Goal: Task Accomplishment & Management: Use online tool/utility

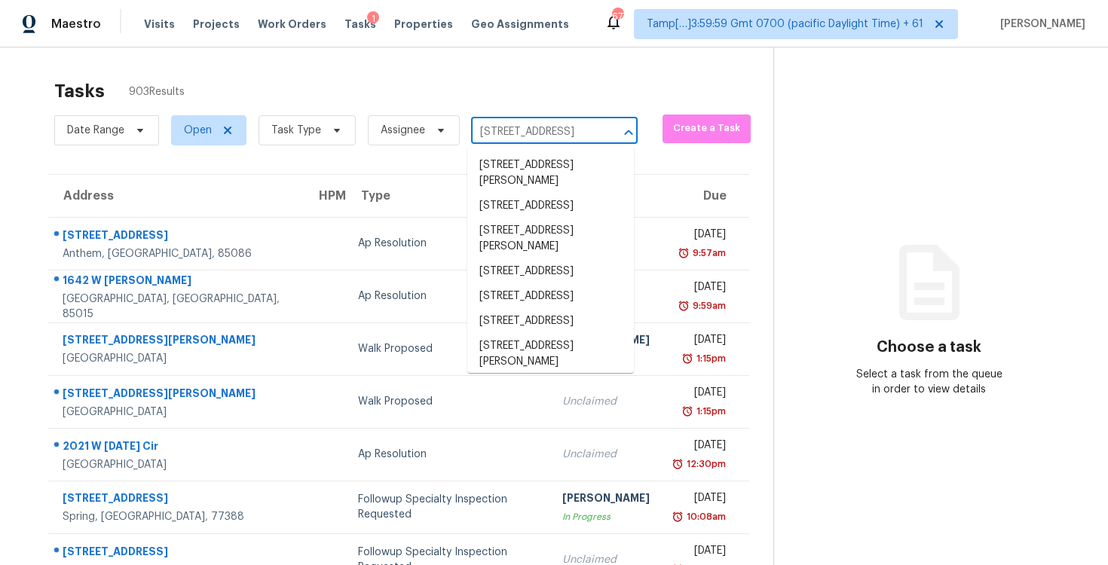
scroll to position [0, 115]
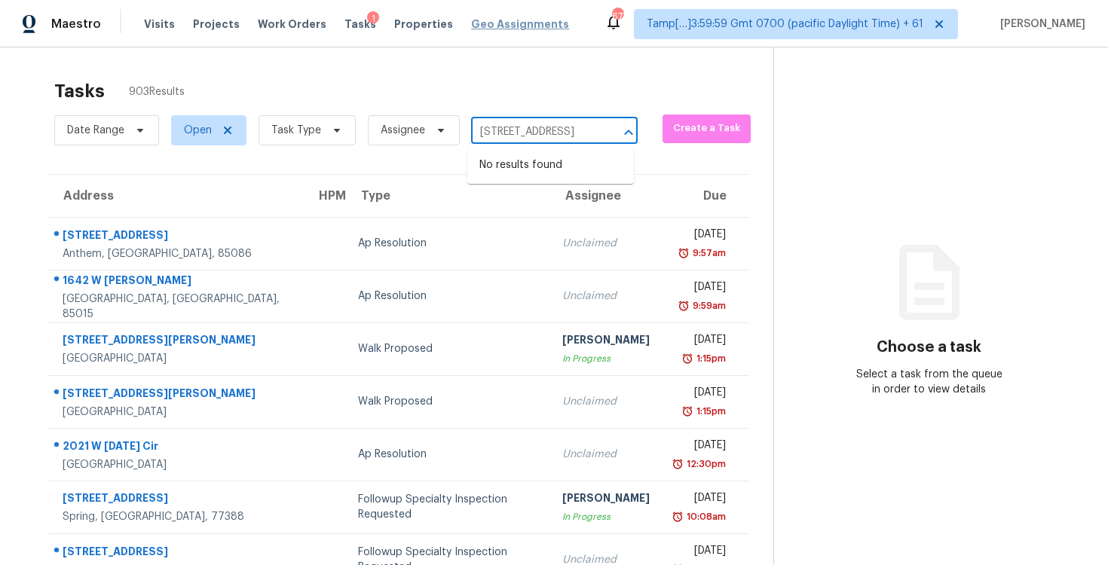
type input "[STREET_ADDRESS]"
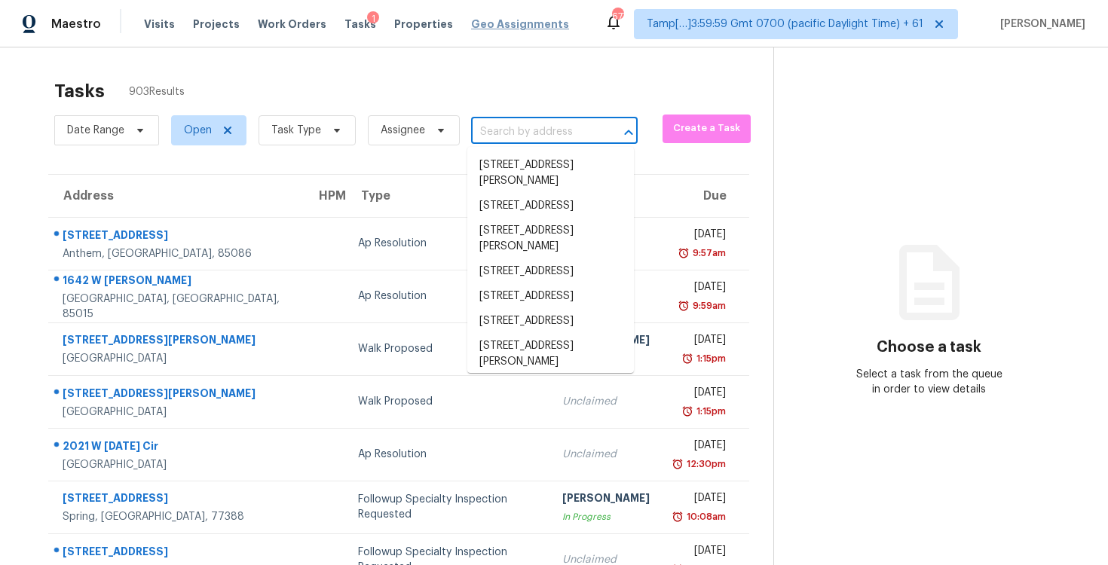
scroll to position [0, 0]
click at [332, 132] on icon at bounding box center [337, 130] width 12 height 12
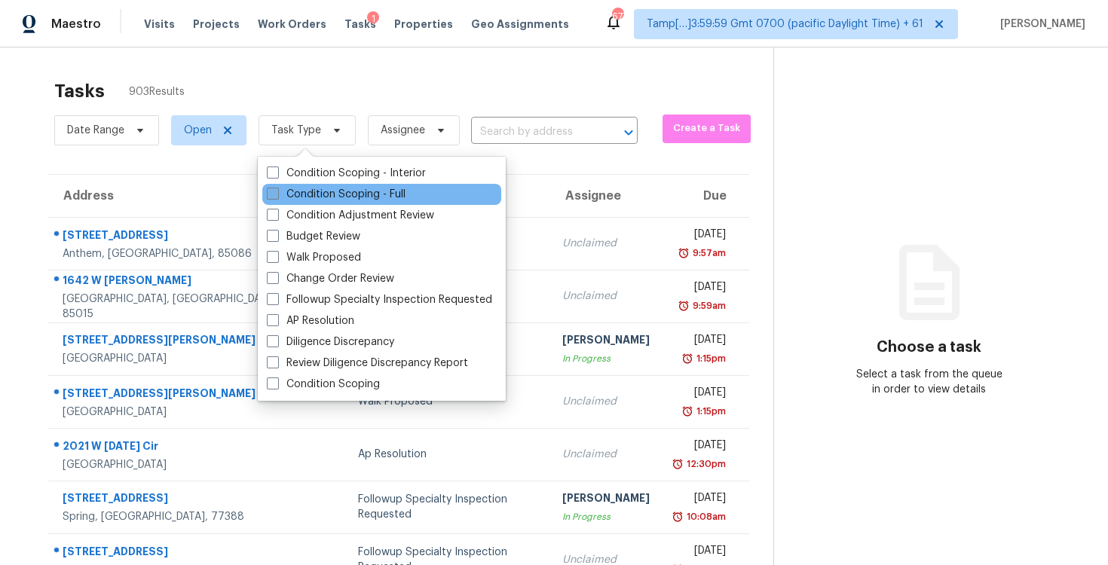
click at [340, 187] on label "Condition Scoping - Full" at bounding box center [336, 194] width 139 height 15
click at [277, 187] on input "Condition Scoping - Full" at bounding box center [272, 192] width 10 height 10
checkbox input "true"
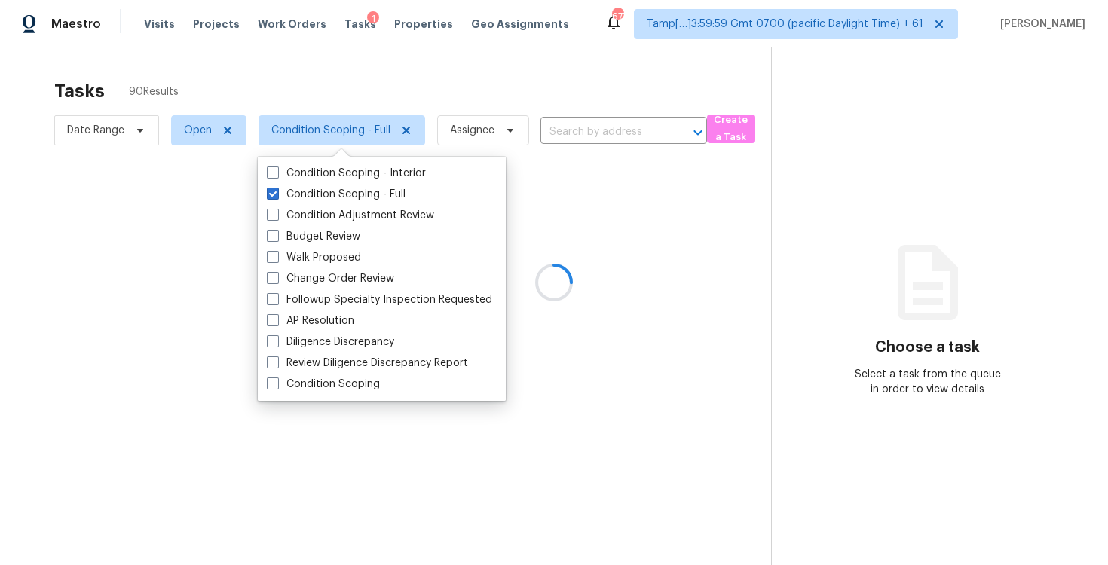
click at [308, 121] on div at bounding box center [554, 282] width 1108 height 565
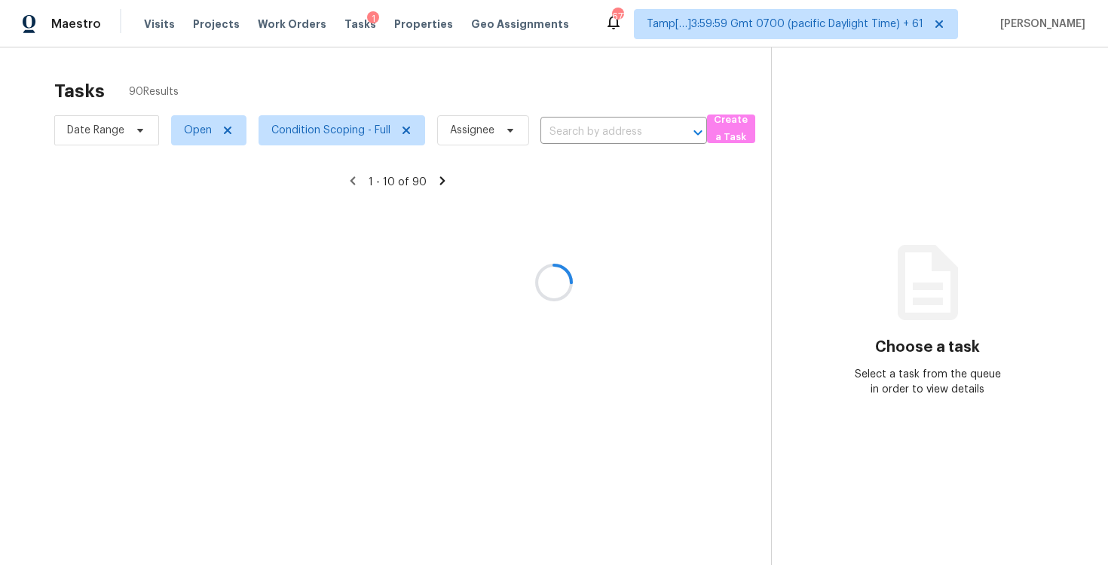
click at [304, 87] on div at bounding box center [554, 282] width 1108 height 565
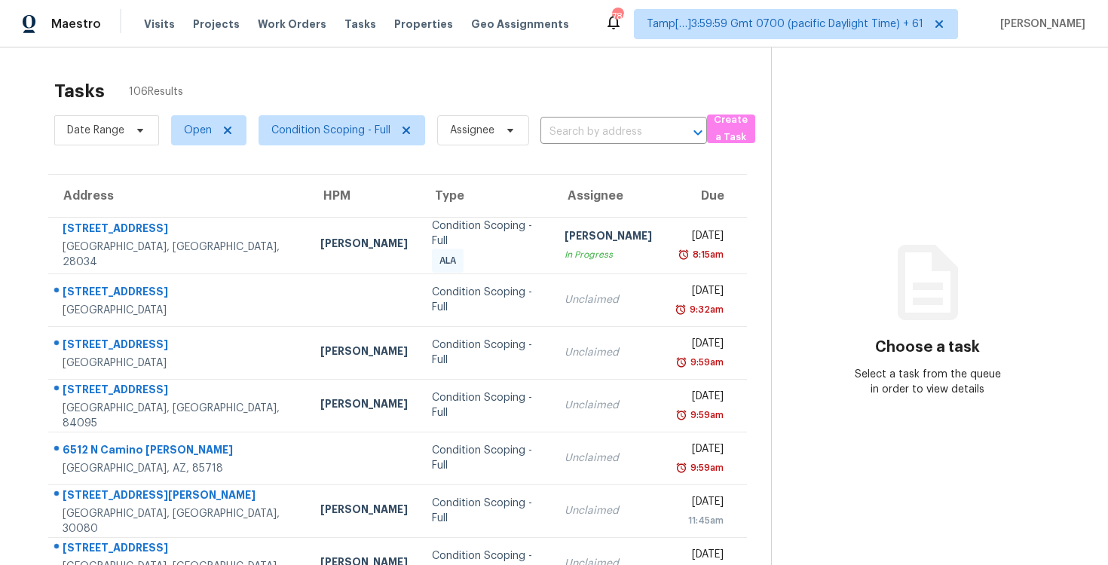
click at [669, 149] on div "Date Range Open Condition Scoping - Full Assignee ​" at bounding box center [380, 130] width 653 height 39
click at [647, 139] on input "text" at bounding box center [602, 132] width 124 height 23
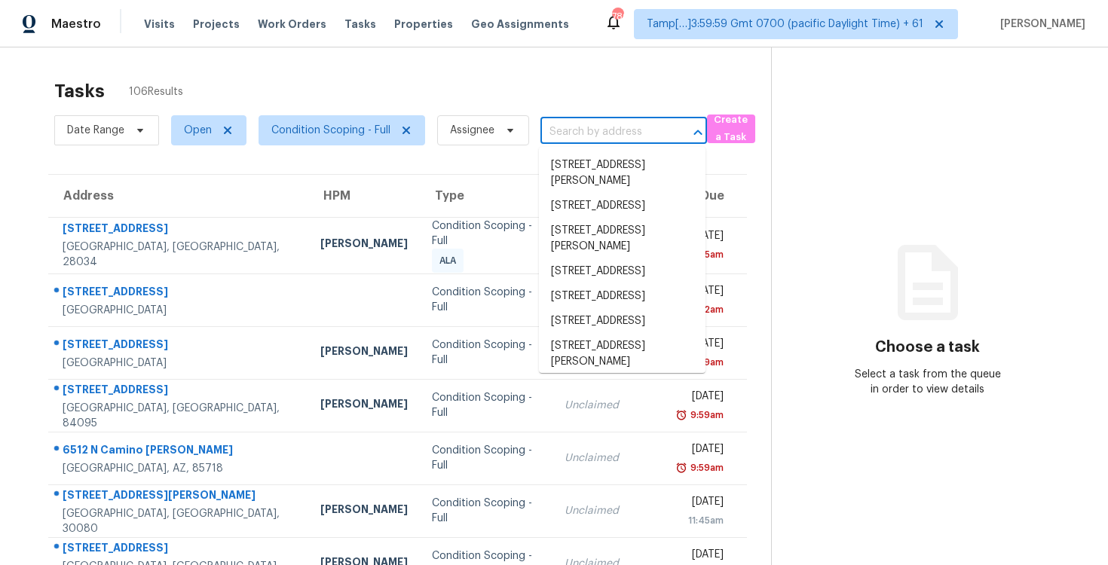
paste input "18810 Appletree Ridge Rd, Houston, TX 77084"
type input "18810 Appletree Ridge Rd, Houston, TX 77084"
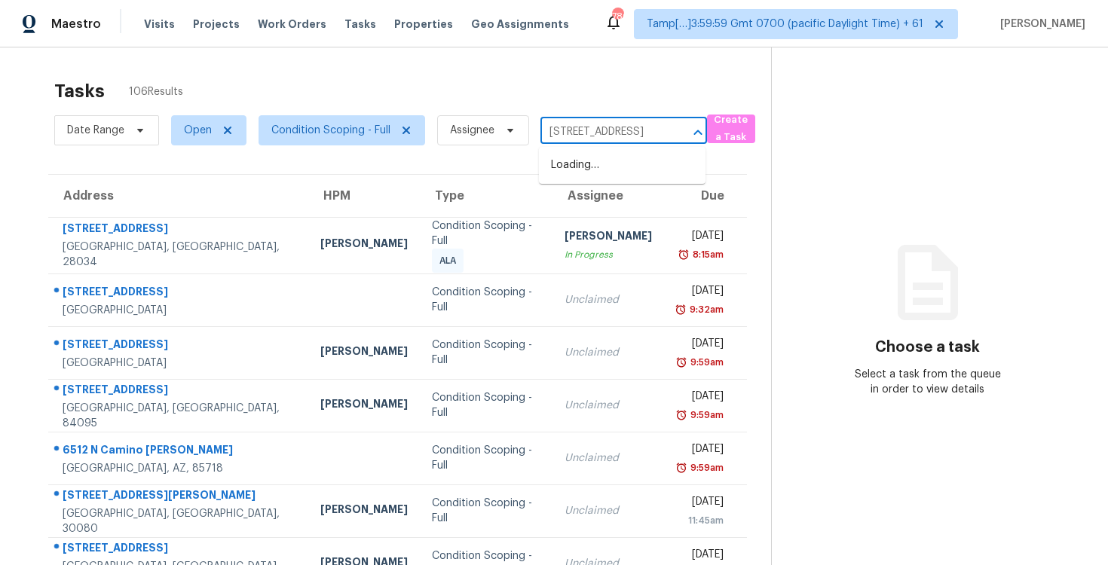
scroll to position [0, 112]
click at [646, 178] on li "18810 Appletree Ridge Rd, Houston, TX 77084" at bounding box center [622, 165] width 167 height 25
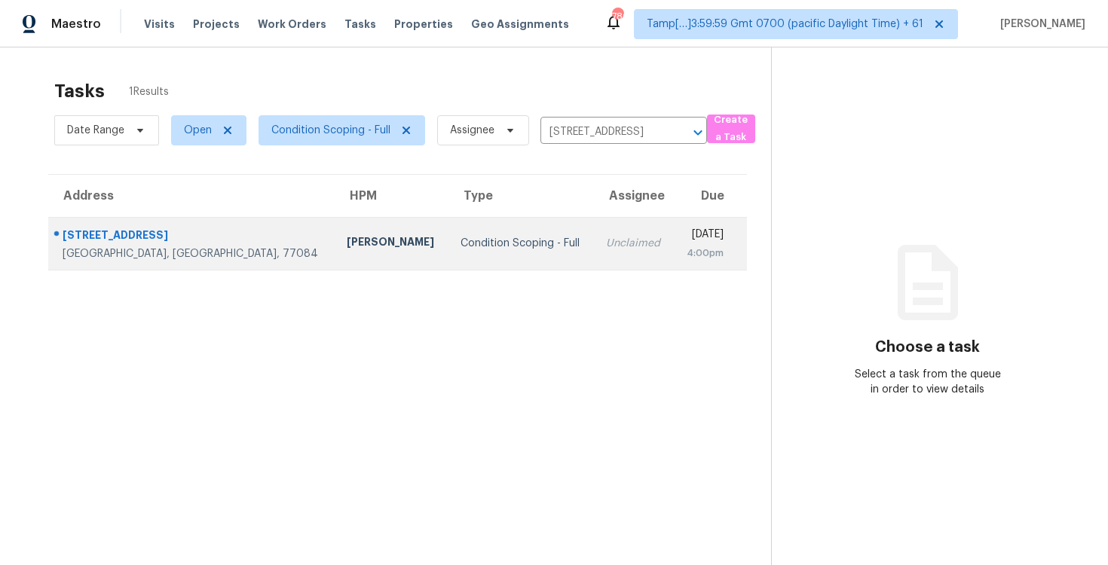
click at [598, 246] on td "Unclaimed" at bounding box center [634, 243] width 80 height 53
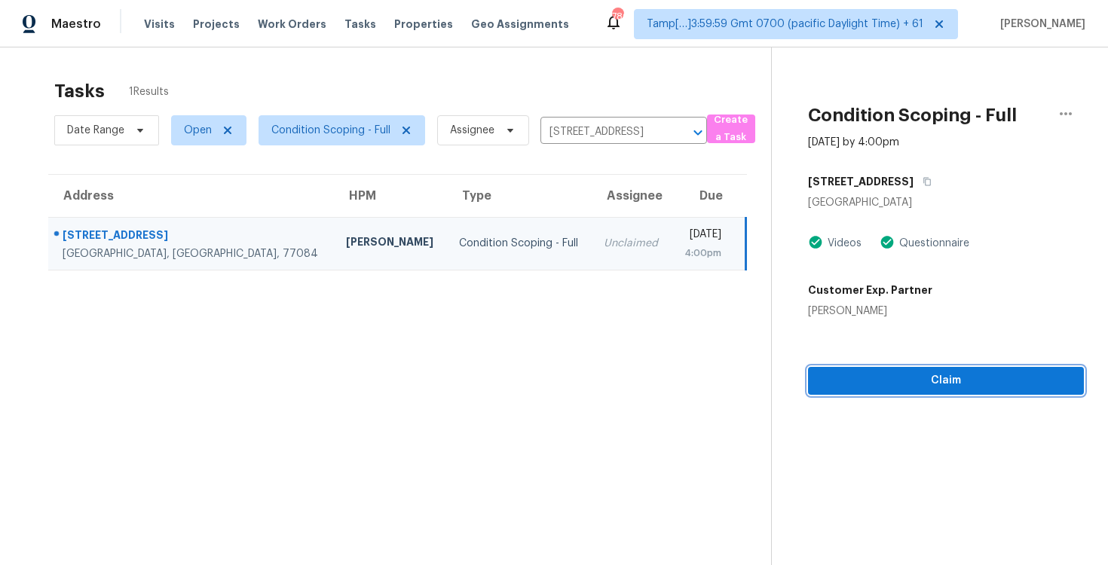
click at [935, 389] on span "Claim" at bounding box center [946, 381] width 252 height 19
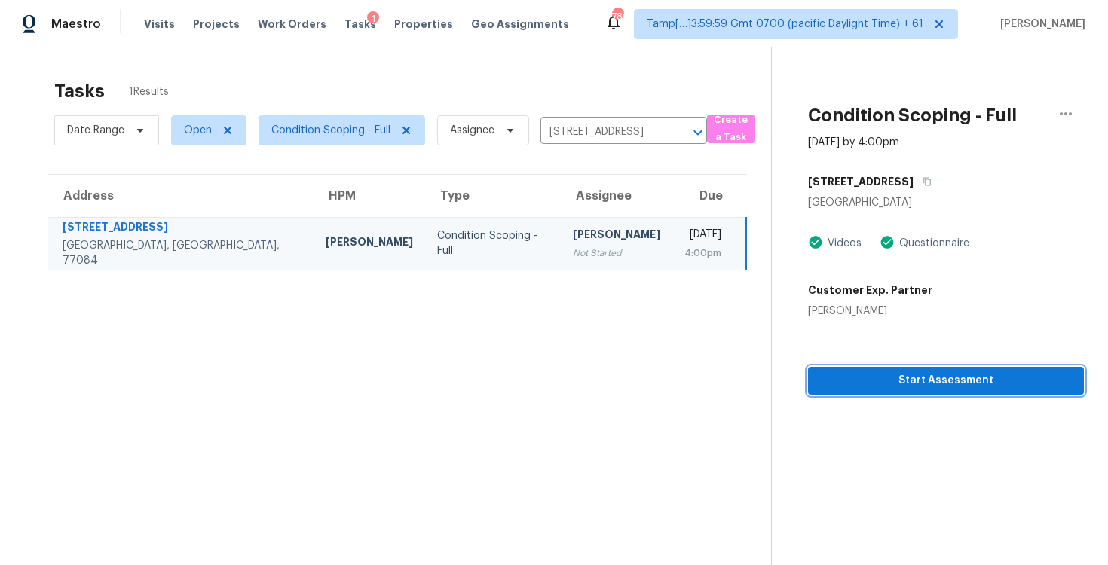
click at [935, 389] on span "Start Assessment" at bounding box center [946, 381] width 252 height 19
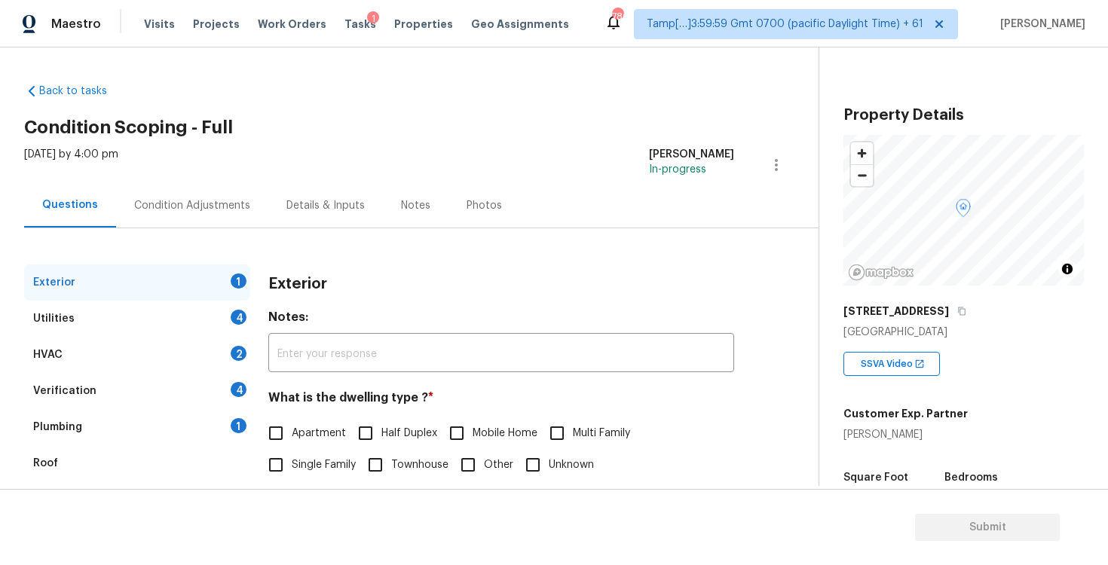
scroll to position [161, 0]
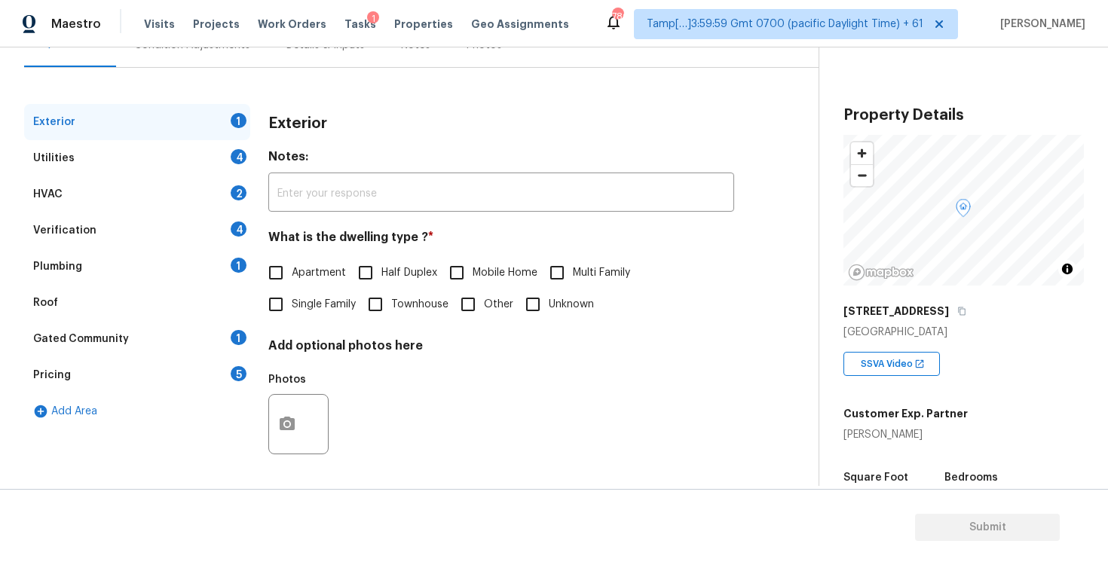
click at [302, 311] on span "Single Family" at bounding box center [324, 305] width 64 height 16
click at [292, 311] on input "Single Family" at bounding box center [276, 305] width 32 height 32
checkbox input "true"
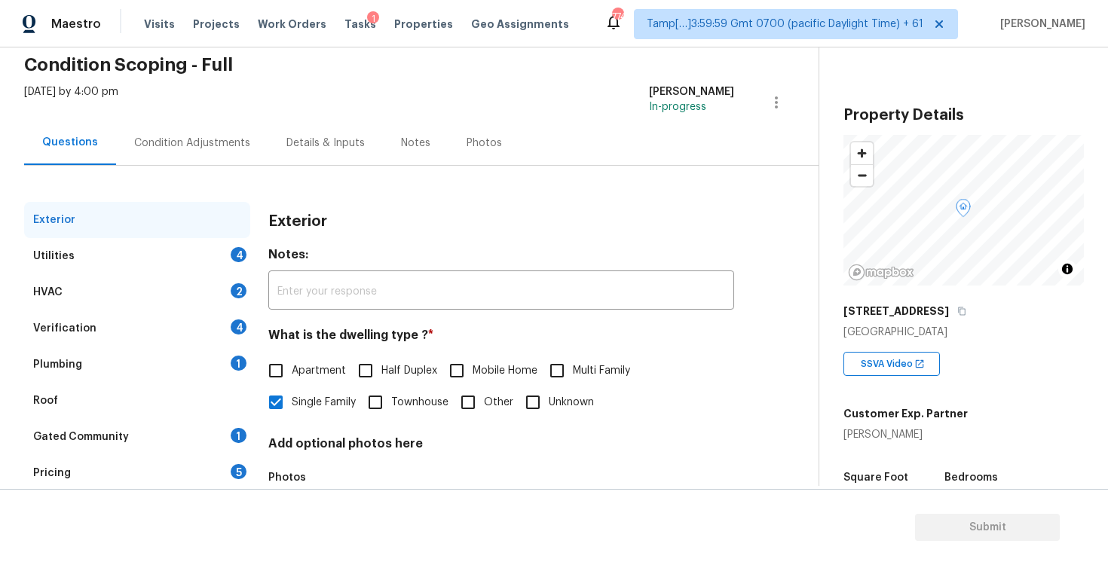
click at [241, 126] on div "Condition Adjustments" at bounding box center [192, 143] width 152 height 44
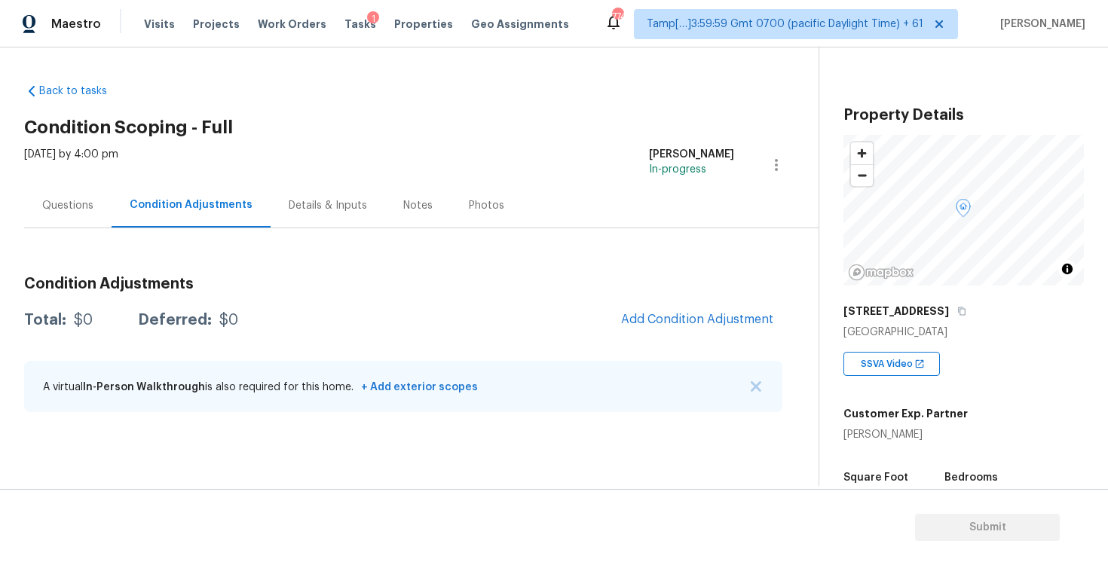
click at [700, 303] on div "Condition Adjustments Total: $0 Deferred: $0 Add Condition Adjustment A virtual…" at bounding box center [403, 345] width 758 height 161
click at [700, 317] on span "Add Condition Adjustment" at bounding box center [697, 320] width 152 height 14
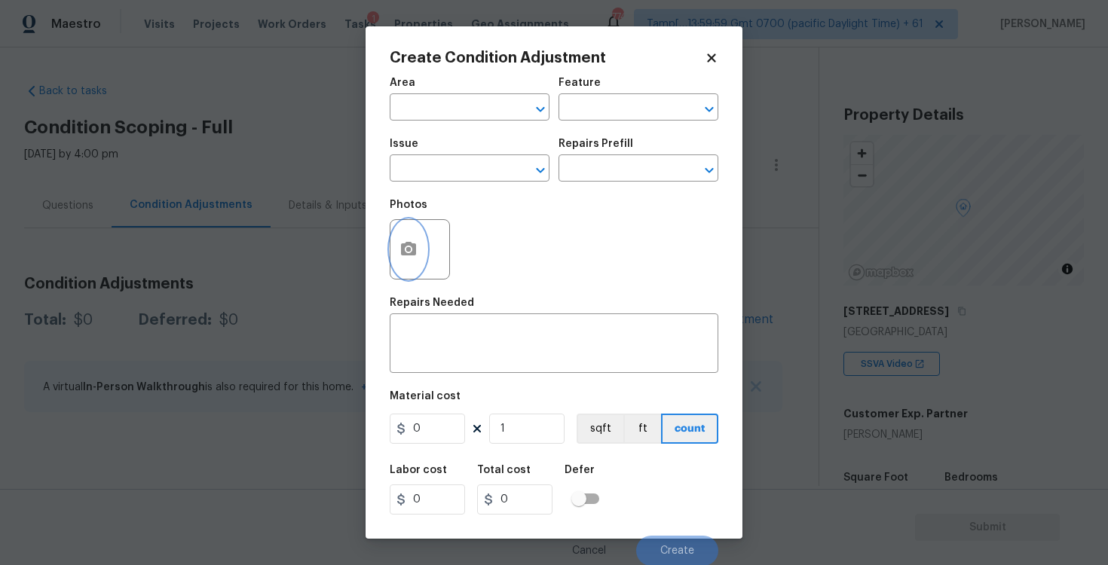
click at [412, 265] on button "button" at bounding box center [408, 249] width 36 height 59
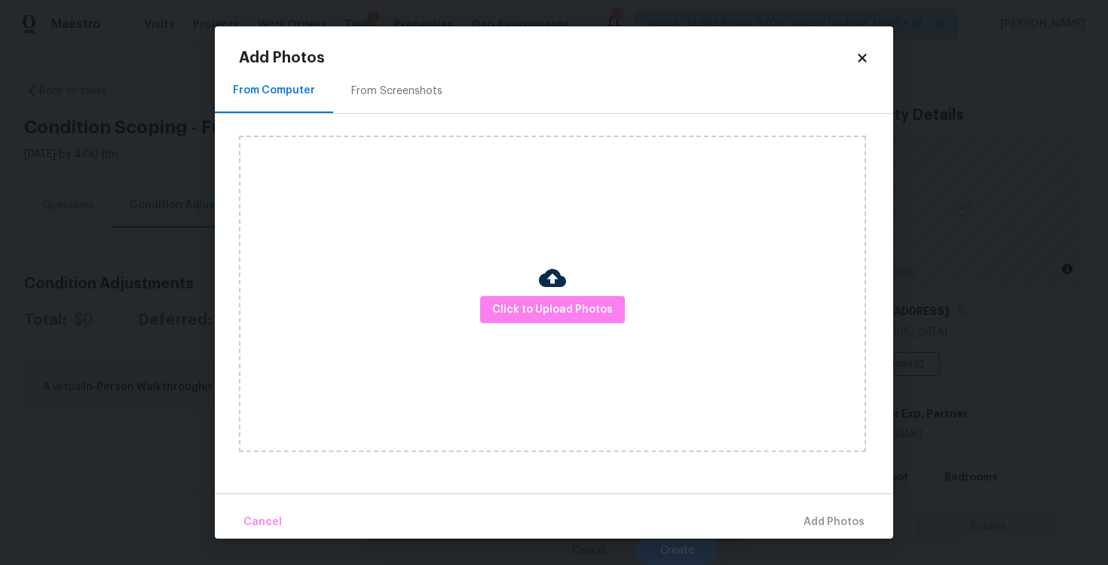
click at [512, 286] on div "Click to Upload Photos" at bounding box center [552, 294] width 627 height 317
click at [520, 306] on span "Click to Upload Photos" at bounding box center [552, 310] width 121 height 19
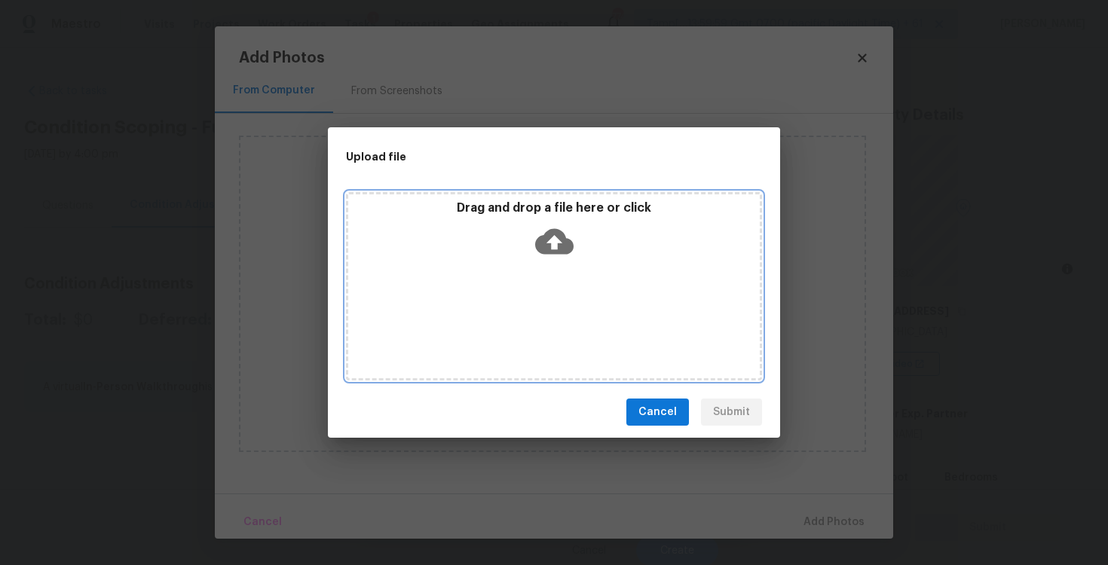
click at [552, 223] on icon at bounding box center [554, 241] width 38 height 38
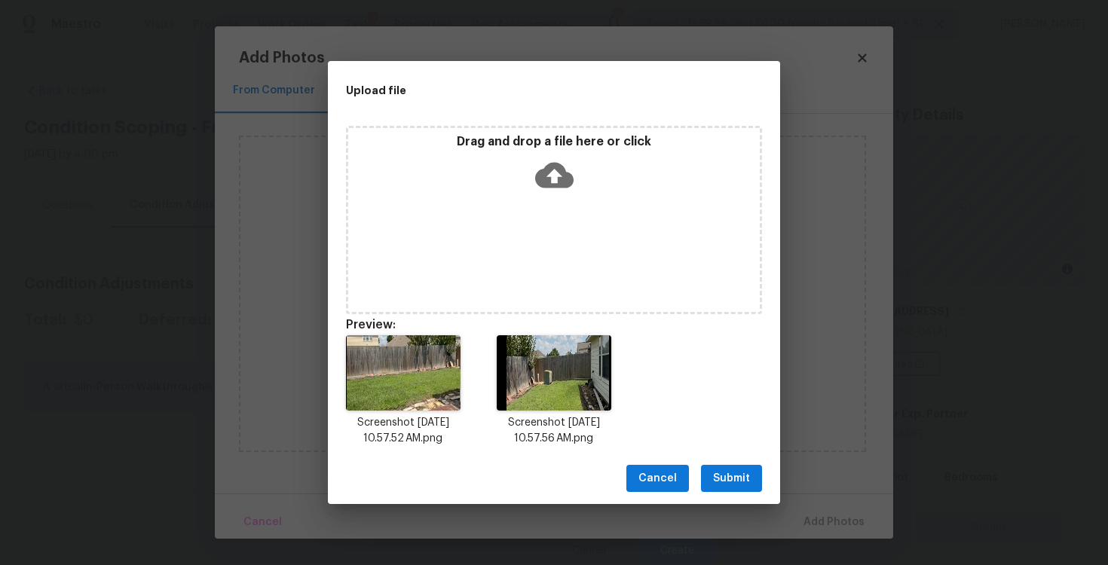
scroll to position [12, 0]
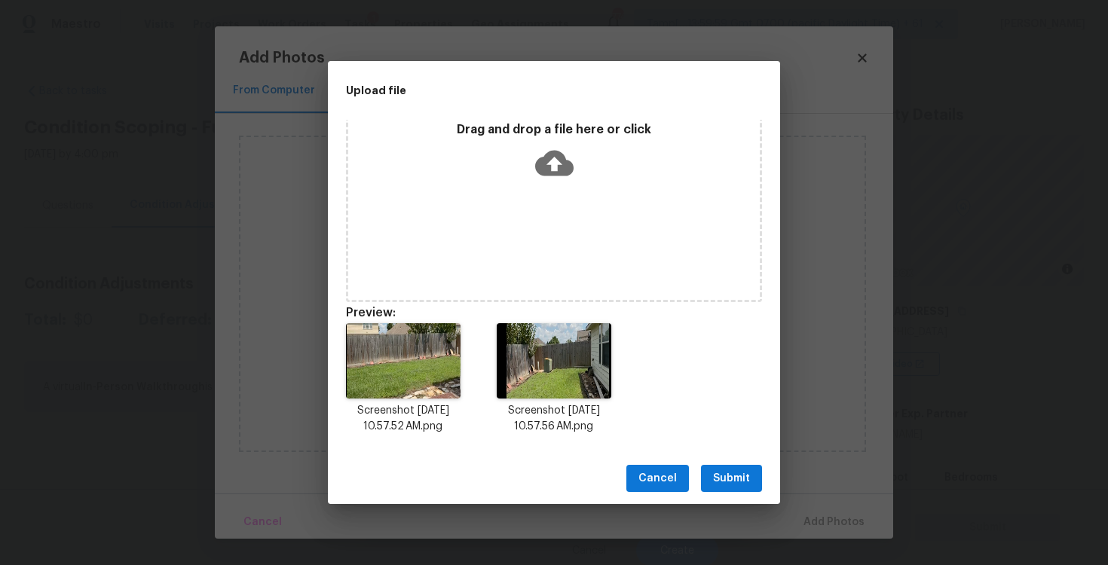
click at [736, 479] on span "Submit" at bounding box center [731, 479] width 37 height 19
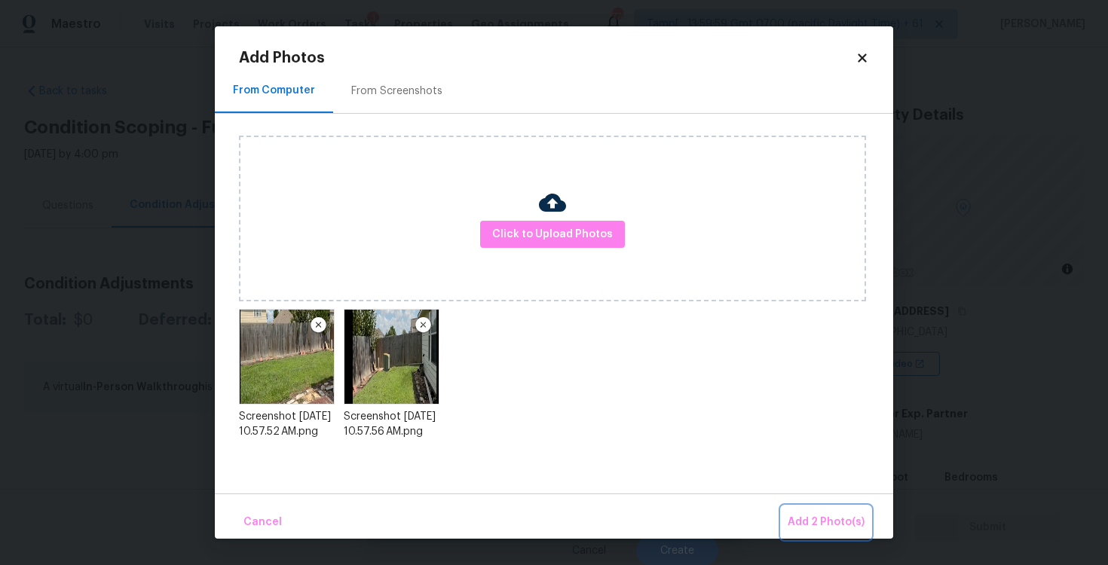
click at [804, 517] on span "Add 2 Photo(s)" at bounding box center [826, 522] width 77 height 19
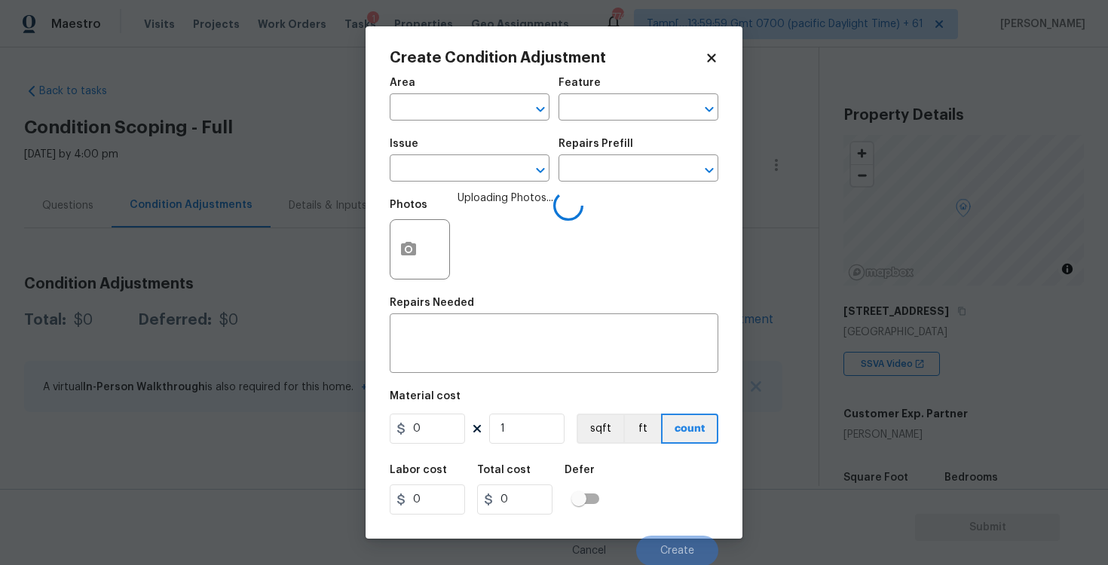
click at [449, 126] on span "Area ​" at bounding box center [470, 99] width 160 height 61
click at [449, 121] on span "Area ​" at bounding box center [470, 99] width 160 height 61
click at [449, 113] on input "text" at bounding box center [449, 108] width 118 height 23
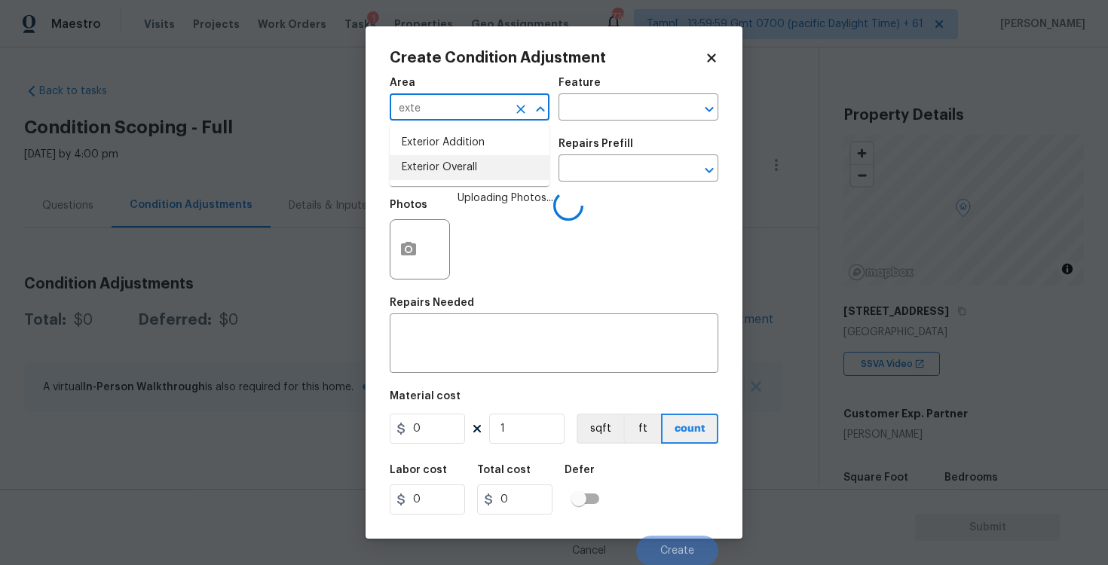
click at [448, 175] on li "Exterior Overall" at bounding box center [470, 167] width 160 height 25
type input "Exterior Overall"
click at [448, 175] on input "text" at bounding box center [449, 169] width 118 height 23
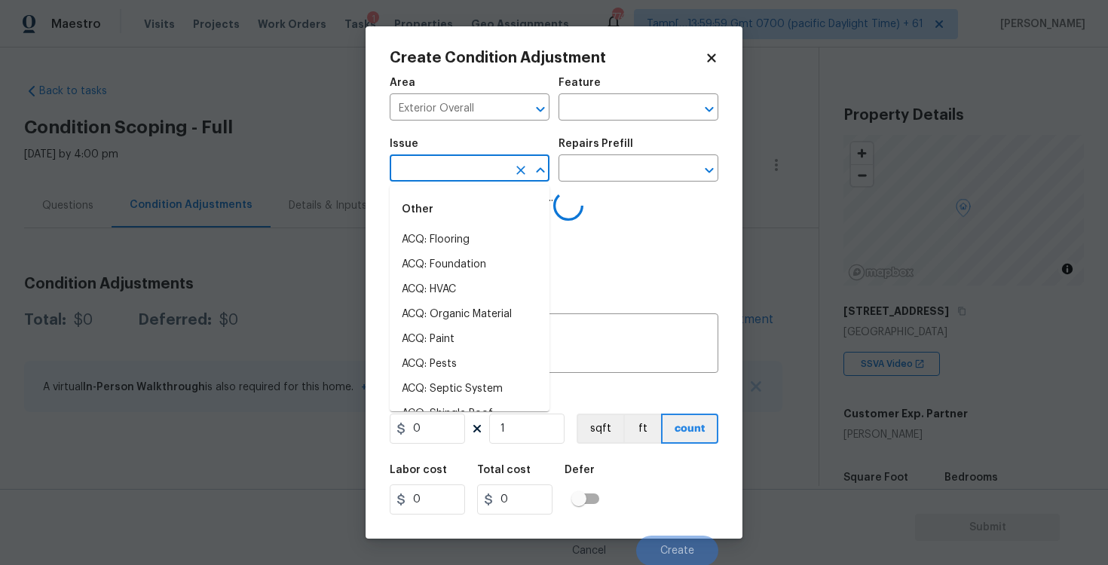
type input "f"
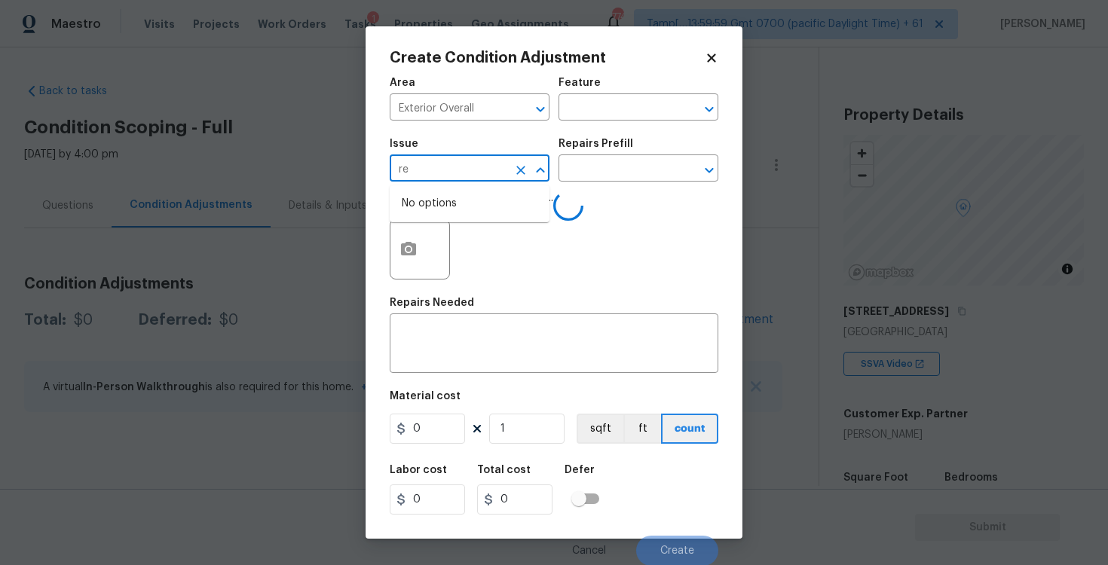
type input "r"
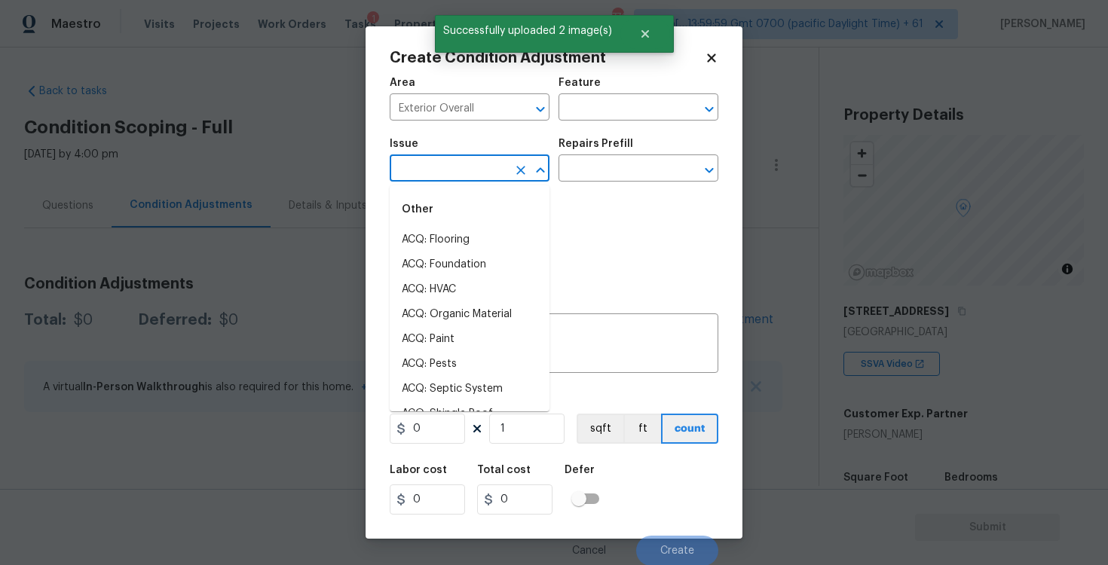
type input "f"
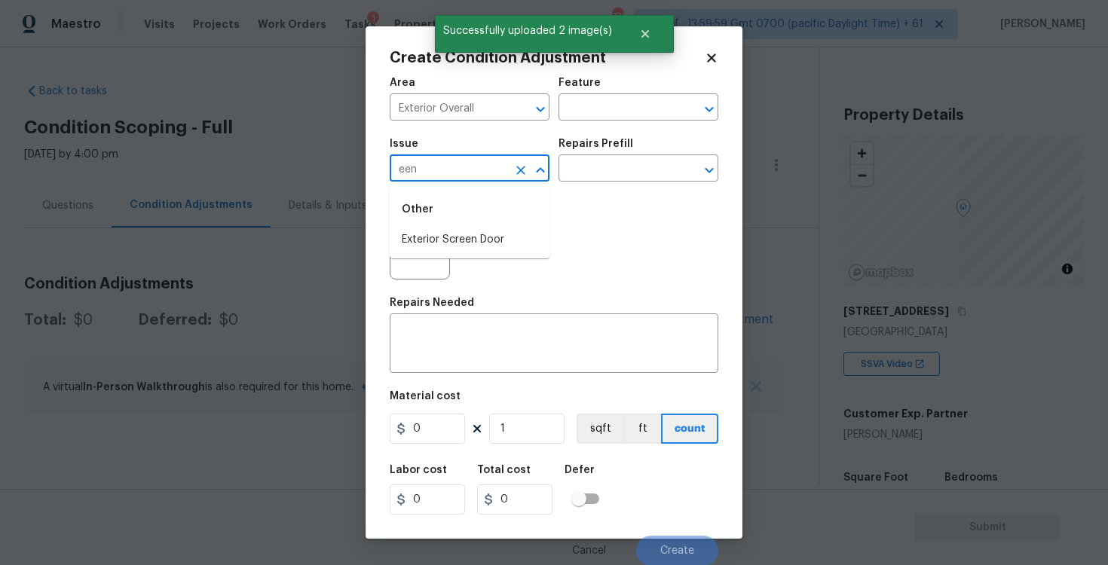
type input "eenc"
click at [458, 245] on li "Fencing" at bounding box center [470, 240] width 160 height 25
type input "Fencing"
click at [482, 336] on textarea at bounding box center [554, 345] width 311 height 32
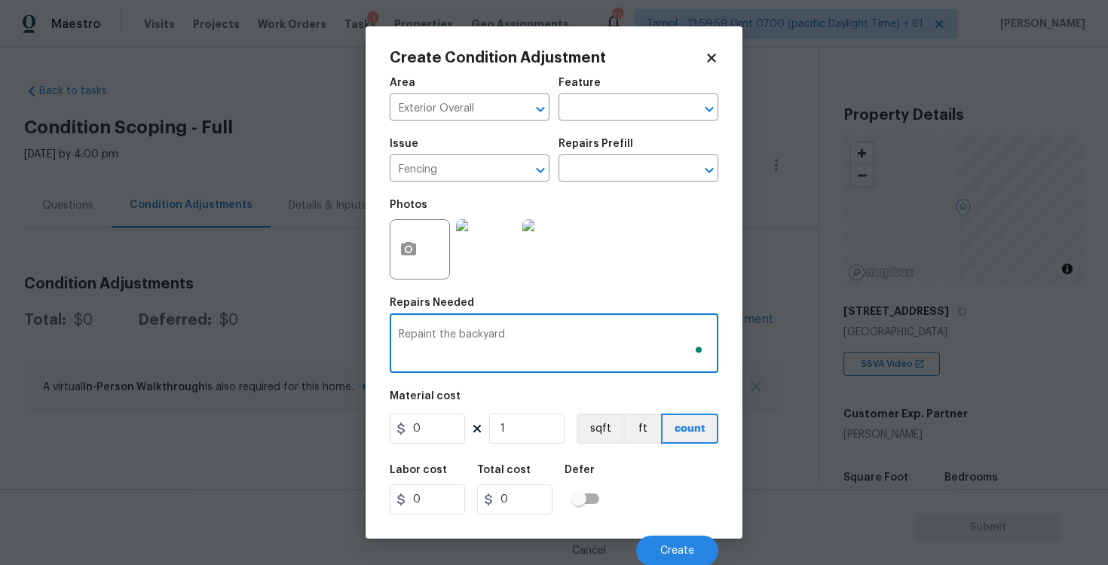
type textarea "Repaint the backyard"
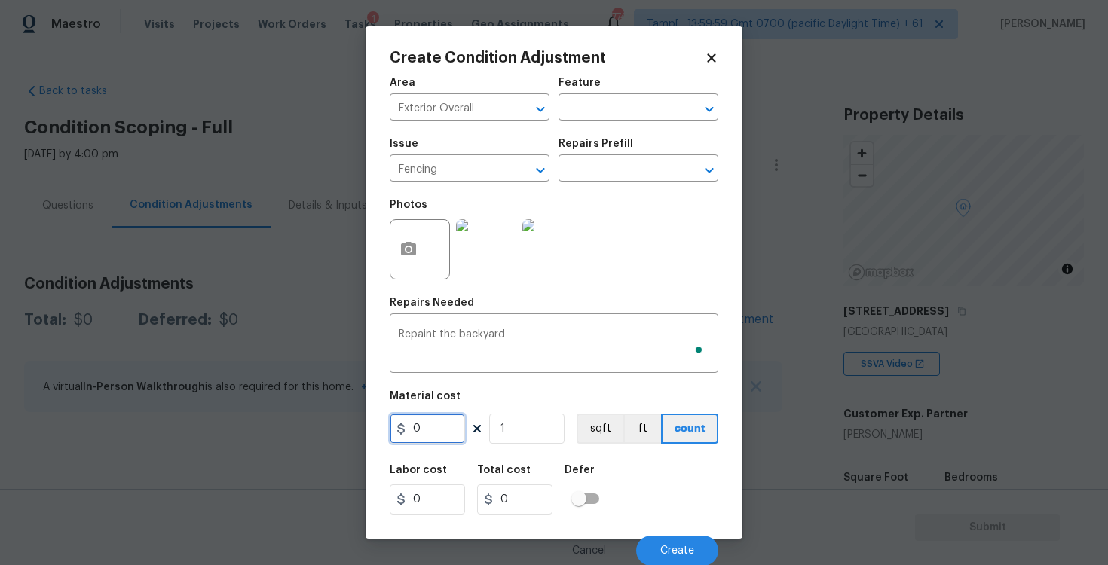
click at [451, 429] on input "0" at bounding box center [427, 429] width 75 height 30
type input "800"
click at [592, 449] on div "Area Exterior Overall ​ Feature ​ Issue Fencing ​ Repairs Prefill ​ Photos Repa…" at bounding box center [554, 317] width 329 height 497
type input "800"
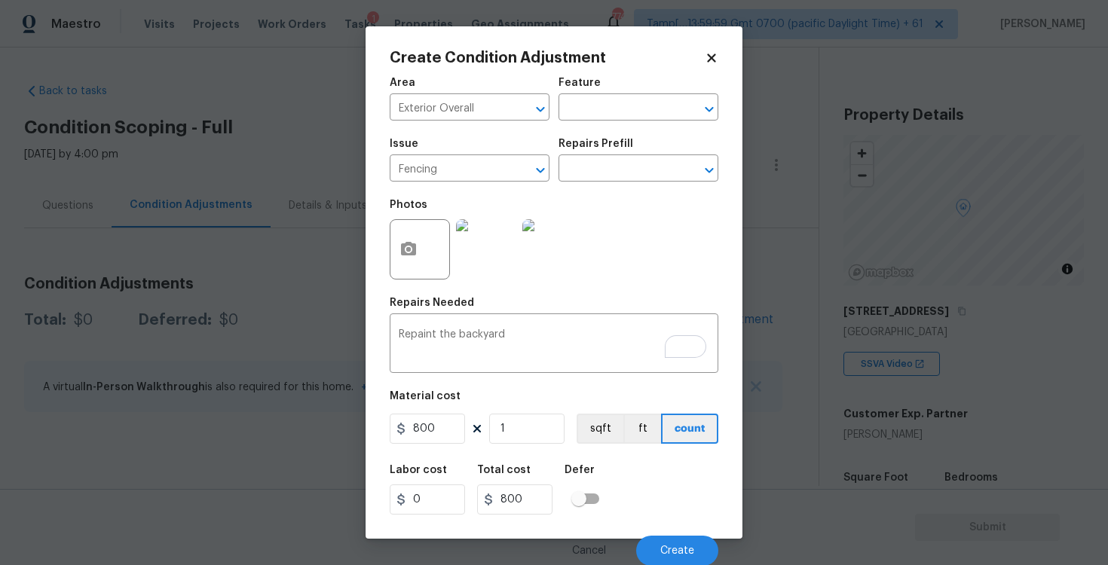
scroll to position [2, 0]
click at [681, 552] on span "Create" at bounding box center [677, 550] width 34 height 11
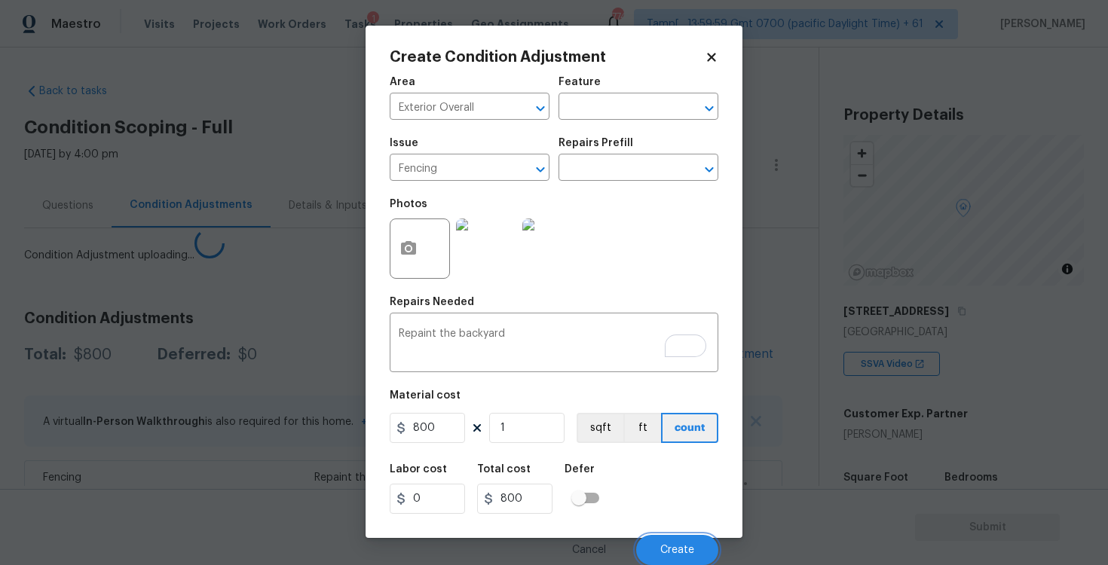
scroll to position [0, 0]
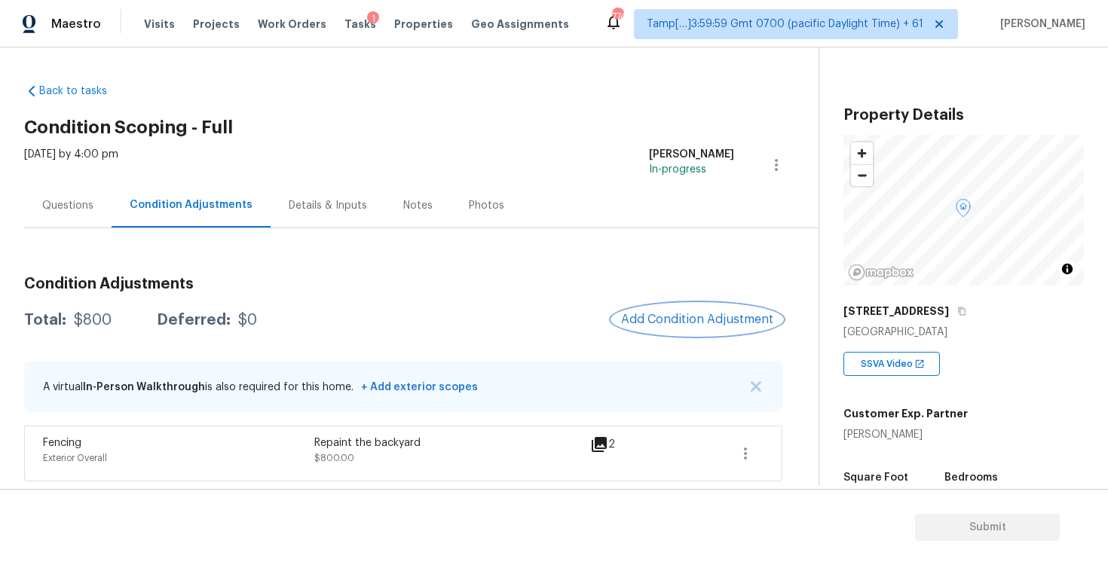
click at [745, 306] on button "Add Condition Adjustment" at bounding box center [697, 320] width 170 height 32
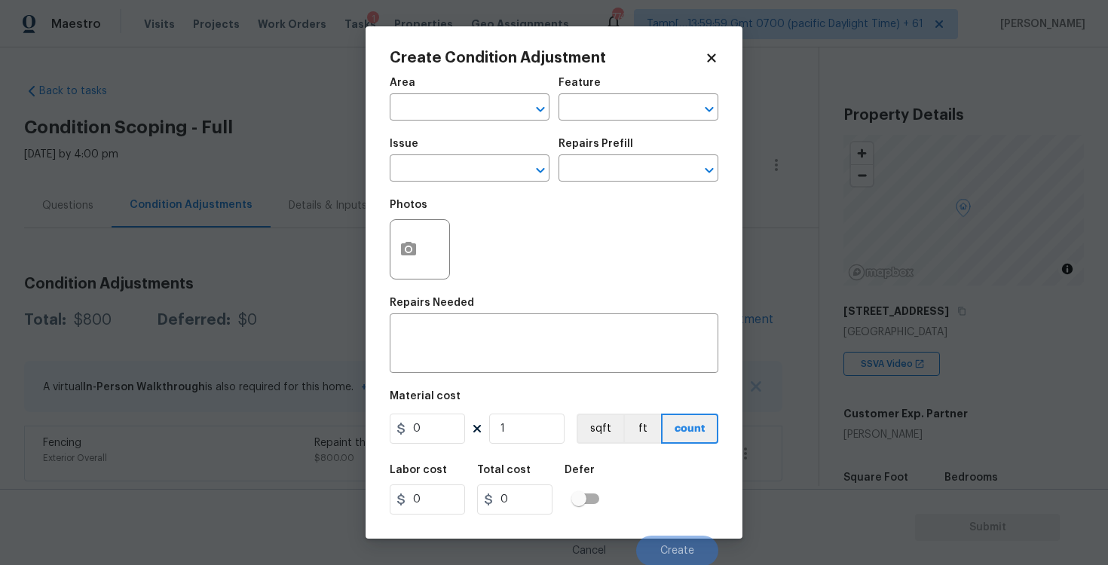
click at [418, 221] on div at bounding box center [420, 249] width 60 height 60
click at [418, 228] on button "button" at bounding box center [408, 249] width 36 height 59
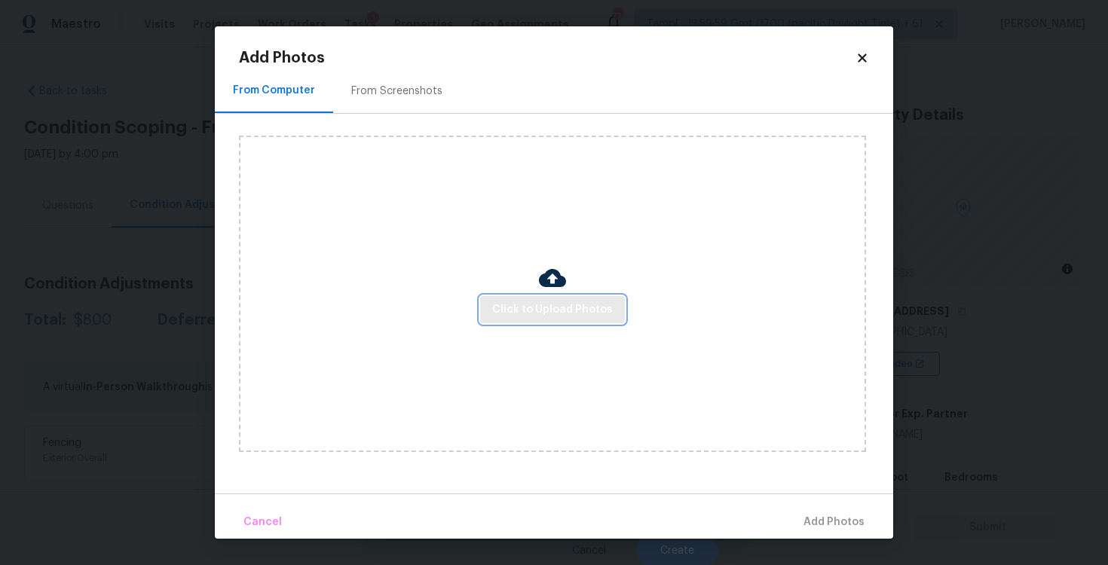
click at [523, 305] on span "Click to Upload Photos" at bounding box center [552, 310] width 121 height 19
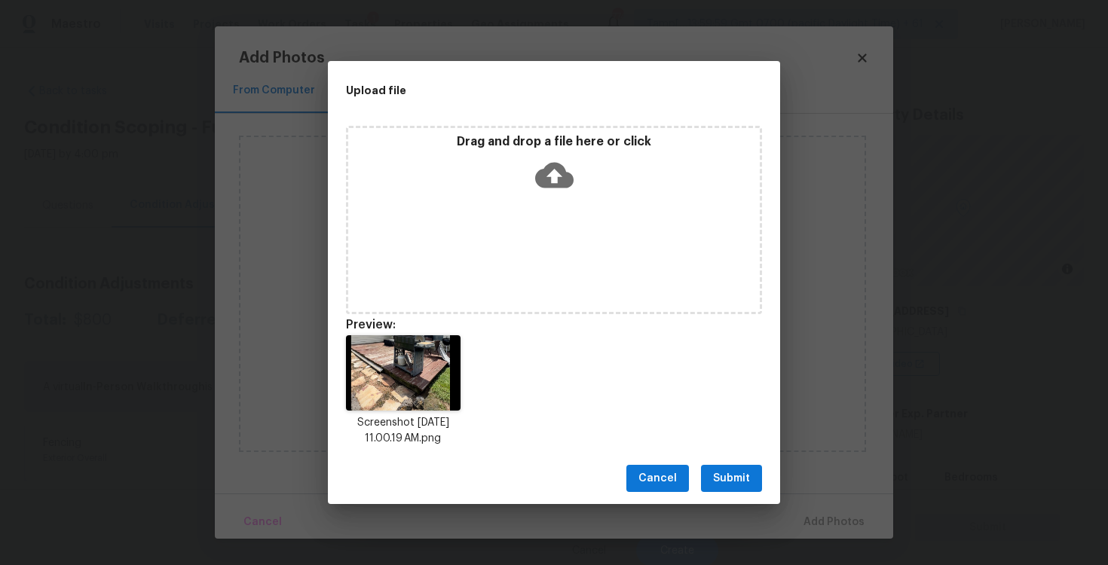
click at [727, 483] on span "Submit" at bounding box center [731, 479] width 37 height 19
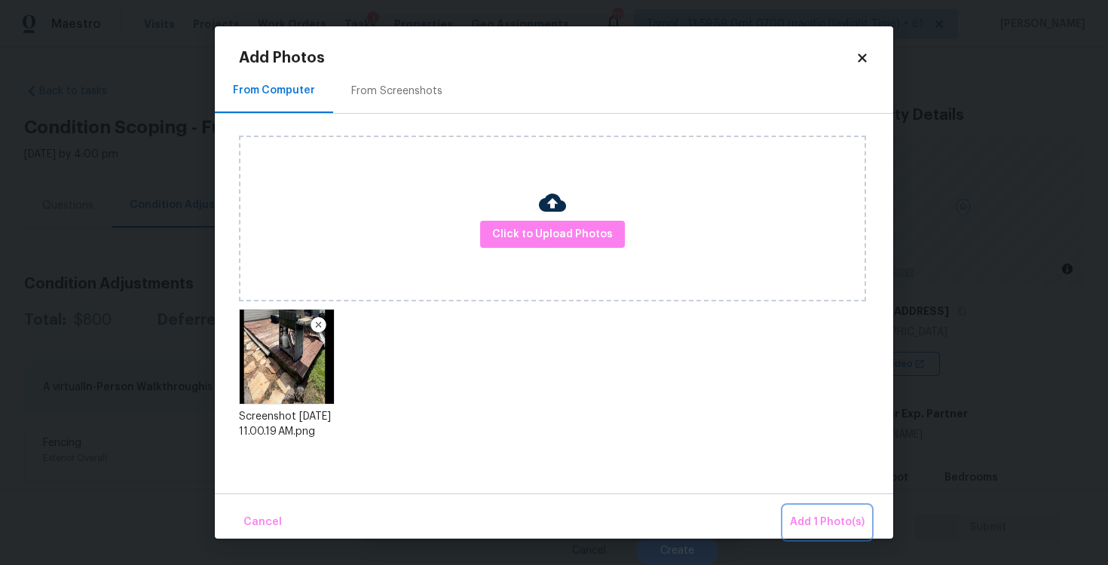
click at [812, 514] on span "Add 1 Photo(s)" at bounding box center [827, 522] width 75 height 19
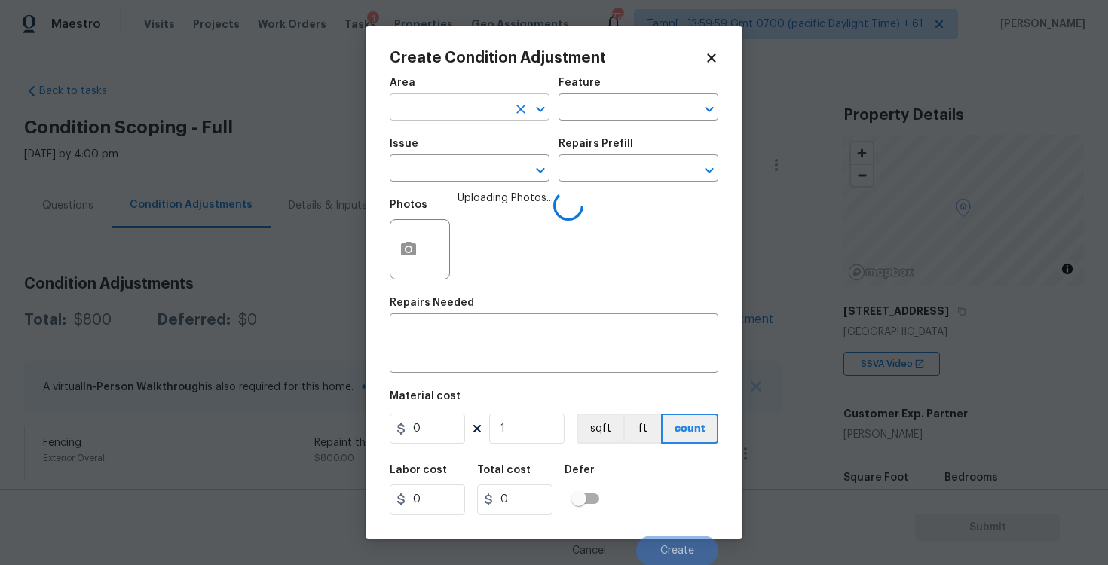
click at [471, 106] on input "text" at bounding box center [449, 108] width 118 height 23
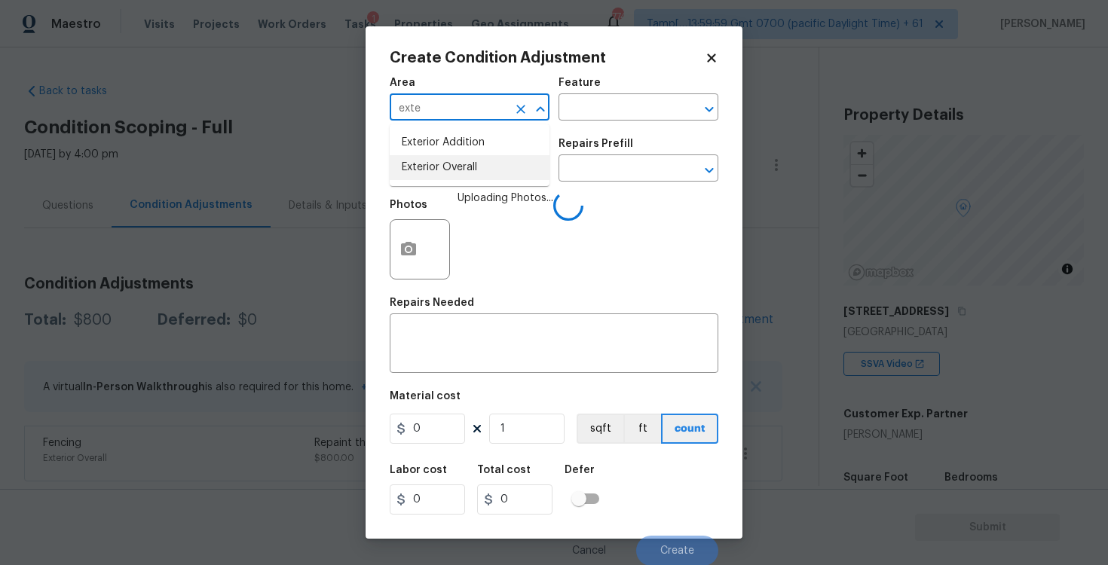
click at [473, 158] on li "Exterior Overall" at bounding box center [470, 167] width 160 height 25
type input "Exterior Overall"
click at [476, 164] on input "text" at bounding box center [449, 169] width 118 height 23
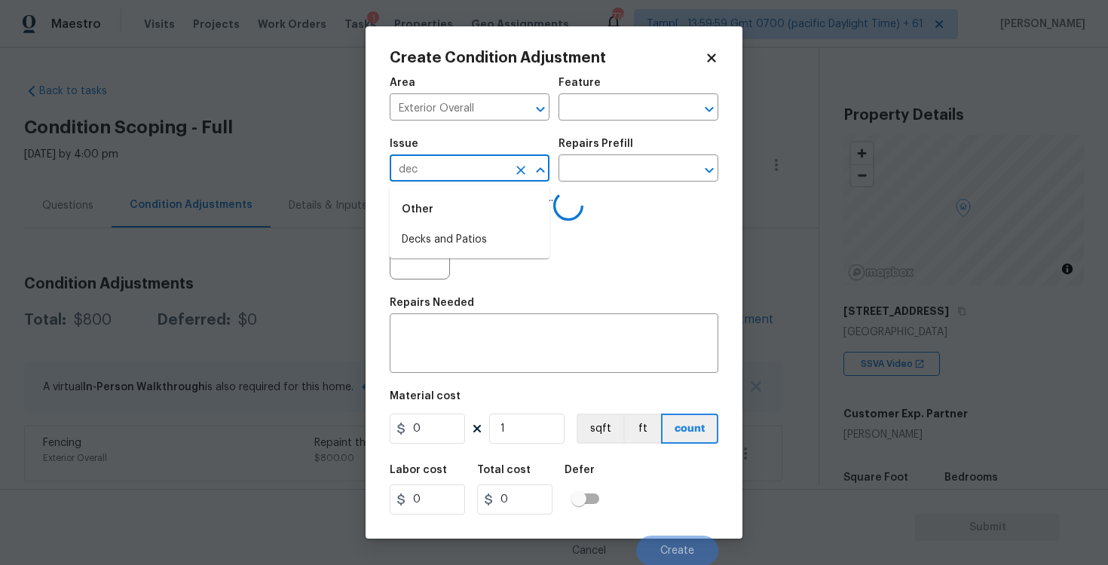
type input "deck"
type input "ACQ: Foundation"
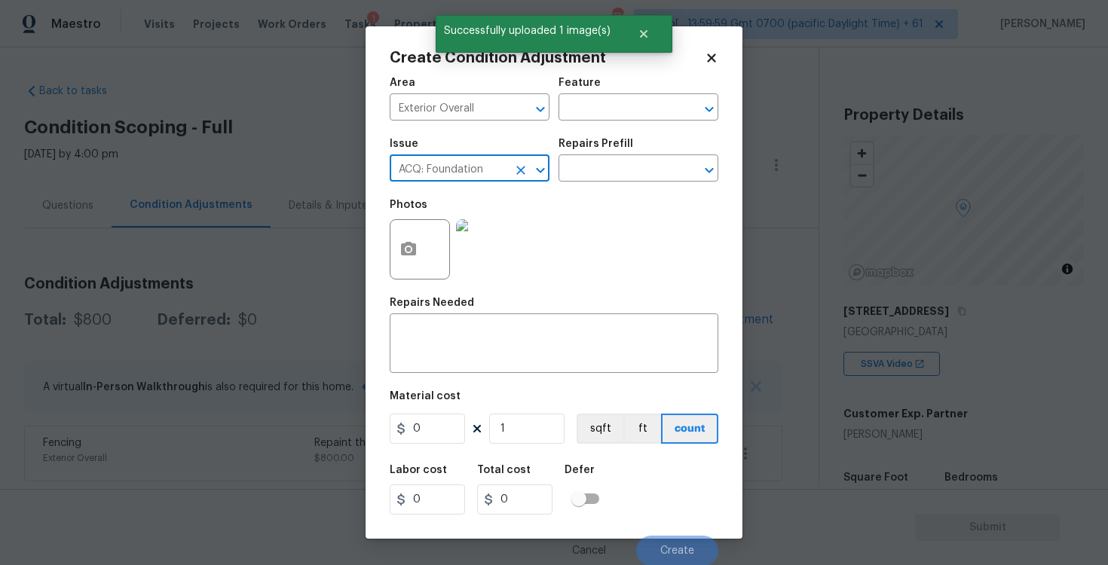
click at [507, 178] on input "ACQ: Foundation" at bounding box center [449, 169] width 118 height 23
click at [514, 174] on icon "Clear" at bounding box center [520, 170] width 15 height 15
click at [462, 246] on li "Decks and Patios" at bounding box center [470, 240] width 160 height 25
type input "Decks and Patios"
click at [465, 370] on div "x ​" at bounding box center [554, 345] width 329 height 56
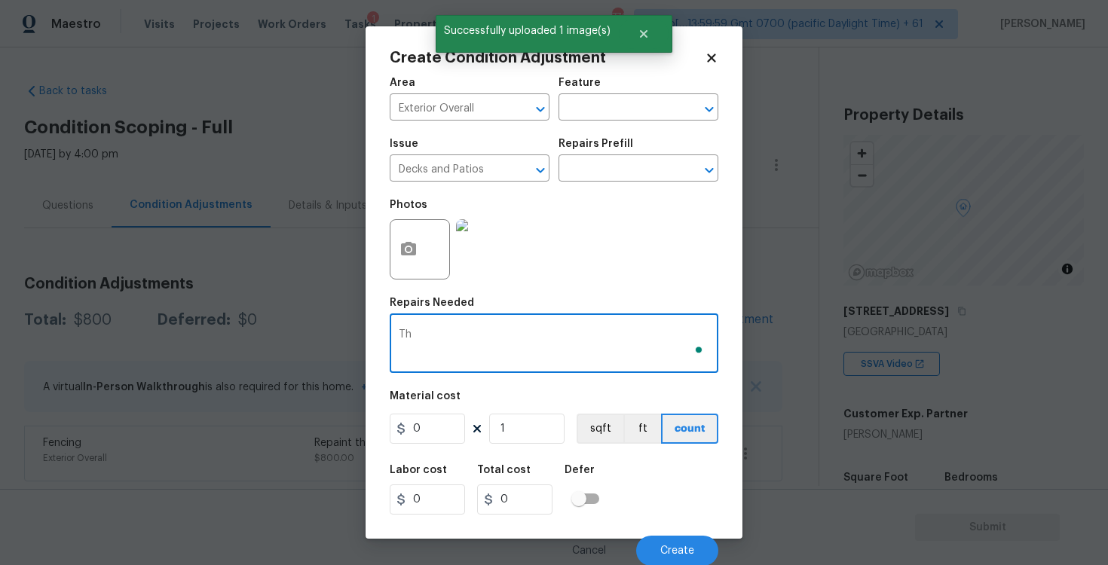
type textarea "T"
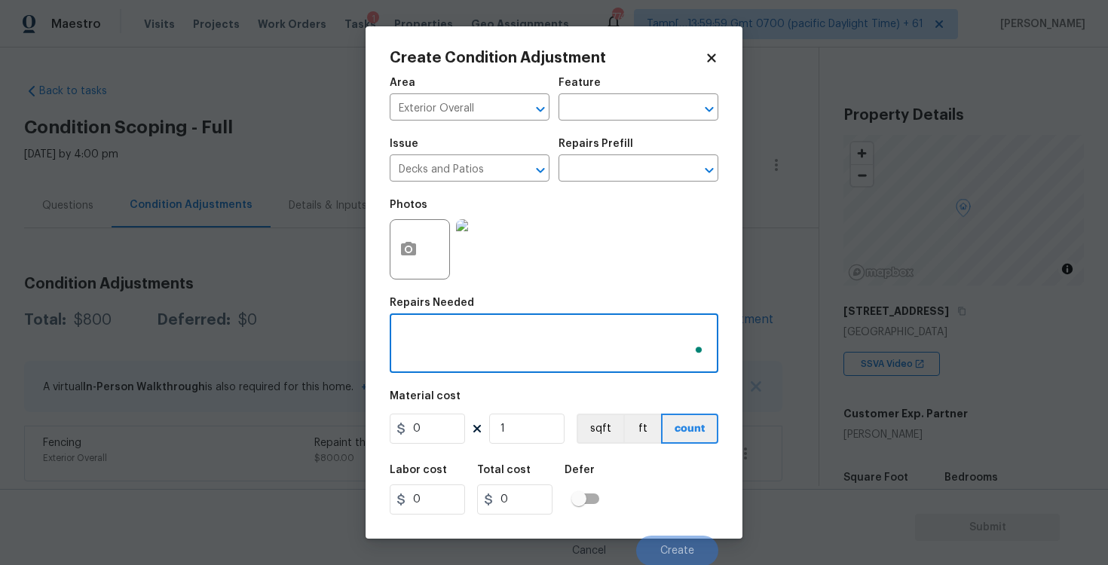
type textarea "N"
type textarea "The deck needs partial replacement and repaint"
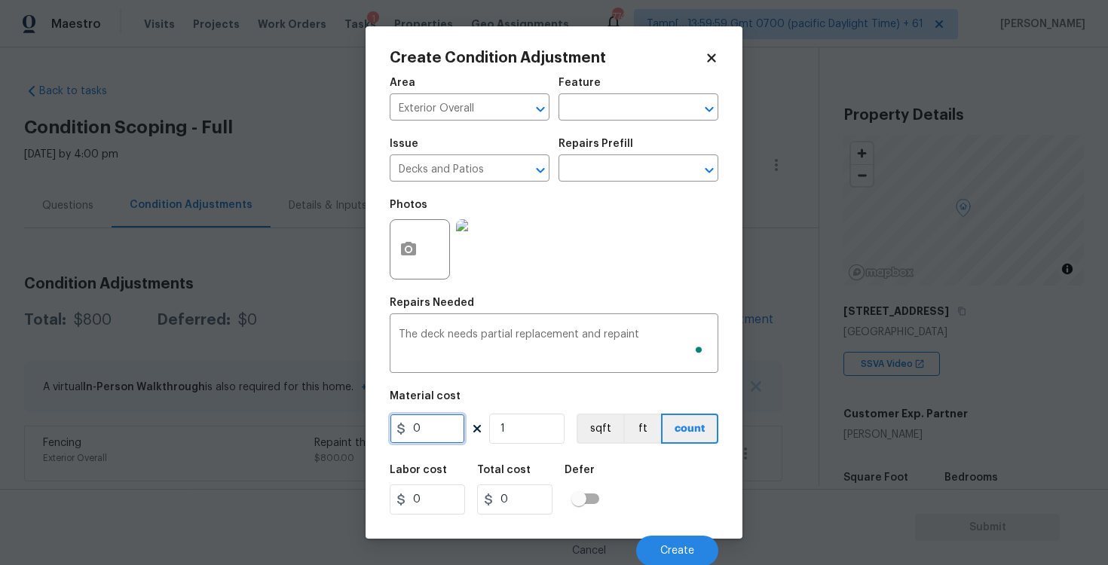
click at [432, 441] on input "0" at bounding box center [427, 429] width 75 height 30
type input "2500"
click at [559, 244] on div "Photos" at bounding box center [554, 240] width 329 height 98
type input "2500"
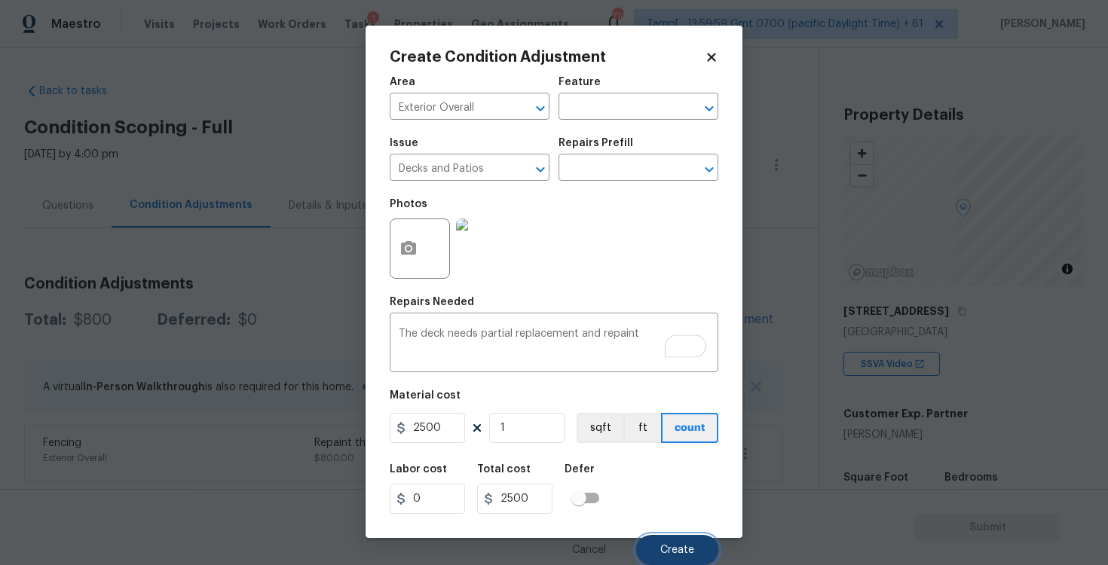
click at [662, 535] on button "Create" at bounding box center [677, 550] width 82 height 30
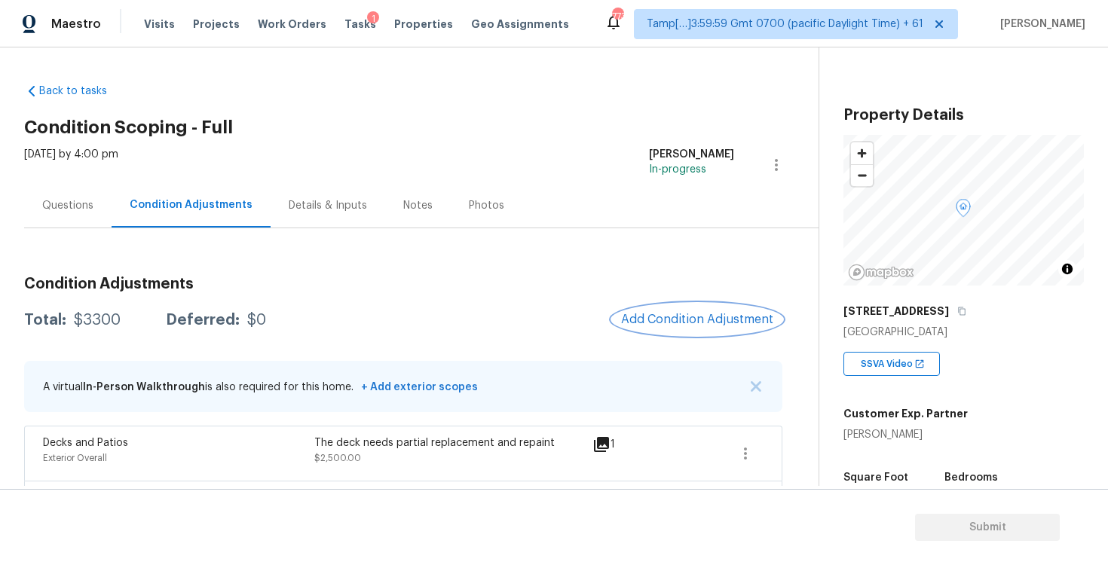
scroll to position [55, 0]
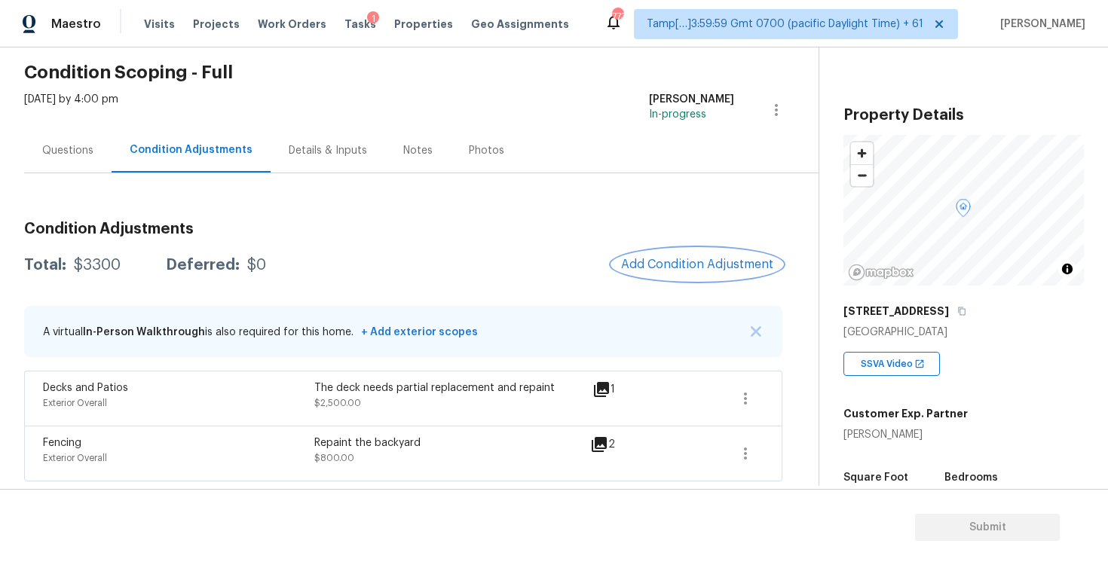
click at [702, 256] on button "Add Condition Adjustment" at bounding box center [697, 265] width 170 height 32
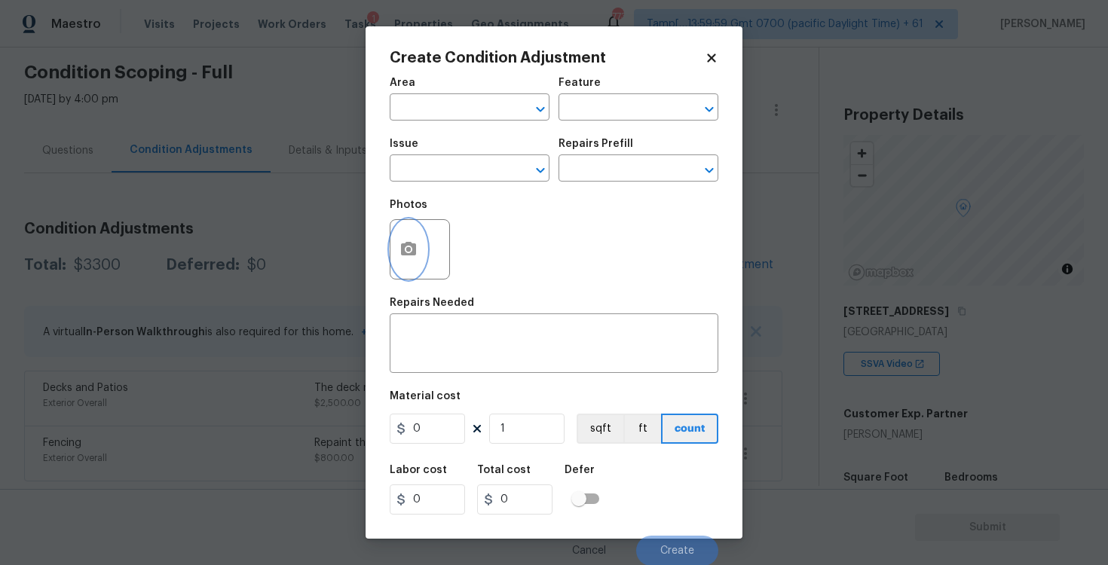
click at [391, 240] on button "button" at bounding box center [408, 249] width 36 height 59
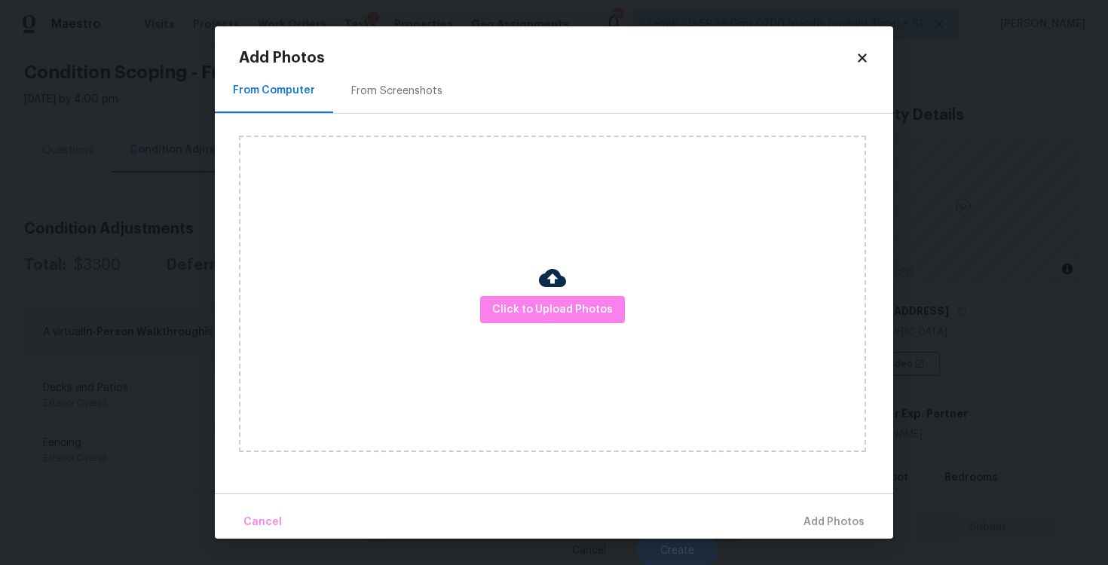
click at [497, 289] on div "Click to Upload Photos" at bounding box center [552, 294] width 627 height 317
click at [545, 307] on span "Click to Upload Photos" at bounding box center [552, 310] width 121 height 19
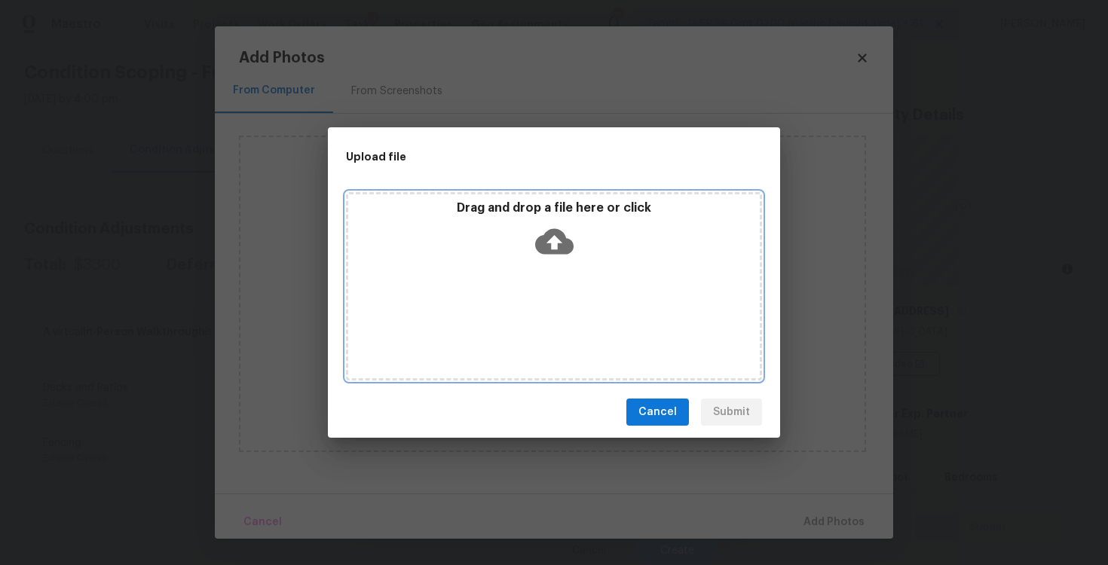
click at [560, 286] on div "Drag and drop a file here or click" at bounding box center [554, 286] width 416 height 188
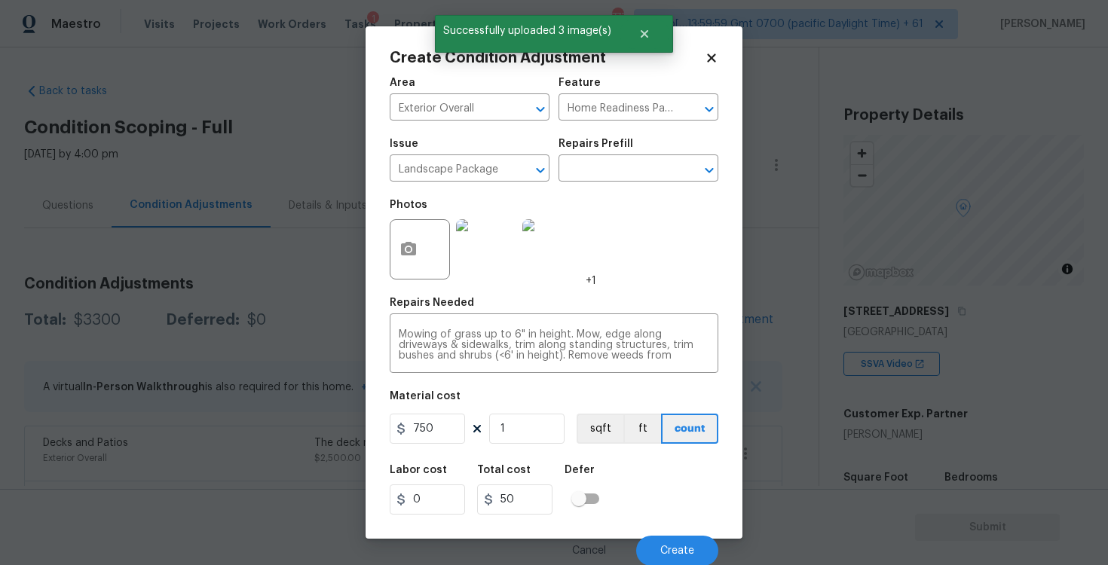
scroll to position [55, 0]
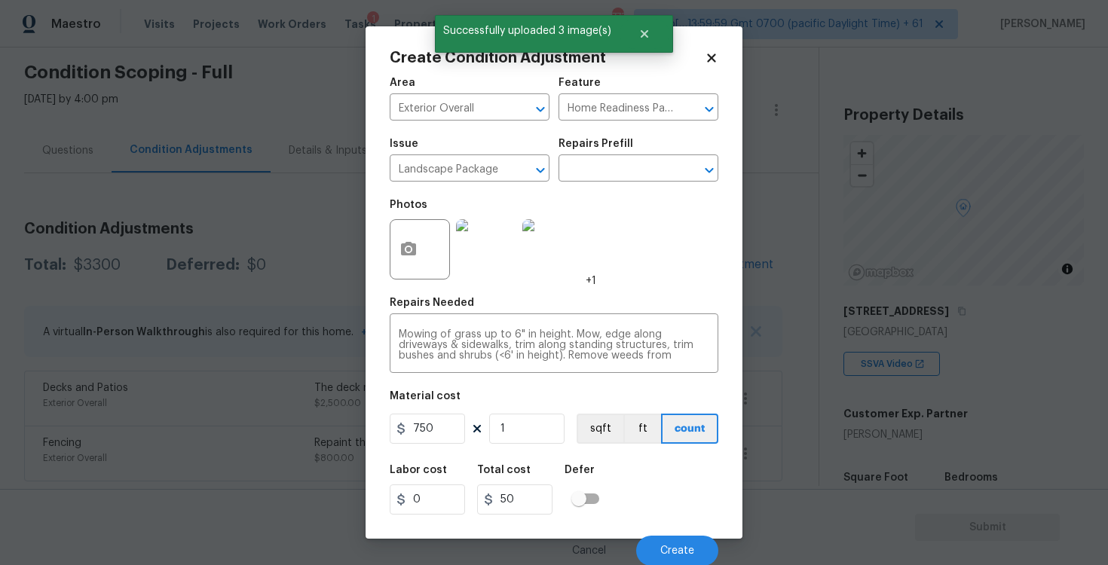
type input "750"
click at [642, 458] on div "Labor cost 0 Total cost 50 Defer" at bounding box center [554, 490] width 329 height 68
type input "750"
click at [663, 548] on span "Create" at bounding box center [677, 550] width 34 height 11
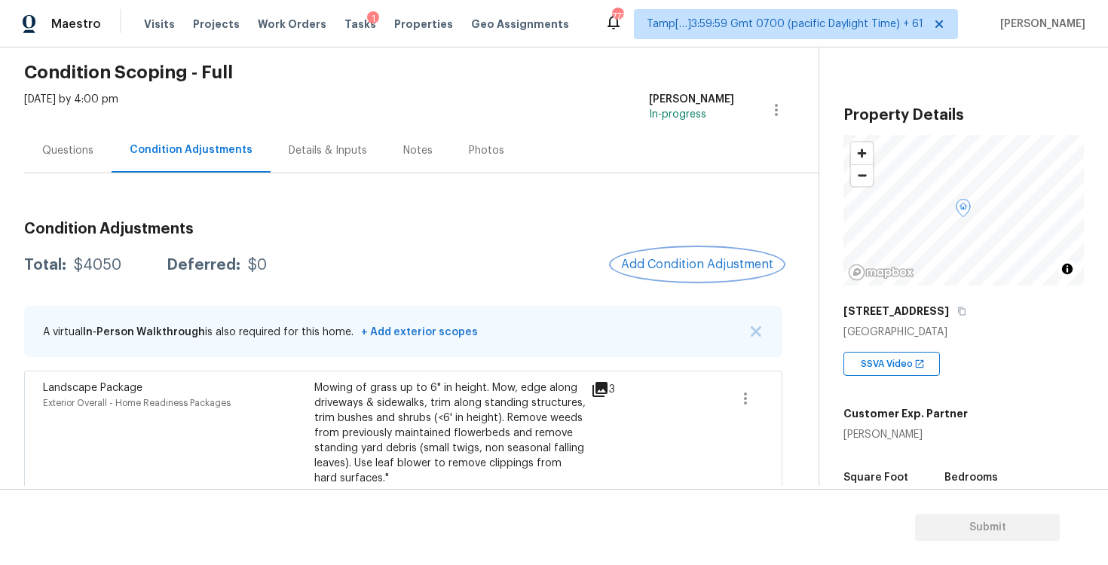
scroll to position [194, 0]
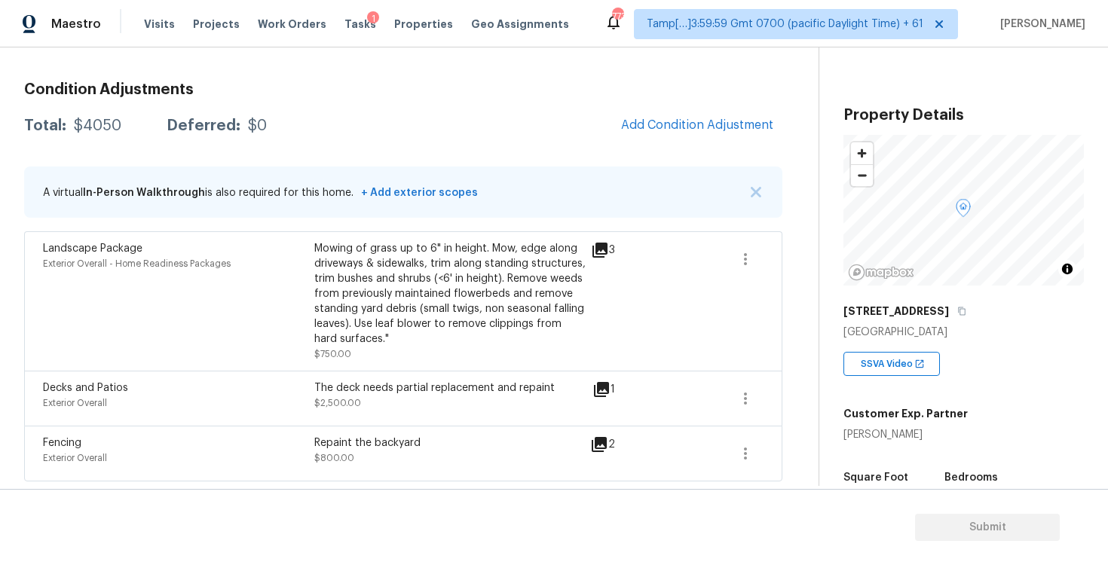
click at [745, 376] on div "Decks and Patios Exterior Overall The deck needs partial replacement and repain…" at bounding box center [403, 398] width 758 height 55
click at [751, 406] on icon "button" at bounding box center [745, 399] width 18 height 18
click at [809, 400] on div "Edit" at bounding box center [832, 395] width 118 height 15
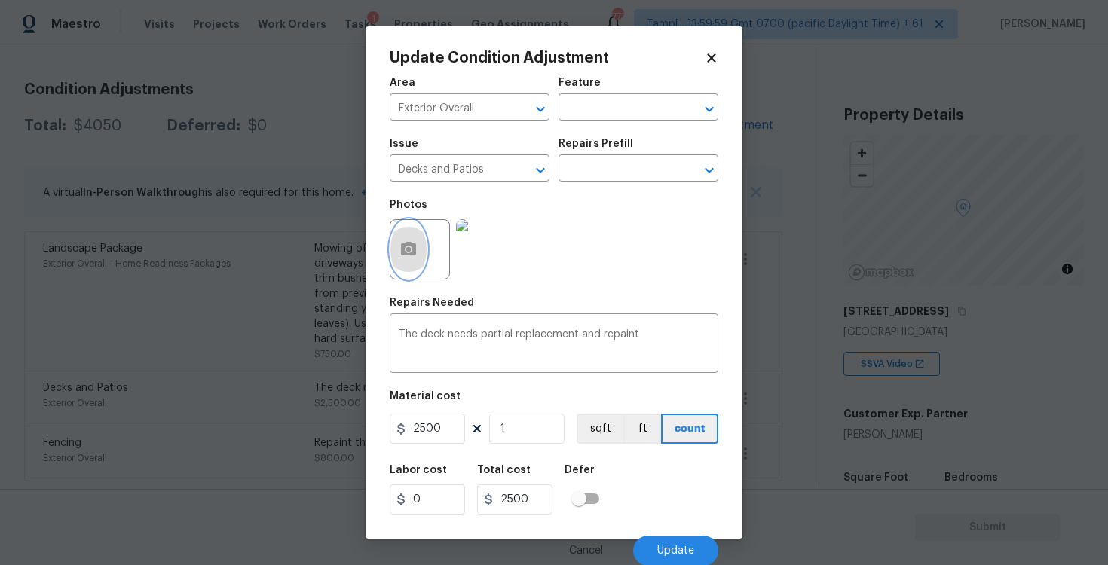
click at [395, 258] on button "button" at bounding box center [408, 249] width 36 height 59
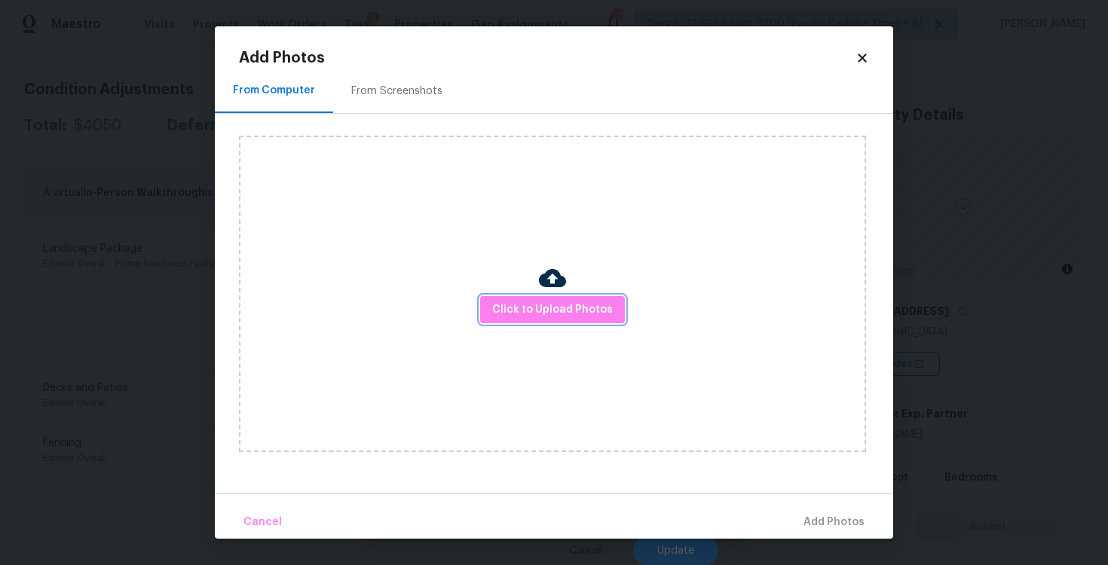
click at [497, 297] on button "Click to Upload Photos" at bounding box center [552, 310] width 145 height 28
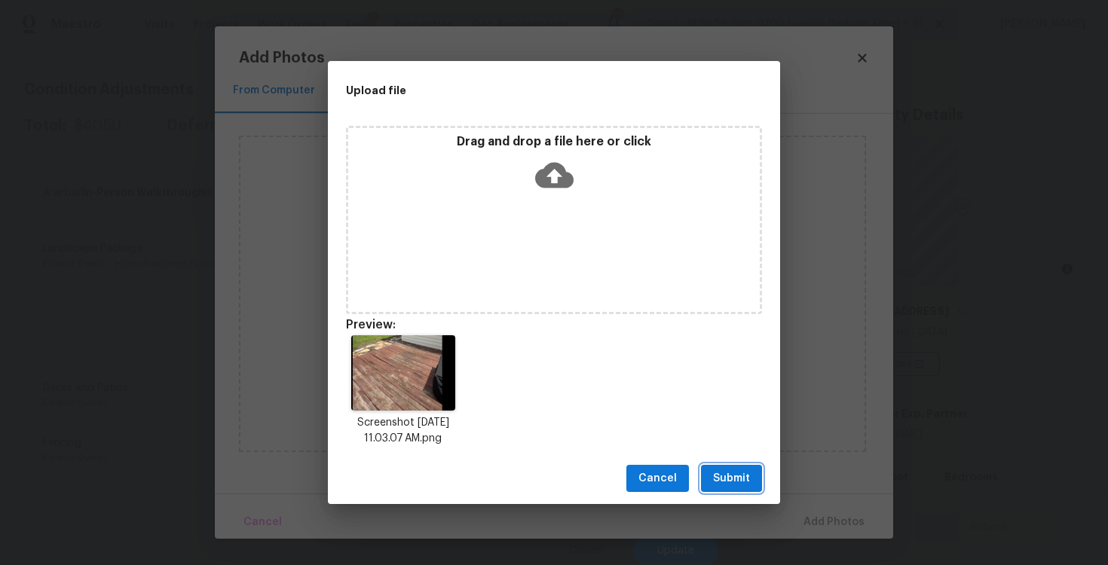
click at [712, 469] on button "Submit" at bounding box center [731, 479] width 61 height 28
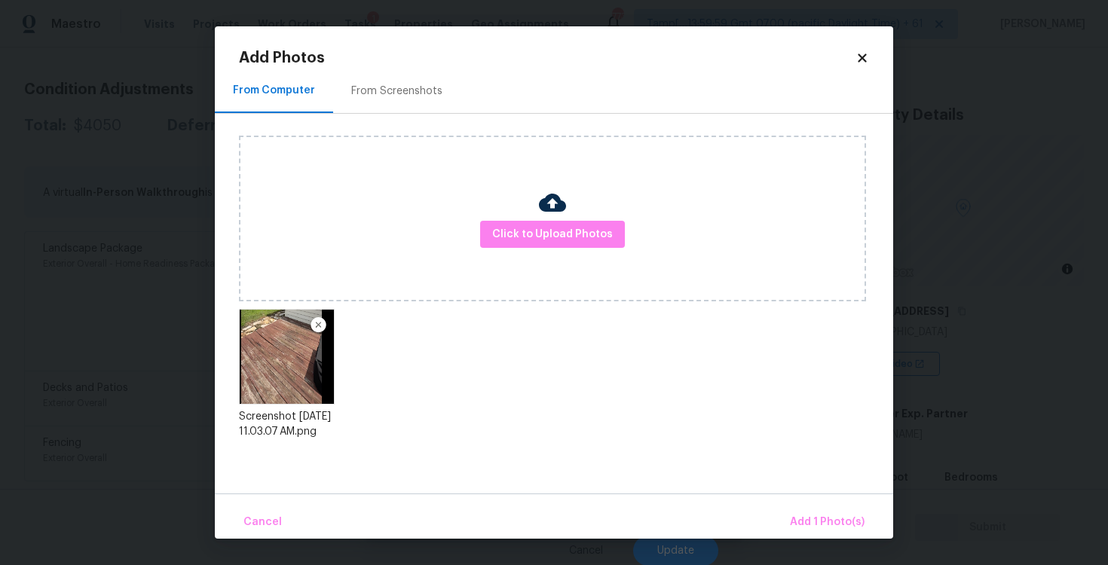
click at [803, 503] on div "Cancel Add 1 Photo(s)" at bounding box center [554, 516] width 678 height 45
click at [811, 518] on span "Add 1 Photo(s)" at bounding box center [827, 522] width 75 height 19
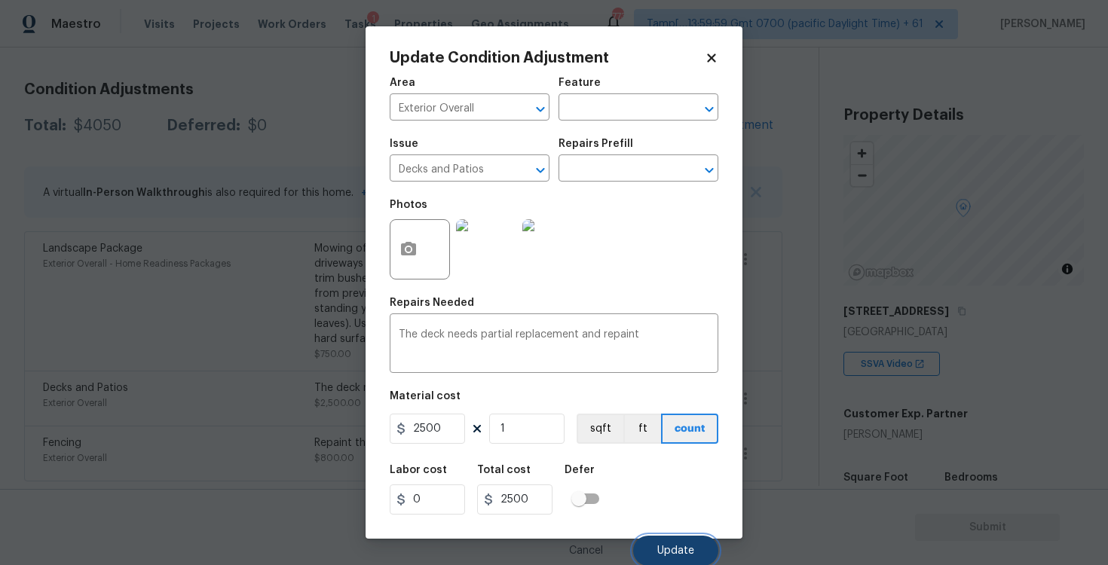
click at [672, 561] on button "Update" at bounding box center [675, 551] width 85 height 30
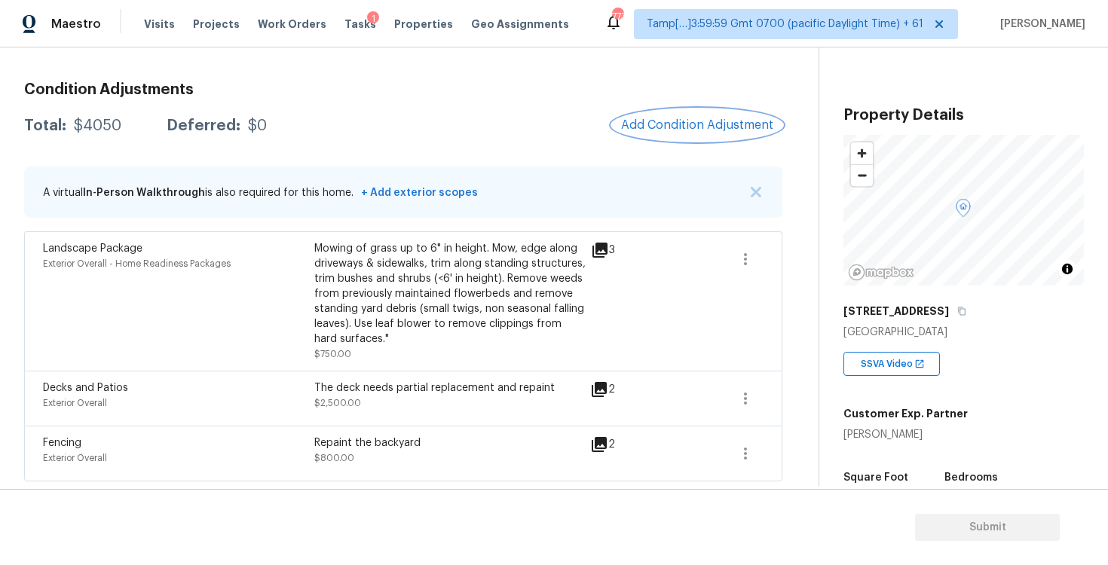
click at [654, 113] on button "Add Condition Adjustment" at bounding box center [697, 125] width 170 height 32
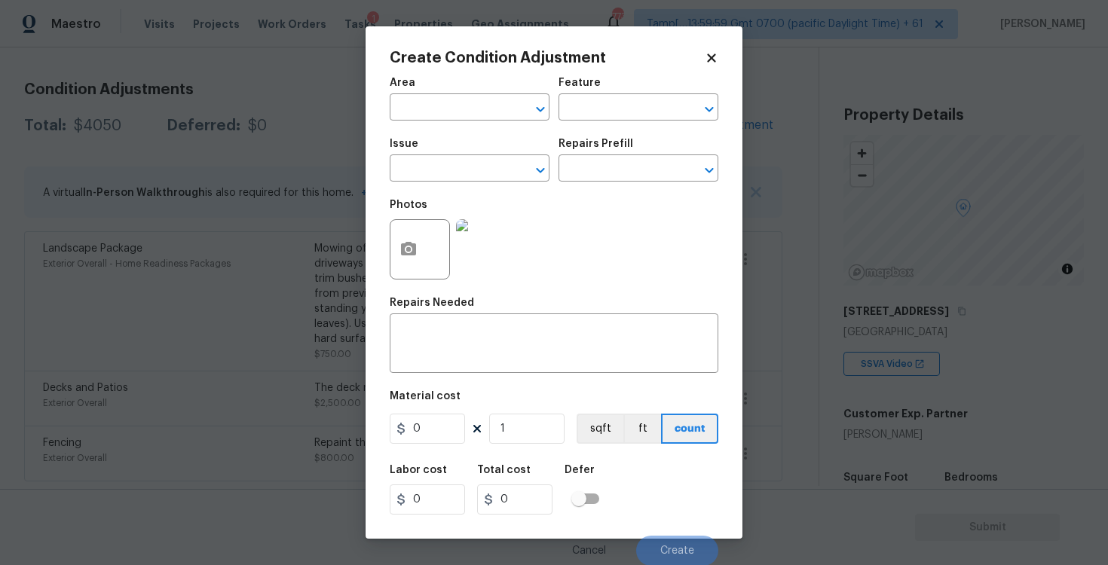
click at [492, 93] on div "Area" at bounding box center [470, 88] width 160 height 20
click at [489, 103] on input "text" at bounding box center [449, 108] width 118 height 23
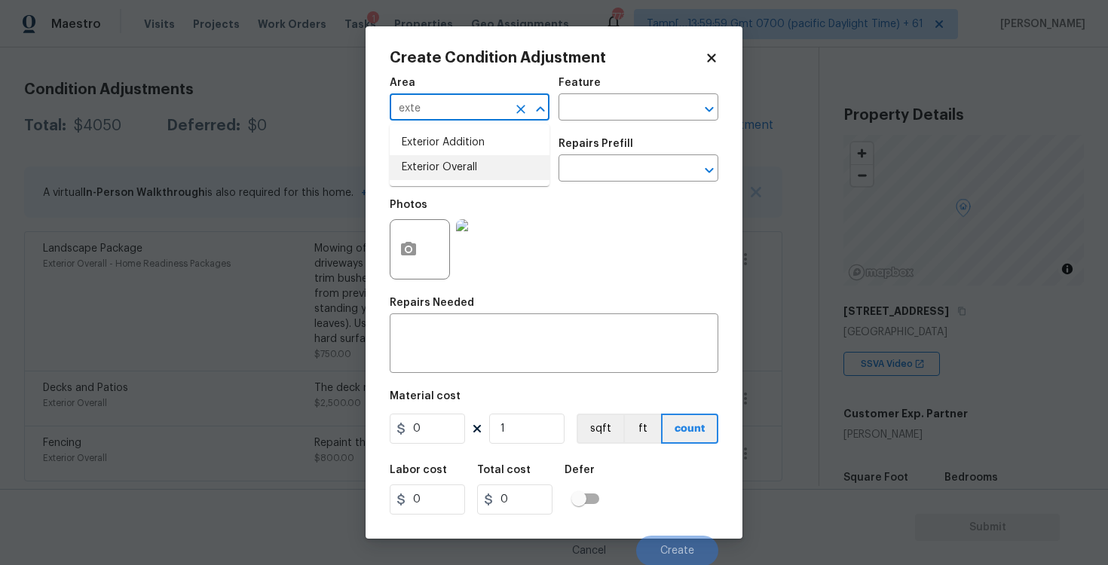
click at [477, 181] on ul "Exterior Addition Exterior Overall" at bounding box center [470, 155] width 160 height 62
click at [455, 162] on li "Exterior Overall" at bounding box center [470, 167] width 160 height 25
type input "Exterior Overall"
click at [455, 162] on input "text" at bounding box center [449, 169] width 118 height 23
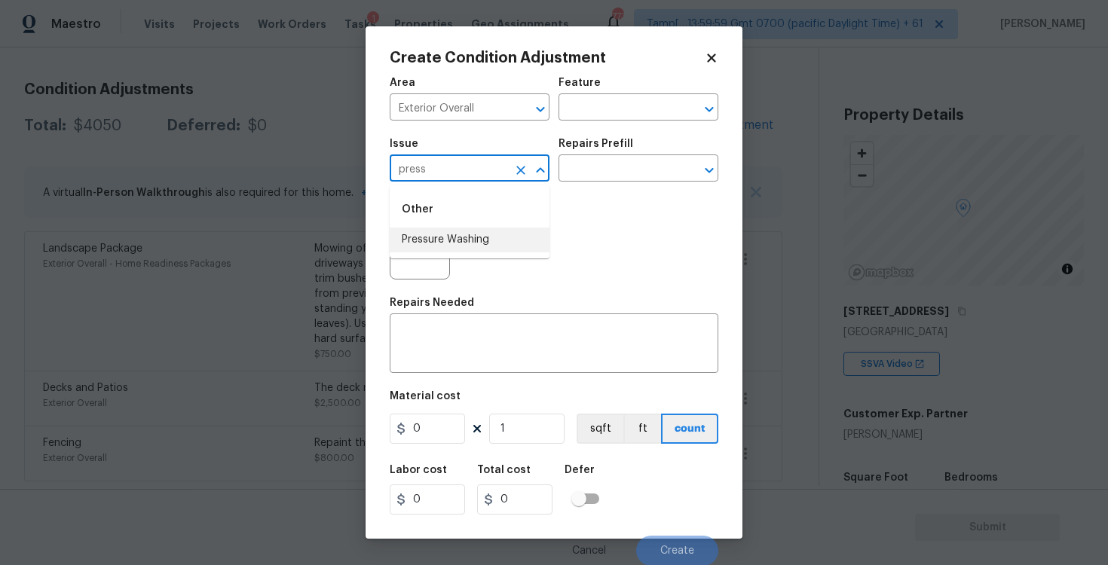
click at [453, 231] on li "Pressure Washing" at bounding box center [470, 240] width 160 height 25
type input "Pressure Washing"
click at [564, 185] on div "Issue Pressure Washing ​ Repairs Prefill ​" at bounding box center [554, 160] width 329 height 61
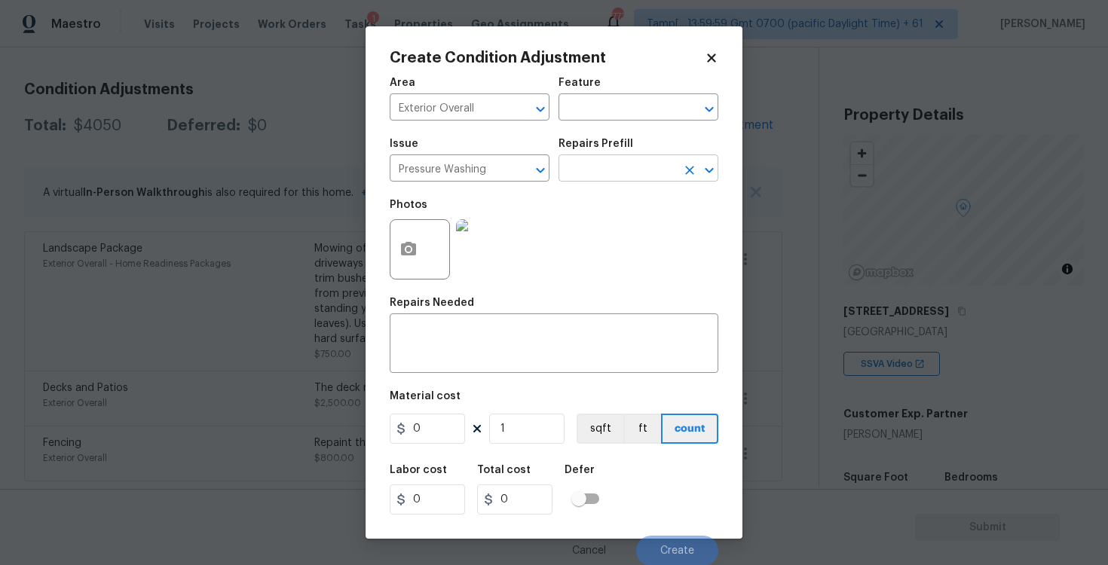
click at [586, 167] on input "text" at bounding box center [618, 169] width 118 height 23
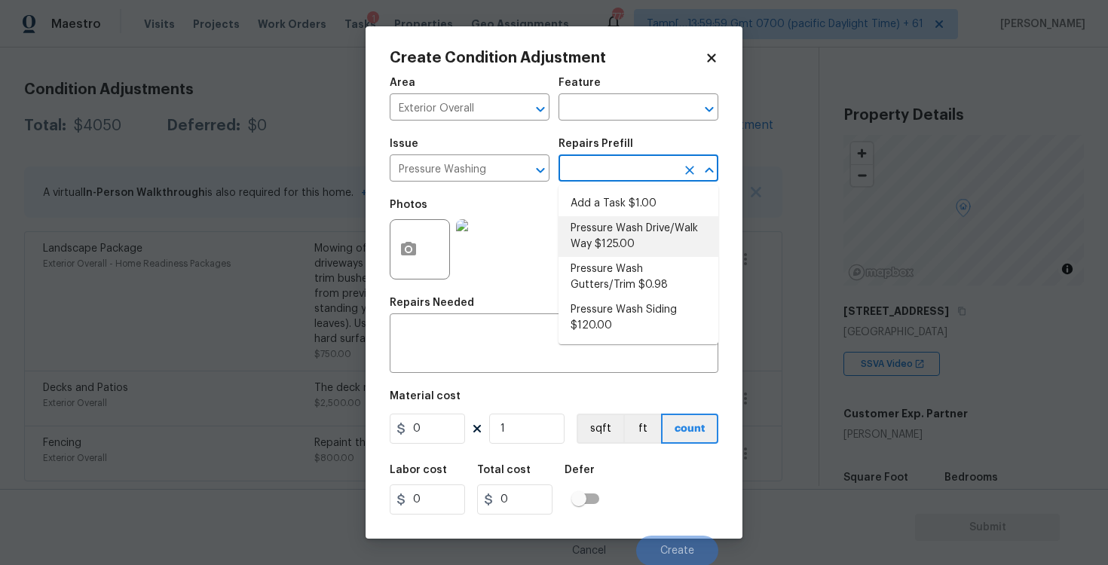
click at [598, 219] on li "Pressure Wash Drive/Walk Way $125.00" at bounding box center [639, 236] width 160 height 41
type input "Siding"
type textarea "Pressure wash the driveways/walkways as directed by the PM. Ensure that all deb…"
type input "125"
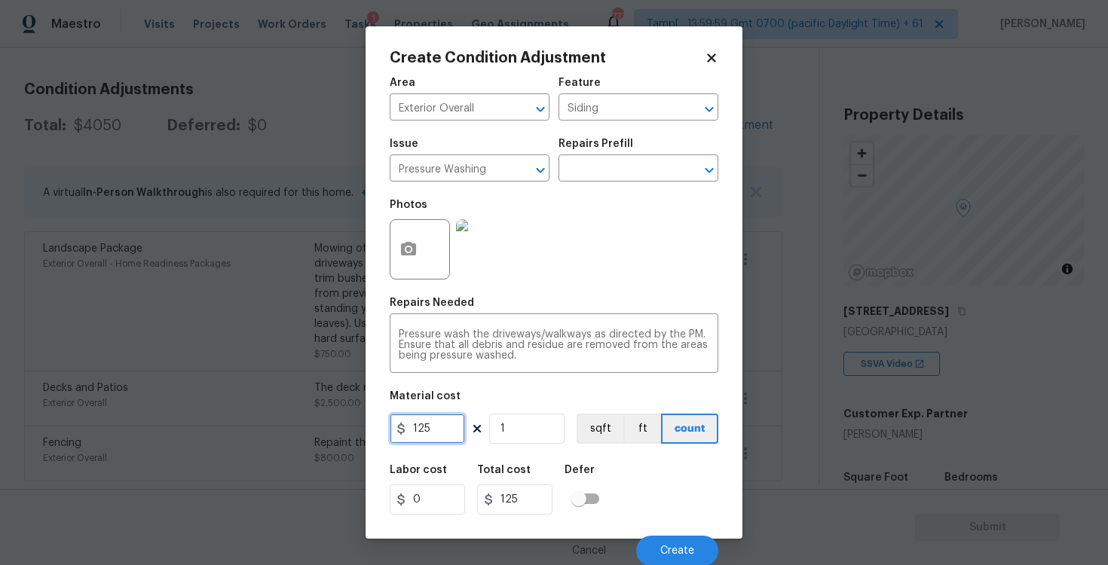
click at [458, 430] on input "125" at bounding box center [427, 429] width 75 height 30
type input "200"
click at [702, 478] on div "Labor cost 0 Total cost 200 Defer" at bounding box center [554, 490] width 329 height 68
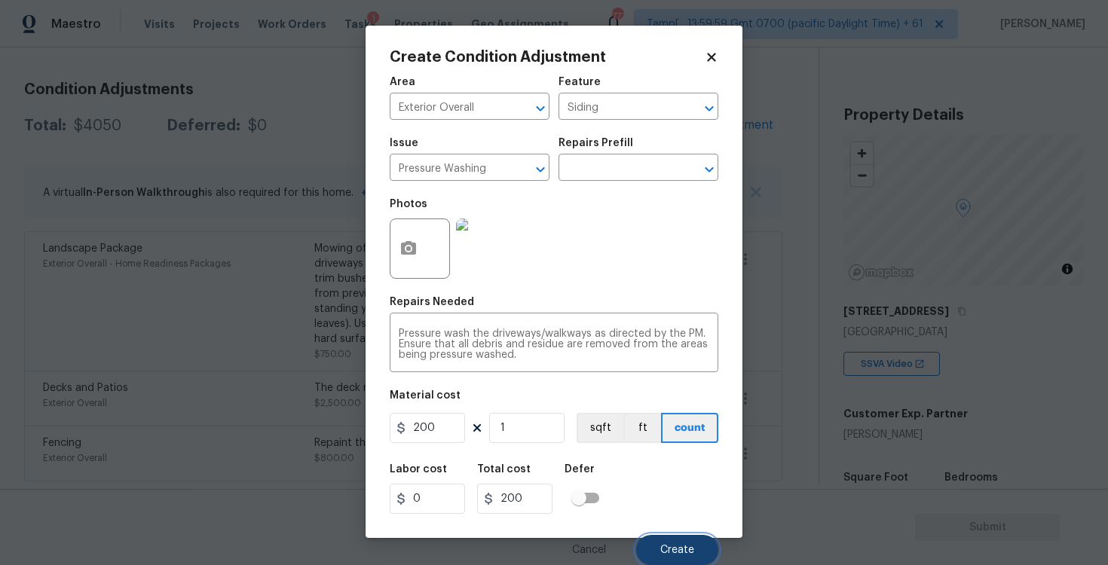
click at [685, 550] on span "Create" at bounding box center [677, 550] width 34 height 11
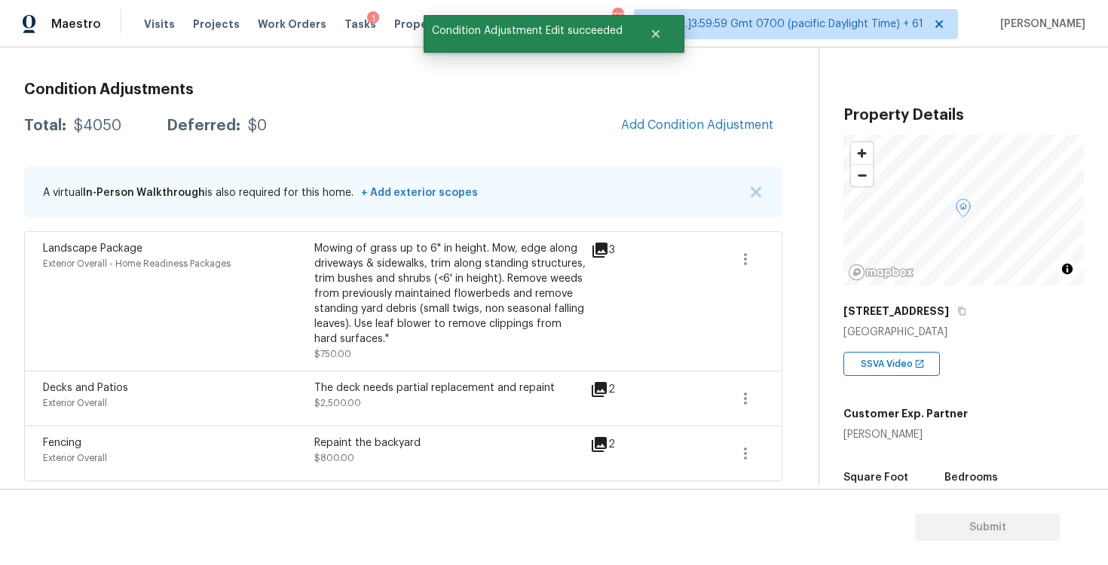
scroll to position [0, 0]
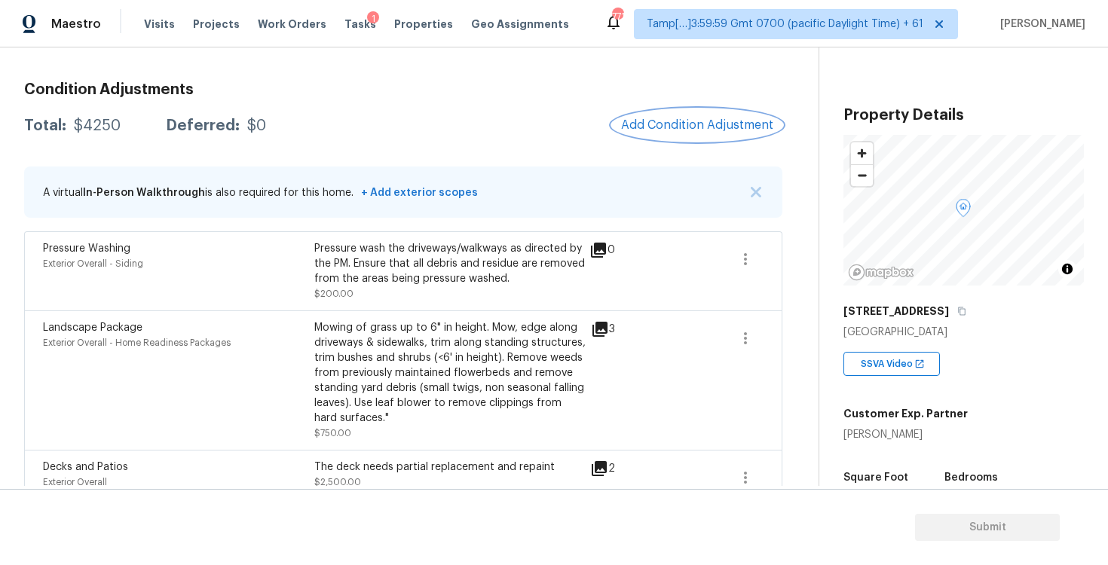
click at [668, 127] on span "Add Condition Adjustment" at bounding box center [697, 125] width 152 height 14
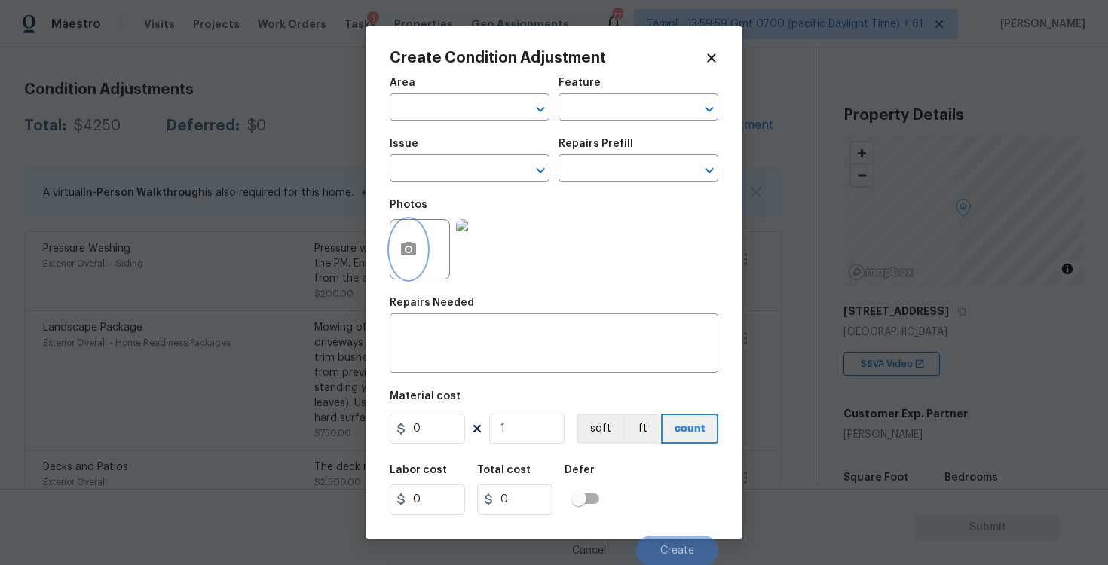
click at [421, 251] on button "button" at bounding box center [408, 249] width 36 height 59
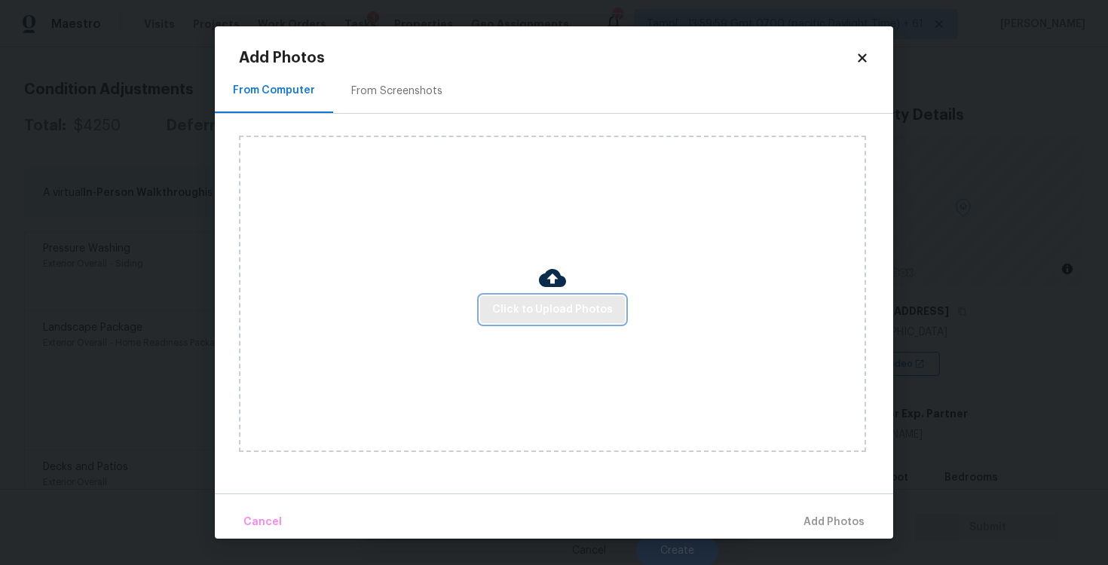
click at [548, 315] on span "Click to Upload Photos" at bounding box center [552, 310] width 121 height 19
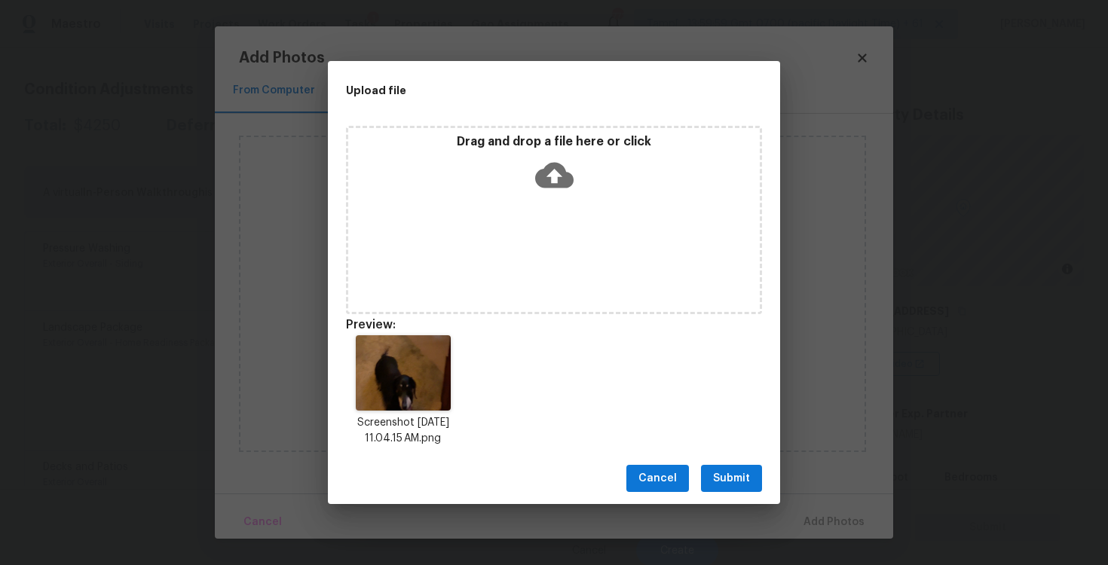
click at [735, 476] on span "Submit" at bounding box center [731, 479] width 37 height 19
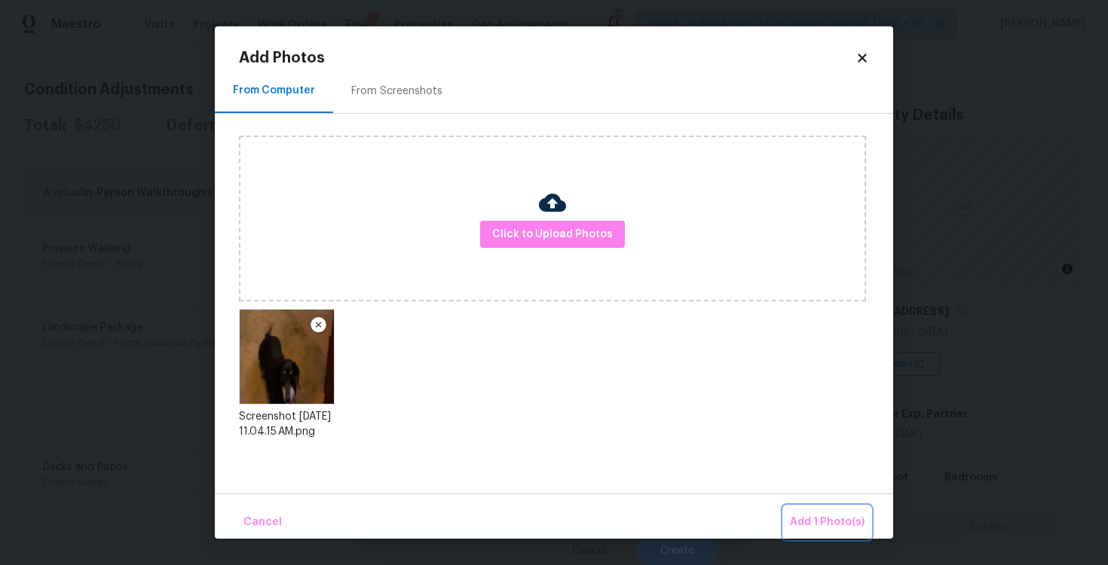
click at [808, 515] on span "Add 1 Photo(s)" at bounding box center [827, 522] width 75 height 19
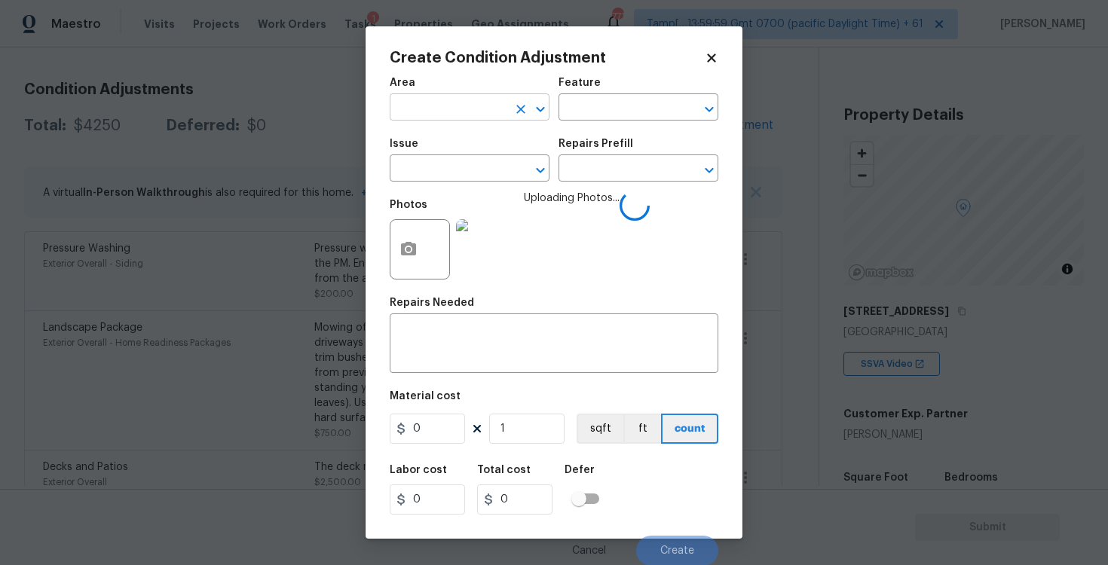
click at [469, 112] on input "text" at bounding box center [449, 108] width 118 height 23
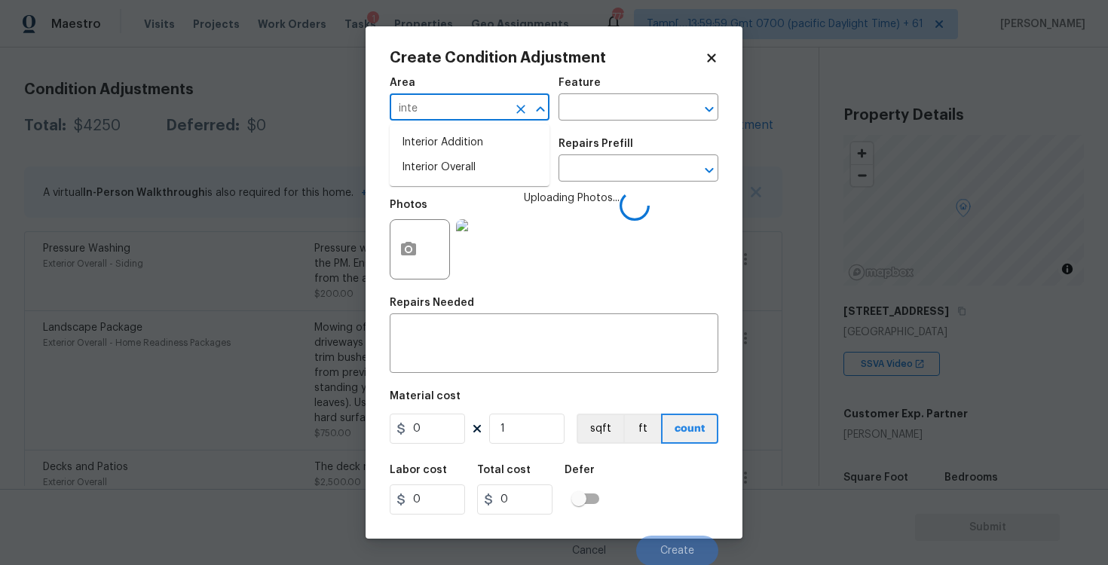
type input "inter"
type input "Back"
click at [450, 185] on span "Issue ​" at bounding box center [470, 160] width 160 height 61
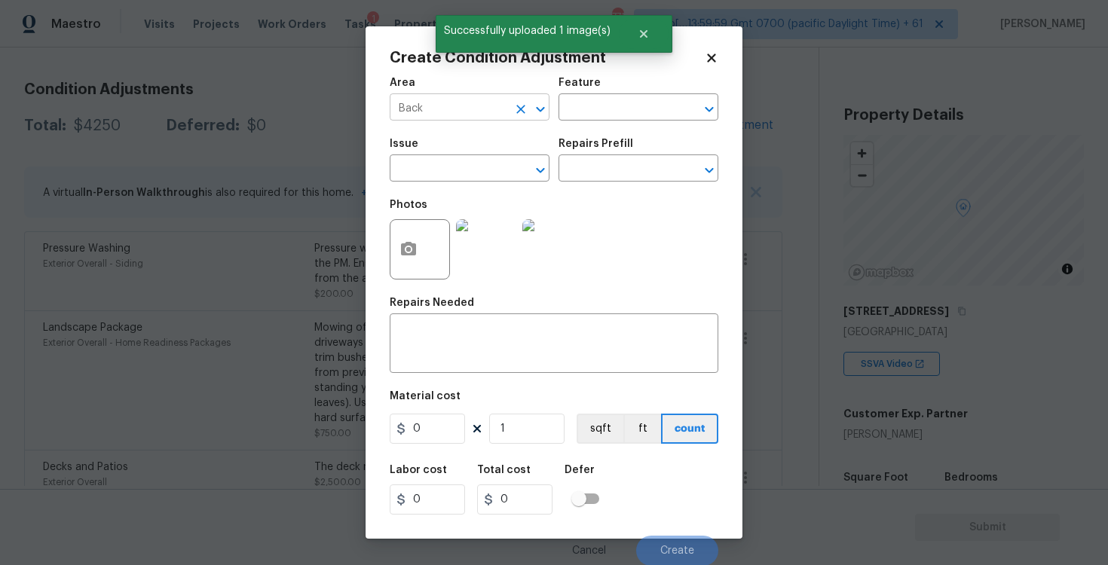
click at [510, 108] on button "Clear" at bounding box center [520, 109] width 21 height 21
type input "i"
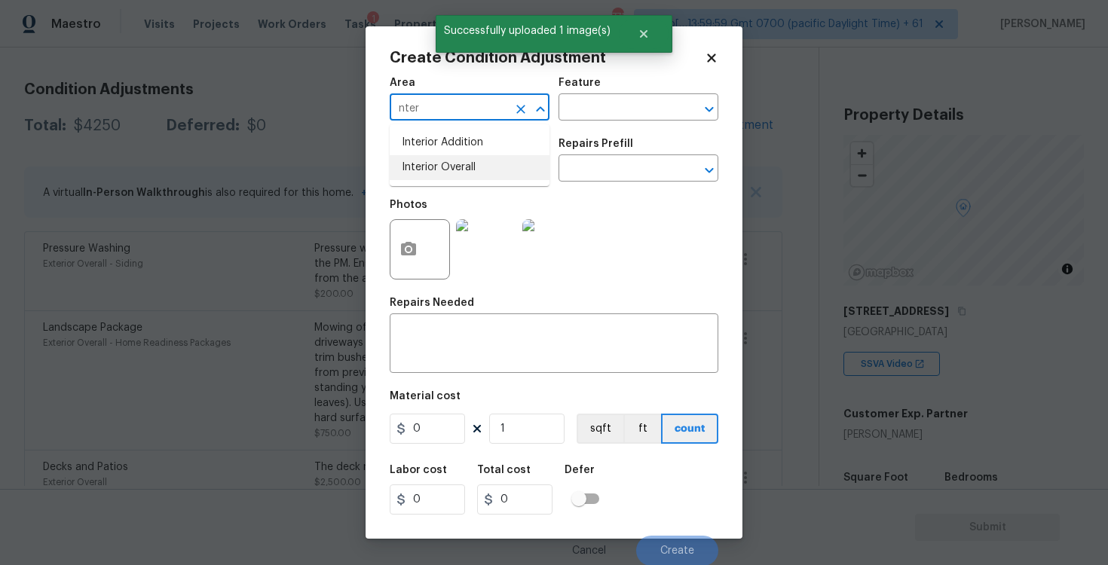
click at [465, 159] on li "Interior Overall" at bounding box center [470, 167] width 160 height 25
type input "Interior Overall"
click at [465, 159] on input "text" at bounding box center [449, 169] width 118 height 23
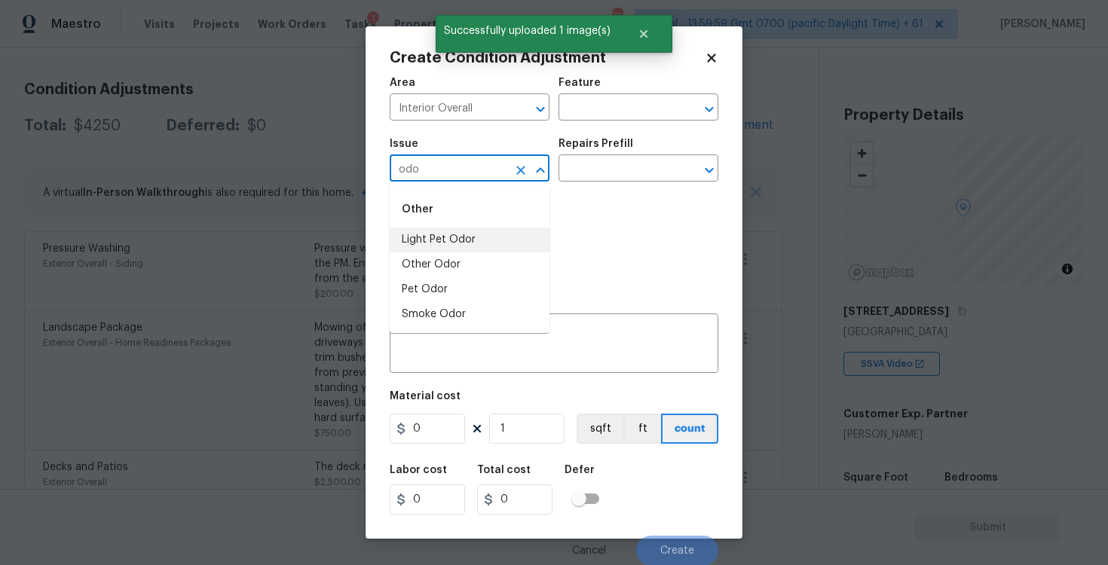
click at [470, 238] on li "Light Pet Odor" at bounding box center [470, 240] width 160 height 25
type input "Light Pet Odor"
click at [590, 182] on div "Issue Light Pet Odor ​ Repairs Prefill ​" at bounding box center [554, 160] width 329 height 61
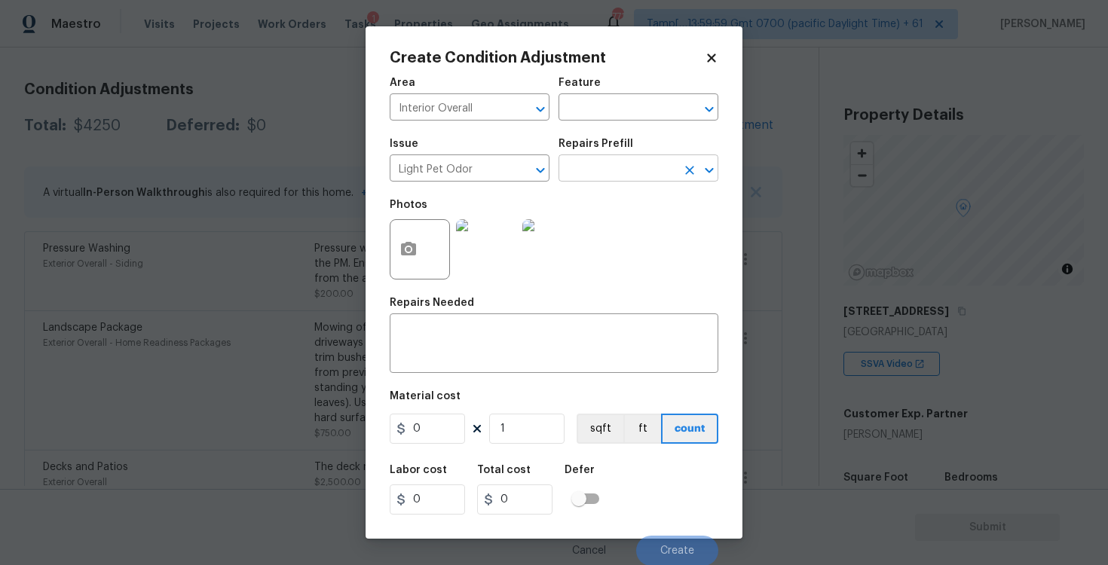
click at [596, 169] on input "text" at bounding box center [618, 169] width 118 height 23
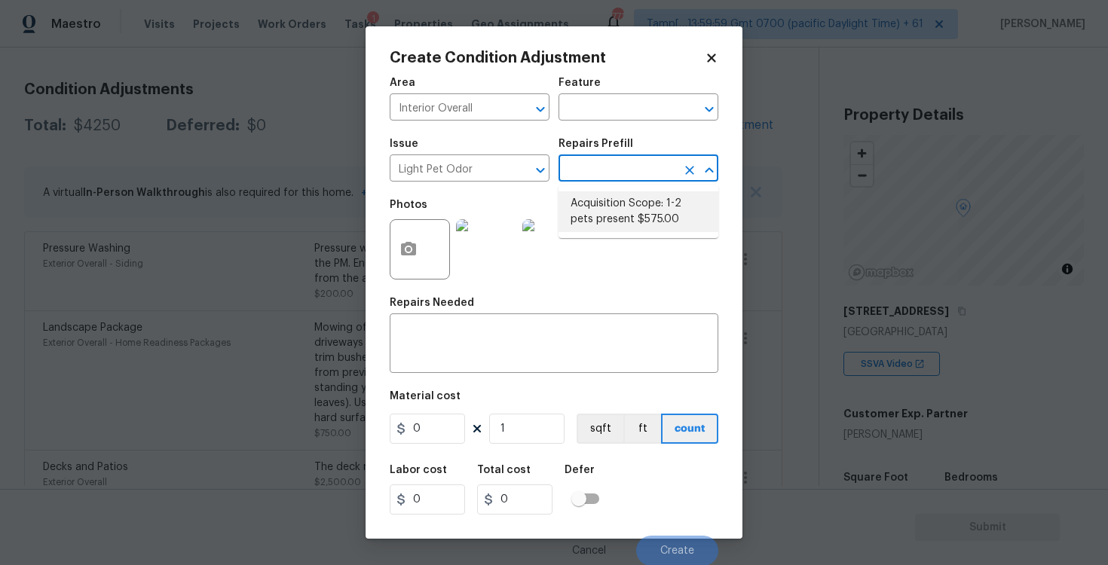
click at [611, 202] on li "Acquisition Scope: 1-2 pets present $575.00" at bounding box center [639, 211] width 160 height 41
type textarea "Acquisition Scope: 1-2 pets present"
type input "575"
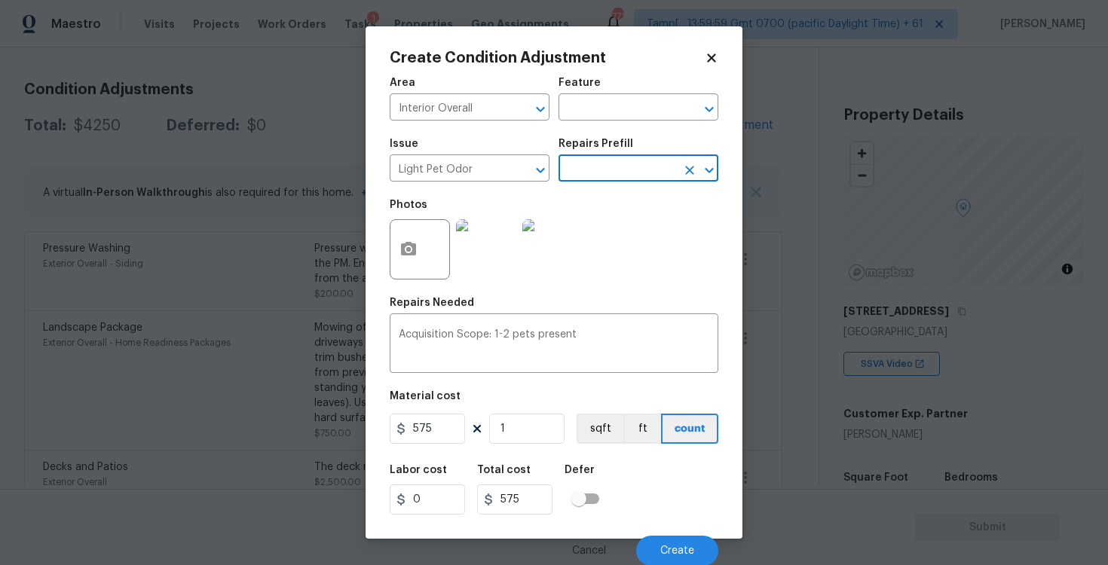
scroll to position [2, 0]
click at [670, 552] on span "Create" at bounding box center [677, 550] width 34 height 11
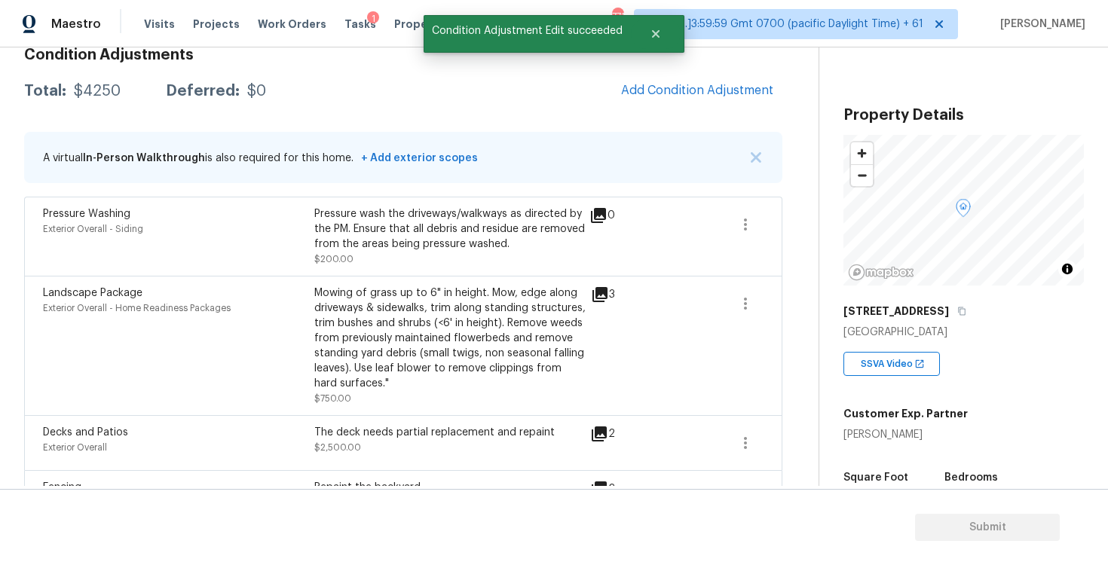
scroll to position [0, 0]
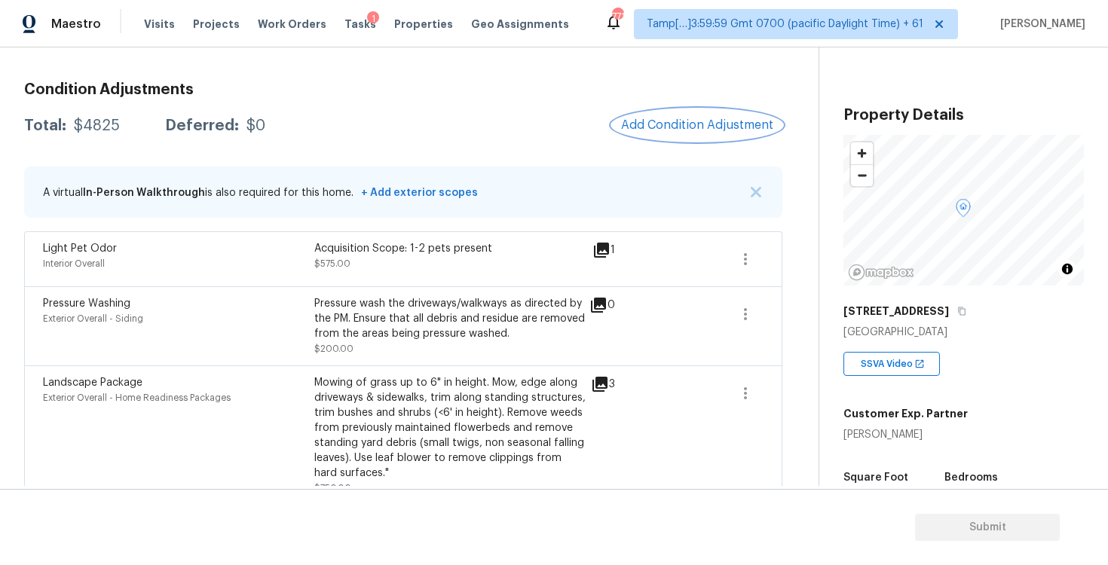
click at [693, 130] on span "Add Condition Adjustment" at bounding box center [697, 125] width 152 height 14
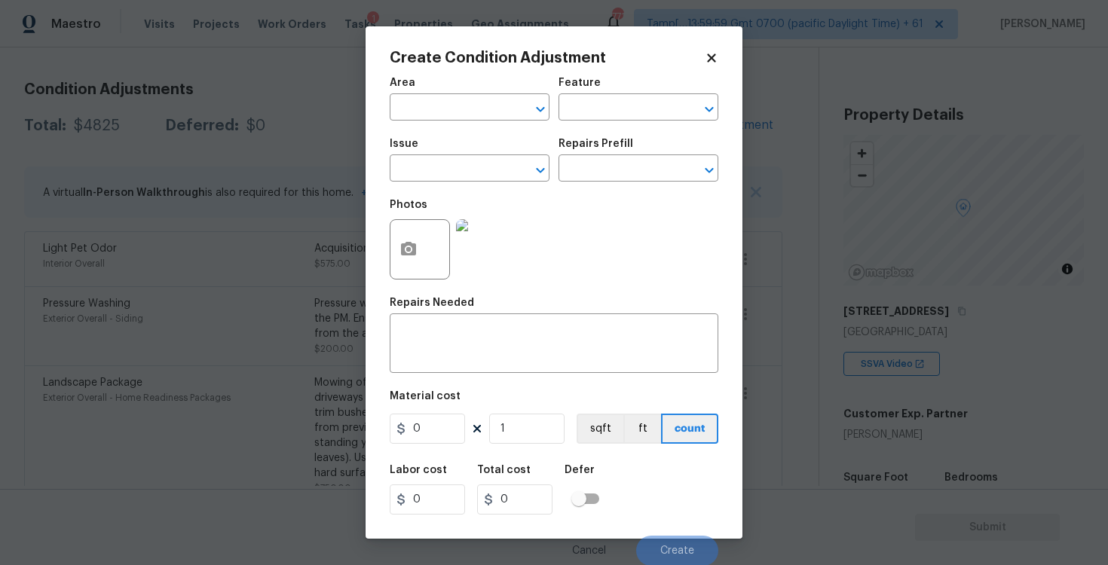
click at [424, 227] on div at bounding box center [420, 249] width 60 height 60
click at [409, 262] on button "button" at bounding box center [408, 249] width 36 height 59
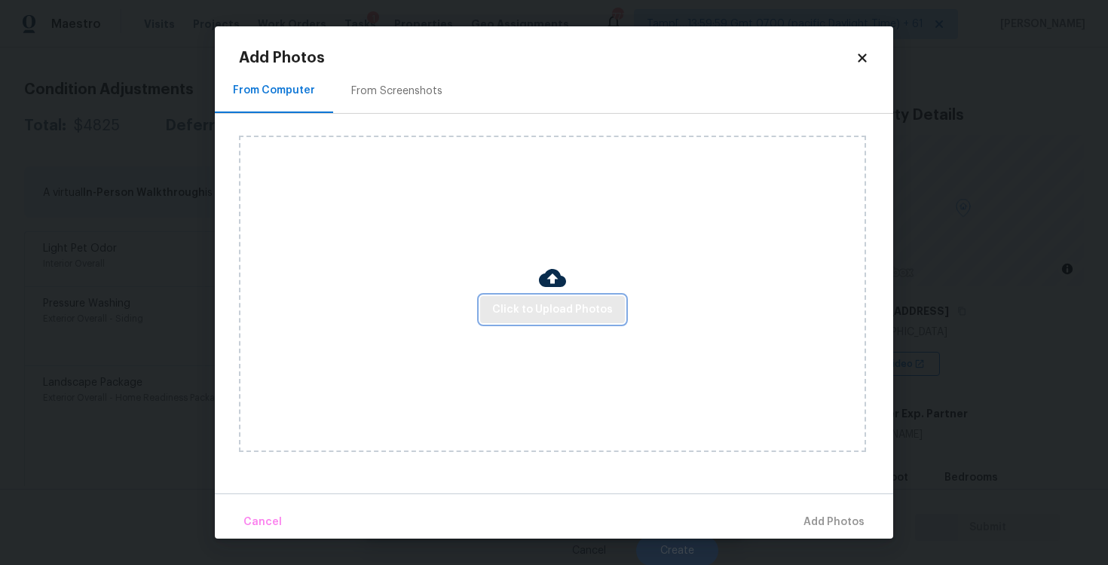
click at [533, 303] on span "Click to Upload Photos" at bounding box center [552, 310] width 121 height 19
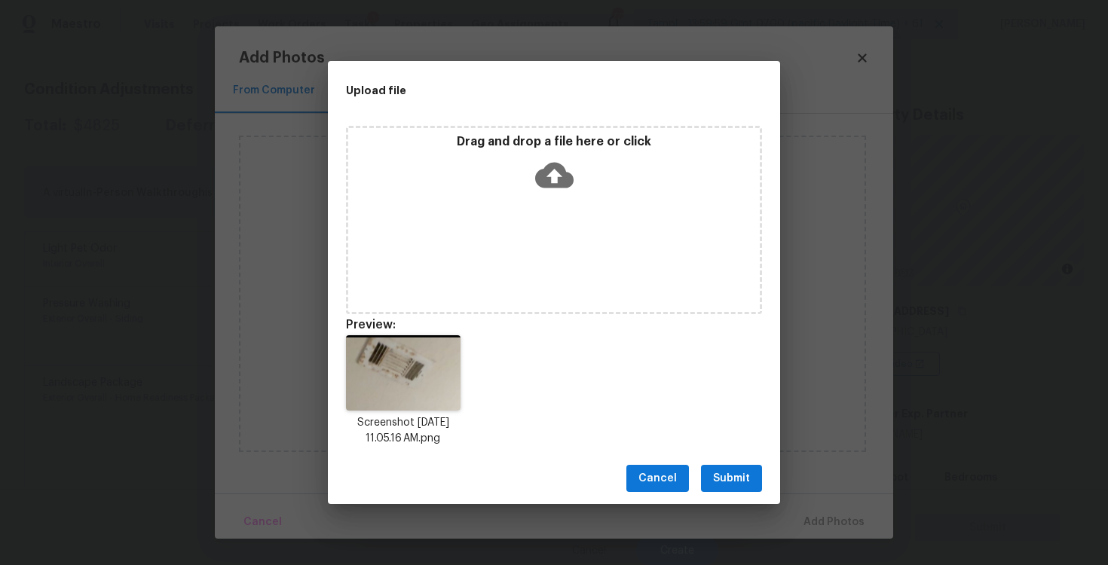
click at [713, 473] on button "Submit" at bounding box center [731, 479] width 61 height 28
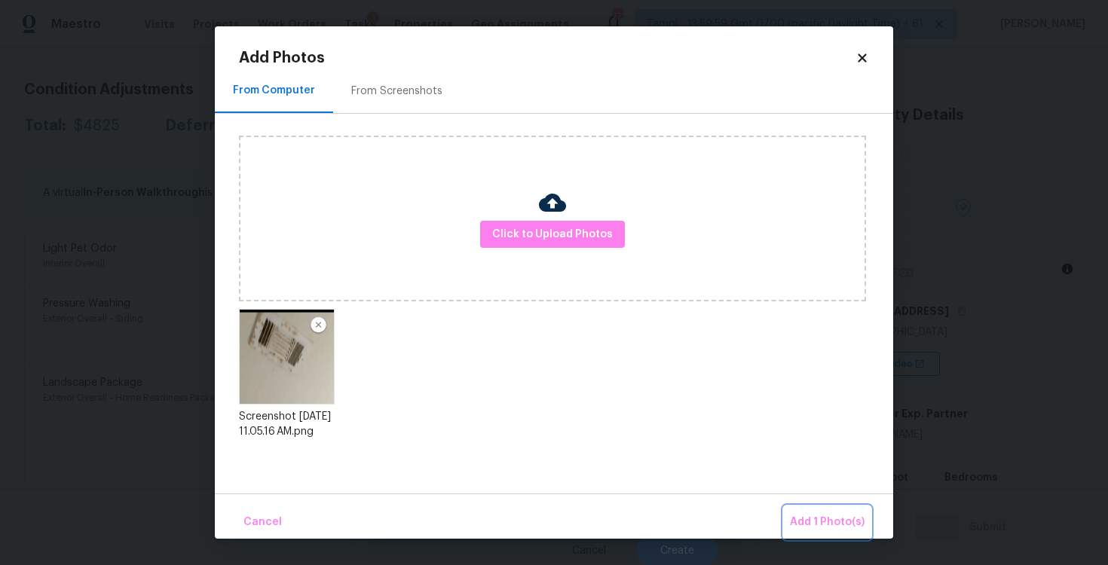
click at [825, 519] on span "Add 1 Photo(s)" at bounding box center [827, 522] width 75 height 19
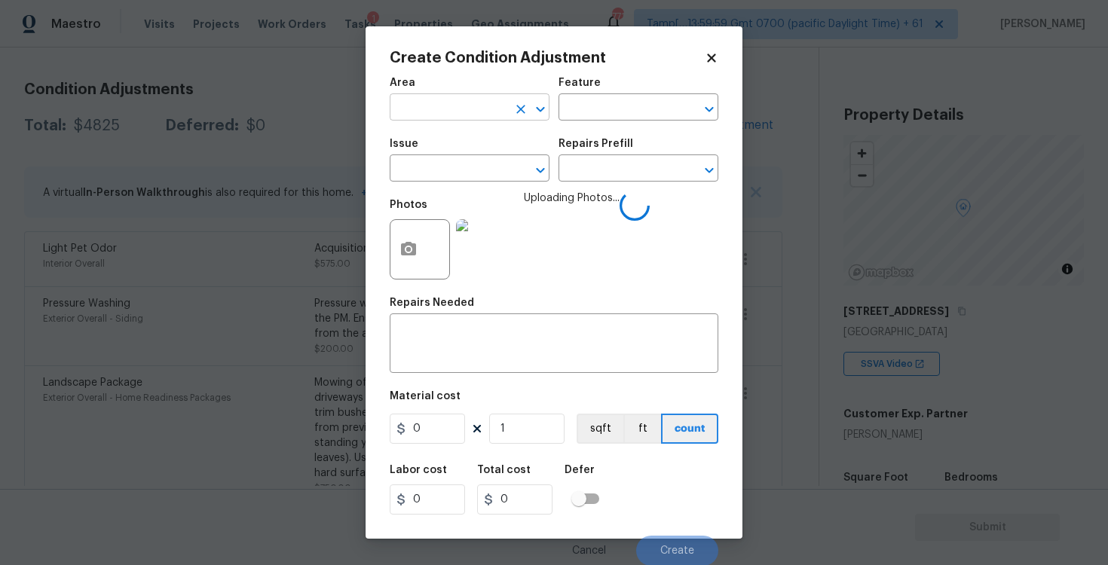
click at [441, 116] on input "text" at bounding box center [449, 108] width 118 height 23
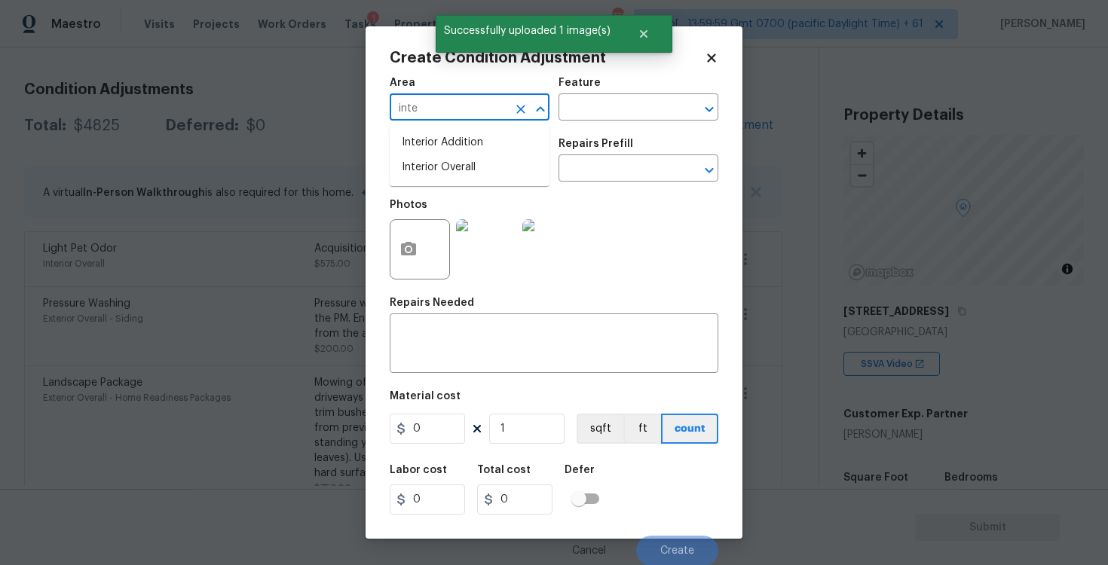
type input "inter"
click at [455, 166] on li "Interior Overall" at bounding box center [470, 167] width 160 height 25
type input "Interior Overall"
click at [455, 166] on input "text" at bounding box center [449, 169] width 118 height 23
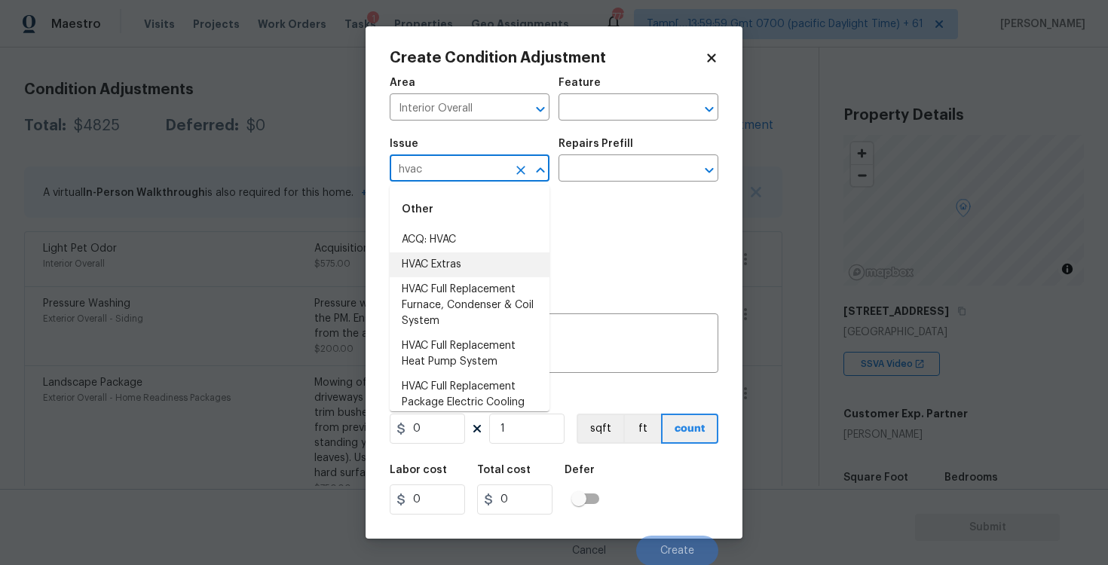
click at [472, 259] on li "HVAC Extras" at bounding box center [470, 265] width 160 height 25
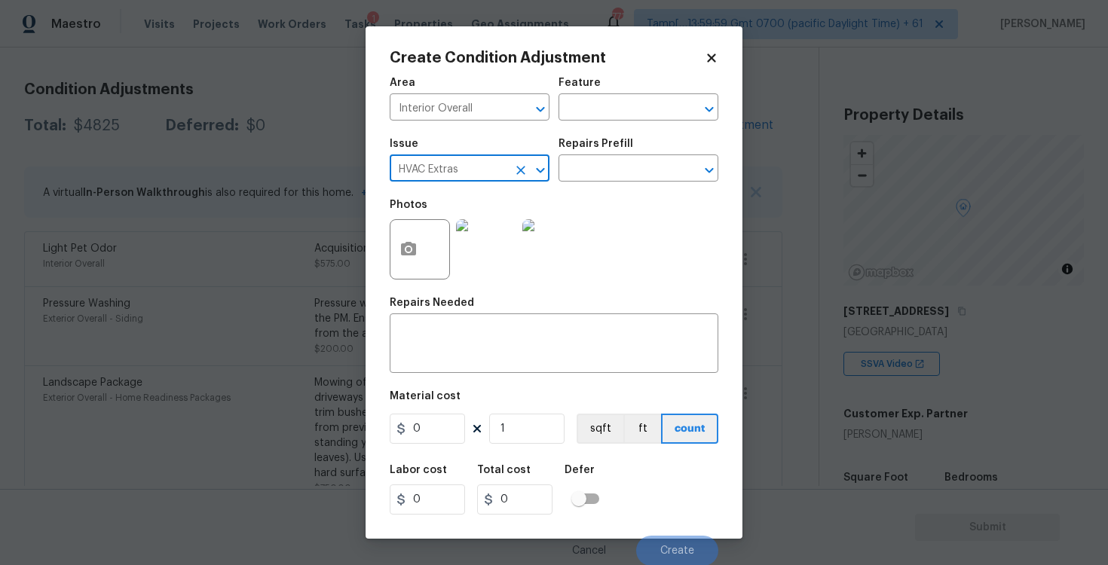
type input "HVAC Extras"
click at [578, 188] on div "Issue HVAC Extras ​ Repairs Prefill ​" at bounding box center [554, 160] width 329 height 61
click at [601, 158] on input "text" at bounding box center [618, 169] width 118 height 23
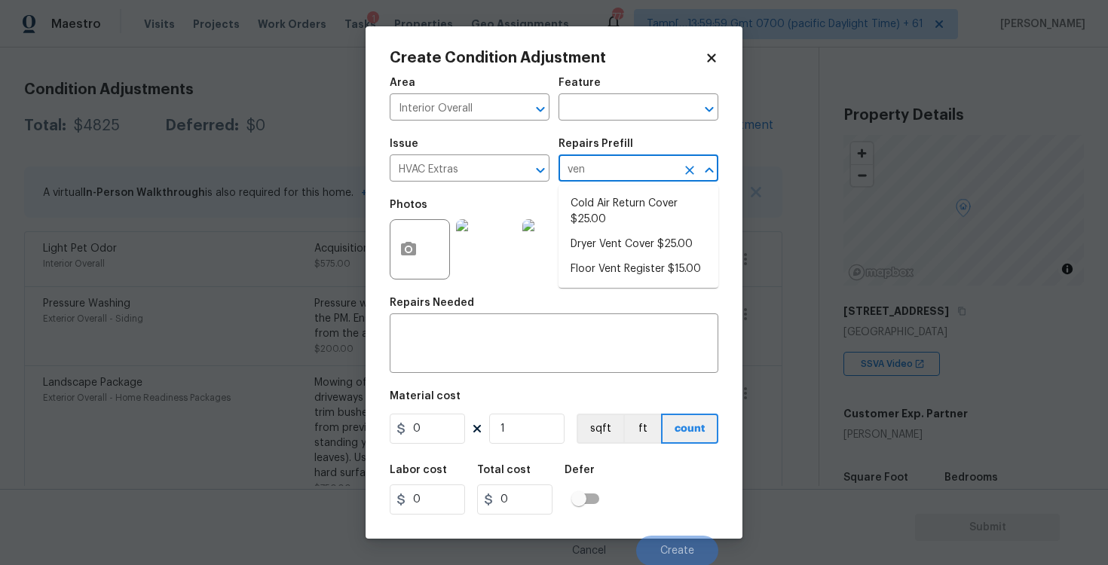
type input "vent"
click at [602, 205] on li "Dryer Vent Cover $25.00" at bounding box center [639, 203] width 160 height 25
type input "HVAC"
type textarea "Remove the existing dryer vent cover (if present) and install a new dryer vent …"
type input "25"
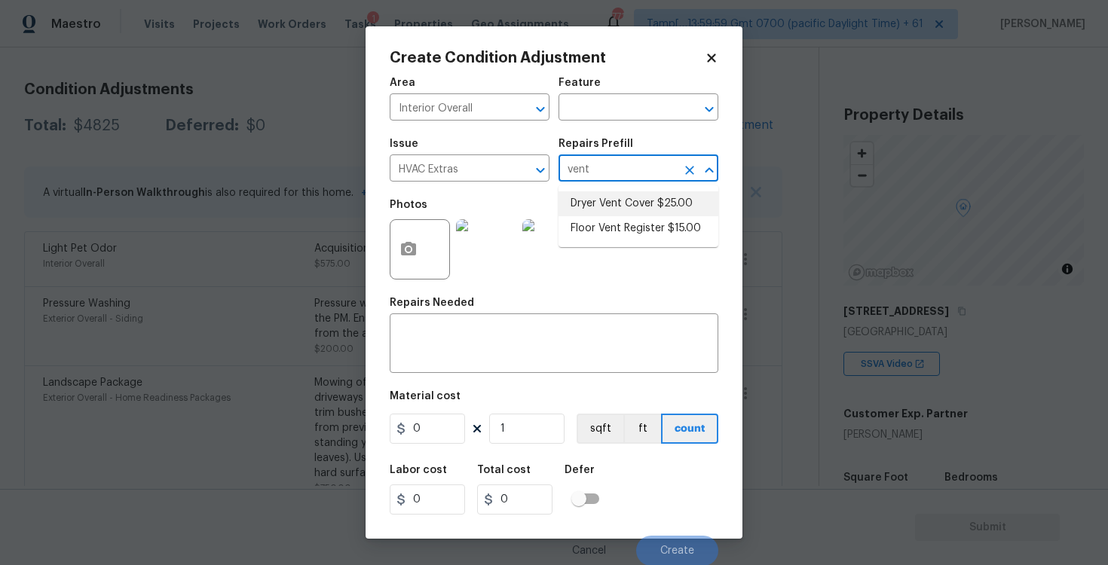
type input "25"
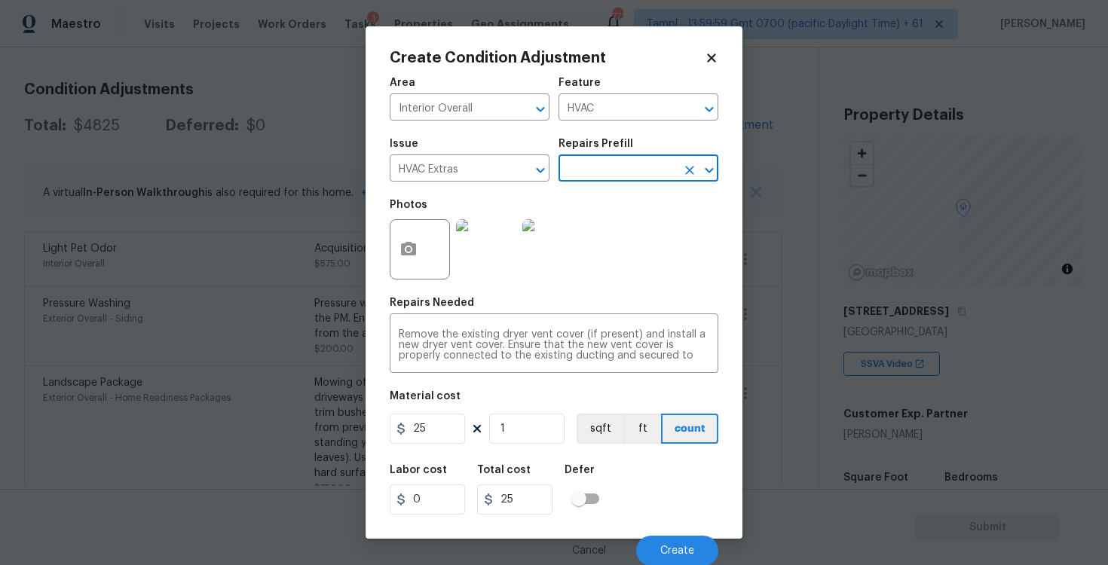
scroll to position [2, 0]
click at [655, 542] on button "Create" at bounding box center [677, 550] width 82 height 30
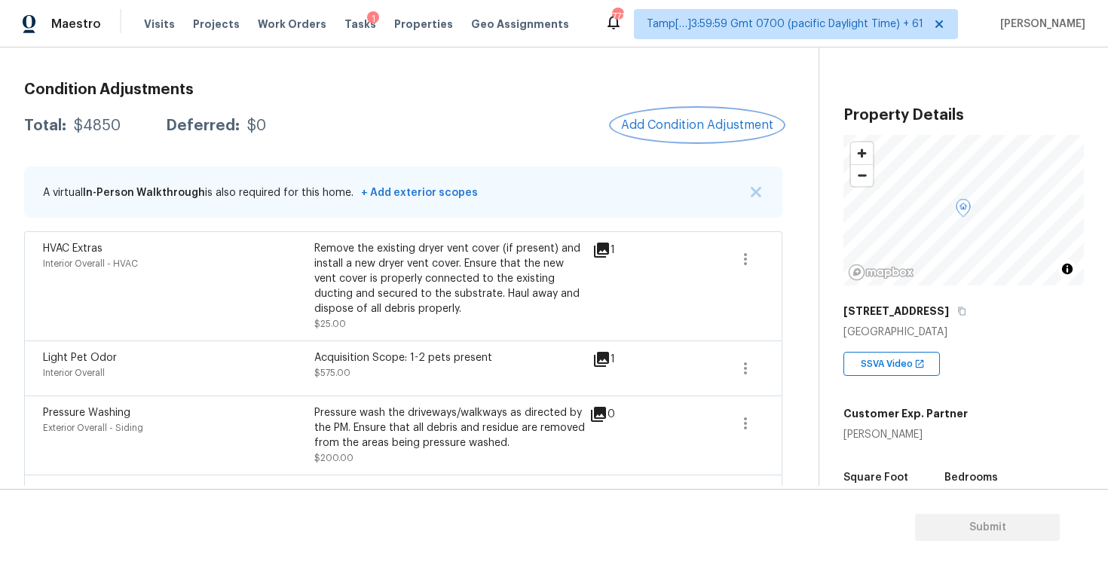
scroll to position [439, 0]
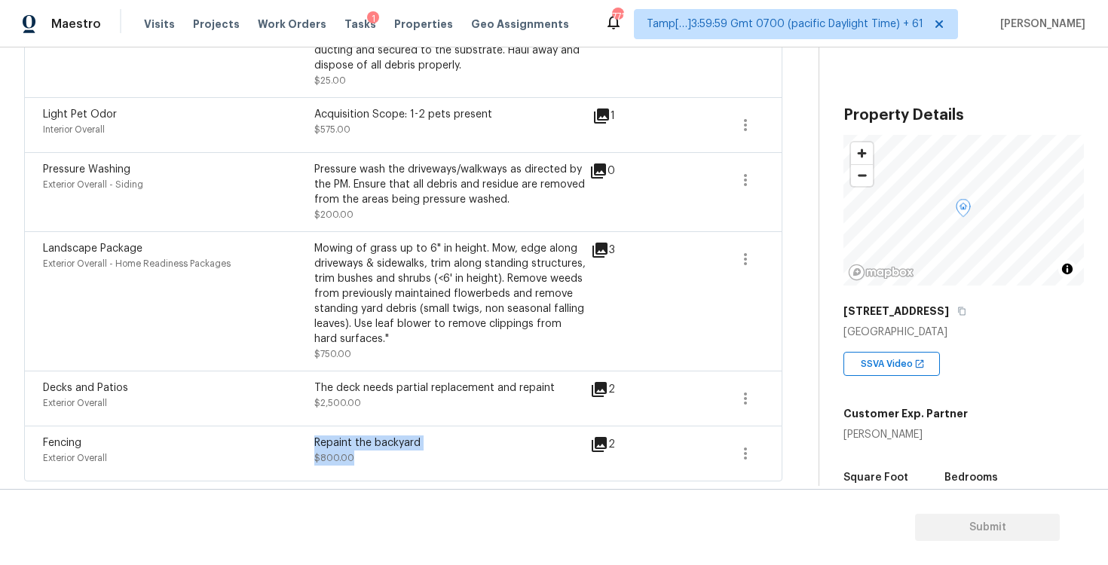
drag, startPoint x: 485, startPoint y: 451, endPoint x: 479, endPoint y: 417, distance: 35.1
click at [479, 417] on div "HVAC Extras Interior Overall - HVAC Remove the existing dryer vent cover (if pr…" at bounding box center [403, 235] width 758 height 494
click at [479, 417] on div "Decks and Patios Exterior Overall The deck needs partial replacement and repain…" at bounding box center [403, 398] width 758 height 55
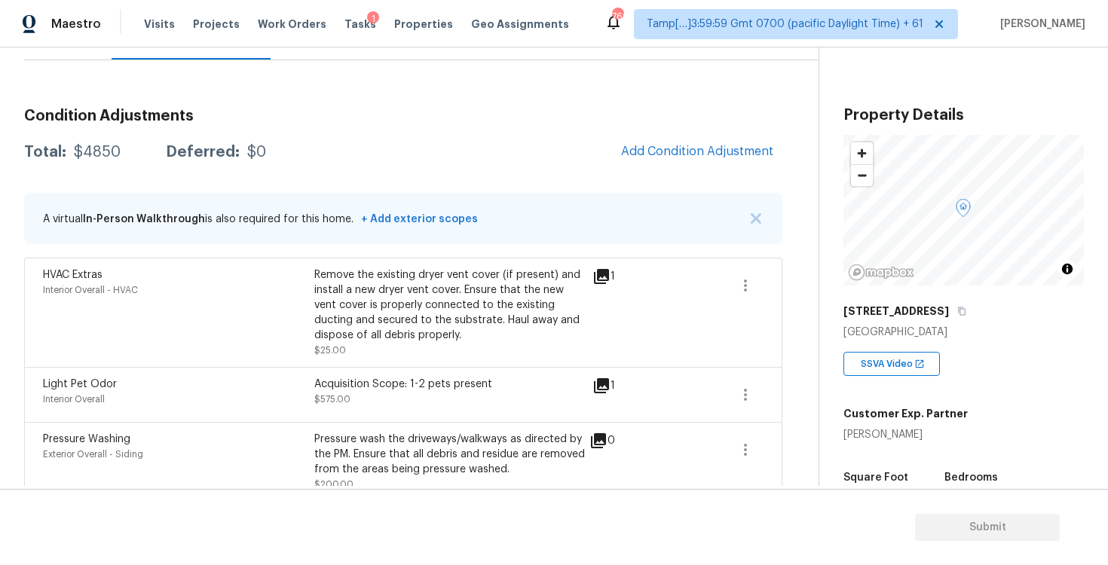
scroll to position [173, 0]
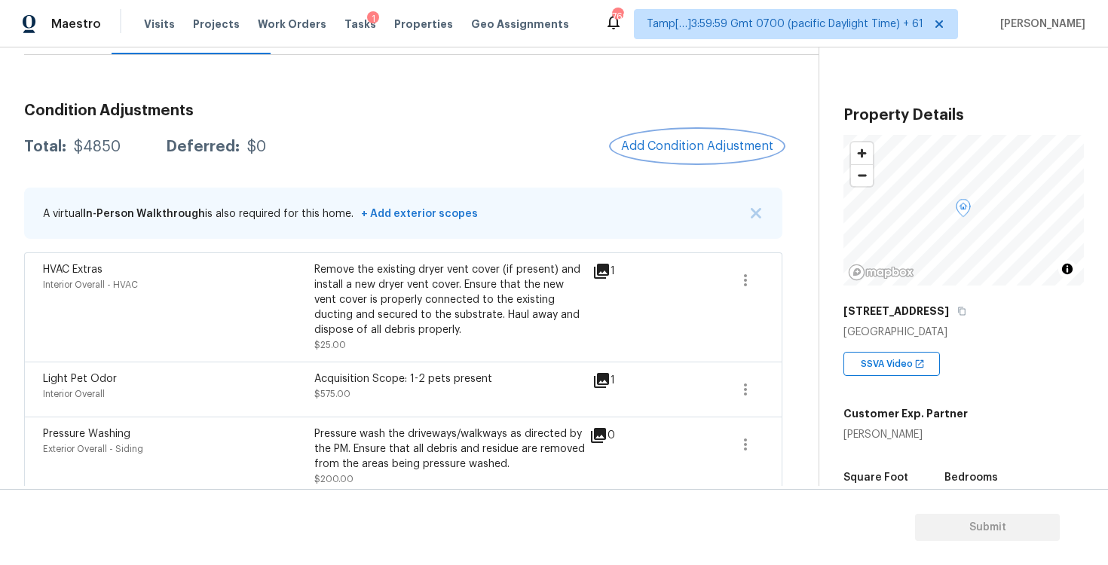
click at [697, 152] on span "Add Condition Adjustment" at bounding box center [697, 146] width 152 height 14
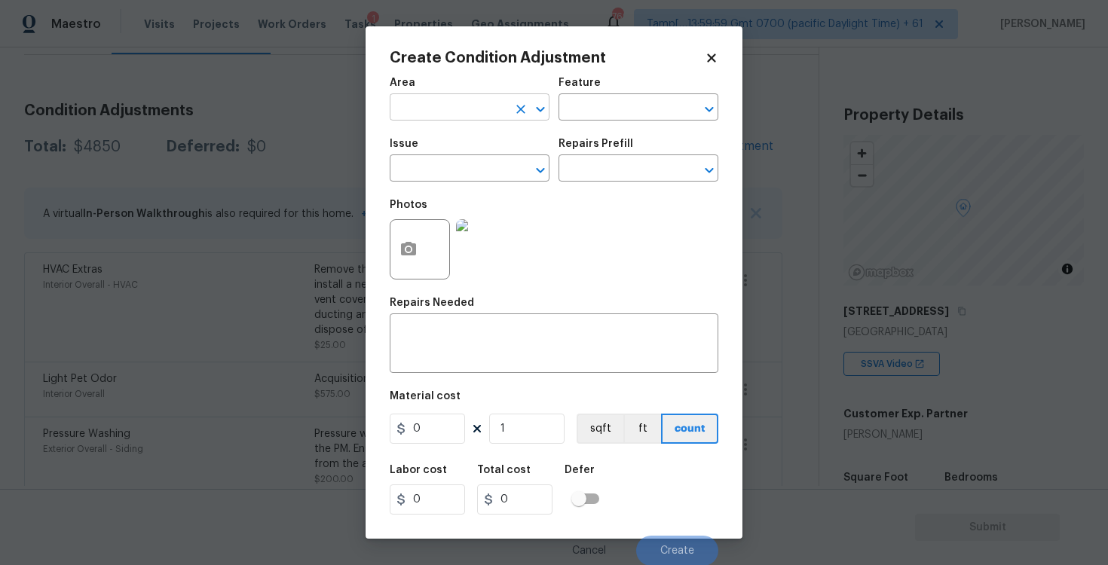
click at [448, 112] on input "text" at bounding box center [449, 108] width 118 height 23
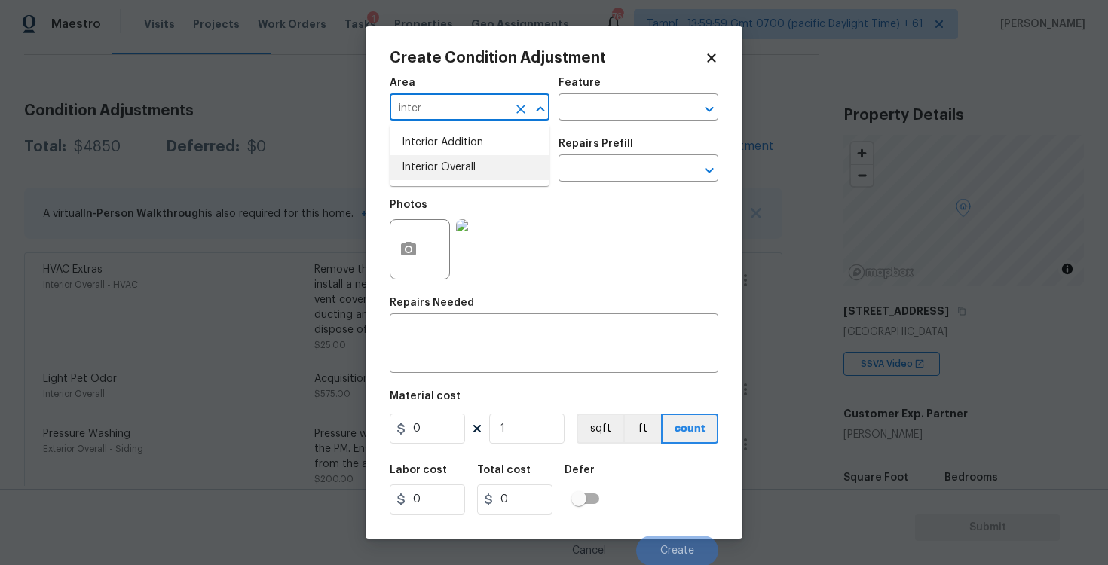
click at [448, 164] on li "Interior Overall" at bounding box center [470, 167] width 160 height 25
type input "Interior Overall"
click at [448, 164] on input "text" at bounding box center [449, 169] width 118 height 23
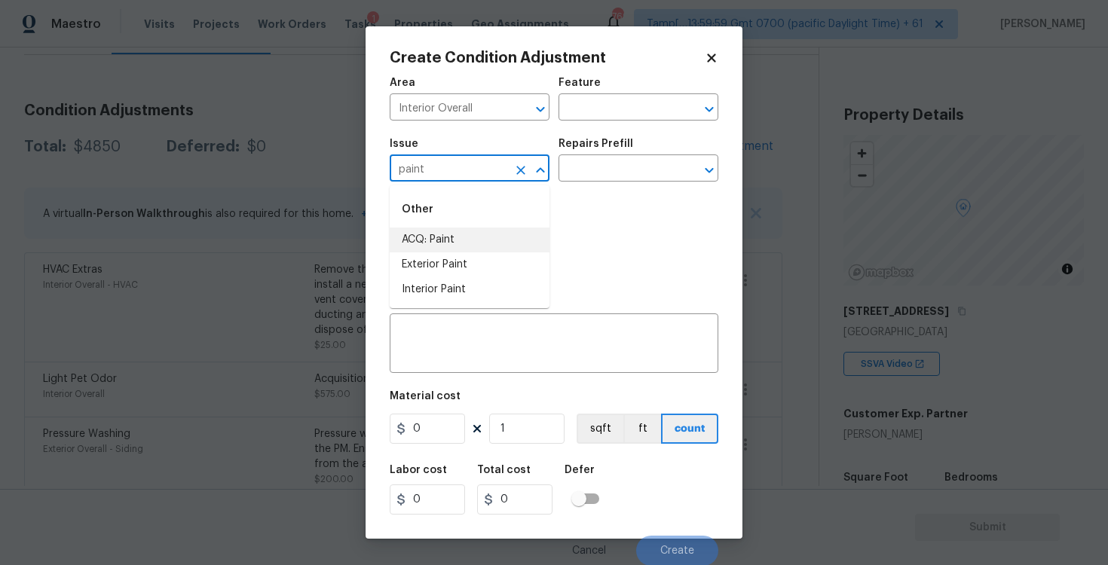
click at [464, 238] on li "ACQ: Paint" at bounding box center [470, 240] width 160 height 25
type input "ACQ: Paint"
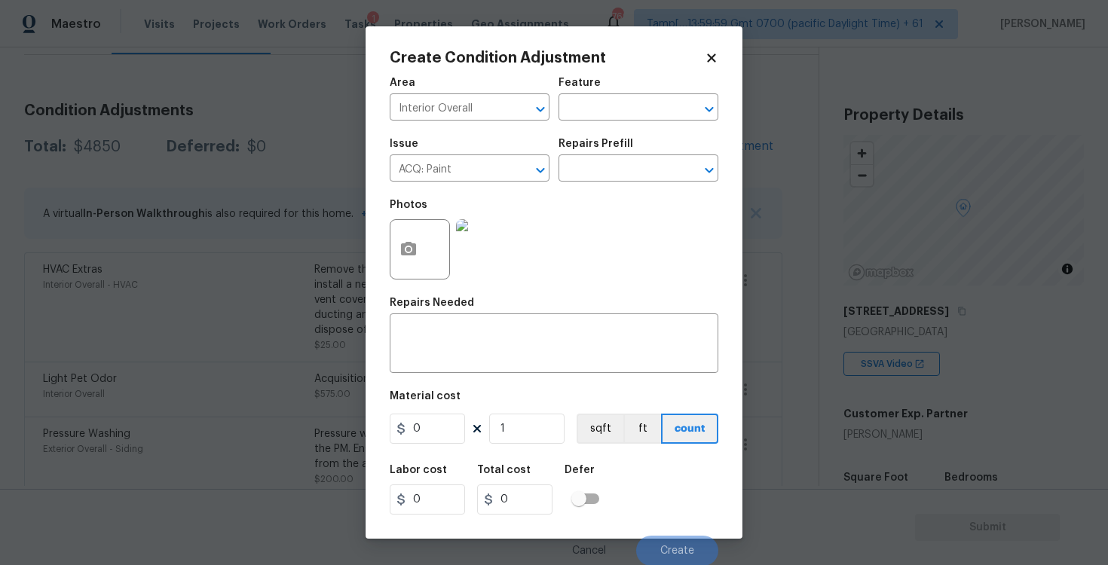
click at [602, 191] on div "Photos" at bounding box center [554, 240] width 329 height 98
click at [619, 170] on input "text" at bounding box center [618, 169] width 118 height 23
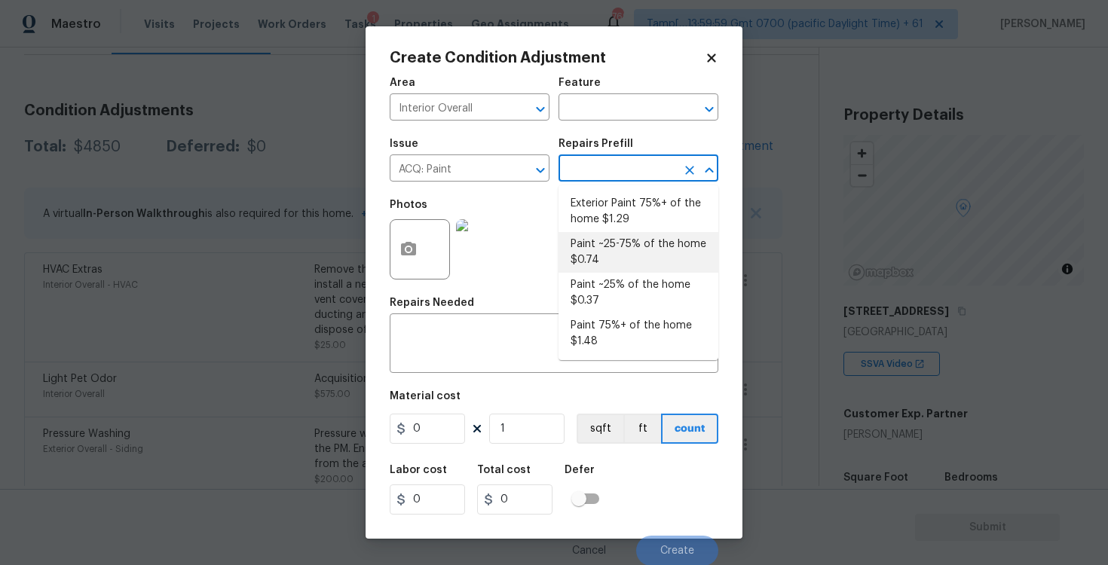
click at [620, 243] on li "Paint ~25-75% of the home $0.74" at bounding box center [639, 252] width 160 height 41
type input "Acquisition"
type textarea "Acquisition Scope: ~25 - 75% of the home needs interior paint"
type input "0.74"
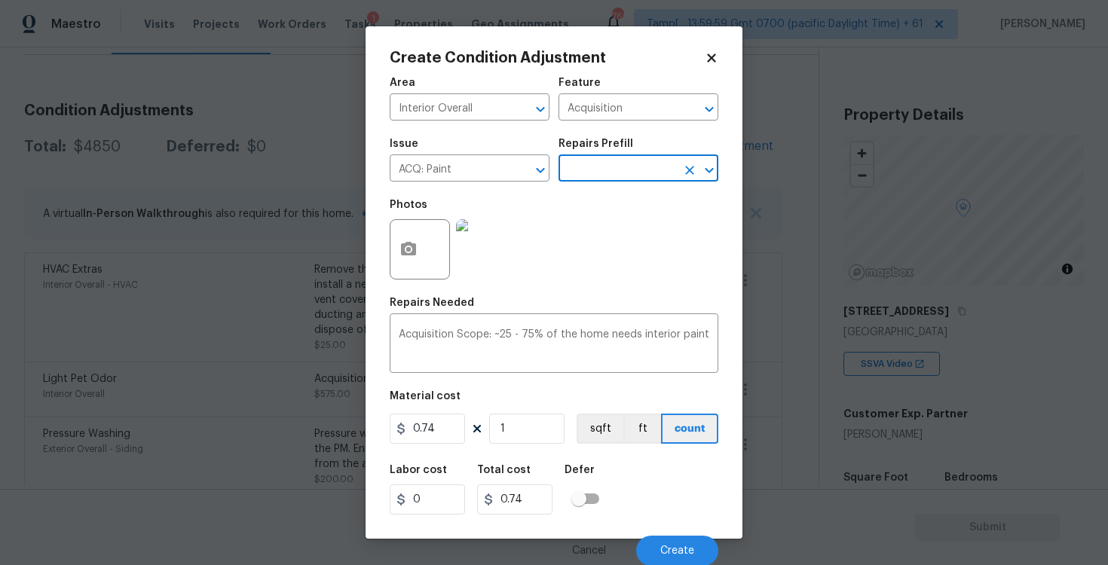
scroll to position [2, 0]
click at [421, 242] on button "button" at bounding box center [408, 248] width 36 height 59
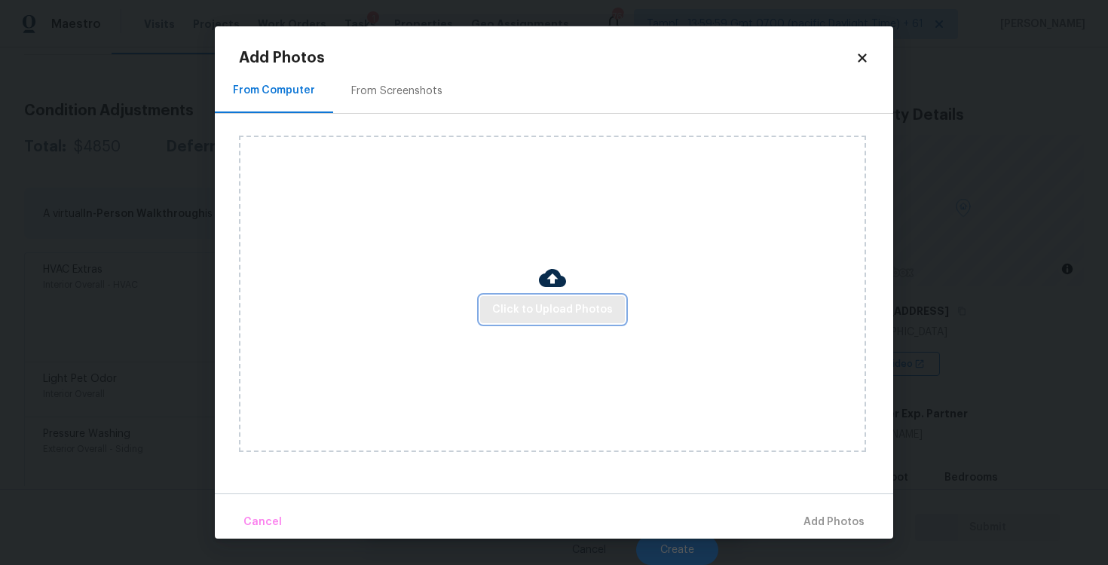
click at [574, 297] on button "Click to Upload Photos" at bounding box center [552, 310] width 145 height 28
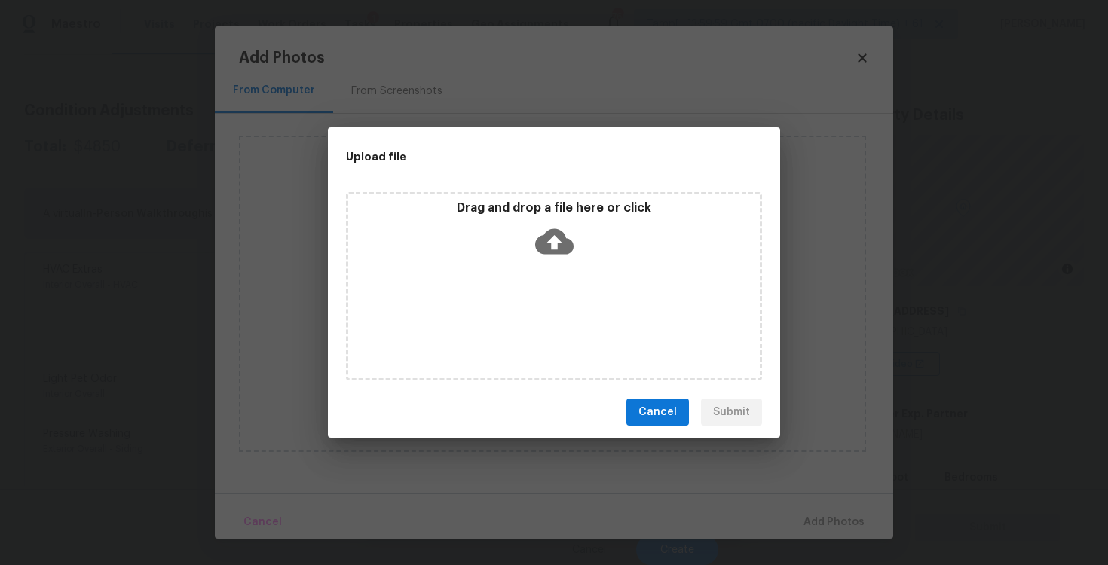
click at [560, 240] on icon at bounding box center [554, 242] width 38 height 26
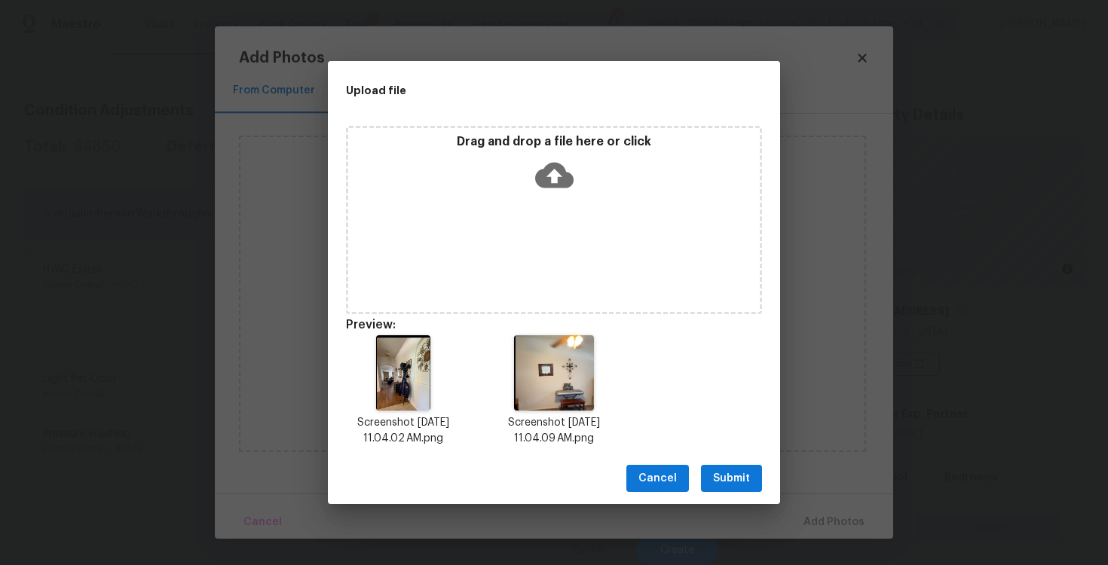
click at [739, 475] on span "Submit" at bounding box center [731, 479] width 37 height 19
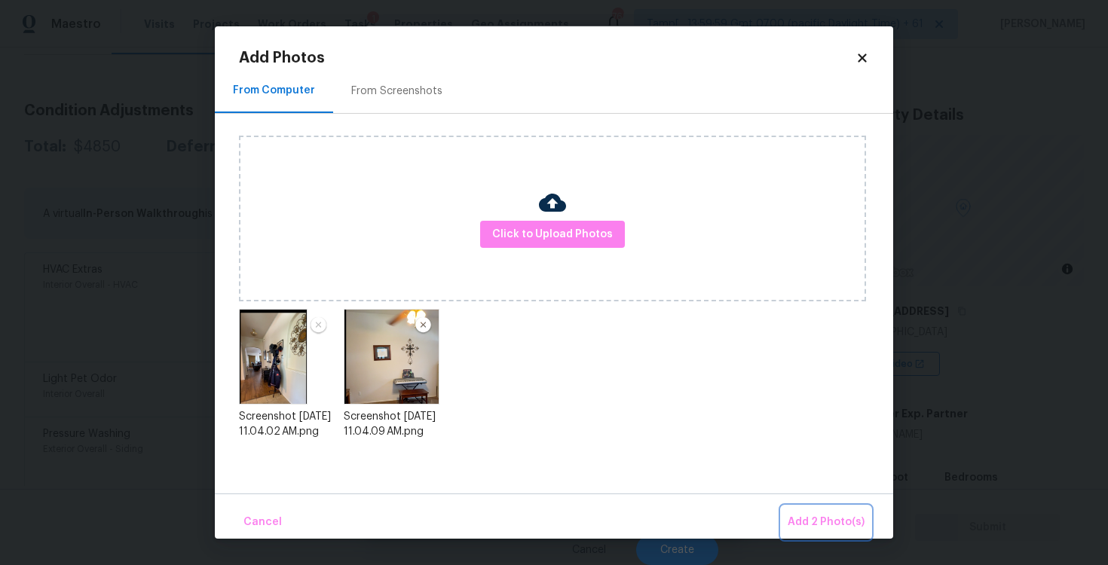
click at [841, 518] on span "Add 2 Photo(s)" at bounding box center [826, 522] width 77 height 19
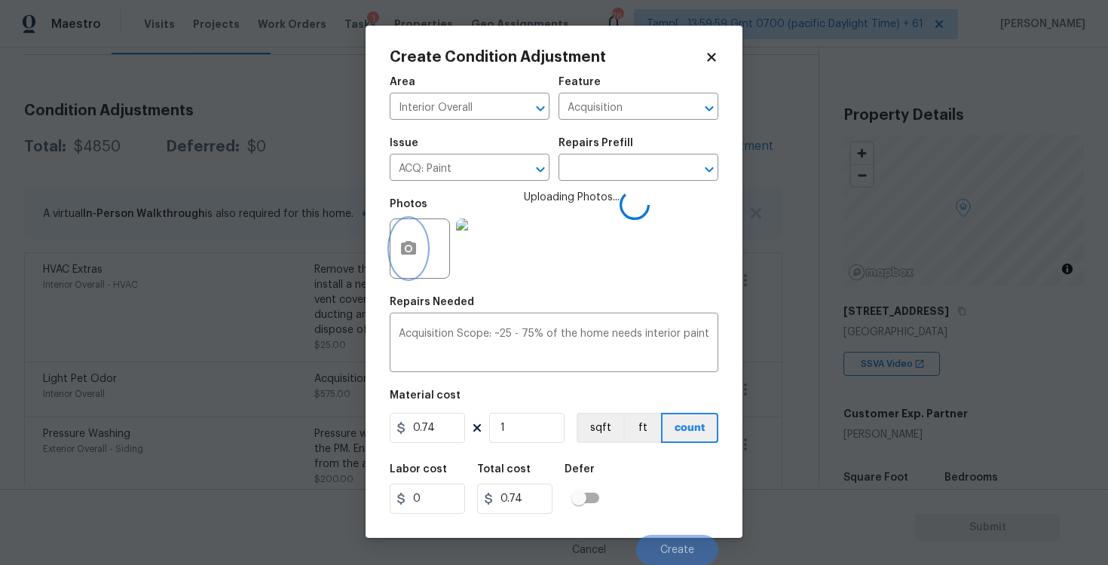
click at [415, 227] on button "button" at bounding box center [408, 248] width 36 height 59
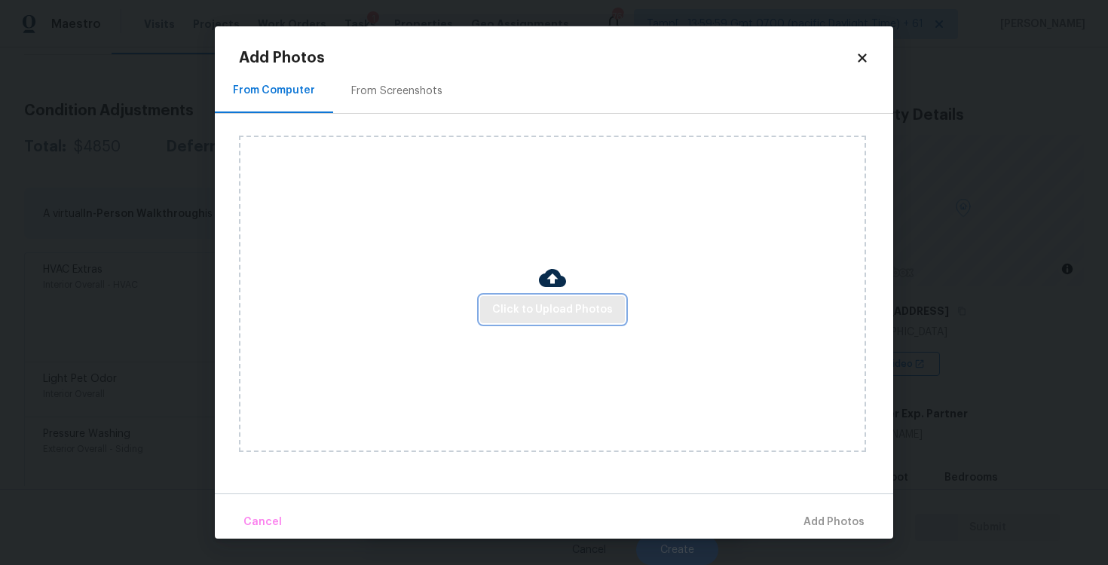
click at [608, 298] on button "Click to Upload Photos" at bounding box center [552, 310] width 145 height 28
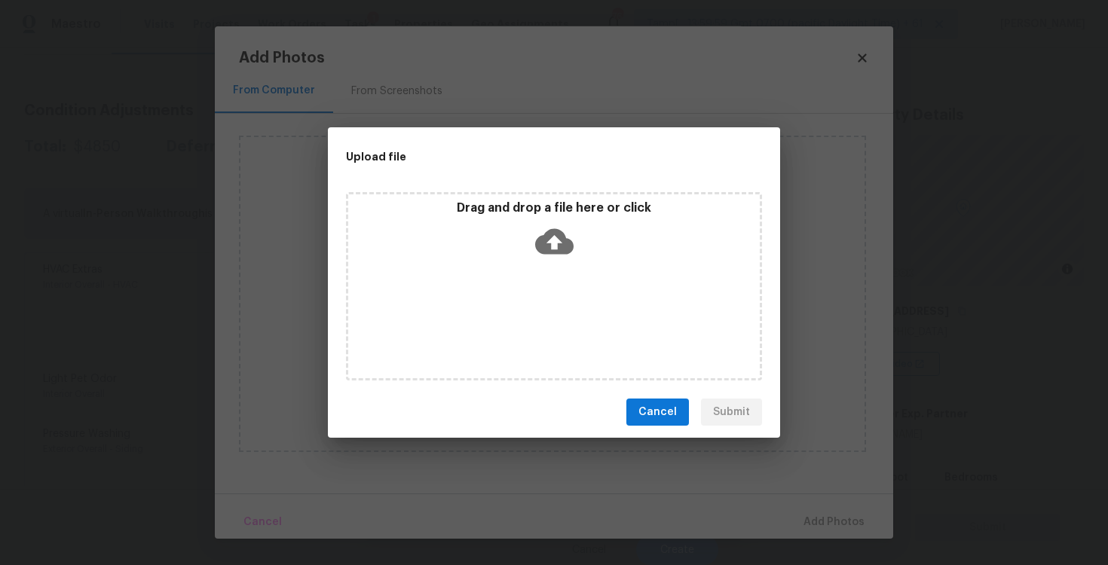
click at [538, 230] on icon at bounding box center [554, 241] width 38 height 38
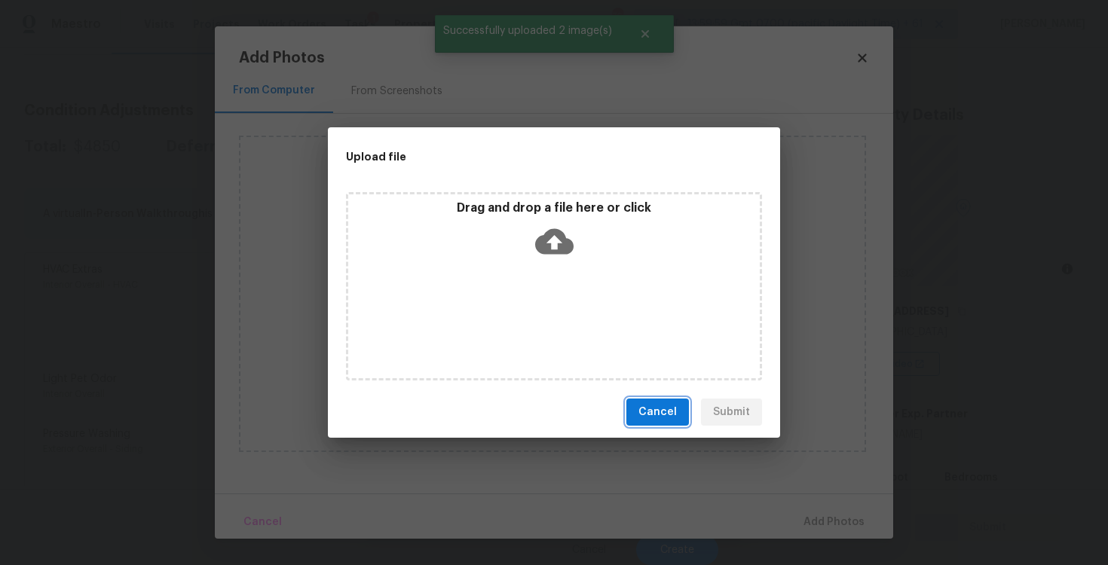
click at [638, 424] on button "Cancel" at bounding box center [657, 413] width 63 height 28
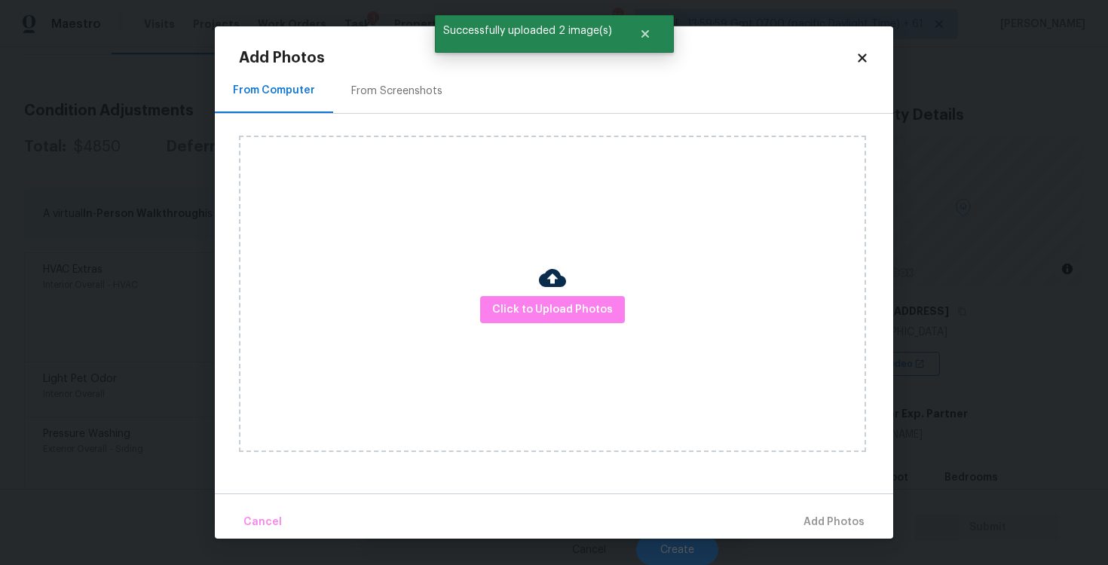
click at [373, 124] on div "Click to Upload Photos" at bounding box center [566, 294] width 654 height 360
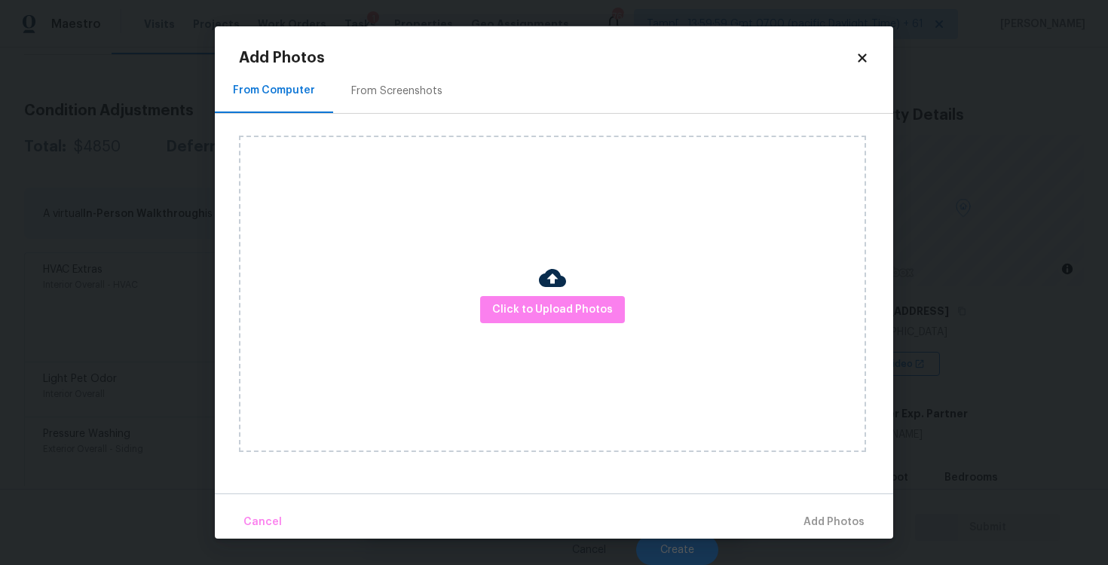
click at [384, 96] on div "From Screenshots" at bounding box center [396, 91] width 91 height 15
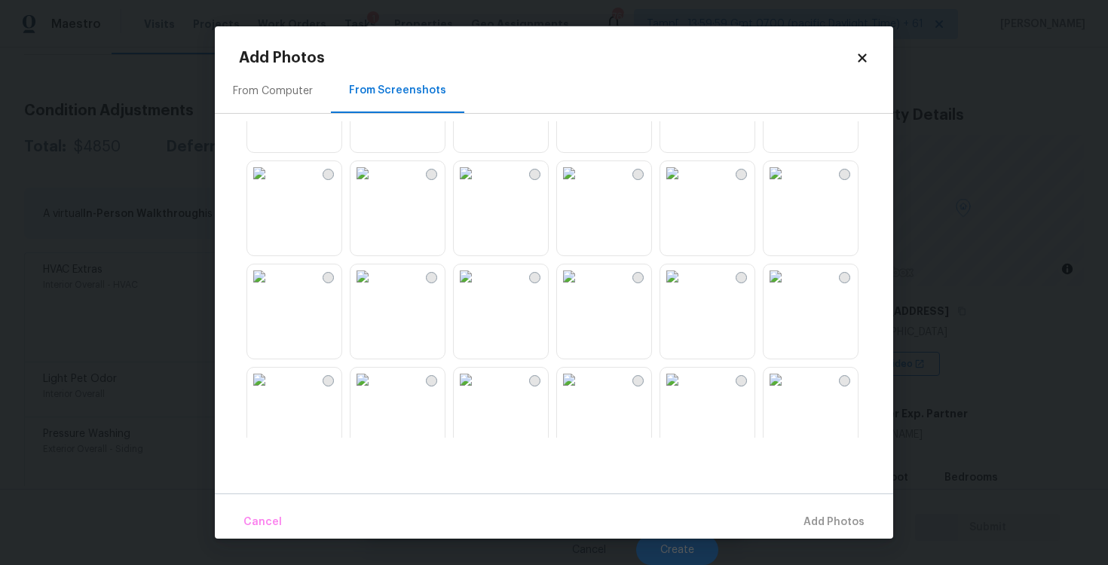
scroll to position [0, 0]
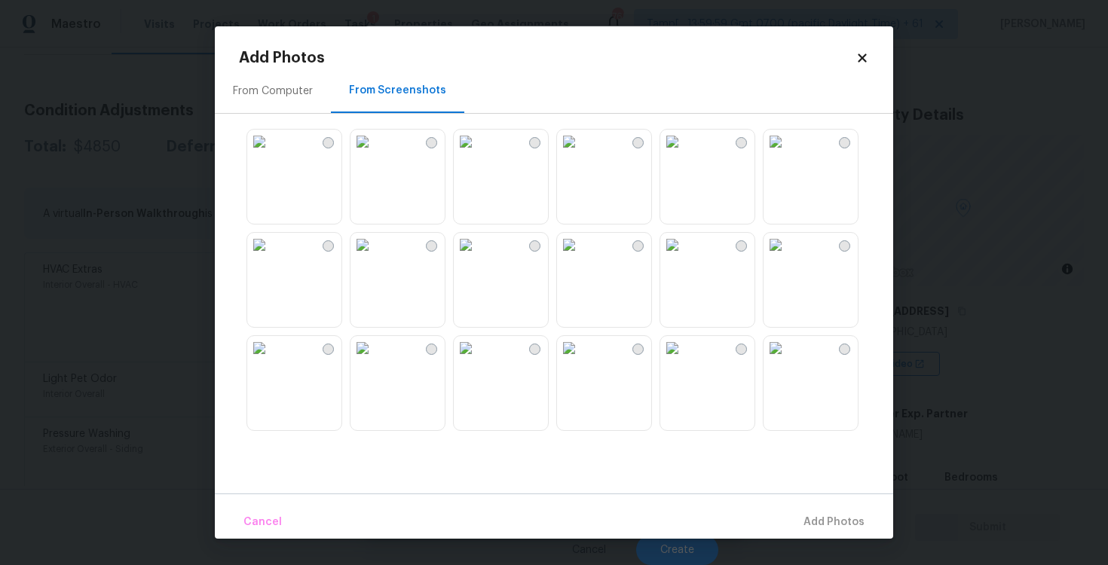
click at [375, 257] on img at bounding box center [362, 245] width 24 height 24
click at [478, 257] on img at bounding box center [466, 245] width 24 height 24
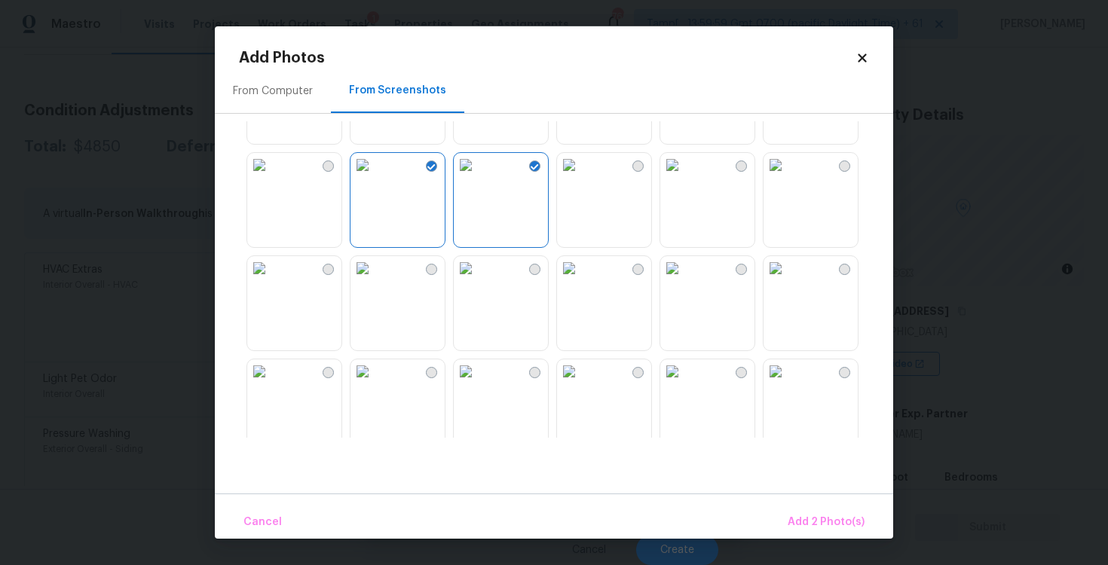
scroll to position [99, 0]
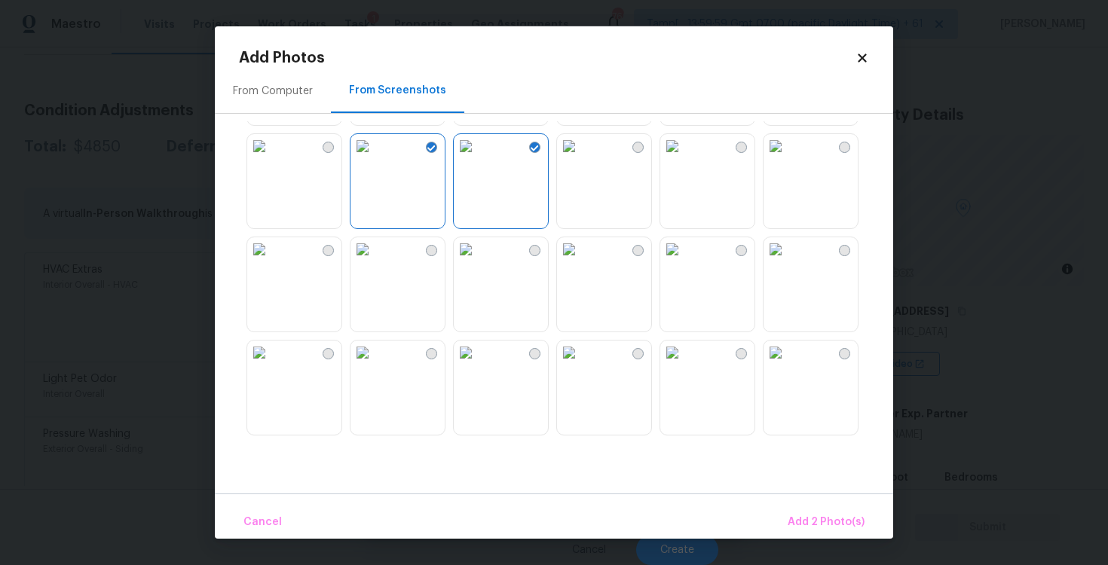
click at [674, 262] on img at bounding box center [672, 249] width 24 height 24
click at [581, 262] on img at bounding box center [569, 249] width 24 height 24
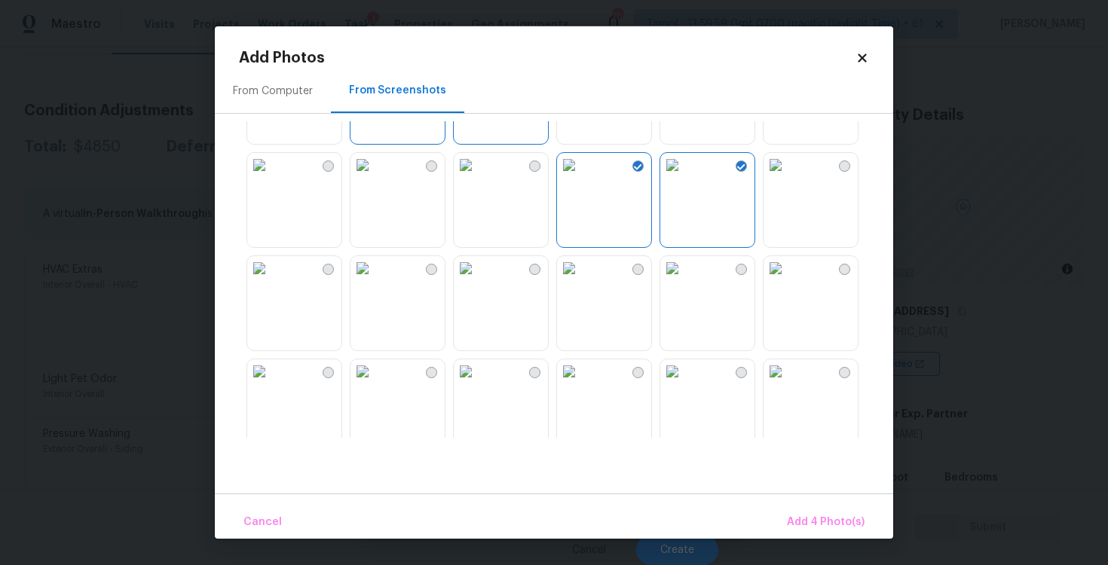
click at [478, 280] on img at bounding box center [466, 268] width 24 height 24
click at [581, 280] on img at bounding box center [569, 268] width 24 height 24
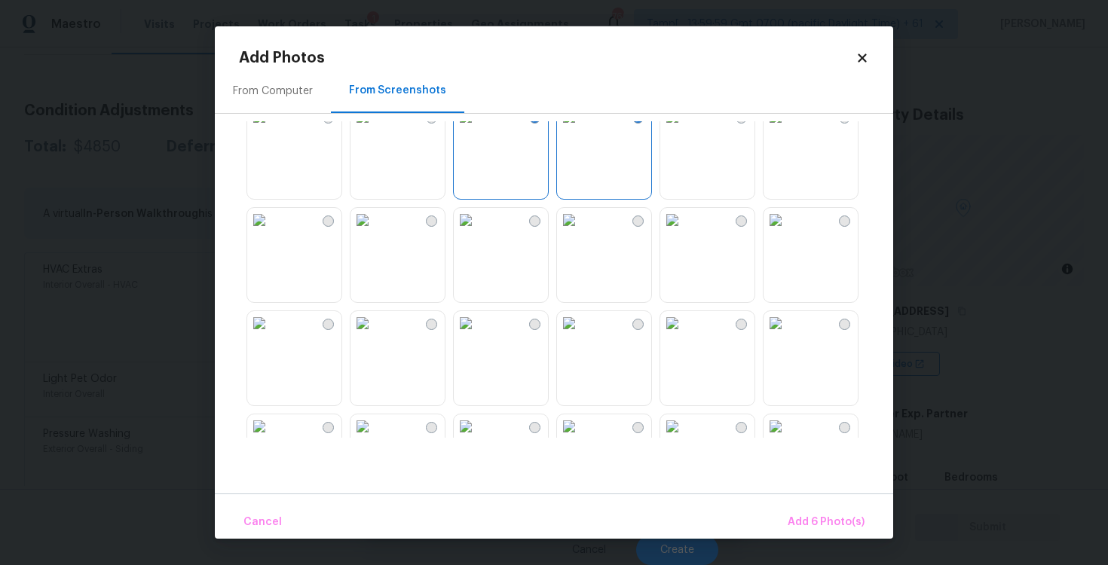
scroll to position [334, 0]
click at [375, 233] on img at bounding box center [362, 221] width 24 height 24
click at [478, 233] on img at bounding box center [466, 221] width 24 height 24
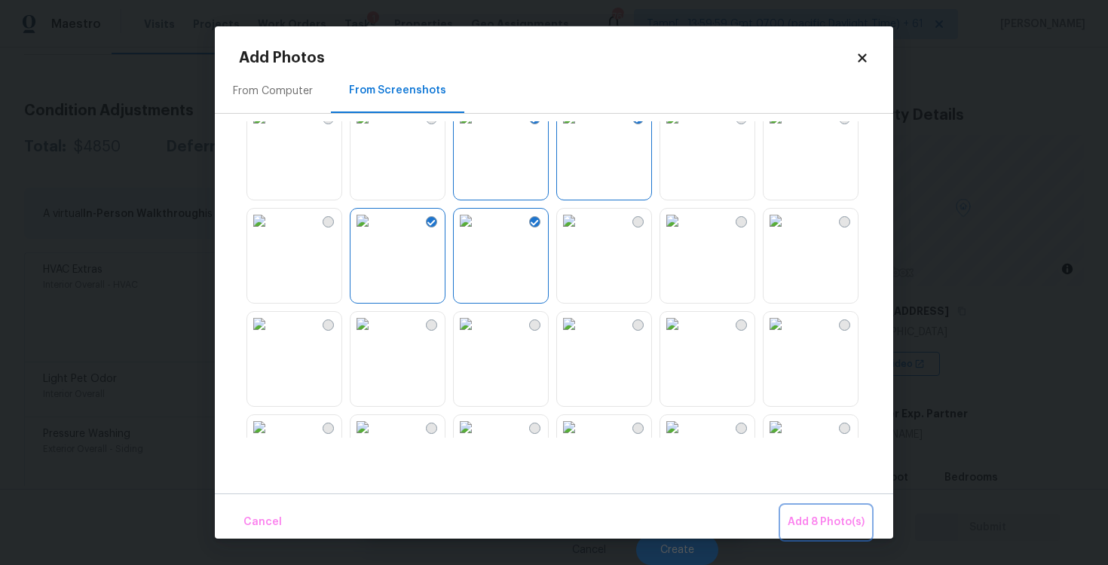
click at [813, 510] on button "Add 8 Photo(s)" at bounding box center [826, 523] width 89 height 32
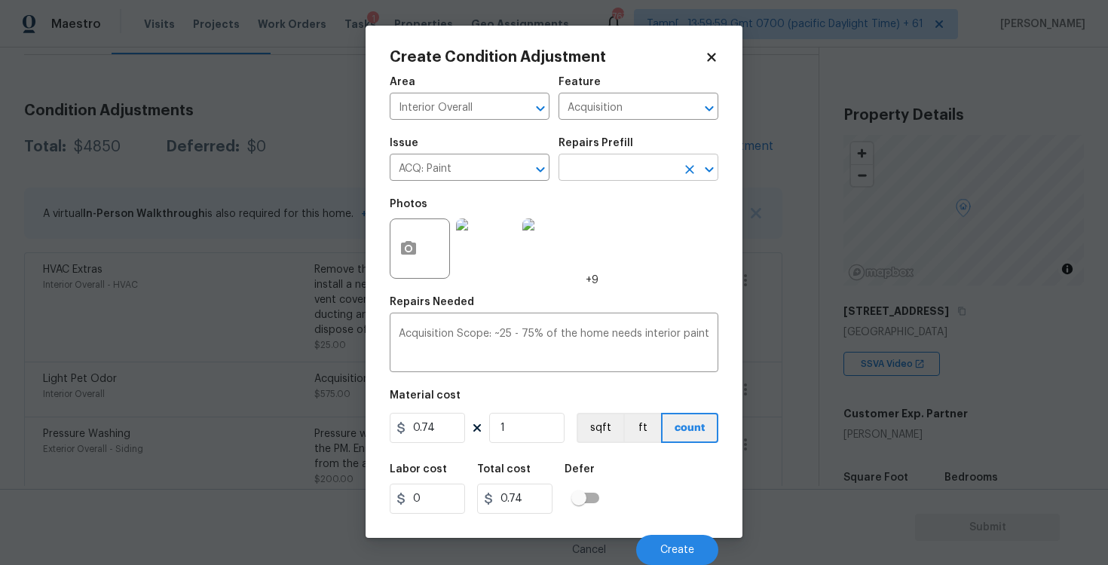
click at [626, 170] on input "text" at bounding box center [618, 169] width 118 height 23
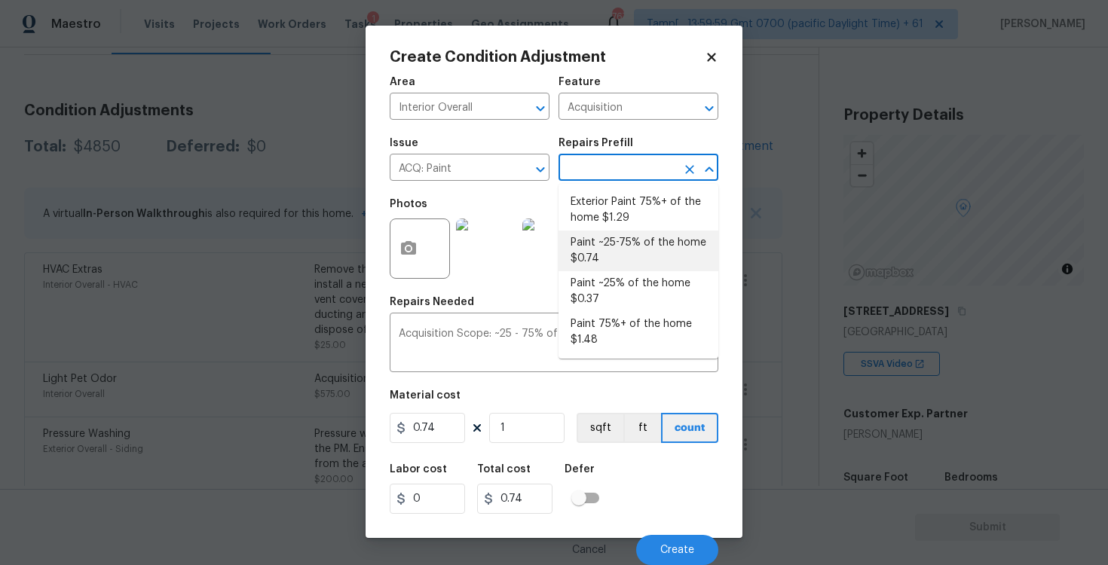
click at [617, 245] on li "Paint ~25-75% of the home $0.74" at bounding box center [639, 251] width 160 height 41
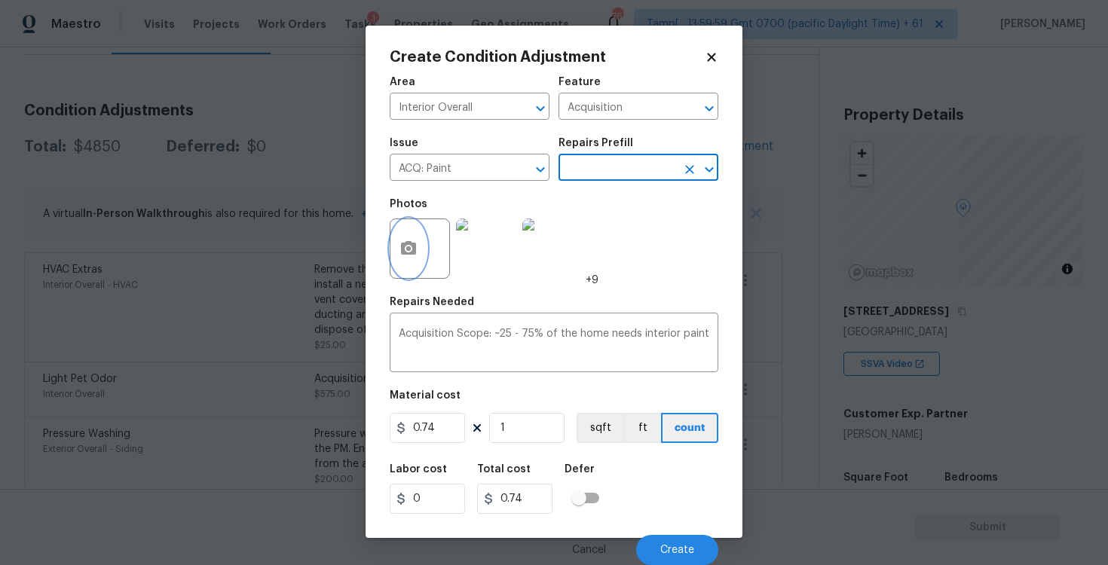
click at [407, 256] on icon "button" at bounding box center [408, 249] width 18 height 18
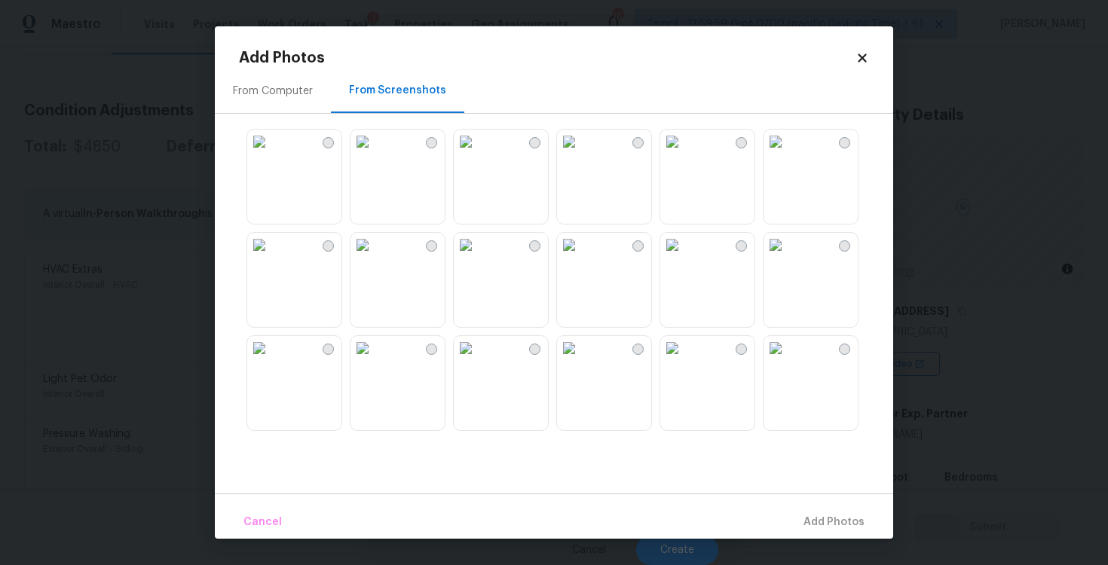
click at [863, 63] on icon at bounding box center [862, 58] width 14 height 14
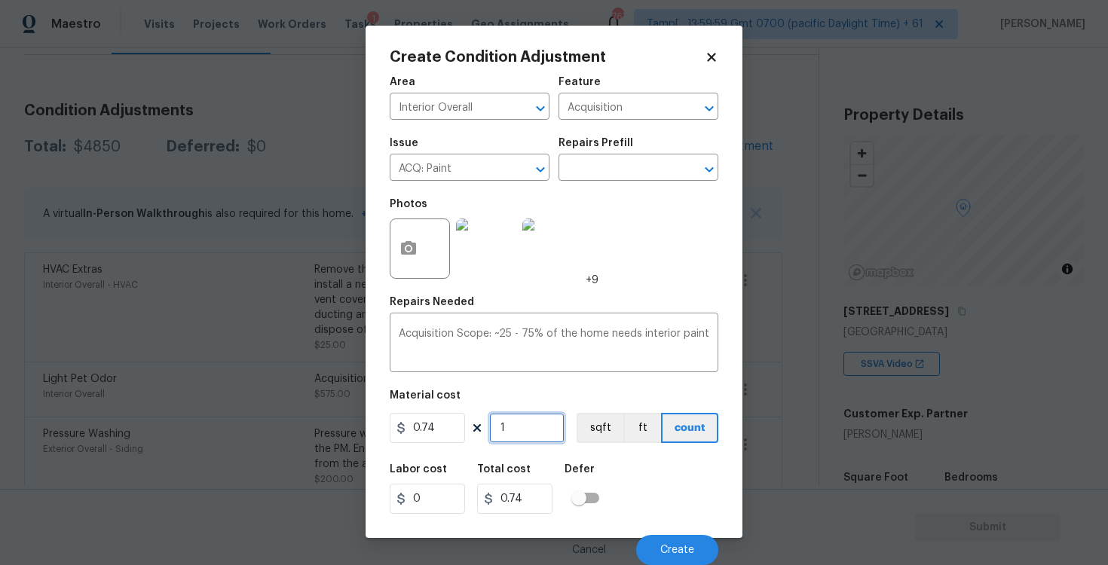
click at [503, 418] on input "1" at bounding box center [526, 428] width 75 height 30
type input "0"
click at [552, 429] on input "0" at bounding box center [526, 428] width 75 height 30
paste input "1986"
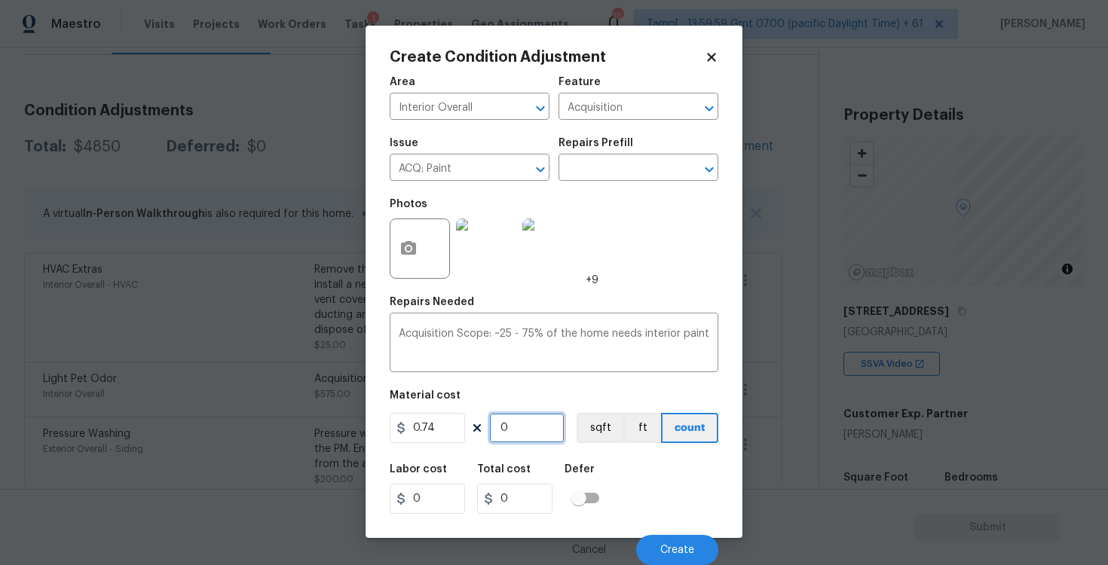
type input "1986"
type input "1469.64"
type input "1986"
click at [576, 427] on div "0.74 1986 sqft ft count" at bounding box center [554, 428] width 329 height 30
click at [595, 427] on button "sqft" at bounding box center [600, 428] width 47 height 30
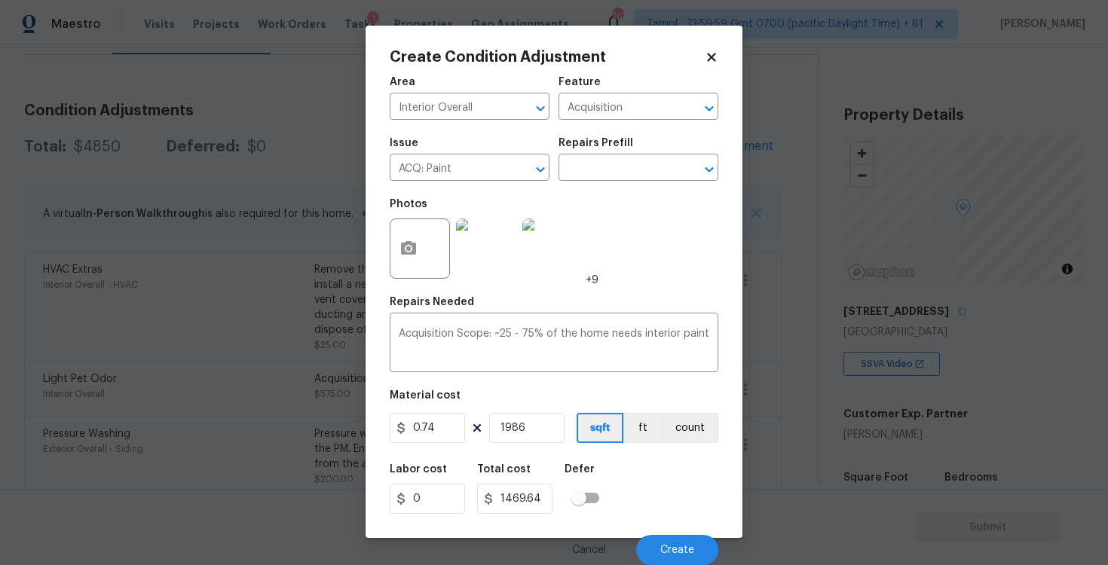
click at [678, 528] on div "Cancel Create" at bounding box center [554, 544] width 329 height 42
click at [681, 540] on button "Create" at bounding box center [677, 550] width 82 height 30
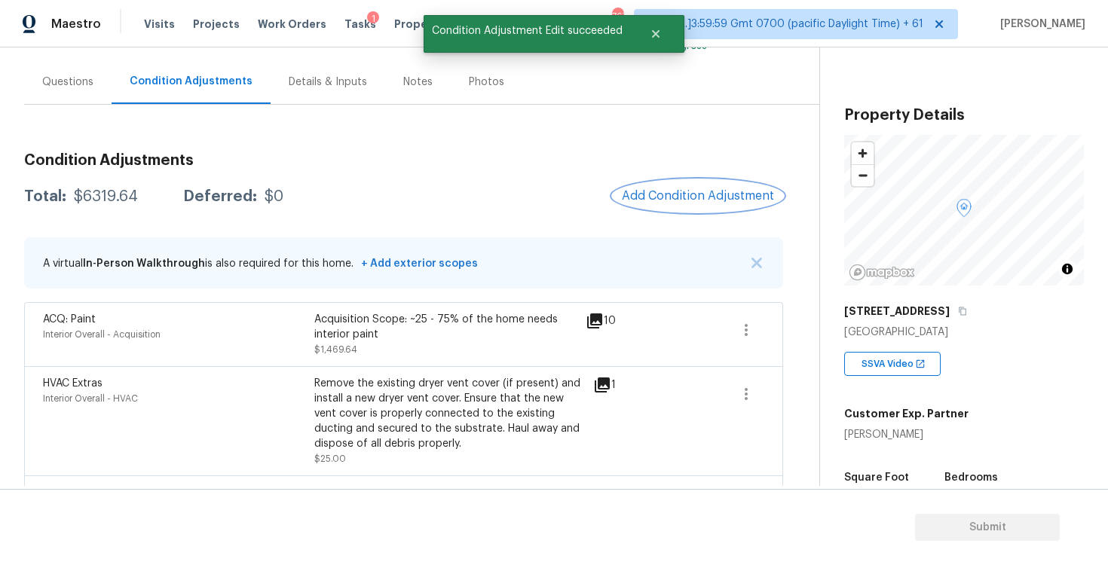
scroll to position [125, 0]
click at [673, 210] on span "Add Condition Adjustment" at bounding box center [698, 195] width 170 height 33
click at [663, 204] on button "Add Condition Adjustment" at bounding box center [698, 195] width 170 height 32
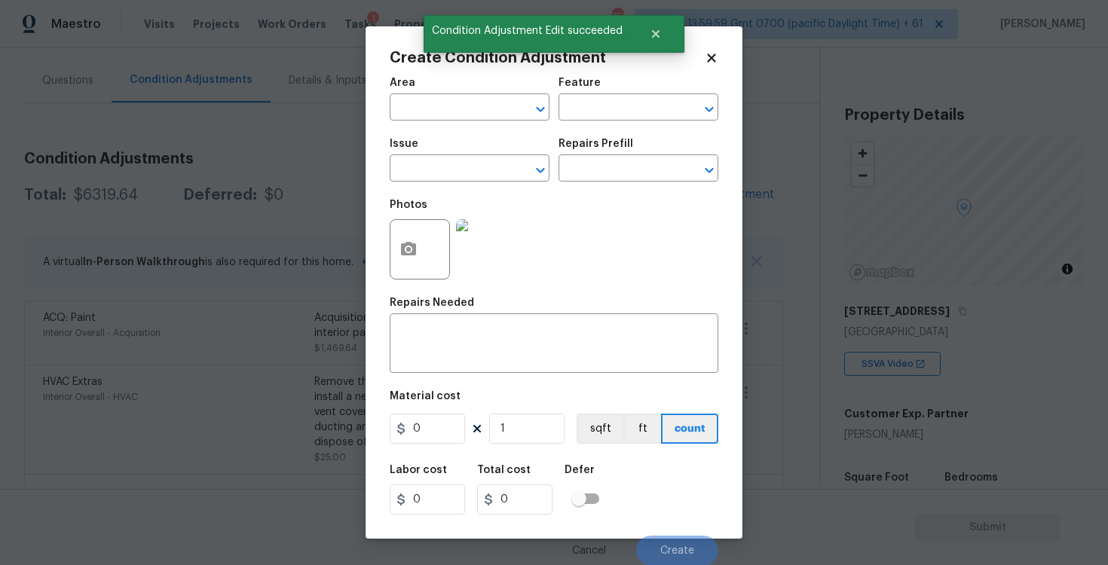
click at [459, 129] on span "Area ​" at bounding box center [470, 99] width 160 height 61
click at [458, 108] on input "text" at bounding box center [449, 108] width 118 height 23
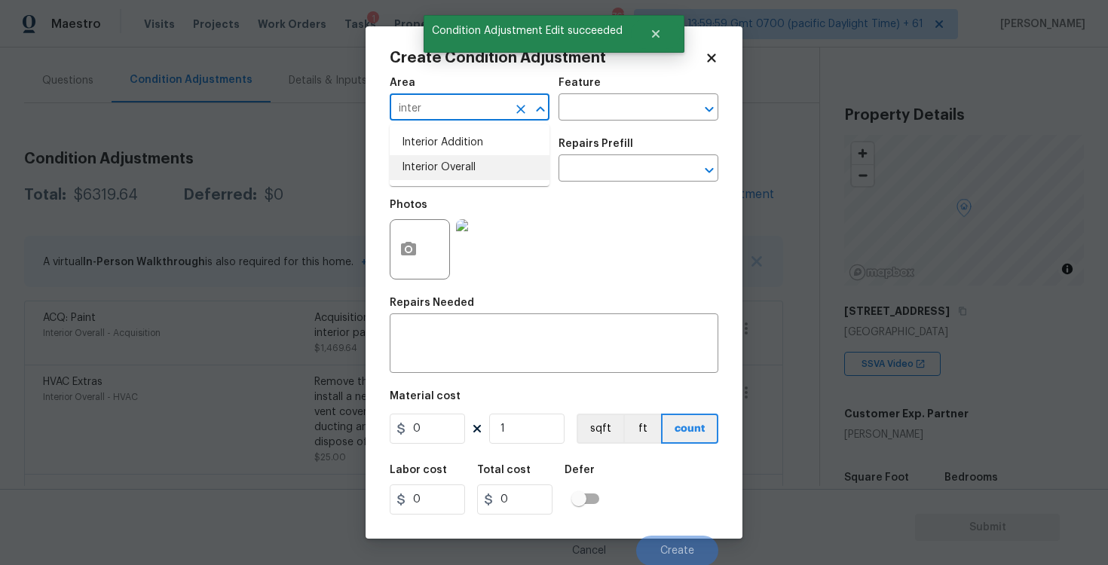
click at [461, 155] on li "Interior Overall" at bounding box center [470, 167] width 160 height 25
type input "Interior Overall"
click at [464, 159] on input "text" at bounding box center [449, 169] width 118 height 23
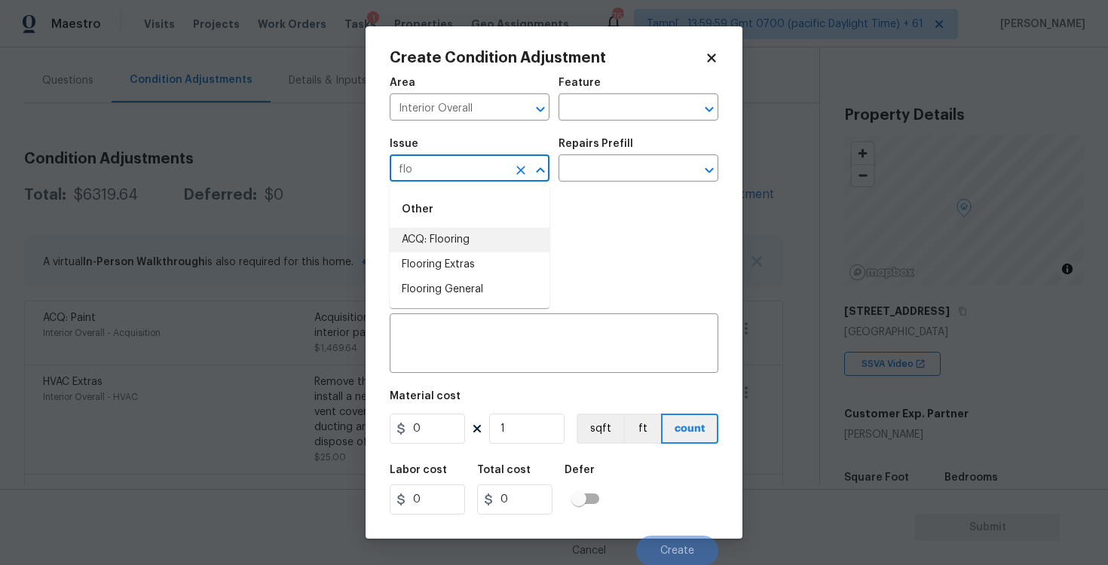
click at [465, 237] on li "ACQ: Flooring" at bounding box center [470, 240] width 160 height 25
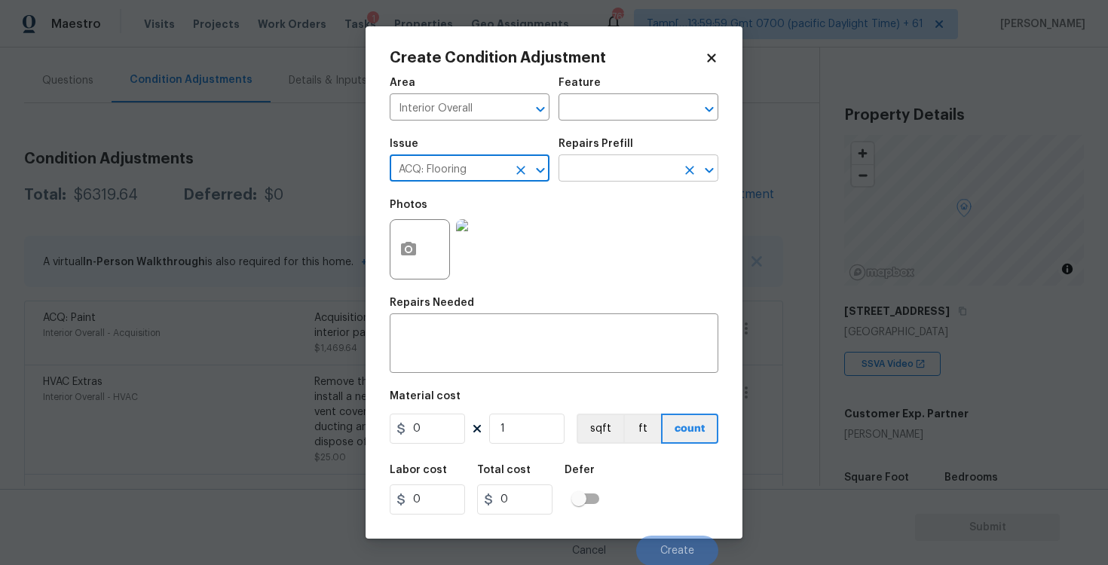
type input "ACQ: Flooring"
click at [669, 162] on input "text" at bounding box center [618, 169] width 118 height 23
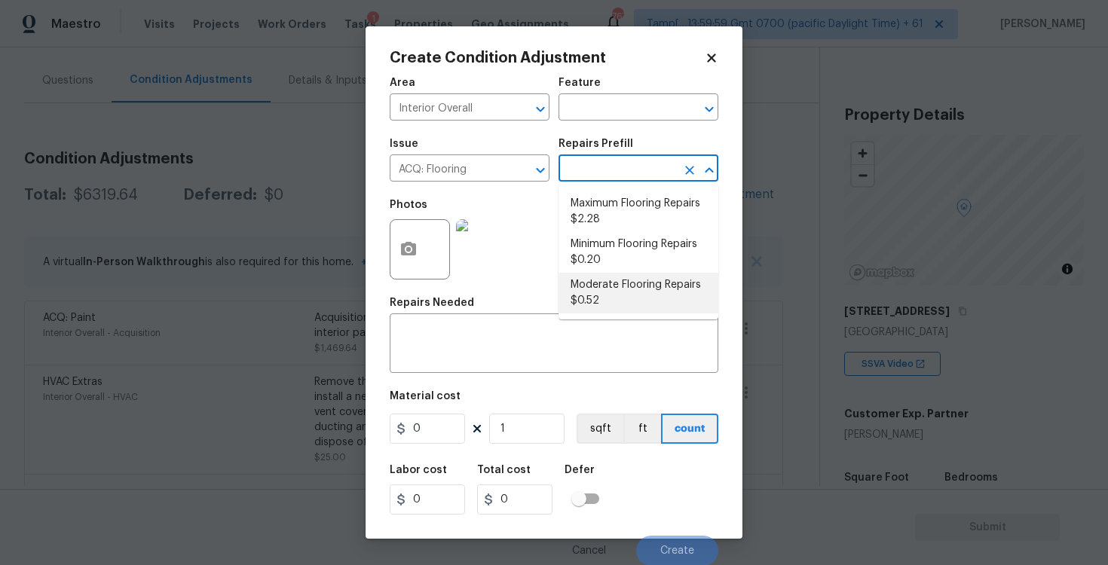
click at [622, 283] on li "Moderate Flooring Repairs $0.52" at bounding box center [639, 293] width 160 height 41
type input "Acquisition"
type textarea "Acquisition Scope: Moderate flooring repairs"
type input "0.52"
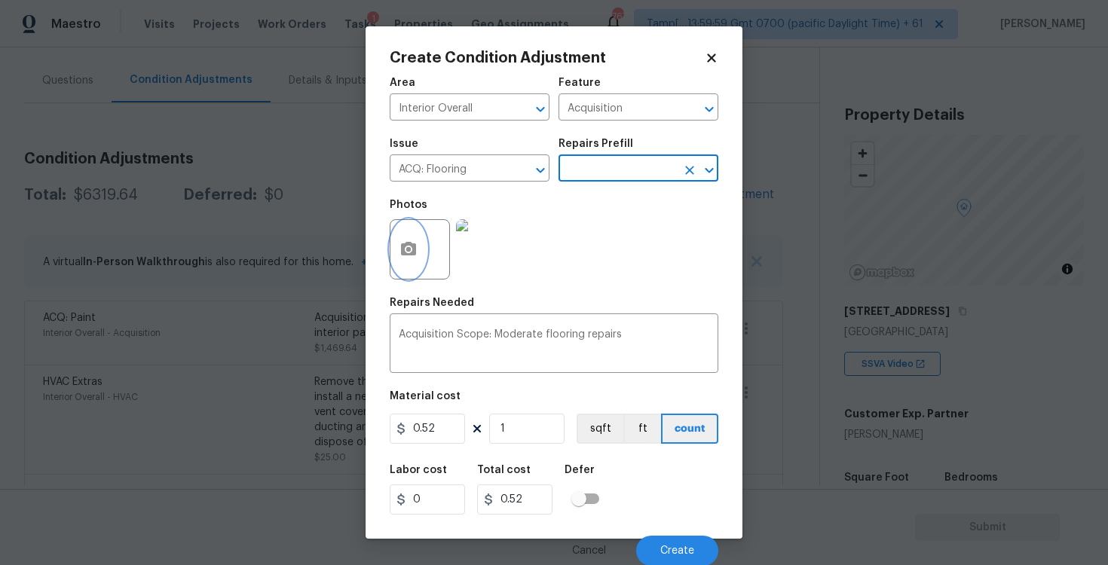
click at [409, 248] on circle "button" at bounding box center [408, 249] width 5 height 5
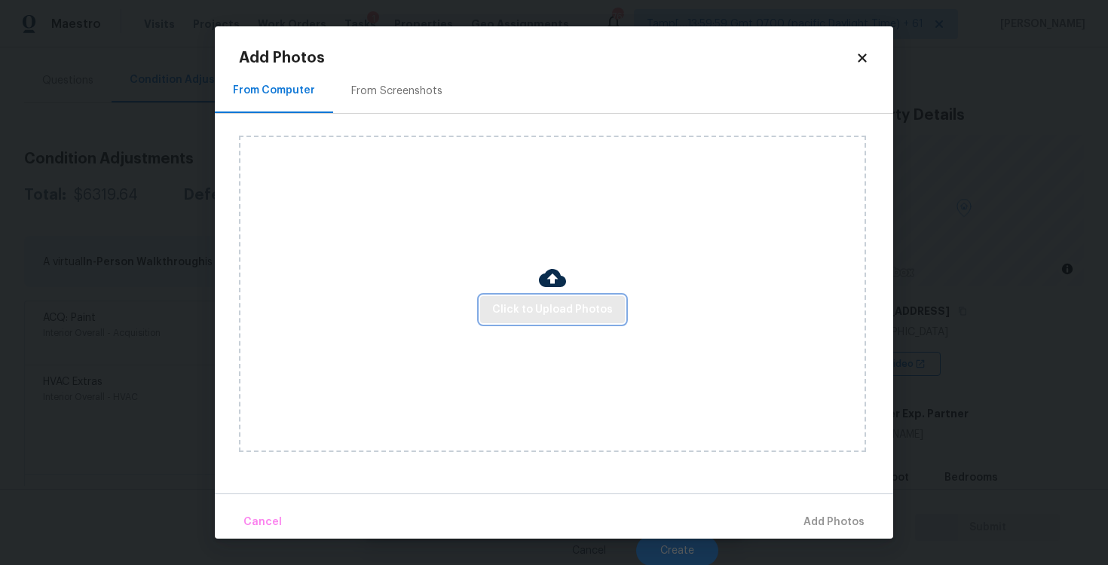
click at [539, 314] on span "Click to Upload Photos" at bounding box center [552, 310] width 121 height 19
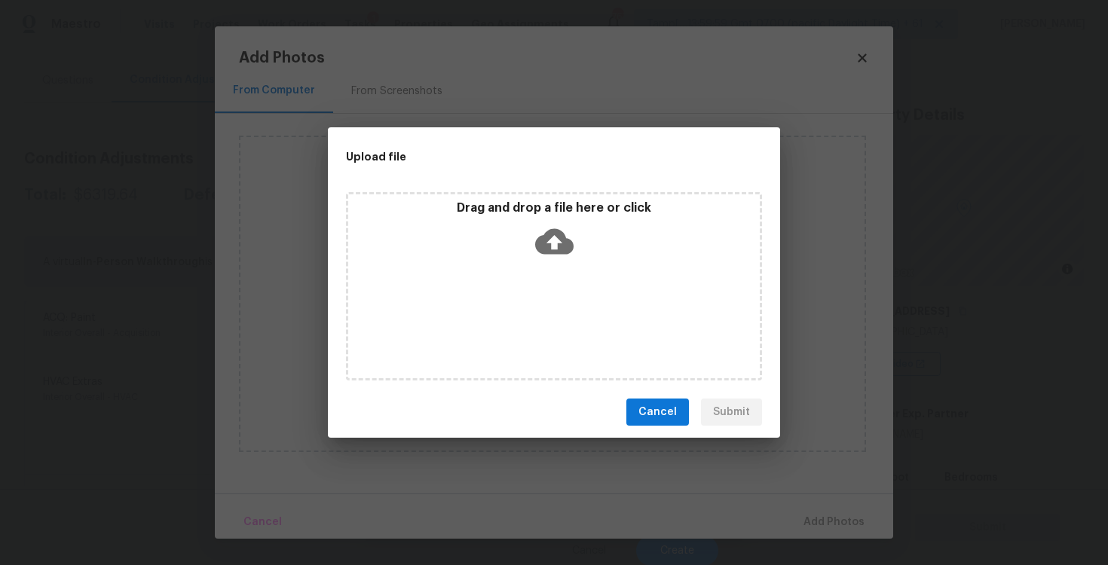
click at [545, 268] on div "Drag and drop a file here or click" at bounding box center [554, 286] width 416 height 188
click at [553, 242] on icon at bounding box center [554, 241] width 38 height 38
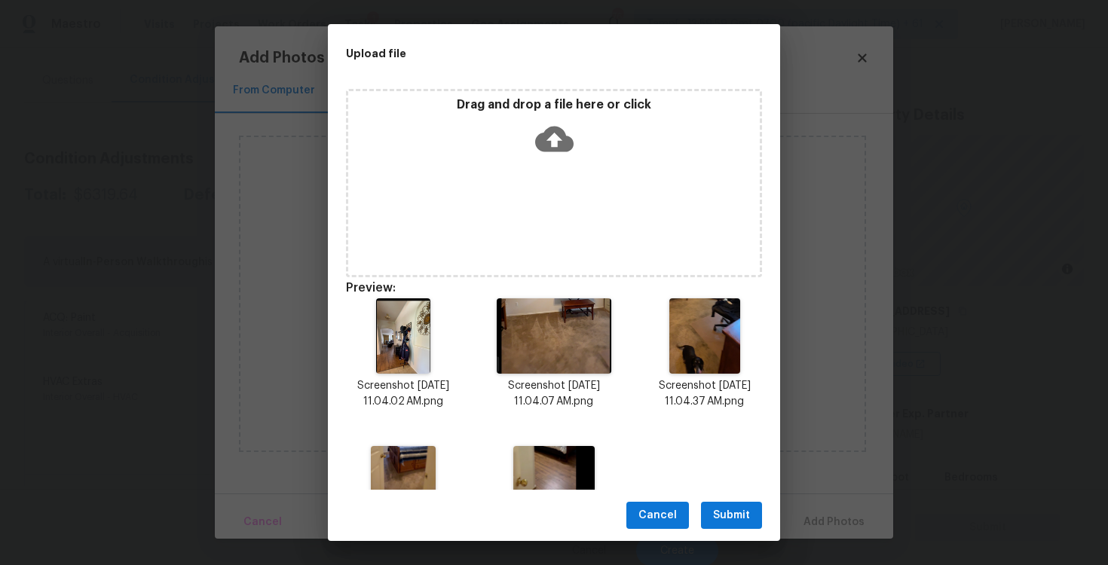
scroll to position [86, 0]
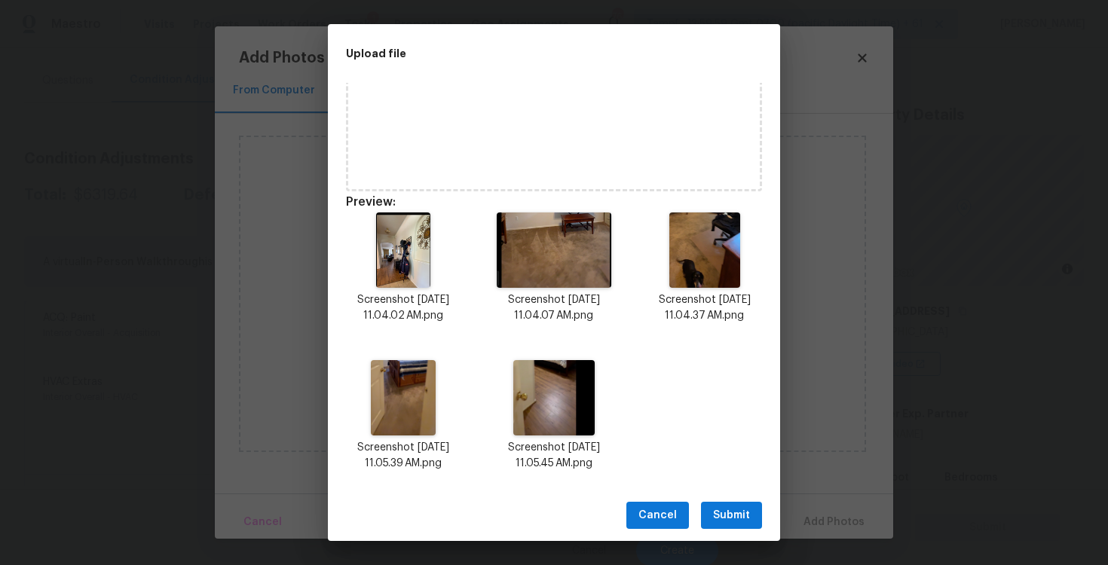
click at [714, 502] on button "Submit" at bounding box center [731, 516] width 61 height 28
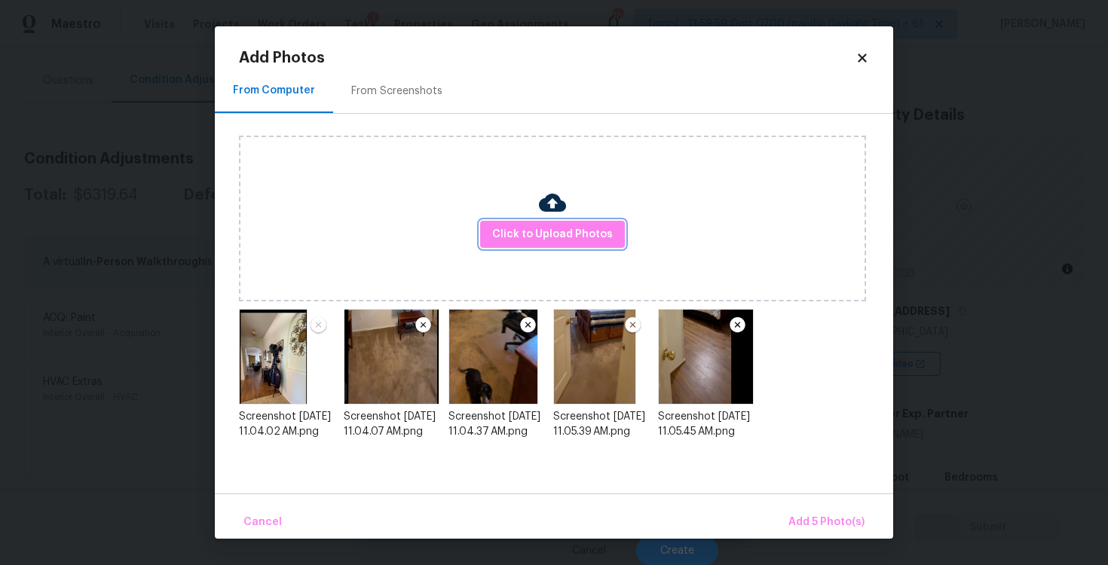
scroll to position [0, 0]
click at [825, 517] on span "Add 5 Photo(s)" at bounding box center [826, 522] width 76 height 19
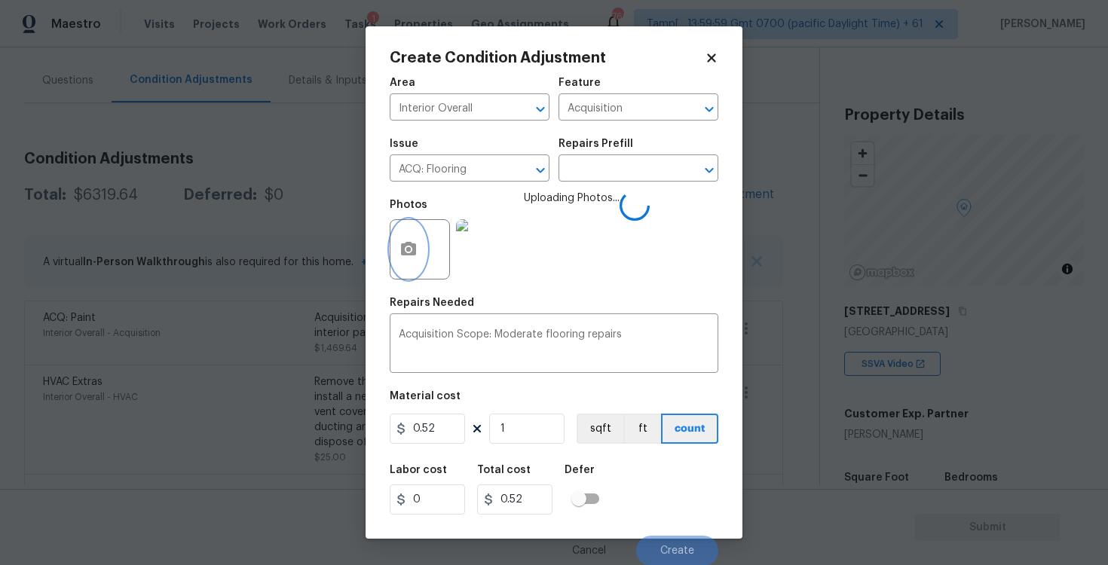
scroll to position [2, 0]
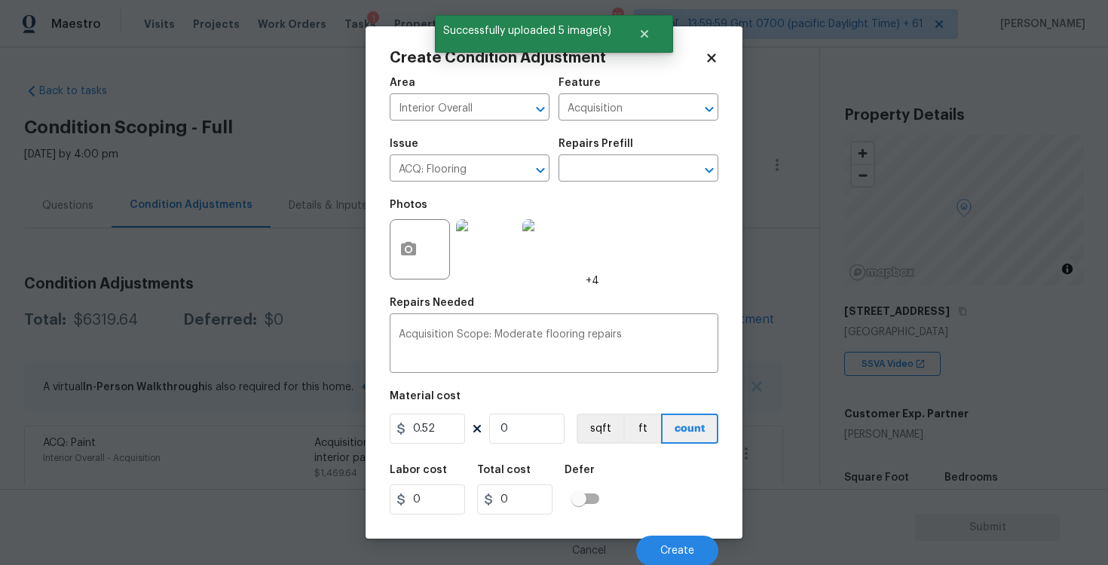
type input "1986"
type input "1032.72"
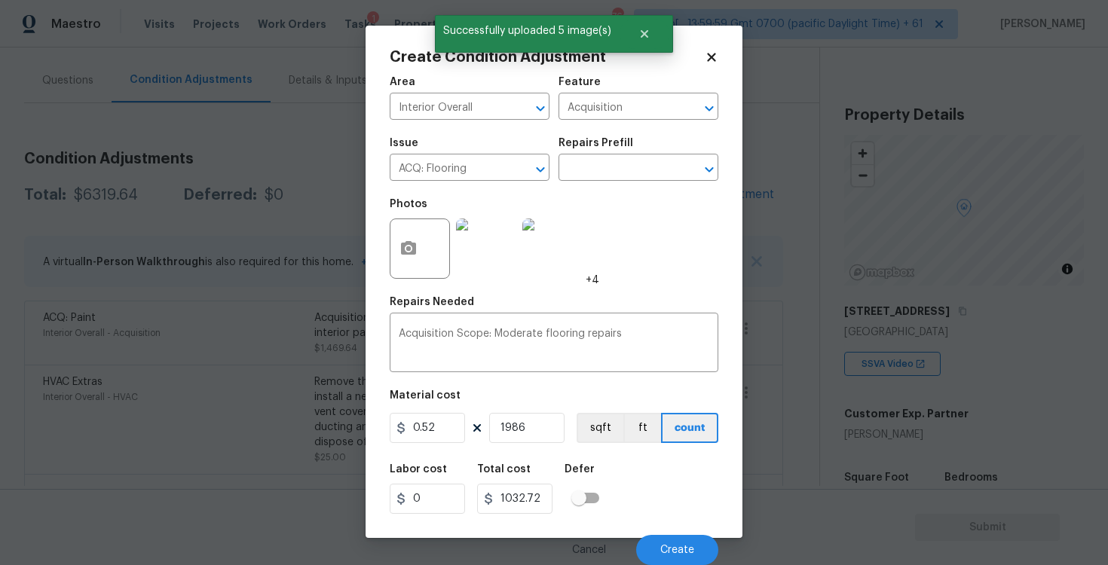
type input "1986"
click at [601, 449] on div "Area Interior Overall ​ Feature Acquisition ​ Issue ACQ: Flooring ​ Repairs Pre…" at bounding box center [554, 316] width 329 height 497
click at [601, 435] on button "sqft" at bounding box center [600, 428] width 47 height 30
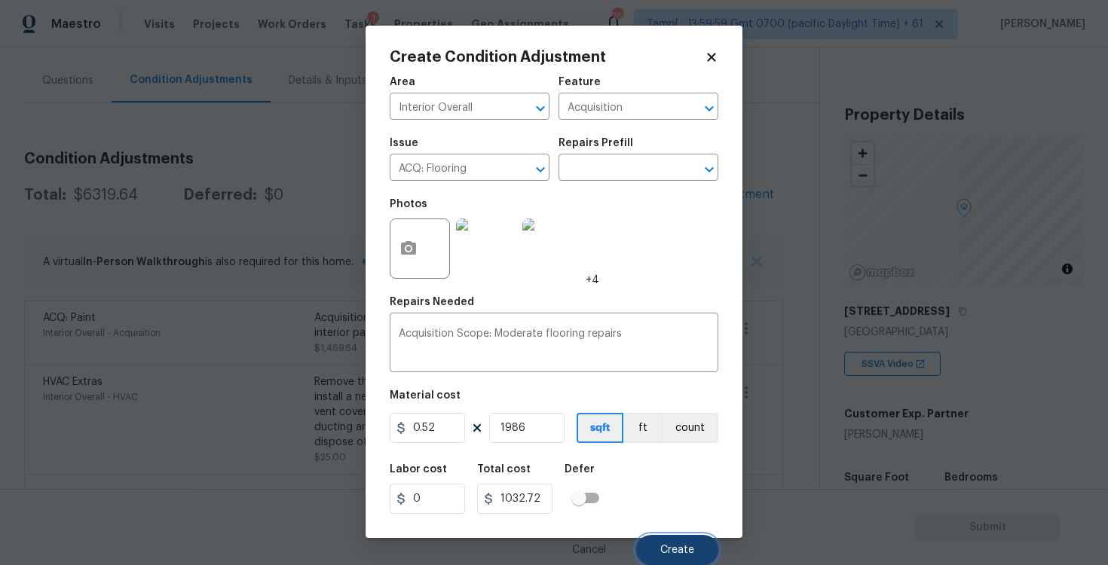
click at [666, 541] on button "Create" at bounding box center [677, 550] width 82 height 30
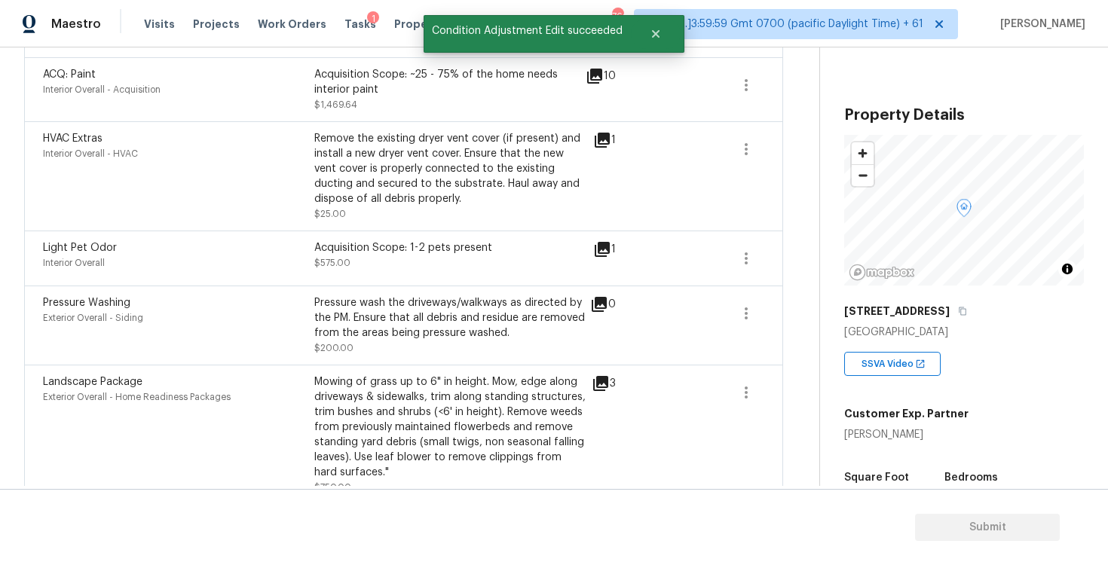
scroll to position [559, 0]
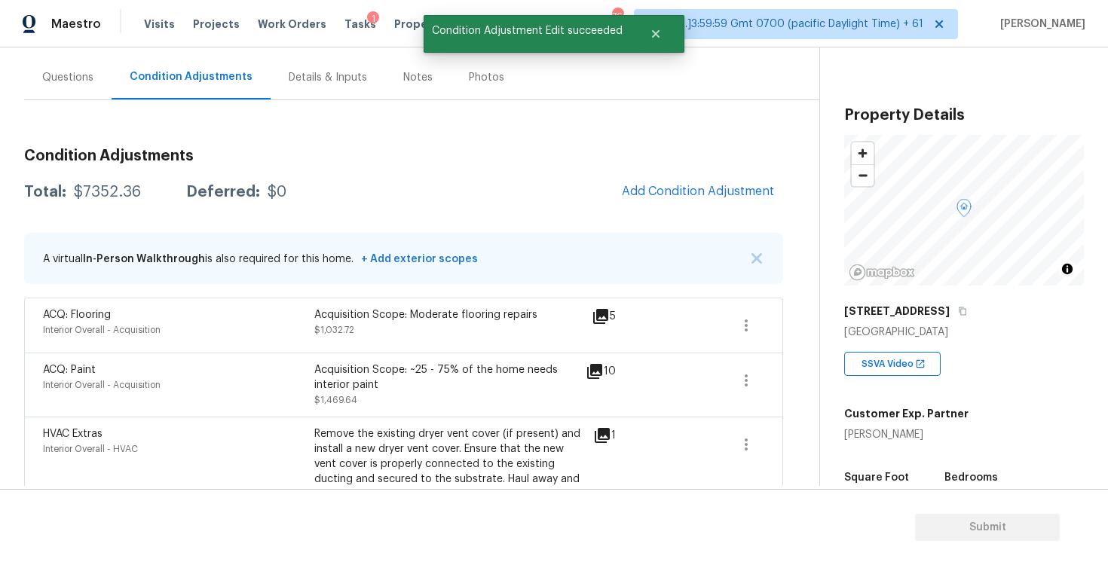
click at [228, 148] on h3 "Condition Adjustments" at bounding box center [403, 155] width 759 height 15
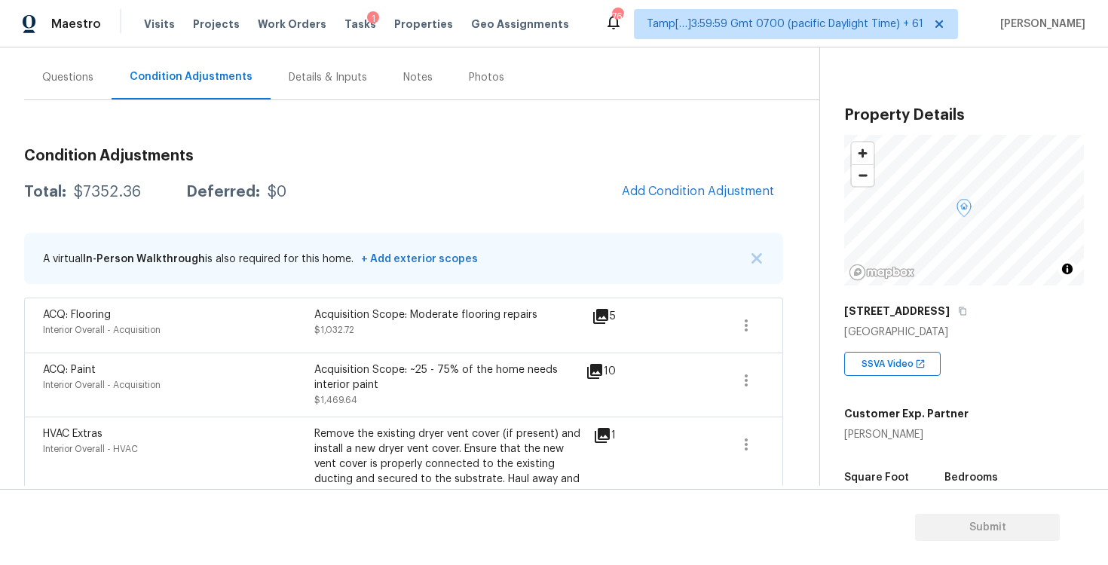
click at [56, 87] on div "Questions" at bounding box center [67, 77] width 87 height 44
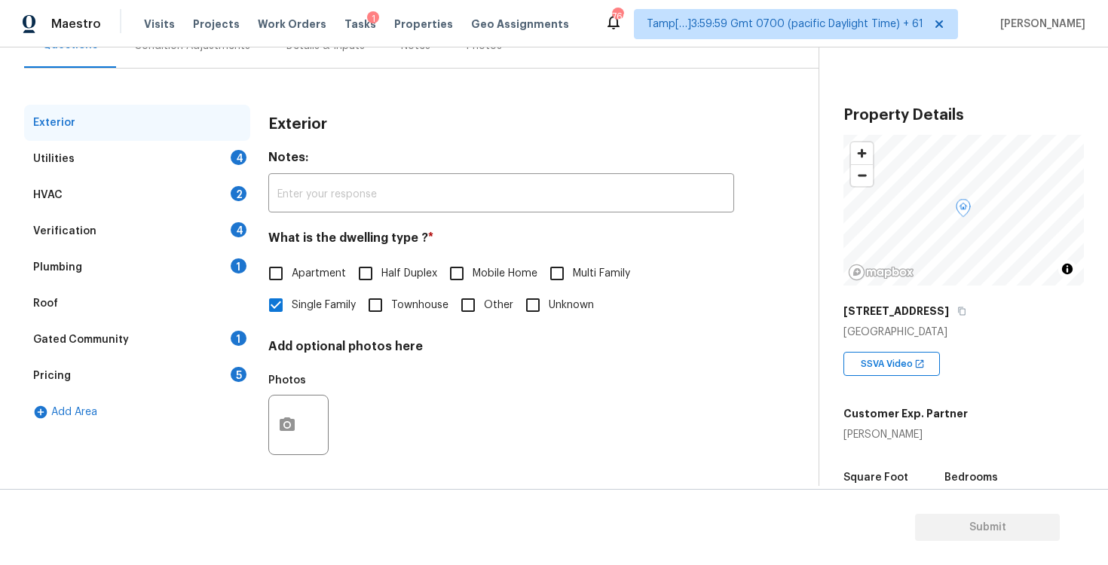
click at [209, 148] on div "Utilities 4" at bounding box center [137, 159] width 226 height 36
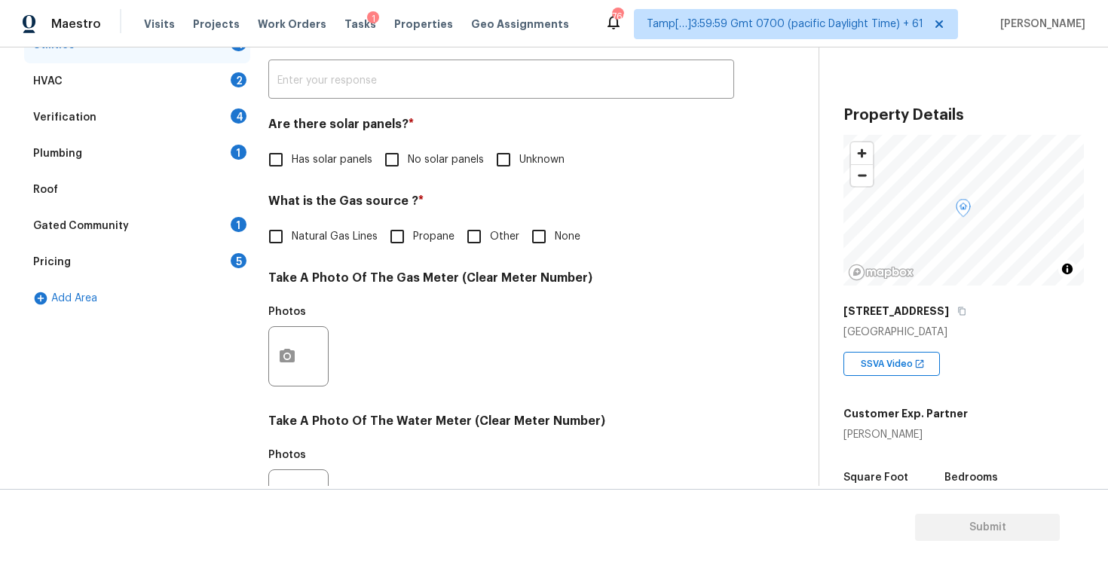
scroll to position [286, 0]
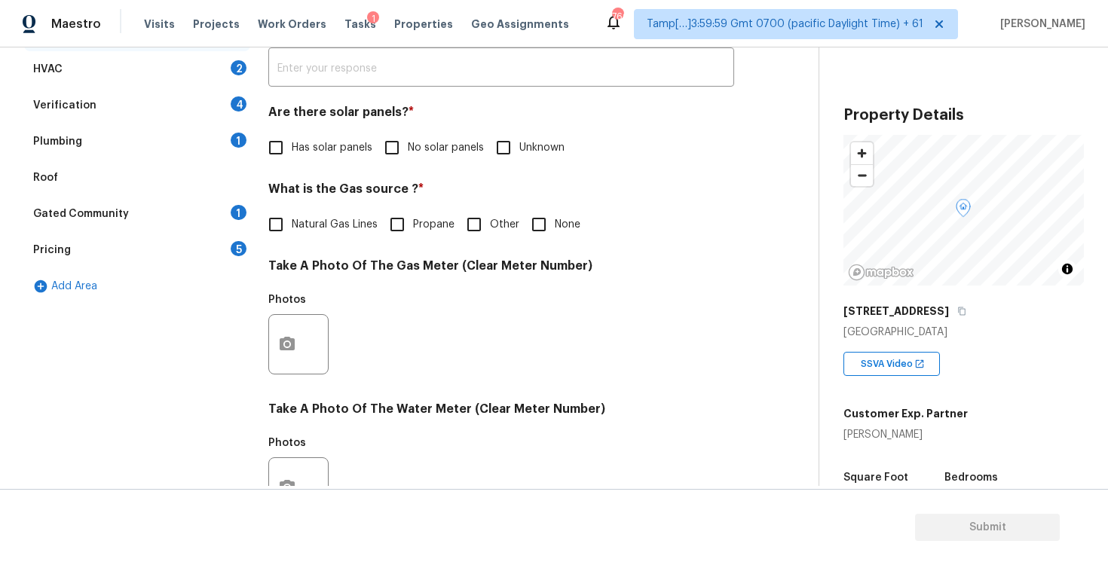
click at [378, 157] on input "No solar panels" at bounding box center [392, 148] width 32 height 32
checkbox input "true"
click at [347, 212] on label "Natural Gas Lines" at bounding box center [319, 225] width 118 height 32
click at [292, 212] on input "Natural Gas Lines" at bounding box center [276, 225] width 32 height 32
checkbox input "true"
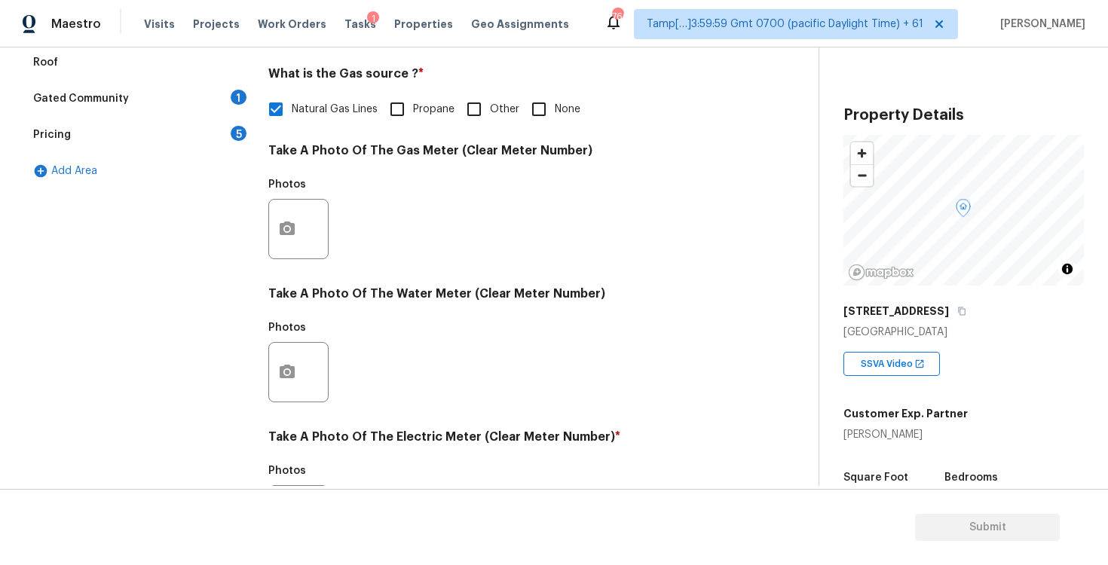
scroll to position [569, 0]
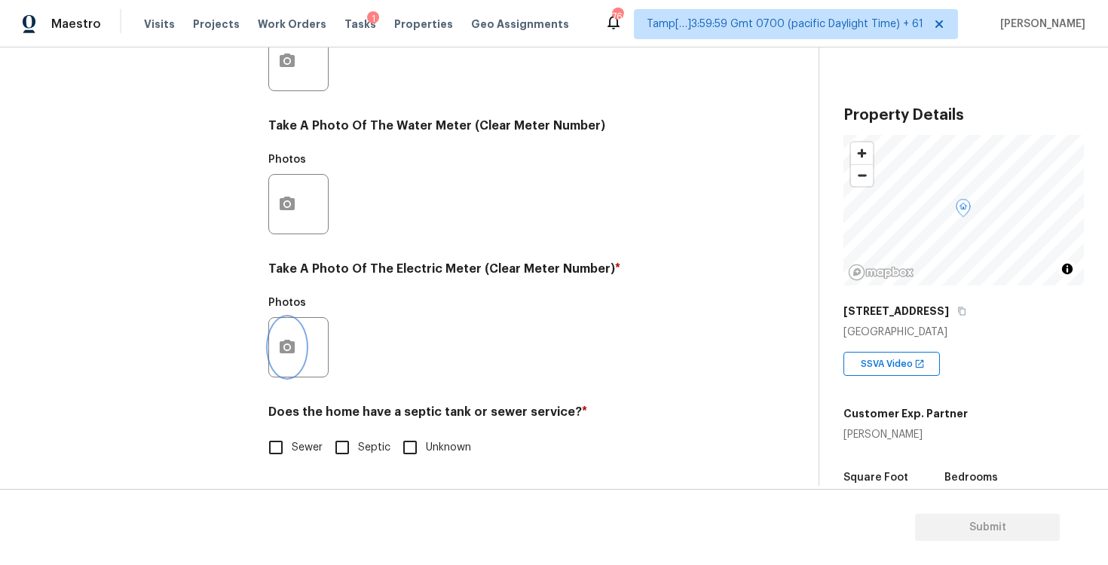
click at [299, 337] on button "button" at bounding box center [287, 347] width 36 height 59
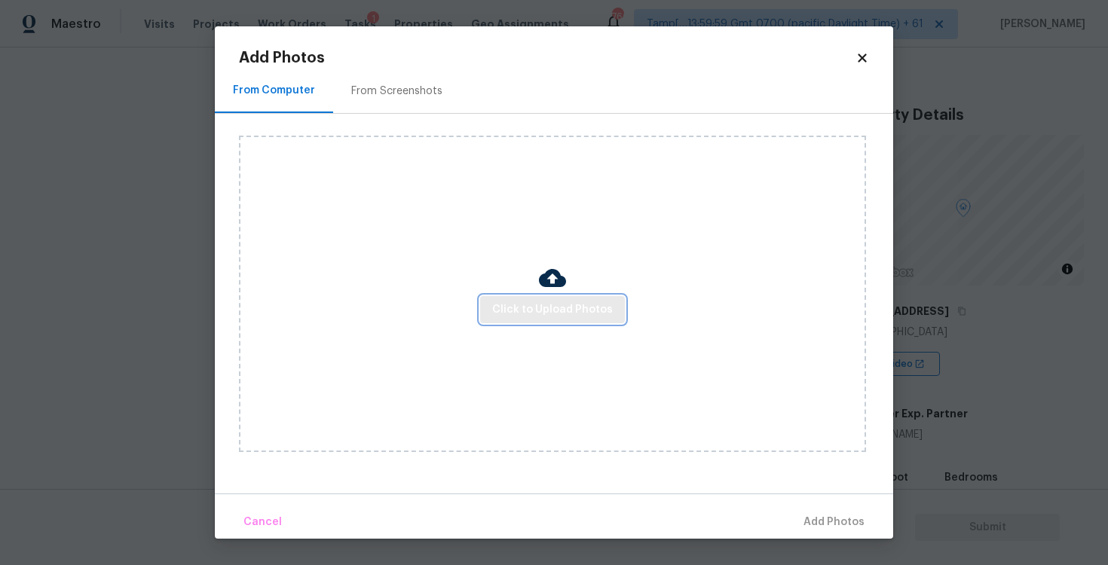
click at [511, 316] on span "Click to Upload Photos" at bounding box center [552, 310] width 121 height 19
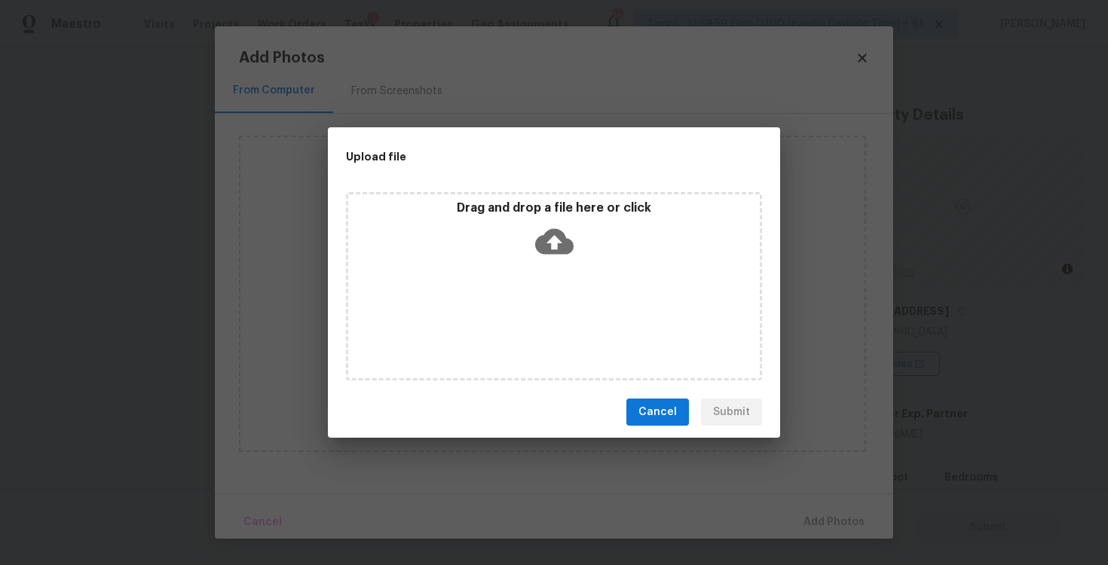
click at [562, 237] on icon at bounding box center [554, 242] width 38 height 26
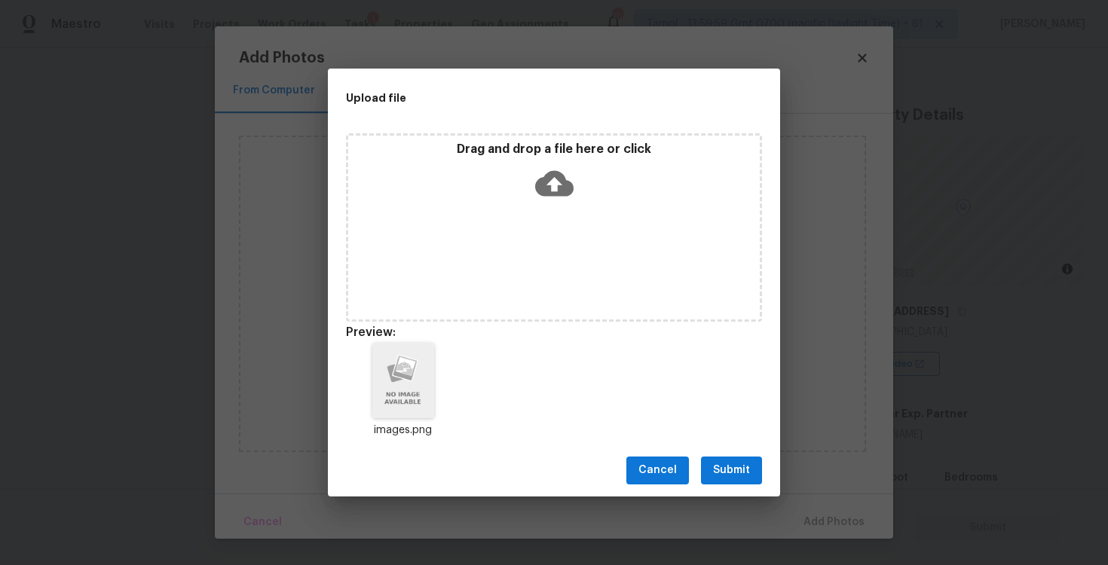
click at [730, 476] on span "Submit" at bounding box center [731, 470] width 37 height 19
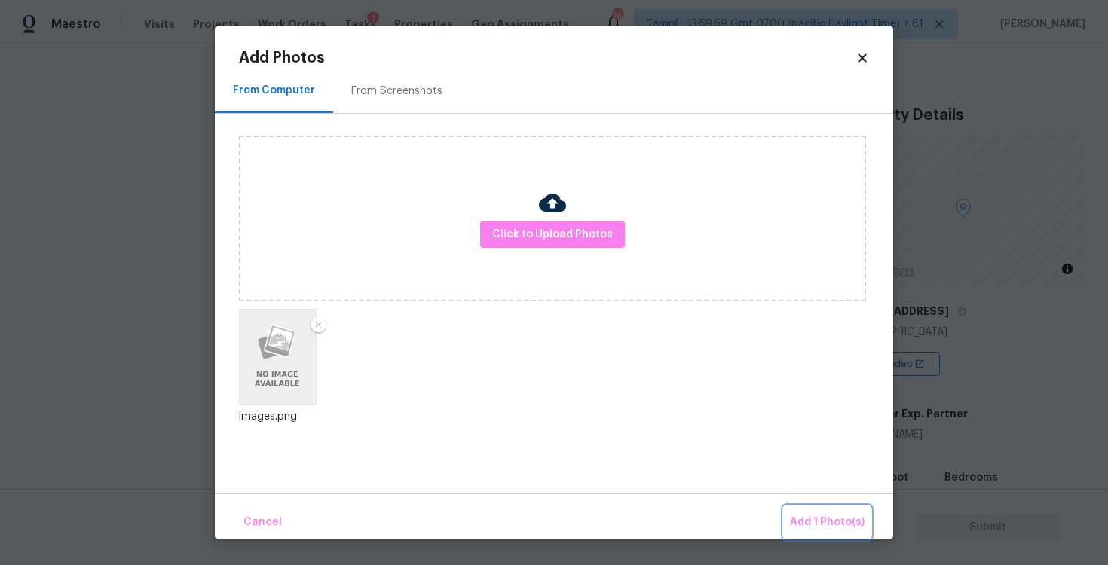
click at [797, 511] on button "Add 1 Photo(s)" at bounding box center [827, 523] width 87 height 32
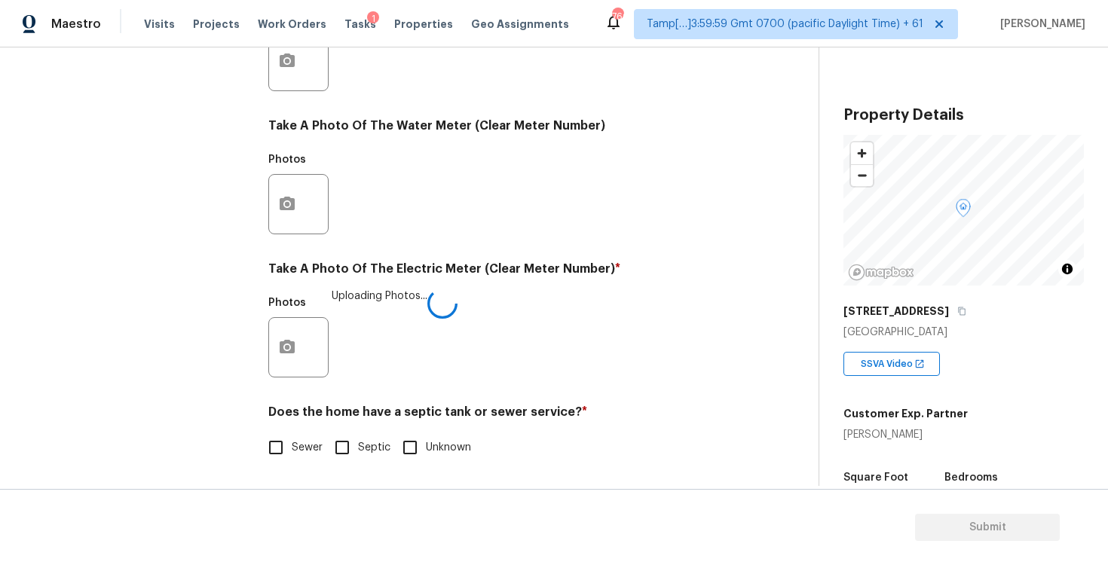
click at [281, 448] on input "Sewer" at bounding box center [276, 448] width 32 height 32
checkbox input "true"
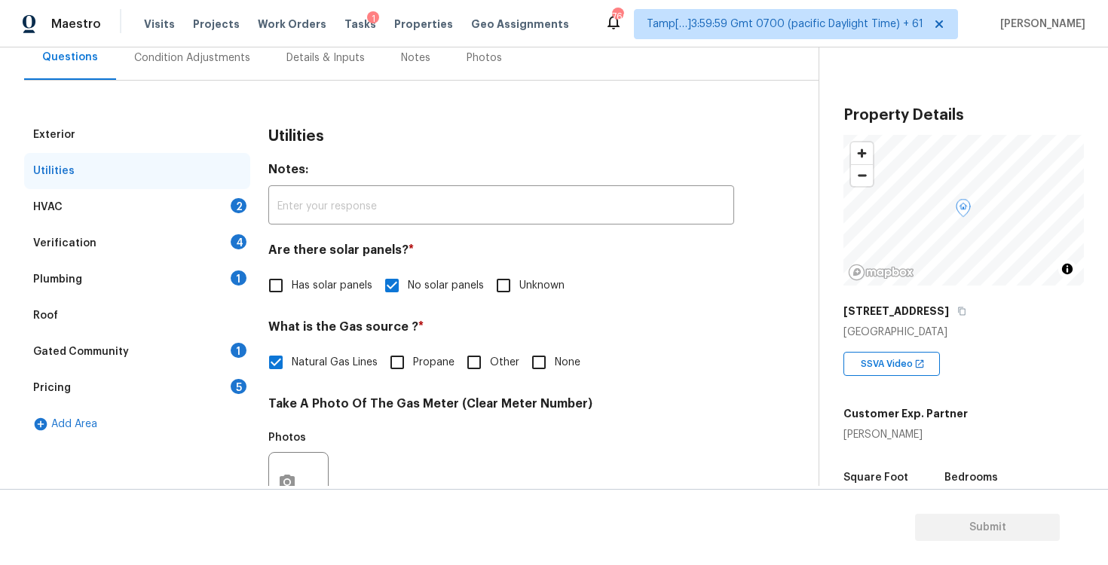
scroll to position [147, 0]
click at [208, 192] on div "HVAC 2" at bounding box center [137, 208] width 226 height 36
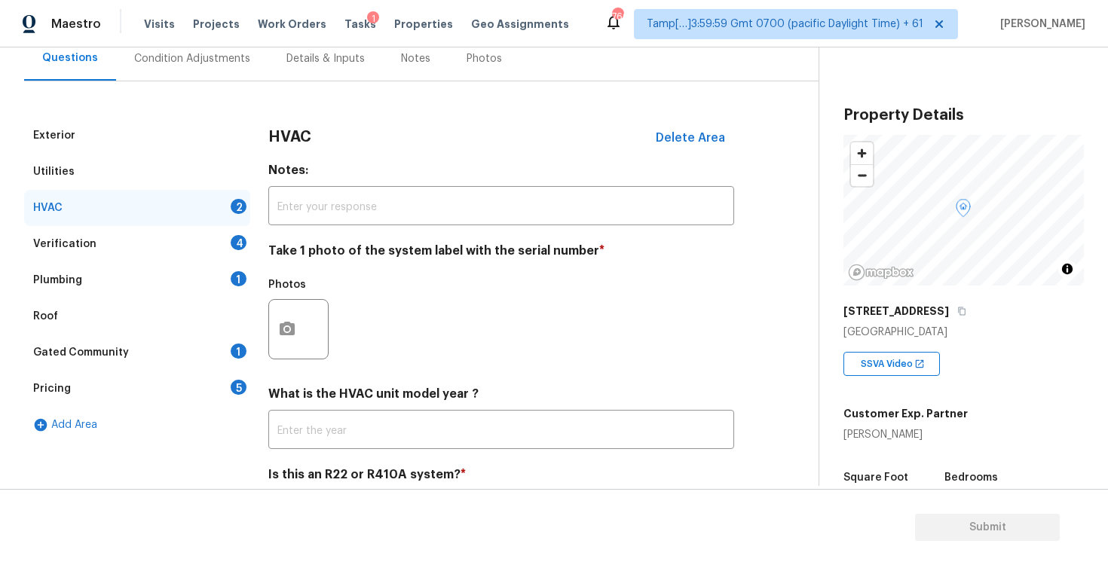
scroll to position [210, 0]
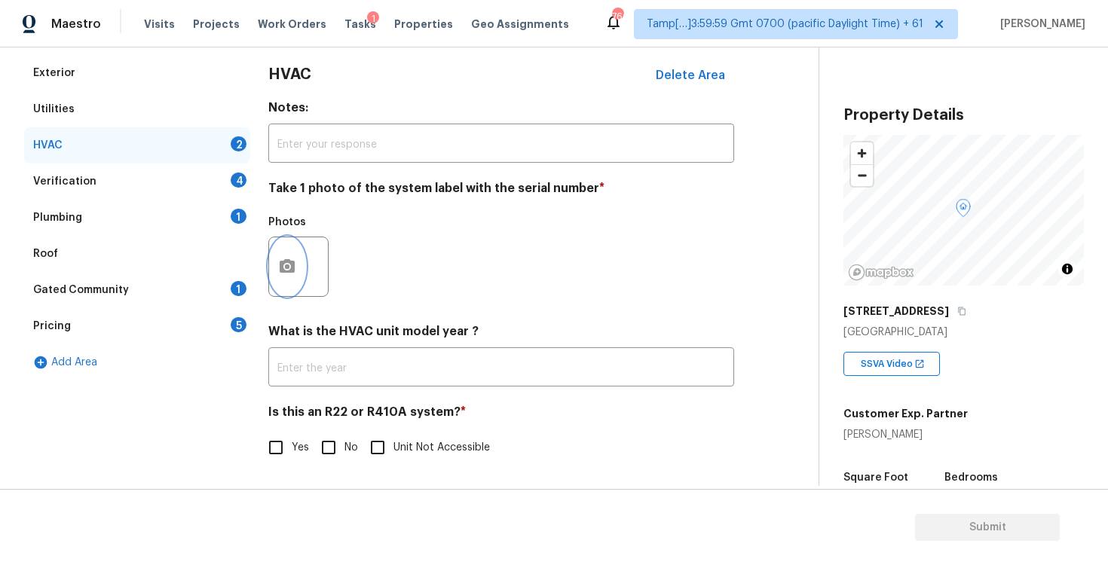
click at [286, 246] on button "button" at bounding box center [287, 266] width 36 height 59
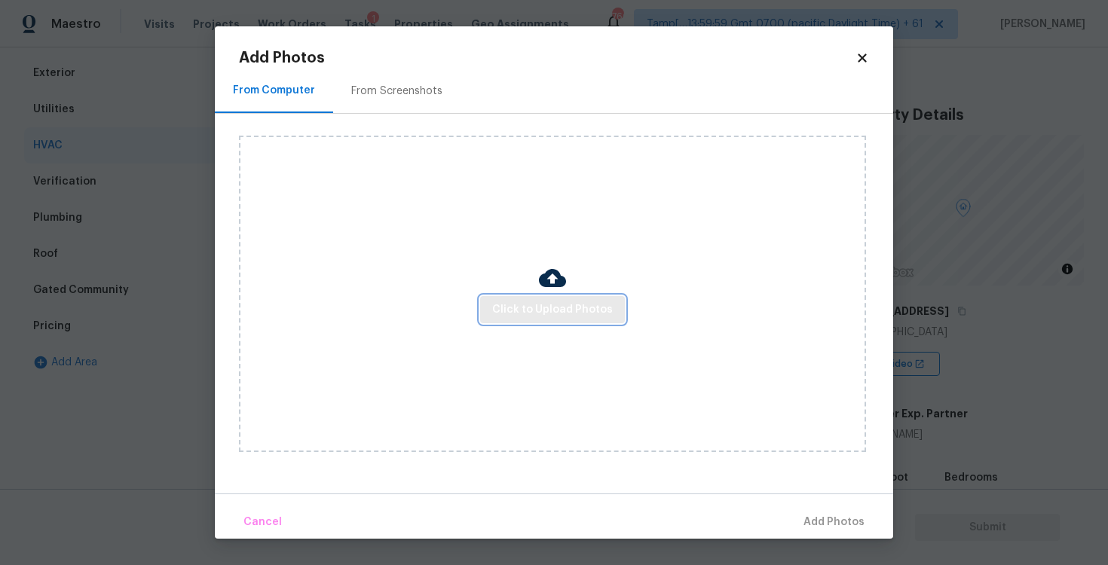
click at [504, 317] on span "Click to Upload Photos" at bounding box center [552, 310] width 121 height 19
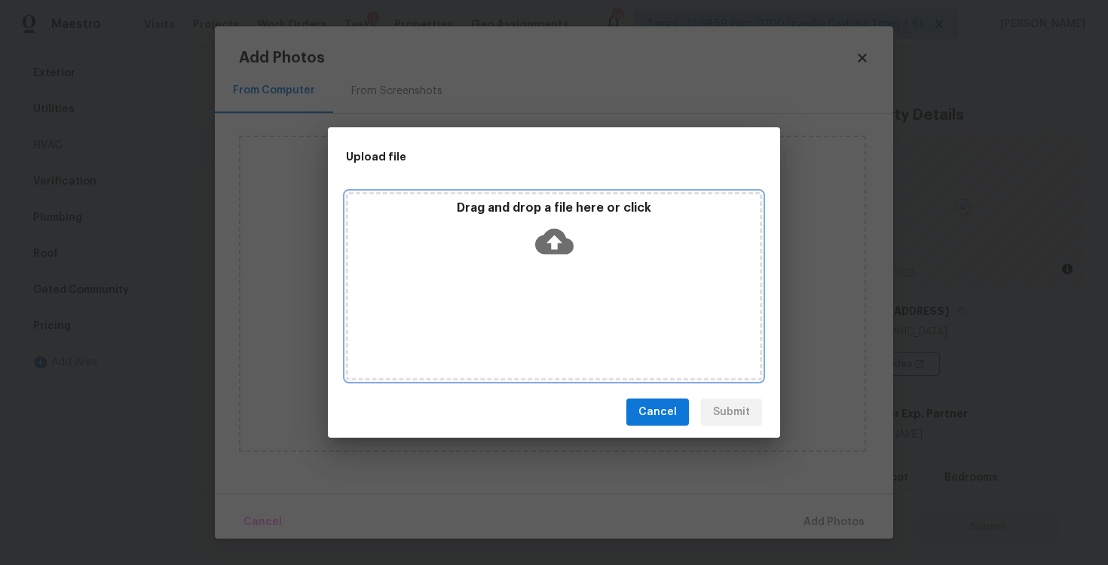
click at [530, 231] on div "Drag and drop a file here or click" at bounding box center [554, 232] width 412 height 65
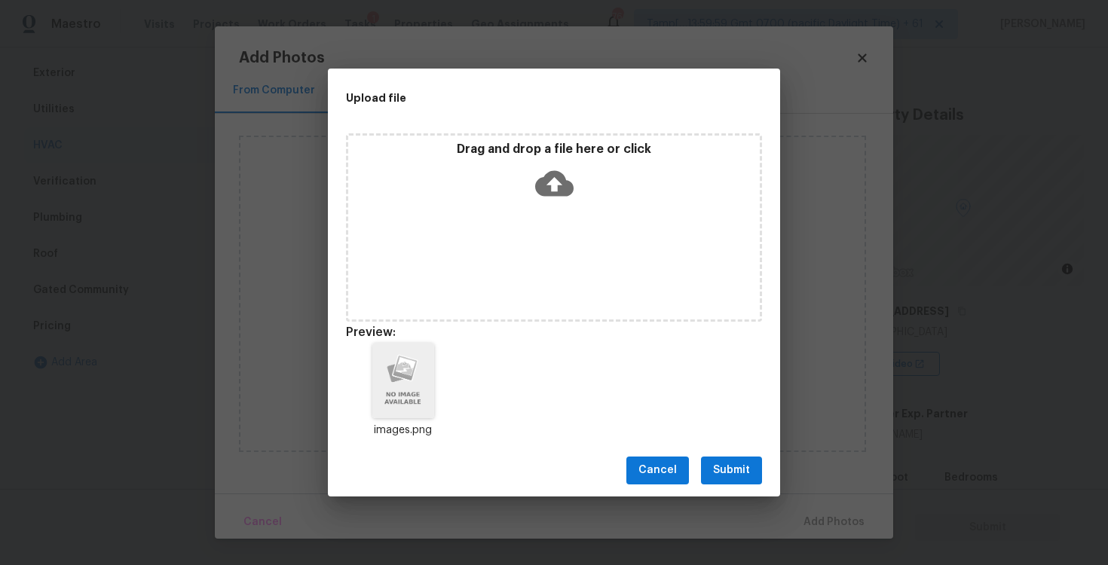
click at [724, 470] on span "Submit" at bounding box center [731, 470] width 37 height 19
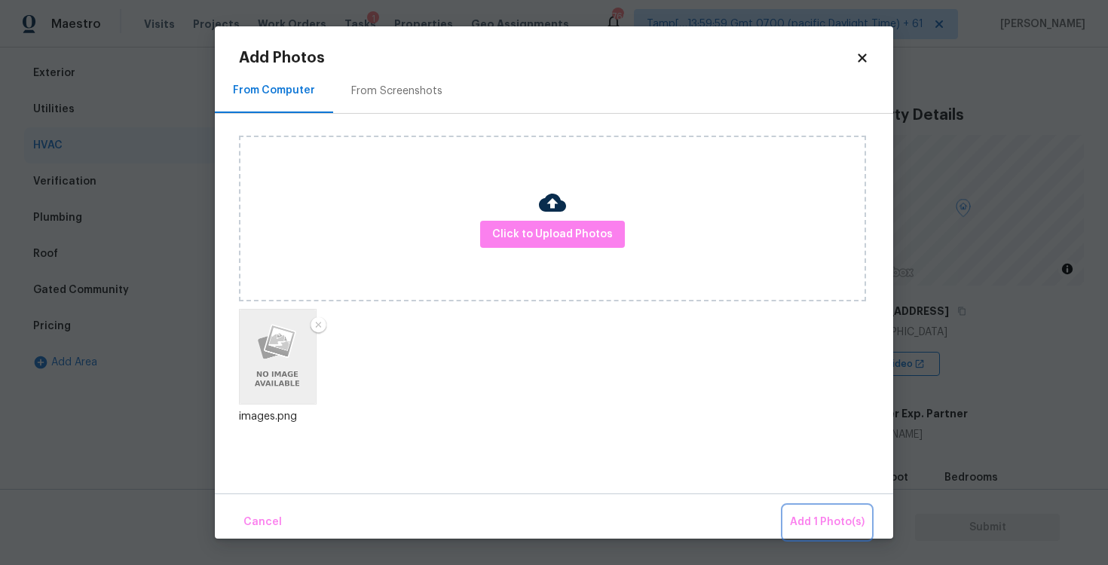
click at [815, 522] on span "Add 1 Photo(s)" at bounding box center [827, 522] width 75 height 19
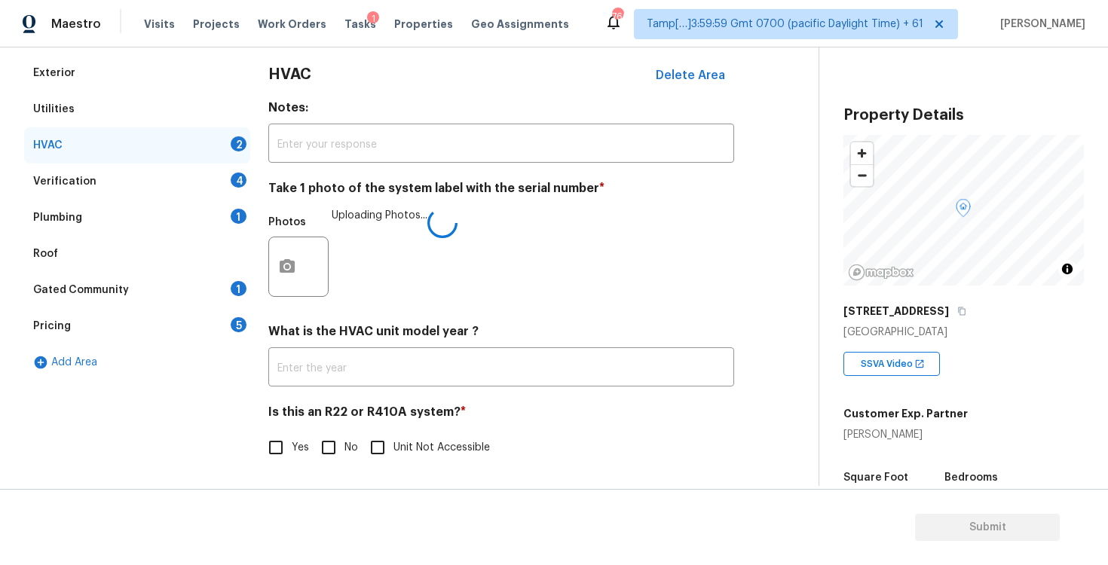
click at [347, 440] on span "No" at bounding box center [351, 448] width 14 height 16
click at [344, 440] on input "No" at bounding box center [329, 448] width 32 height 32
checkbox input "true"
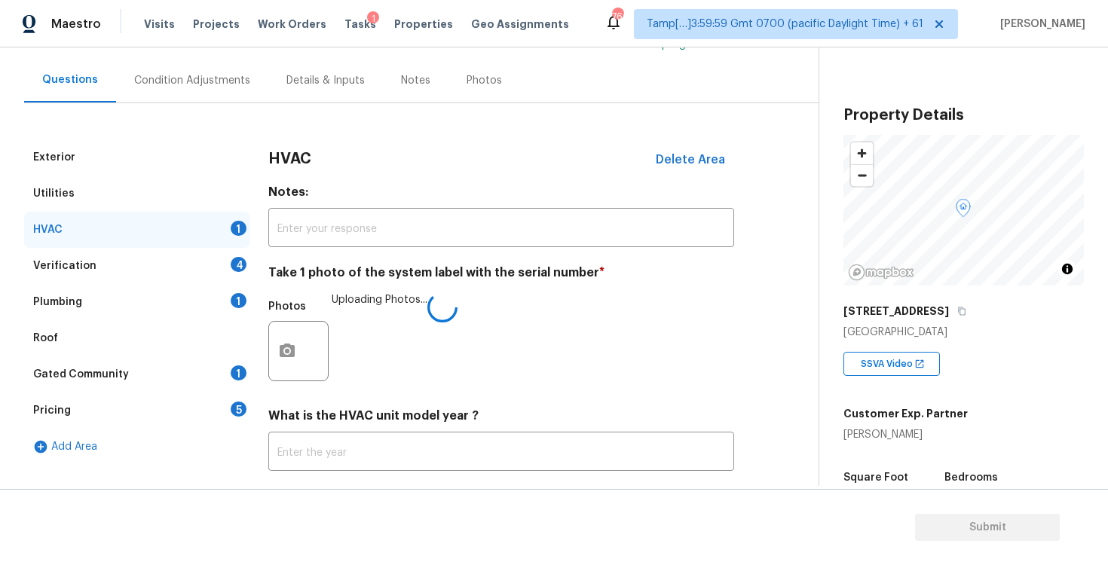
scroll to position [124, 0]
click at [220, 260] on div "Verification 4" at bounding box center [137, 267] width 226 height 36
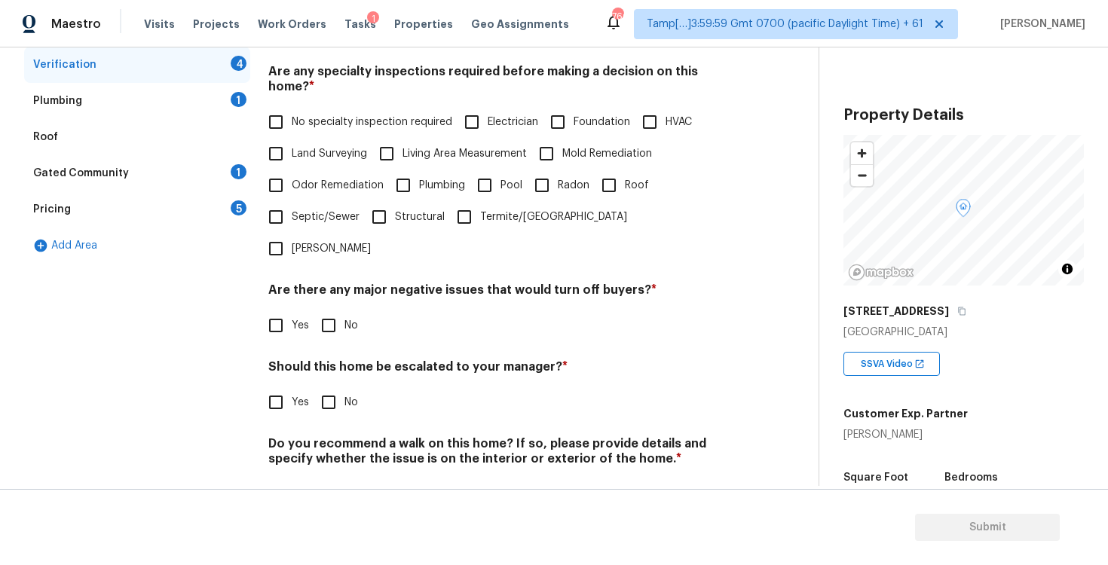
scroll to position [244, 0]
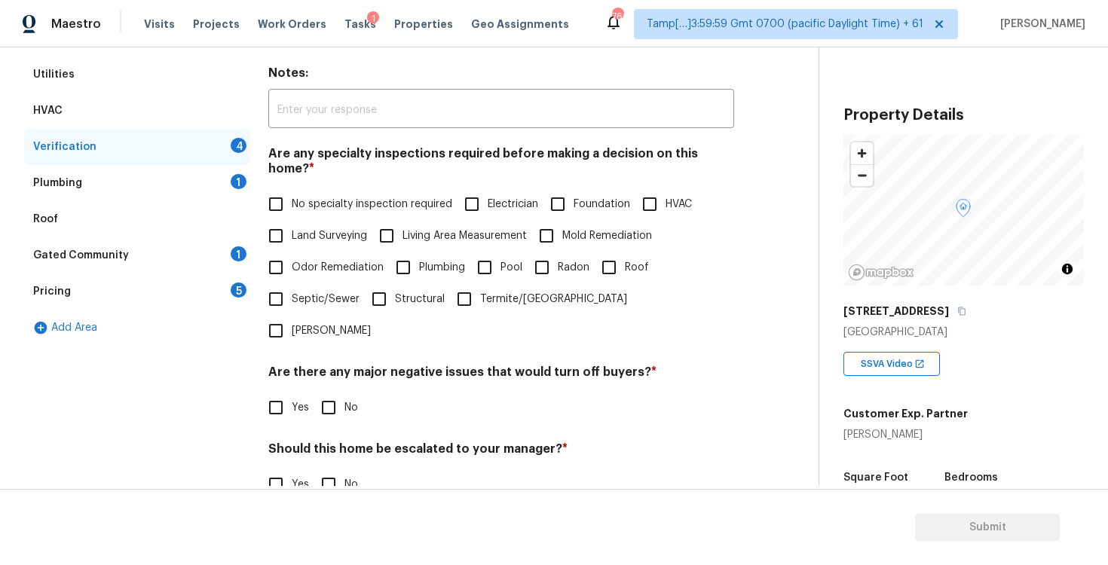
click at [292, 204] on label "No specialty inspection required" at bounding box center [356, 204] width 192 height 32
click at [292, 204] on input "No specialty inspection required" at bounding box center [276, 204] width 32 height 32
checkbox input "true"
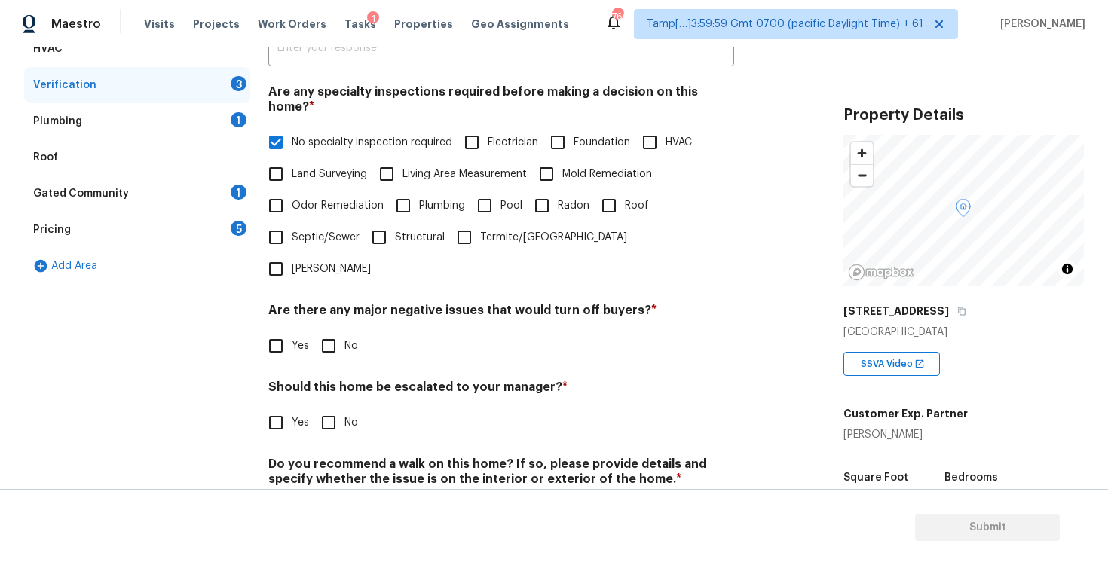
scroll to position [326, 0]
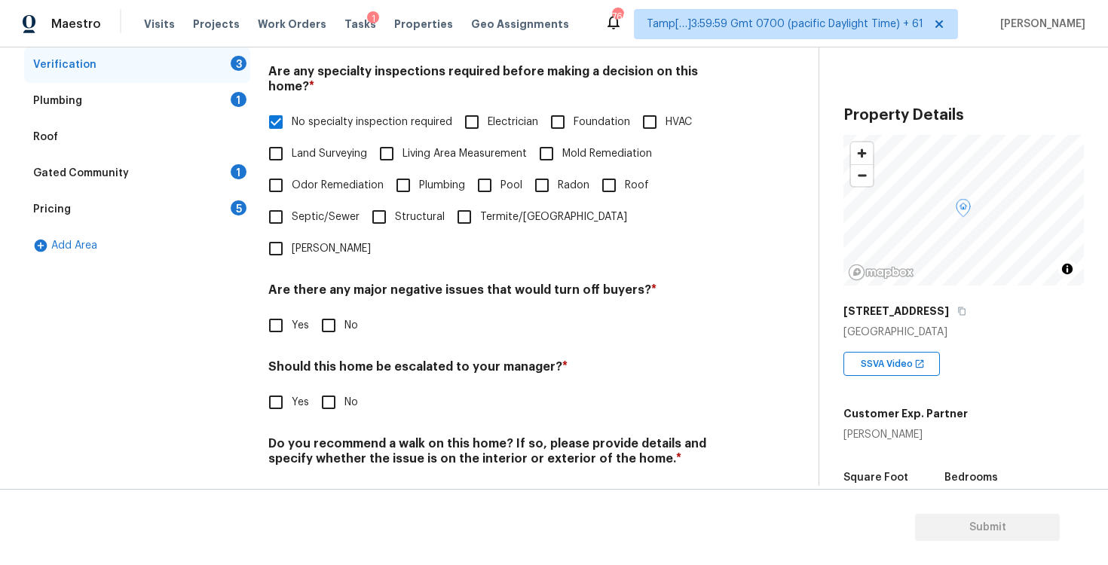
click at [330, 283] on h4 "Are there any major negative issues that would turn off buyers? *" at bounding box center [501, 293] width 466 height 21
click at [330, 310] on input "No" at bounding box center [329, 326] width 32 height 32
checkbox input "true"
click at [332, 388] on input "No" at bounding box center [329, 404] width 32 height 32
checkbox input "true"
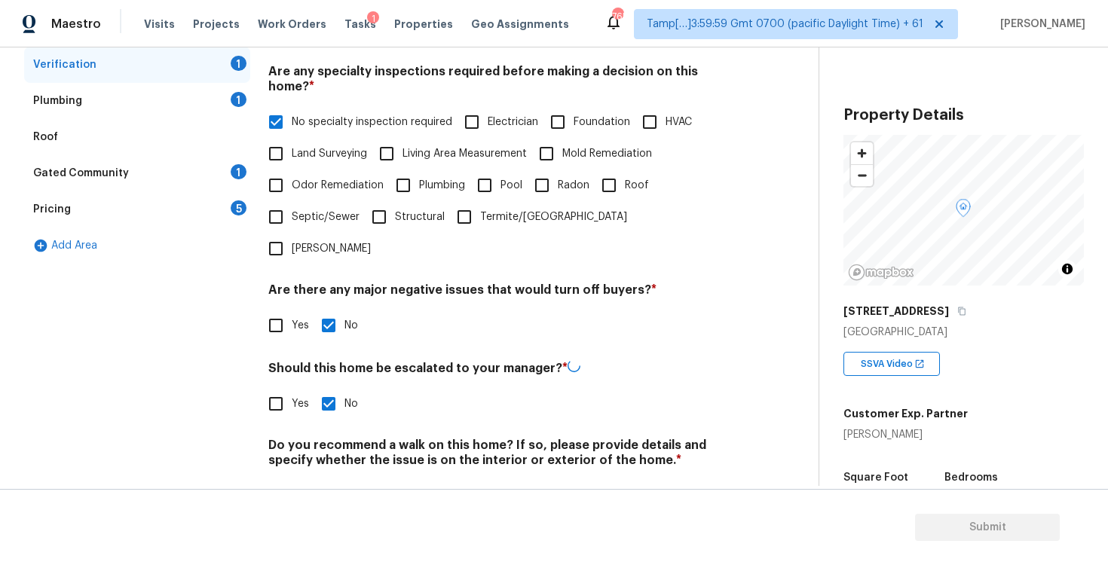
click at [336, 480] on input "No" at bounding box center [329, 496] width 32 height 32
checkbox input "true"
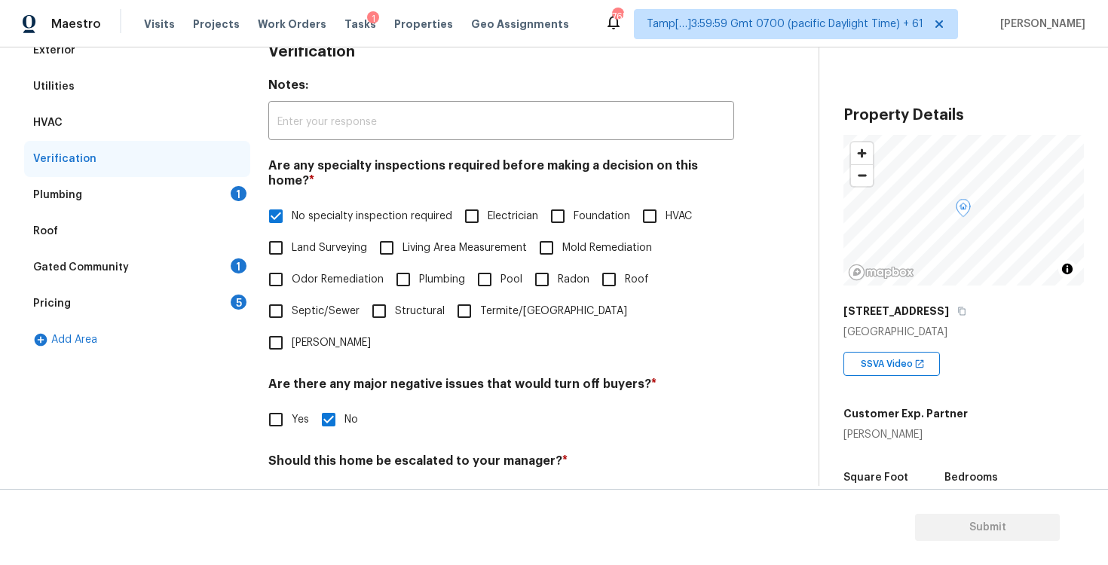
click at [228, 184] on div "Plumbing 1" at bounding box center [137, 195] width 226 height 36
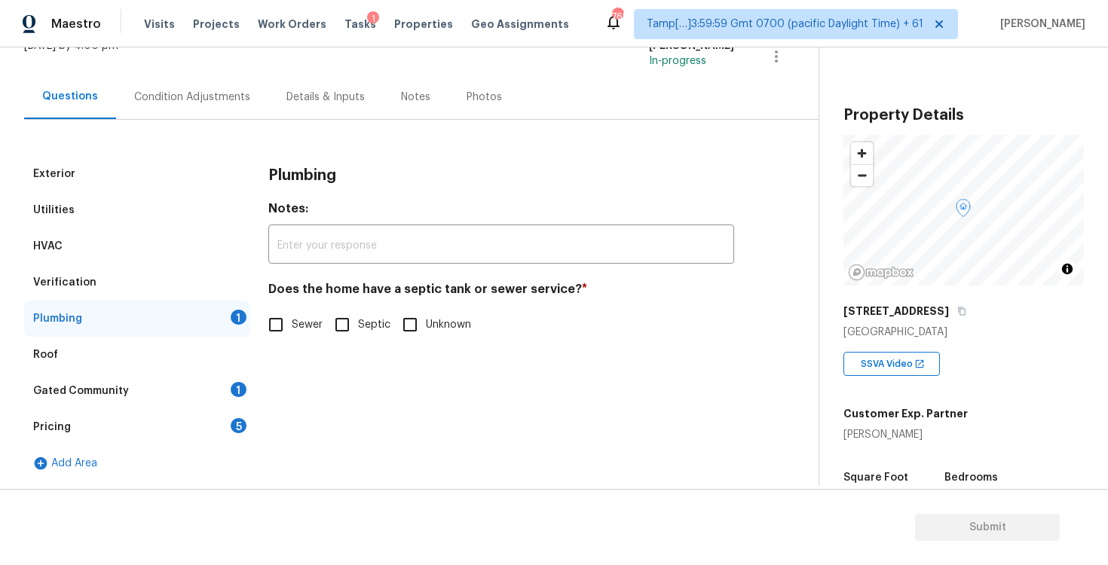
scroll to position [109, 0]
click at [280, 314] on input "Sewer" at bounding box center [276, 325] width 32 height 32
checkbox input "true"
click at [224, 389] on div "Gated Community 1" at bounding box center [137, 391] width 226 height 36
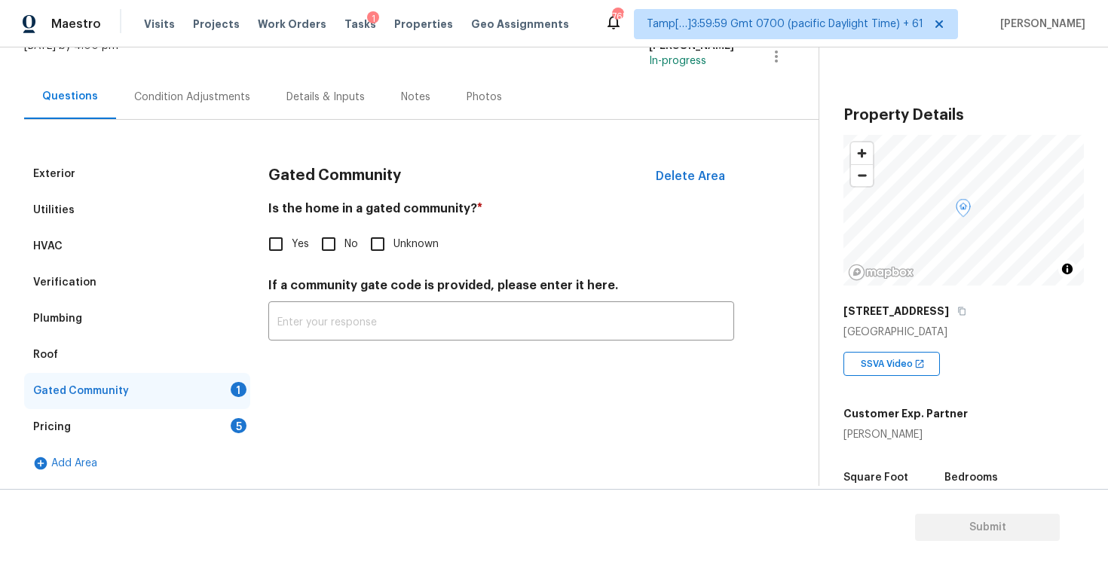
click at [330, 227] on div "Is the home in a gated community? * Yes No Unknown" at bounding box center [501, 230] width 466 height 59
click at [324, 240] on input "No" at bounding box center [329, 244] width 32 height 32
checkbox input "true"
click at [234, 415] on div "Pricing 5" at bounding box center [137, 427] width 226 height 36
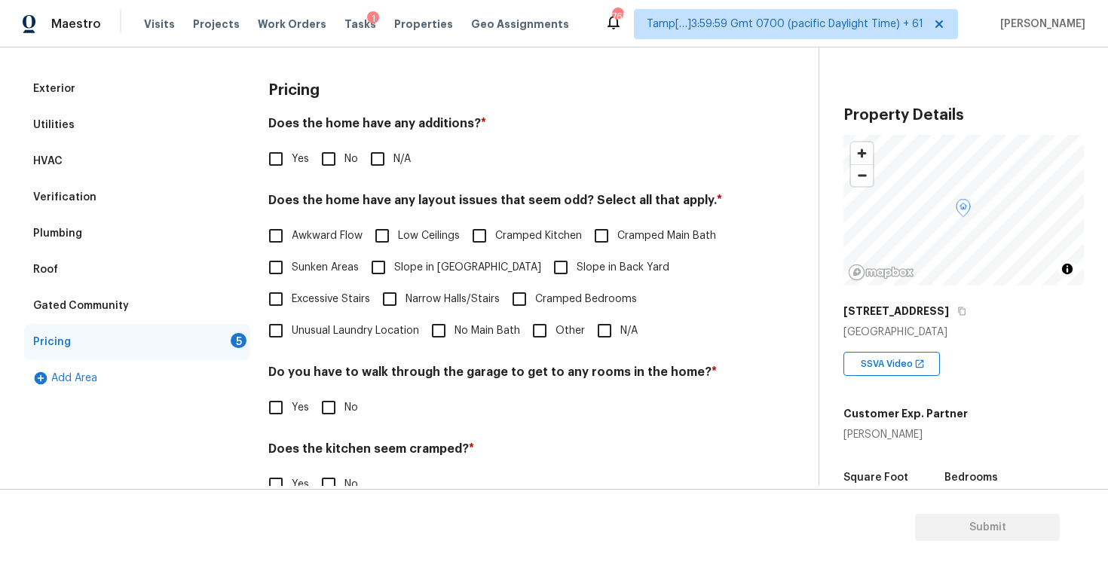
scroll to position [143, 0]
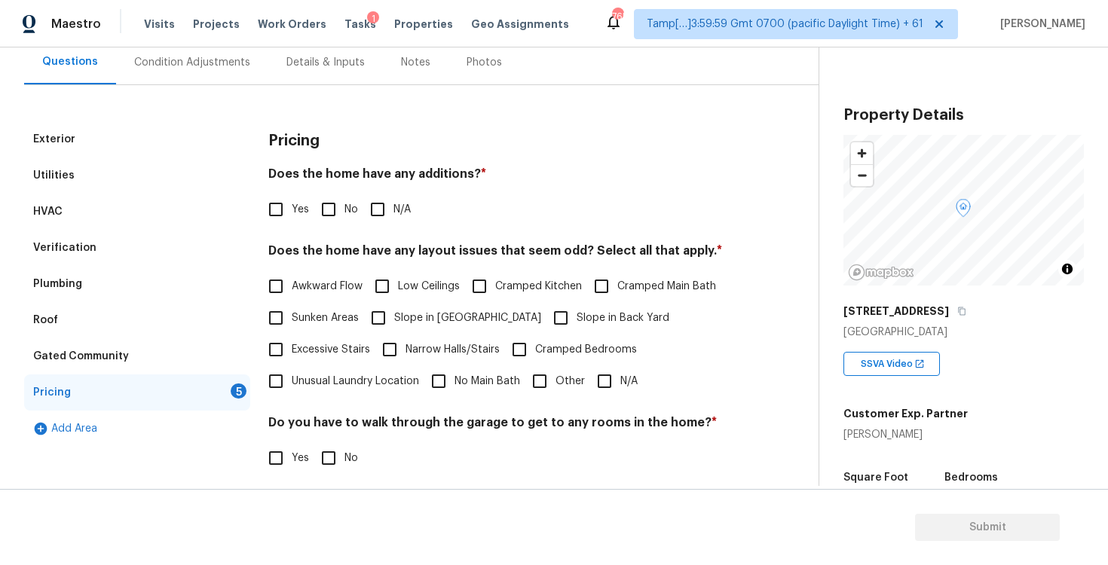
click at [333, 206] on input "No" at bounding box center [329, 210] width 32 height 32
checkbox input "true"
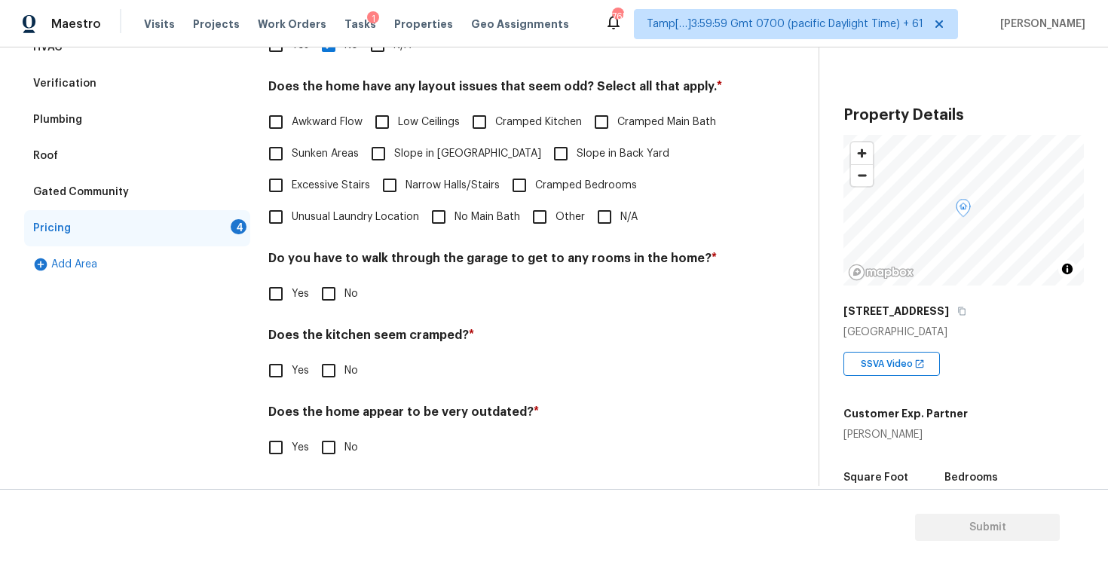
scroll to position [263, 0]
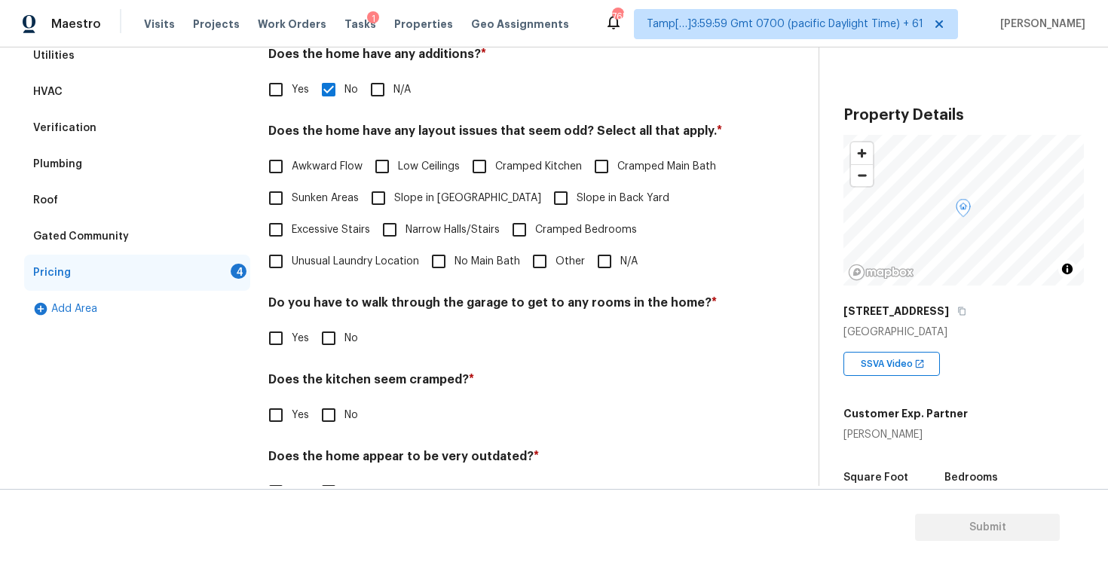
click at [624, 254] on span "N/A" at bounding box center [628, 262] width 17 height 16
click at [620, 253] on input "N/A" at bounding box center [605, 262] width 32 height 32
checkbox input "true"
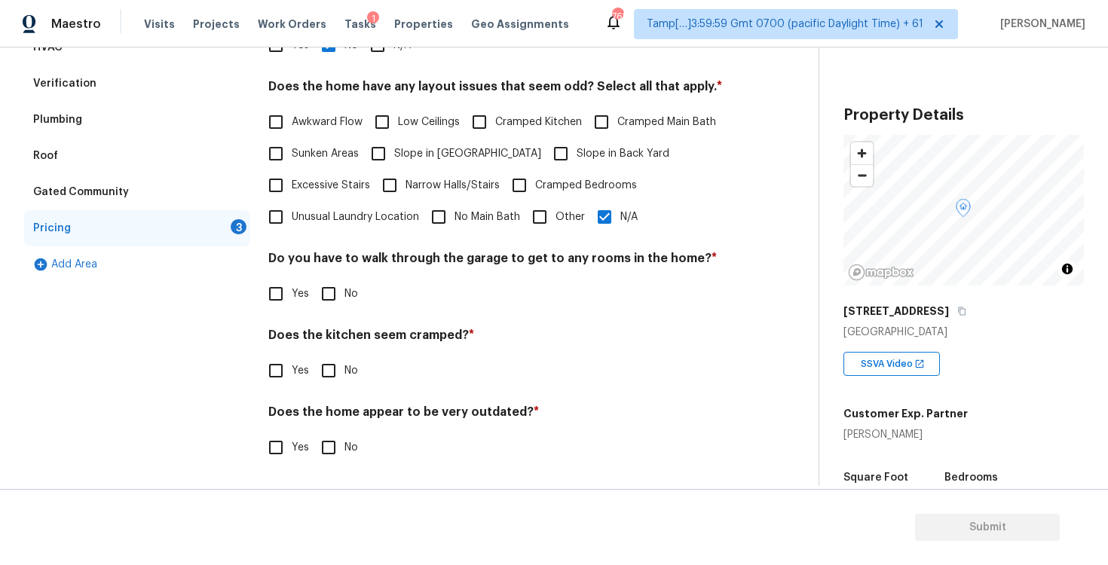
scroll to position [308, 0]
click at [317, 286] on input "No" at bounding box center [329, 294] width 32 height 32
checkbox input "true"
click at [344, 375] on span "No" at bounding box center [351, 373] width 14 height 16
click at [344, 375] on input "No" at bounding box center [329, 373] width 32 height 32
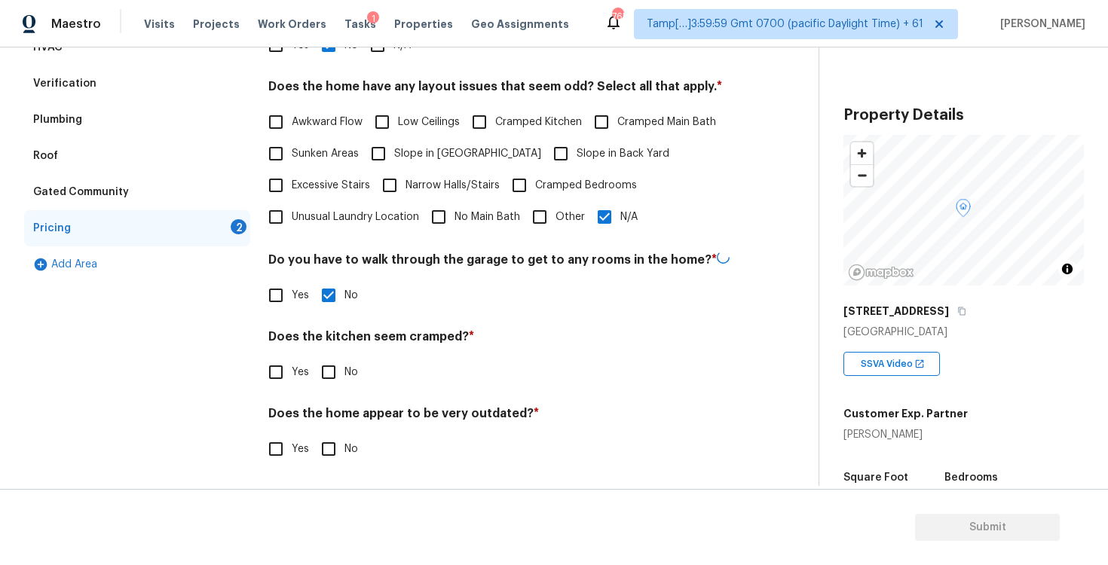
checkbox input "true"
click at [341, 435] on input "No" at bounding box center [329, 451] width 32 height 32
checkbox input "true"
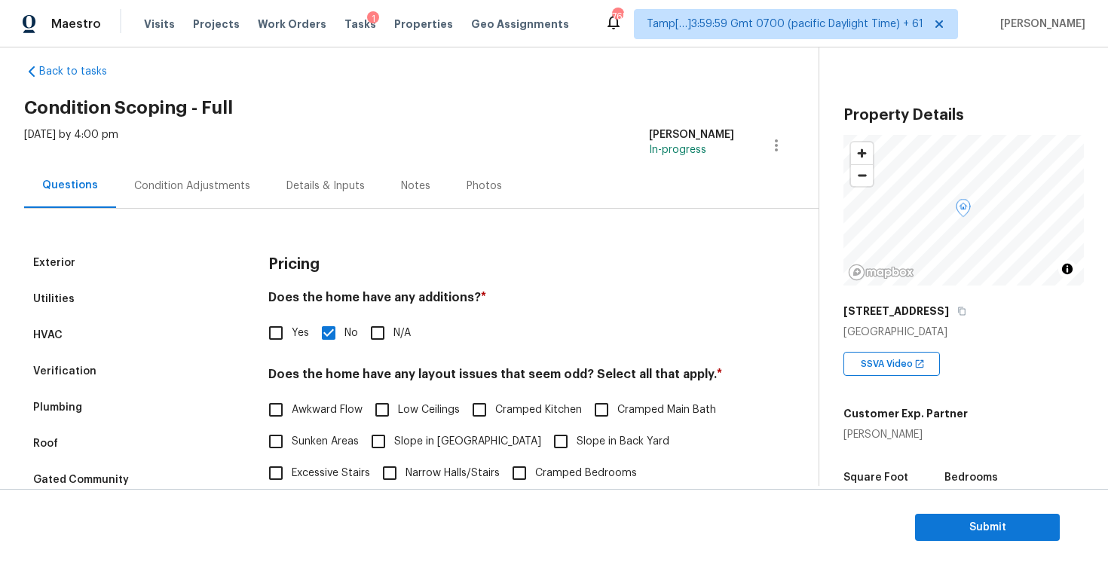
scroll to position [19, 0]
click at [254, 188] on div "Condition Adjustments" at bounding box center [192, 186] width 152 height 44
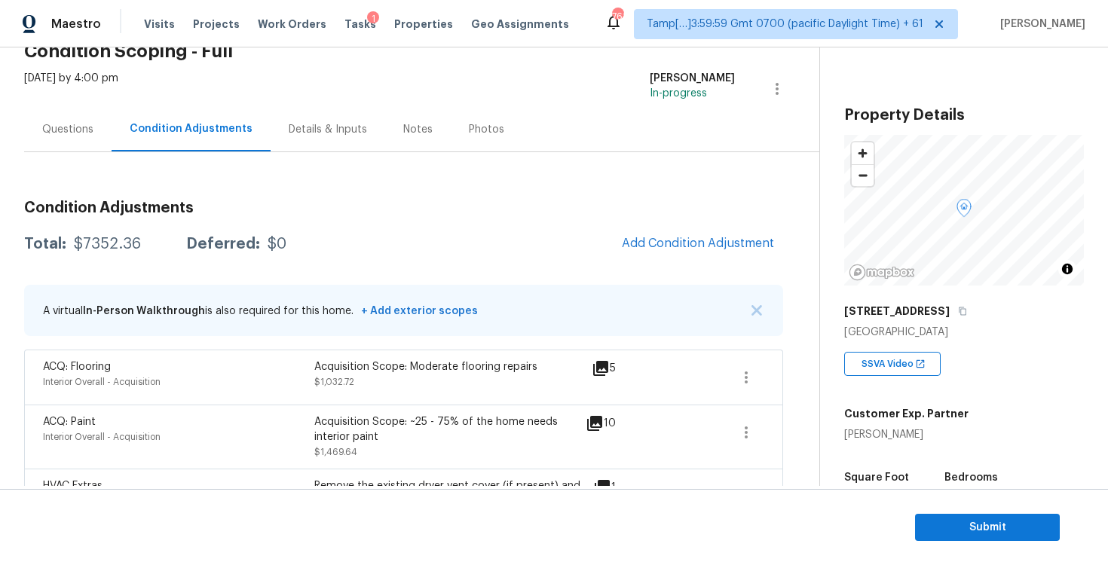
scroll to position [51, 0]
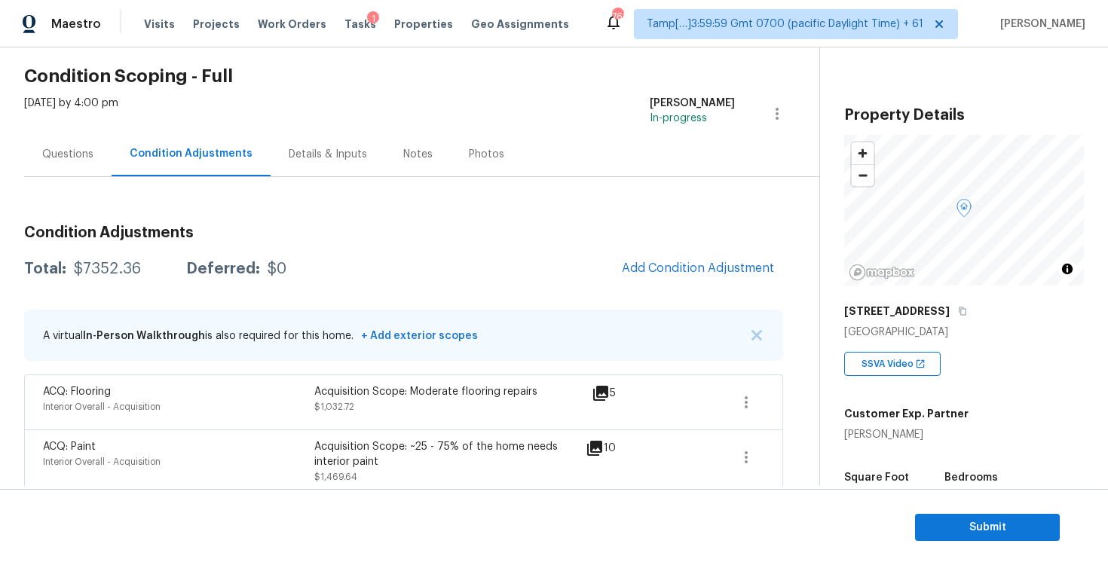
drag, startPoint x: 66, startPoint y: 266, endPoint x: 157, endPoint y: 266, distance: 91.2
click at [157, 266] on div "Total: $7352.36 Deferred: $0" at bounding box center [155, 269] width 262 height 15
copy div "$7352.36"
click at [82, 158] on div "Questions" at bounding box center [67, 154] width 51 height 15
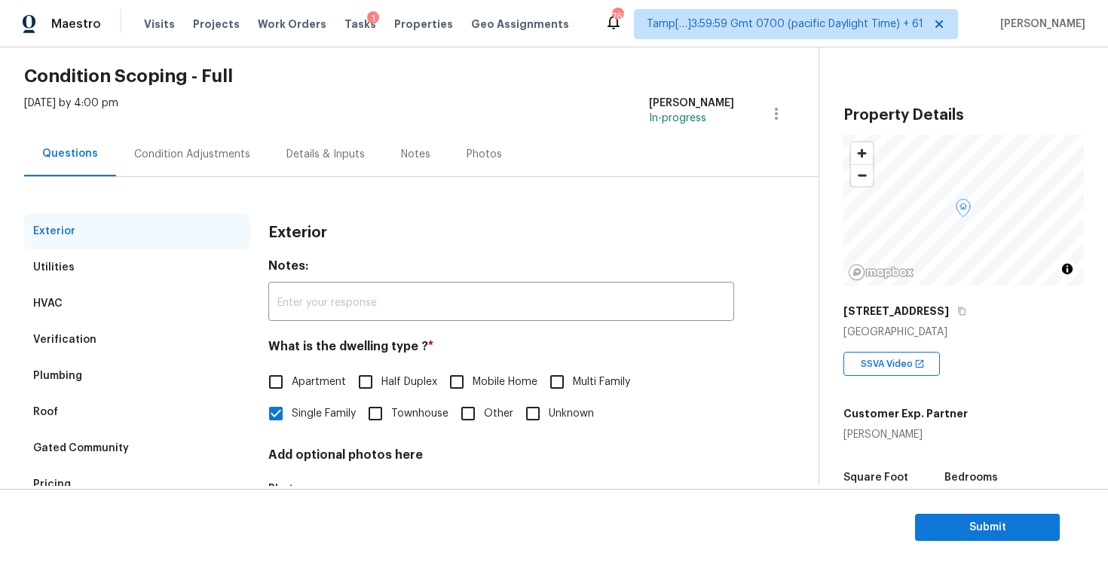
scroll to position [161, 0]
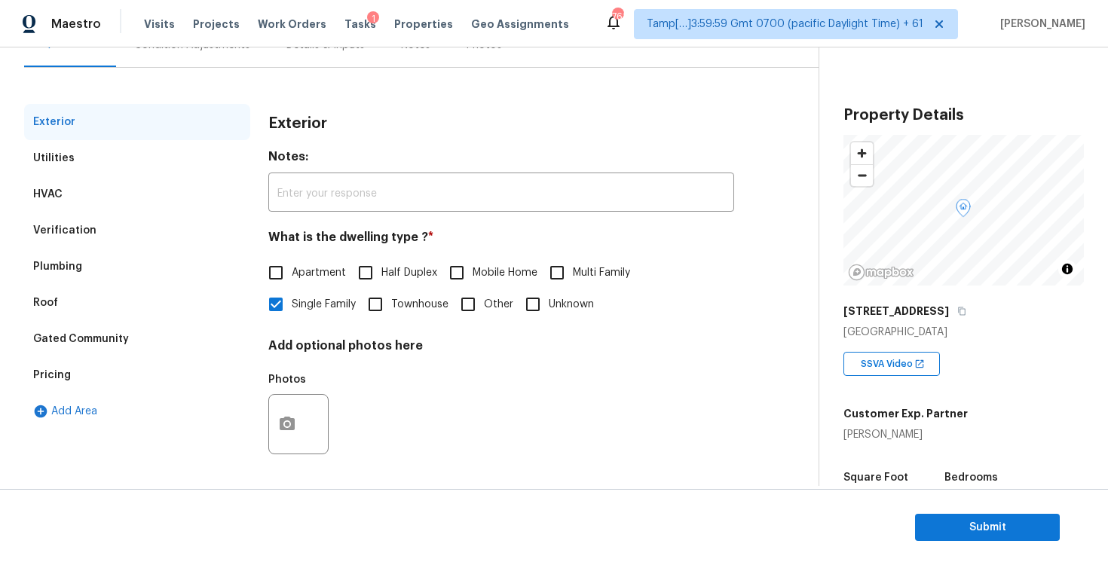
click at [139, 241] on div "Verification" at bounding box center [137, 231] width 226 height 36
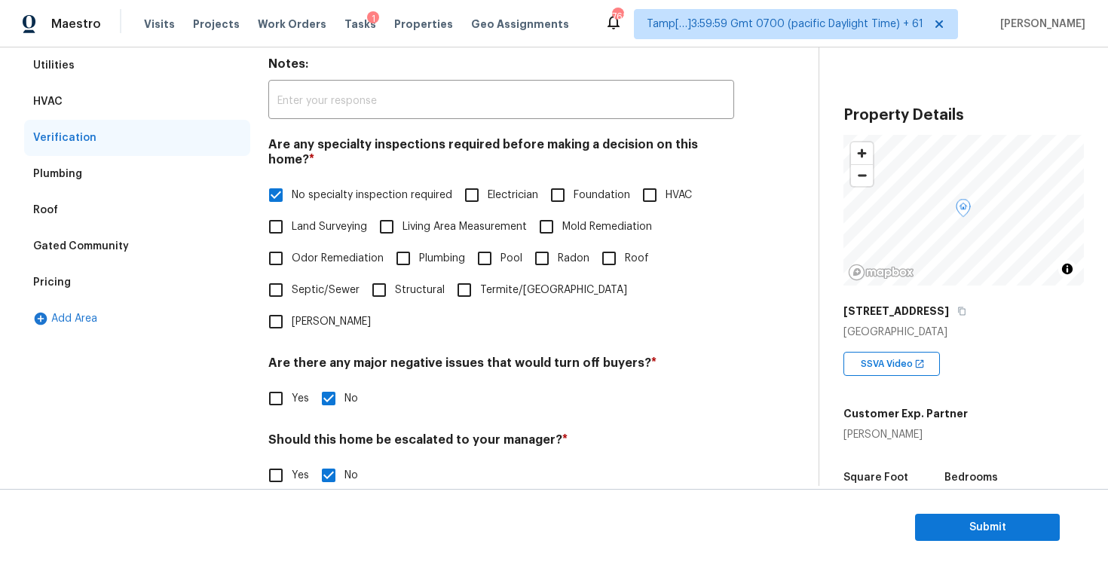
click at [214, 281] on div "Pricing" at bounding box center [137, 283] width 226 height 36
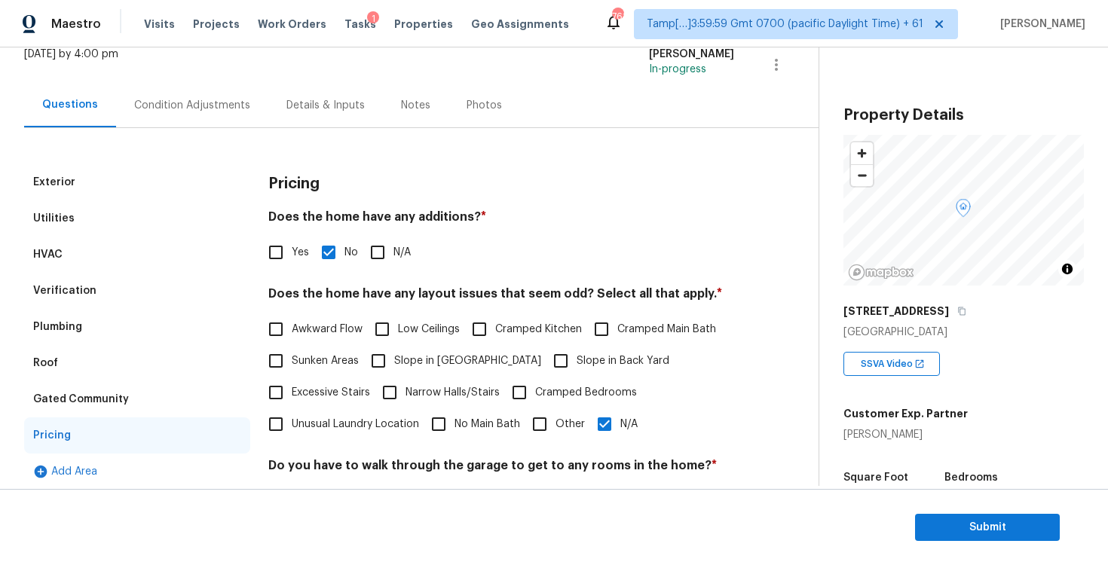
scroll to position [67, 0]
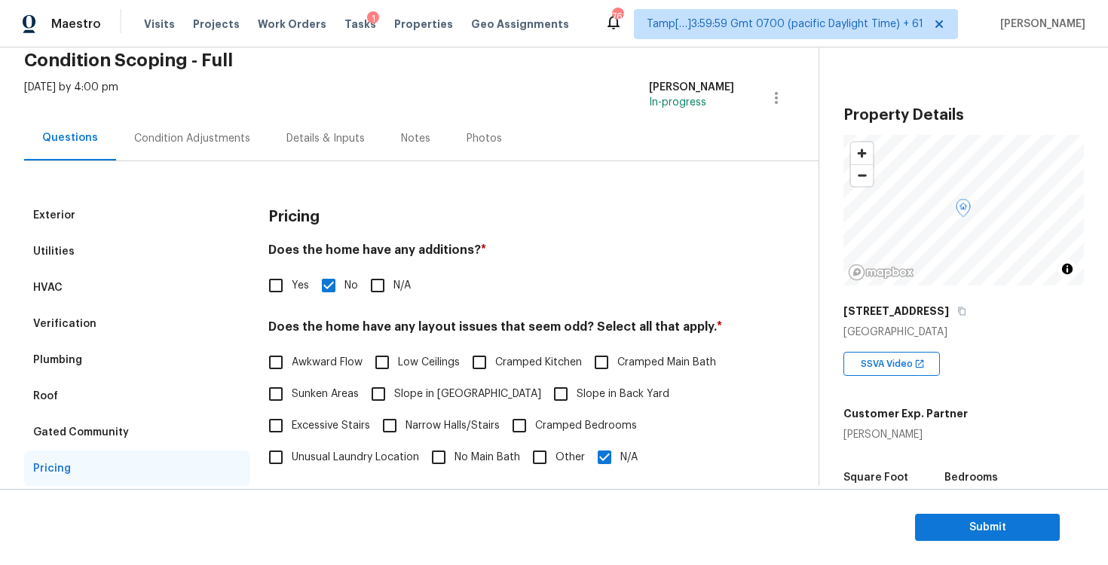
click at [204, 137] on div "Condition Adjustments" at bounding box center [192, 138] width 116 height 15
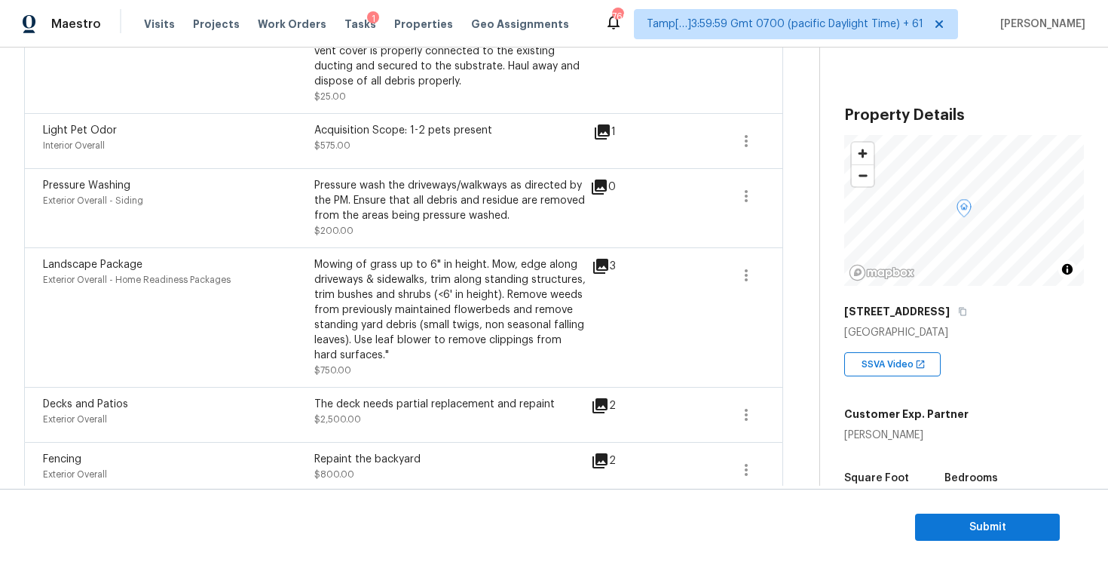
scroll to position [559, 0]
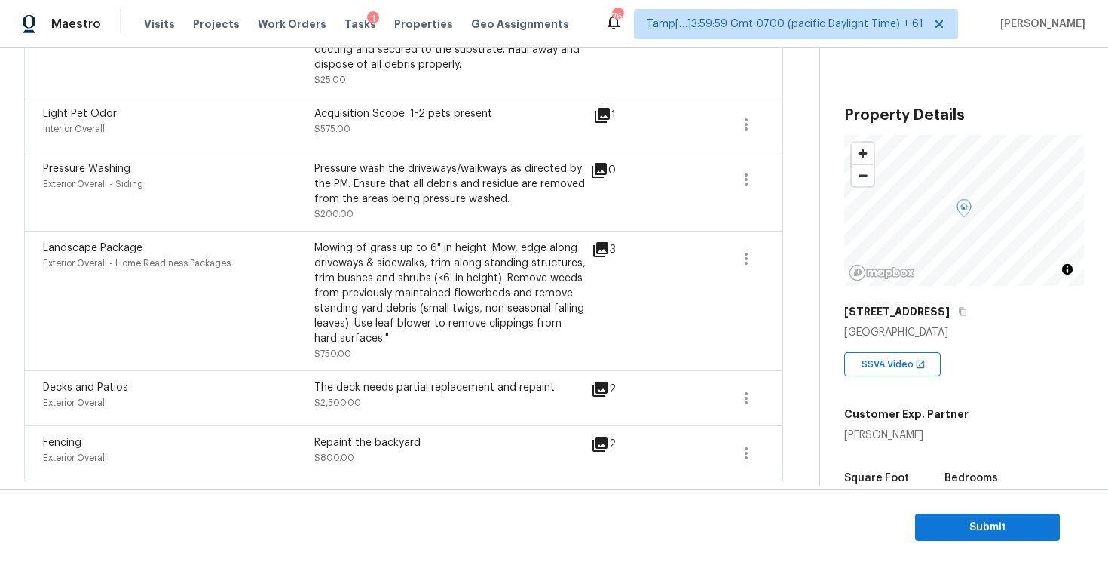
click at [410, 403] on div "The deck needs partial replacement and repaint $2,500.00" at bounding box center [449, 398] width 271 height 36
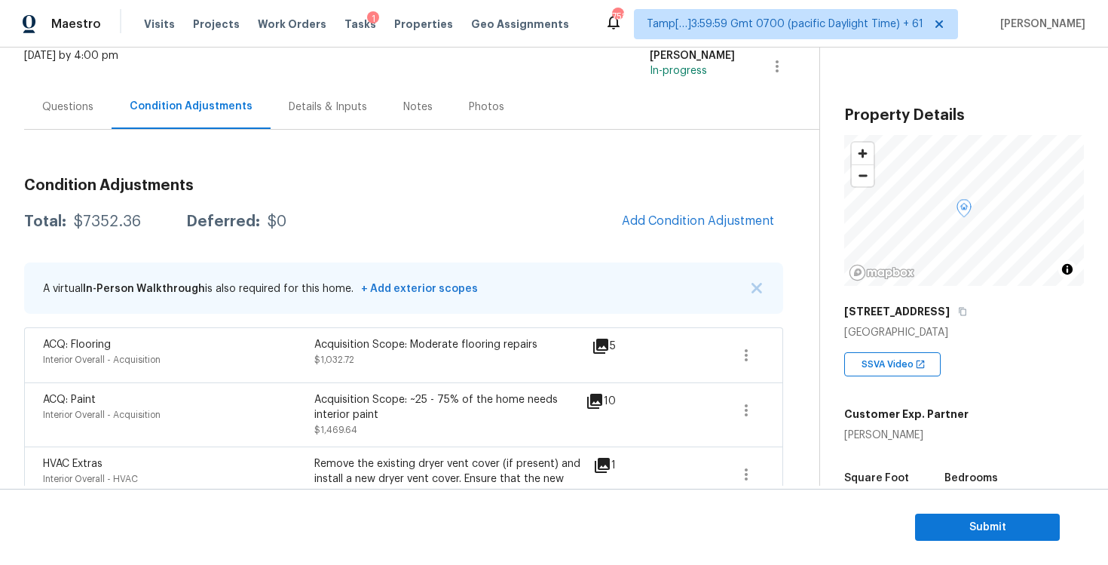
scroll to position [47, 0]
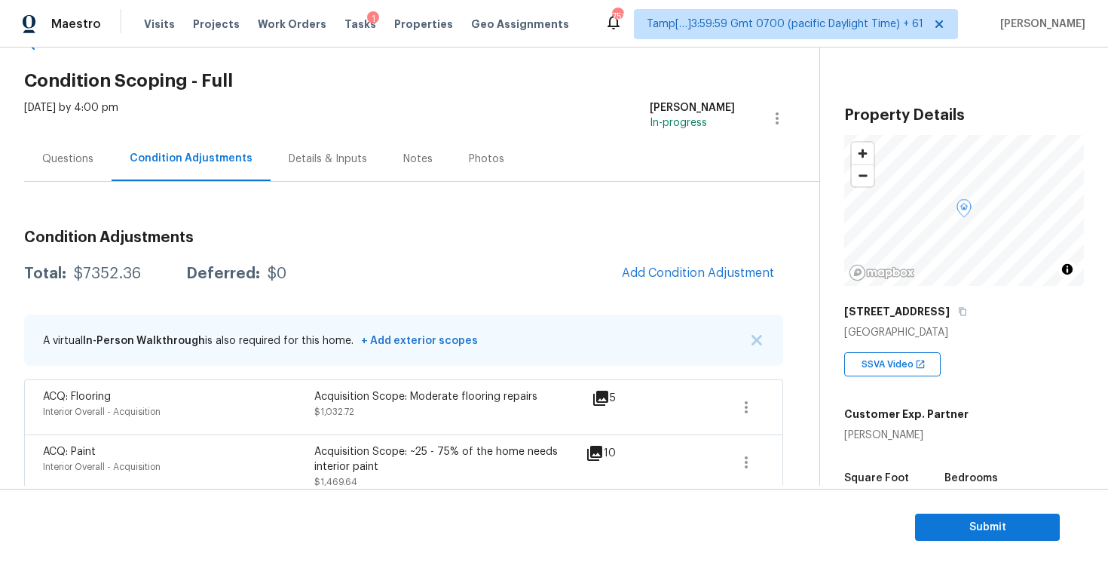
click at [990, 508] on section "Submit" at bounding box center [554, 526] width 1108 height 77
click at [972, 515] on button "Submit" at bounding box center [987, 527] width 145 height 28
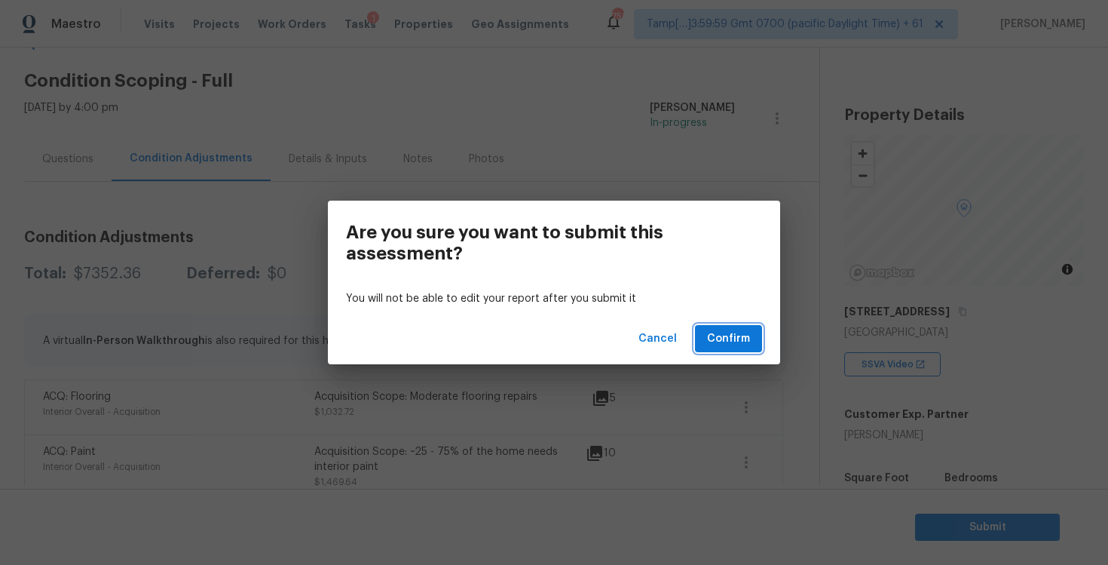
click at [723, 338] on span "Confirm" at bounding box center [728, 338] width 43 height 19
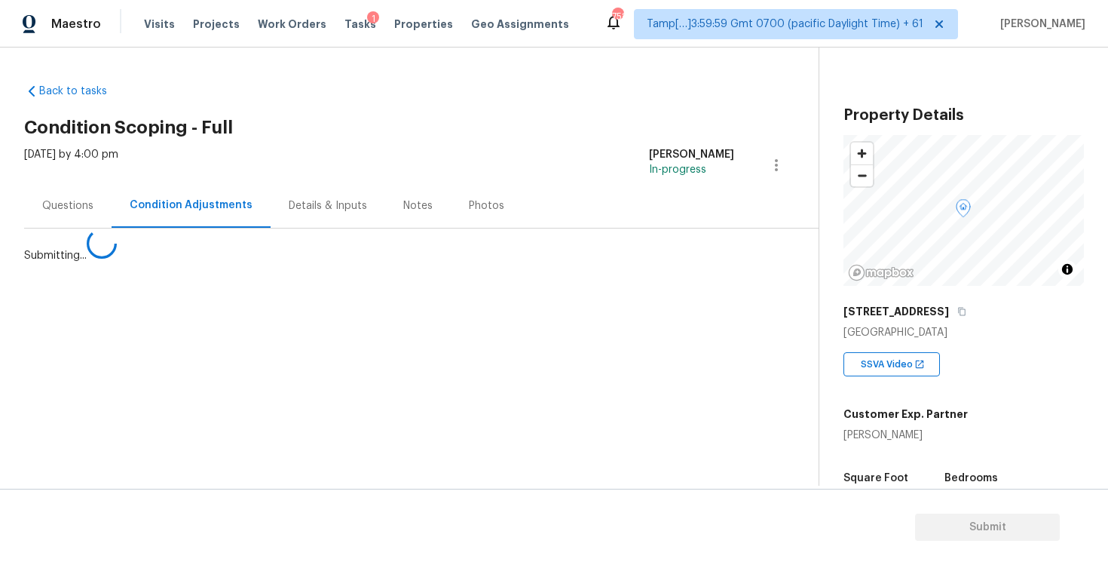
scroll to position [0, 0]
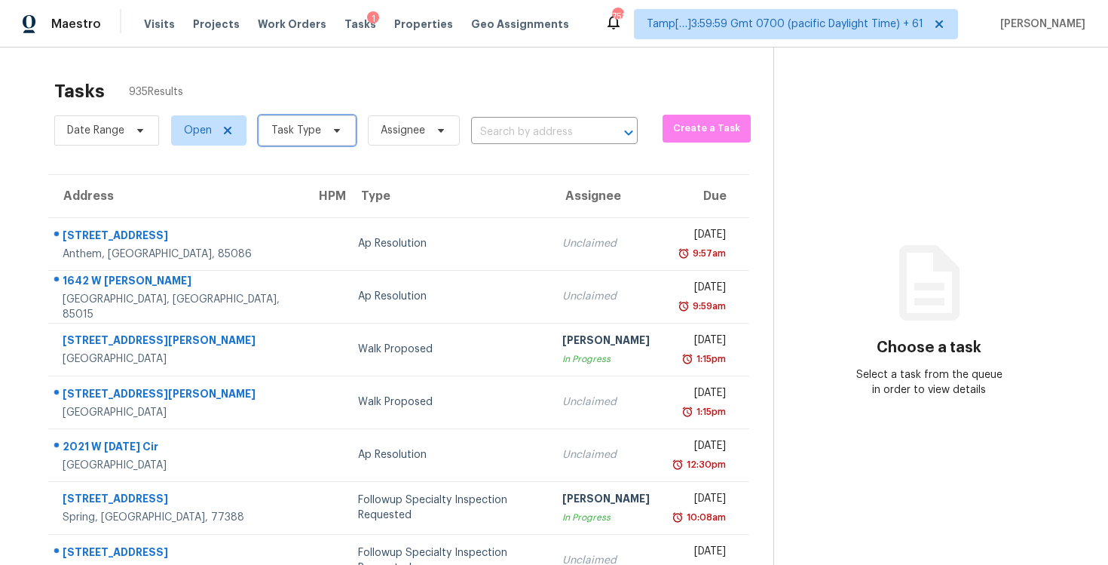
click at [290, 133] on span "Task Type" at bounding box center [296, 130] width 50 height 15
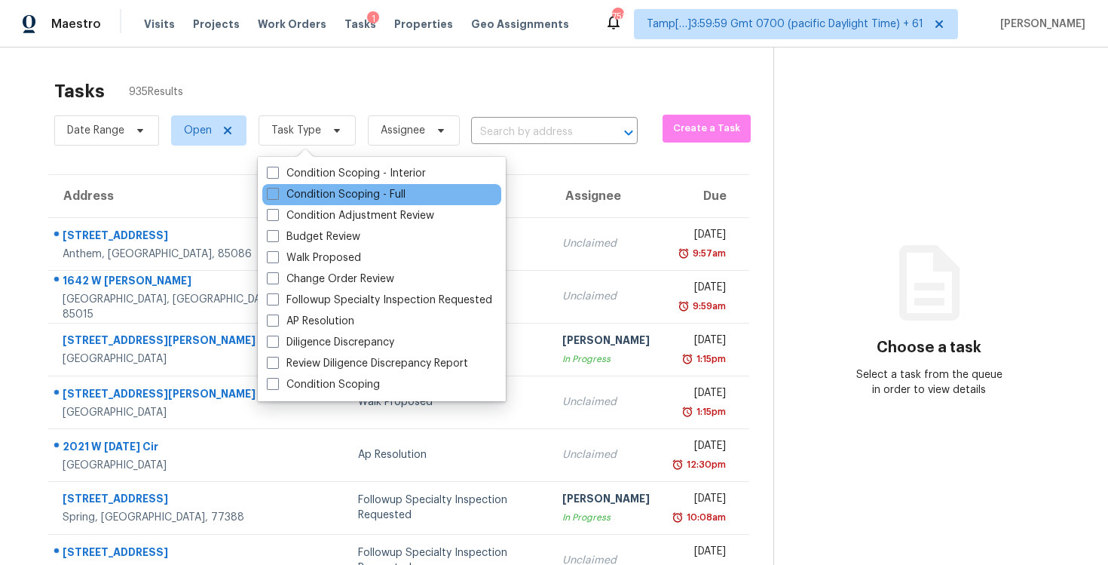
click at [320, 205] on div "Condition Adjustment Review" at bounding box center [381, 215] width 239 height 21
click at [262, 186] on div "Condition Scoping - Interior Condition Scoping - Full Condition Adjustment Revi…" at bounding box center [382, 279] width 248 height 244
click at [274, 187] on label "Condition Scoping - Full" at bounding box center [336, 194] width 139 height 15
click at [274, 187] on input "Condition Scoping - Full" at bounding box center [272, 192] width 10 height 10
checkbox input "true"
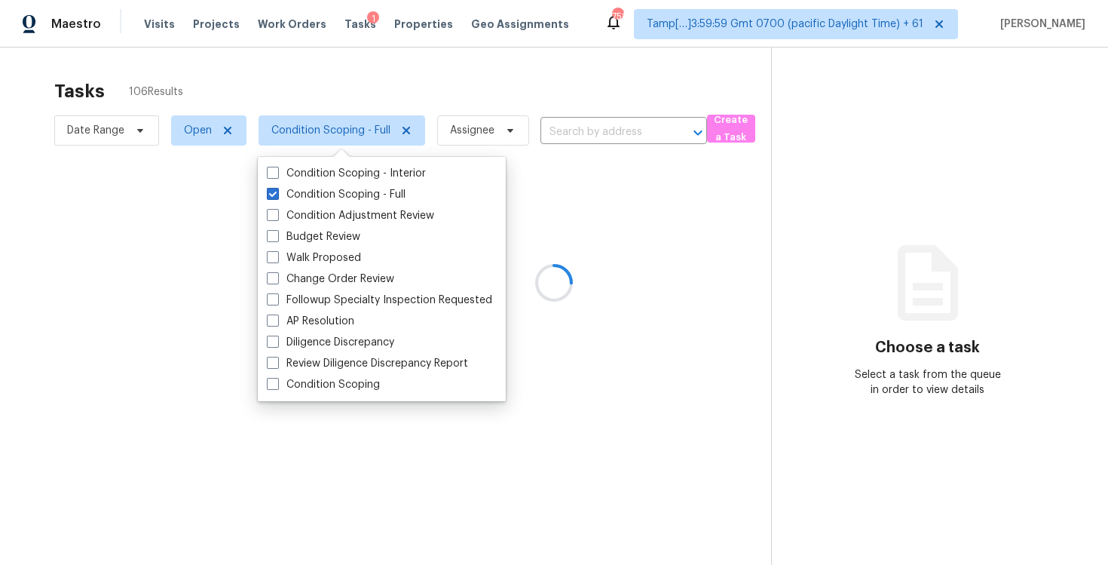
click at [215, 41] on div at bounding box center [554, 282] width 1108 height 565
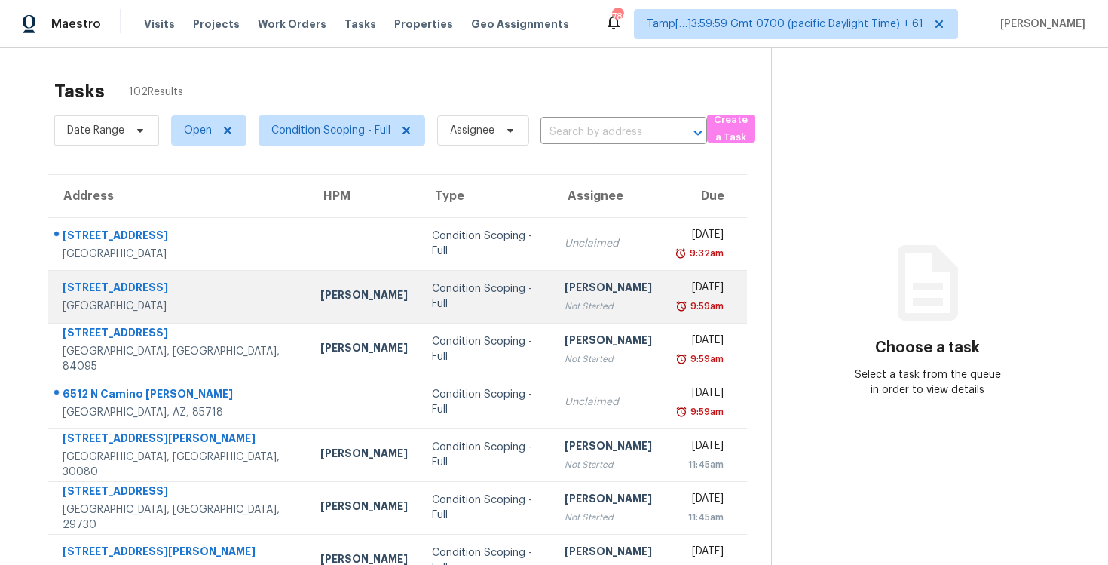
scroll to position [1, 0]
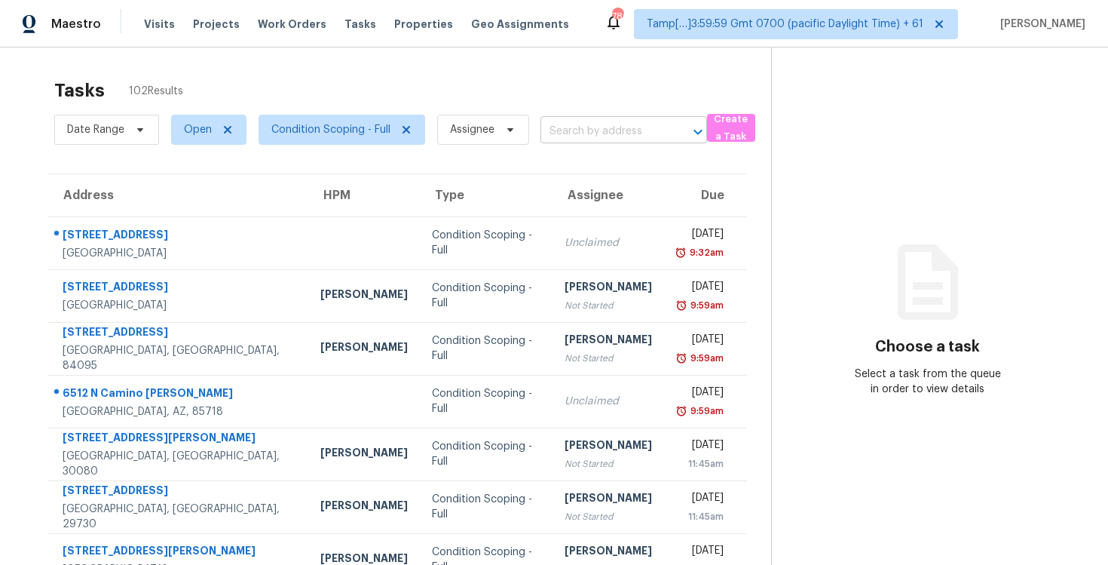
click at [598, 125] on input "text" at bounding box center [602, 131] width 124 height 23
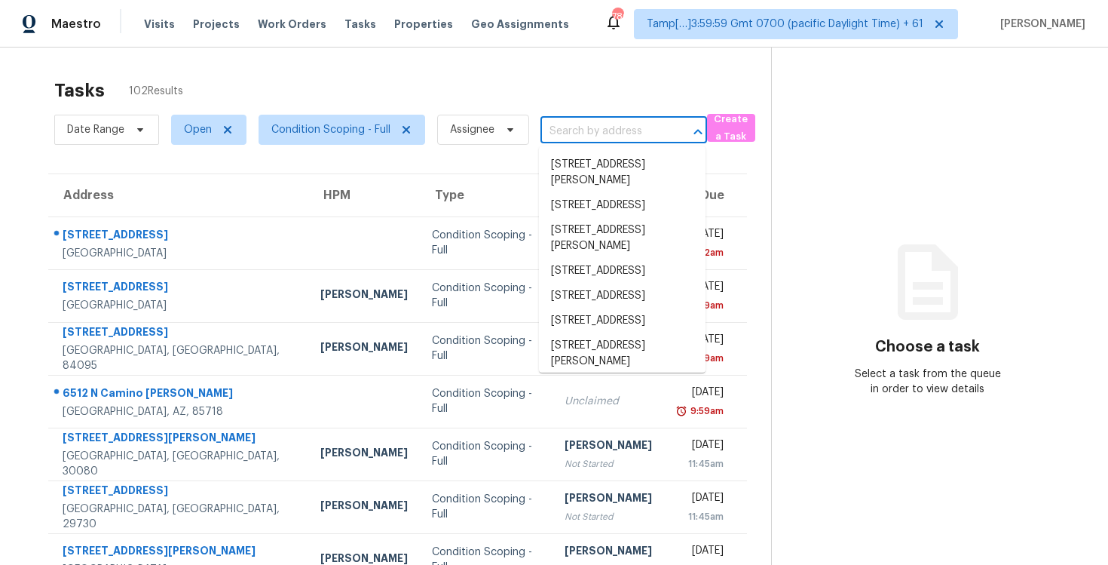
paste input "[STREET_ADDRESS]"
type input "[STREET_ADDRESS]"
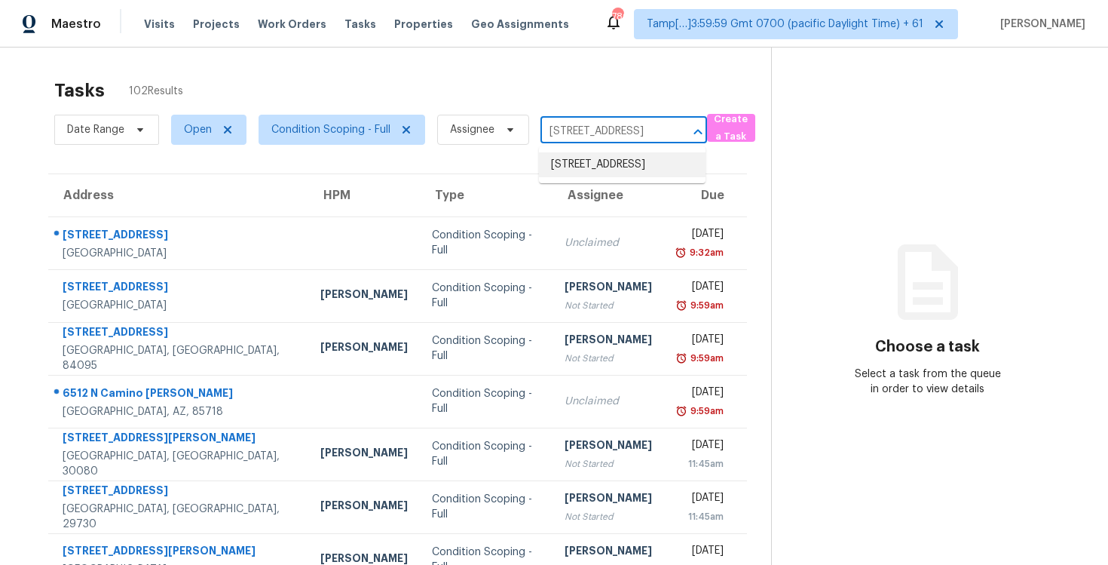
click at [608, 158] on li "[STREET_ADDRESS]" at bounding box center [622, 164] width 167 height 25
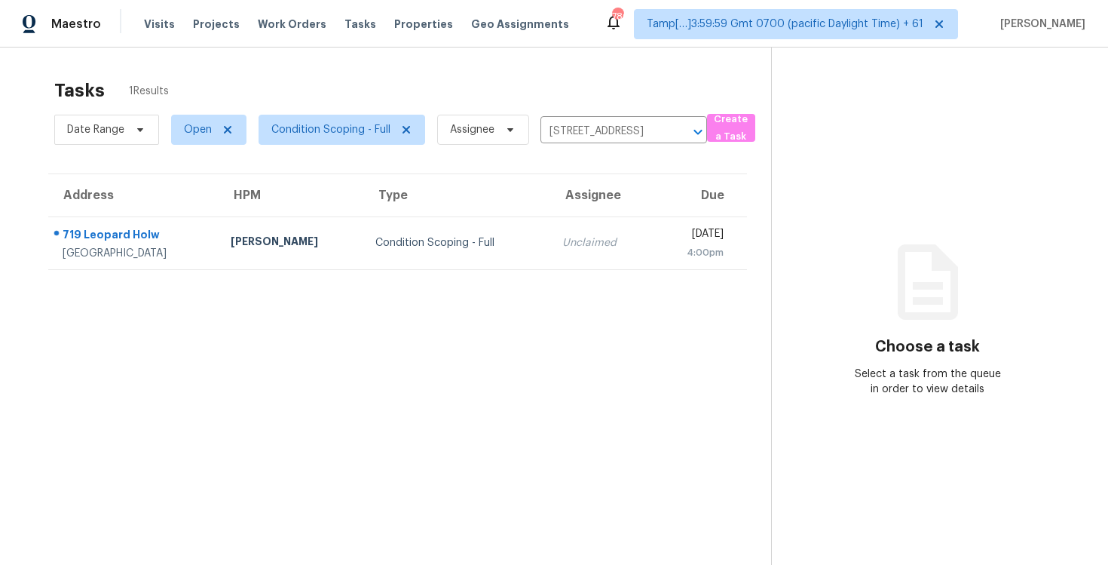
click at [575, 226] on td "Unclaimed" at bounding box center [601, 242] width 103 height 53
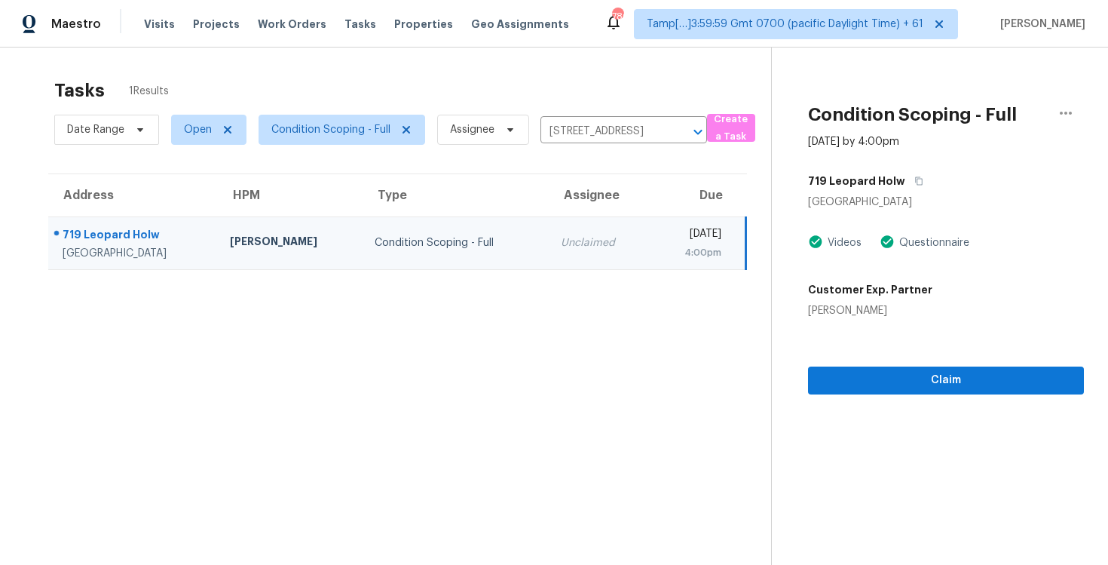
click at [923, 356] on div "Claim" at bounding box center [946, 356] width 276 height 76
click at [923, 368] on button "Claim" at bounding box center [946, 380] width 276 height 28
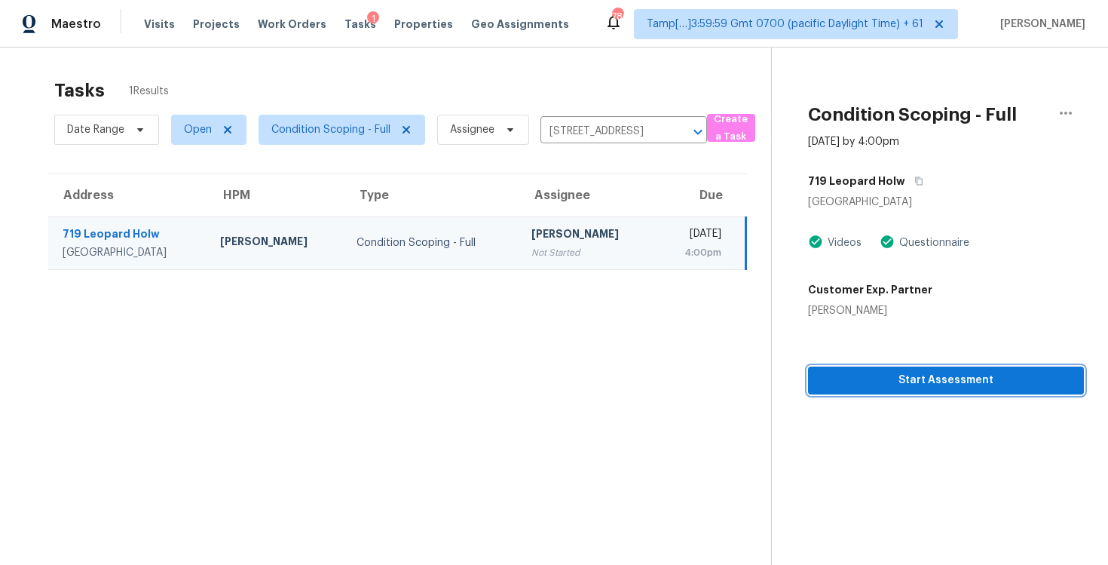
click at [889, 378] on span "Start Assessment" at bounding box center [946, 380] width 252 height 19
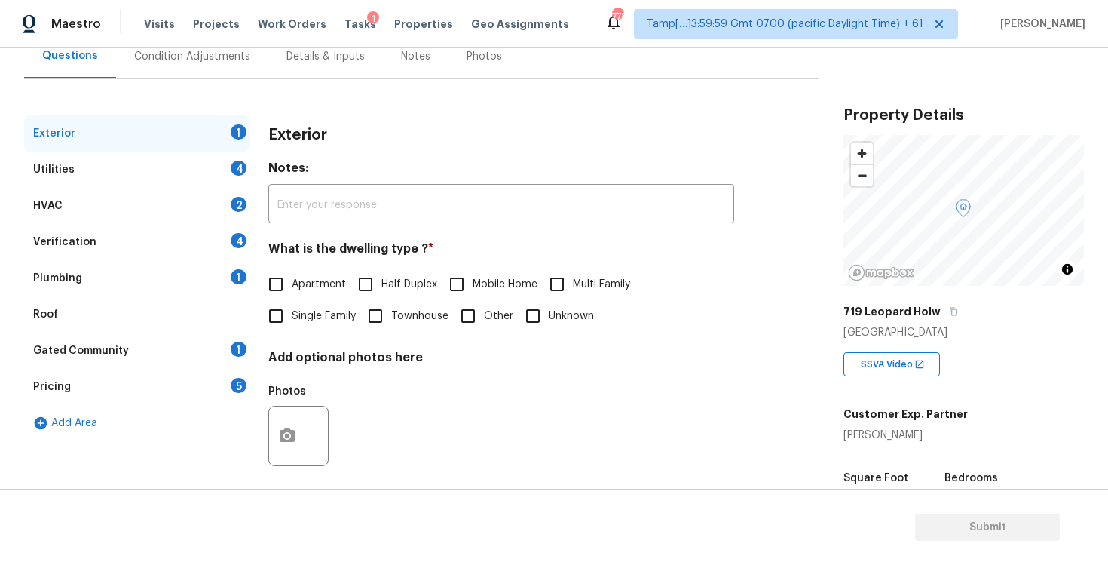
scroll to position [75, 0]
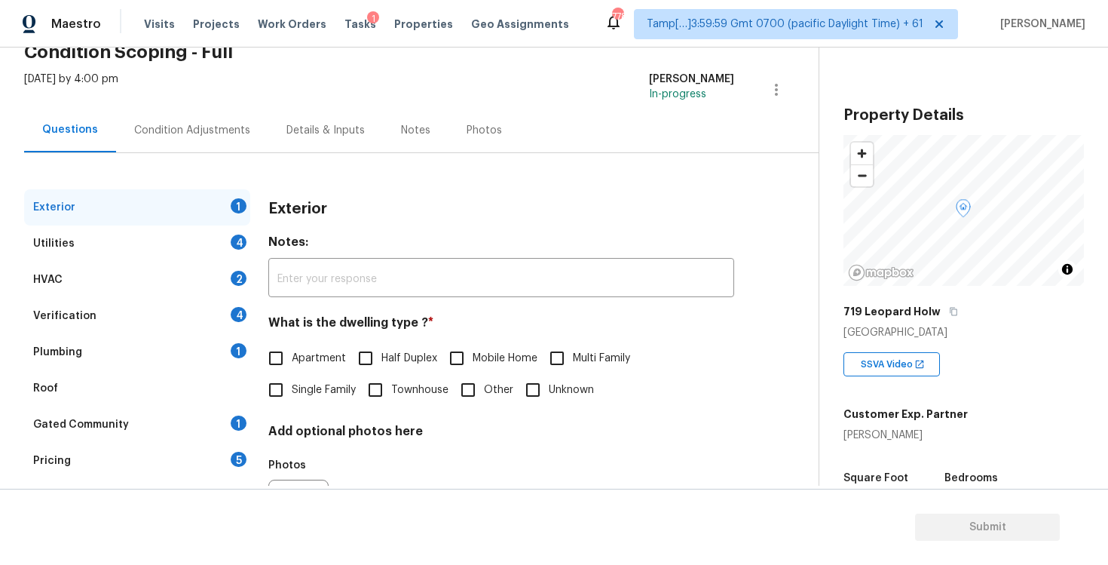
click at [155, 139] on div "Condition Adjustments" at bounding box center [192, 130] width 152 height 44
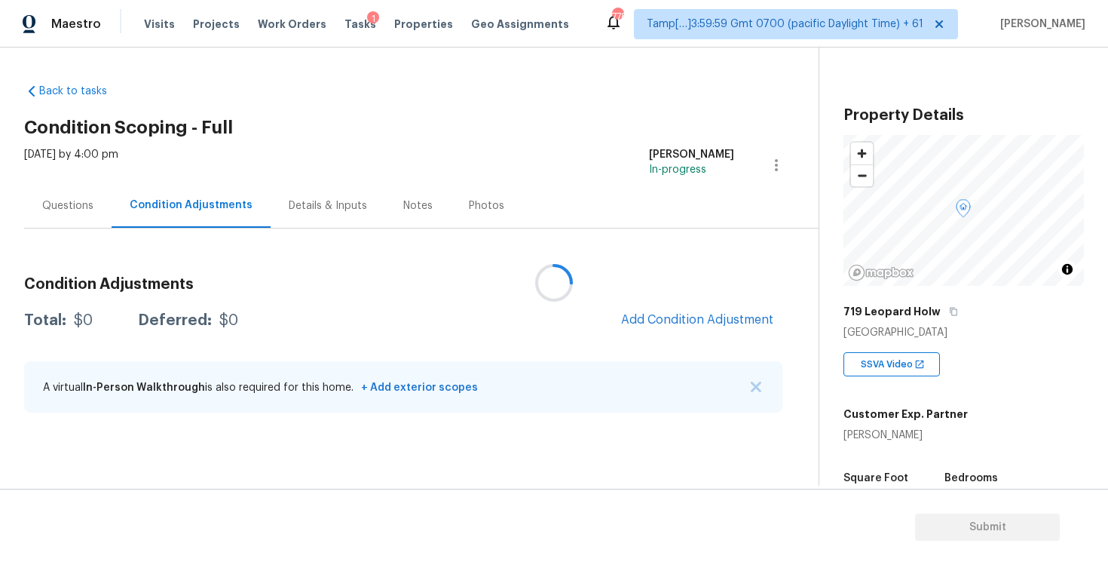
click at [650, 308] on div at bounding box center [554, 282] width 1108 height 565
click at [620, 278] on h3 "Condition Adjustments" at bounding box center [403, 284] width 758 height 15
click at [639, 306] on span "Add Condition Adjustment" at bounding box center [697, 320] width 170 height 33
click at [644, 320] on span "Add Condition Adjustment" at bounding box center [697, 320] width 152 height 14
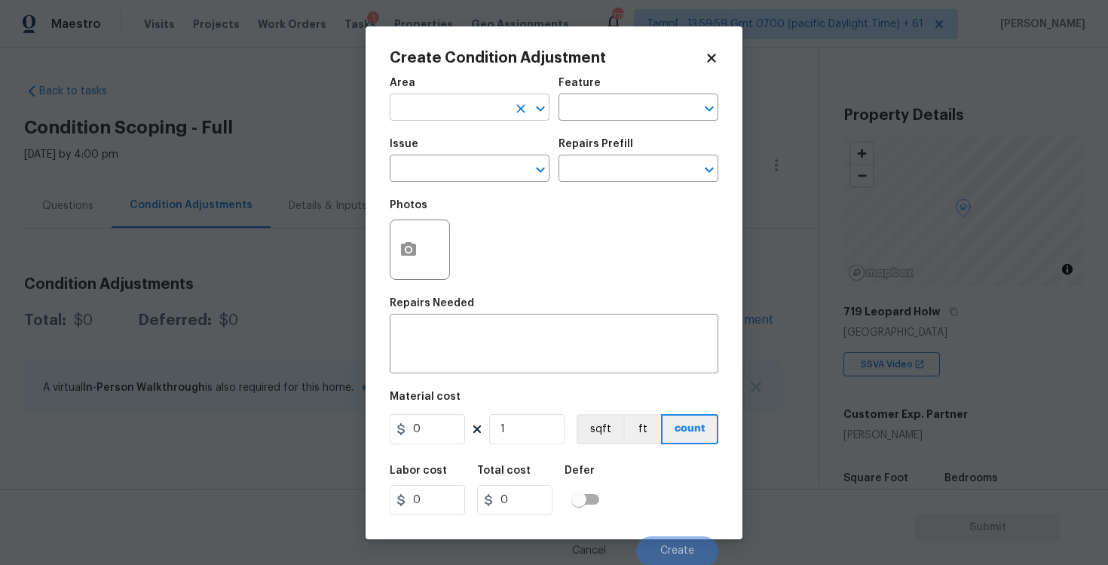
click at [472, 118] on input "text" at bounding box center [449, 108] width 118 height 23
type input "e"
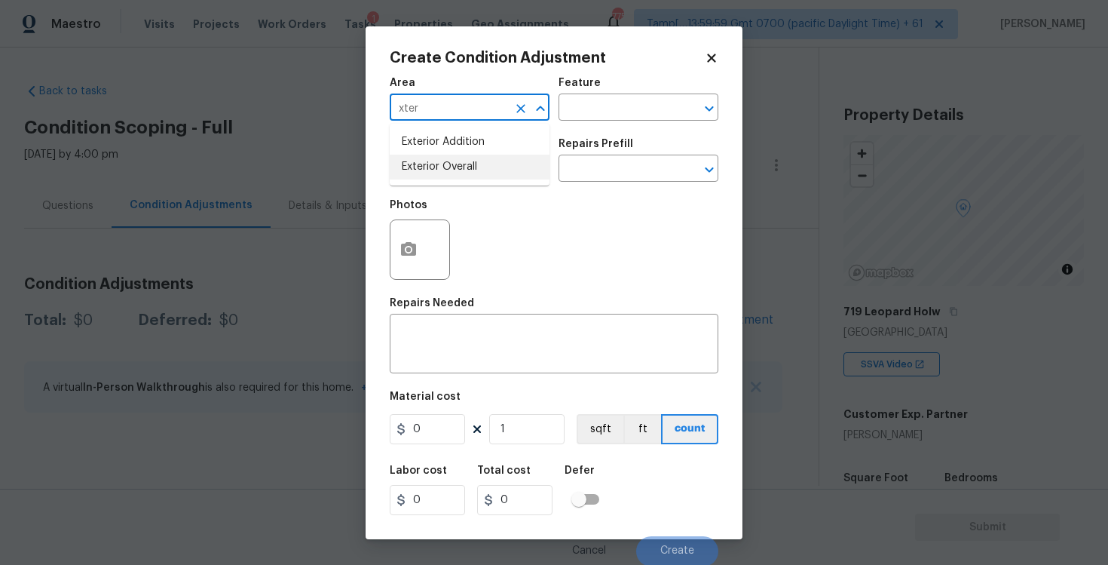
click at [470, 160] on li "Exterior Overall" at bounding box center [470, 167] width 160 height 25
type input "Exterior Overall"
click at [471, 172] on input "text" at bounding box center [449, 169] width 118 height 23
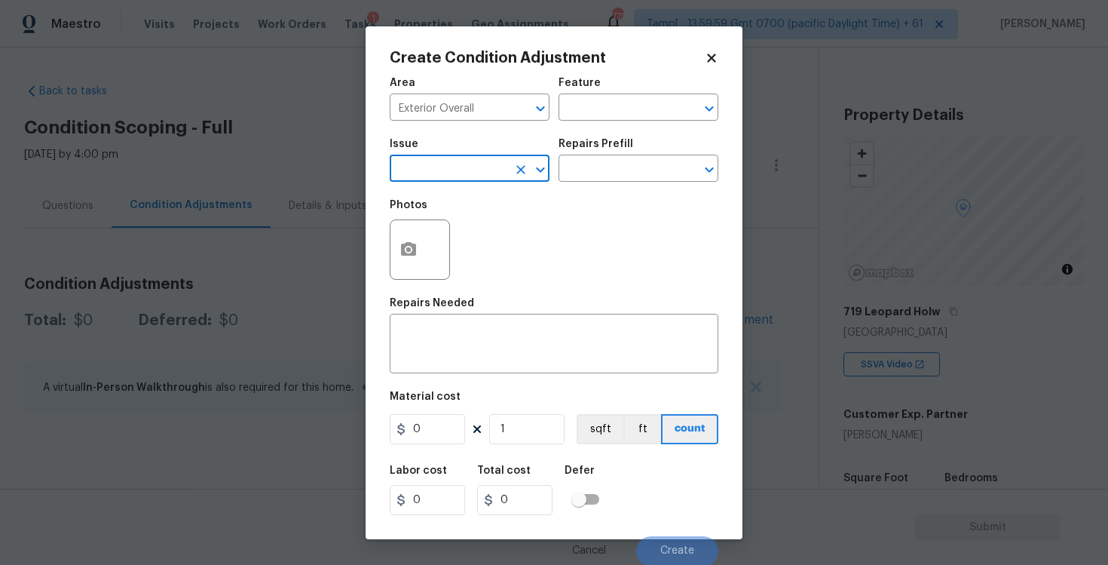
click at [471, 172] on input "text" at bounding box center [449, 169] width 118 height 23
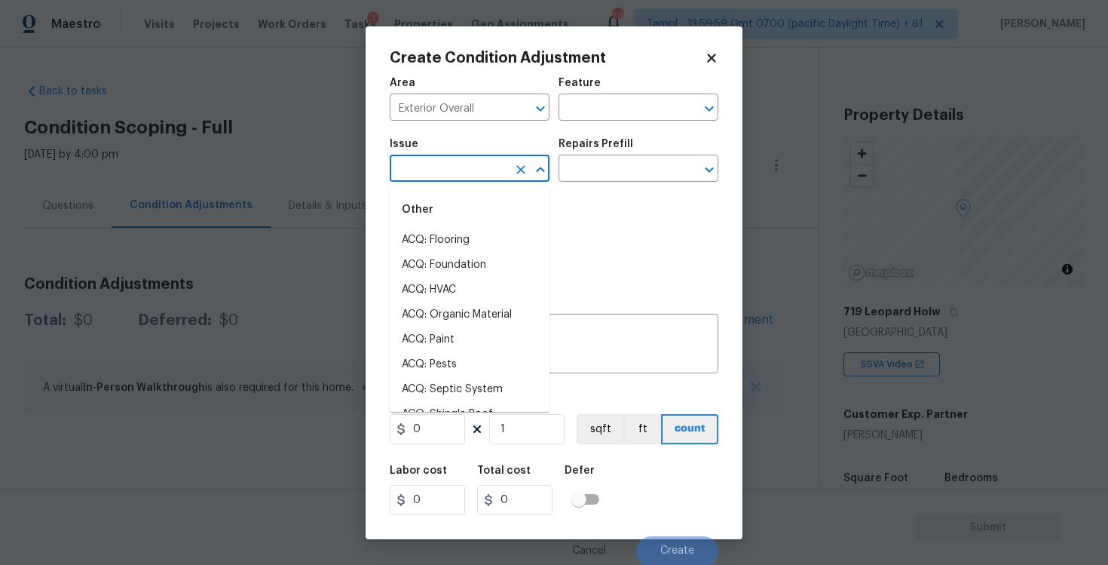
click at [434, 177] on input "text" at bounding box center [449, 169] width 118 height 23
click at [448, 171] on input "text" at bounding box center [449, 169] width 118 height 23
click at [464, 171] on input "text" at bounding box center [449, 169] width 118 height 23
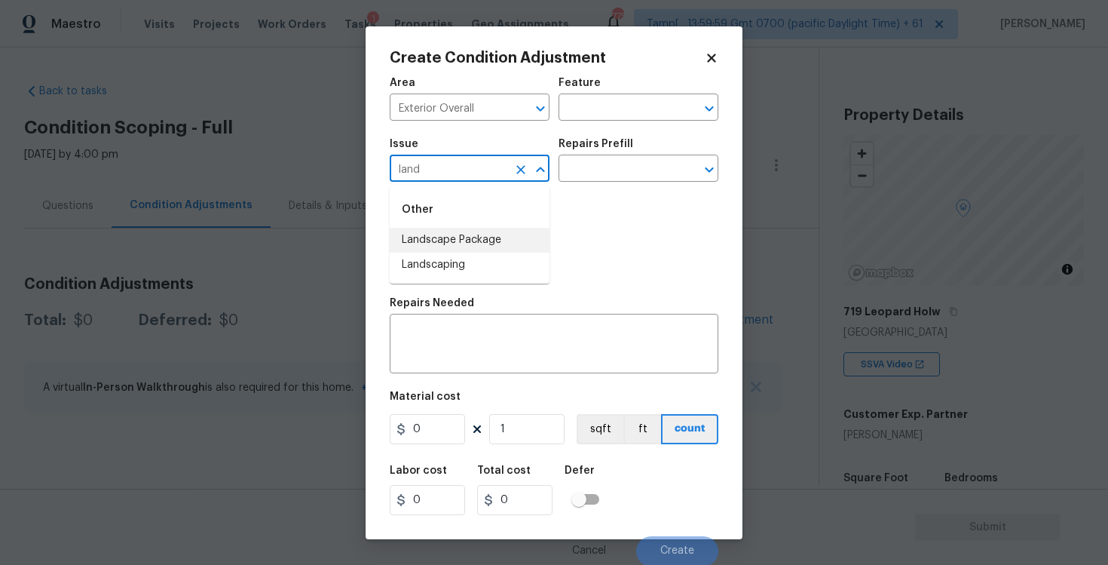
click at [458, 247] on li "Landscape Package" at bounding box center [470, 240] width 160 height 25
type input "Landscape Package"
click at [611, 170] on input "text" at bounding box center [618, 169] width 118 height 23
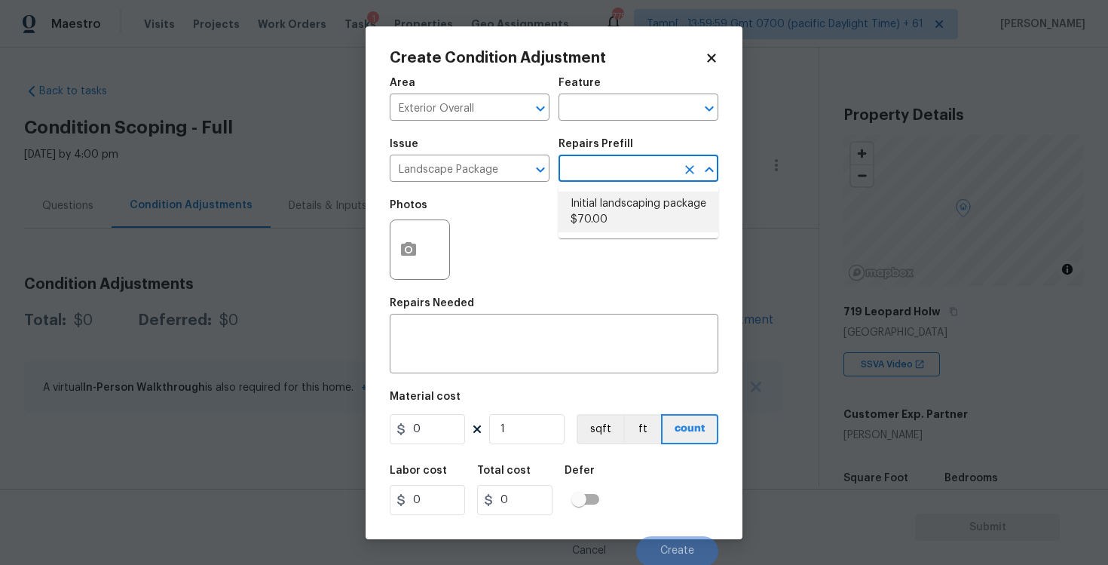
click at [613, 194] on li "Initial landscaping package $70.00" at bounding box center [639, 211] width 160 height 41
type input "Home Readiness Packages"
type textarea "Mowing of grass up to 6" in height. Mow, edge along driveways & sidewalks, trim…"
type input "70"
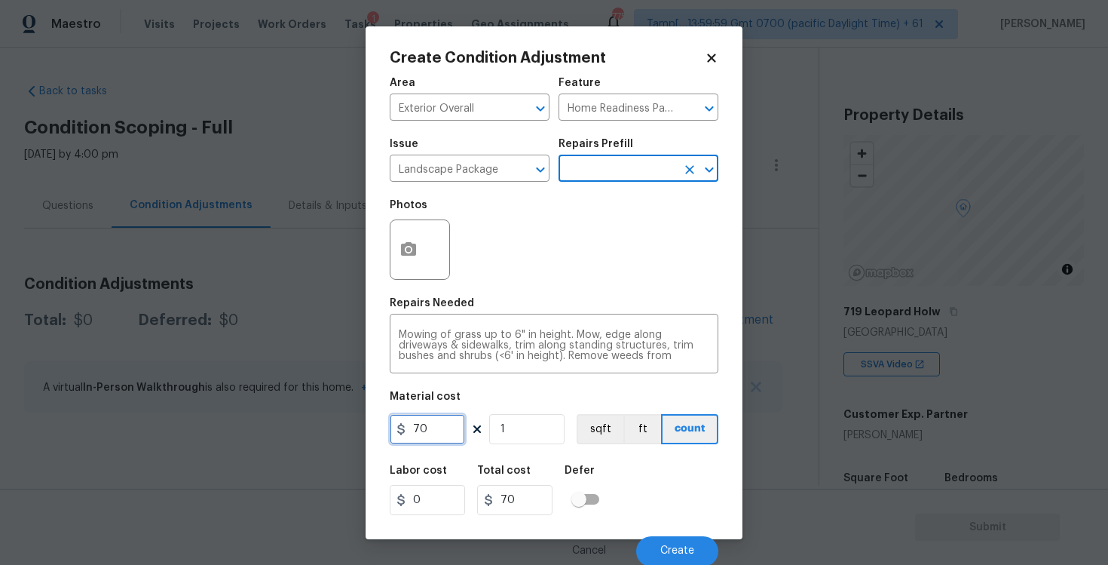
click at [451, 425] on input "70" at bounding box center [427, 429] width 75 height 30
type input "750"
click at [485, 395] on div "Material cost" at bounding box center [554, 401] width 329 height 20
type input "750"
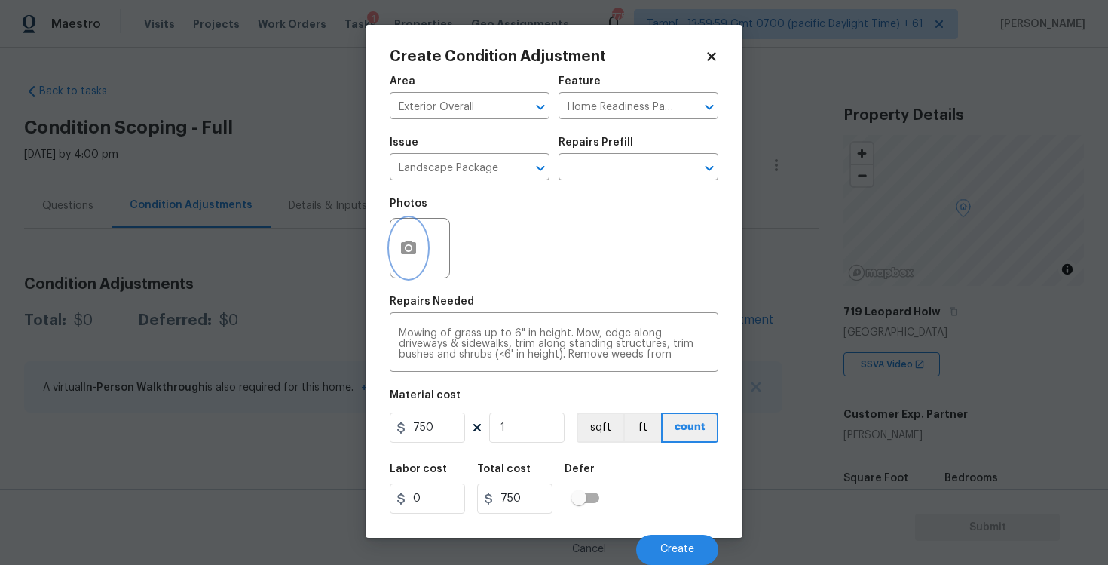
click at [414, 253] on icon "button" at bounding box center [408, 247] width 15 height 14
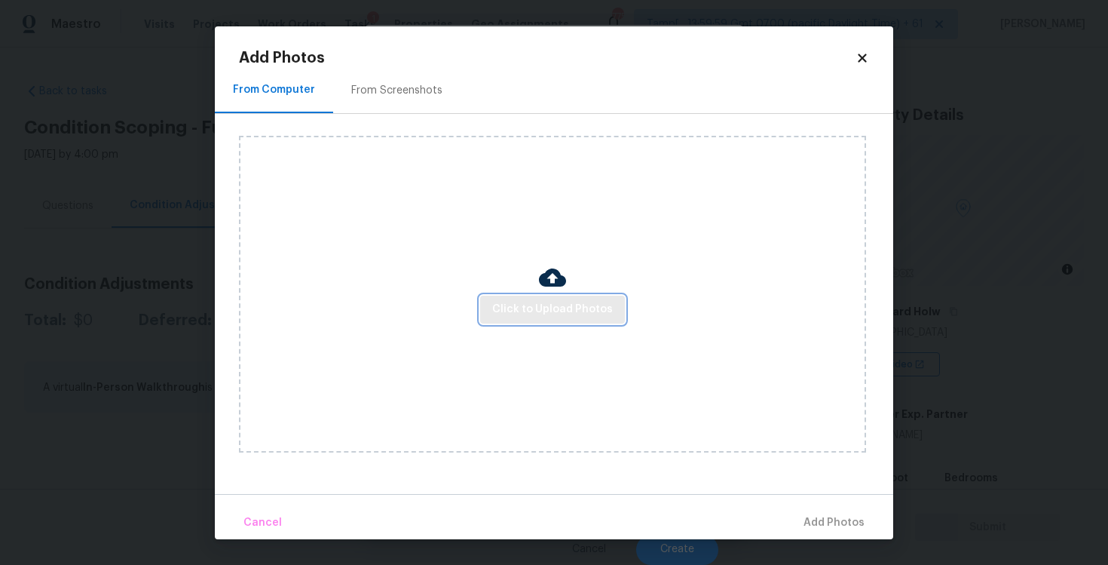
click at [524, 312] on span "Click to Upload Photos" at bounding box center [552, 309] width 121 height 19
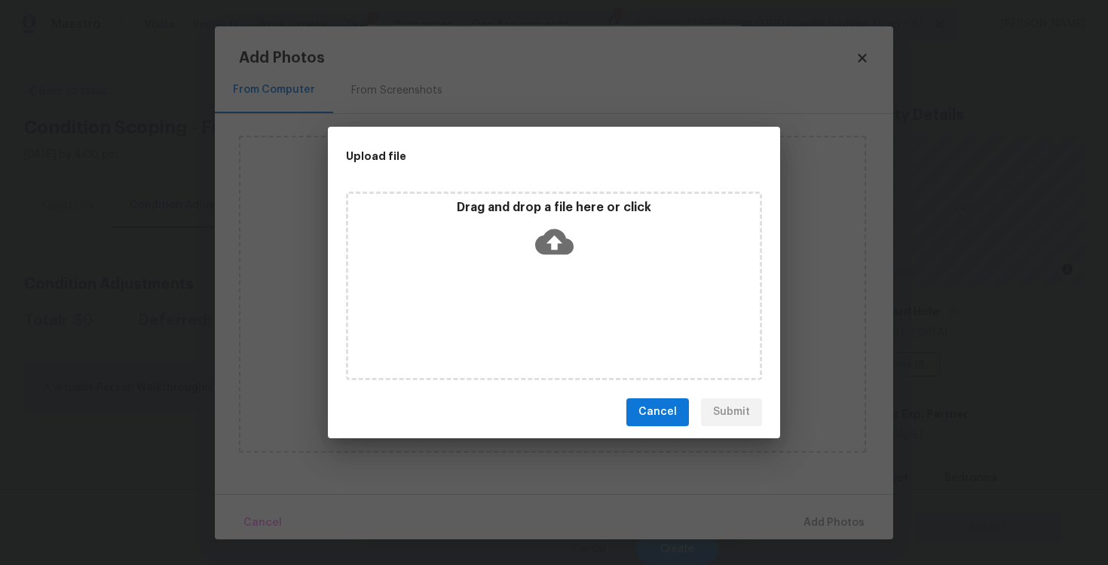
click at [546, 244] on icon at bounding box center [554, 241] width 38 height 26
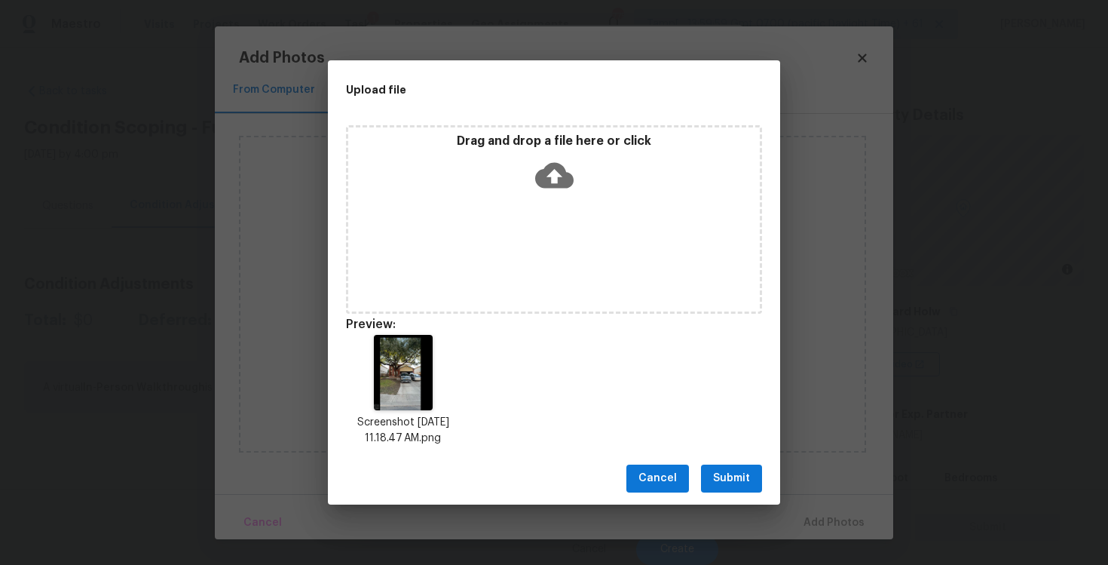
scroll to position [12, 0]
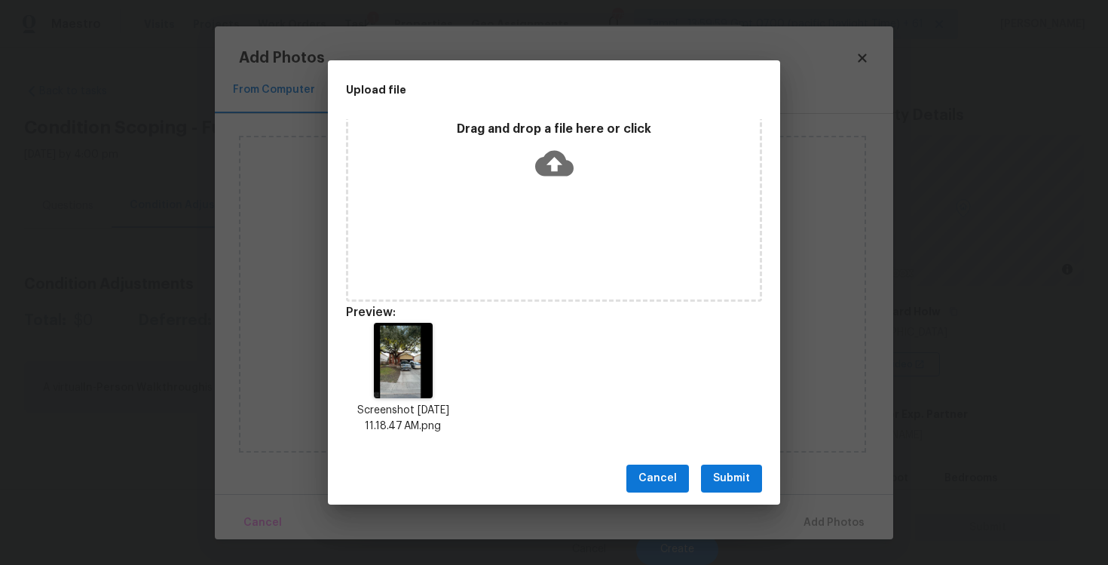
click at [712, 470] on button "Submit" at bounding box center [731, 478] width 61 height 28
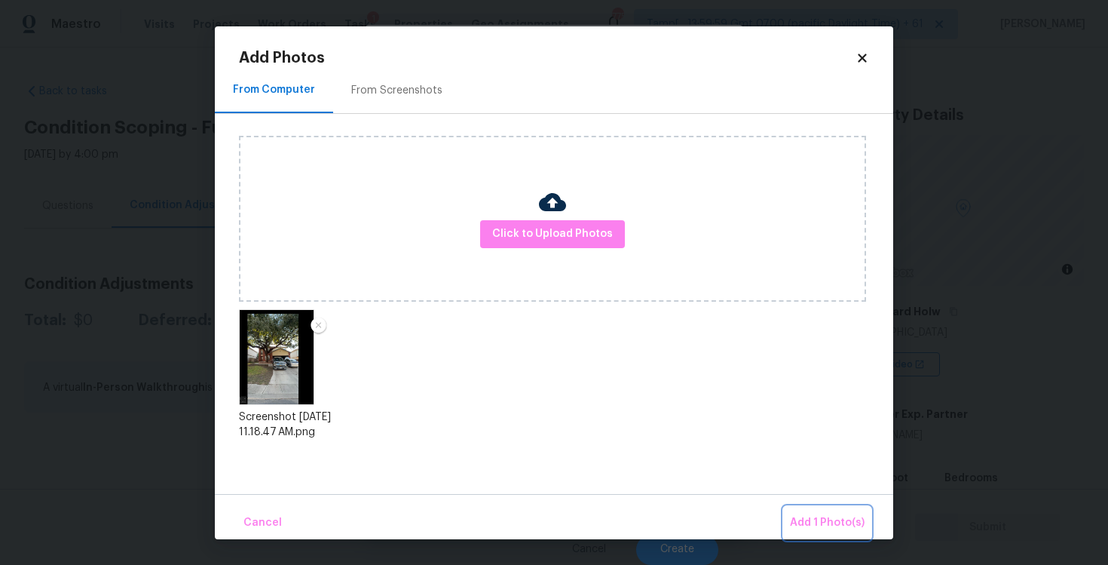
click at [819, 511] on button "Add 1 Photo(s)" at bounding box center [827, 523] width 87 height 32
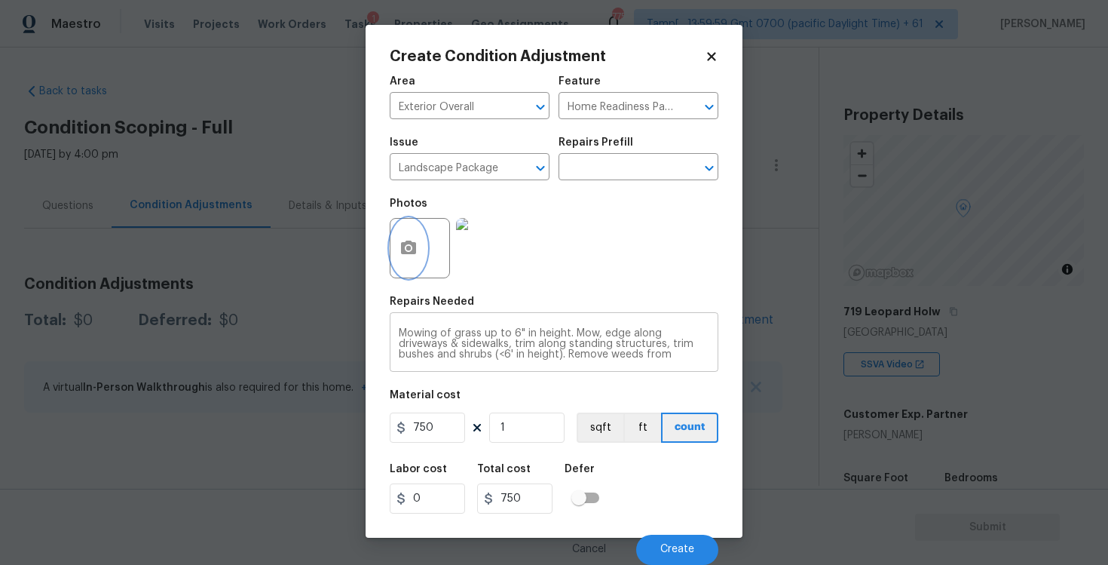
scroll to position [32, 0]
click at [652, 538] on button "Create" at bounding box center [677, 549] width 82 height 30
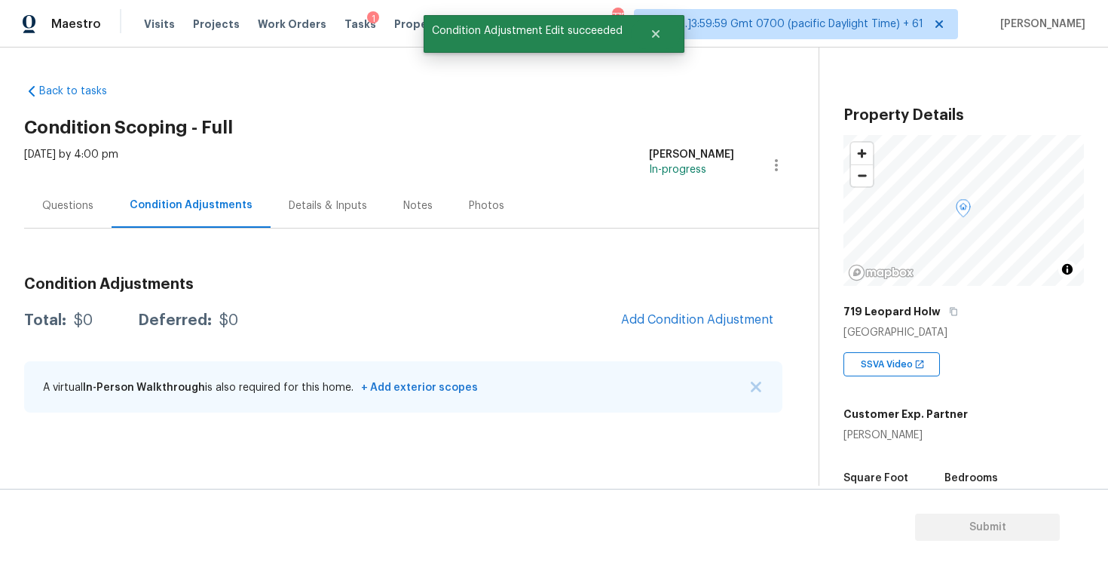
scroll to position [0, 0]
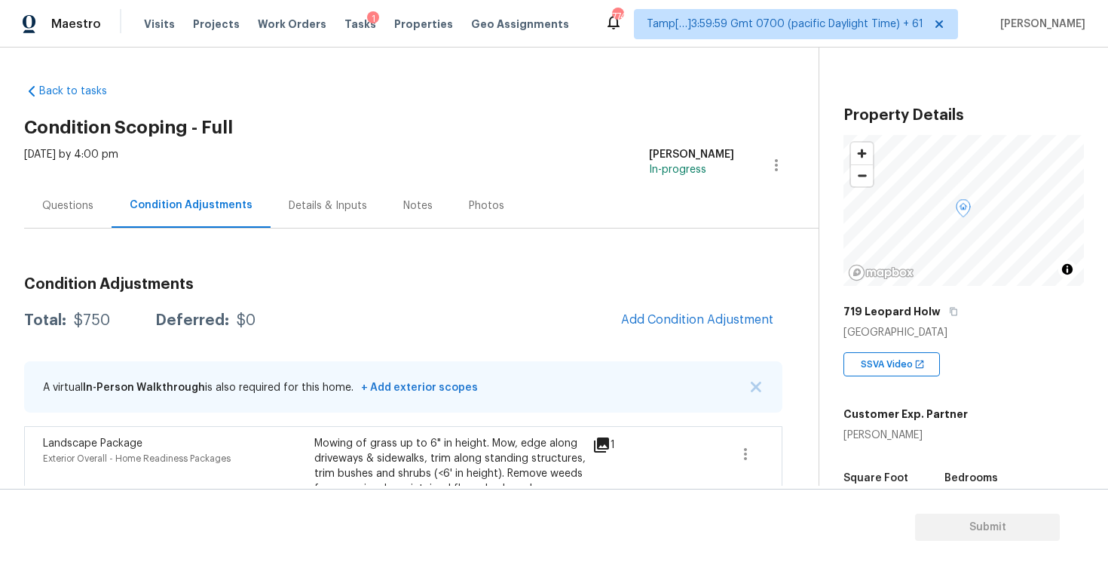
click at [707, 337] on div "Condition Adjustments Total: $750 Deferred: $0 Add Condition Adjustment A virtu…" at bounding box center [403, 415] width 758 height 301
click at [687, 306] on button "Add Condition Adjustment" at bounding box center [697, 320] width 170 height 32
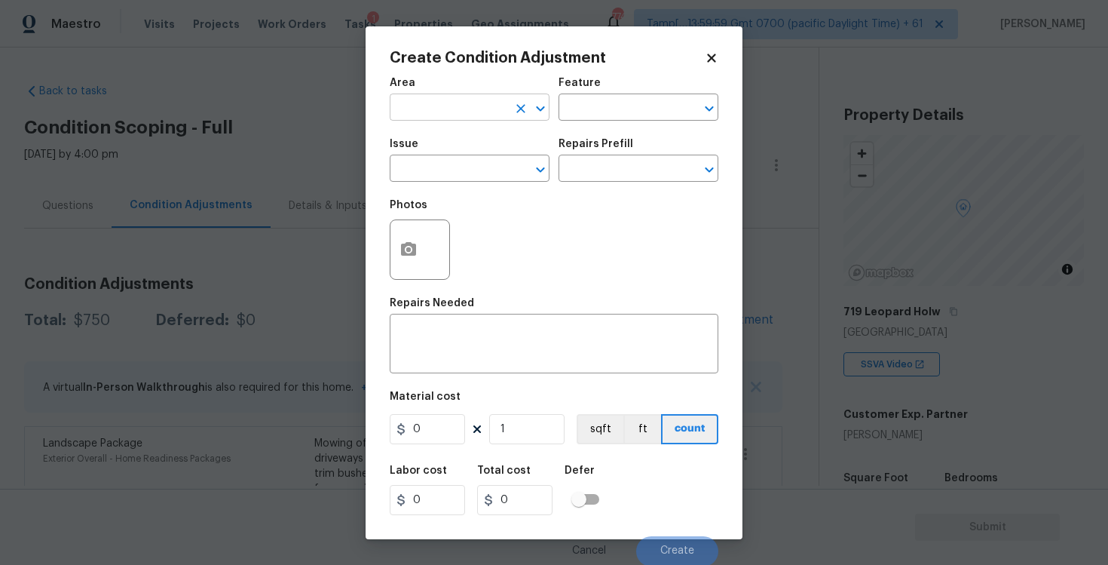
click at [425, 101] on input "text" at bounding box center [449, 108] width 118 height 23
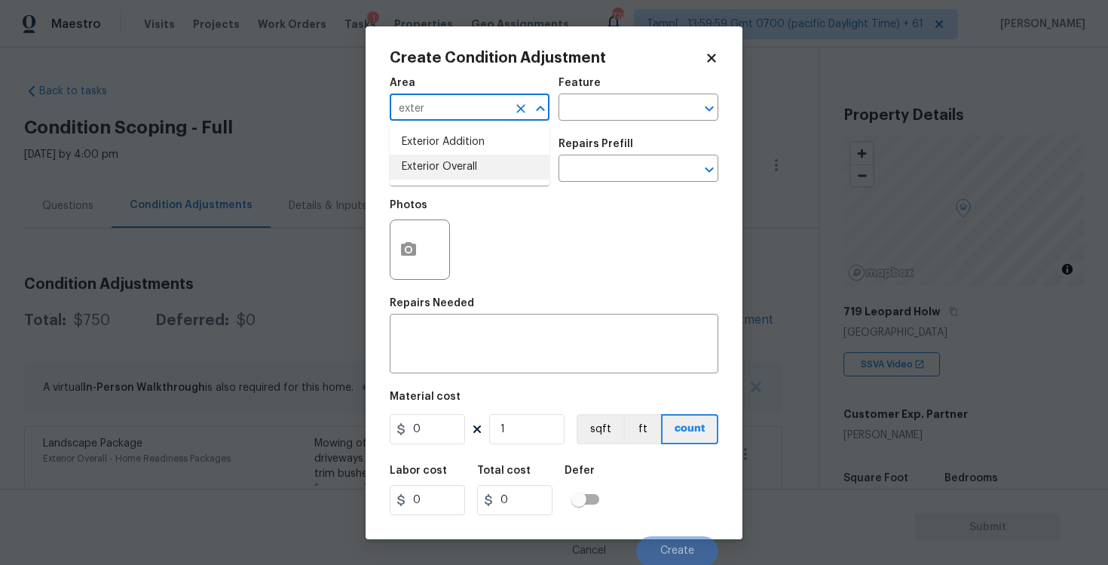
click at [445, 165] on li "Exterior Overall" at bounding box center [470, 167] width 160 height 25
type input "Exterior Overall"
click at [445, 165] on input "text" at bounding box center [449, 169] width 118 height 23
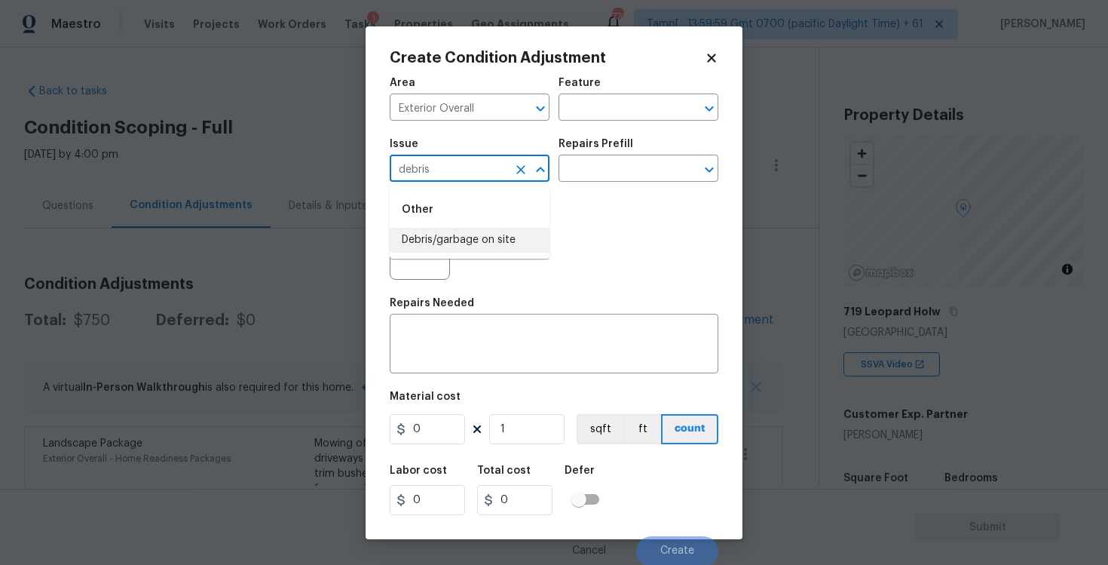
click at [458, 232] on li "Debris/garbage on site" at bounding box center [470, 240] width 160 height 25
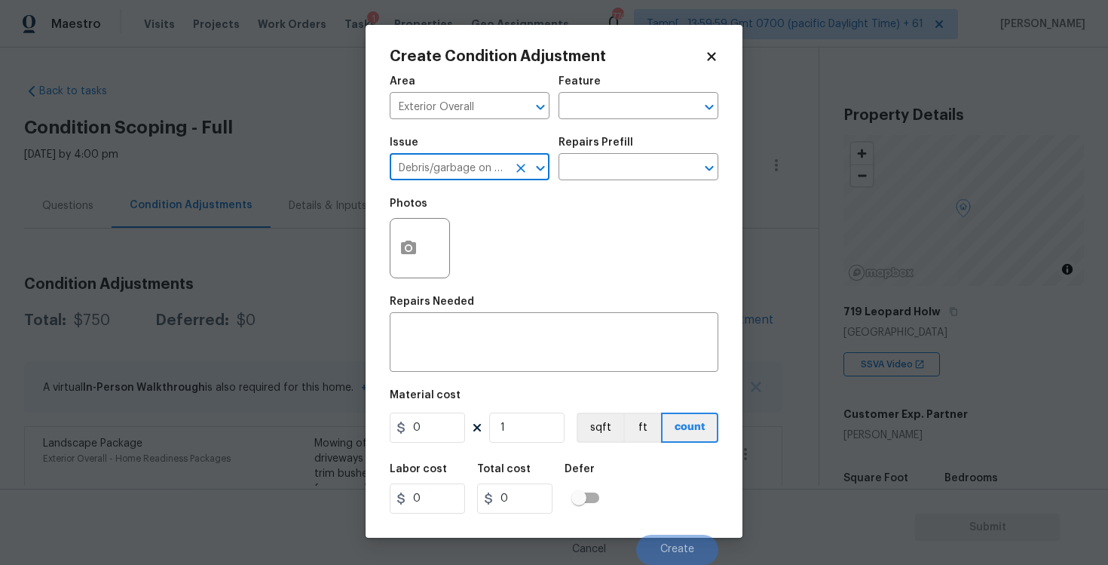
type input "Debris/garbage on site"
click at [404, 237] on button "button" at bounding box center [408, 248] width 36 height 59
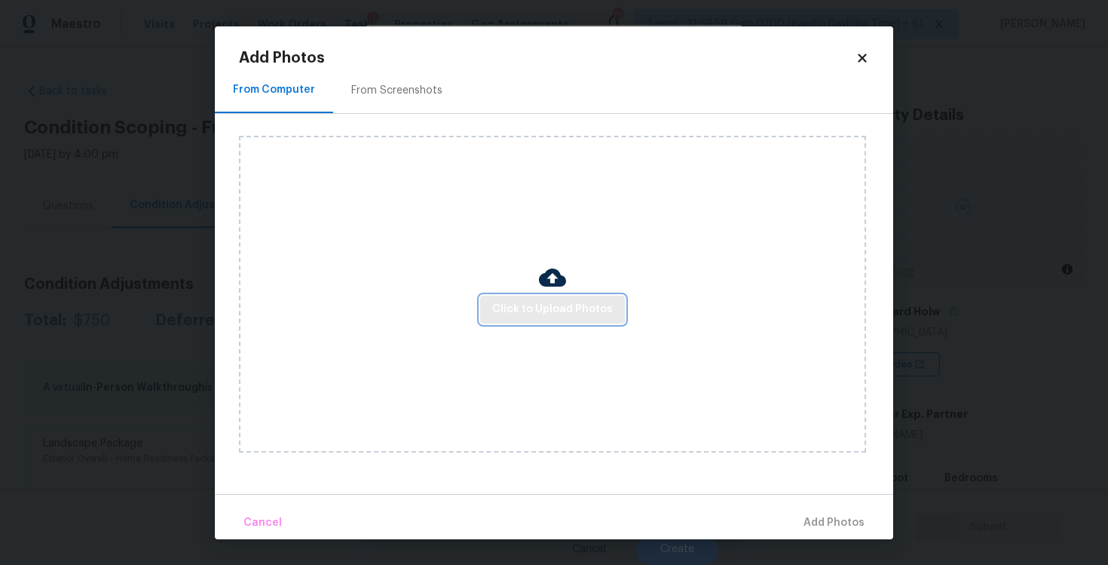
click at [515, 298] on button "Click to Upload Photos" at bounding box center [552, 309] width 145 height 28
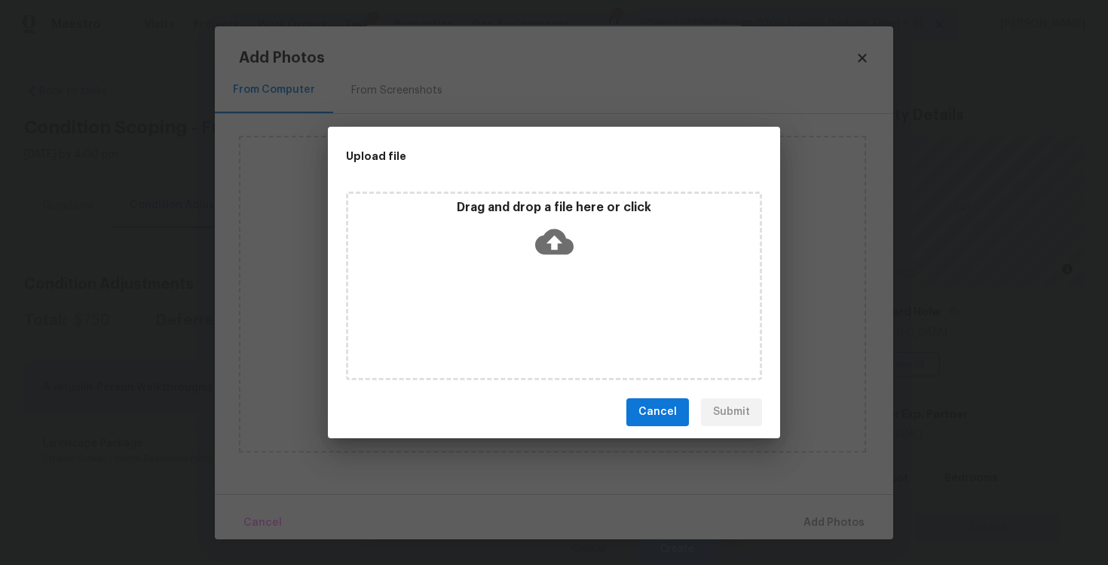
click at [529, 265] on div "Drag and drop a file here or click" at bounding box center [554, 285] width 416 height 188
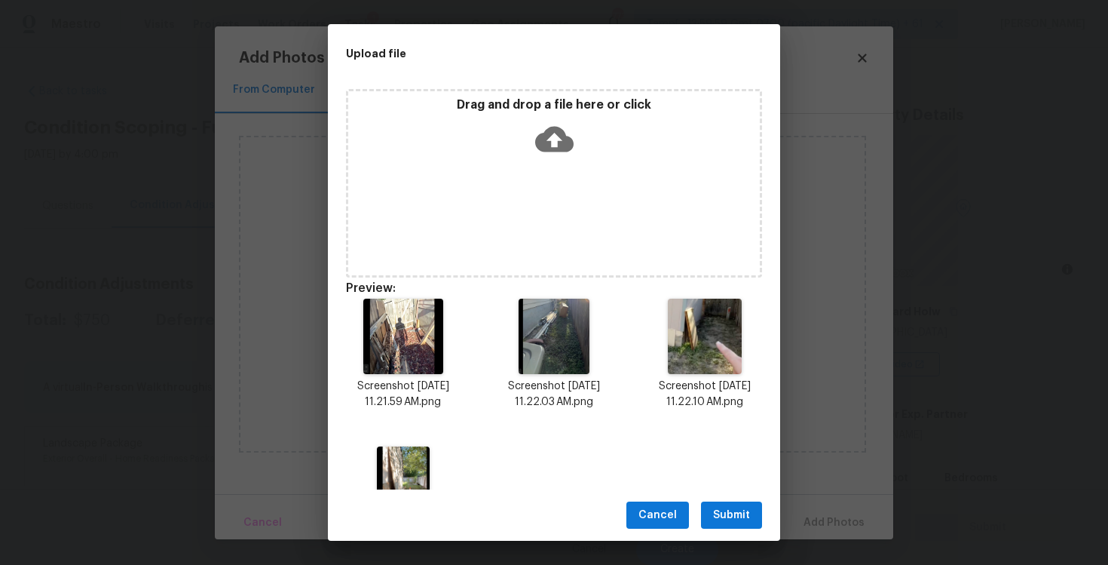
scroll to position [87, 0]
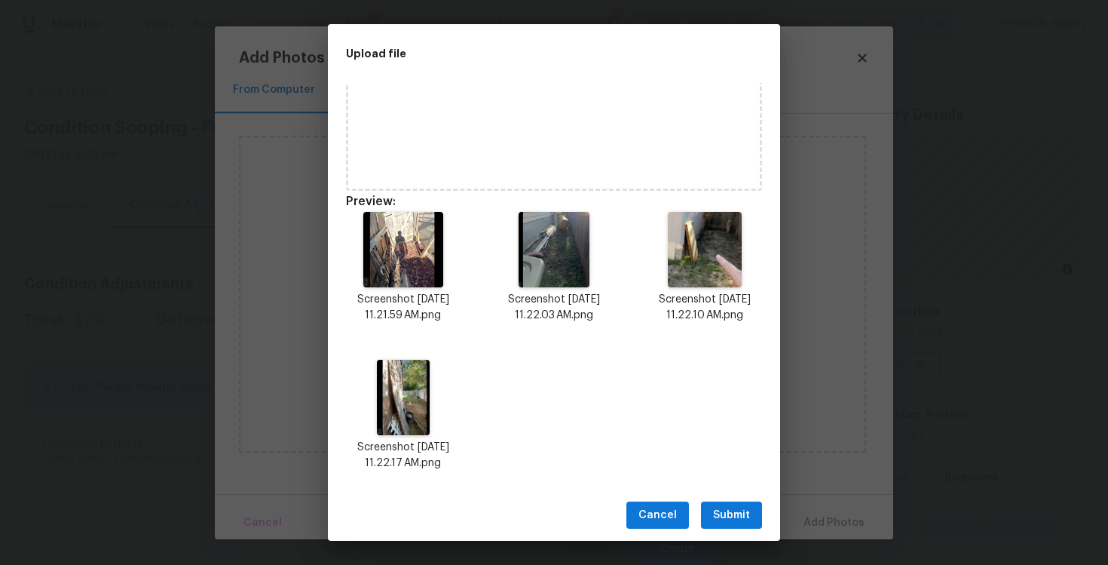
click at [717, 510] on span "Submit" at bounding box center [731, 515] width 37 height 19
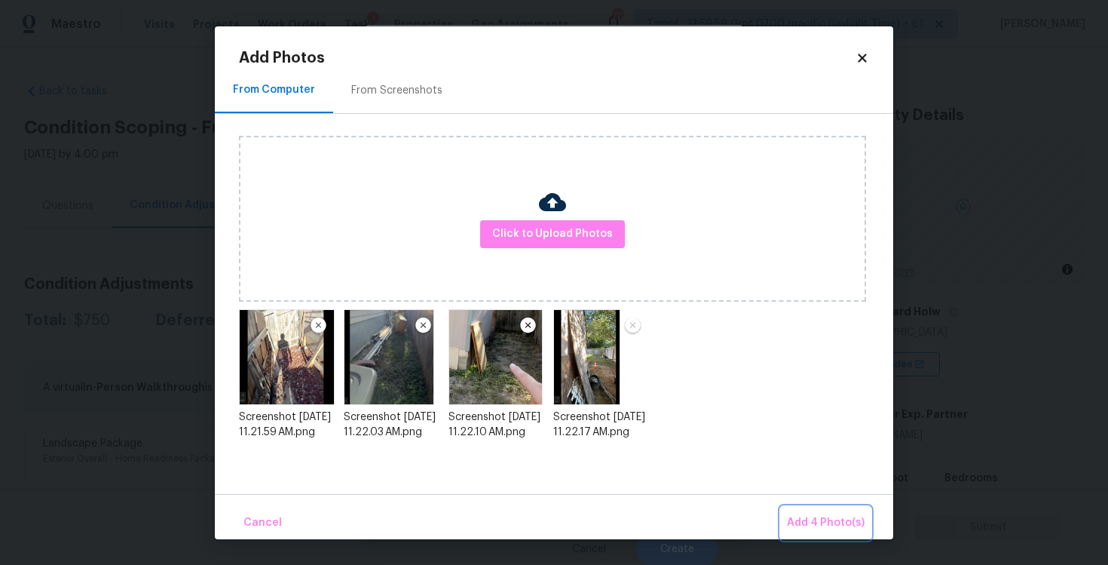
click at [819, 523] on span "Add 4 Photo(s)" at bounding box center [826, 522] width 78 height 19
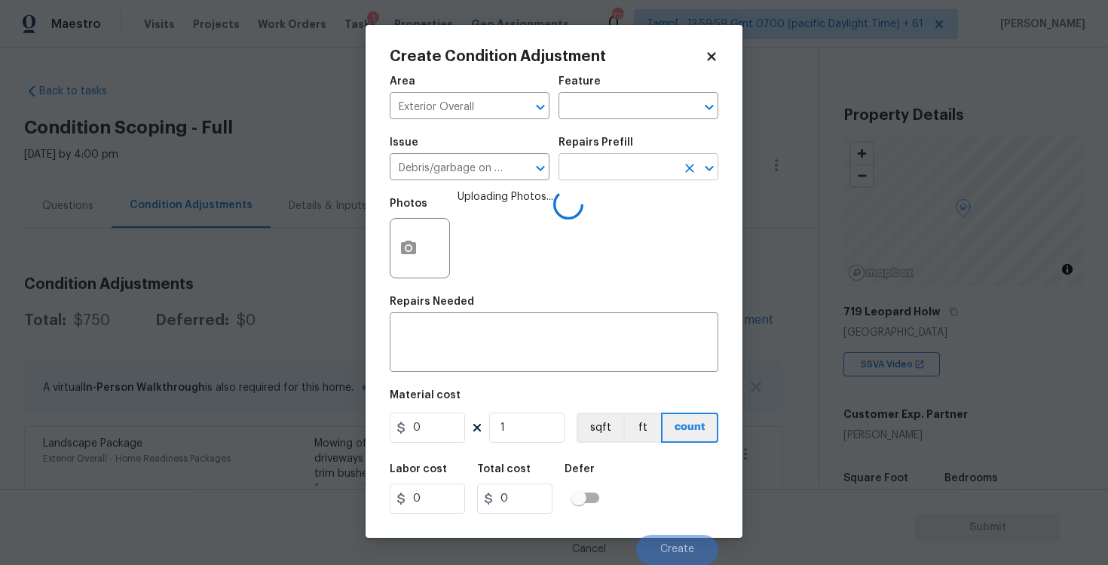
click at [581, 170] on input "text" at bounding box center [618, 168] width 118 height 23
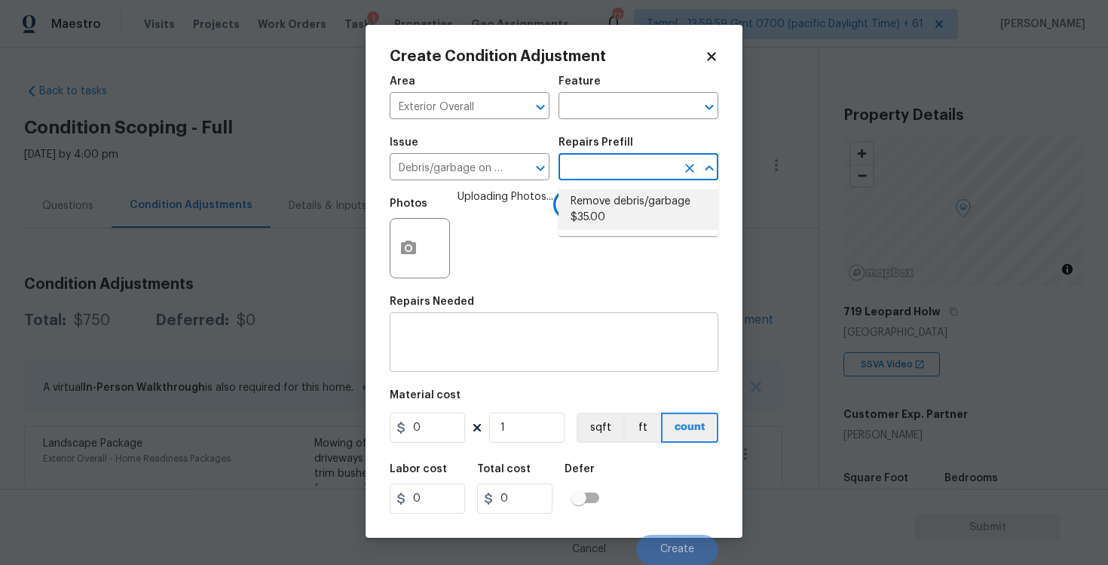
click at [515, 324] on div "x ​" at bounding box center [554, 344] width 329 height 56
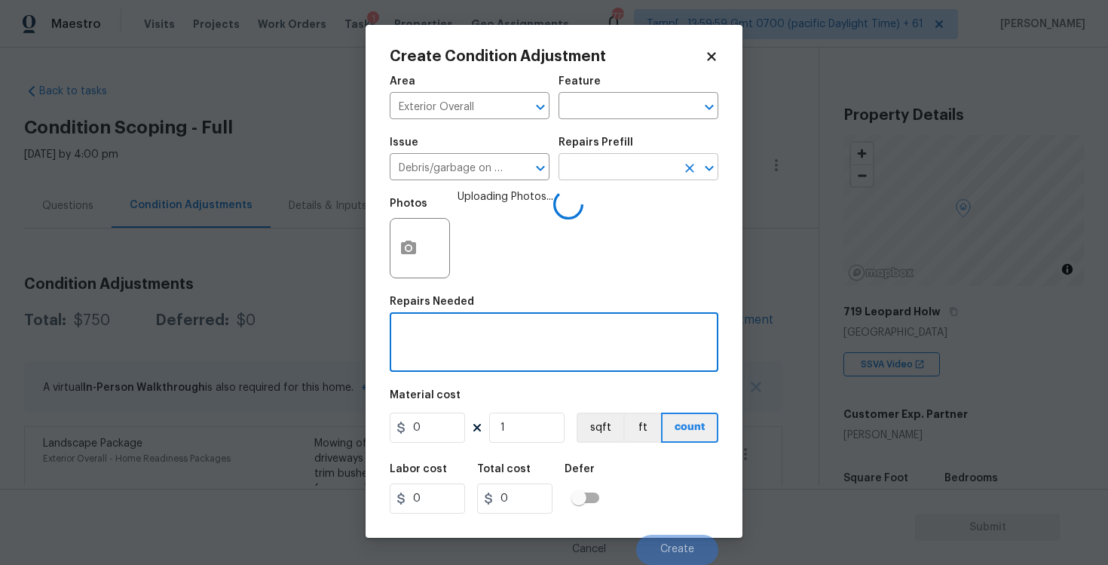
click at [588, 167] on input "text" at bounding box center [618, 168] width 118 height 23
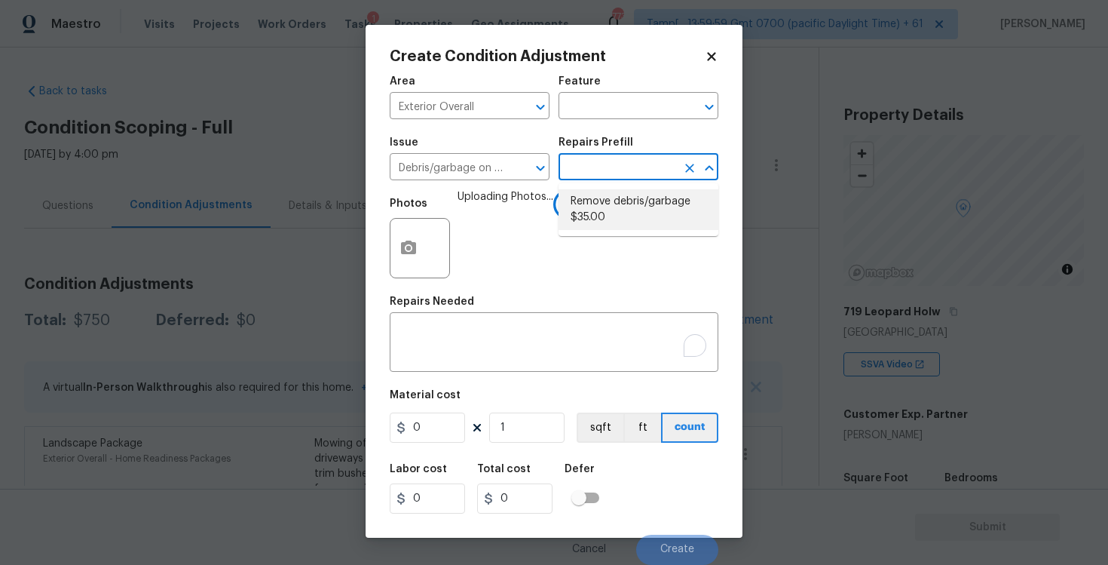
click at [582, 224] on li "Remove debris/garbage $35.00" at bounding box center [639, 209] width 160 height 41
type textarea "Remove, haul off, and properly dispose of any debris left by seller to offsite …"
type input "35"
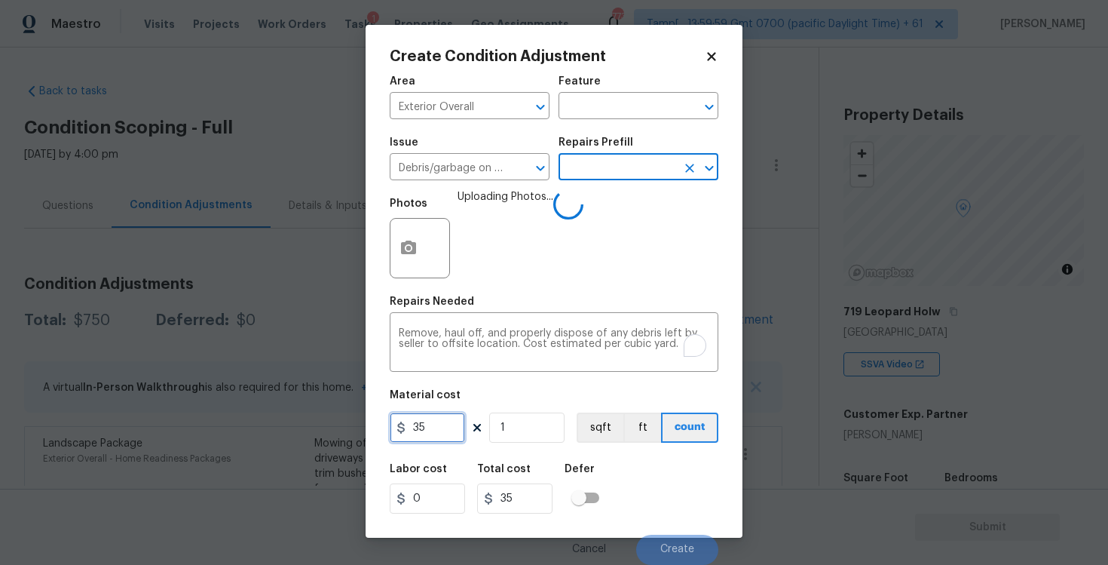
click at [442, 414] on input "35" at bounding box center [427, 427] width 75 height 30
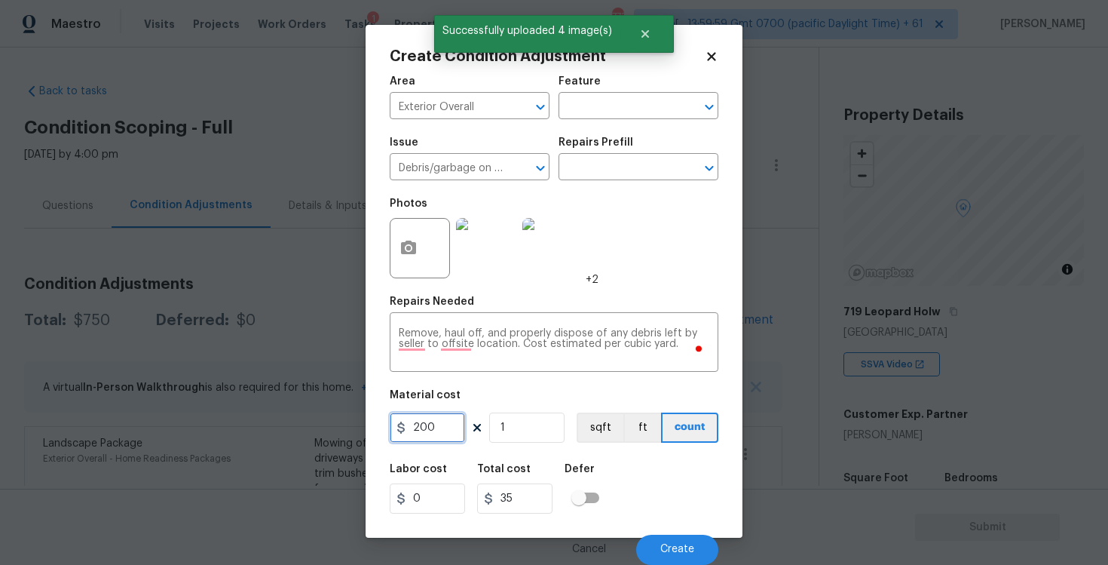
type input "200"
click at [665, 475] on div "Labor cost 0 Total cost 200 Defer" at bounding box center [554, 489] width 329 height 68
click at [681, 547] on span "Create" at bounding box center [677, 548] width 34 height 11
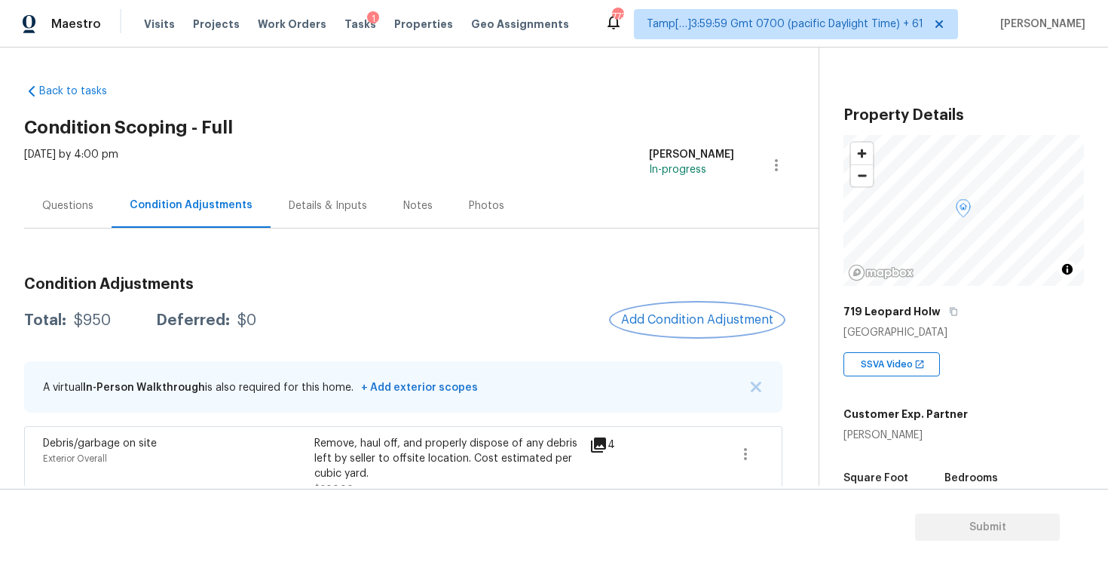
click at [676, 322] on span "Add Condition Adjustment" at bounding box center [697, 320] width 152 height 14
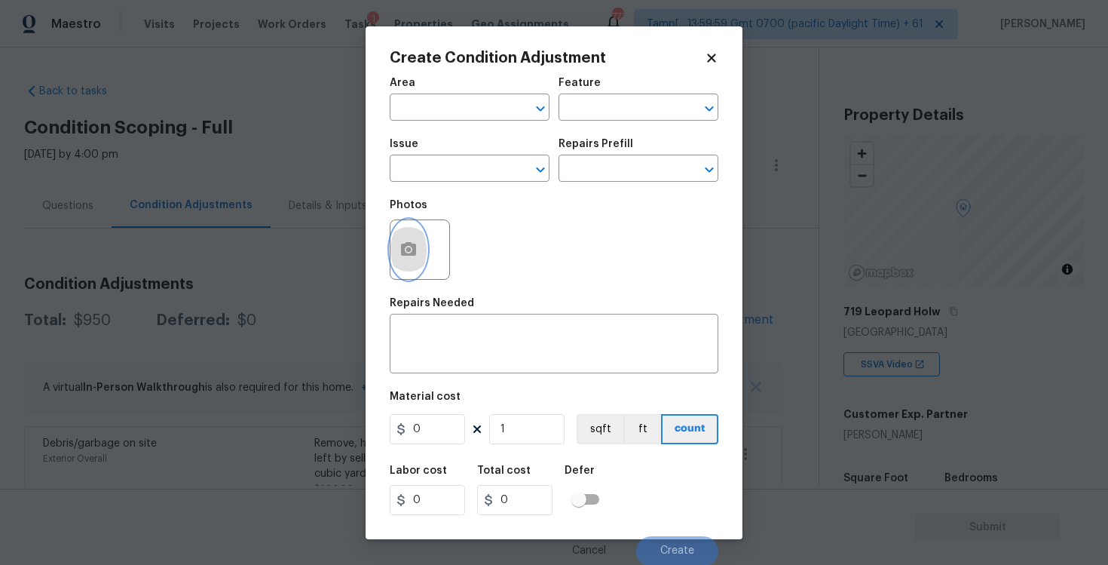
click at [397, 264] on button "button" at bounding box center [408, 249] width 36 height 59
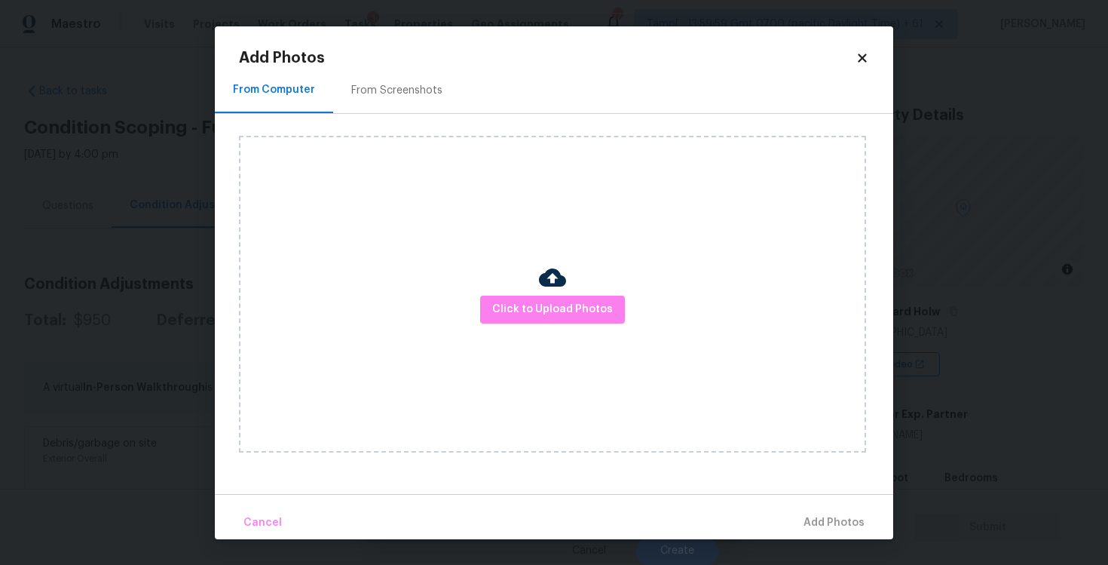
click at [557, 291] on div at bounding box center [552, 280] width 27 height 32
click at [557, 295] on button "Click to Upload Photos" at bounding box center [552, 309] width 145 height 28
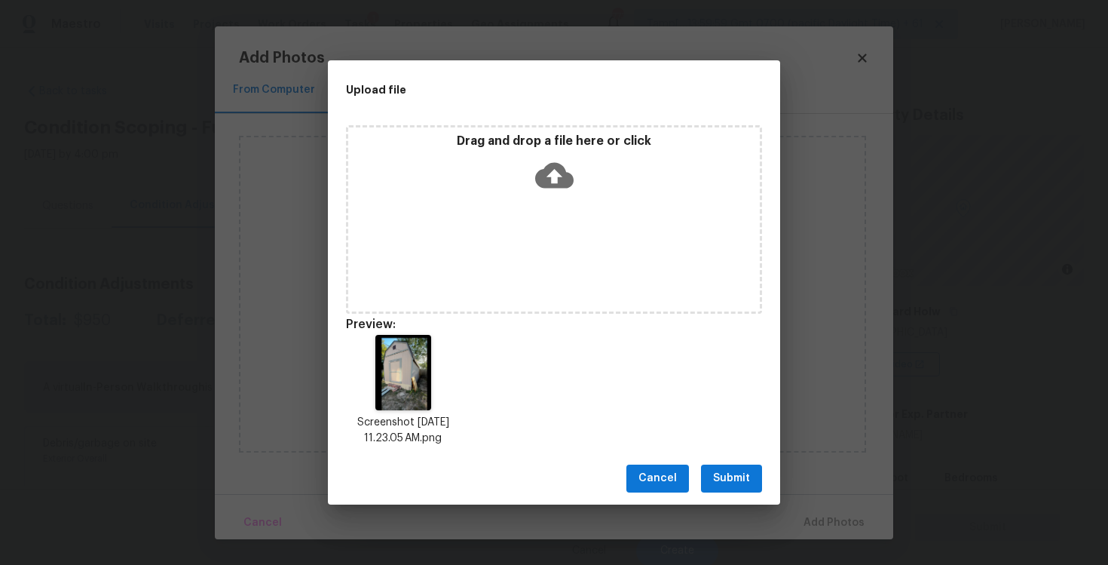
click at [738, 478] on span "Submit" at bounding box center [731, 478] width 37 height 19
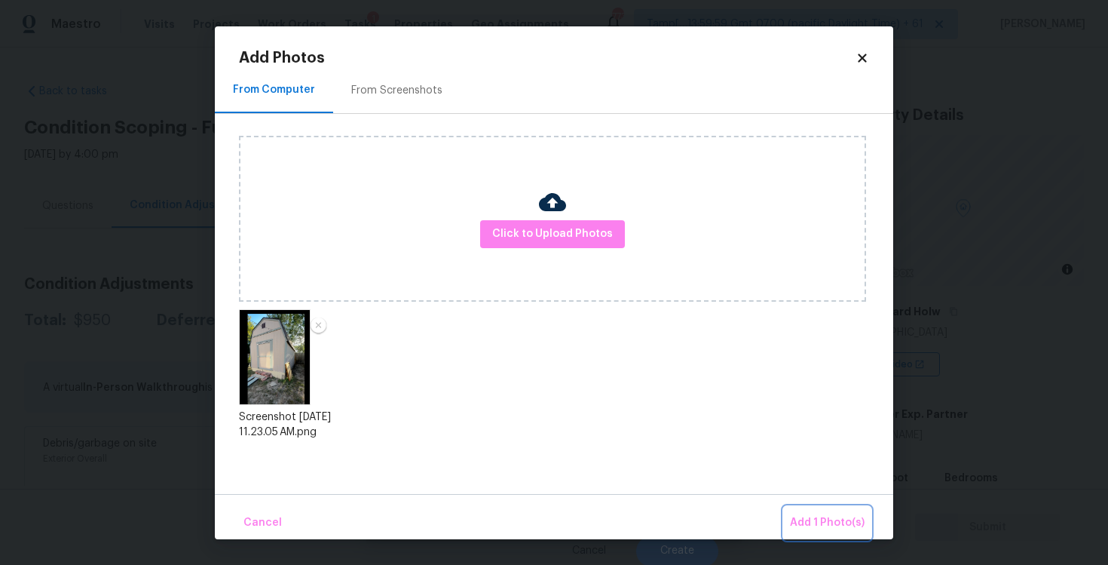
click at [832, 528] on span "Add 1 Photo(s)" at bounding box center [827, 522] width 75 height 19
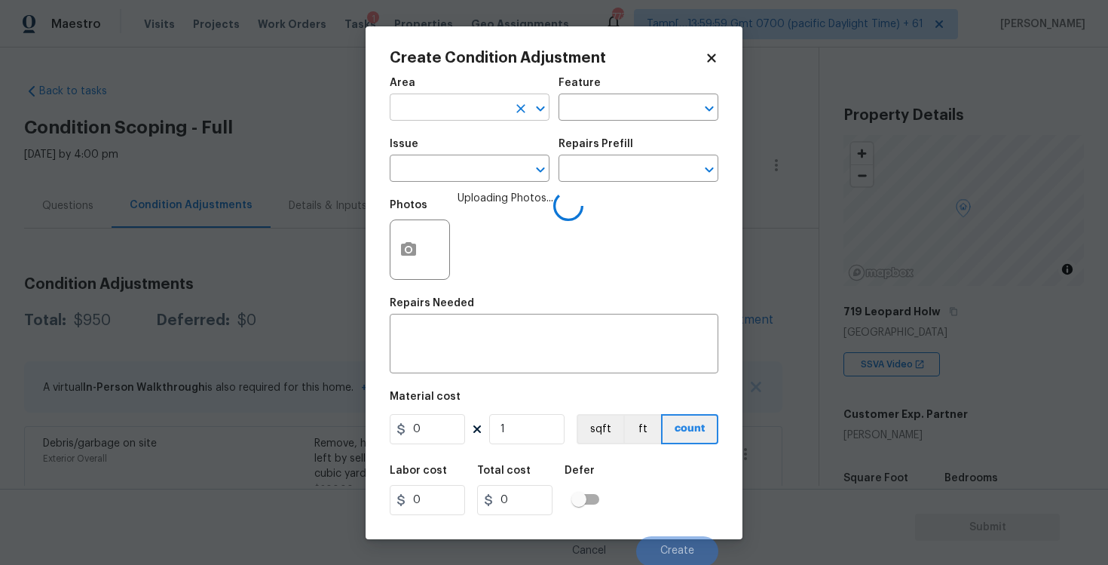
click at [437, 99] on input "text" at bounding box center [449, 108] width 118 height 23
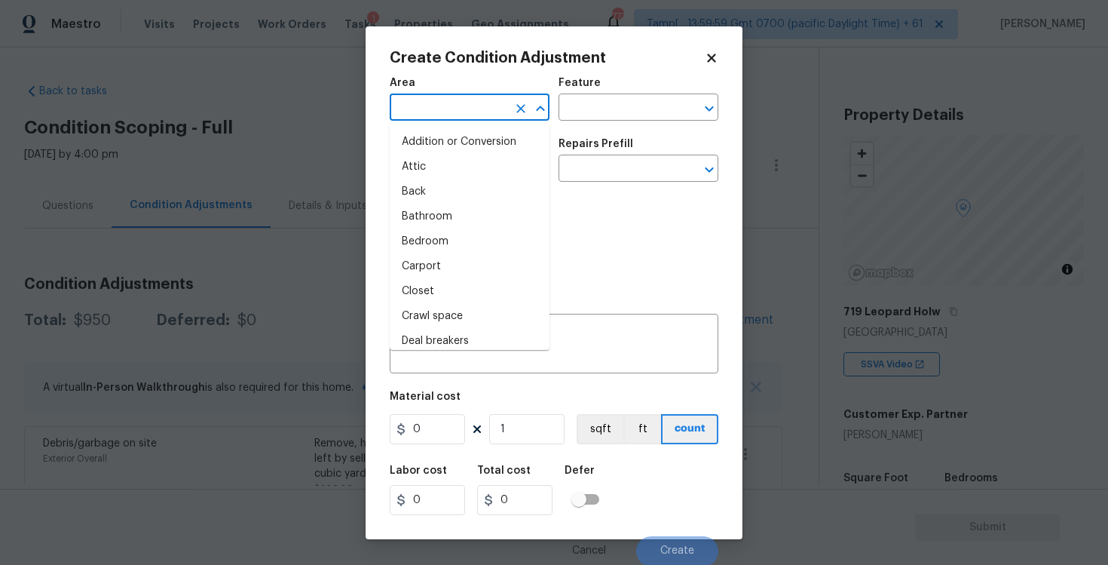
click at [436, 111] on input "text" at bounding box center [449, 108] width 118 height 23
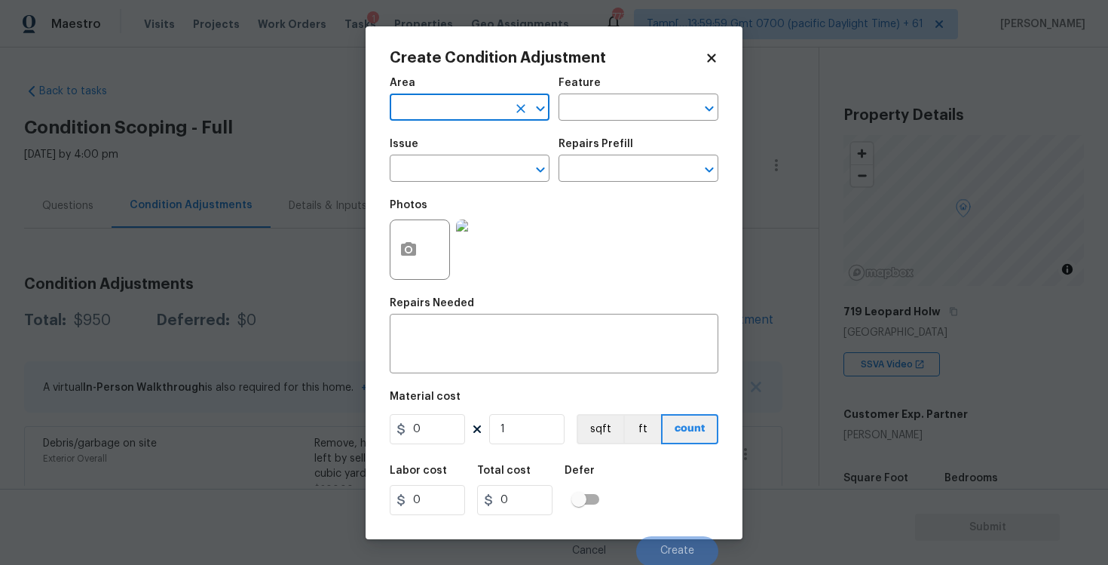
click at [436, 111] on input "text" at bounding box center [449, 108] width 118 height 23
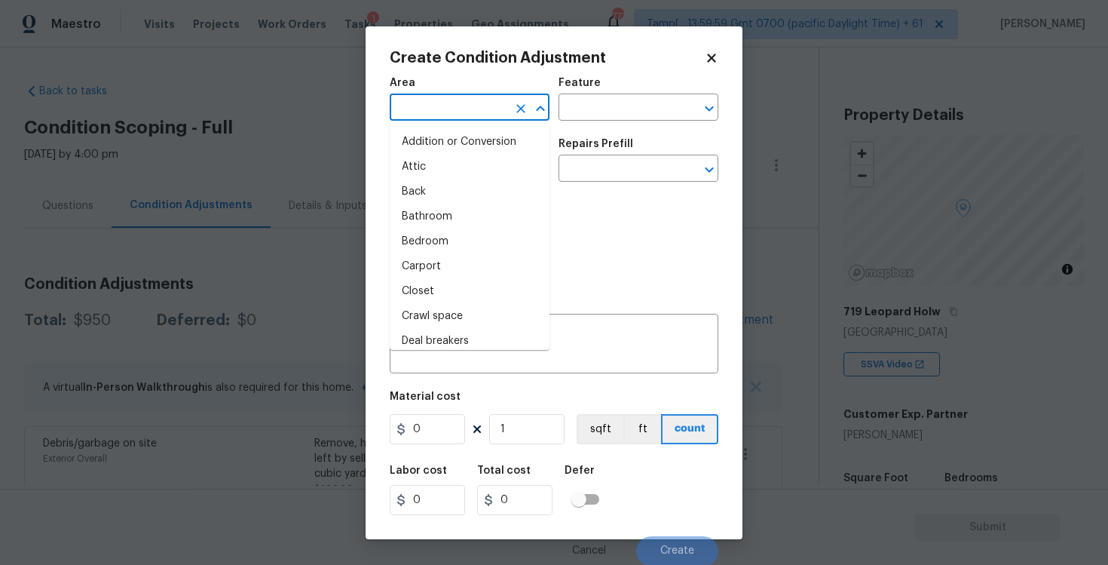
click at [436, 111] on input "text" at bounding box center [449, 108] width 118 height 23
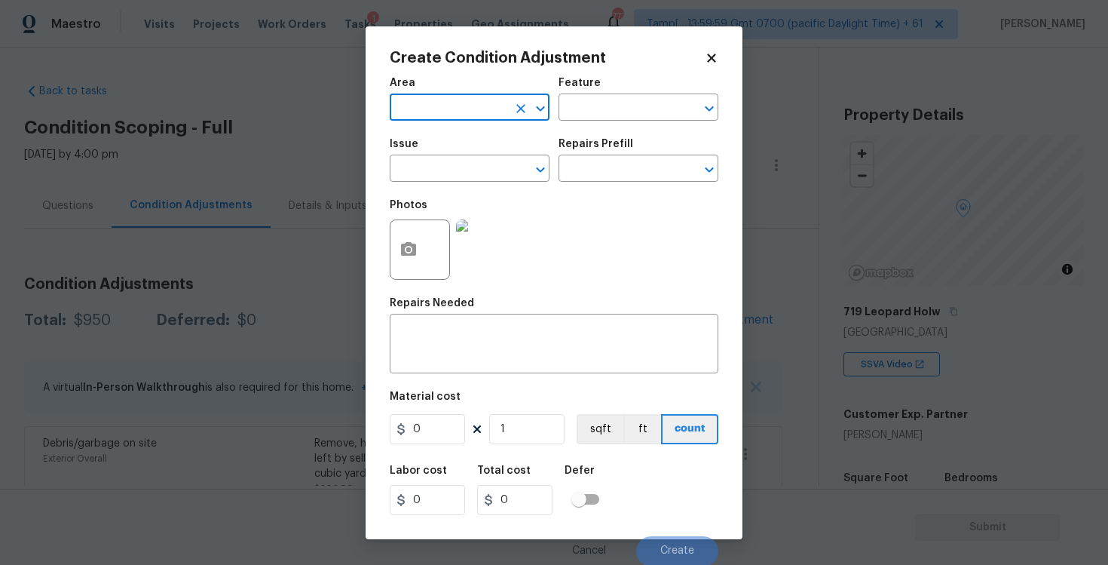
click at [436, 111] on input "text" at bounding box center [449, 108] width 118 height 23
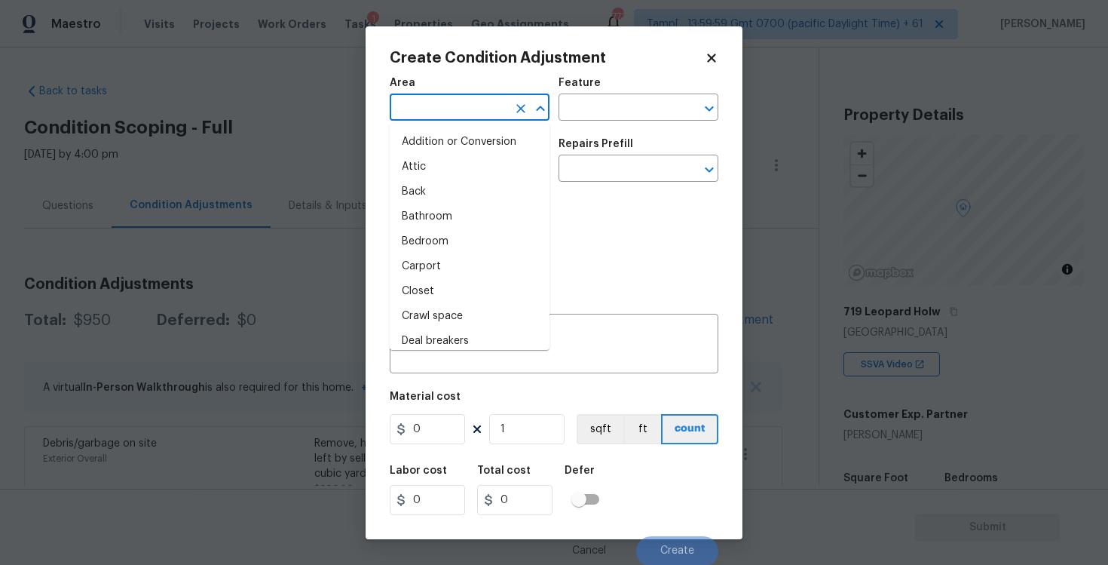
click at [436, 111] on input "text" at bounding box center [449, 108] width 118 height 23
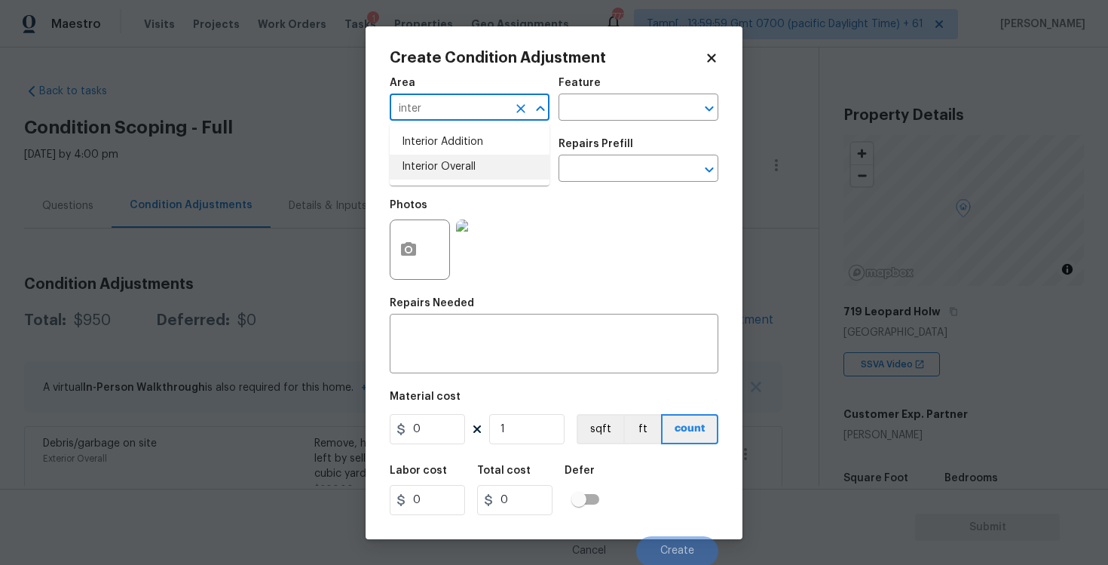
click at [439, 167] on li "Interior Overall" at bounding box center [470, 167] width 160 height 25
type input "Interior Overall"
click at [439, 167] on input "text" at bounding box center [449, 169] width 118 height 23
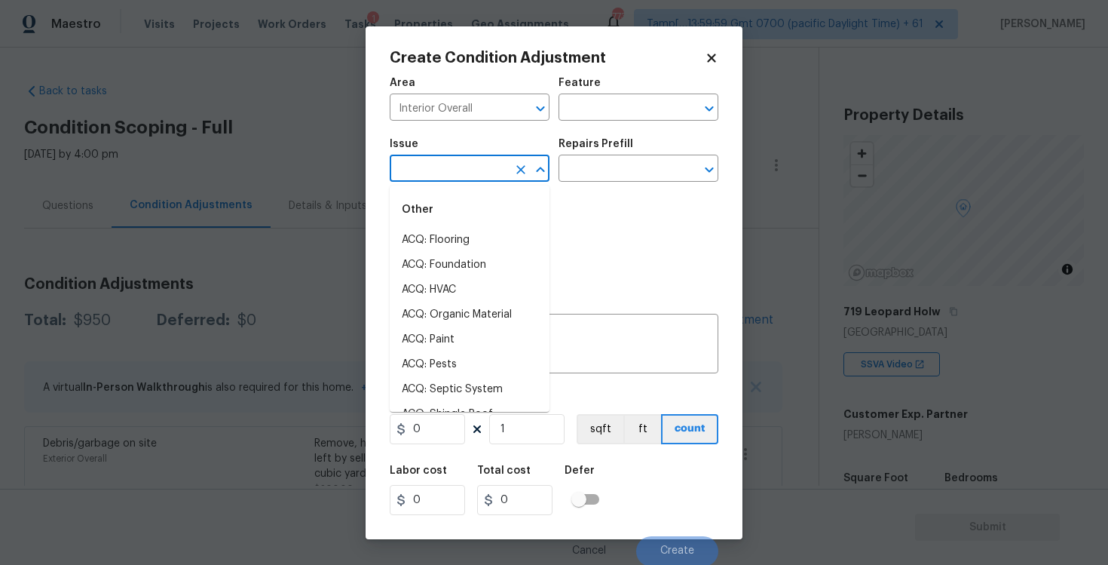
click at [439, 167] on input "text" at bounding box center [449, 169] width 118 height 23
click at [450, 173] on input "text" at bounding box center [449, 169] width 118 height 23
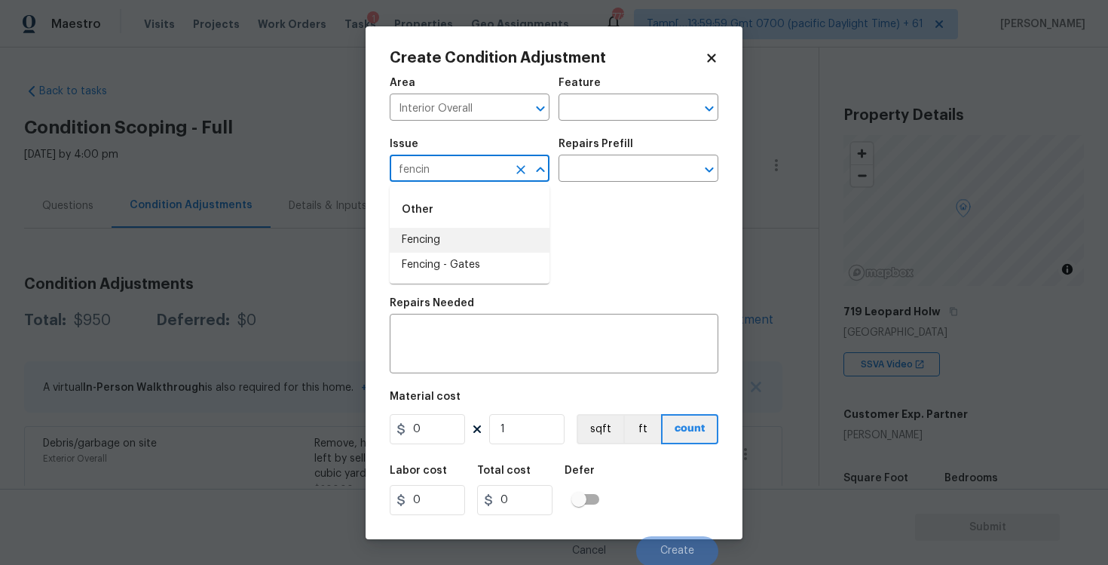
click at [460, 234] on li "Fencing" at bounding box center [470, 240] width 160 height 25
type input "Fencing"
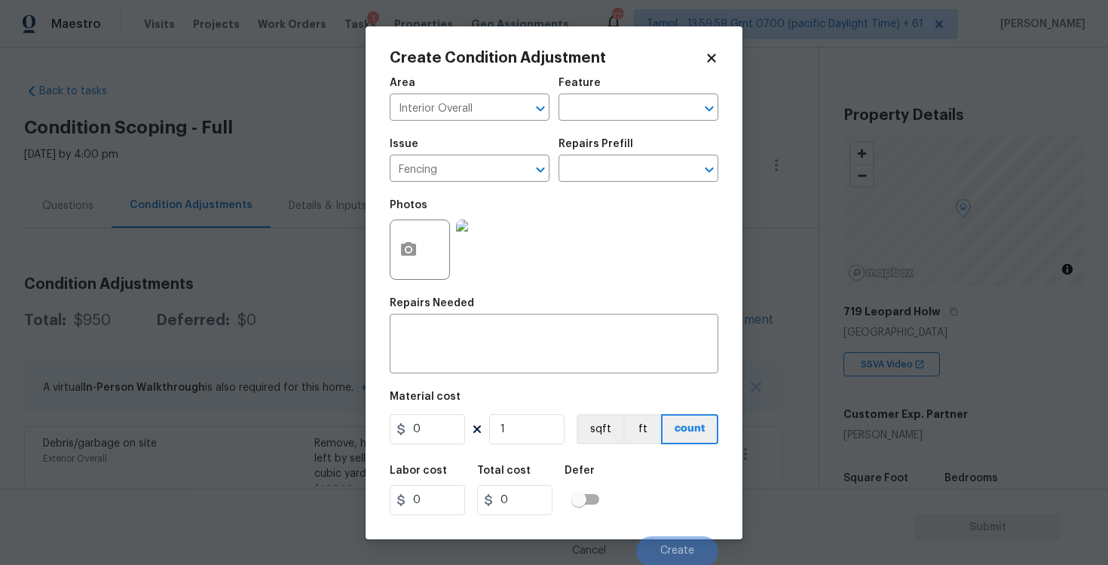
click at [460, 234] on img at bounding box center [486, 249] width 60 height 60
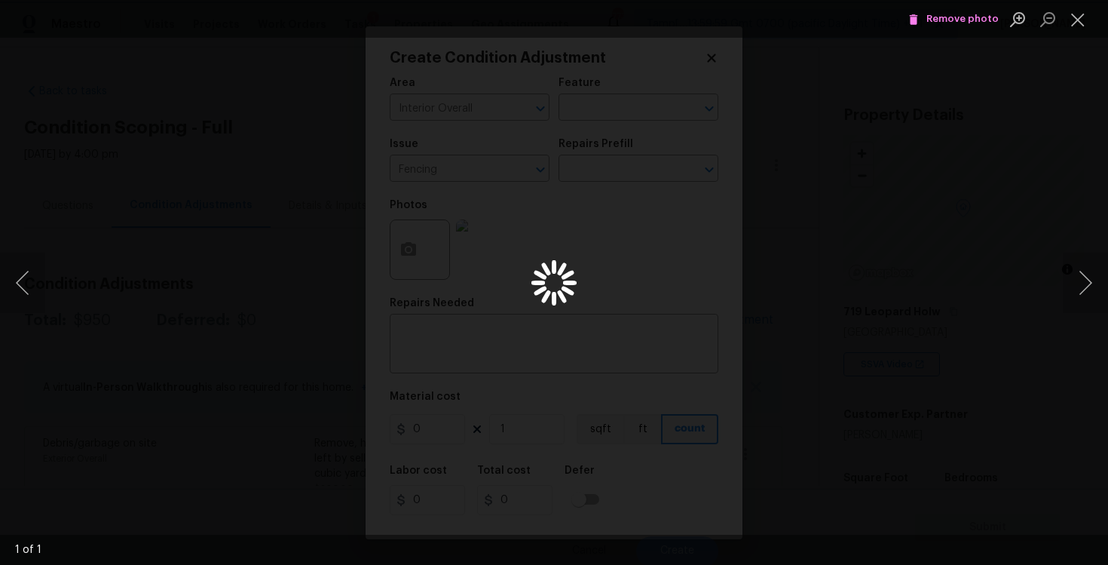
click at [611, 172] on div "Lightbox" at bounding box center [554, 282] width 1108 height 565
click at [1082, 32] on li "Lightbox" at bounding box center [1078, 19] width 30 height 38
click at [1076, 17] on button "Close lightbox" at bounding box center [1078, 19] width 30 height 26
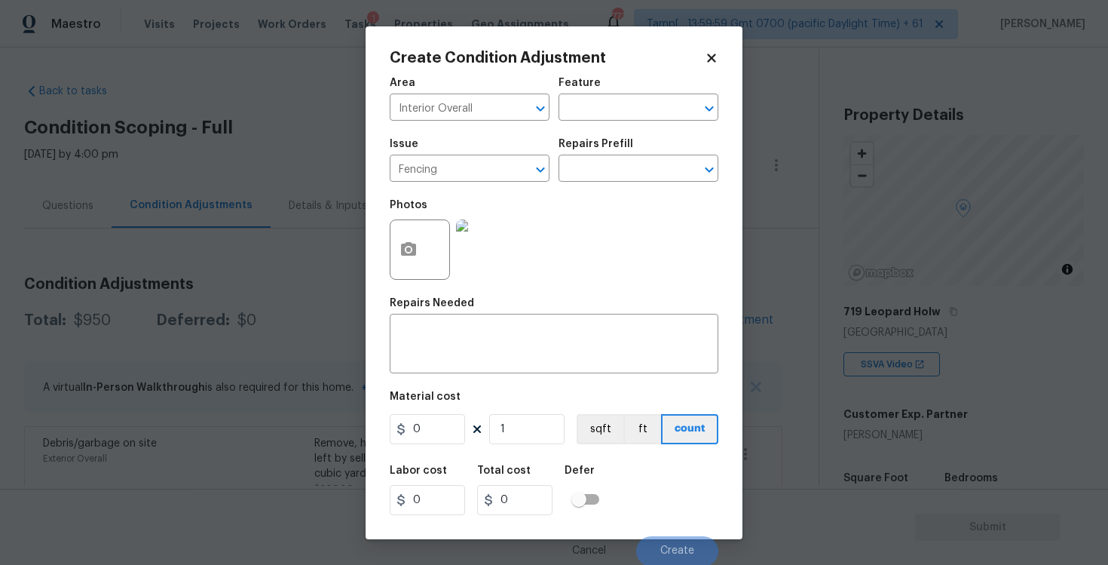
click at [635, 153] on div "Repairs Prefill" at bounding box center [639, 149] width 160 height 20
click at [635, 159] on input "text" at bounding box center [618, 169] width 118 height 23
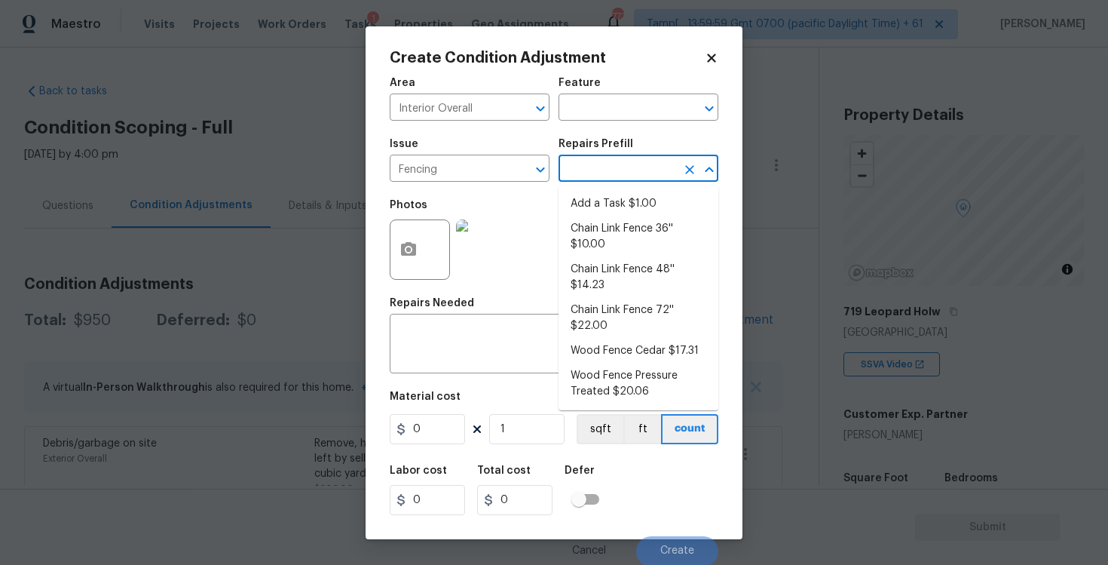
scroll to position [2, 0]
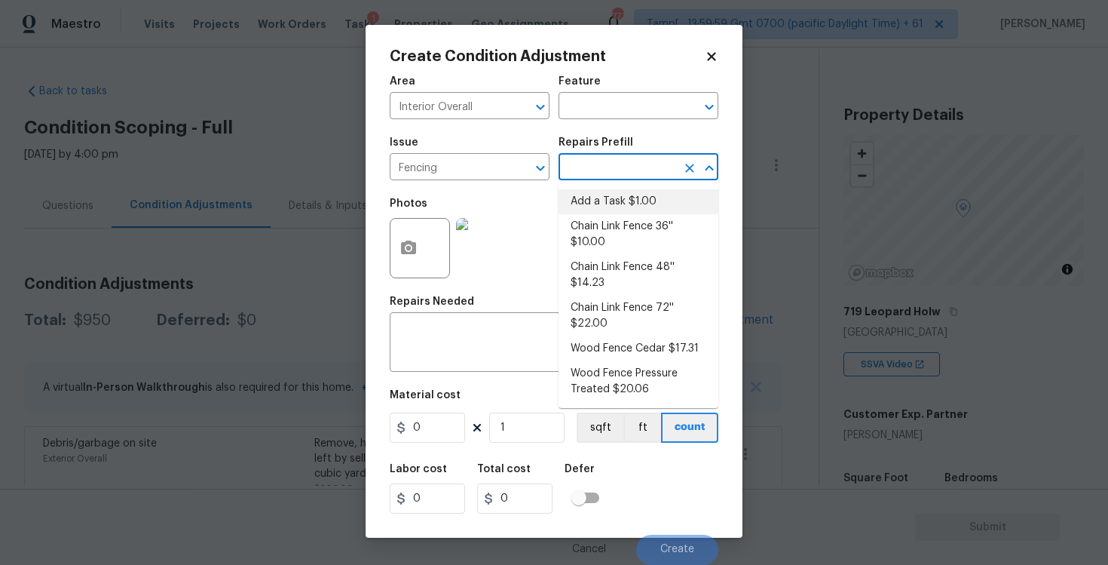
click at [591, 166] on input "text" at bounding box center [618, 168] width 118 height 23
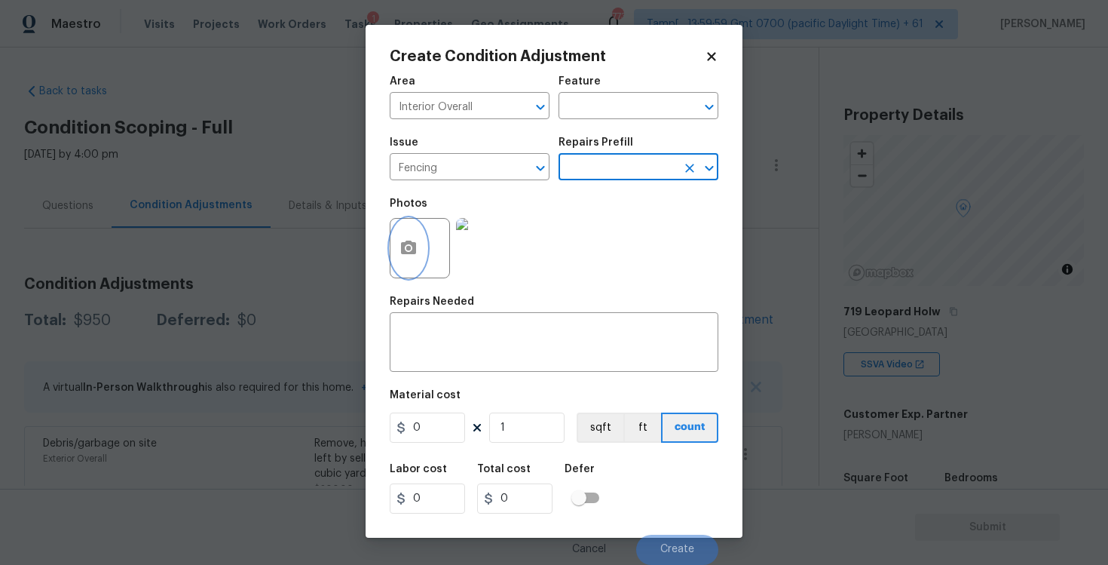
click at [397, 262] on button "button" at bounding box center [408, 248] width 36 height 59
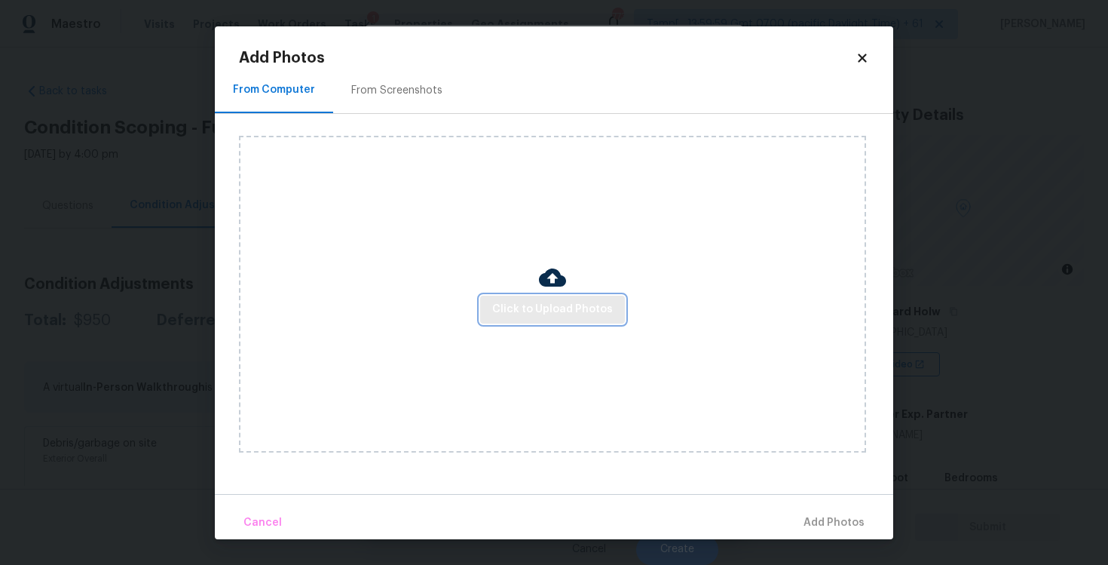
click at [562, 298] on button "Click to Upload Photos" at bounding box center [552, 309] width 145 height 28
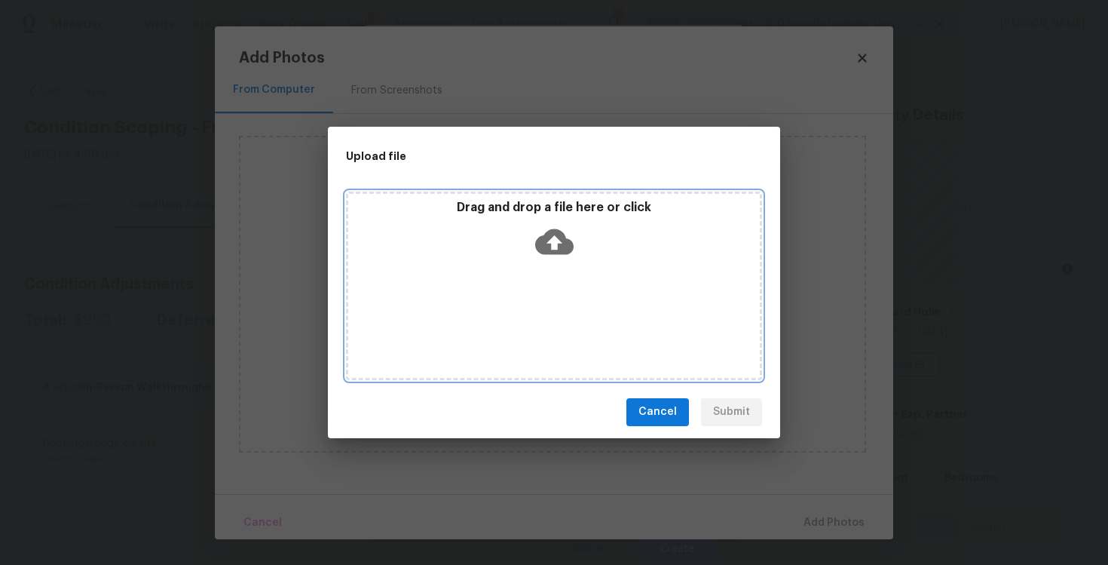
click at [560, 253] on icon at bounding box center [554, 241] width 38 height 26
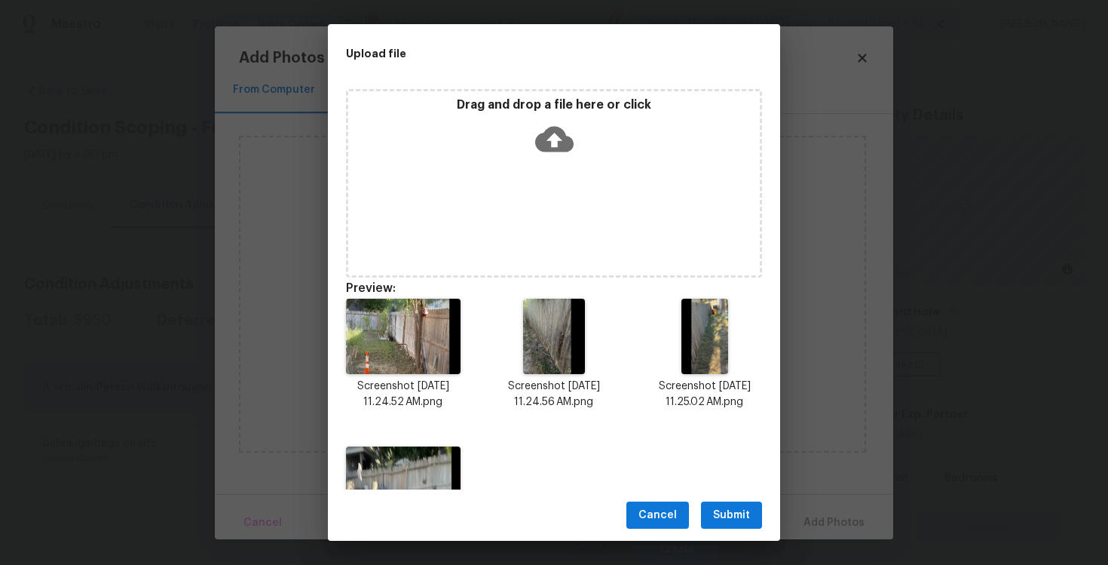
scroll to position [87, 0]
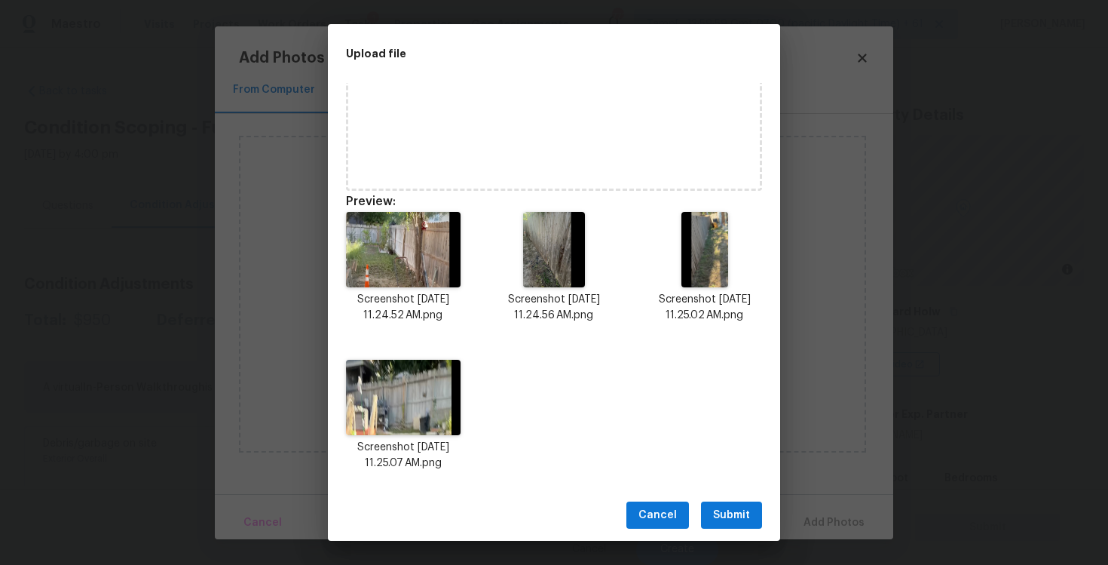
click at [720, 513] on span "Submit" at bounding box center [731, 515] width 37 height 19
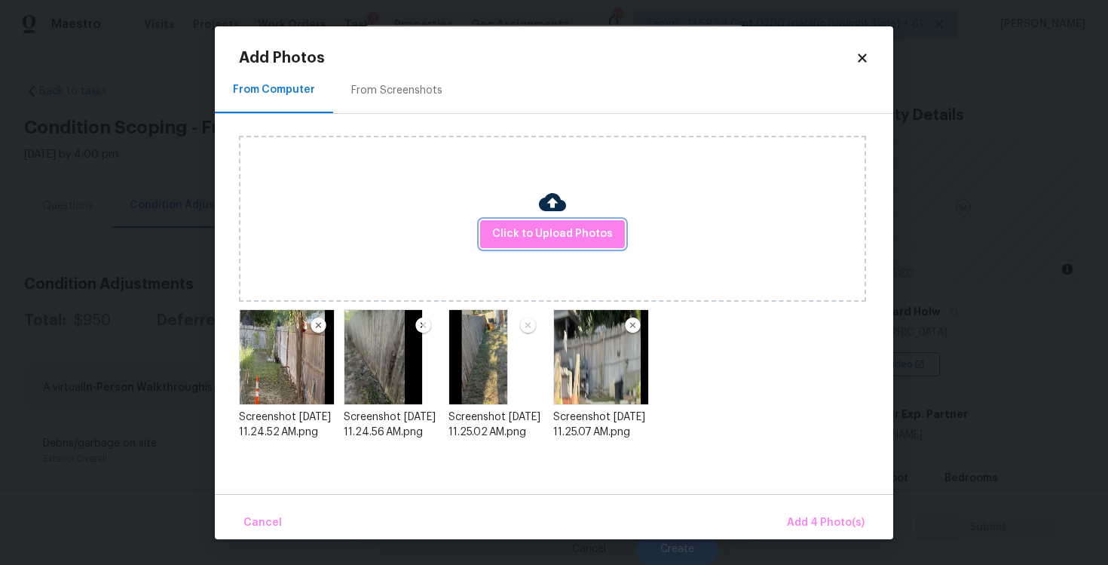
scroll to position [0, 0]
click at [810, 519] on span "Add 4 Photo(s)" at bounding box center [826, 522] width 78 height 19
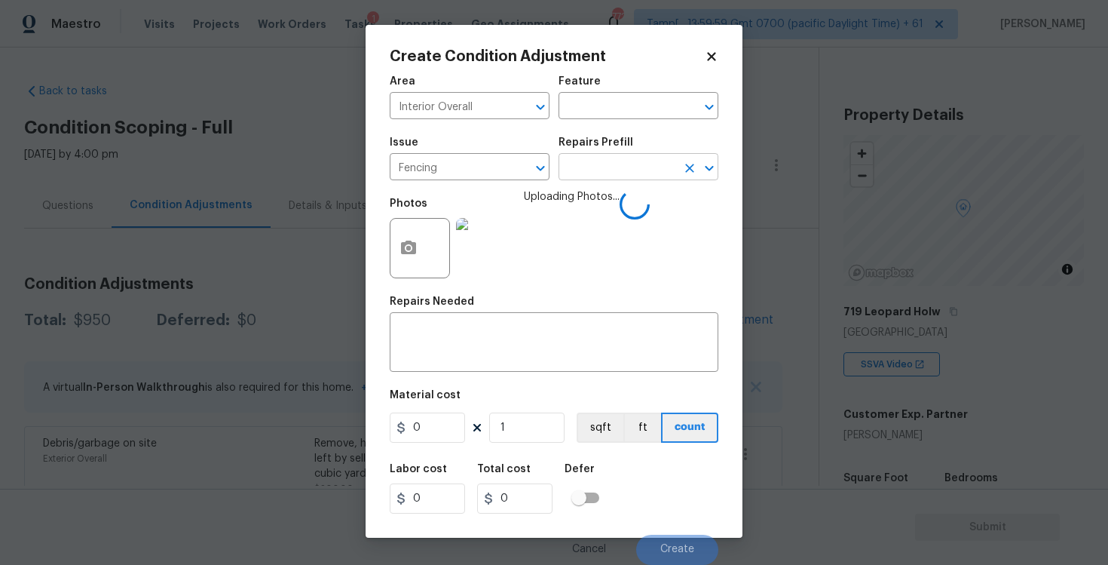
click at [623, 177] on input "text" at bounding box center [618, 168] width 118 height 23
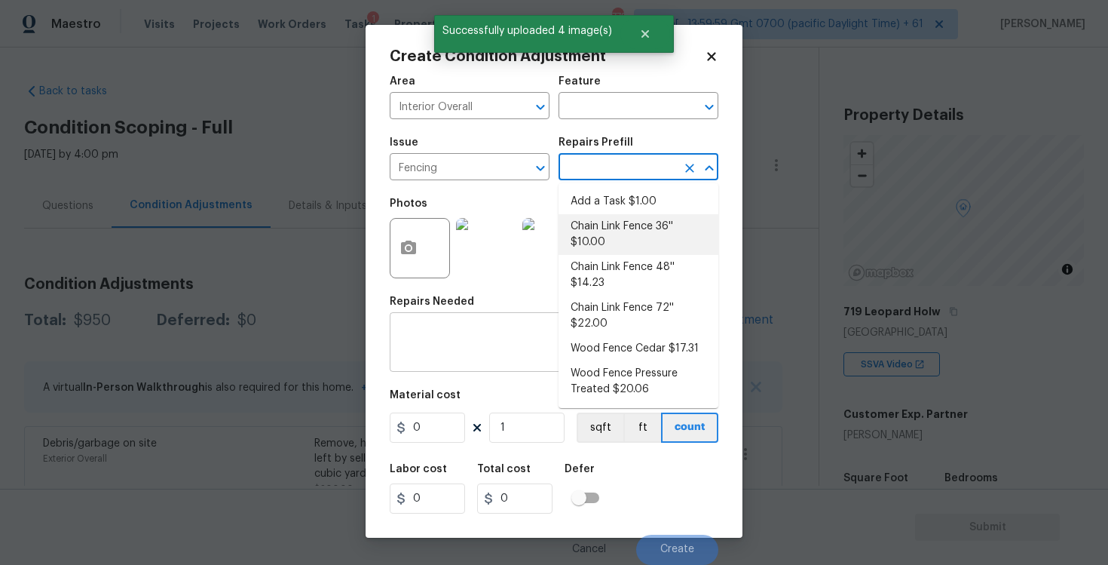
click at [491, 344] on textarea at bounding box center [554, 344] width 311 height 32
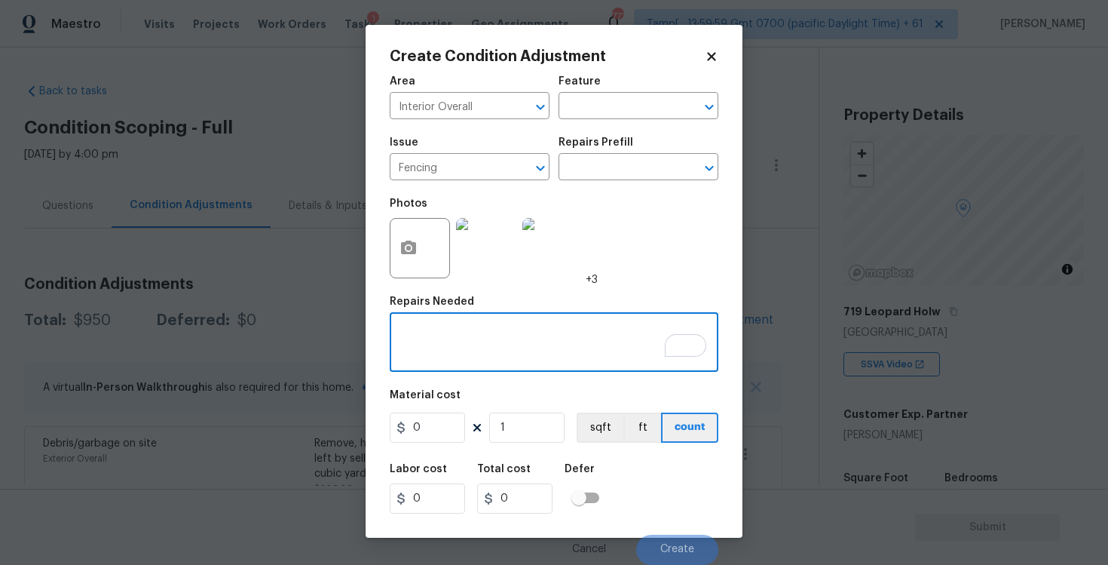
click at [549, 332] on textarea "To enrich screen reader interactions, please activate Accessibility in Grammarl…" at bounding box center [554, 344] width 311 height 32
type textarea "Repaint the backyard fence"
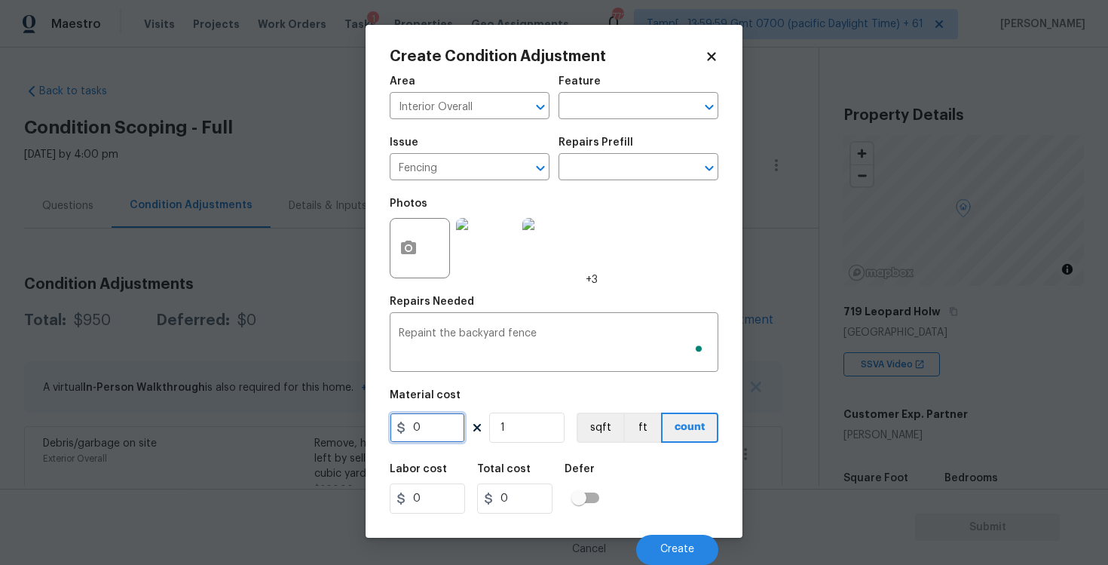
click at [433, 433] on input "0" at bounding box center [427, 427] width 75 height 30
type input "800"
click at [687, 455] on div "Labor cost 0 Total cost 800 Defer" at bounding box center [554, 489] width 329 height 68
click at [683, 536] on button "Create" at bounding box center [677, 549] width 82 height 30
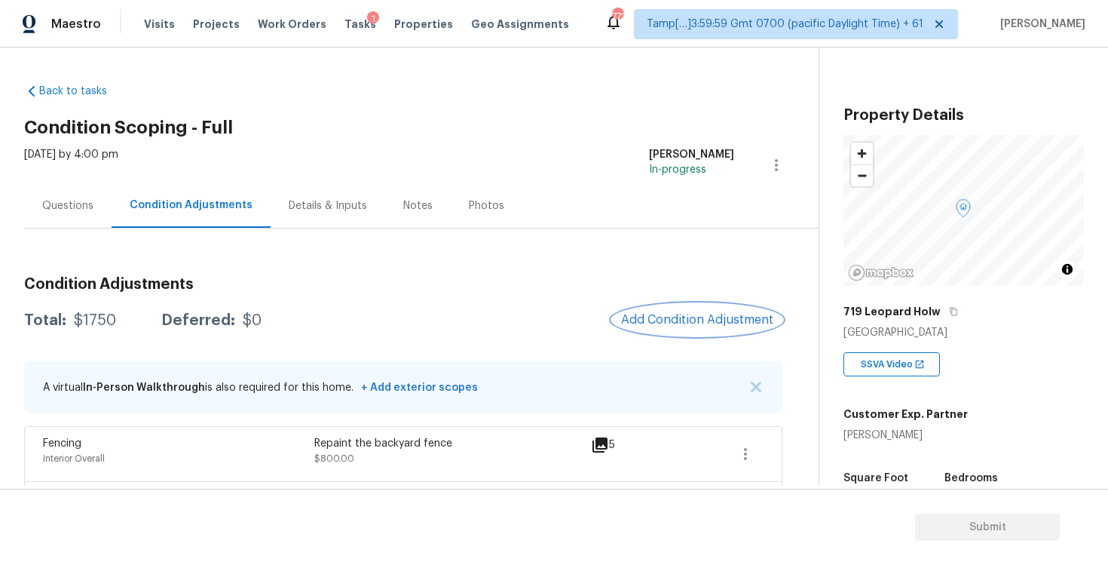
click at [649, 308] on button "Add Condition Adjustment" at bounding box center [697, 320] width 170 height 32
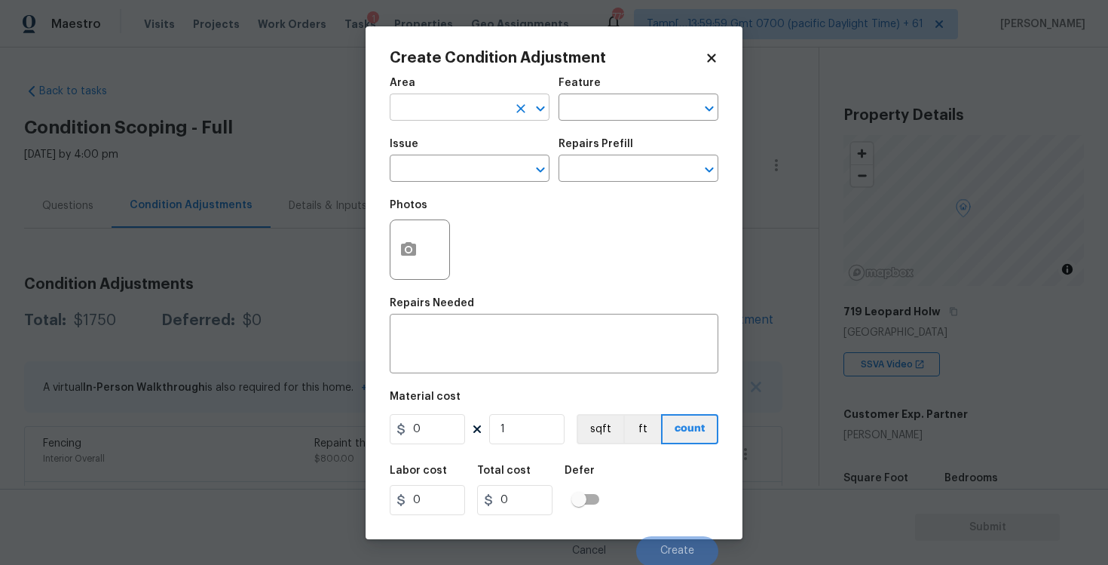
click at [423, 114] on input "text" at bounding box center [449, 108] width 118 height 23
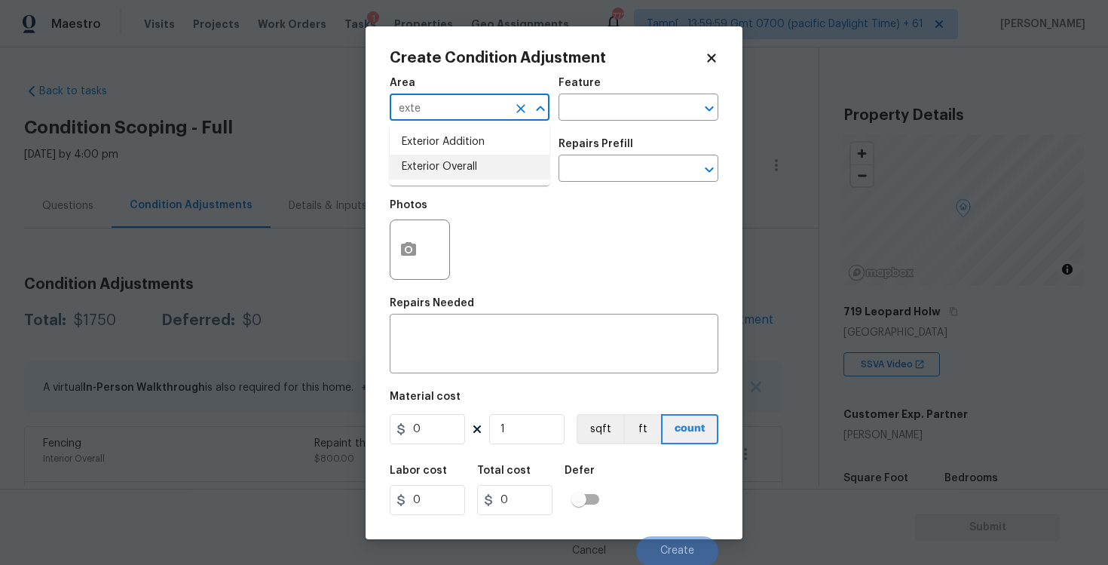
click at [435, 159] on li "Exterior Overall" at bounding box center [470, 167] width 160 height 25
type input "Exterior Overall"
click at [435, 159] on input "text" at bounding box center [449, 169] width 118 height 23
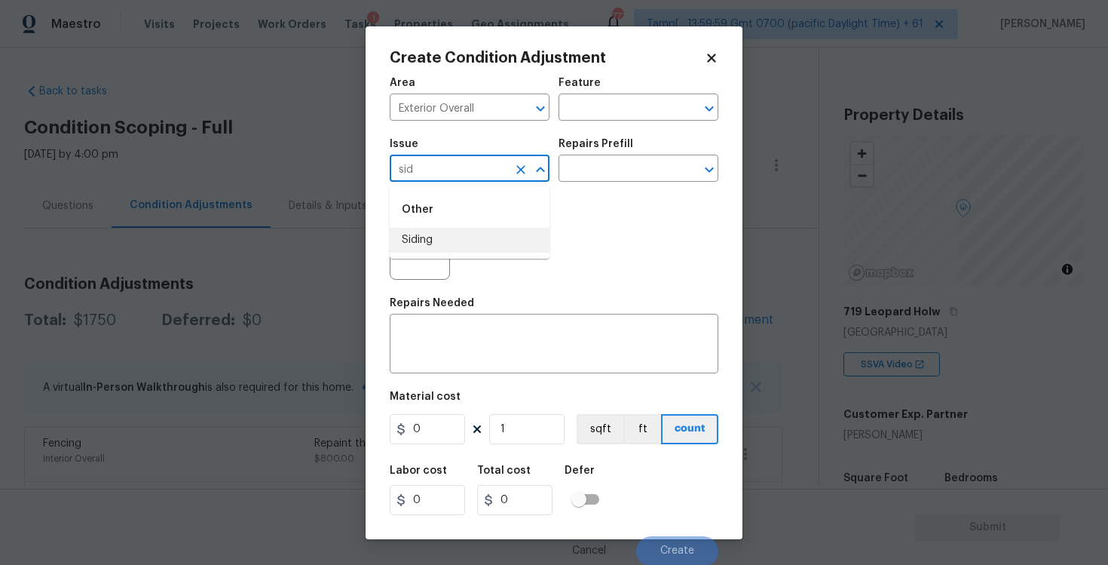
click at [453, 252] on li "Siding" at bounding box center [470, 240] width 160 height 25
type input "Siding"
click at [577, 169] on input "text" at bounding box center [618, 169] width 118 height 23
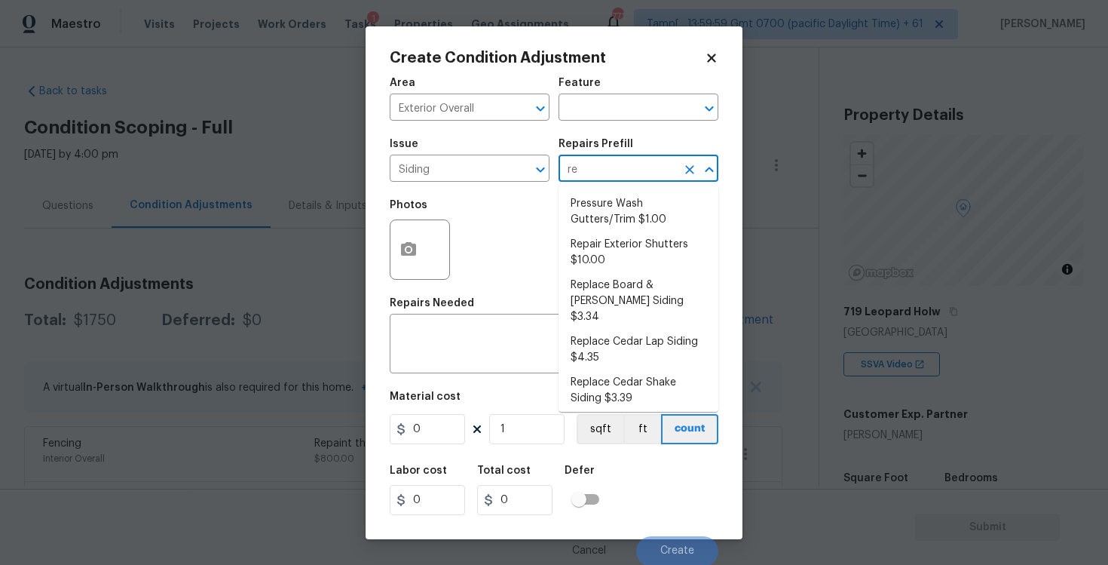
type input "r"
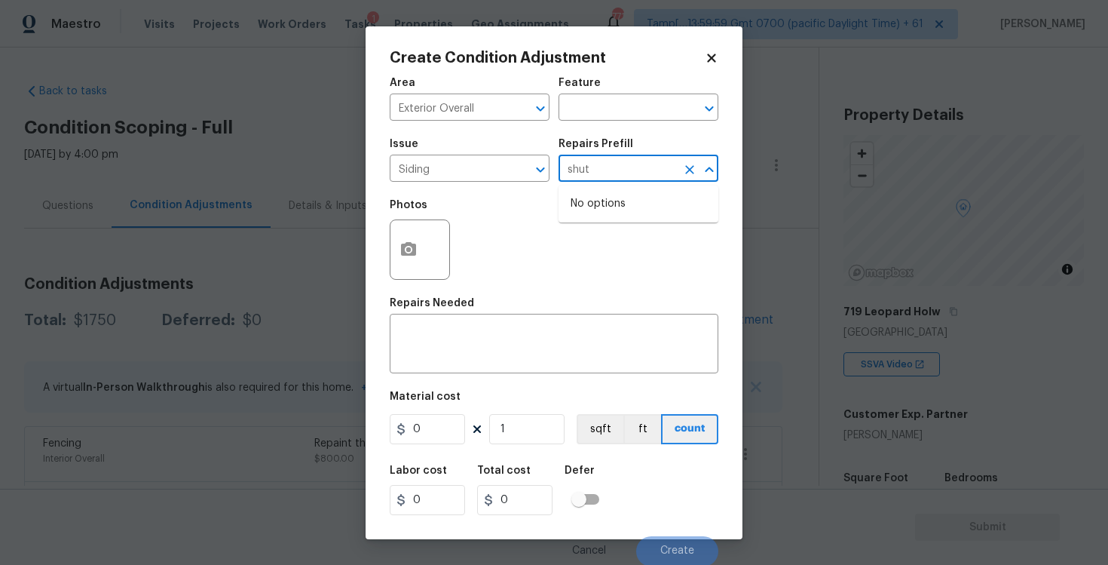
type input "shu"
click at [592, 220] on li "Repair Exterior Shutters $10.00" at bounding box center [639, 211] width 160 height 41
type input "Siding"
type textarea "Repair the existing exterior shutters on the home (cracks, chips, holes, etc.).…"
type input "10"
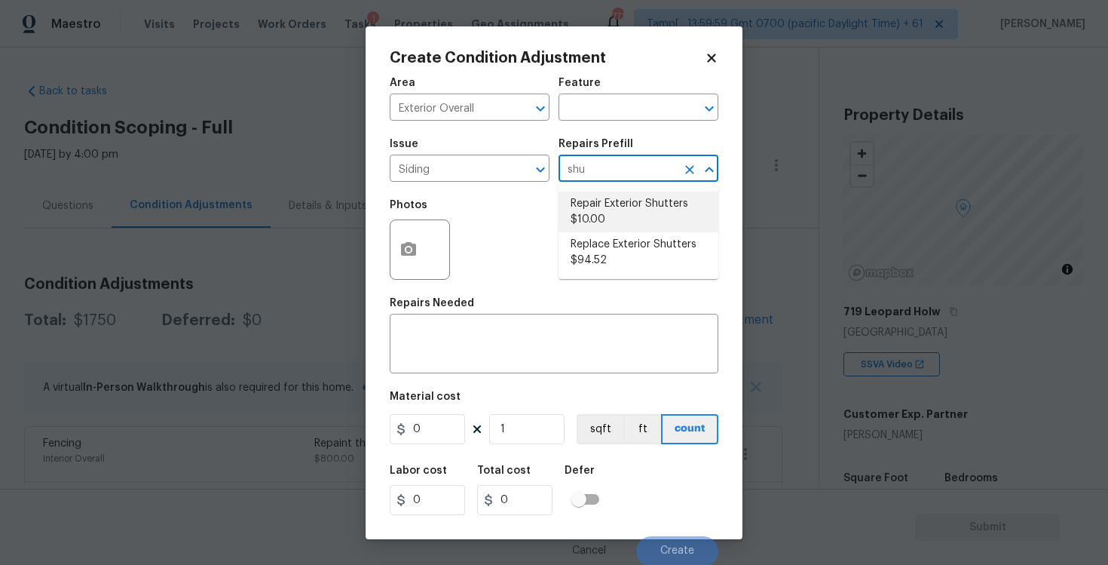
type input "10"
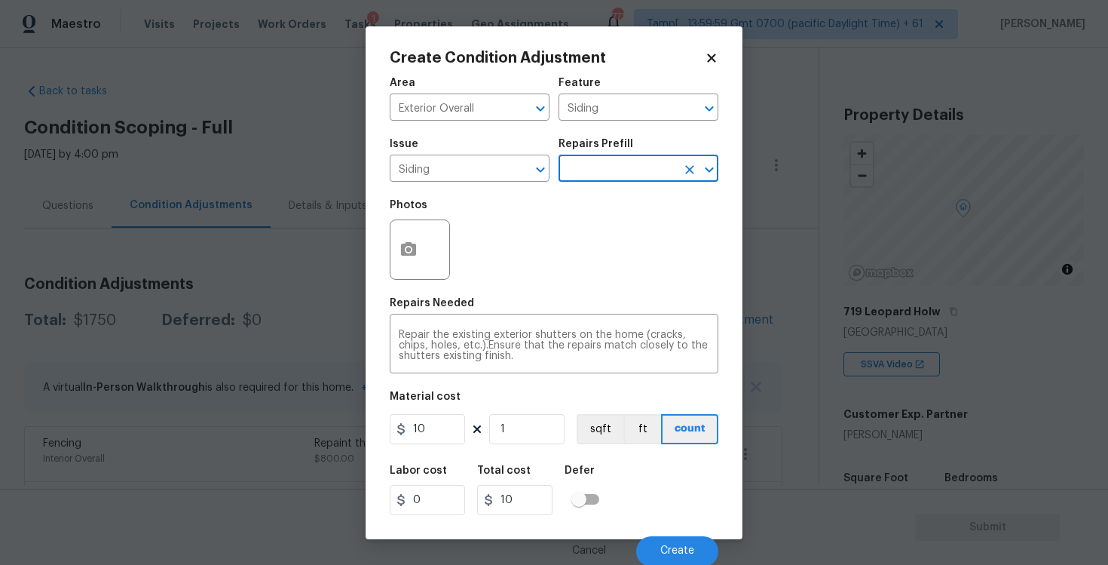
scroll to position [2, 0]
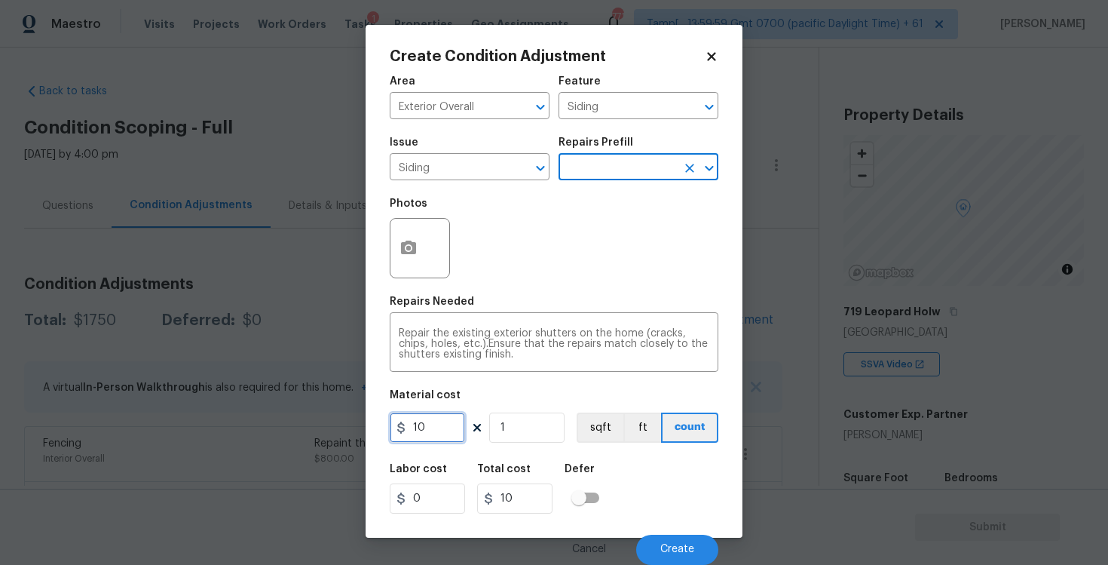
click at [458, 420] on input "10" at bounding box center [427, 427] width 75 height 30
type input "575"
click at [614, 443] on figure "Material cost 575 1 sqft ft count" at bounding box center [554, 418] width 329 height 56
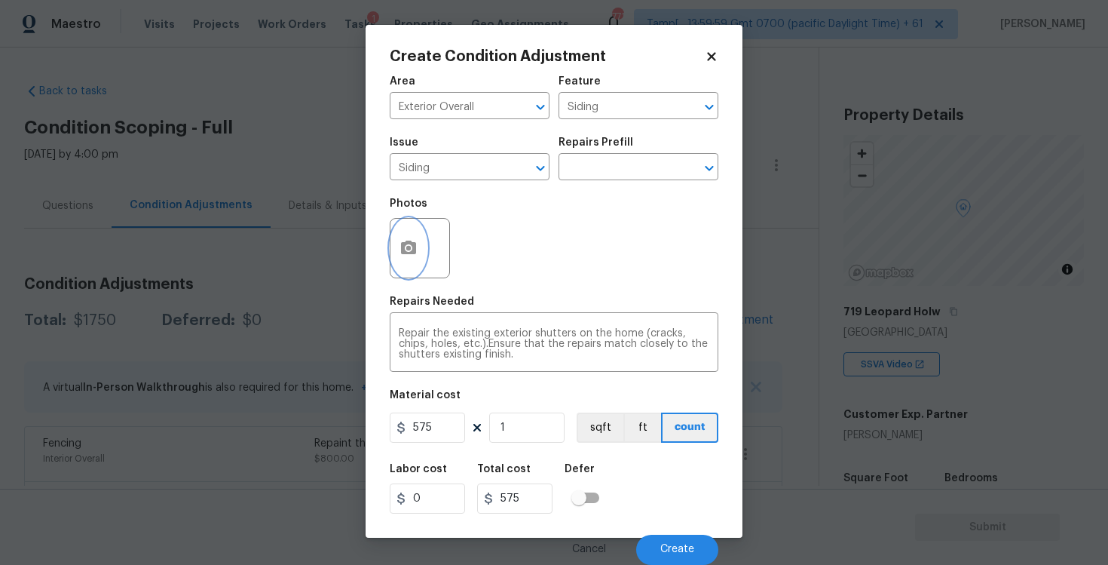
click at [414, 261] on button "button" at bounding box center [408, 248] width 36 height 59
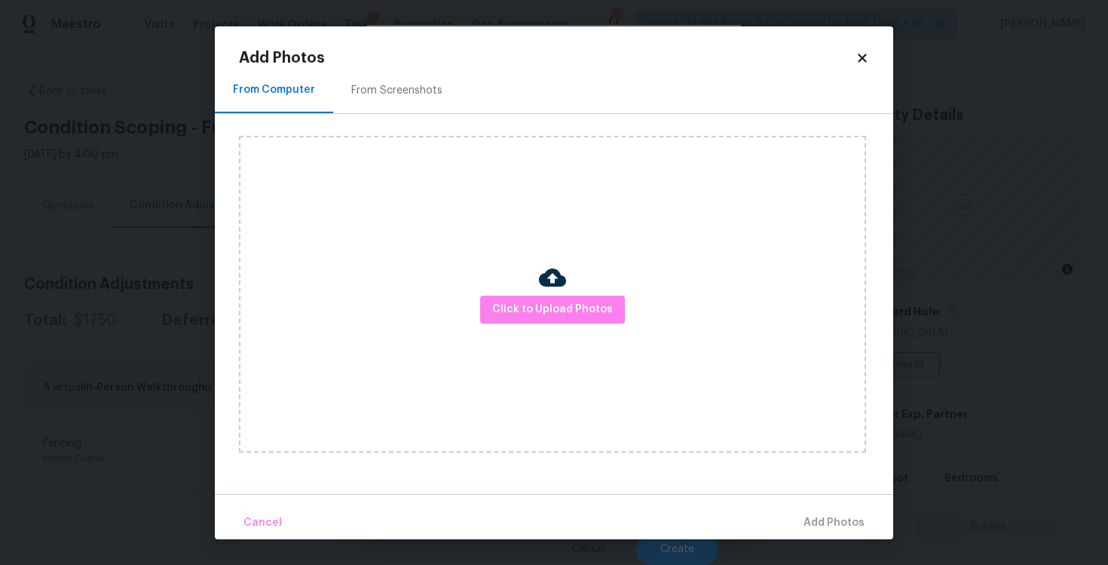
click at [540, 327] on div "Click to Upload Photos" at bounding box center [552, 294] width 627 height 317
click at [541, 303] on span "Click to Upload Photos" at bounding box center [552, 309] width 121 height 19
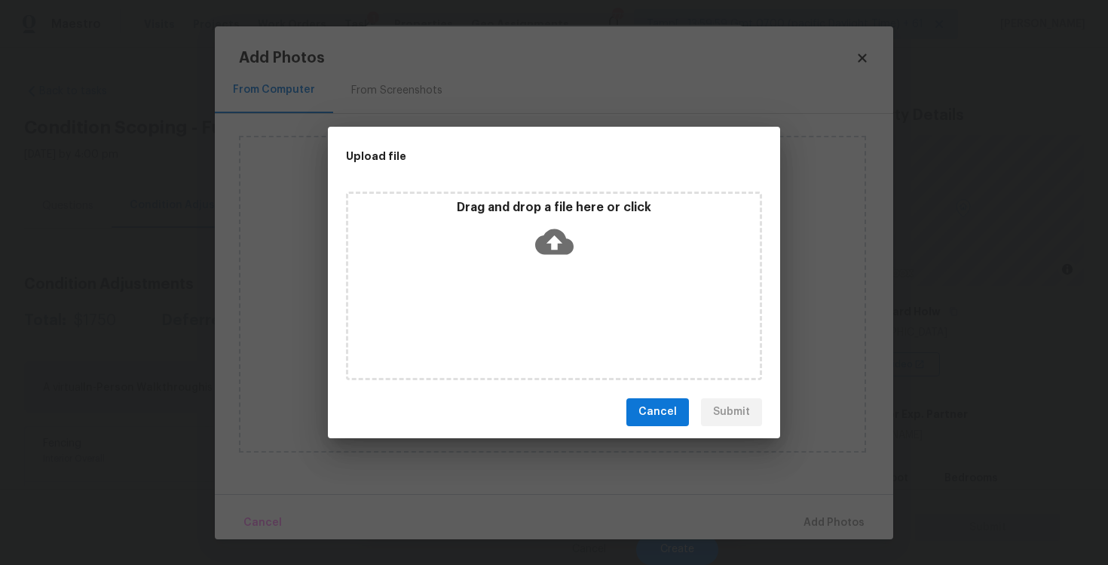
click at [543, 230] on icon at bounding box center [554, 241] width 38 height 38
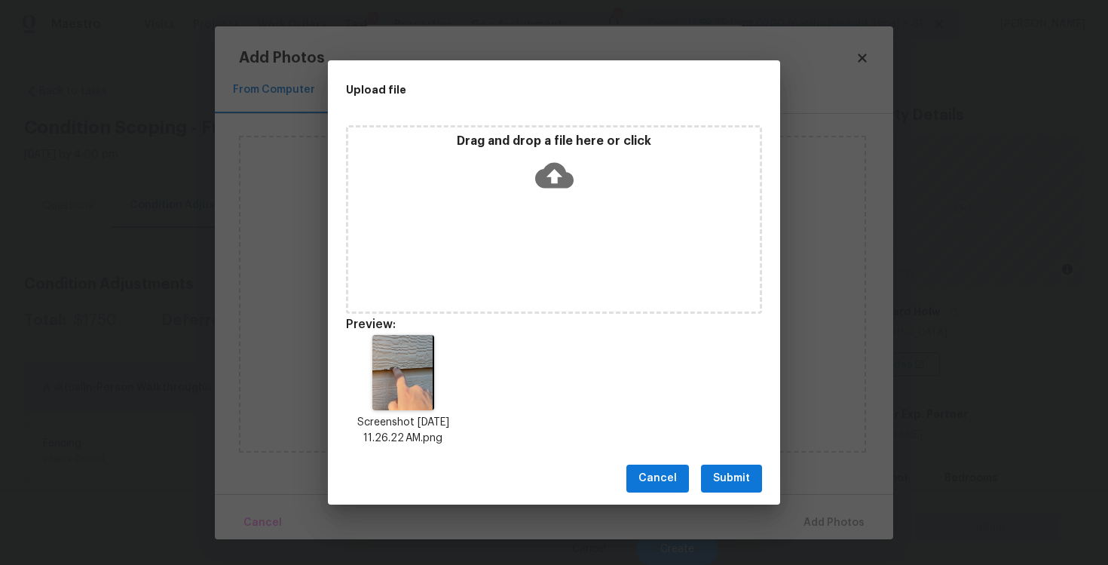
click at [758, 477] on button "Submit" at bounding box center [731, 478] width 61 height 28
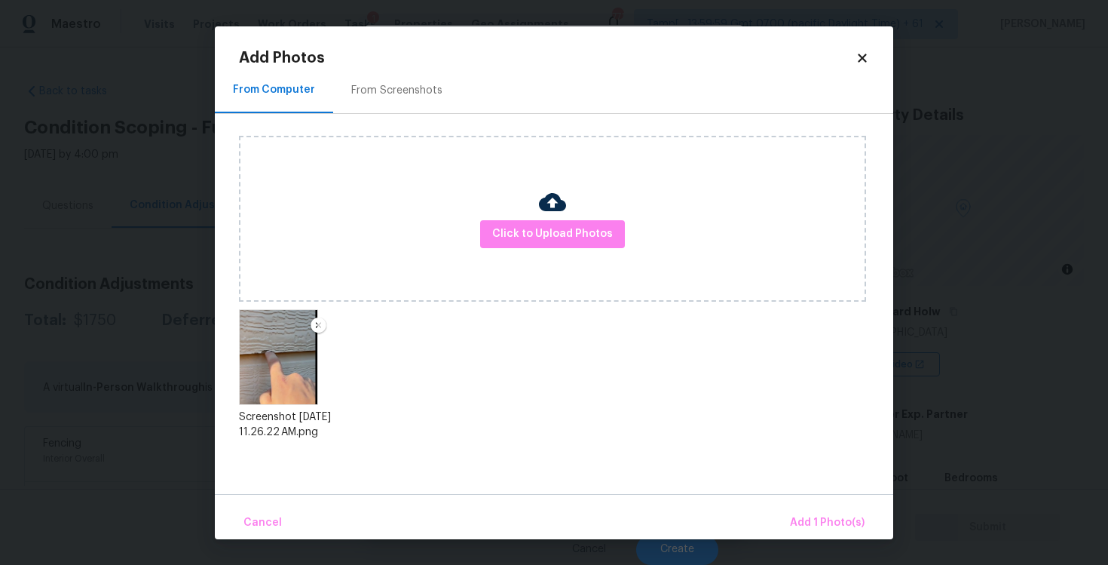
click at [813, 500] on div "Cancel Add 1 Photo(s)" at bounding box center [554, 516] width 678 height 45
click at [820, 517] on span "Add 1 Photo(s)" at bounding box center [827, 522] width 75 height 19
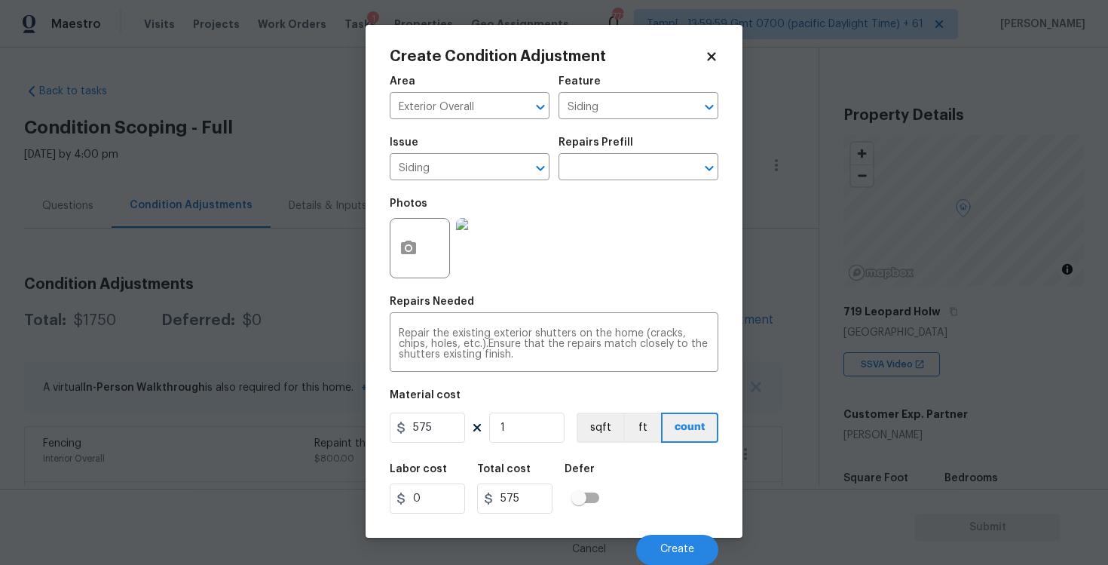
click at [653, 530] on div "Cancel Create" at bounding box center [554, 543] width 329 height 42
click at [667, 540] on button "Create" at bounding box center [677, 549] width 82 height 30
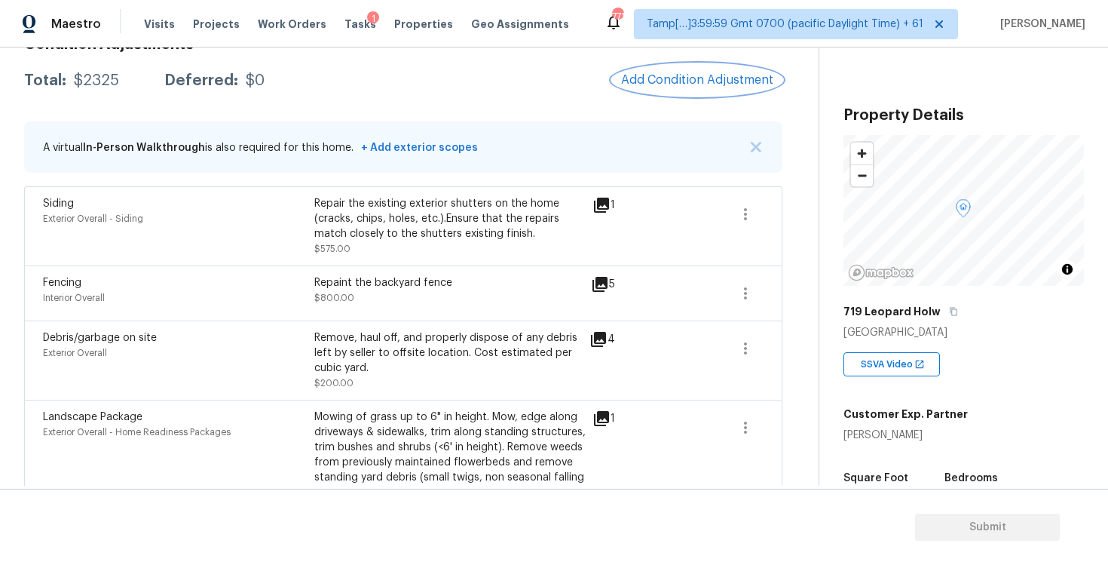
scroll to position [206, 0]
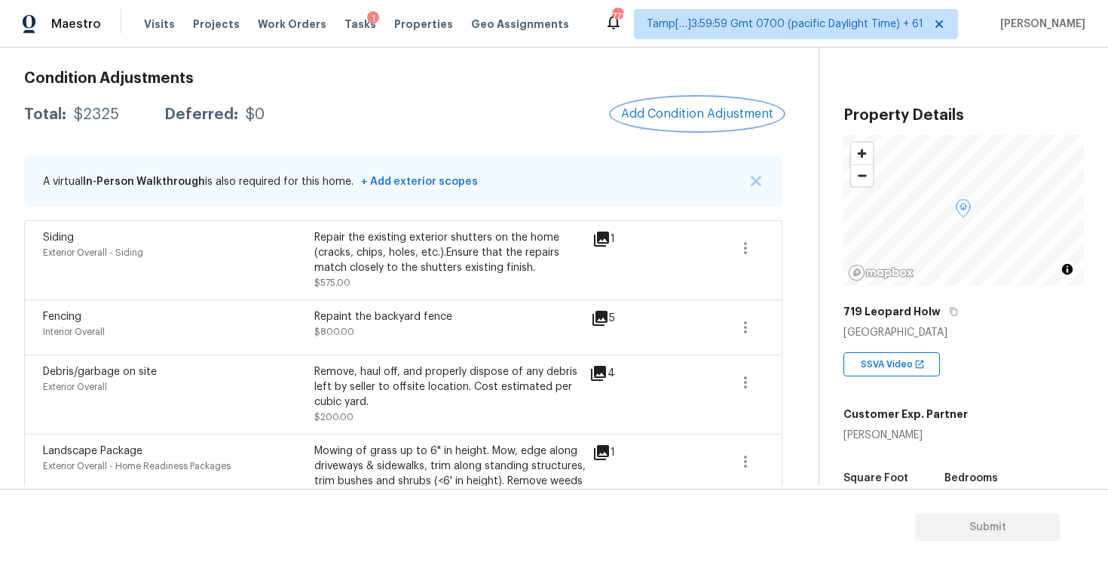
click at [702, 118] on span "Add Condition Adjustment" at bounding box center [697, 114] width 152 height 14
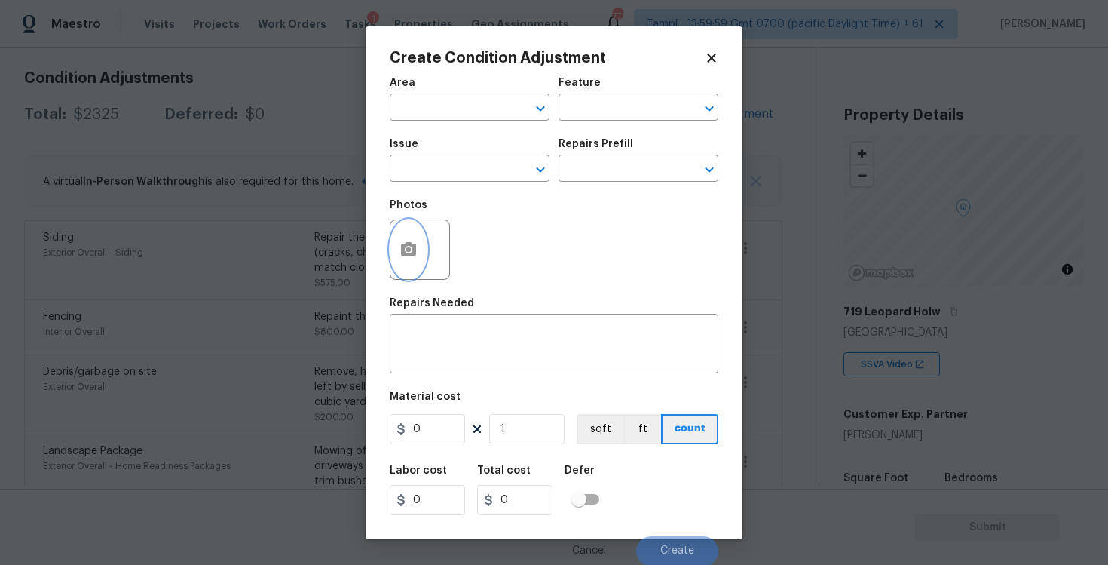
click at [423, 245] on button "button" at bounding box center [408, 249] width 36 height 59
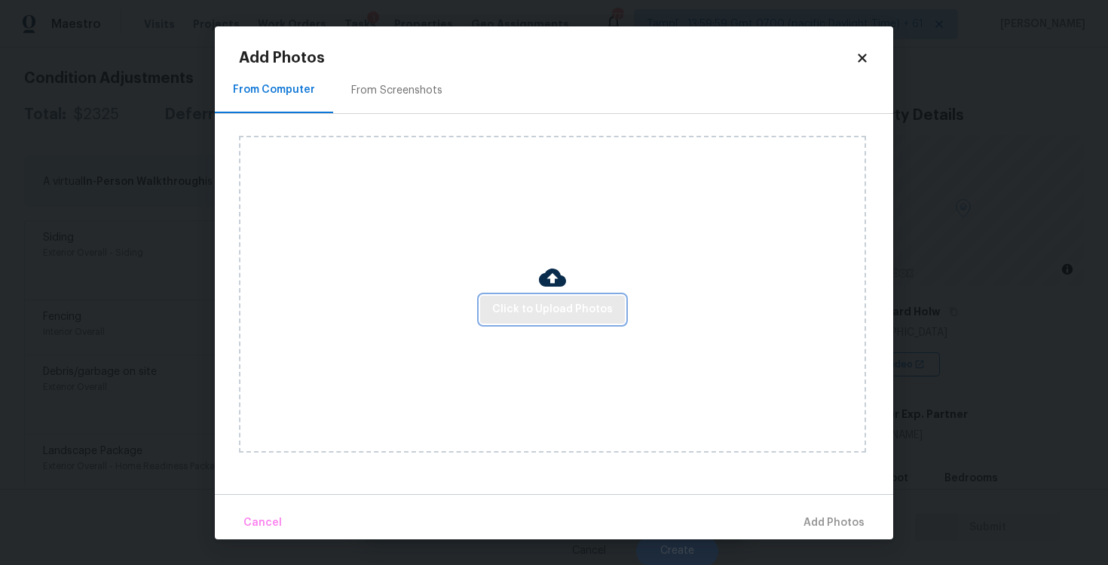
click at [566, 301] on span "Click to Upload Photos" at bounding box center [552, 309] width 121 height 19
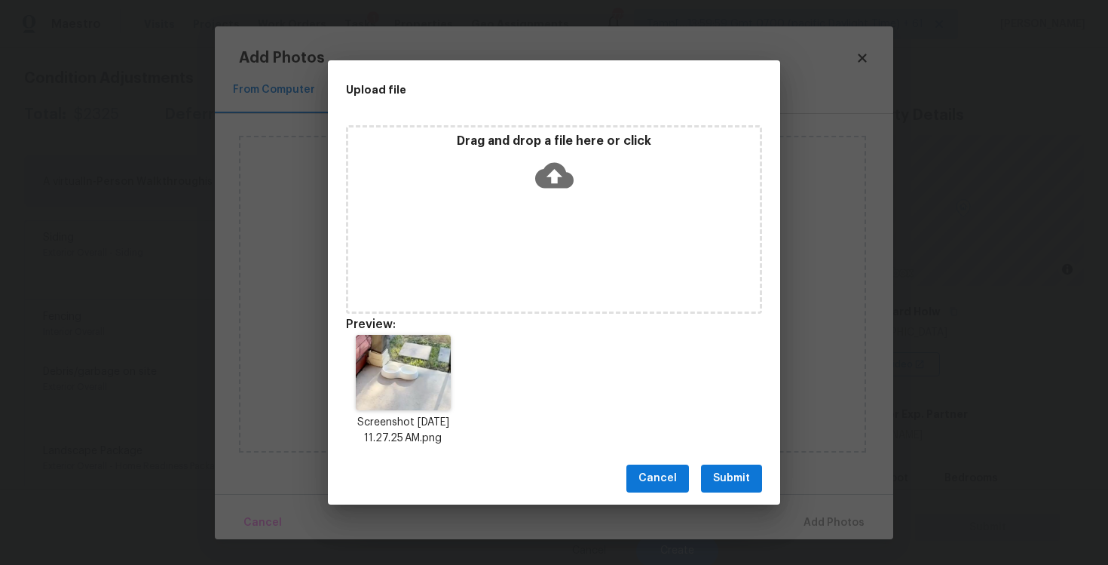
click at [722, 470] on span "Submit" at bounding box center [731, 478] width 37 height 19
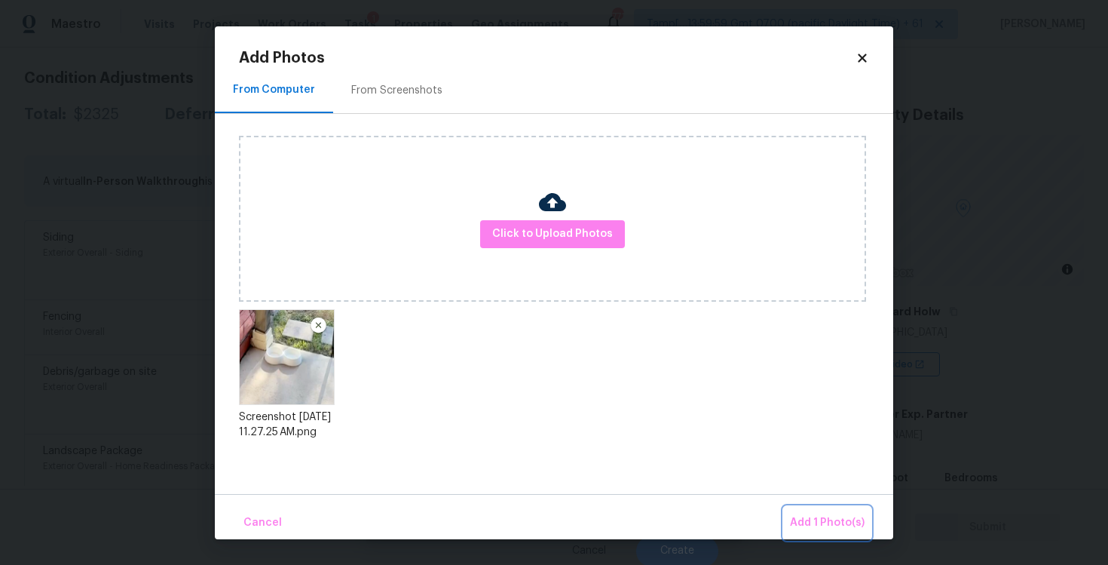
click at [797, 518] on span "Add 1 Photo(s)" at bounding box center [827, 522] width 75 height 19
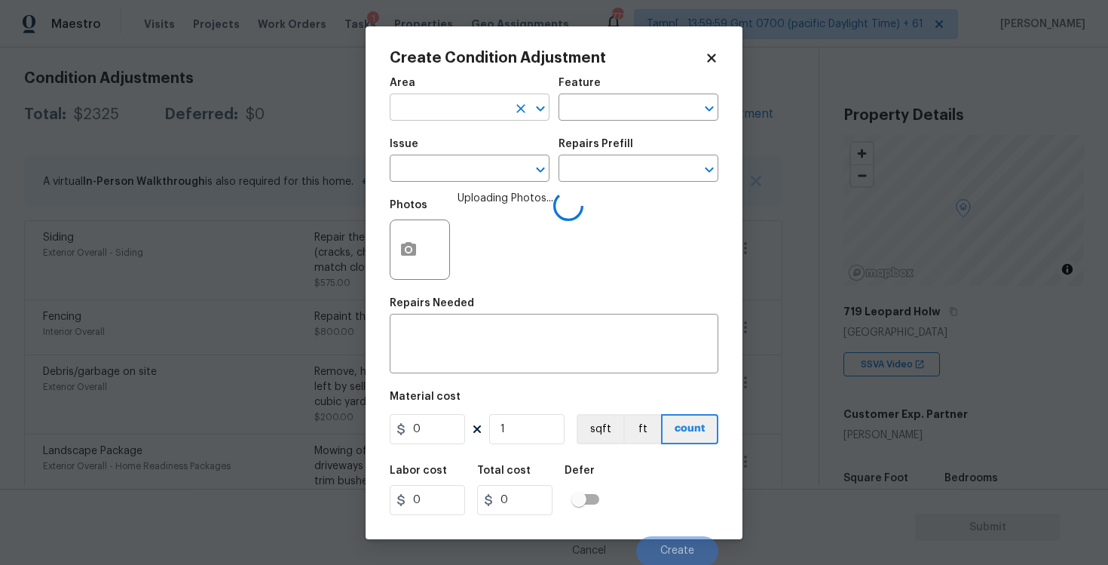
click at [443, 118] on input "text" at bounding box center [449, 108] width 118 height 23
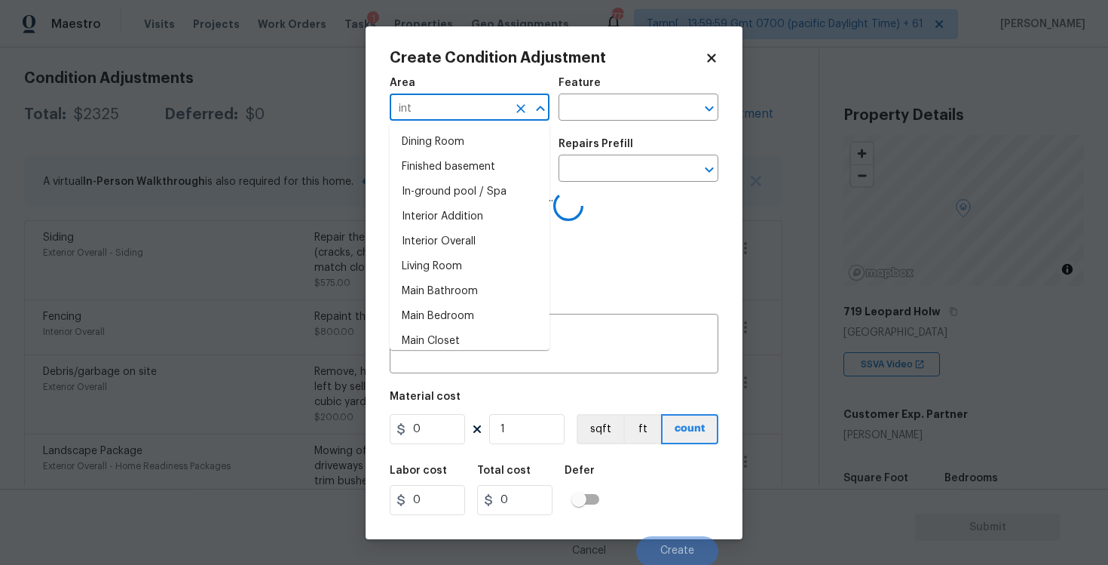
type input "inte"
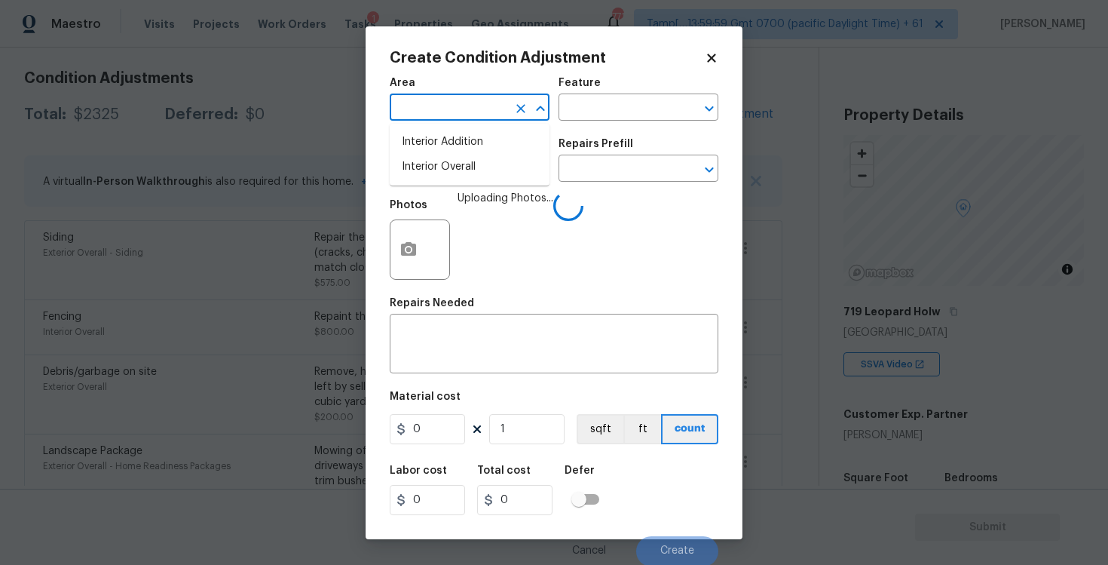
type input "r"
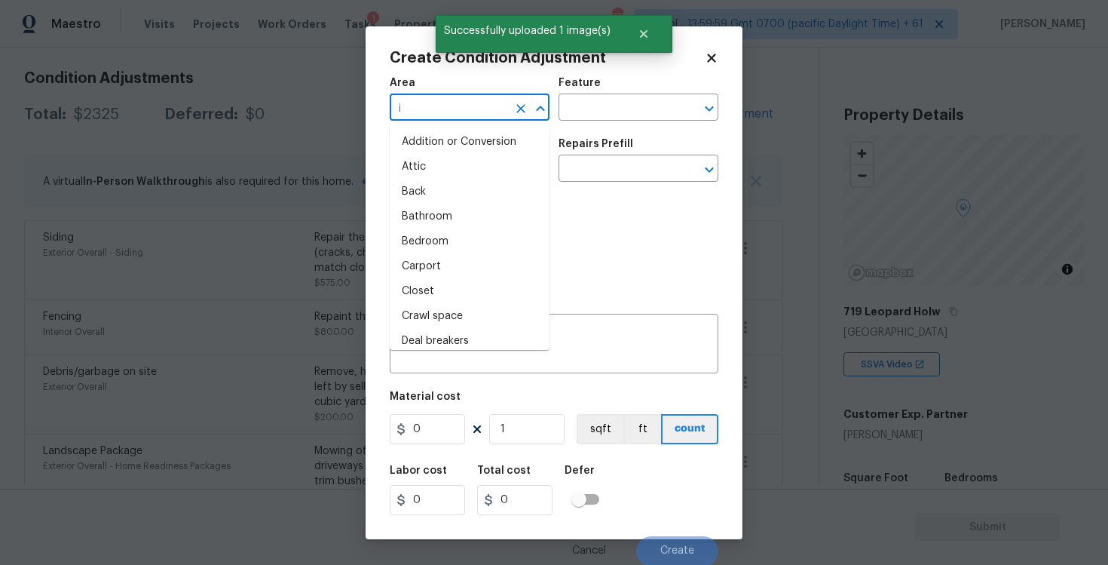
type input "in"
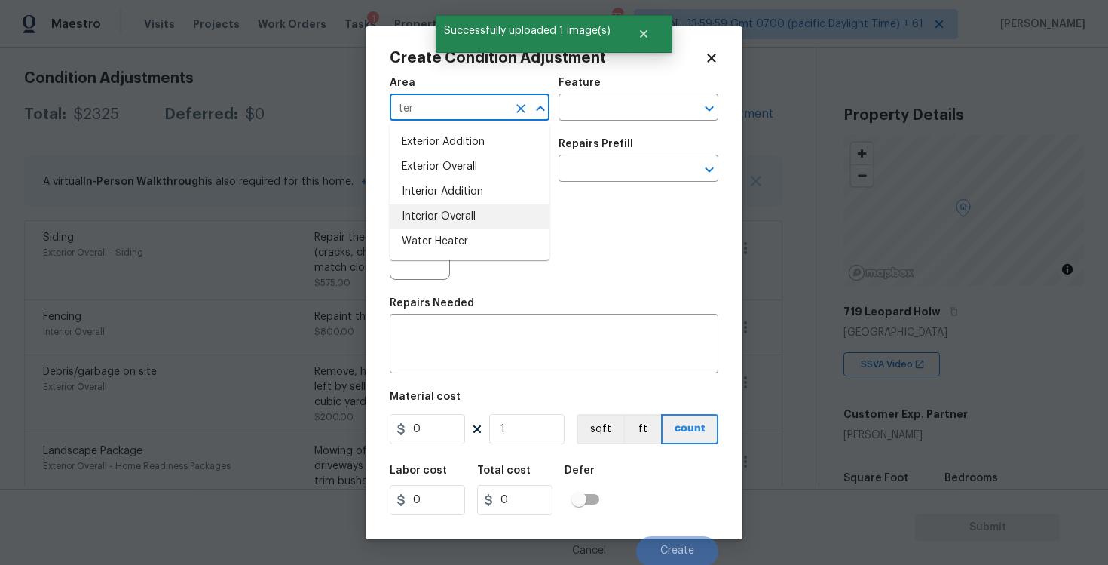
click at [448, 204] on li "Interior Overall" at bounding box center [470, 216] width 160 height 25
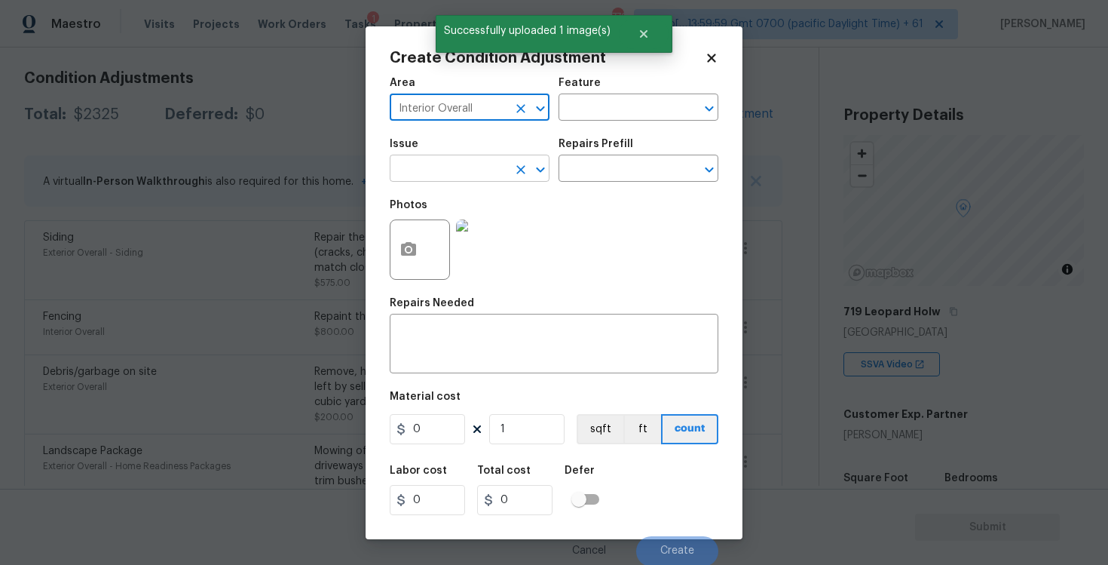
type input "Interior Overall"
click at [451, 171] on input "text" at bounding box center [449, 169] width 118 height 23
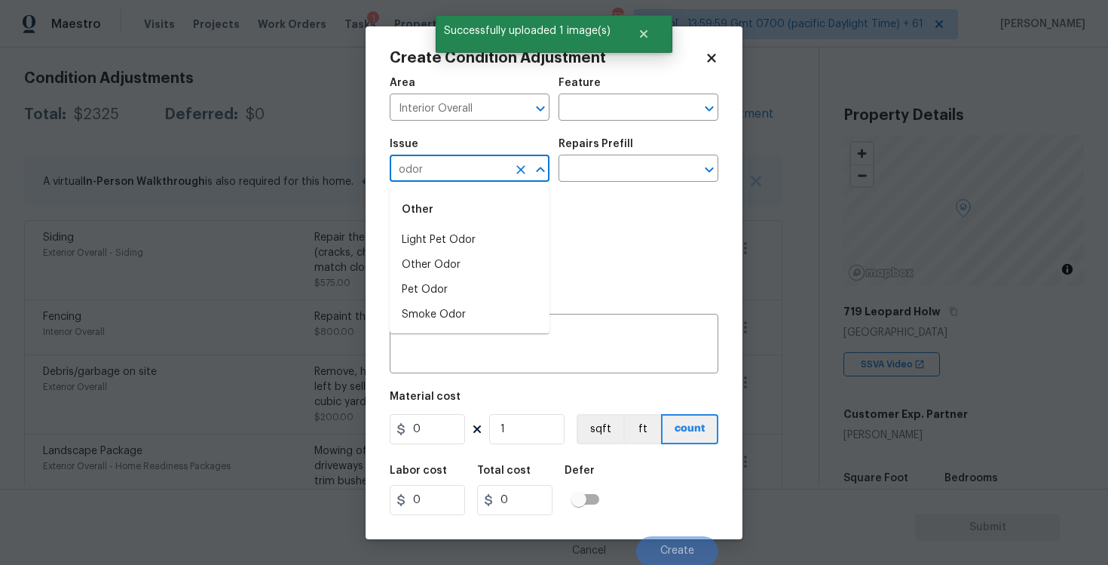
click at [468, 226] on div "Other" at bounding box center [470, 209] width 160 height 36
click at [475, 235] on li "Light Pet Odor" at bounding box center [470, 240] width 160 height 25
type input "Light Pet Odor"
click at [580, 186] on div "Issue Light Pet Odor ​ Repairs Prefill ​" at bounding box center [554, 160] width 329 height 61
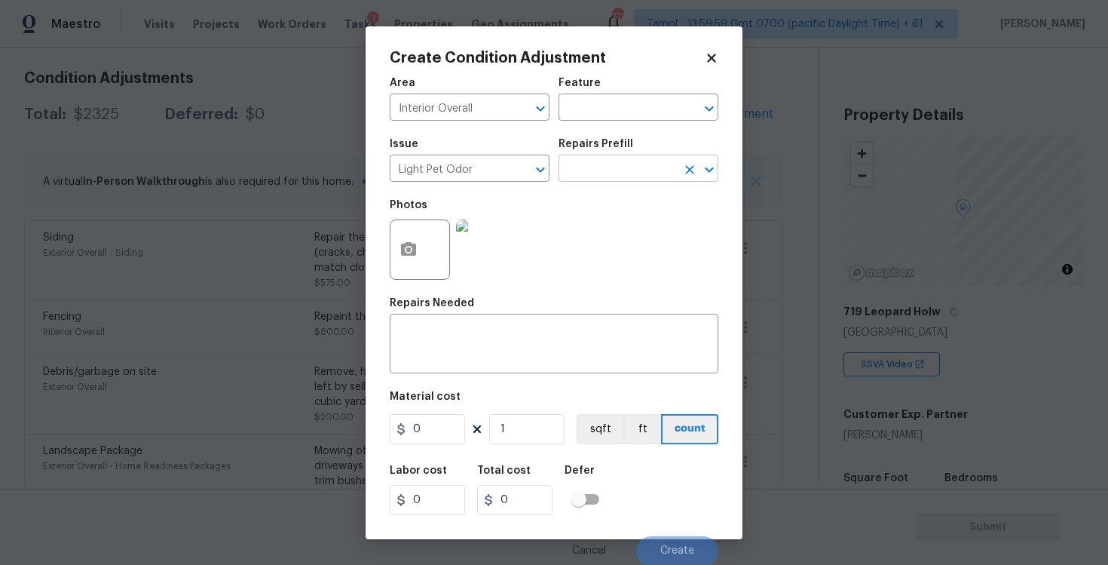
click at [593, 175] on input "text" at bounding box center [618, 169] width 118 height 23
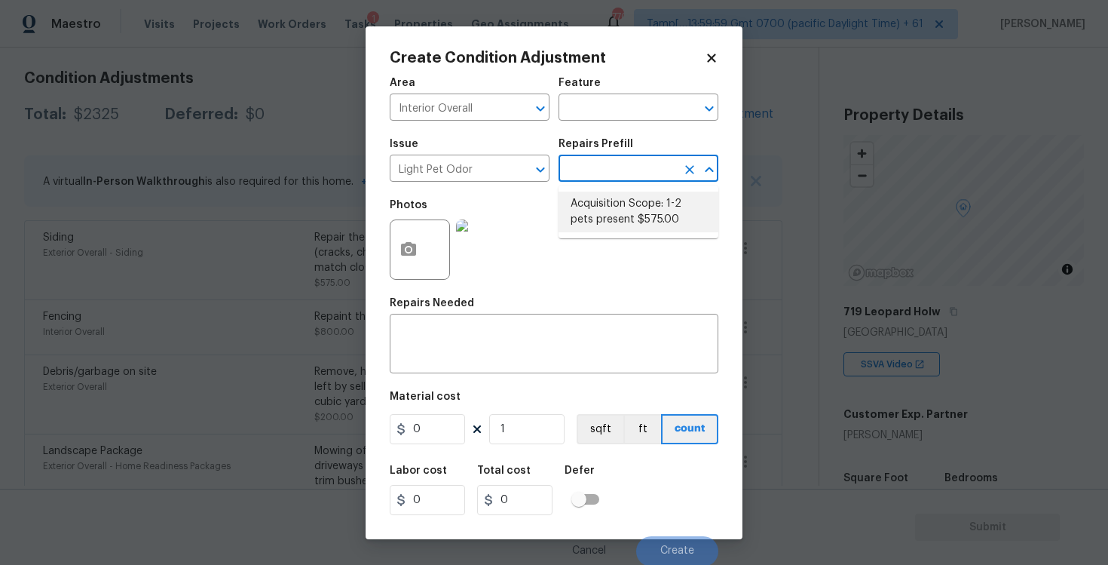
click at [598, 205] on li "Acquisition Scope: 1-2 pets present $575.00" at bounding box center [639, 211] width 160 height 41
type textarea "Acquisition Scope: 1-2 pets present"
type input "575"
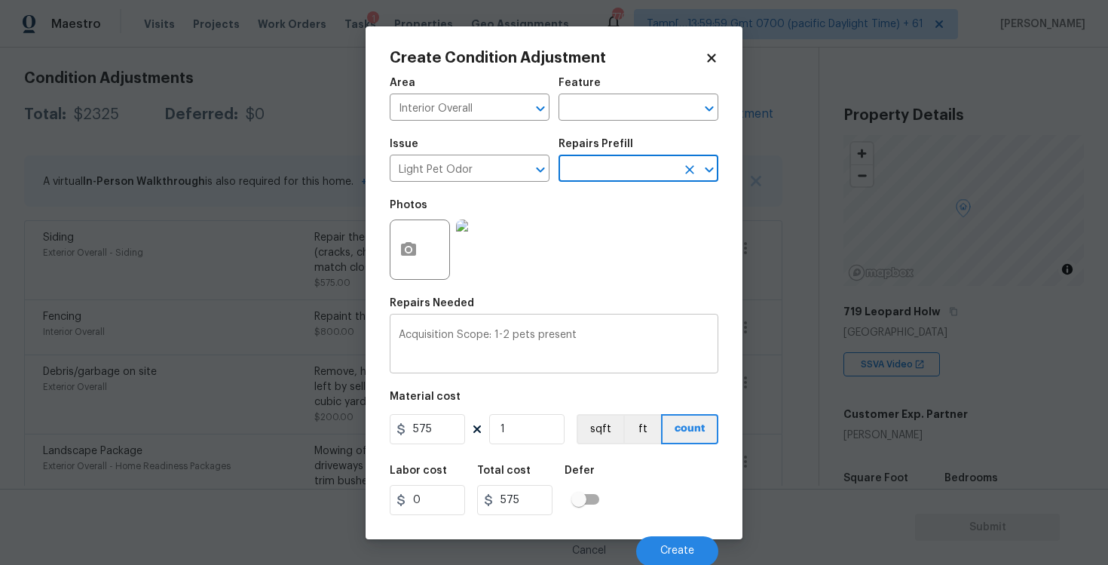
scroll to position [2, 0]
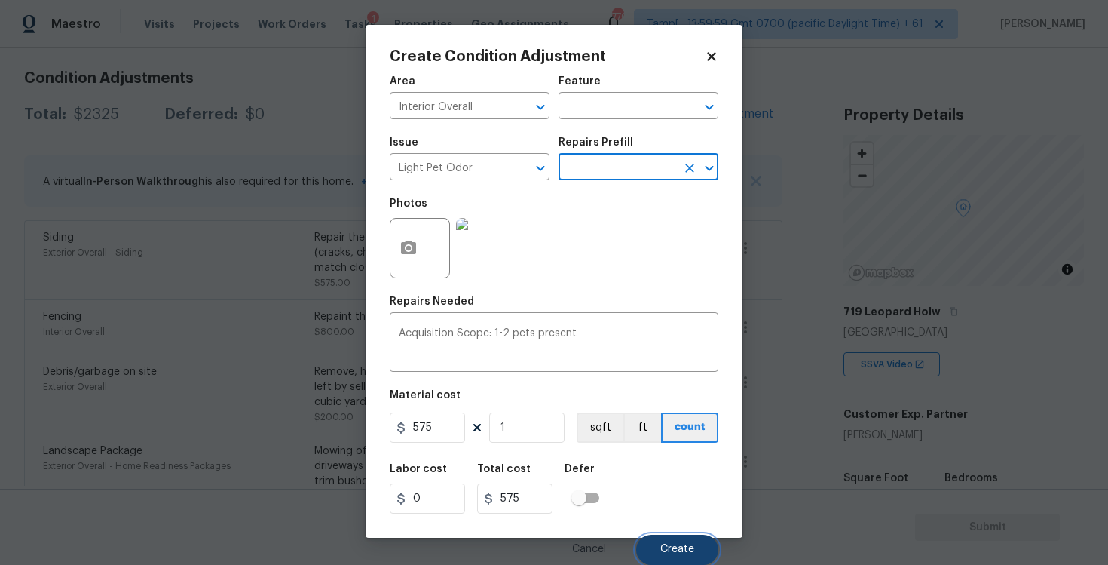
click at [667, 560] on button "Create" at bounding box center [677, 549] width 82 height 30
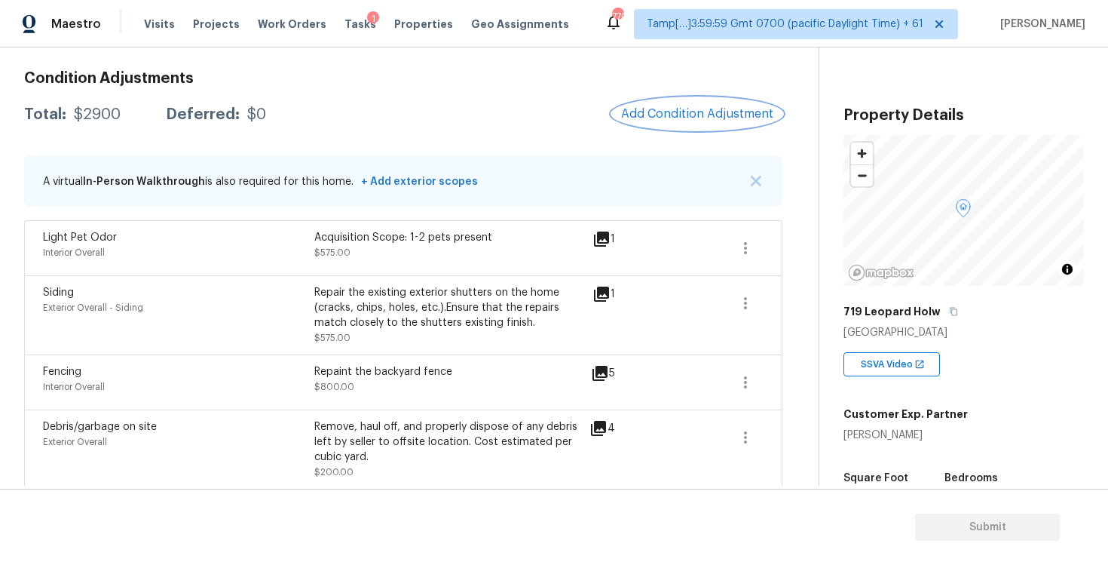
scroll to position [354, 0]
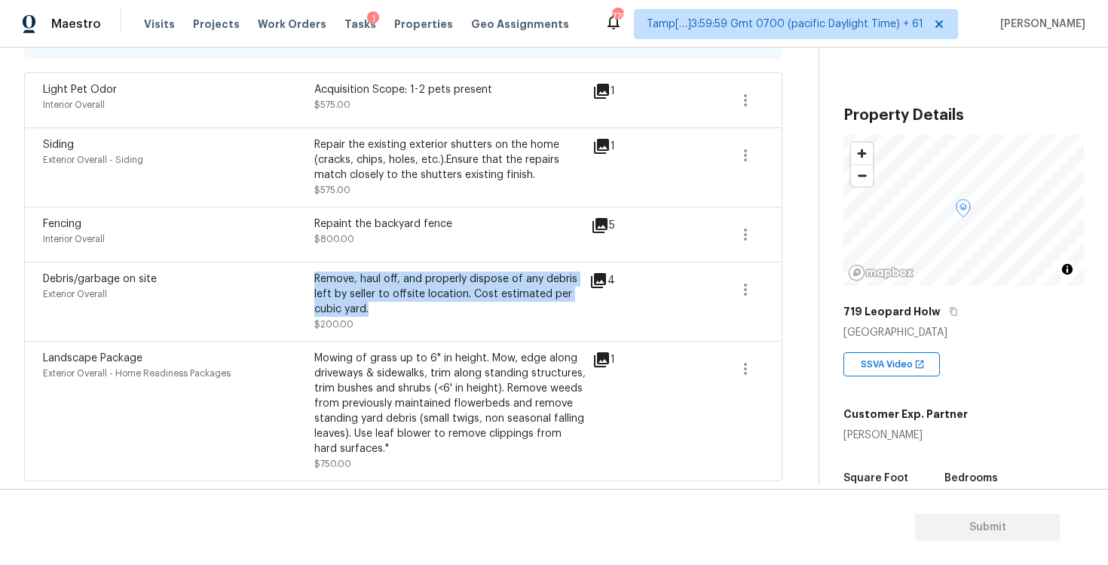
drag, startPoint x: 315, startPoint y: 280, endPoint x: 384, endPoint y: 310, distance: 74.9
click at [384, 310] on div "Remove, haul off, and properly dispose of any debris left by seller to offsite …" at bounding box center [449, 293] width 271 height 45
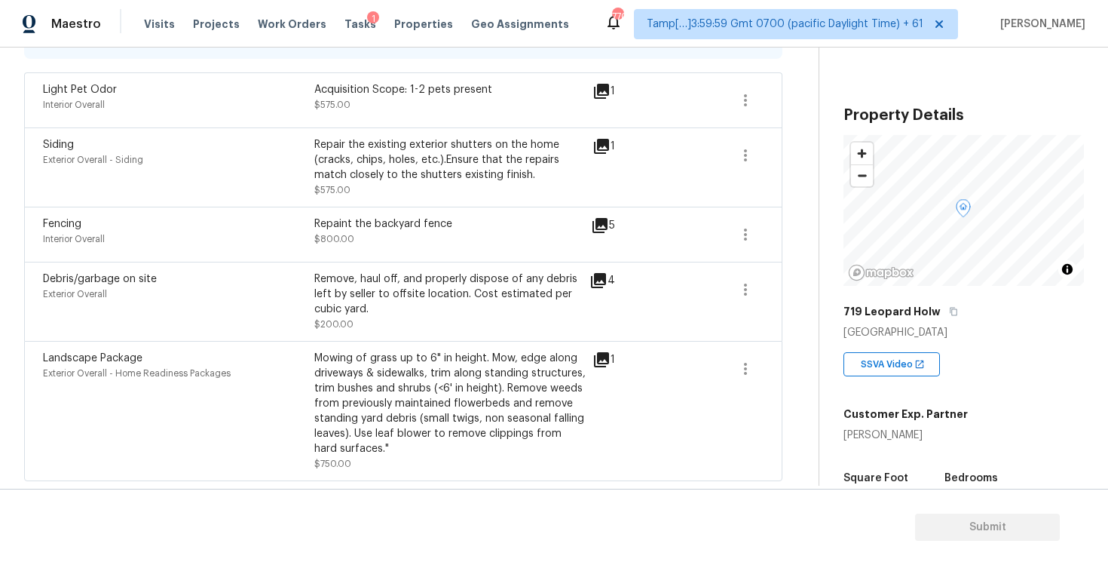
click at [505, 225] on div "Repaint the backyard fence" at bounding box center [449, 223] width 271 height 15
drag, startPoint x: 314, startPoint y: 223, endPoint x: 497, endPoint y: 222, distance: 182.4
click at [497, 224] on div "Repaint the backyard fence" at bounding box center [449, 223] width 271 height 15
click at [497, 222] on div "Repaint the backyard fence" at bounding box center [449, 223] width 271 height 15
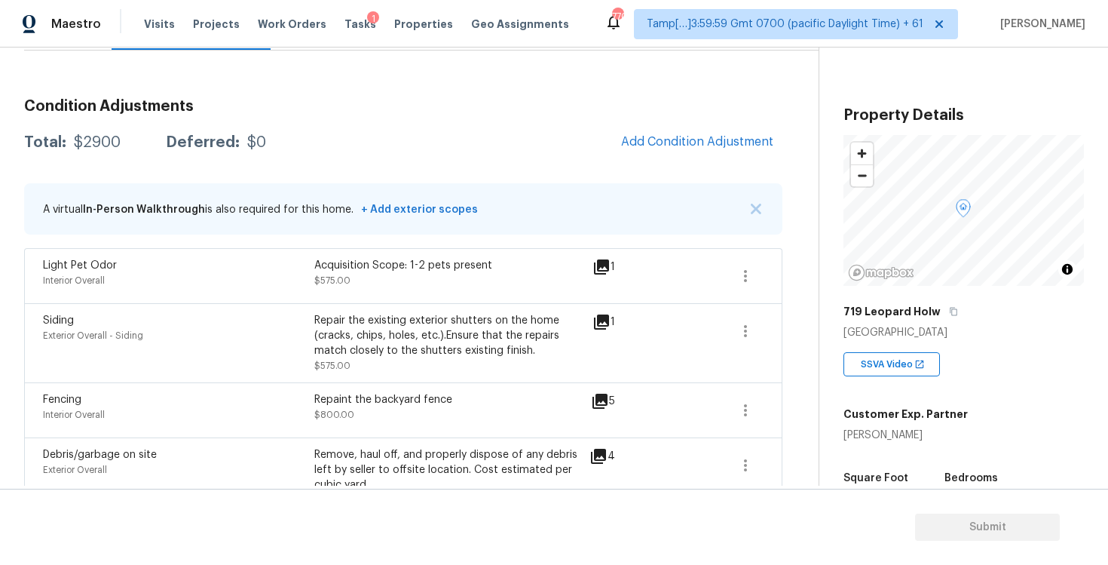
scroll to position [167, 0]
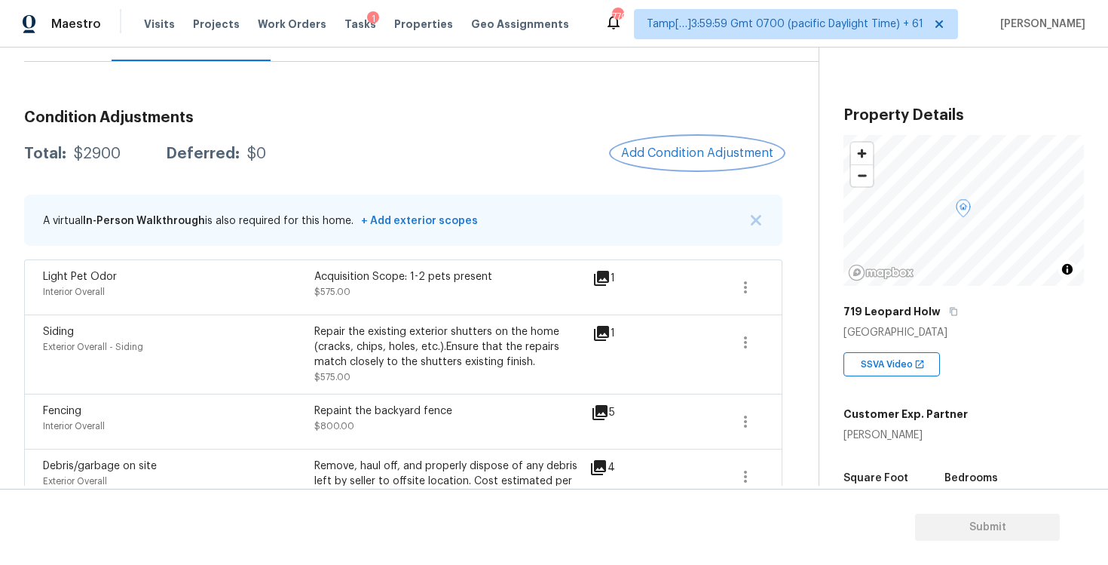
click at [662, 153] on span "Add Condition Adjustment" at bounding box center [697, 153] width 152 height 14
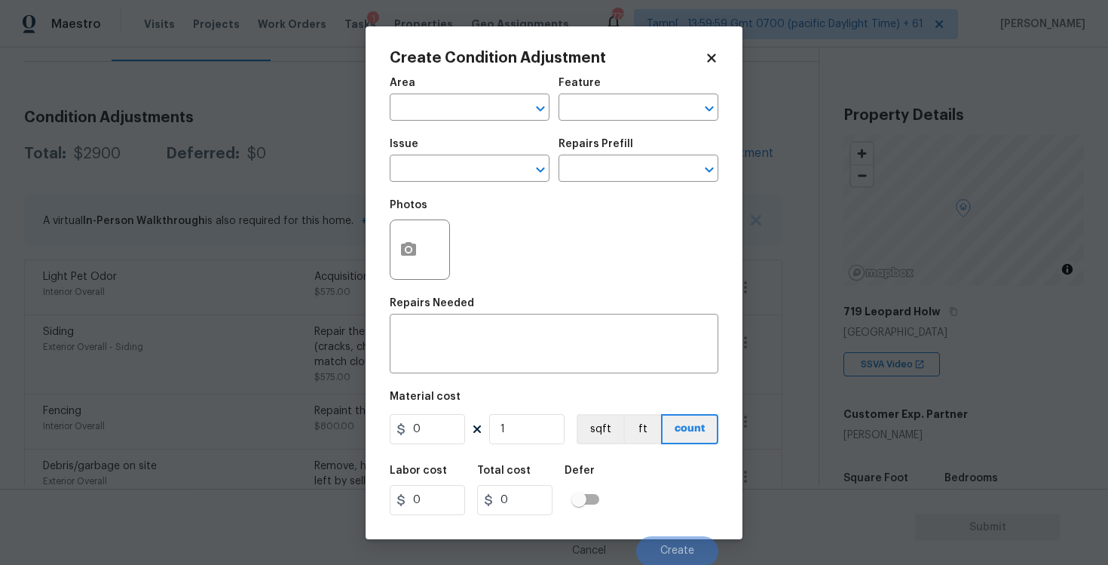
click at [424, 236] on div at bounding box center [420, 249] width 60 height 60
click at [406, 234] on button "button" at bounding box center [408, 249] width 36 height 59
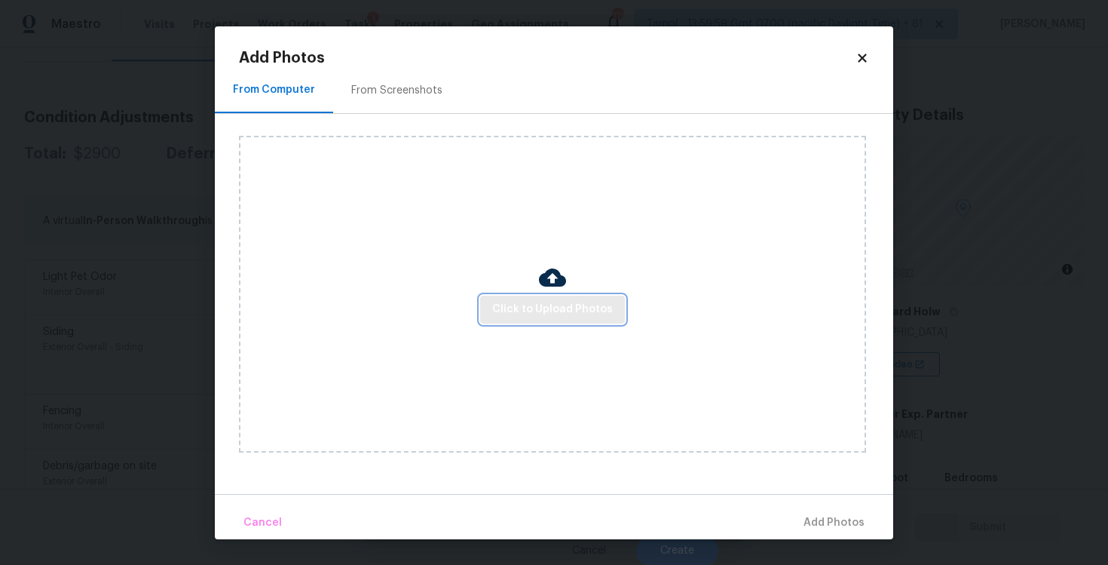
click at [577, 300] on span "Click to Upload Photos" at bounding box center [552, 309] width 121 height 19
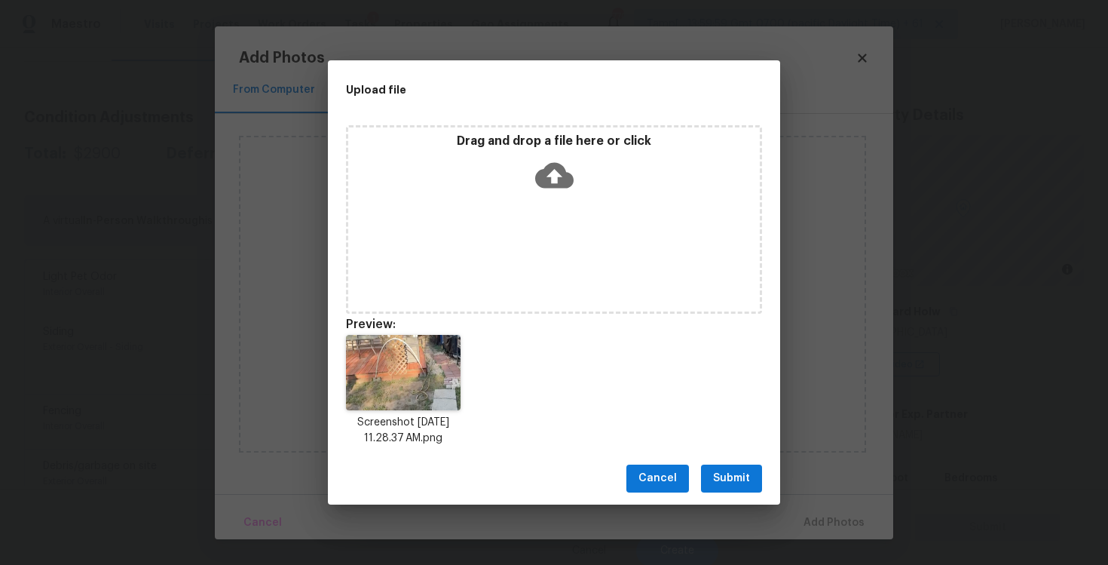
click at [716, 465] on button "Submit" at bounding box center [731, 478] width 61 height 28
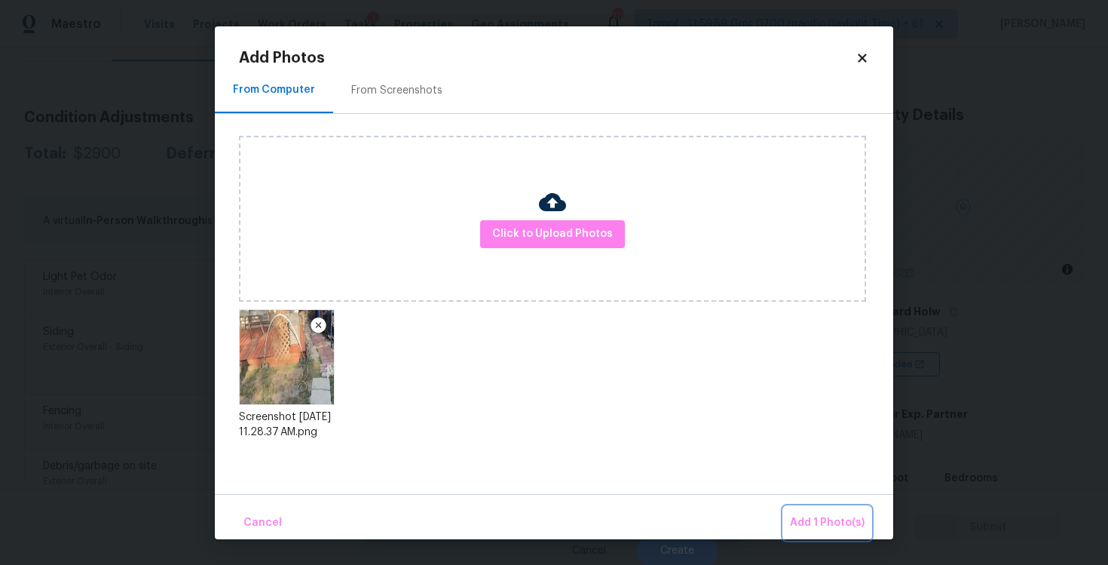
click at [810, 516] on span "Add 1 Photo(s)" at bounding box center [827, 522] width 75 height 19
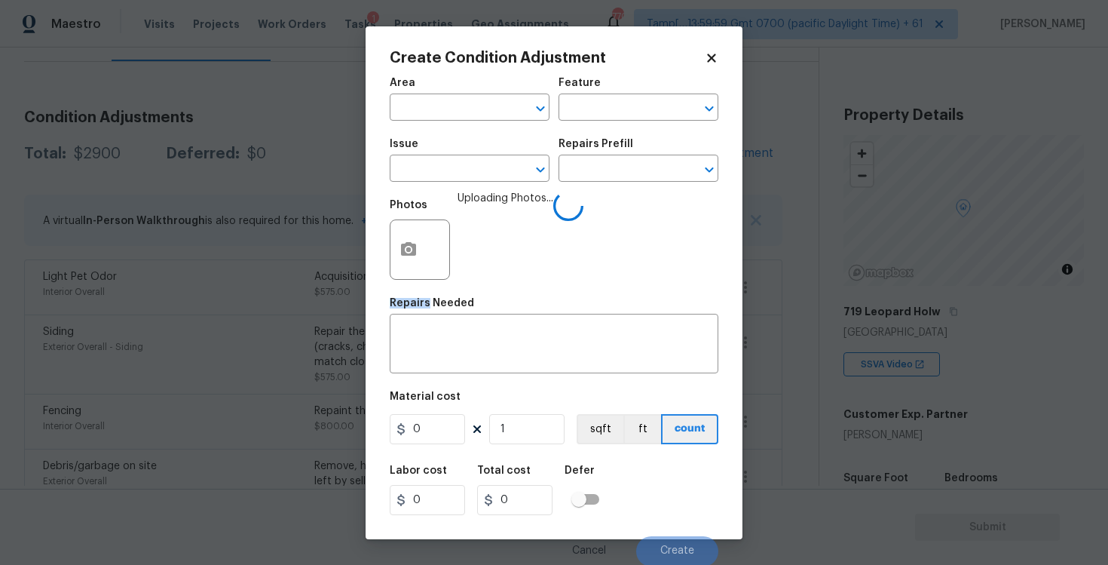
click at [412, 94] on div "Area" at bounding box center [470, 88] width 160 height 20
click at [415, 99] on input "text" at bounding box center [449, 108] width 118 height 23
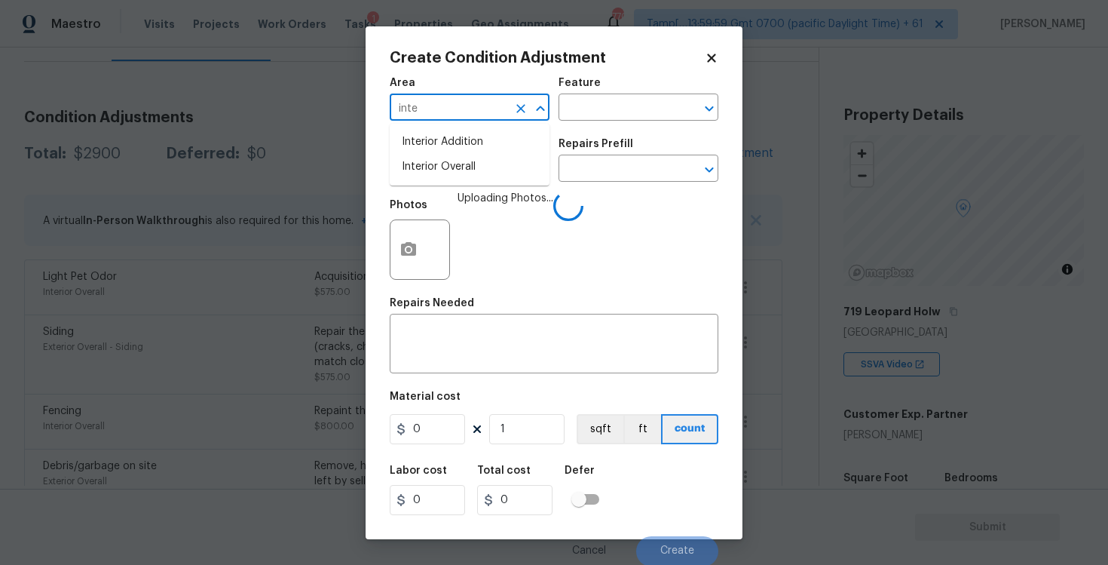
type input "inter"
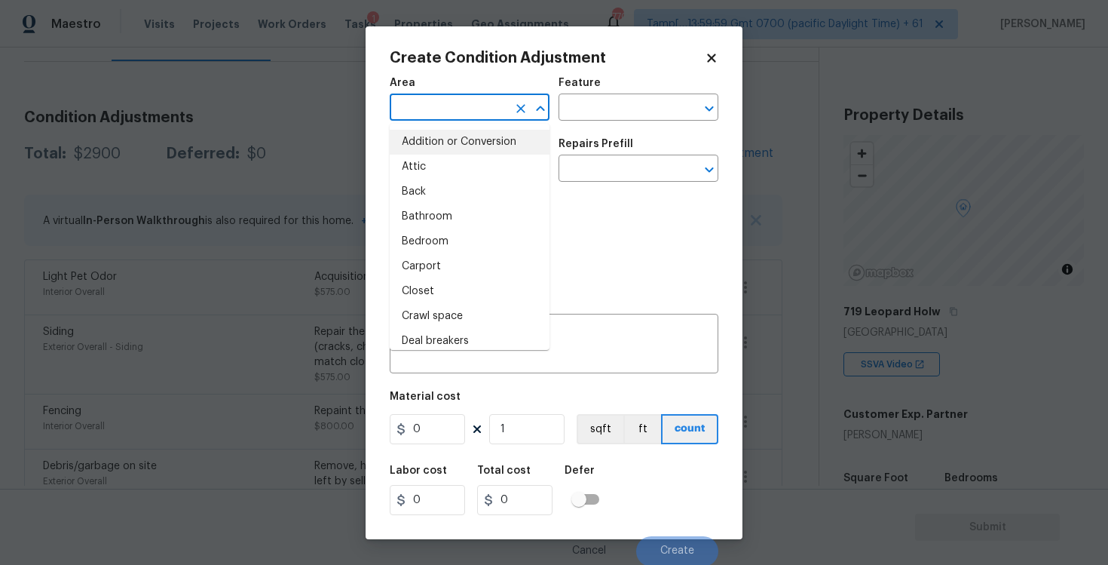
click at [434, 115] on input "text" at bounding box center [449, 108] width 118 height 23
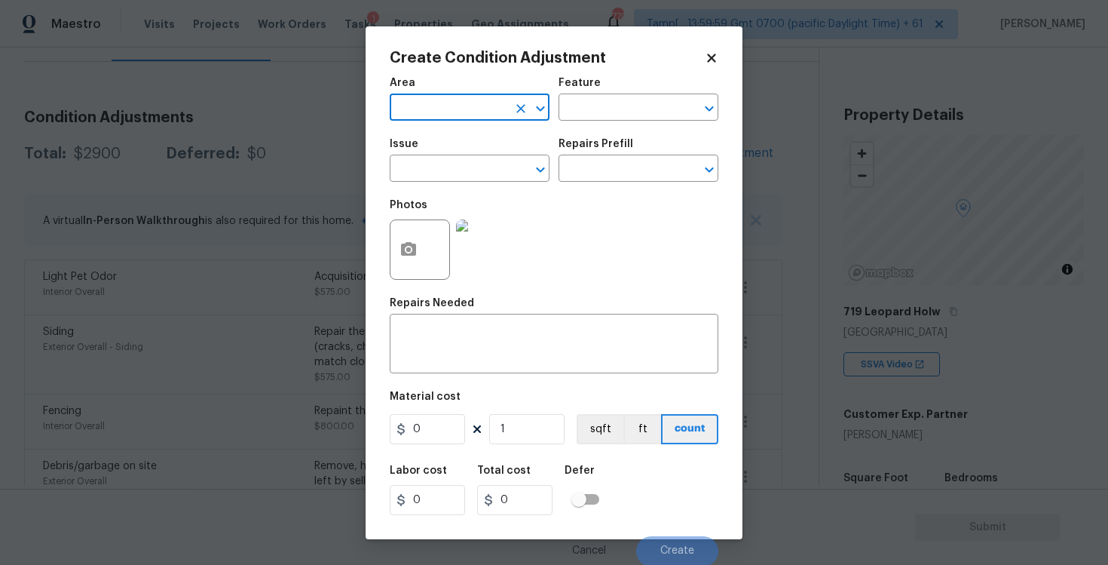
click at [434, 115] on input "text" at bounding box center [449, 108] width 118 height 23
click at [459, 155] on li "Exterior Overall" at bounding box center [470, 167] width 160 height 25
type input "Exterior Overall"
click at [459, 155] on div "Issue" at bounding box center [470, 149] width 160 height 20
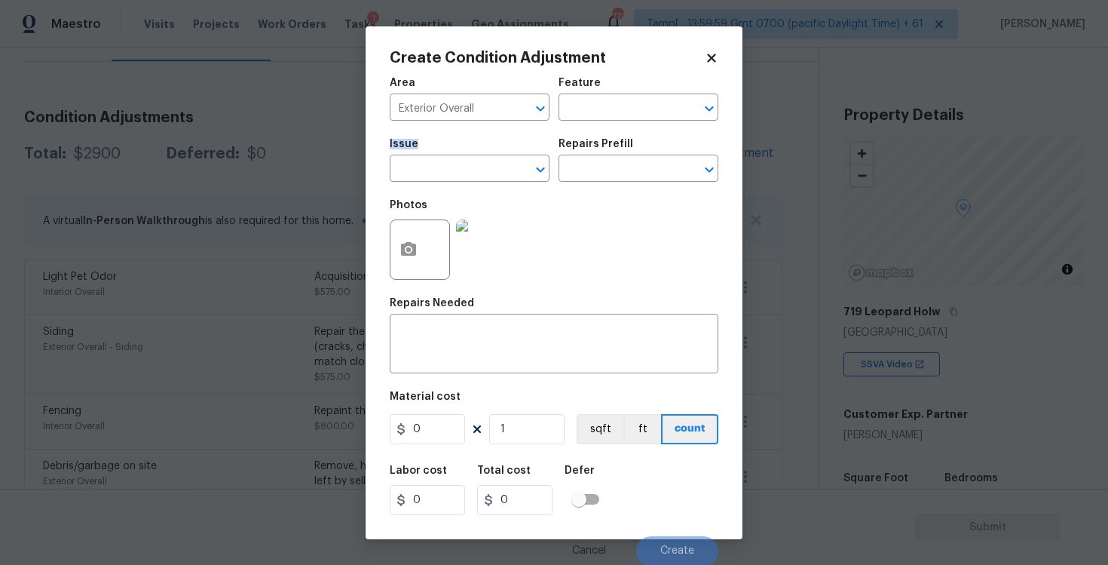
click at [459, 155] on div "Issue" at bounding box center [470, 149] width 160 height 20
click at [459, 160] on input "text" at bounding box center [449, 169] width 118 height 23
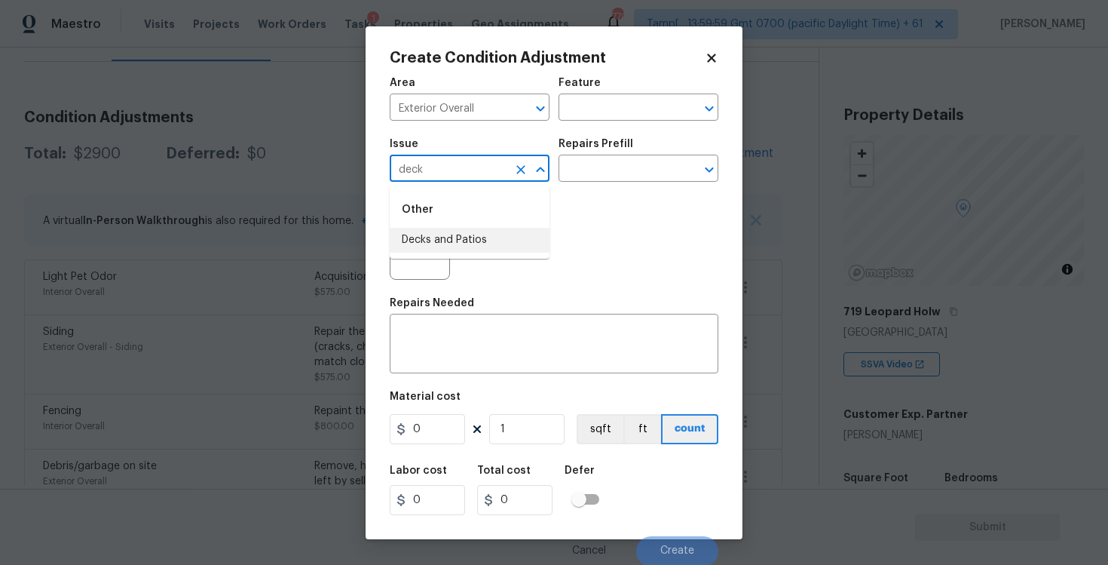
click at [466, 234] on li "Decks and Patios" at bounding box center [470, 240] width 160 height 25
type input "Decks and Patios"
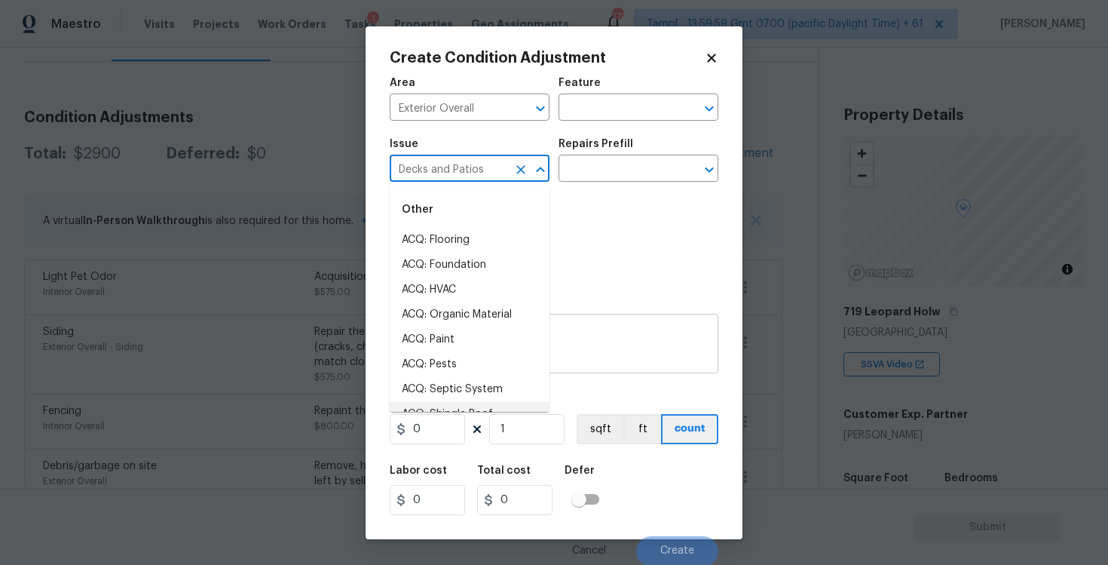
click at [565, 369] on div "x ​" at bounding box center [554, 345] width 329 height 56
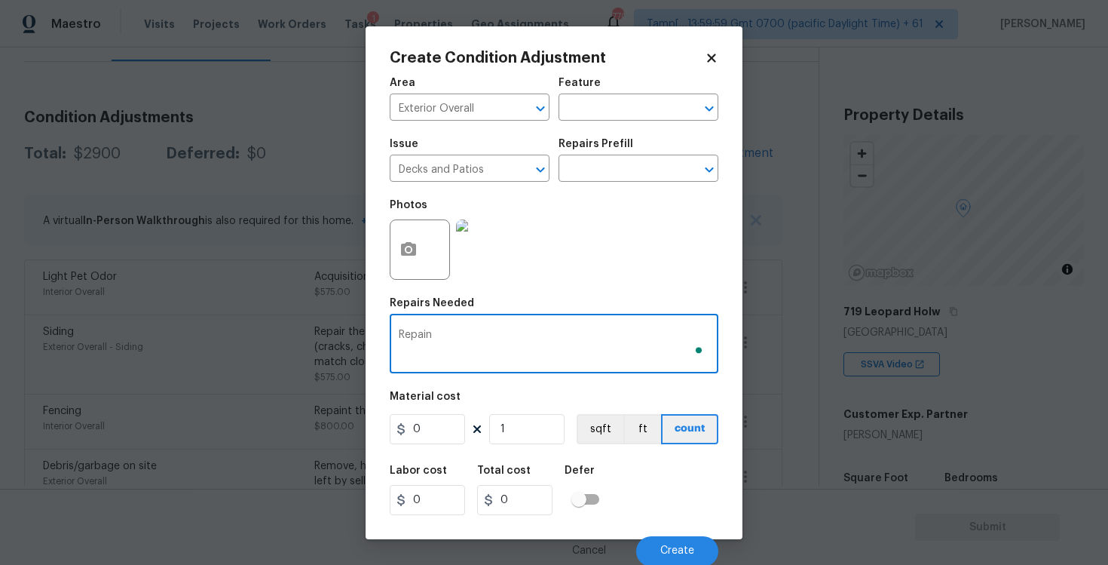
type textarea "Repaint"
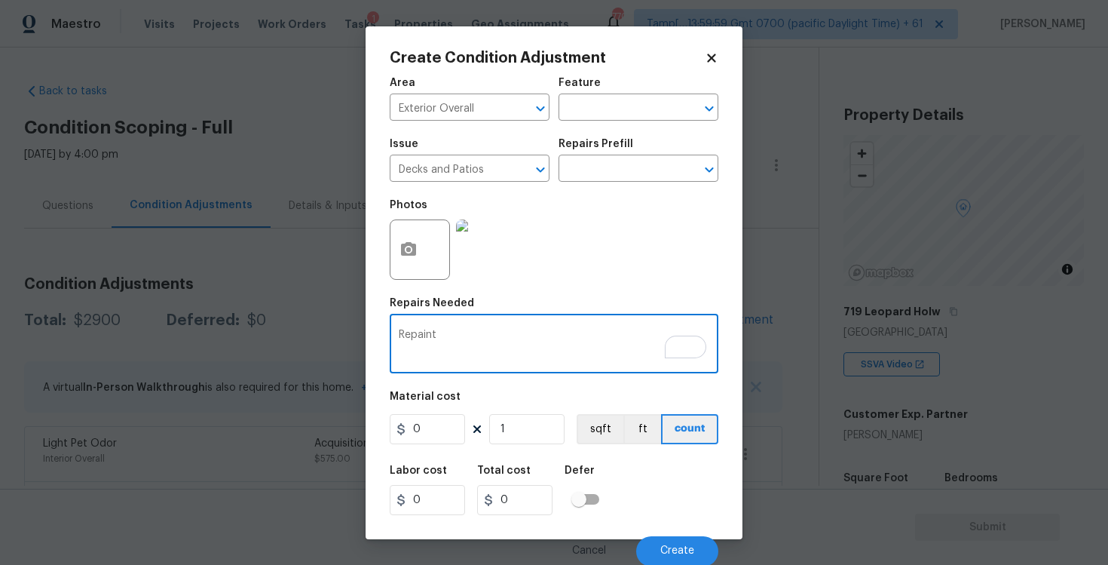
scroll to position [167, 0]
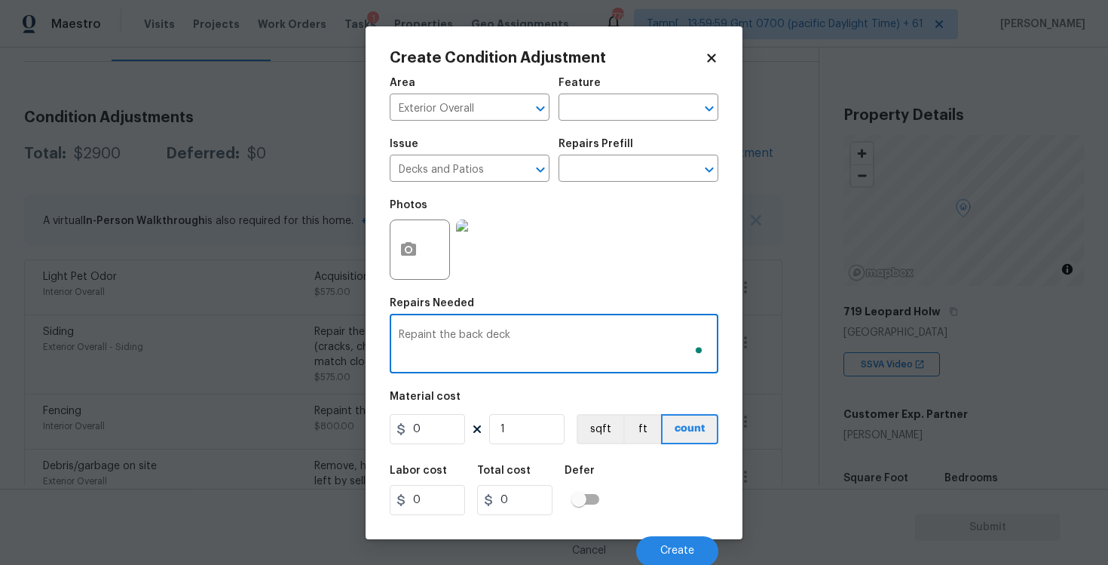
type textarea "Repaint the back deck"
click at [404, 430] on icon at bounding box center [401, 429] width 8 height 12
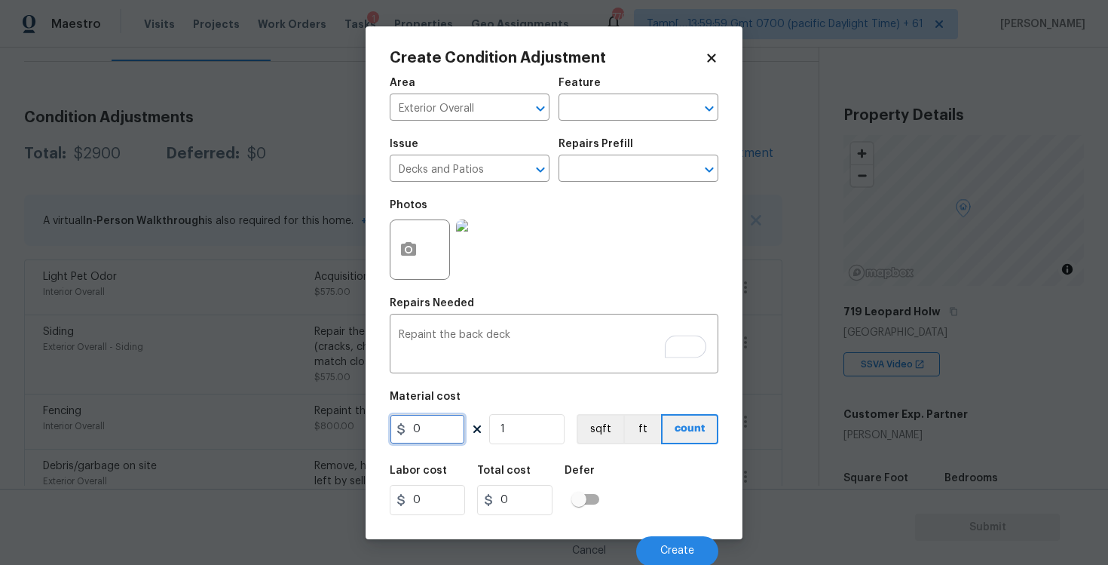
click at [421, 427] on input "0" at bounding box center [427, 429] width 75 height 30
type input "500"
click at [584, 455] on div "Area Exterior Overall ​ Feature ​ Issue Decks and Patios ​ Repairs Prefill ​ Ph…" at bounding box center [554, 317] width 329 height 497
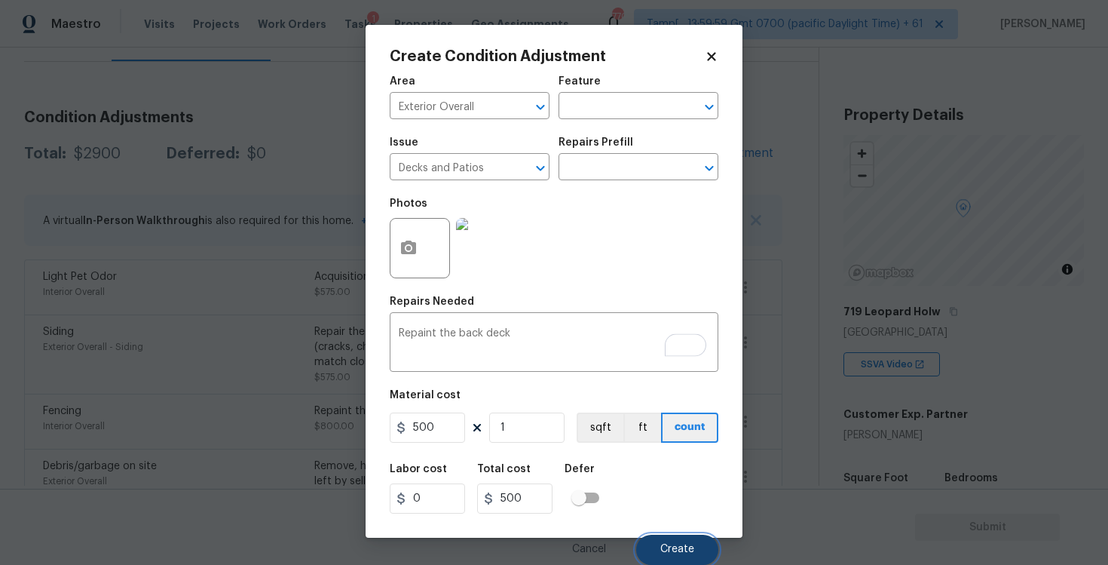
click at [694, 540] on button "Create" at bounding box center [677, 549] width 82 height 30
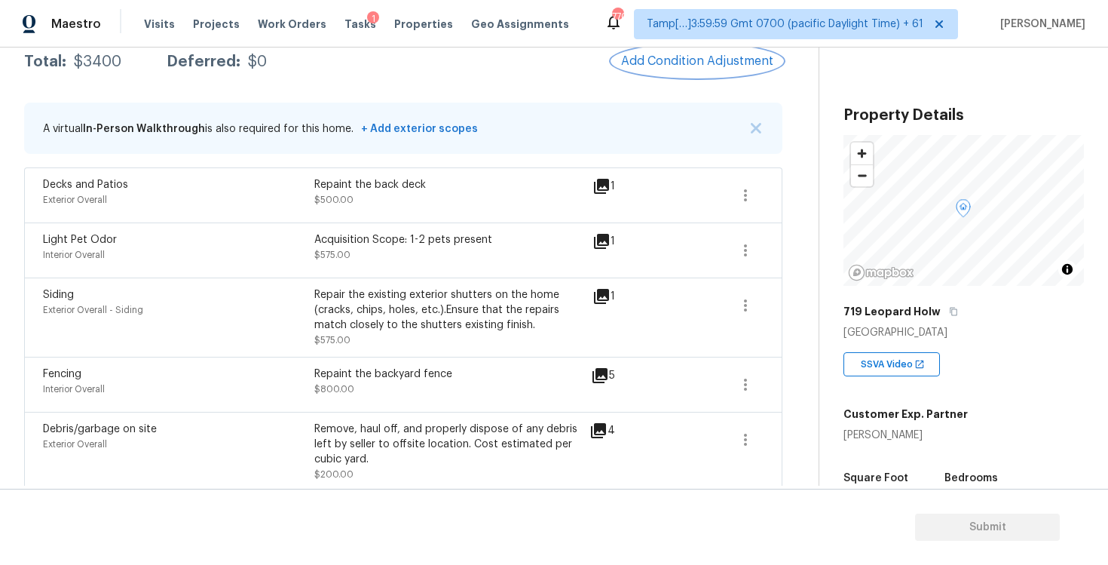
scroll to position [261, 0]
click at [684, 66] on button "Add Condition Adjustment" at bounding box center [697, 59] width 170 height 32
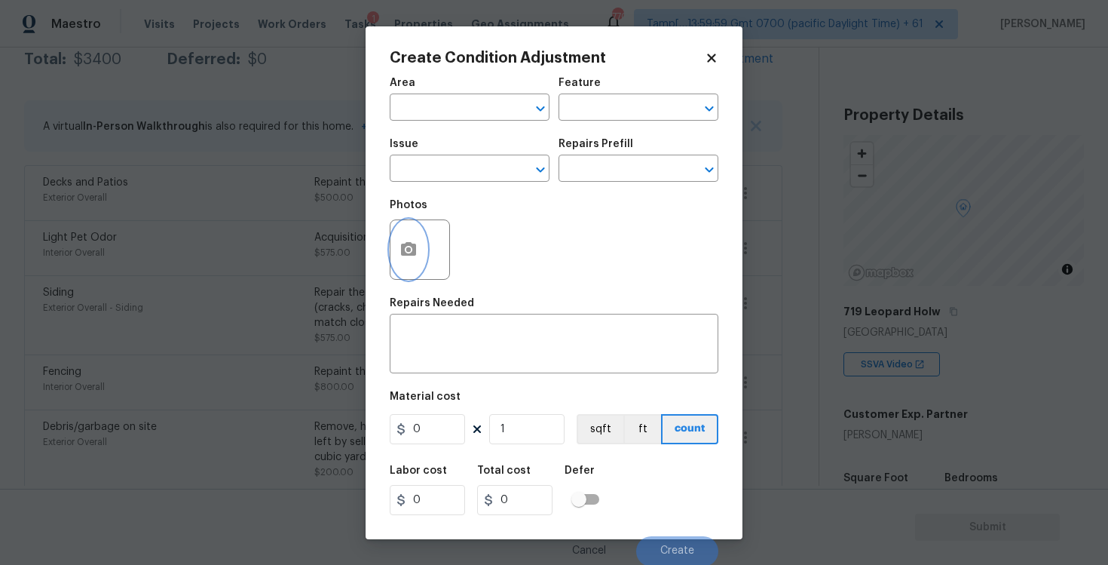
click at [412, 240] on button "button" at bounding box center [408, 249] width 36 height 59
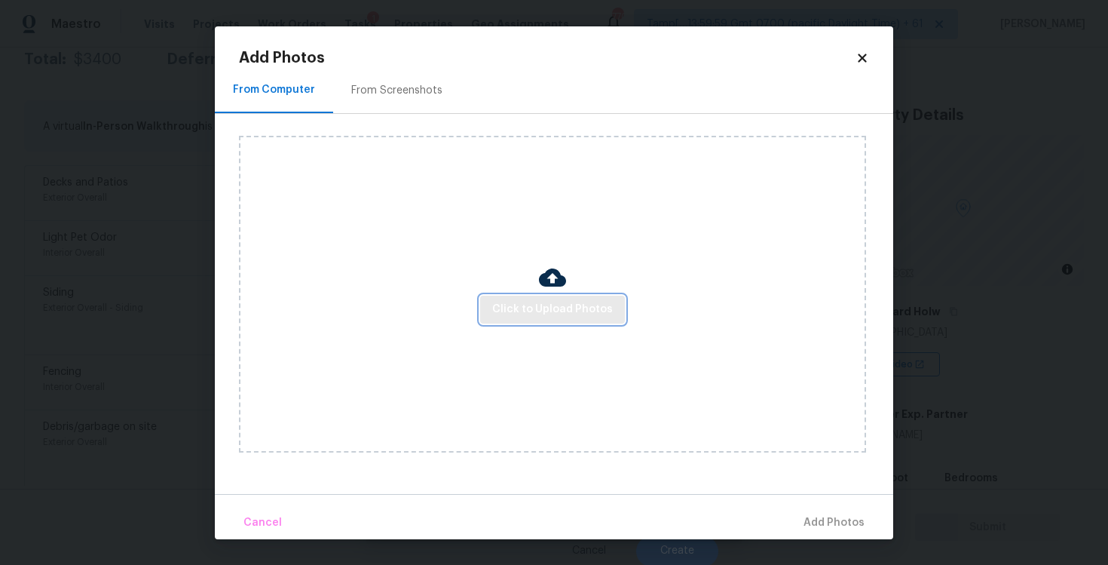
click at [591, 311] on span "Click to Upload Photos" at bounding box center [552, 309] width 121 height 19
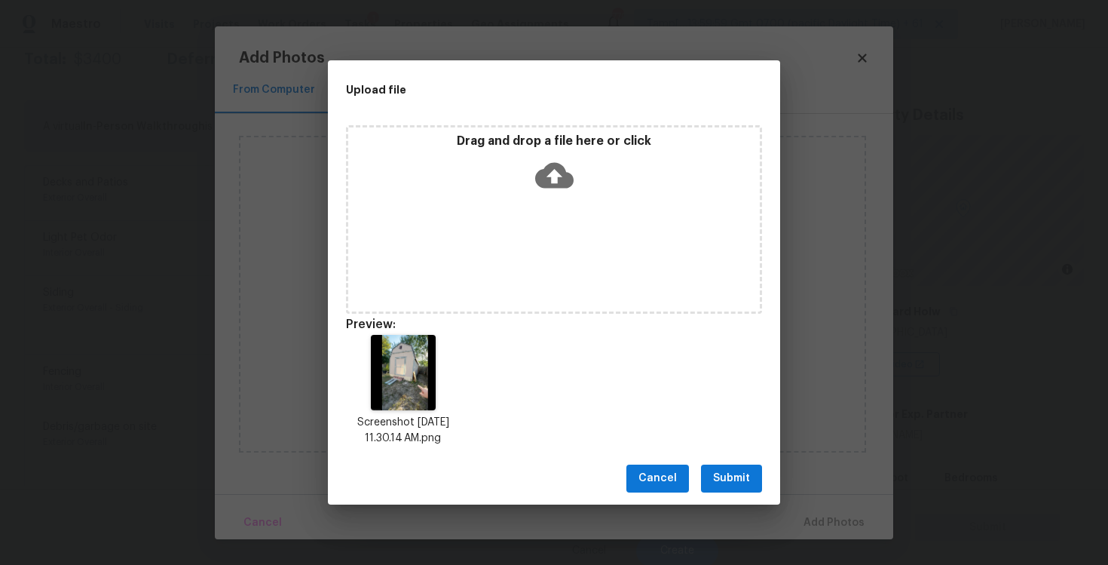
click at [746, 480] on span "Submit" at bounding box center [731, 478] width 37 height 19
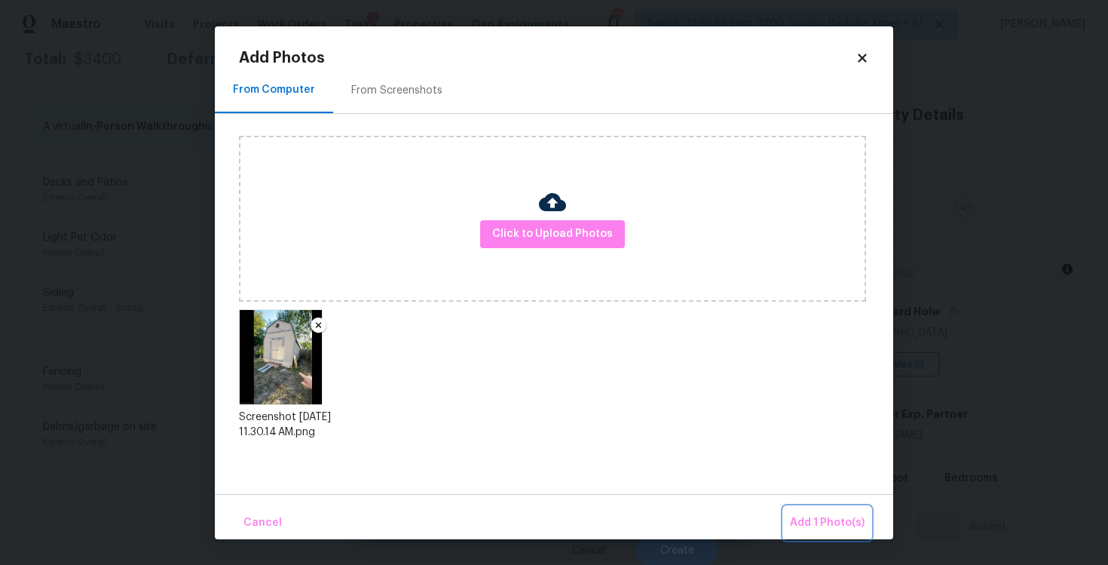
click at [837, 511] on button "Add 1 Photo(s)" at bounding box center [827, 523] width 87 height 32
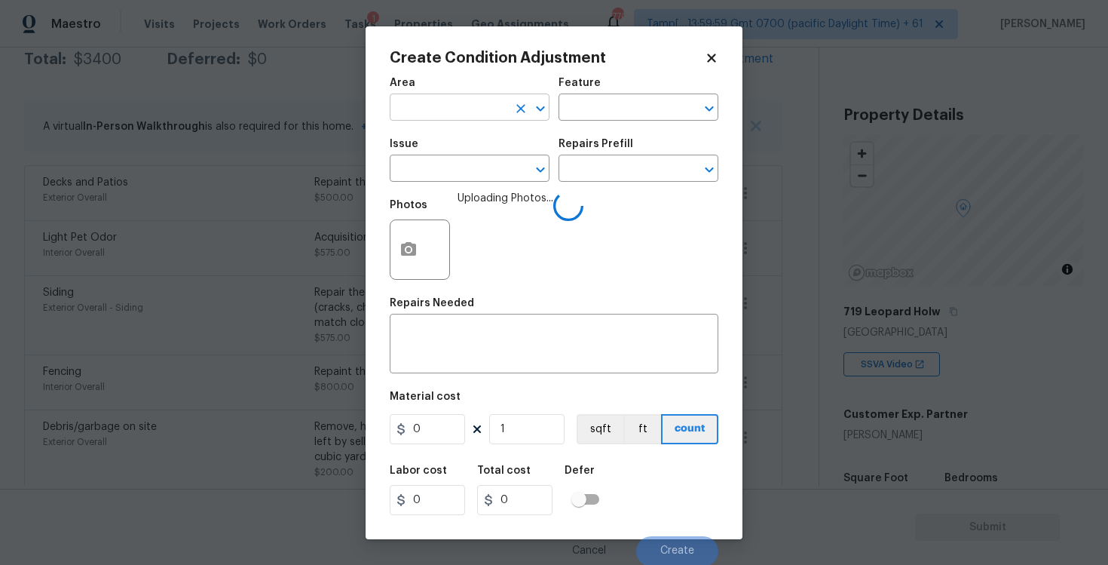
click at [482, 115] on input "text" at bounding box center [449, 108] width 118 height 23
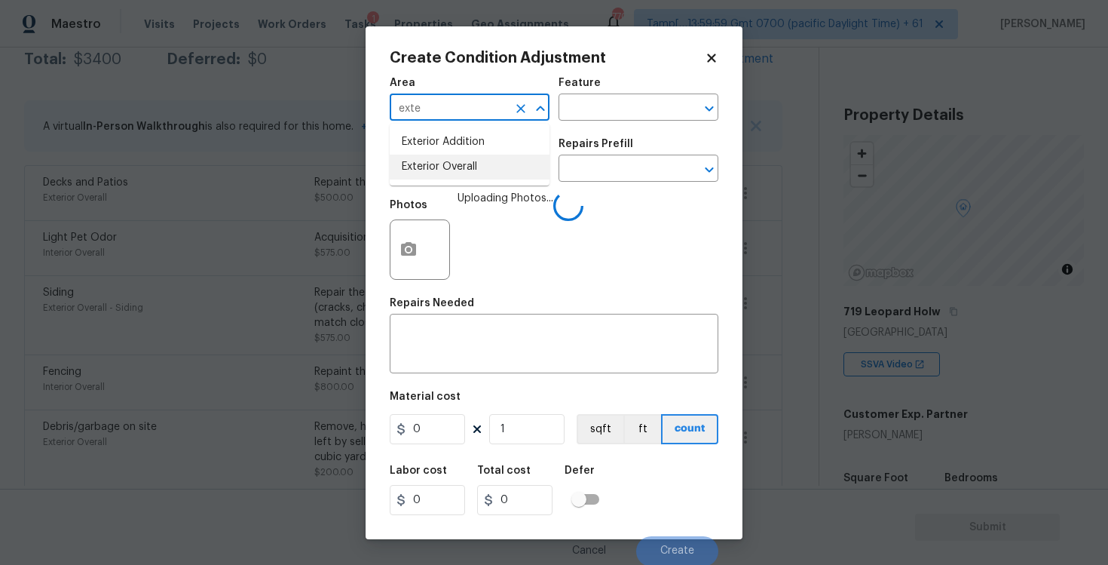
click at [485, 171] on li "Exterior Overall" at bounding box center [470, 167] width 160 height 25
type input "Exterior Overall"
click at [485, 171] on input "text" at bounding box center [449, 169] width 118 height 23
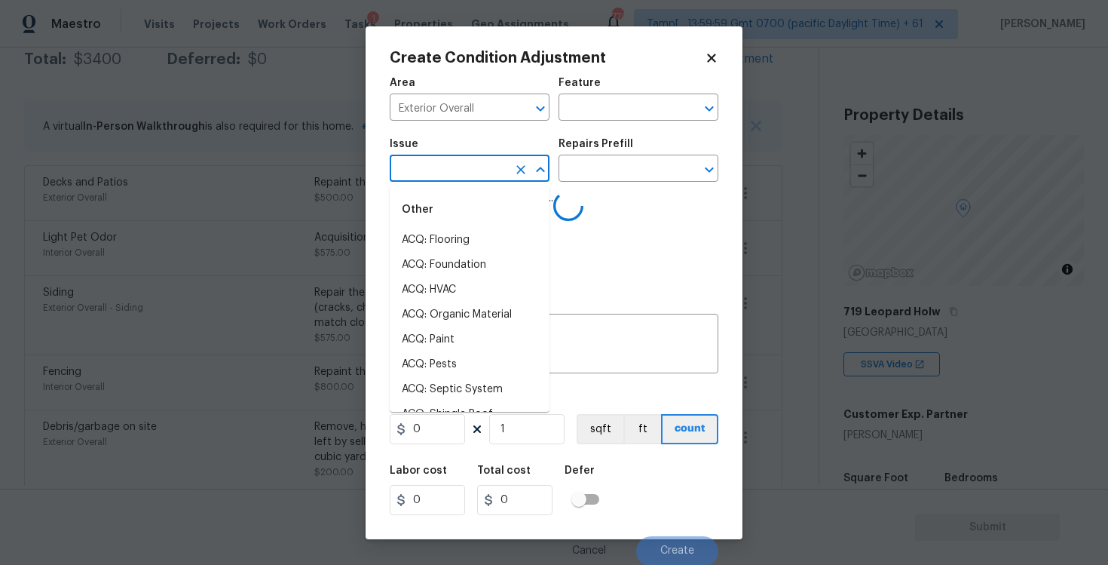
type input "d"
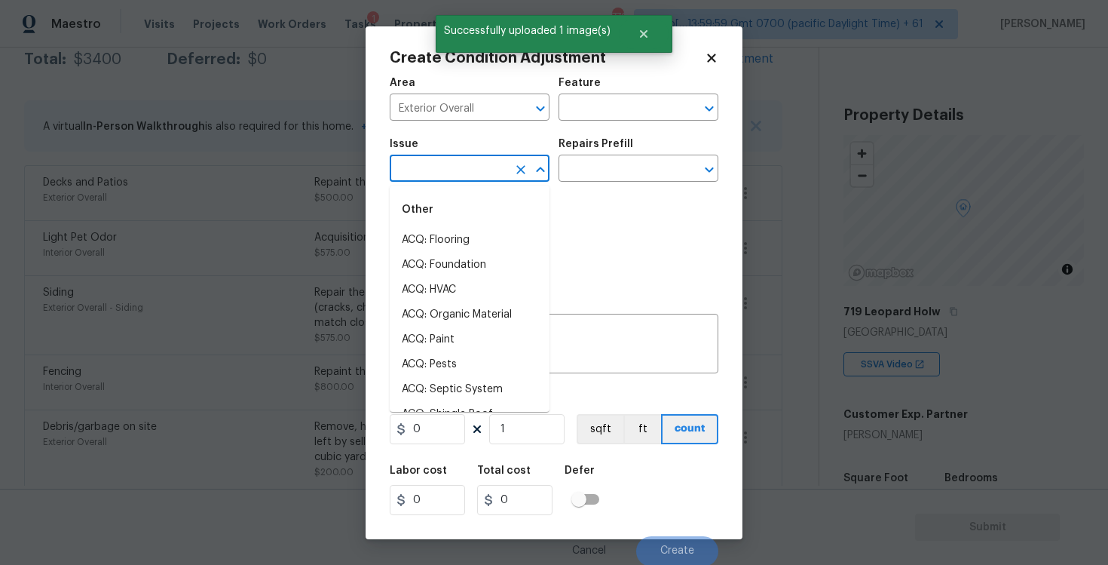
type input "e"
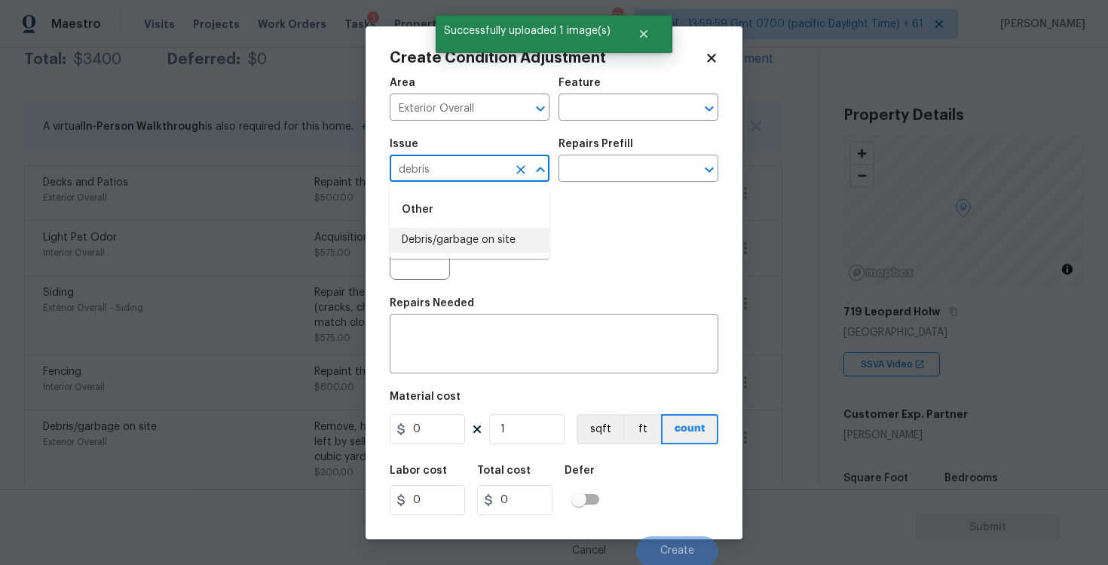
click at [482, 234] on li "Debris/garbage on site" at bounding box center [470, 240] width 160 height 25
type input "Debris/garbage on site"
click at [491, 311] on div "Repairs Needed" at bounding box center [554, 308] width 329 height 20
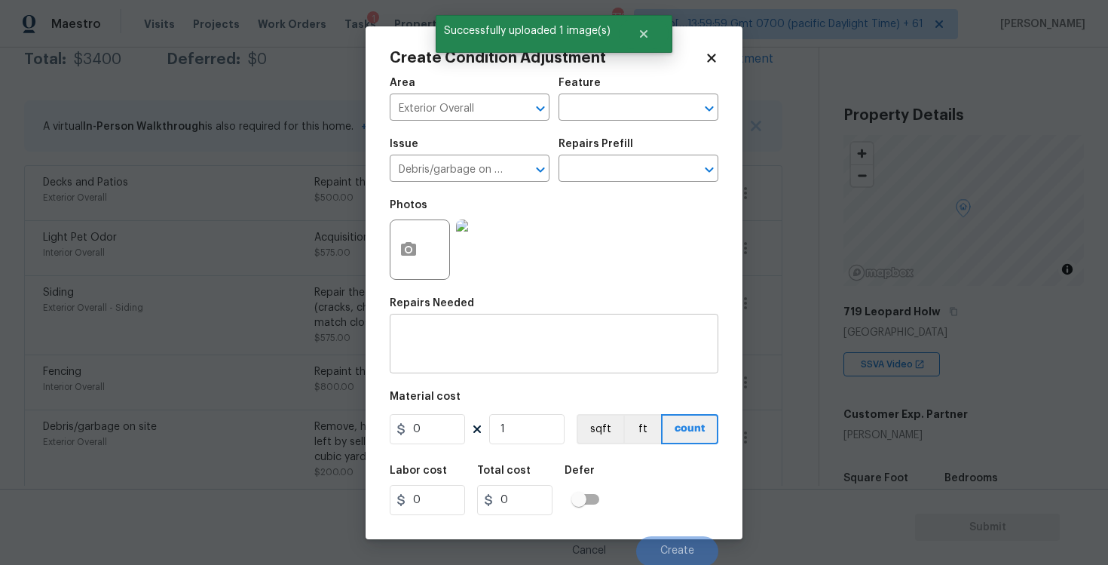
click at [489, 326] on div "x ​" at bounding box center [554, 345] width 329 height 56
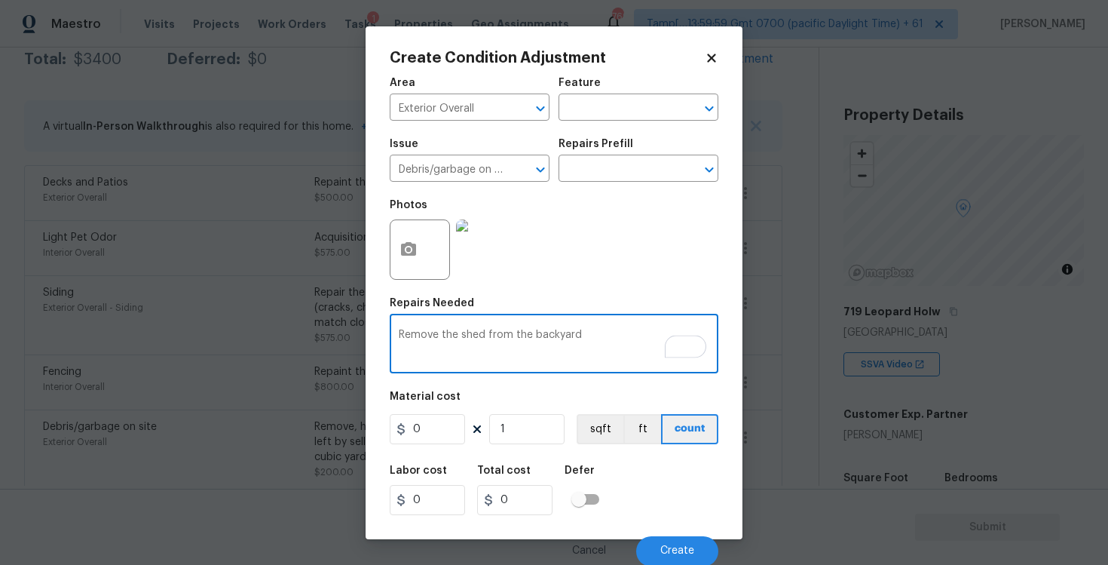
type textarea "Remove the shed from the backyard"
click at [427, 432] on input "0" at bounding box center [427, 429] width 75 height 30
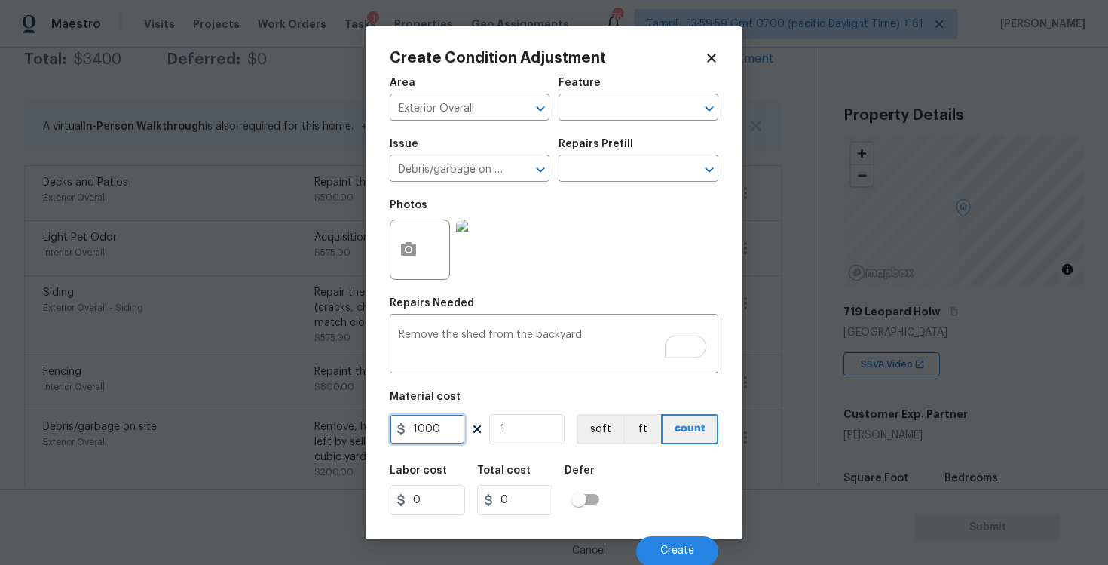
type input "1000"
click at [653, 474] on div "Labor cost 0 Total cost 1000 Defer" at bounding box center [554, 490] width 329 height 68
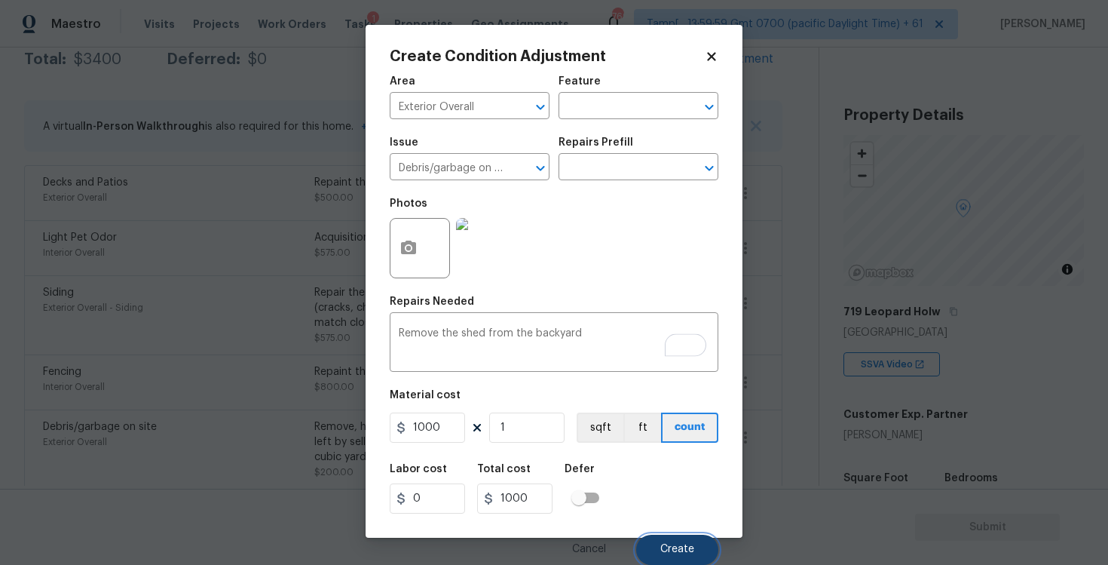
click at [672, 556] on button "Create" at bounding box center [677, 549] width 82 height 30
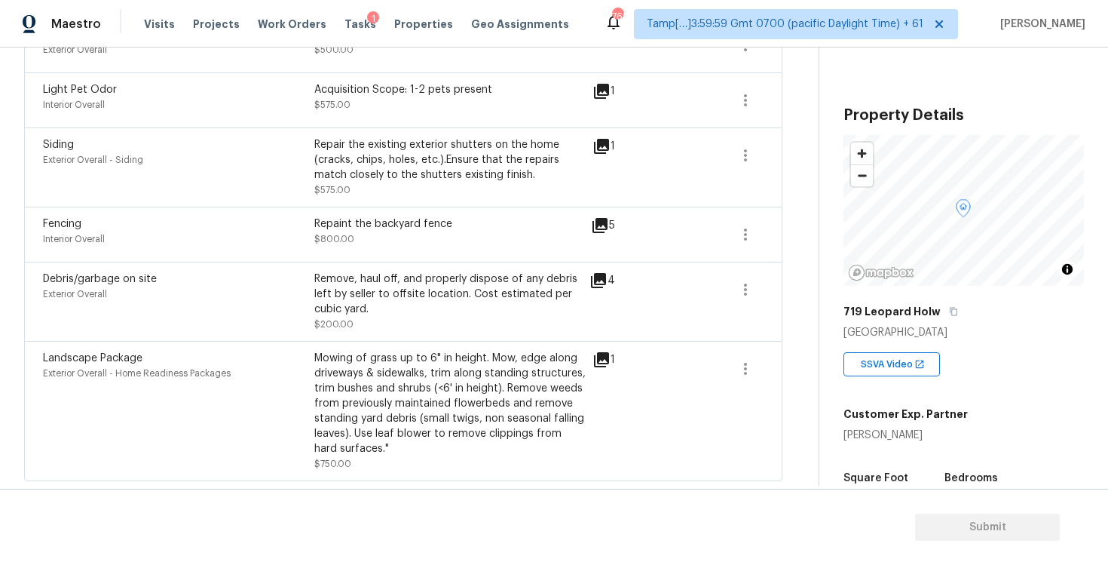
scroll to position [457, 0]
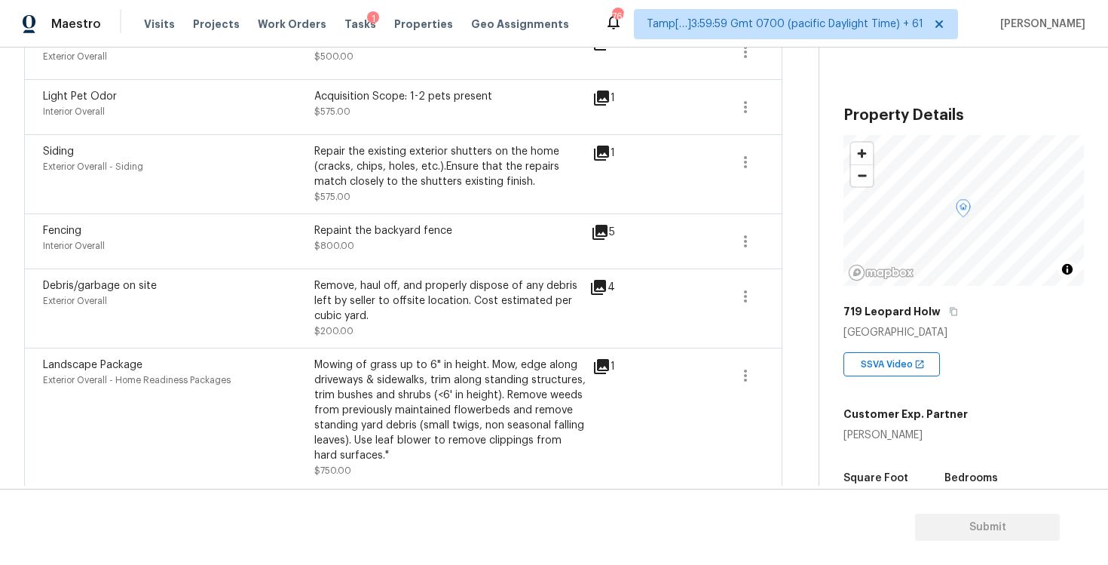
click at [611, 285] on div "4" at bounding box center [626, 287] width 74 height 18
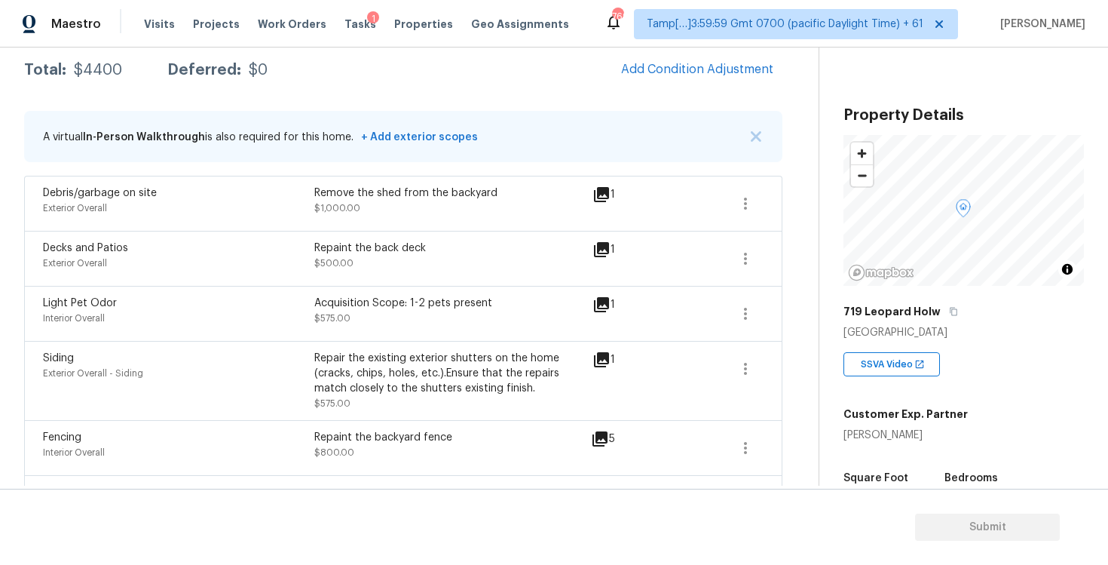
scroll to position [191, 0]
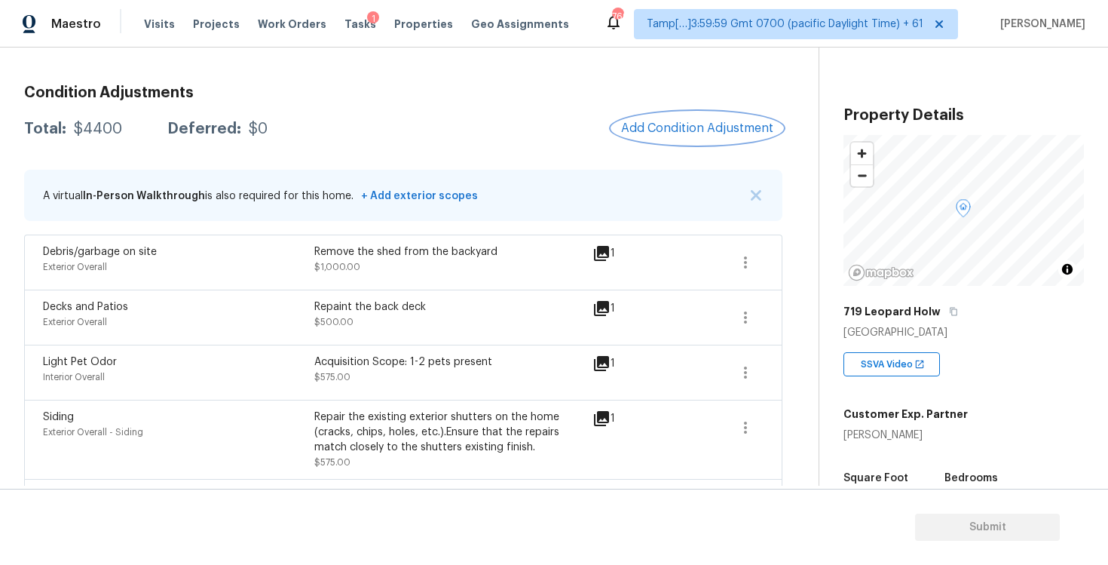
click at [655, 135] on button "Add Condition Adjustment" at bounding box center [697, 128] width 170 height 32
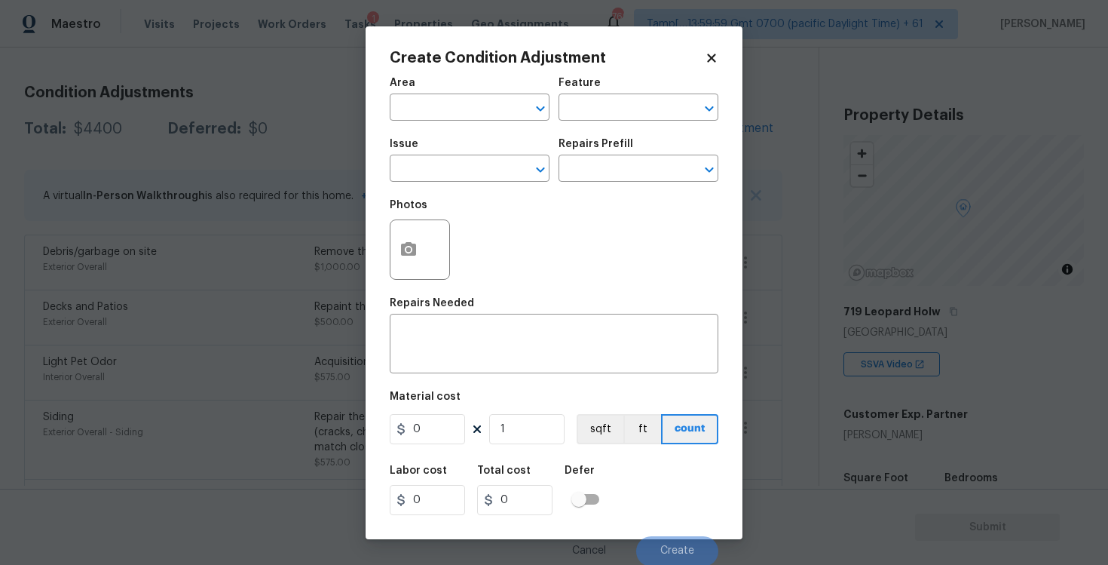
click at [428, 127] on span "Area ​" at bounding box center [470, 99] width 160 height 61
click at [434, 109] on input "text" at bounding box center [449, 108] width 118 height 23
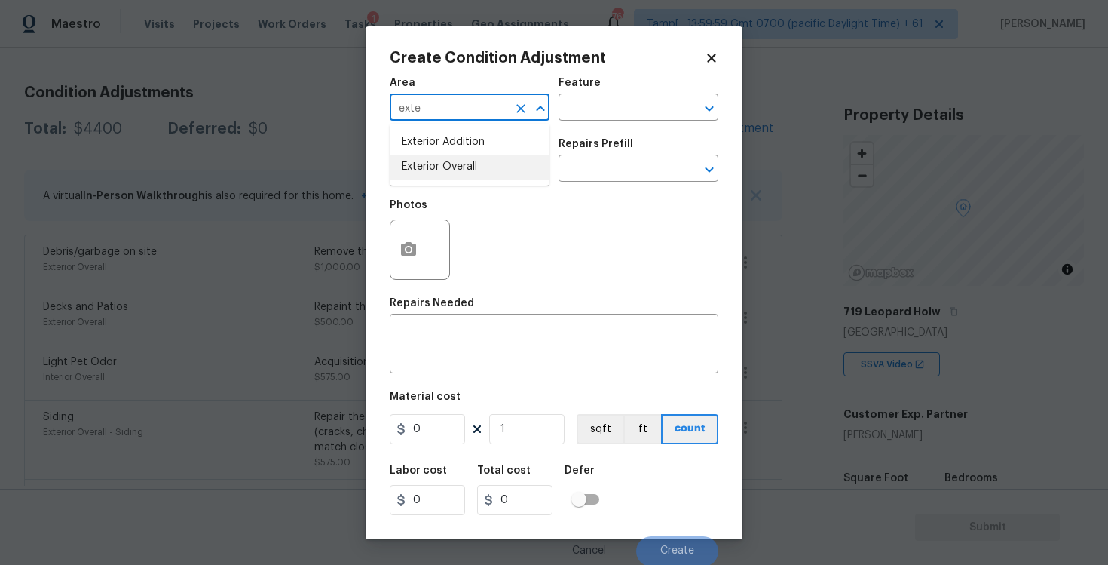
click at [448, 168] on li "Exterior Overall" at bounding box center [470, 167] width 160 height 25
type input "Exterior Overall"
click at [448, 168] on input "text" at bounding box center [449, 169] width 118 height 23
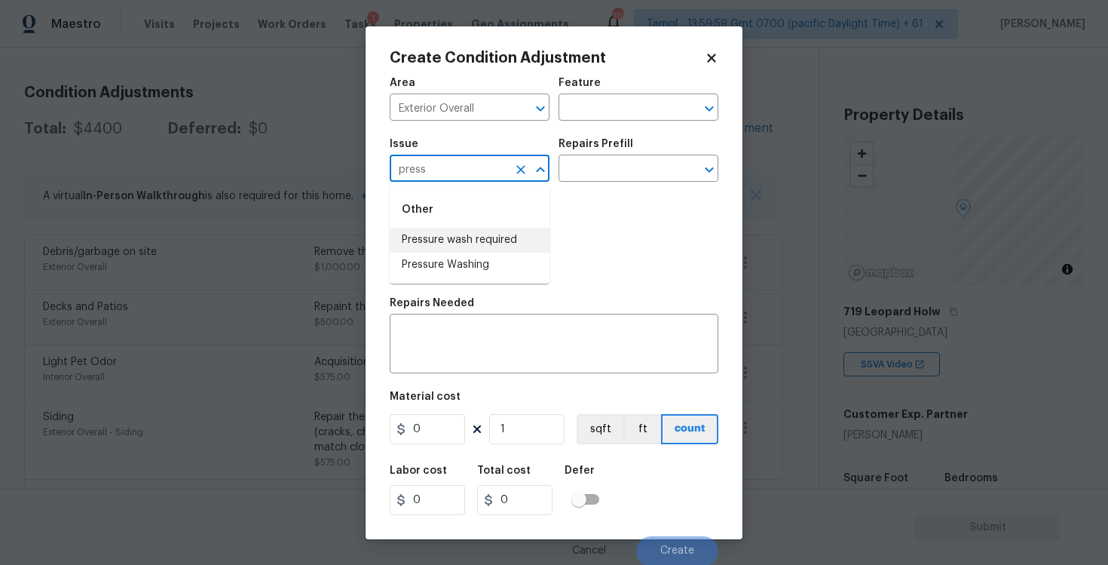
click at [460, 231] on li "Pressure wash required" at bounding box center [470, 240] width 160 height 25
type input "Pressure wash required"
click at [575, 176] on input "text" at bounding box center [618, 169] width 118 height 23
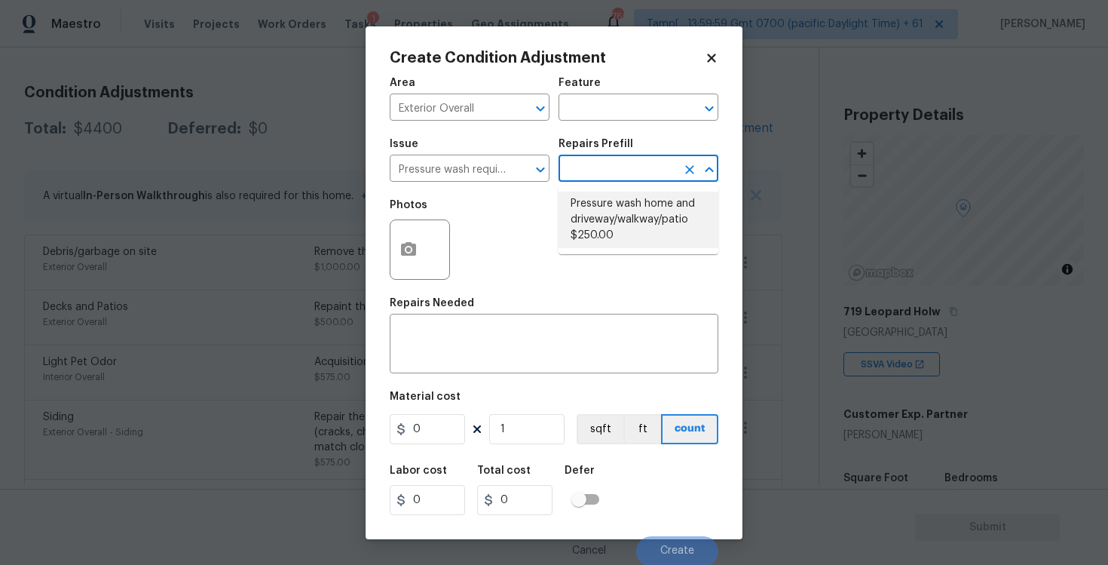
click at [581, 200] on li "Pressure wash home and driveway/walkway/patio $250.00" at bounding box center [639, 219] width 160 height 57
type textarea "Pressure wash home, driveway, walkways/sidewalks and patio. Must use a surface …"
type input "250"
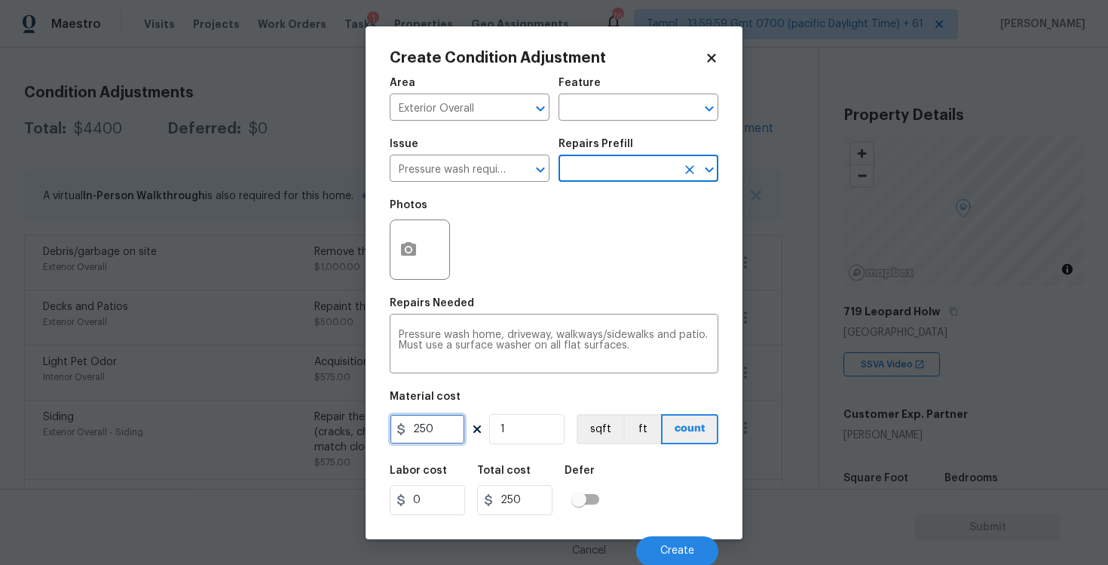
click at [431, 422] on input "250" at bounding box center [427, 429] width 75 height 30
type input "400"
click at [624, 467] on div "Labor cost 0 Total cost 250 Defer" at bounding box center [554, 490] width 329 height 68
type input "400"
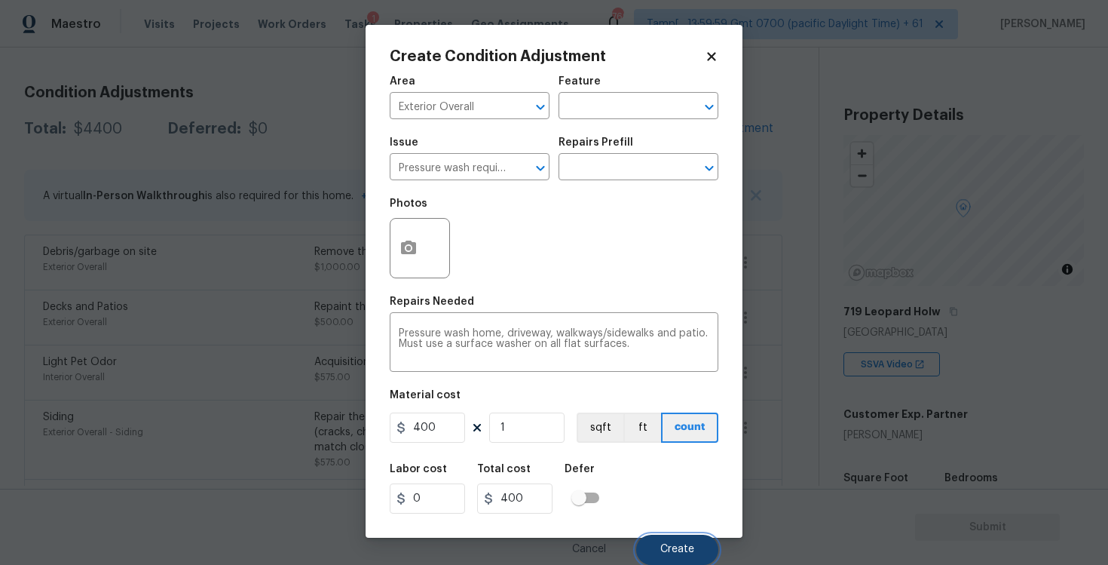
click at [681, 554] on span "Create" at bounding box center [677, 548] width 34 height 11
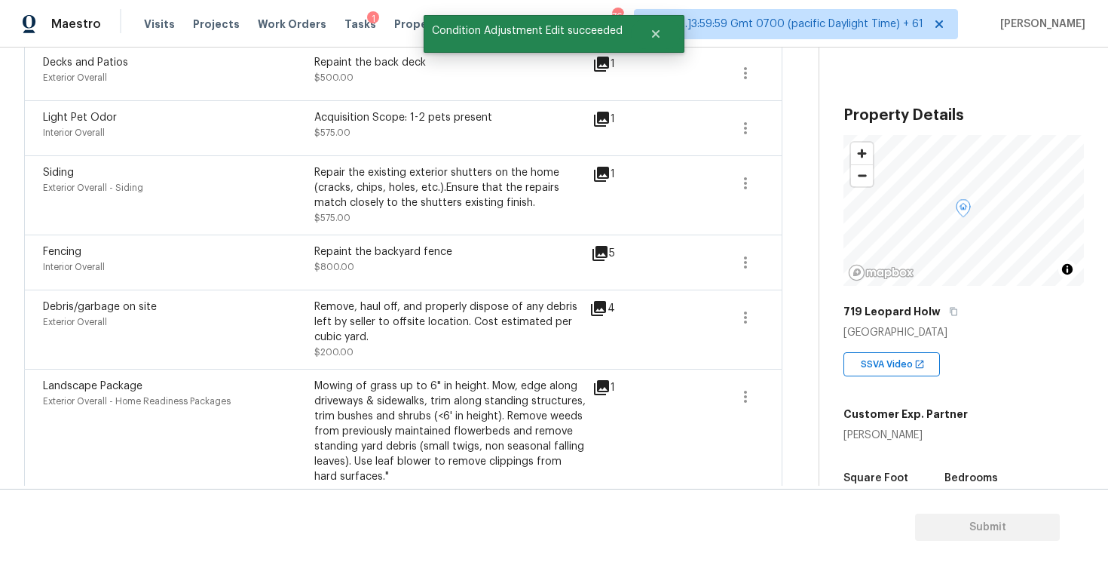
scroll to position [544, 0]
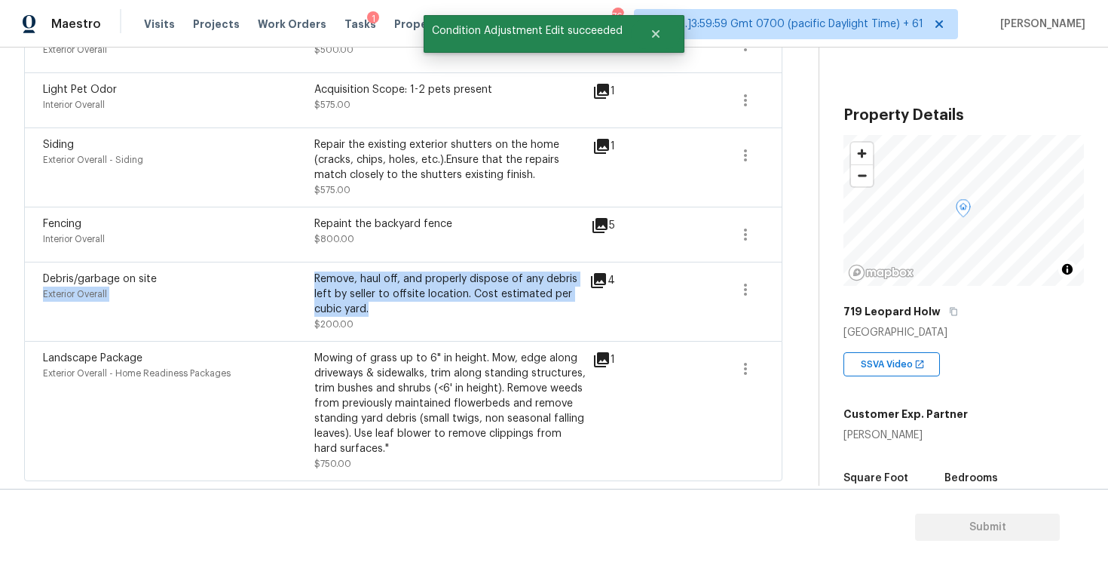
drag, startPoint x: 313, startPoint y: 274, endPoint x: 386, endPoint y: 305, distance: 79.4
click at [387, 305] on div "Debris/garbage on site Exterior Overall Remove, haul off, and properly dispose …" at bounding box center [314, 301] width 543 height 60
click at [386, 305] on div "Remove, haul off, and properly dispose of any debris left by seller to offsite …" at bounding box center [449, 293] width 271 height 45
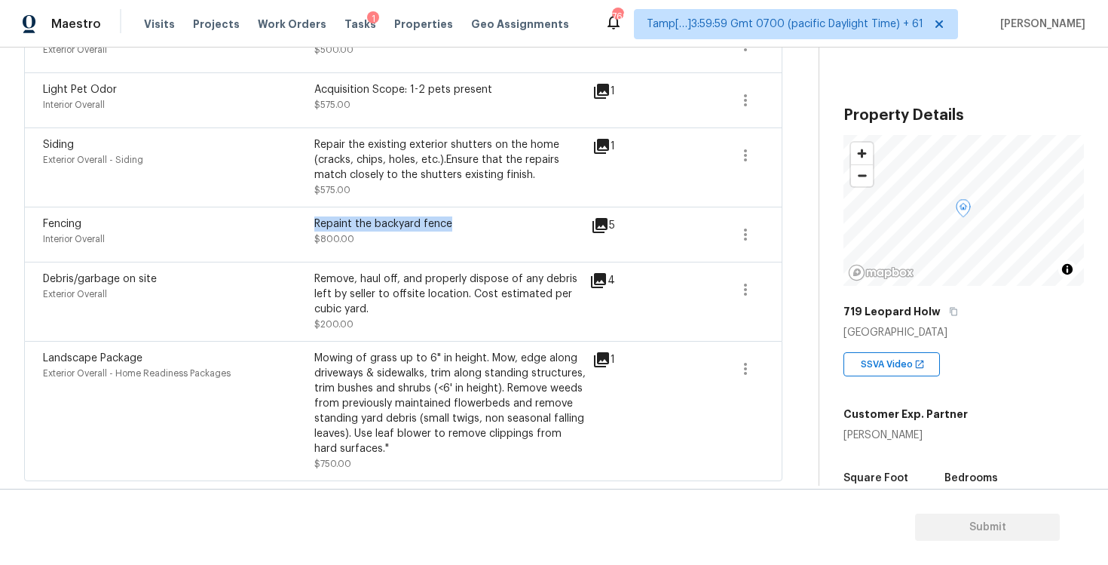
drag, startPoint x: 317, startPoint y: 225, endPoint x: 458, endPoint y: 222, distance: 141.0
click at [458, 224] on div "Repaint the backyard fence" at bounding box center [449, 223] width 271 height 15
click at [458, 222] on div "Repaint the backyard fence" at bounding box center [449, 223] width 271 height 15
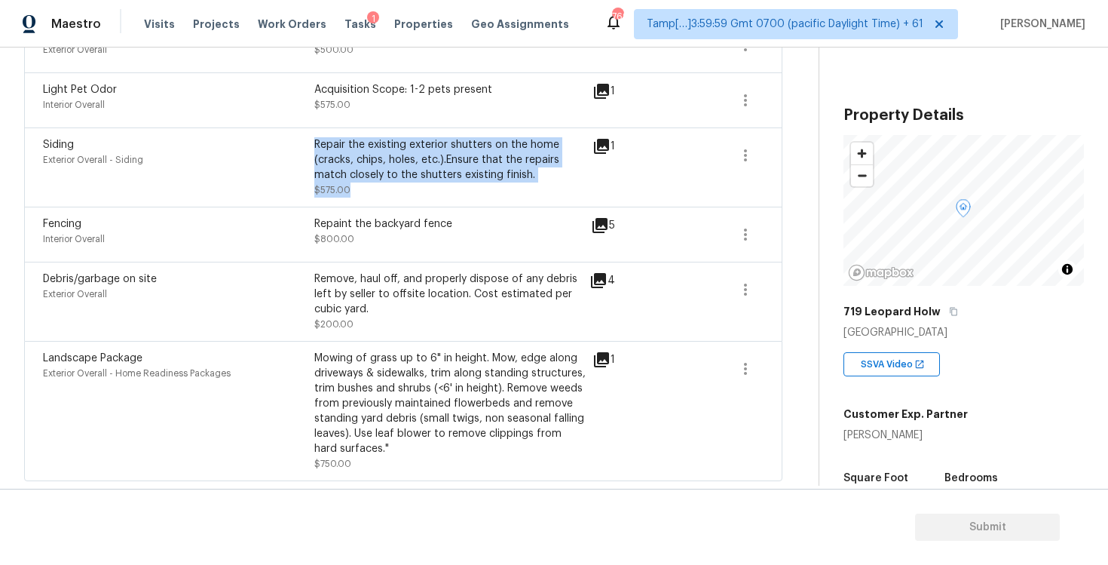
drag, startPoint x: 317, startPoint y: 145, endPoint x: 561, endPoint y: 181, distance: 246.0
click at [561, 182] on div "Repair the existing exterior shutters on the home (cracks, chips, holes, etc.).…" at bounding box center [449, 167] width 271 height 60
click at [561, 181] on div "Repair the existing exterior shutters on the home (cracks, chips, holes, etc.).…" at bounding box center [449, 167] width 271 height 60
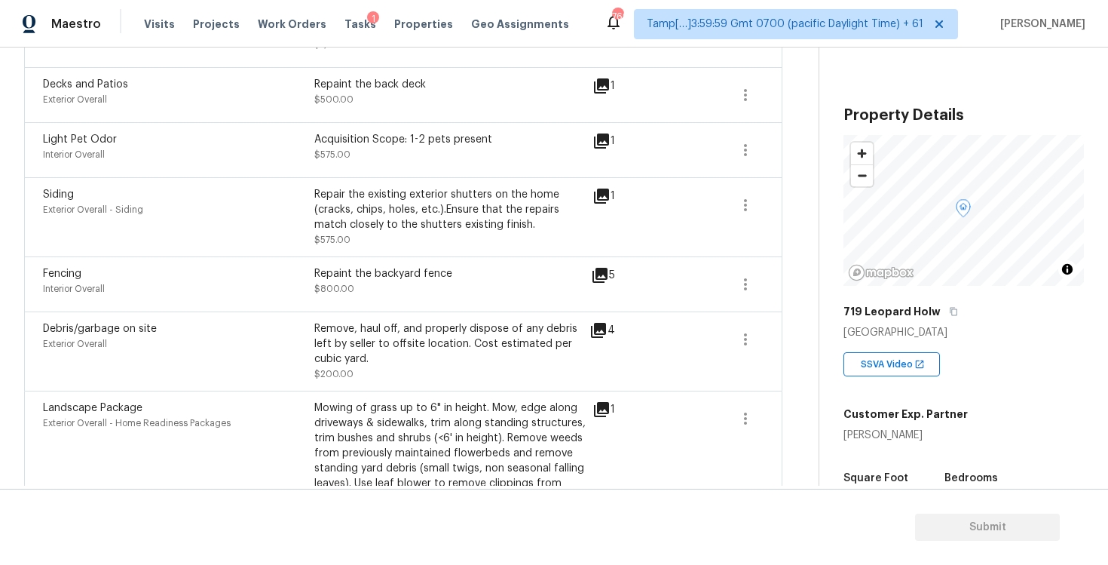
scroll to position [488, 0]
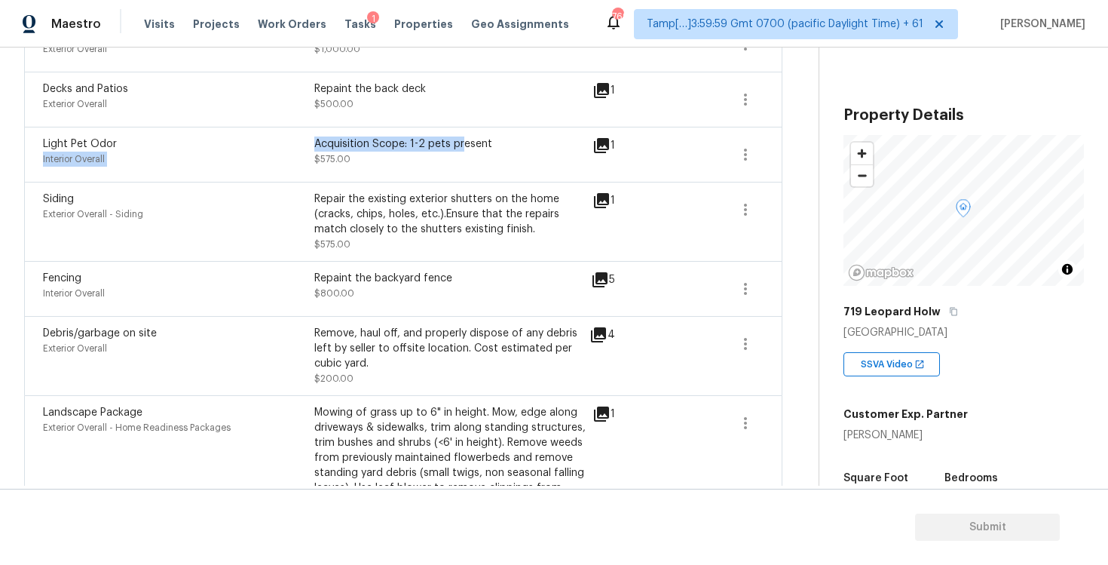
drag, startPoint x: 353, startPoint y: 142, endPoint x: 461, endPoint y: 141, distance: 108.5
click at [461, 142] on div "Light Pet Odor Interior Overall Acquisition Scope: 1-2 pets present $575.00" at bounding box center [314, 154] width 543 height 36
click at [461, 141] on div "Acquisition Scope: 1-2 pets present" at bounding box center [449, 143] width 271 height 15
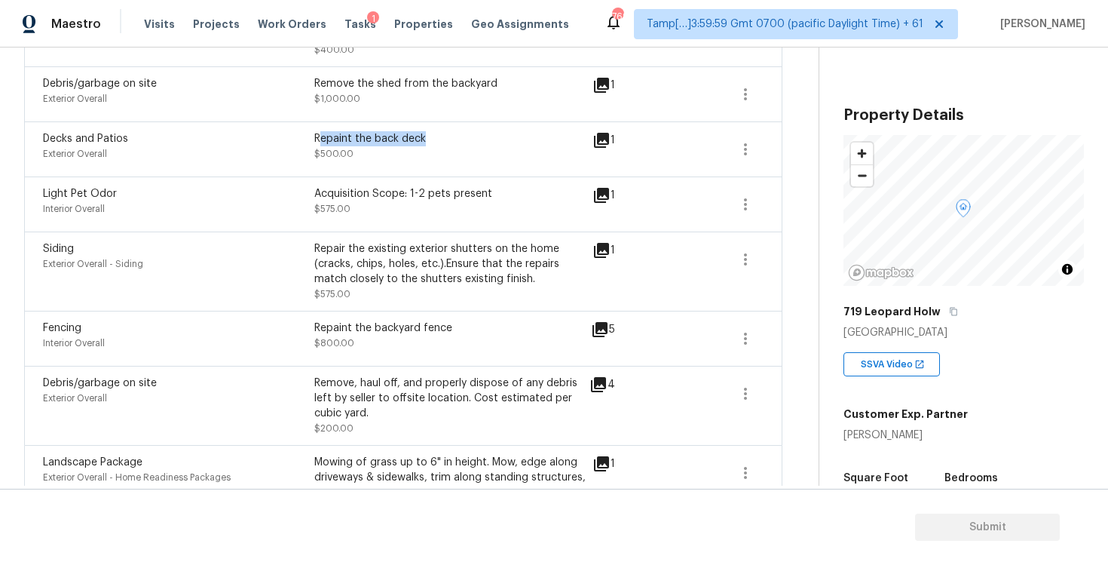
drag, startPoint x: 318, startPoint y: 136, endPoint x: 468, endPoint y: 136, distance: 150.0
click at [468, 136] on div "Repaint the back deck" at bounding box center [449, 138] width 271 height 15
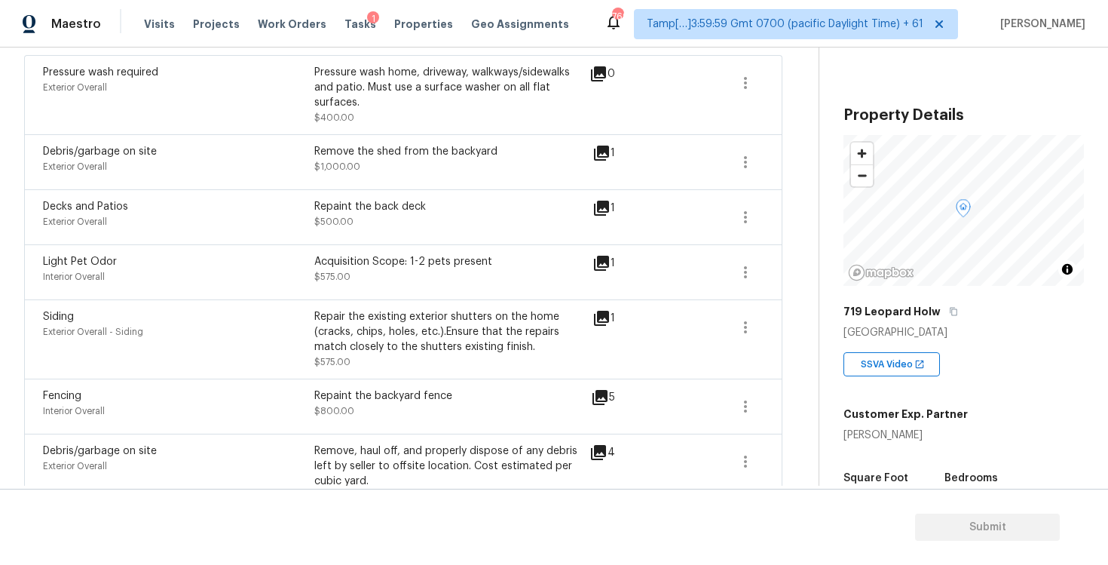
scroll to position [363, 0]
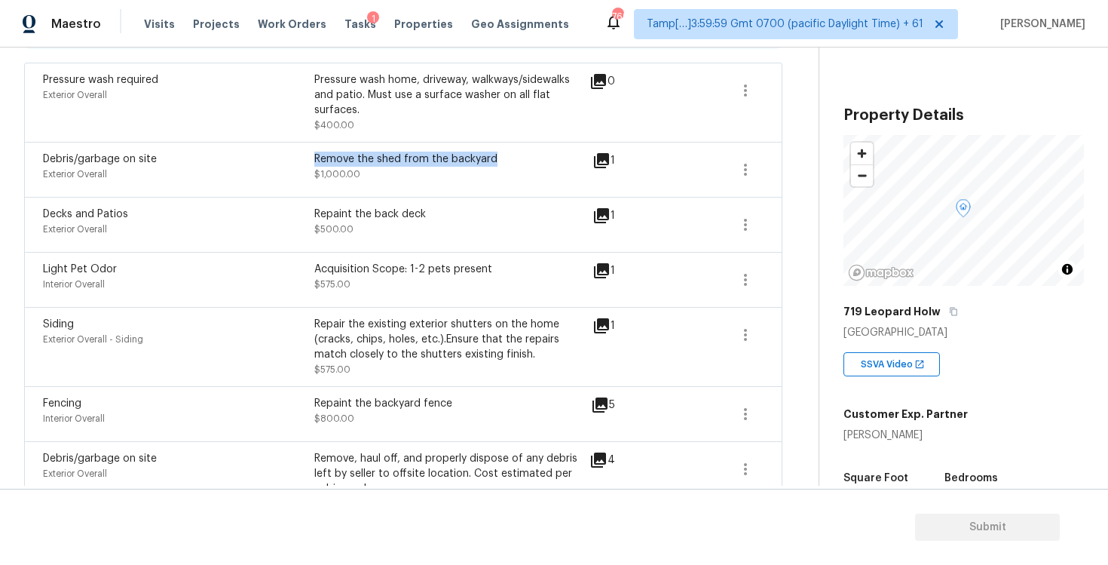
drag, startPoint x: 316, startPoint y: 159, endPoint x: 543, endPoint y: 160, distance: 226.9
click at [543, 161] on div "Remove the shed from the backyard" at bounding box center [449, 159] width 271 height 15
click at [543, 160] on div "Remove the shed from the backyard" at bounding box center [449, 159] width 271 height 15
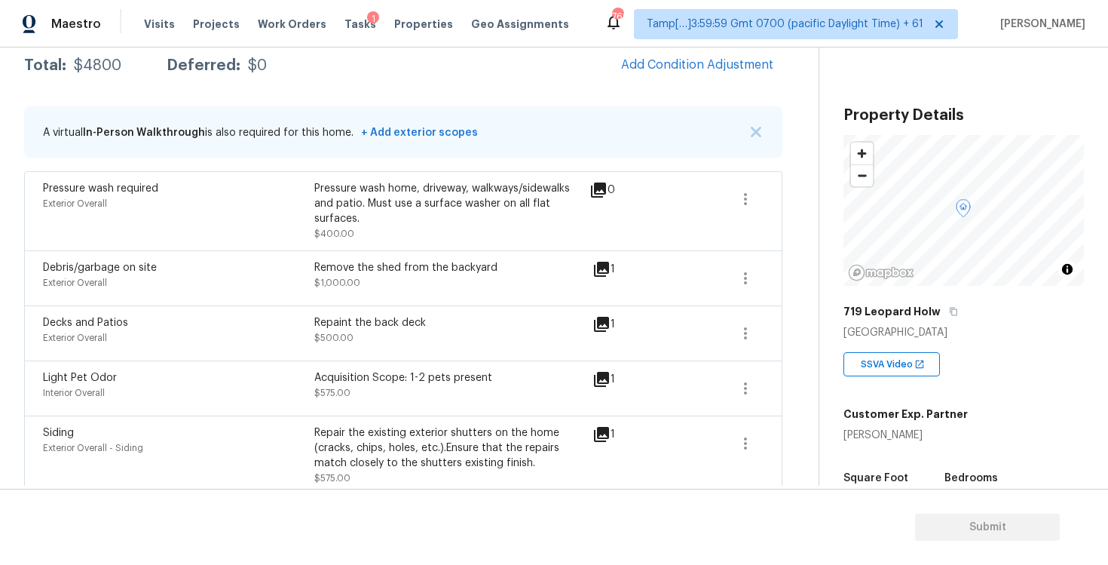
scroll to position [253, 0]
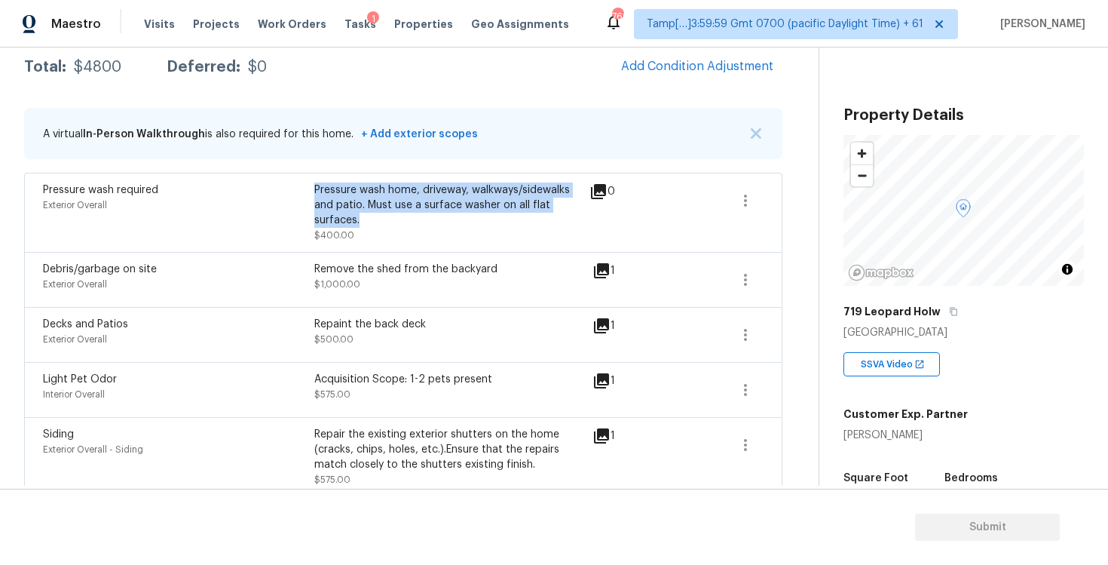
drag, startPoint x: 330, startPoint y: 193, endPoint x: 384, endPoint y: 216, distance: 59.1
click at [384, 217] on div "Pressure wash home, driveway, walkways/sidewalks and patio. Must use a surface …" at bounding box center [449, 204] width 271 height 45
click at [384, 216] on div "Pressure wash home, driveway, walkways/sidewalks and patio. Must use a surface …" at bounding box center [449, 204] width 271 height 45
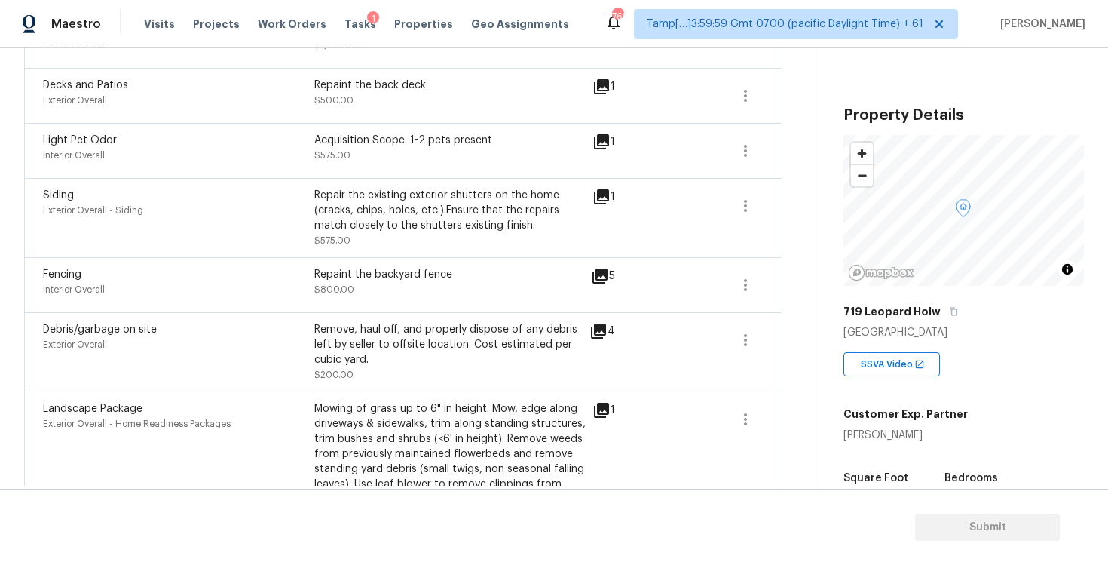
scroll to position [544, 0]
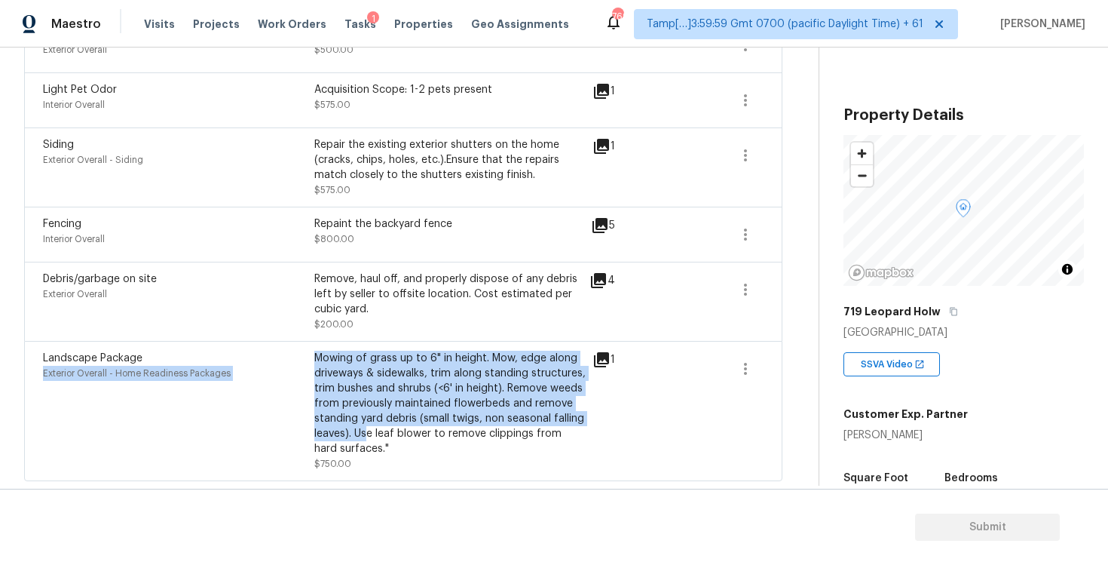
drag, startPoint x: 314, startPoint y: 360, endPoint x: 366, endPoint y: 436, distance: 91.6
click at [366, 437] on div "Landscape Package Exterior Overall - Home Readiness Packages Mowing of grass up…" at bounding box center [314, 410] width 543 height 121
click at [420, 323] on div "Remove, haul off, and properly dispose of any debris left by seller to offsite …" at bounding box center [449, 301] width 271 height 60
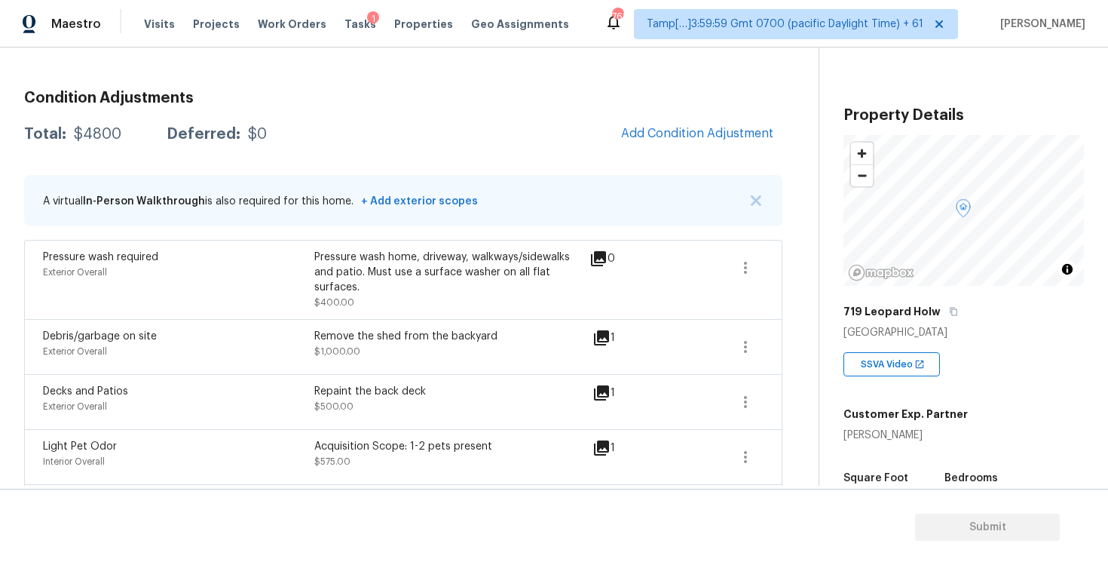
scroll to position [148, 0]
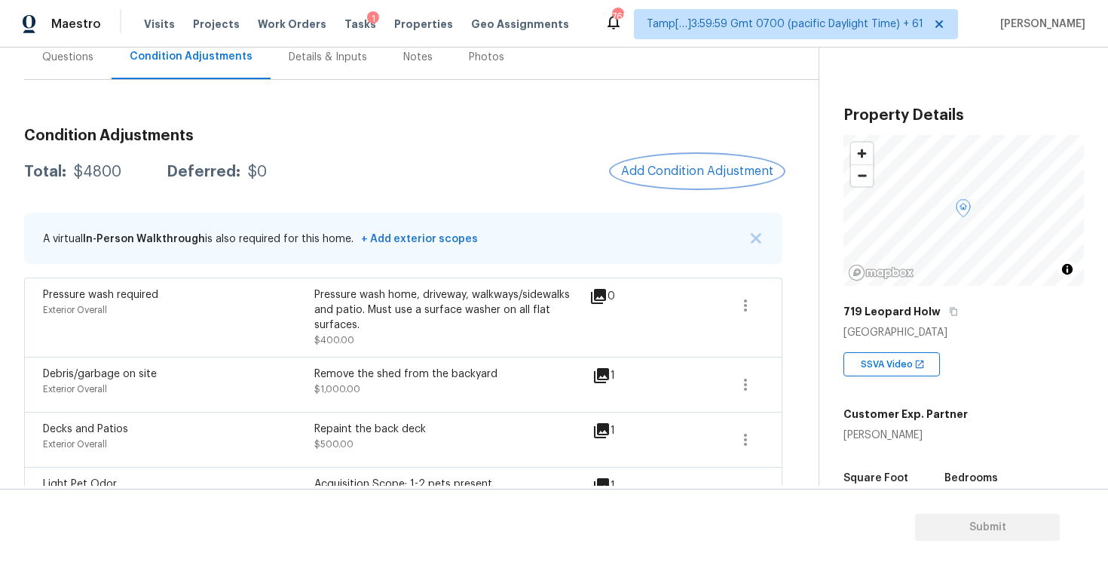
click at [665, 173] on span "Add Condition Adjustment" at bounding box center [697, 171] width 152 height 14
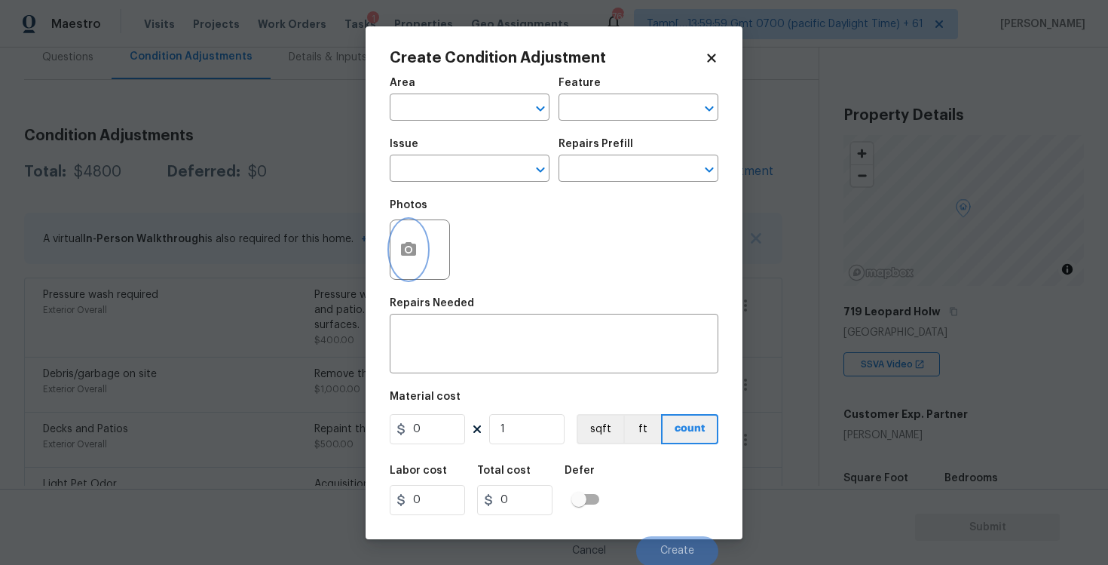
click at [398, 238] on button "button" at bounding box center [408, 249] width 36 height 59
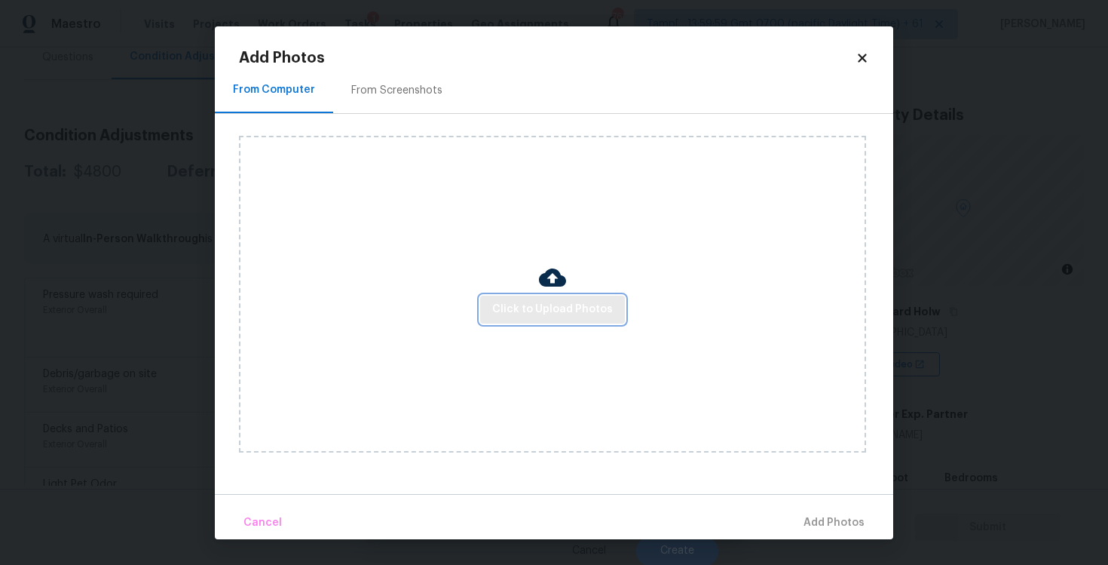
click at [583, 320] on button "Click to Upload Photos" at bounding box center [552, 309] width 145 height 28
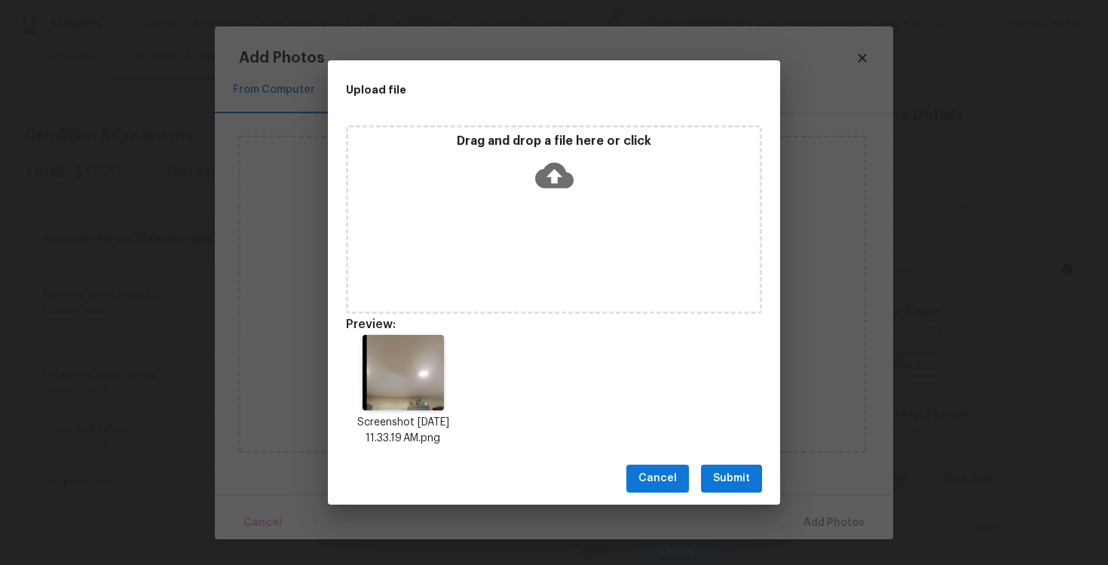
click at [717, 463] on div "Cancel Submit" at bounding box center [554, 478] width 452 height 52
click at [730, 474] on span "Submit" at bounding box center [731, 478] width 37 height 19
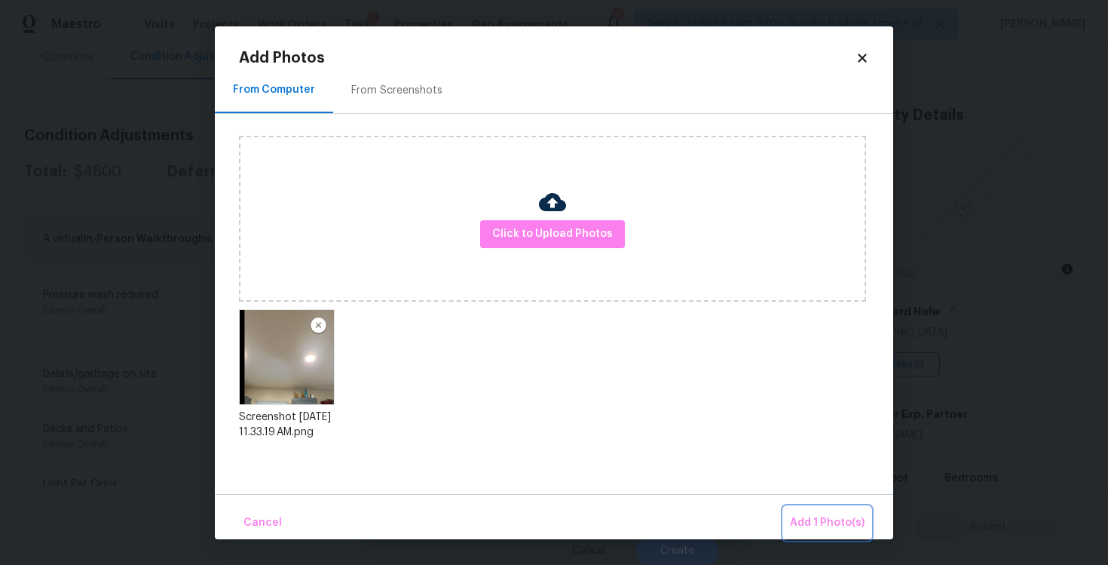
click at [807, 511] on button "Add 1 Photo(s)" at bounding box center [827, 523] width 87 height 32
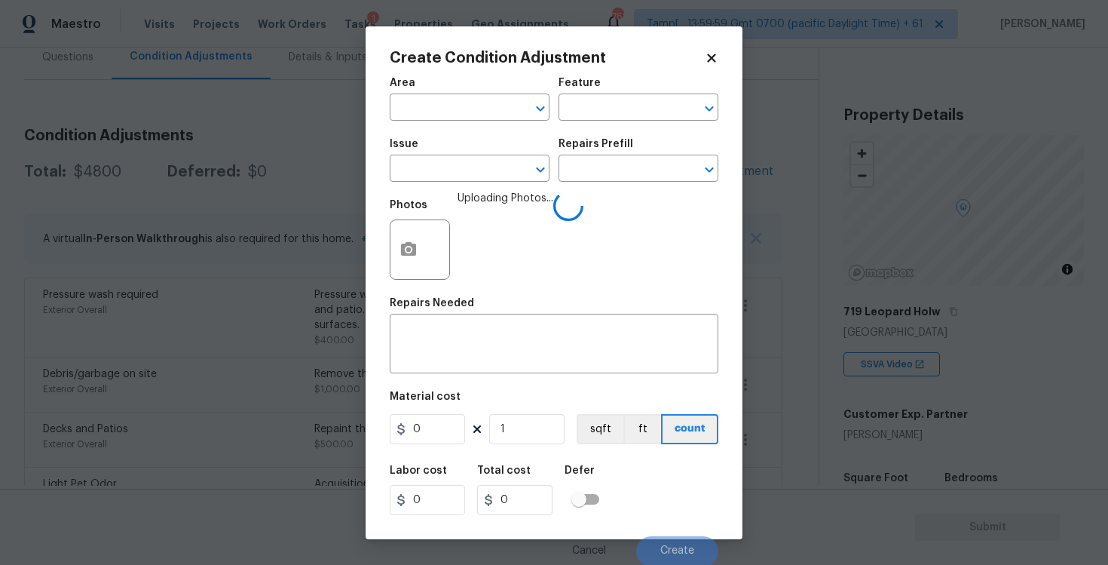
click at [474, 125] on span "Area ​" at bounding box center [470, 99] width 160 height 61
click at [468, 108] on input "text" at bounding box center [449, 108] width 118 height 23
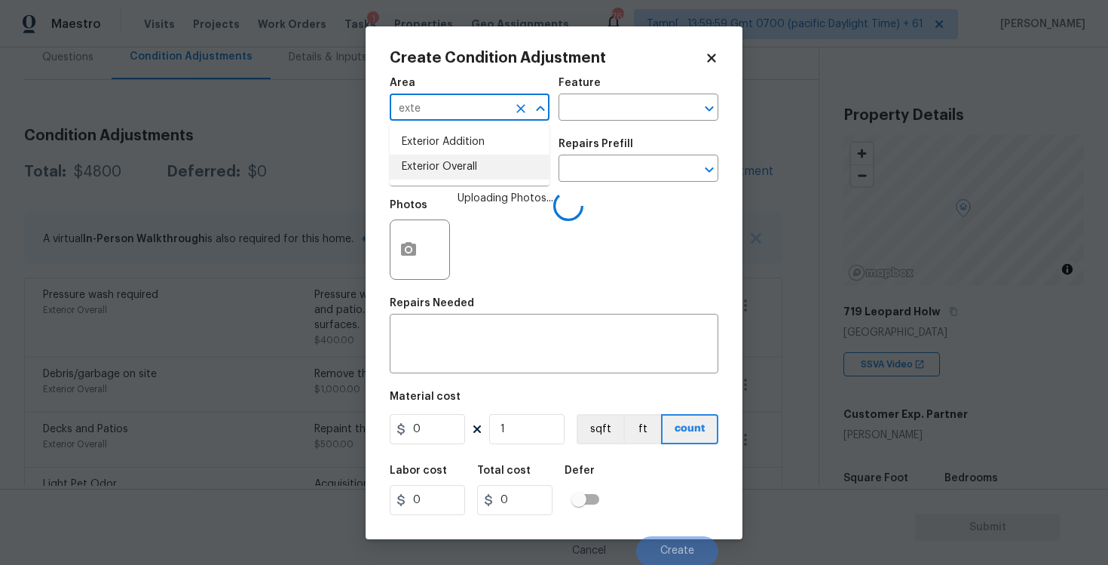
click at [476, 160] on li "Exterior Overall" at bounding box center [470, 167] width 160 height 25
type input "Exterior Overall"
click at [476, 160] on input "text" at bounding box center [449, 169] width 118 height 23
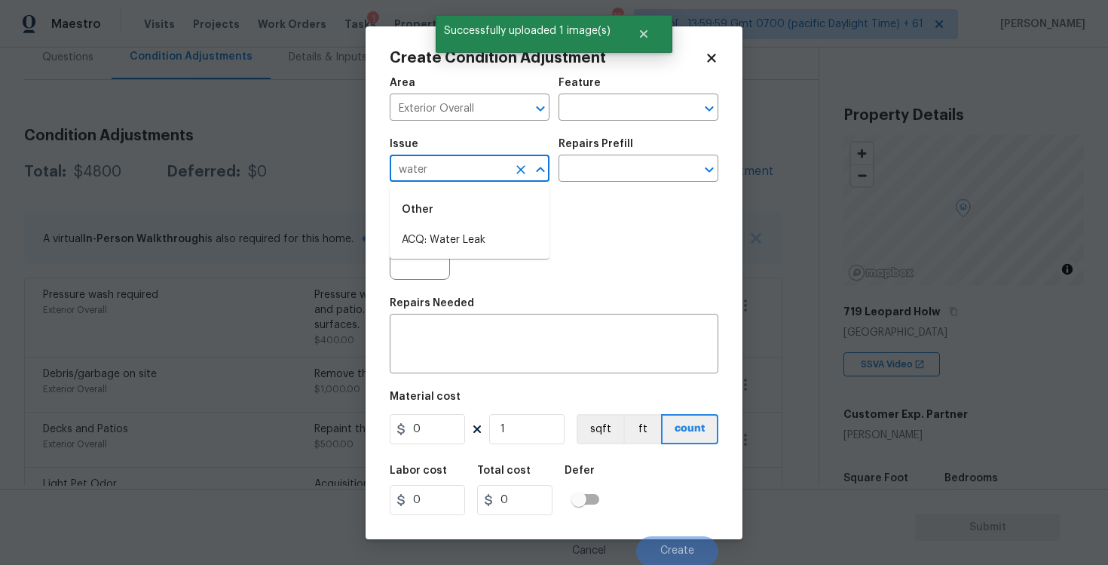
click at [479, 224] on div "Other" at bounding box center [470, 209] width 160 height 36
click at [480, 238] on li "ACQ: Water Leak" at bounding box center [470, 240] width 160 height 25
type input "ACQ: Water Leak"
click at [608, 161] on input "text" at bounding box center [618, 169] width 118 height 23
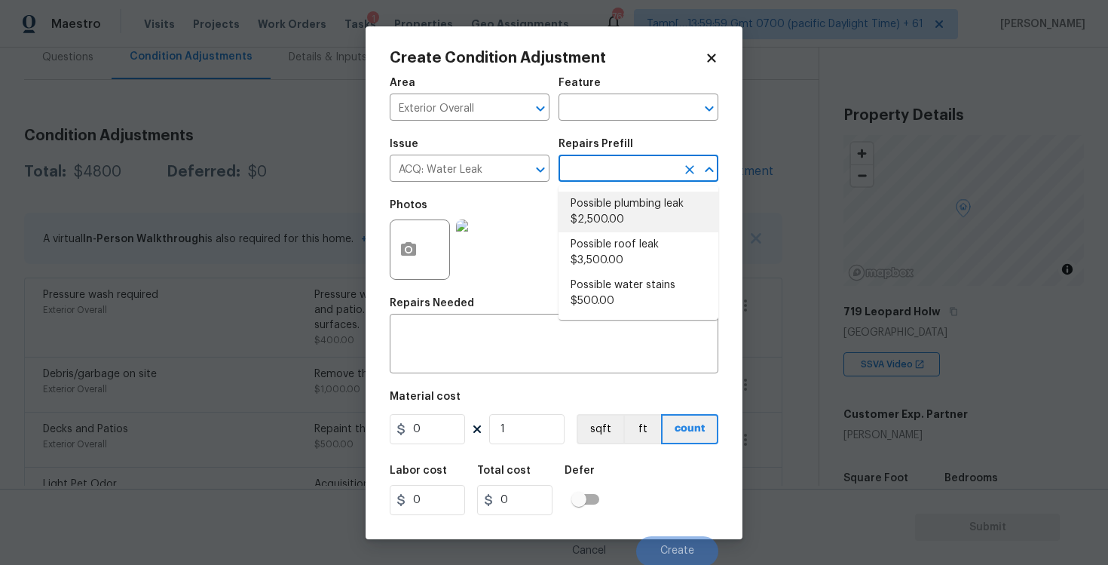
click at [611, 202] on li "Possible plumbing leak $2,500.00" at bounding box center [639, 211] width 160 height 41
type input "Acquisition"
type textarea "Acquisition Scope: Possible plumbing leak"
type input "2500"
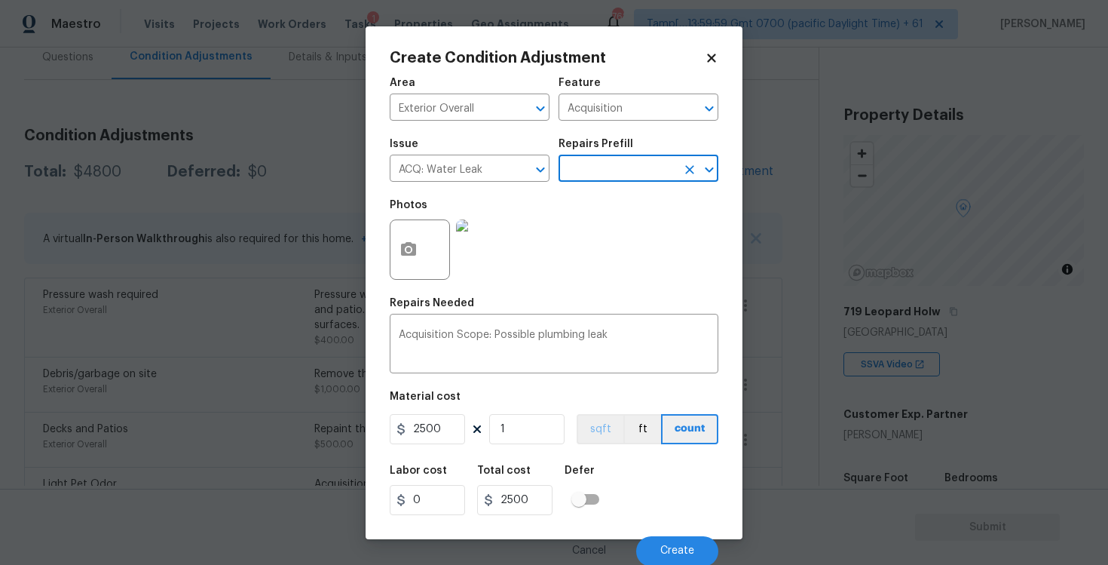
scroll to position [2, 0]
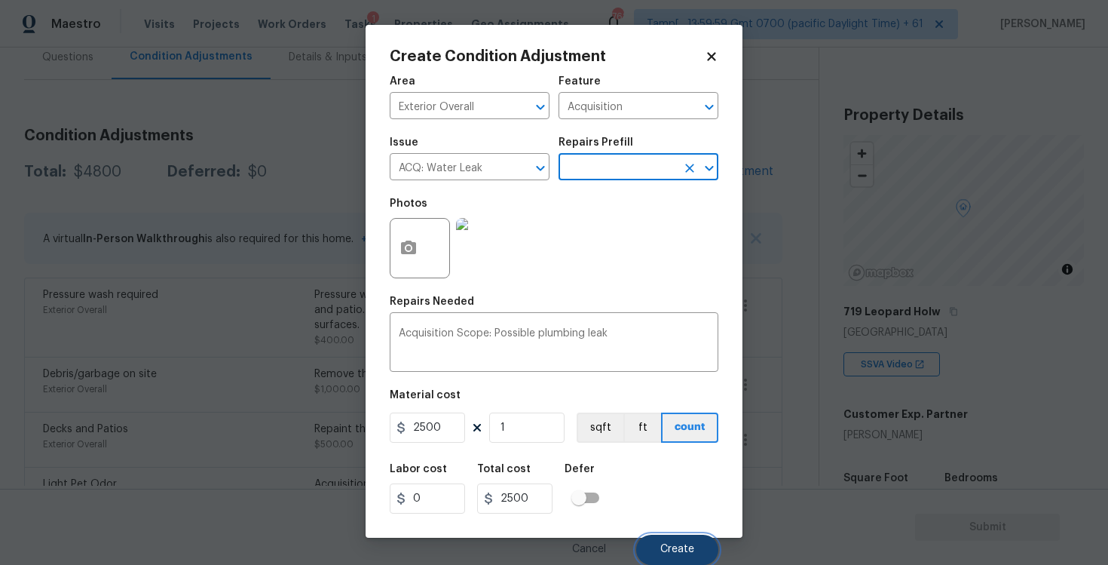
click at [665, 555] on span "Create" at bounding box center [677, 548] width 34 height 11
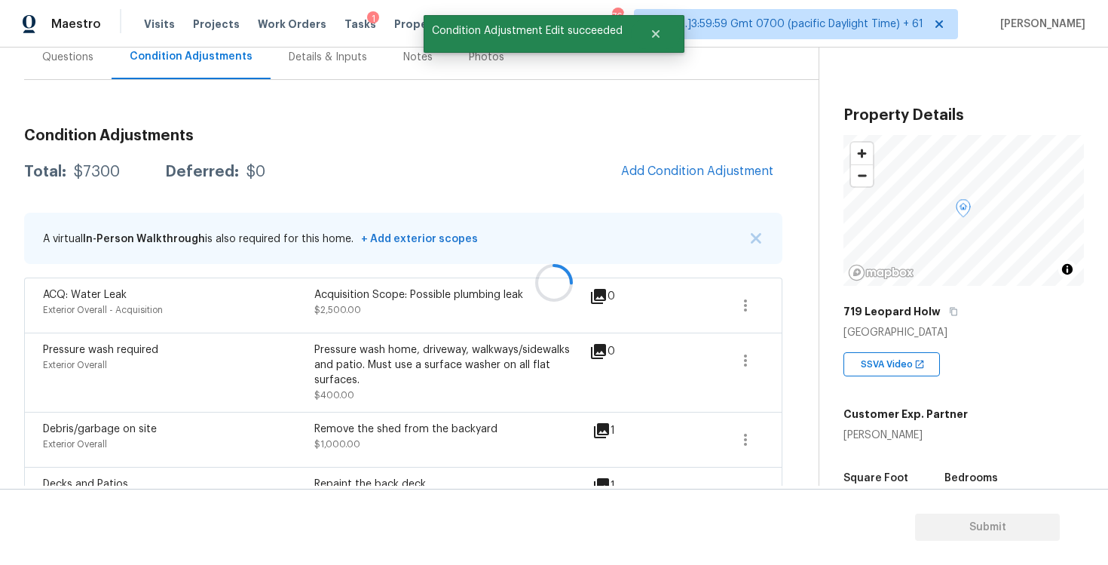
scroll to position [0, 0]
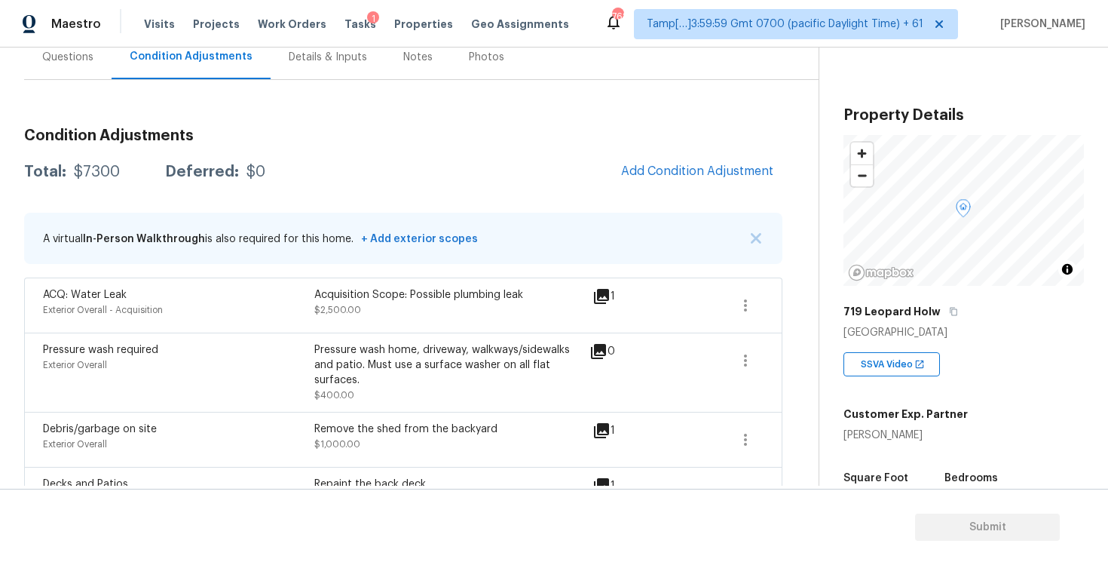
click at [705, 147] on div "Condition Adjustments Total: $7300 Deferred: $0 Add Condition Adjustment A virt…" at bounding box center [403, 523] width 758 height 814
click at [695, 162] on button "Add Condition Adjustment" at bounding box center [697, 171] width 170 height 32
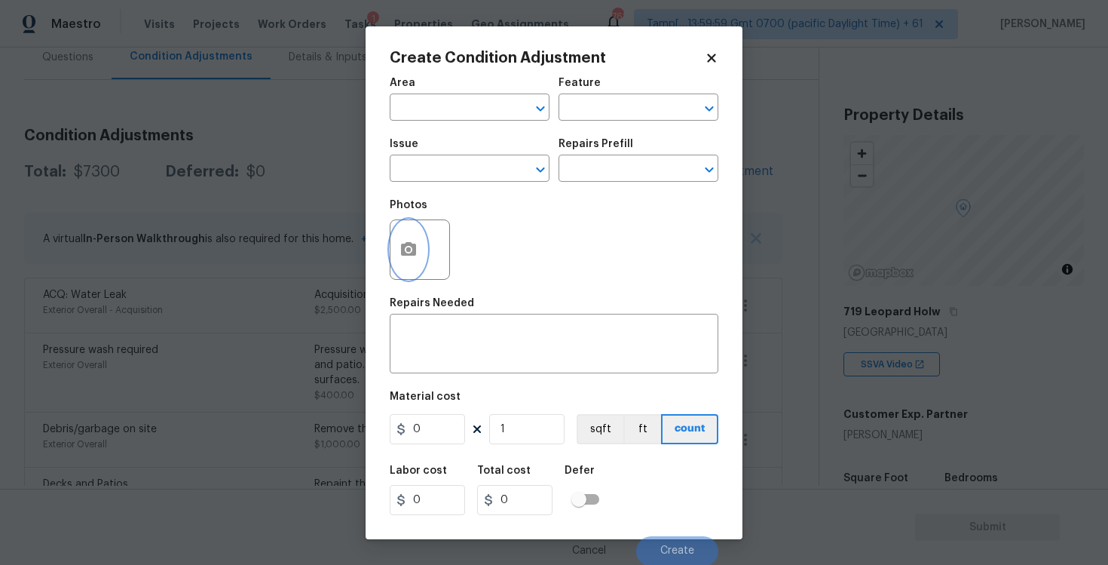
click at [410, 238] on button "button" at bounding box center [408, 249] width 36 height 59
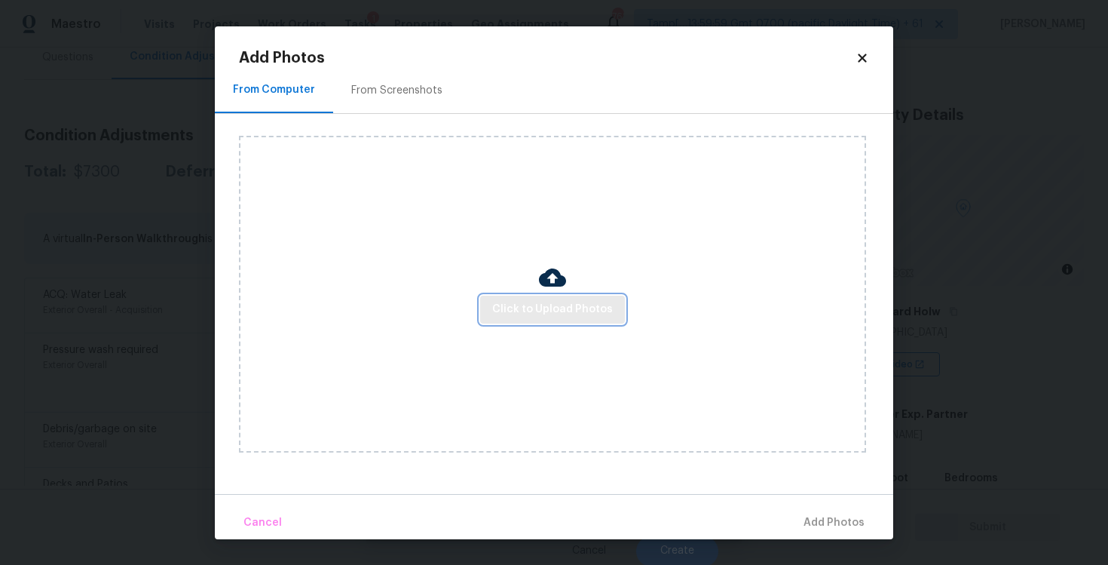
click at [574, 313] on span "Click to Upload Photos" at bounding box center [552, 309] width 121 height 19
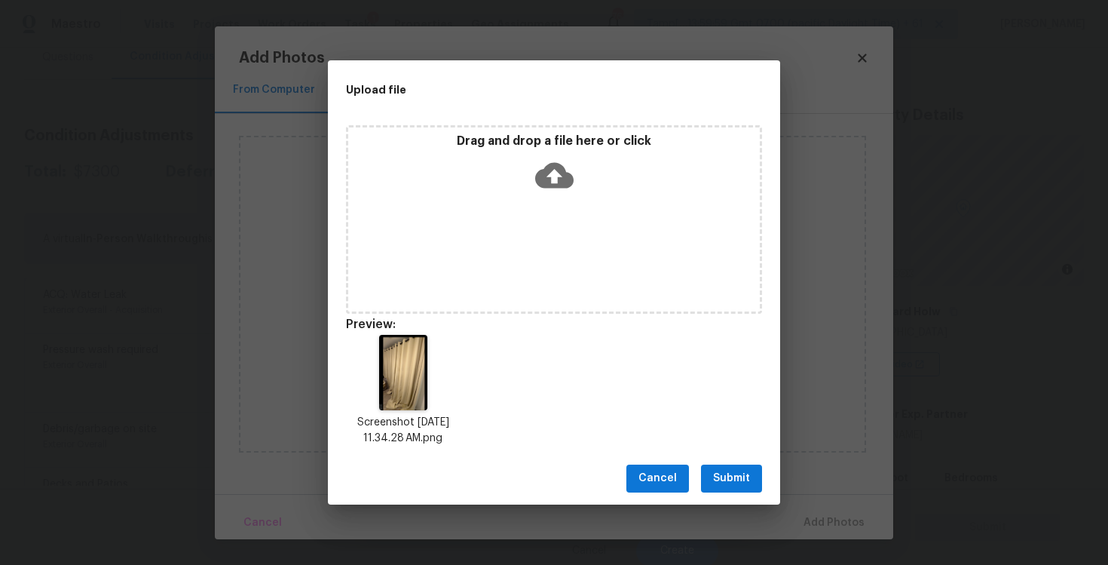
click at [729, 462] on div "Cancel Submit" at bounding box center [554, 478] width 452 height 52
click at [733, 470] on span "Submit" at bounding box center [731, 478] width 37 height 19
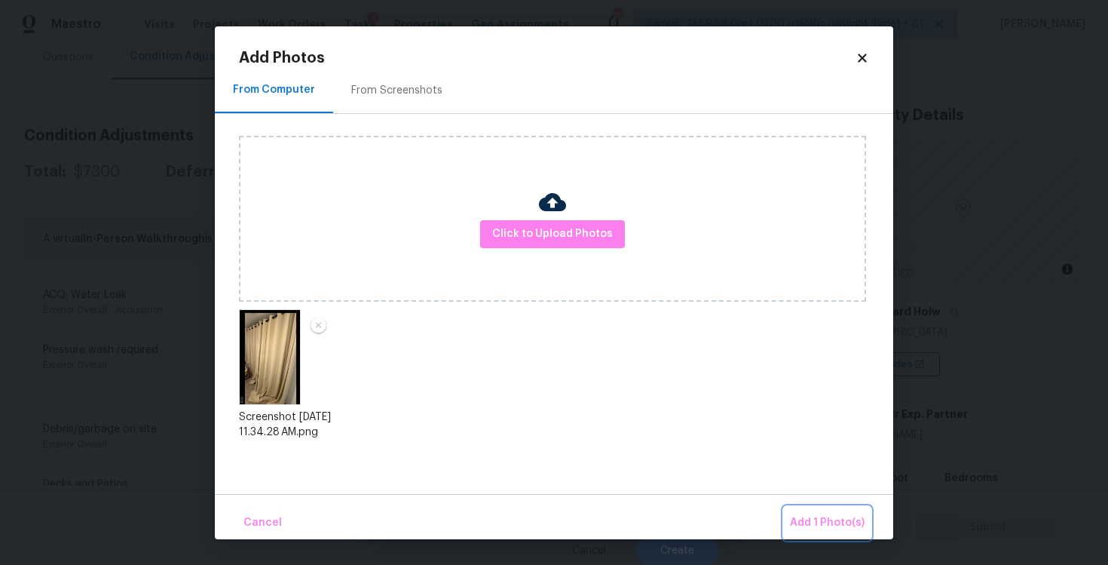
click at [806, 507] on button "Add 1 Photo(s)" at bounding box center [827, 523] width 87 height 32
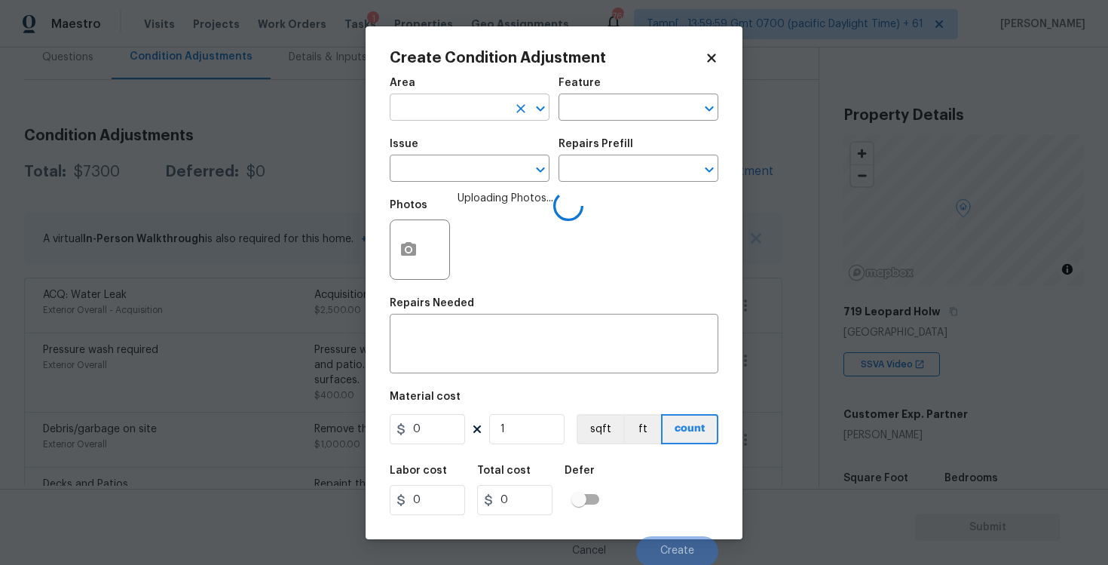
click at [436, 111] on input "text" at bounding box center [449, 108] width 118 height 23
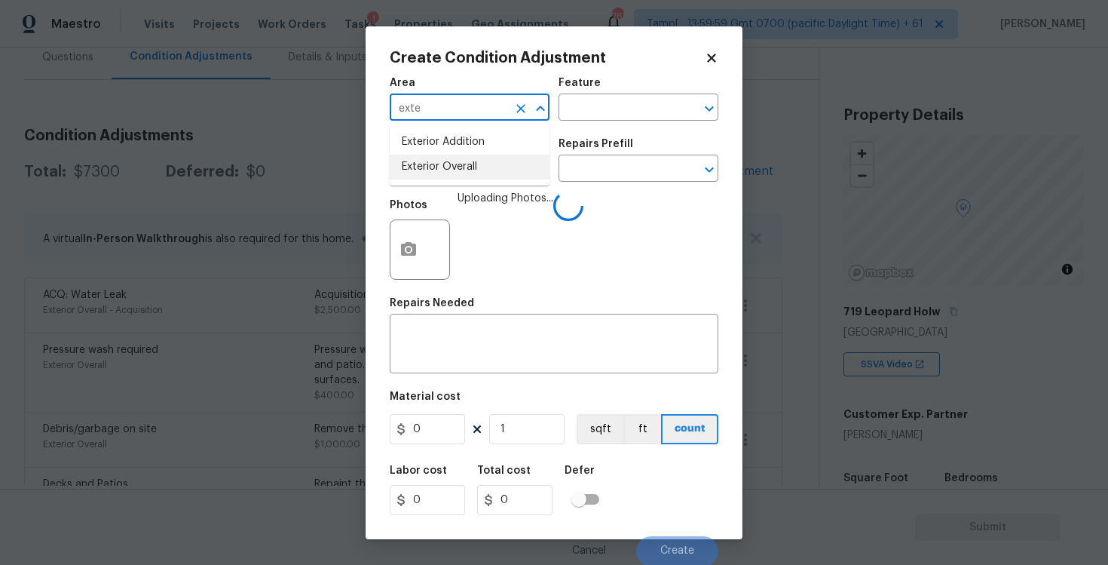
click at [443, 170] on li "Exterior Overall" at bounding box center [470, 167] width 160 height 25
type input "Exterior Overall"
click at [443, 170] on input "text" at bounding box center [449, 169] width 118 height 23
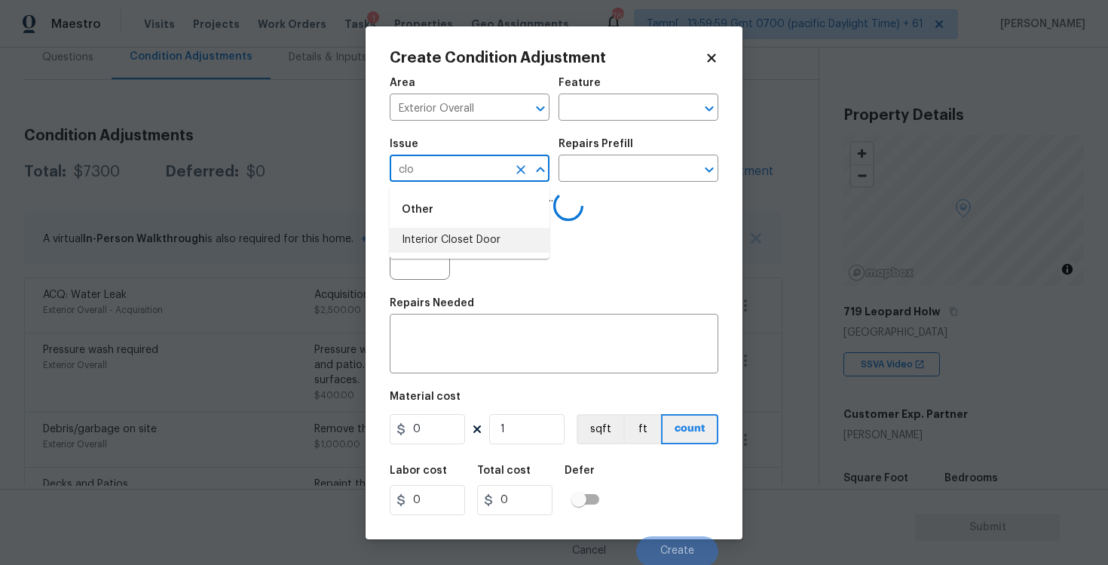
click at [465, 243] on li "Interior Closet Door" at bounding box center [470, 240] width 160 height 25
type input "Interior Closet Door"
click at [615, 169] on input "text" at bounding box center [618, 169] width 118 height 23
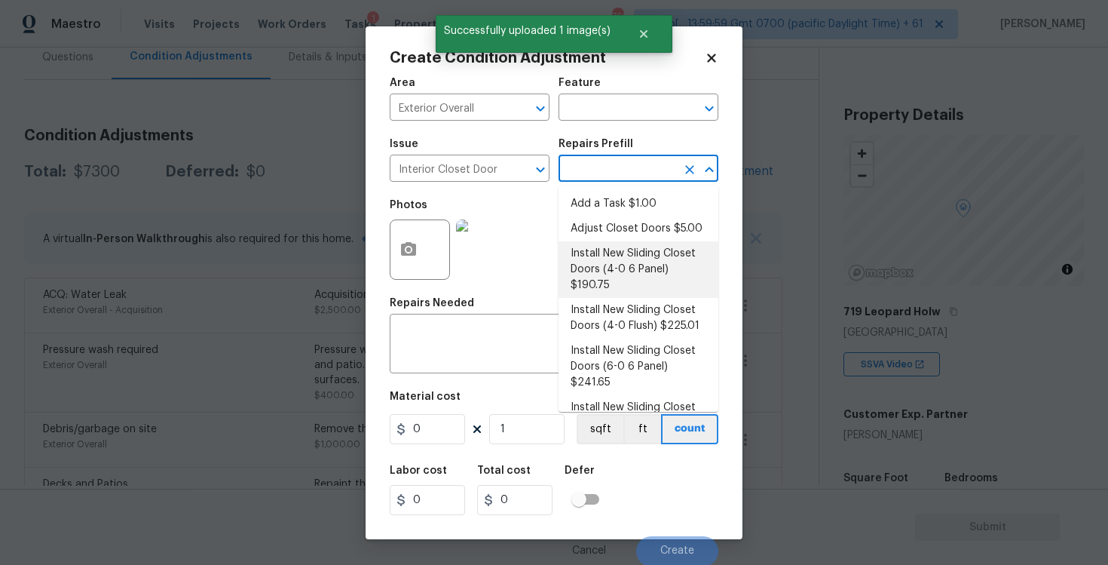
click at [614, 266] on li "Install New Sliding Closet Doors (4-0 6 Panel) $190.75" at bounding box center [639, 269] width 160 height 57
type input "Interior Door"
type textarea "Remove the existing door (if present). Install a new 4-0 bi-fold 6 panel interi…"
type input "190.75"
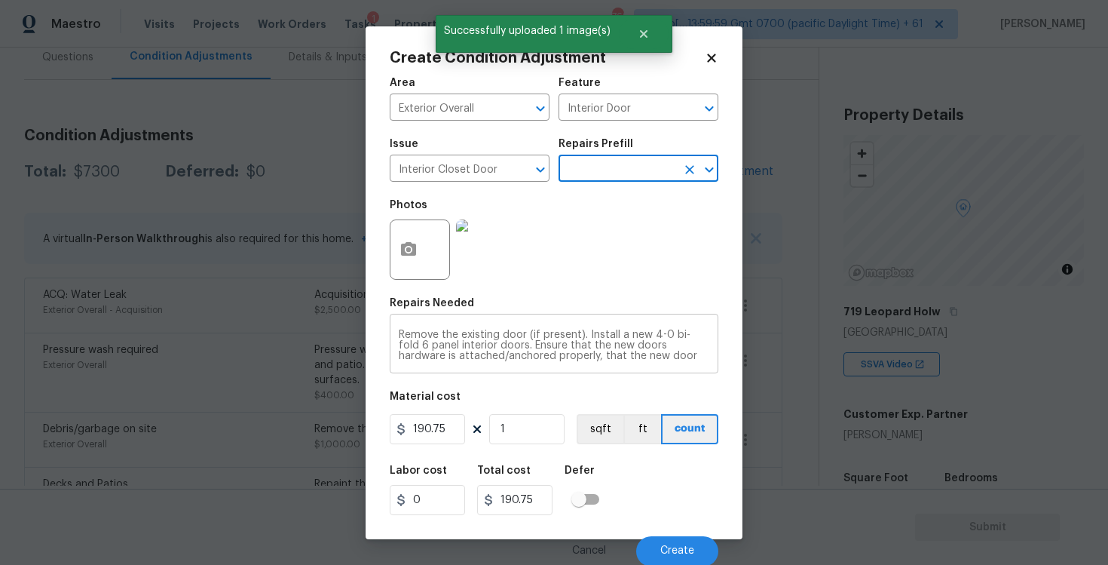
scroll to position [2, 0]
click at [666, 526] on div "Cancel Create" at bounding box center [554, 543] width 329 height 42
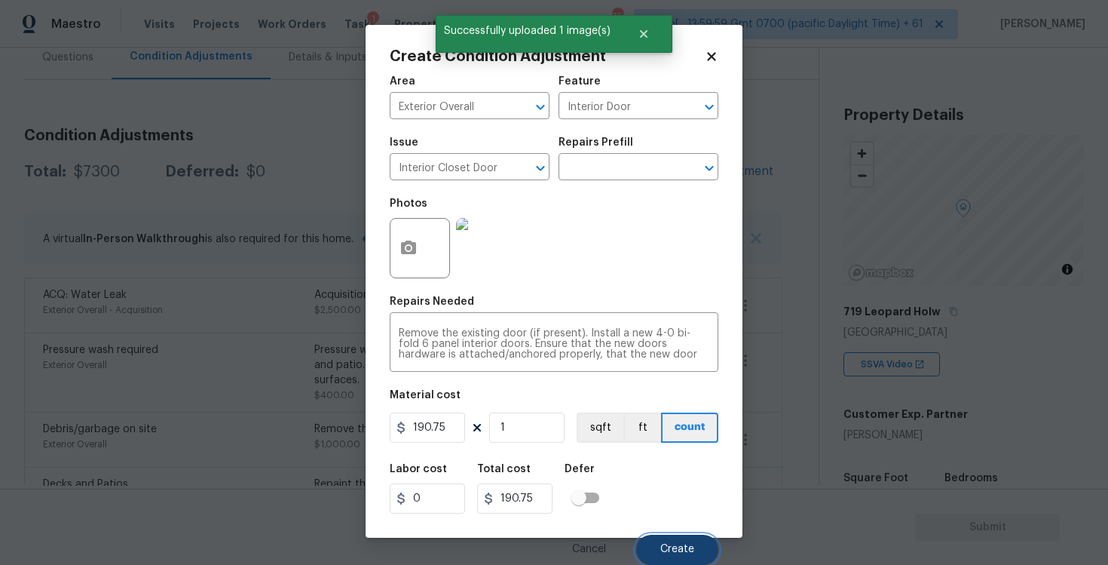
click at [671, 549] on span "Create" at bounding box center [677, 548] width 34 height 11
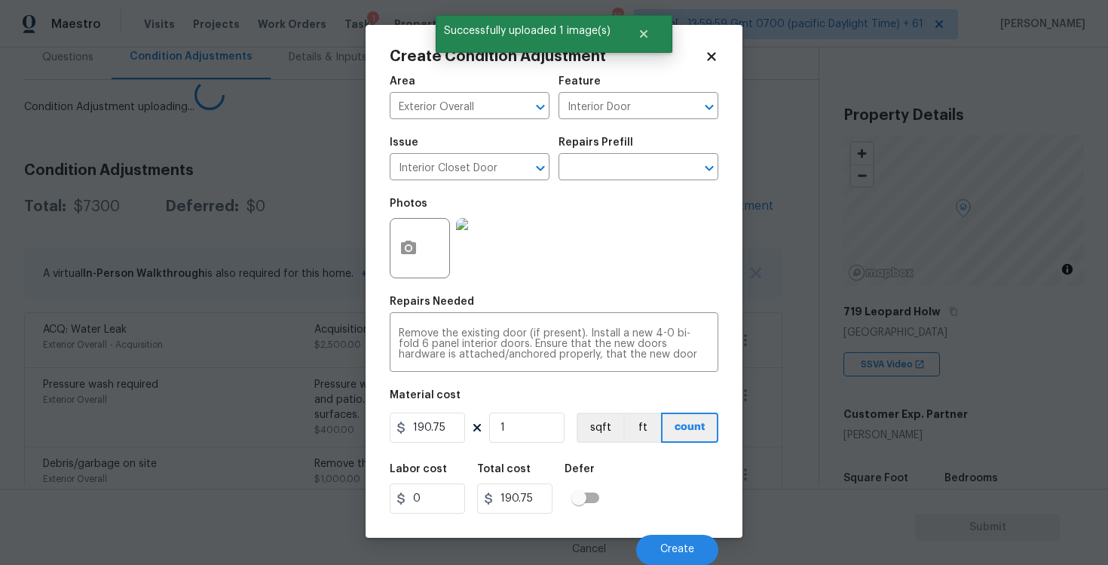
scroll to position [0, 0]
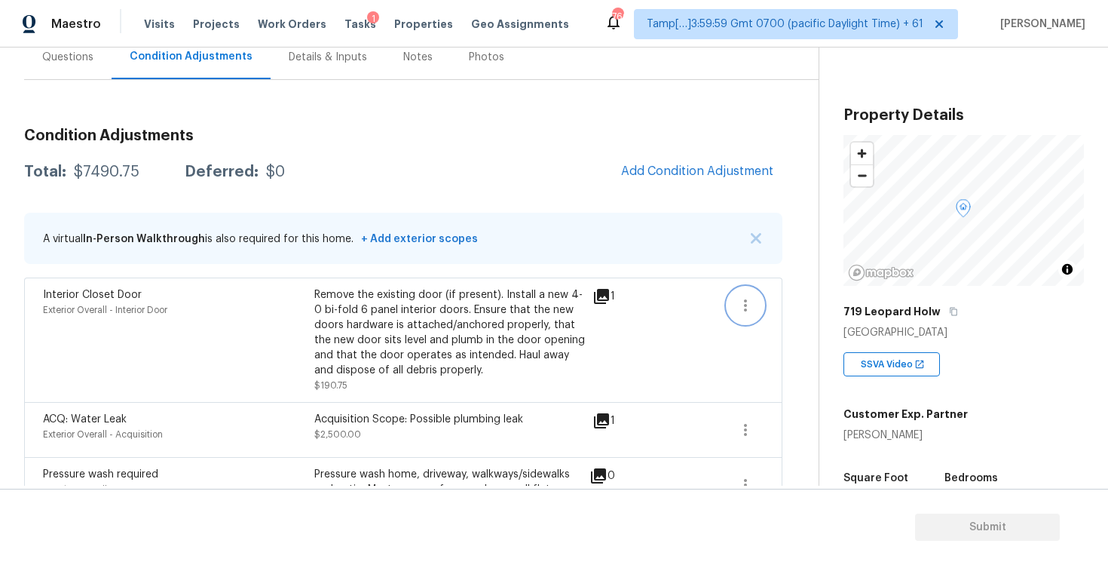
click at [733, 293] on button "button" at bounding box center [745, 305] width 36 height 36
click at [802, 300] on div "Edit" at bounding box center [832, 302] width 118 height 15
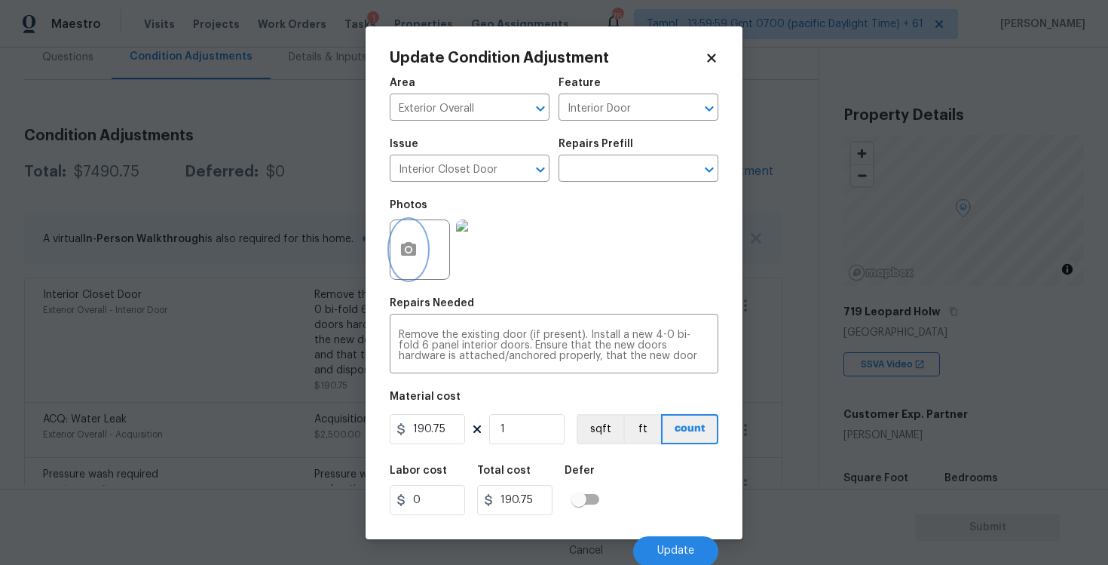
click at [401, 262] on button "button" at bounding box center [408, 249] width 36 height 59
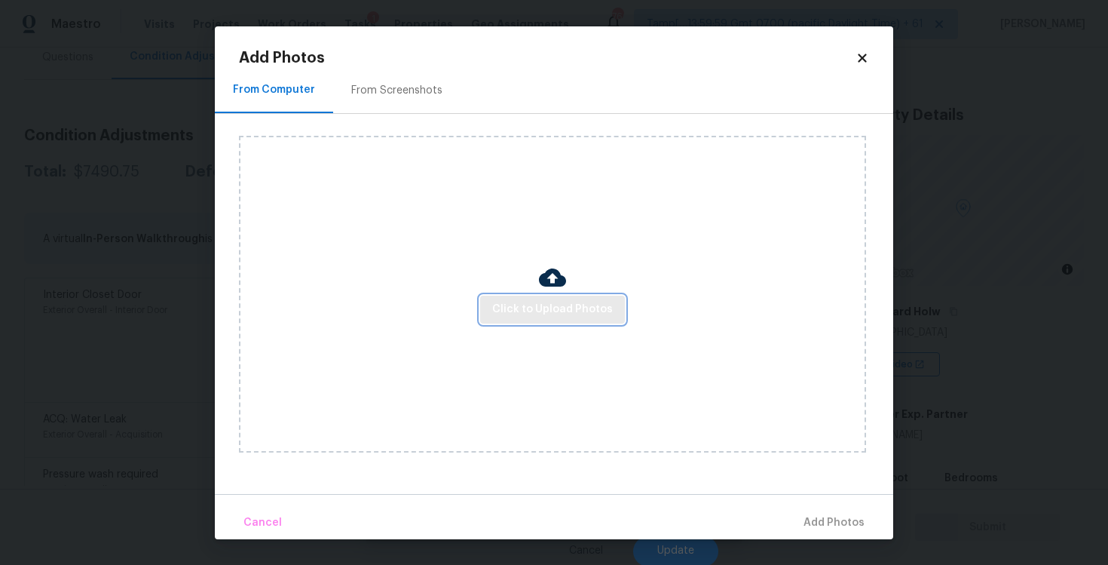
click at [509, 304] on span "Click to Upload Photos" at bounding box center [552, 309] width 121 height 19
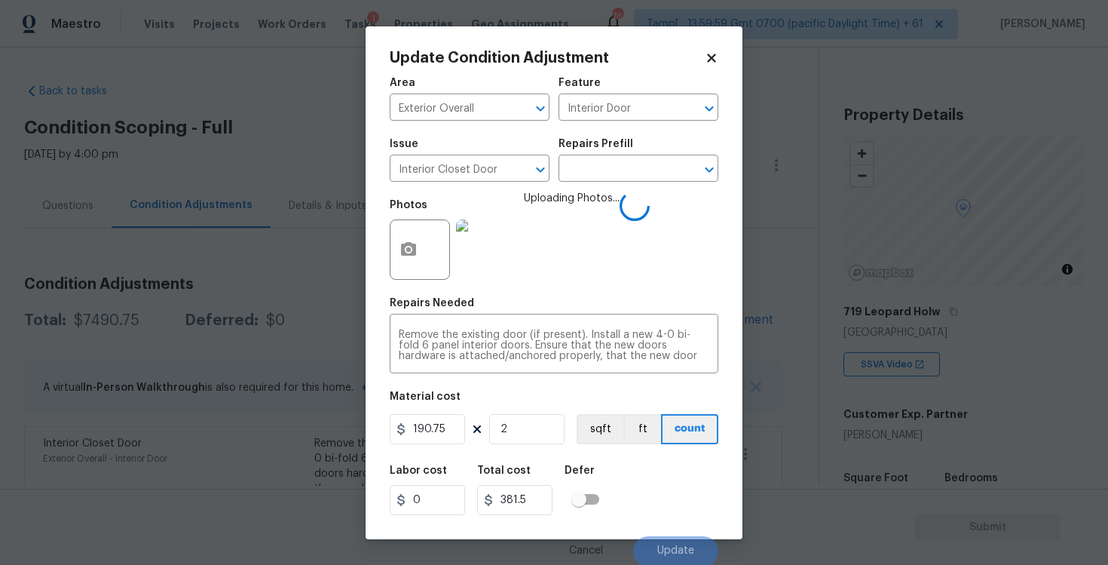
scroll to position [148, 0]
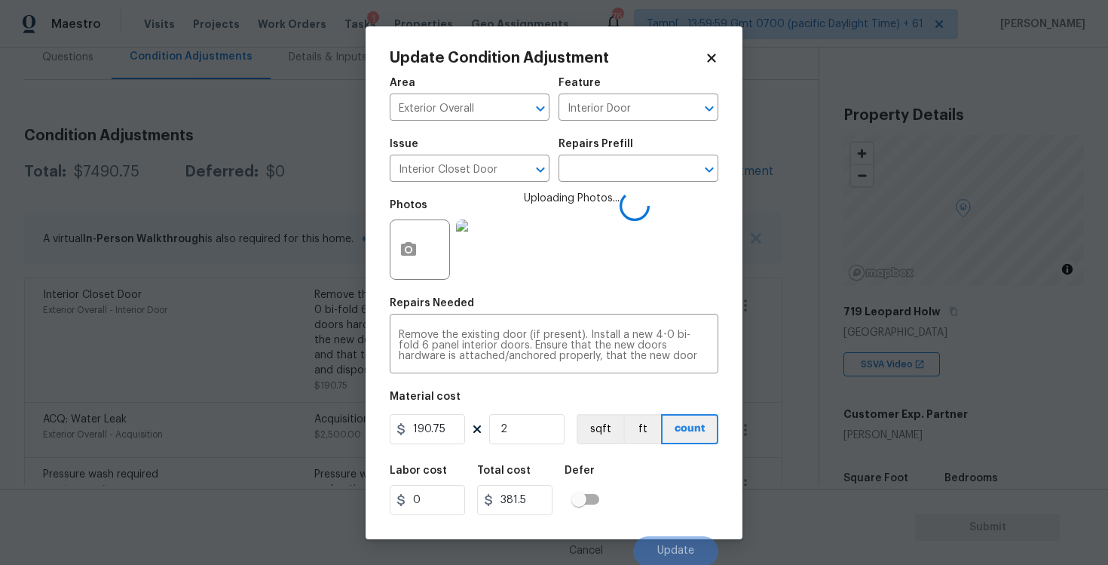
type input "2"
click at [626, 460] on div "Labor cost 0 Total cost 381.5 Defer" at bounding box center [554, 490] width 329 height 68
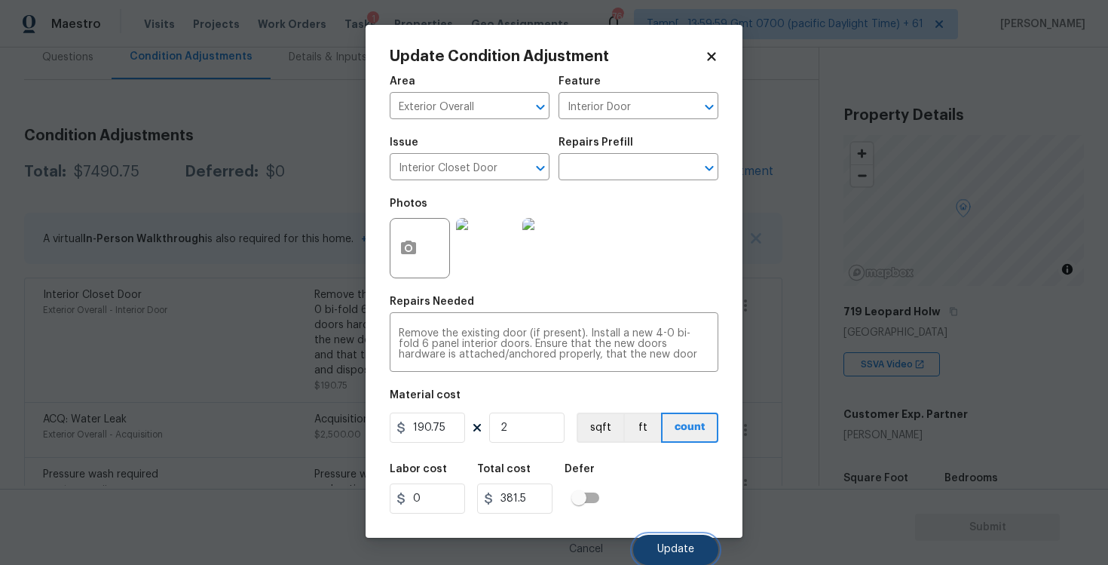
click at [671, 554] on span "Update" at bounding box center [675, 548] width 37 height 11
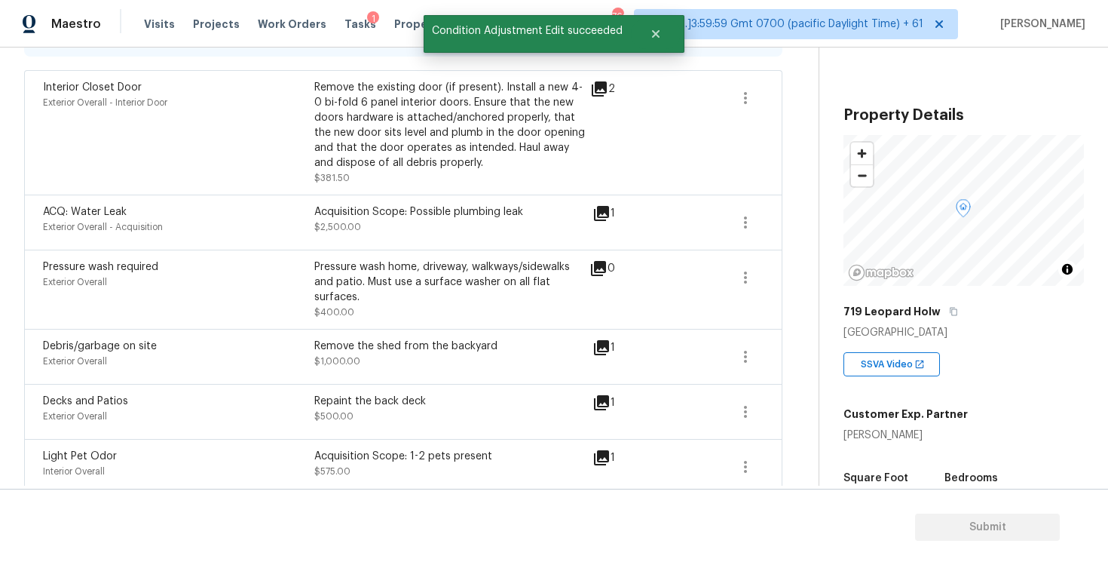
scroll to position [724, 0]
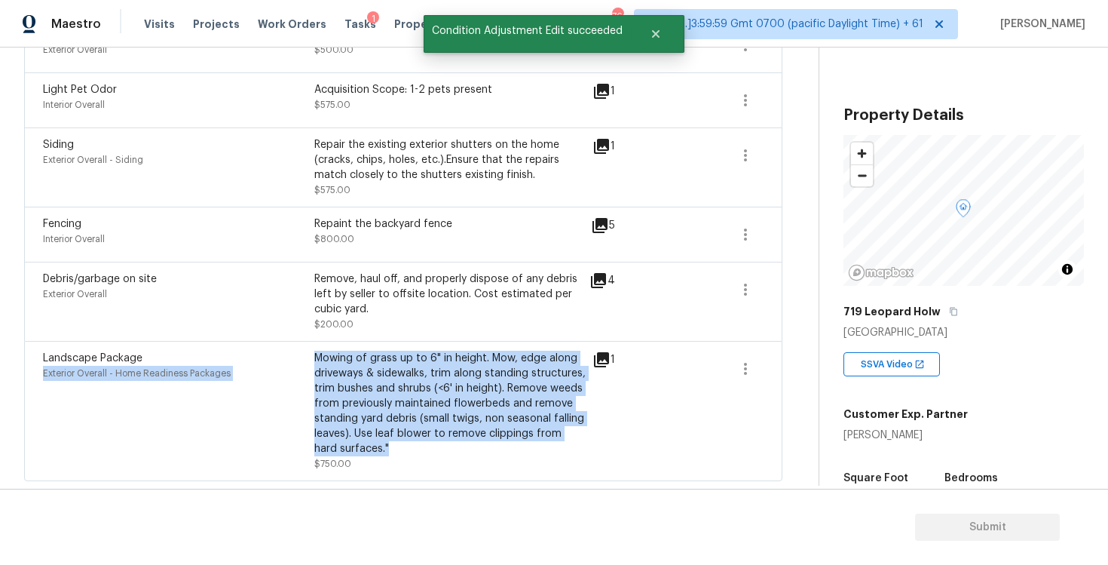
drag, startPoint x: 311, startPoint y: 357, endPoint x: 387, endPoint y: 446, distance: 117.6
click at [387, 446] on div "Landscape Package Exterior Overall - Home Readiness Packages Mowing of grass up…" at bounding box center [314, 410] width 543 height 121
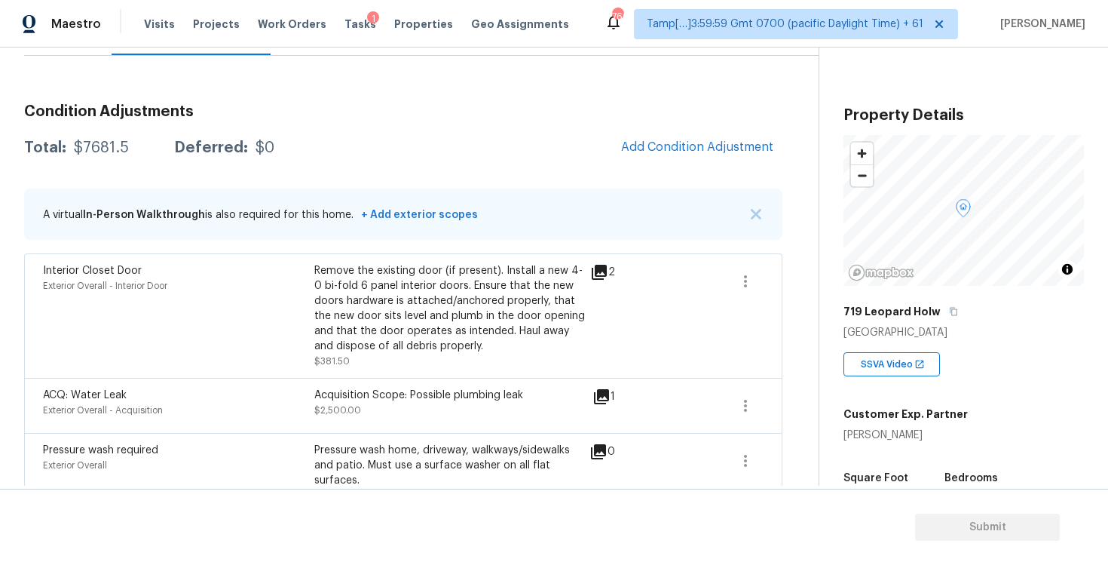
scroll to position [173, 0]
click at [642, 147] on span "Add Condition Adjustment" at bounding box center [697, 146] width 152 height 14
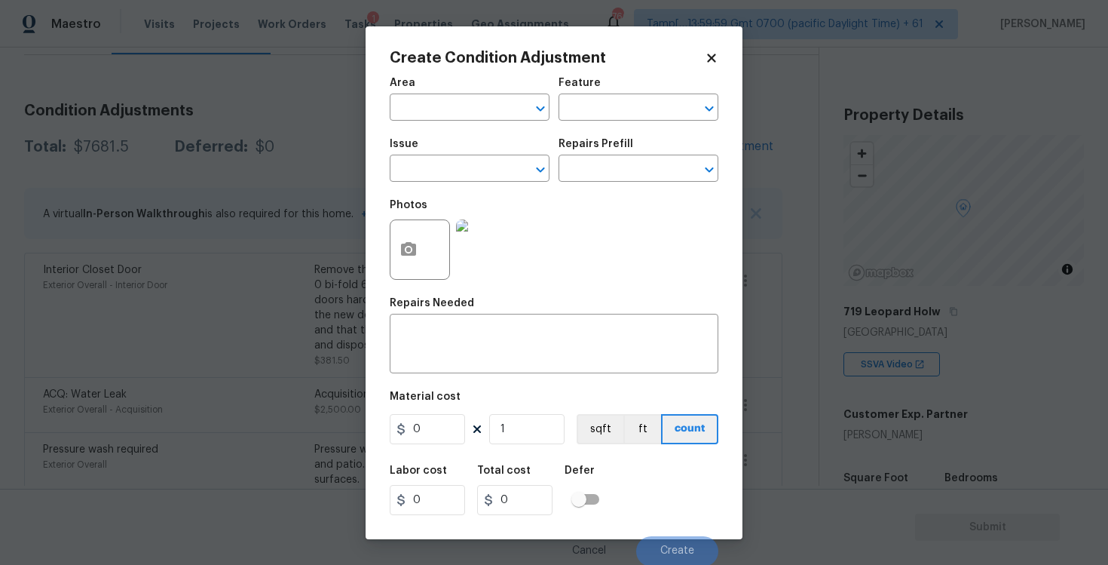
click at [502, 117] on input "text" at bounding box center [449, 108] width 118 height 23
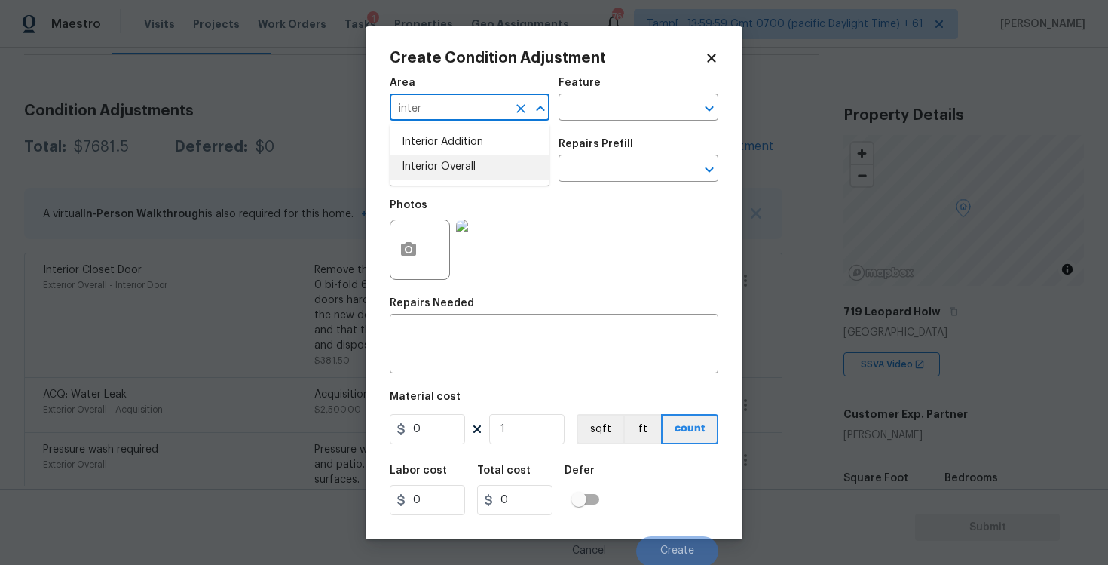
click at [497, 166] on li "Interior Overall" at bounding box center [470, 167] width 160 height 25
type input "Interior Overall"
click at [497, 166] on input "text" at bounding box center [449, 169] width 118 height 23
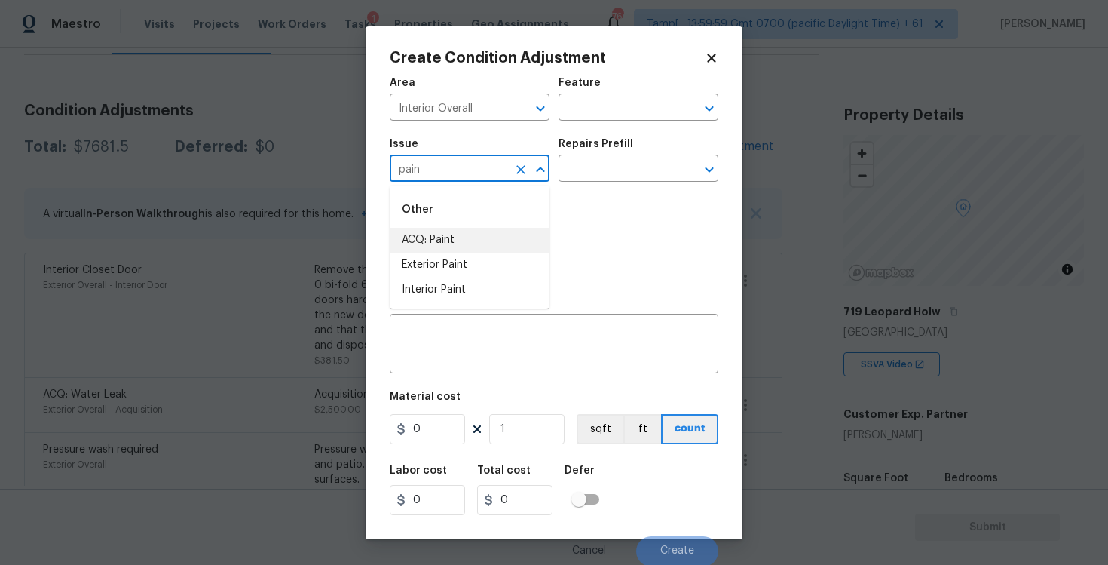
click at [492, 233] on li "ACQ: Paint" at bounding box center [470, 240] width 160 height 25
type input "ACQ: Paint"
click at [613, 165] on input "text" at bounding box center [618, 169] width 118 height 23
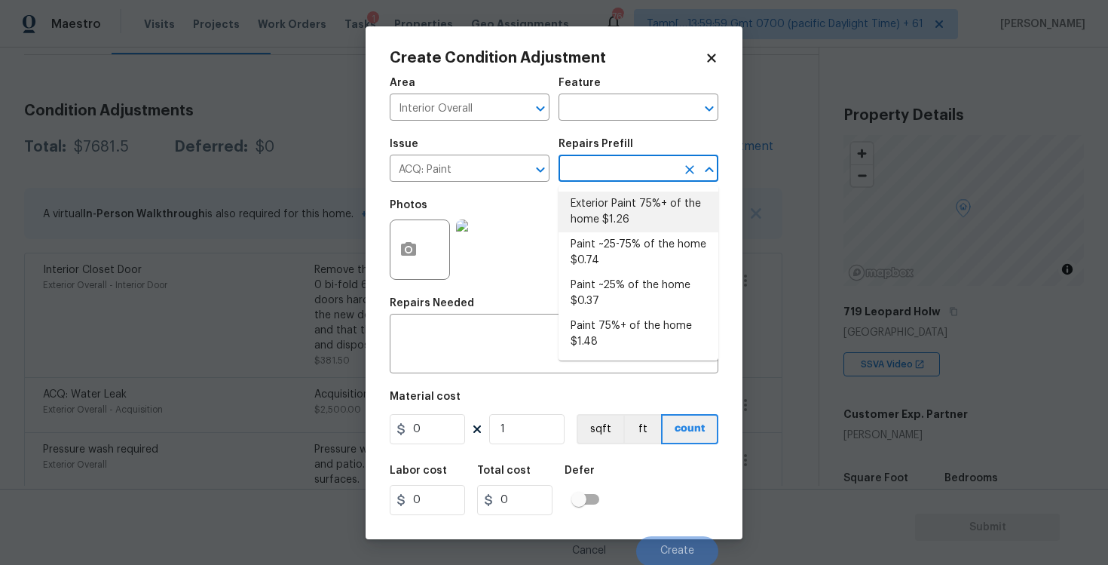
click at [622, 245] on li "Paint ~25-75% of the home $0.74" at bounding box center [639, 252] width 160 height 41
type input "Acquisition"
type textarea "Acquisition Scope: ~25 - 75% of the home needs interior paint"
type input "0.74"
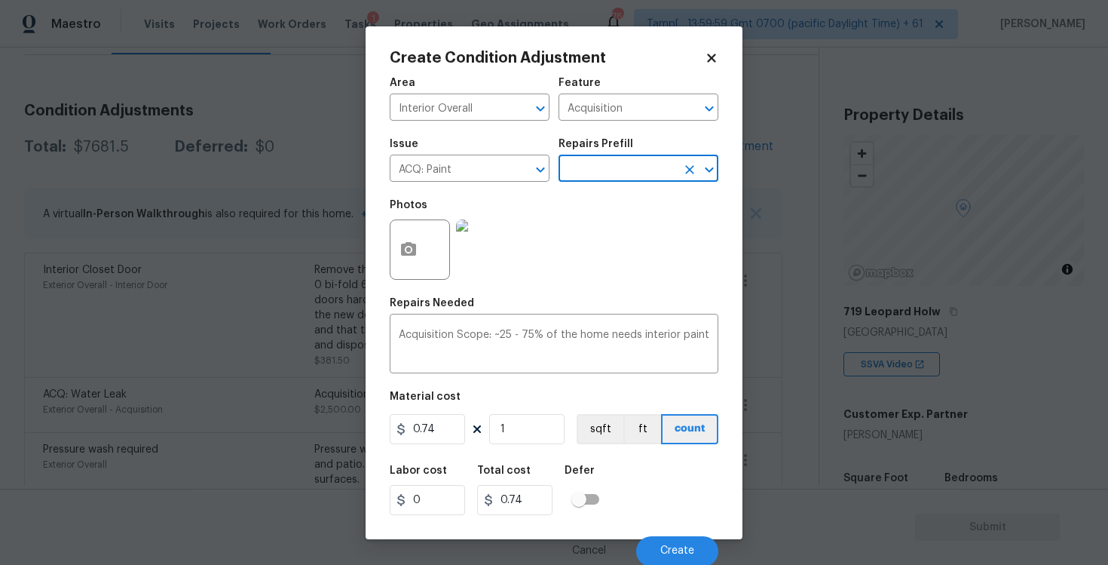
scroll to position [2, 0]
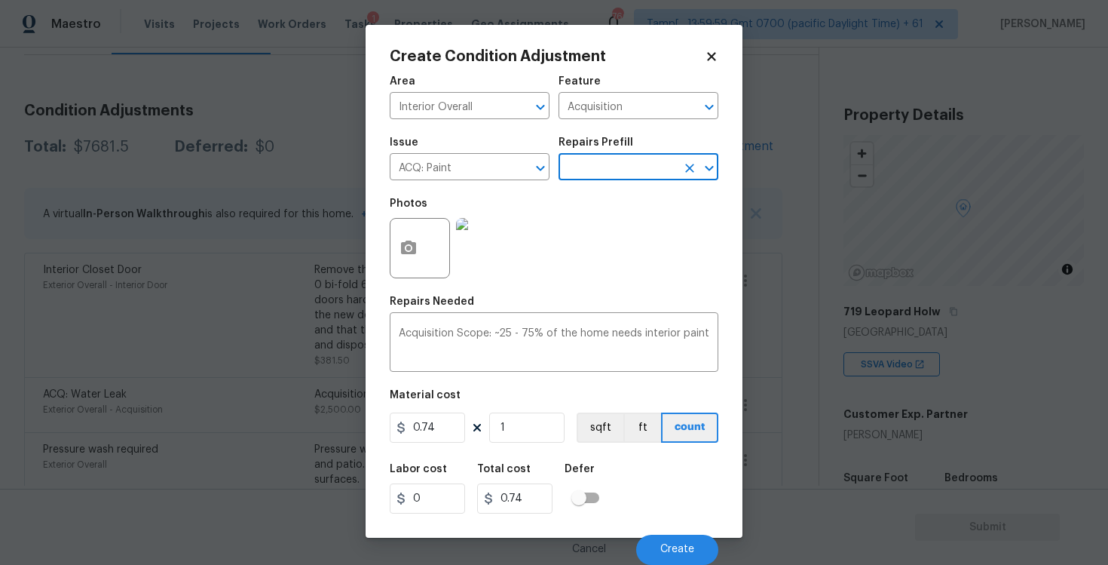
click at [430, 230] on div at bounding box center [420, 248] width 60 height 60
click at [412, 233] on button "button" at bounding box center [408, 248] width 36 height 59
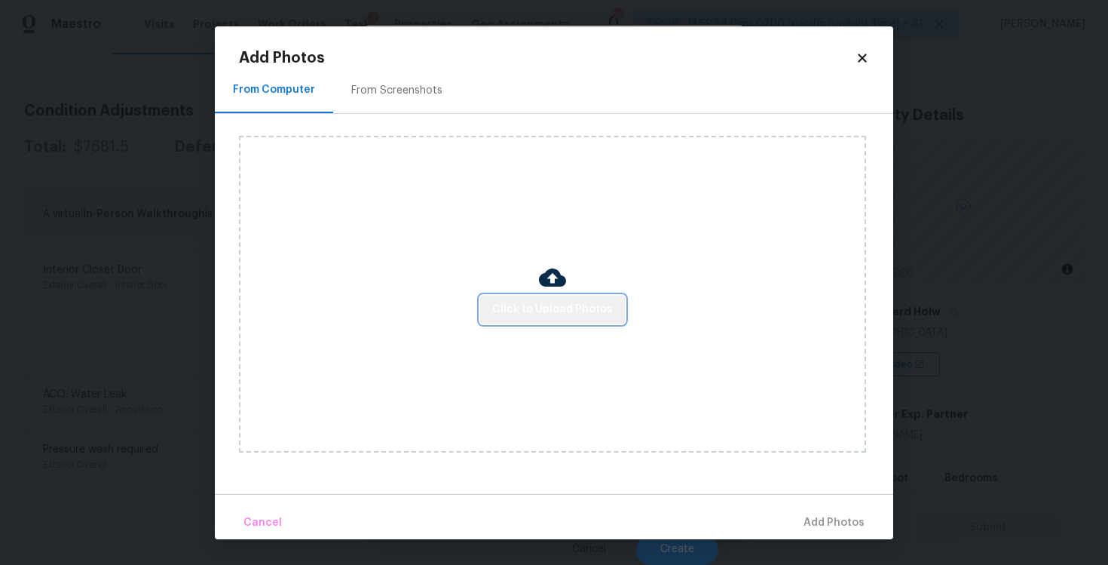
click at [556, 305] on span "Click to Upload Photos" at bounding box center [552, 309] width 121 height 19
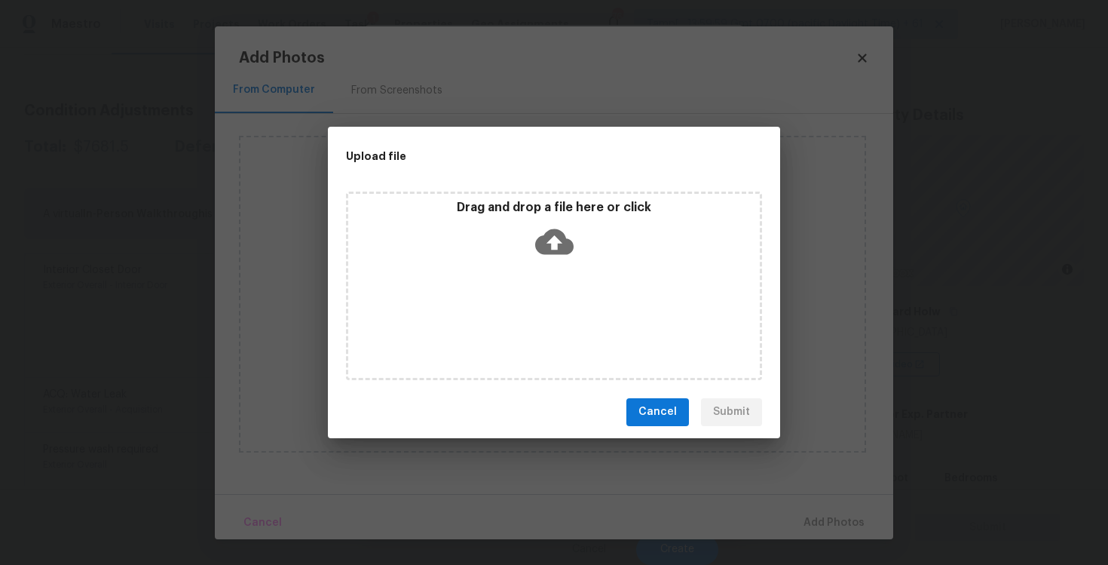
click at [558, 239] on icon at bounding box center [554, 241] width 38 height 38
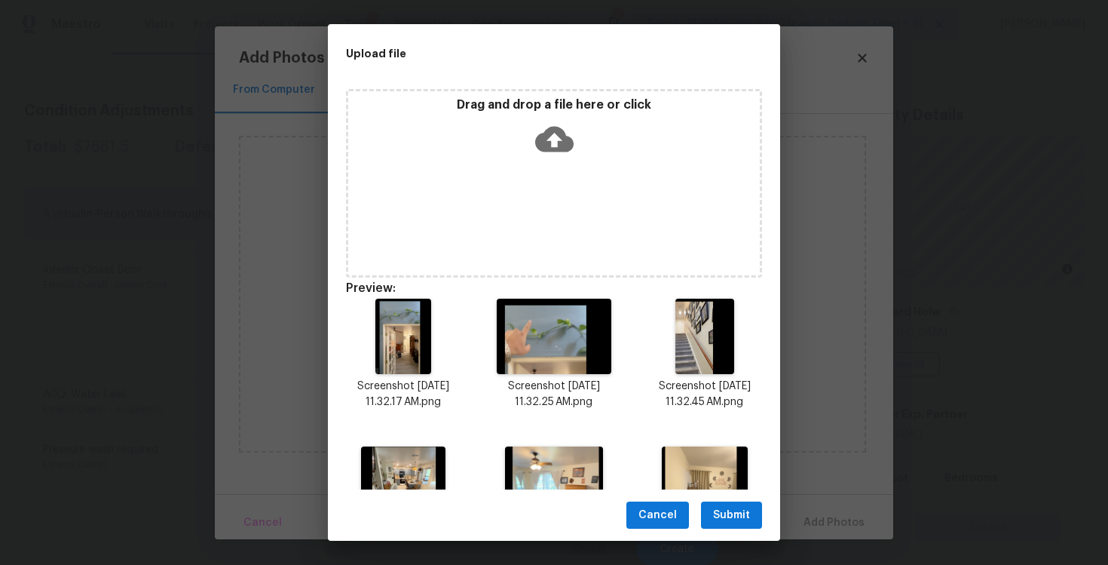
scroll to position [234, 0]
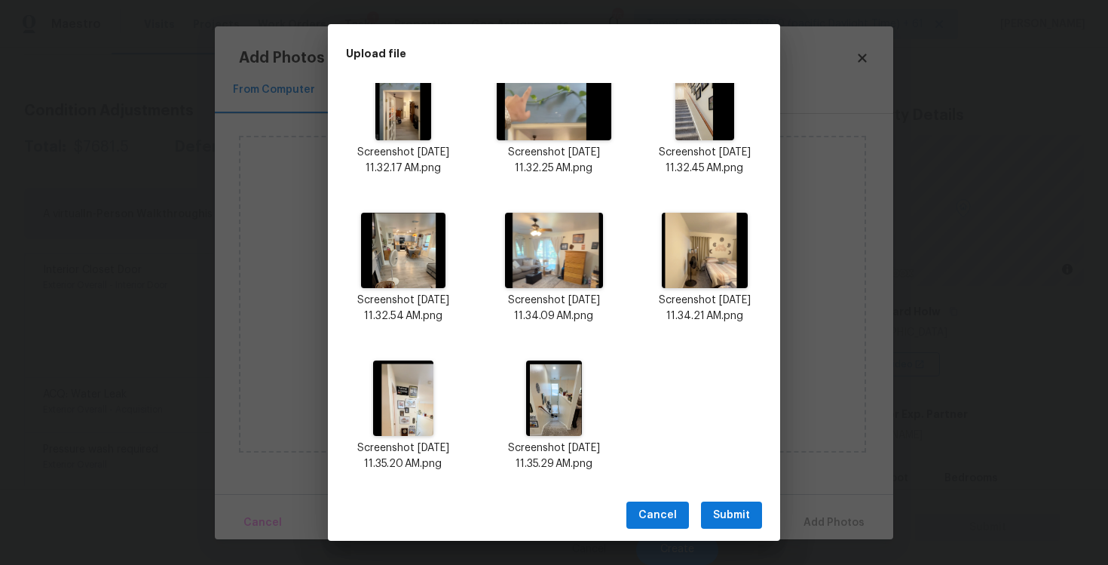
click at [751, 494] on div "Cancel Submit" at bounding box center [554, 515] width 452 height 52
click at [751, 507] on button "Submit" at bounding box center [731, 515] width 61 height 28
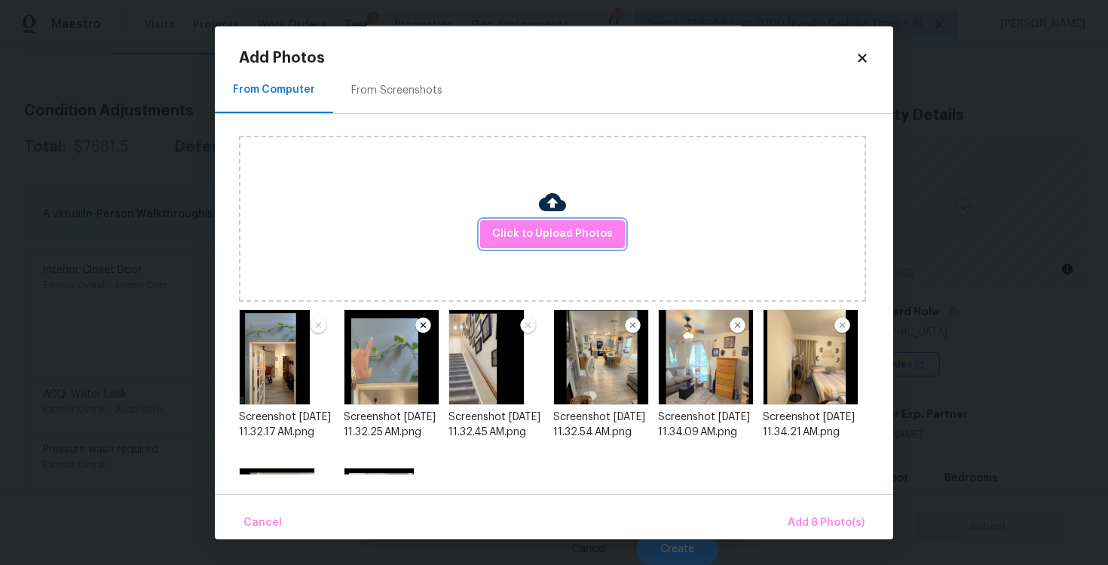
scroll to position [0, 0]
click at [839, 520] on span "Add 8 Photo(s)" at bounding box center [826, 522] width 77 height 19
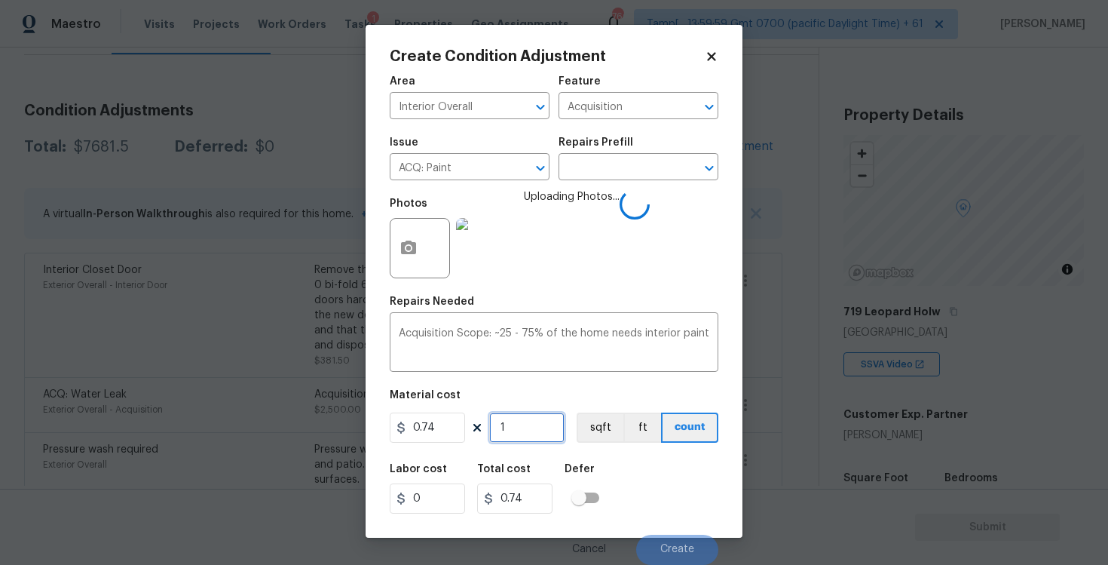
click at [528, 428] on input "1" at bounding box center [526, 427] width 75 height 30
type input "0"
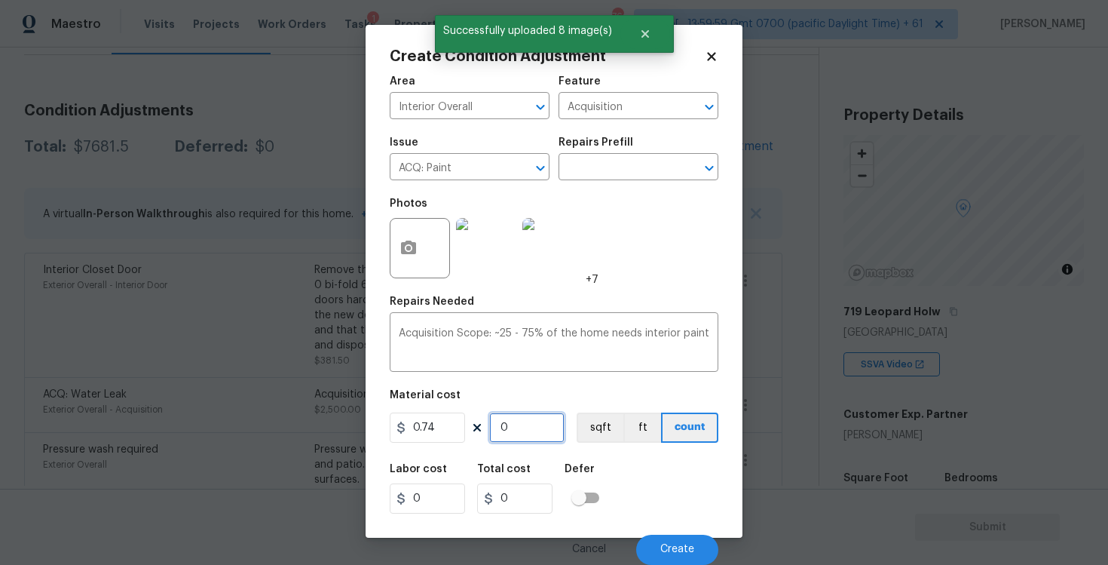
paste input "1863"
type input "1863"
type input "1378.62"
type input "1863"
click at [611, 465] on div "Labor cost 0 Total cost 1378.62 Defer" at bounding box center [554, 489] width 329 height 68
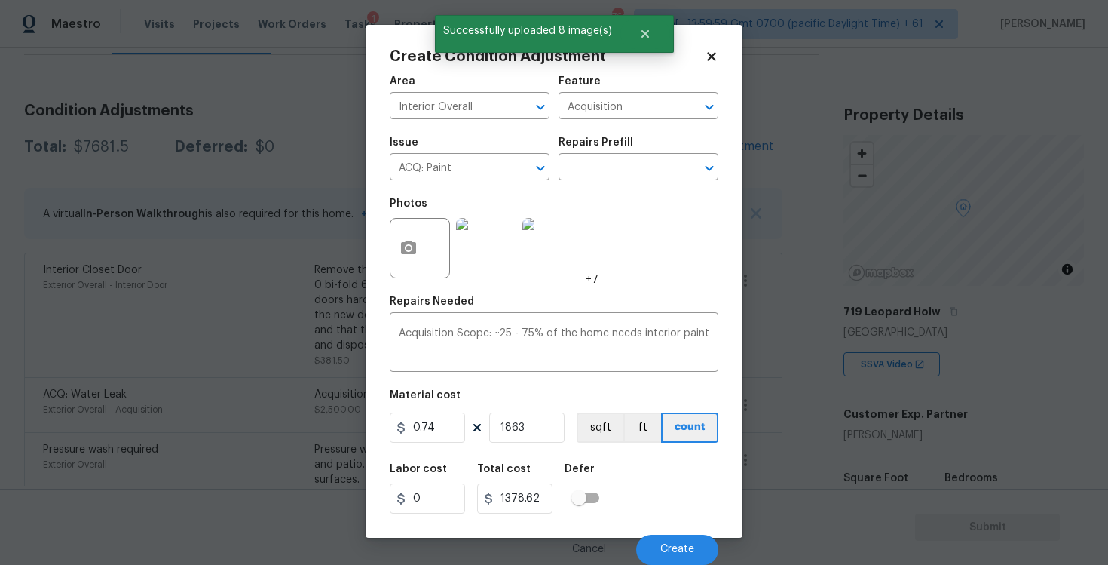
click at [648, 522] on div "Cancel Create" at bounding box center [554, 543] width 329 height 42
click at [655, 537] on button "Create" at bounding box center [677, 549] width 82 height 30
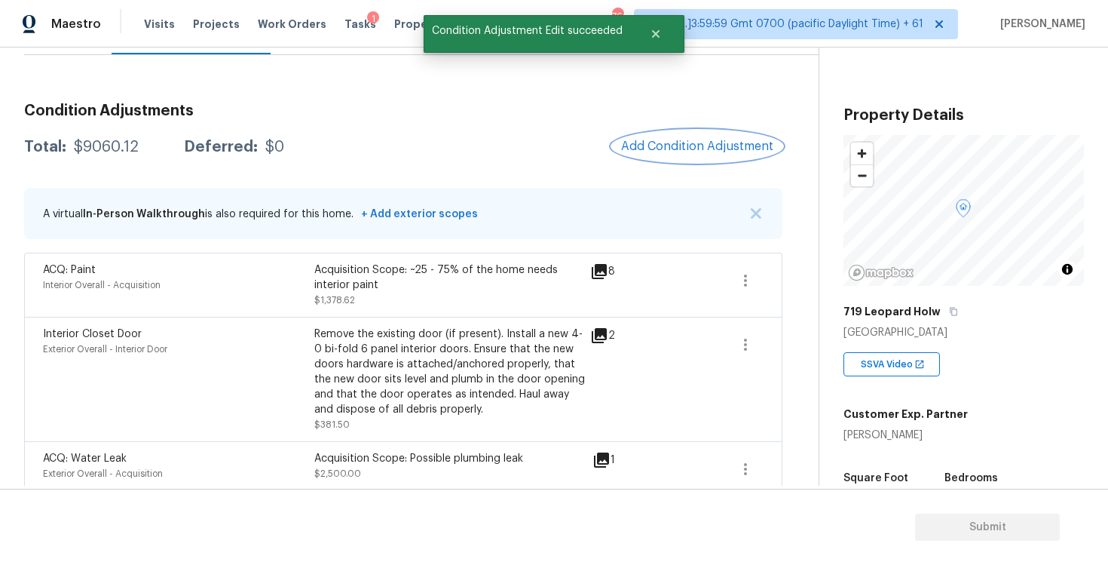
click at [660, 145] on span "Add Condition Adjustment" at bounding box center [697, 146] width 152 height 14
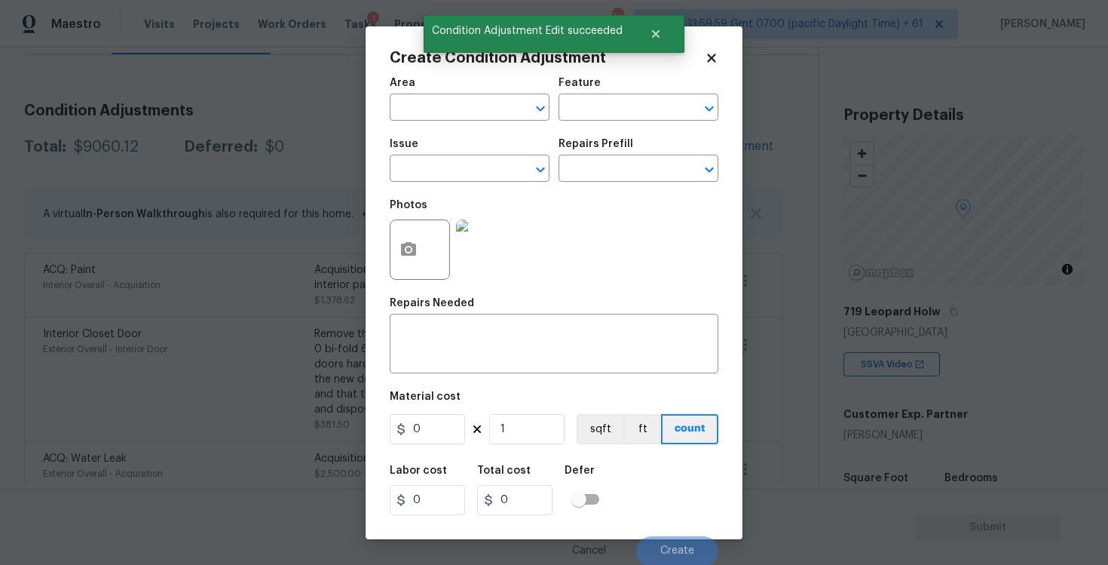
click at [452, 93] on div "Area" at bounding box center [470, 88] width 160 height 20
click at [453, 98] on input "text" at bounding box center [449, 108] width 118 height 23
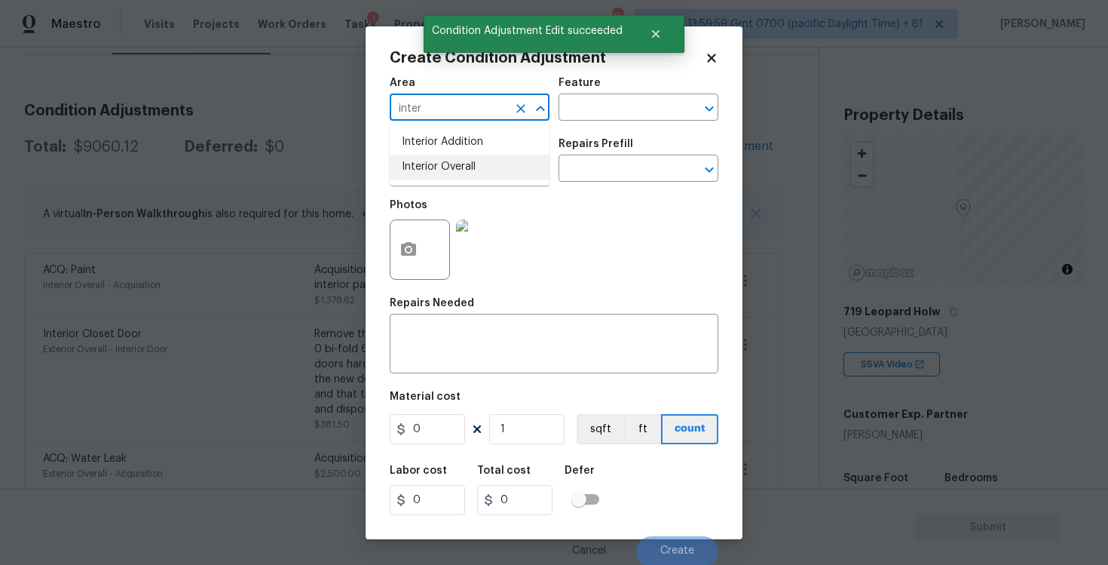
click at [441, 162] on li "Interior Overall" at bounding box center [470, 167] width 160 height 25
type input "Interior Overall"
click at [441, 162] on input "text" at bounding box center [449, 169] width 118 height 23
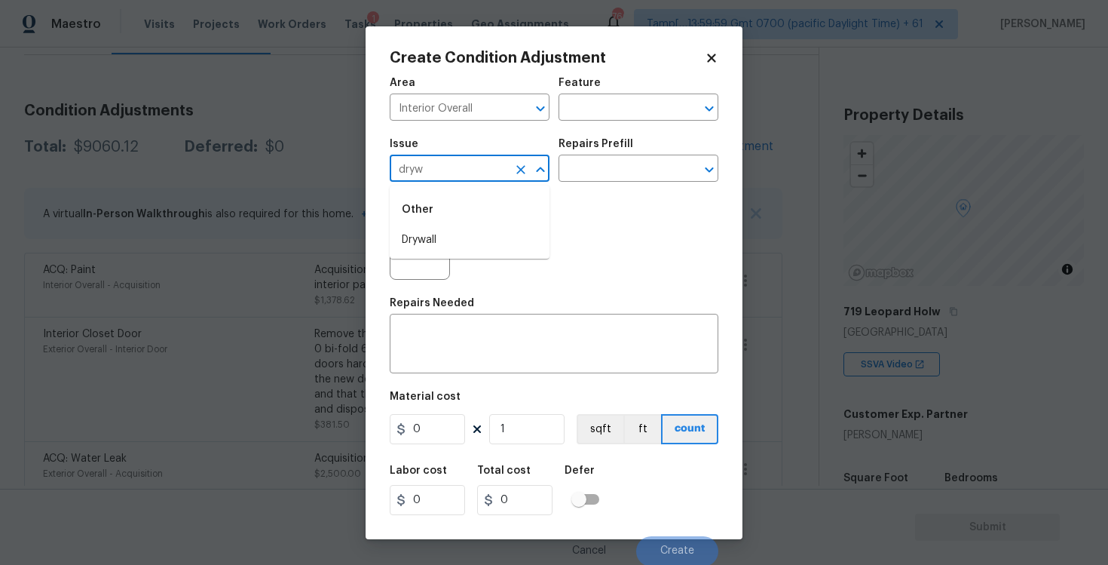
click at [448, 226] on div "Other" at bounding box center [470, 209] width 160 height 36
click at [450, 231] on li "Drywall" at bounding box center [470, 240] width 160 height 25
type input "Drywall"
click at [552, 173] on div "Issue Drywall ​ Repairs Prefill ​" at bounding box center [554, 160] width 329 height 61
click at [585, 173] on input "text" at bounding box center [618, 169] width 118 height 23
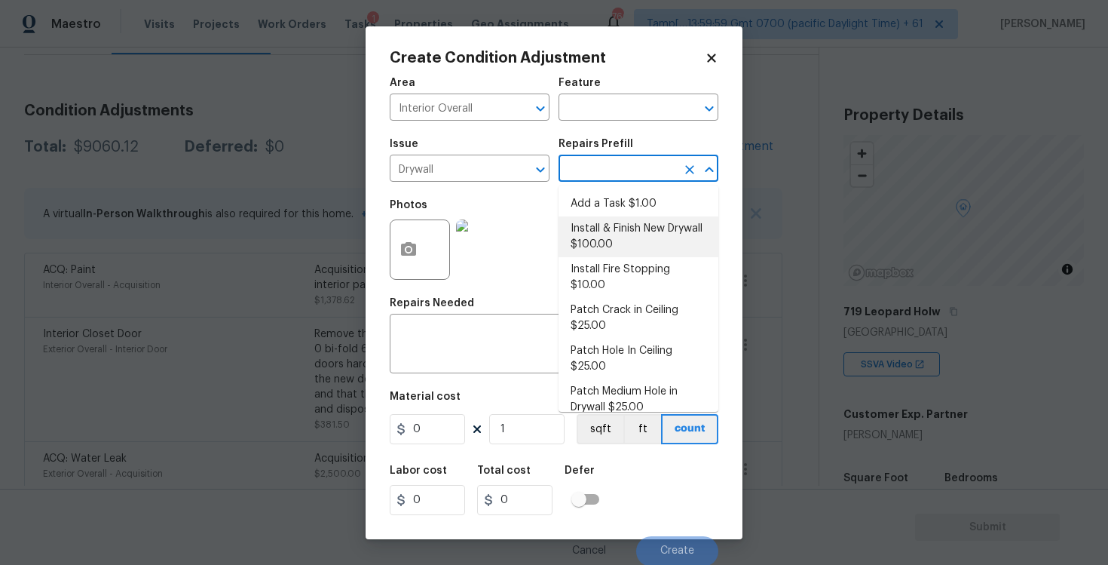
click at [599, 234] on li "Install & Finish New Drywall $100.00" at bounding box center [639, 236] width 160 height 41
type input "Walls and Ceiling"
type textarea "Remove the existing damaged drywall and replace with new. Ensure that the new d…"
type input "100"
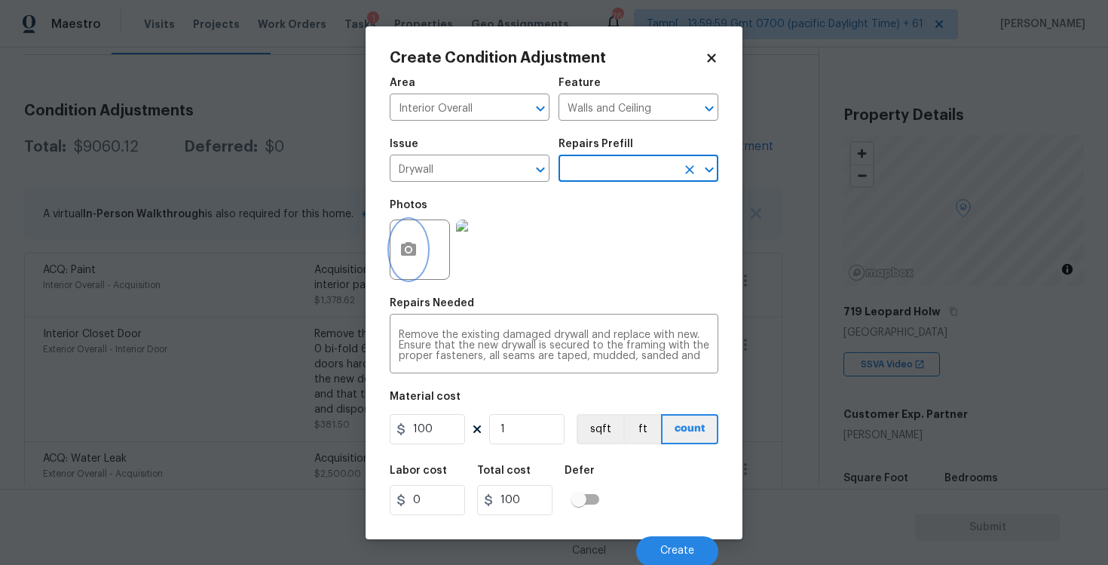
click at [418, 256] on button "button" at bounding box center [408, 249] width 36 height 59
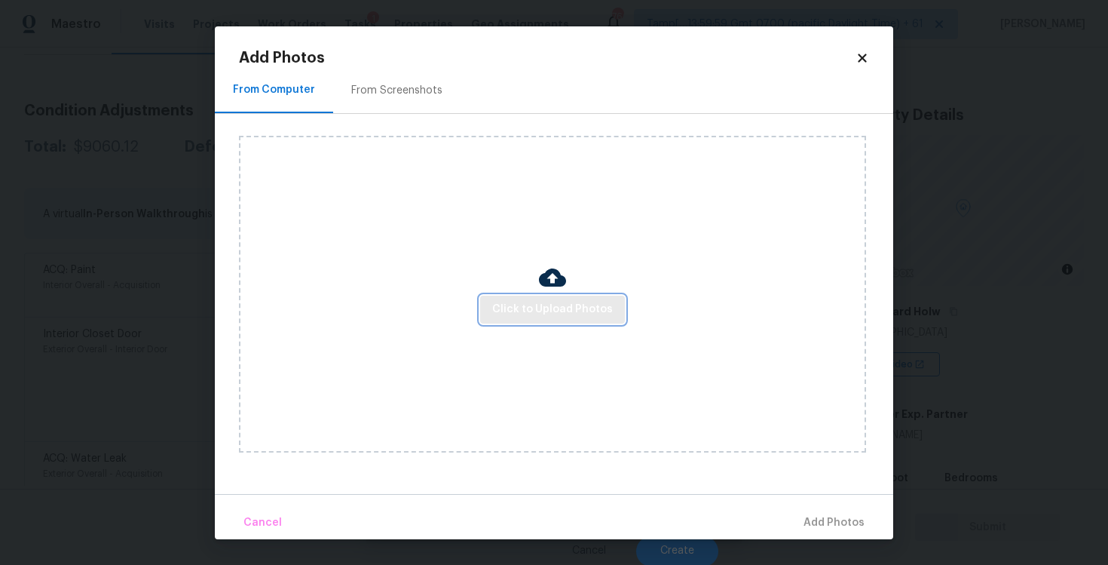
click at [543, 314] on span "Click to Upload Photos" at bounding box center [552, 309] width 121 height 19
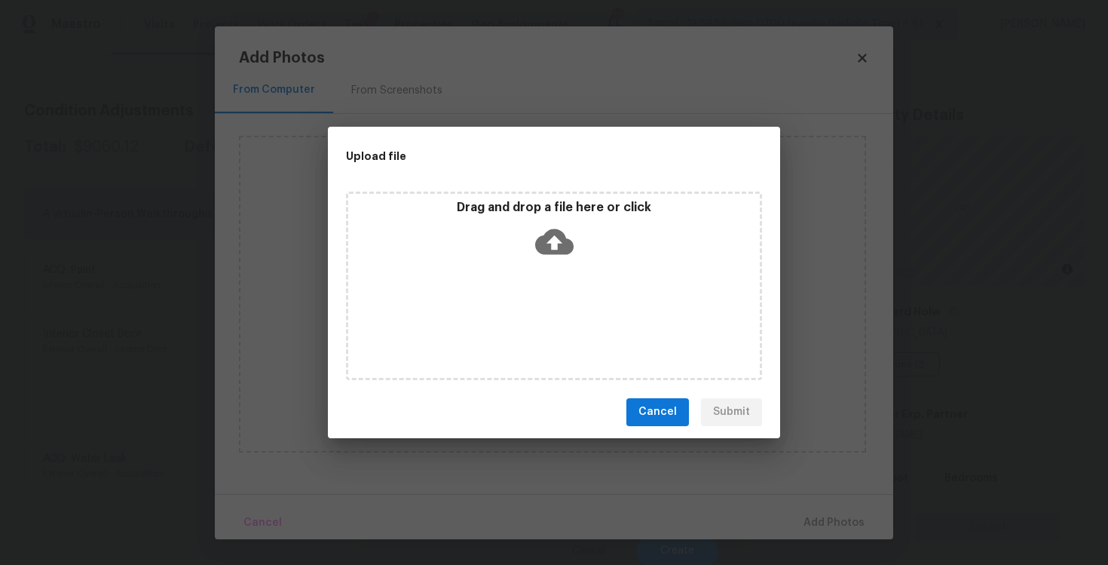
click at [544, 266] on div "Drag and drop a file here or click" at bounding box center [554, 285] width 416 height 188
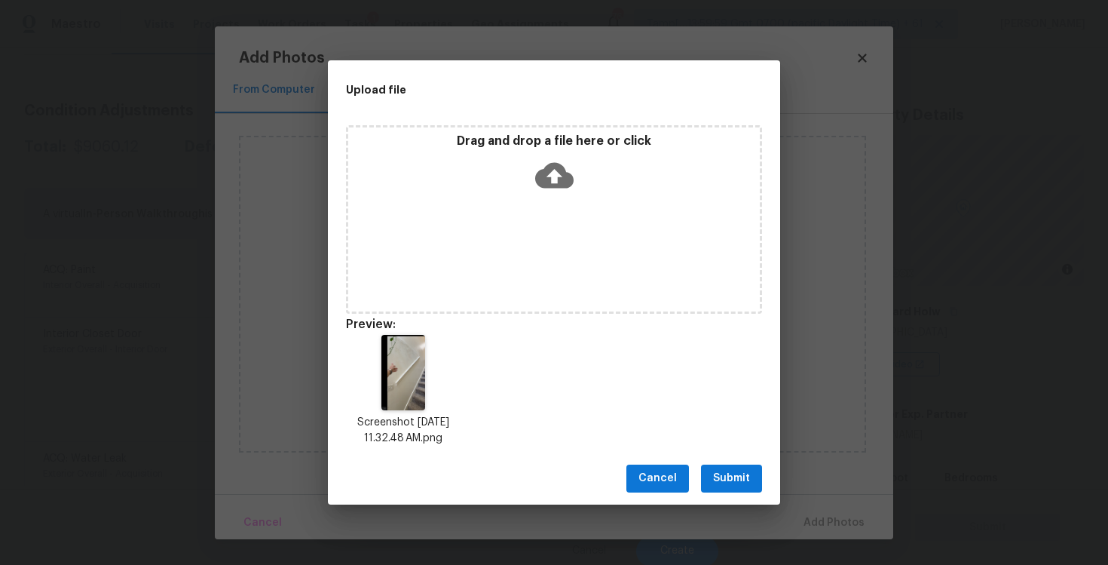
click at [738, 487] on button "Submit" at bounding box center [731, 478] width 61 height 28
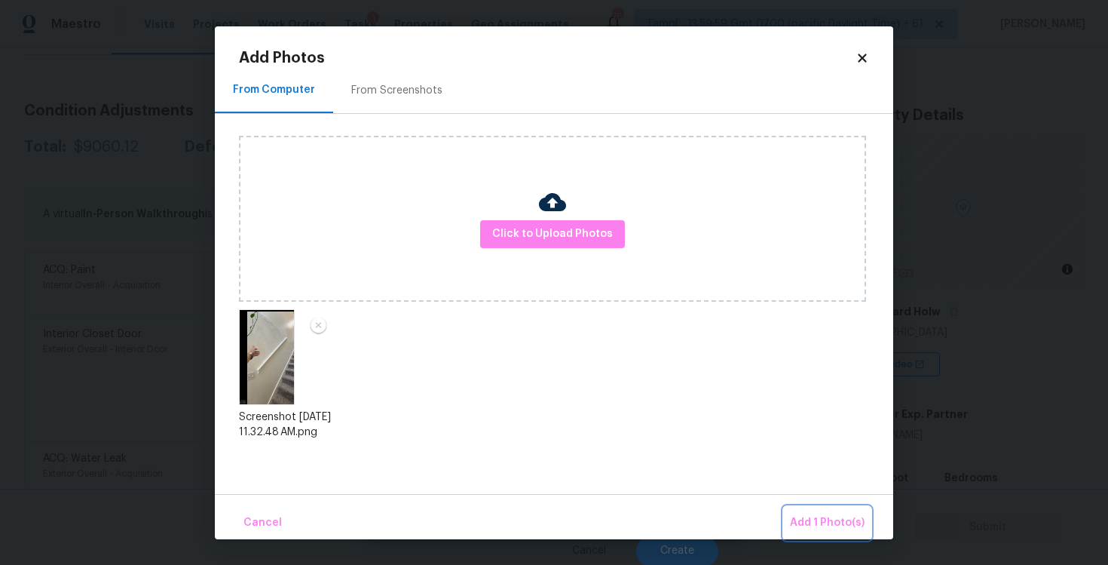
click at [796, 512] on button "Add 1 Photo(s)" at bounding box center [827, 523] width 87 height 32
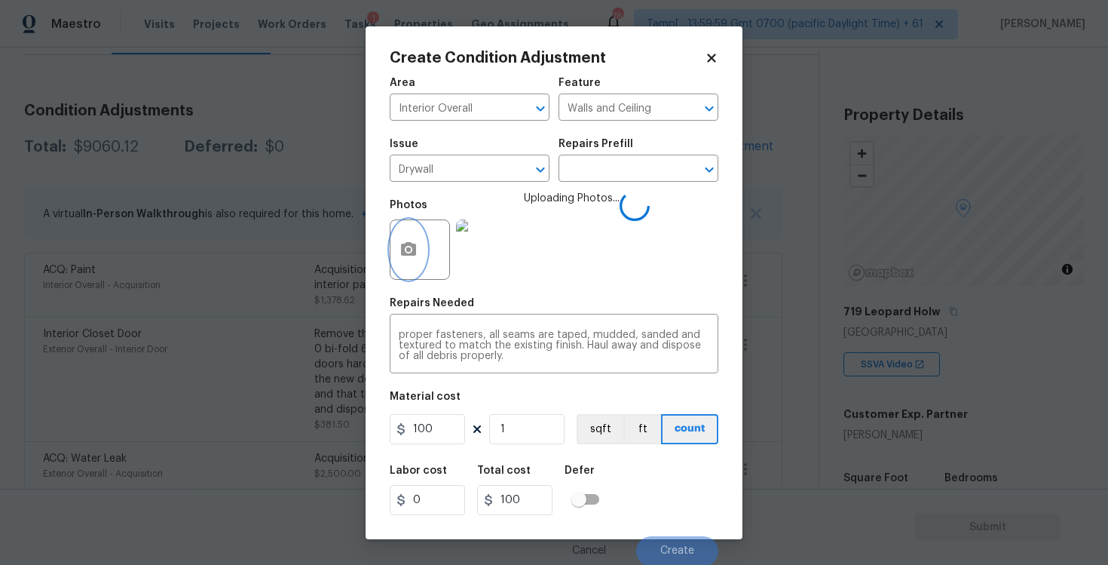
scroll to position [2, 0]
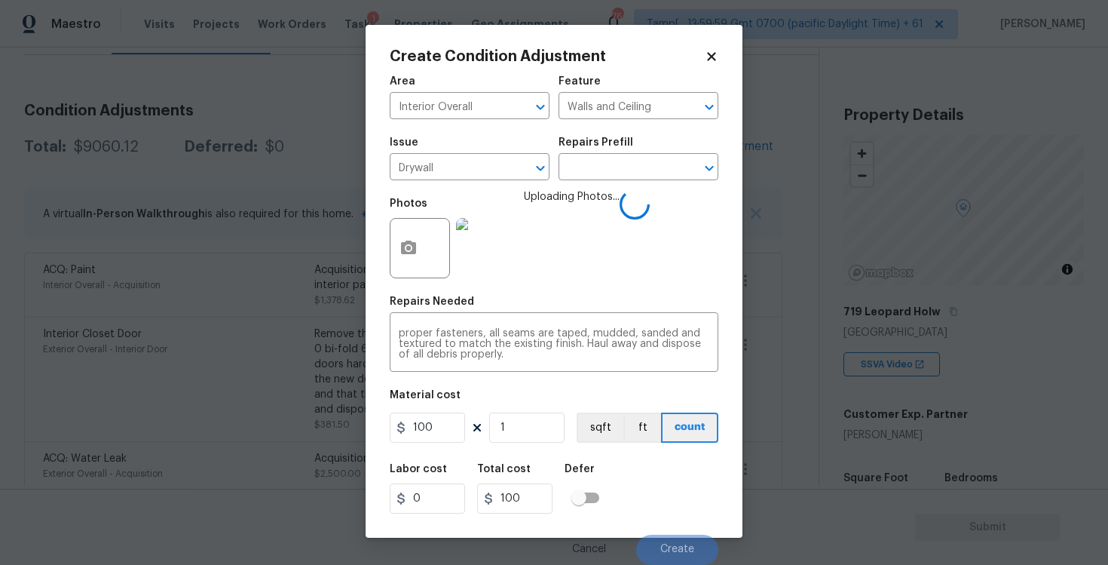
click at [663, 483] on div "Labor cost 0 Total cost 100 Defer" at bounding box center [554, 489] width 329 height 68
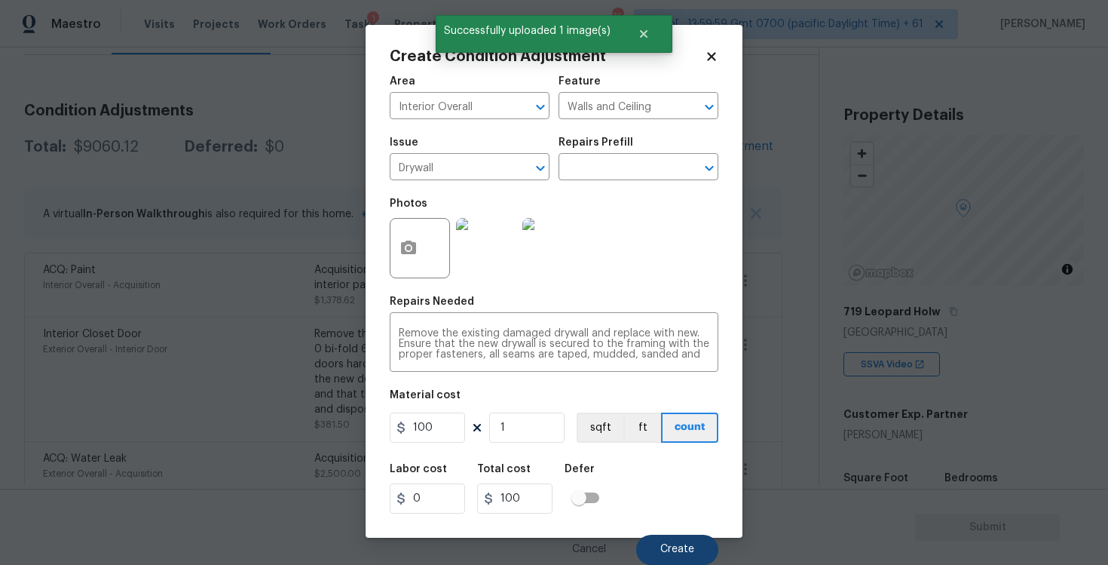
scroll to position [21, 0]
click at [678, 535] on button "Create" at bounding box center [677, 549] width 82 height 30
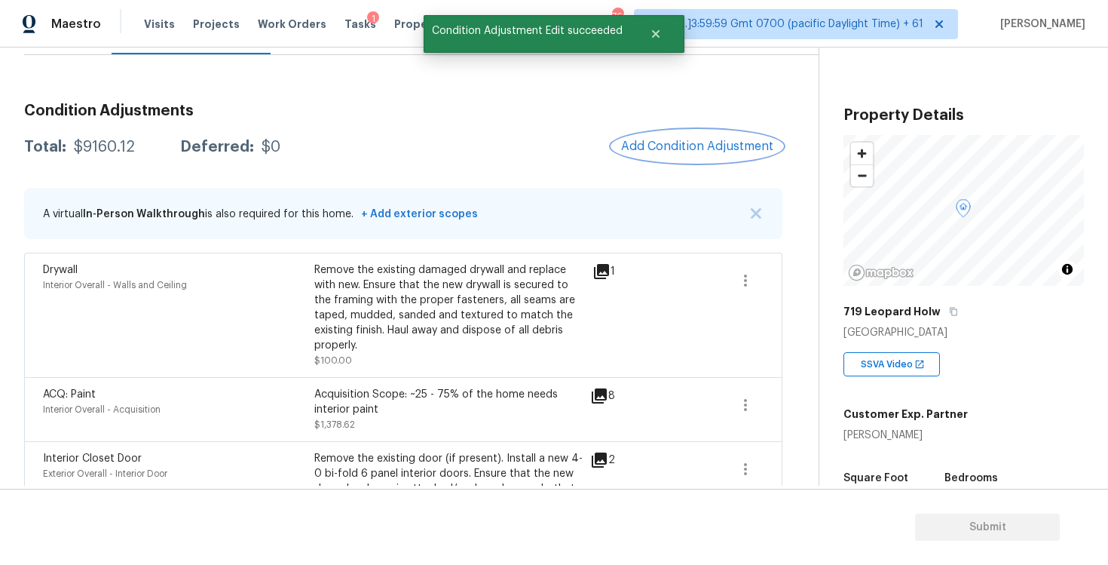
scroll to position [103, 0]
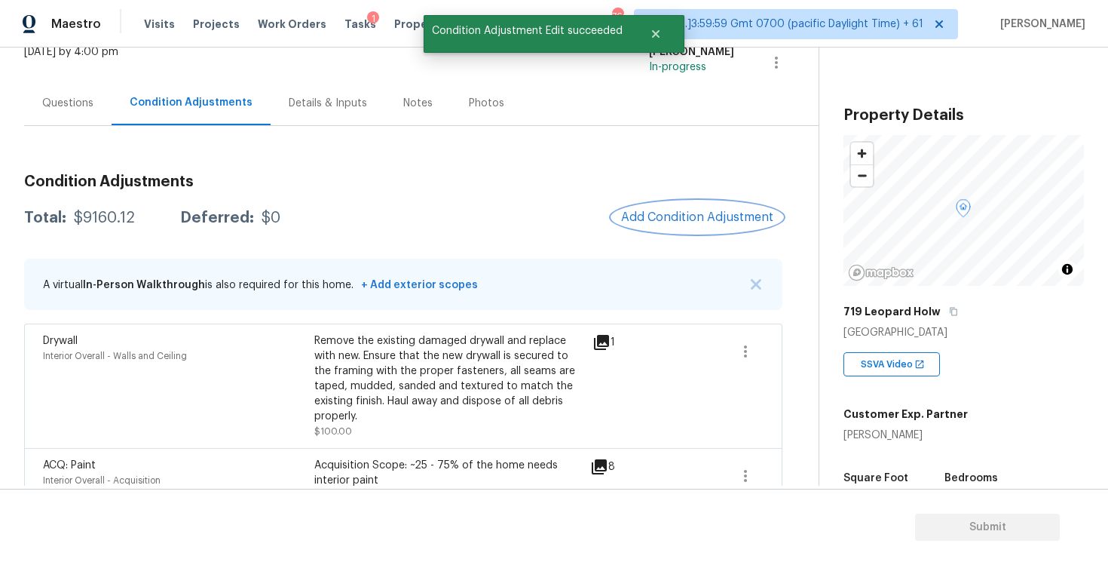
click at [681, 203] on button "Add Condition Adjustment" at bounding box center [697, 217] width 170 height 32
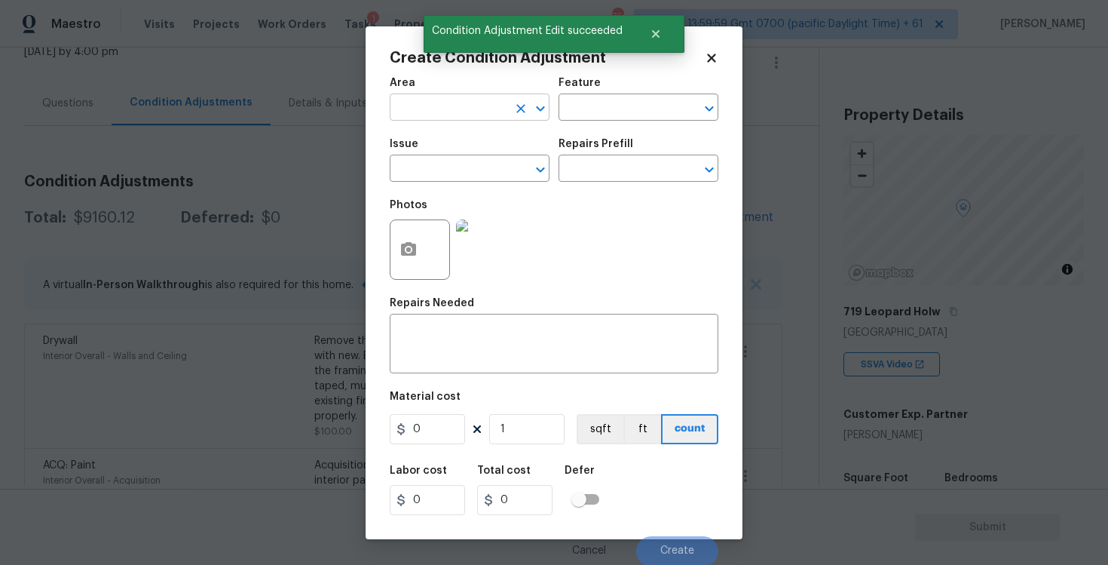
click at [425, 115] on input "text" at bounding box center [449, 108] width 118 height 23
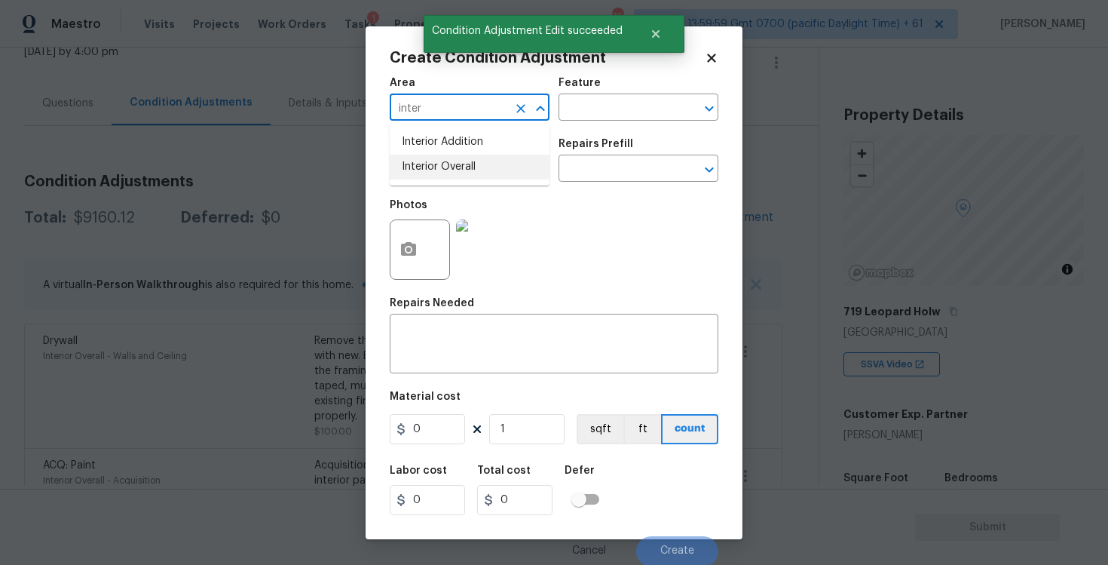
click at [421, 175] on li "Interior Overall" at bounding box center [470, 167] width 160 height 25
type input "Interior Overall"
click at [421, 175] on input "text" at bounding box center [449, 169] width 118 height 23
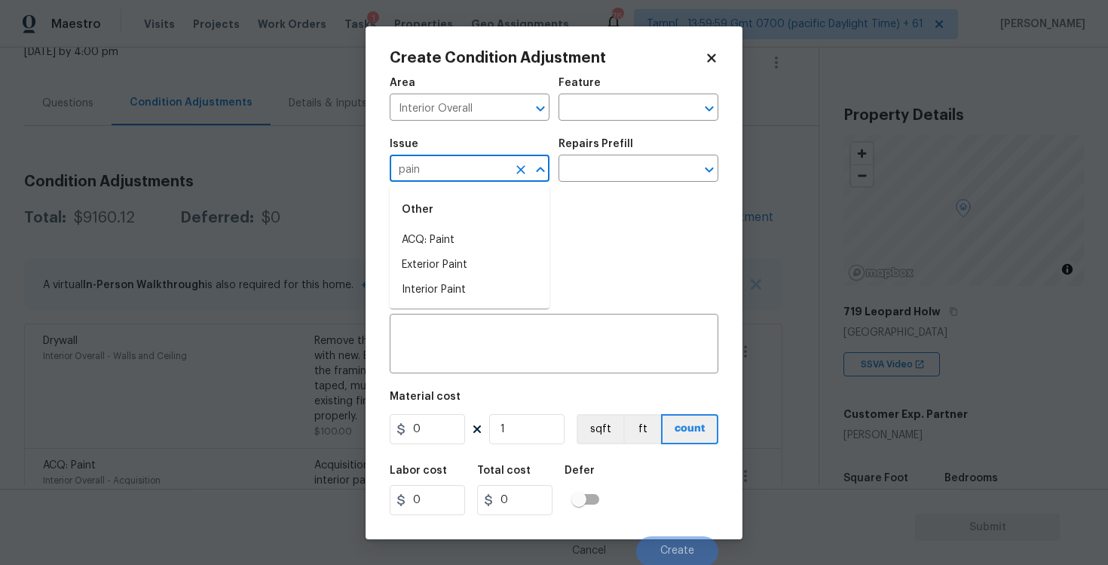
type input "paint"
click at [414, 251] on li "ACQ: Flooring" at bounding box center [470, 240] width 160 height 25
type input "ACQ: Flooring"
click at [614, 169] on input "text" at bounding box center [618, 169] width 118 height 23
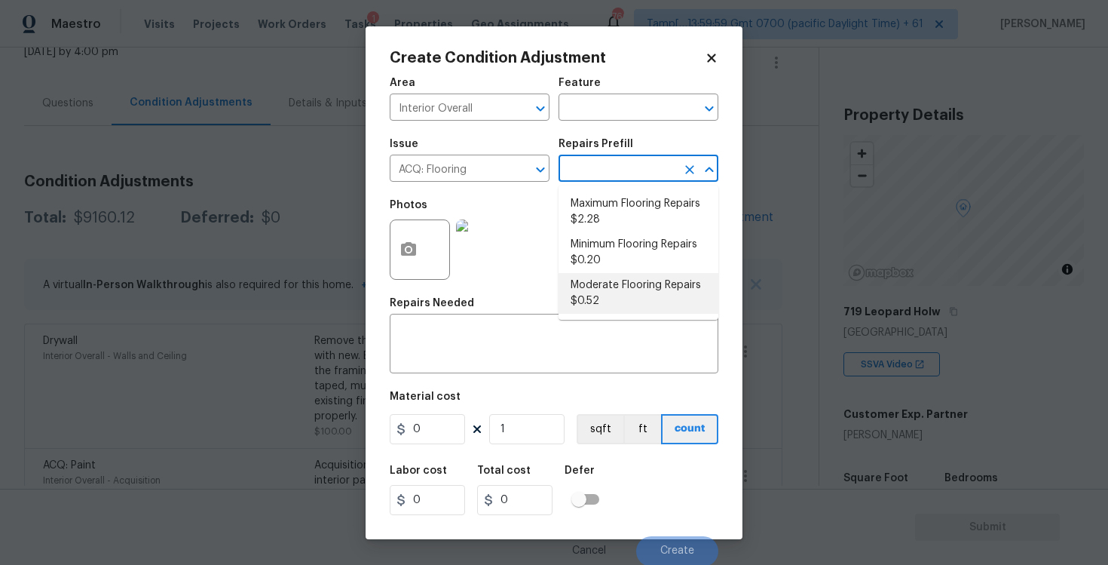
click at [614, 280] on li "Moderate Flooring Repairs $0.52" at bounding box center [639, 293] width 160 height 41
type input "Acquisition"
type textarea "Acquisition Scope: Moderate flooring repairs"
type input "0.52"
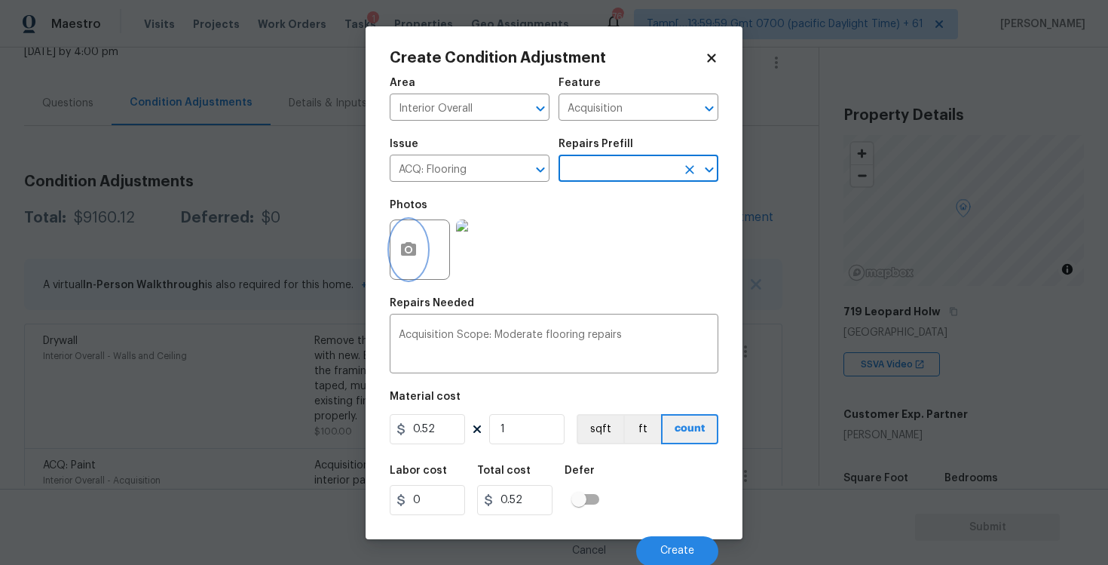
click at [424, 245] on button "button" at bounding box center [408, 249] width 36 height 59
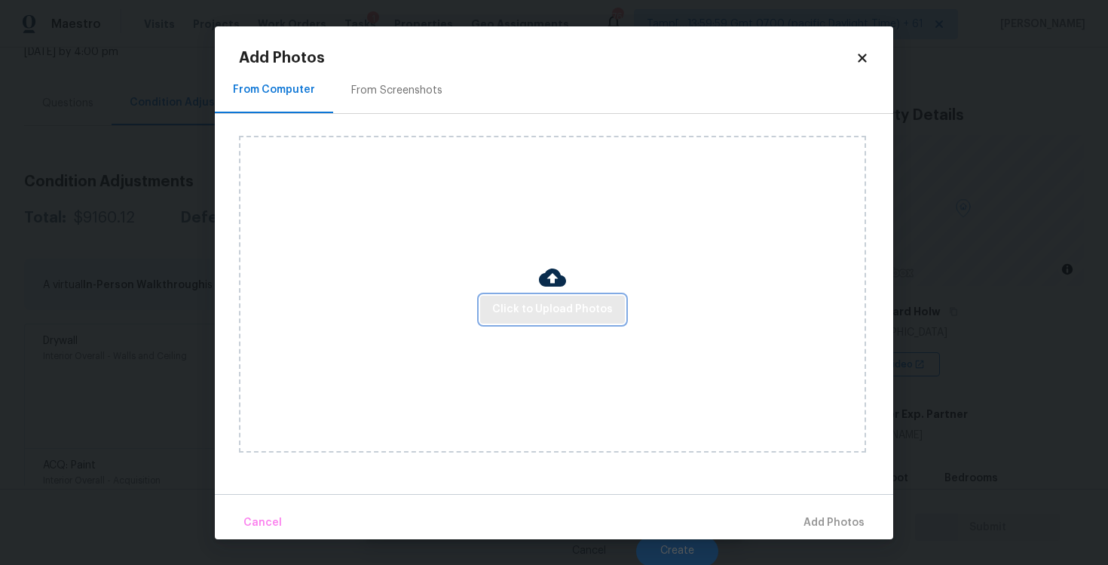
click at [589, 318] on button "Click to Upload Photos" at bounding box center [552, 309] width 145 height 28
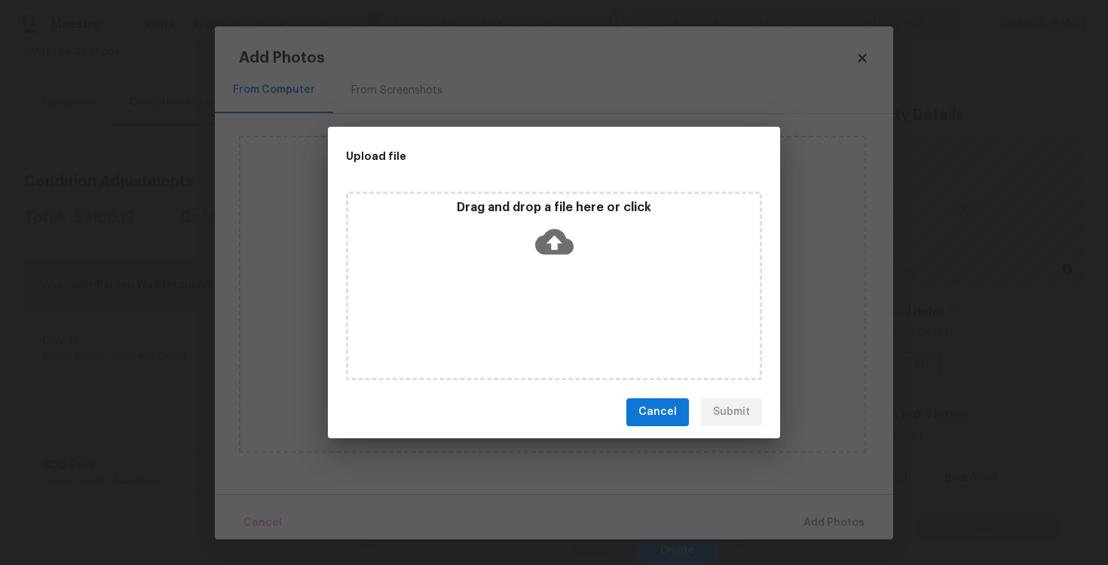
click at [524, 203] on p "Drag and drop a file here or click" at bounding box center [554, 208] width 412 height 16
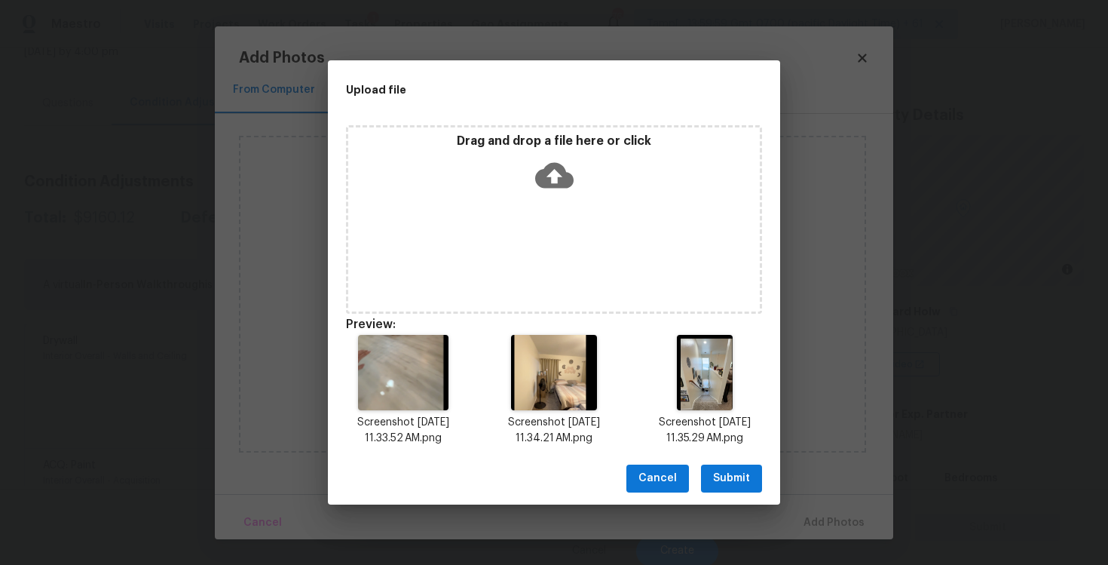
scroll to position [12, 0]
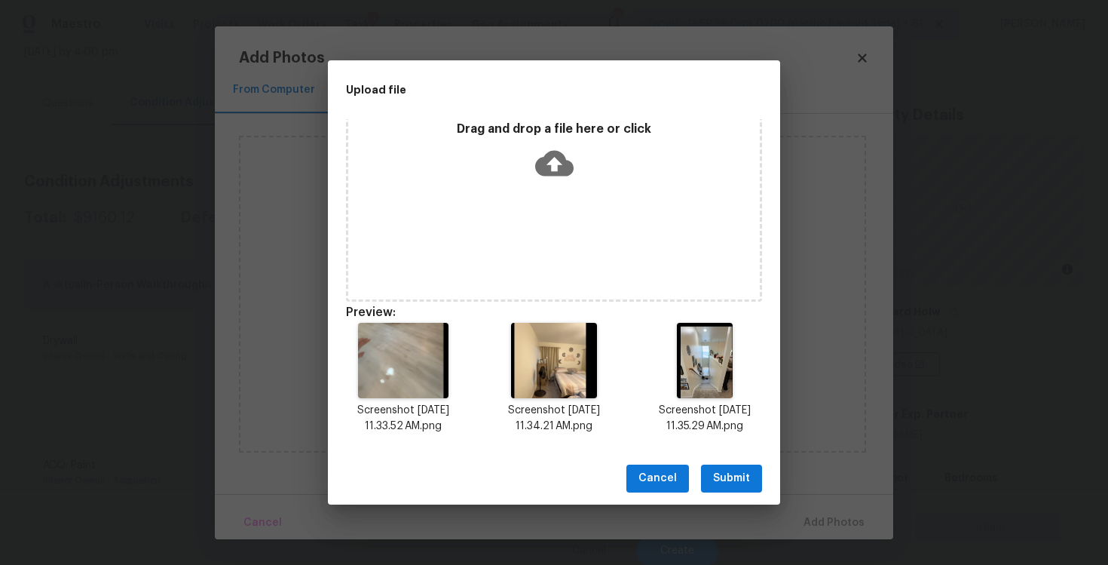
click at [739, 479] on span "Submit" at bounding box center [731, 478] width 37 height 19
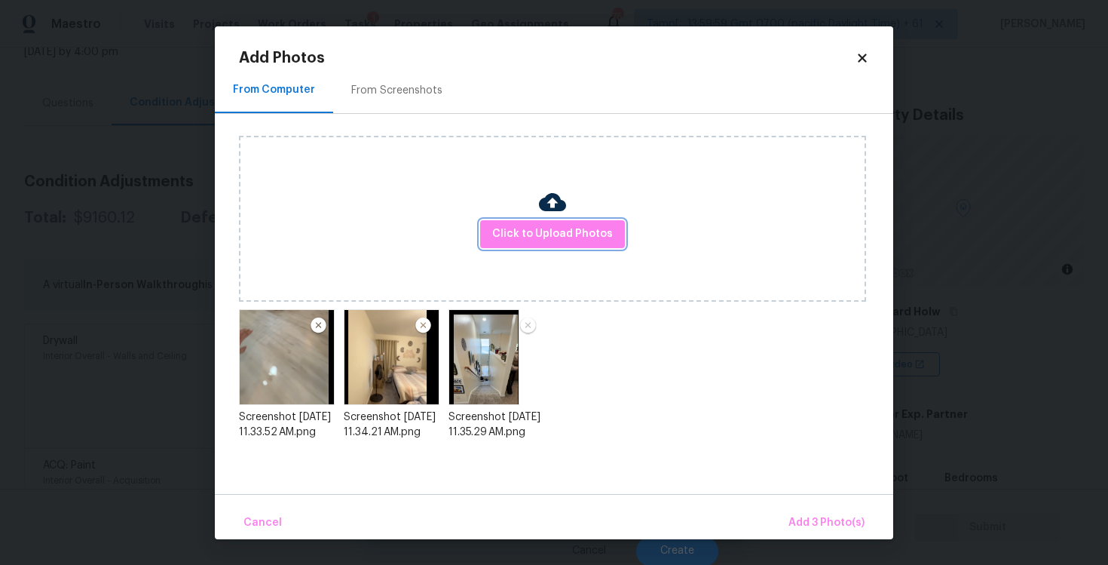
scroll to position [0, 0]
click at [813, 509] on button "Add 3 Photo(s)" at bounding box center [826, 523] width 88 height 32
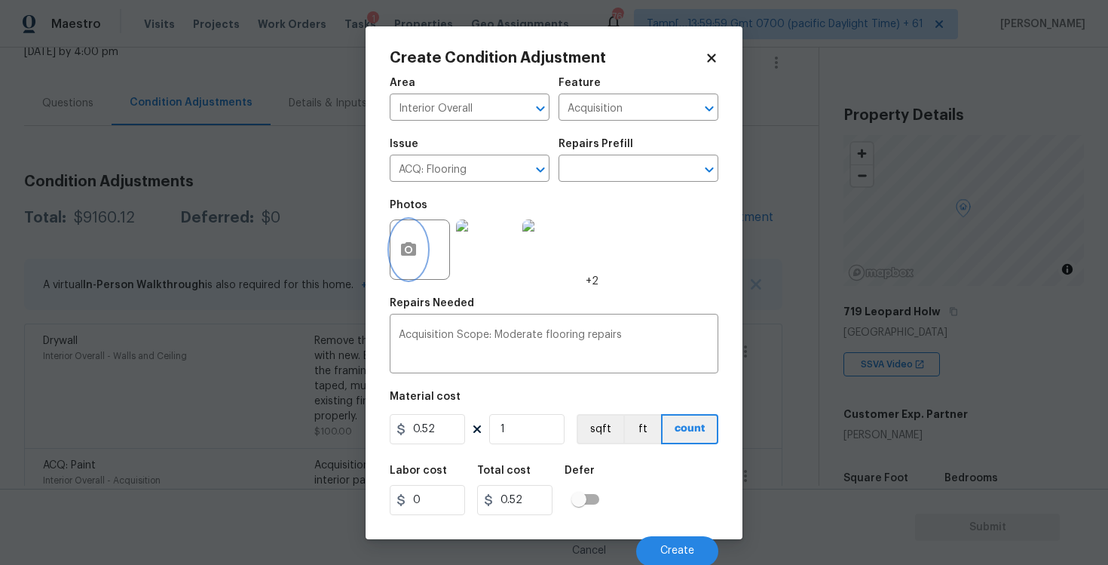
click at [418, 243] on button "button" at bounding box center [408, 249] width 36 height 59
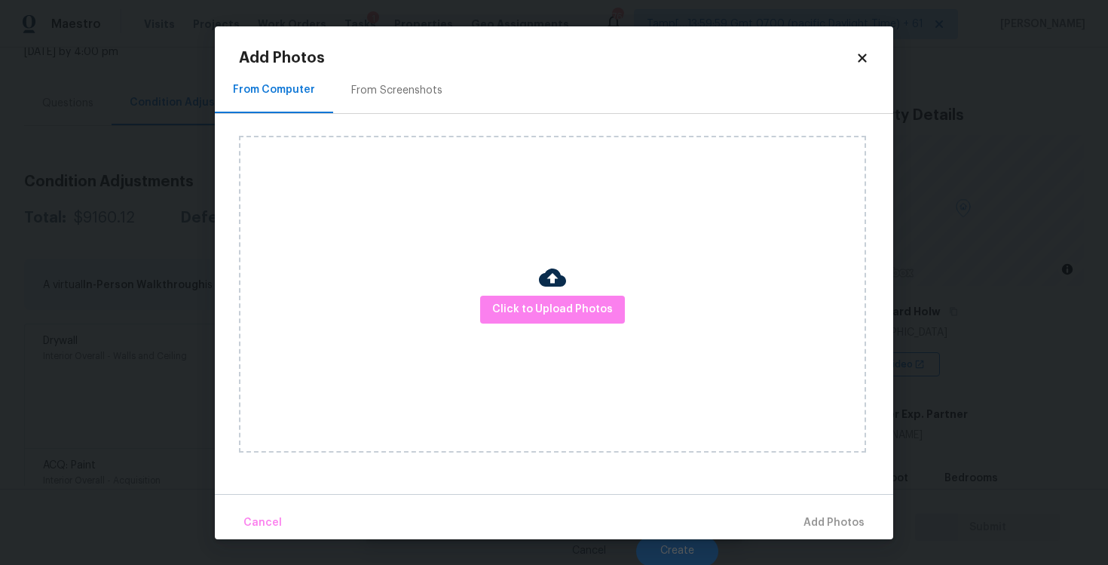
click at [542, 290] on img at bounding box center [552, 277] width 27 height 27
click at [556, 302] on span "Click to Upload Photos" at bounding box center [552, 309] width 121 height 19
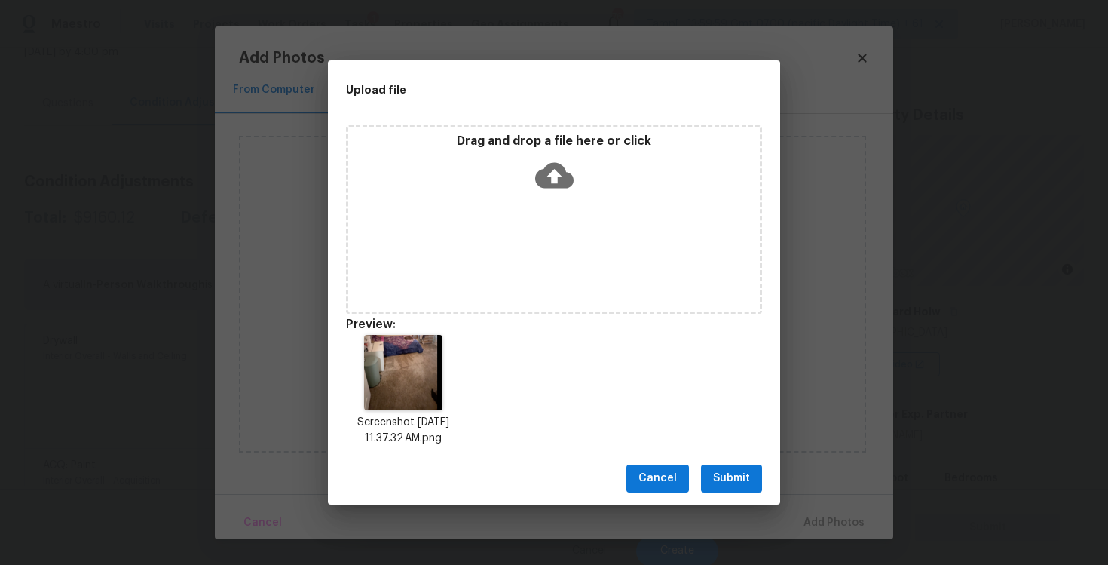
click at [603, 201] on div "Drag and drop a file here or click" at bounding box center [554, 219] width 416 height 188
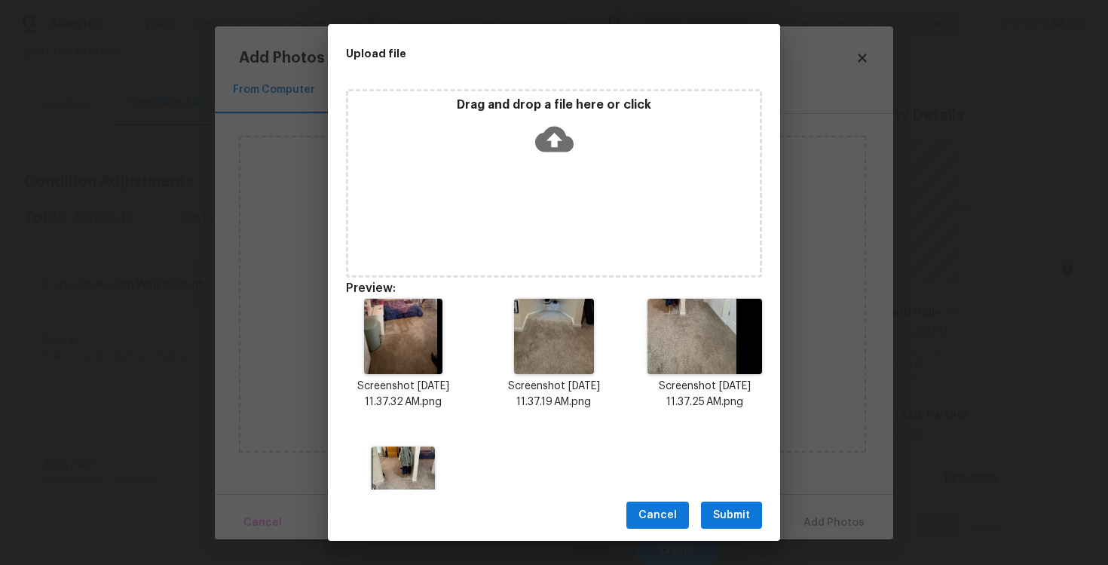
scroll to position [87, 0]
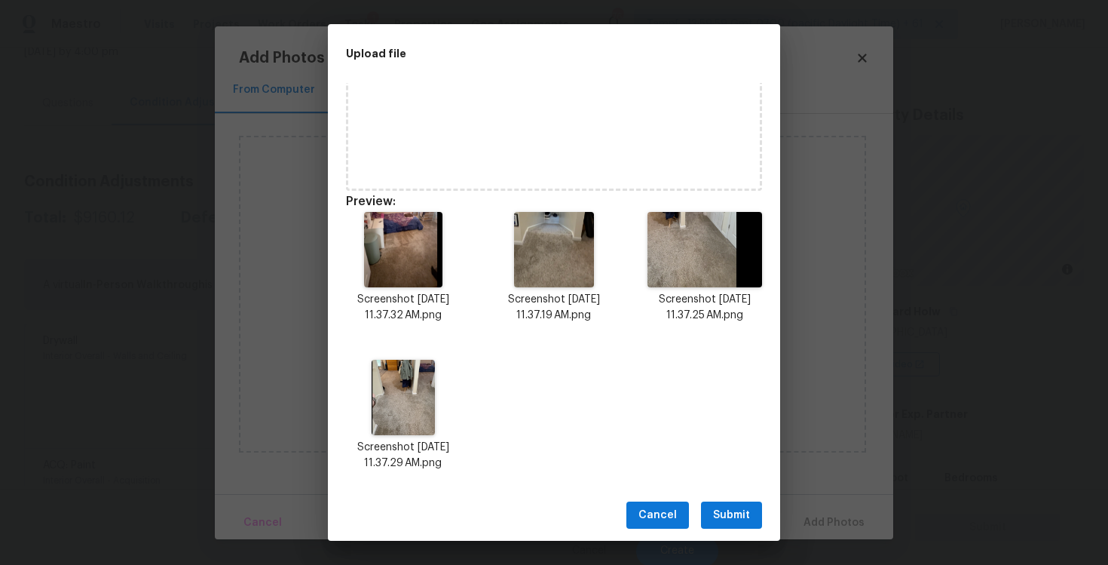
click at [726, 523] on span "Submit" at bounding box center [731, 515] width 37 height 19
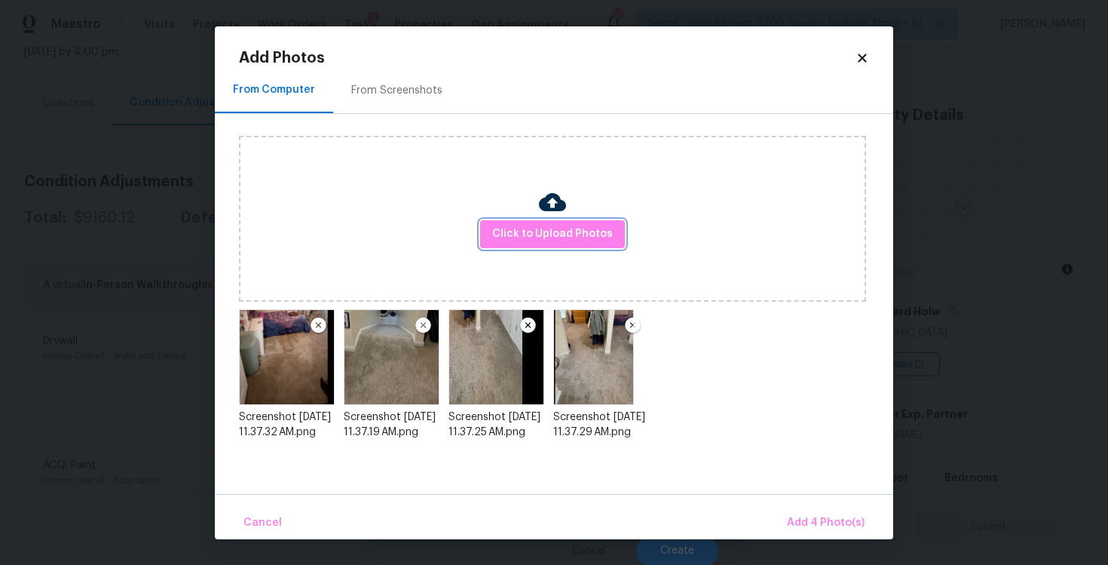
scroll to position [0, 0]
click at [819, 522] on span "Add 4 Photo(s)" at bounding box center [826, 522] width 78 height 19
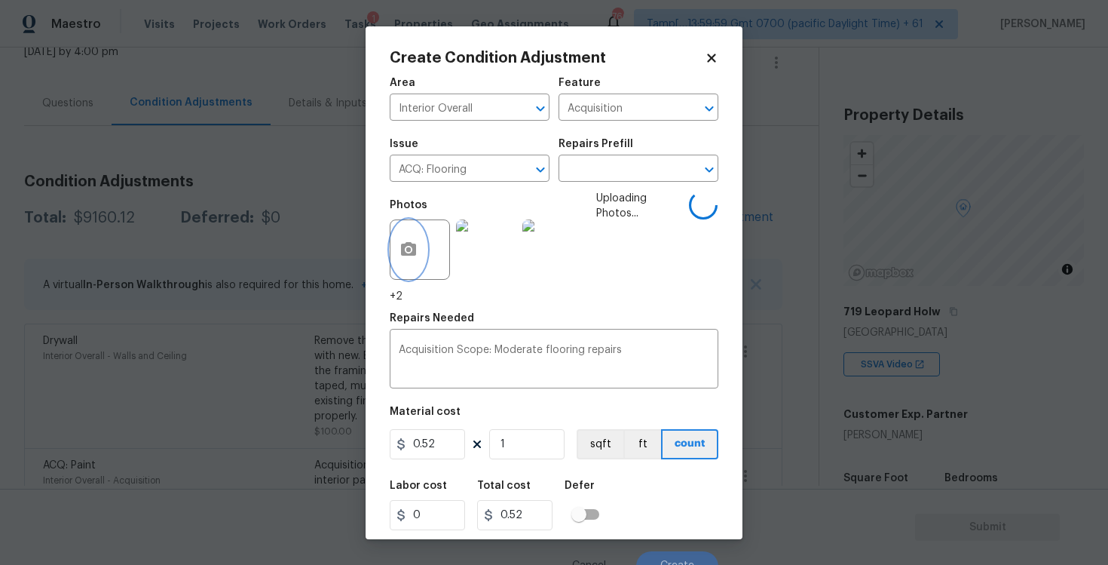
scroll to position [17, 0]
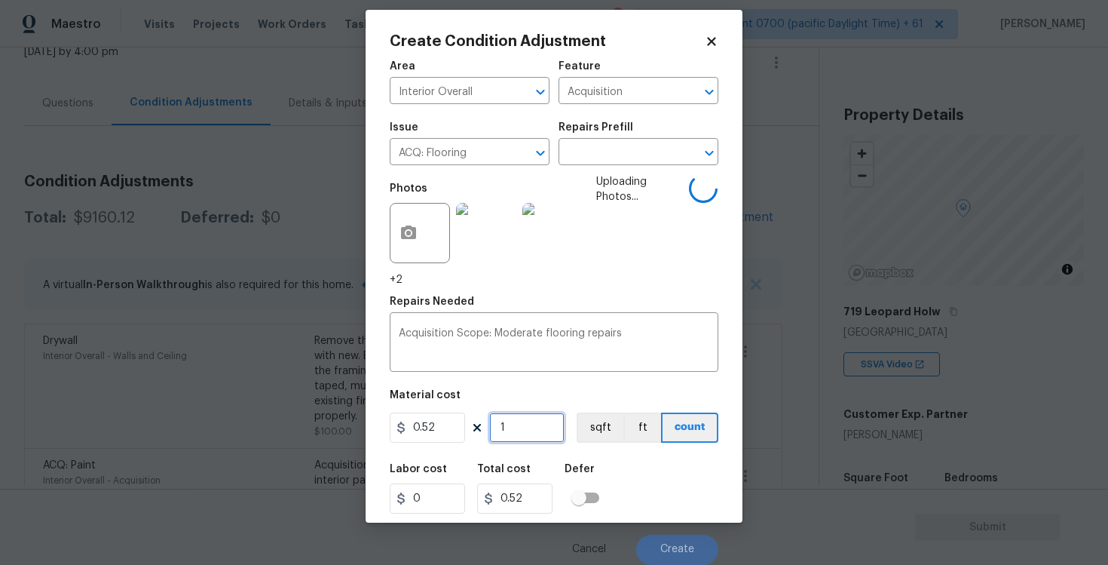
click at [540, 424] on input "1" at bounding box center [526, 427] width 75 height 30
type input "0"
paste input "1863"
type input "1863"
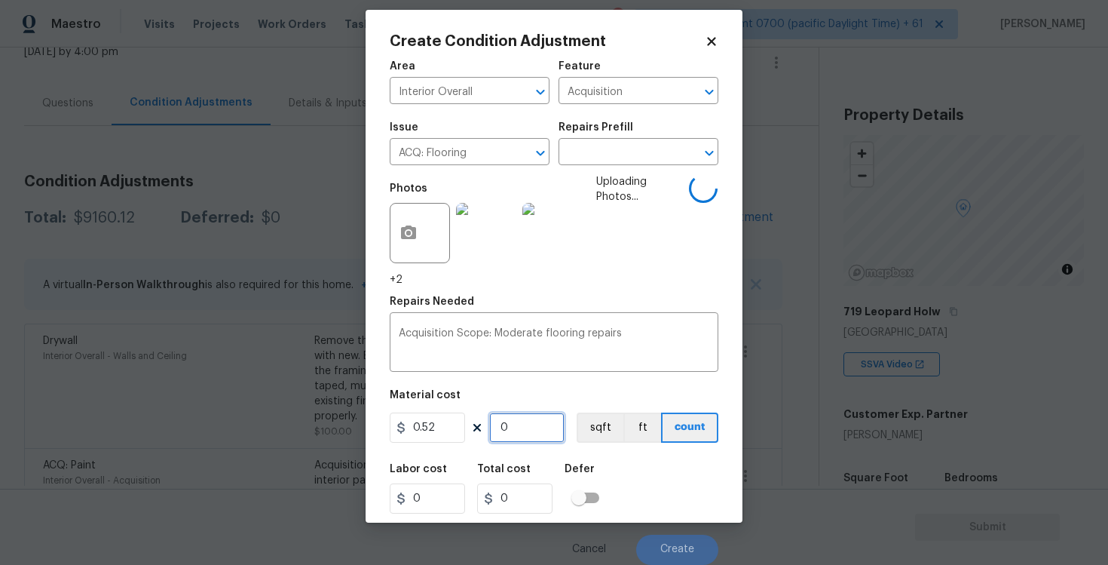
type input "968.76"
type input "1863"
click at [600, 431] on button "sqft" at bounding box center [600, 427] width 47 height 30
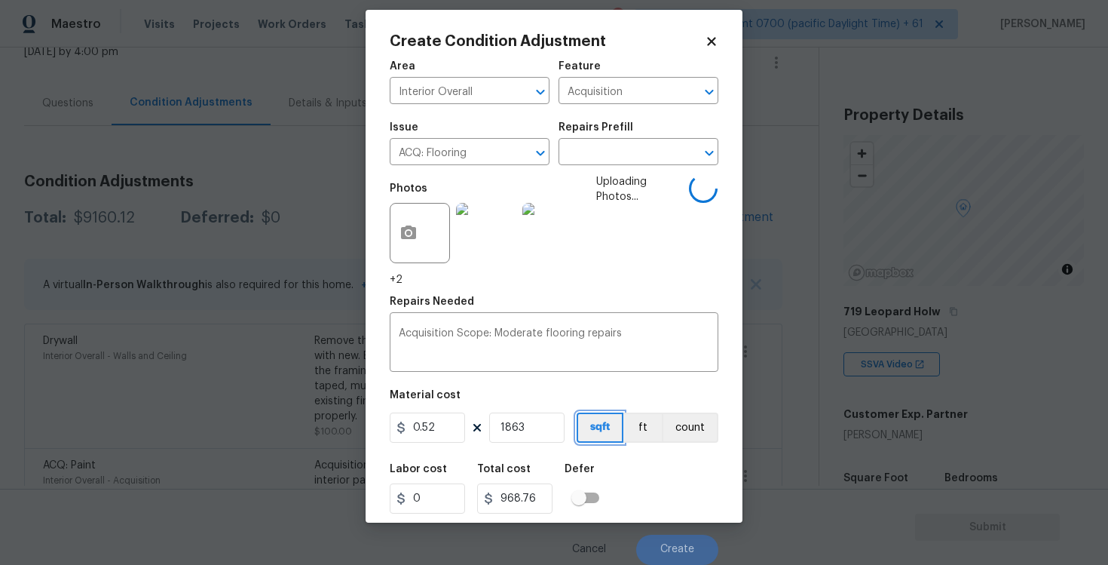
scroll to position [2, 0]
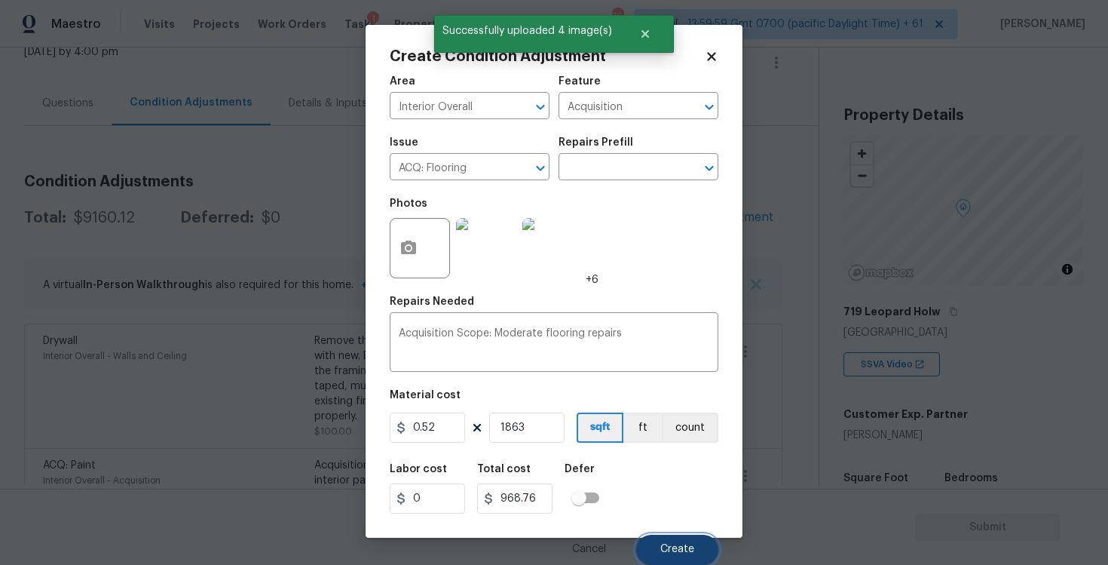
click at [666, 537] on button "Create" at bounding box center [677, 549] width 82 height 30
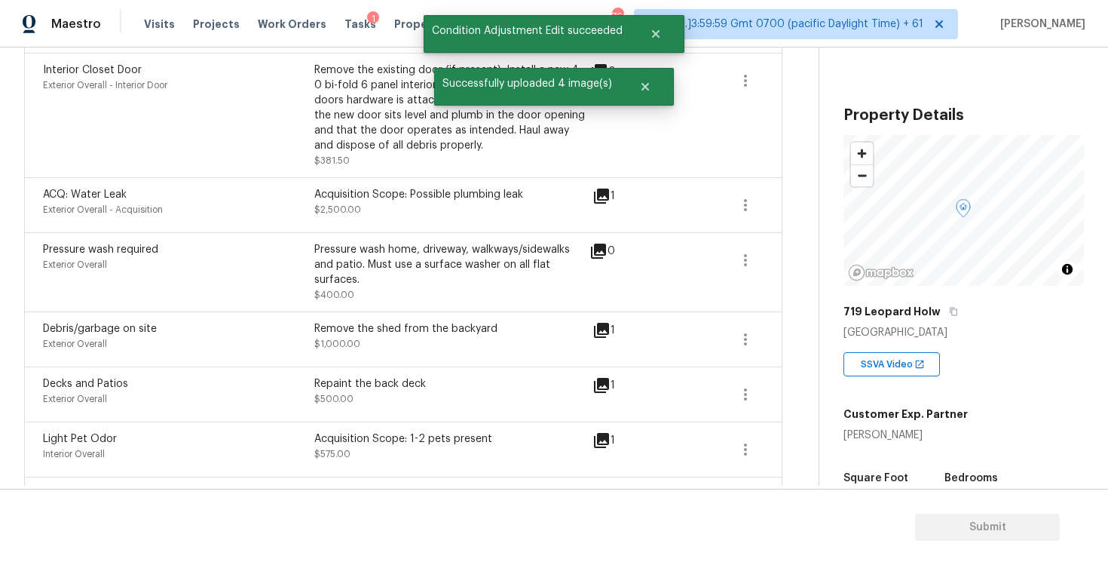
scroll to position [953, 0]
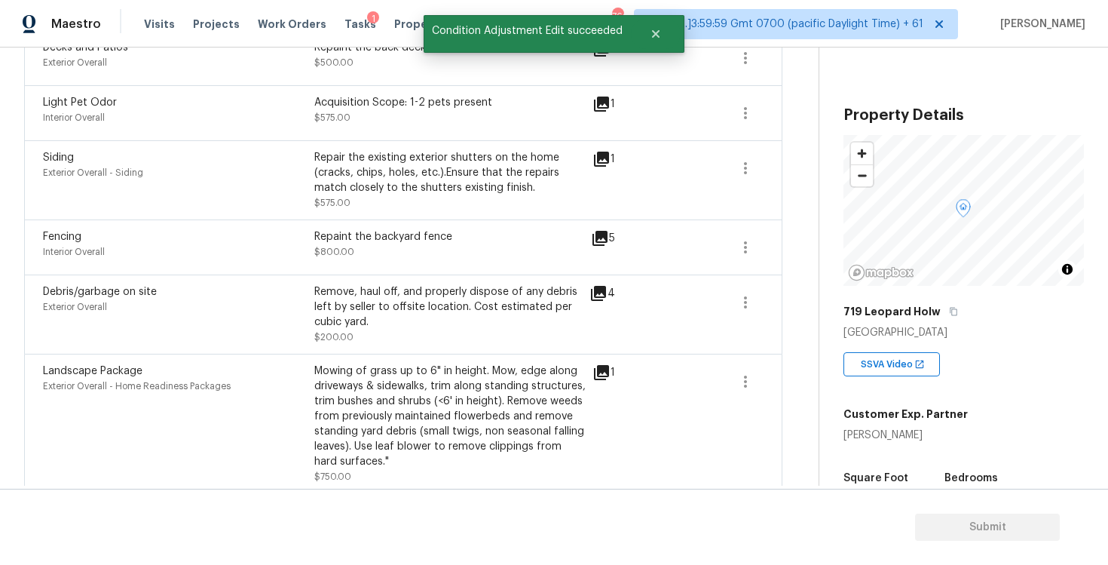
click at [412, 397] on div "Mowing of grass up to 6" in height. Mow, edge along driveways & sidewalks, trim…" at bounding box center [449, 416] width 271 height 106
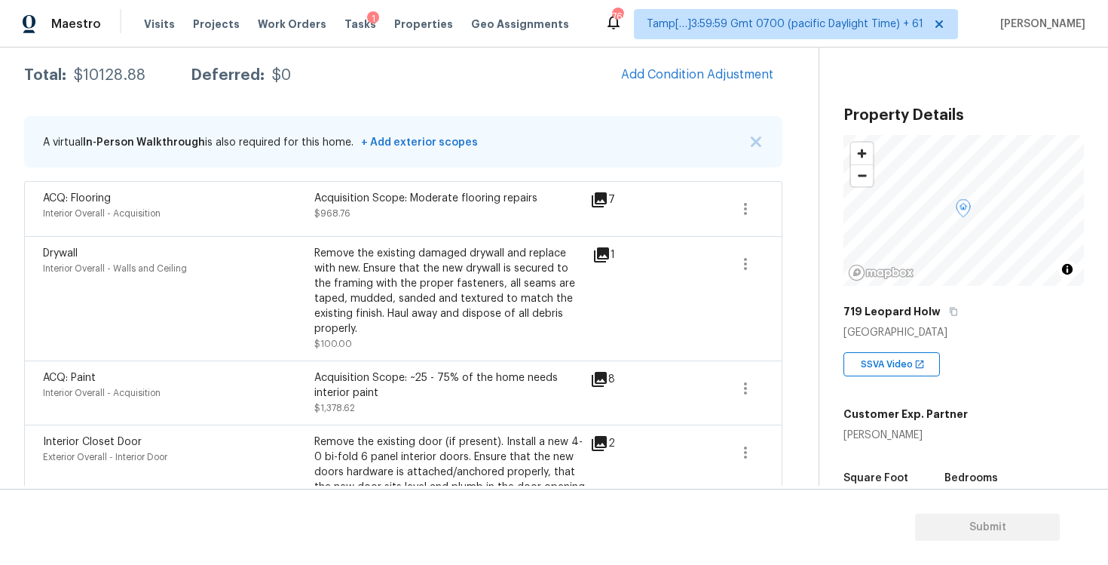
scroll to position [206, 0]
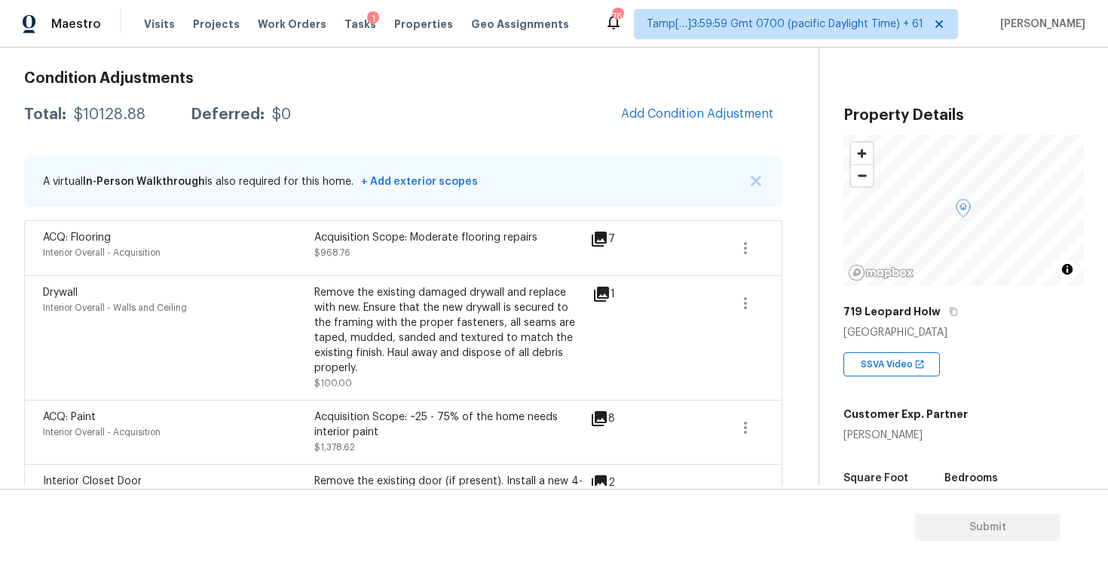
click at [685, 115] on span "Add Condition Adjustment" at bounding box center [697, 114] width 152 height 14
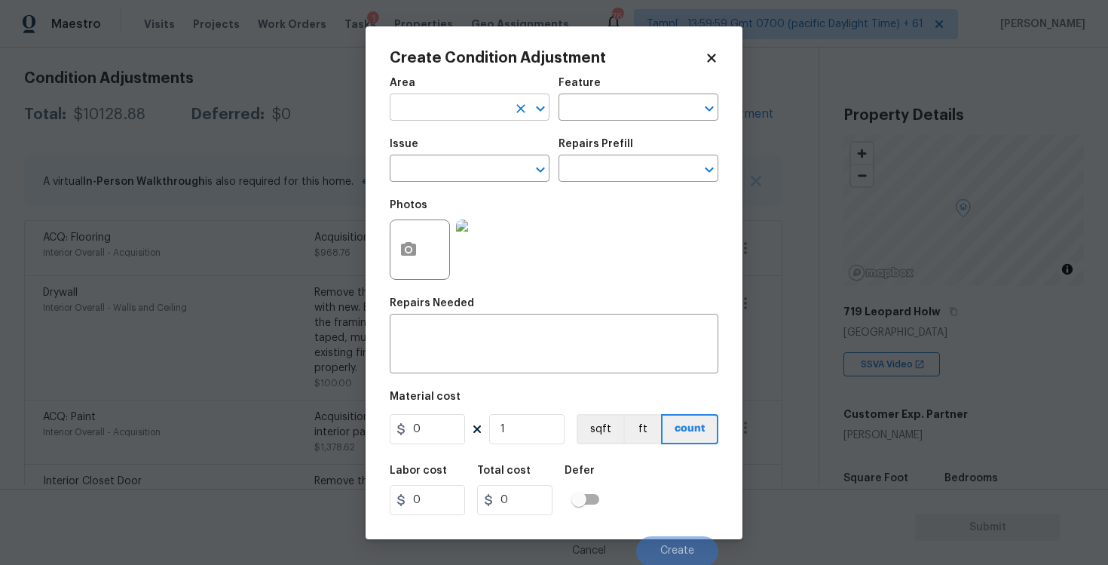
click at [459, 112] on input "text" at bounding box center [449, 108] width 118 height 23
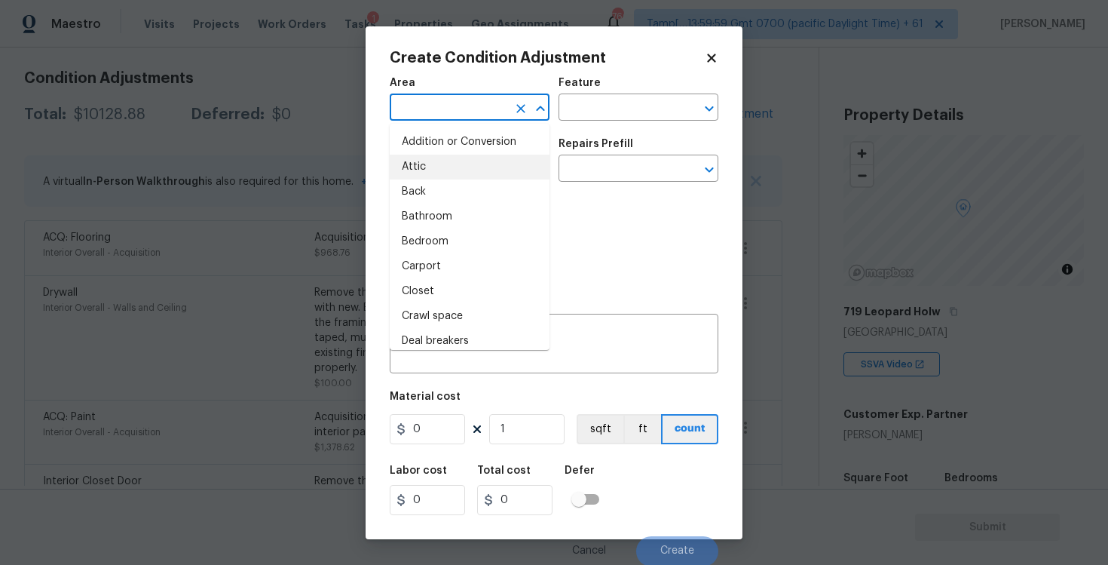
click at [318, 214] on body "Maestro Visits Projects Work Orders Tasks 1 Properties Geo Assignments 766 Tamp…" at bounding box center [554, 282] width 1108 height 565
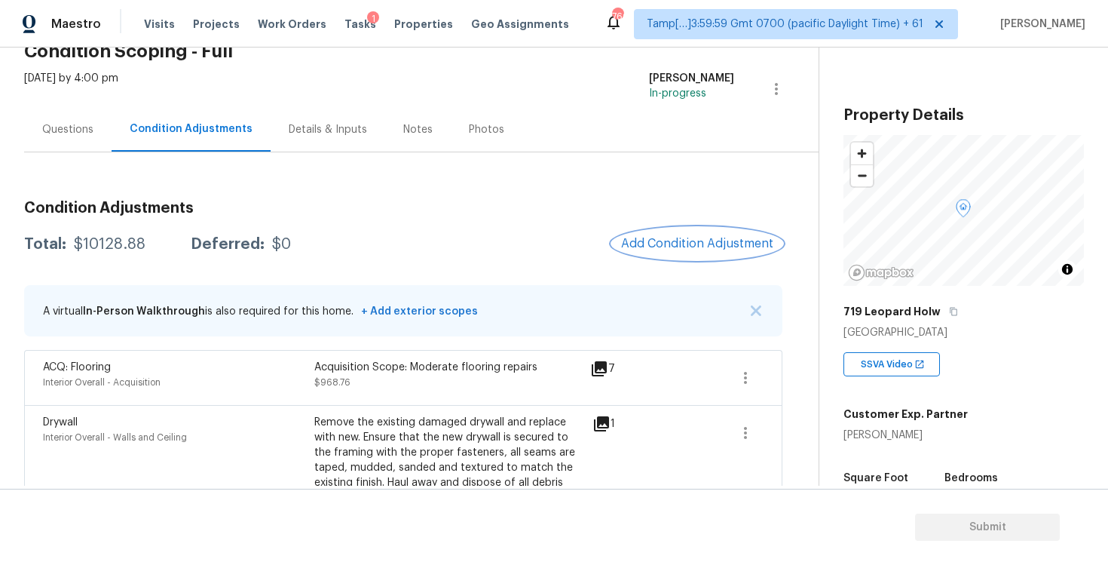
scroll to position [62, 0]
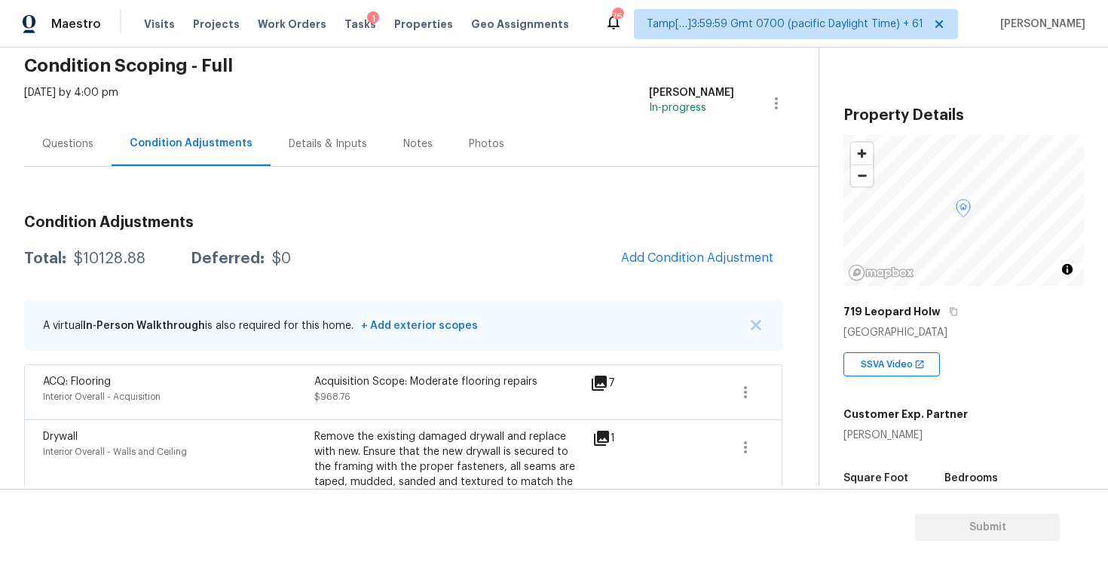
click at [81, 141] on div "Questions" at bounding box center [67, 143] width 51 height 15
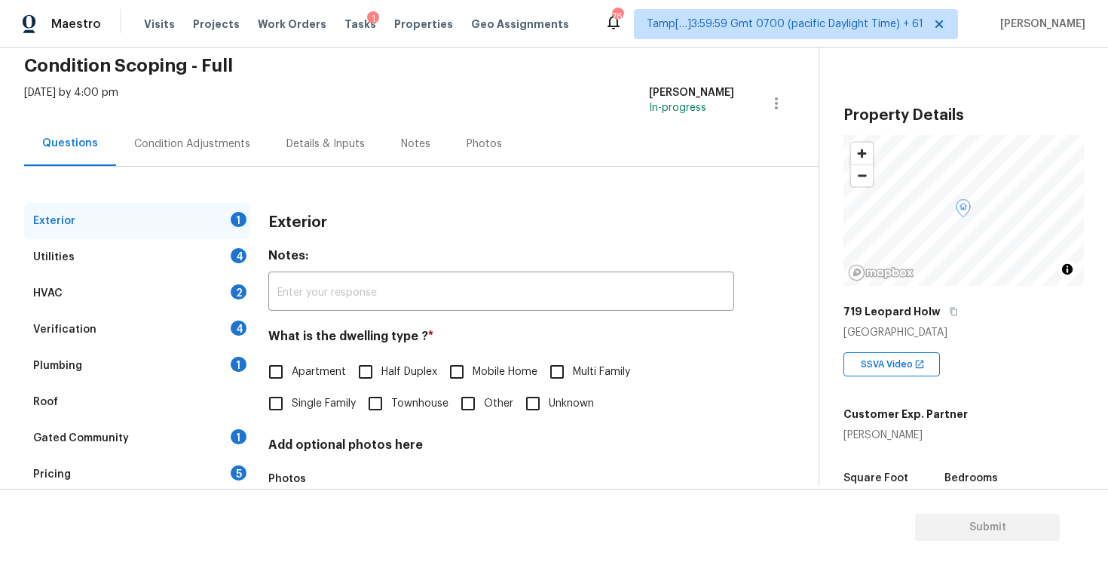
scroll to position [161, 0]
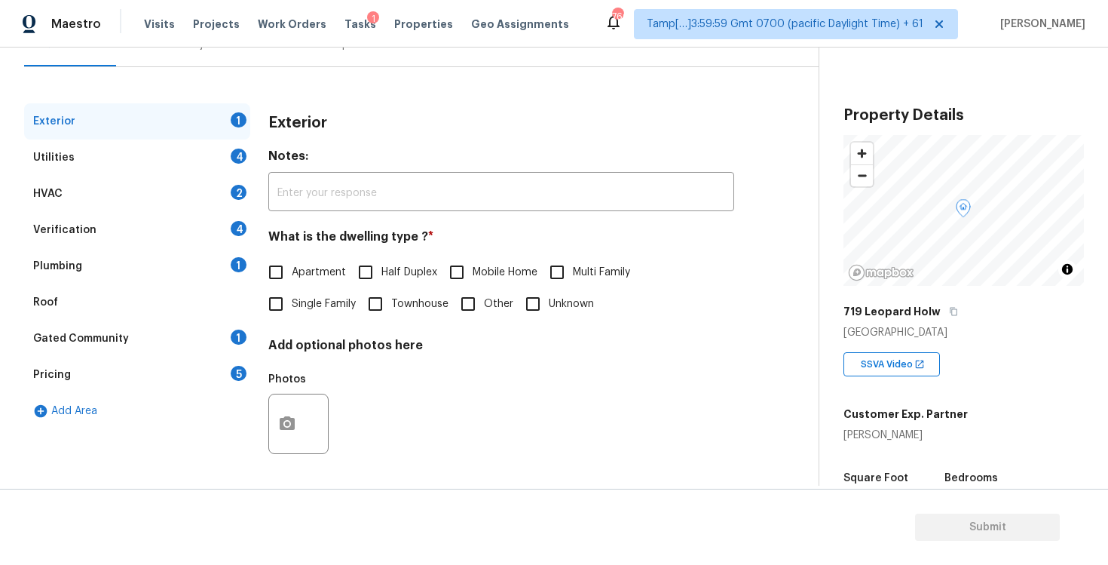
click at [274, 338] on h4 "Add optional photos here" at bounding box center [501, 348] width 466 height 21
click at [273, 313] on input "Single Family" at bounding box center [276, 304] width 32 height 32
checkbox input "true"
click at [188, 167] on div "Utilities 4" at bounding box center [137, 157] width 226 height 36
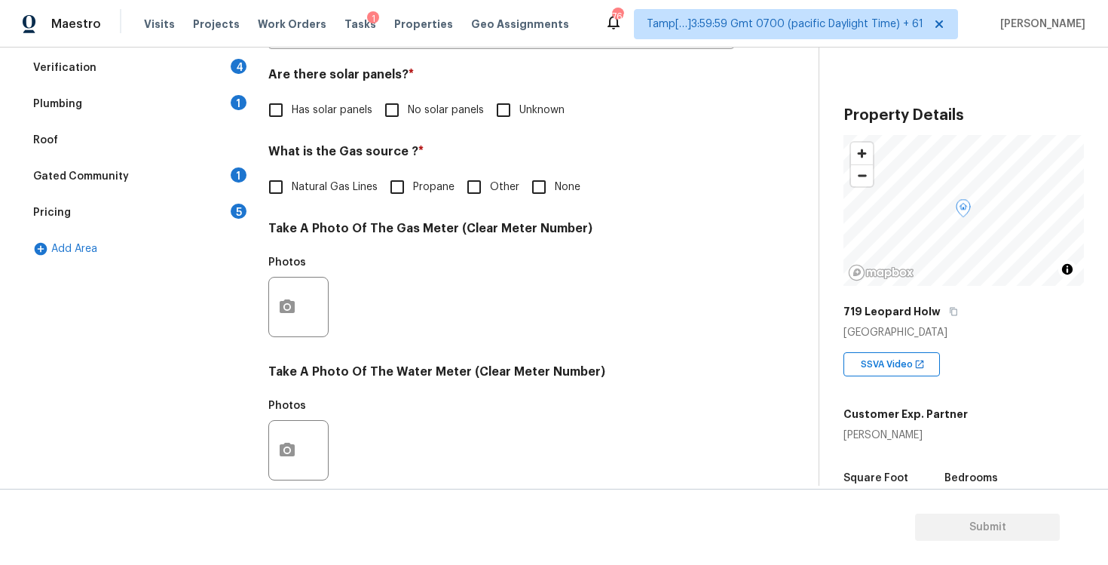
click at [417, 109] on span "No solar panels" at bounding box center [446, 111] width 76 height 16
click at [408, 109] on input "No solar panels" at bounding box center [392, 110] width 32 height 32
checkbox input "true"
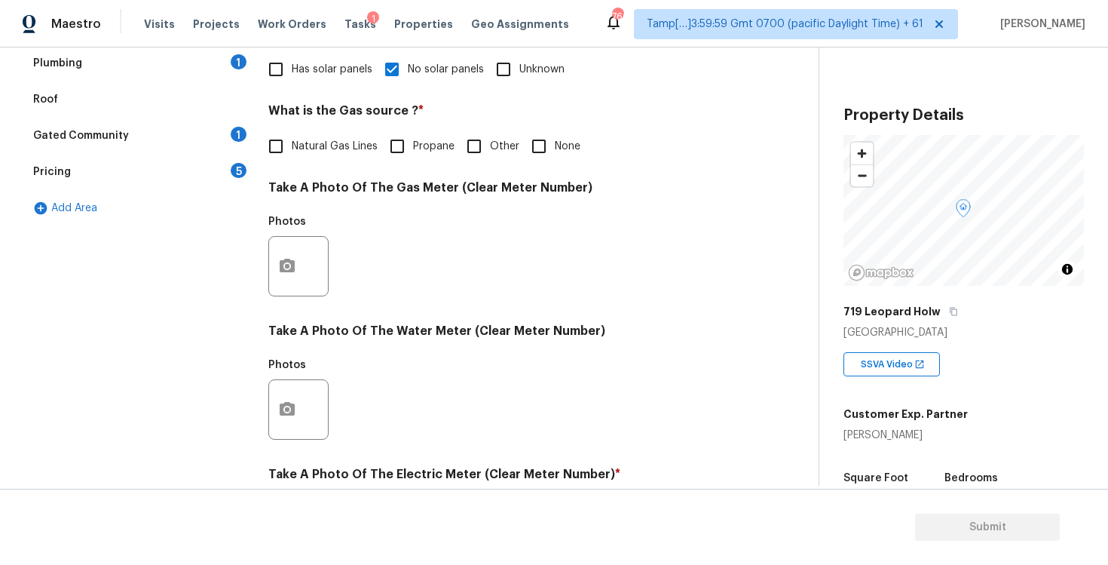
scroll to position [366, 0]
click at [525, 127] on div "What is the Gas source ? * Natural Gas Lines Propane Other None" at bounding box center [501, 131] width 466 height 59
click at [535, 142] on input "None" at bounding box center [539, 145] width 32 height 32
checkbox input "true"
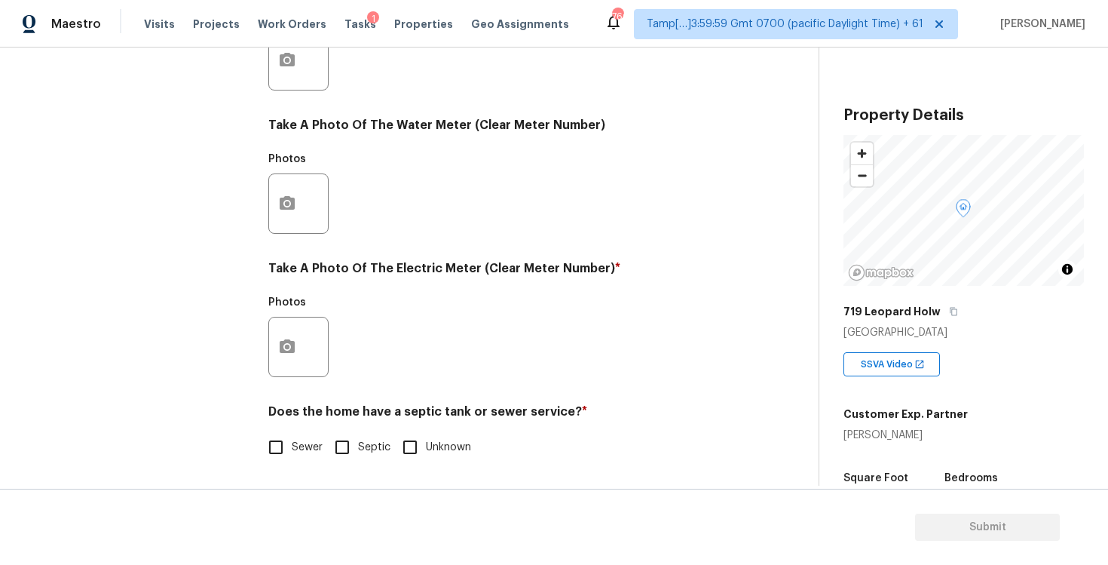
click at [316, 341] on div at bounding box center [298, 347] width 60 height 60
click at [293, 331] on button "button" at bounding box center [287, 346] width 36 height 59
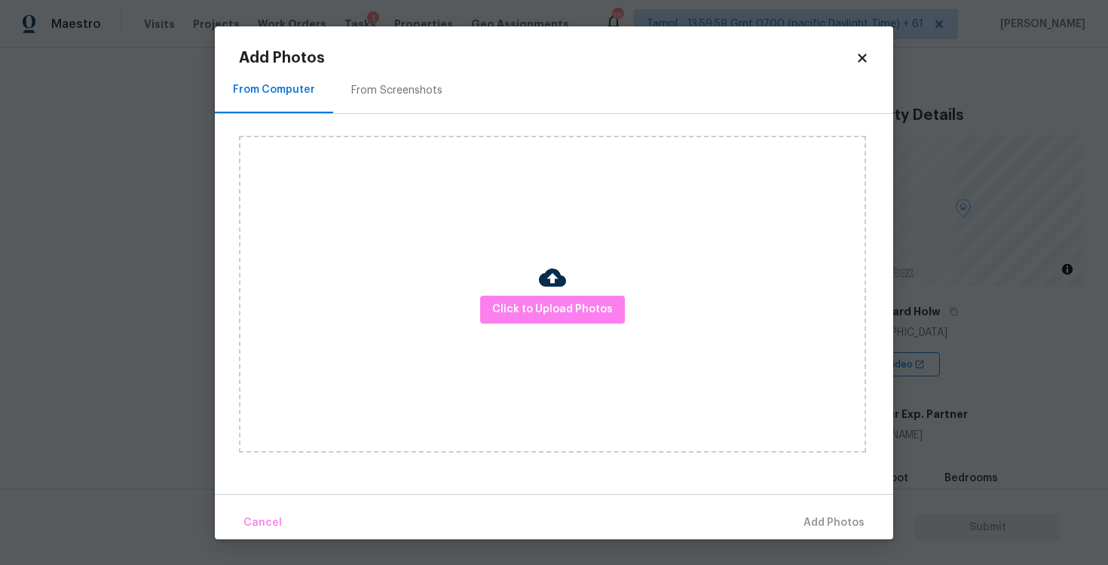
click at [574, 289] on div "Click to Upload Photos" at bounding box center [552, 294] width 627 height 317
click at [570, 300] on span "Click to Upload Photos" at bounding box center [552, 309] width 121 height 19
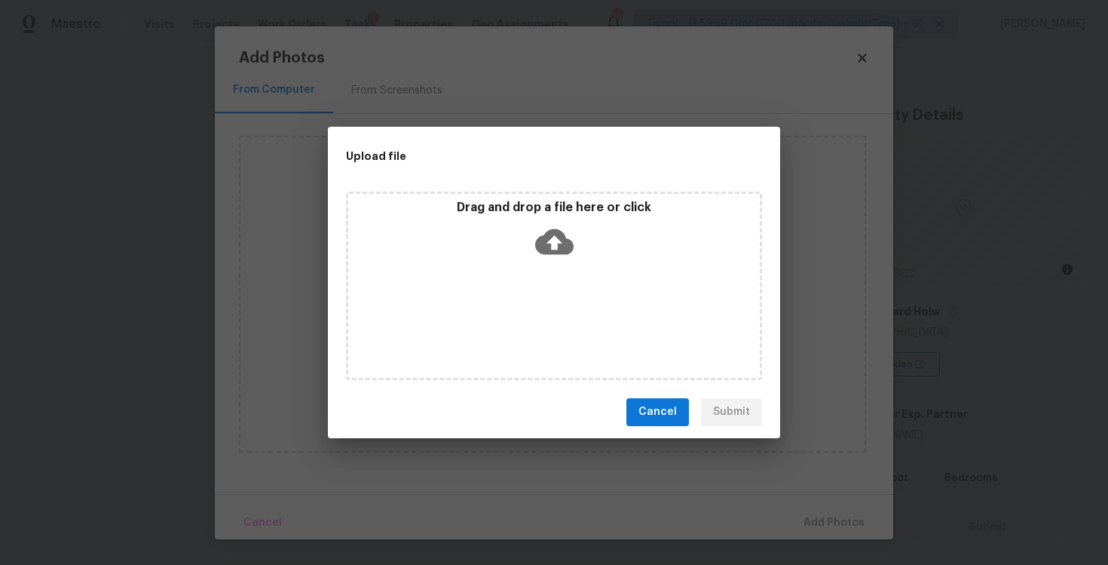
click at [548, 225] on icon at bounding box center [554, 241] width 38 height 38
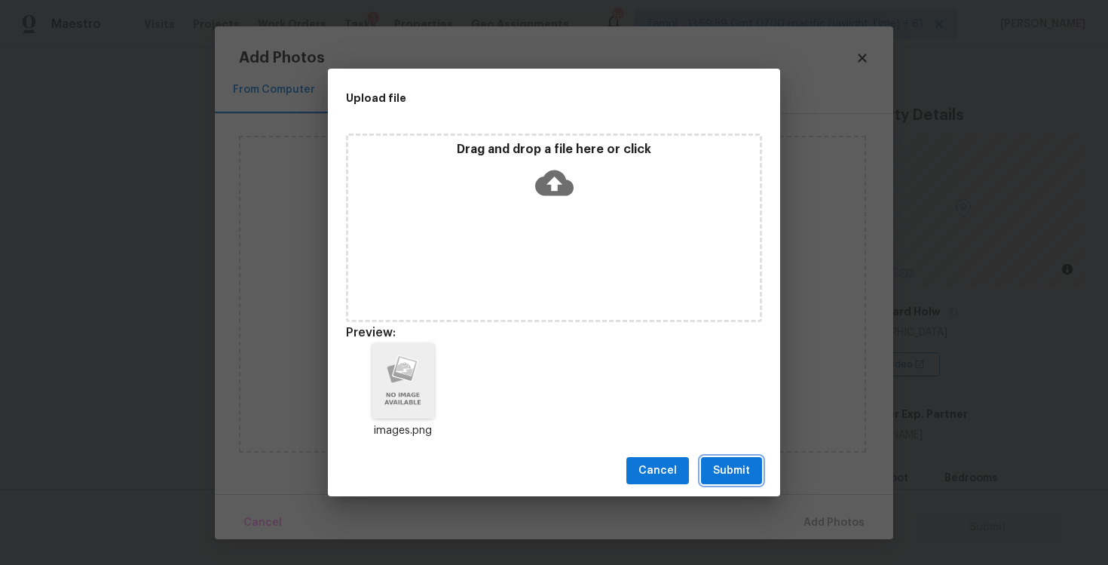
click at [731, 460] on button "Submit" at bounding box center [731, 471] width 61 height 28
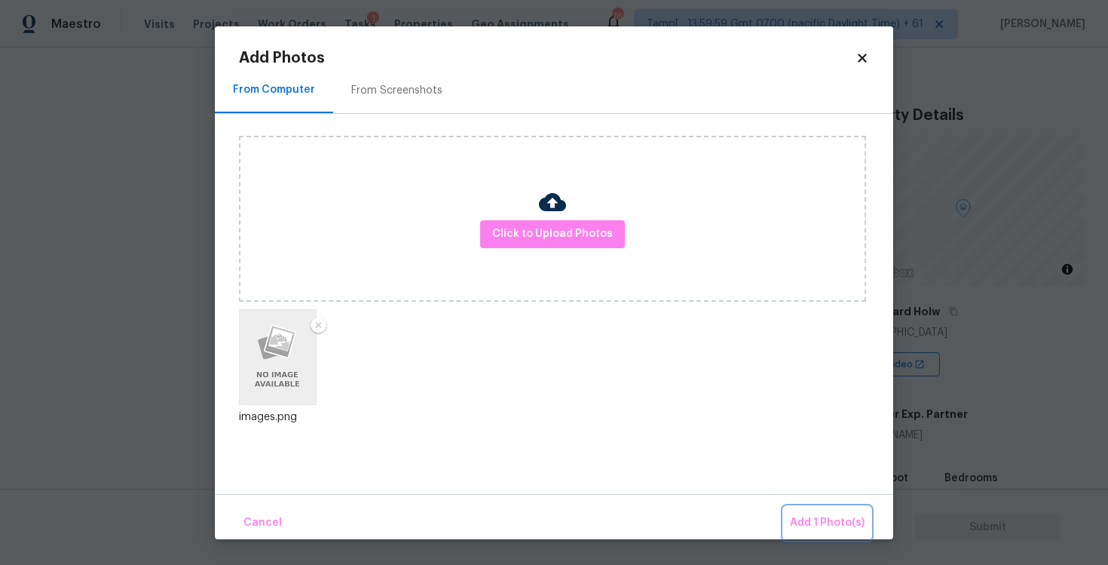
click at [819, 522] on span "Add 1 Photo(s)" at bounding box center [827, 522] width 75 height 19
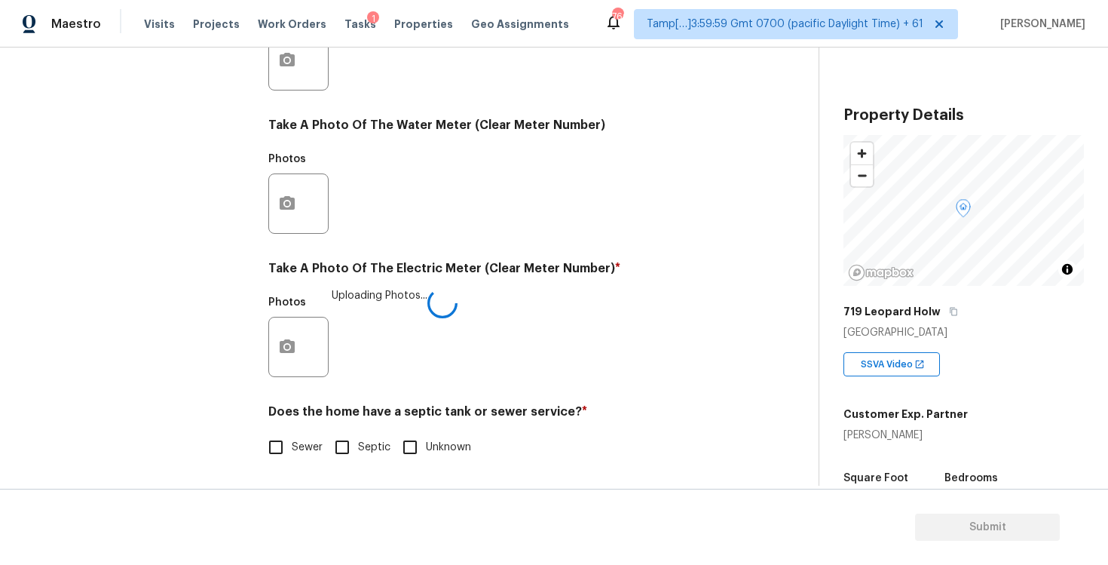
click at [325, 451] on div "Sewer Septic Unknown" at bounding box center [501, 447] width 466 height 32
click at [283, 439] on input "Sewer" at bounding box center [276, 447] width 32 height 32
checkbox input "true"
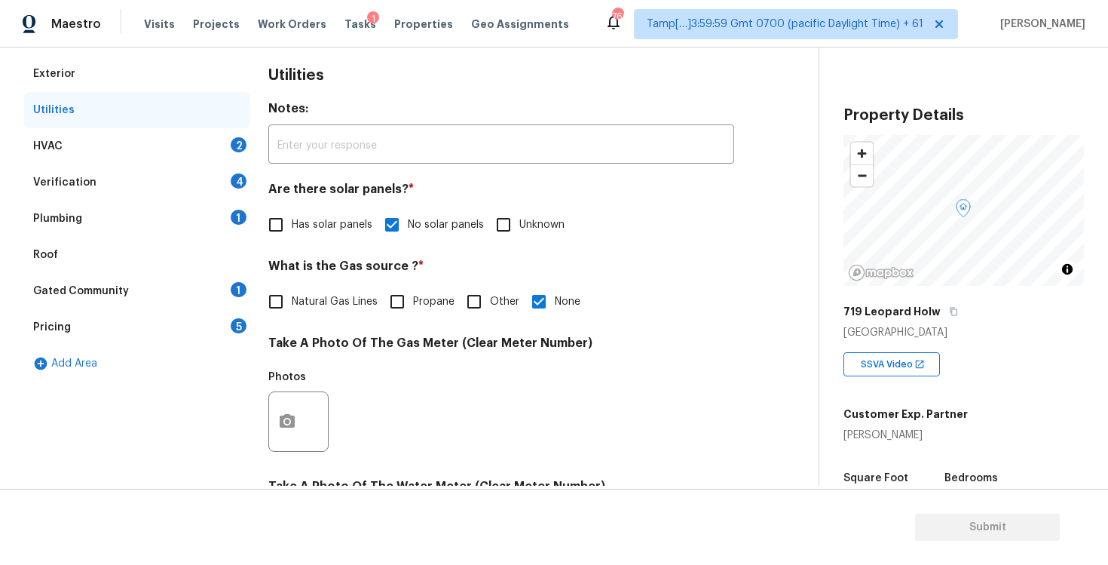
scroll to position [185, 0]
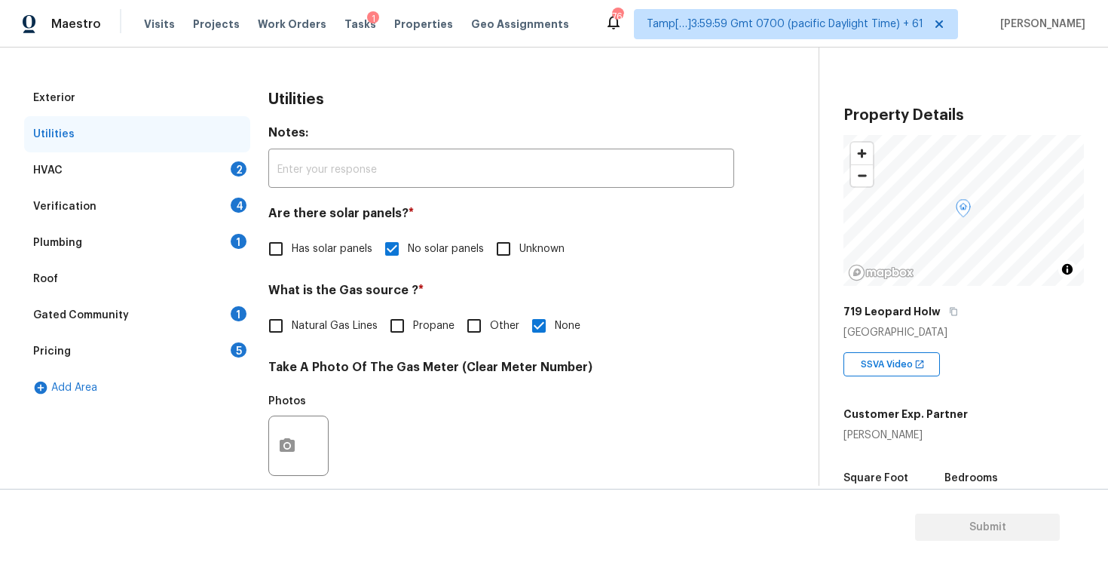
click at [204, 176] on div "HVAC 2" at bounding box center [137, 170] width 226 height 36
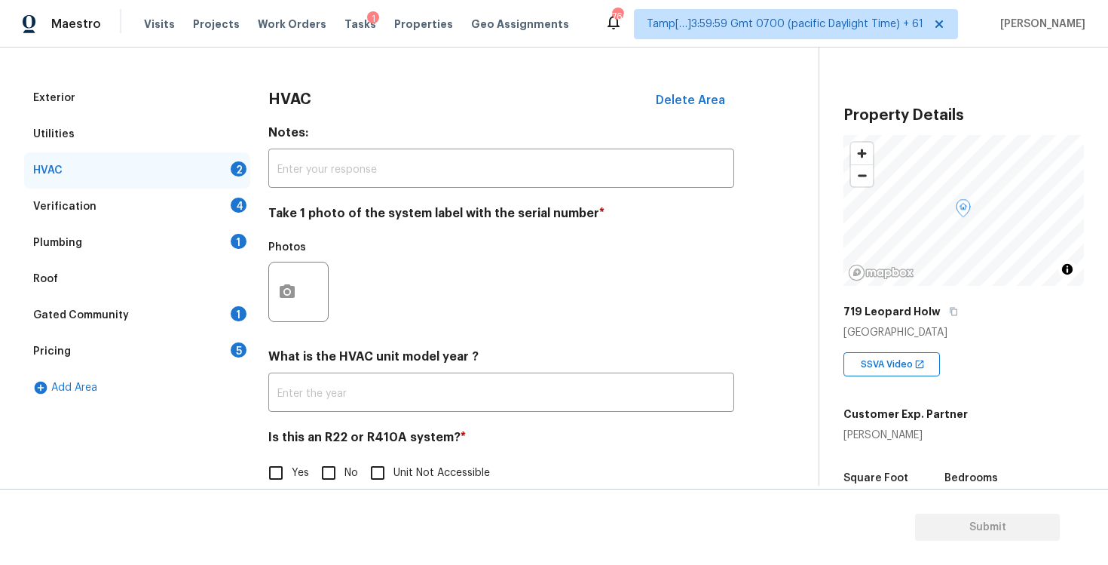
scroll to position [211, 0]
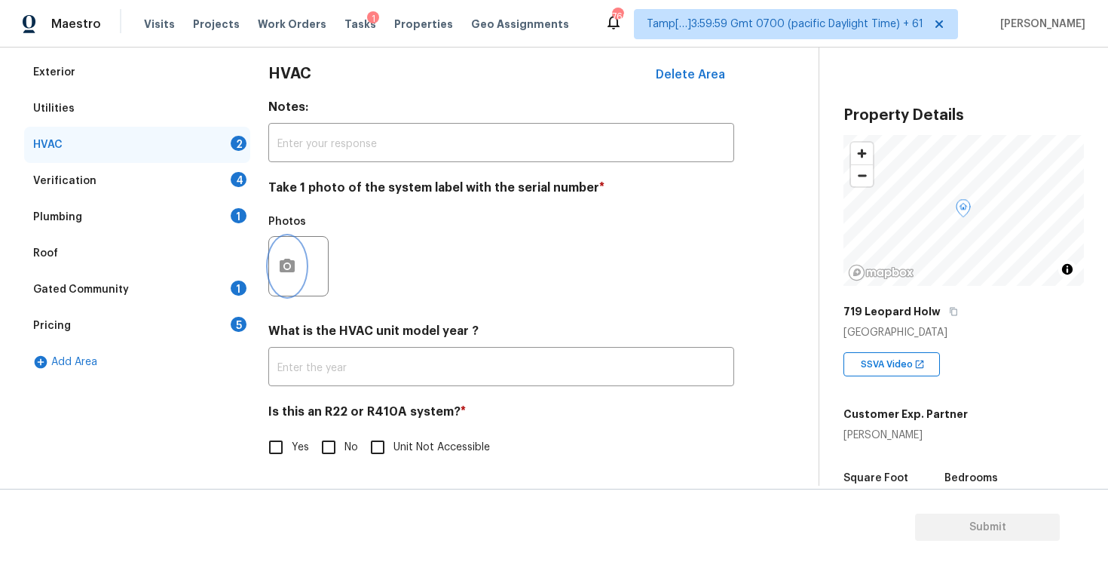
click at [279, 252] on button "button" at bounding box center [287, 266] width 36 height 59
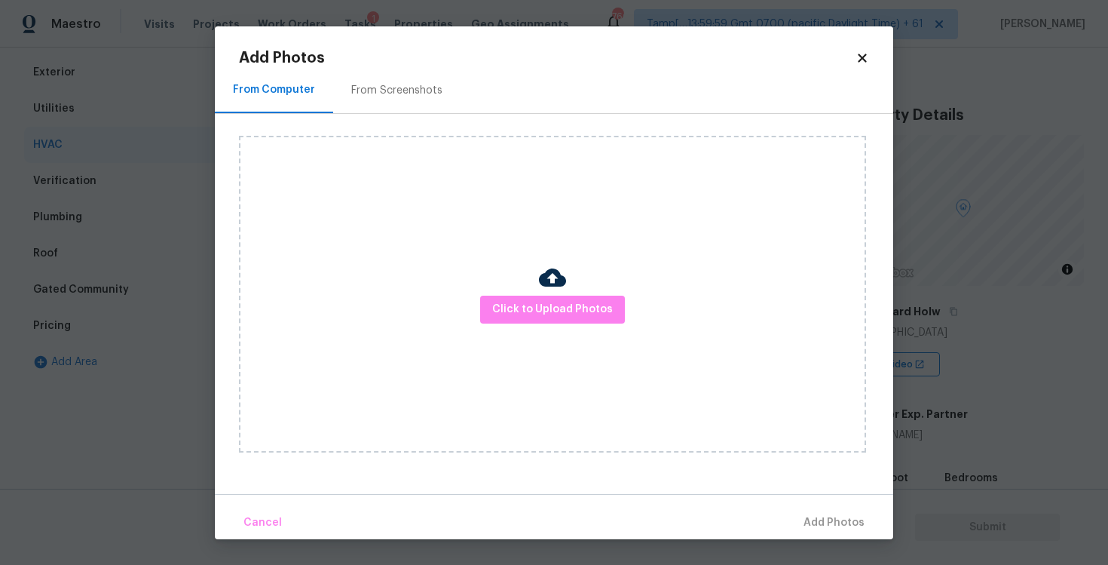
click at [542, 326] on div "Click to Upload Photos" at bounding box center [552, 294] width 627 height 317
click at [542, 318] on span "Click to Upload Photos" at bounding box center [552, 309] width 121 height 19
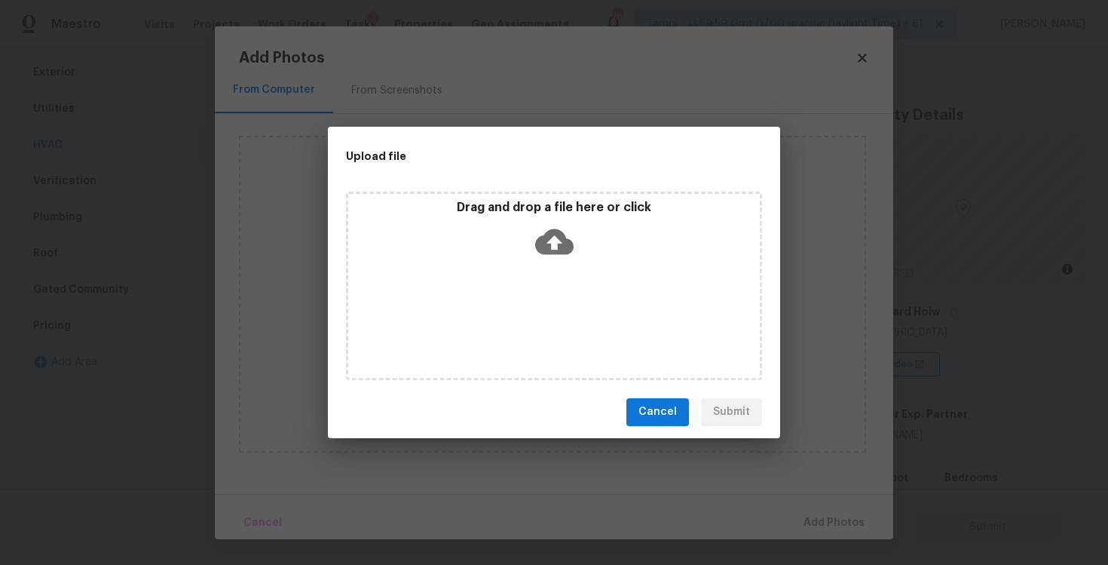
click at [543, 220] on div "Drag and drop a file here or click" at bounding box center [554, 232] width 412 height 65
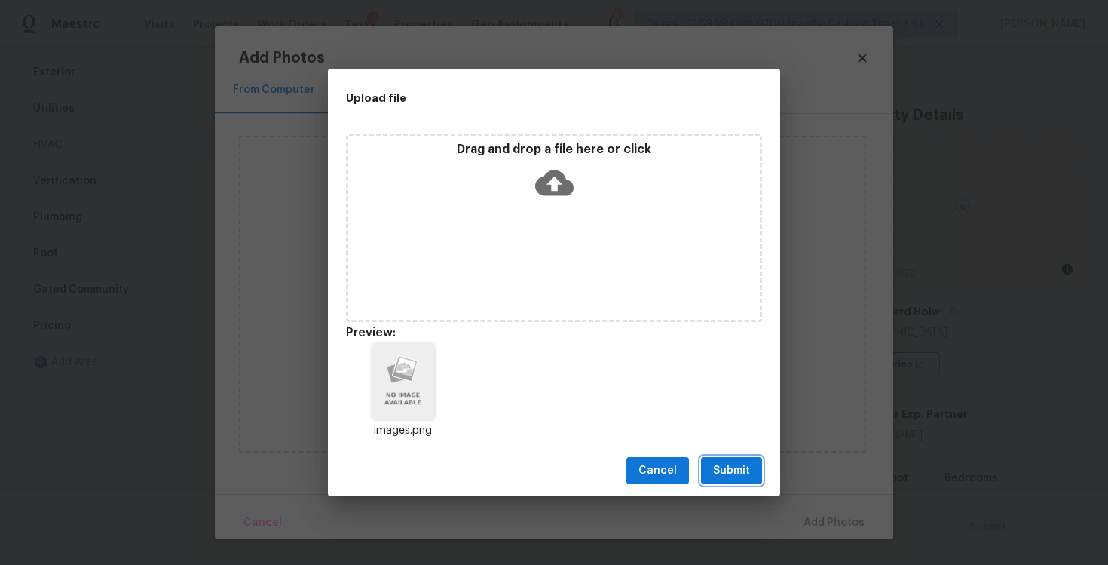
click at [728, 465] on span "Submit" at bounding box center [731, 470] width 37 height 19
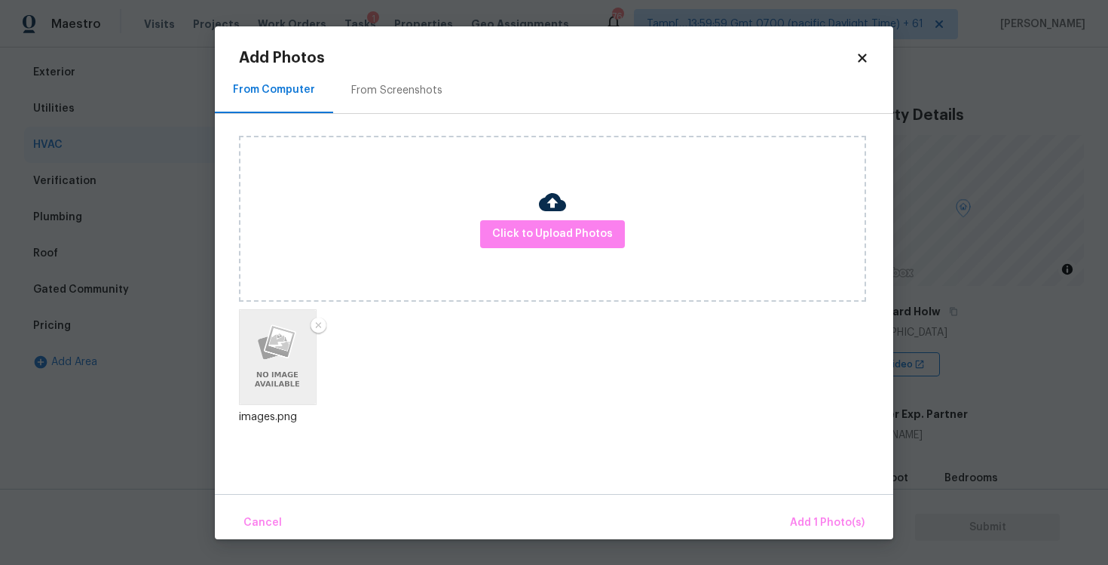
click at [798, 504] on div "Cancel Add 1 Photo(s)" at bounding box center [554, 516] width 678 height 45
click at [817, 517] on span "Add 1 Photo(s)" at bounding box center [827, 522] width 75 height 19
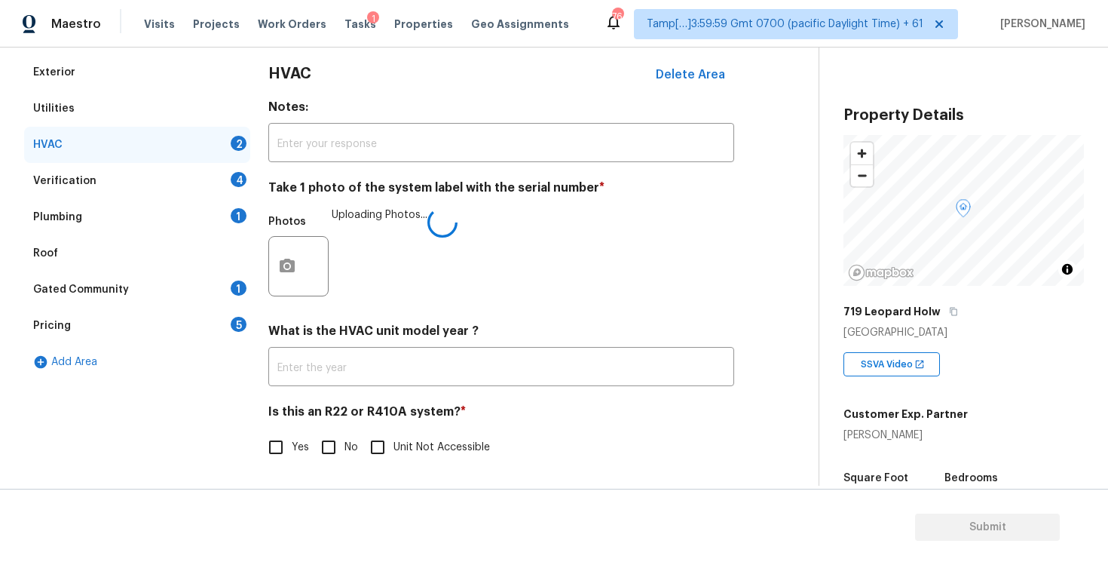
click at [337, 445] on input "No" at bounding box center [329, 447] width 32 height 32
checkbox input "true"
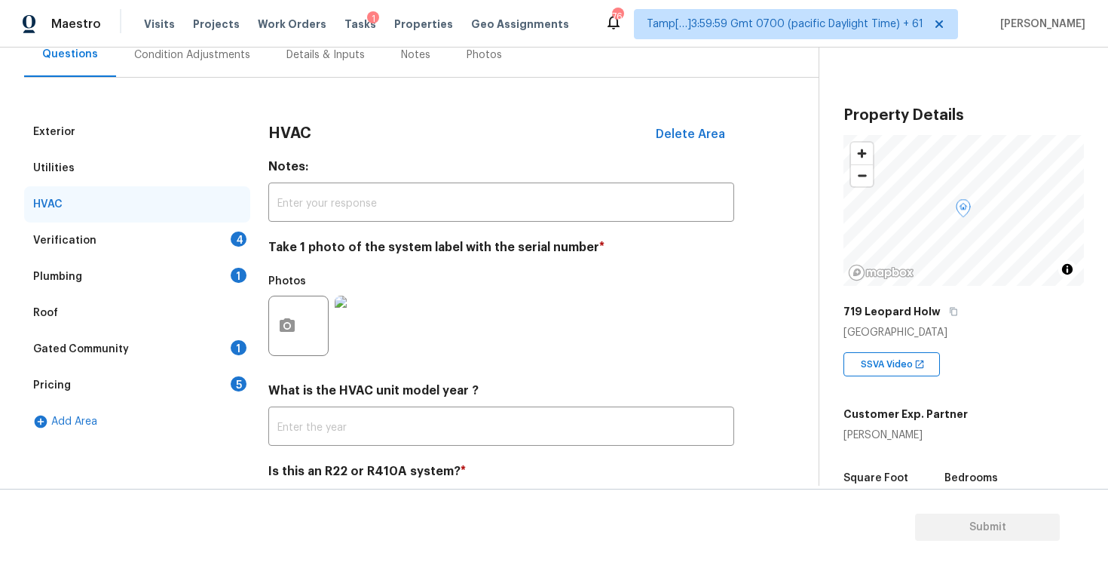
click at [207, 244] on div "Verification 4" at bounding box center [137, 240] width 226 height 36
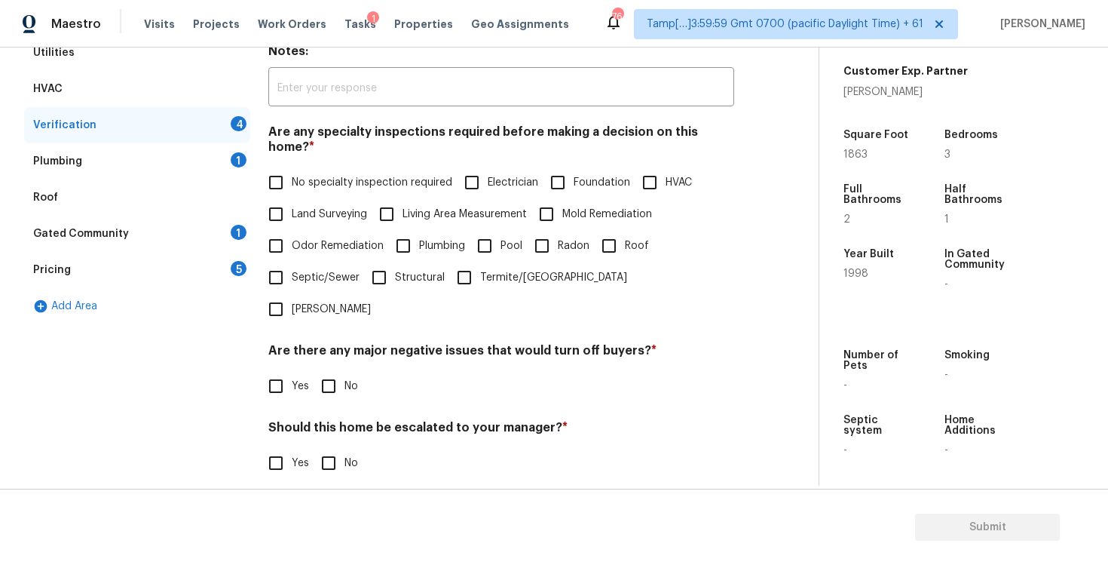
scroll to position [267, 0]
click at [279, 172] on input "No specialty inspection required" at bounding box center [276, 182] width 32 height 32
checkbox input "true"
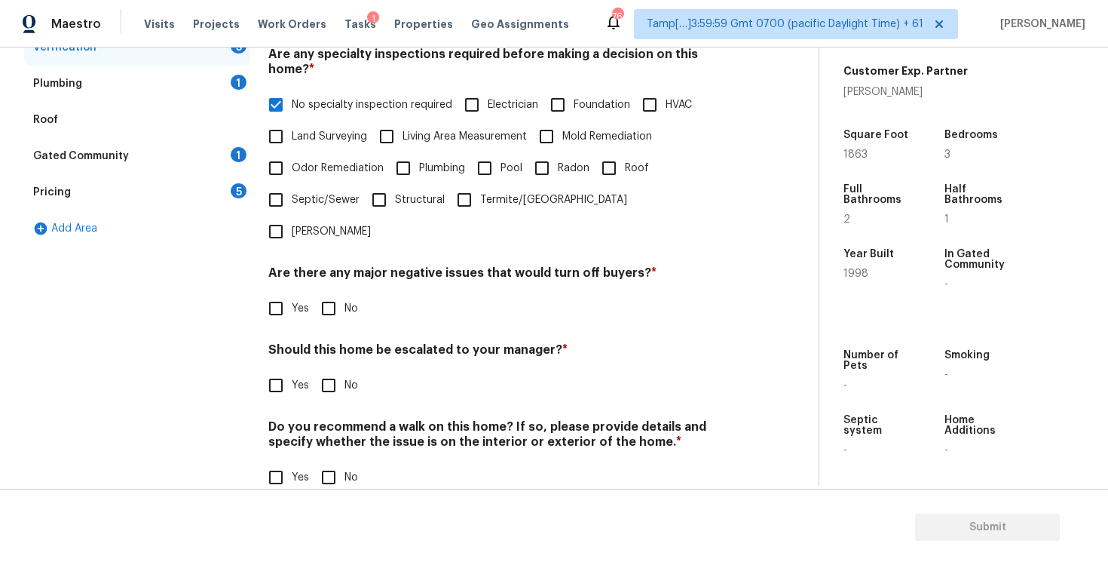
scroll to position [327, 0]
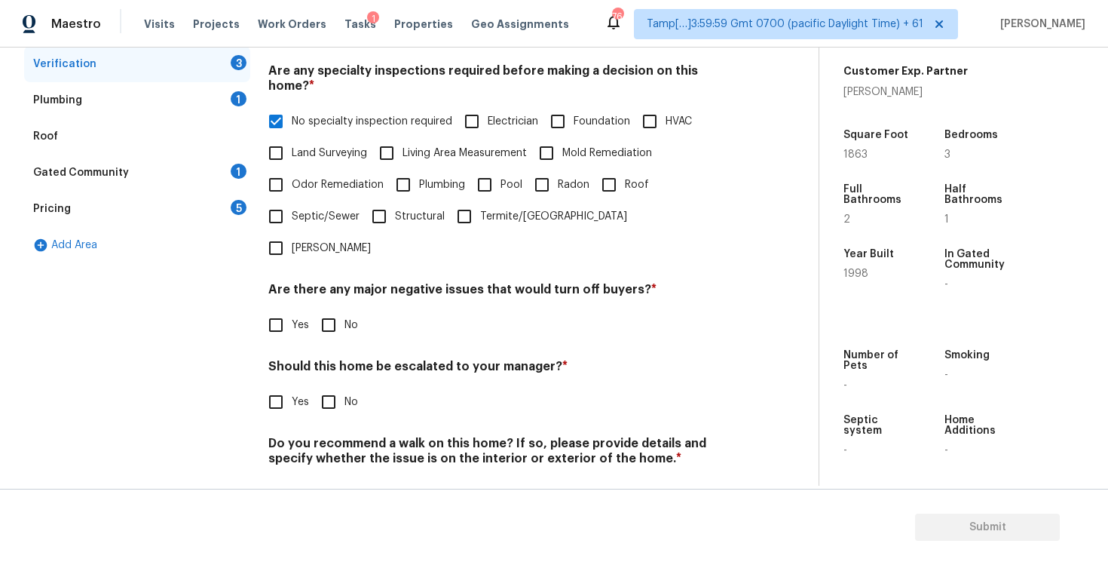
click at [360, 359] on h4 "Should this home be escalated to your manager? *" at bounding box center [501, 369] width 466 height 21
click at [319, 309] on input "No" at bounding box center [329, 325] width 32 height 32
checkbox input "true"
click at [323, 360] on div "Should this home be escalated to your manager? * Yes No" at bounding box center [501, 389] width 466 height 59
click at [329, 386] on input "No" at bounding box center [329, 402] width 32 height 32
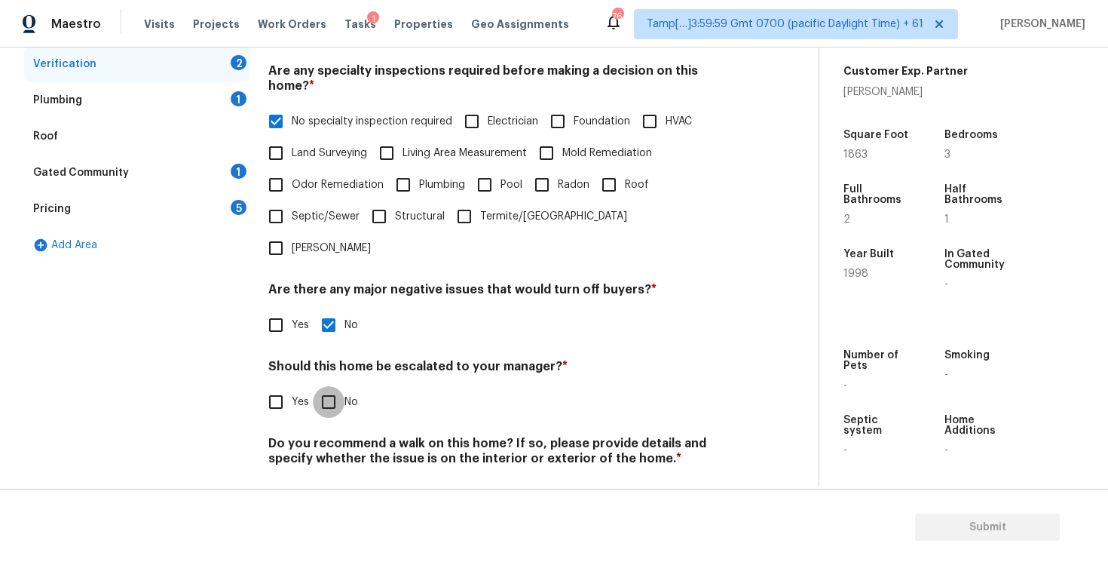
checkbox input "true"
click at [342, 478] on input "No" at bounding box center [329, 494] width 32 height 32
checkbox input "true"
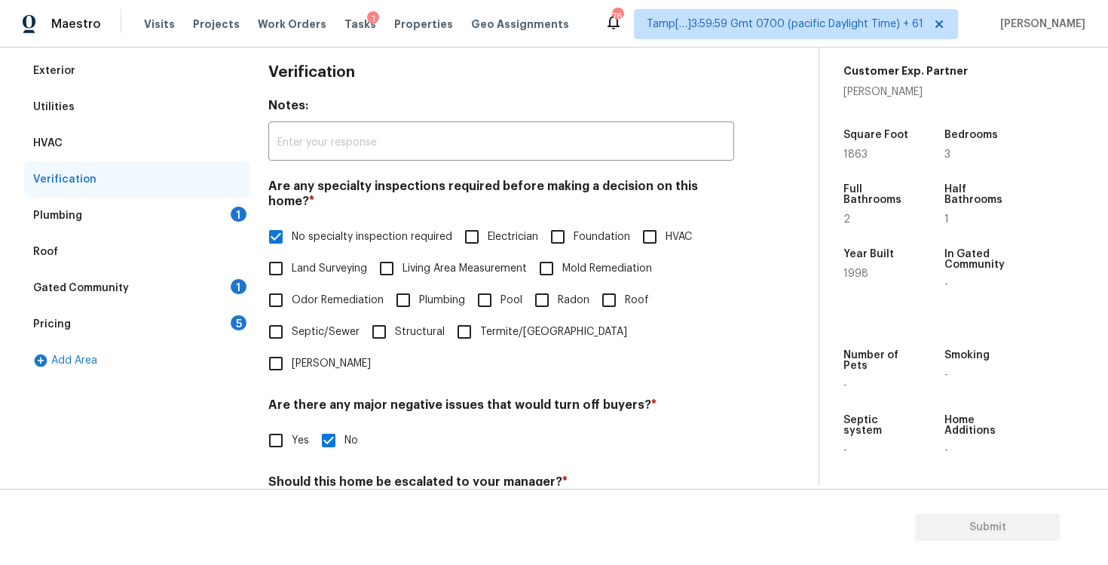
click at [169, 206] on div "Plumbing 1" at bounding box center [137, 215] width 226 height 36
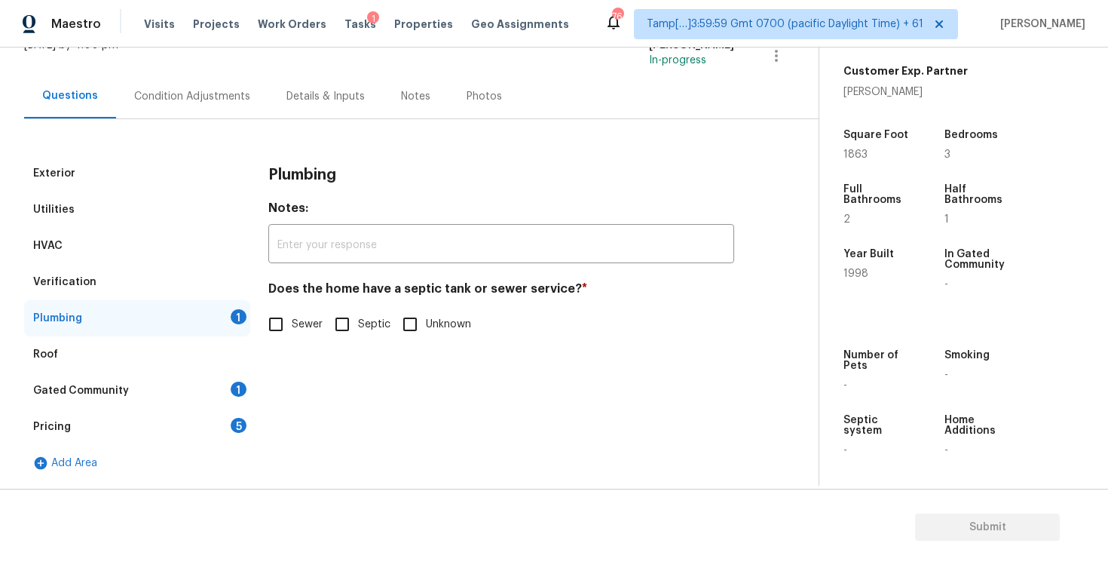
click at [281, 329] on input "Sewer" at bounding box center [276, 324] width 32 height 32
checkbox input "true"
click at [189, 390] on div "Gated Community 1" at bounding box center [137, 390] width 226 height 36
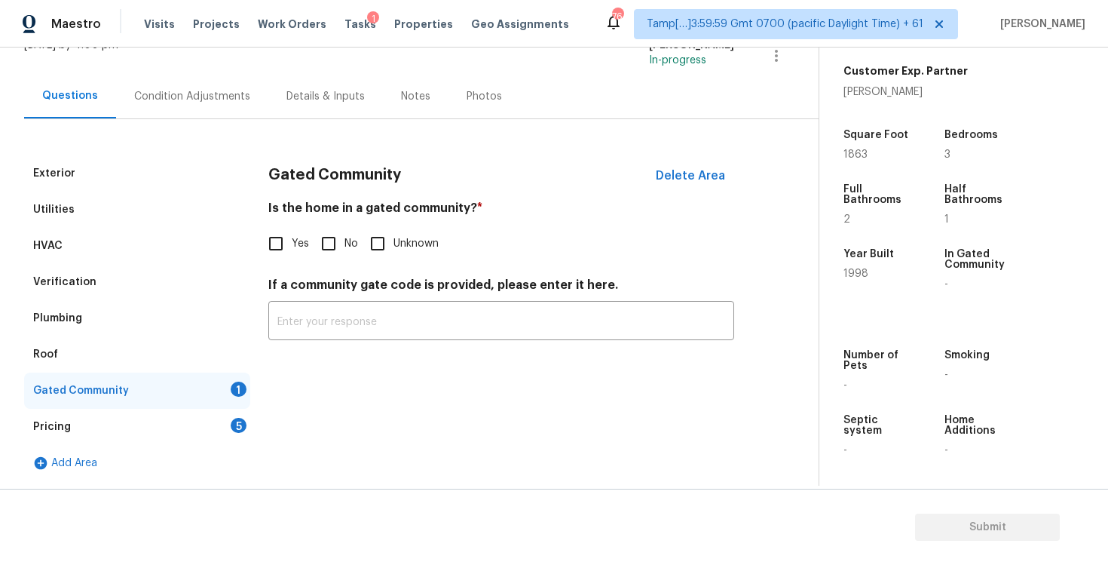
click at [330, 246] on input "No" at bounding box center [329, 244] width 32 height 32
checkbox input "true"
click at [239, 418] on div "5" at bounding box center [239, 425] width 16 height 15
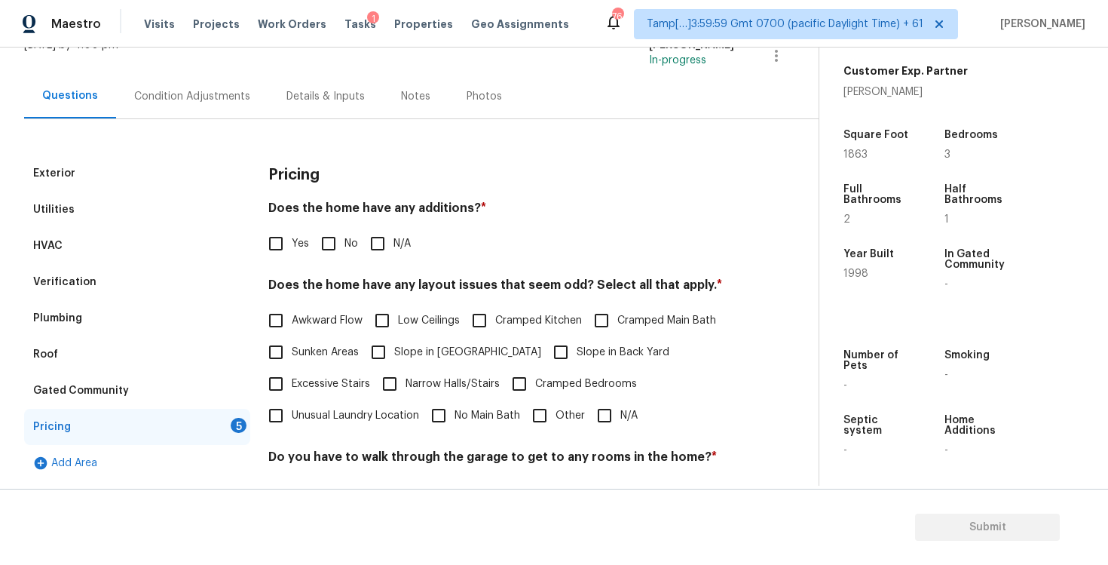
click at [323, 251] on input "No" at bounding box center [329, 244] width 32 height 32
checkbox input "true"
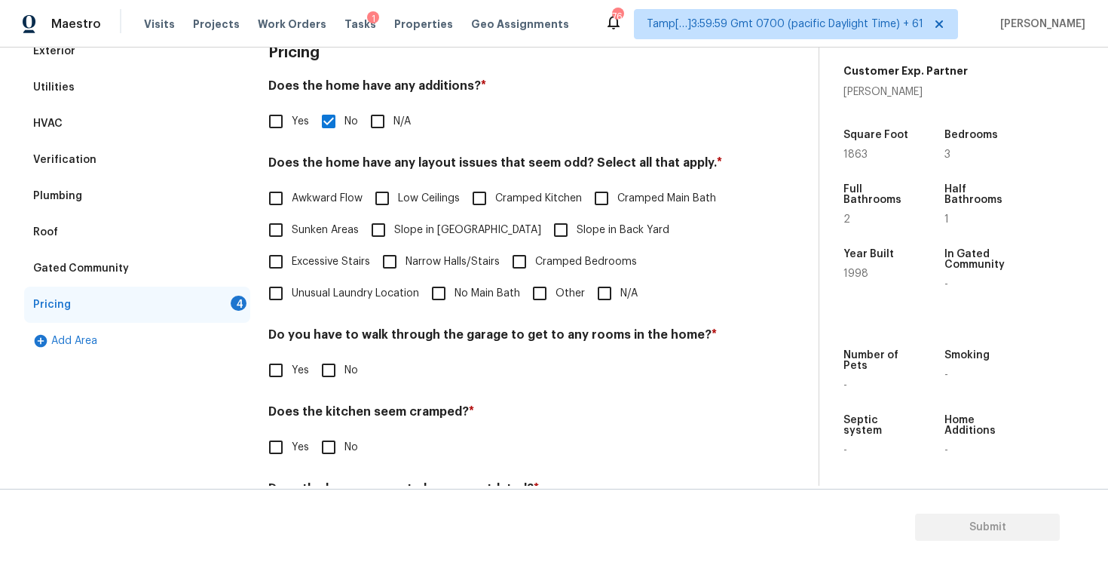
scroll to position [248, 0]
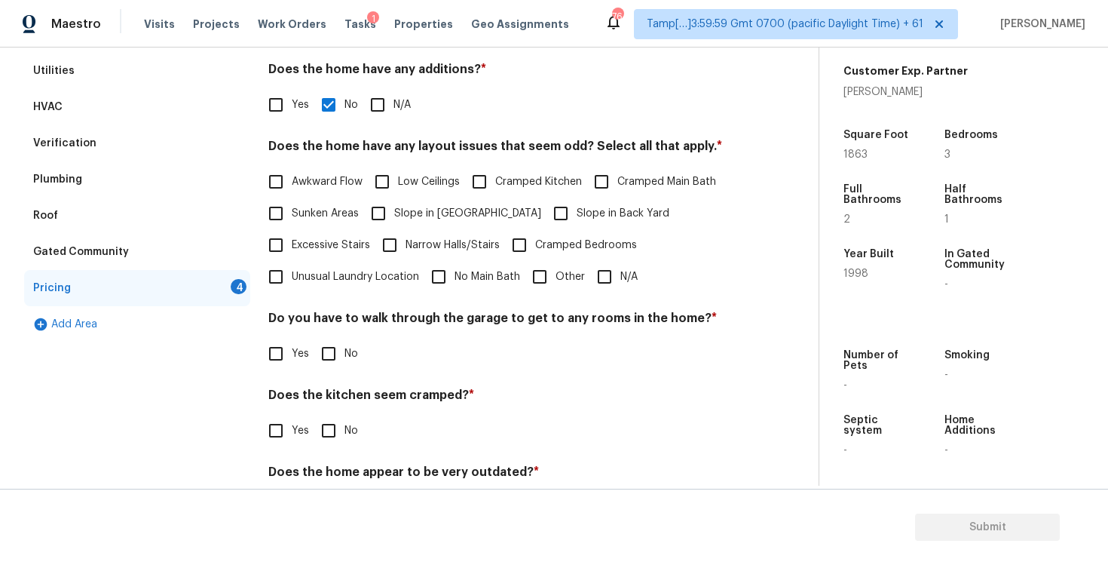
click at [608, 283] on input "N/A" at bounding box center [605, 277] width 32 height 32
checkbox input "true"
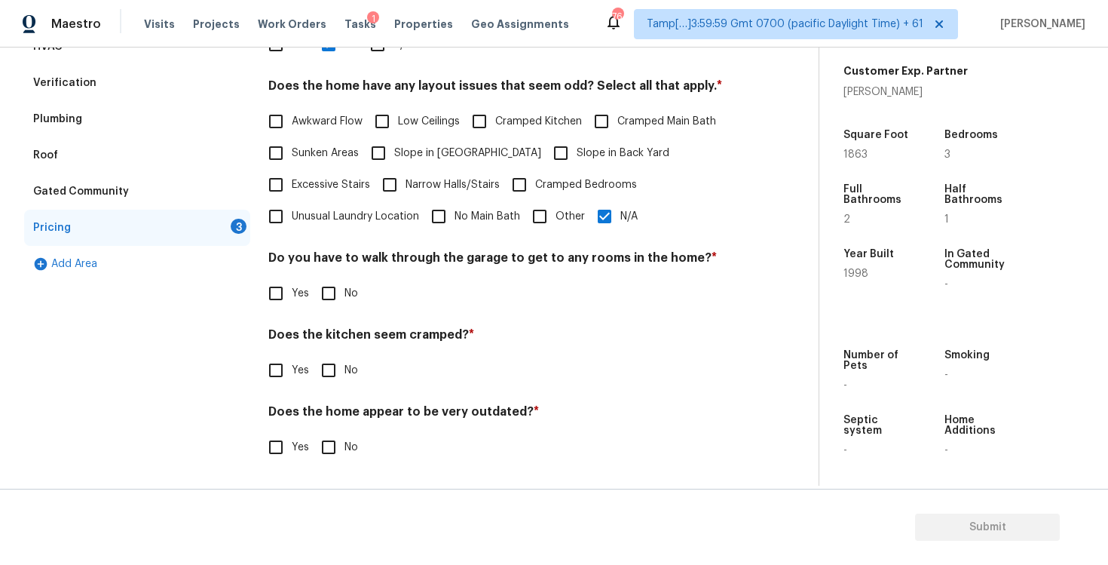
scroll to position [308, 0]
click at [329, 280] on input "No" at bounding box center [329, 293] width 32 height 32
checkbox input "true"
click at [344, 364] on span "No" at bounding box center [351, 372] width 14 height 16
click at [344, 363] on input "No" at bounding box center [329, 372] width 32 height 32
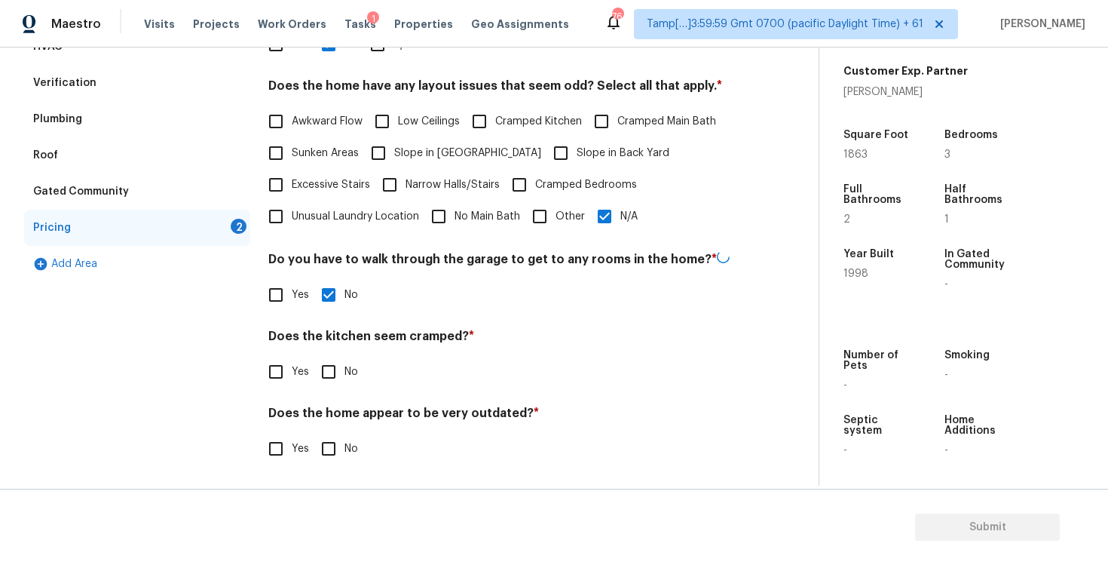
checkbox input "true"
click at [345, 438] on label "No" at bounding box center [335, 447] width 45 height 32
click at [344, 438] on input "No" at bounding box center [329, 447] width 32 height 32
checkbox input "true"
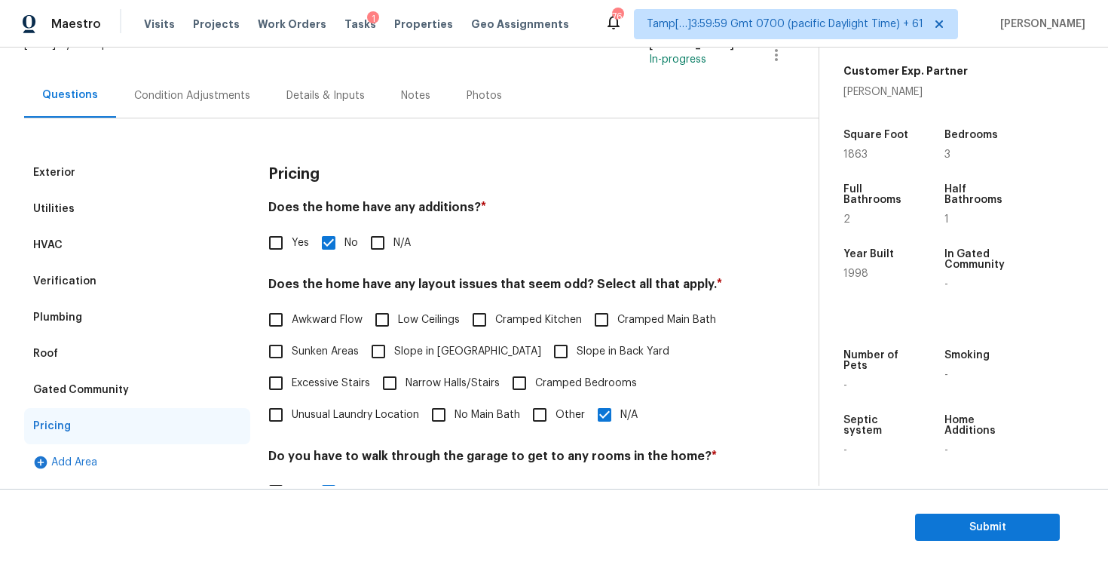
scroll to position [47, 0]
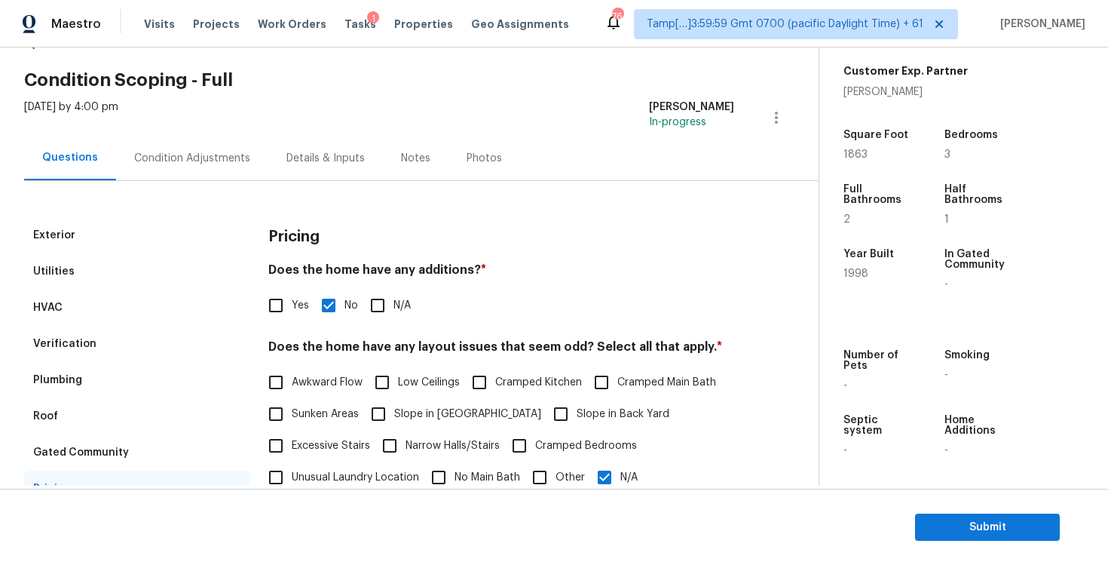
click at [193, 142] on div "Condition Adjustments" at bounding box center [192, 158] width 152 height 44
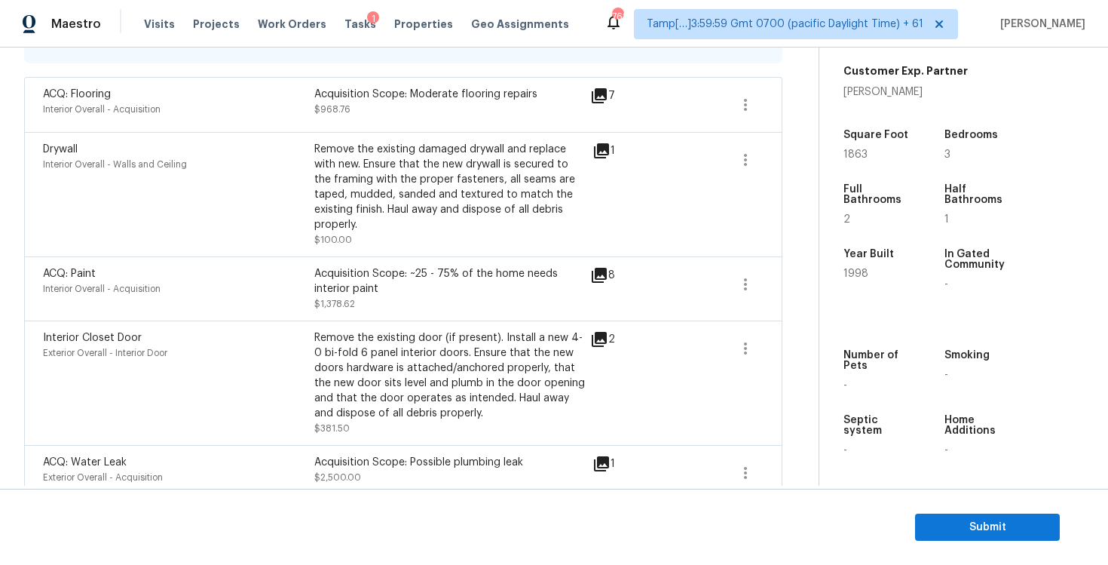
scroll to position [387, 0]
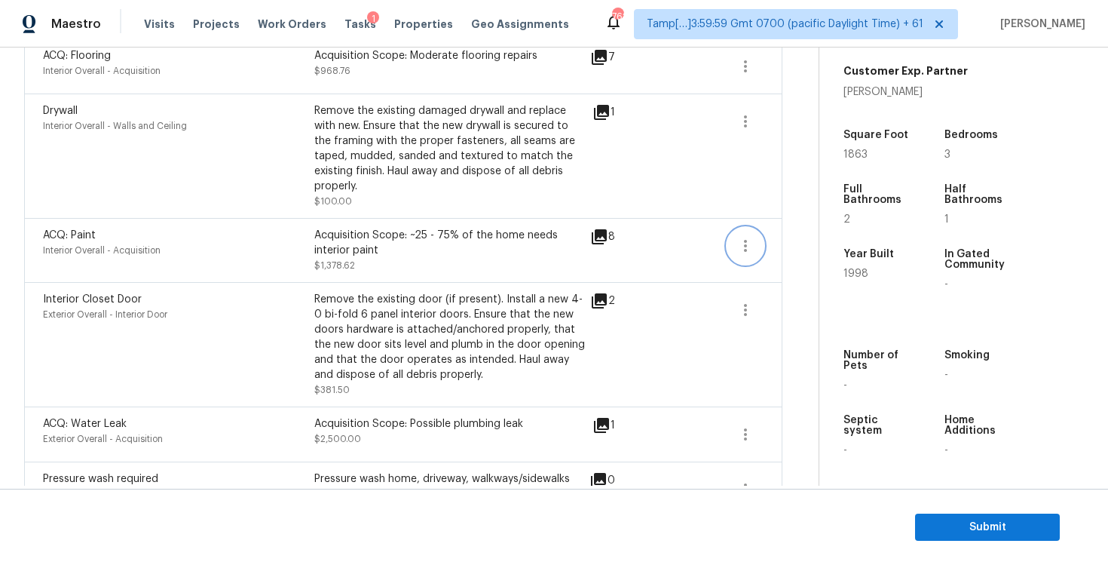
click at [760, 228] on button "button" at bounding box center [745, 246] width 36 height 36
click at [803, 223] on div "Edit" at bounding box center [832, 227] width 118 height 15
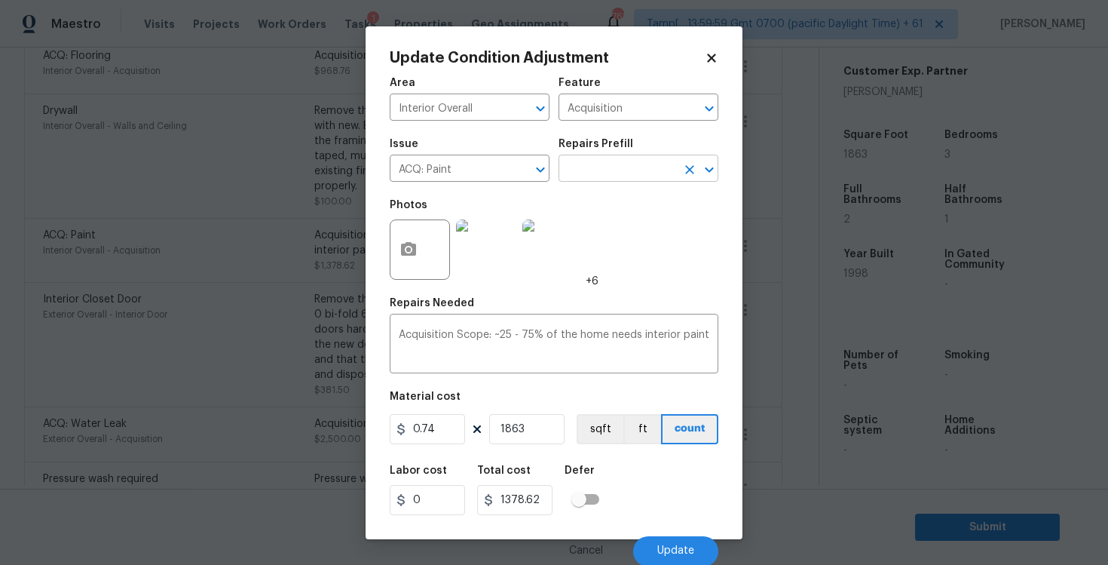
click at [637, 169] on input "text" at bounding box center [618, 169] width 118 height 23
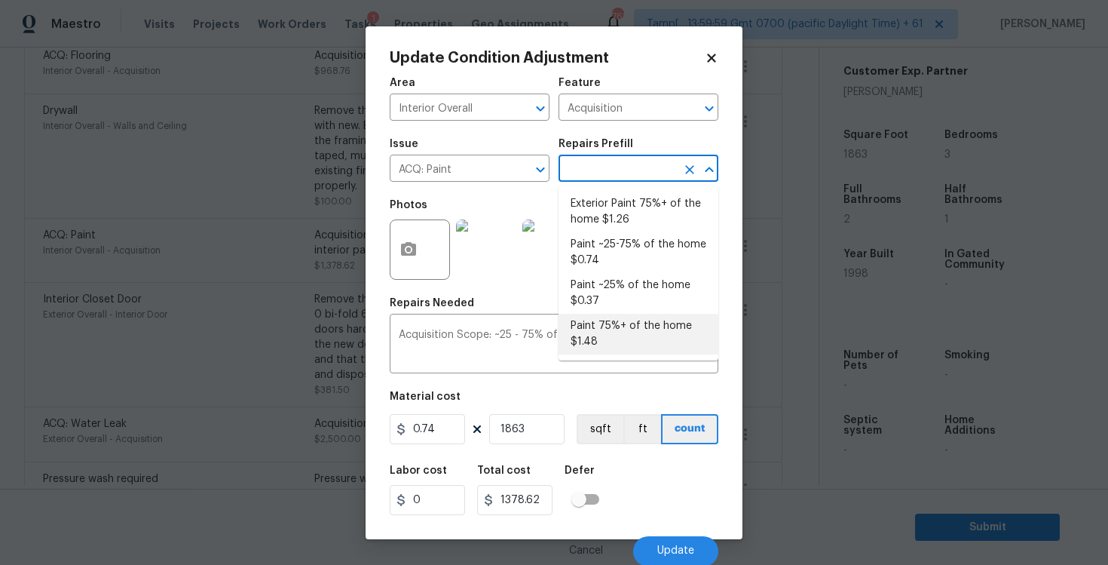
click at [604, 326] on li "Paint 75%+ of the home $1.48" at bounding box center [639, 334] width 160 height 41
type textarea "Acquisition Scope: 75%+ of the home will likely require interior paint"
type input "1.48"
type input "2757.24"
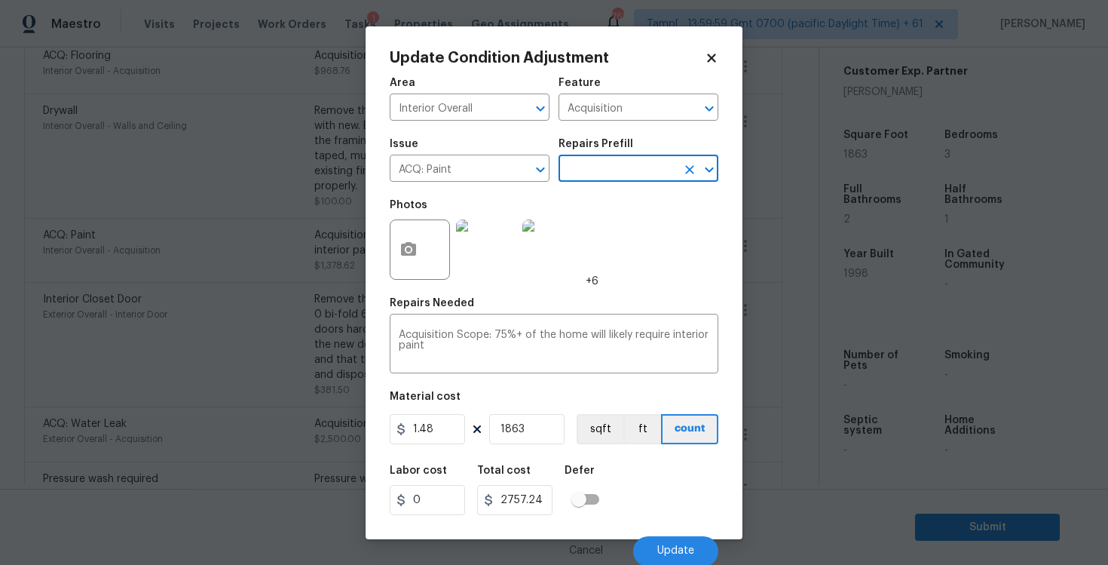
scroll to position [2, 0]
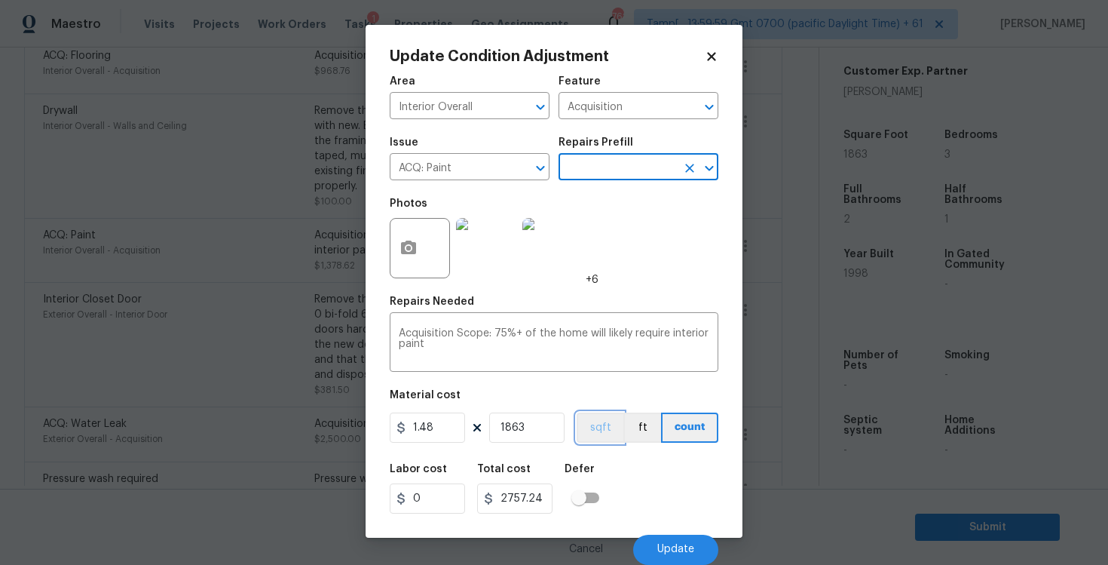
click at [603, 426] on button "sqft" at bounding box center [600, 427] width 47 height 30
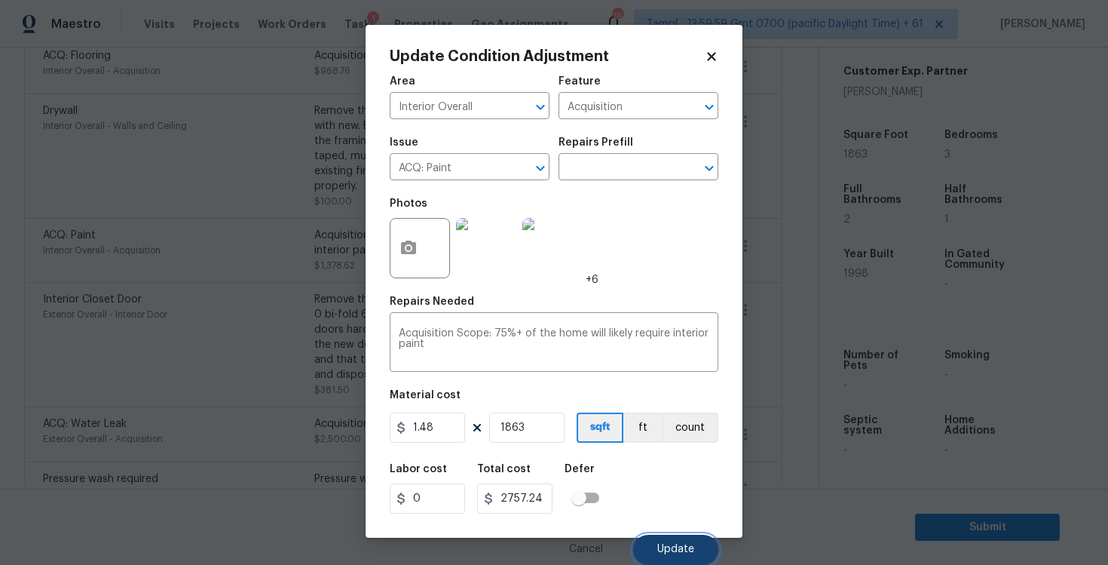
click at [673, 544] on span "Update" at bounding box center [675, 548] width 37 height 11
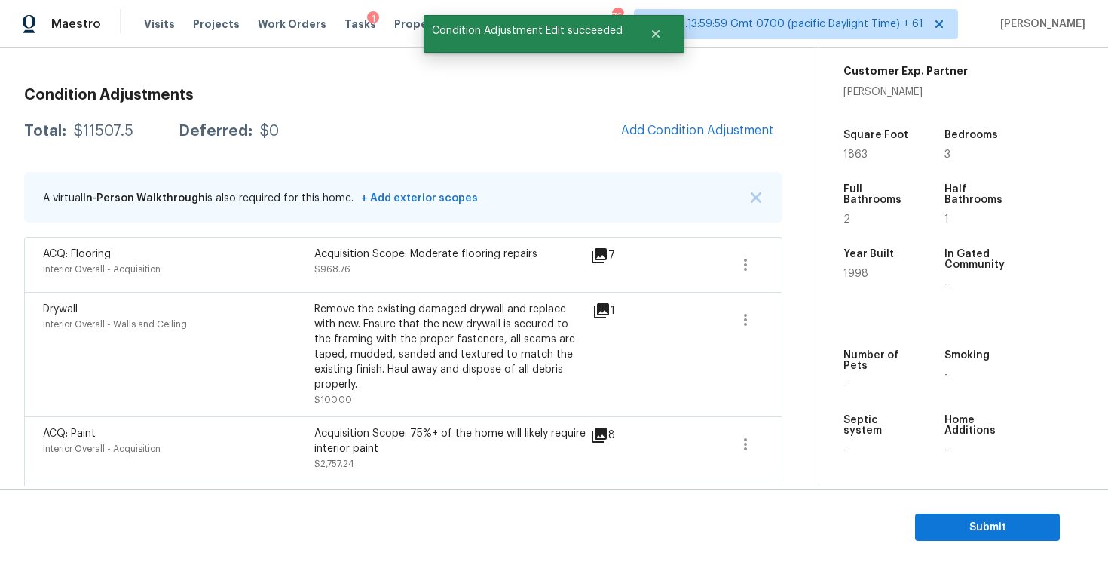
scroll to position [173, 0]
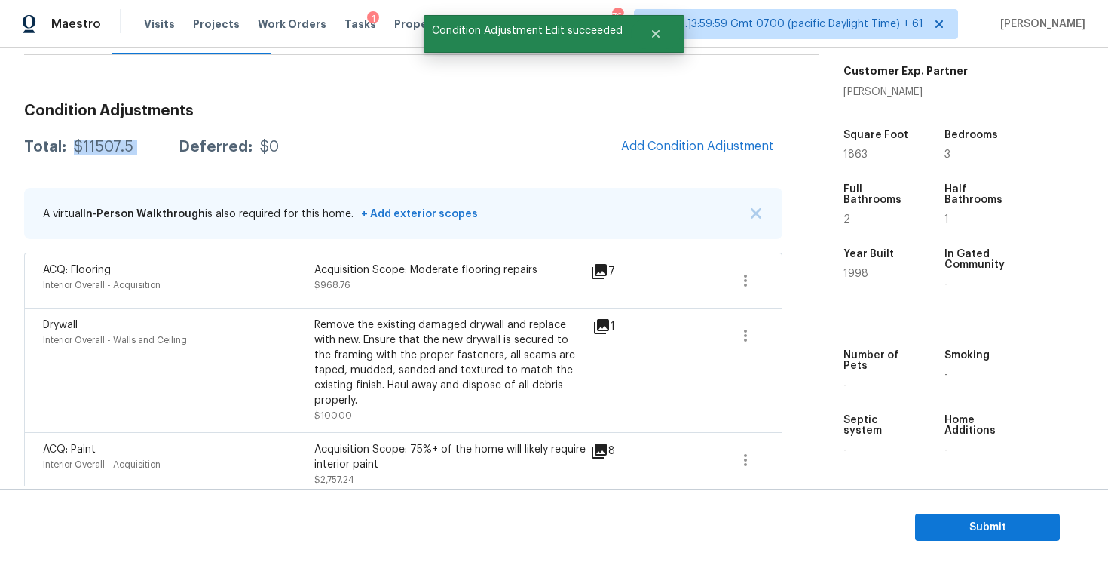
drag, startPoint x: 68, startPoint y: 144, endPoint x: 155, endPoint y: 143, distance: 87.4
click at [155, 143] on div "Total: $11507.5 Deferred: $0" at bounding box center [151, 146] width 255 height 15
copy div "$11507.5"
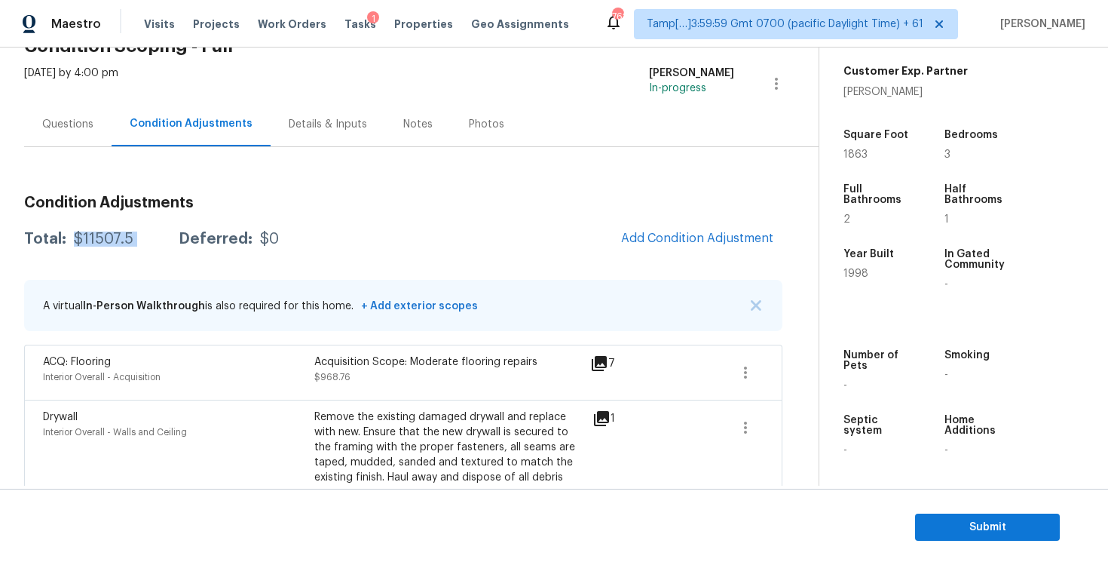
scroll to position [65, 0]
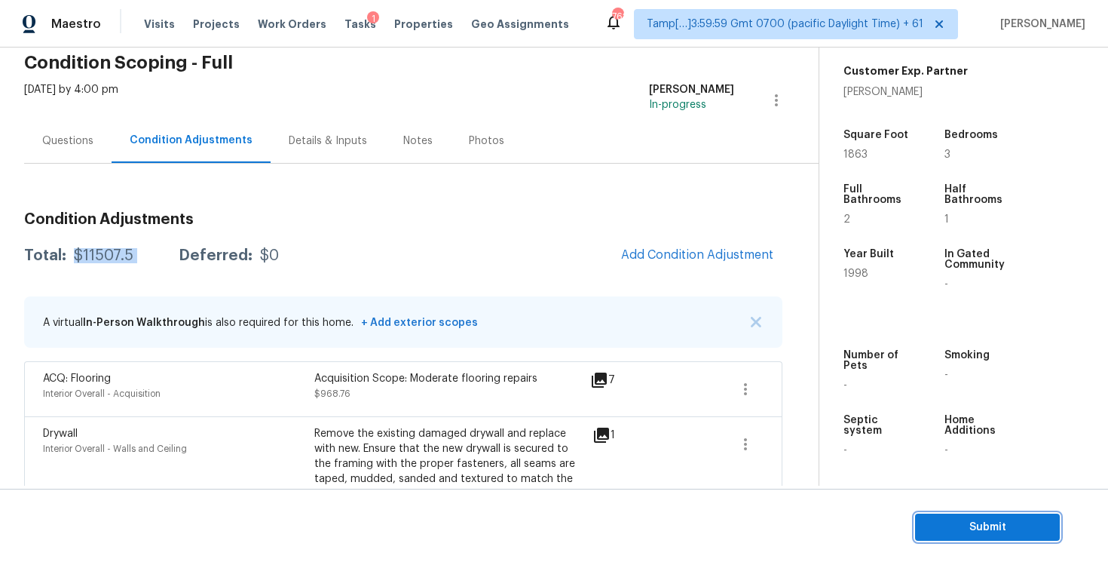
click at [920, 516] on button "Submit" at bounding box center [987, 527] width 145 height 28
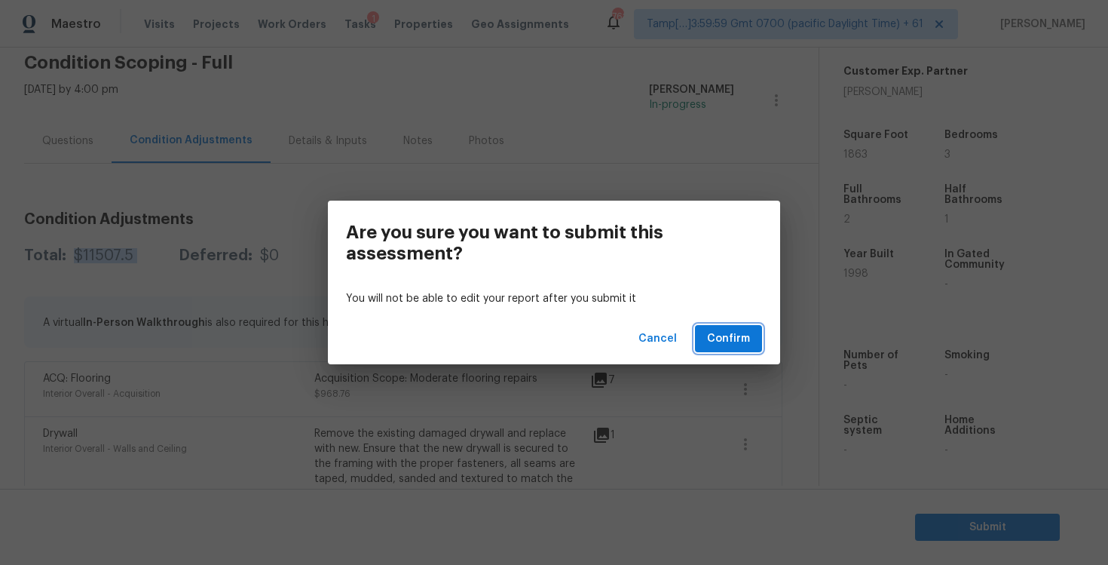
click at [733, 338] on span "Confirm" at bounding box center [728, 338] width 43 height 19
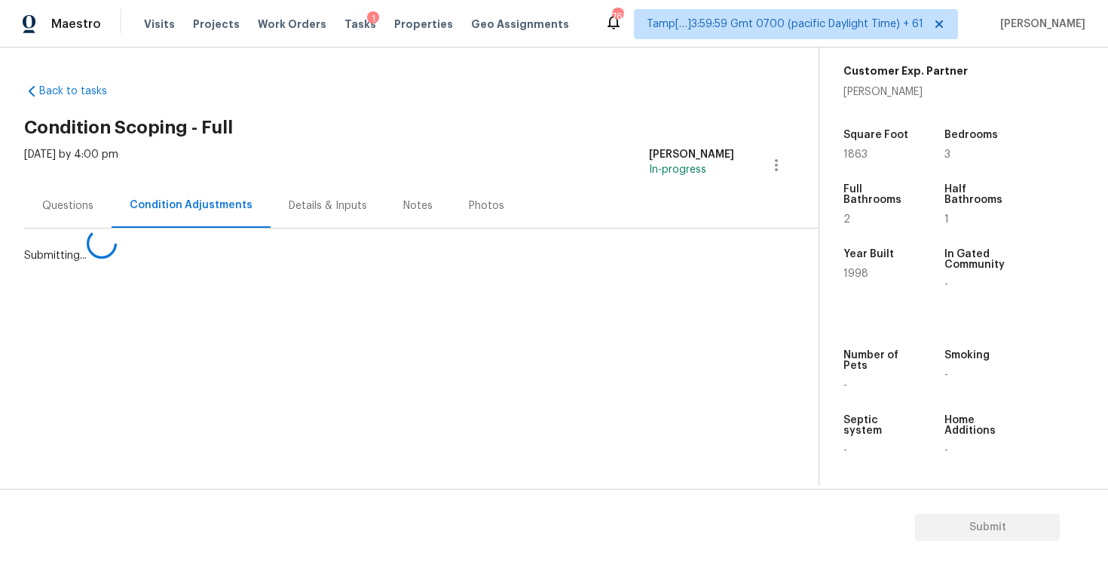
scroll to position [0, 0]
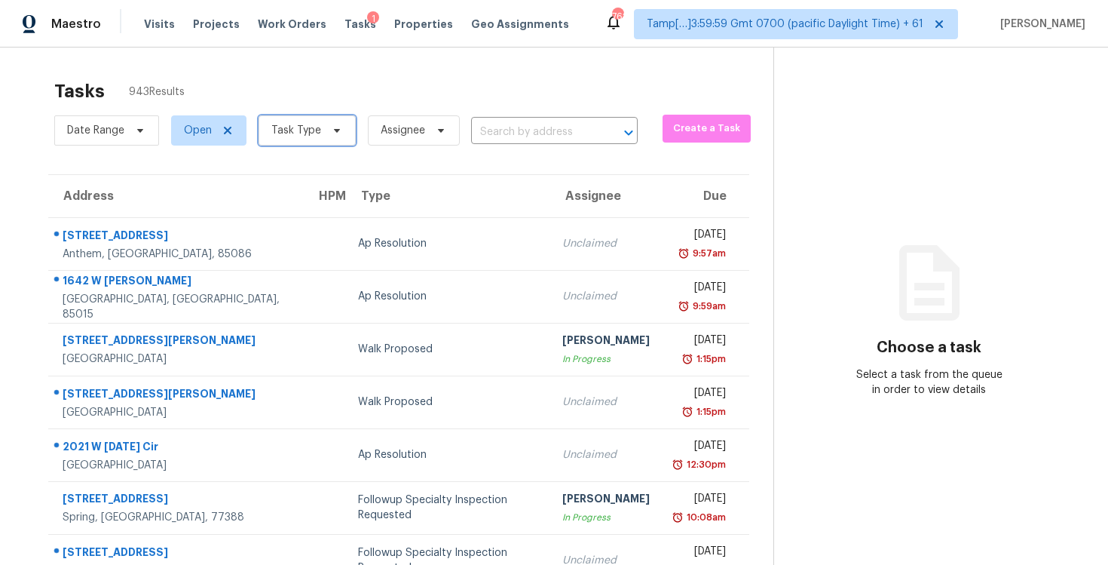
click at [321, 138] on span "Task Type" at bounding box center [307, 130] width 97 height 30
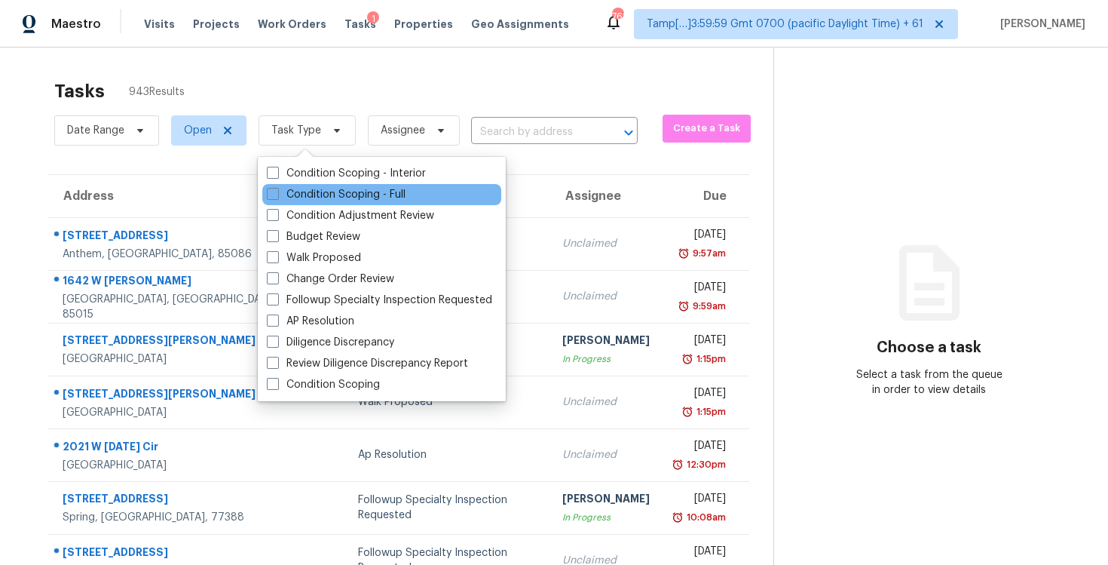
click at [332, 185] on div "Condition Scoping - Full" at bounding box center [381, 194] width 239 height 21
click at [331, 201] on label "Condition Scoping - Full" at bounding box center [336, 194] width 139 height 15
click at [277, 197] on input "Condition Scoping - Full" at bounding box center [272, 192] width 10 height 10
checkbox input "true"
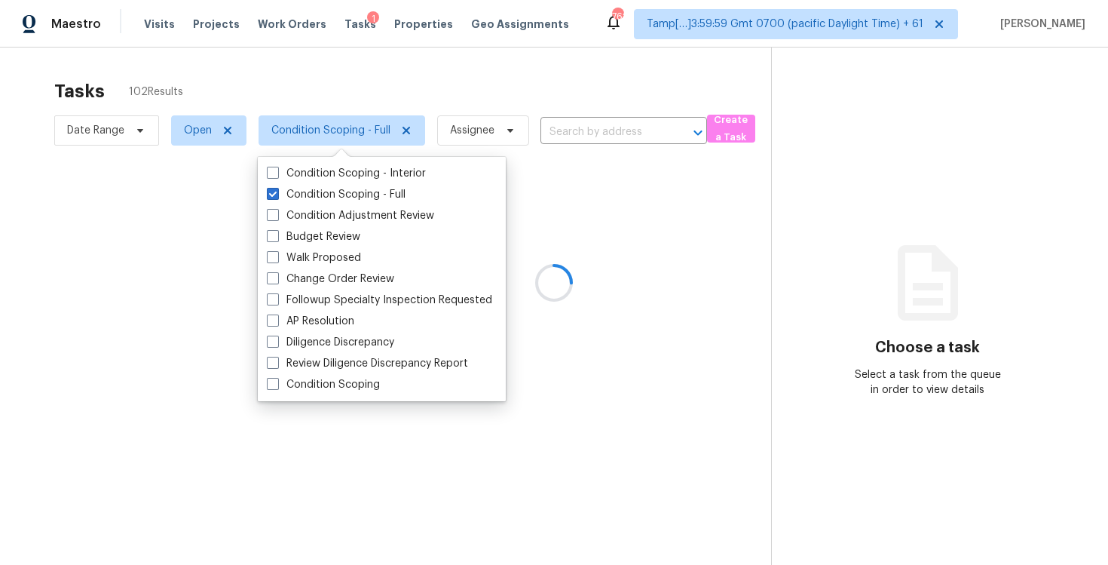
click at [308, 105] on div at bounding box center [554, 282] width 1108 height 565
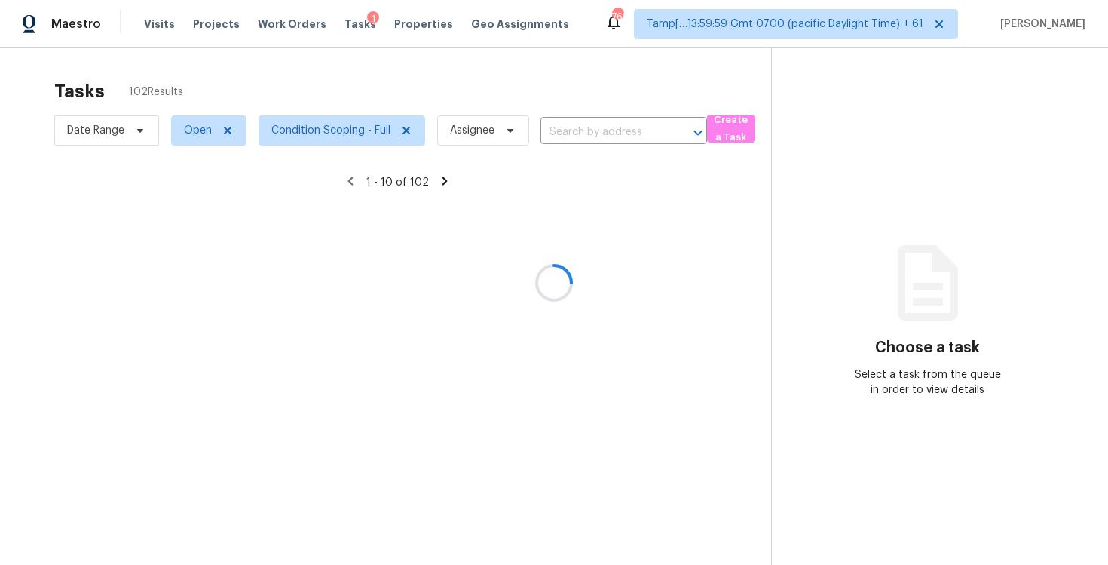
click at [549, 133] on div at bounding box center [554, 282] width 1108 height 565
click at [576, 133] on div at bounding box center [554, 282] width 1108 height 565
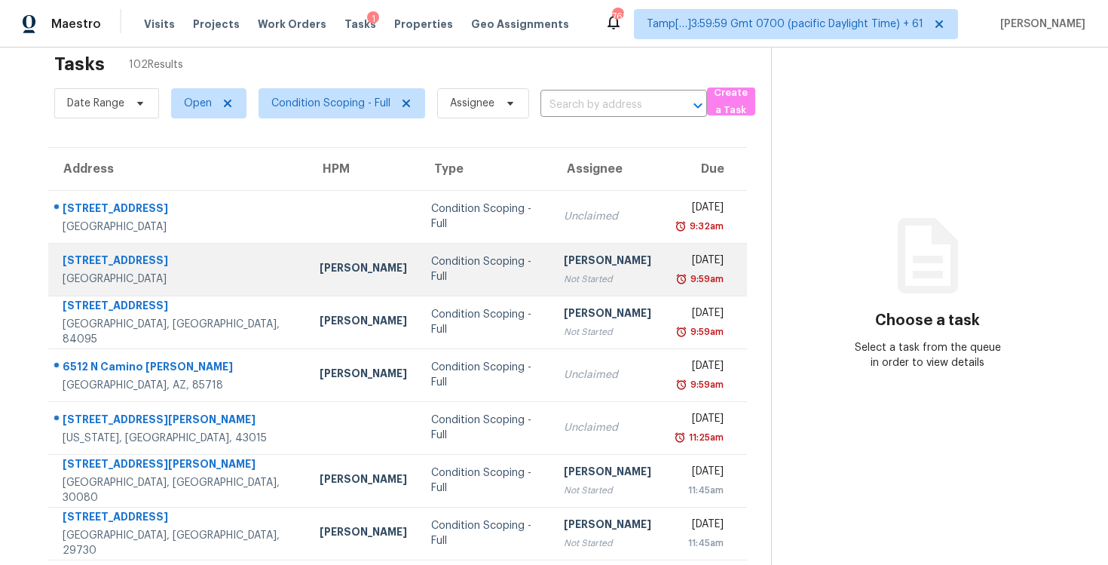
scroll to position [28, 0]
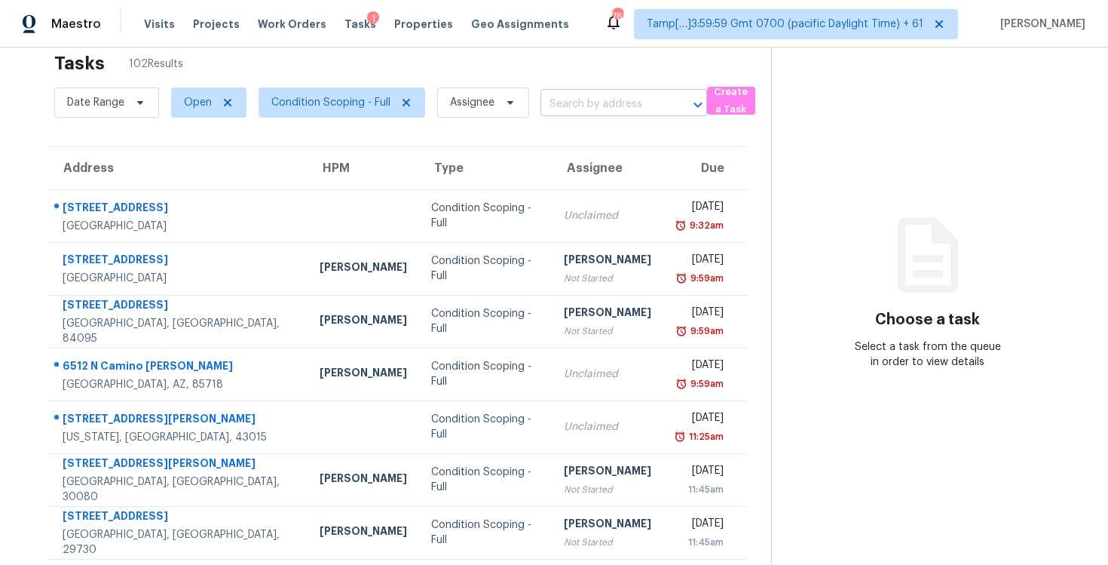
click at [601, 98] on input "text" at bounding box center [602, 104] width 124 height 23
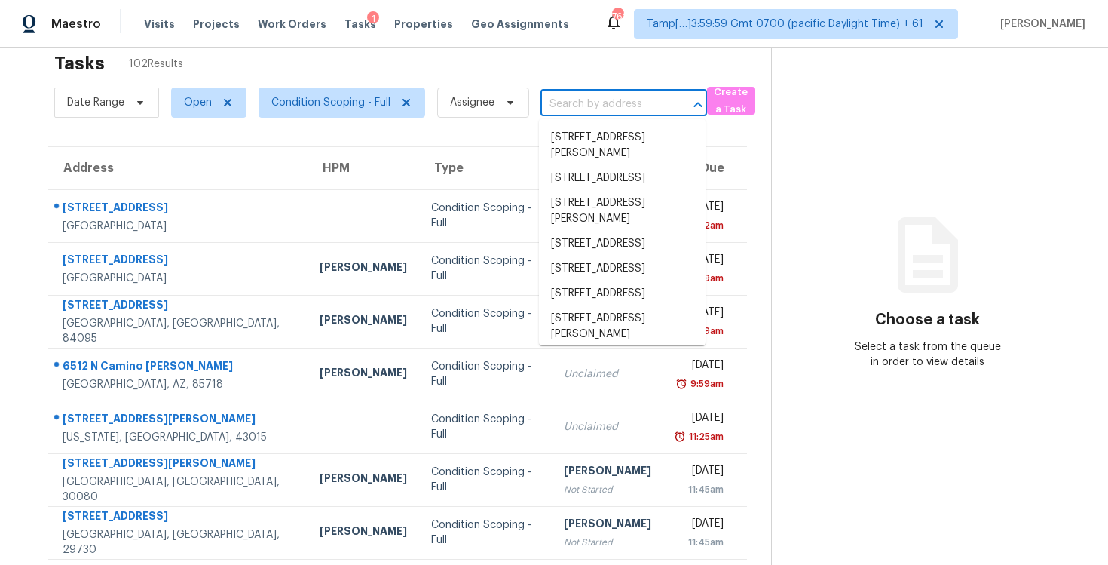
paste input "6512 N Camino Katrina, Tucson, AZ 85718"
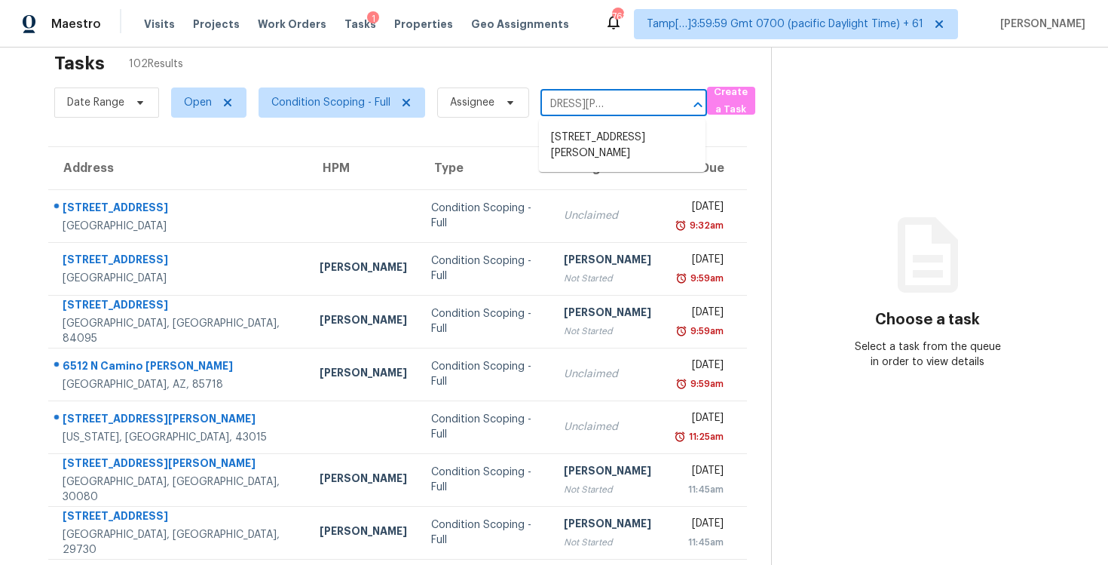
type input "6512 N Camino Katrina, Tucson, AZ 85718"
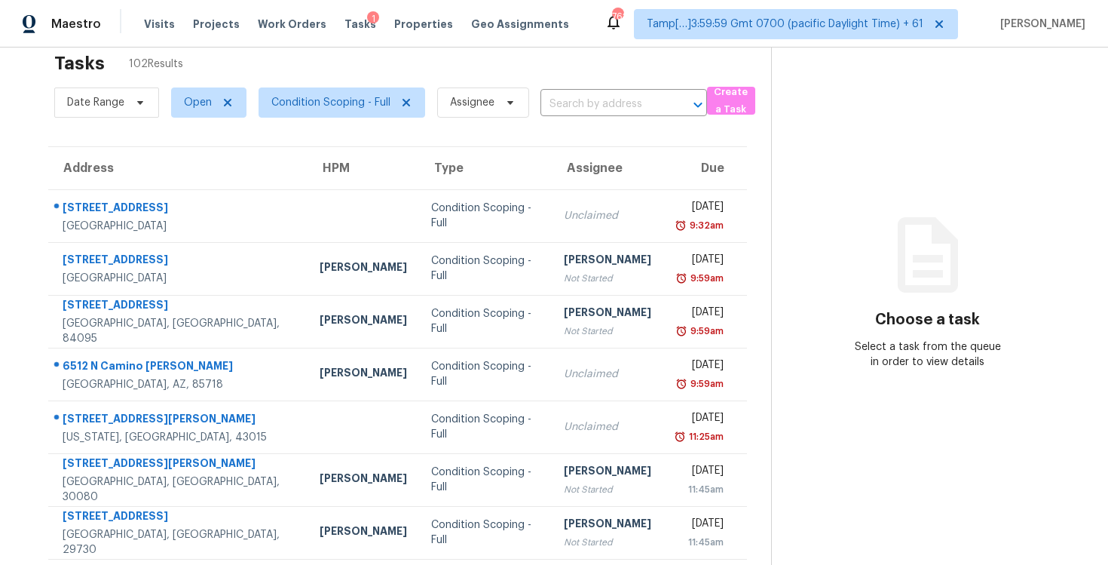
scroll to position [0, 0]
click at [601, 112] on input "text" at bounding box center [602, 104] width 124 height 23
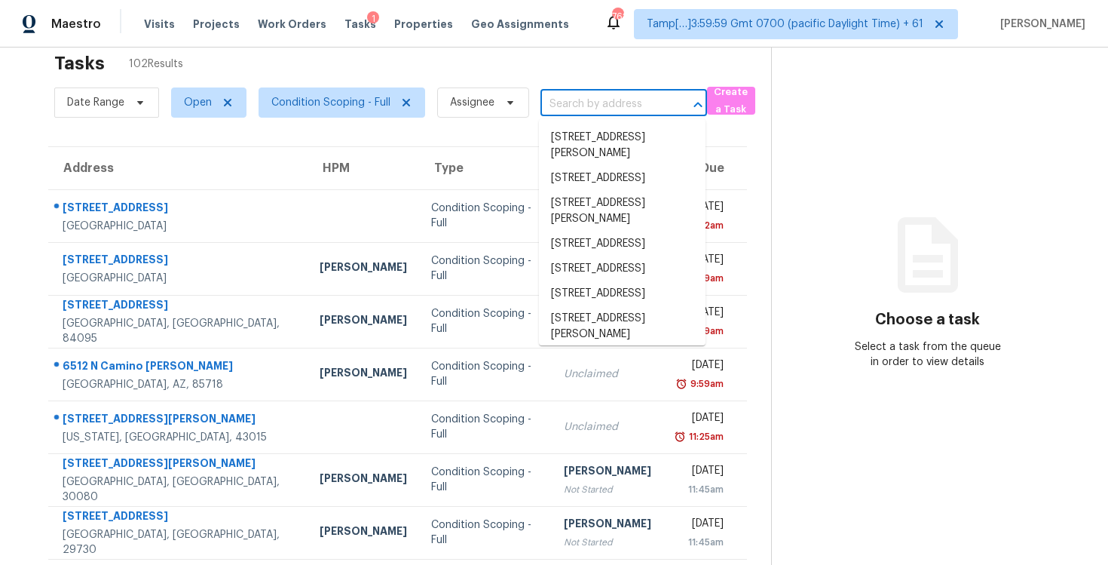
paste input "6512 N Camino Katrina, Tucson, AZ 85718"
type input "6512 N Camino Katrina, Tucson, AZ 85718"
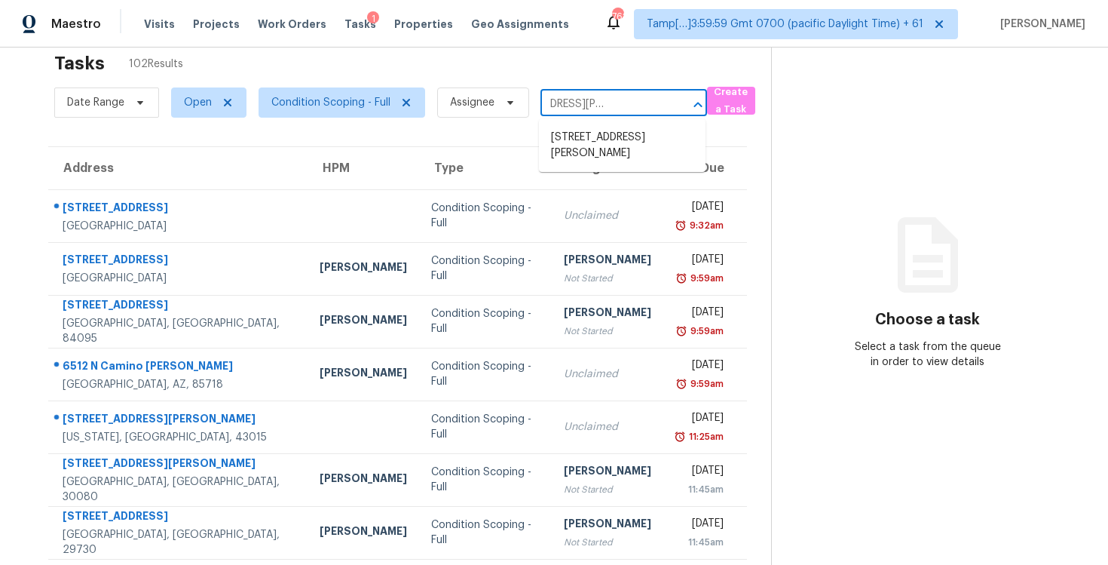
click at [614, 139] on li "6512 N Camino Katrina, Tucson, AZ 85718" at bounding box center [622, 145] width 167 height 41
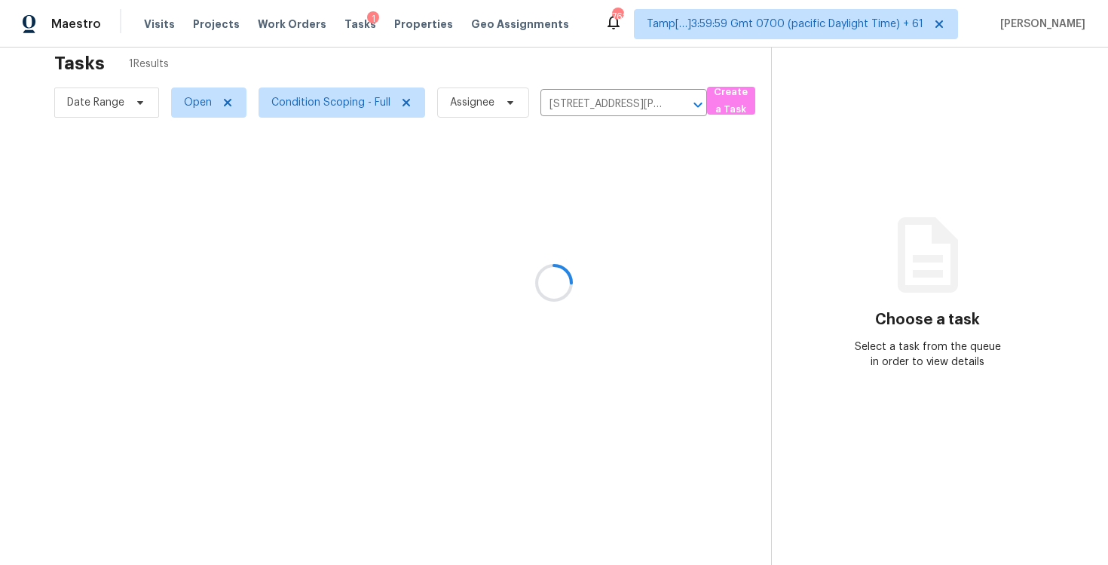
click at [609, 220] on div at bounding box center [554, 282] width 1108 height 565
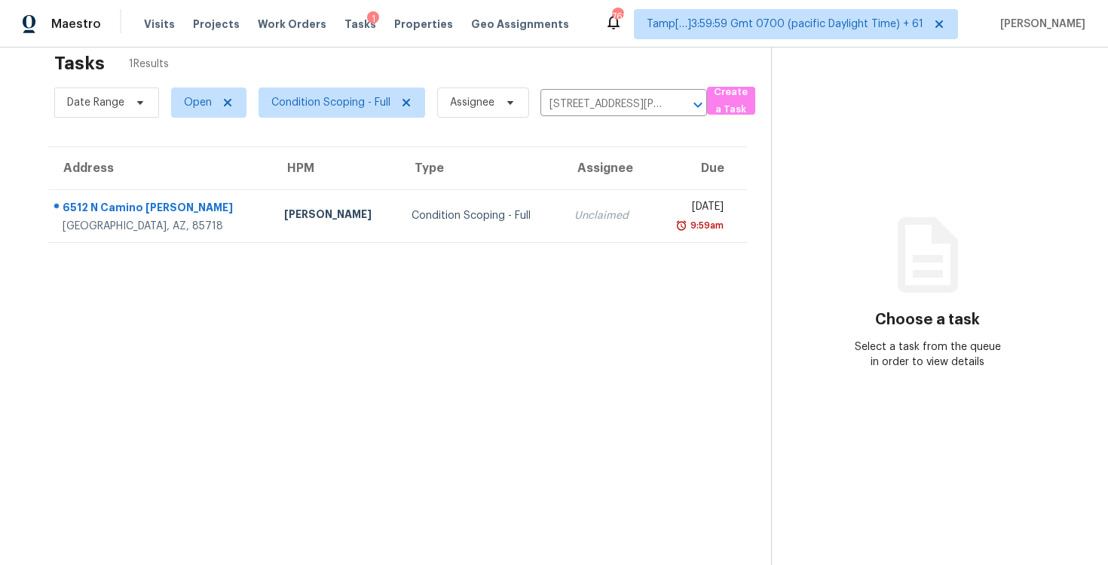
click at [664, 220] on div "9:59am" at bounding box center [694, 225] width 60 height 15
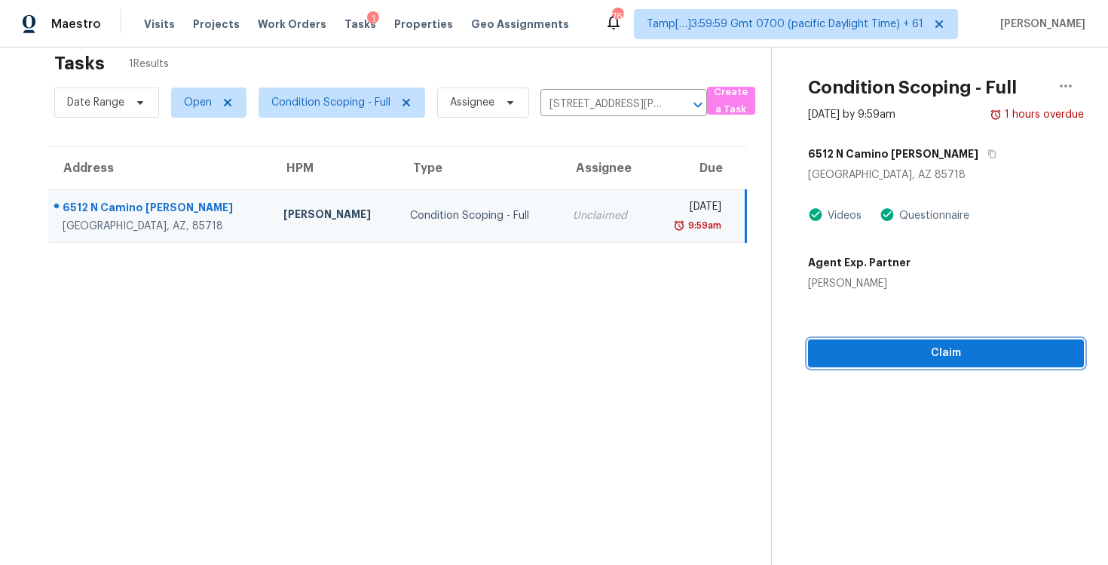
click at [852, 341] on button "Claim" at bounding box center [946, 353] width 276 height 28
click at [852, 341] on button "Start Assessment" at bounding box center [946, 353] width 276 height 28
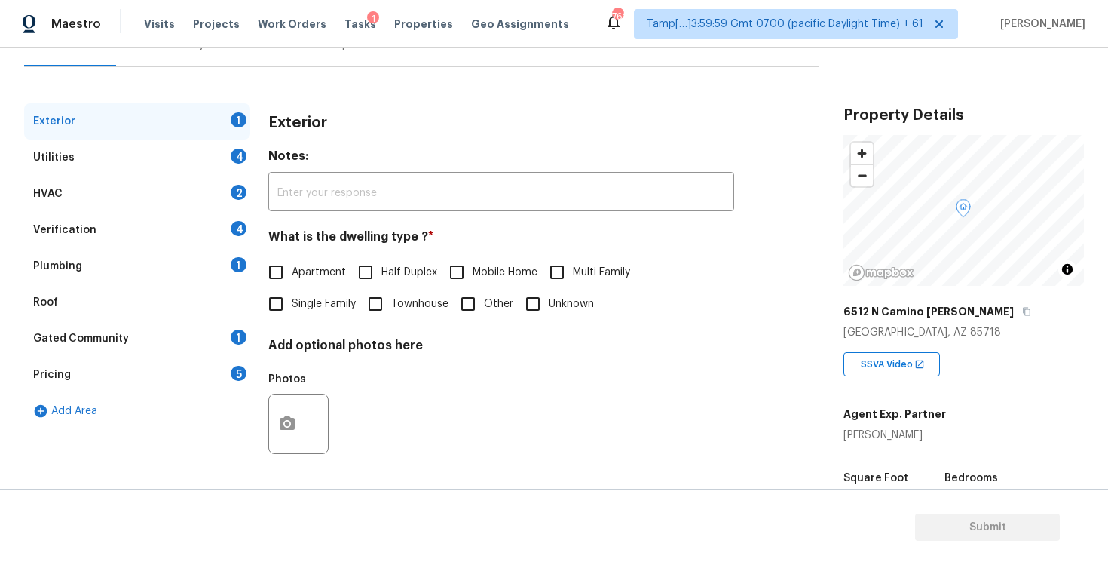
click at [306, 308] on span "Single Family" at bounding box center [324, 304] width 64 height 16
click at [292, 308] on input "Single Family" at bounding box center [276, 304] width 32 height 32
checkbox input "true"
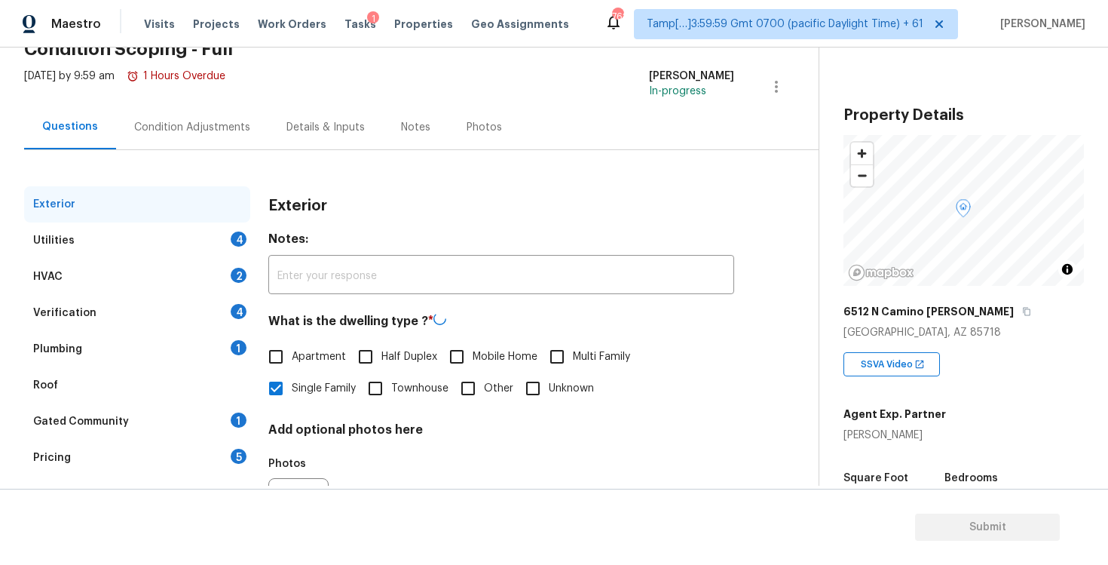
scroll to position [71, 0]
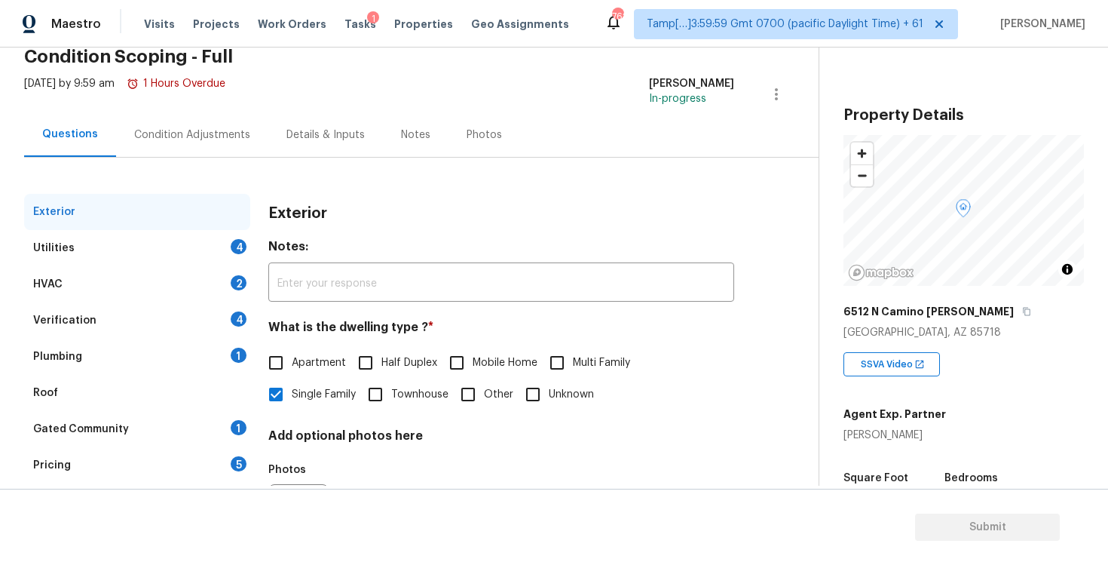
click at [192, 148] on div "Condition Adjustments" at bounding box center [192, 134] width 152 height 44
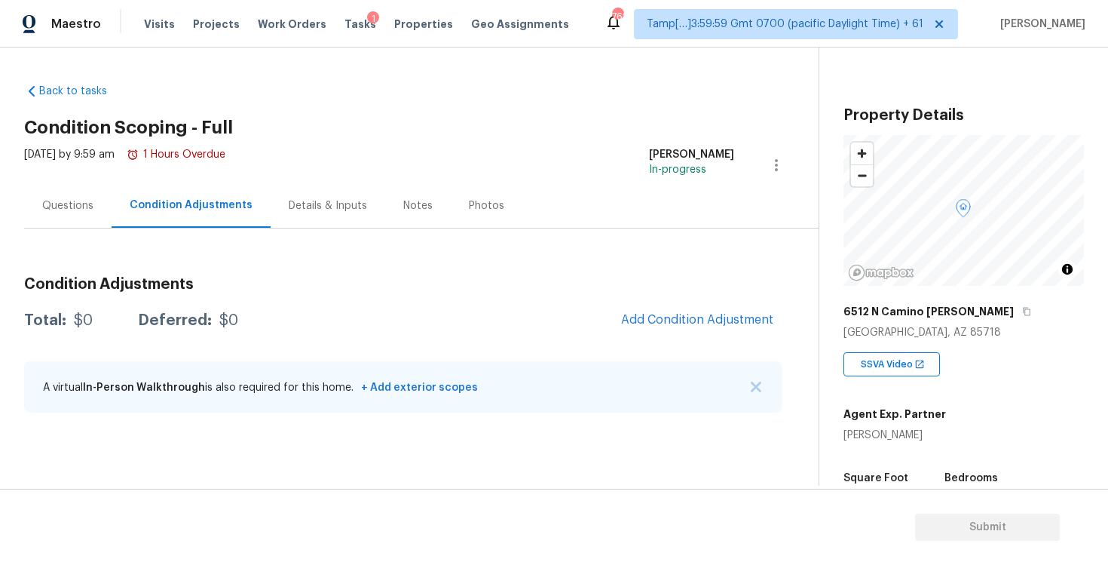
click at [660, 136] on div "Back to tasks Condition Scoping - Full Wed, Sep 03 2025 by 9:59 am 1 Hours Over…" at bounding box center [421, 251] width 794 height 359
click at [344, 20] on span "Tasks" at bounding box center [360, 24] width 32 height 11
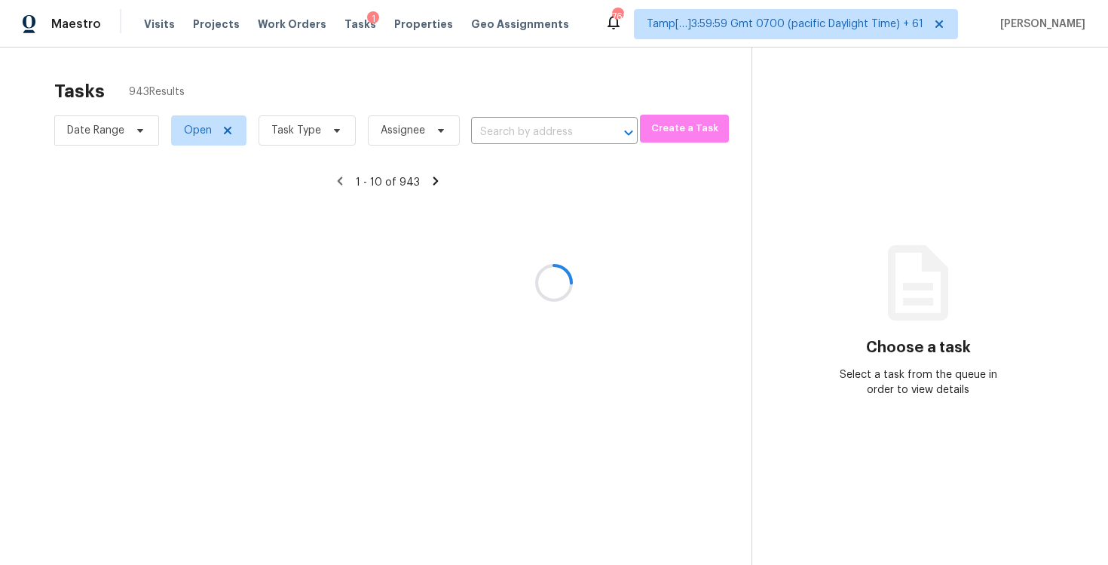
click at [516, 125] on div at bounding box center [554, 282] width 1108 height 565
click at [477, 89] on div at bounding box center [554, 282] width 1108 height 565
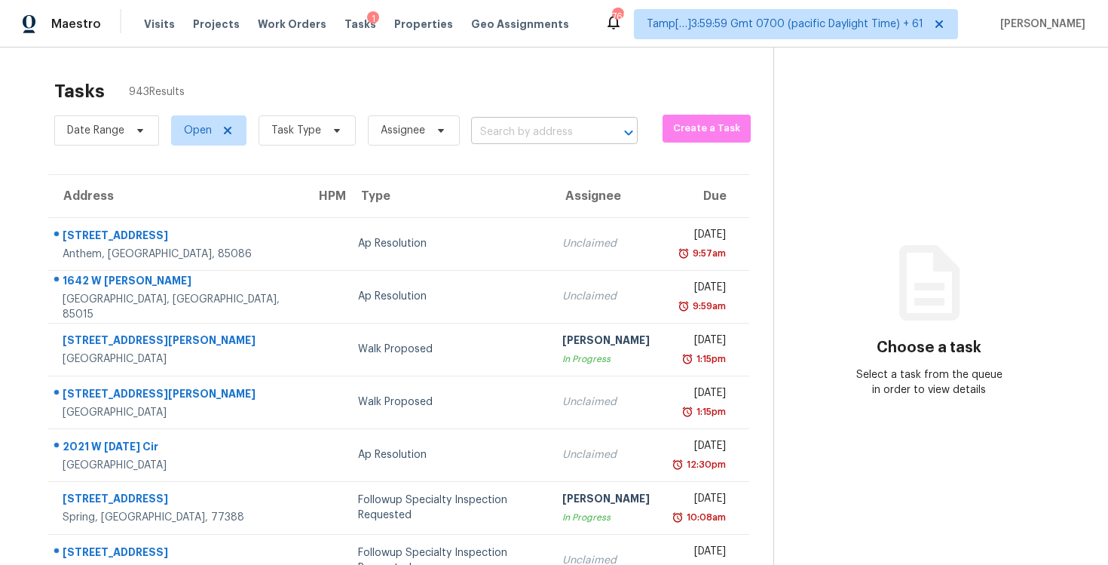
click at [516, 132] on input "text" at bounding box center [533, 132] width 124 height 23
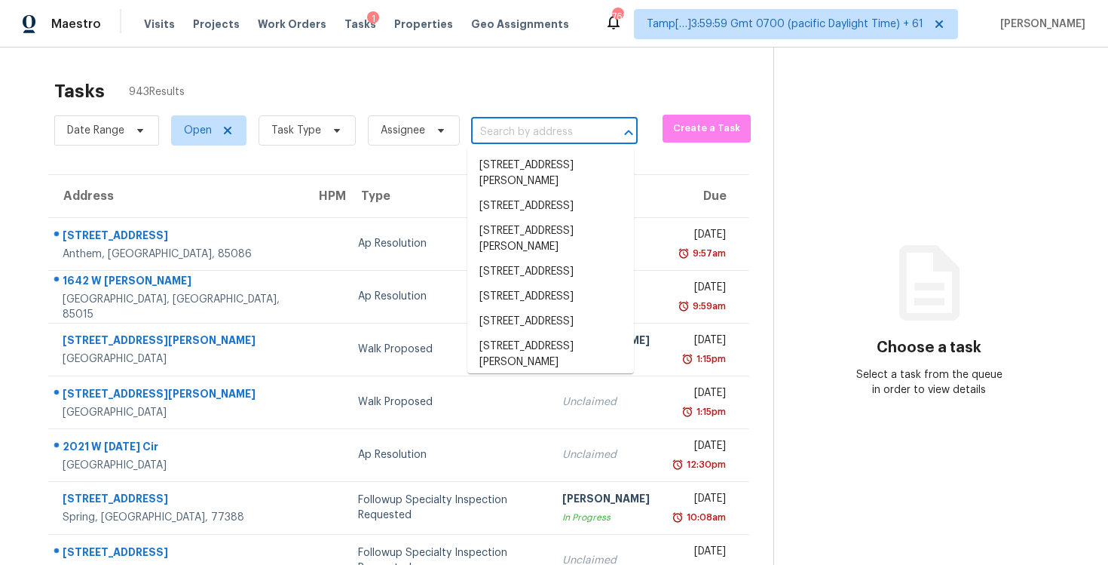
paste input "6512 N Camino Katrina, Tucson, AZ, 85718"
type input "6512 N Camino Katrina, Tucson, AZ, 85718"
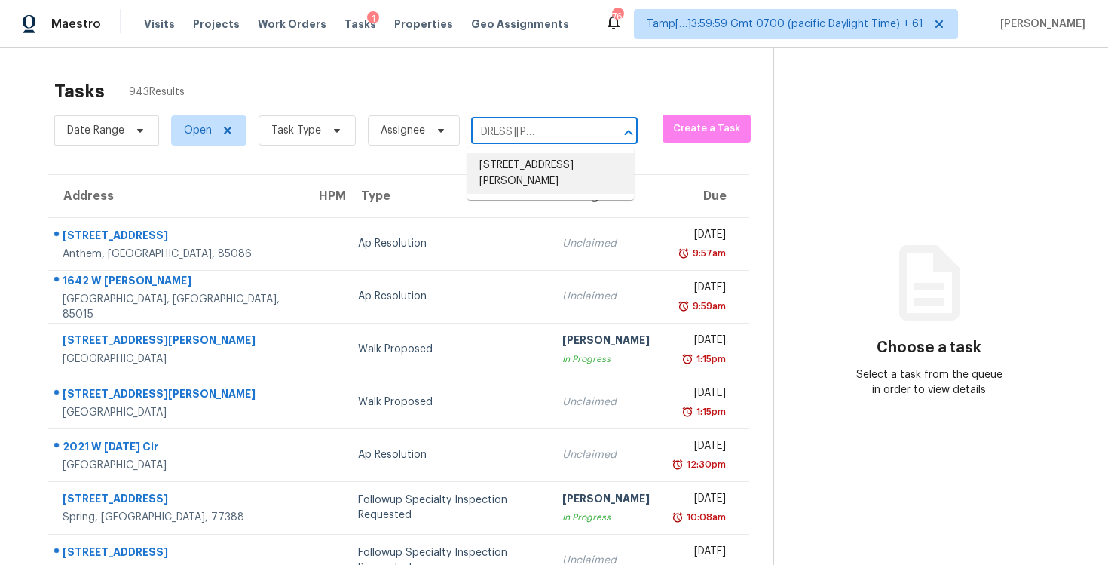
click at [528, 167] on li "6512 N Camino Katrina, Tucson, AZ 85718" at bounding box center [550, 173] width 167 height 41
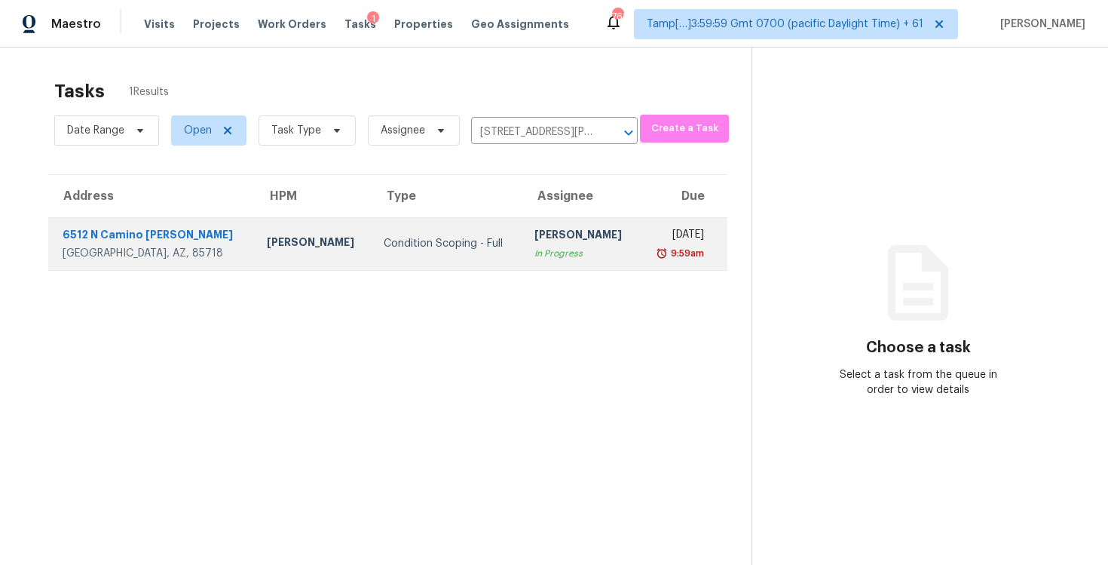
click at [549, 246] on div "In Progress" at bounding box center [580, 253] width 93 height 15
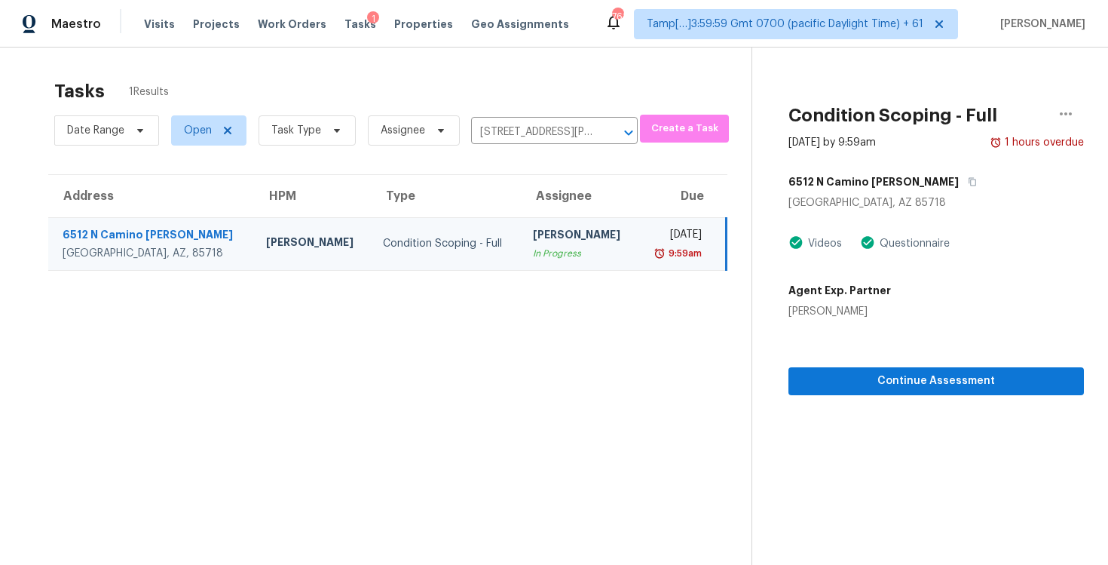
scroll to position [47, 0]
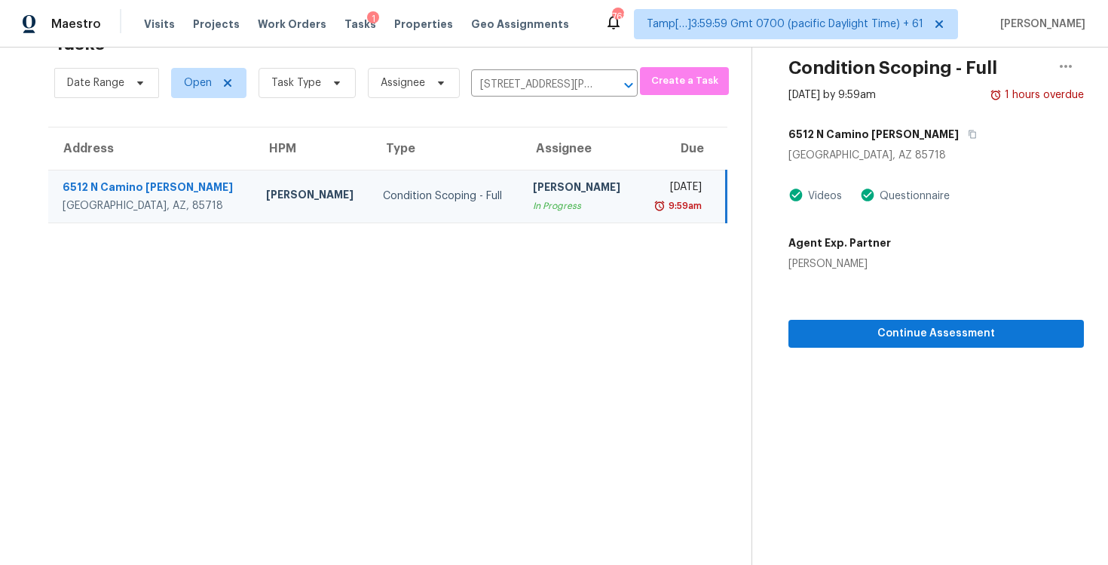
drag, startPoint x: 782, startPoint y: 267, endPoint x: 901, endPoint y: 266, distance: 118.3
click at [901, 266] on div "Condition Scoping - Full Sep 3rd 2025 by 9:59am 1 hours overdue 6512 N Camino K…" at bounding box center [918, 173] width 332 height 347
click at [901, 266] on div "Agent Exp. Partner Krystyna Deshmukh" at bounding box center [935, 250] width 295 height 42
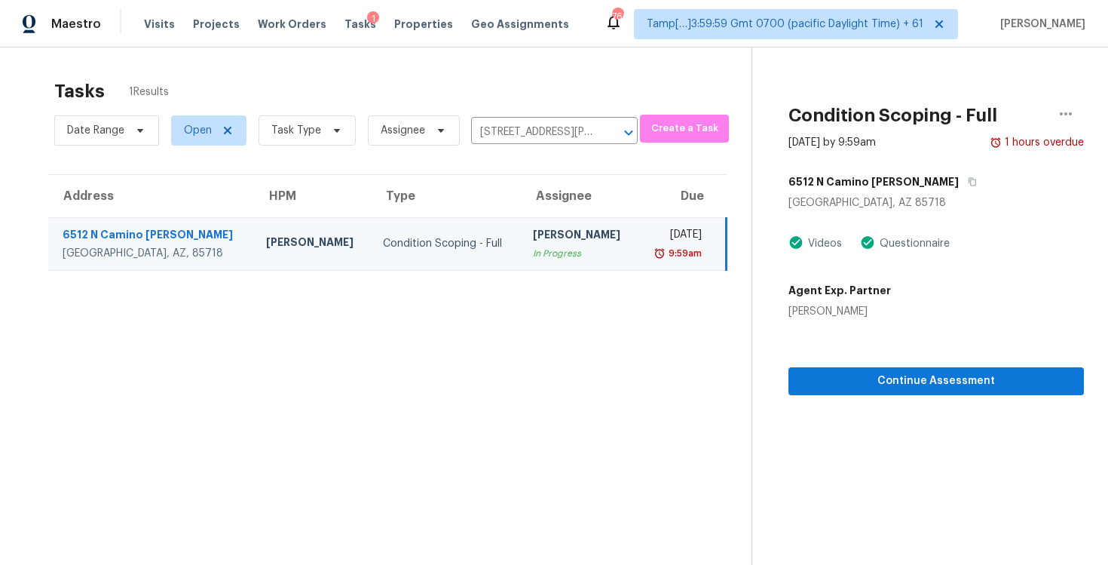
scroll to position [34, 0]
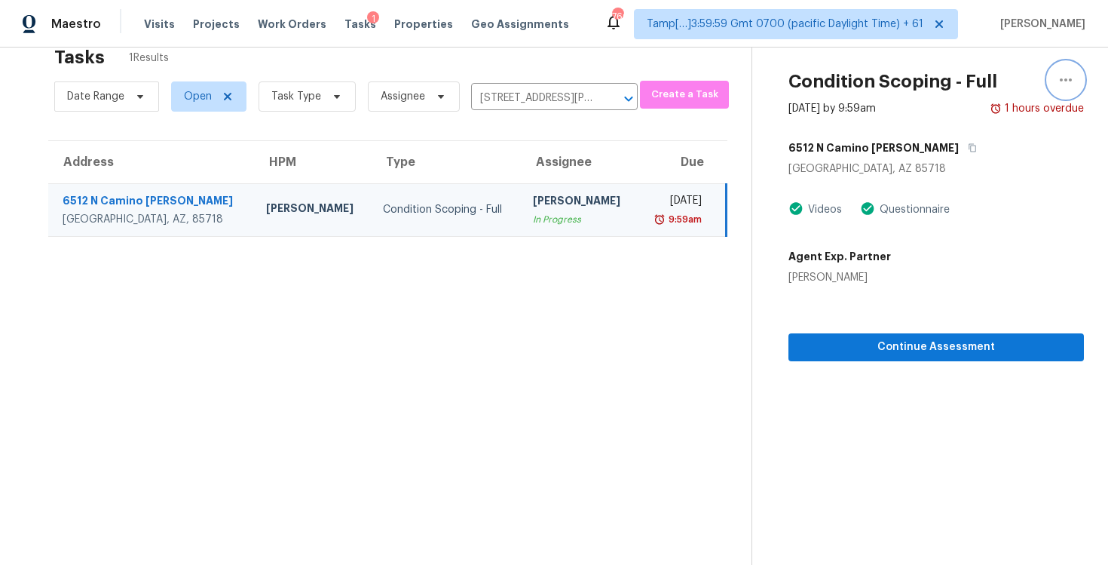
click at [1064, 84] on icon "button" at bounding box center [1066, 80] width 18 height 18
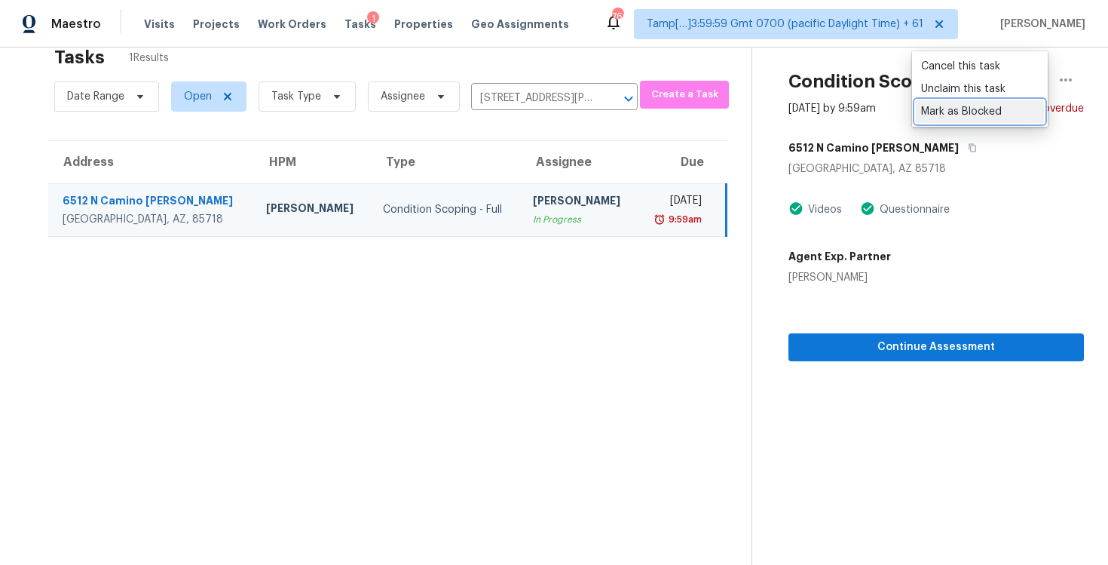
click at [950, 109] on div "Mark as Blocked" at bounding box center [980, 111] width 118 height 15
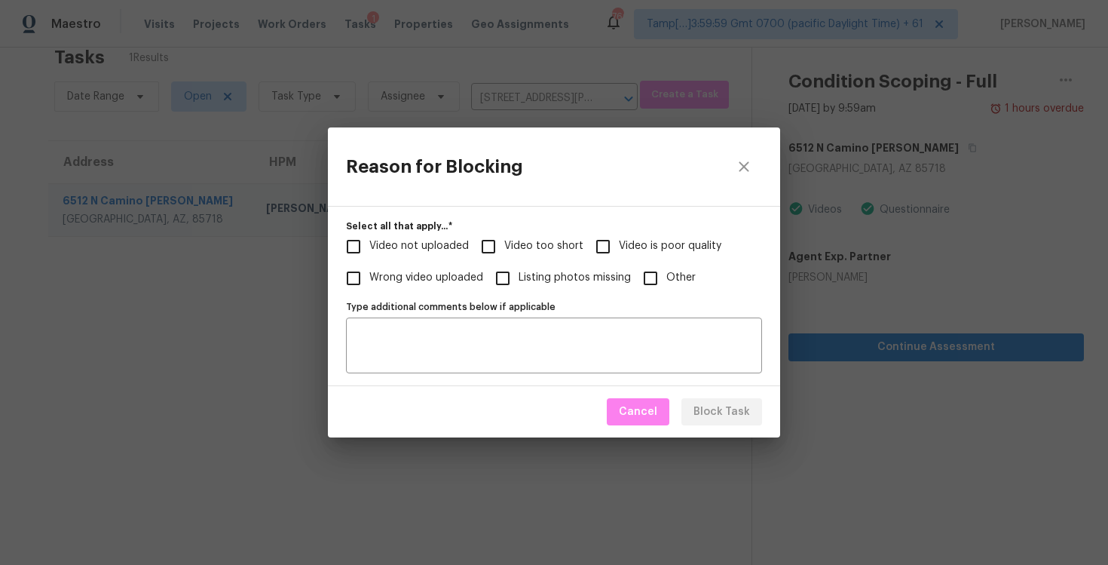
click at [475, 240] on input "Video too short" at bounding box center [489, 247] width 32 height 32
checkbox input "true"
click at [725, 407] on span "Block Task" at bounding box center [721, 411] width 57 height 19
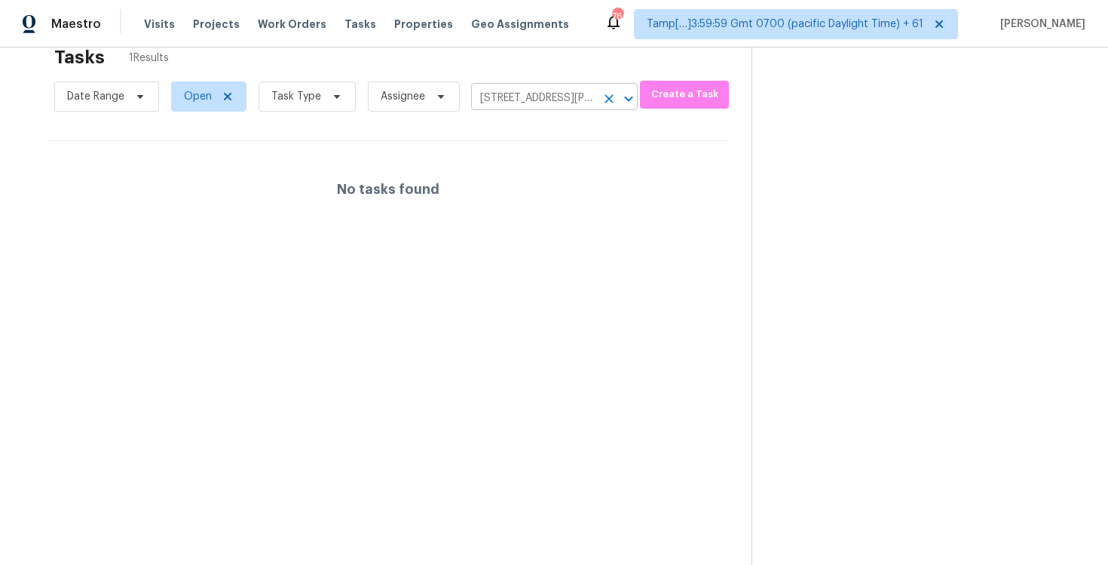
click at [594, 89] on div "6512 N Camino Katrina, Tucson, AZ 85718 ​" at bounding box center [554, 98] width 167 height 23
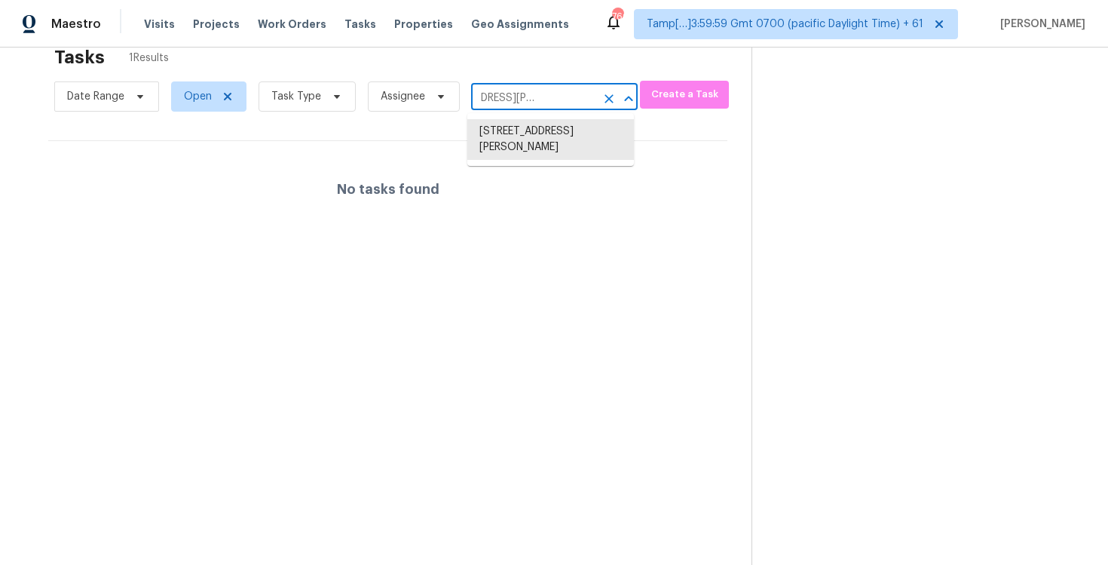
click at [601, 92] on icon "Clear" at bounding box center [608, 98] width 15 height 15
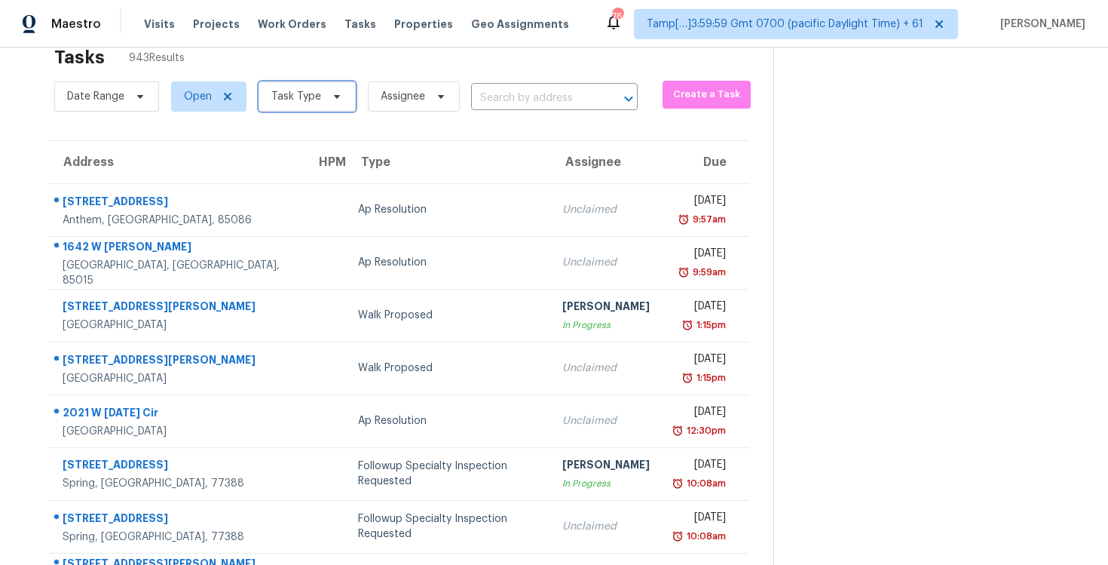
click at [340, 89] on span "Task Type" at bounding box center [307, 96] width 97 height 30
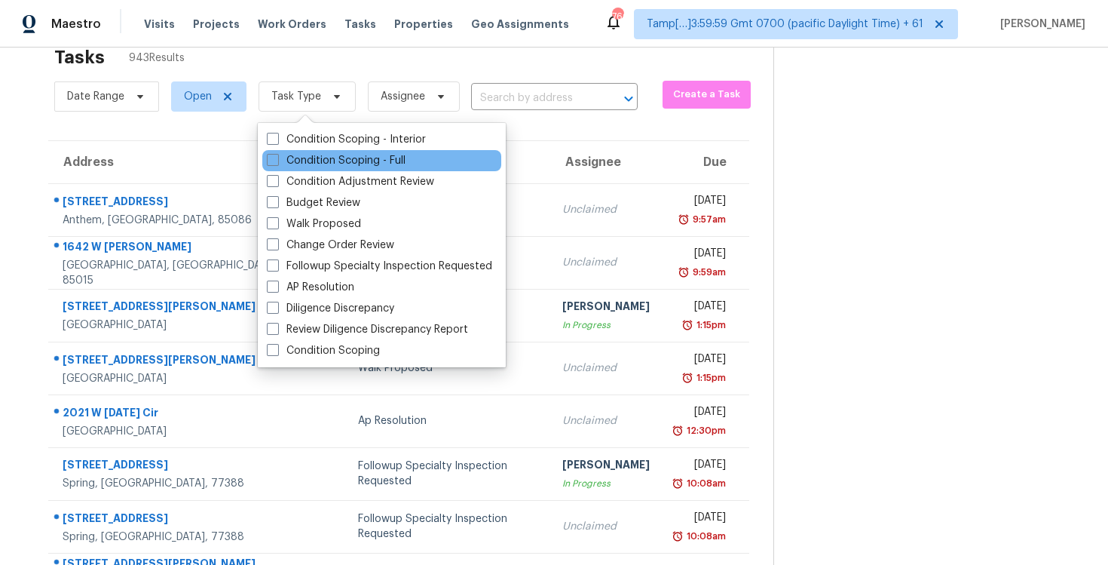
click at [326, 153] on label "Condition Scoping - Full" at bounding box center [336, 160] width 139 height 15
click at [277, 153] on input "Condition Scoping - Full" at bounding box center [272, 158] width 10 height 10
checkbox input "true"
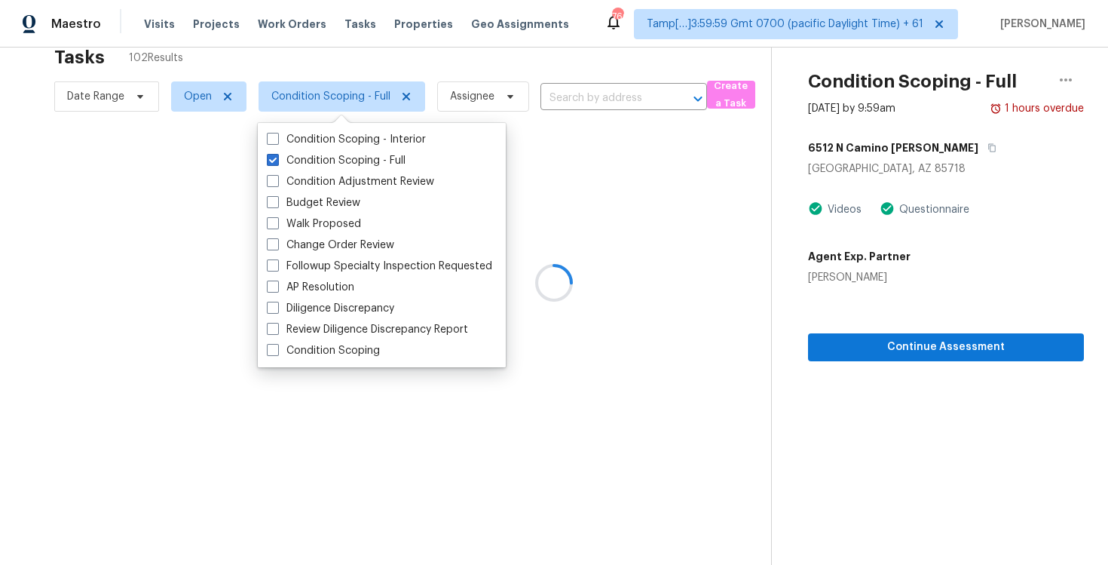
click at [243, 79] on div at bounding box center [554, 282] width 1108 height 565
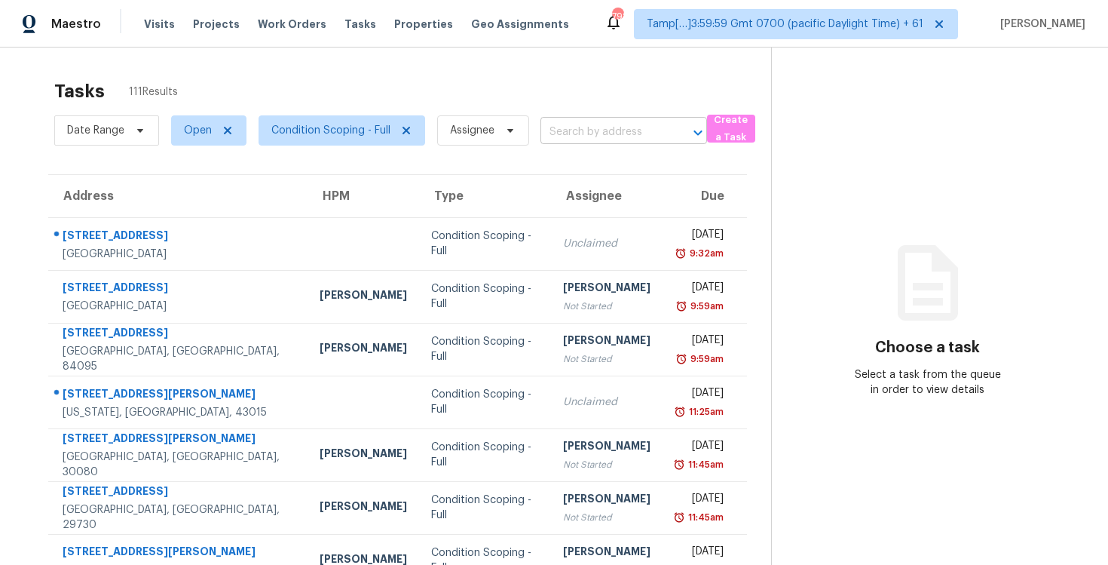
click at [590, 136] on input "text" at bounding box center [602, 132] width 124 height 23
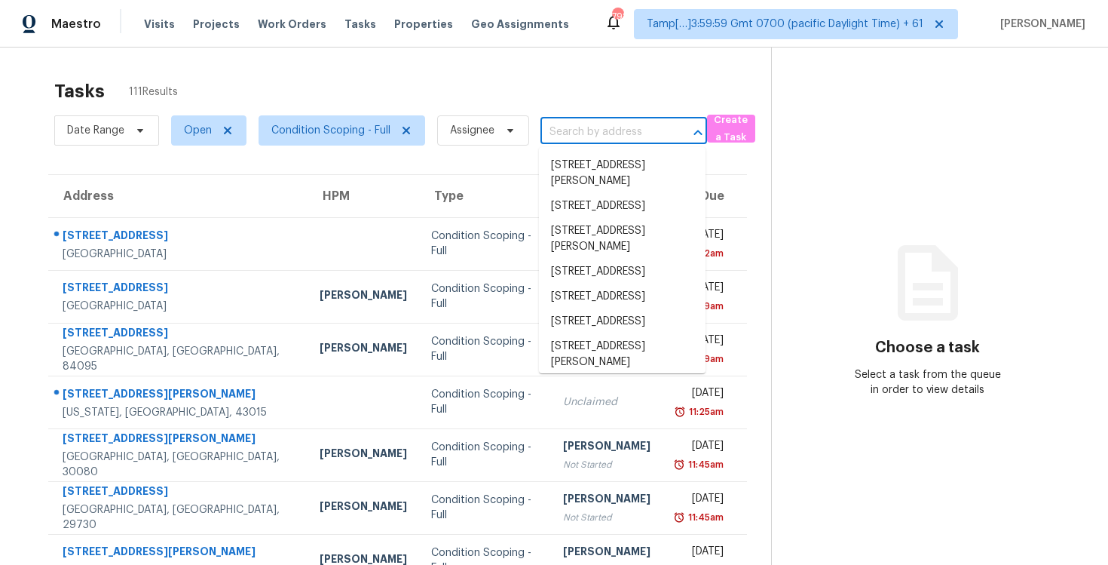
paste input "[STREET_ADDRESS][US_STATE]"
type input "[STREET_ADDRESS][US_STATE]"
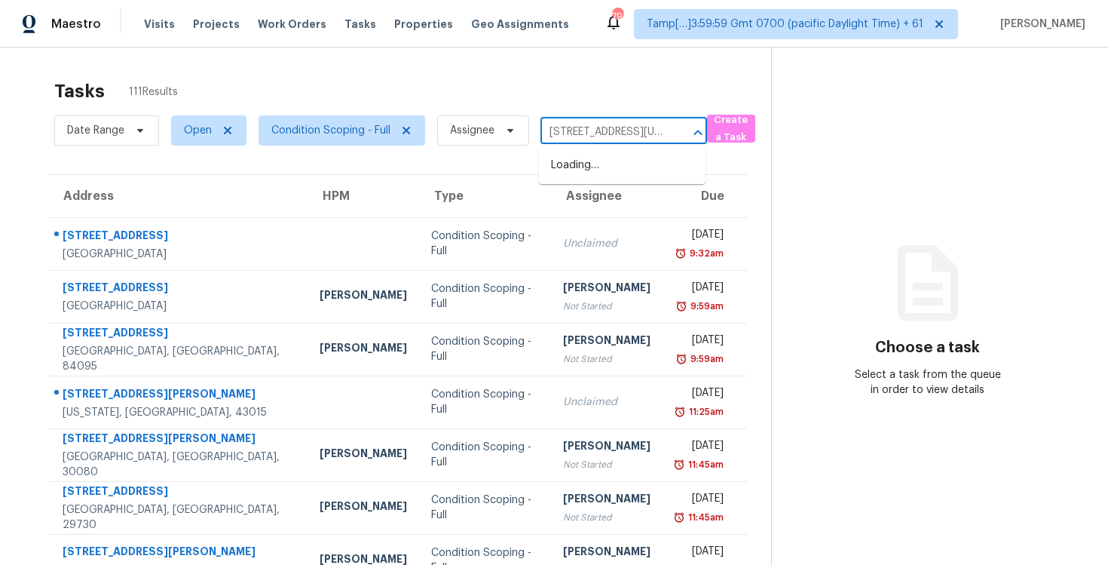
scroll to position [0, 89]
click at [608, 176] on li "[STREET_ADDRESS][US_STATE]" at bounding box center [622, 173] width 167 height 41
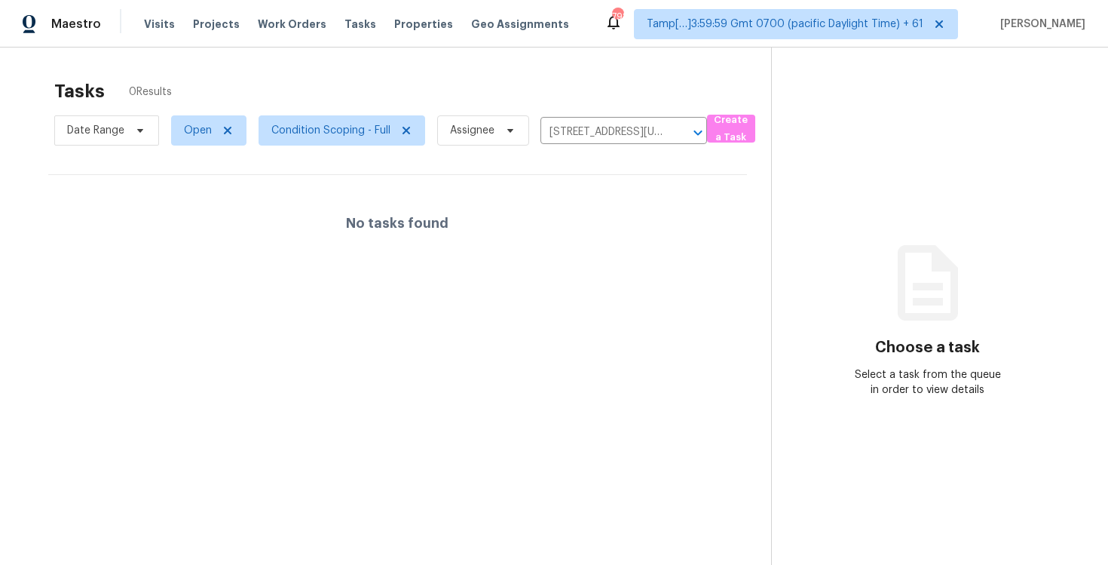
click at [387, 96] on div "Tasks 0 Results" at bounding box center [412, 91] width 717 height 39
click at [677, 127] on icon "Clear" at bounding box center [678, 132] width 15 height 15
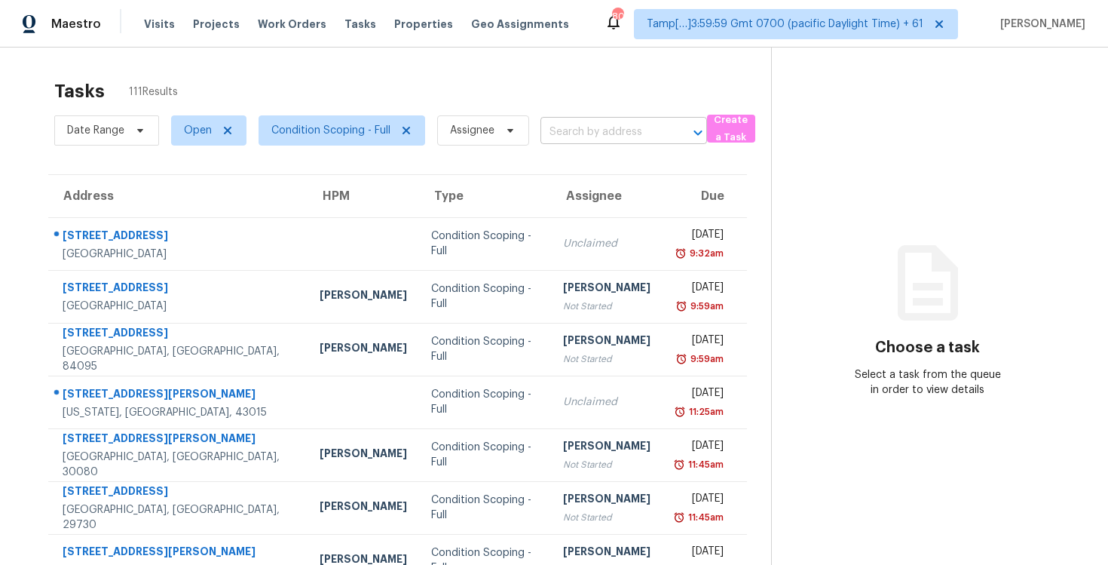
click at [593, 127] on input "text" at bounding box center [602, 132] width 124 height 23
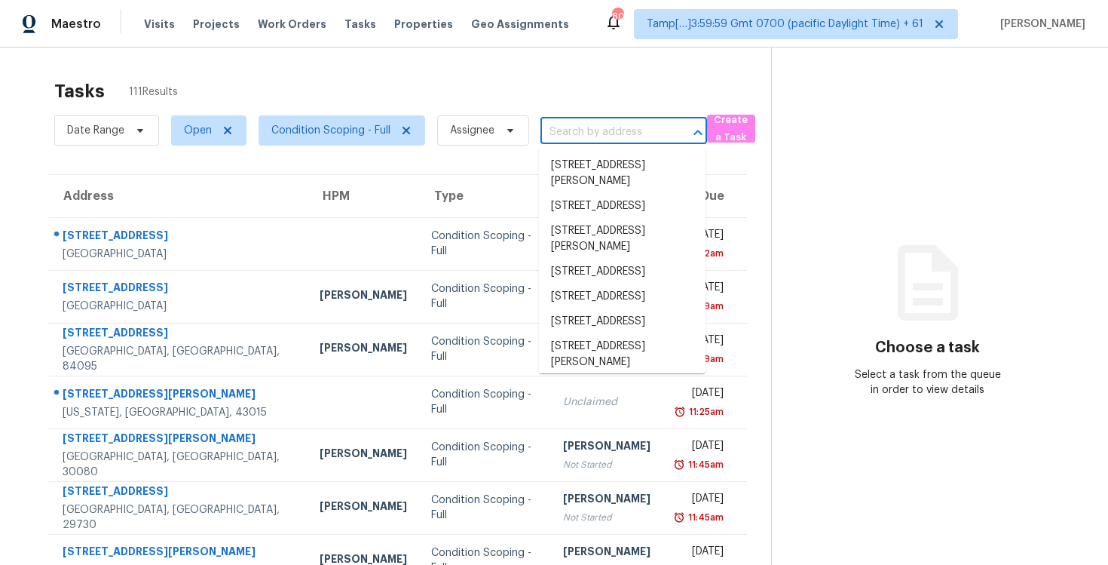
paste input "[STREET_ADDRESS][US_STATE]"
type input "[STREET_ADDRESS][US_STATE]"
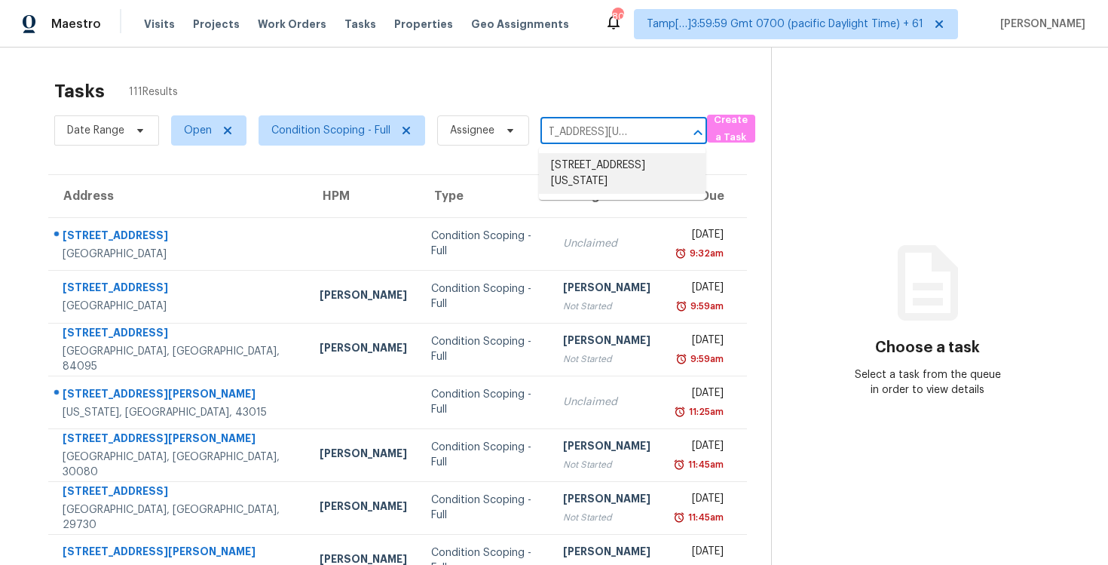
click at [617, 155] on li "[STREET_ADDRESS][US_STATE]" at bounding box center [622, 173] width 167 height 41
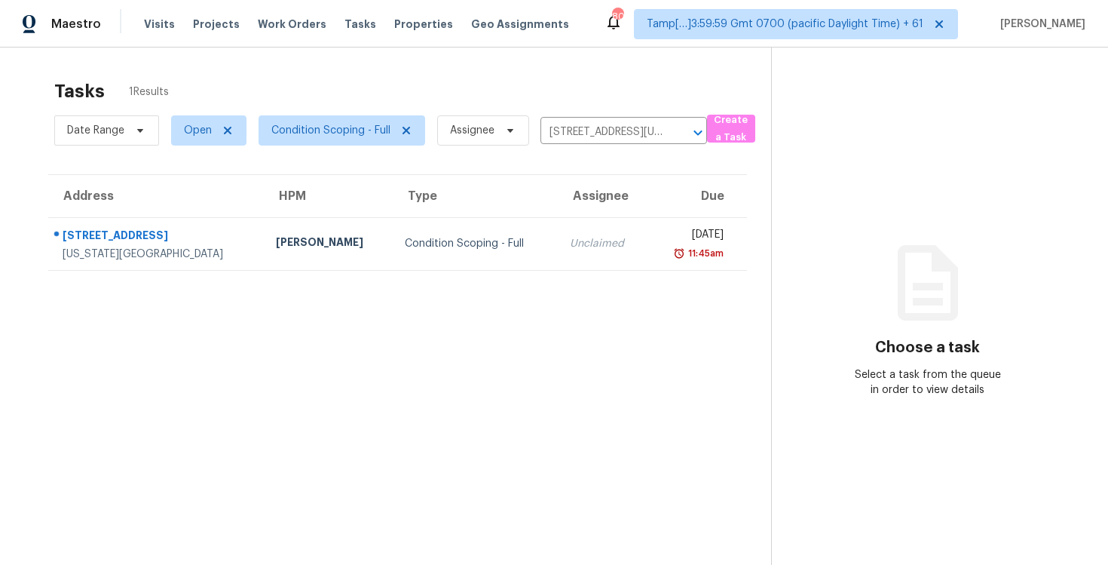
click at [660, 227] on div "[DATE]" at bounding box center [691, 236] width 63 height 19
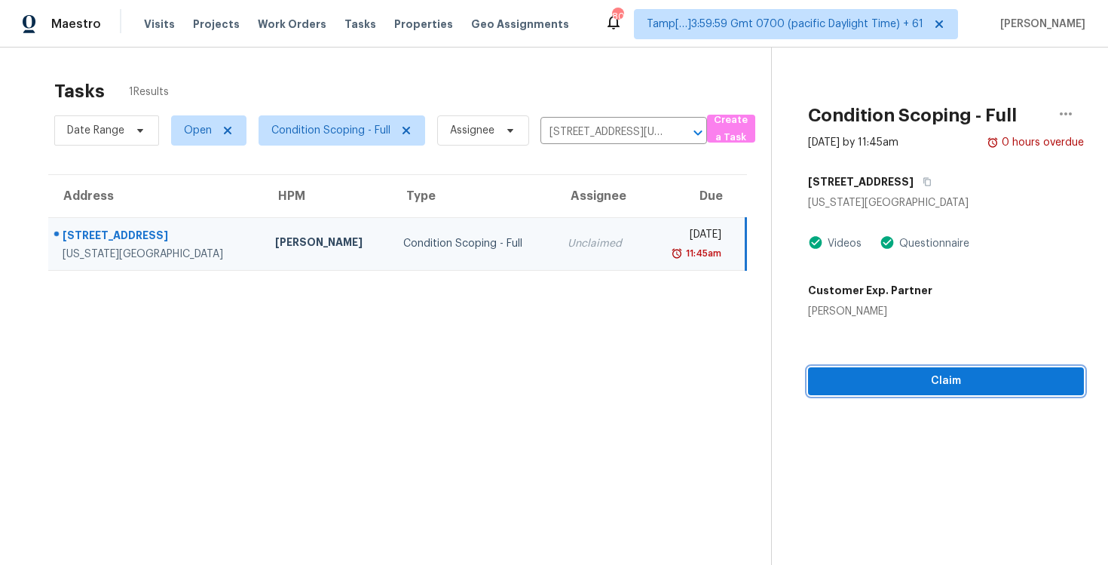
click at [928, 377] on span "Claim" at bounding box center [946, 381] width 252 height 19
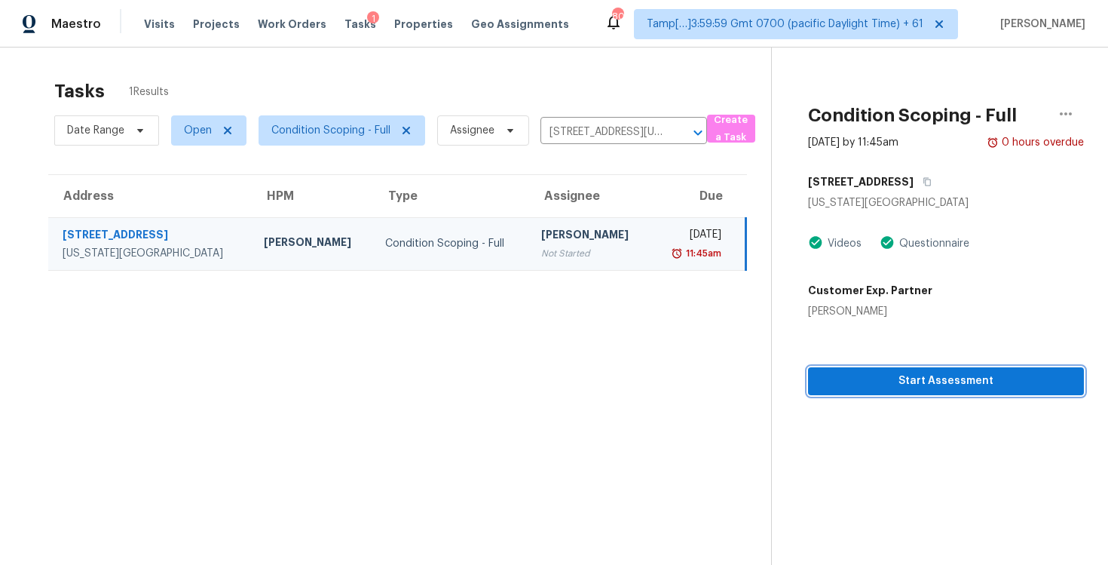
click at [928, 377] on span "Start Assessment" at bounding box center [946, 381] width 252 height 19
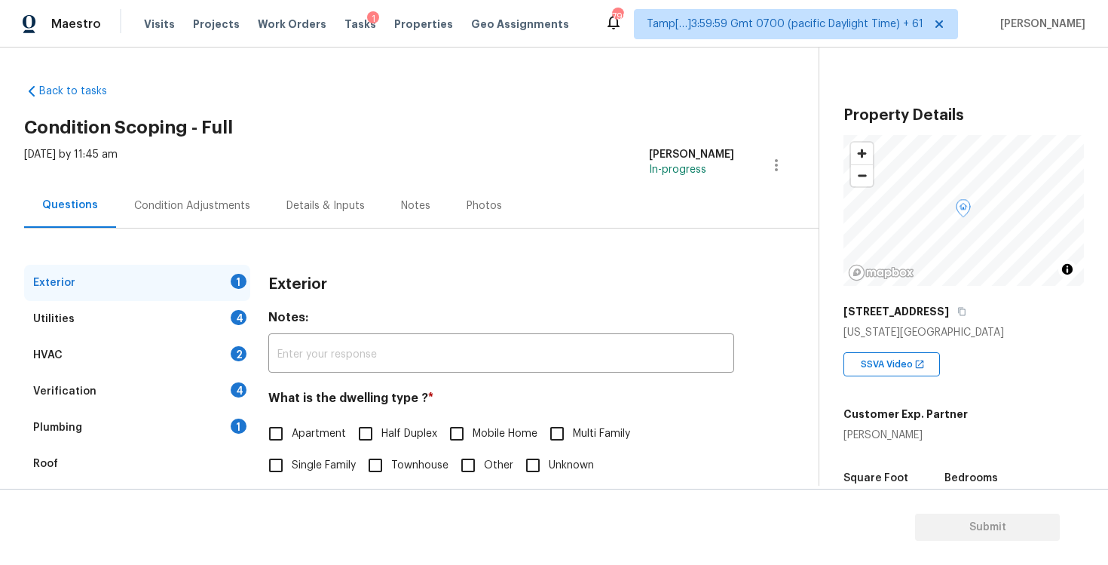
click at [201, 223] on div "Condition Adjustments" at bounding box center [192, 205] width 152 height 44
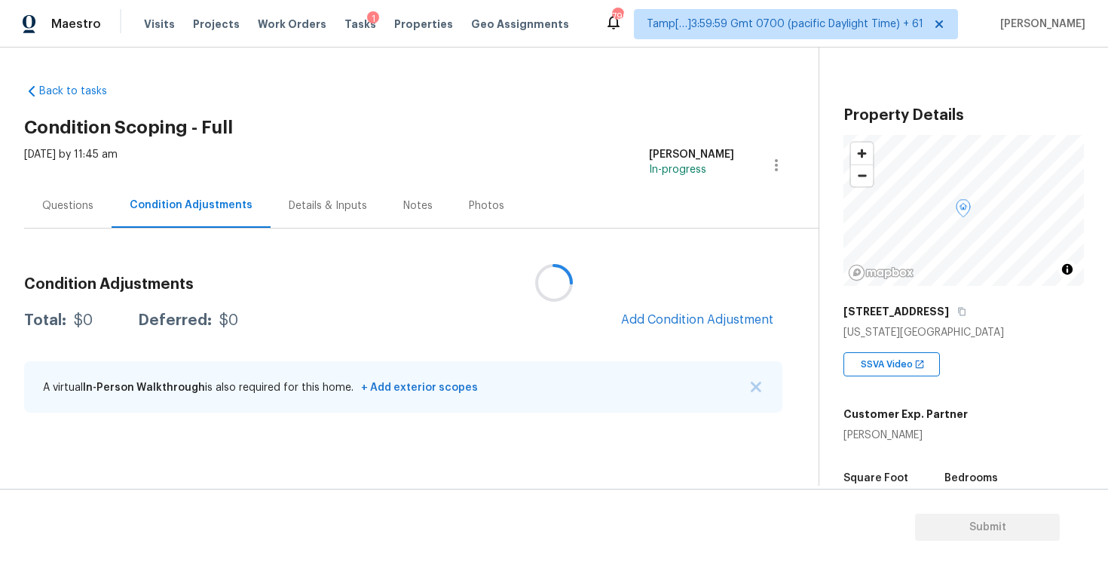
click at [658, 308] on div at bounding box center [554, 282] width 1108 height 565
click at [683, 316] on div at bounding box center [554, 282] width 1108 height 565
click at [683, 316] on span "Add Condition Adjustment" at bounding box center [697, 320] width 152 height 14
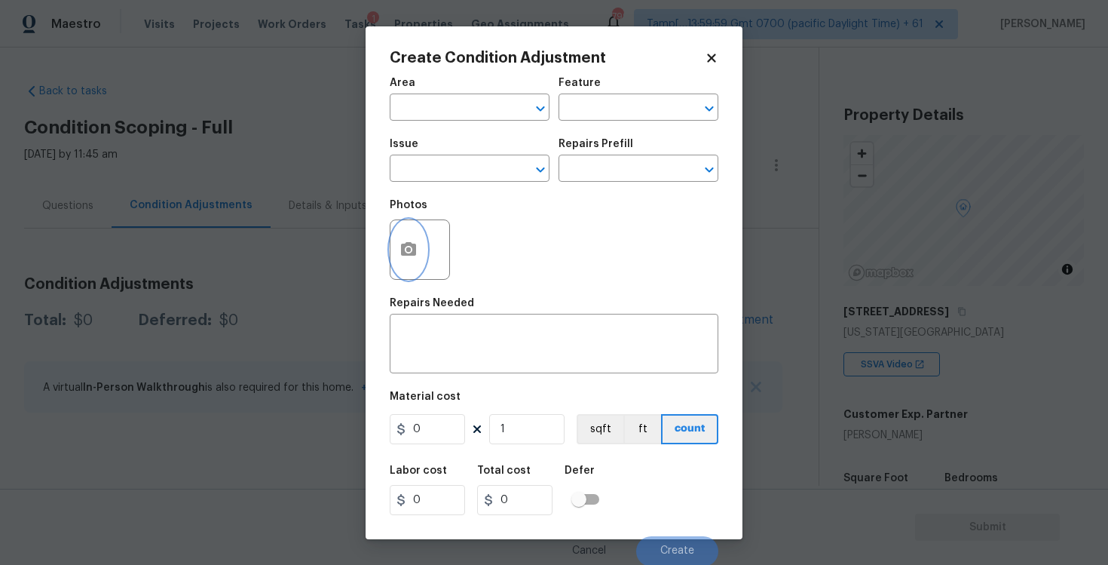
click at [406, 254] on icon "button" at bounding box center [408, 249] width 15 height 14
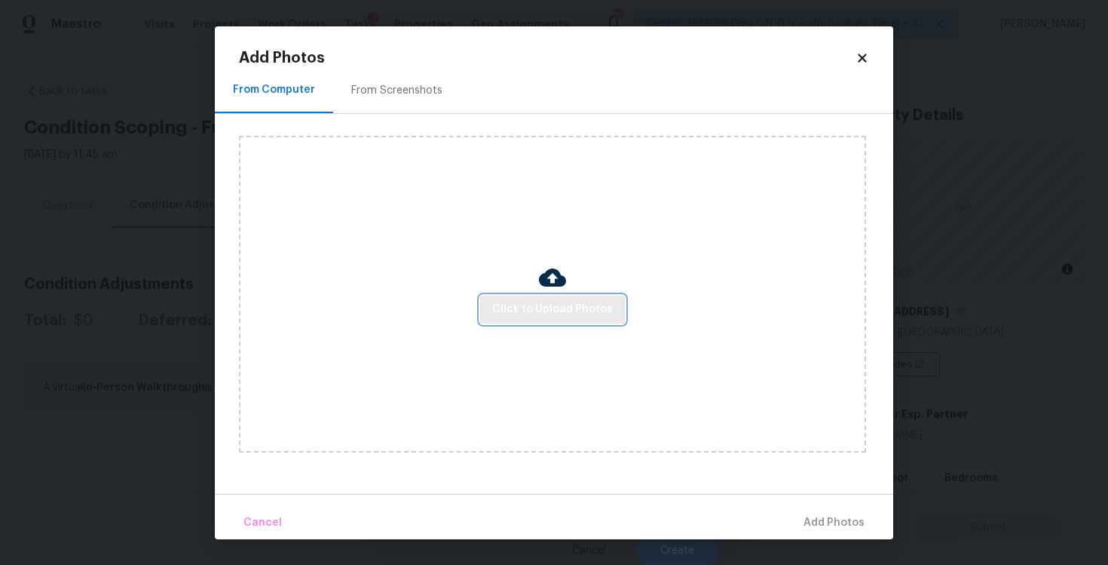
click at [577, 315] on span "Click to Upload Photos" at bounding box center [552, 309] width 121 height 19
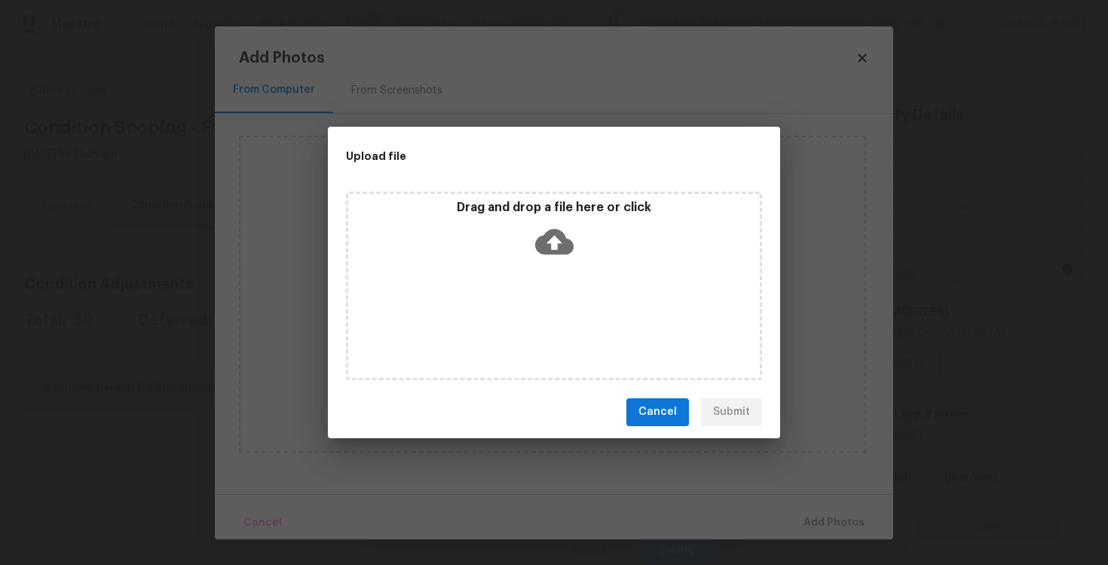
click at [551, 237] on icon at bounding box center [554, 241] width 38 height 38
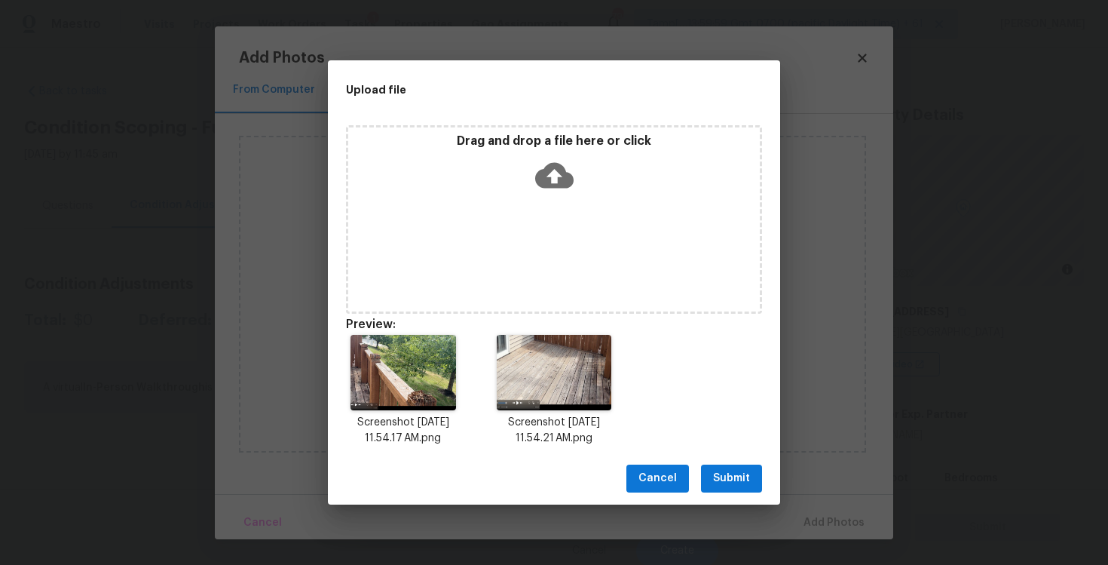
click at [743, 448] on div "Screenshot [DATE] 11.54.17 AM.png Screenshot [DATE] 11.54.21 AM.png" at bounding box center [554, 391] width 452 height 148
click at [744, 464] on button "Submit" at bounding box center [731, 478] width 61 height 28
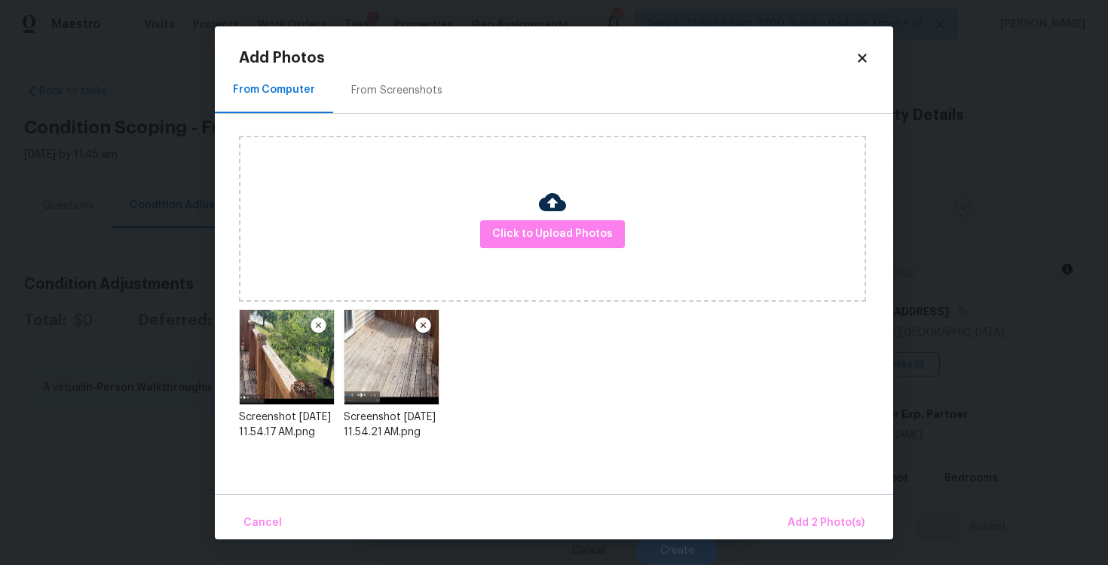
click at [810, 513] on div "Upload file Drag and drop a file here or click Cancel Submit" at bounding box center [554, 282] width 1108 height 565
click at [790, 520] on button "Add 2 Photo(s)" at bounding box center [826, 523] width 89 height 32
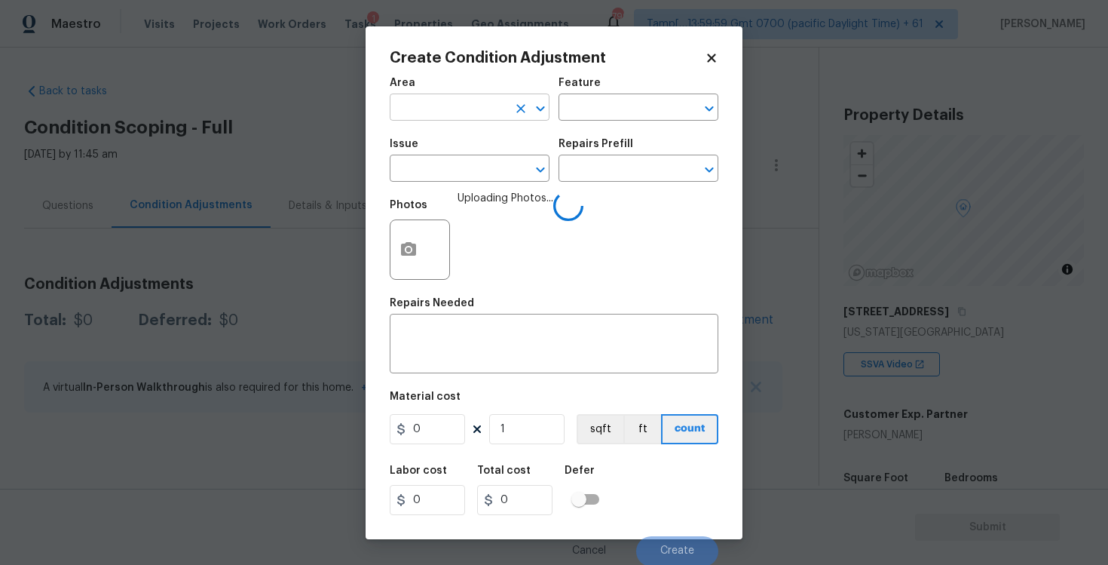
click at [420, 115] on input "text" at bounding box center [449, 108] width 118 height 23
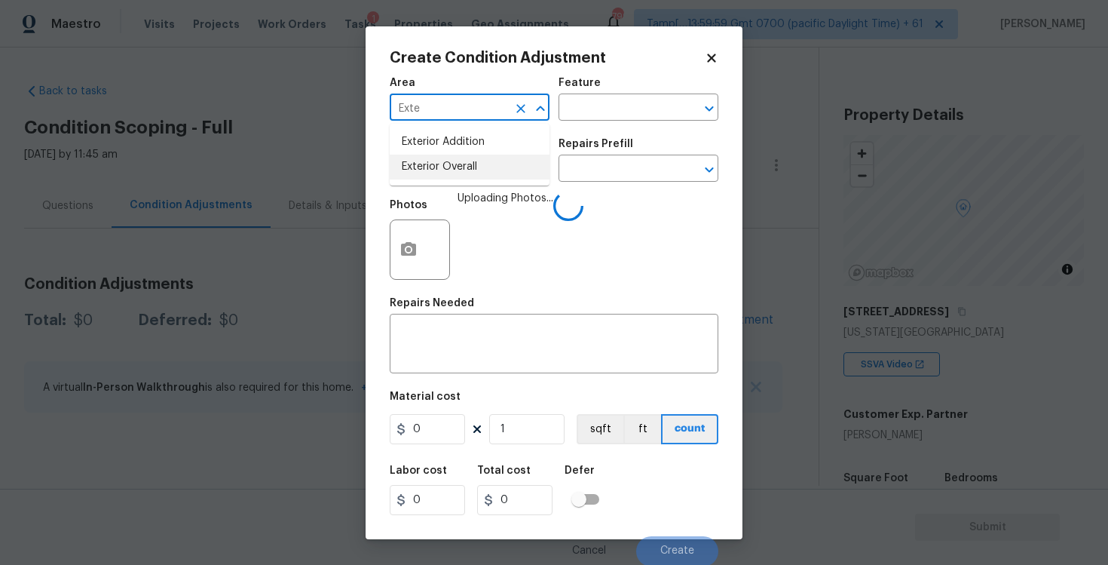
click at [430, 164] on li "Exterior Overall" at bounding box center [470, 167] width 160 height 25
type input "Exterior Overall"
click at [430, 164] on input "text" at bounding box center [449, 169] width 118 height 23
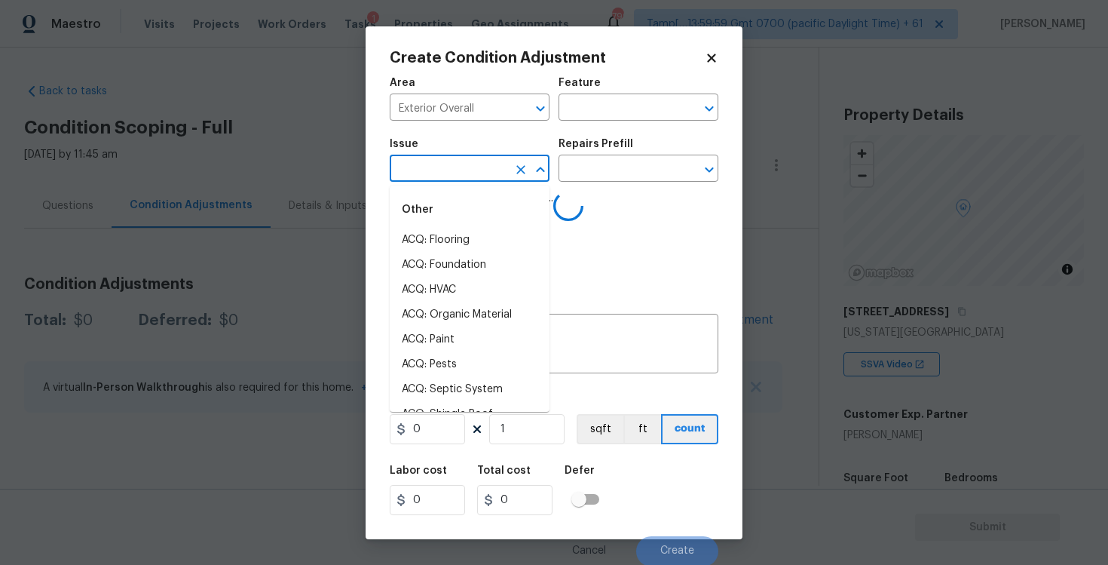
type input "r"
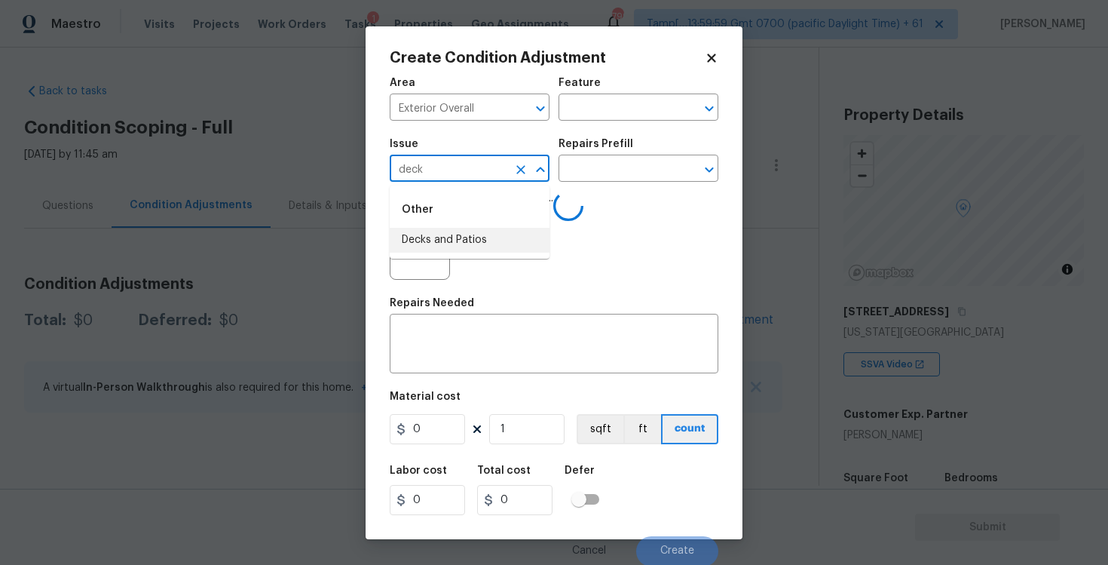
click at [432, 232] on li "Decks and Patios" at bounding box center [470, 240] width 160 height 25
type input "Decks and Patios"
click at [448, 333] on textarea at bounding box center [554, 345] width 311 height 32
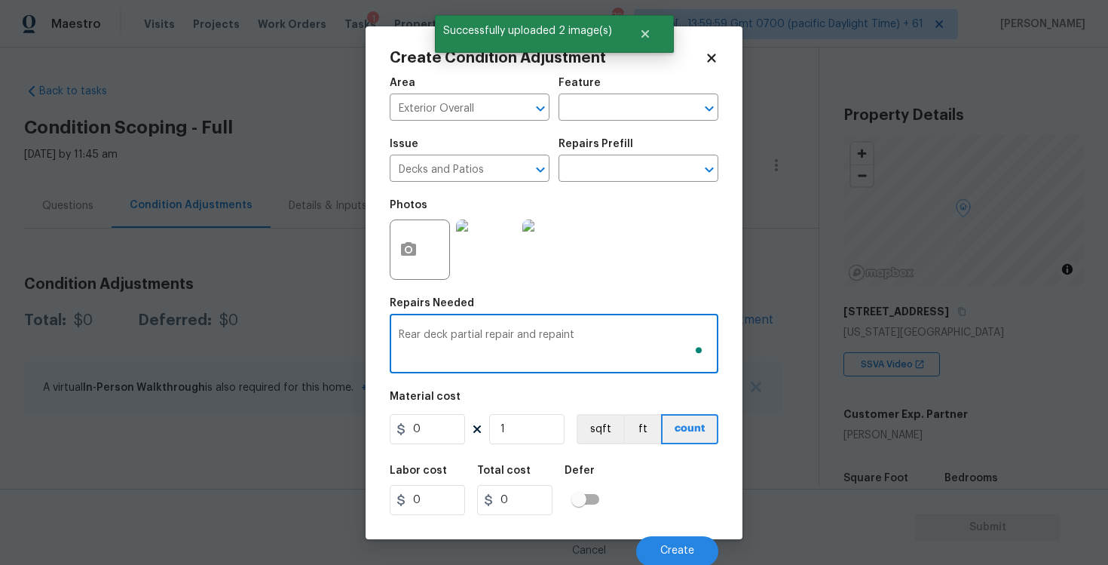
type textarea "Rear deck partial repair and repaint"
click at [438, 434] on input "0" at bounding box center [427, 429] width 75 height 30
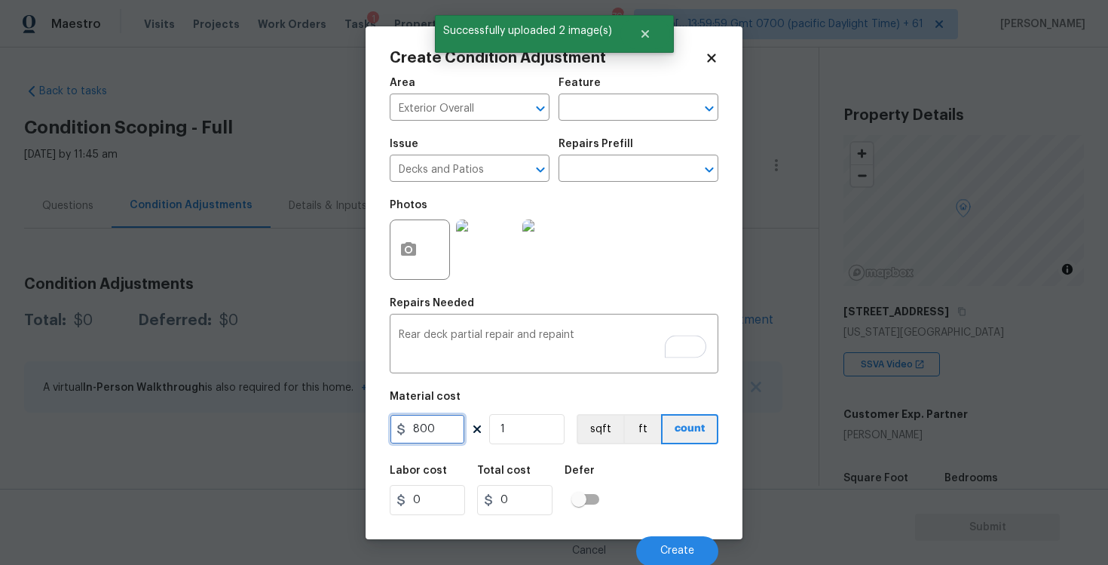
type input "800"
click at [628, 451] on div "Area Exterior Overall ​ Feature ​ Issue Decks and Patios ​ Repairs Prefill ​ Ph…" at bounding box center [554, 317] width 329 height 497
type input "800"
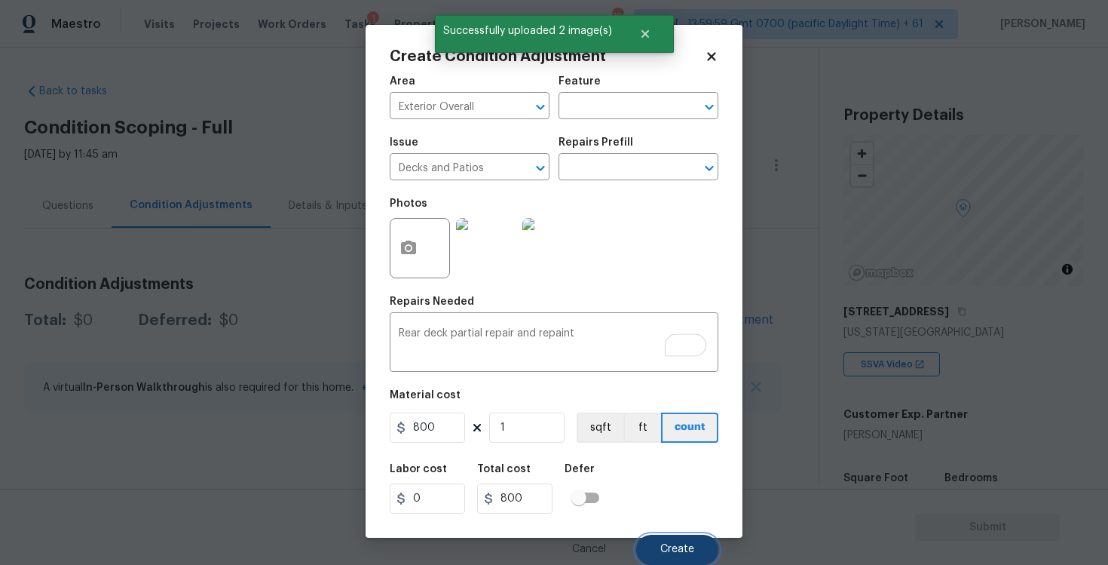
click at [665, 540] on button "Create" at bounding box center [677, 549] width 82 height 30
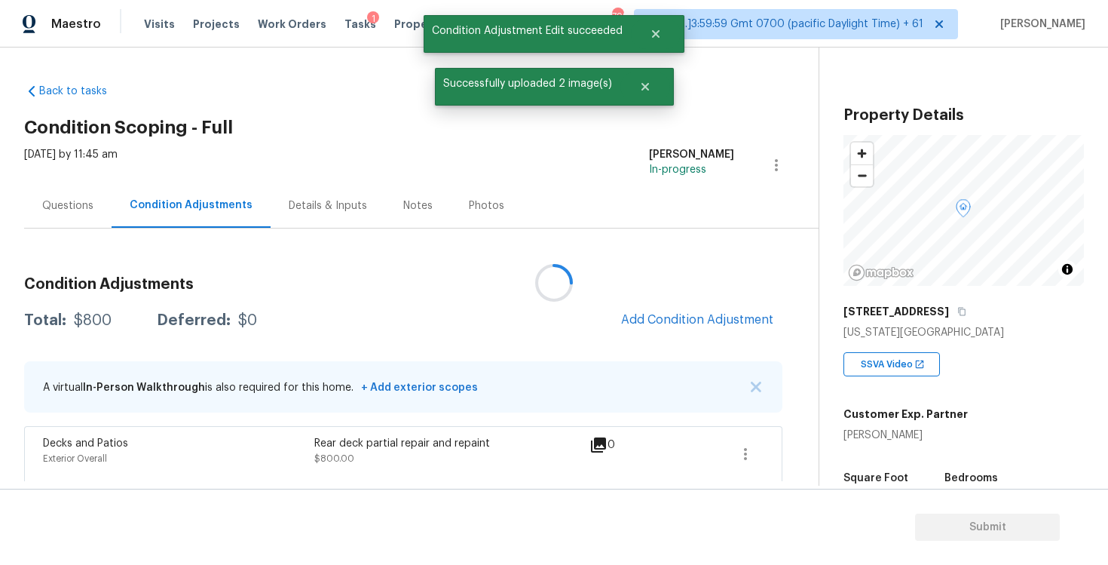
scroll to position [0, 0]
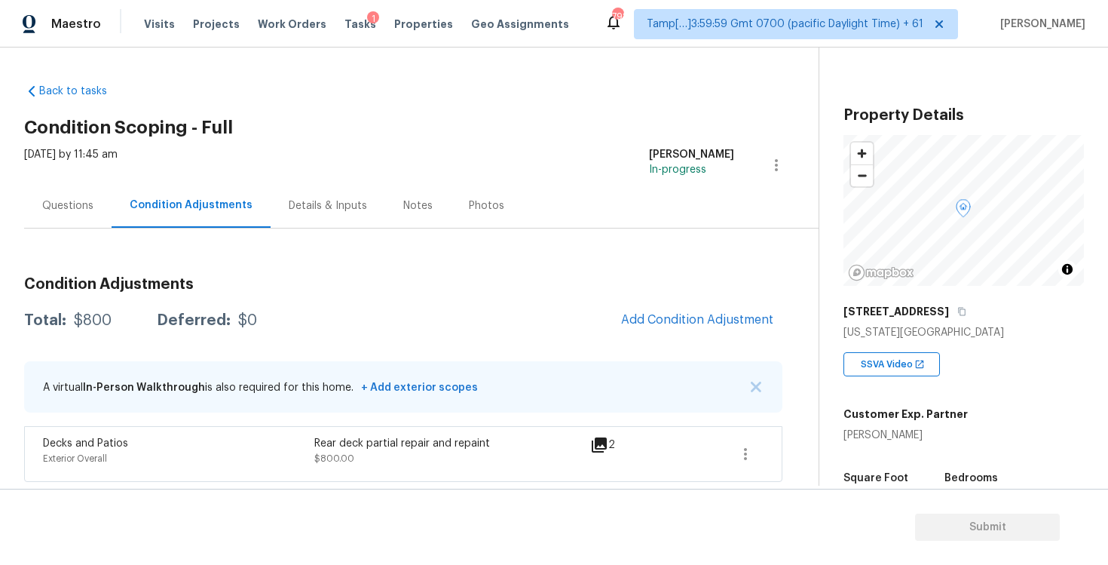
click at [528, 326] on div "Total: $800 Deferred: $0 Add Condition Adjustment" at bounding box center [403, 320] width 758 height 33
click at [716, 308] on button "Add Condition Adjustment" at bounding box center [697, 319] width 170 height 32
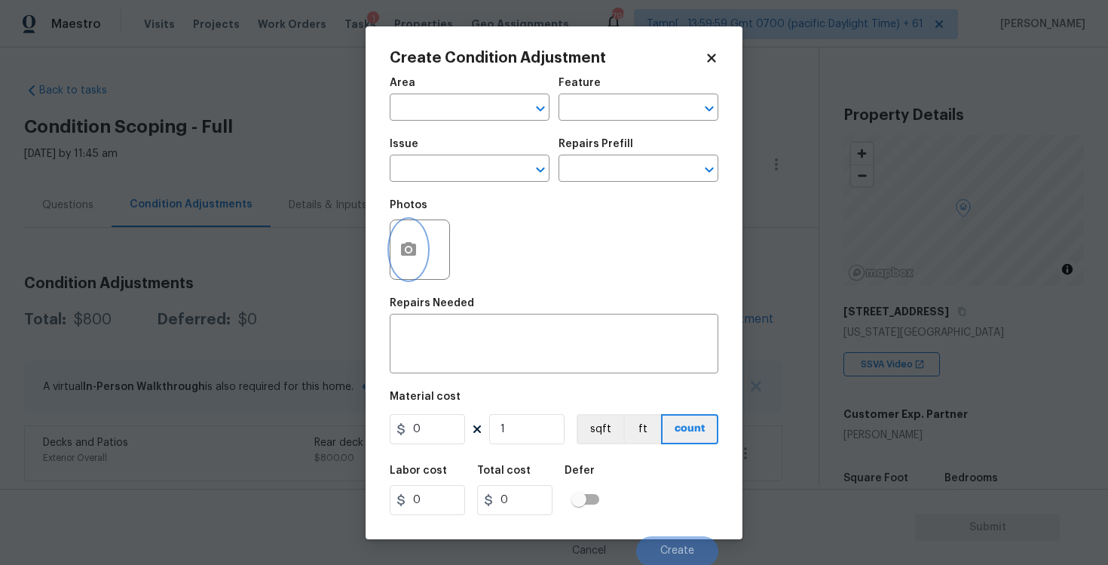
click at [403, 241] on icon "button" at bounding box center [408, 249] width 18 height 18
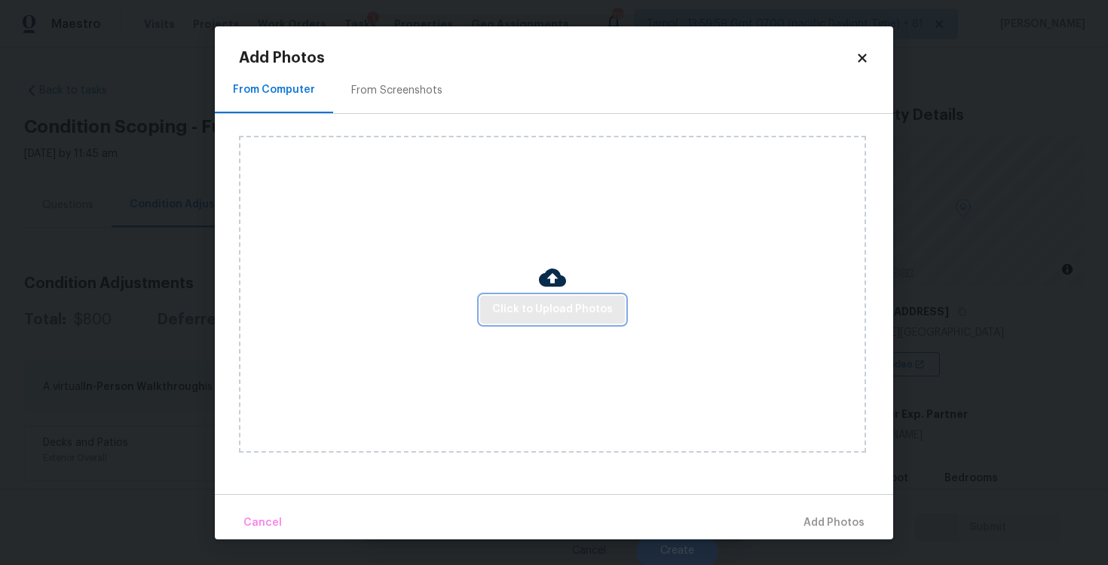
click at [540, 301] on span "Click to Upload Photos" at bounding box center [552, 309] width 121 height 19
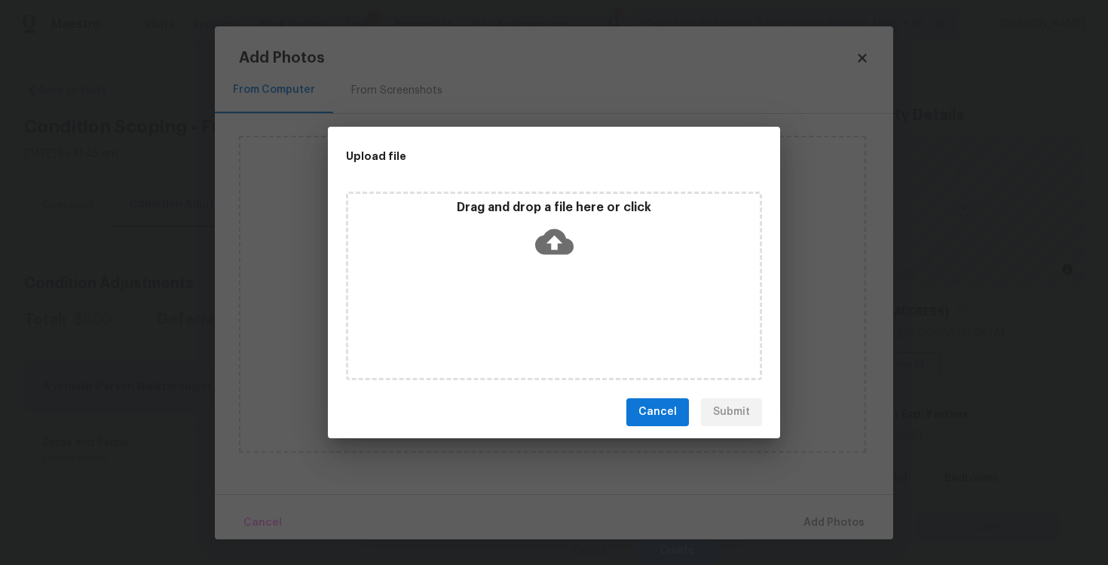
click at [619, 282] on div "Drag and drop a file here or click" at bounding box center [554, 285] width 416 height 188
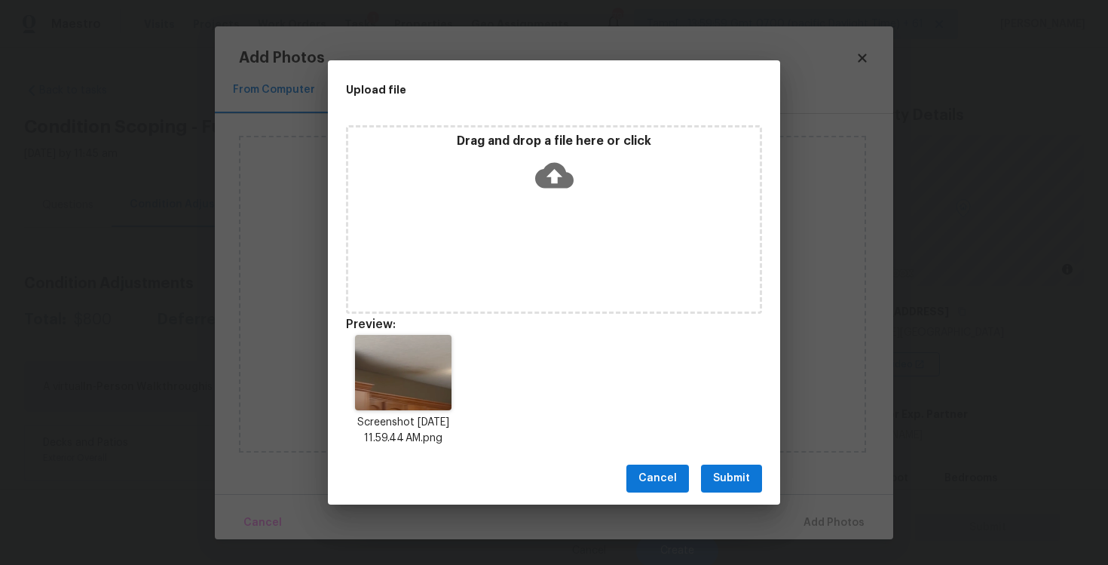
click at [742, 461] on div "Cancel Submit" at bounding box center [554, 478] width 452 height 52
click at [742, 470] on span "Submit" at bounding box center [731, 478] width 37 height 19
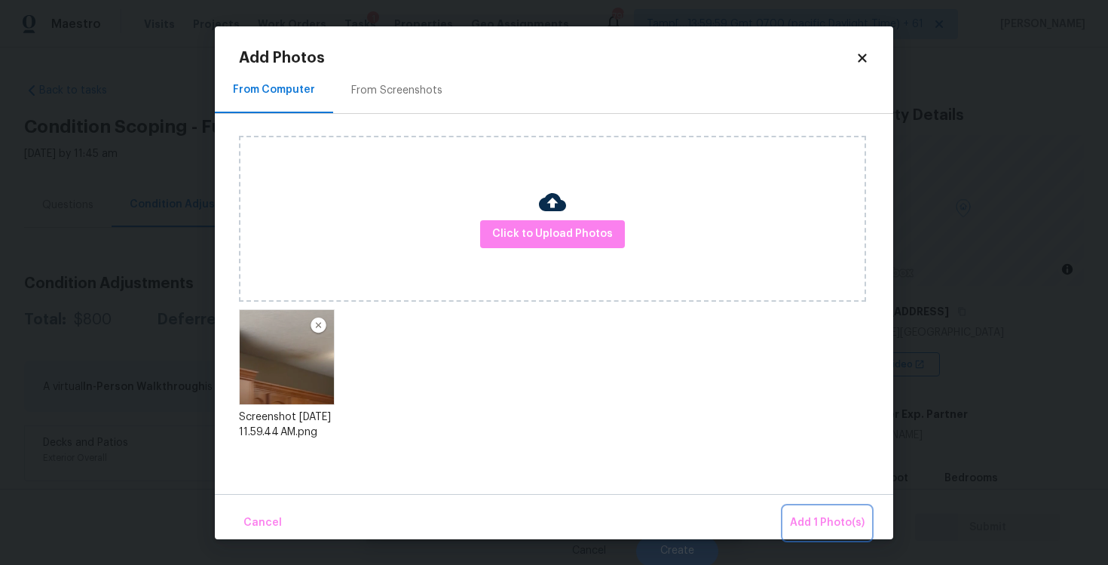
click at [799, 509] on button "Add 1 Photo(s)" at bounding box center [827, 523] width 87 height 32
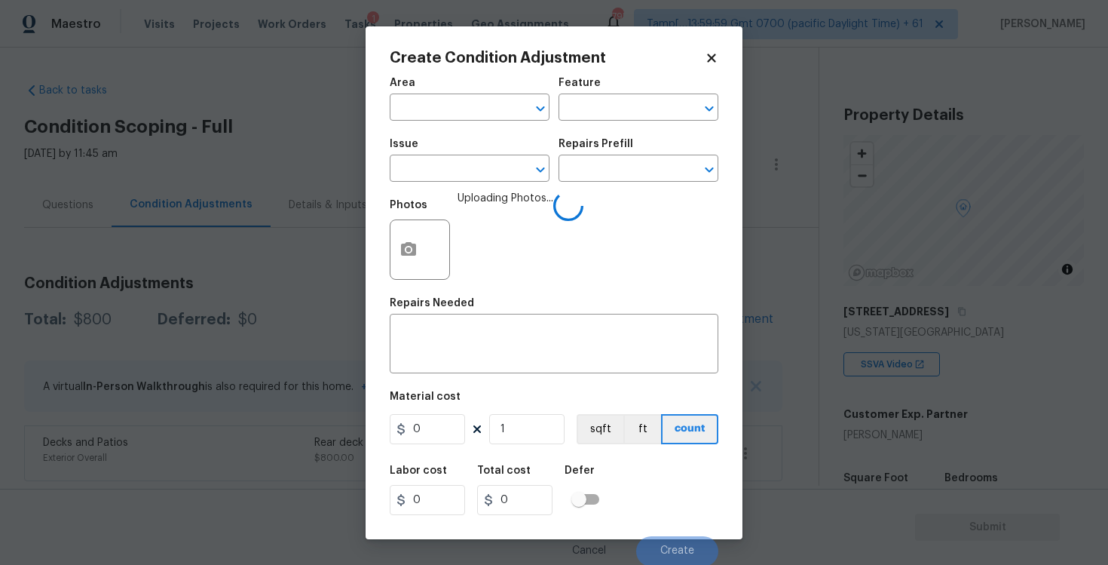
click at [424, 124] on span "Area ​" at bounding box center [470, 99] width 160 height 61
click at [441, 105] on input "text" at bounding box center [449, 108] width 118 height 23
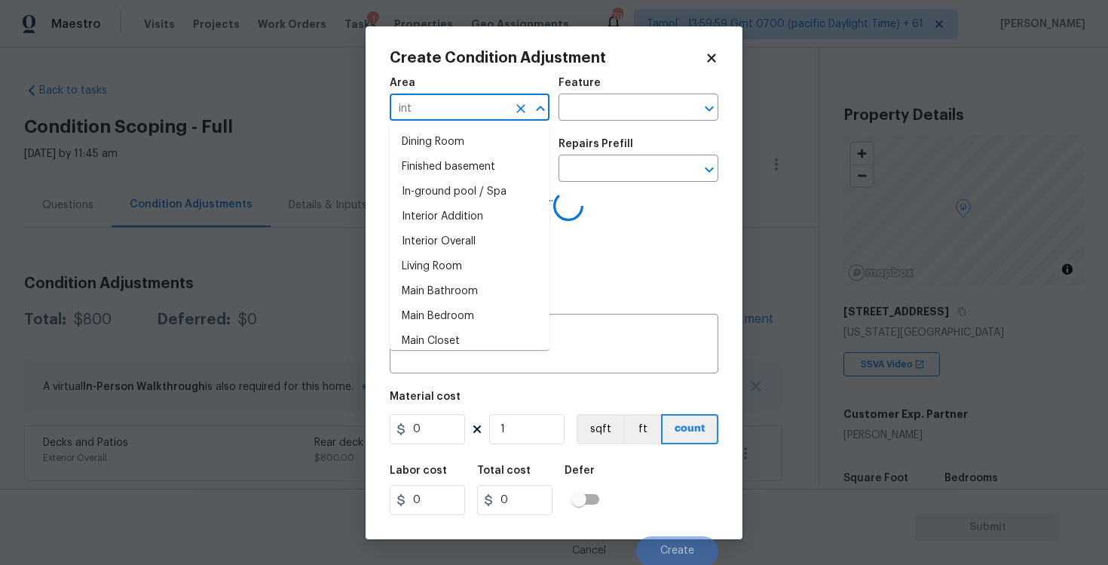
type input "inte"
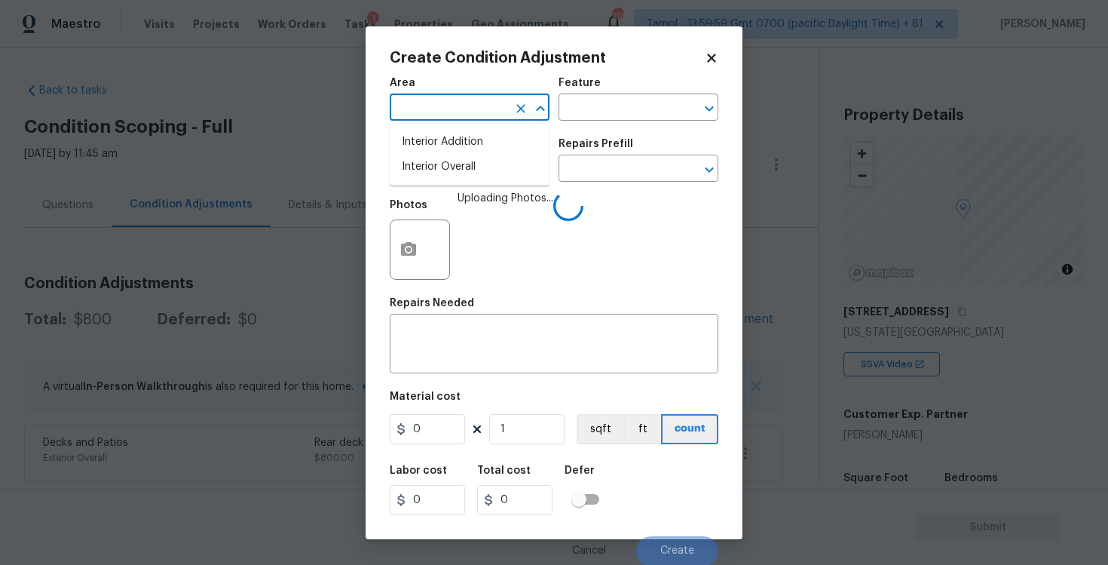
type input "r"
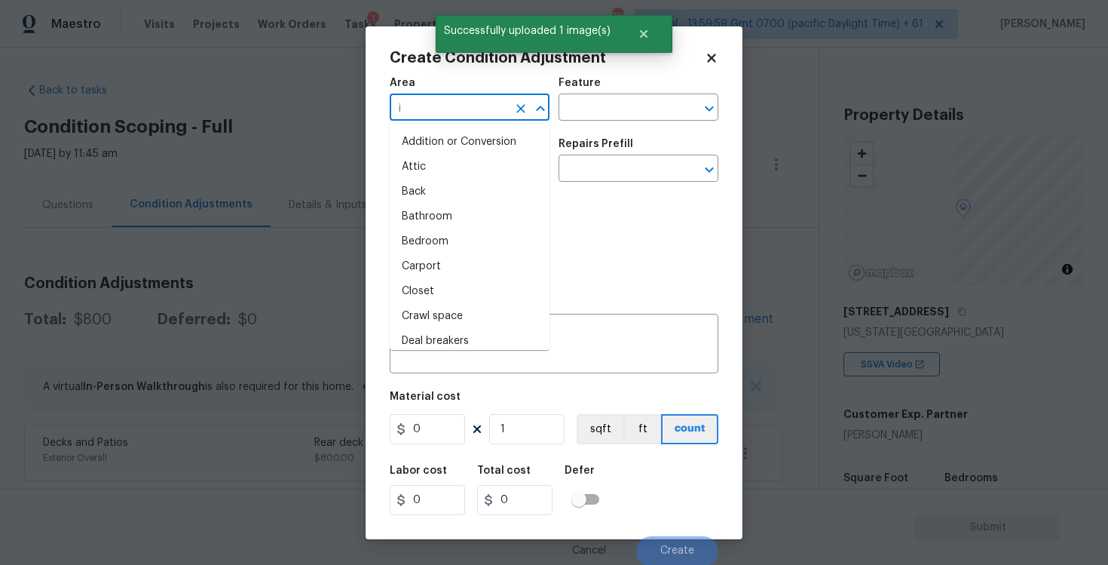
type input "in"
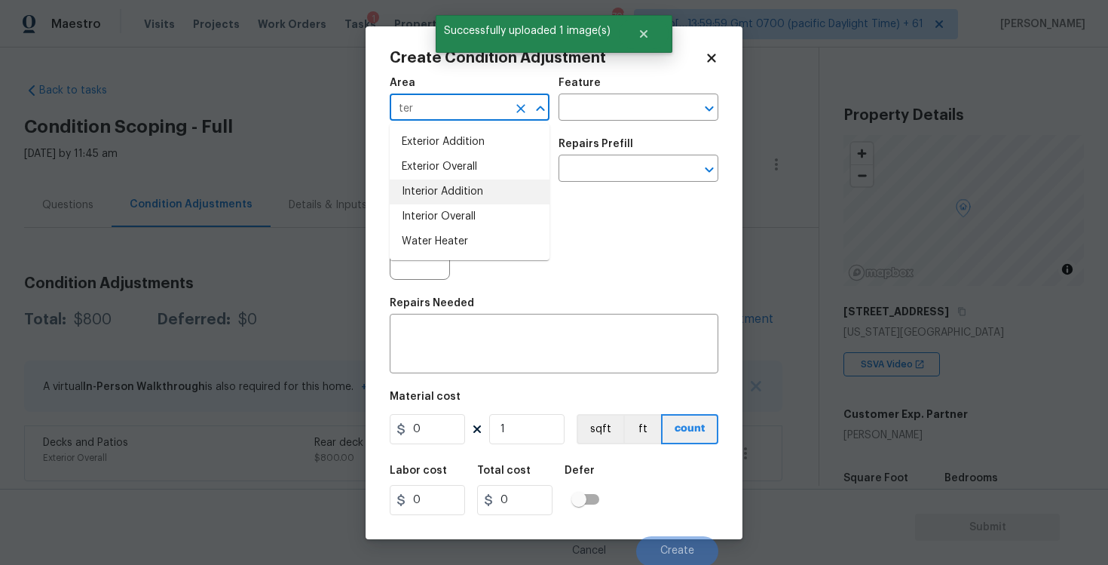
click at [458, 209] on li "Interior Overall" at bounding box center [470, 216] width 160 height 25
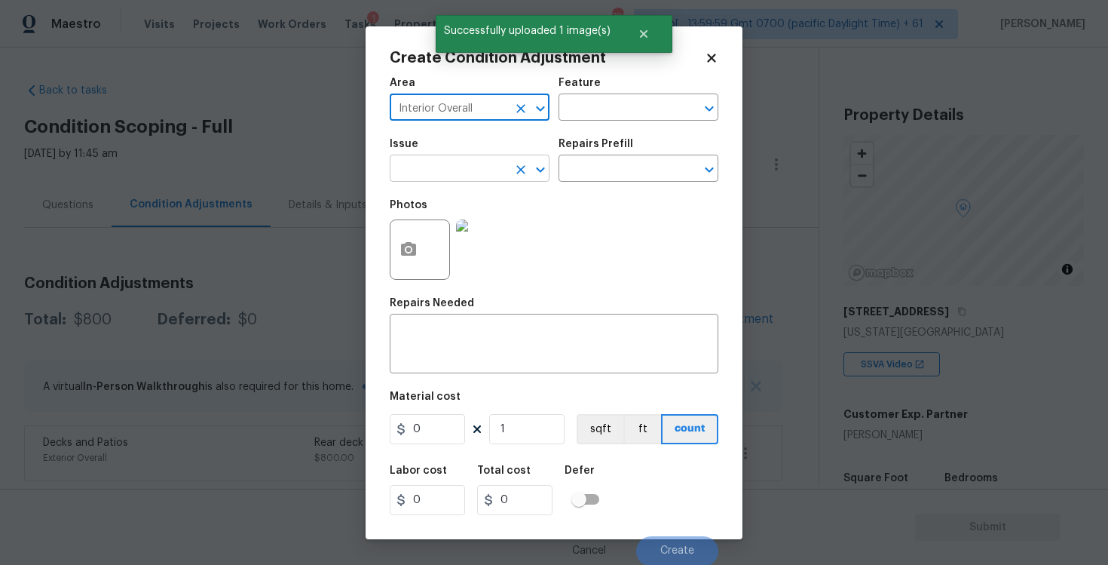
type input "Interior Overall"
click at [452, 176] on input "text" at bounding box center [449, 169] width 118 height 23
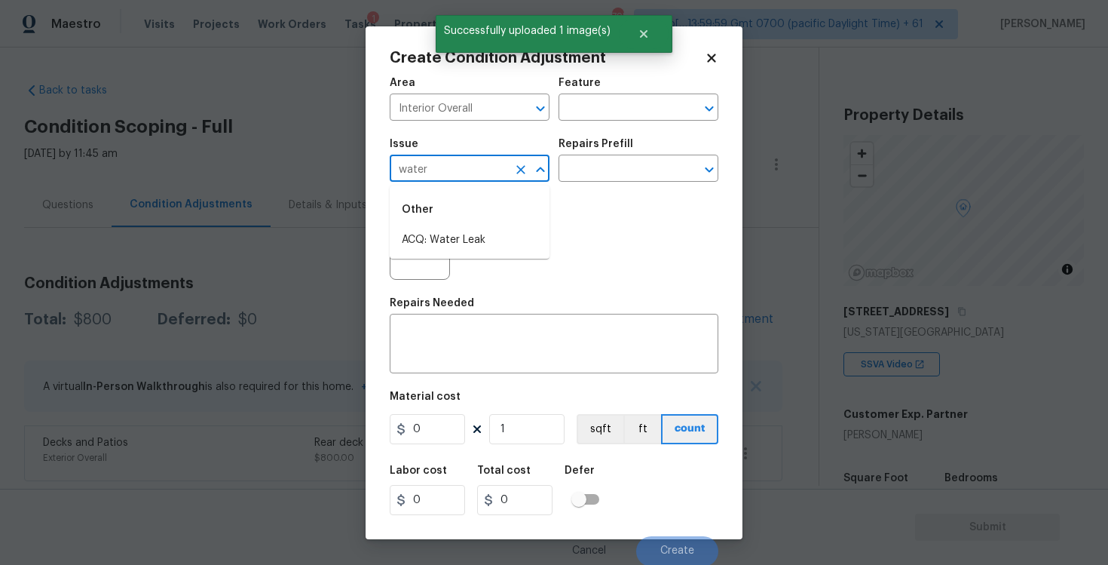
click at [457, 232] on li "ACQ: Water Leak" at bounding box center [470, 240] width 160 height 25
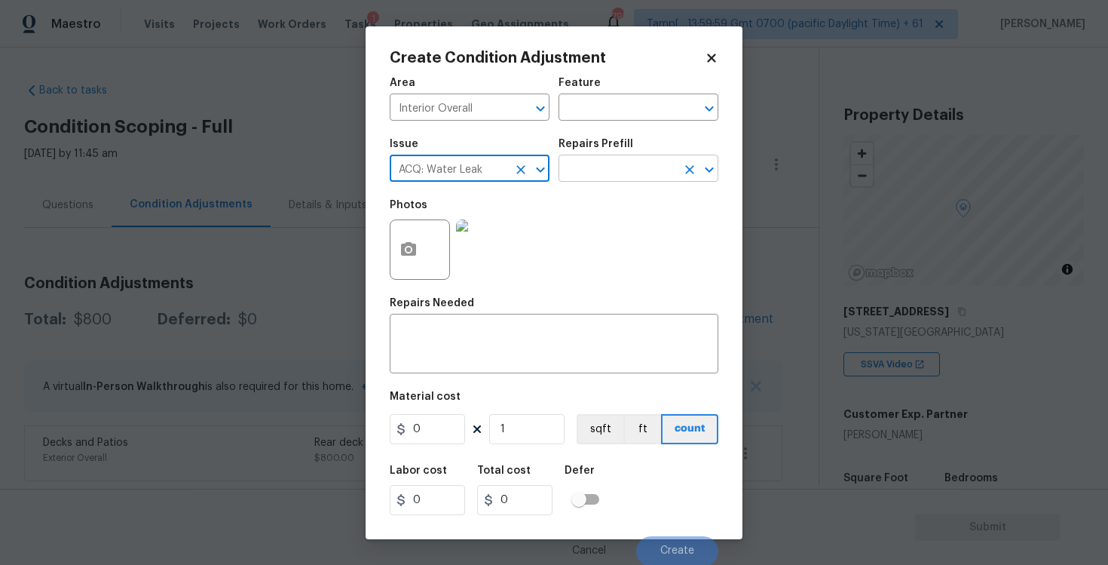
type input "ACQ: Water Leak"
click at [635, 158] on input "text" at bounding box center [618, 169] width 118 height 23
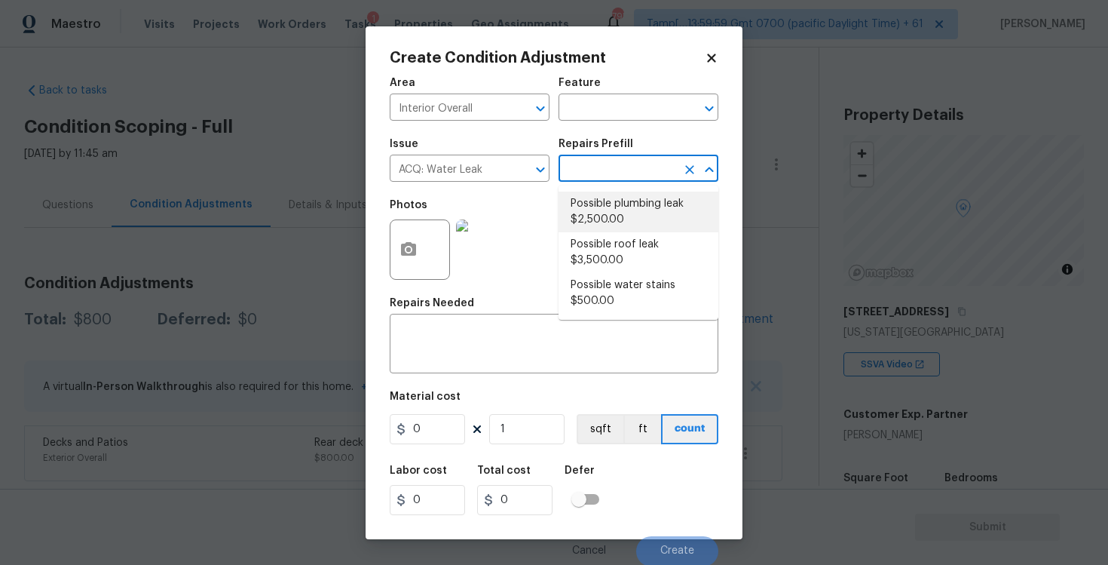
click at [633, 212] on li "Possible plumbing leak $2,500.00" at bounding box center [639, 211] width 160 height 41
type input "Acquisition"
type textarea "Acquisition Scope: Possible plumbing leak"
type input "2500"
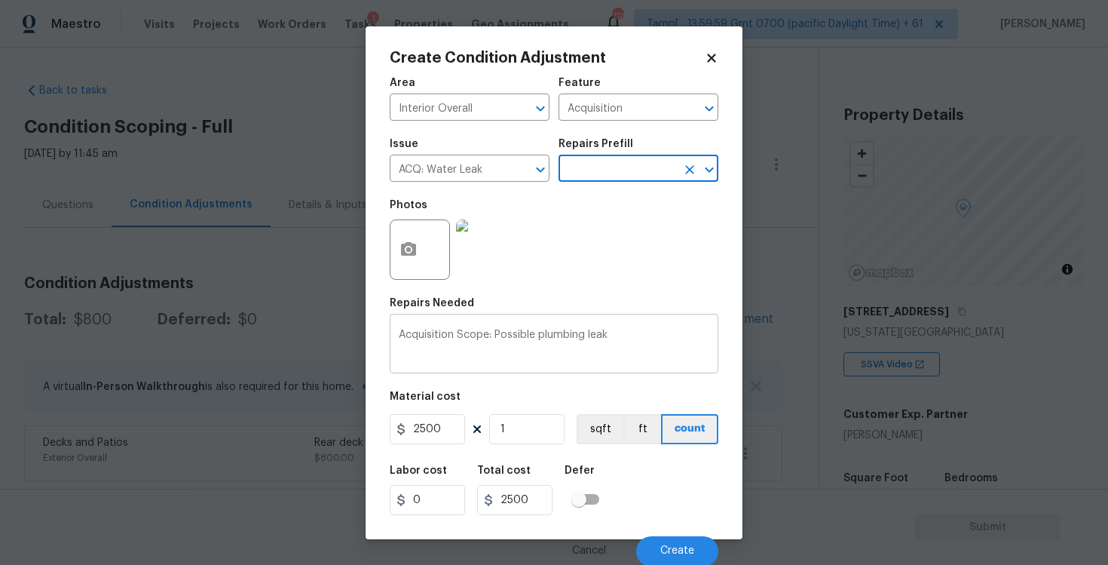
scroll to position [2, 0]
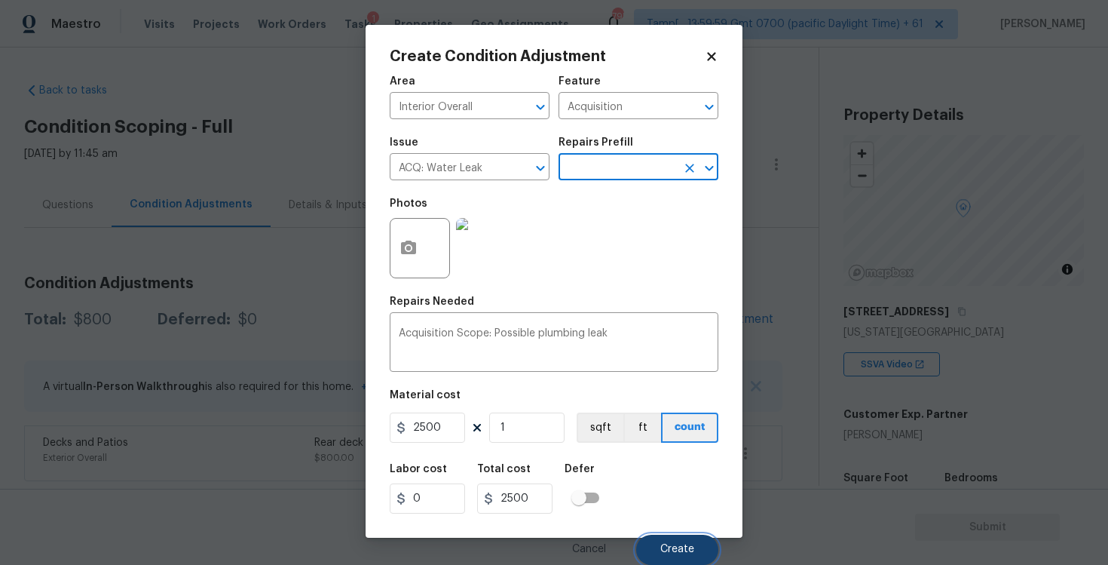
click at [657, 552] on button "Create" at bounding box center [677, 549] width 82 height 30
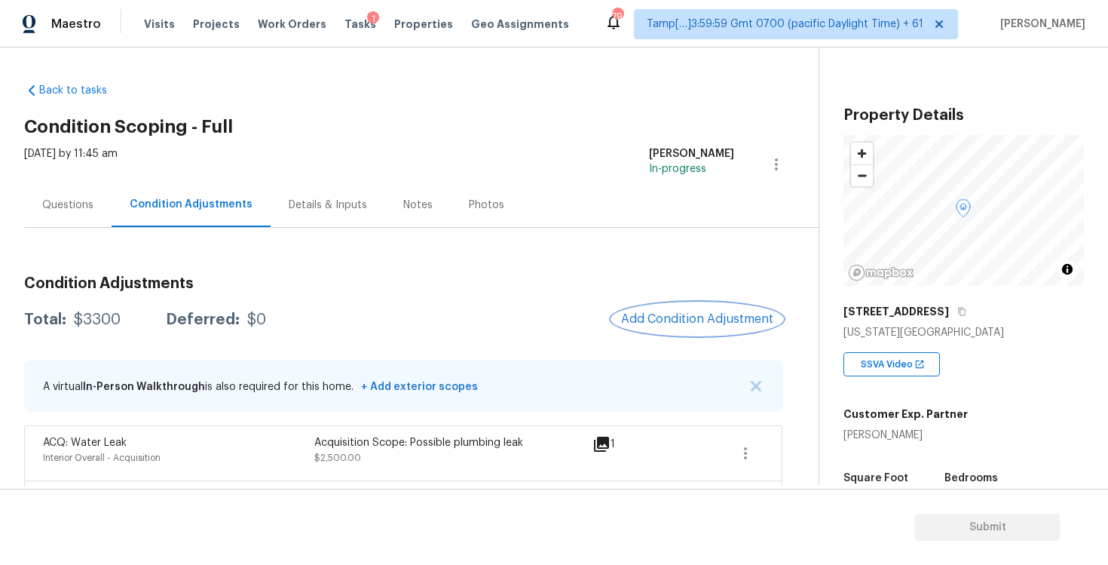
scroll to position [56, 0]
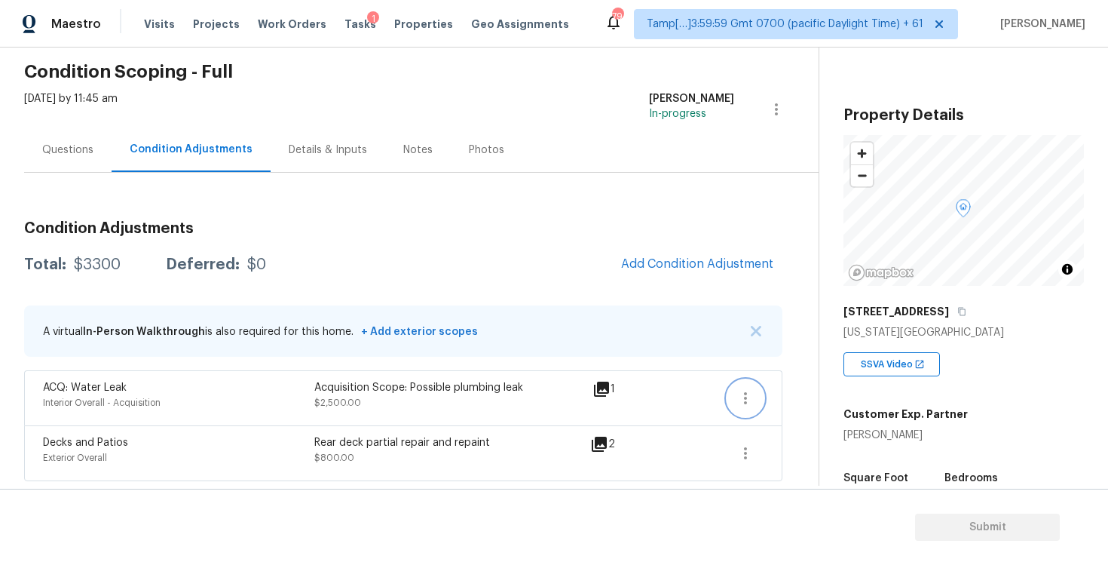
click at [748, 382] on button "button" at bounding box center [745, 398] width 36 height 36
click at [829, 388] on div "Edit" at bounding box center [832, 394] width 118 height 15
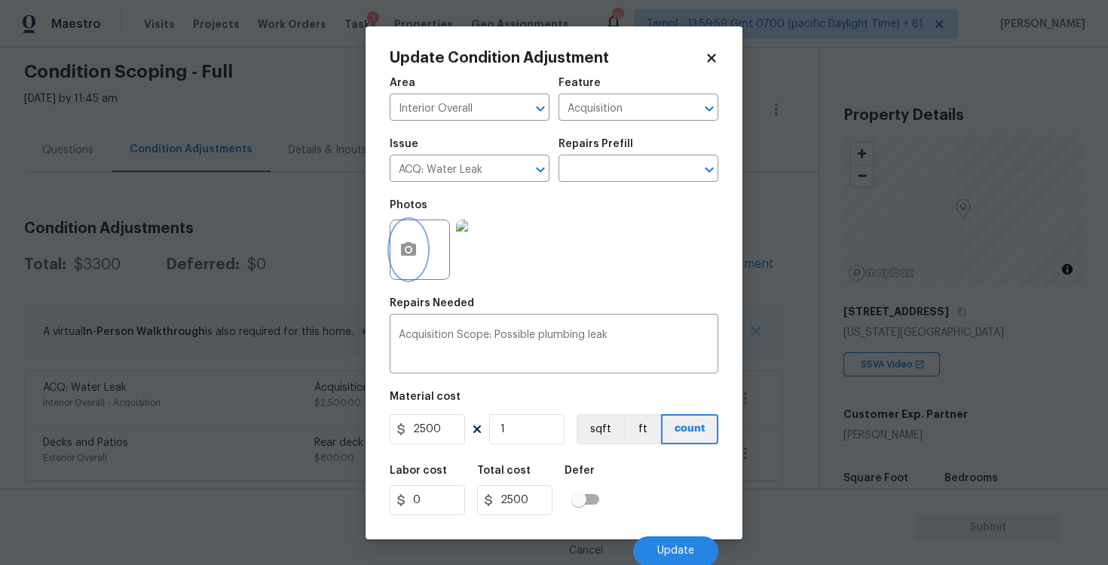
click at [416, 250] on icon "button" at bounding box center [408, 249] width 15 height 14
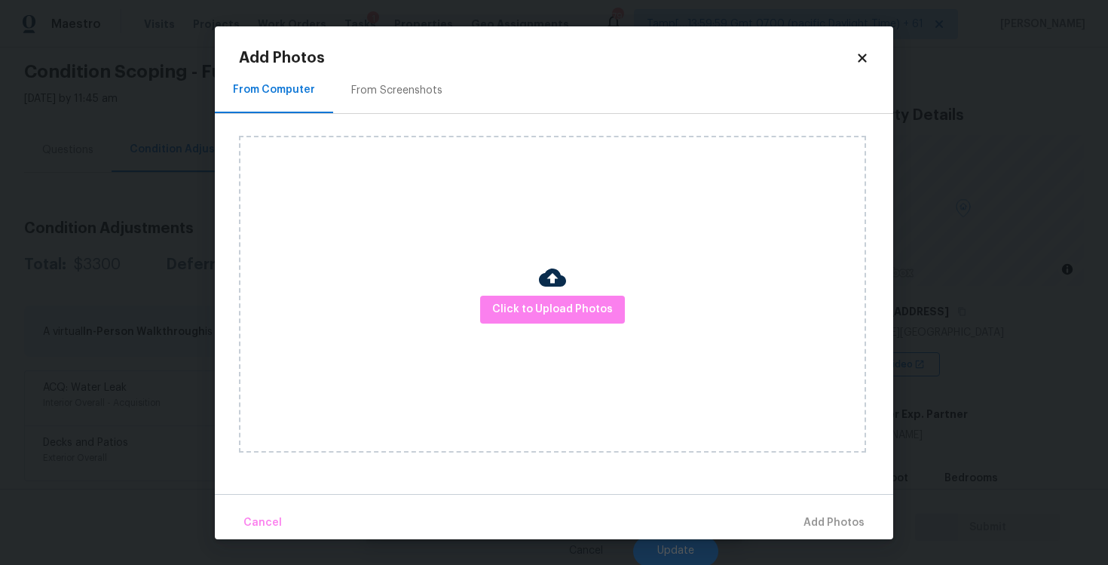
click at [564, 324] on div "Click to Upload Photos" at bounding box center [552, 294] width 627 height 317
click at [590, 303] on span "Click to Upload Photos" at bounding box center [552, 309] width 121 height 19
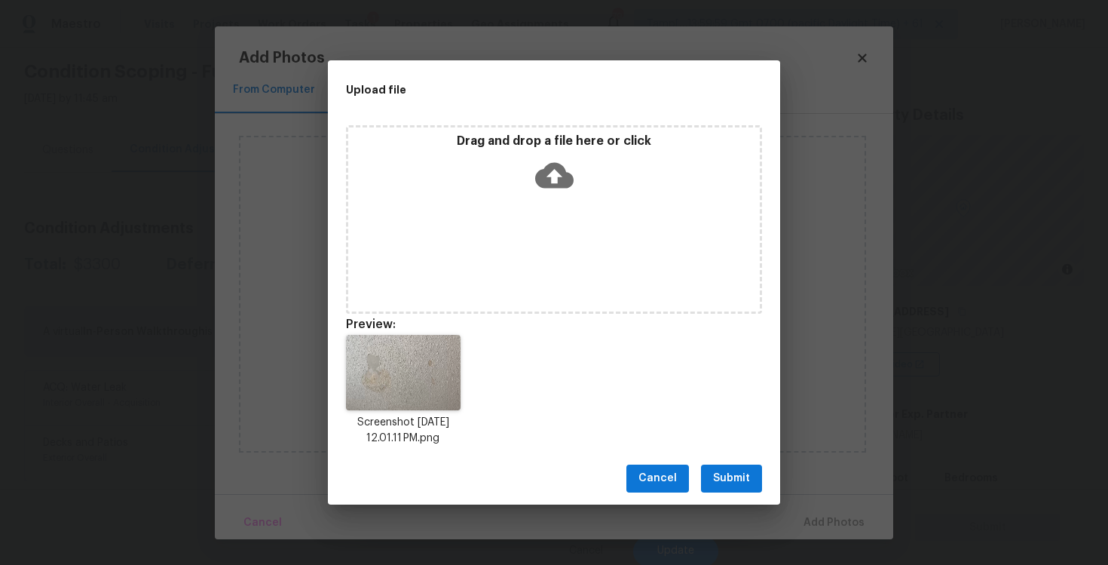
click at [733, 473] on span "Submit" at bounding box center [731, 478] width 37 height 19
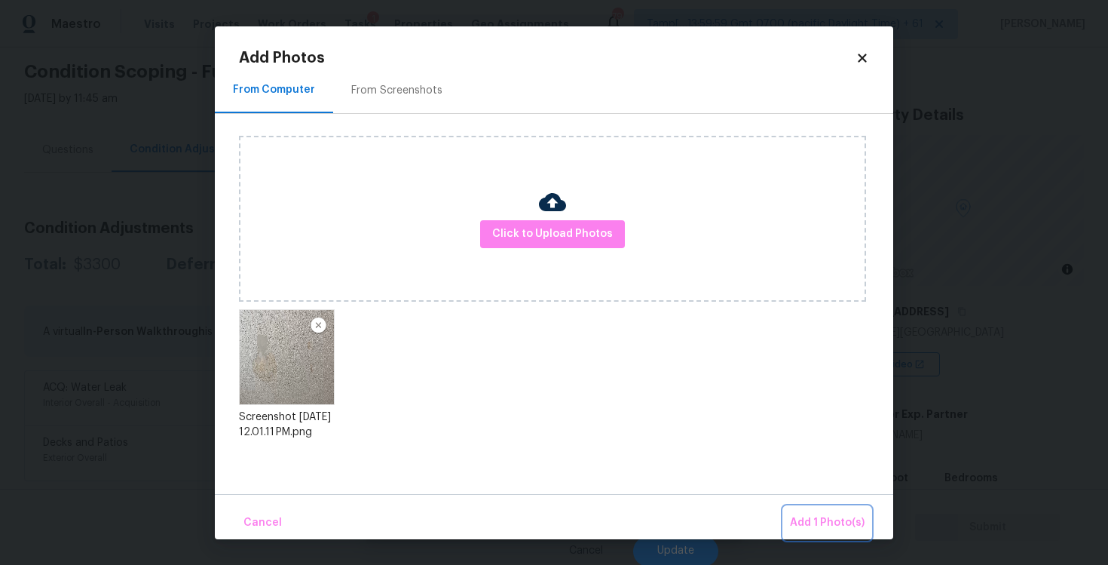
click at [806, 518] on span "Add 1 Photo(s)" at bounding box center [827, 522] width 75 height 19
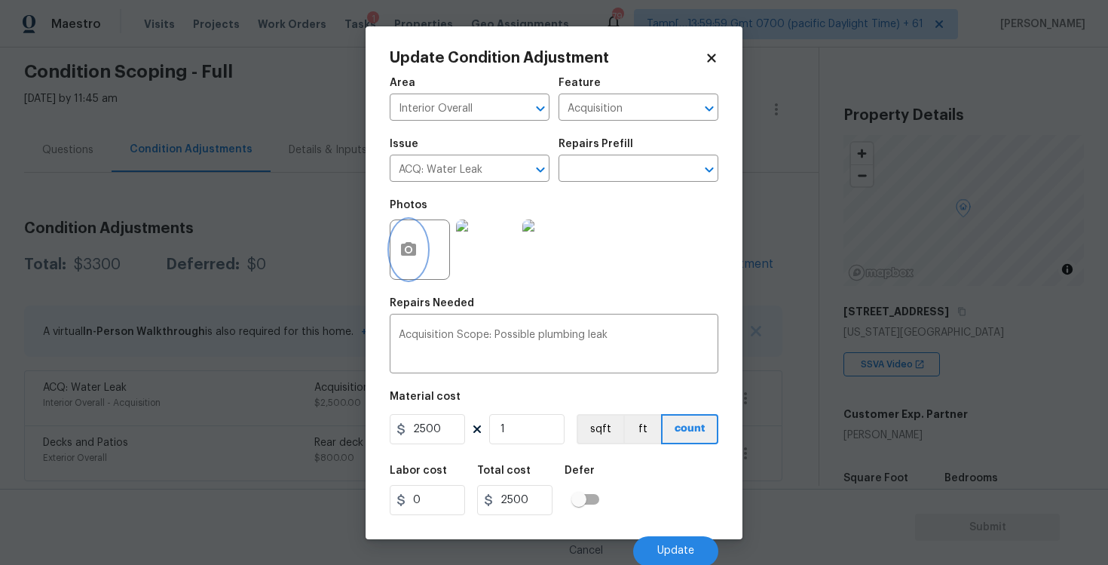
scroll to position [2, 0]
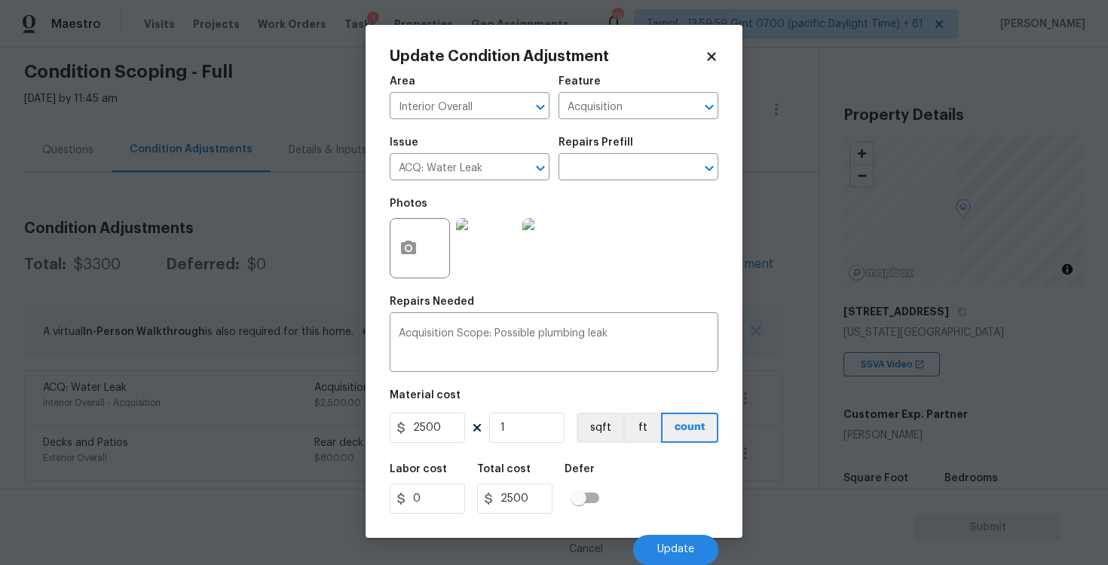
click at [657, 530] on div "Cancel Update" at bounding box center [554, 543] width 329 height 42
click at [661, 536] on button "Update" at bounding box center [675, 549] width 85 height 30
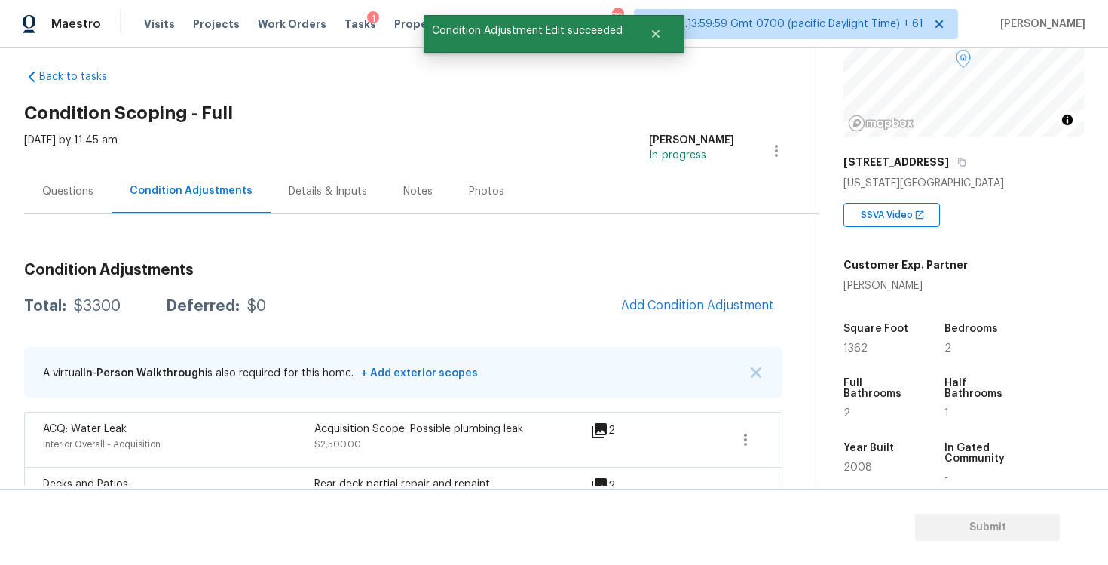
scroll to position [0, 0]
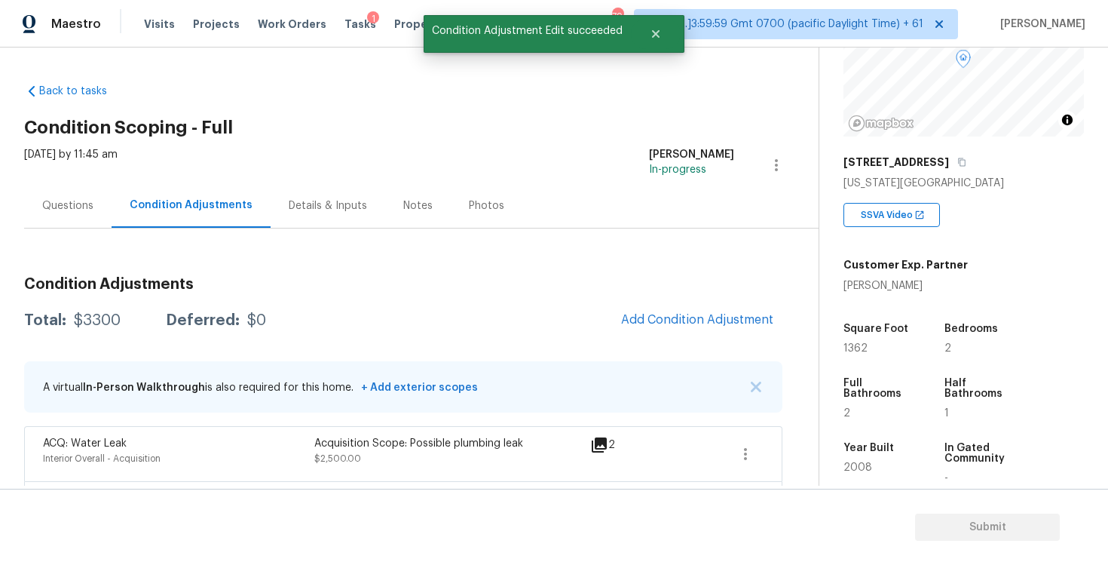
click at [89, 210] on div "Questions" at bounding box center [67, 205] width 51 height 15
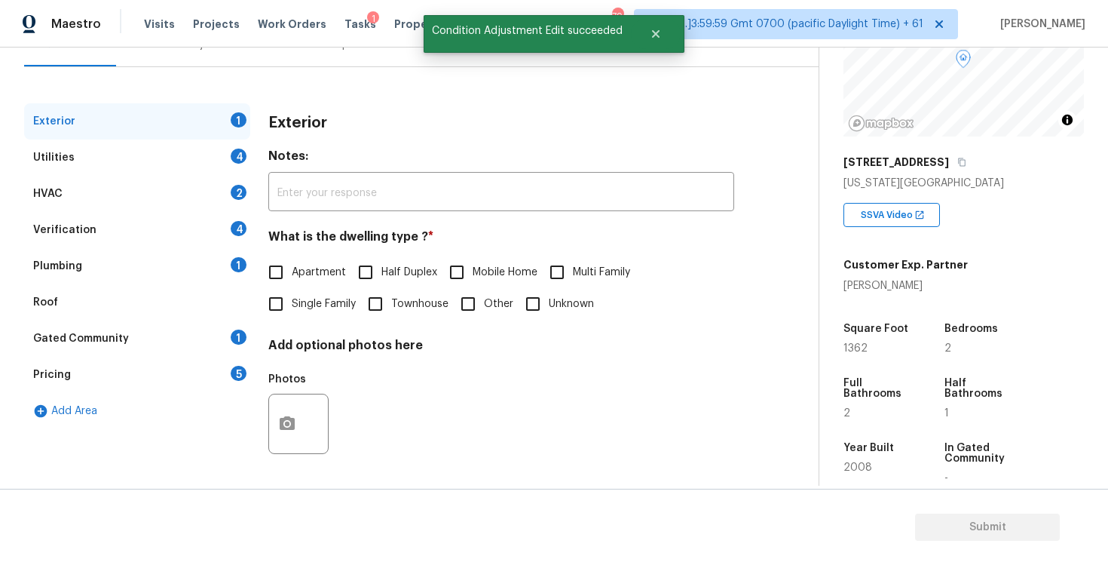
click at [179, 256] on div "Plumbing 1" at bounding box center [137, 266] width 226 height 36
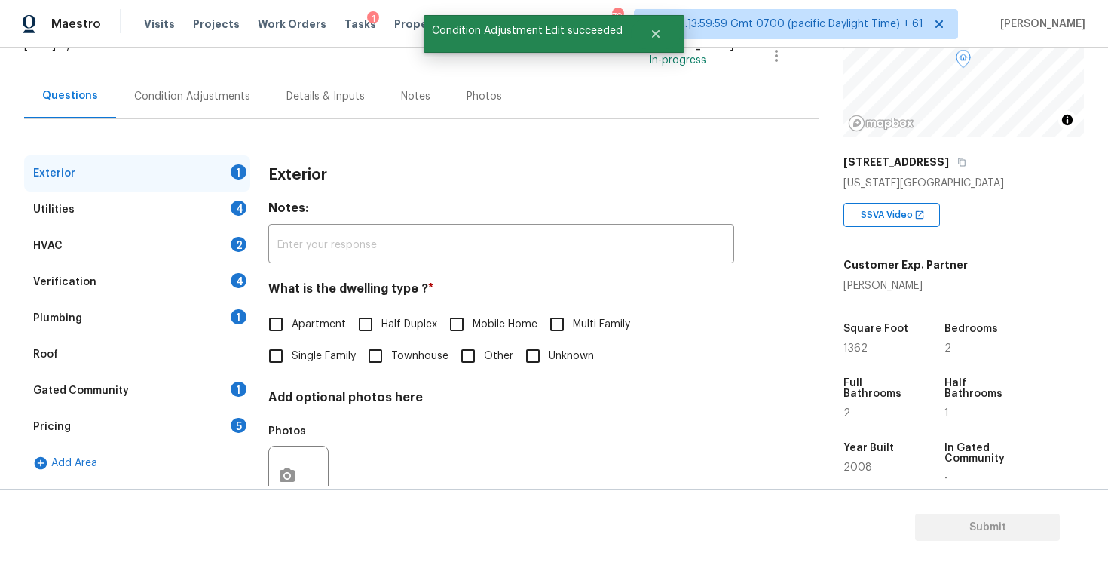
click at [179, 256] on div "HVAC 2" at bounding box center [137, 246] width 226 height 36
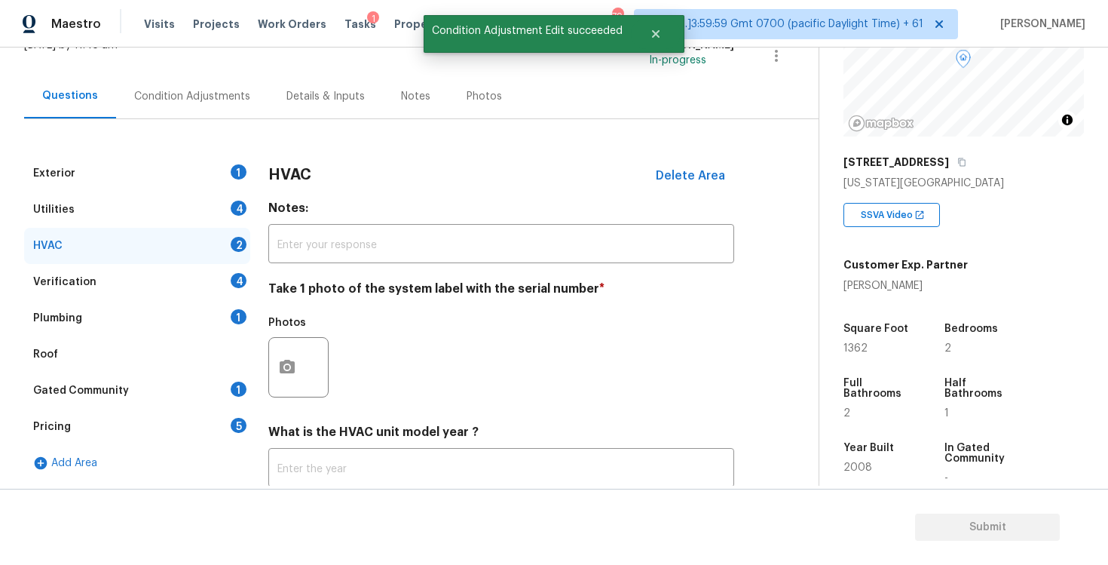
scroll to position [161, 0]
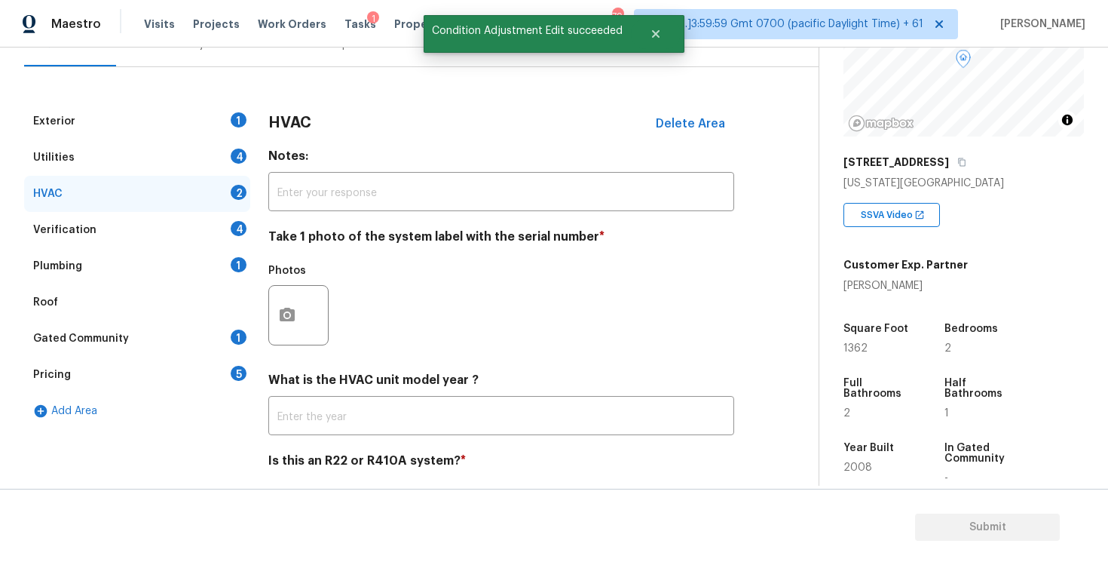
click at [213, 213] on div "Verification 4" at bounding box center [137, 230] width 226 height 36
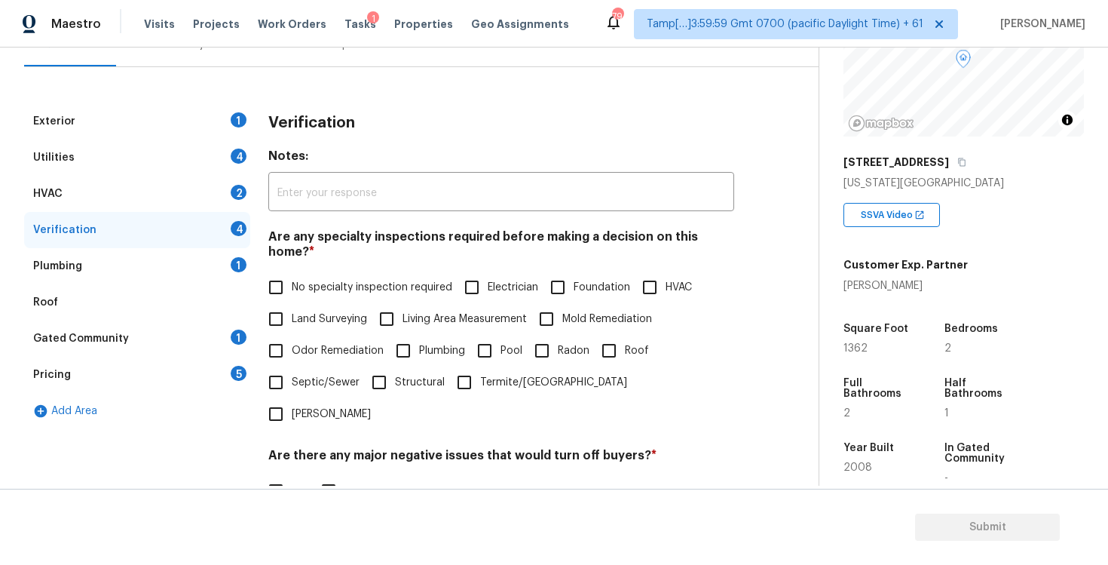
scroll to position [327, 0]
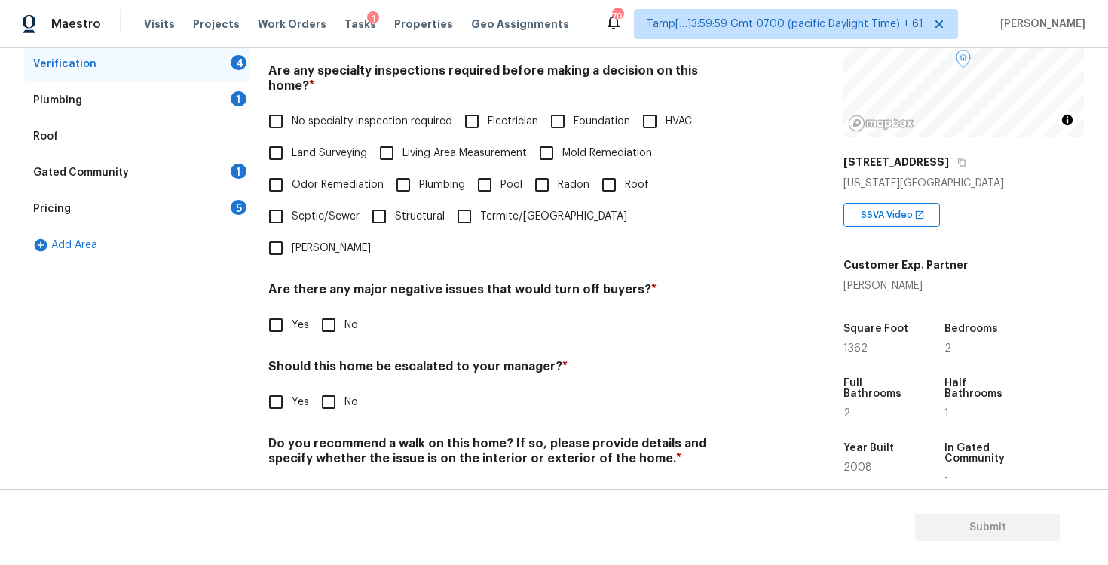
click at [281, 359] on div "Should this home be escalated to your manager? * Yes No" at bounding box center [501, 388] width 466 height 59
click at [283, 386] on input "Yes" at bounding box center [276, 402] width 32 height 32
checkbox input "true"
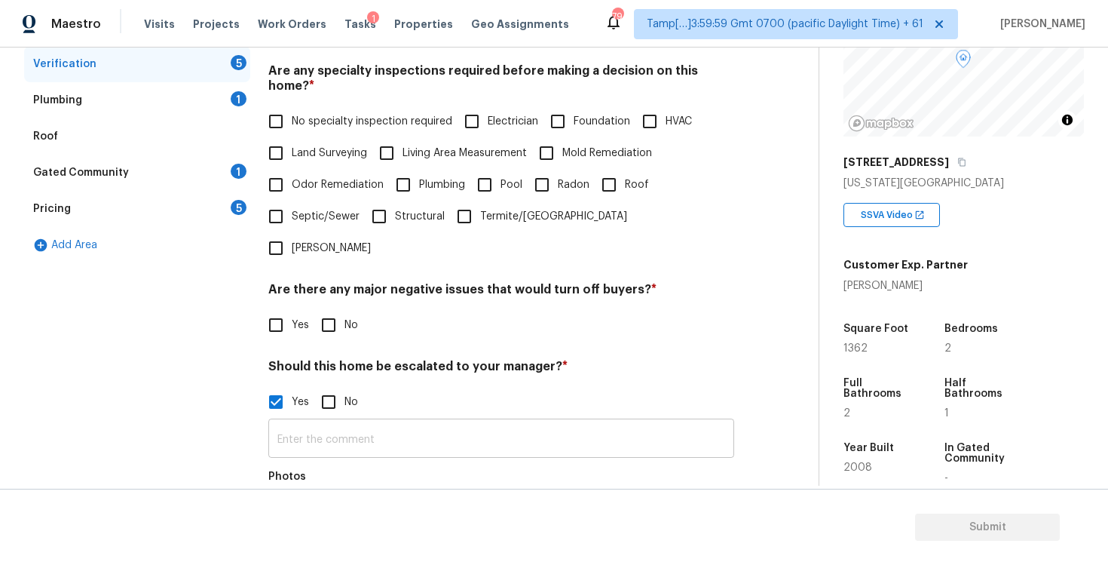
click at [493, 422] on input "text" at bounding box center [501, 439] width 466 height 35
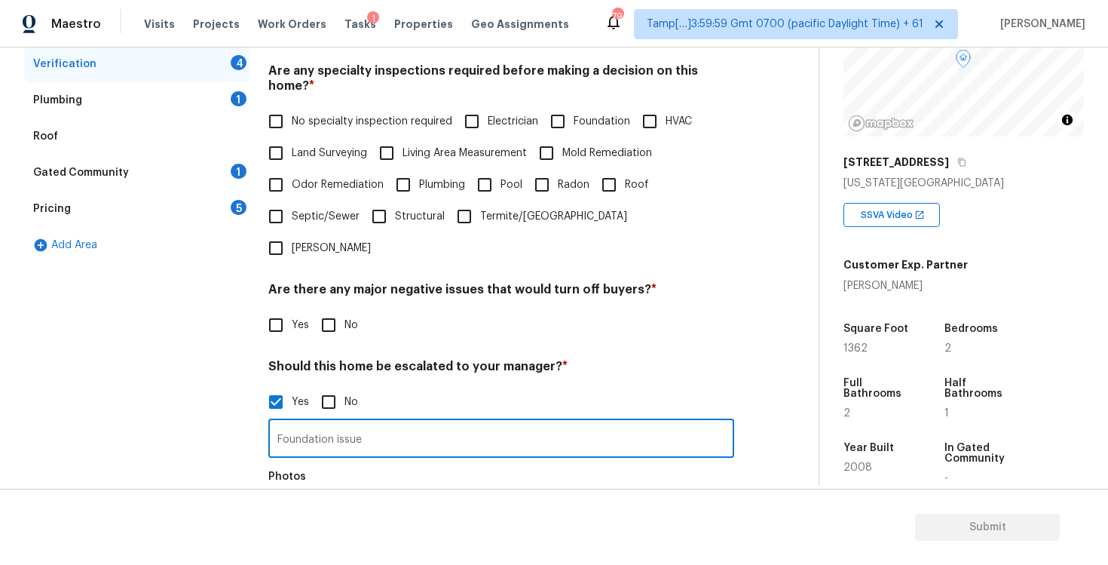
click at [494, 422] on input "Foundation issue" at bounding box center [501, 439] width 466 height 35
click at [534, 422] on input "Foundation issue" at bounding box center [501, 439] width 466 height 35
type input "Foundation issue at 5:48"
click at [481, 462] on div "Photos" at bounding box center [501, 511] width 466 height 98
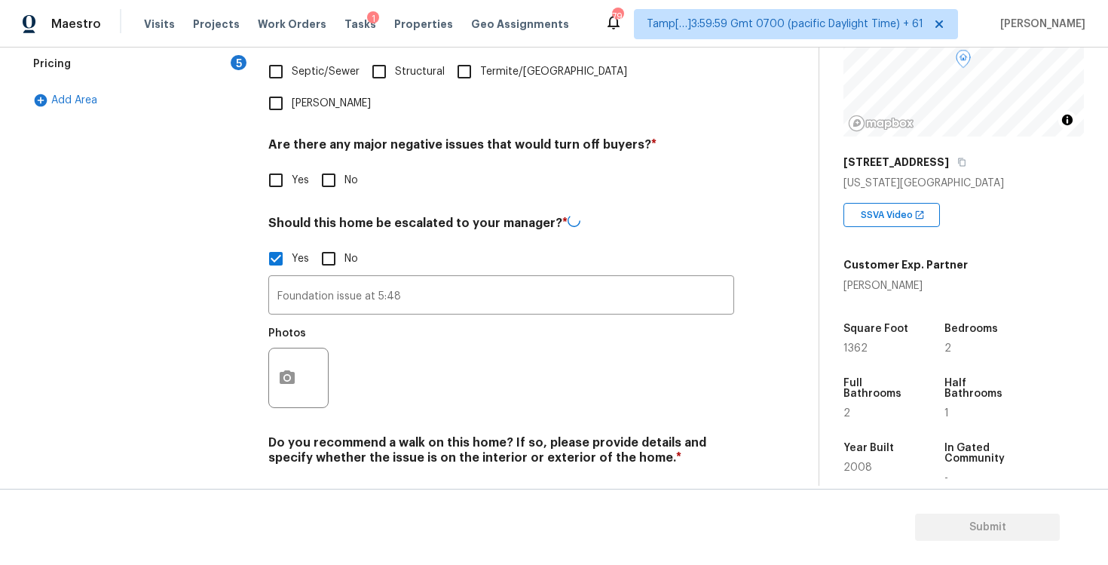
scroll to position [470, 0]
click at [262, 315] on div "Exterior 1 Utilities 4 HVAC 2 Verification 4 Plumbing 1 Roof Gated Community 1 …" at bounding box center [403, 160] width 758 height 733
click at [291, 348] on button "button" at bounding box center [287, 377] width 36 height 59
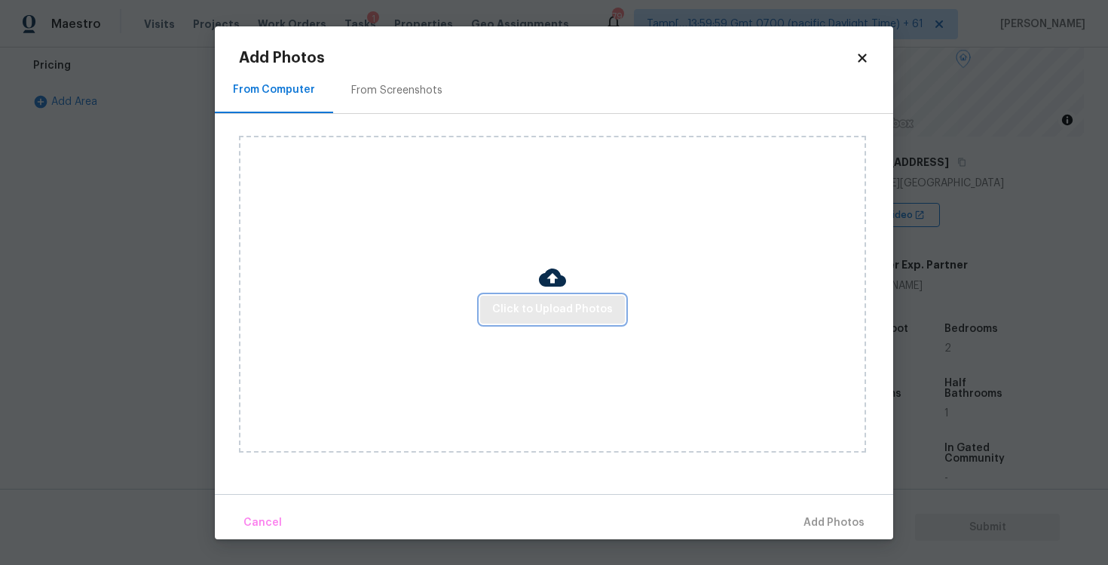
click at [546, 305] on span "Click to Upload Photos" at bounding box center [552, 309] width 121 height 19
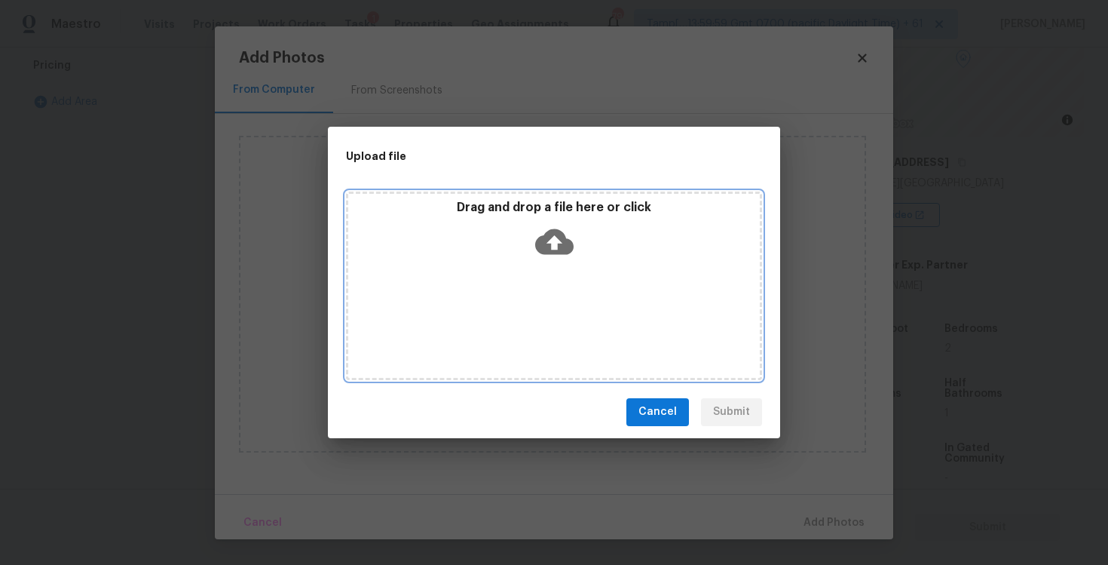
click at [546, 234] on icon at bounding box center [554, 241] width 38 height 26
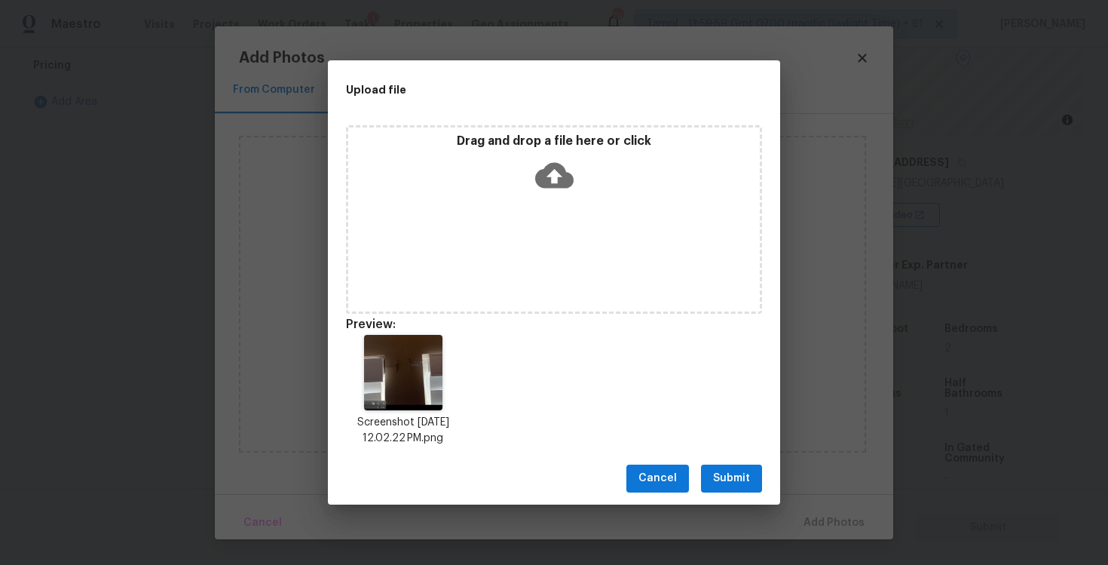
click at [727, 469] on span "Submit" at bounding box center [731, 478] width 37 height 19
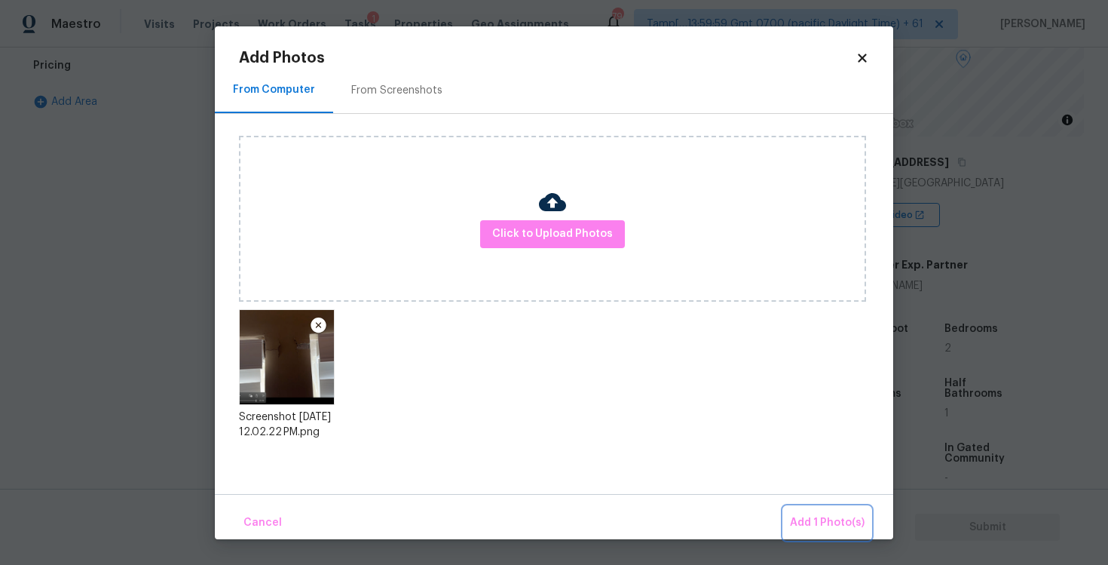
click at [797, 519] on span "Add 1 Photo(s)" at bounding box center [827, 522] width 75 height 19
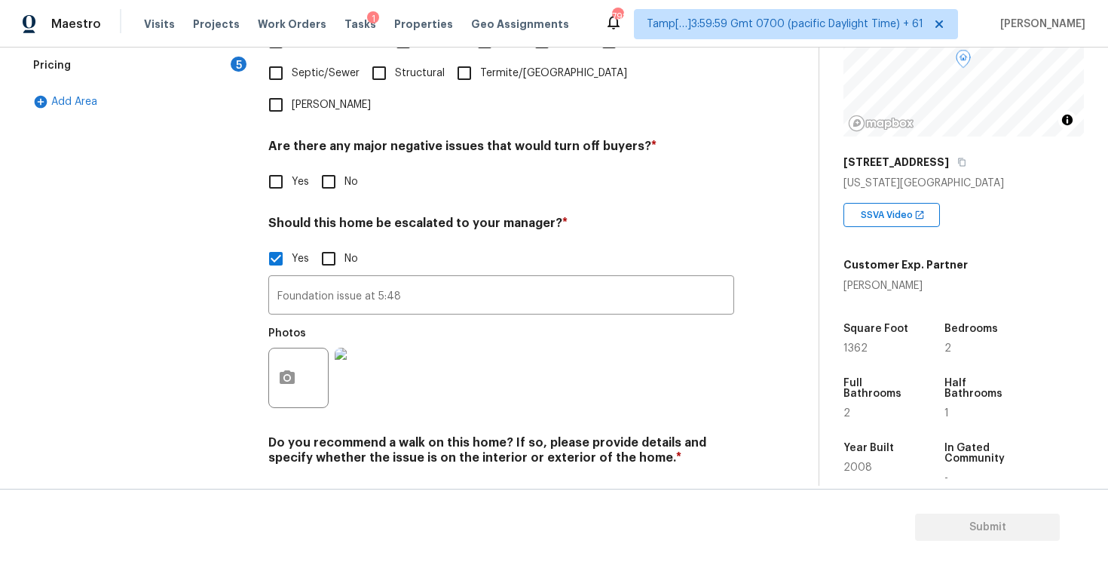
click at [317, 477] on input "No" at bounding box center [329, 493] width 32 height 32
checkbox input "true"
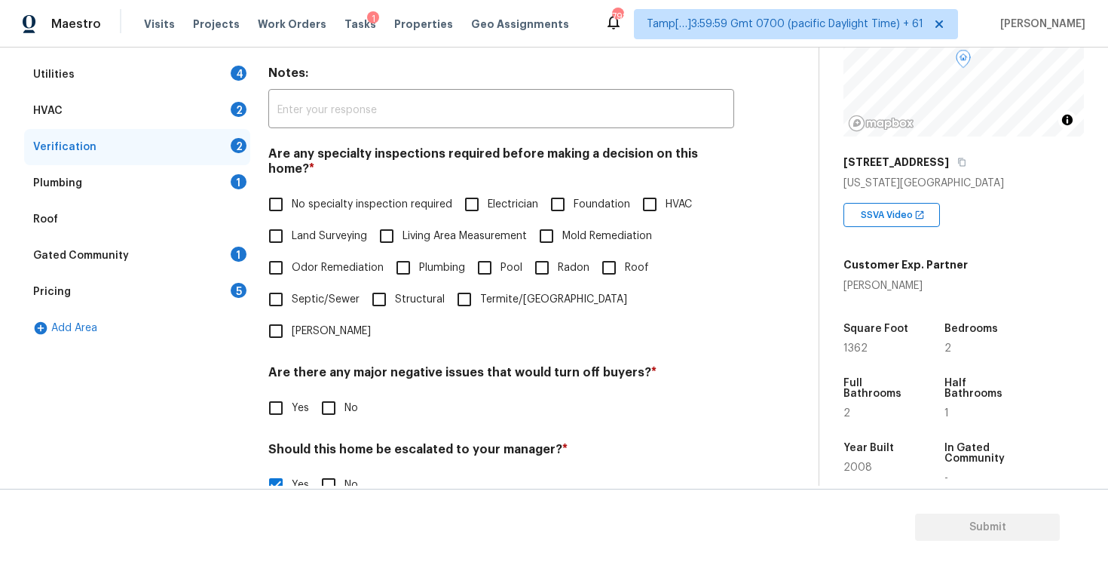
scroll to position [245, 0]
click at [298, 196] on span "No specialty inspection required" at bounding box center [372, 204] width 161 height 16
click at [292, 190] on input "No specialty inspection required" at bounding box center [276, 204] width 32 height 32
checkbox input "true"
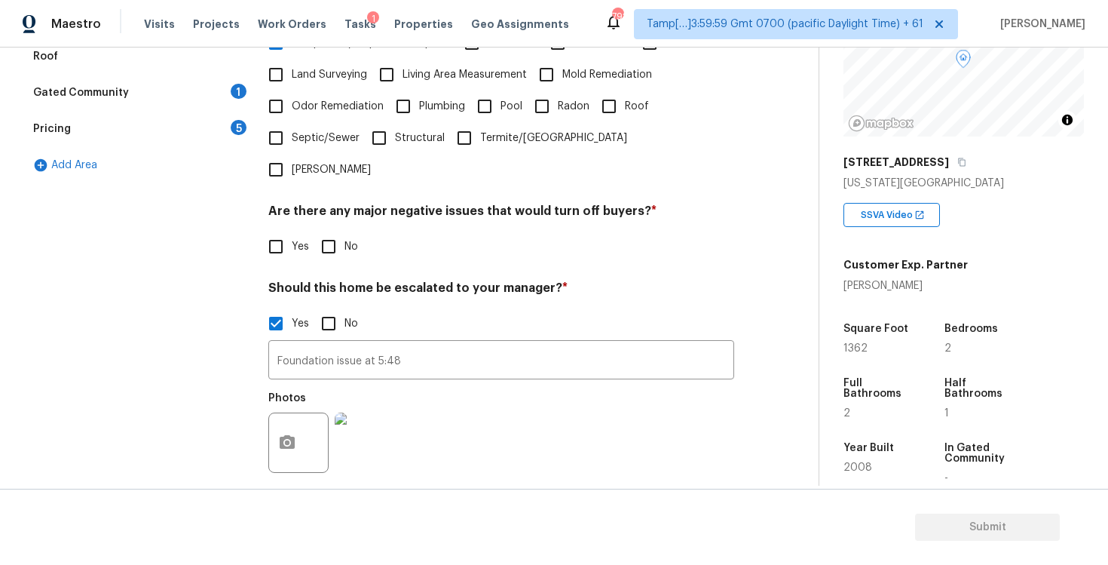
scroll to position [405, 0]
click at [333, 231] on input "No" at bounding box center [329, 247] width 32 height 32
checkbox input "true"
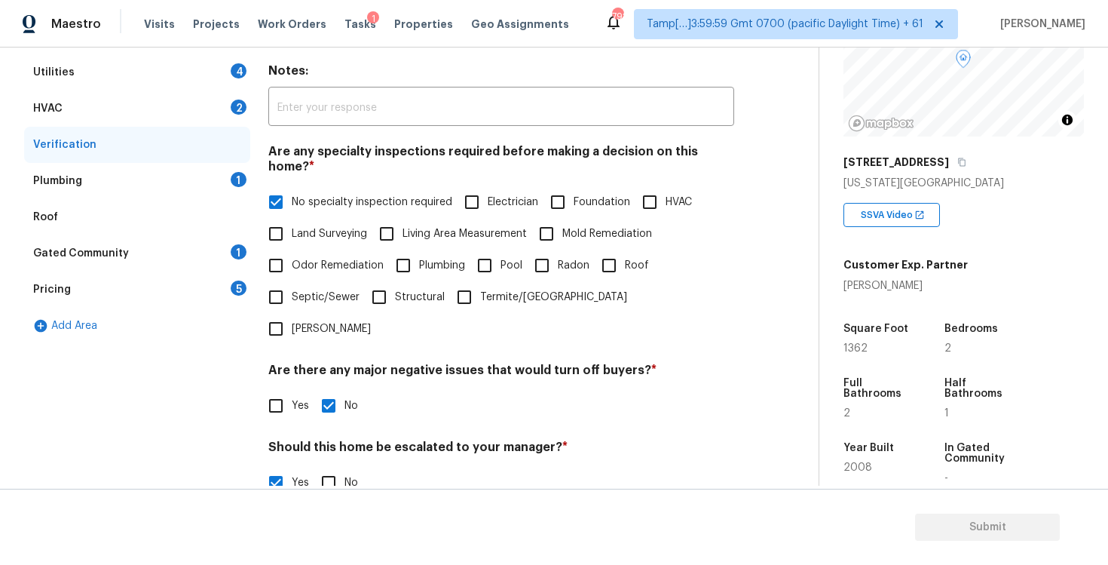
scroll to position [214, 0]
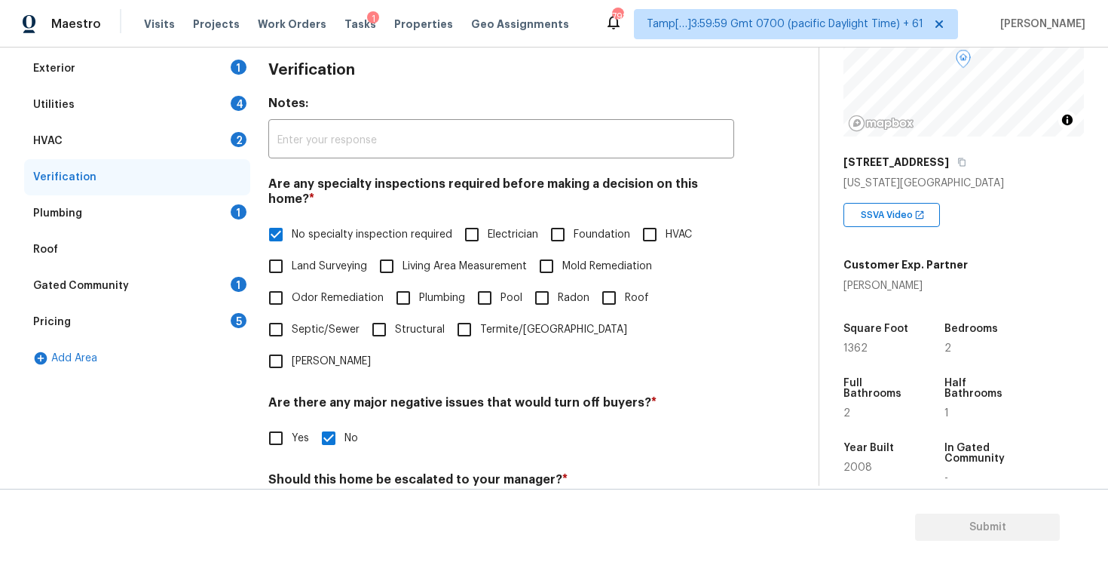
click at [288, 219] on input "No specialty inspection required" at bounding box center [276, 235] width 32 height 32
checkbox input "false"
click at [562, 219] on input "Foundation" at bounding box center [558, 235] width 32 height 32
checkbox input "true"
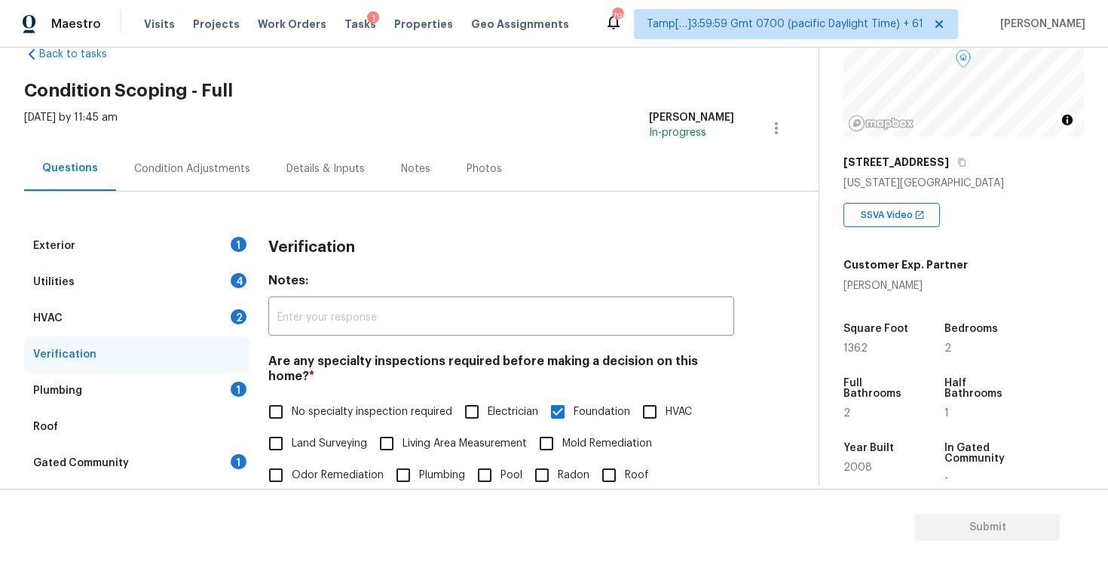
click at [218, 235] on div "Exterior 1" at bounding box center [137, 246] width 226 height 36
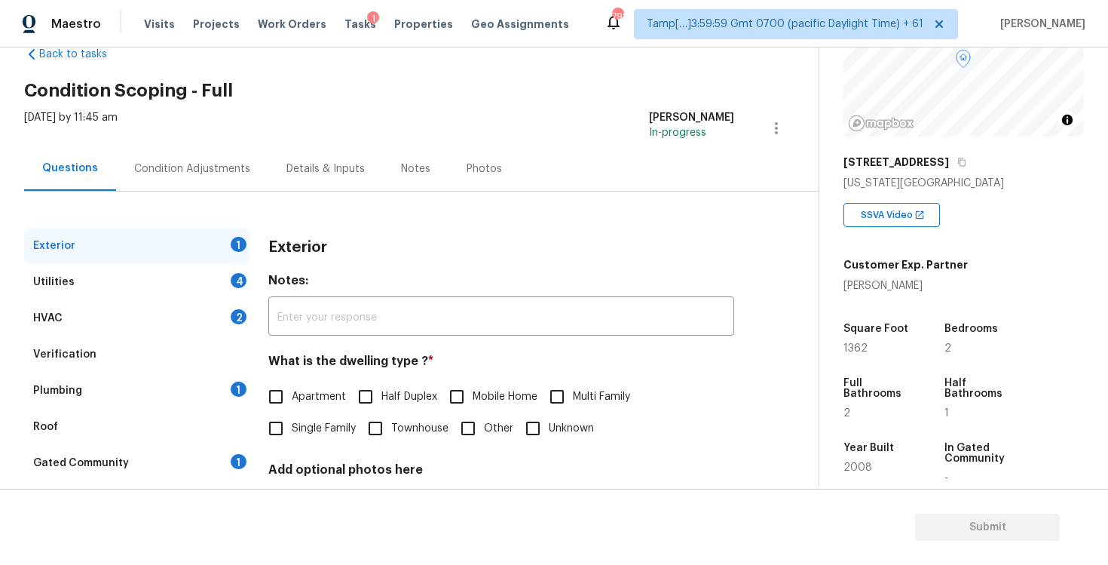
scroll to position [161, 0]
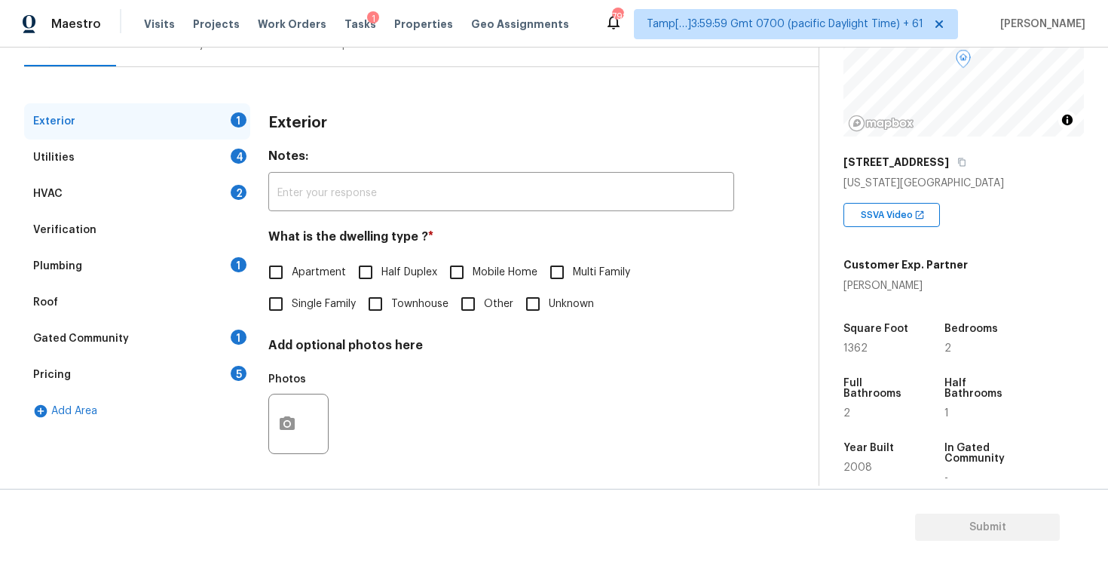
click at [277, 301] on input "Single Family" at bounding box center [276, 304] width 32 height 32
click at [277, 301] on input "Single Family" at bounding box center [276, 305] width 32 height 32
click at [352, 305] on span "Single Family" at bounding box center [324, 306] width 64 height 16
click at [292, 305] on input "Single Family" at bounding box center [276, 305] width 32 height 32
checkbox input "true"
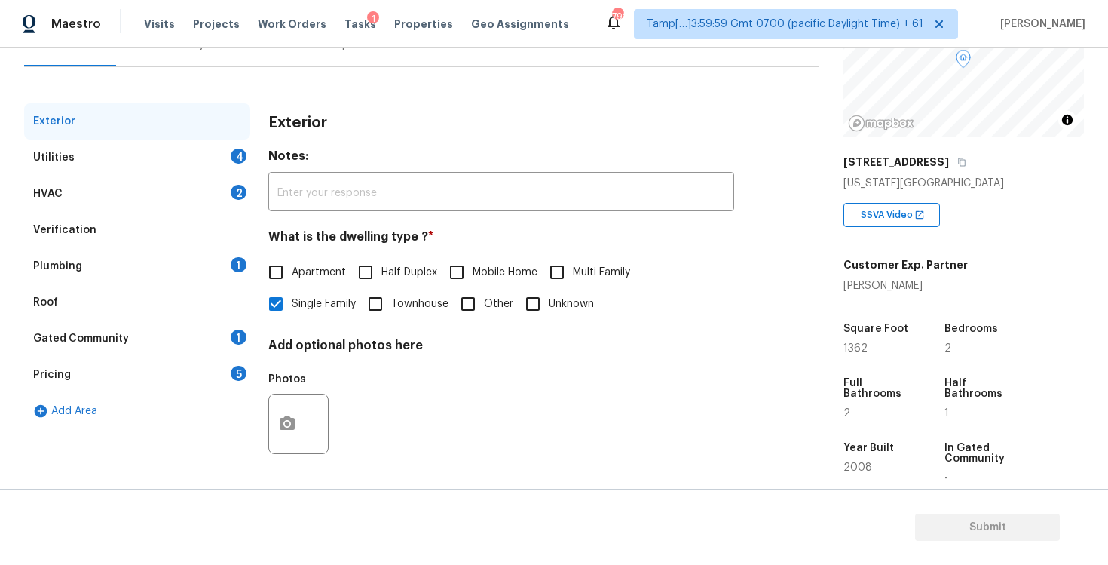
click at [386, 298] on input "Townhouse" at bounding box center [376, 304] width 32 height 32
checkbox input "true"
checkbox input "false"
click at [185, 139] on div "Utilities 4" at bounding box center [137, 157] width 226 height 36
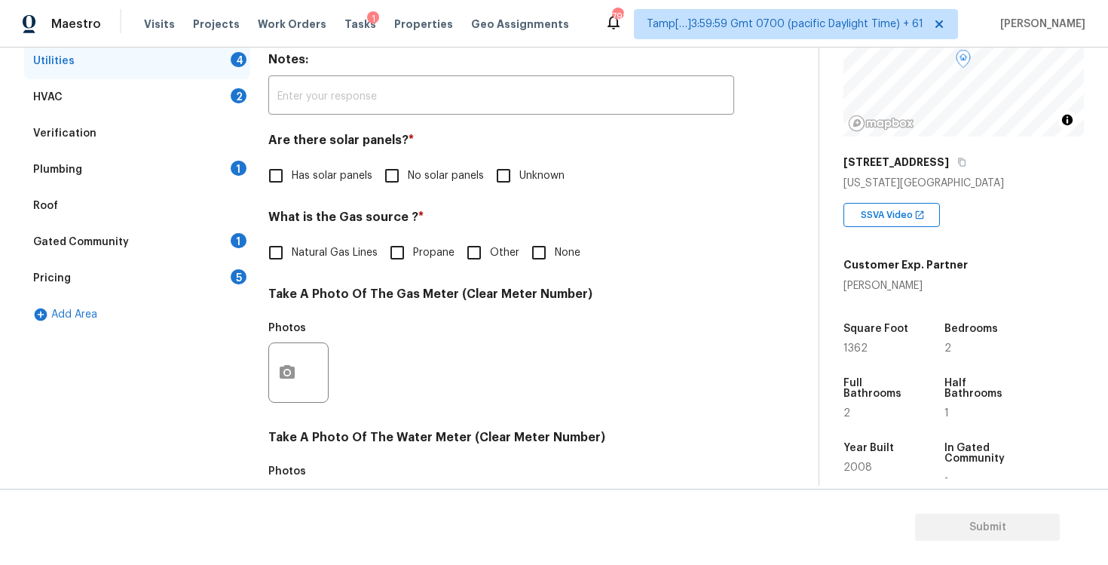
scroll to position [272, 0]
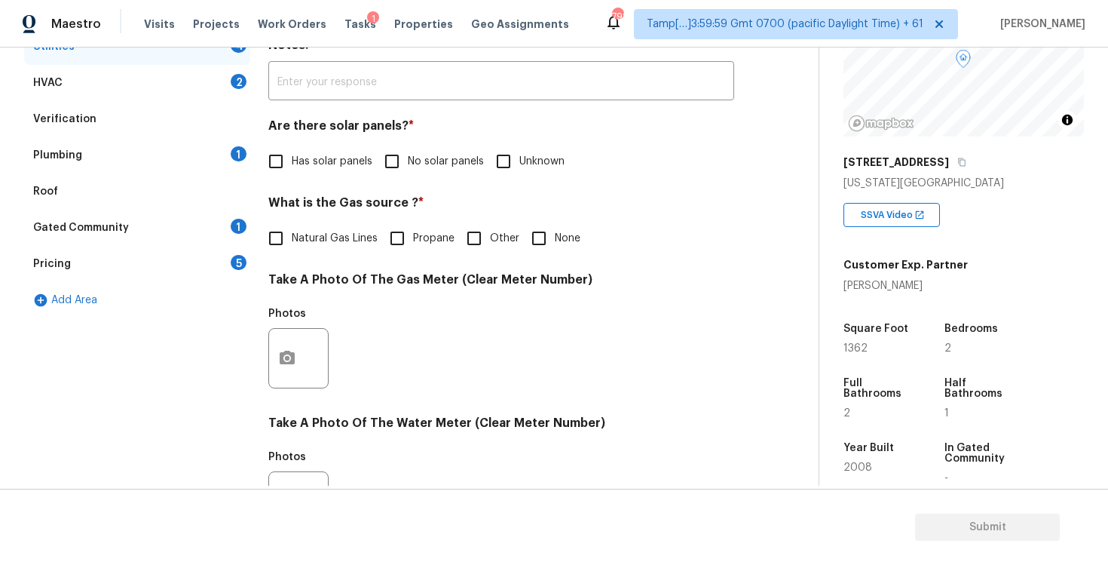
click at [396, 169] on input "No solar panels" at bounding box center [392, 161] width 32 height 32
checkbox input "true"
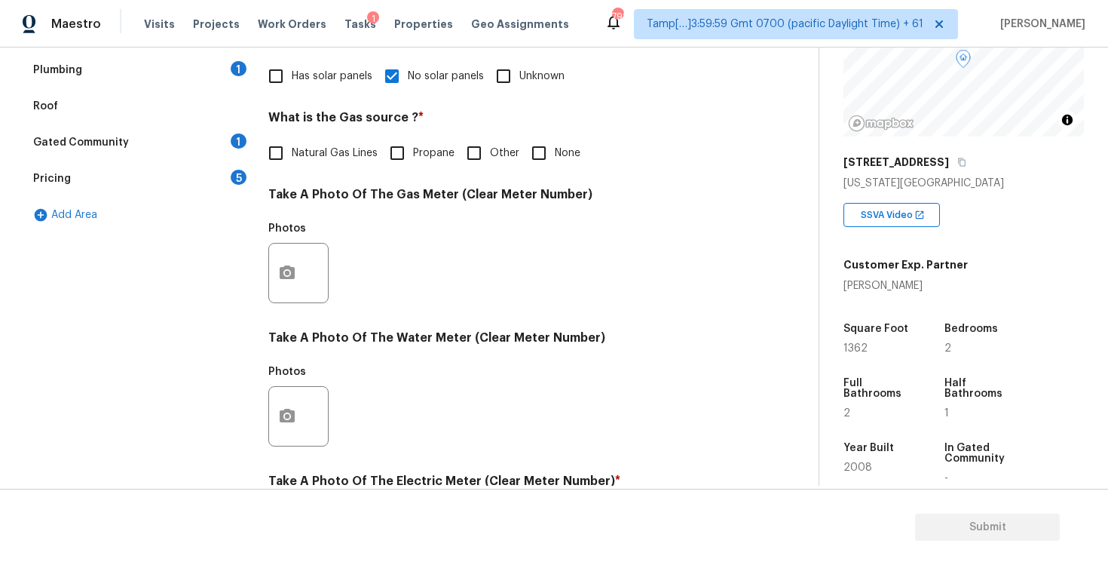
scroll to position [356, 0]
click at [549, 170] on div "Utilities Notes: ​ Are there solar panels? * Has solar panels No solar panels U…" at bounding box center [501, 302] width 466 height 786
click at [298, 155] on span "Natural Gas Lines" at bounding box center [335, 155] width 86 height 16
click at [292, 155] on input "Natural Gas Lines" at bounding box center [276, 155] width 32 height 32
checkbox input "true"
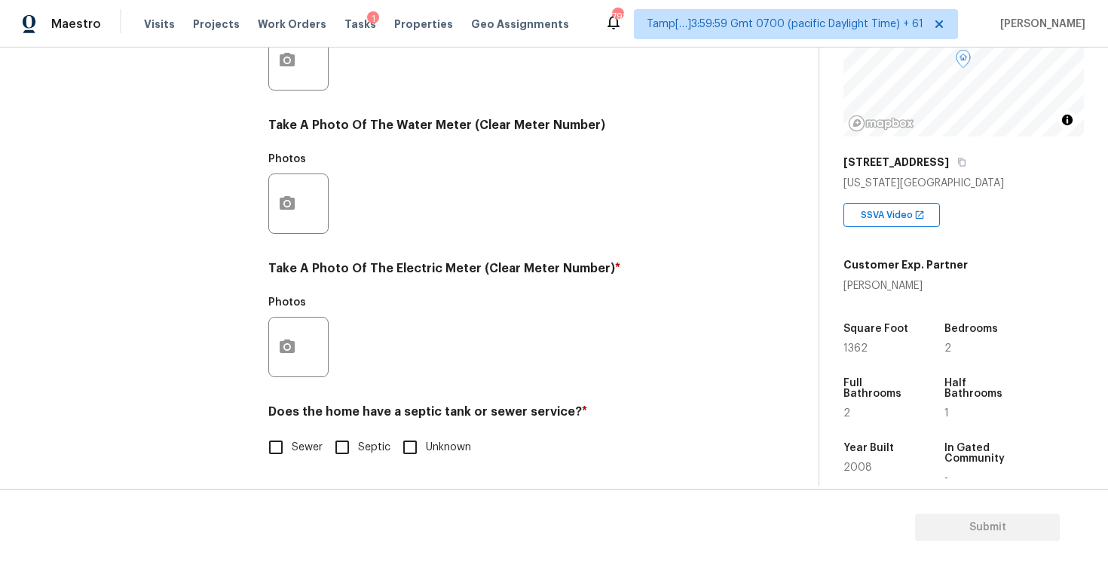
scroll to position [570, 0]
click at [290, 363] on button "button" at bounding box center [287, 346] width 36 height 59
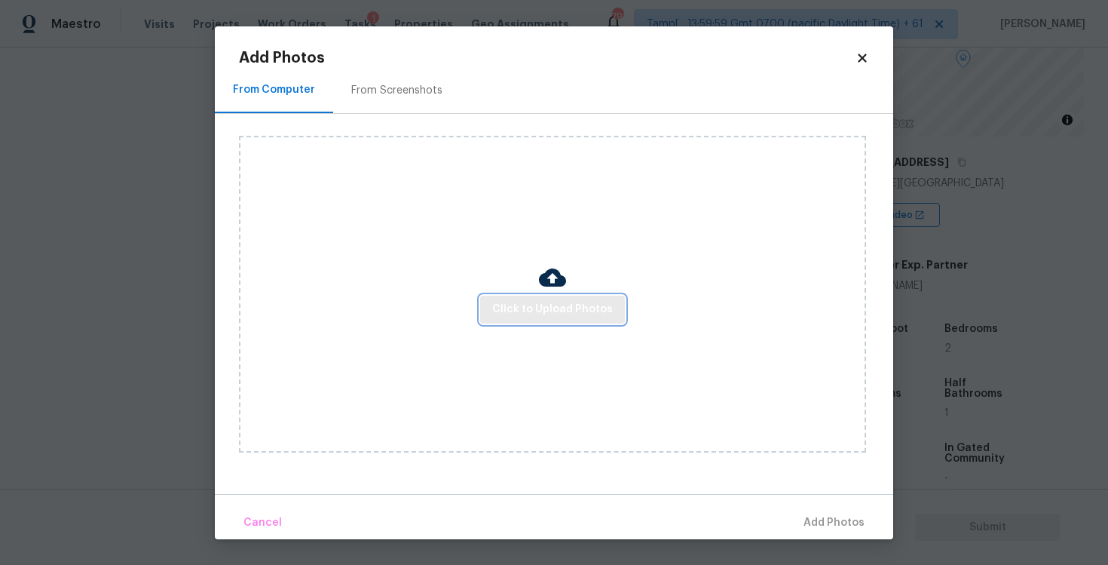
click at [521, 300] on span "Click to Upload Photos" at bounding box center [552, 309] width 121 height 19
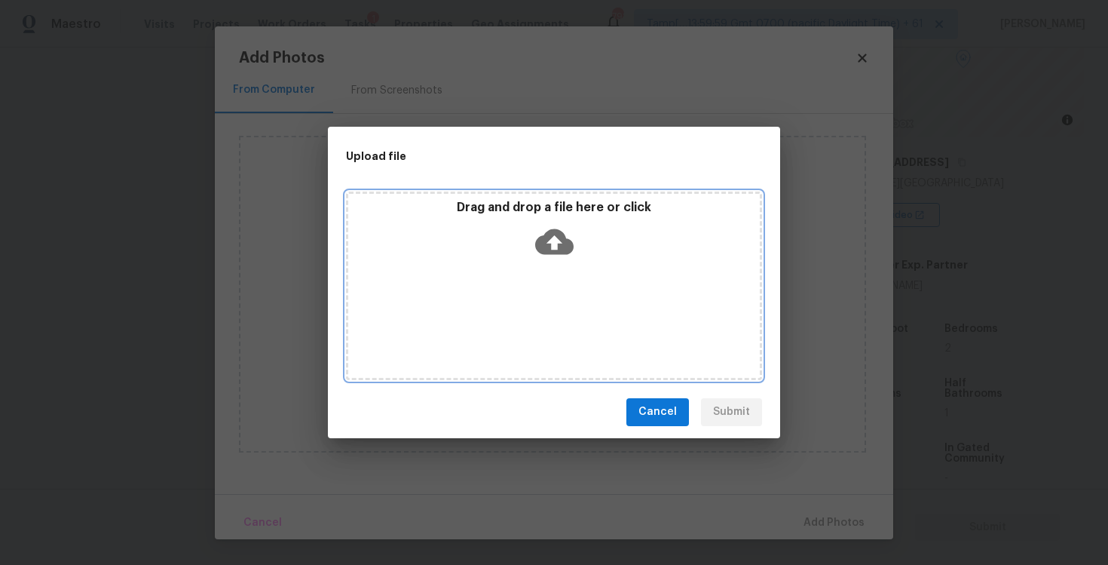
click at [565, 212] on p "Drag and drop a file here or click" at bounding box center [554, 208] width 412 height 16
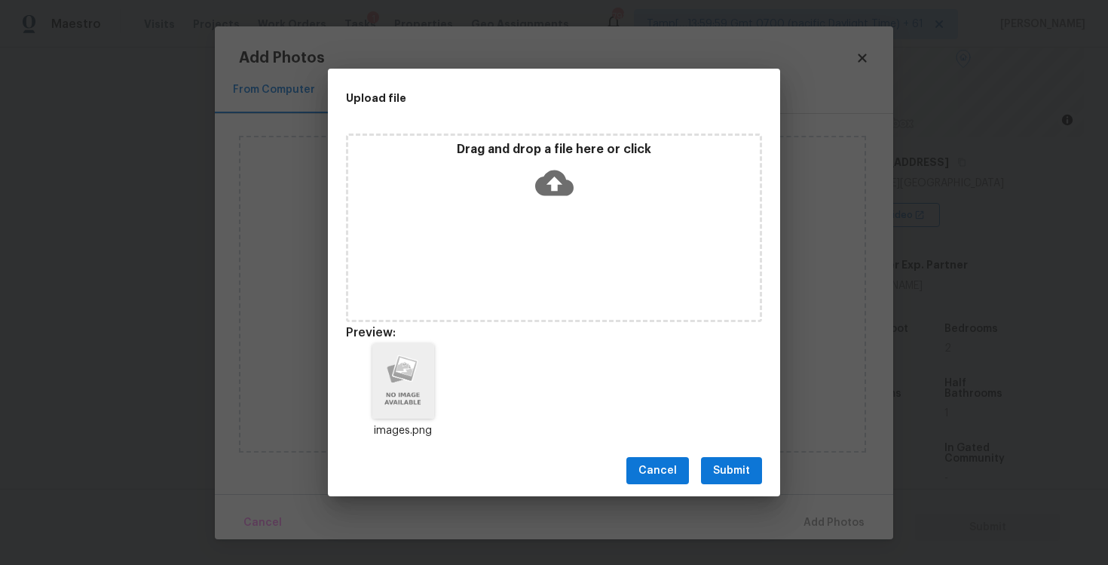
click at [709, 480] on button "Submit" at bounding box center [731, 471] width 61 height 28
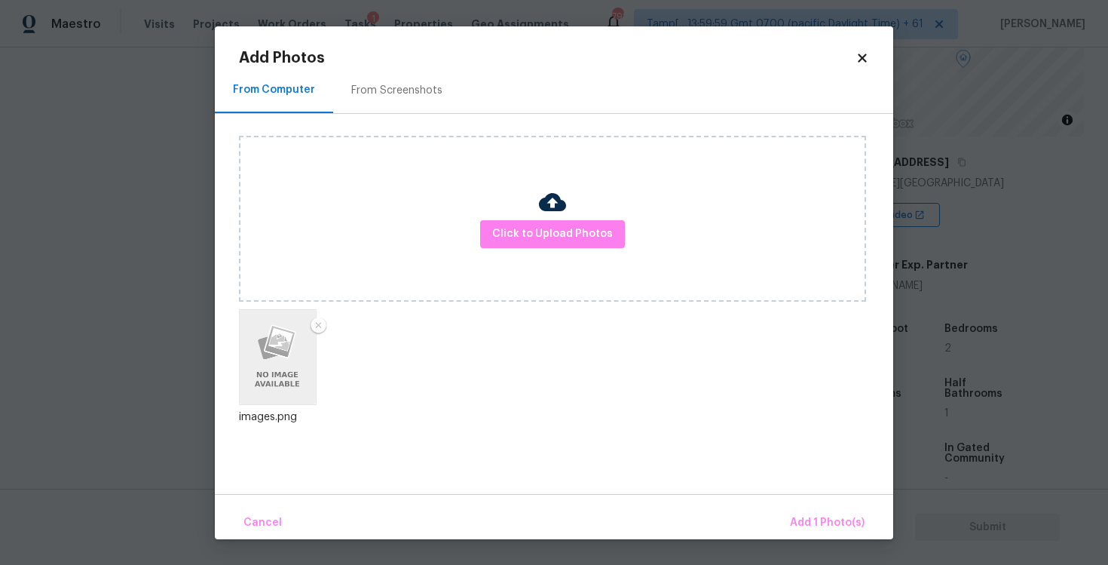
click at [813, 505] on div "Cancel Add 1 Photo(s)" at bounding box center [554, 516] width 678 height 45
click at [813, 509] on button "Add 1 Photo(s)" at bounding box center [827, 523] width 87 height 32
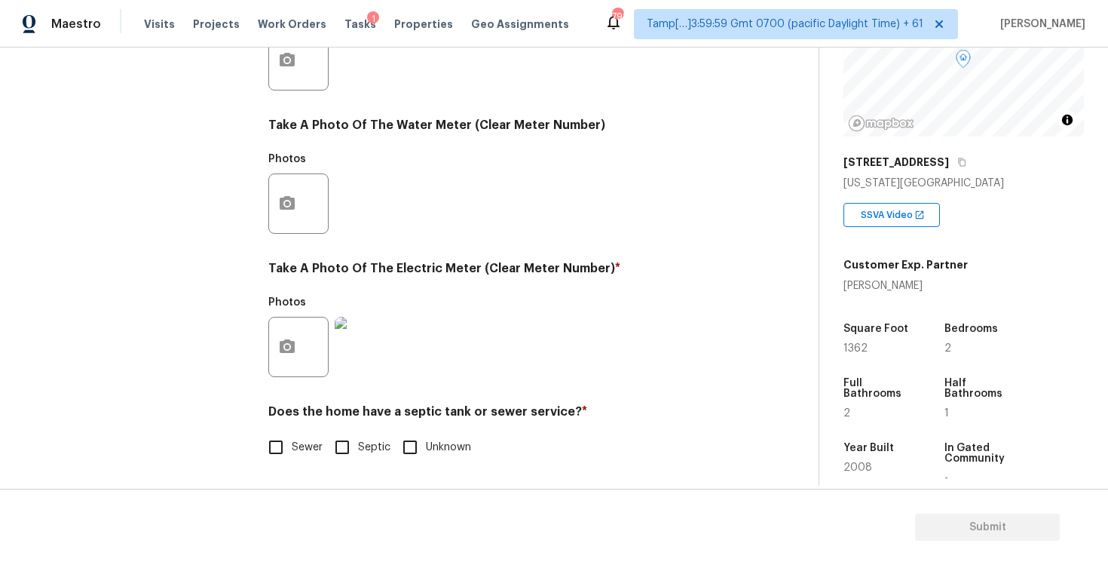
click at [298, 444] on span "Sewer" at bounding box center [307, 447] width 31 height 16
click at [292, 444] on input "Sewer" at bounding box center [276, 447] width 32 height 32
checkbox input "true"
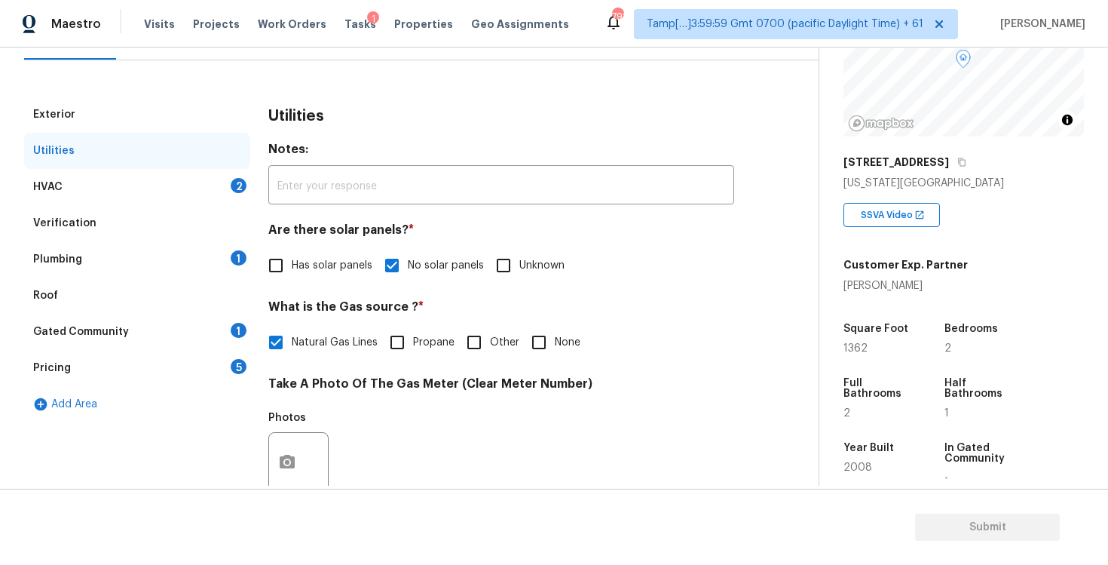
scroll to position [145, 0]
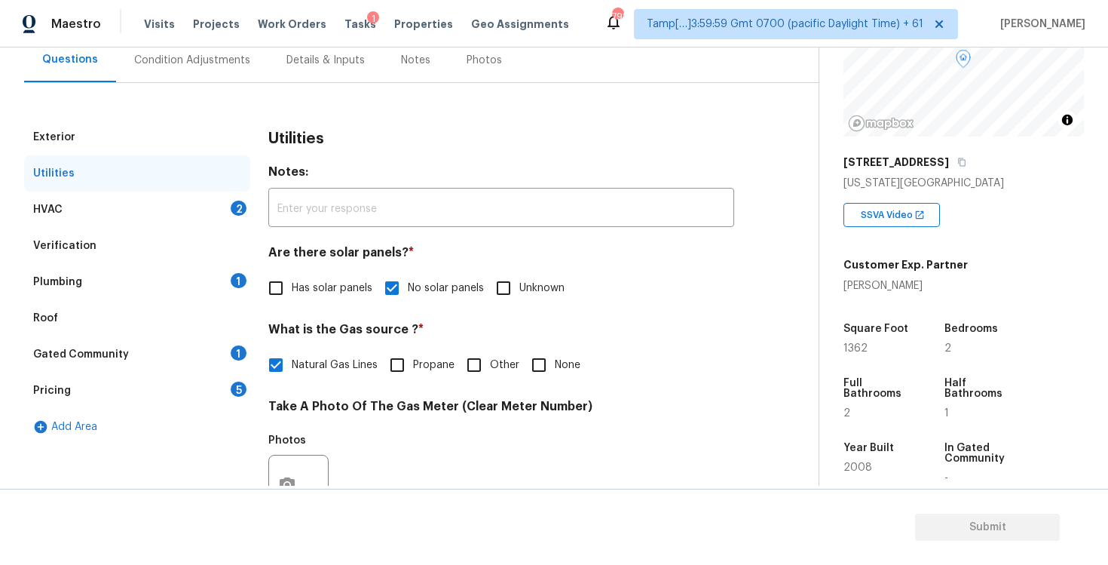
click at [207, 202] on div "HVAC 2" at bounding box center [137, 209] width 226 height 36
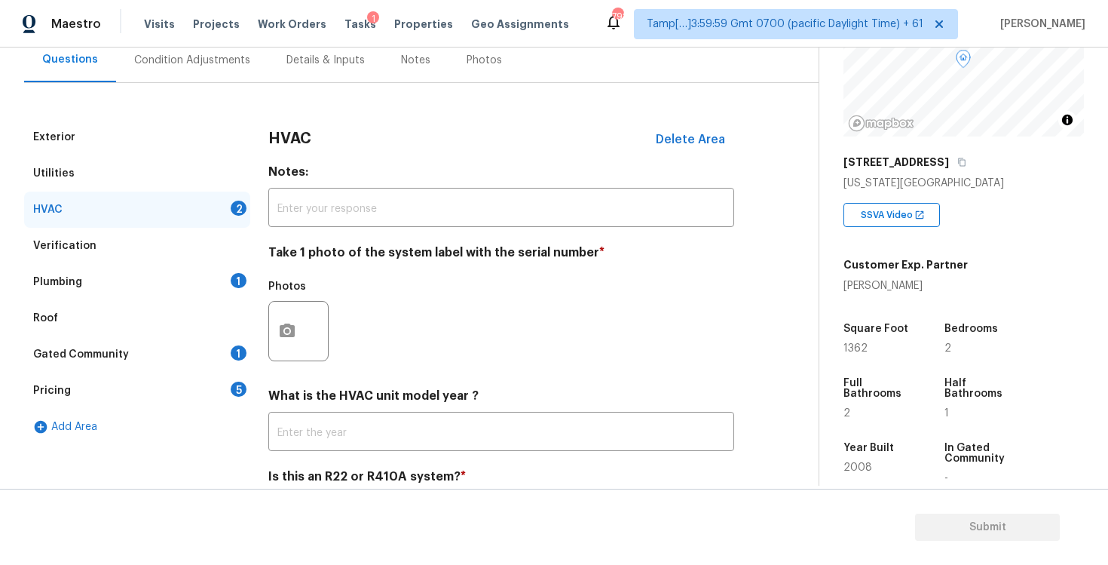
scroll to position [211, 0]
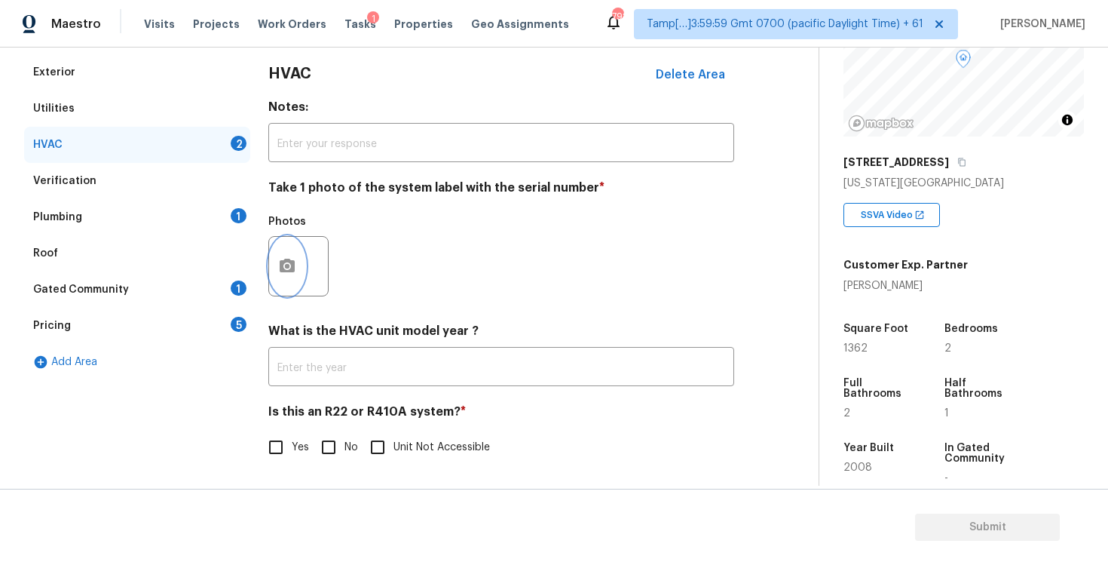
click at [271, 251] on button "button" at bounding box center [287, 266] width 36 height 59
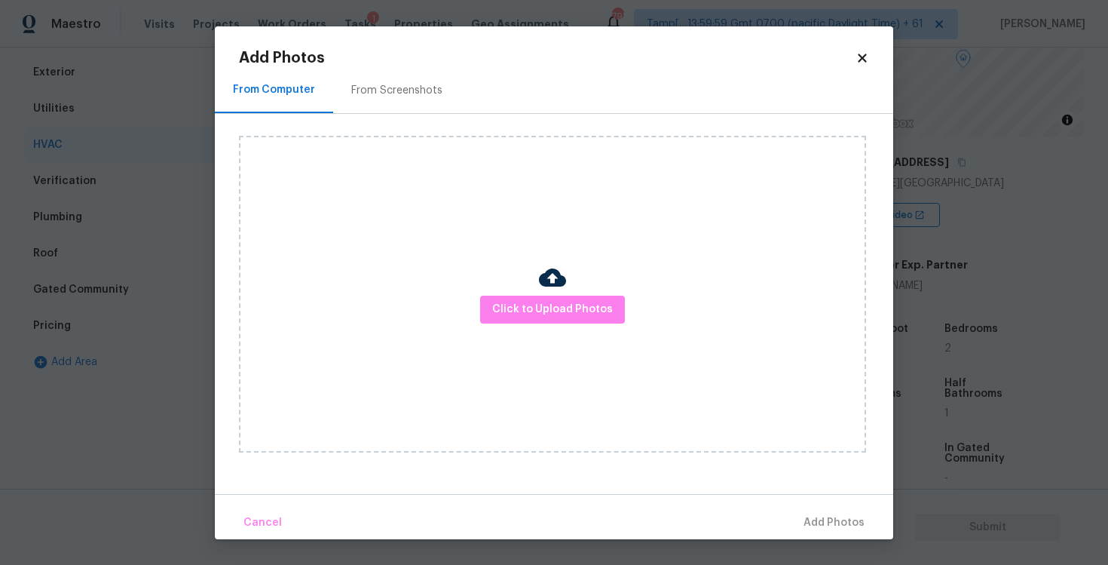
click at [476, 310] on div "Click to Upload Photos" at bounding box center [552, 294] width 627 height 317
click at [513, 301] on span "Click to Upload Photos" at bounding box center [552, 309] width 121 height 19
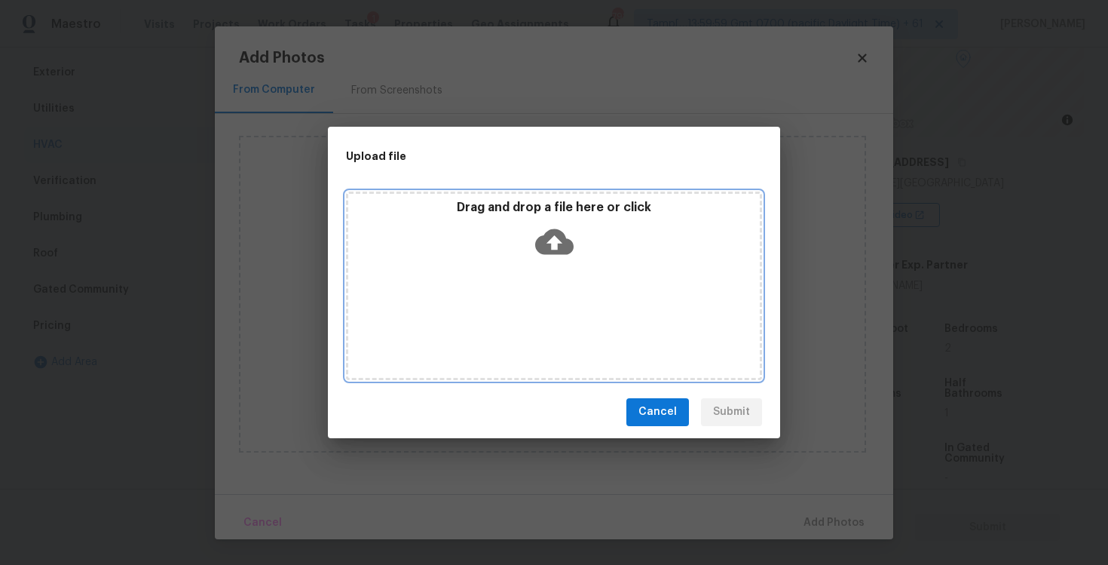
click at [549, 214] on p "Drag and drop a file here or click" at bounding box center [554, 208] width 412 height 16
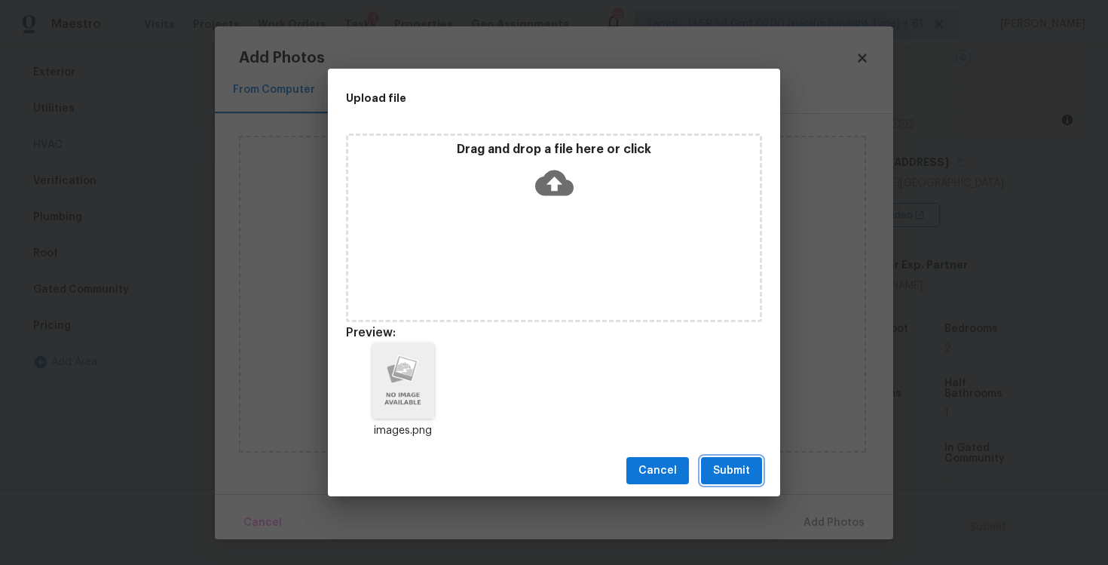
click at [742, 478] on span "Submit" at bounding box center [731, 470] width 37 height 19
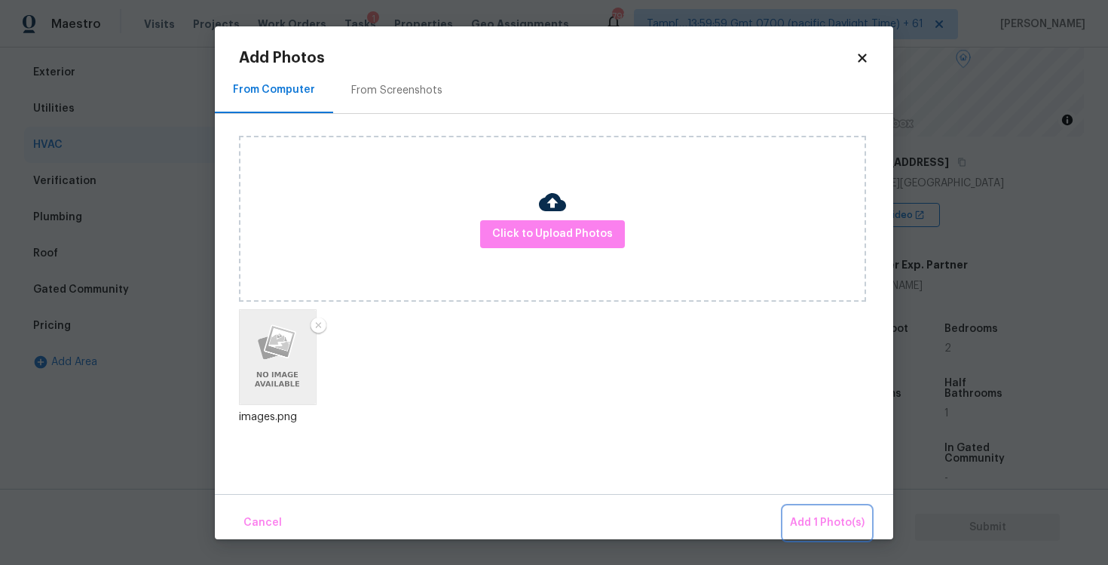
click at [825, 510] on button "Add 1 Photo(s)" at bounding box center [827, 523] width 87 height 32
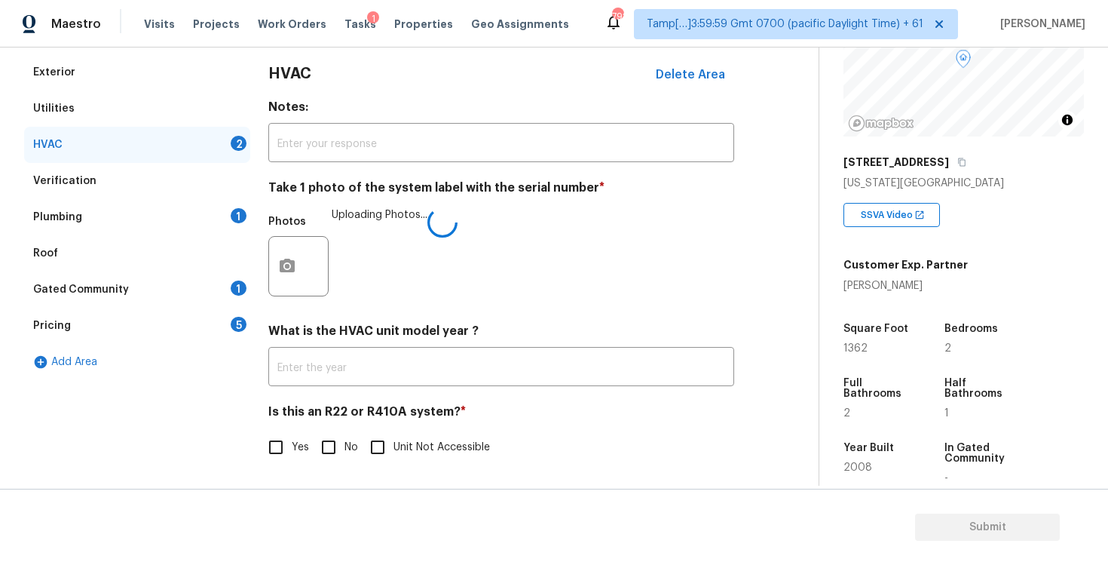
click at [352, 444] on span "No" at bounding box center [351, 447] width 14 height 16
click at [344, 444] on input "No" at bounding box center [329, 447] width 32 height 32
checkbox input "true"
click at [219, 204] on div "Plumbing 1" at bounding box center [137, 217] width 226 height 36
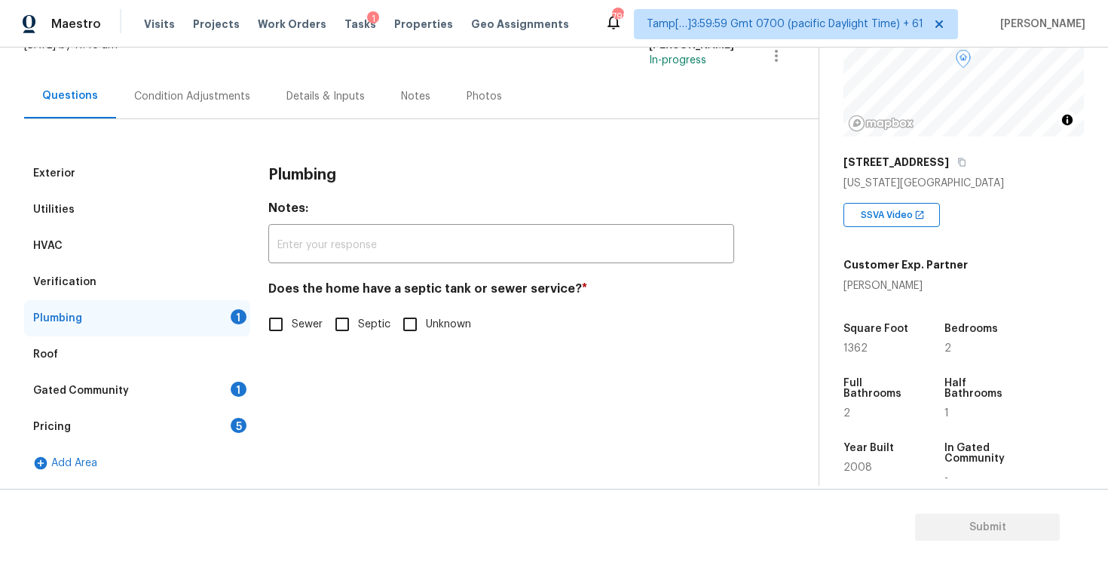
scroll to position [109, 0]
click at [260, 350] on div "Exterior Utilities HVAC Verification Plumbing 1 Roof Gated Community 1 Pricing …" at bounding box center [403, 318] width 758 height 326
click at [280, 329] on input "Sewer" at bounding box center [276, 324] width 32 height 32
checkbox input "true"
click at [225, 383] on div "Gated Community 1" at bounding box center [137, 390] width 226 height 36
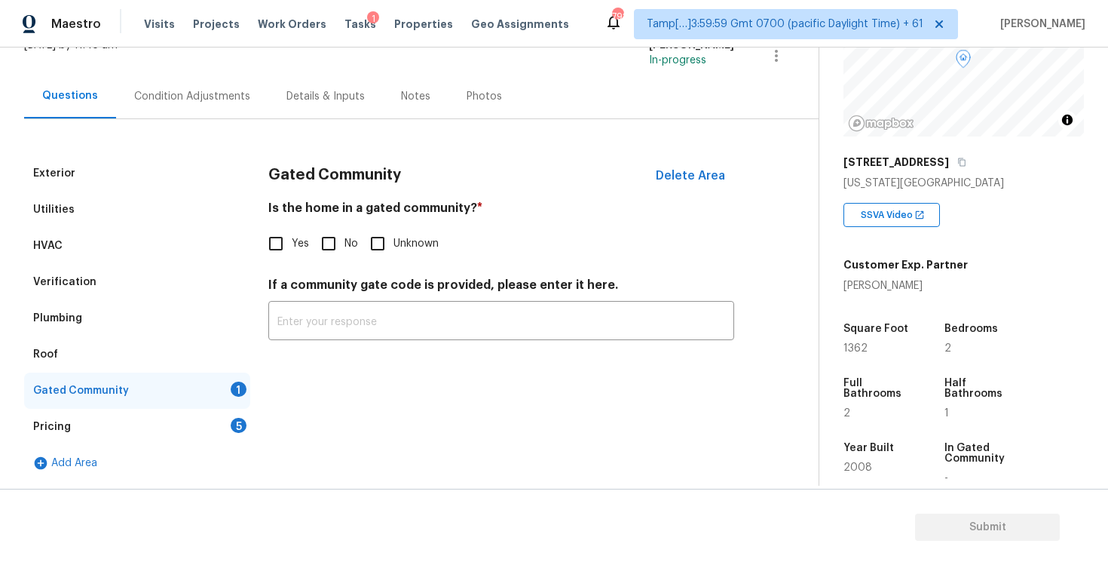
click at [341, 237] on input "No" at bounding box center [329, 244] width 32 height 32
checkbox input "true"
click at [225, 424] on div "Pricing 5" at bounding box center [137, 427] width 226 height 36
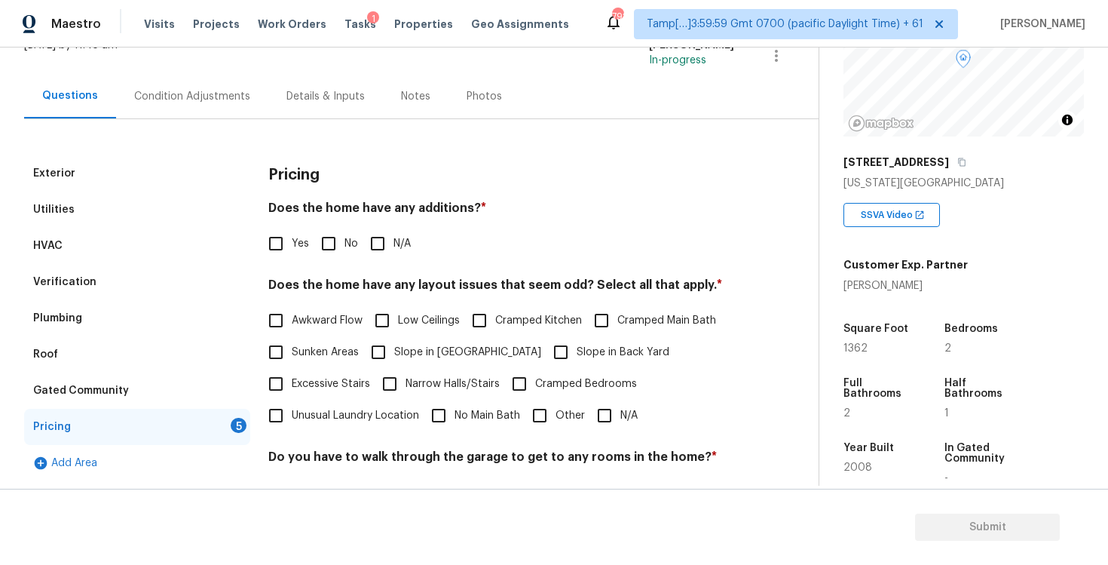
click at [323, 274] on div "Pricing Does the home have any additions? * Yes No N/A Does the home have any l…" at bounding box center [501, 417] width 466 height 525
click at [321, 254] on input "No" at bounding box center [329, 244] width 32 height 32
checkbox input "true"
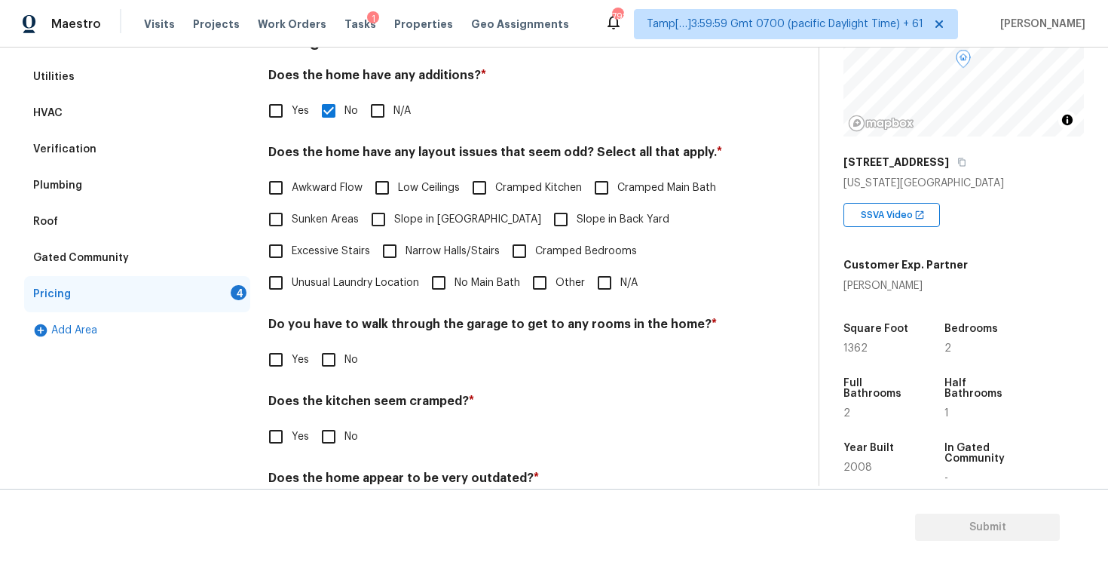
scroll to position [308, 0]
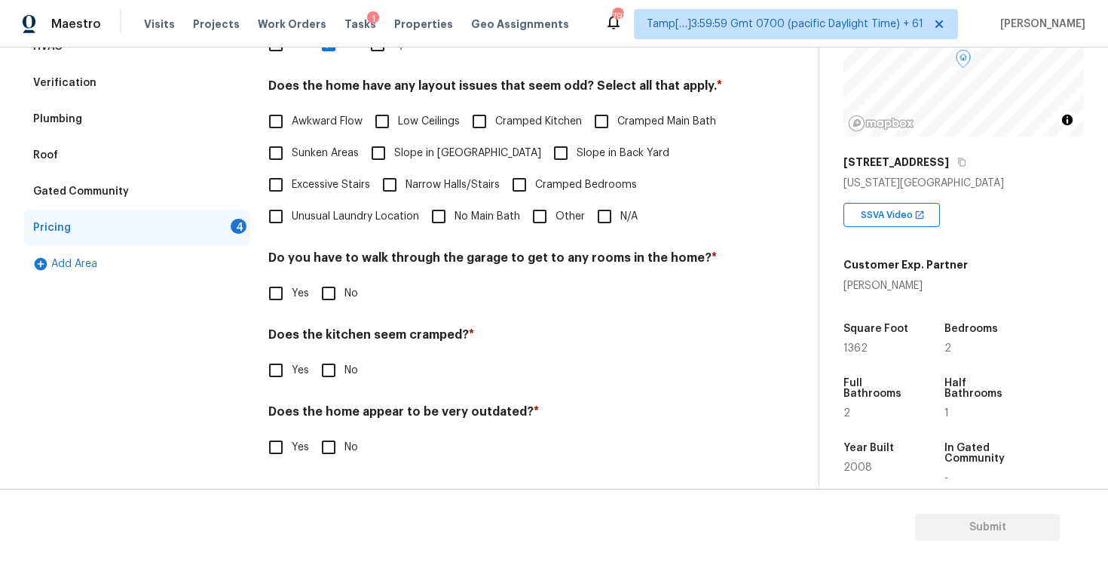
click at [547, 205] on input "Other" at bounding box center [540, 216] width 32 height 32
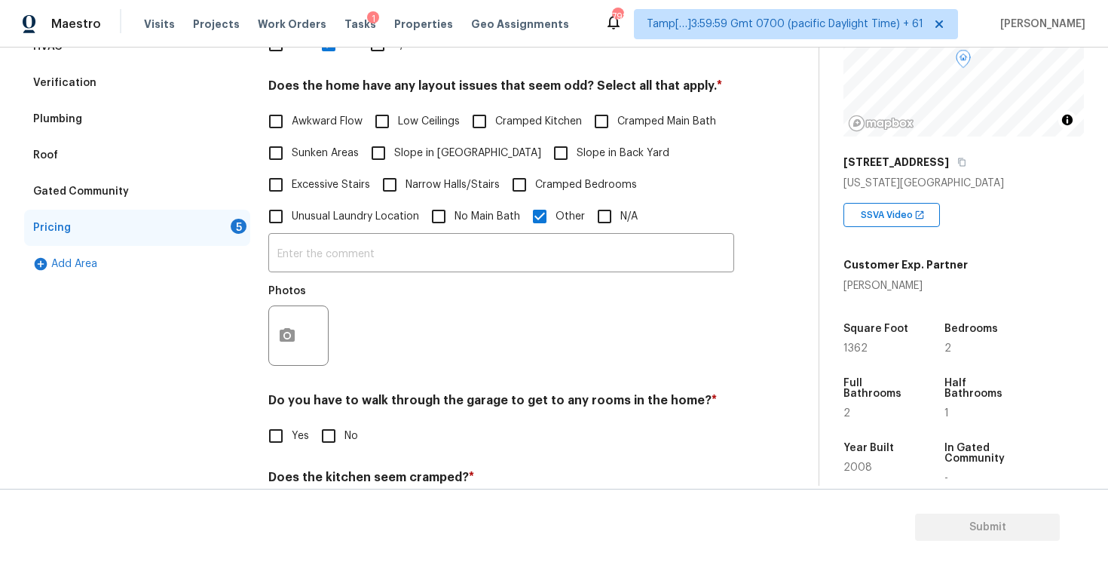
click at [547, 220] on input "Other" at bounding box center [540, 216] width 32 height 32
checkbox input "false"
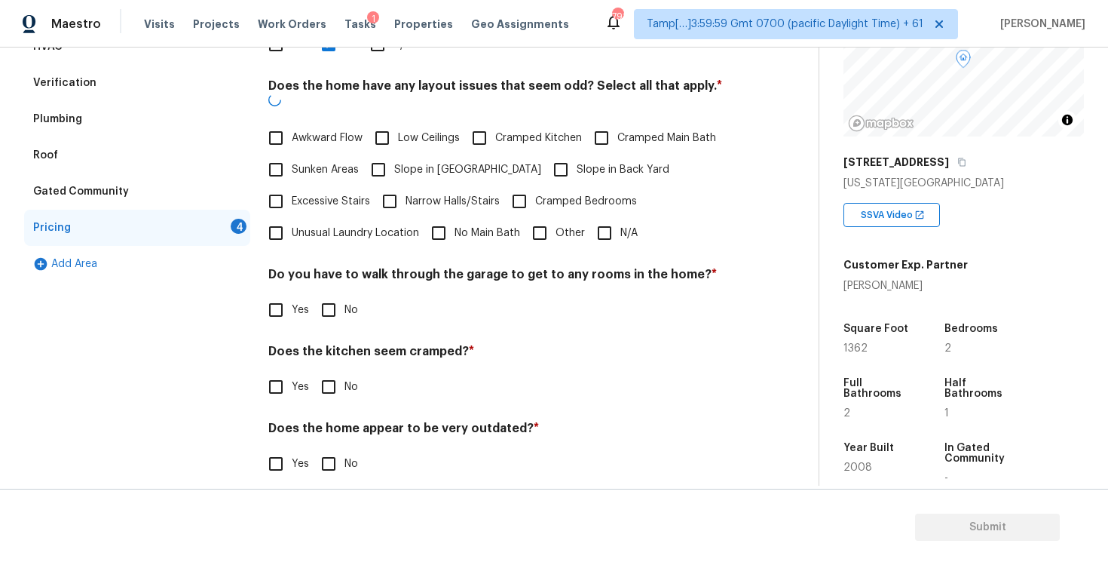
click at [617, 217] on input "N/A" at bounding box center [605, 233] width 32 height 32
checkbox input "true"
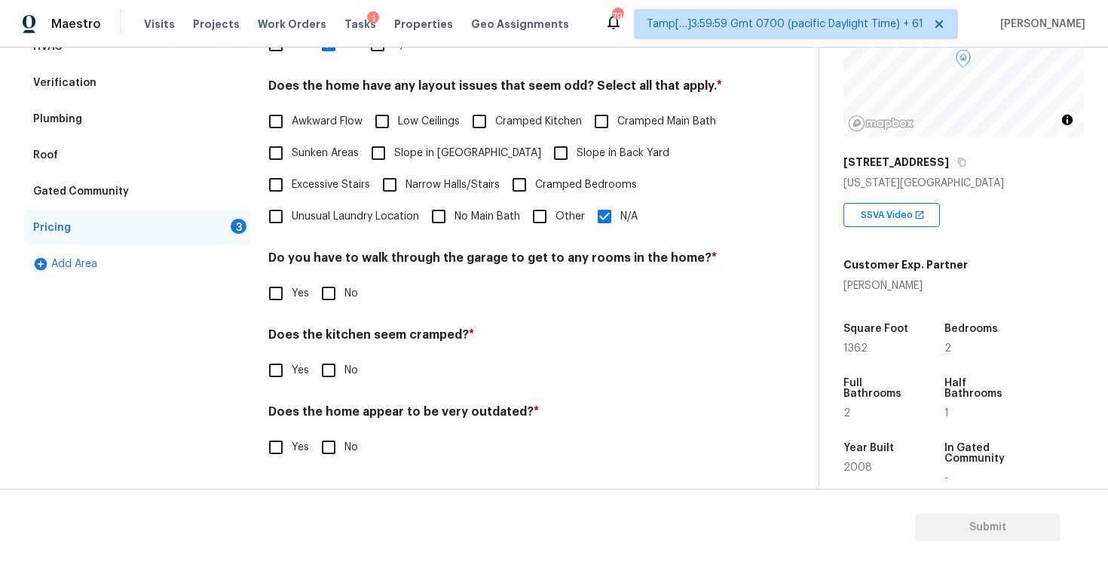
click at [330, 291] on input "No" at bounding box center [329, 293] width 32 height 32
checkbox input "true"
click at [335, 366] on input "No" at bounding box center [329, 370] width 32 height 32
checkbox input "true"
click at [332, 446] on input "No" at bounding box center [329, 449] width 32 height 32
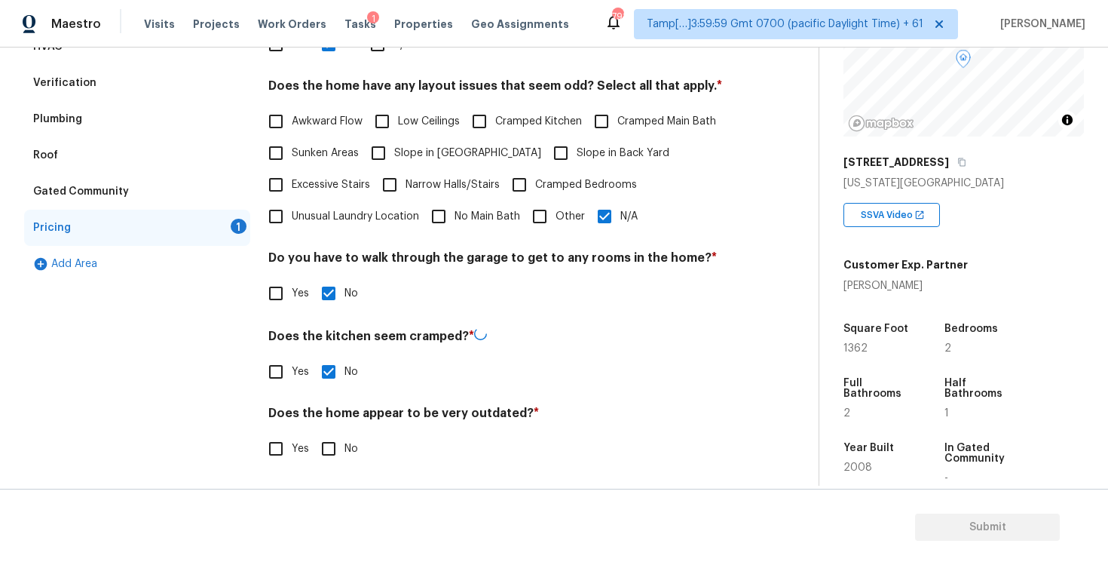
checkbox input "true"
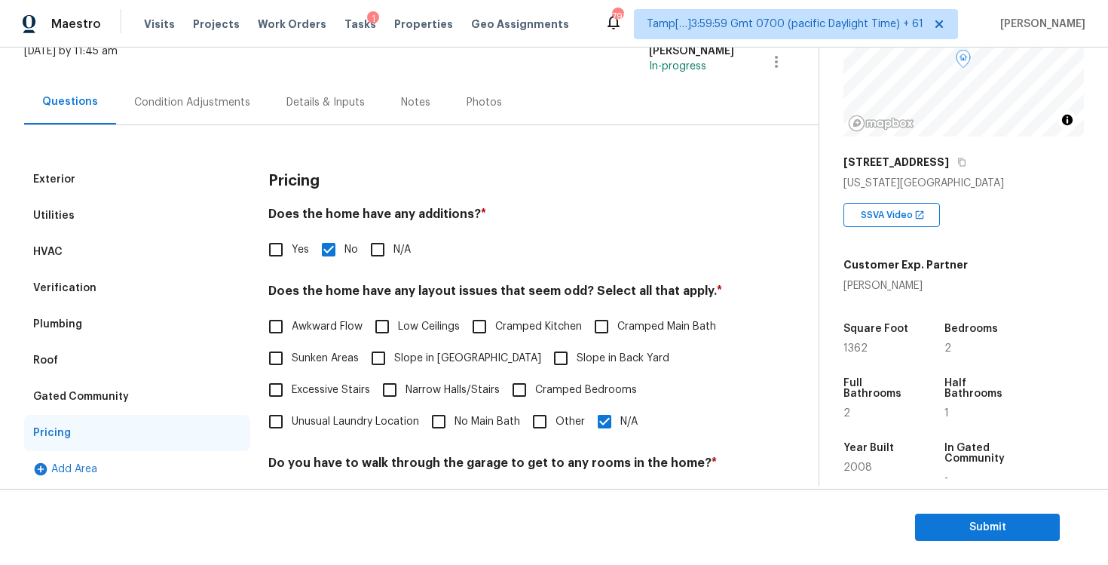
scroll to position [8, 0]
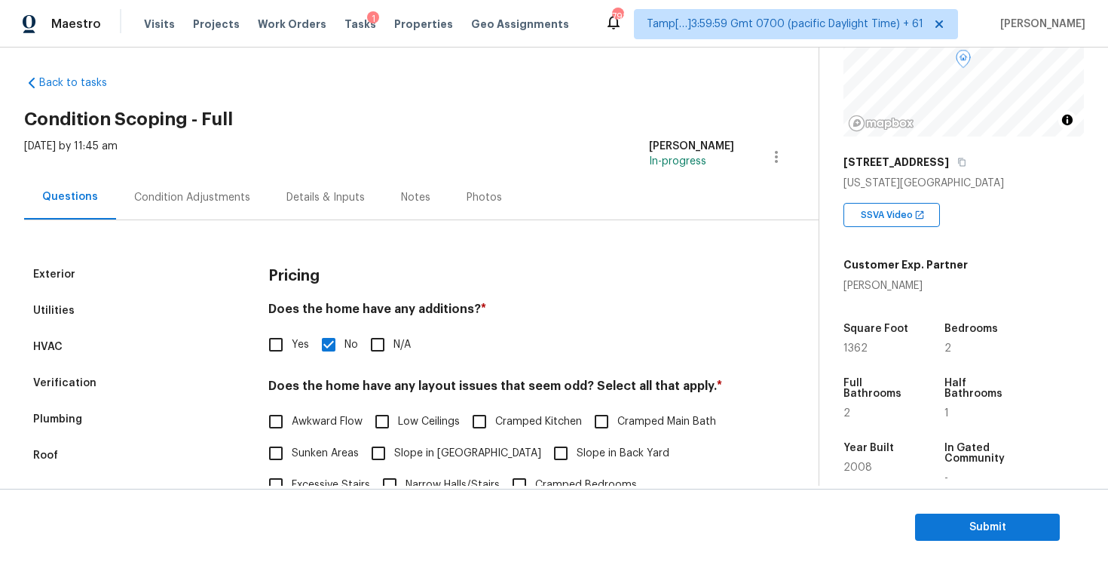
click at [215, 194] on div "Condition Adjustments" at bounding box center [192, 197] width 116 height 15
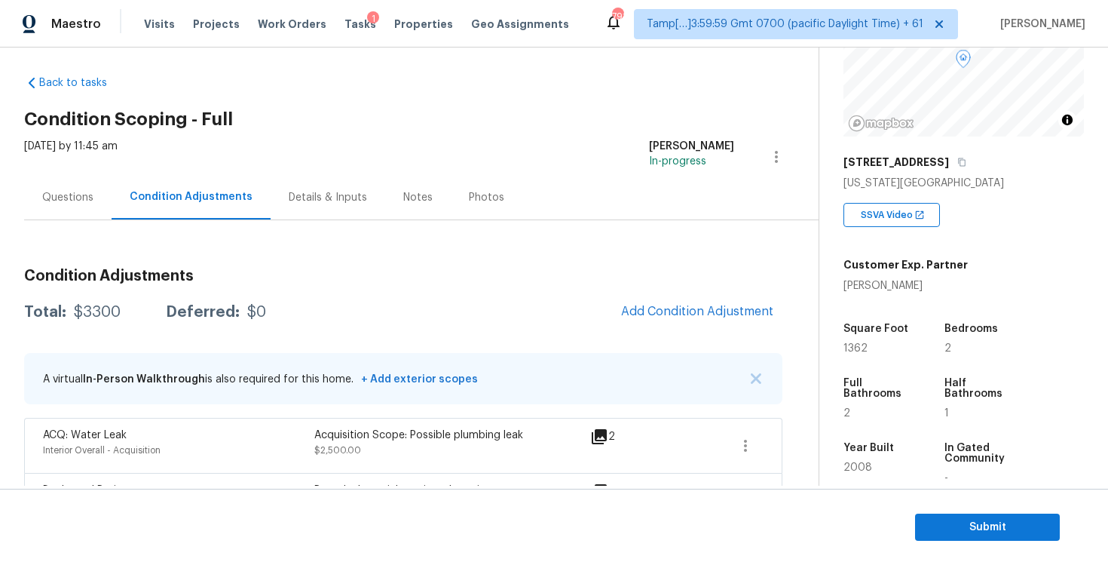
click at [173, 287] on div "Condition Adjustments Total: $3300 Deferred: $0 Add Condition Adjustment A virt…" at bounding box center [403, 392] width 758 height 272
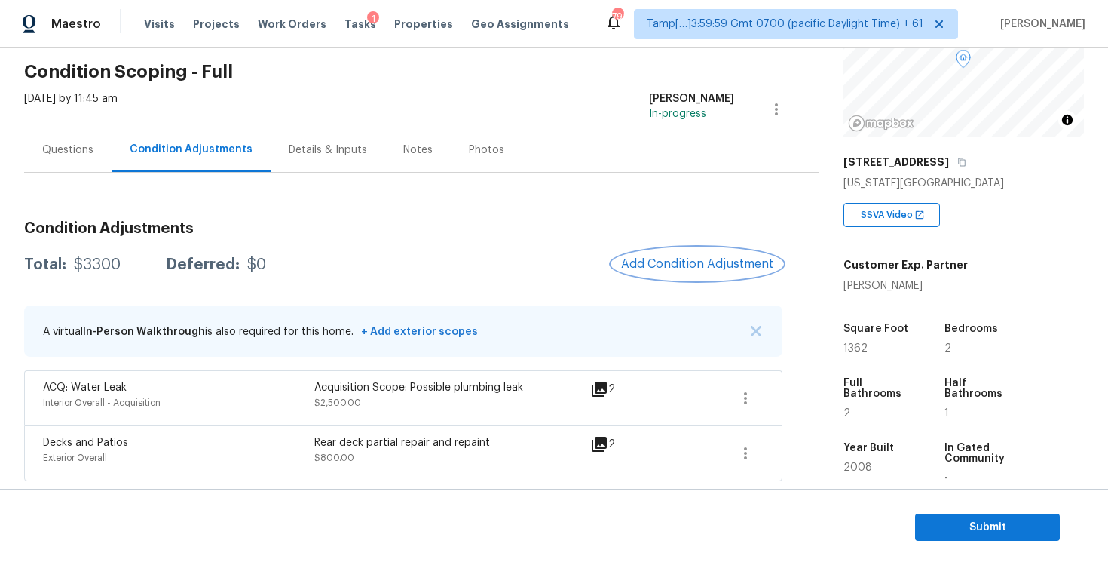
click at [660, 255] on button "Add Condition Adjustment" at bounding box center [697, 264] width 170 height 32
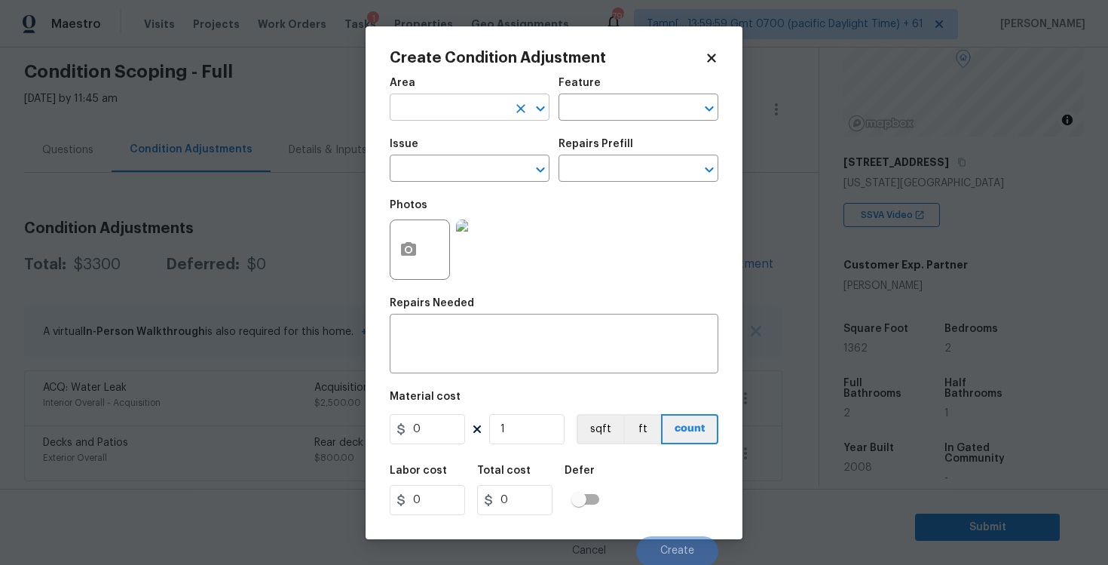
click at [461, 118] on input "text" at bounding box center [449, 108] width 118 height 23
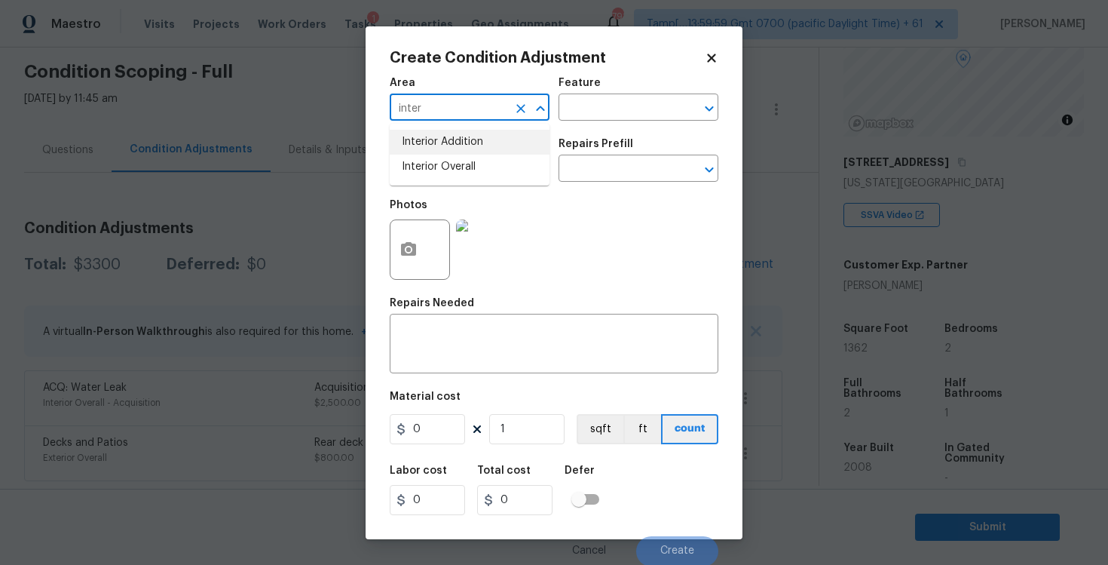
click at [465, 169] on li "Interior Overall" at bounding box center [470, 167] width 160 height 25
type input "Interior Overall"
click at [465, 169] on input "text" at bounding box center [449, 169] width 118 height 23
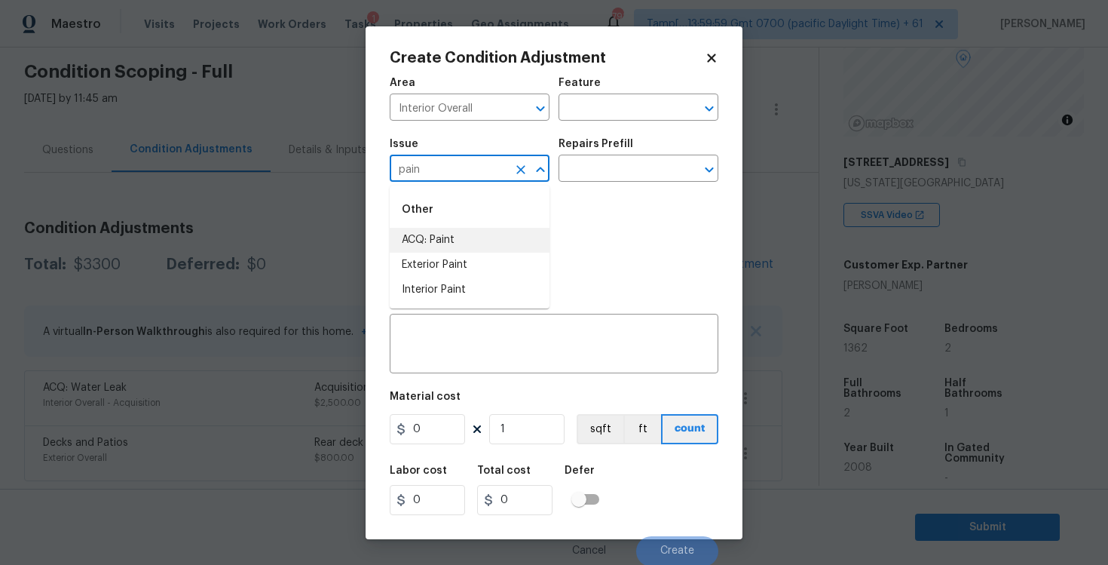
click at [470, 228] on li "ACQ: Paint" at bounding box center [470, 240] width 160 height 25
type input "ACQ: Paint"
click at [574, 187] on div "Issue ACQ: Paint ​ Repairs Prefill ​" at bounding box center [554, 160] width 329 height 61
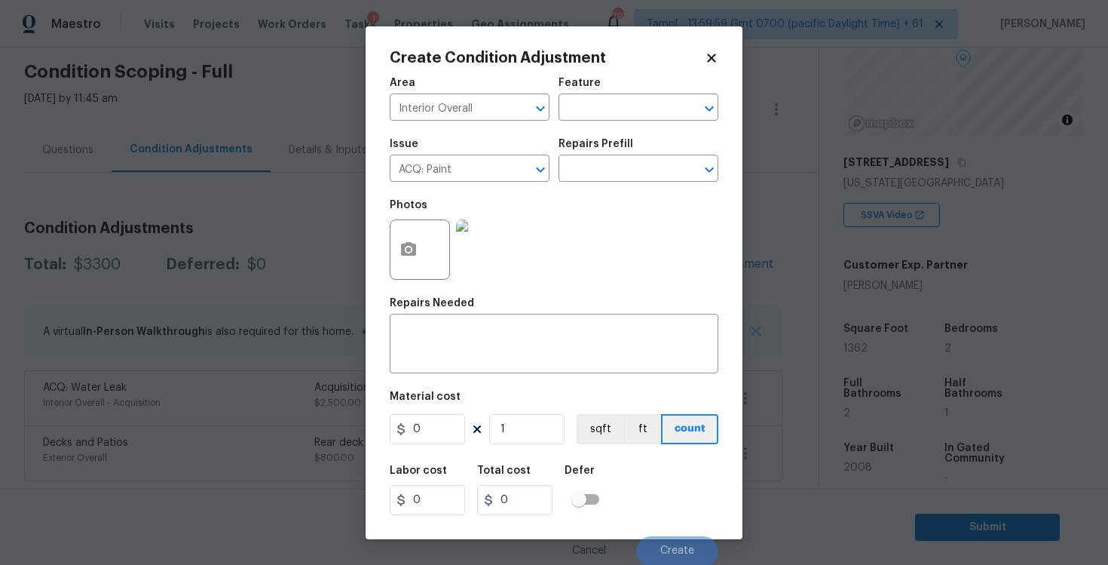
click at [574, 187] on div "Issue ACQ: Paint ​ Repairs Prefill ​" at bounding box center [554, 160] width 329 height 61
click at [580, 167] on input "text" at bounding box center [618, 169] width 118 height 23
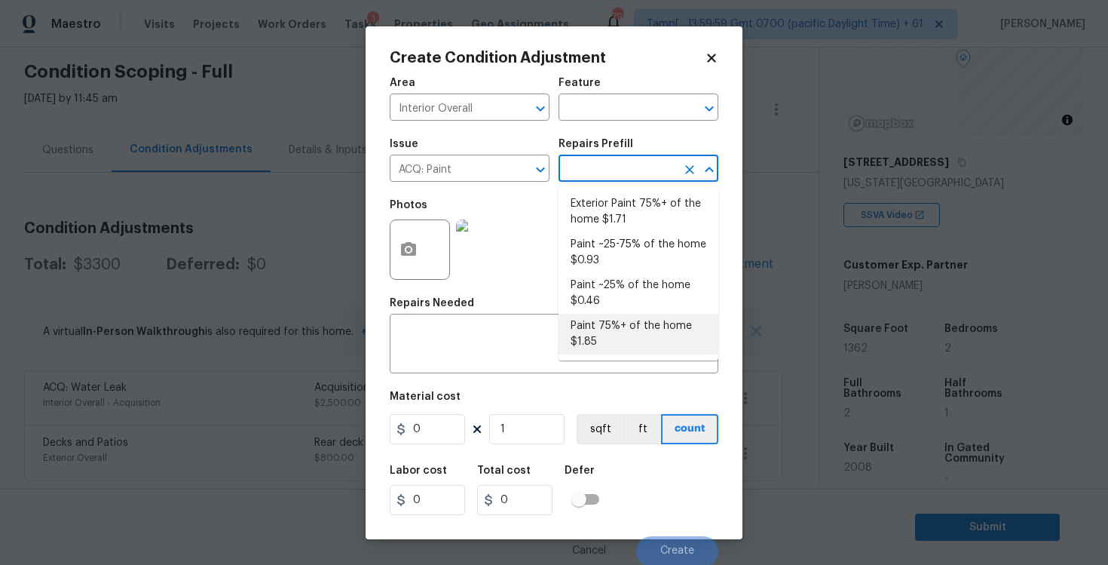
click at [623, 339] on li "Paint 75%+ of the home $1.85" at bounding box center [639, 334] width 160 height 41
type input "Acquisition"
type textarea "Acquisition Scope: 75%+ of the home will likely require interior paint"
type input "1.85"
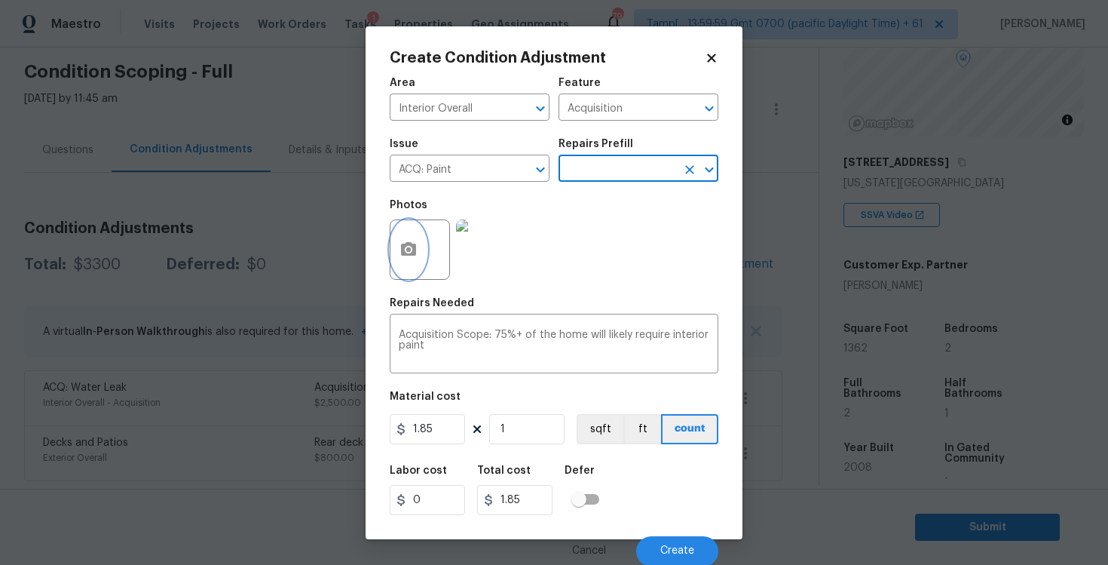
click at [415, 240] on icon "button" at bounding box center [408, 249] width 18 height 18
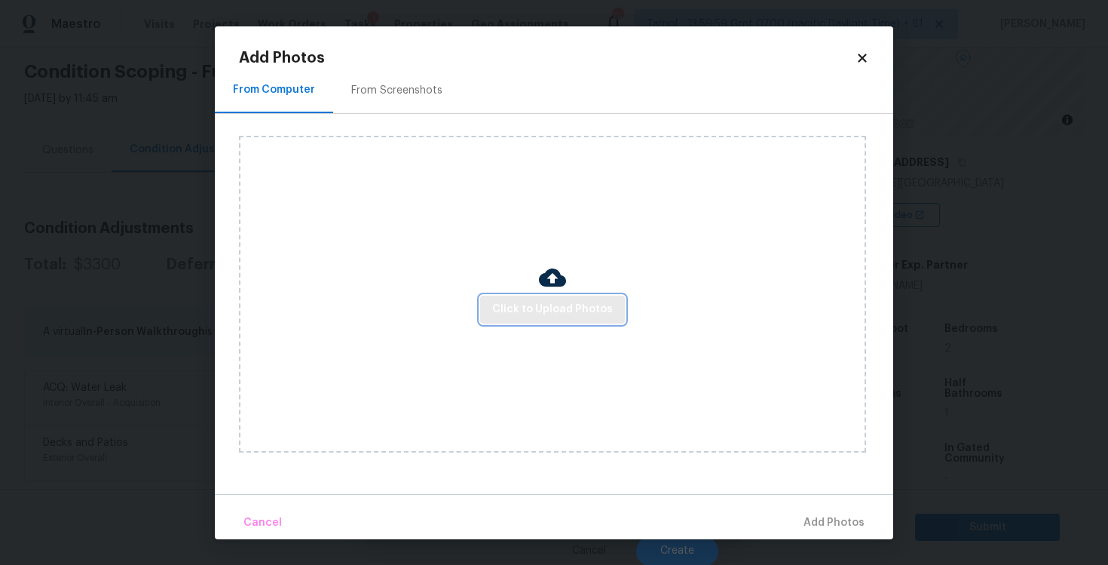
click at [564, 301] on span "Click to Upload Photos" at bounding box center [552, 309] width 121 height 19
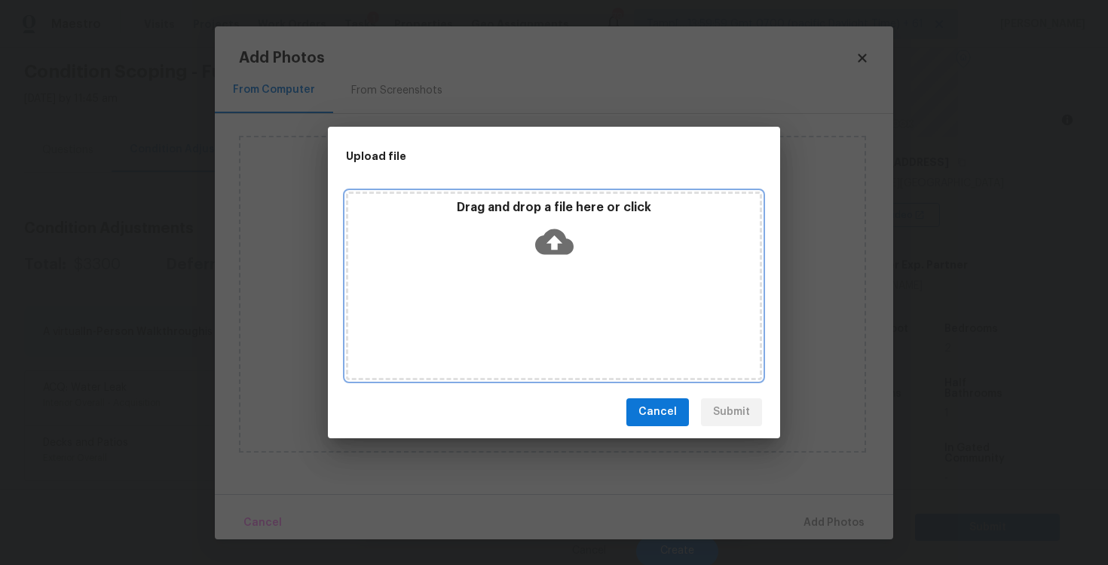
click at [551, 241] on icon at bounding box center [554, 241] width 38 height 38
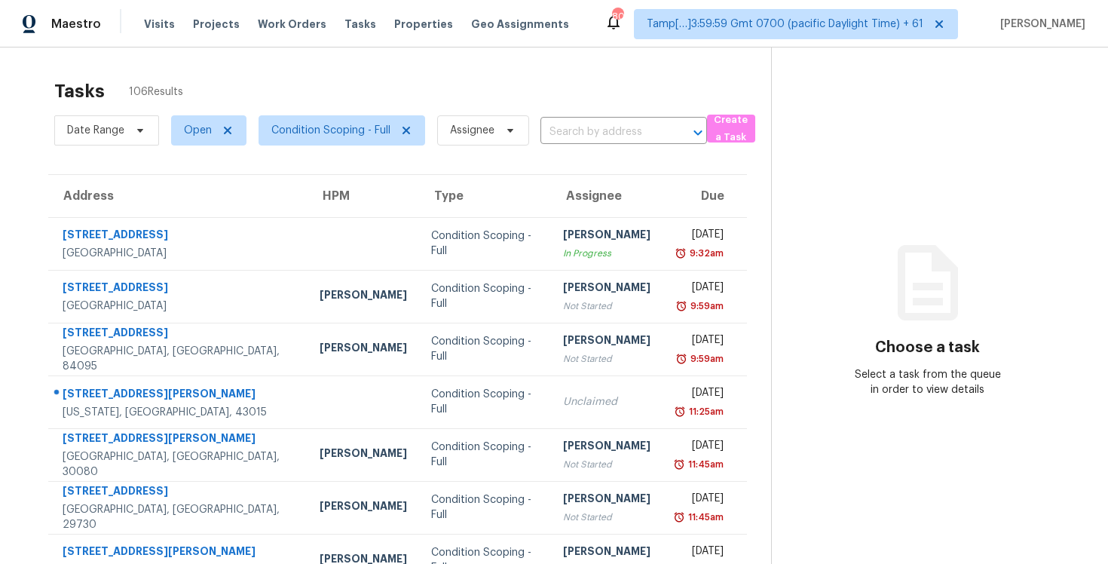
click at [317, 77] on div "Tasks 106 Results" at bounding box center [412, 91] width 717 height 39
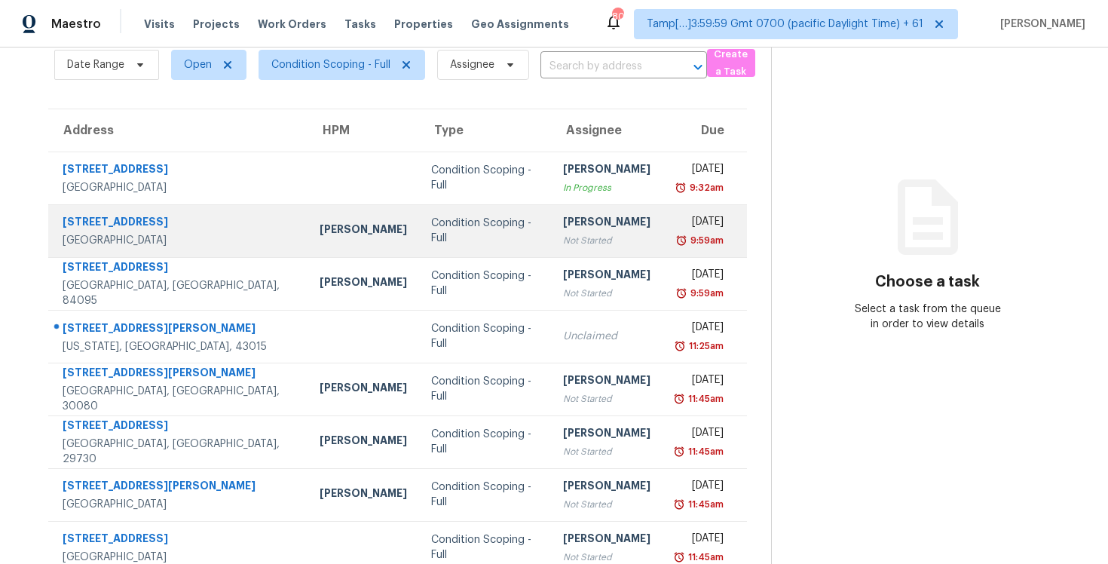
scroll to position [29, 0]
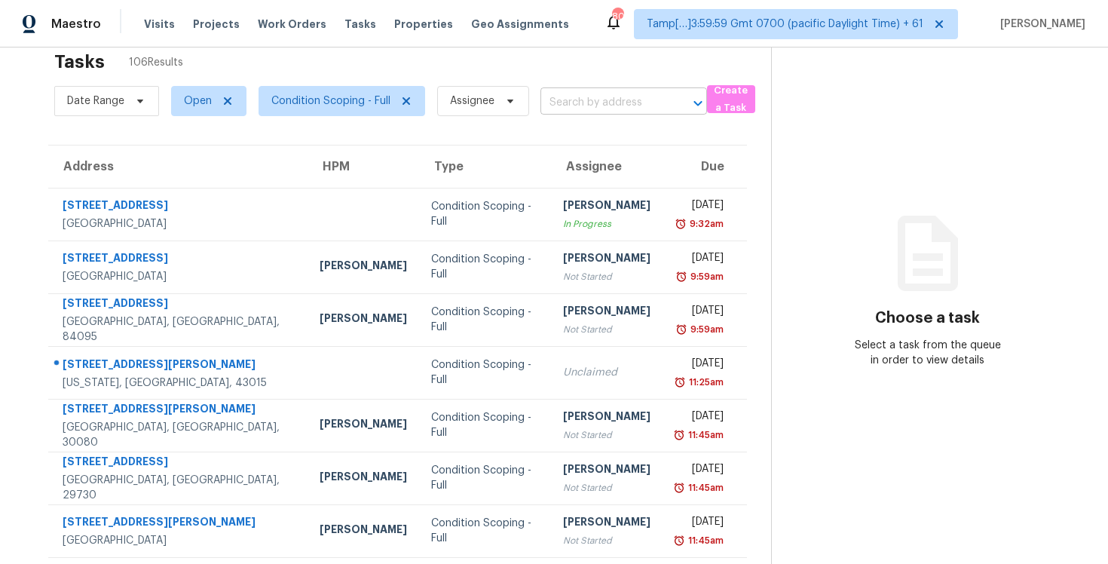
click at [586, 111] on input "text" at bounding box center [602, 102] width 124 height 23
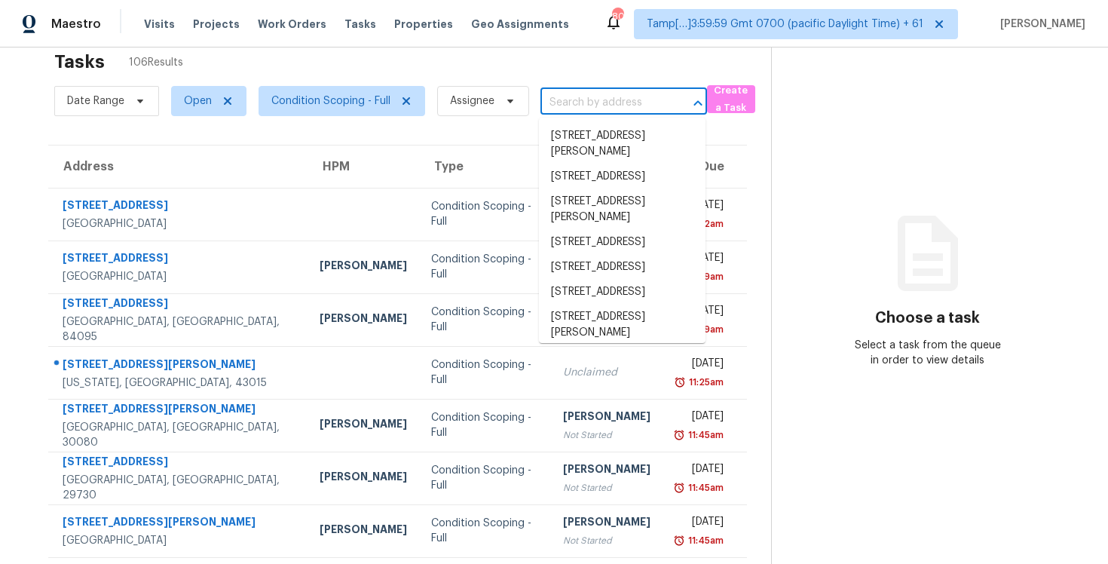
paste input "[STREET_ADDRESS]"
type input "[STREET_ADDRESS]"
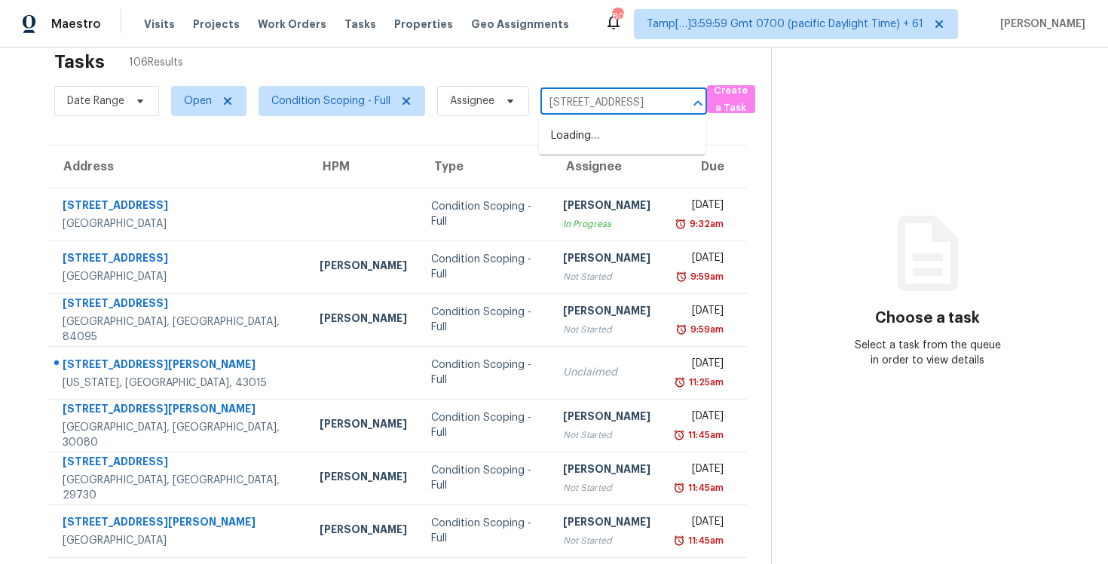
scroll to position [0, 93]
click at [609, 145] on li "9301 Berkshire Cir, Chattanooga, TN 37421" at bounding box center [622, 136] width 167 height 25
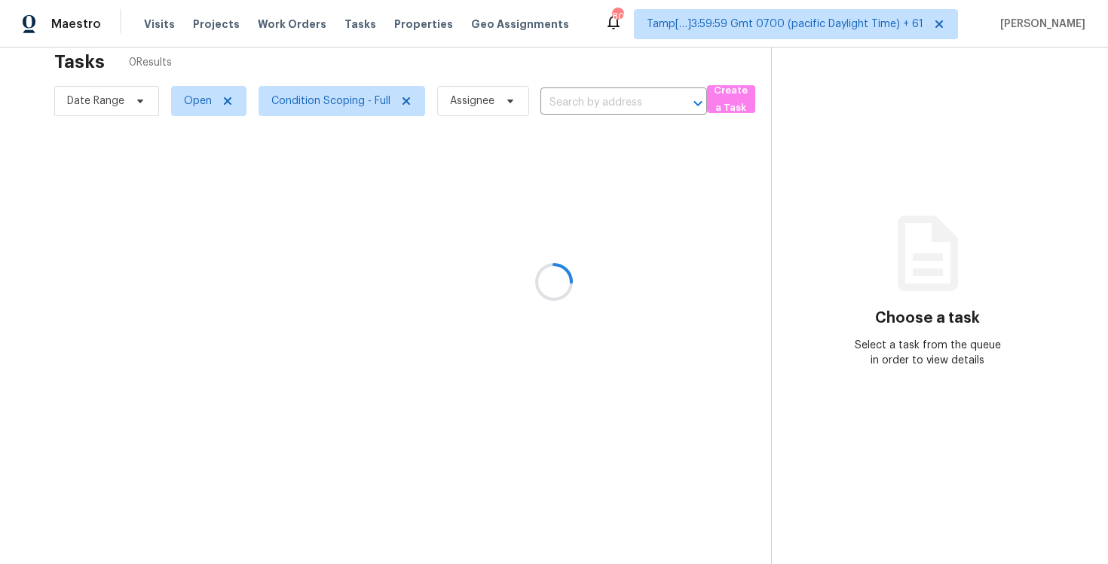
type input "9301 Berkshire Cir, Chattanooga, TN 37421"
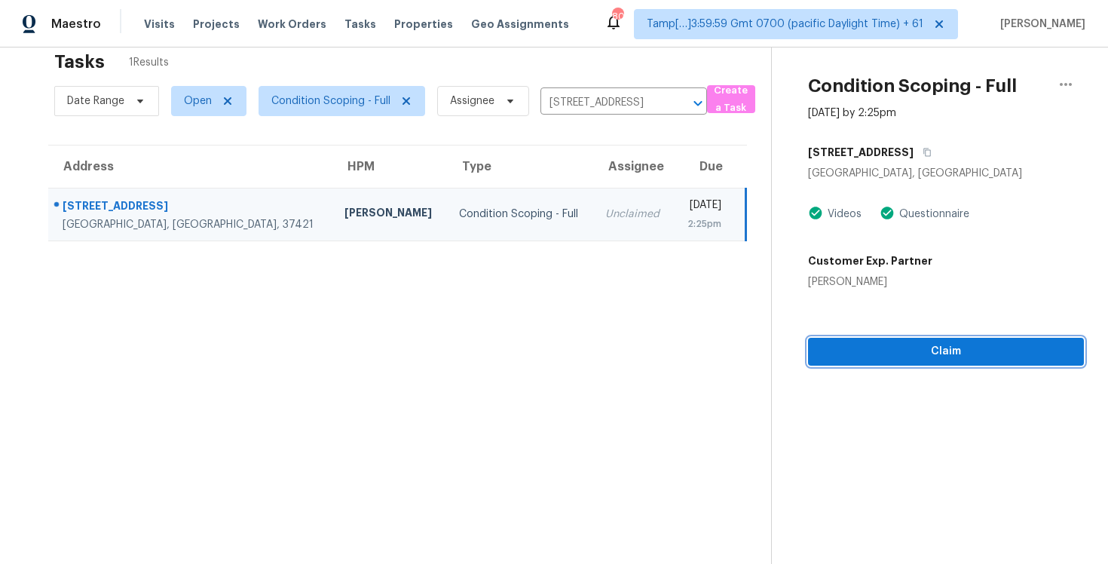
click at [922, 349] on span "Claim" at bounding box center [946, 351] width 252 height 19
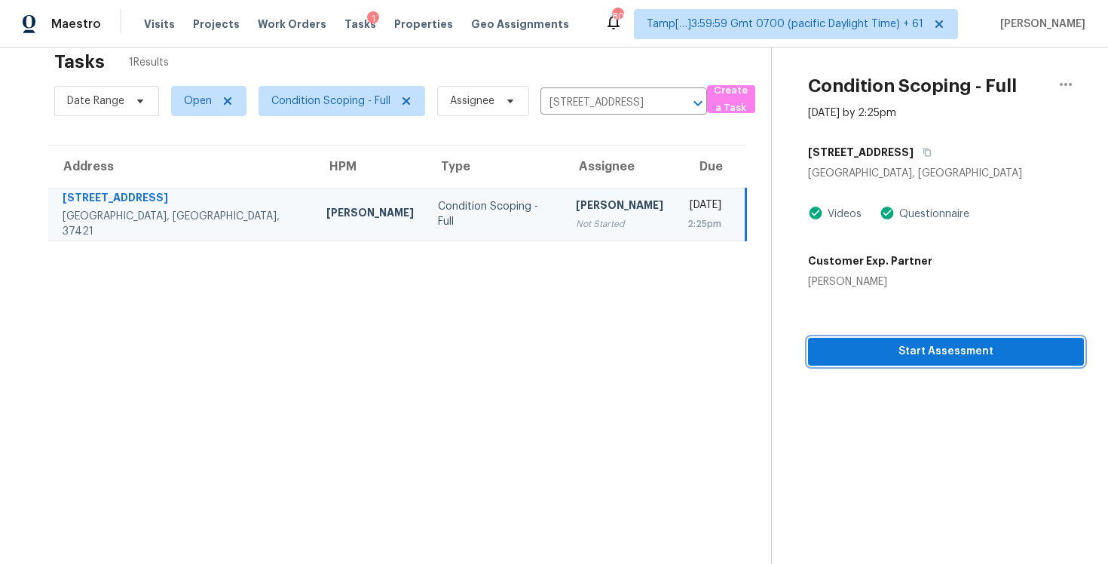
click at [922, 349] on span "Start Assessment" at bounding box center [946, 351] width 252 height 19
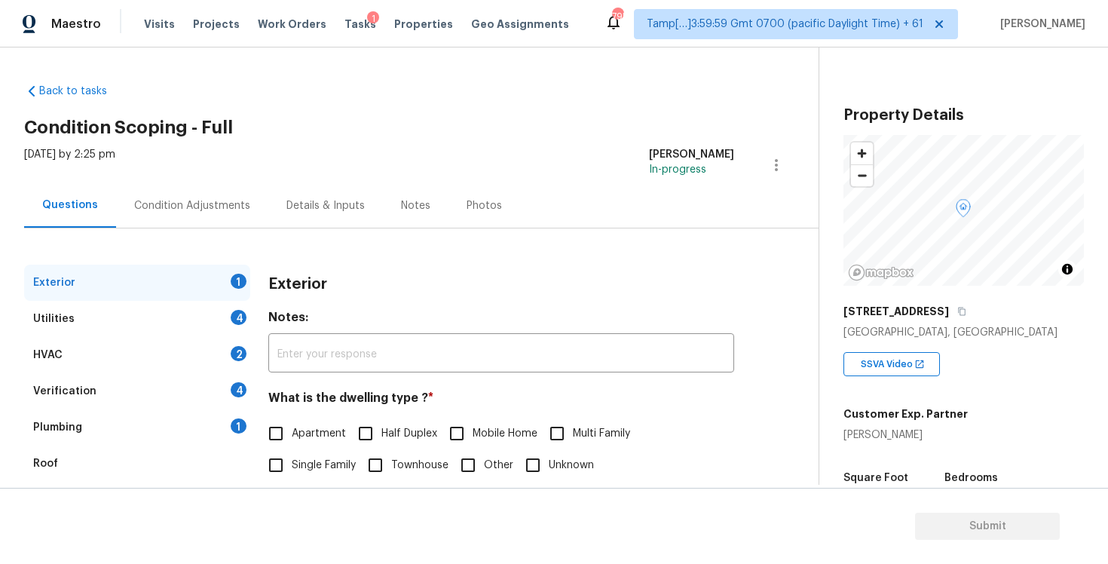
scroll to position [118, 0]
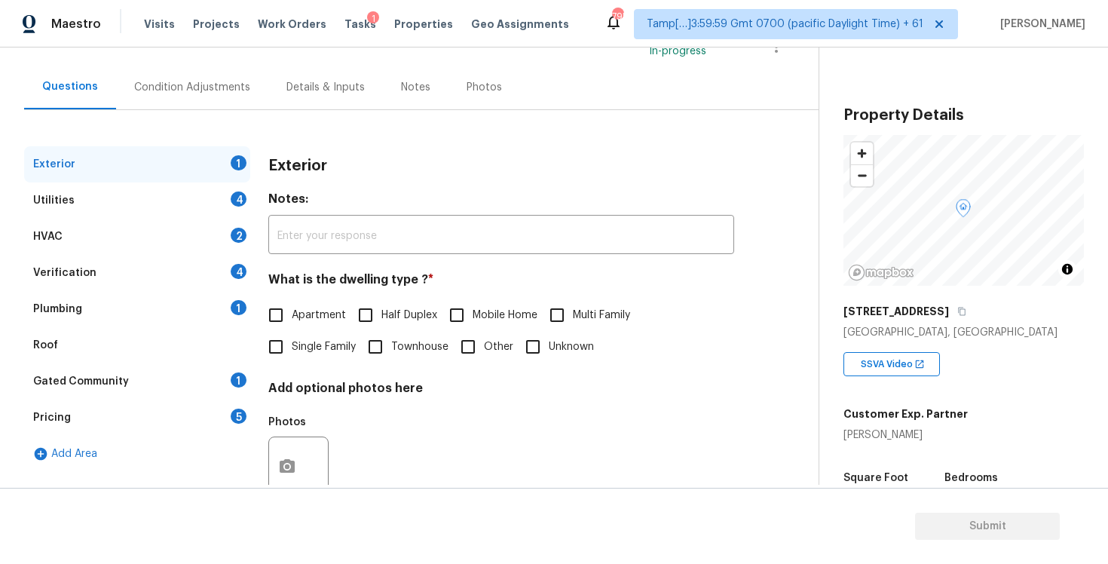
click at [289, 341] on input "Single Family" at bounding box center [276, 347] width 32 height 32
checkbox input "true"
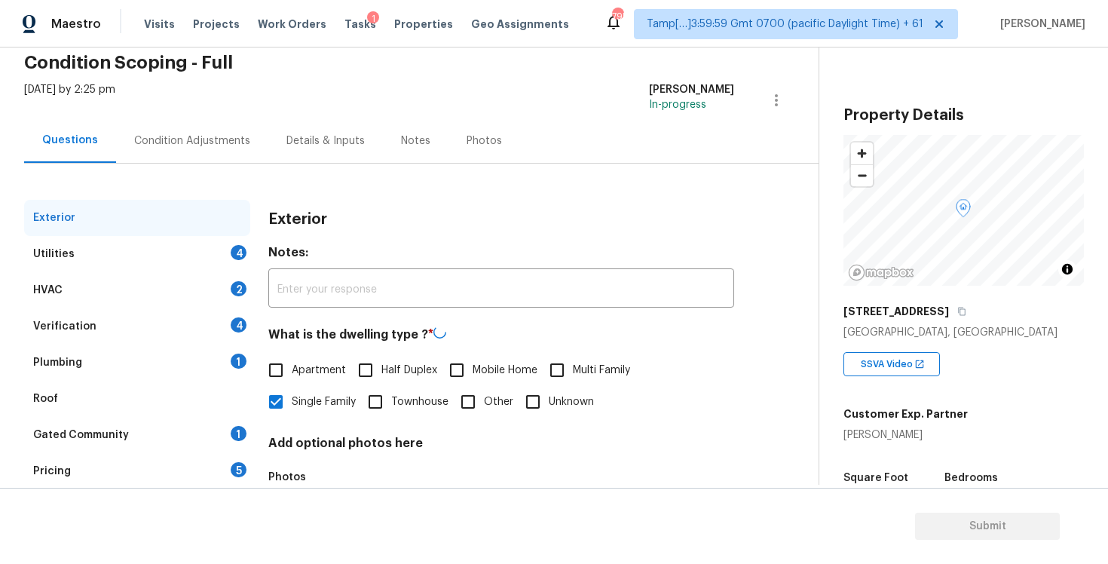
scroll to position [60, 0]
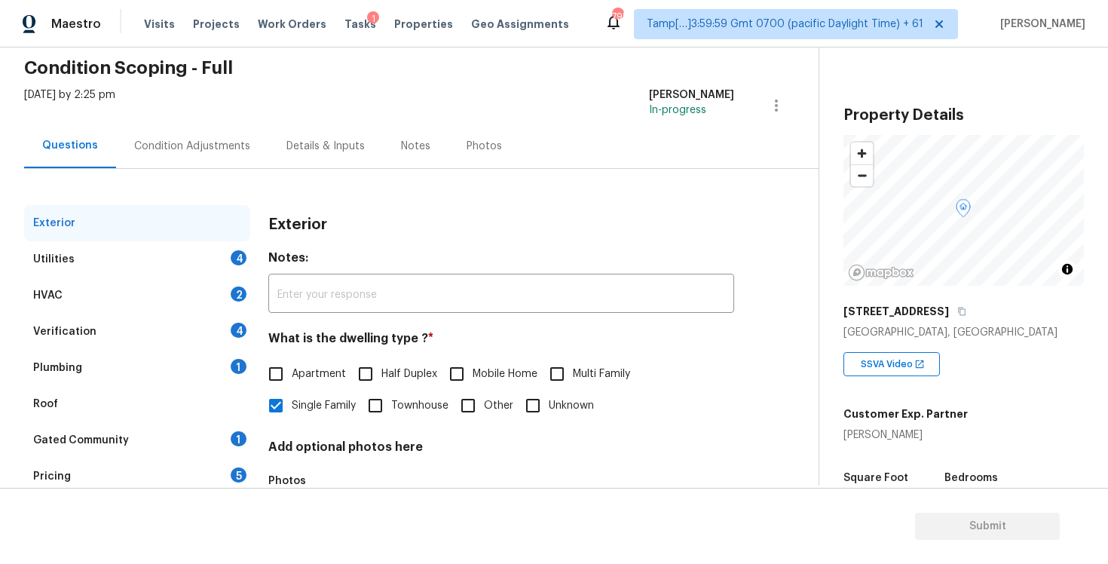
click at [245, 132] on div "Condition Adjustments" at bounding box center [192, 146] width 152 height 44
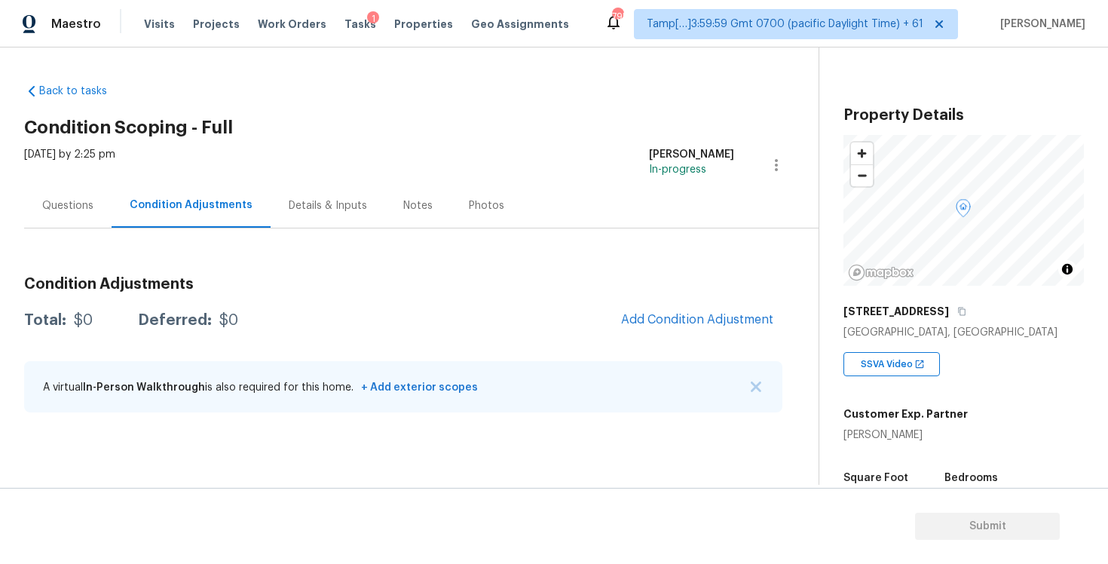
click at [89, 206] on div "Questions" at bounding box center [67, 205] width 51 height 15
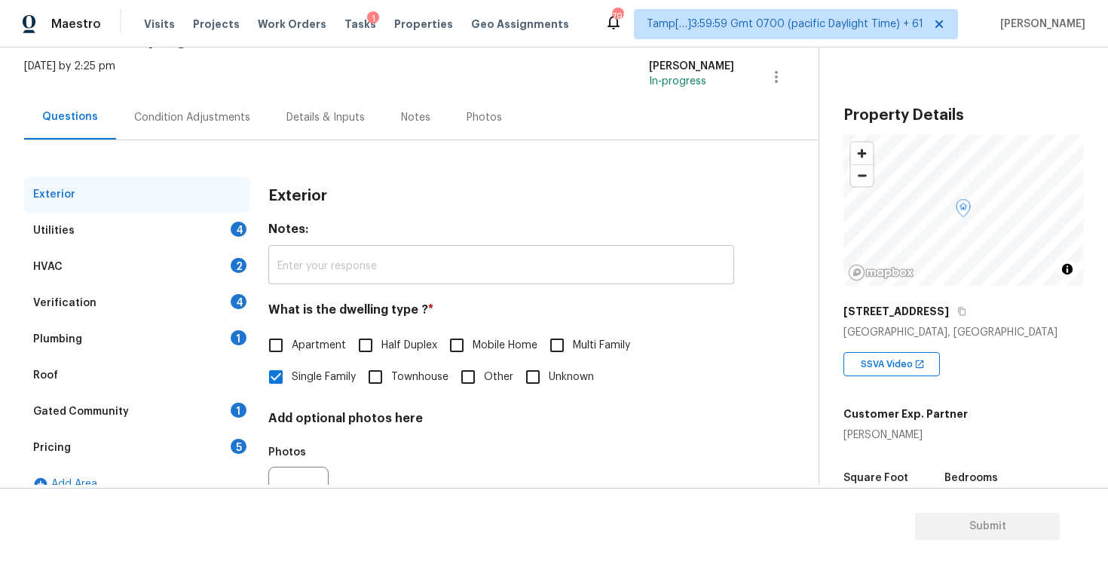
scroll to position [86, 0]
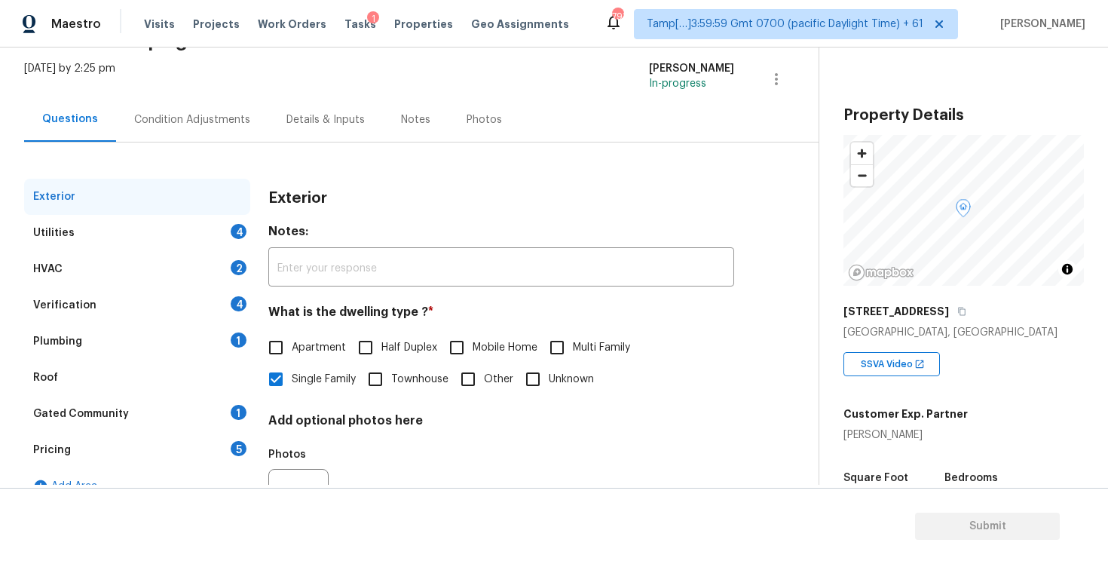
click at [195, 126] on div "Condition Adjustments" at bounding box center [192, 119] width 116 height 15
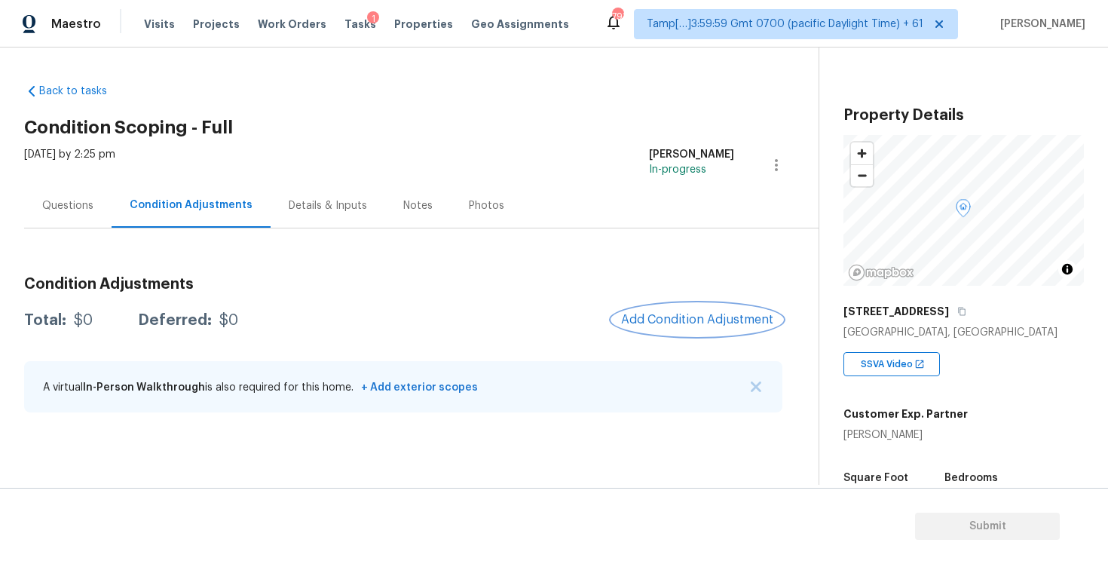
click at [687, 330] on button "Add Condition Adjustment" at bounding box center [697, 320] width 170 height 32
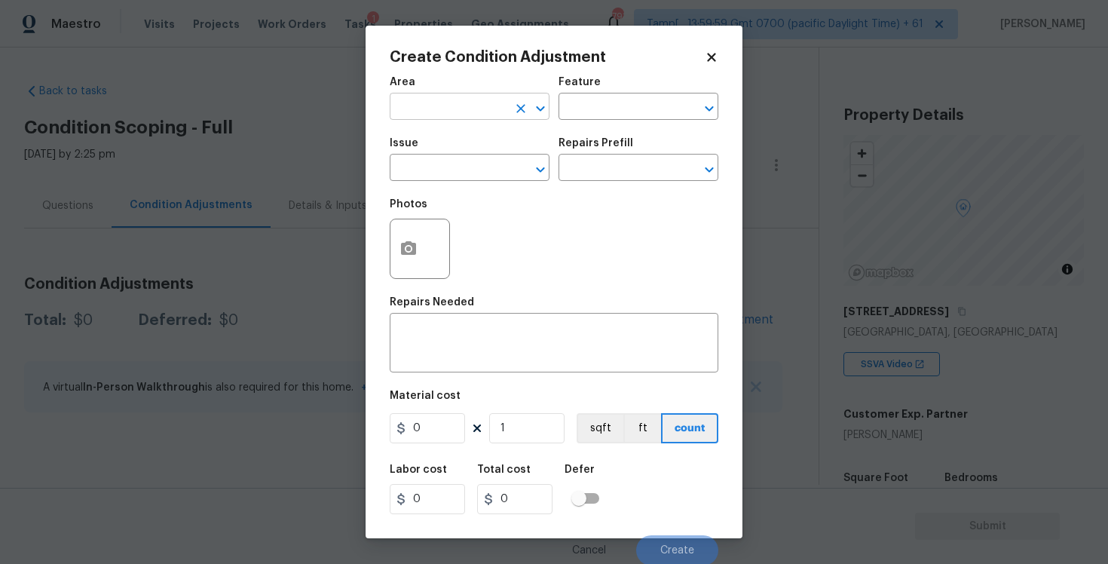
click at [473, 110] on input "text" at bounding box center [449, 107] width 118 height 23
type input "e"
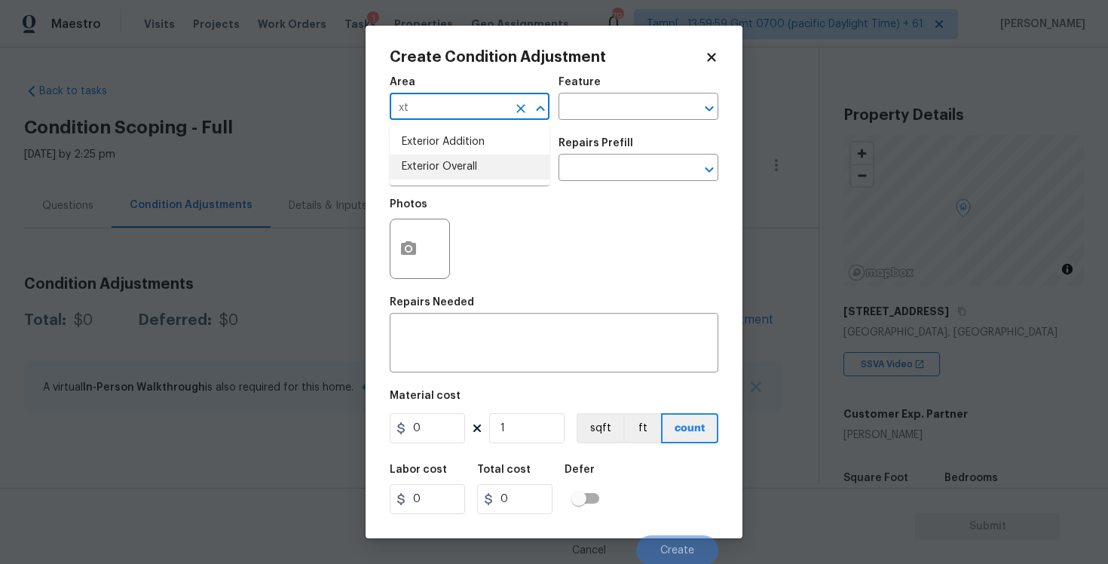
click at [482, 162] on li "Exterior Overall" at bounding box center [470, 167] width 160 height 25
type input "Exterior Overall"
click at [482, 162] on input "text" at bounding box center [449, 169] width 118 height 23
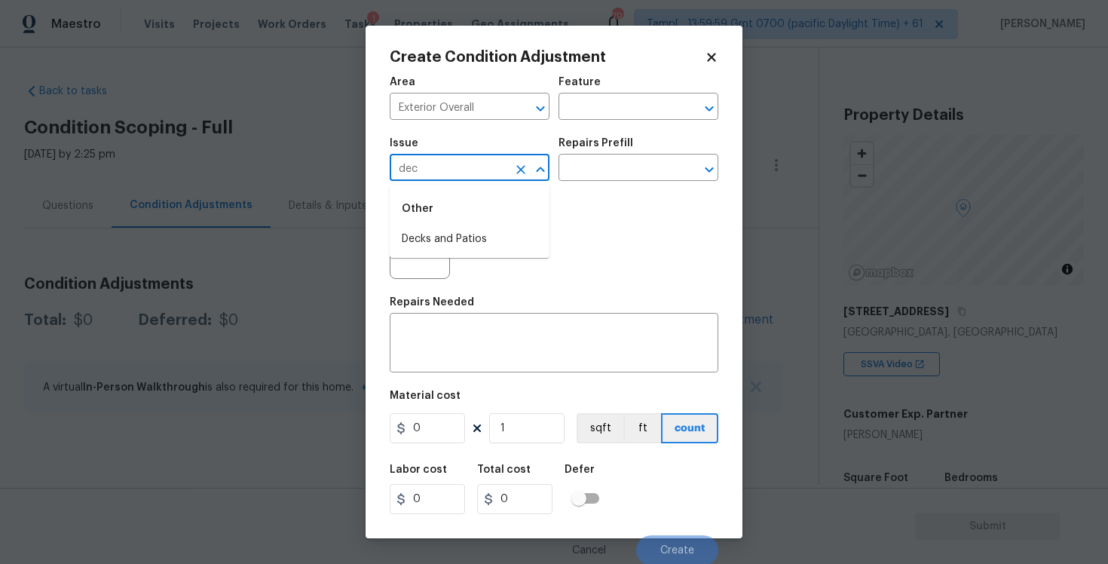
type input "deck"
click at [518, 169] on icon "Clear" at bounding box center [520, 169] width 15 height 15
click at [507, 258] on li "Pool Repair" at bounding box center [470, 264] width 160 height 25
type input "Pool Repair"
click at [599, 172] on input "text" at bounding box center [618, 169] width 118 height 23
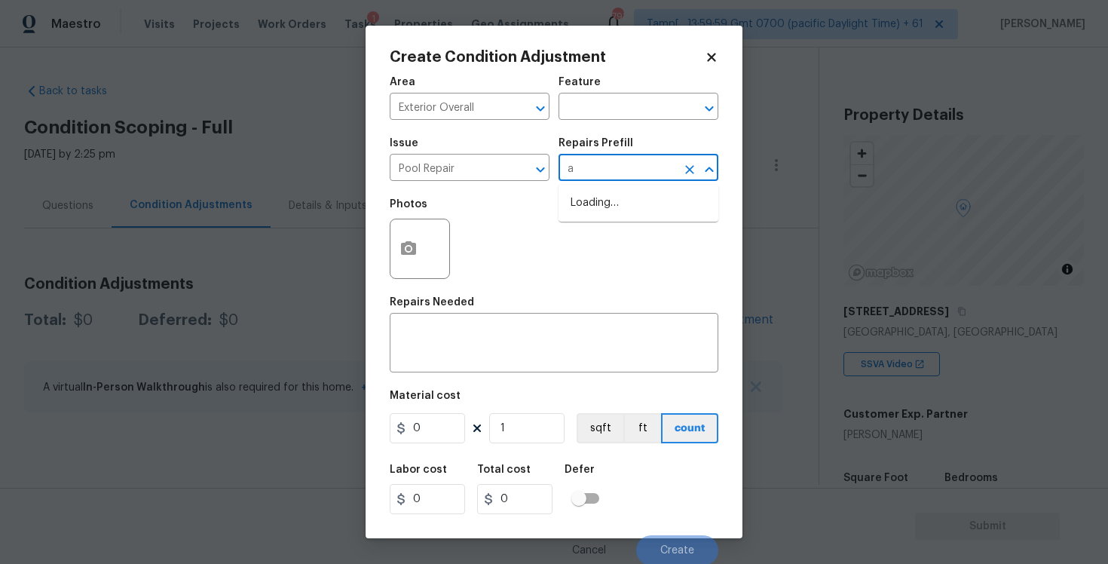
type input "ab"
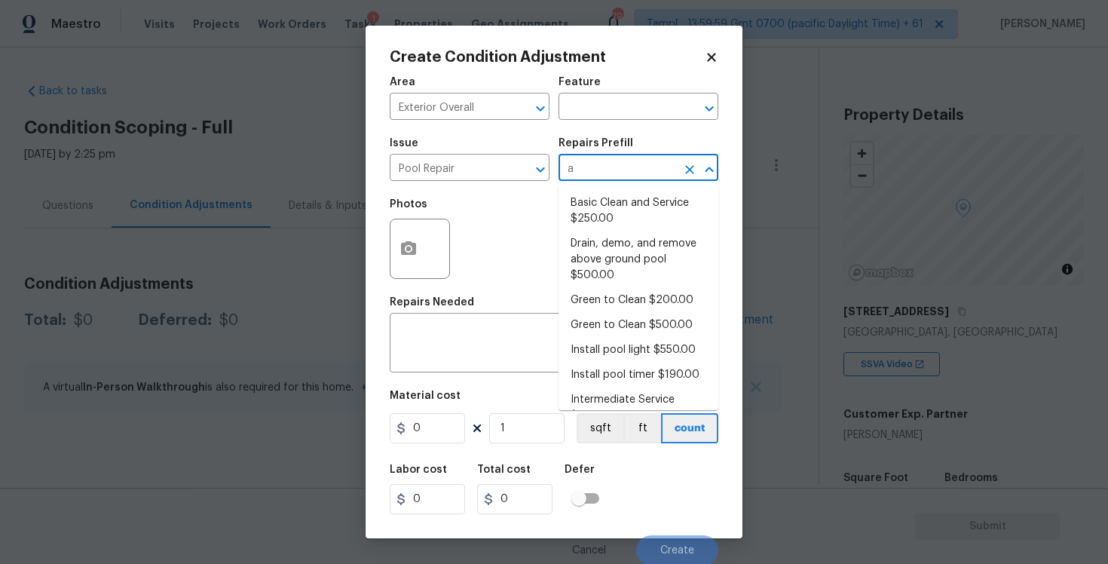
type input "ab"
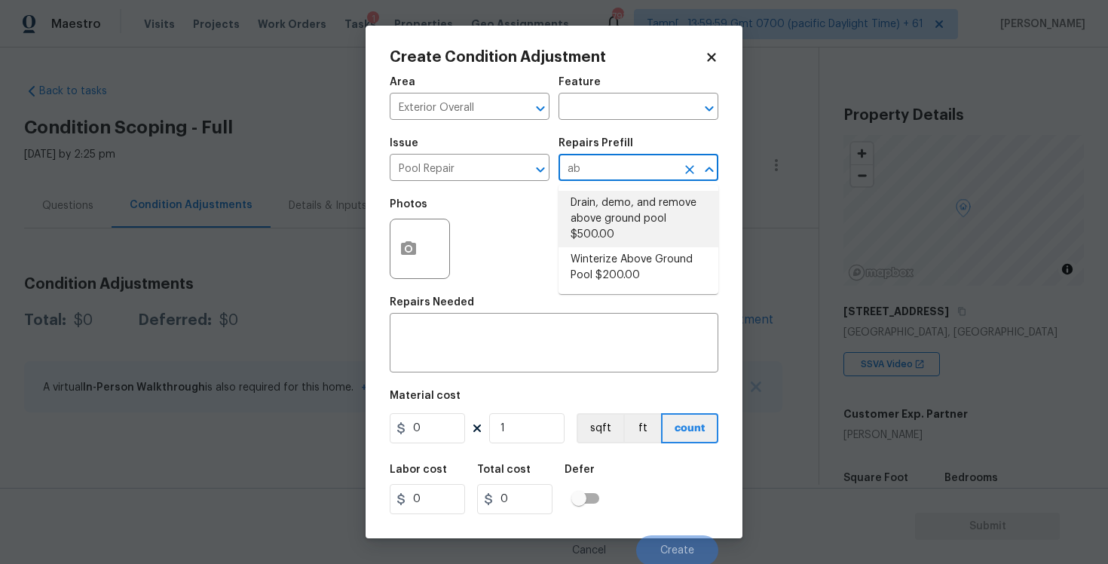
click at [603, 210] on li "Drain, demo, and remove above ground pool $500.00" at bounding box center [639, 219] width 160 height 57
type input "Pool"
type textarea "Drain, demolish, and remove above ground pool"
type input "500"
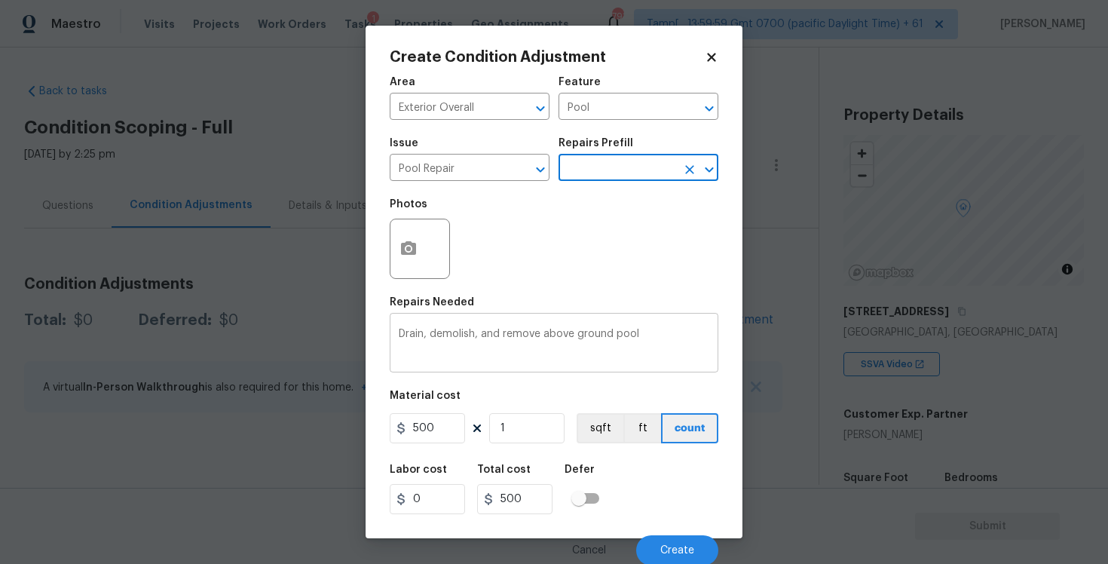
click at [659, 333] on textarea "Drain, demolish, and remove above ground pool" at bounding box center [554, 345] width 311 height 32
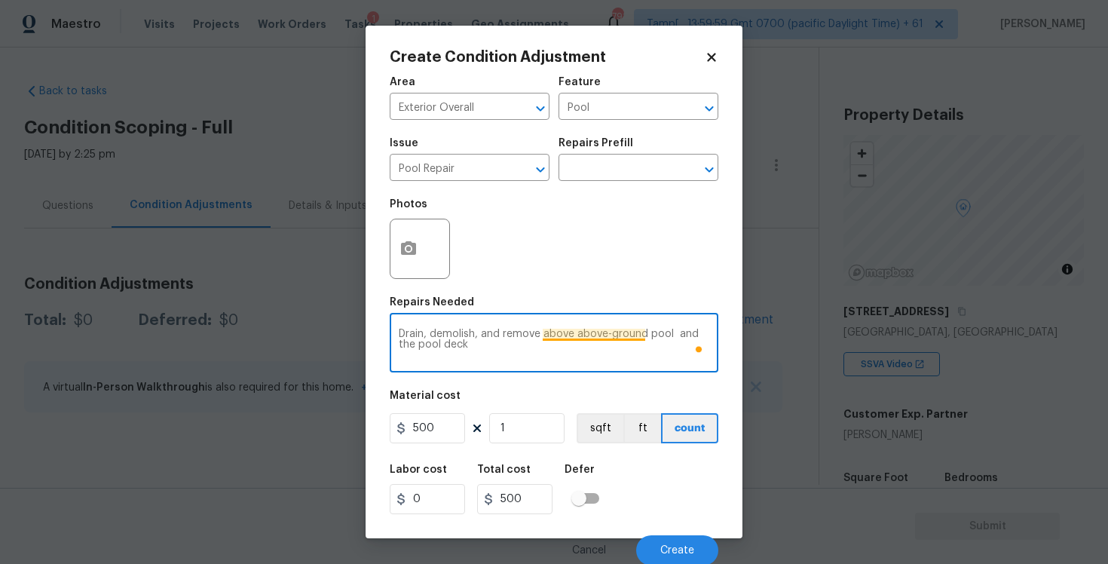
click at [570, 334] on textarea "Drain, demolish, and remove above above-ground pool and the pool deck" at bounding box center [554, 345] width 311 height 32
type textarea "Drain, demolish, and remove above-ground pool and the pool deck"
click at [441, 426] on input "500" at bounding box center [427, 428] width 75 height 30
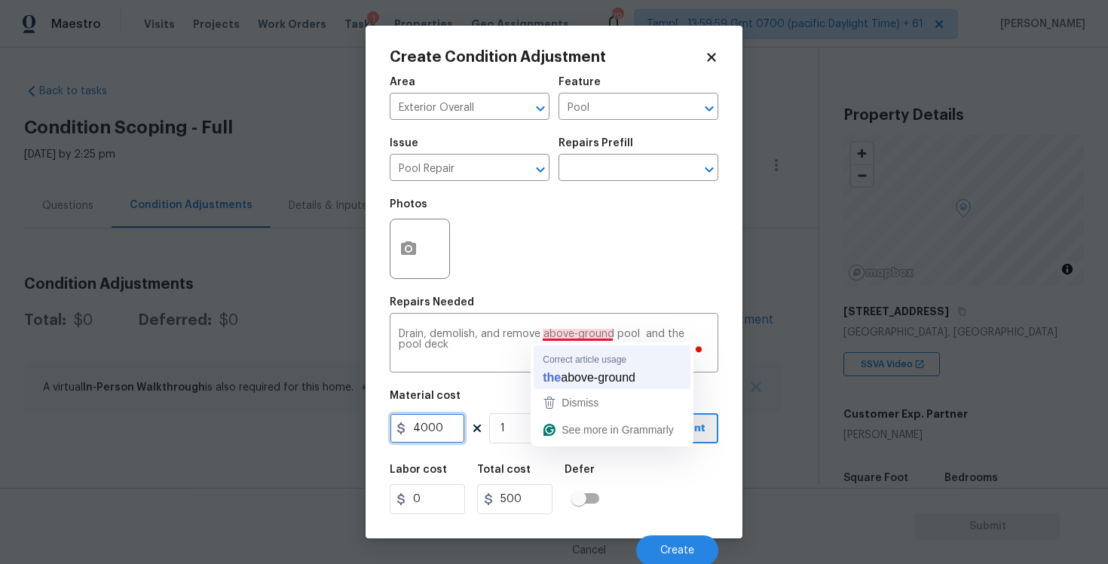
type input "4000"
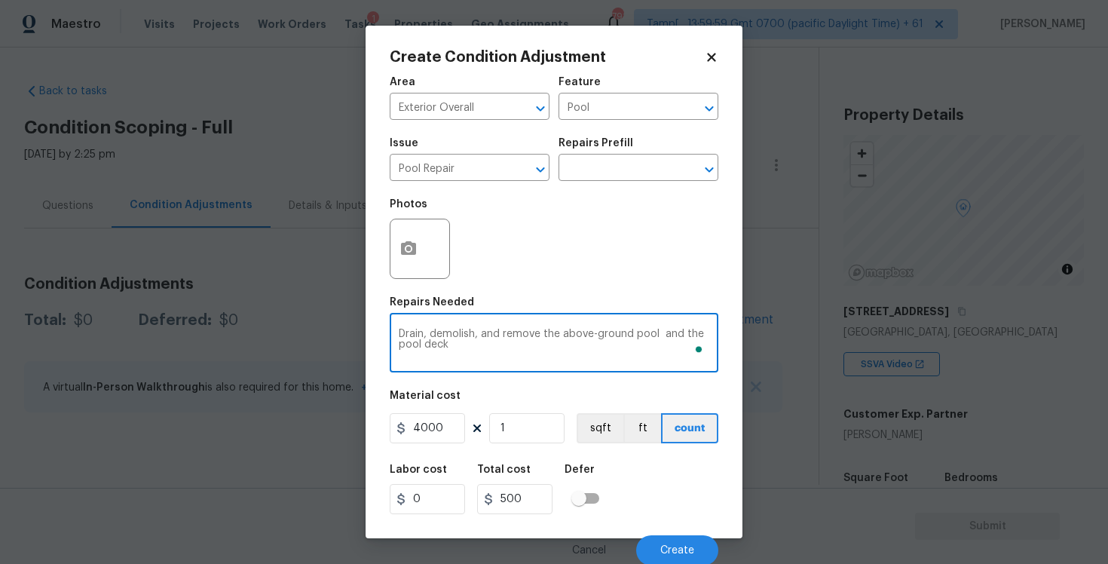
type textarea "Drain, demolish, and remove the above-ground pool and the pool deck"
click at [412, 243] on icon "button" at bounding box center [408, 248] width 15 height 14
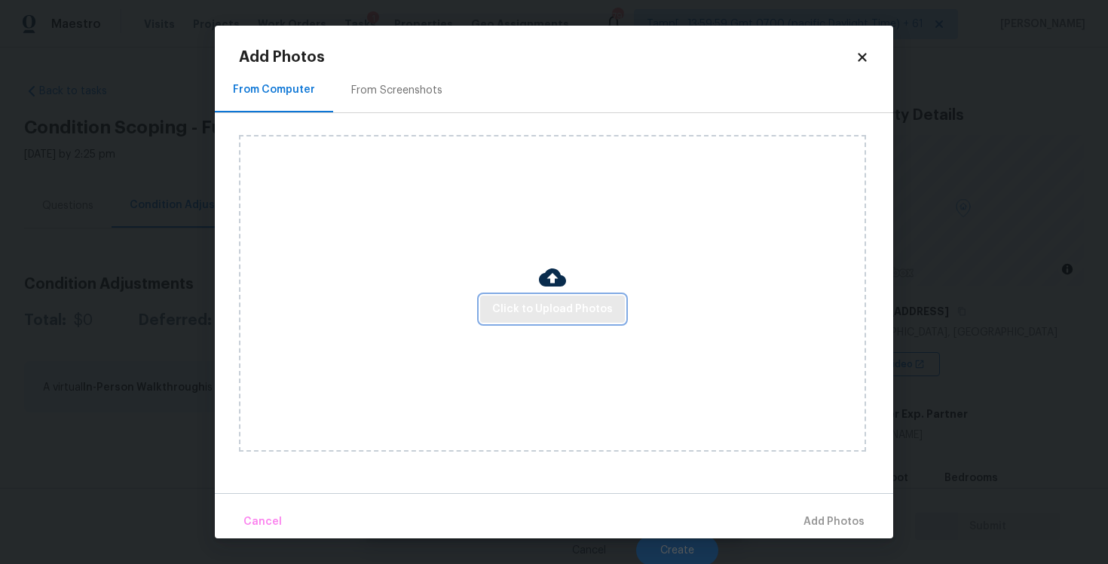
click at [562, 300] on span "Click to Upload Photos" at bounding box center [552, 309] width 121 height 19
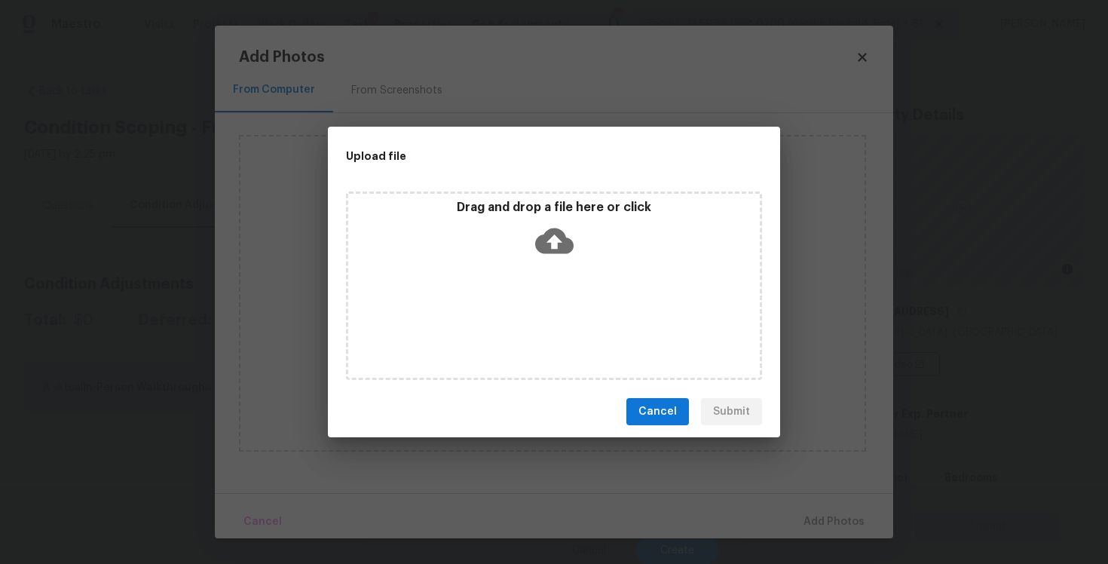
click at [541, 229] on icon at bounding box center [554, 241] width 38 height 38
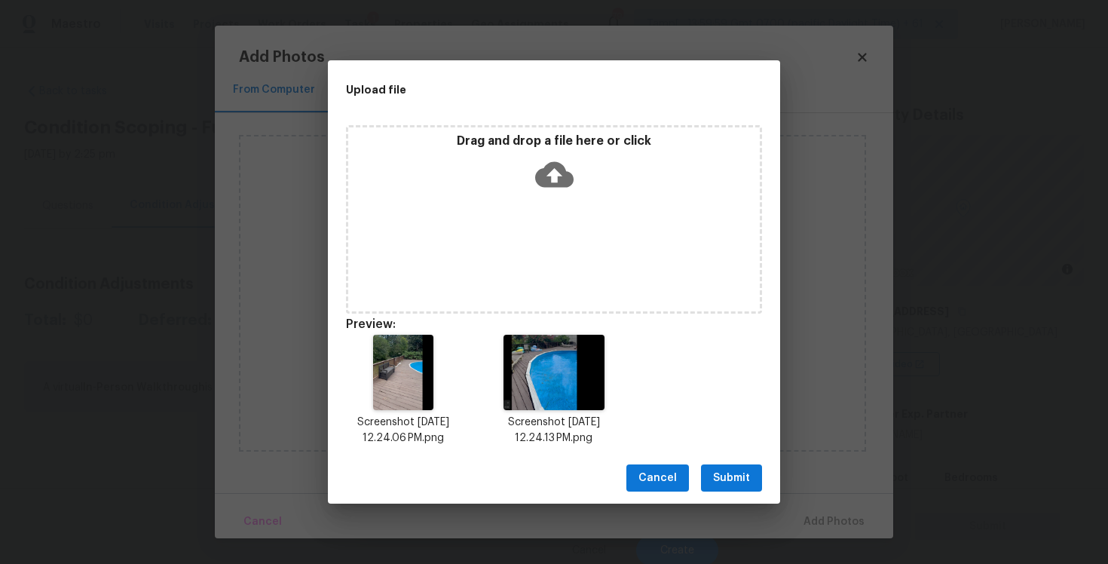
scroll to position [12, 0]
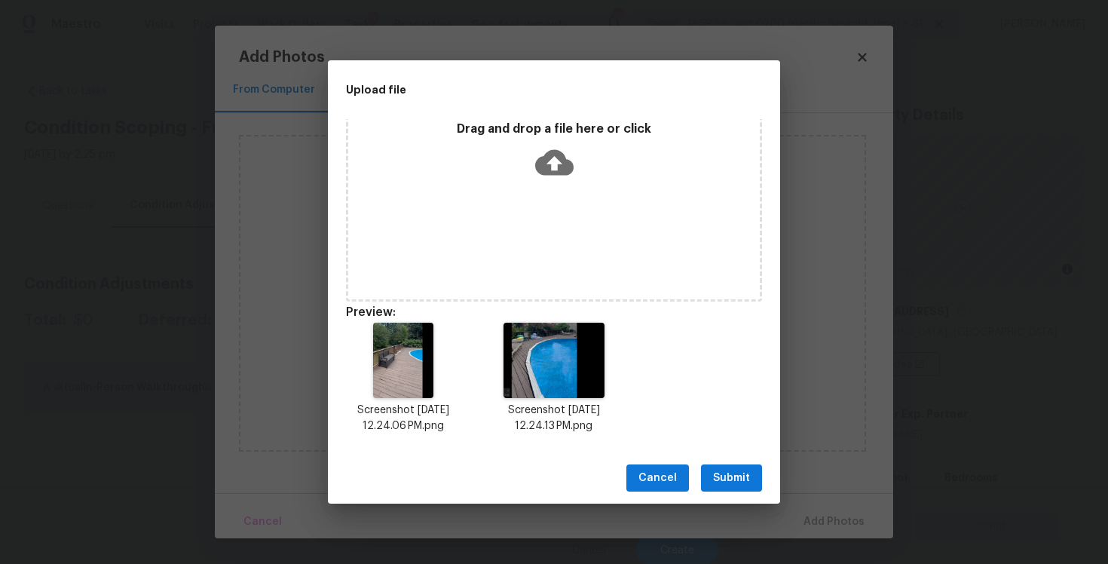
click at [724, 474] on span "Submit" at bounding box center [731, 478] width 37 height 19
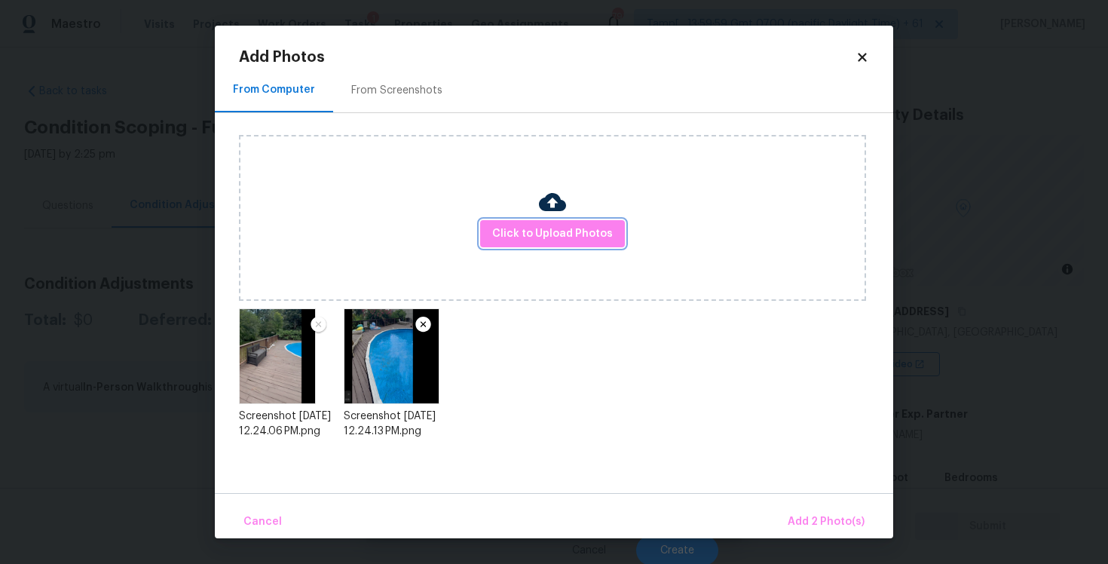
scroll to position [0, 0]
click at [553, 225] on span "Click to Upload Photos" at bounding box center [552, 234] width 121 height 19
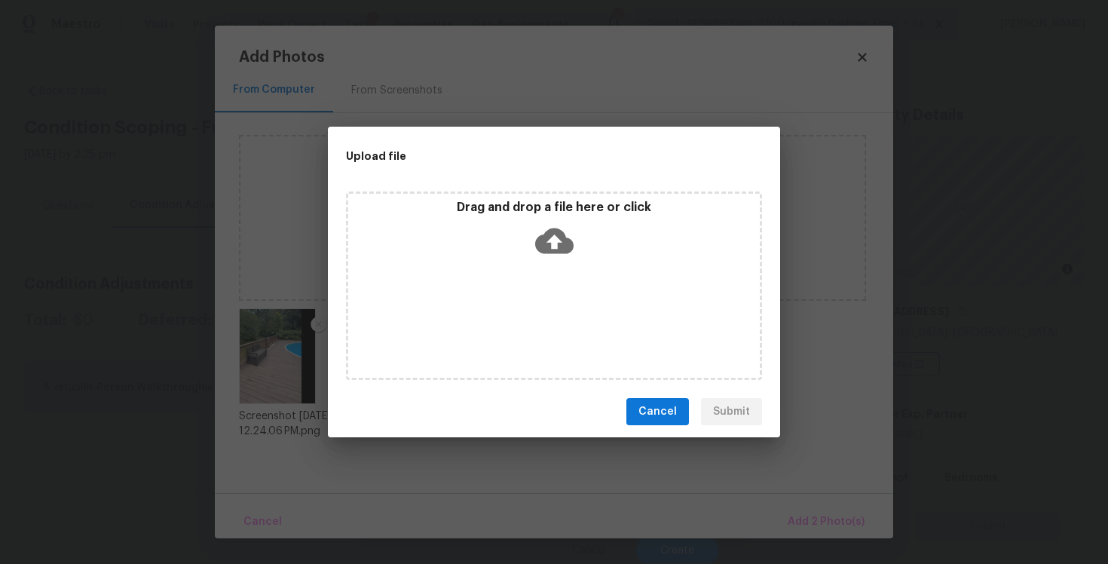
click at [546, 253] on icon at bounding box center [554, 241] width 38 height 26
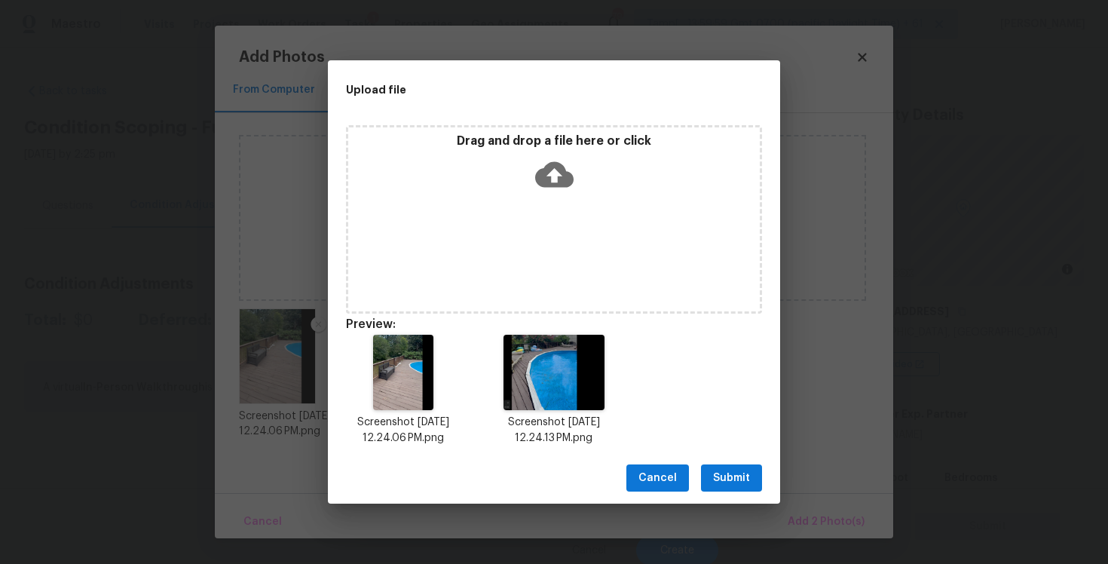
click at [731, 479] on span "Submit" at bounding box center [731, 478] width 37 height 19
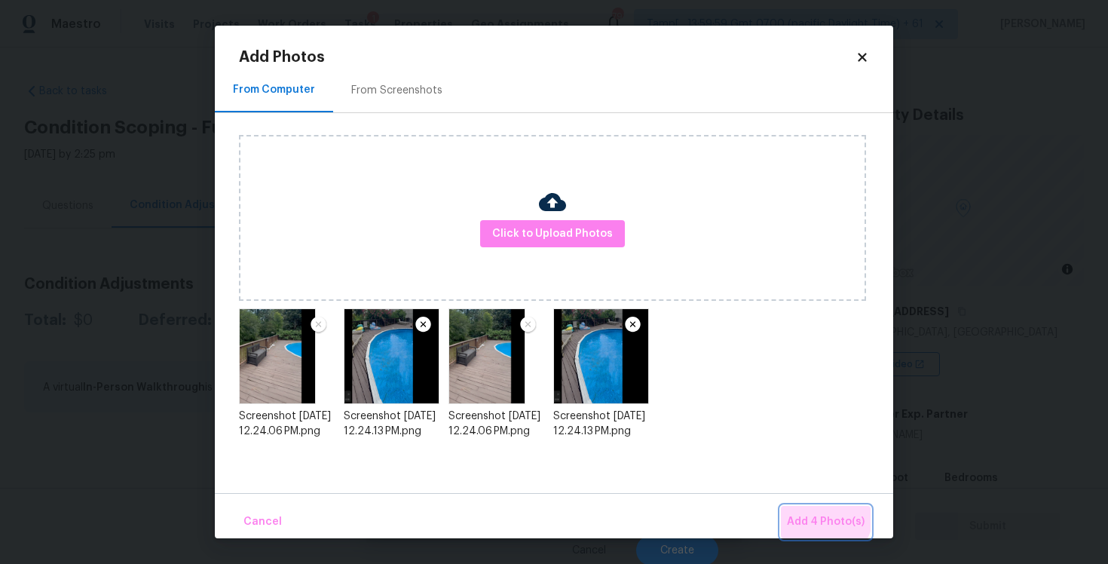
click at [828, 516] on span "Add 4 Photo(s)" at bounding box center [826, 522] width 78 height 19
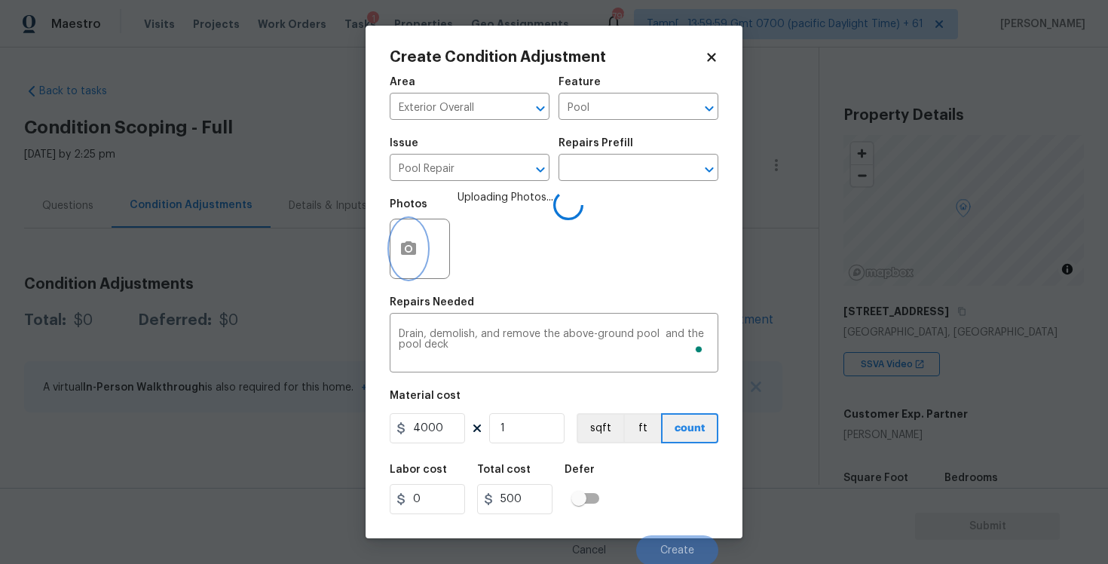
scroll to position [2, 0]
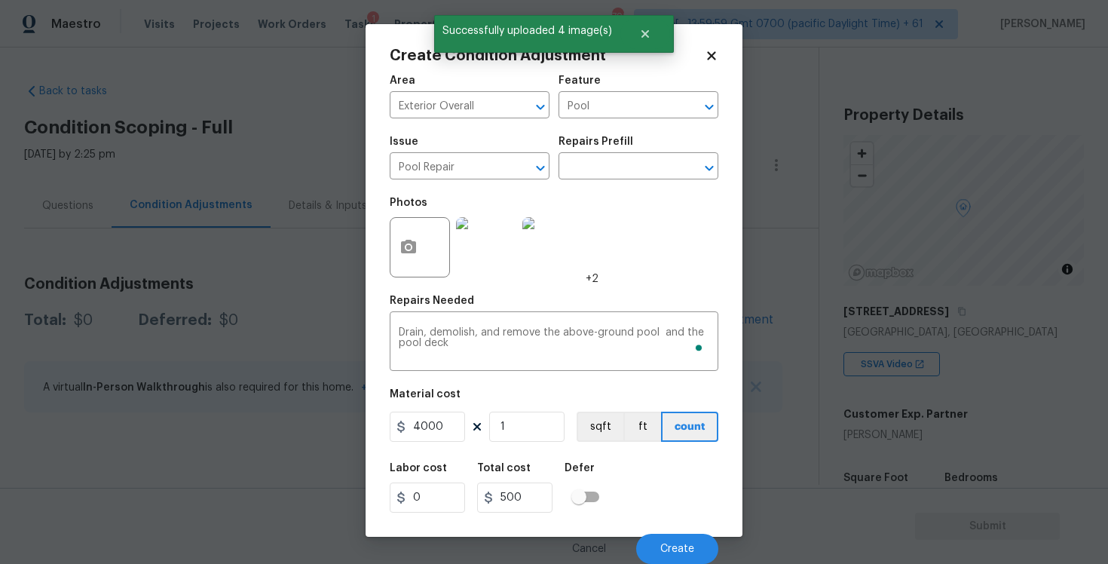
click at [659, 531] on div "Cancel Create" at bounding box center [554, 543] width 329 height 42
click at [667, 541] on button "Create" at bounding box center [677, 549] width 82 height 30
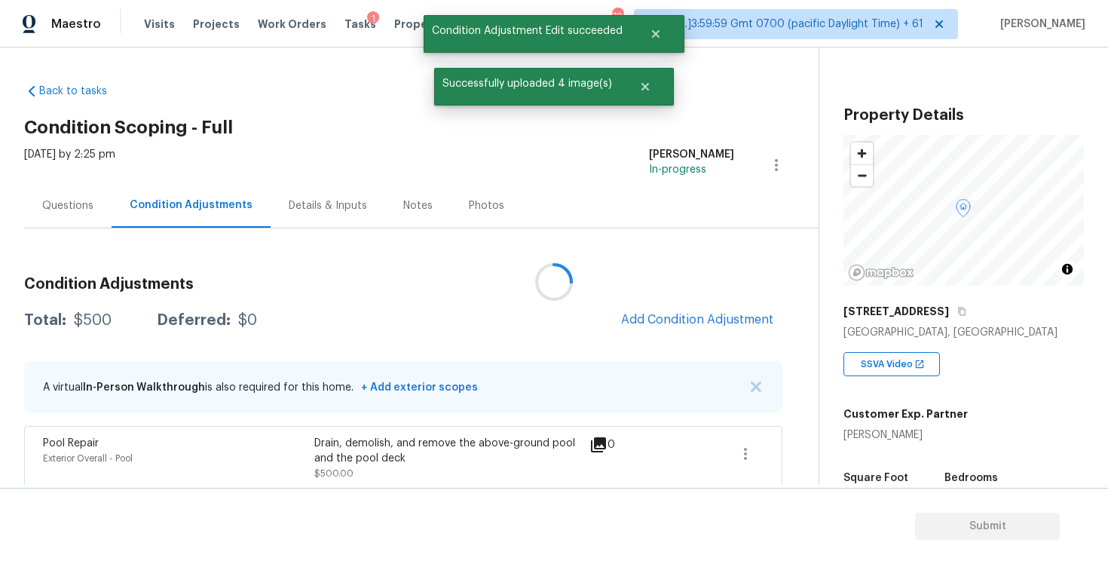
scroll to position [0, 0]
click at [754, 448] on icon "button" at bounding box center [745, 454] width 18 height 18
click at [782, 447] on div "Edit" at bounding box center [832, 450] width 118 height 15
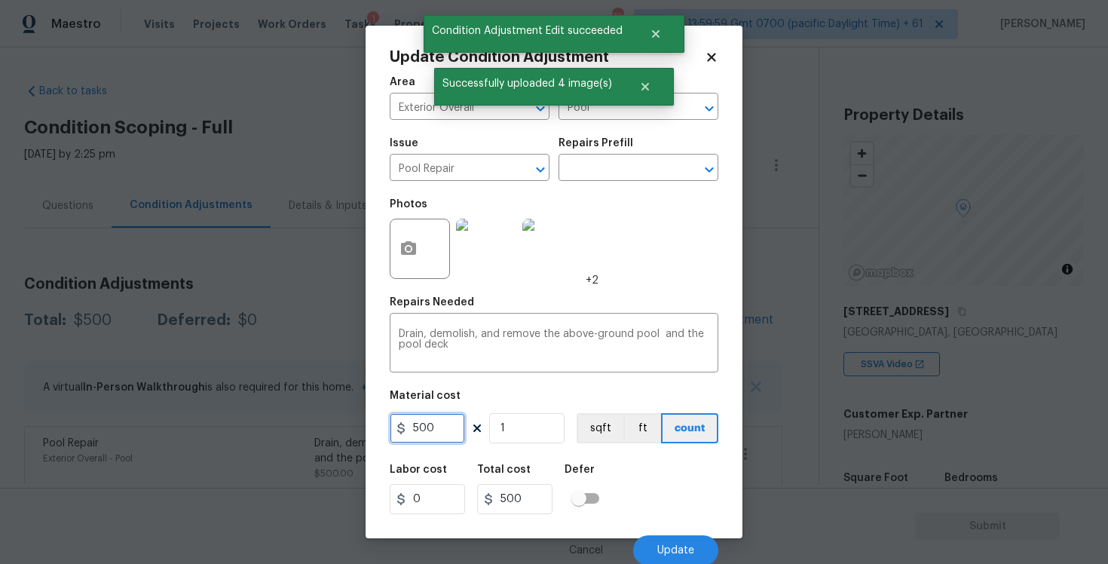
click at [438, 443] on input "500" at bounding box center [427, 428] width 75 height 30
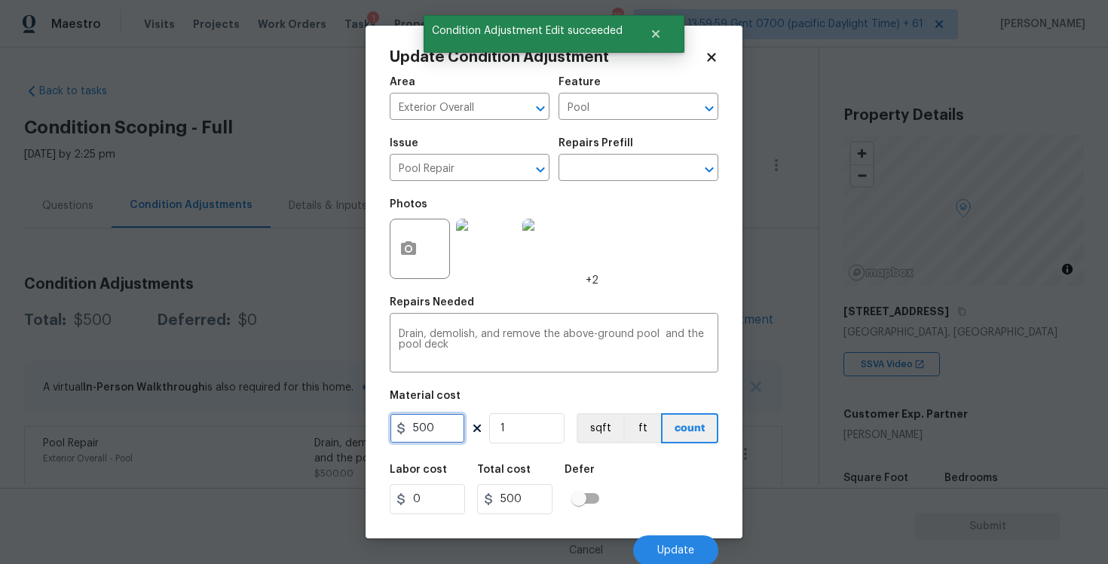
click at [438, 432] on input "500" at bounding box center [427, 428] width 75 height 30
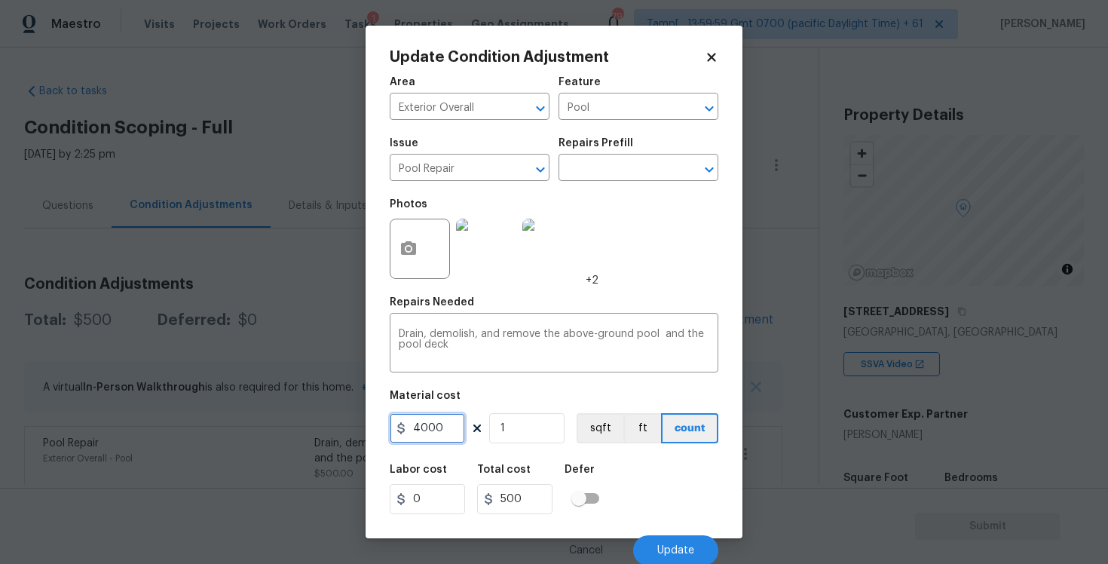
type input "4000"
click at [519, 521] on div "Labor cost 0 Total cost 4000 Defer" at bounding box center [554, 489] width 329 height 68
click at [611, 489] on div "Labor cost 0 Total cost 4000 Defer" at bounding box center [554, 489] width 329 height 68
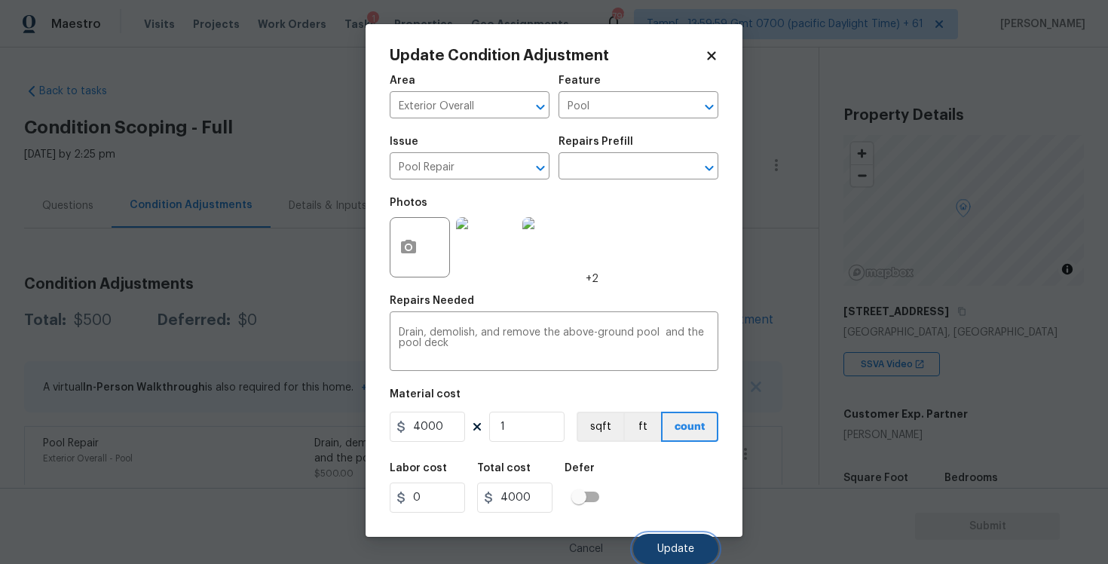
click at [674, 552] on span "Update" at bounding box center [675, 548] width 37 height 11
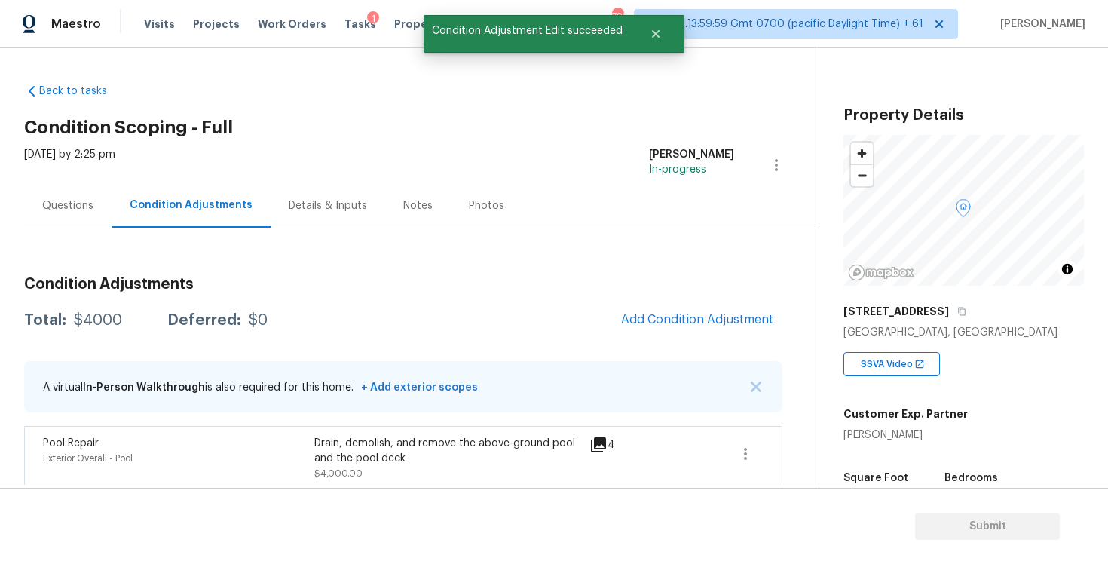
scroll to position [11, 0]
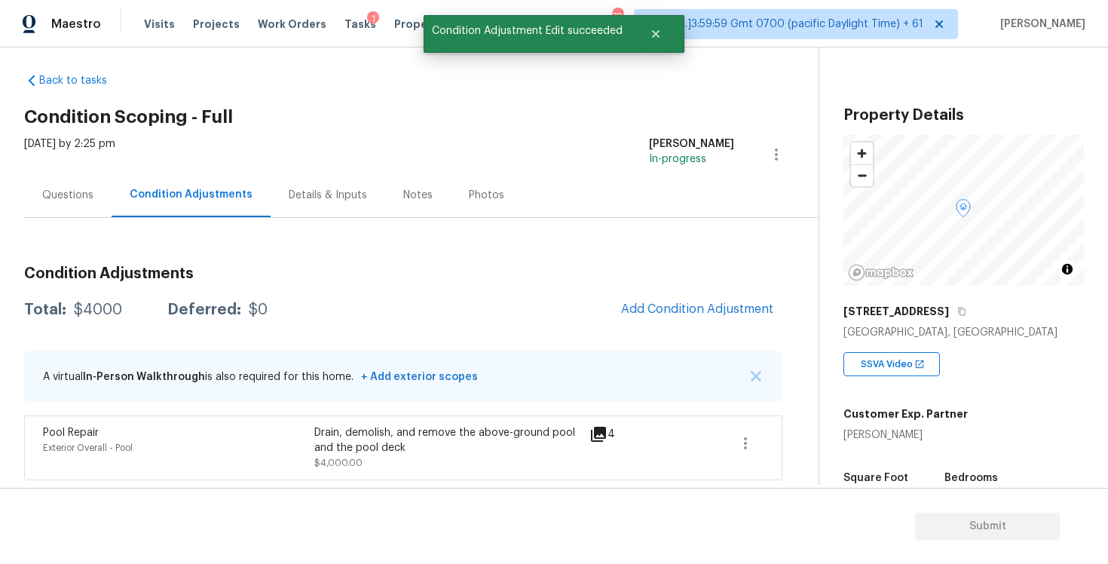
click at [52, 183] on div "Questions" at bounding box center [67, 195] width 87 height 44
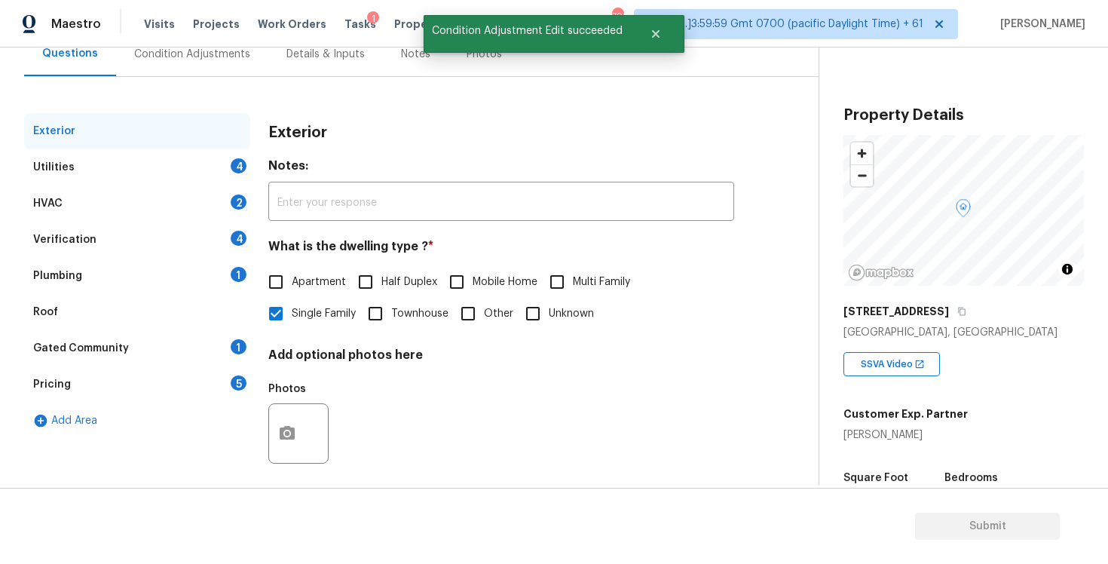
scroll to position [162, 0]
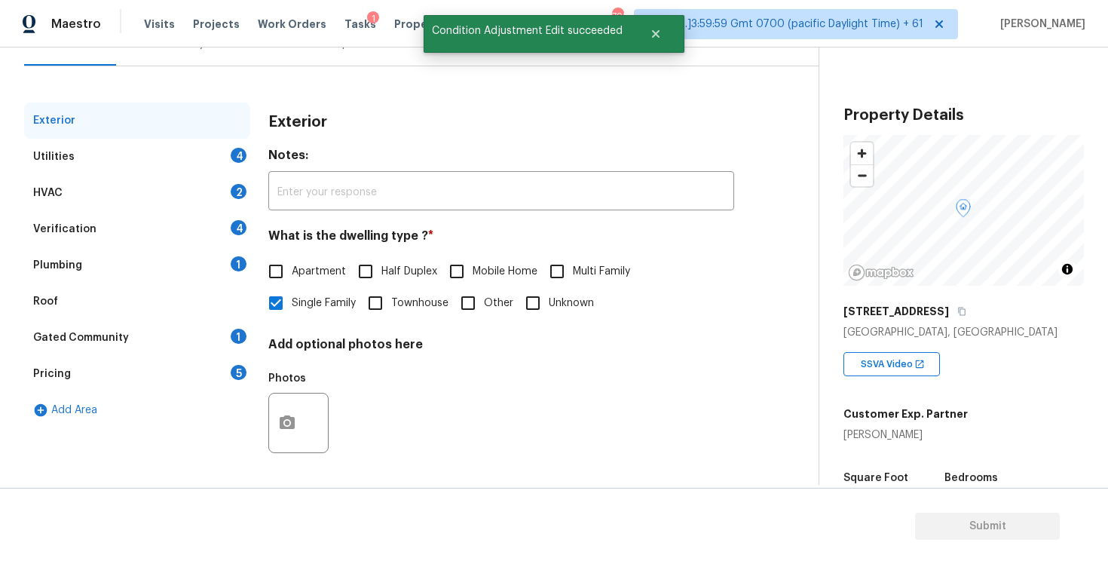
click at [144, 183] on div "HVAC 2" at bounding box center [137, 193] width 226 height 36
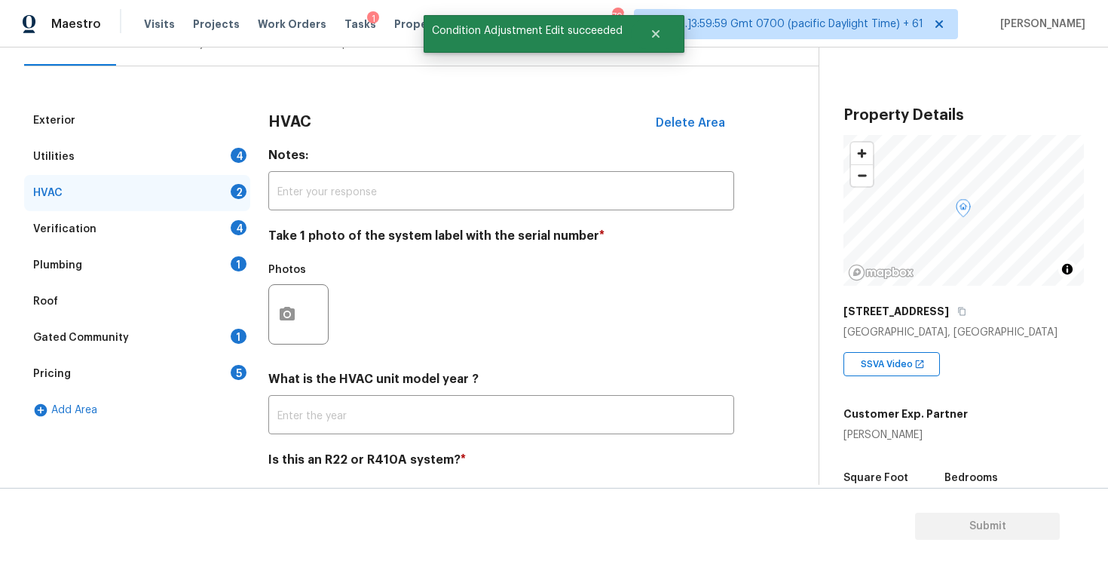
click at [162, 161] on div "Utilities 4" at bounding box center [137, 157] width 226 height 36
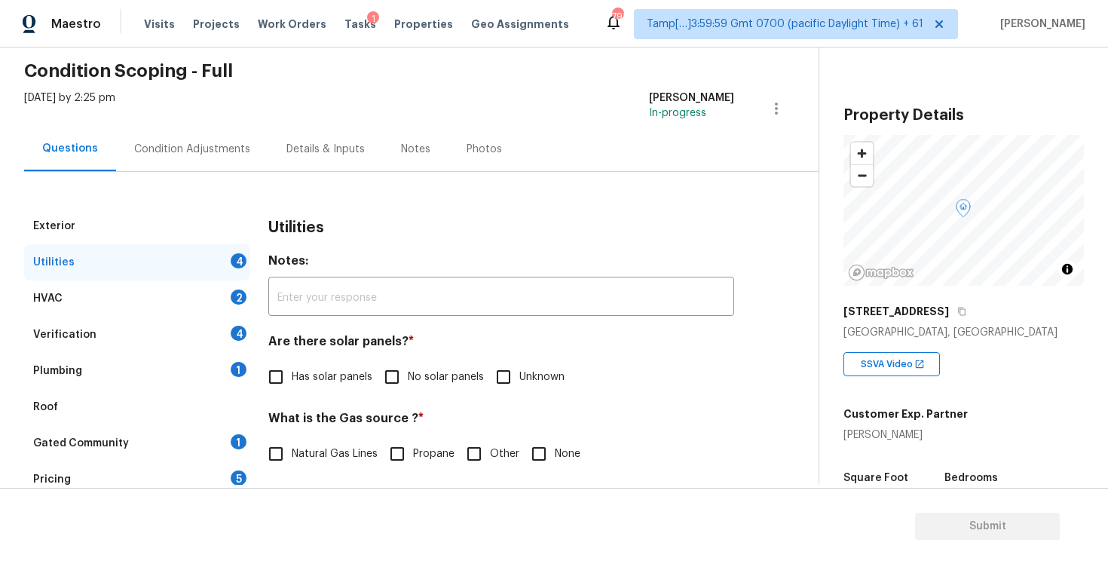
scroll to position [0, 0]
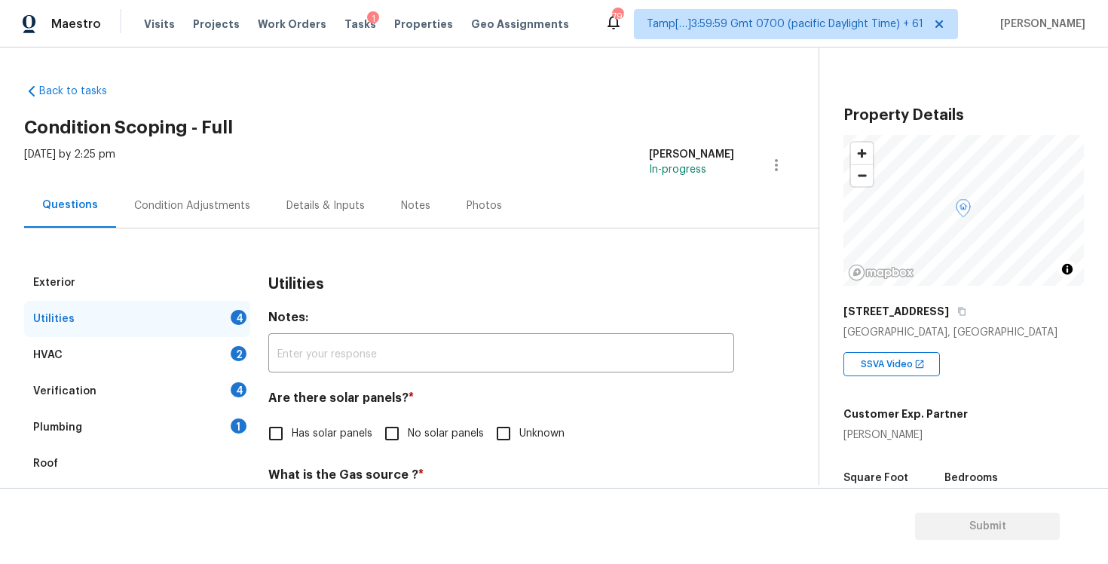
click at [118, 204] on div "Condition Adjustments" at bounding box center [192, 205] width 152 height 44
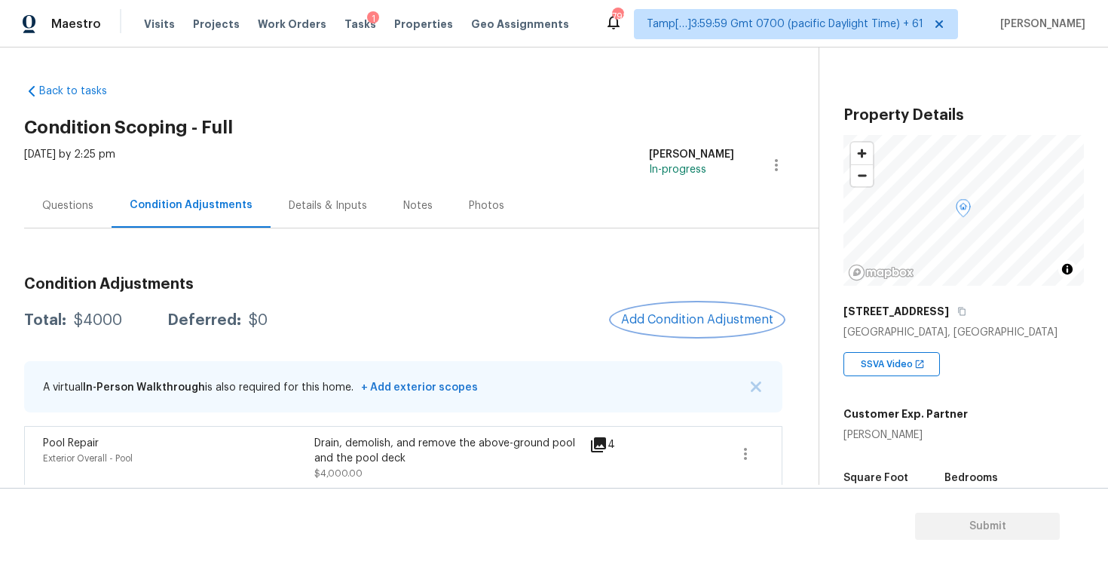
click at [668, 317] on span "Add Condition Adjustment" at bounding box center [697, 320] width 152 height 14
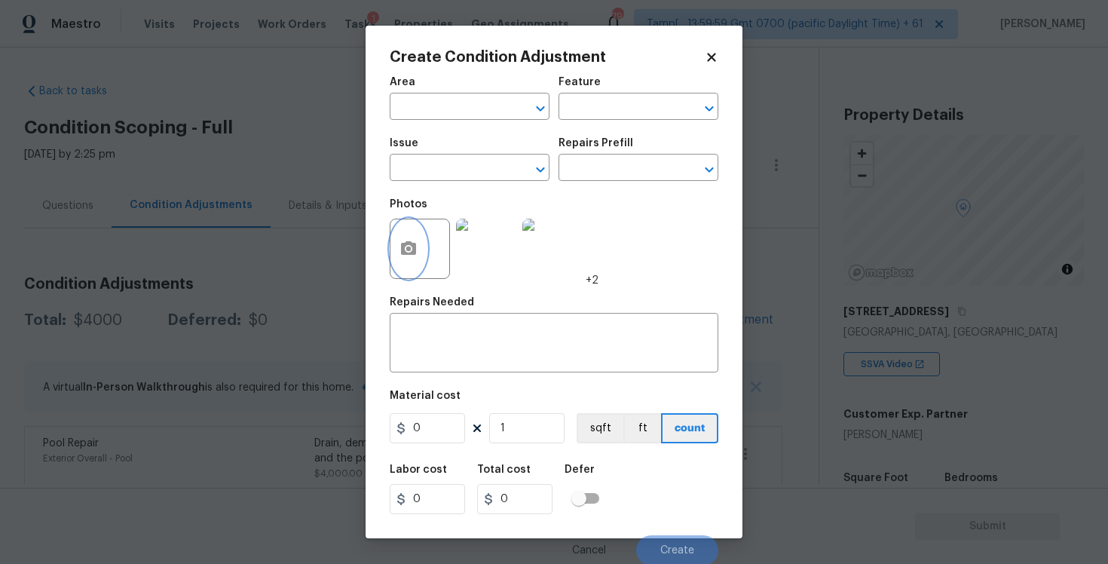
click at [408, 247] on circle "button" at bounding box center [408, 248] width 5 height 5
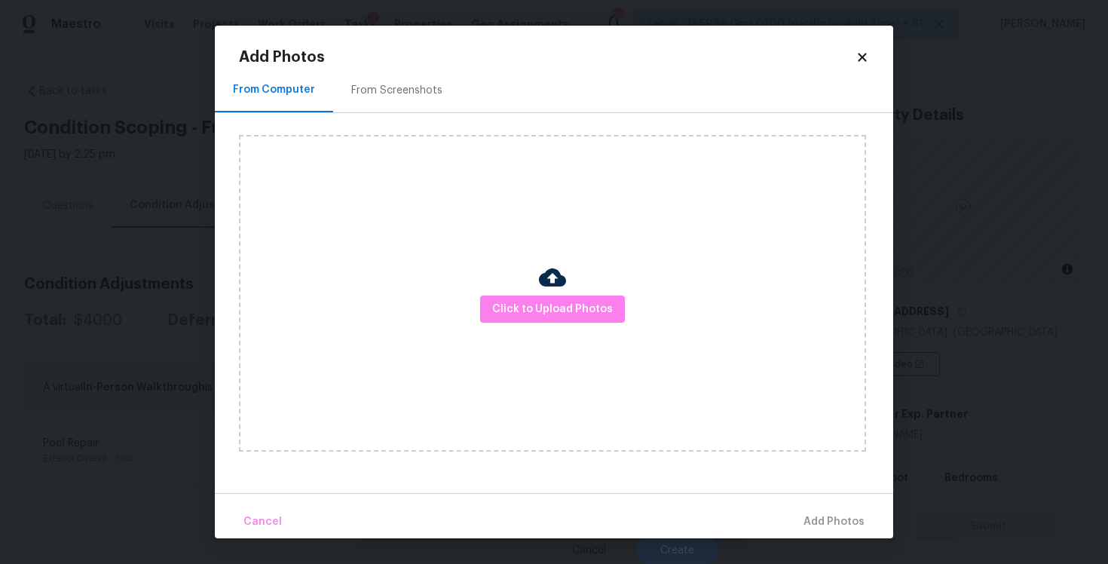
click at [586, 292] on div "Click to Upload Photos" at bounding box center [552, 293] width 627 height 317
click at [598, 312] on span "Click to Upload Photos" at bounding box center [552, 309] width 121 height 19
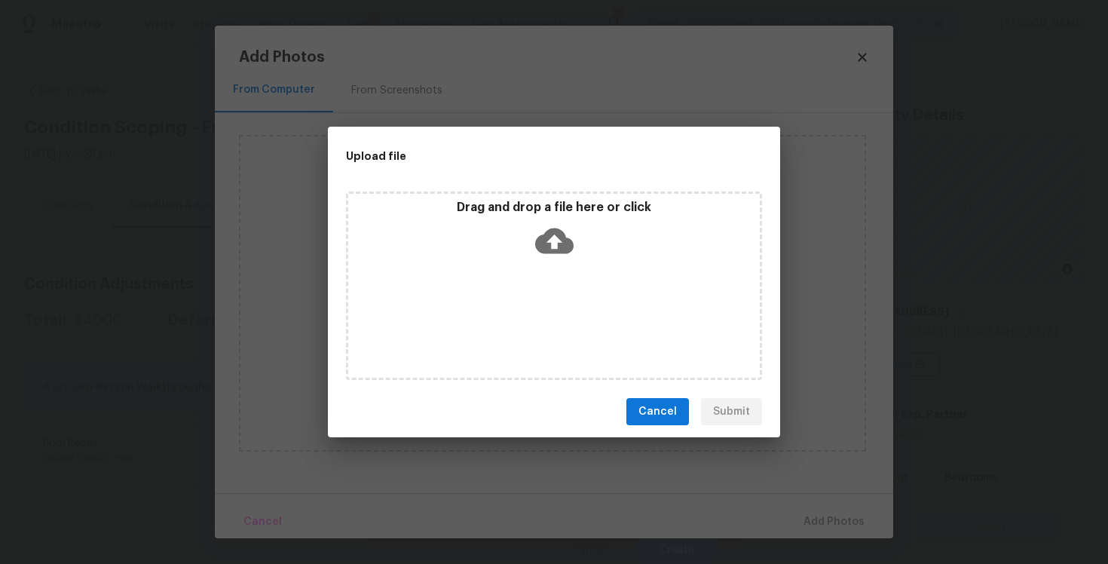
click at [575, 240] on div "Drag and drop a file here or click" at bounding box center [554, 232] width 412 height 65
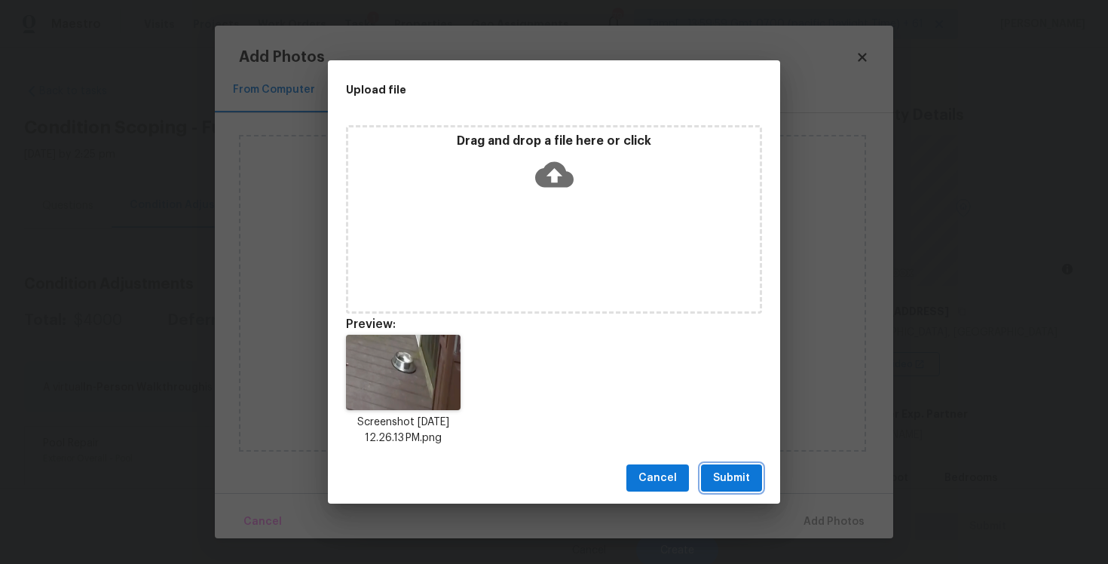
click at [742, 472] on span "Submit" at bounding box center [731, 478] width 37 height 19
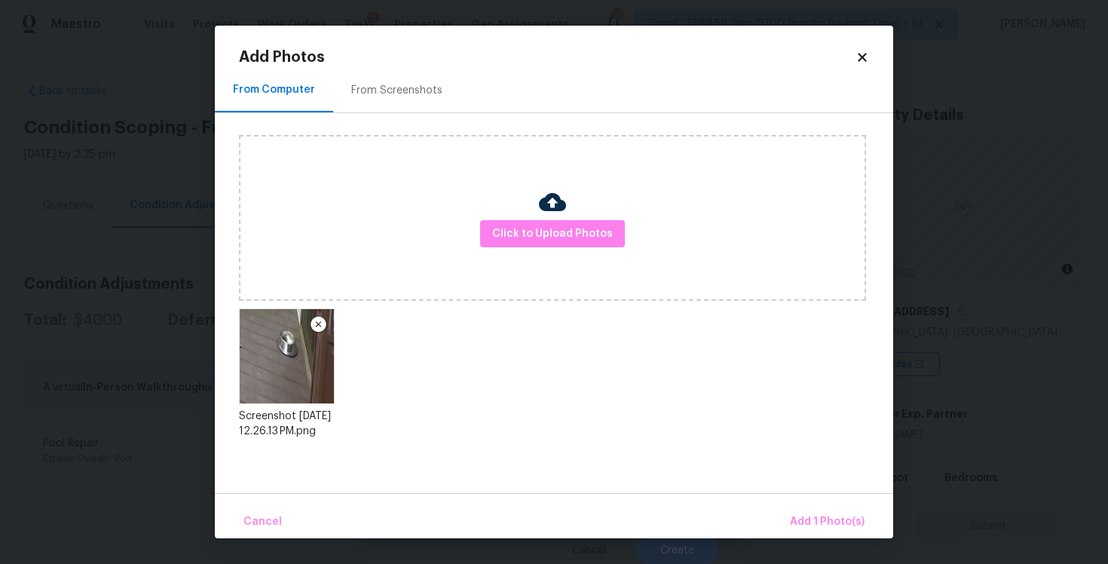
click at [793, 505] on div "Cancel Add 1 Photo(s)" at bounding box center [554, 515] width 678 height 45
click at [810, 516] on span "Add 1 Photo(s)" at bounding box center [827, 522] width 75 height 19
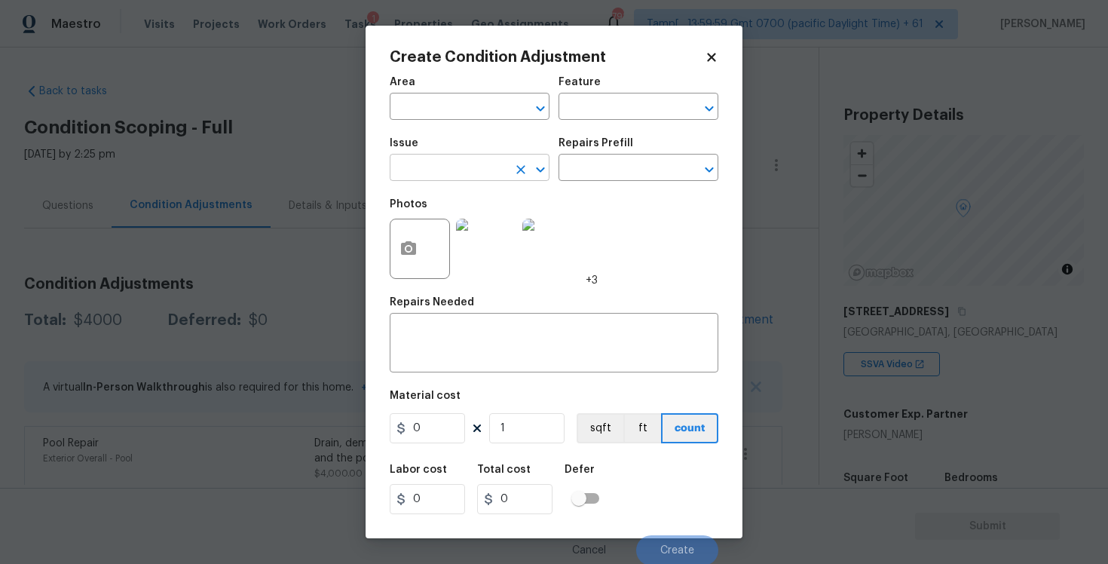
click at [429, 179] on input "text" at bounding box center [449, 169] width 118 height 23
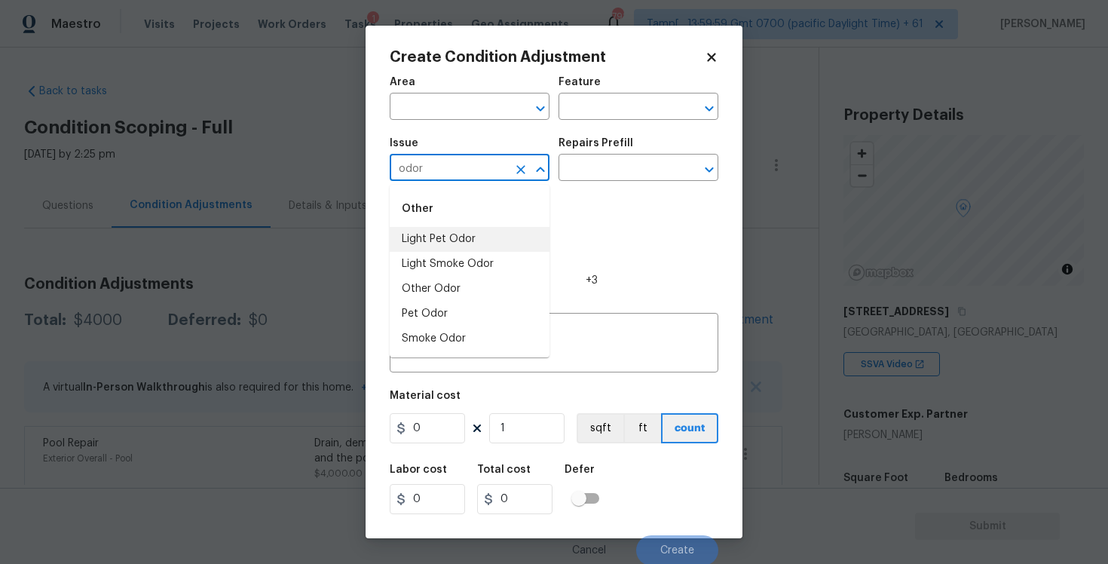
click at [430, 239] on li "Light Pet Odor" at bounding box center [470, 239] width 160 height 25
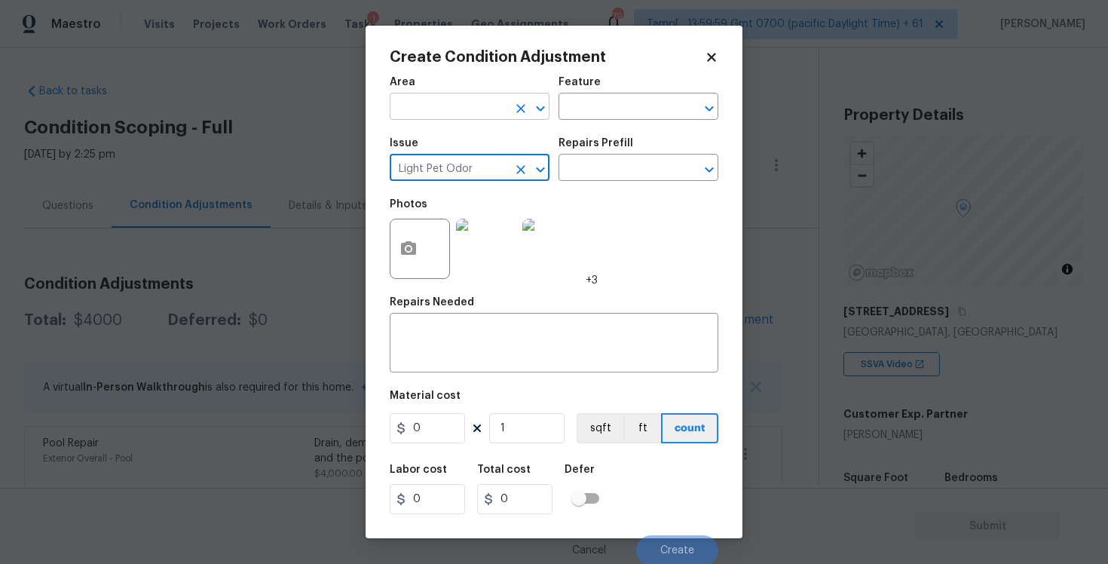
type input "Light Pet Odor"
click at [455, 96] on input "text" at bounding box center [449, 107] width 118 height 23
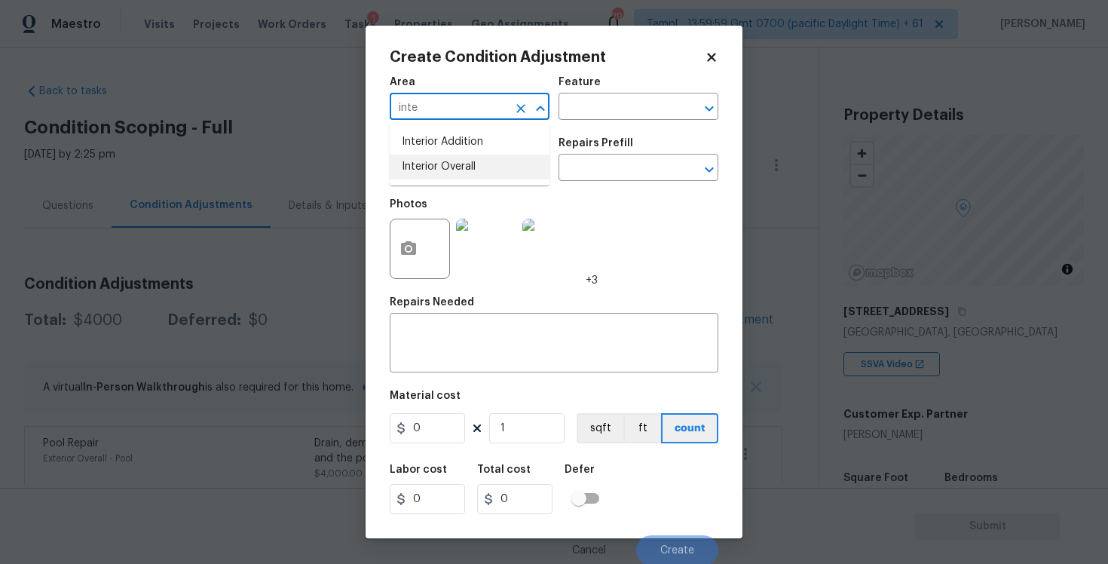
click at [458, 160] on li "Interior Overall" at bounding box center [470, 167] width 160 height 25
type input "Interior Overall"
click at [601, 194] on div "Photos +3" at bounding box center [554, 239] width 329 height 98
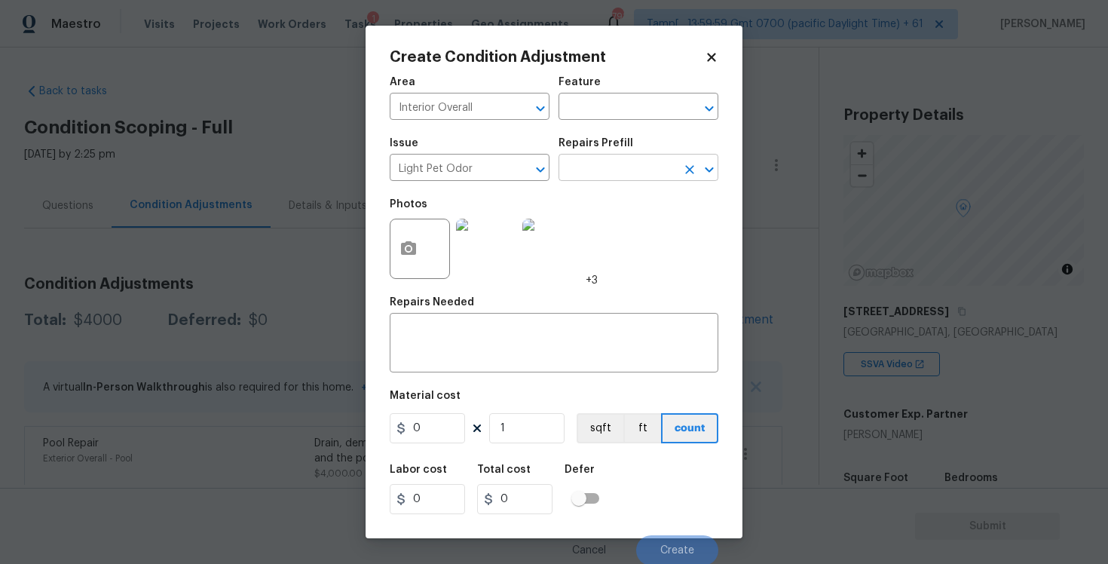
click at [600, 178] on input "text" at bounding box center [618, 169] width 118 height 23
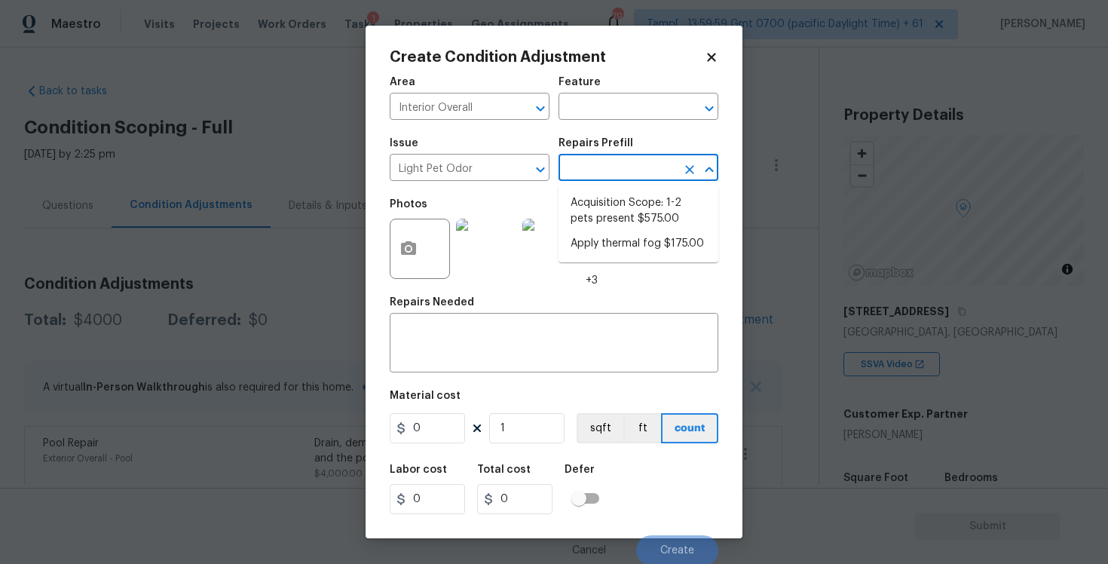
click at [600, 188] on ul "Acquisition Scope: 1-2 pets present $575.00 Apply thermal fog $175.00" at bounding box center [639, 224] width 160 height 78
click at [604, 210] on li "Acquisition Scope: 1-2 pets present $575.00" at bounding box center [639, 211] width 160 height 41
type textarea "Acquisition Scope: 1-2 pets present"
type input "575"
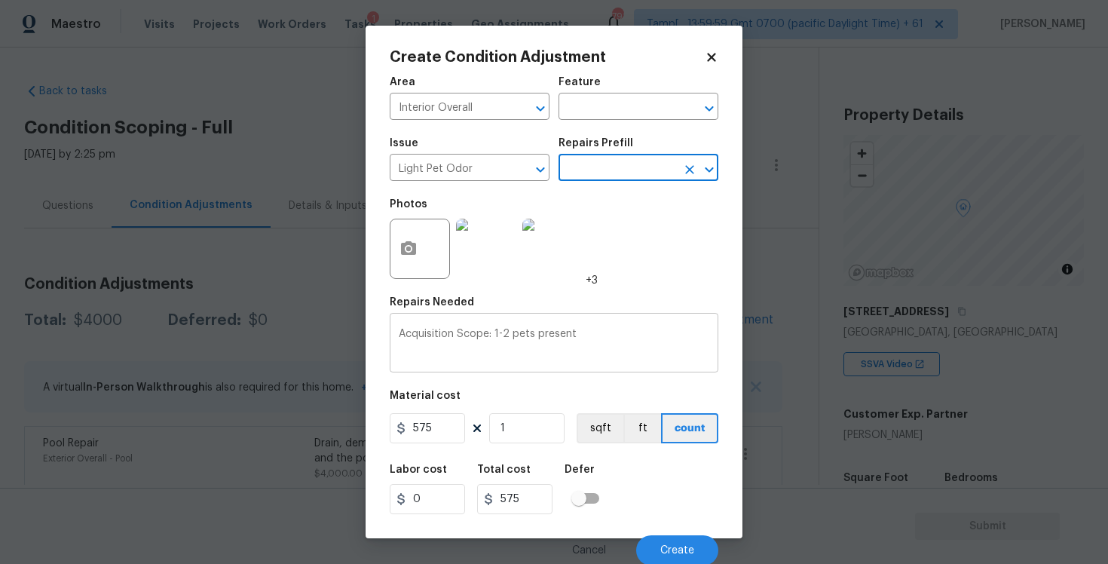
scroll to position [2, 0]
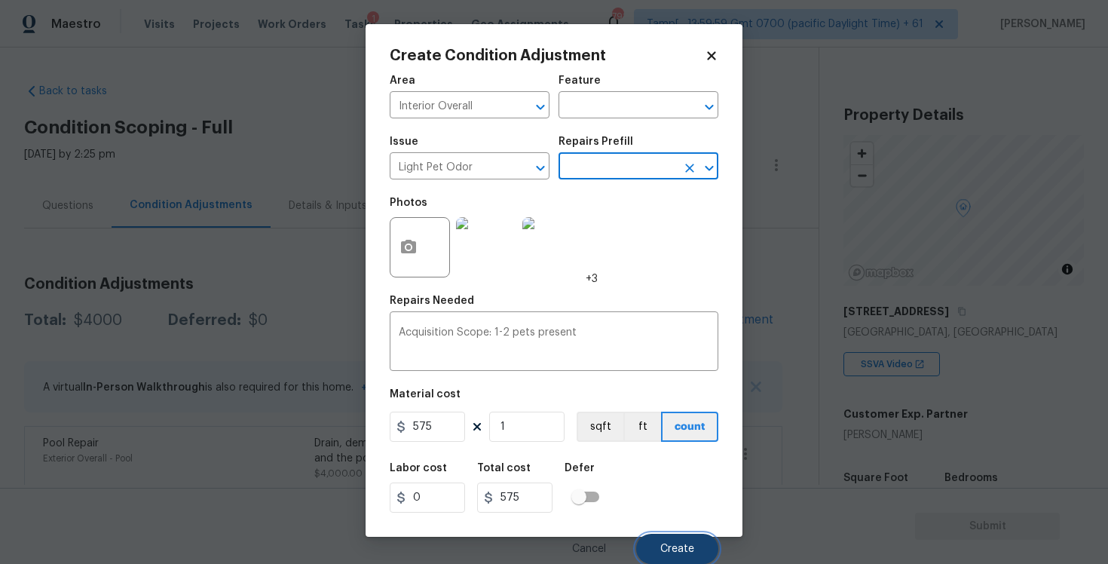
click at [664, 541] on button "Create" at bounding box center [677, 549] width 82 height 30
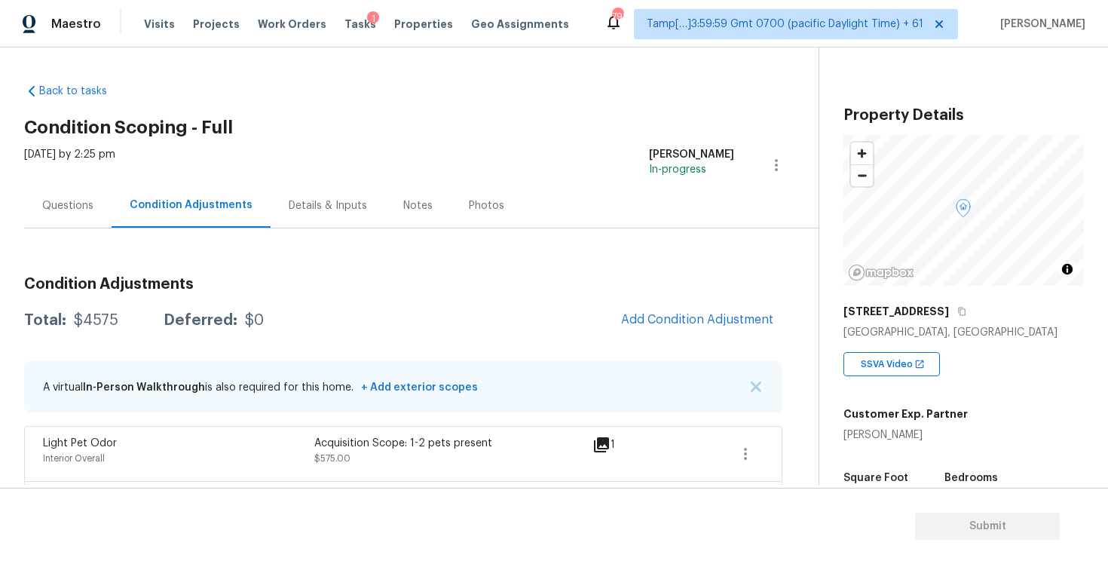
scroll to position [66, 0]
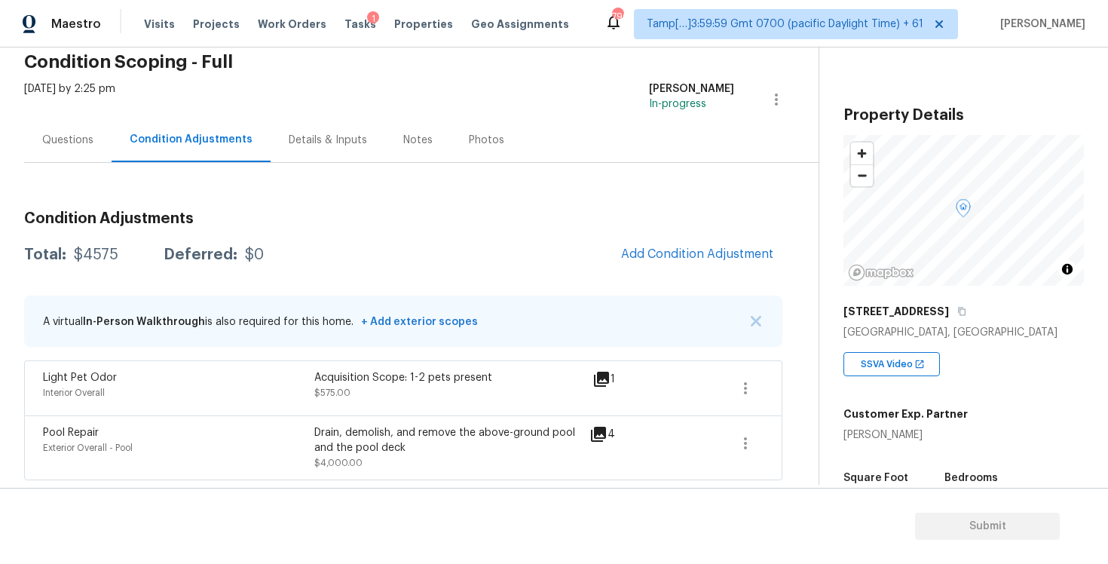
click at [724, 238] on span "Add Condition Adjustment" at bounding box center [697, 254] width 170 height 33
click at [700, 248] on span "Add Condition Adjustment" at bounding box center [697, 254] width 152 height 14
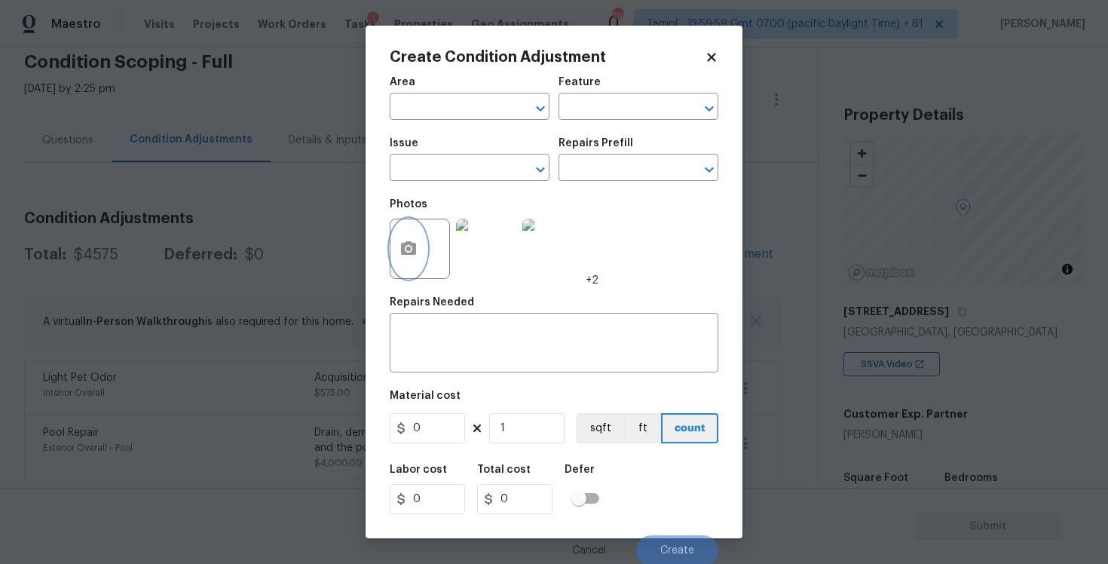
click at [406, 268] on button "button" at bounding box center [408, 248] width 36 height 59
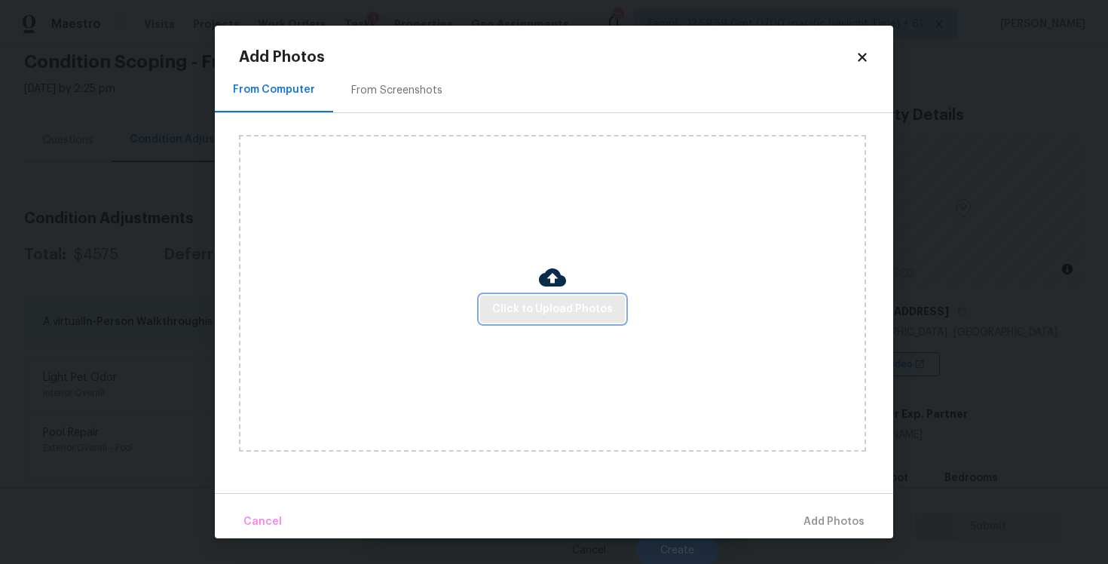
click at [523, 313] on span "Click to Upload Photos" at bounding box center [552, 309] width 121 height 19
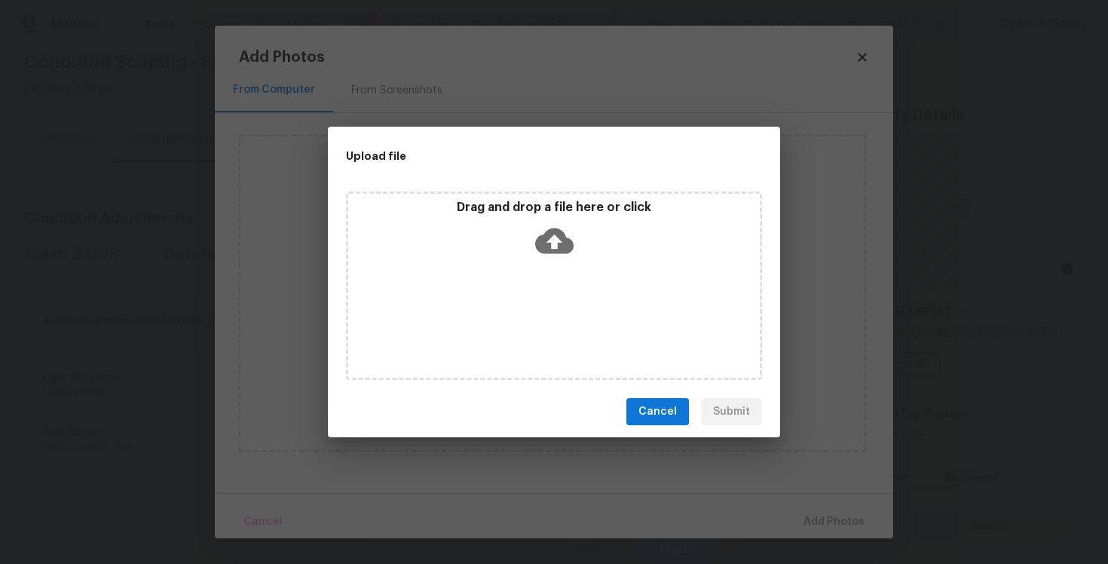
click at [1069, 513] on div "Upload file Drag and drop a file here or click Cancel Submit" at bounding box center [554, 282] width 1108 height 564
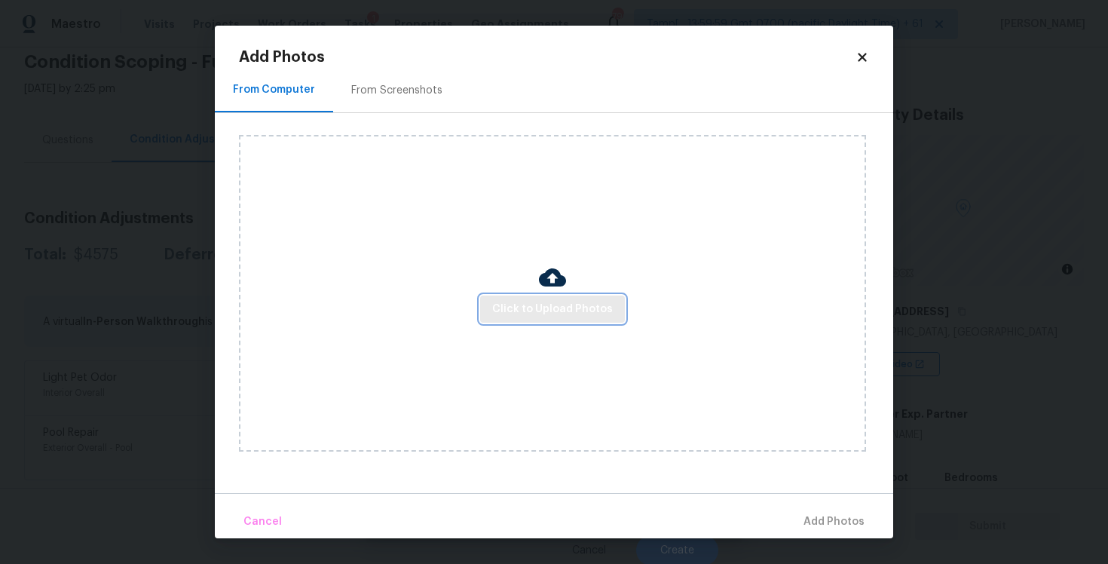
click at [557, 312] on span "Click to Upload Photos" at bounding box center [552, 309] width 121 height 19
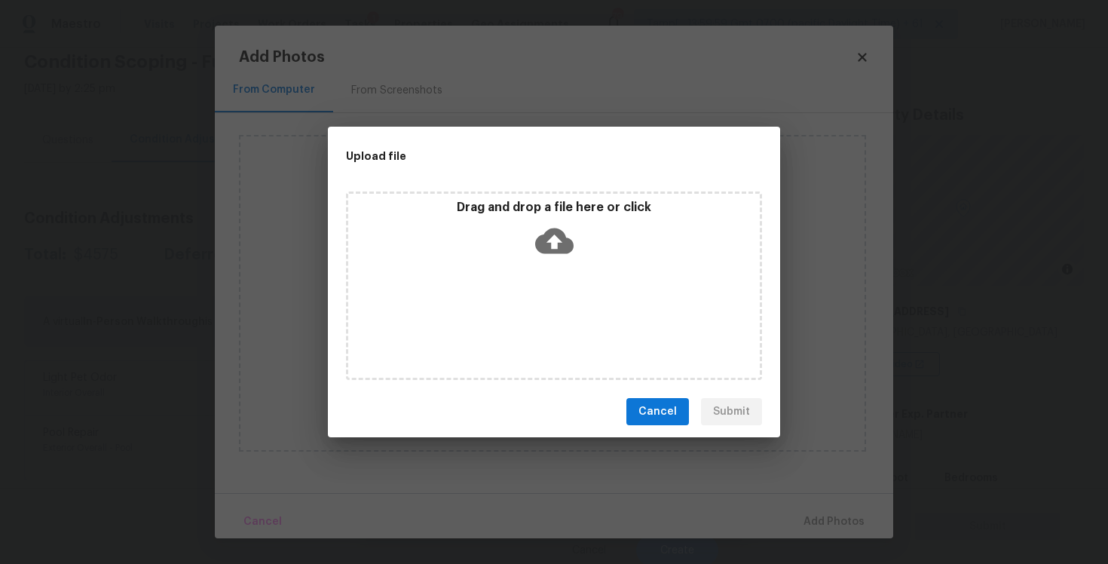
click at [556, 222] on icon at bounding box center [554, 241] width 38 height 38
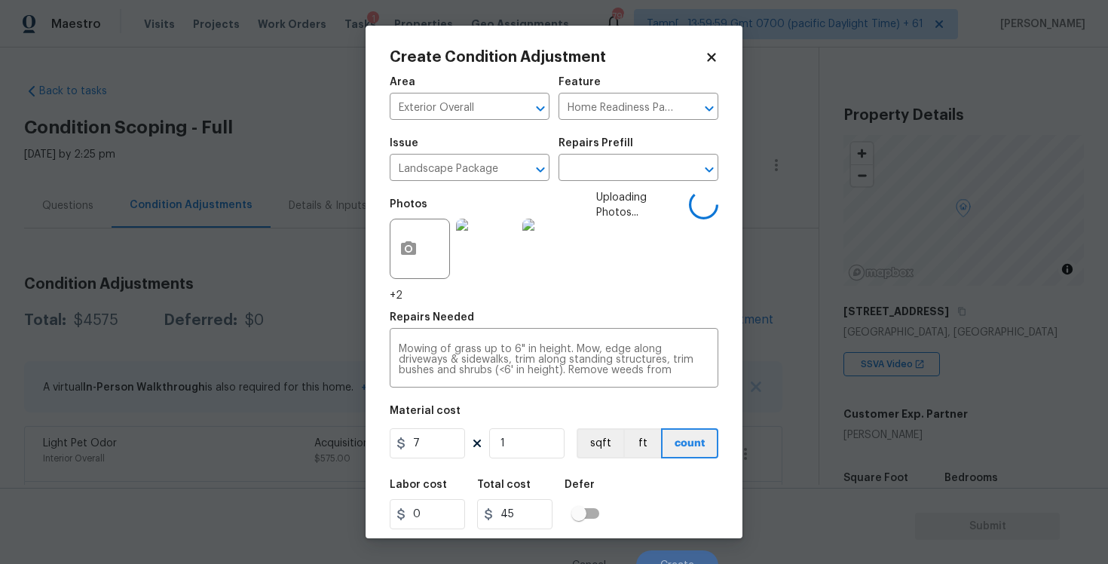
scroll to position [66, 0]
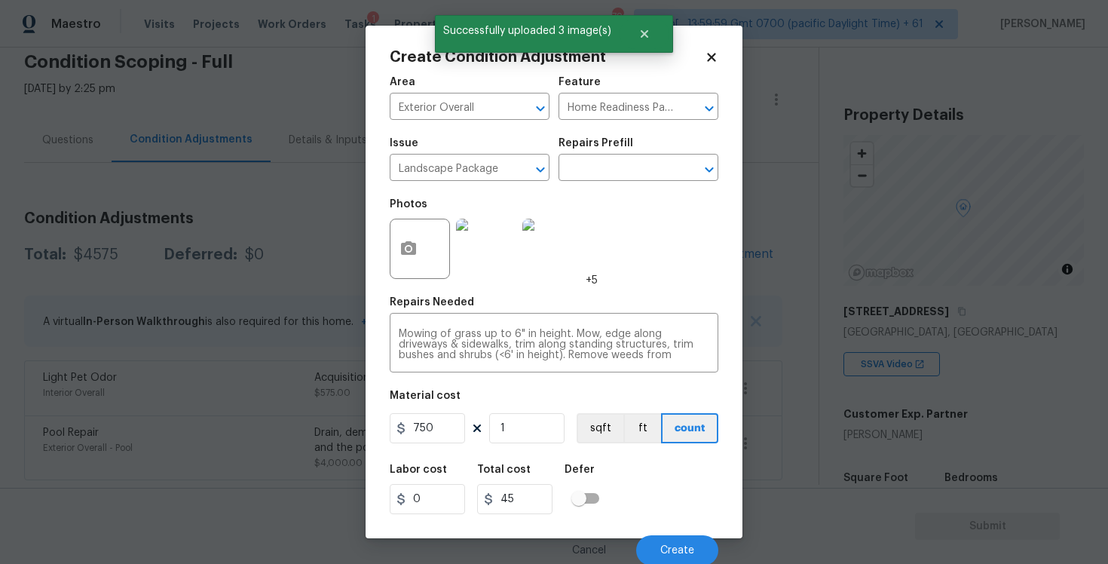
type input "750"
click at [620, 489] on div "Labor cost 0 Total cost 45 Defer" at bounding box center [554, 489] width 329 height 68
type input "750"
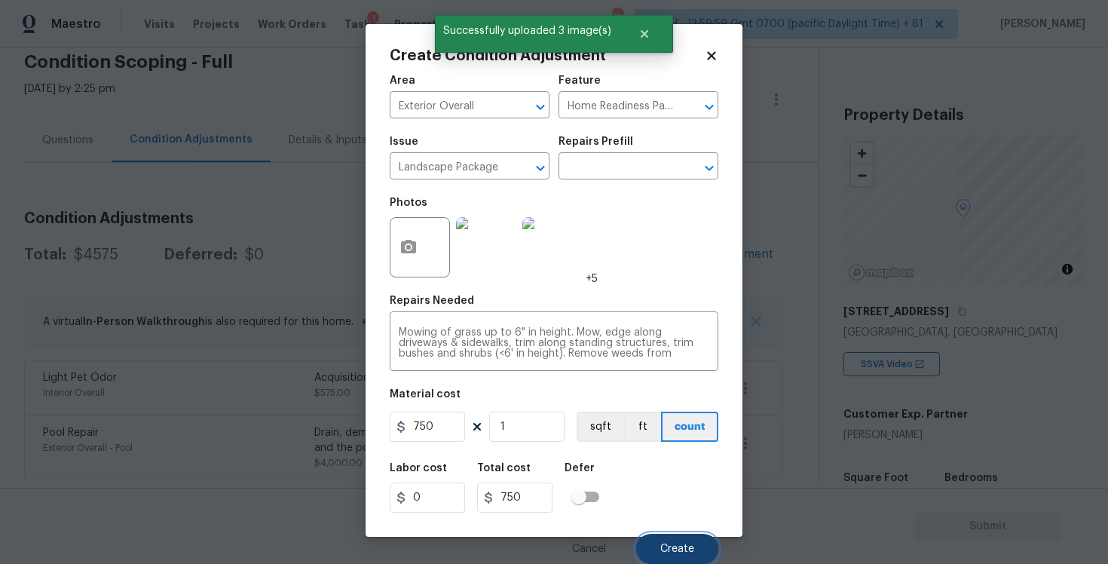
click at [687, 555] on button "Create" at bounding box center [677, 549] width 82 height 30
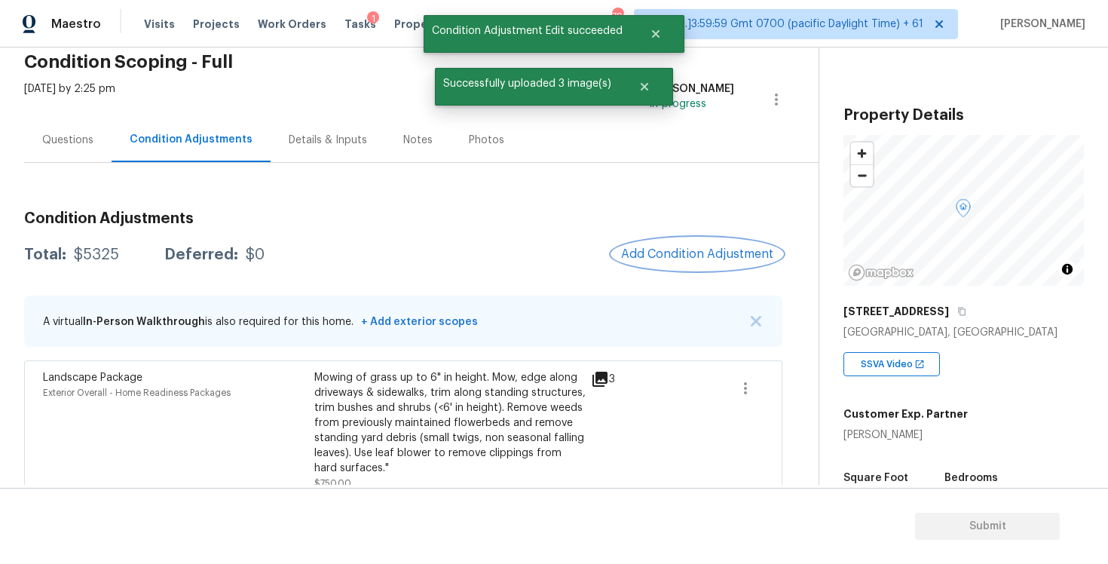
scroll to position [206, 0]
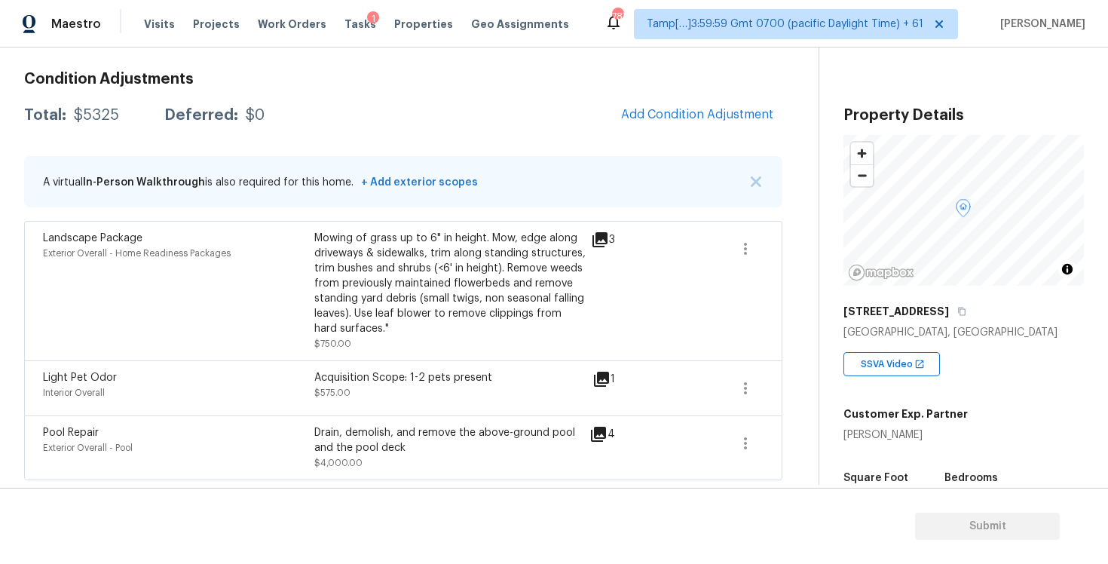
click at [695, 90] on div "Condition Adjustments Total: $5325 Deferred: $0 Add Condition Adjustment A virt…" at bounding box center [403, 270] width 758 height 421
click at [654, 110] on span "Add Condition Adjustment" at bounding box center [697, 115] width 152 height 14
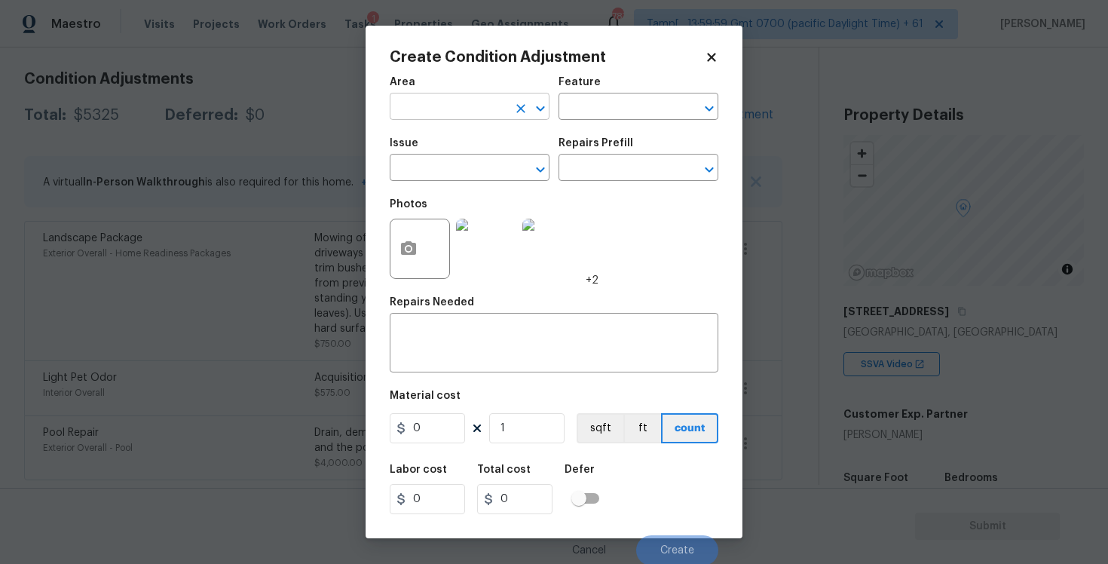
click at [432, 106] on input "text" at bounding box center [449, 107] width 118 height 23
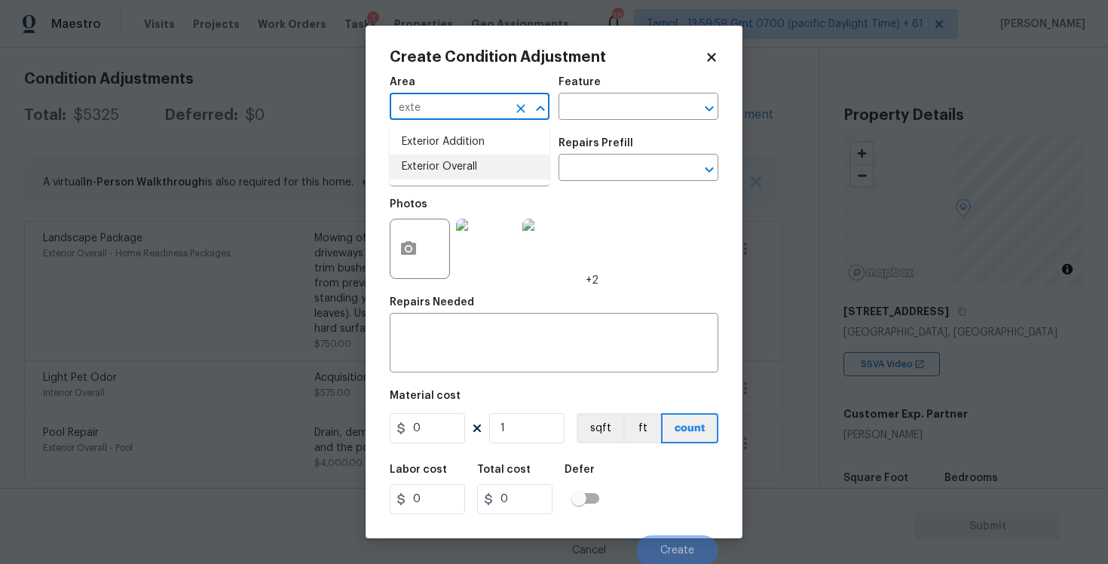
click at [436, 161] on li "Exterior Overall" at bounding box center [470, 167] width 160 height 25
type input "Exterior Overall"
click at [436, 161] on input "text" at bounding box center [449, 169] width 118 height 23
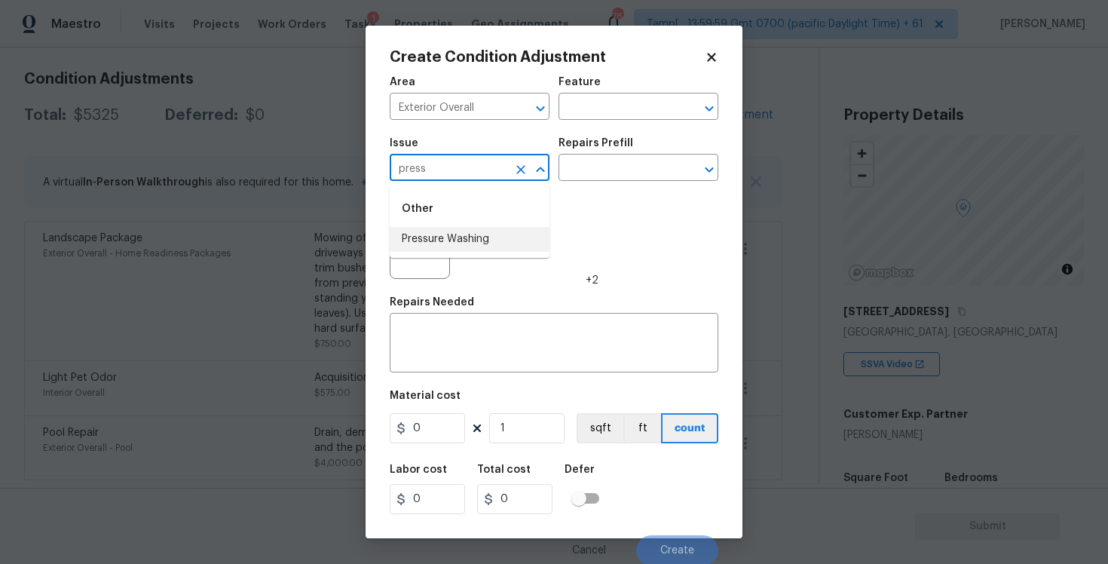
click at [454, 229] on li "Pressure Washing" at bounding box center [470, 239] width 160 height 25
type input "Pressure Washing"
click at [621, 168] on input "text" at bounding box center [618, 169] width 118 height 23
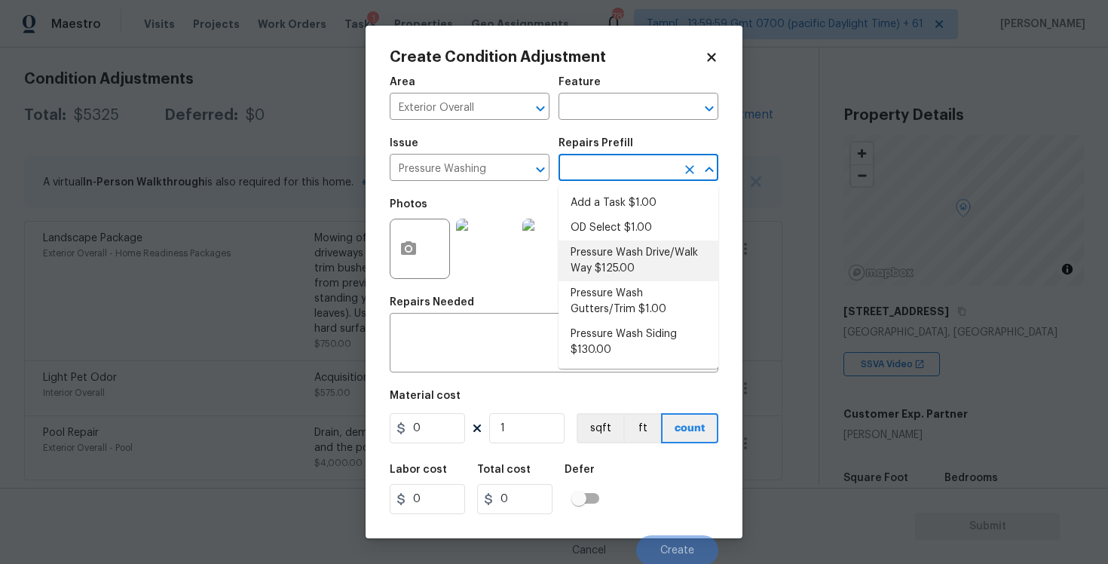
click at [621, 262] on li "Pressure Wash Drive/Walk Way $125.00" at bounding box center [639, 260] width 160 height 41
type input "Siding"
type textarea "Pressure wash the driveways/walkways as directed by the PM. Ensure that all deb…"
type input "125"
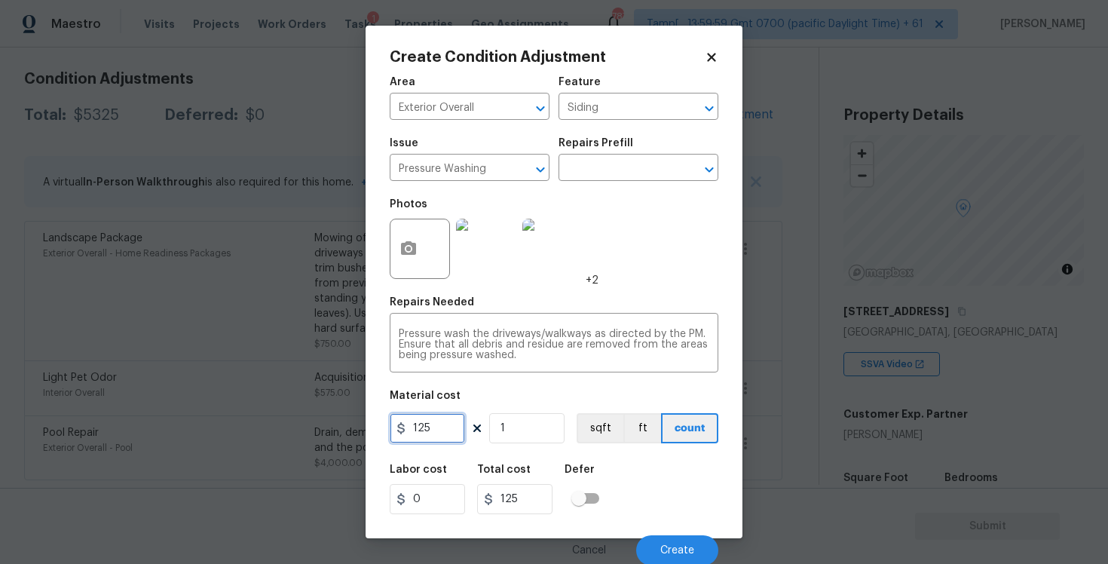
click at [444, 430] on input "125" at bounding box center [427, 428] width 75 height 30
type input "400"
click at [641, 486] on div "Labor cost 0 Total cost 125 Defer" at bounding box center [554, 489] width 329 height 68
type input "400"
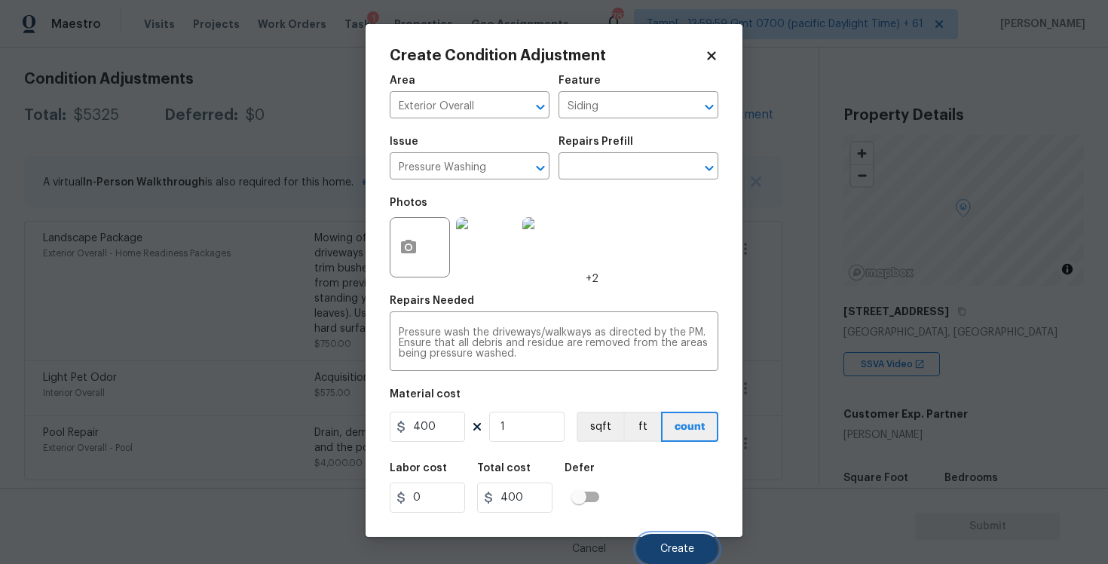
click at [663, 538] on button "Create" at bounding box center [677, 549] width 82 height 30
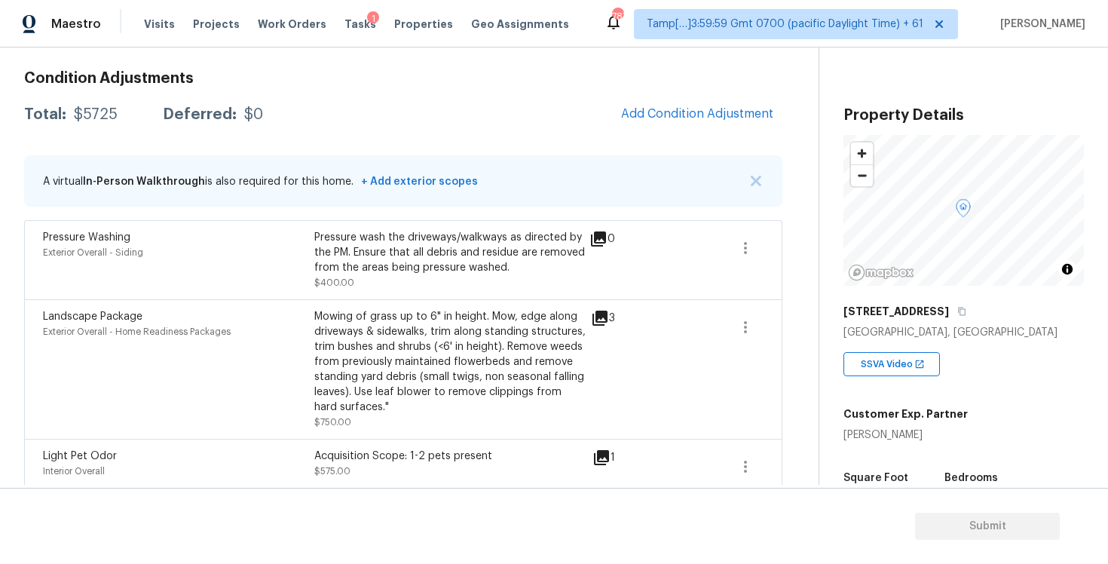
scroll to position [0, 0]
click at [706, 107] on span "Add Condition Adjustment" at bounding box center [697, 114] width 152 height 14
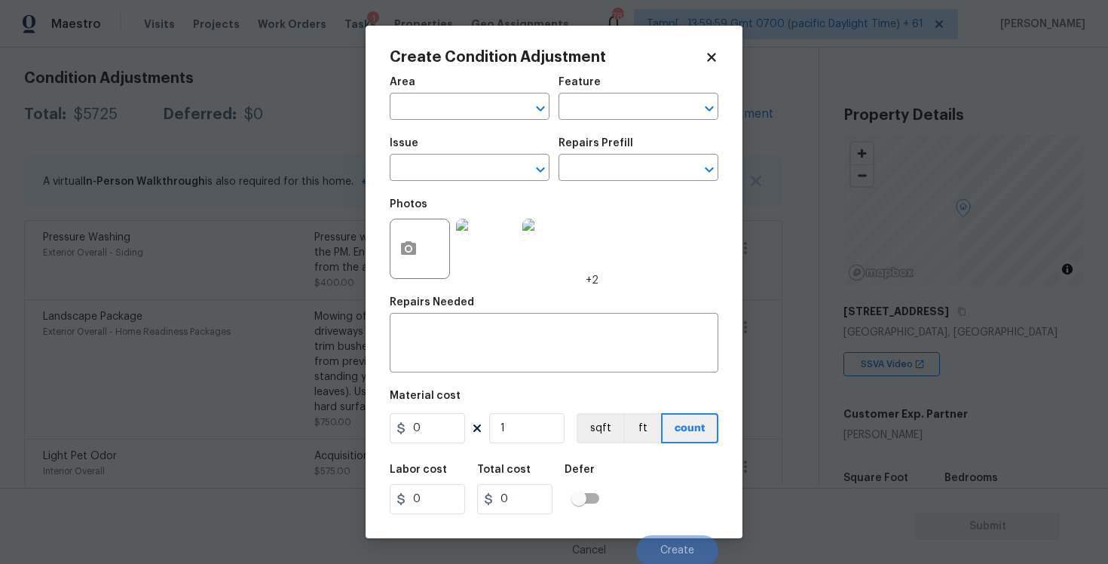
click at [441, 237] on div at bounding box center [420, 249] width 60 height 60
click at [411, 247] on icon "button" at bounding box center [408, 248] width 15 height 14
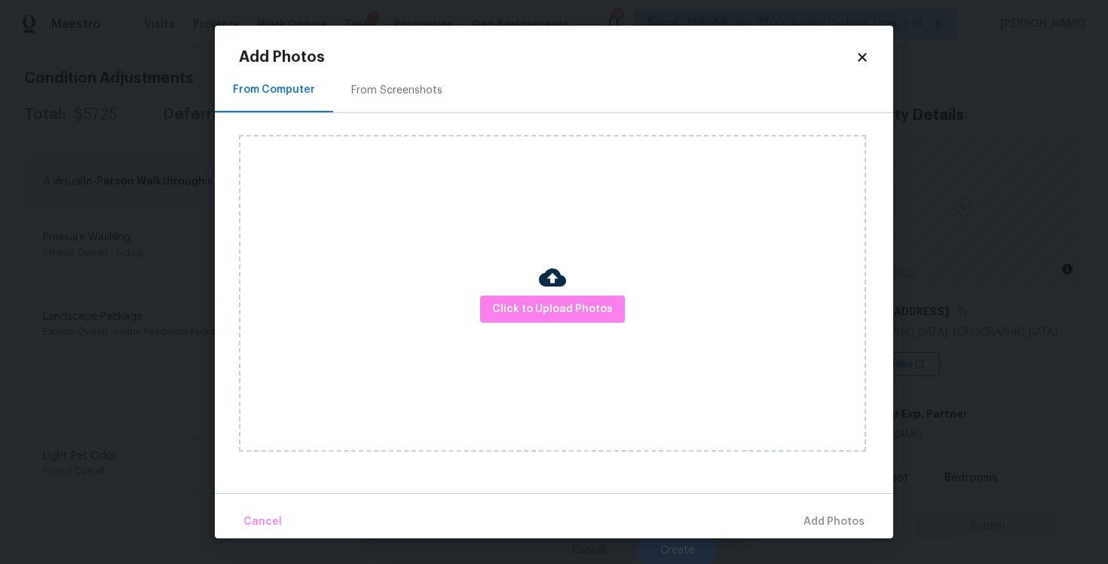
click at [568, 280] on div "Click to Upload Photos" at bounding box center [552, 293] width 627 height 317
click at [571, 301] on span "Click to Upload Photos" at bounding box center [552, 309] width 121 height 19
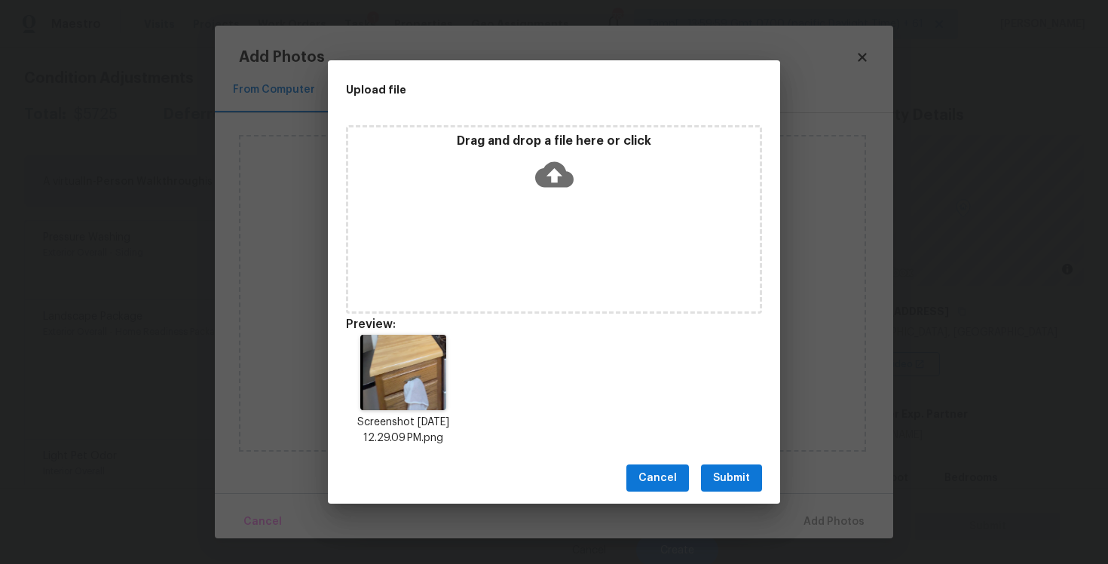
click at [586, 174] on div "Drag and drop a file here or click" at bounding box center [554, 165] width 412 height 65
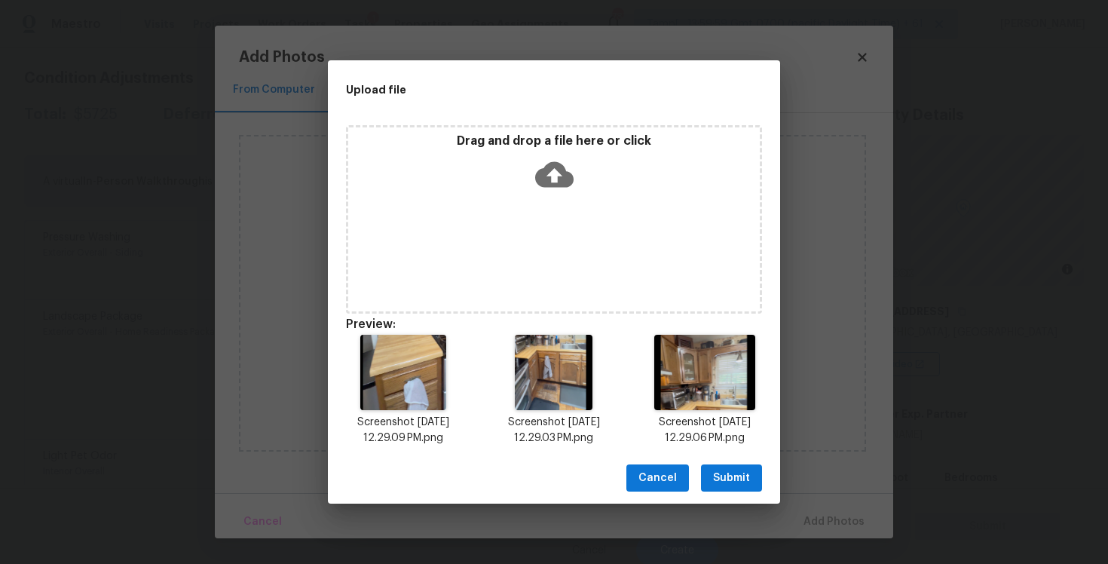
scroll to position [12, 0]
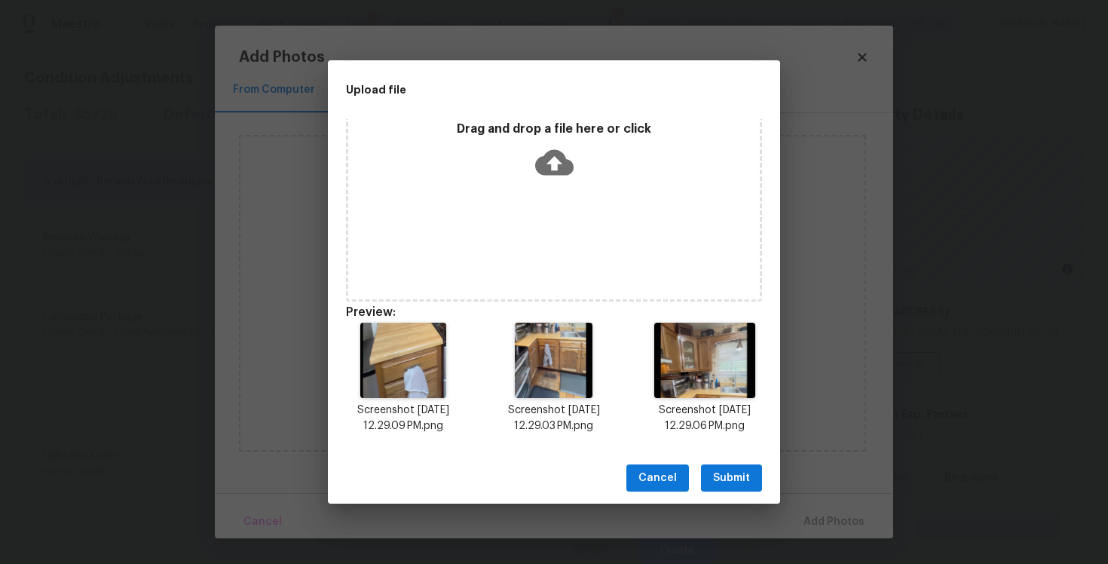
click at [742, 490] on button "Submit" at bounding box center [731, 478] width 61 height 28
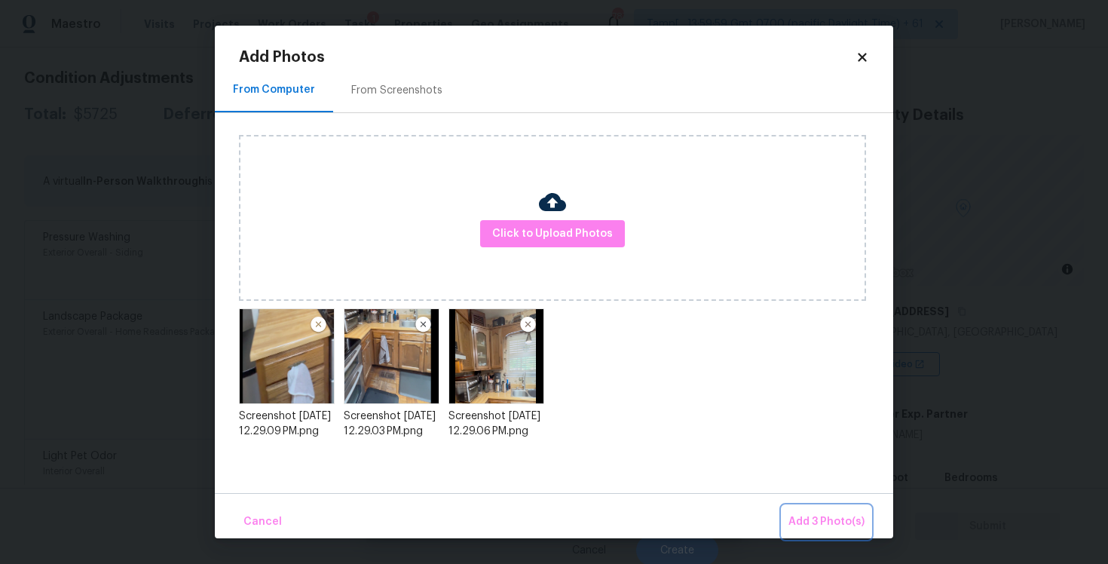
click at [821, 513] on span "Add 3 Photo(s)" at bounding box center [826, 522] width 76 height 19
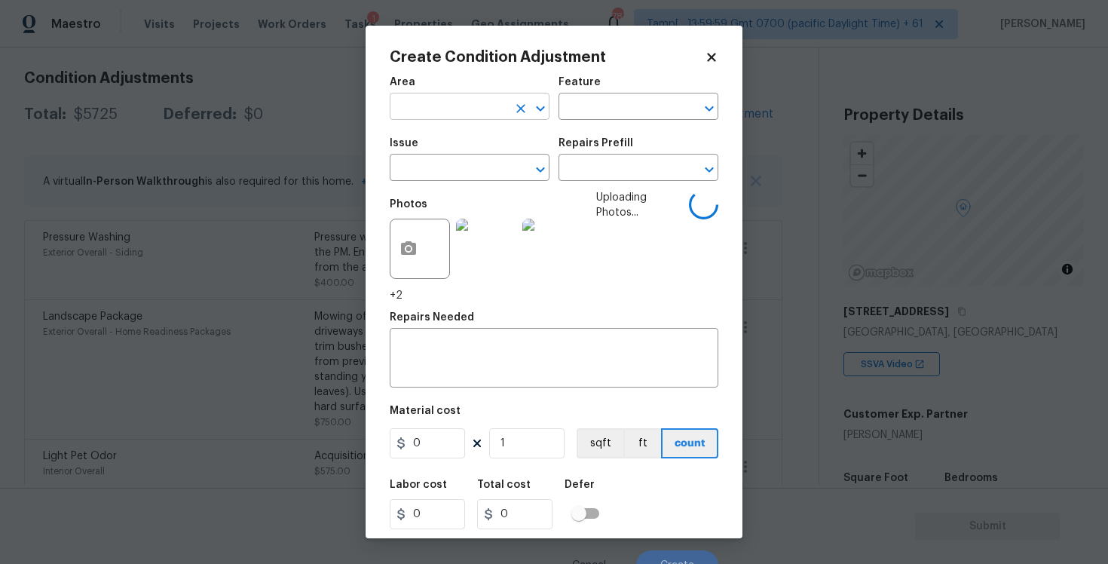
click at [442, 113] on input "text" at bounding box center [449, 107] width 118 height 23
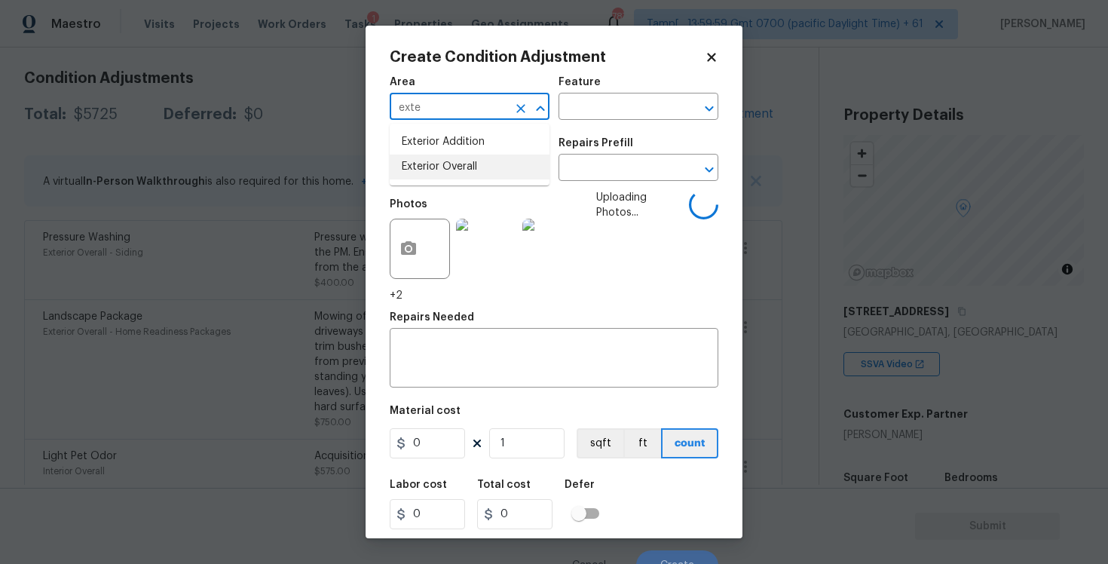
click at [459, 179] on ul "Exterior Addition Exterior Overall" at bounding box center [470, 155] width 160 height 62
click at [459, 166] on li "Exterior Overall" at bounding box center [470, 167] width 160 height 25
type input "Exterior Overall"
click at [459, 166] on input "text" at bounding box center [449, 169] width 118 height 23
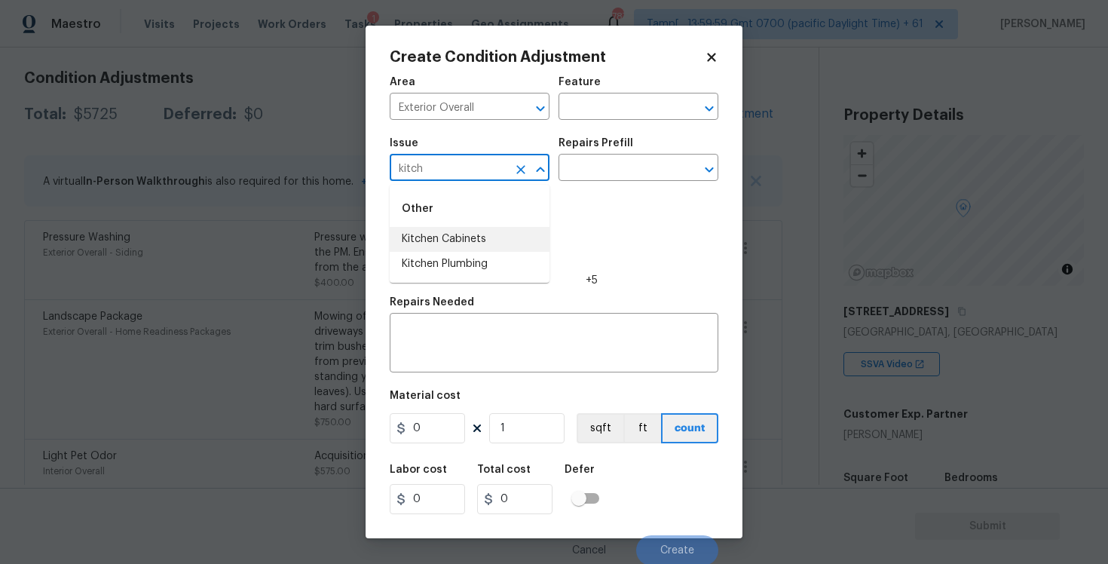
click at [451, 231] on li "Kitchen Cabinets" at bounding box center [470, 239] width 160 height 25
type input "Kitchen Cabinets"
click at [607, 164] on input "text" at bounding box center [618, 169] width 118 height 23
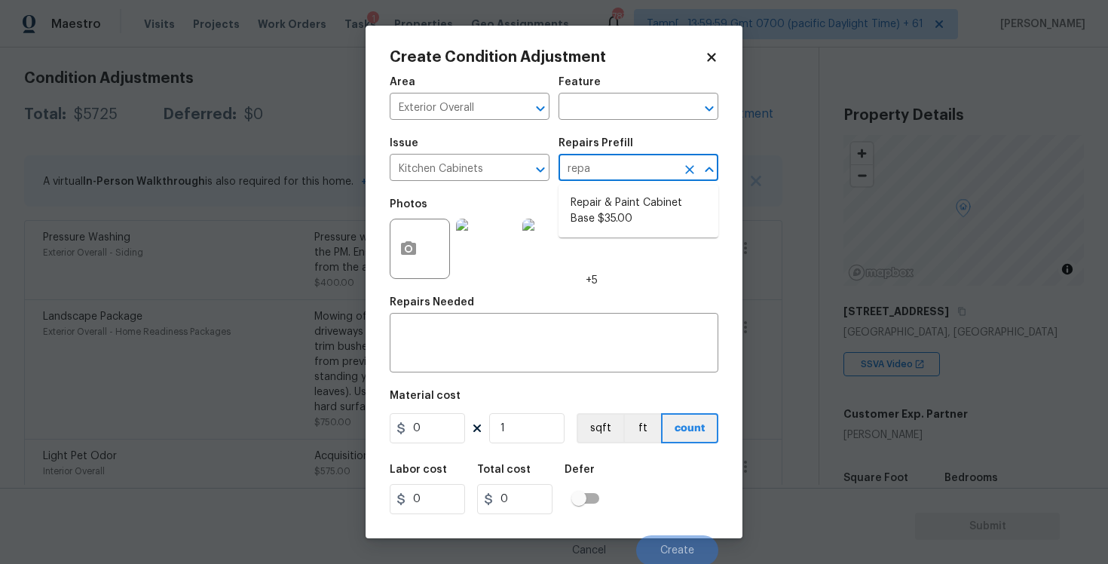
type input "repai"
click at [630, 194] on li "Repair & Paint Cabinet Base $35.00" at bounding box center [639, 211] width 160 height 41
type input "Cabinets"
type textarea "Prep/Paint the damaged cabinet base and repair to meet current standard. Remove…"
type input "35"
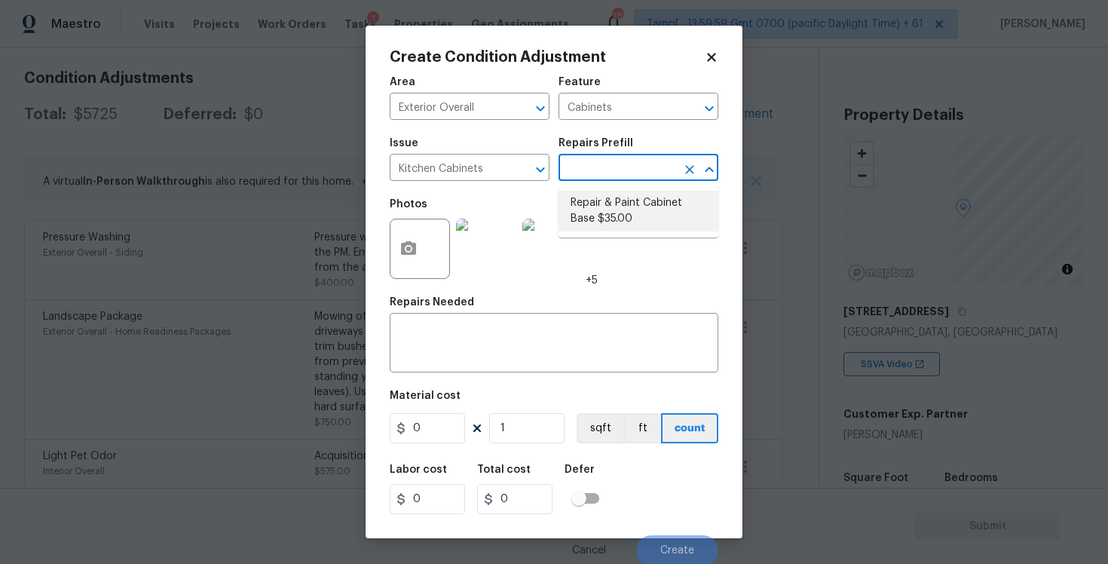
type input "35"
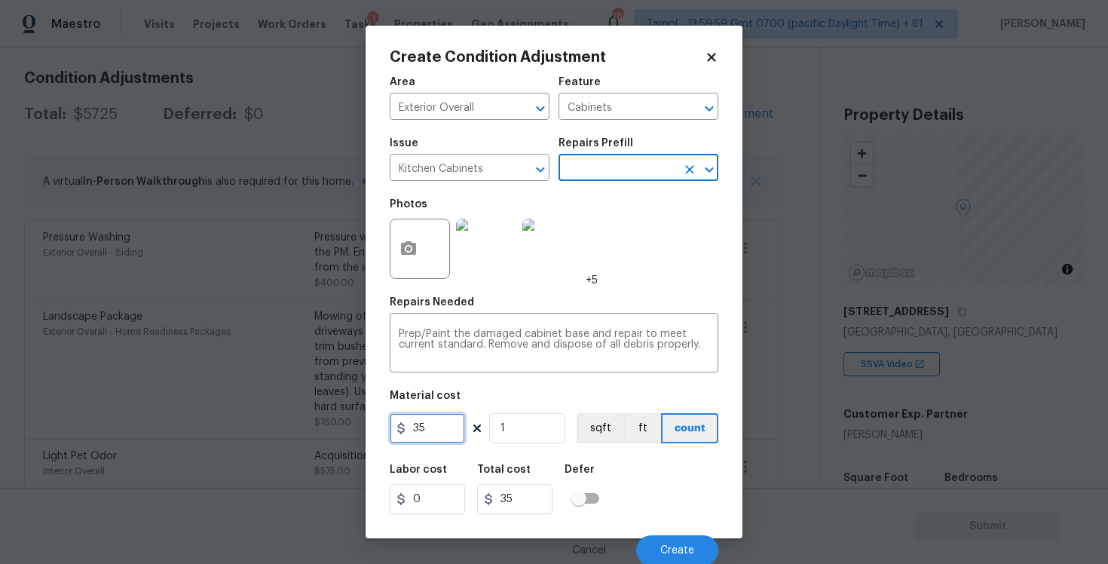
click at [436, 436] on input "35" at bounding box center [427, 428] width 75 height 30
type input "1200"
click at [497, 412] on figure "Material cost 1200 1 sqft ft count" at bounding box center [554, 418] width 329 height 56
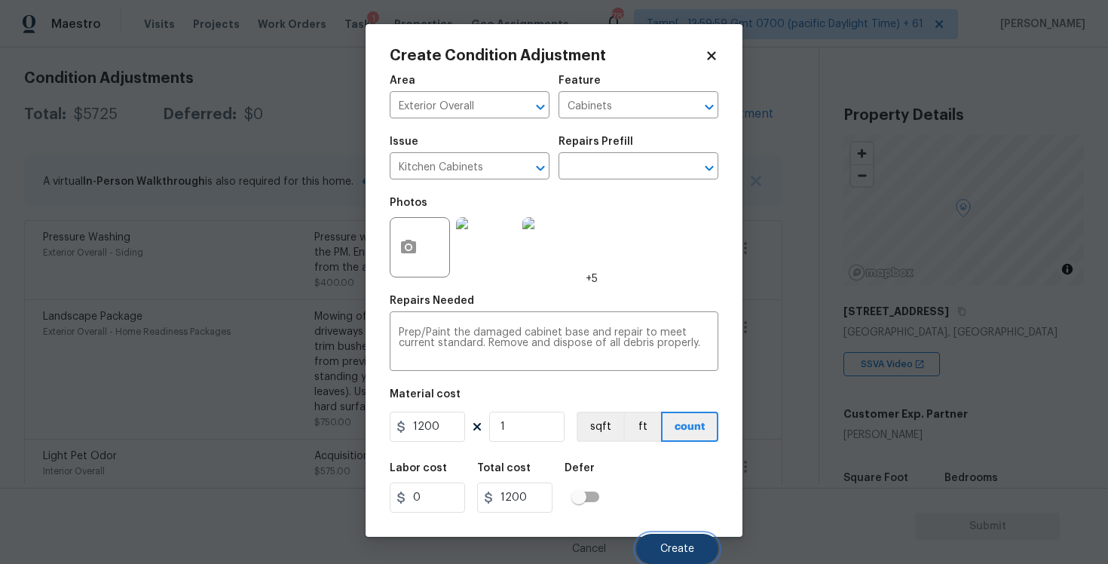
click at [681, 540] on button "Create" at bounding box center [677, 549] width 82 height 30
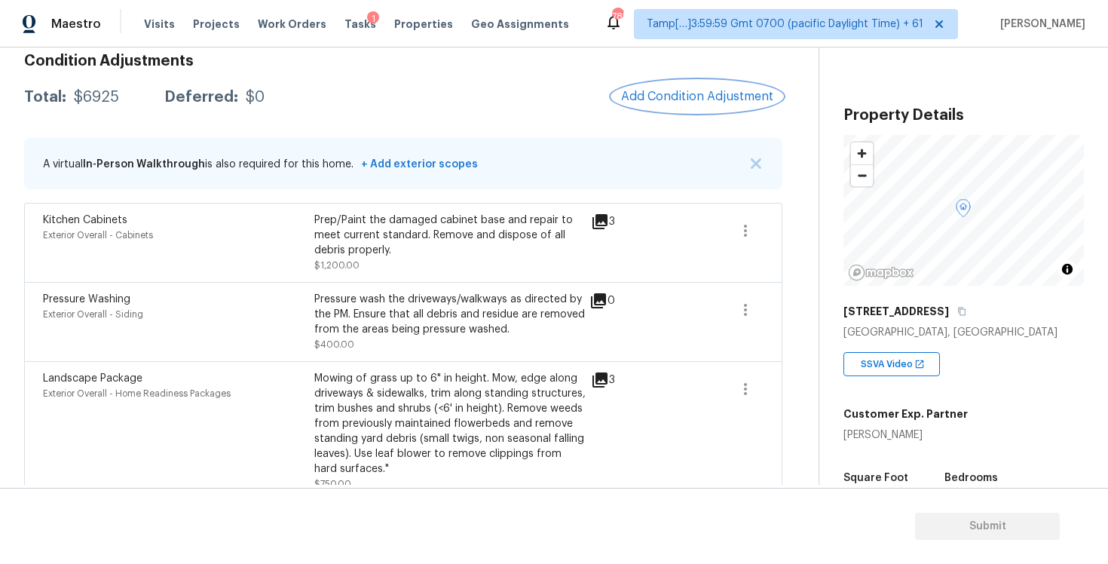
scroll to position [226, 0]
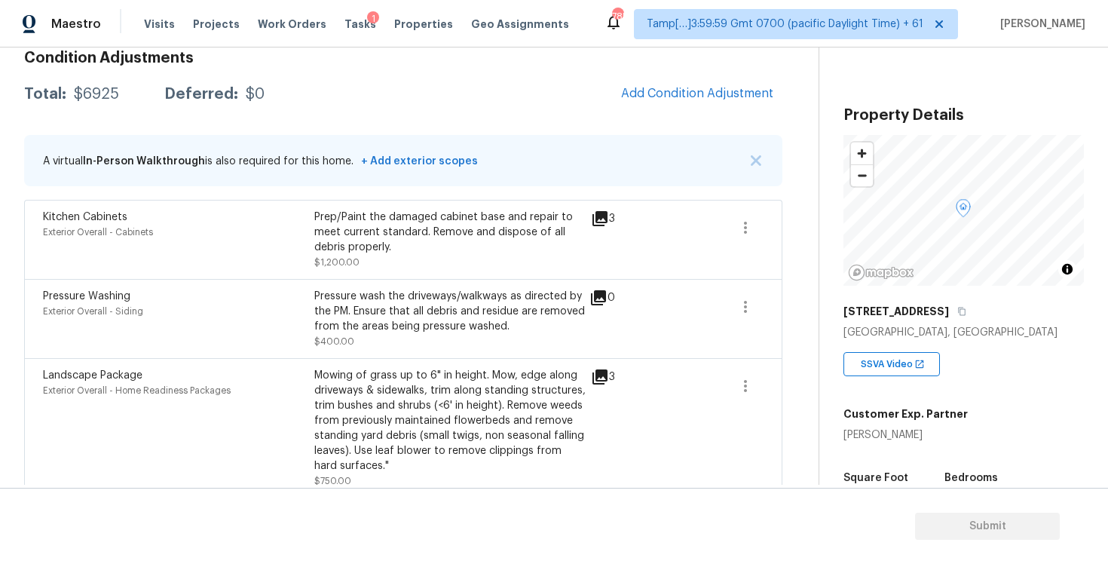
click at [662, 72] on div "Condition Adjustments Total: $6925 Deferred: $0 Add Condition Adjustment A virt…" at bounding box center [403, 327] width 758 height 579
click at [663, 79] on button "Add Condition Adjustment" at bounding box center [697, 94] width 170 height 32
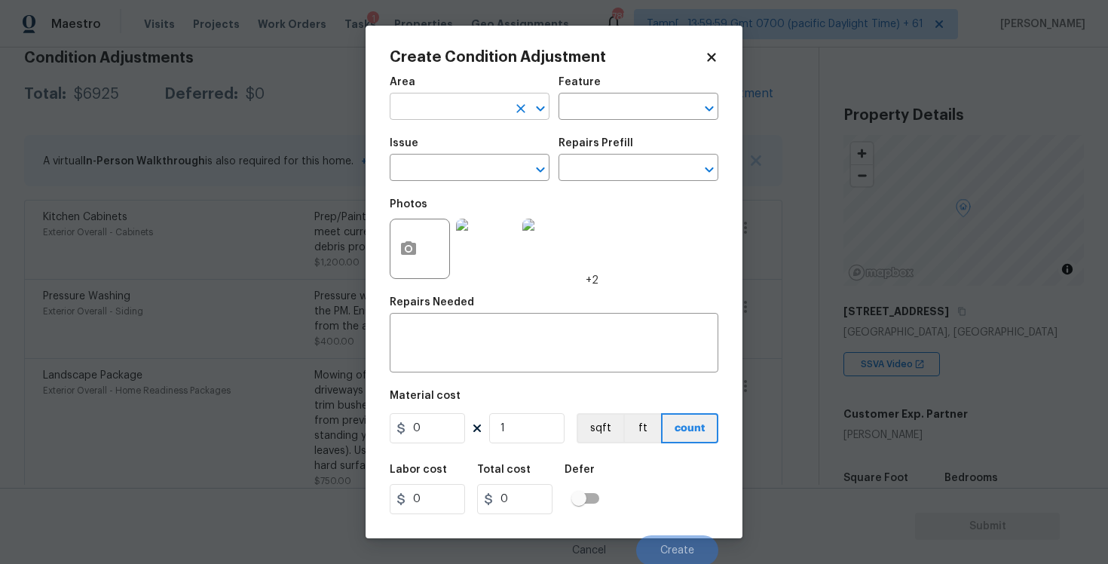
click at [501, 116] on input "text" at bounding box center [449, 107] width 118 height 23
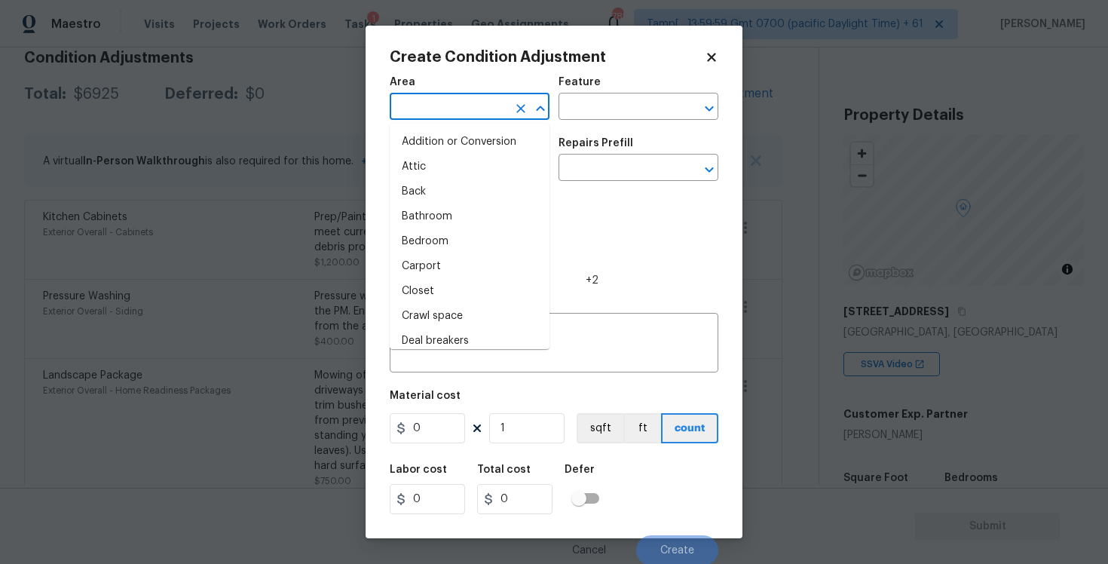
type input "u"
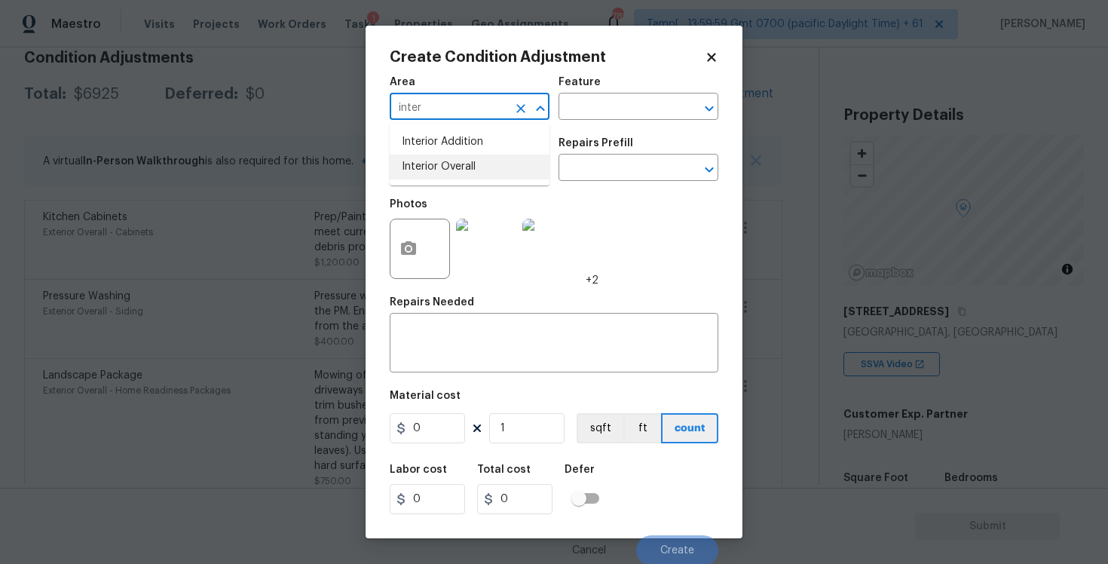
click at [484, 168] on li "Interior Overall" at bounding box center [470, 167] width 160 height 25
type input "Interior Overall"
click at [484, 168] on input "text" at bounding box center [449, 169] width 118 height 23
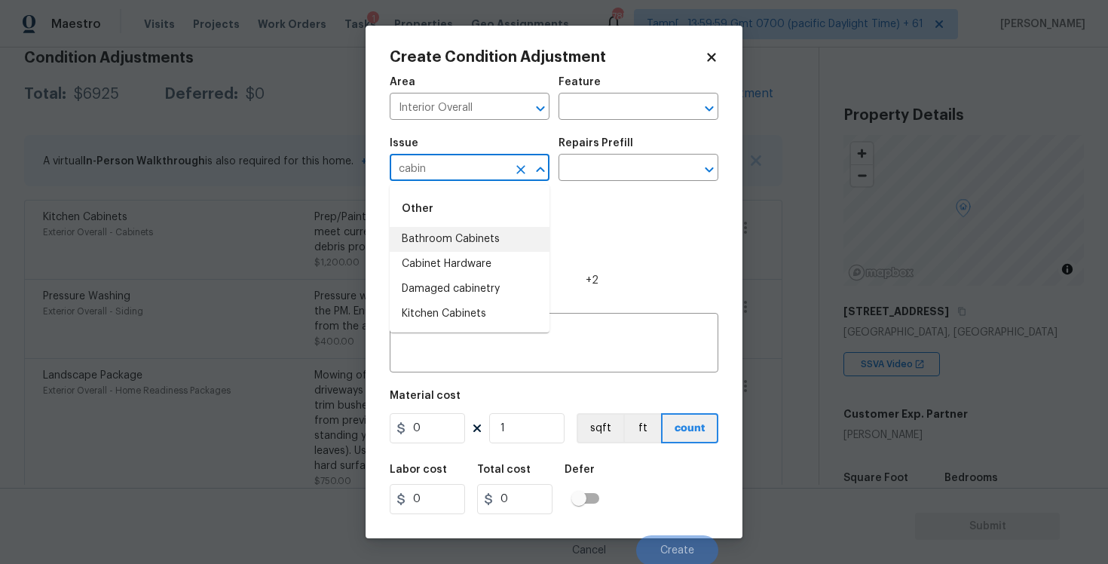
click at [467, 243] on li "Bathroom Cabinets" at bounding box center [470, 239] width 160 height 25
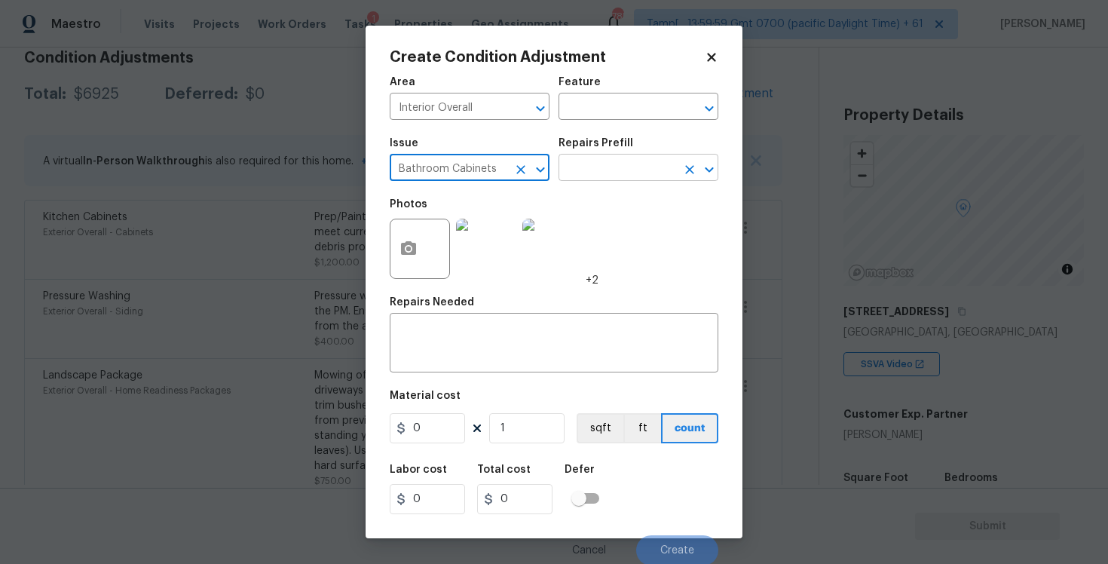
type input "Bathroom Cabinets"
click at [577, 180] on input "text" at bounding box center [618, 169] width 118 height 23
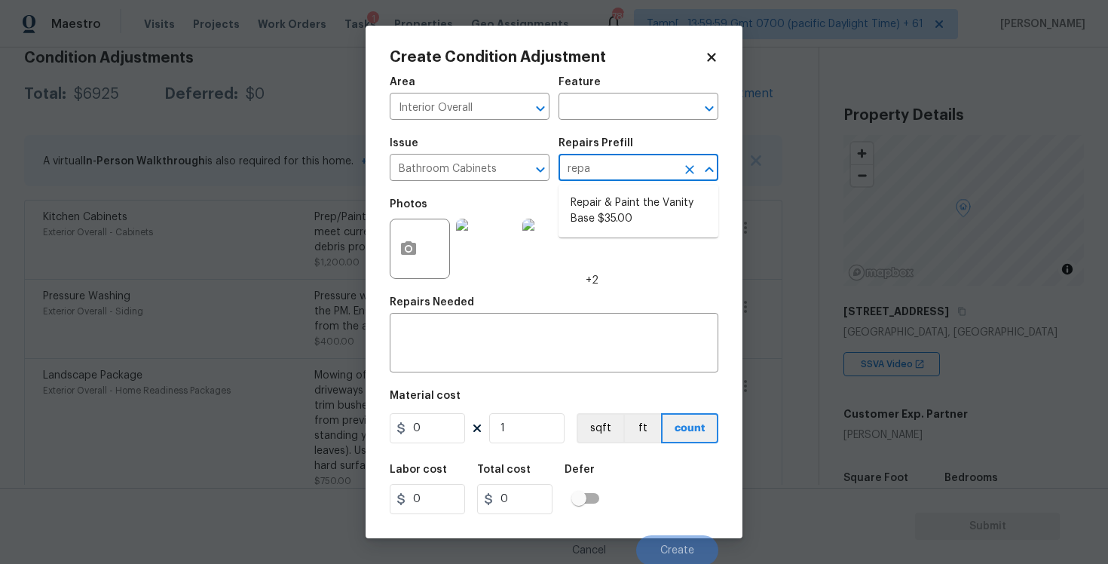
type input "repai"
click at [588, 208] on li "Repair & Paint the Vanity Base $35.00" at bounding box center [639, 211] width 160 height 41
type input "Cabinets"
type textarea "Repair and Paint the damaged vanity base to meet current standard. Remove and d…"
type input "35"
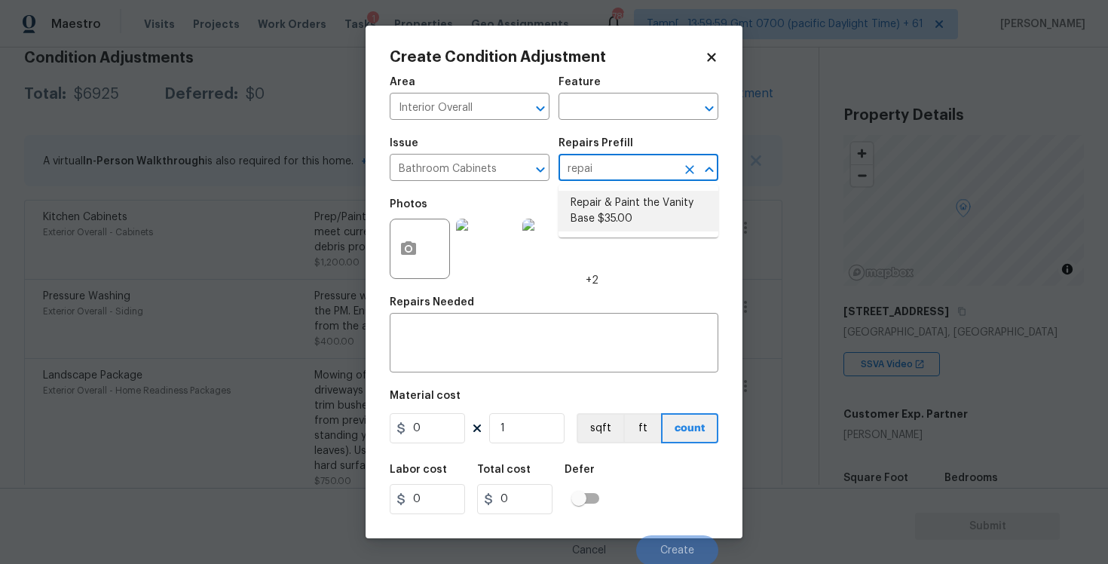
type input "35"
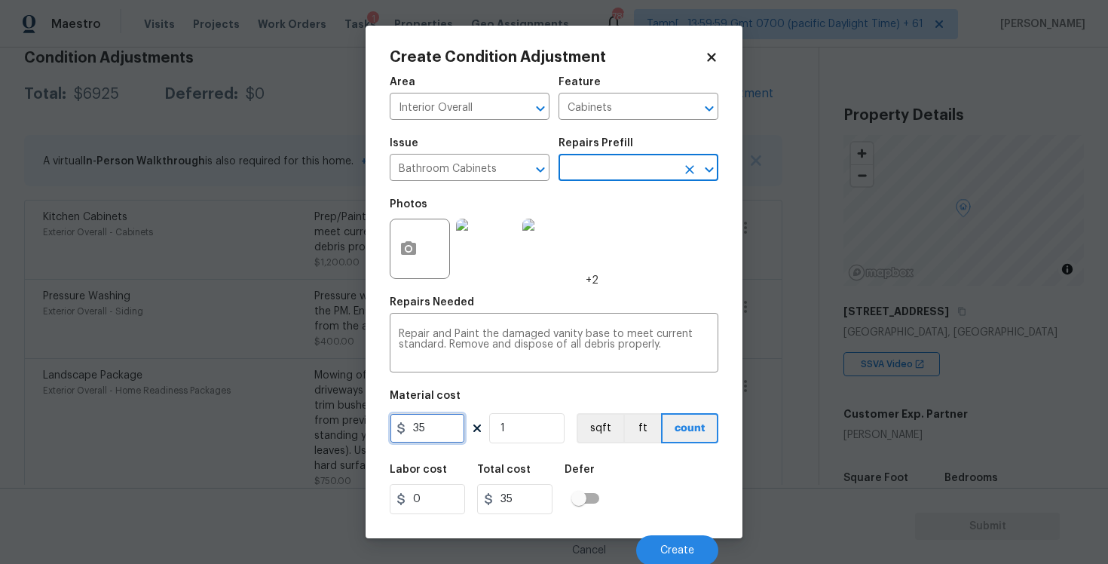
click at [452, 419] on input "35" at bounding box center [427, 428] width 75 height 30
type input "350"
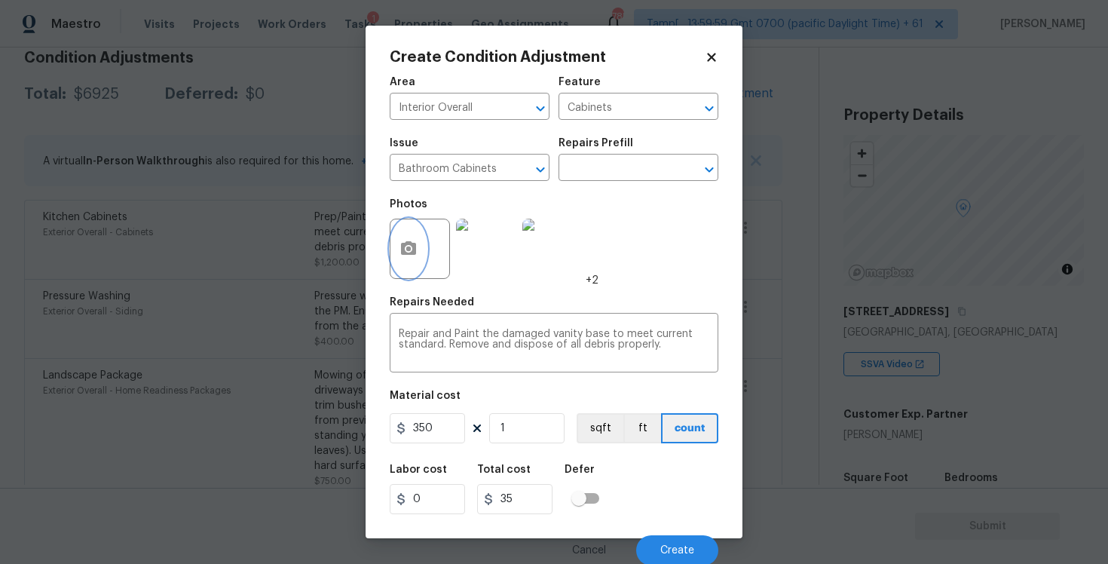
click at [405, 258] on icon "button" at bounding box center [408, 249] width 18 height 18
type input "350"
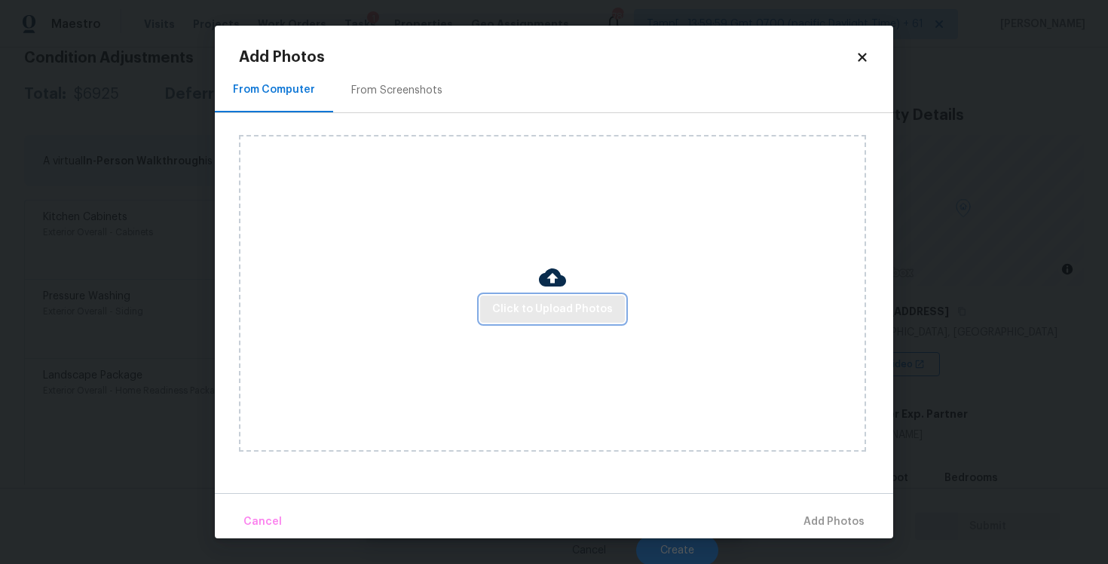
click at [552, 317] on span "Click to Upload Photos" at bounding box center [552, 309] width 121 height 19
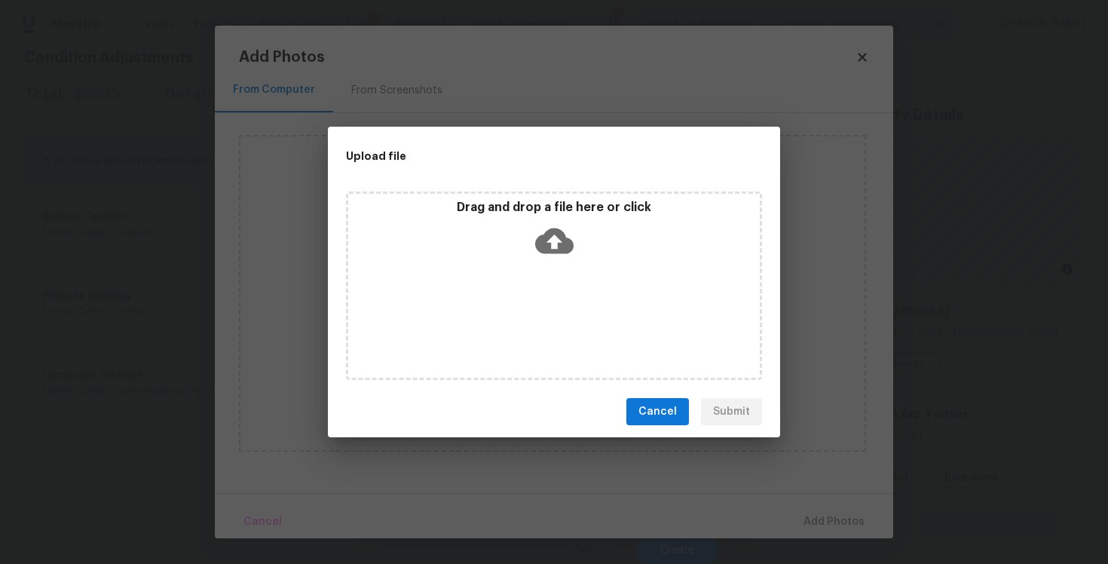
click at [540, 250] on icon at bounding box center [554, 241] width 38 height 26
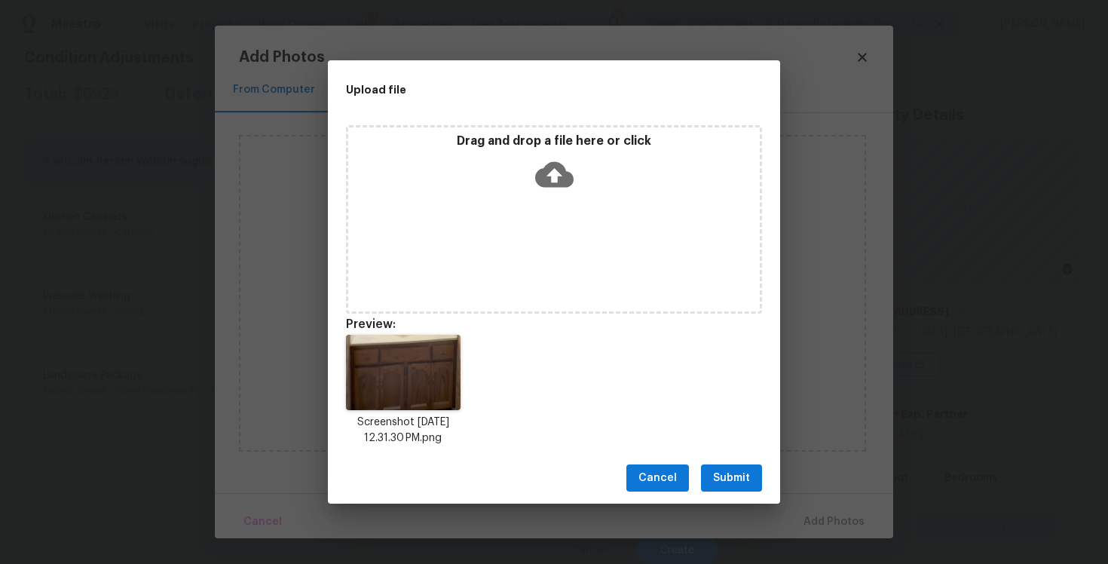
click at [739, 468] on button "Submit" at bounding box center [731, 478] width 61 height 28
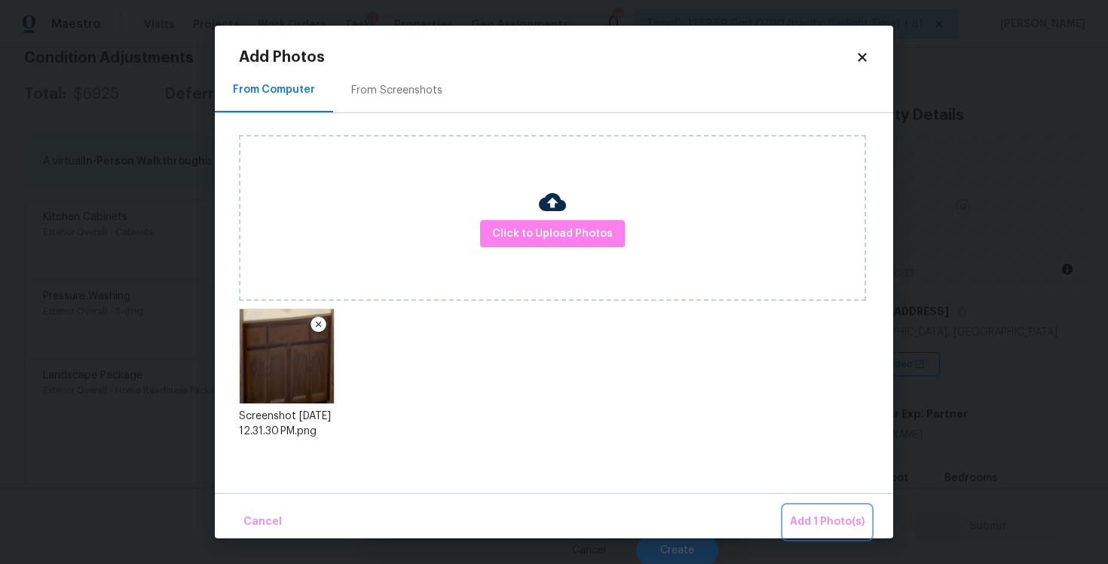
click at [814, 516] on span "Add 1 Photo(s)" at bounding box center [827, 522] width 75 height 19
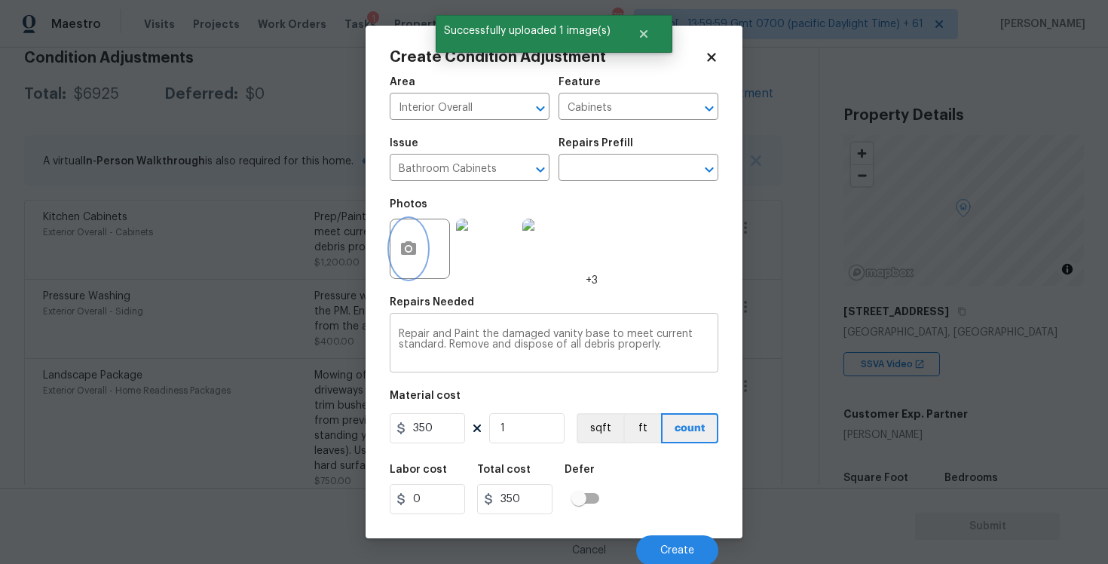
scroll to position [2, 0]
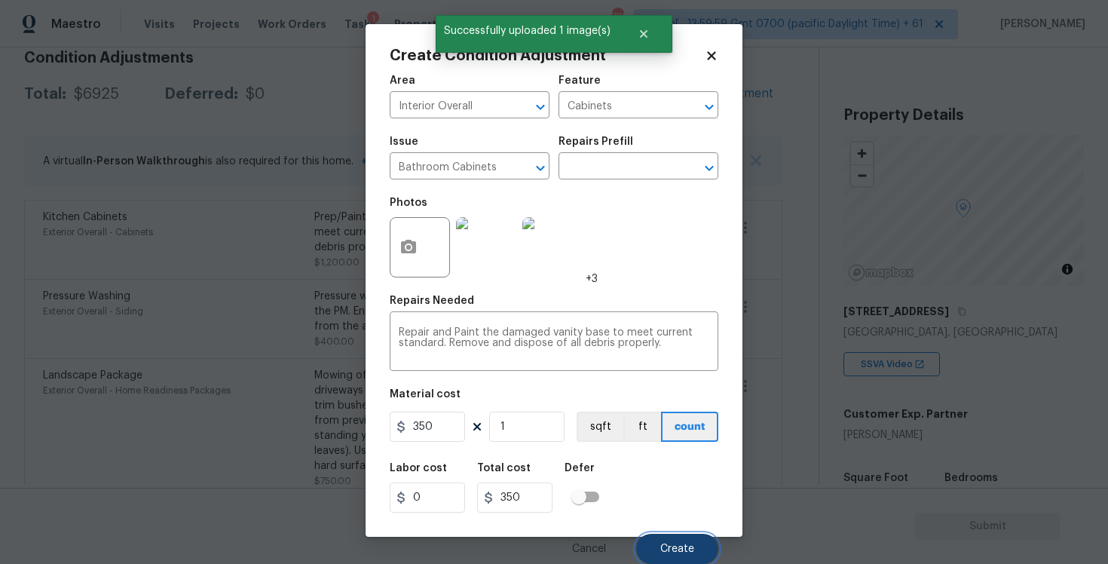
click at [681, 549] on span "Create" at bounding box center [677, 548] width 34 height 11
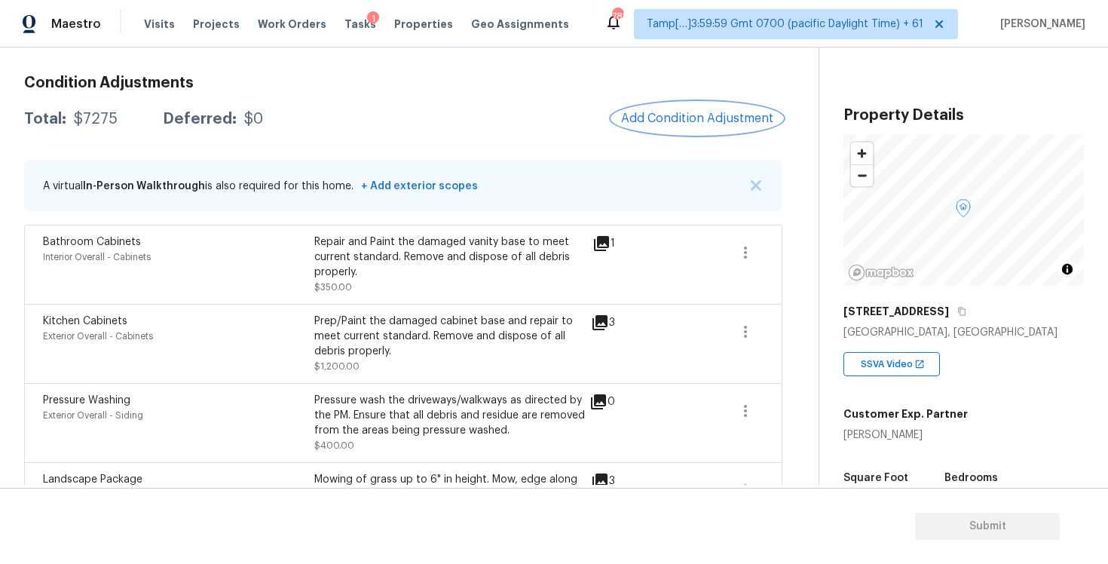
scroll to position [203, 0]
click at [696, 118] on span "Add Condition Adjustment" at bounding box center [697, 117] width 152 height 14
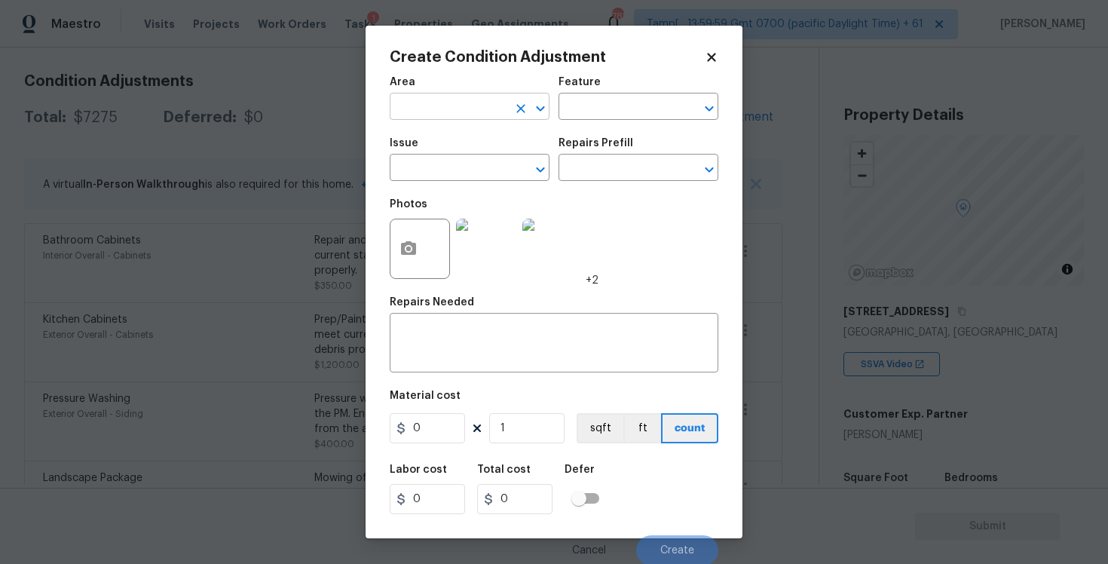
click at [464, 99] on input "text" at bounding box center [449, 107] width 118 height 23
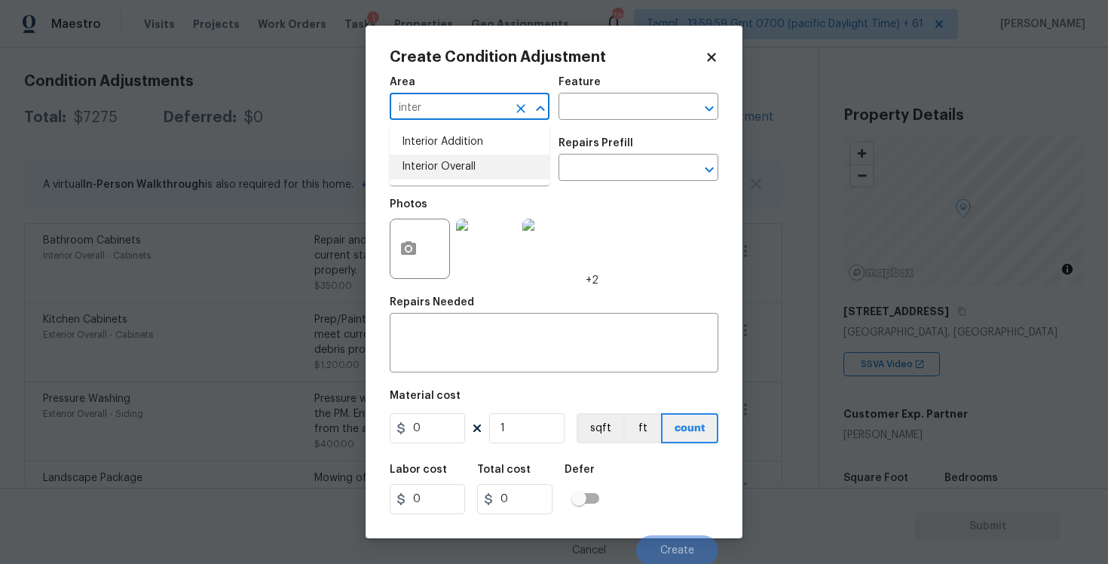
click at [471, 162] on li "Interior Overall" at bounding box center [470, 167] width 160 height 25
type input "Interior Overall"
click at [471, 162] on input "text" at bounding box center [449, 169] width 118 height 23
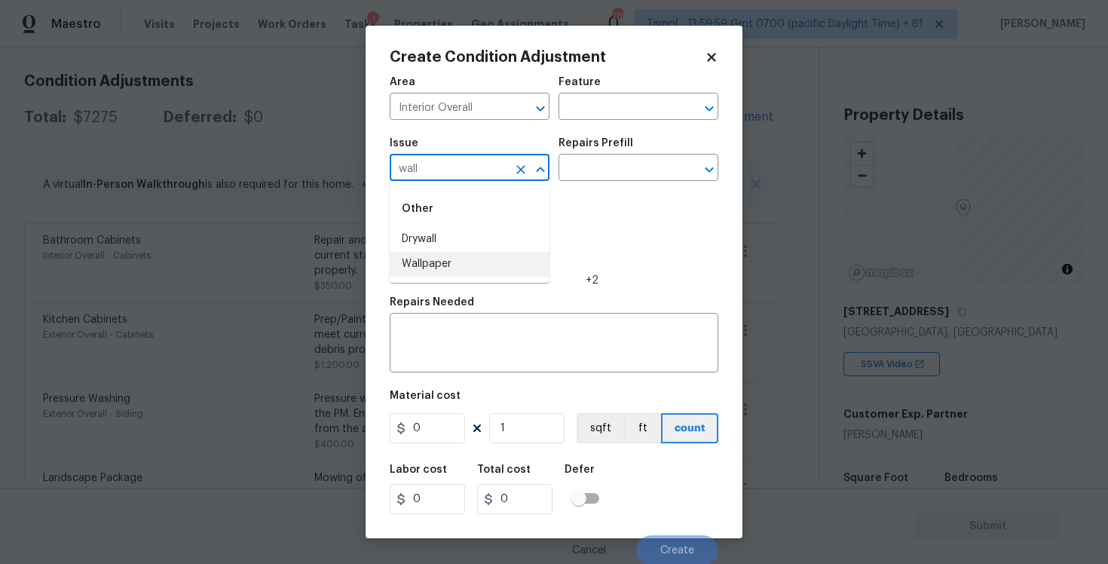
click at [459, 271] on li "Wallpaper" at bounding box center [470, 264] width 160 height 25
type input "Wallpaper"
click at [583, 163] on input "text" at bounding box center [618, 169] width 118 height 23
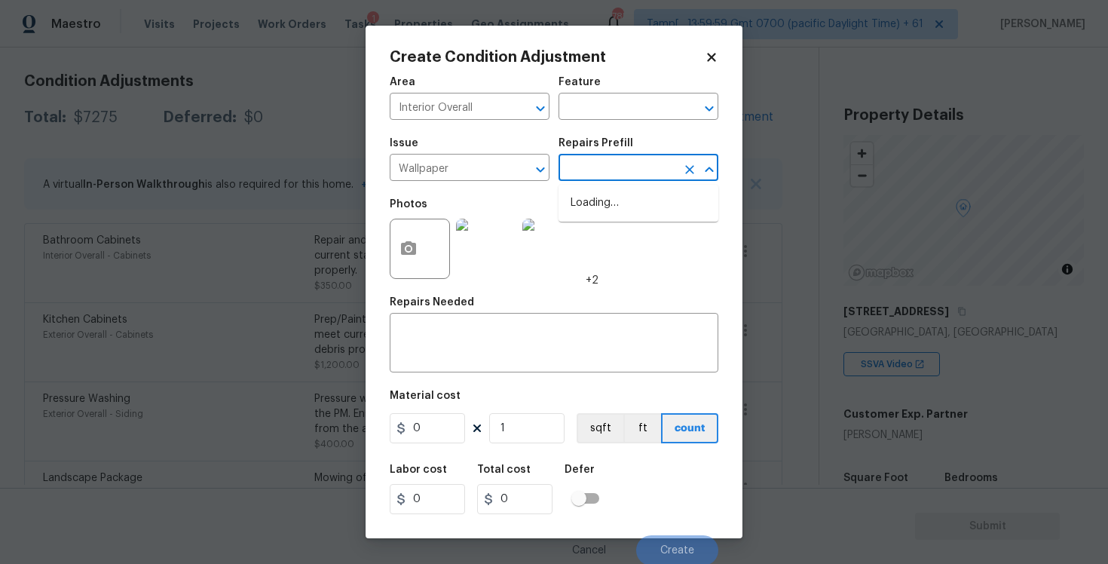
type input "r"
type input "emove"
click at [584, 220] on li "Remove Wallpaper $1.25" at bounding box center [639, 228] width 160 height 25
type input "Walls and Ceiling"
type textarea "Remove wallpaper and texture walls to best match existing conditions"
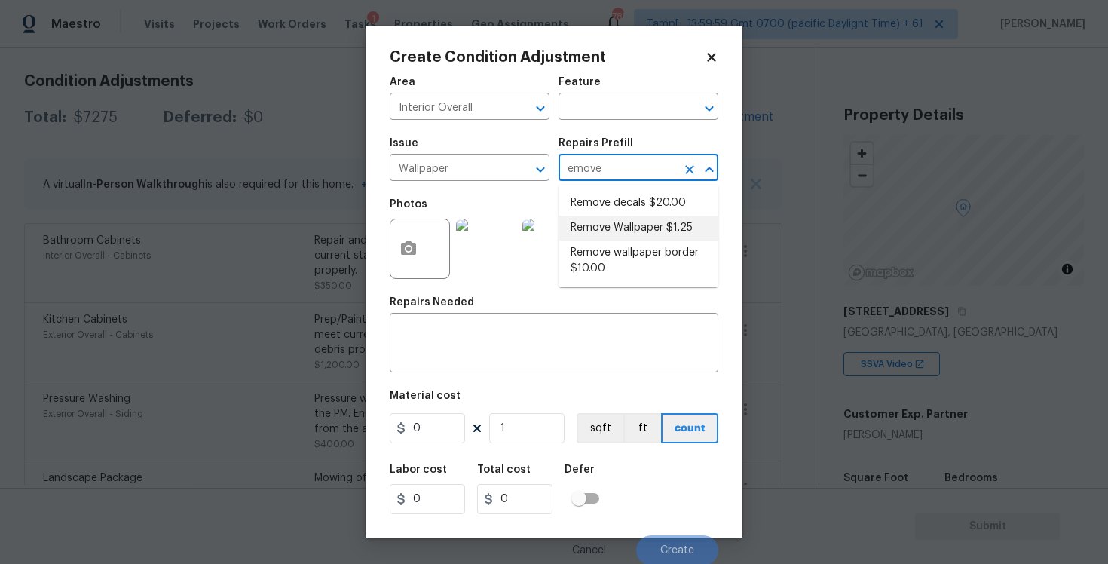
type input "1.25"
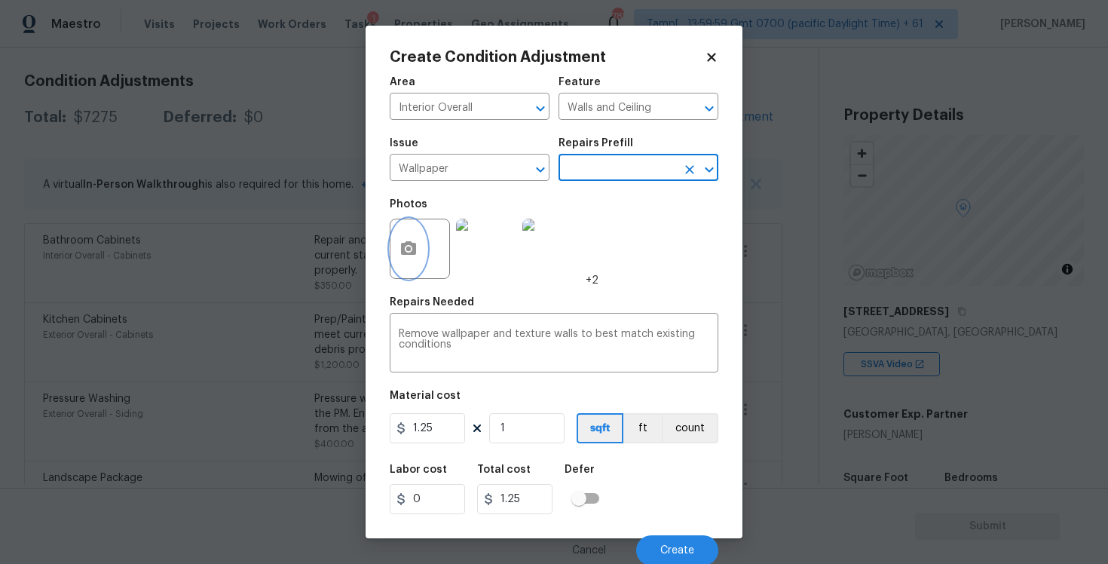
click at [406, 247] on icon "button" at bounding box center [408, 249] width 18 height 18
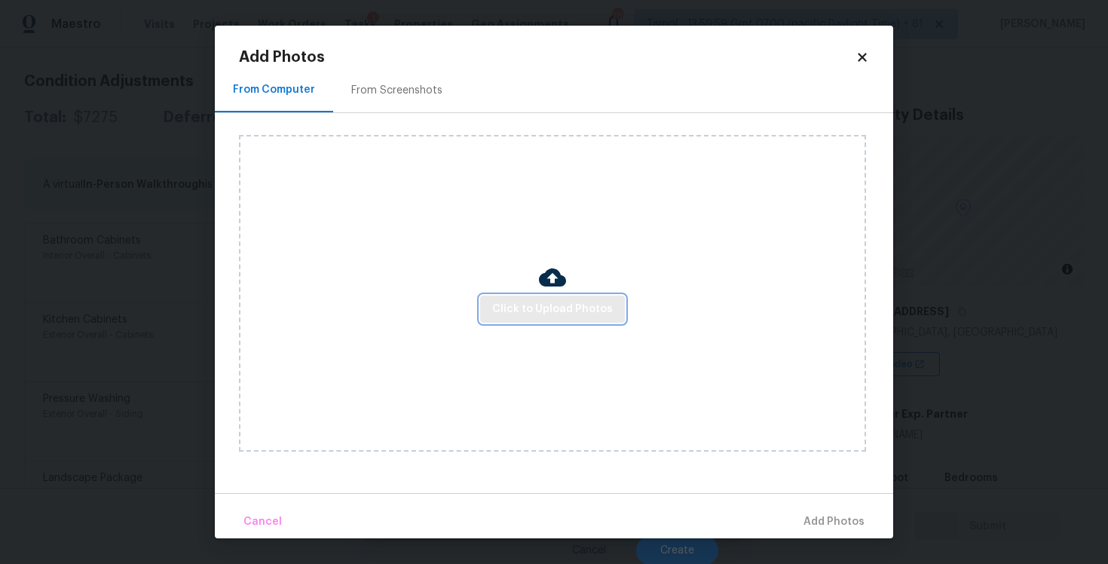
click at [515, 307] on span "Click to Upload Photos" at bounding box center [552, 309] width 121 height 19
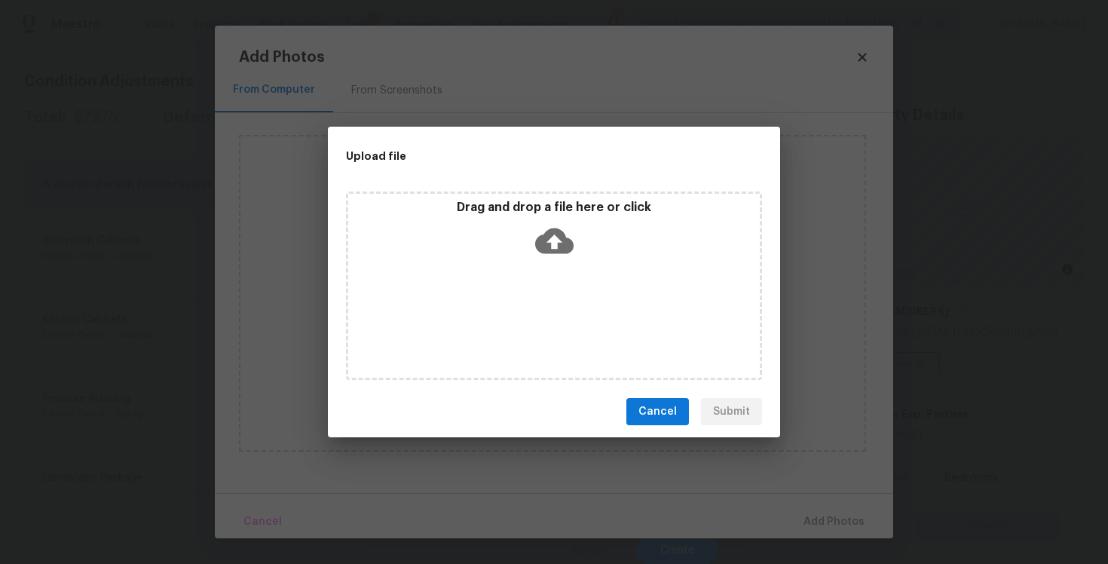
click at [542, 233] on icon at bounding box center [554, 241] width 38 height 38
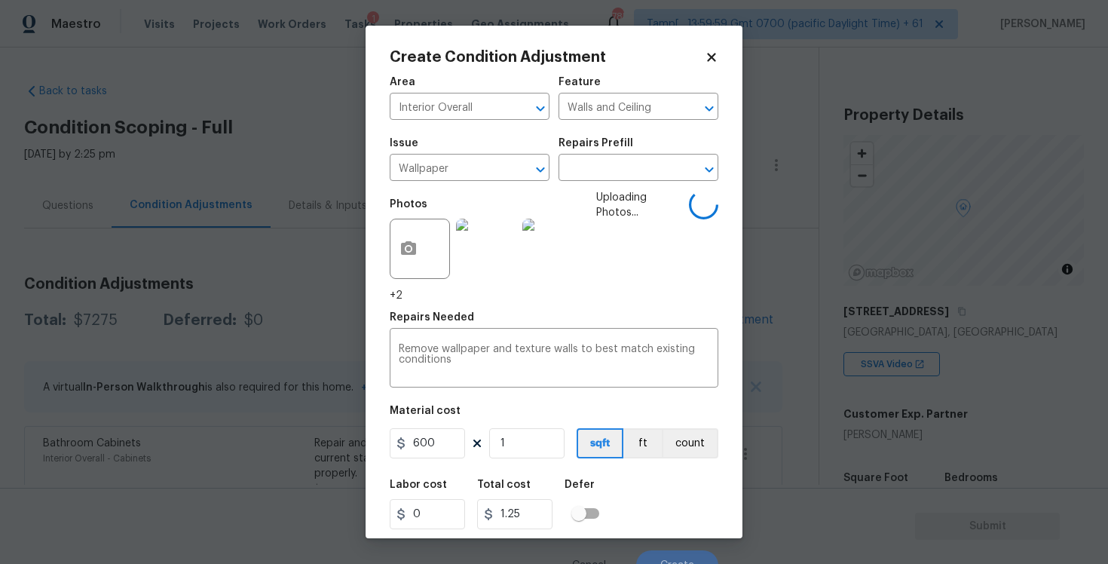
scroll to position [203, 0]
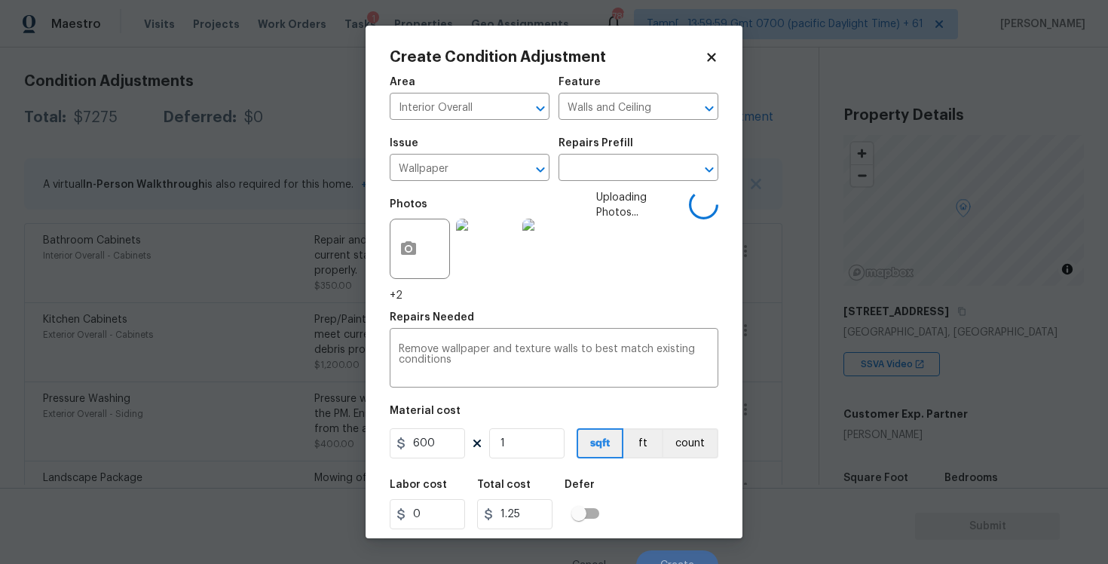
type input "600"
click at [643, 483] on div "Labor cost 0 Total cost 1.25 Defer" at bounding box center [554, 504] width 329 height 68
type input "600"
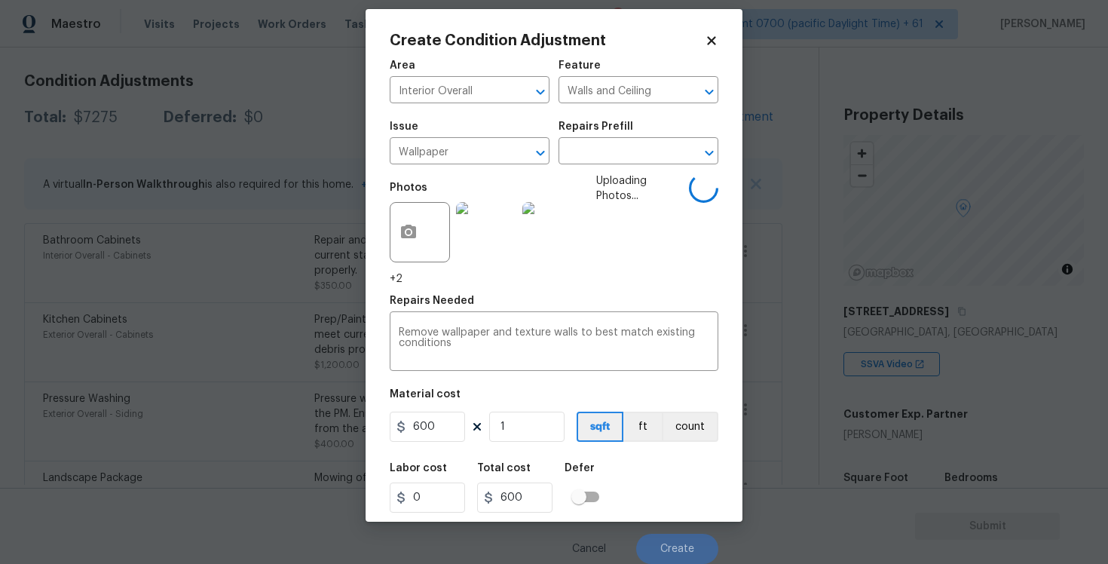
scroll to position [2, 0]
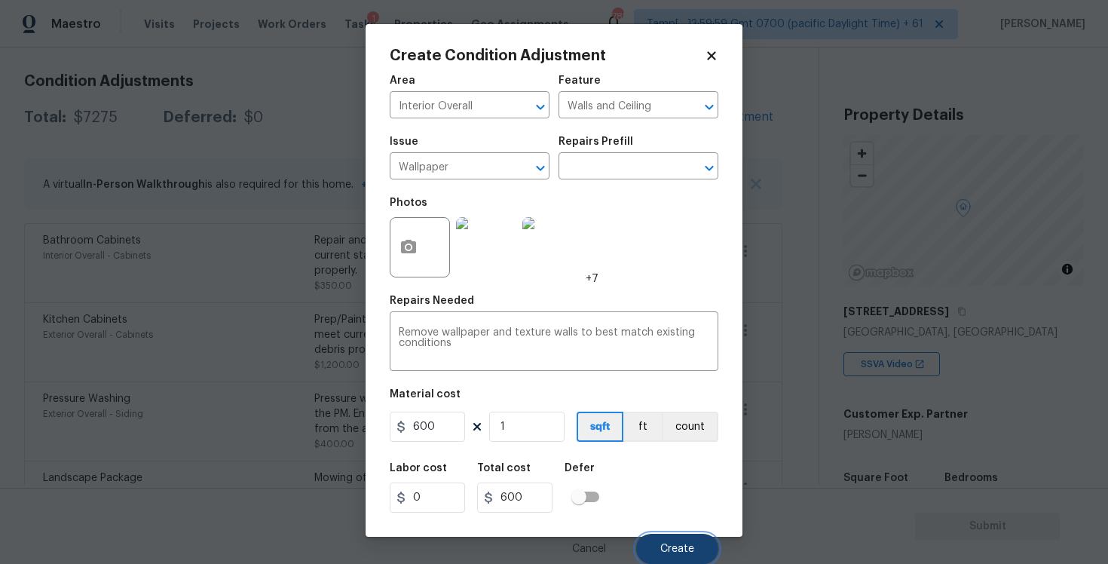
click at [670, 541] on button "Create" at bounding box center [677, 549] width 82 height 30
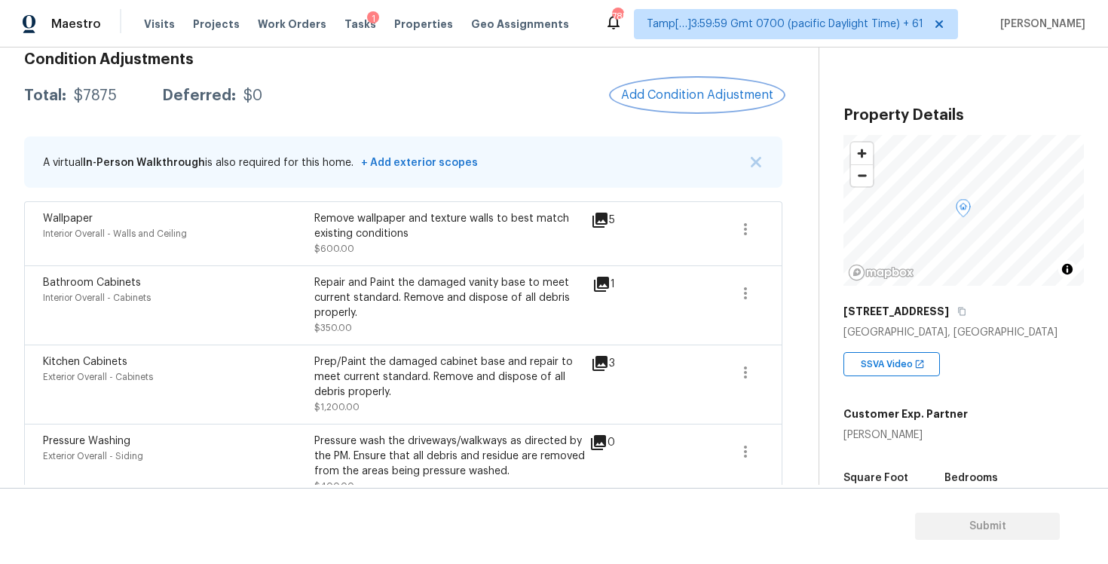
scroll to position [191, 0]
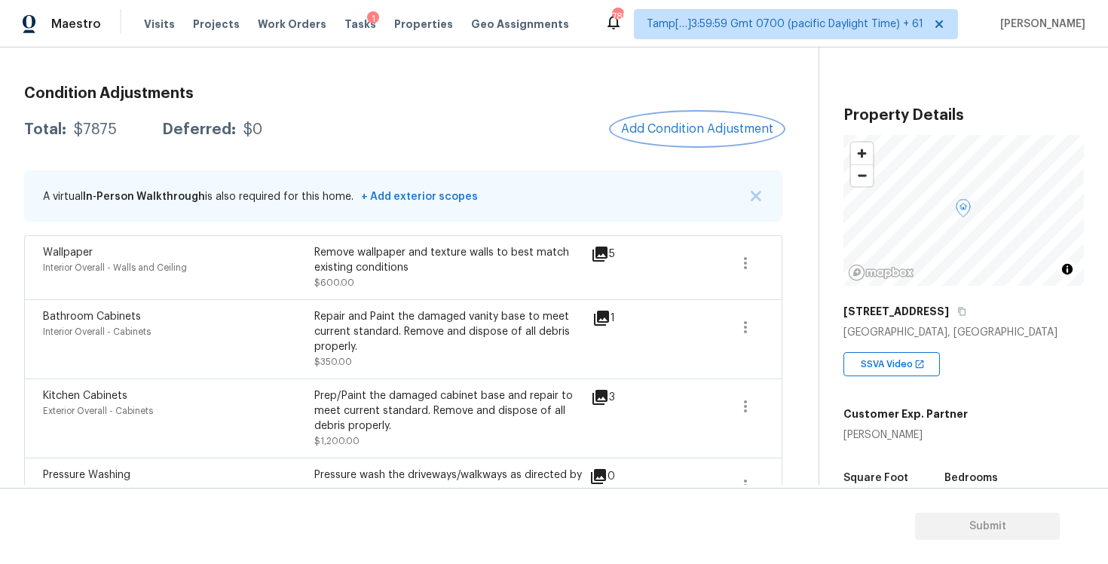
click at [702, 136] on span "Add Condition Adjustment" at bounding box center [697, 129] width 152 height 14
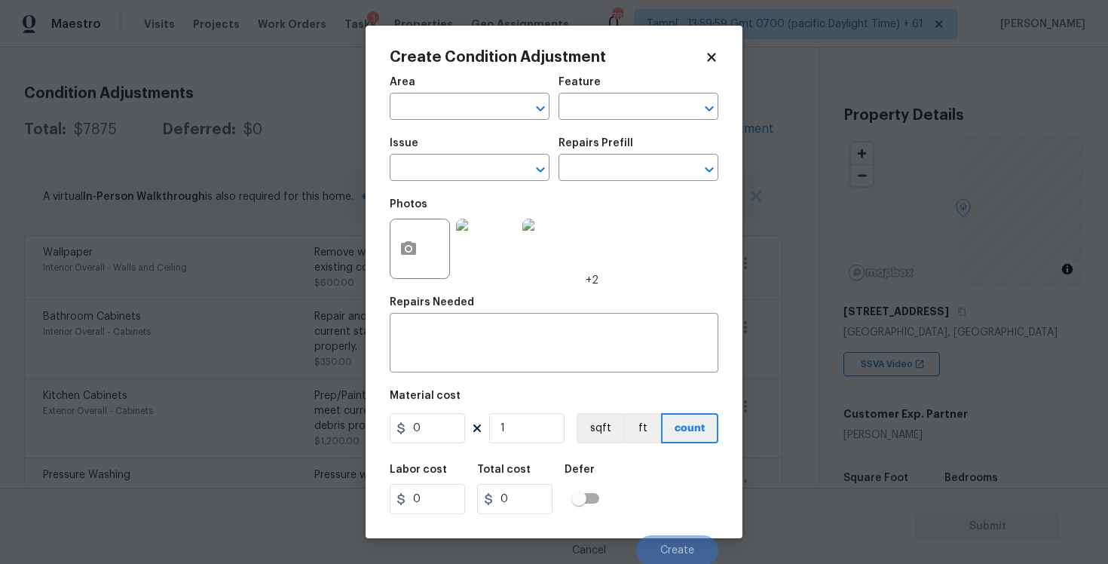
scroll to position [2, 0]
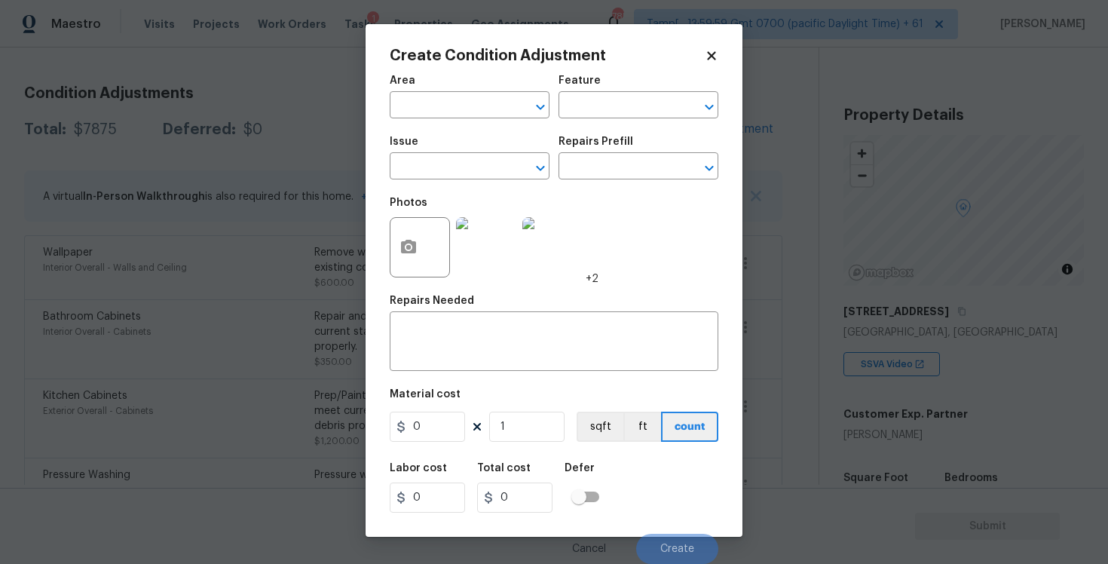
click at [433, 84] on div "Area" at bounding box center [470, 85] width 160 height 20
click at [433, 103] on input "text" at bounding box center [449, 106] width 118 height 23
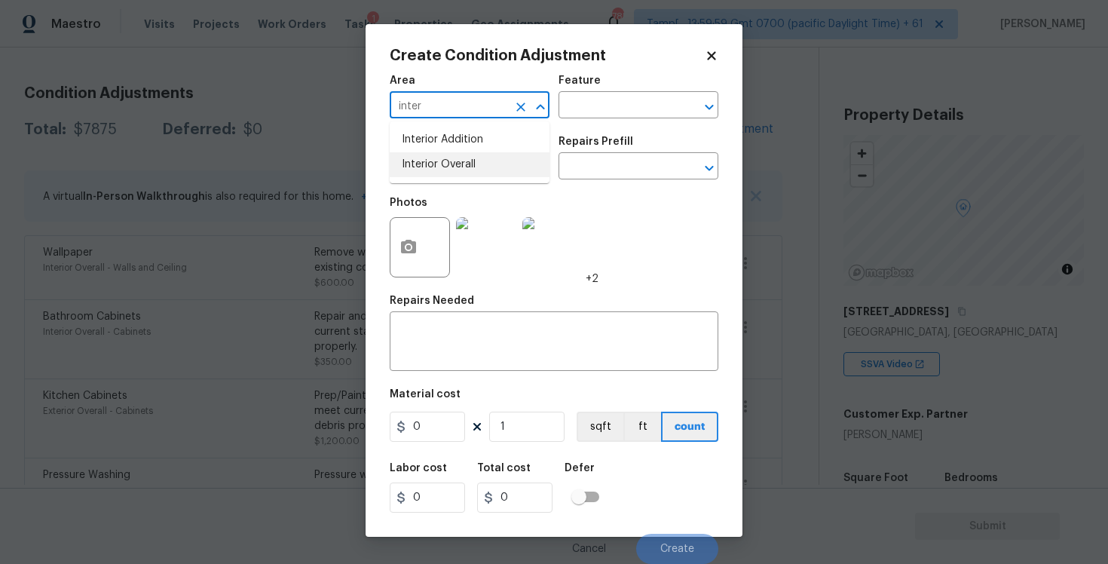
click at [428, 161] on li "Interior Overall" at bounding box center [470, 164] width 160 height 25
type input "Interior Overall"
click at [428, 161] on input "text" at bounding box center [449, 167] width 118 height 23
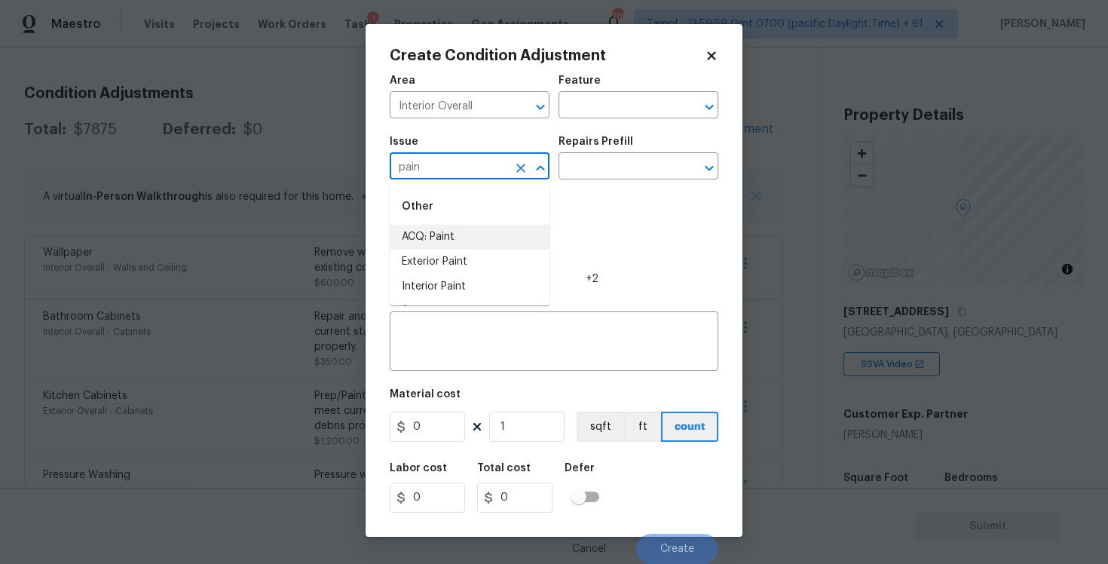
click at [434, 230] on li "ACQ: Paint" at bounding box center [470, 237] width 160 height 25
type input "ACQ: Paint"
click at [568, 171] on input "text" at bounding box center [618, 167] width 118 height 23
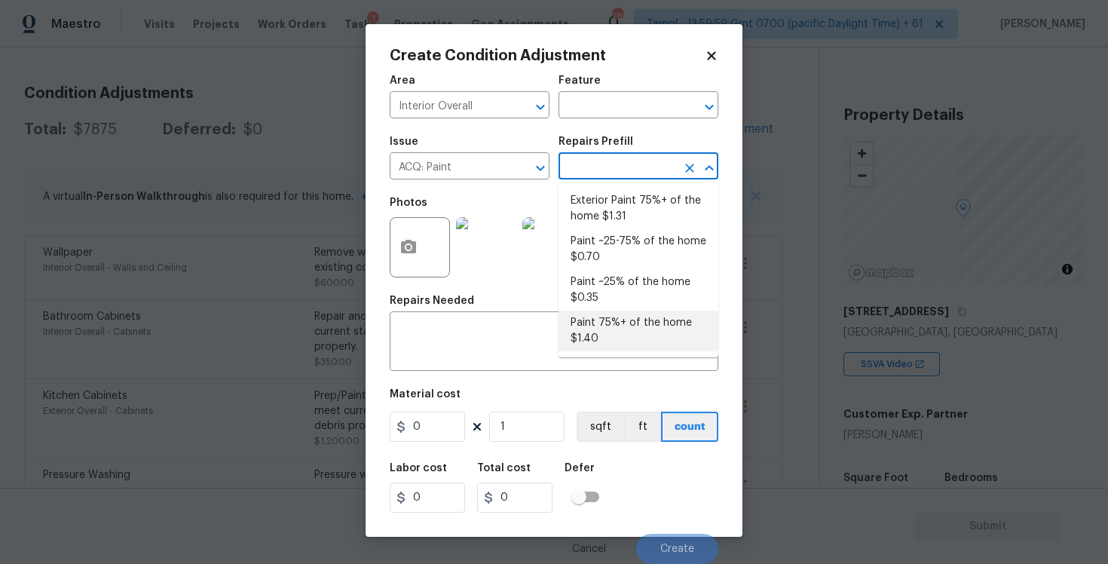
click at [604, 325] on li "Paint 75%+ of the home $1.40" at bounding box center [639, 331] width 160 height 41
type input "Acquisition"
type textarea "Acquisition Scope: 75%+ of the home will likely require interior paint"
type input "1.4"
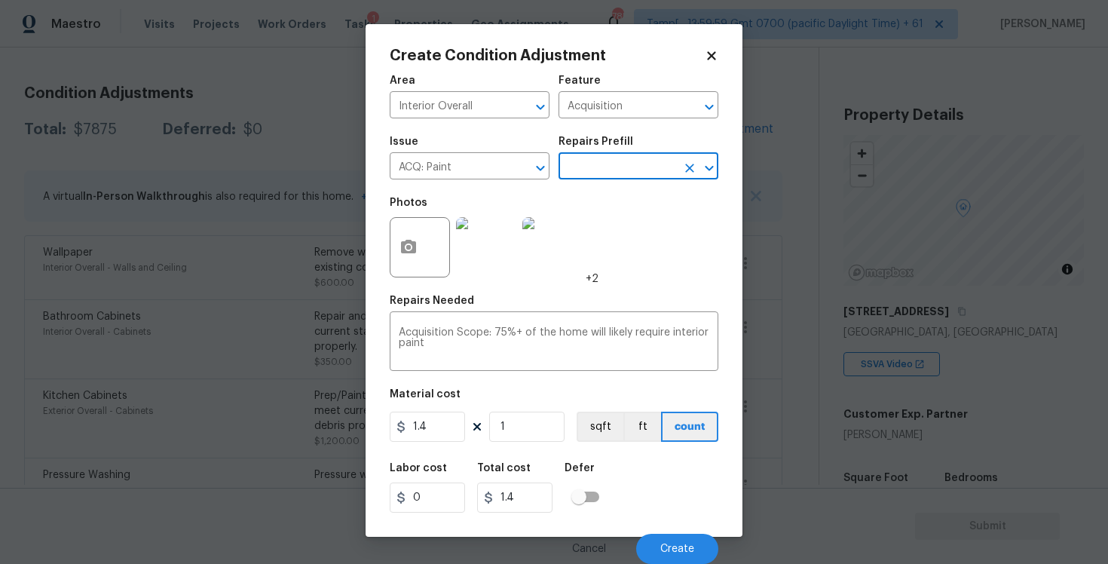
click at [424, 231] on div at bounding box center [420, 247] width 60 height 60
click at [422, 237] on button "button" at bounding box center [408, 247] width 36 height 59
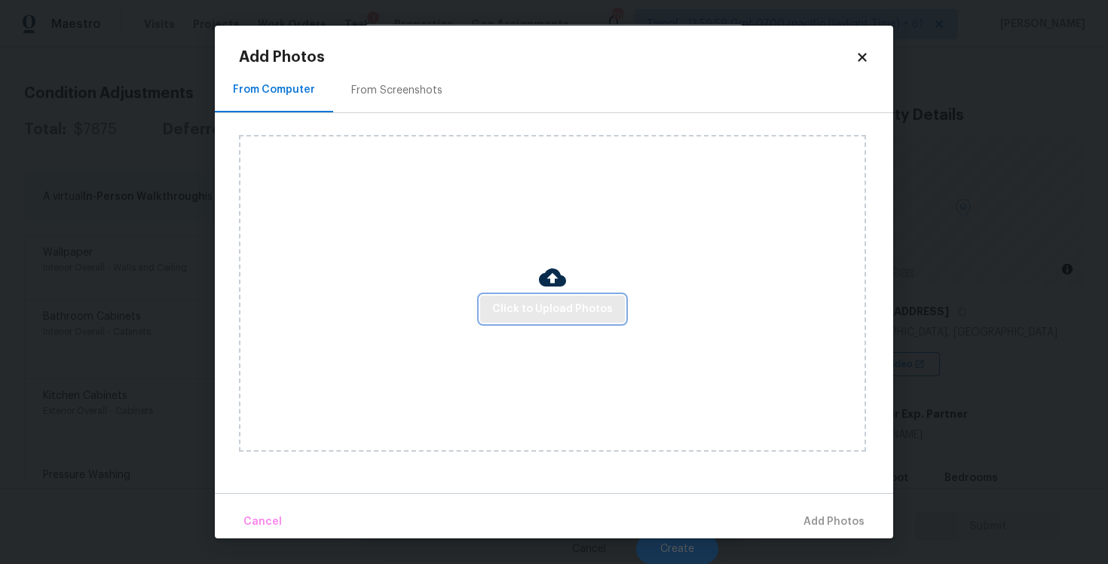
click at [583, 305] on span "Click to Upload Photos" at bounding box center [552, 309] width 121 height 19
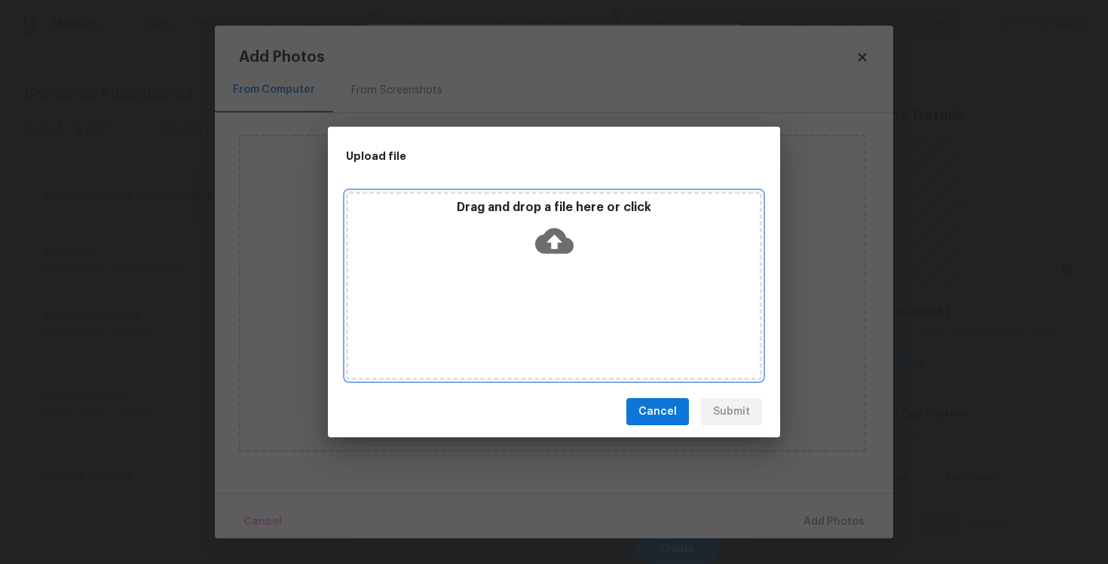
click at [561, 234] on icon at bounding box center [554, 241] width 38 height 26
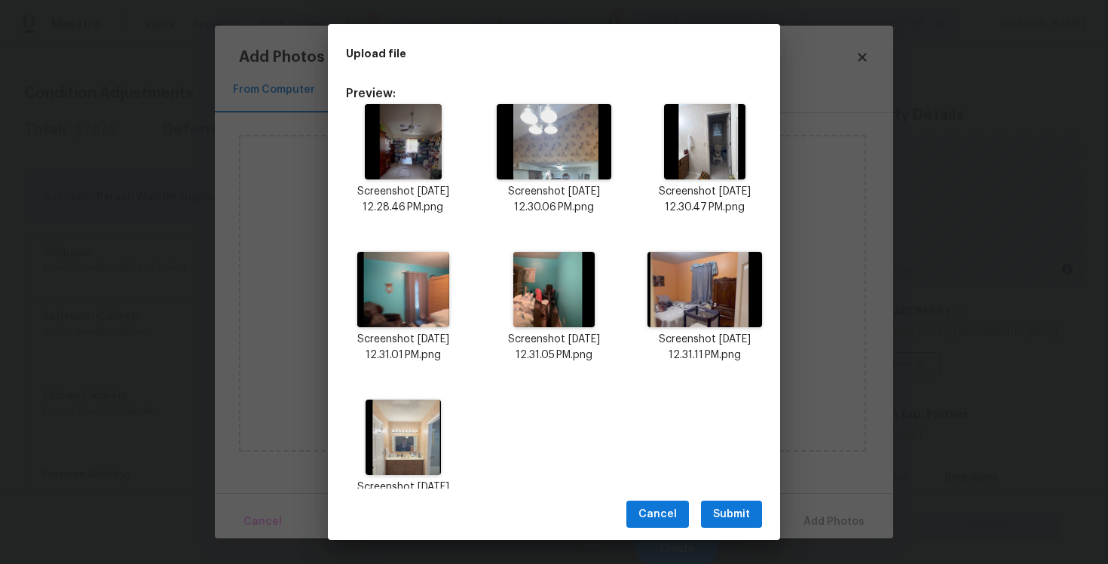
scroll to position [234, 0]
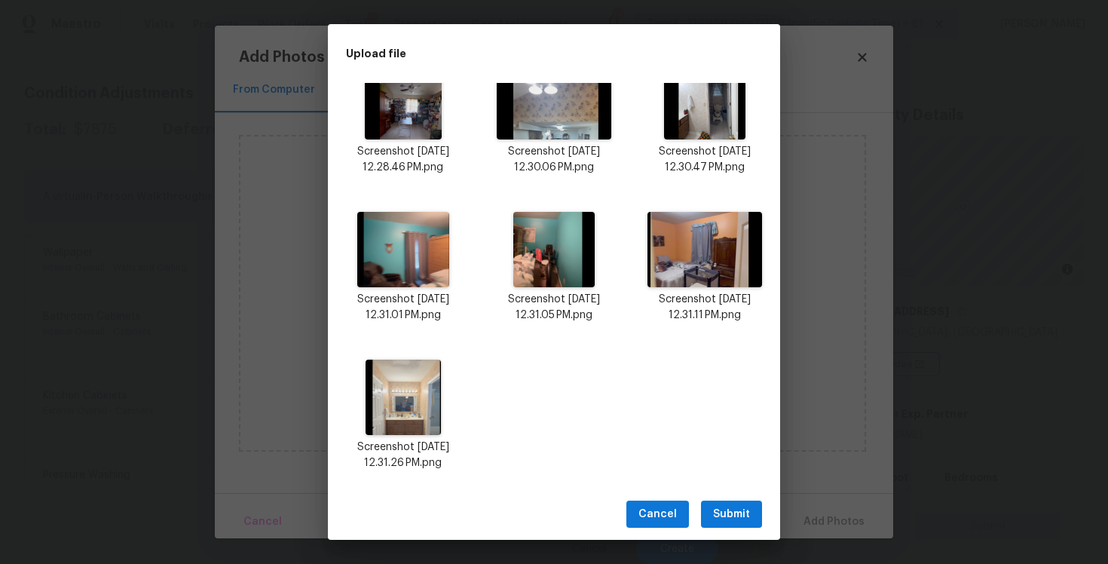
click at [745, 518] on span "Submit" at bounding box center [731, 514] width 37 height 19
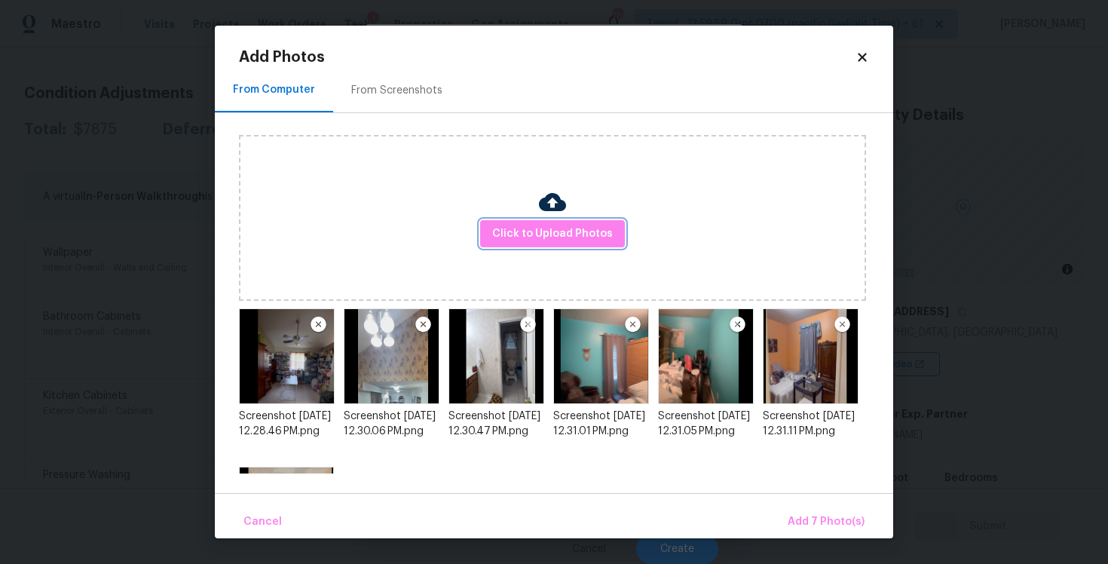
scroll to position [0, 0]
click at [820, 517] on span "Add 7 Photo(s)" at bounding box center [826, 522] width 77 height 19
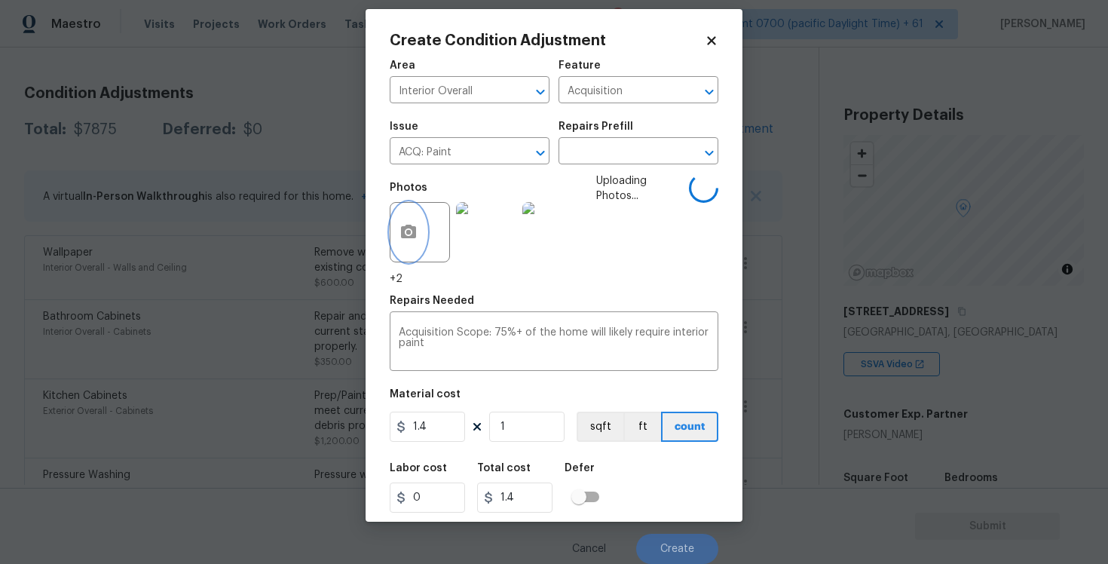
scroll to position [2, 0]
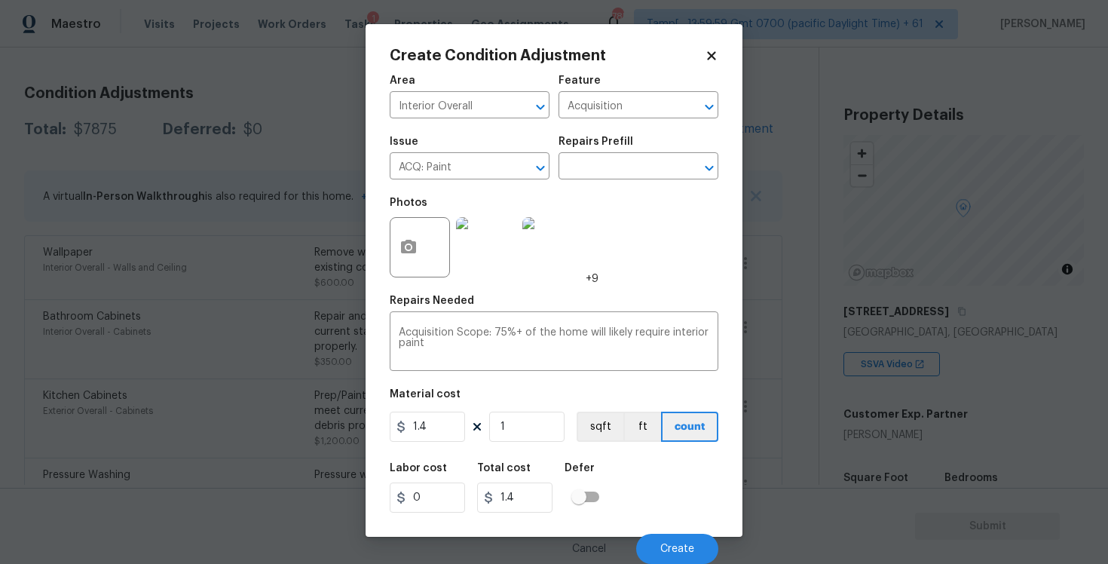
click at [621, 376] on div "Area Interior Overall ​ Feature Acquisition ​ Issue ACQ: Paint ​ Repairs Prefil…" at bounding box center [554, 314] width 329 height 497
click at [639, 483] on div "Labor cost 0 Total cost 1.4 Defer" at bounding box center [554, 488] width 329 height 68
click at [525, 431] on input "1" at bounding box center [526, 427] width 75 height 30
type input "0"
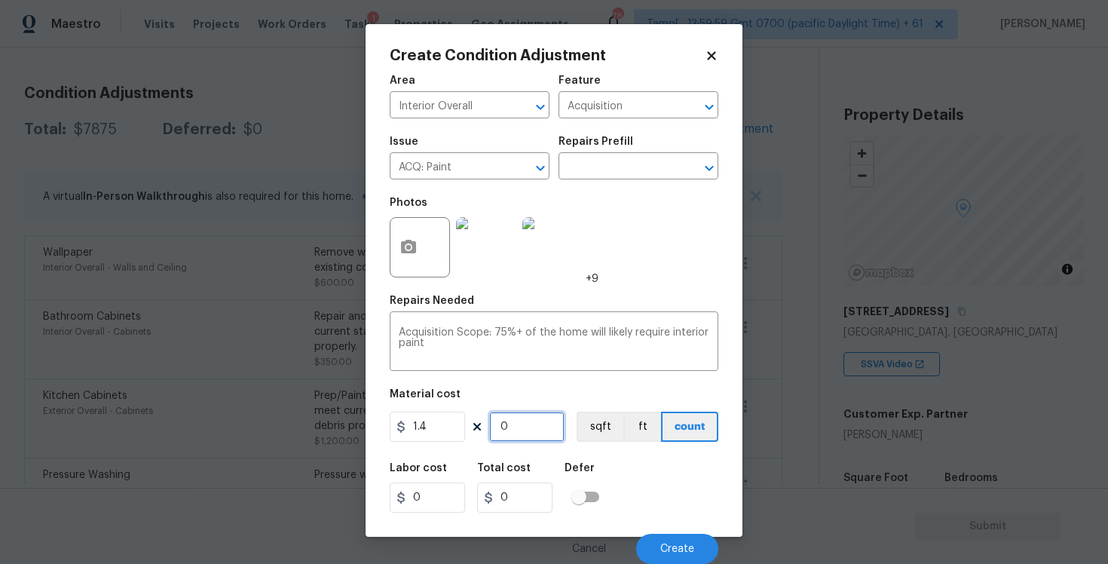
paste input "2302"
type input "2302"
type input "3222.8"
type input "2302"
click at [580, 435] on button "sqft" at bounding box center [600, 427] width 47 height 30
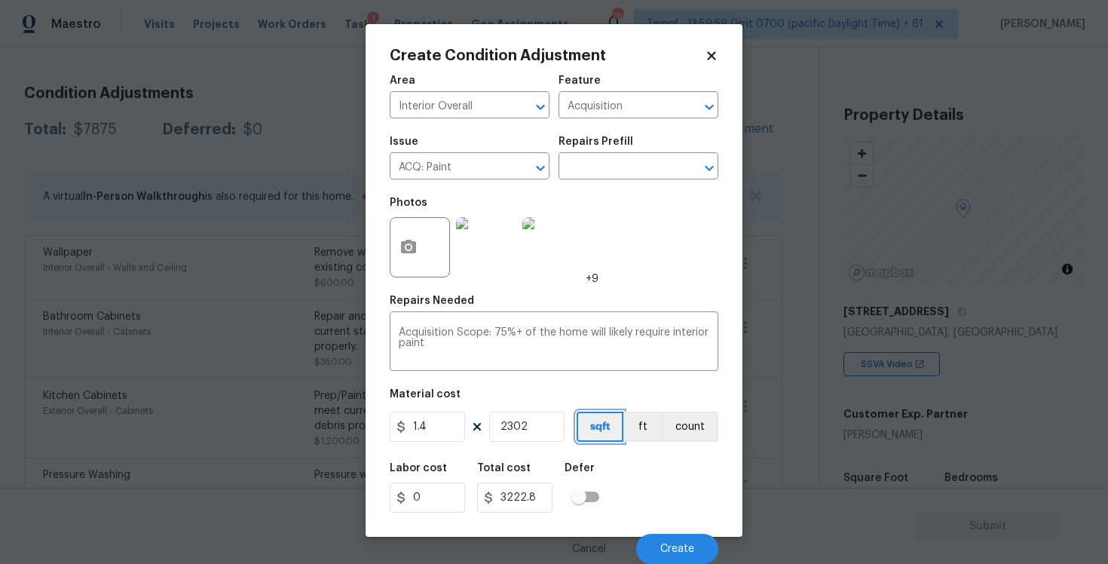
click at [580, 435] on button "sqft" at bounding box center [600, 427] width 47 height 30
click at [420, 271] on div at bounding box center [420, 247] width 60 height 60
click at [412, 229] on button "button" at bounding box center [408, 247] width 36 height 59
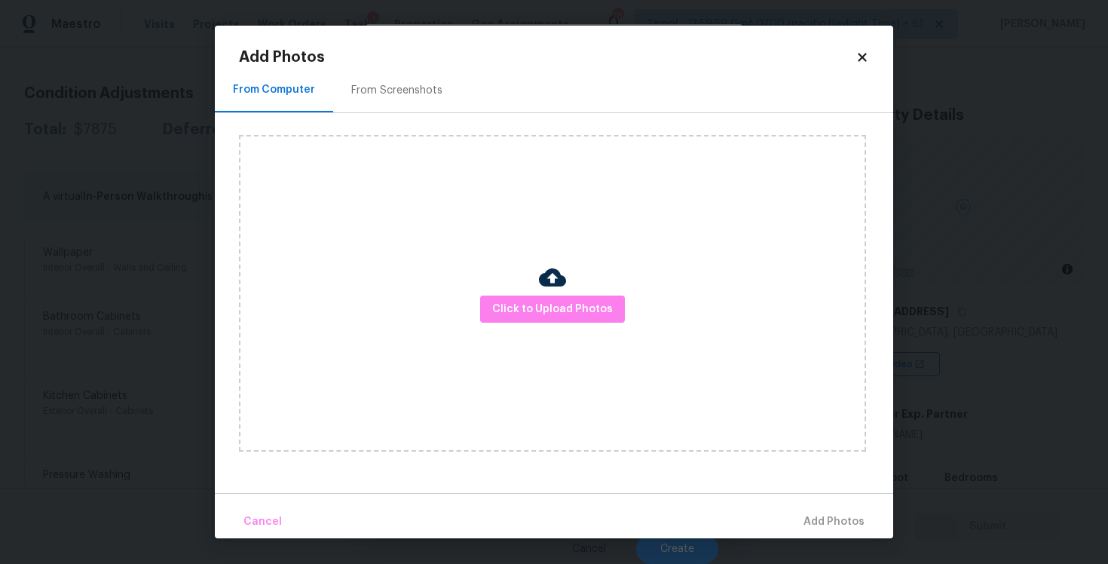
click at [614, 337] on div "Click to Upload Photos" at bounding box center [552, 293] width 627 height 317
click at [602, 317] on span "Click to Upload Photos" at bounding box center [552, 309] width 121 height 19
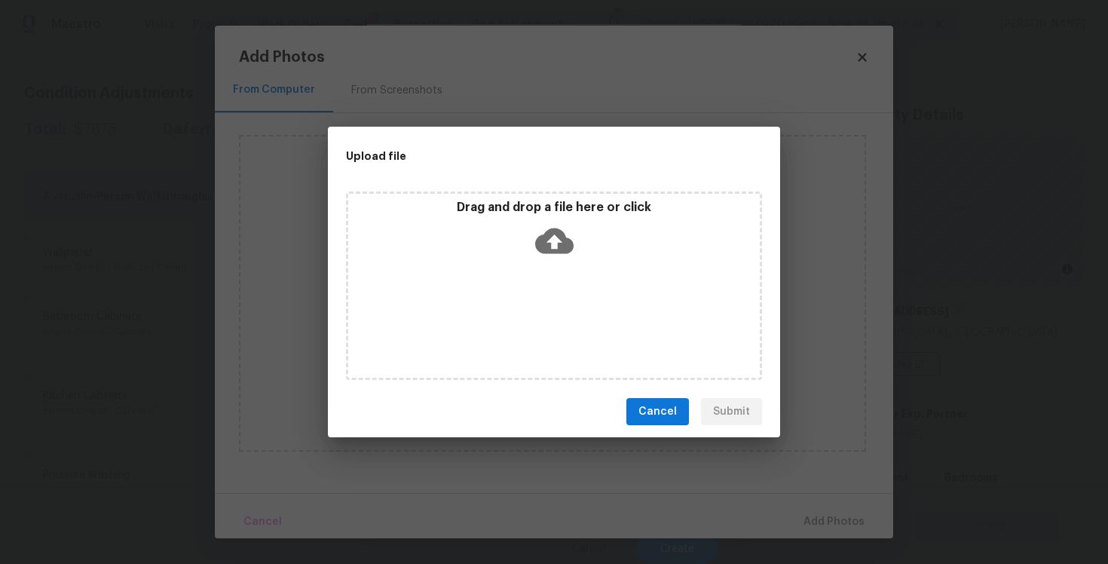
click at [563, 245] on icon at bounding box center [554, 241] width 38 height 26
click at [660, 386] on div "Cancel Submit" at bounding box center [554, 412] width 452 height 52
click at [660, 405] on span "Cancel" at bounding box center [657, 411] width 38 height 19
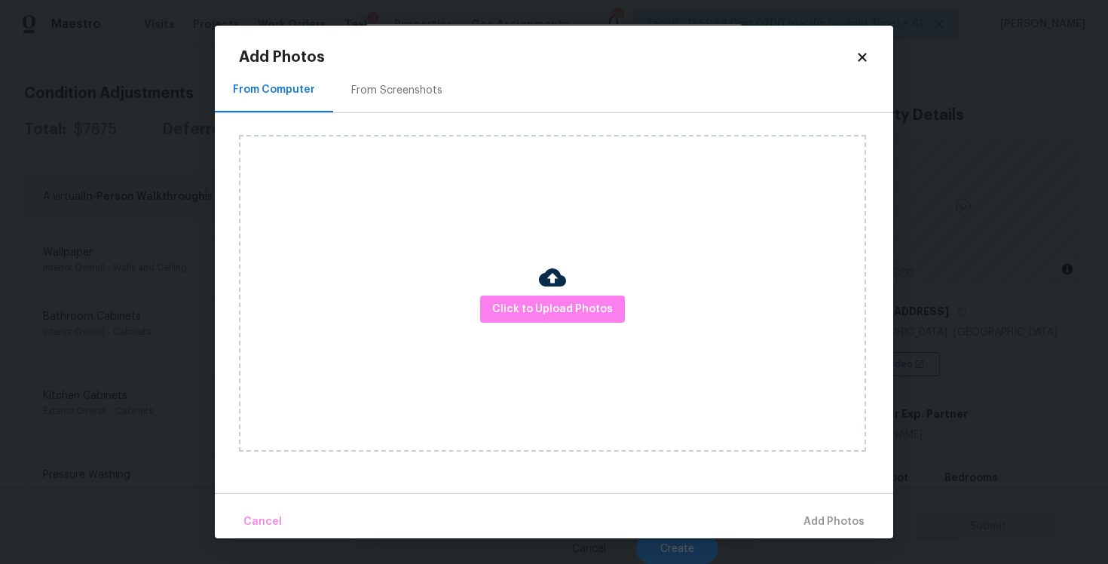
click at [858, 60] on icon at bounding box center [862, 58] width 14 height 14
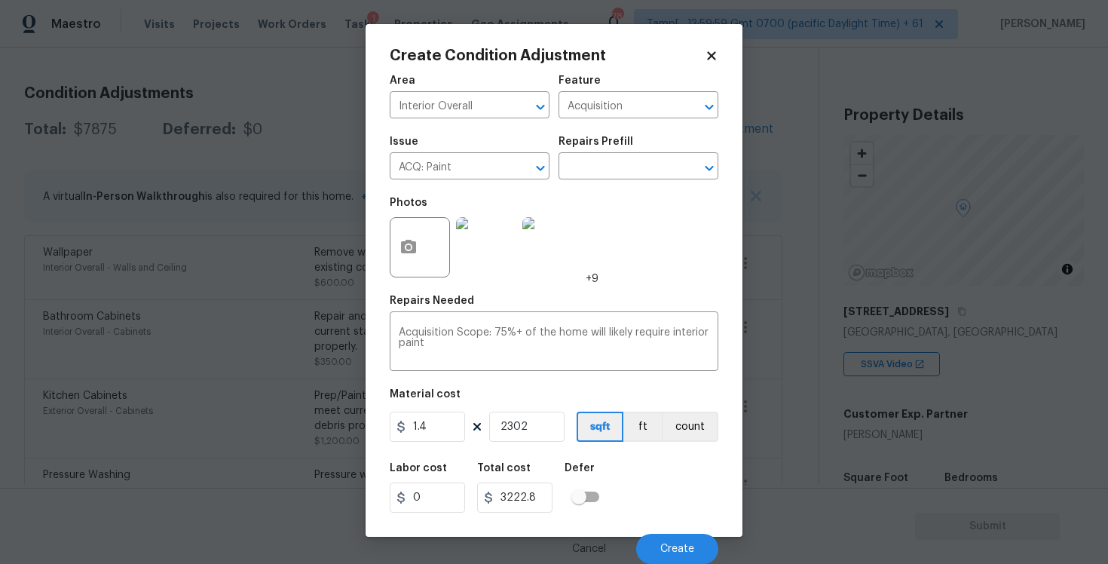
click at [629, 470] on div "Labor cost 0 Total cost 3222.8 Defer" at bounding box center [554, 488] width 329 height 68
click at [681, 525] on div "Cancel Create" at bounding box center [554, 543] width 329 height 42
click at [681, 549] on span "Create" at bounding box center [677, 548] width 34 height 11
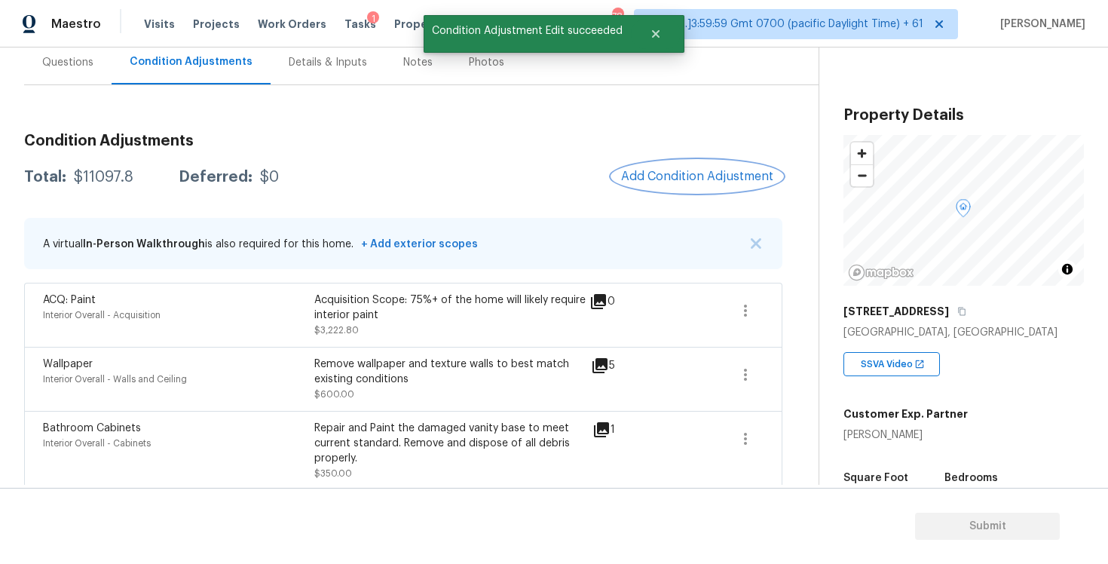
scroll to position [138, 0]
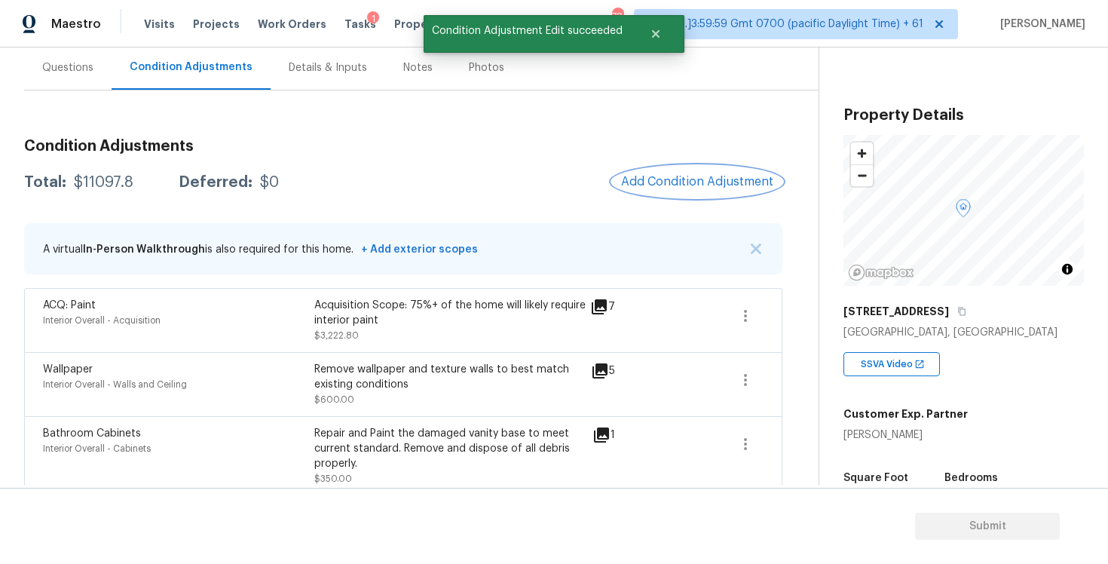
click at [708, 194] on button "Add Condition Adjustment" at bounding box center [697, 182] width 170 height 32
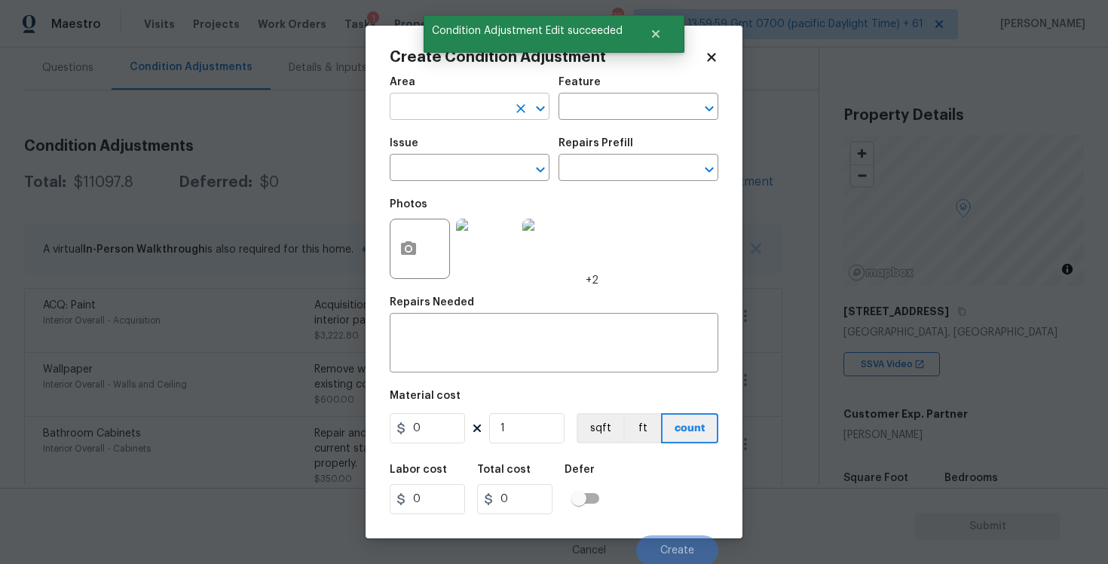
click at [475, 116] on input "text" at bounding box center [449, 107] width 118 height 23
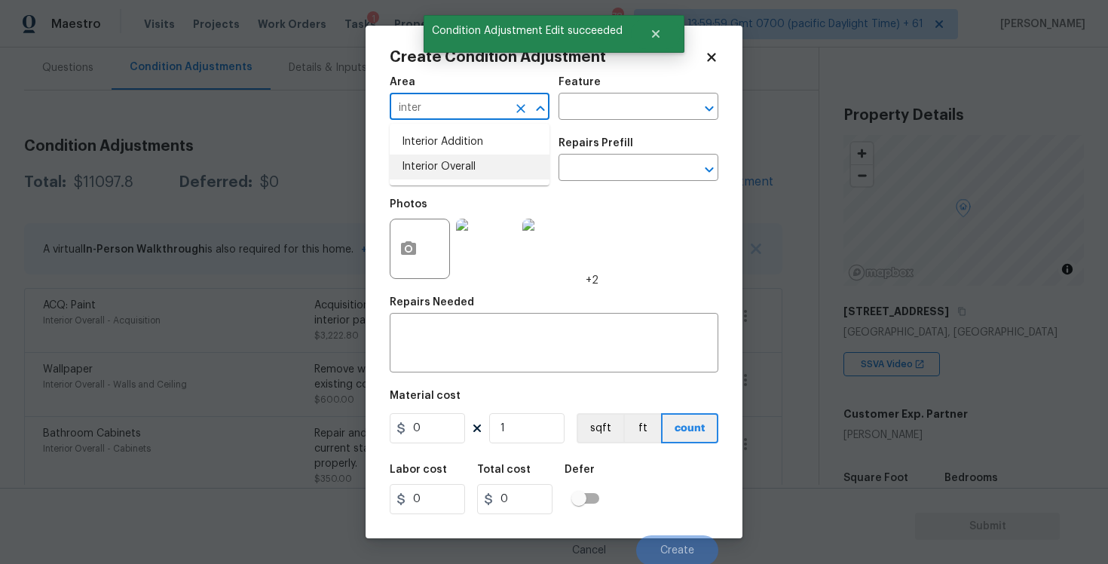
click at [471, 174] on li "Interior Overall" at bounding box center [470, 167] width 160 height 25
type input "Interior Overall"
click at [471, 174] on input "text" at bounding box center [449, 169] width 118 height 23
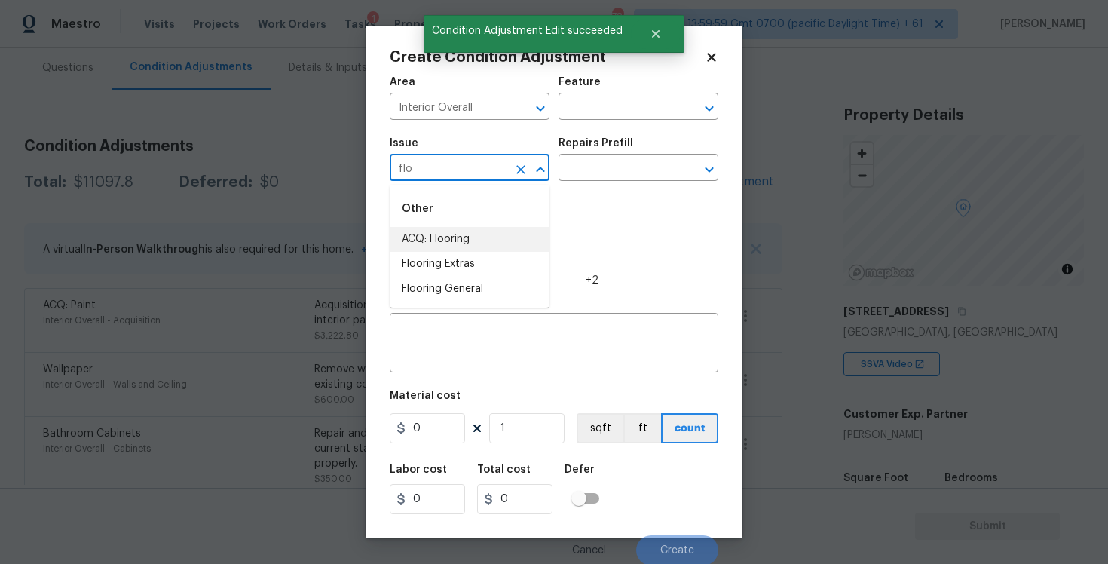
click at [479, 237] on li "ACQ: Flooring" at bounding box center [470, 239] width 160 height 25
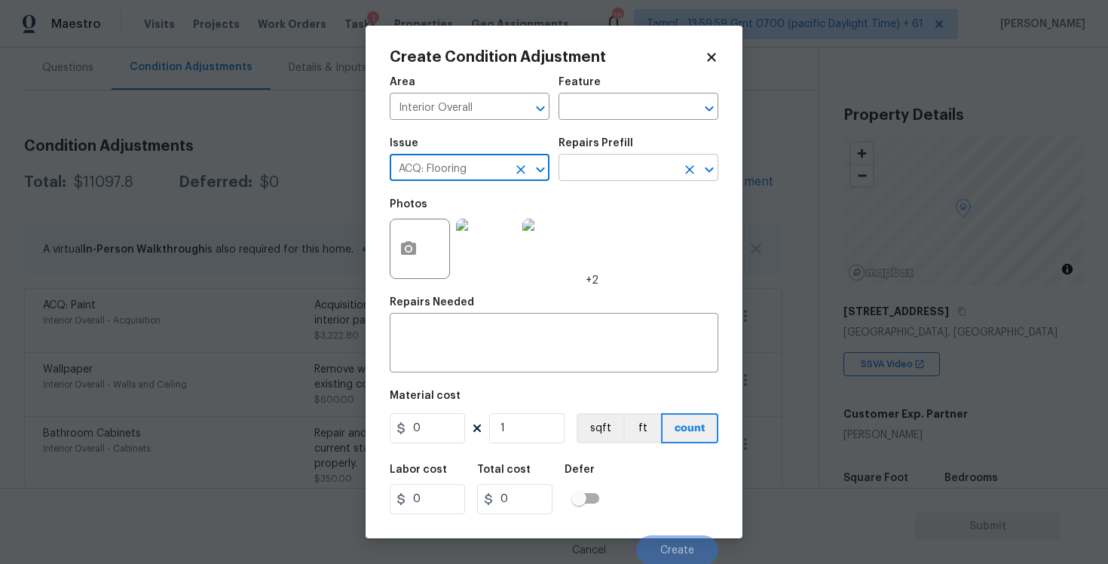
type input "ACQ: Flooring"
click at [599, 167] on input "text" at bounding box center [618, 169] width 118 height 23
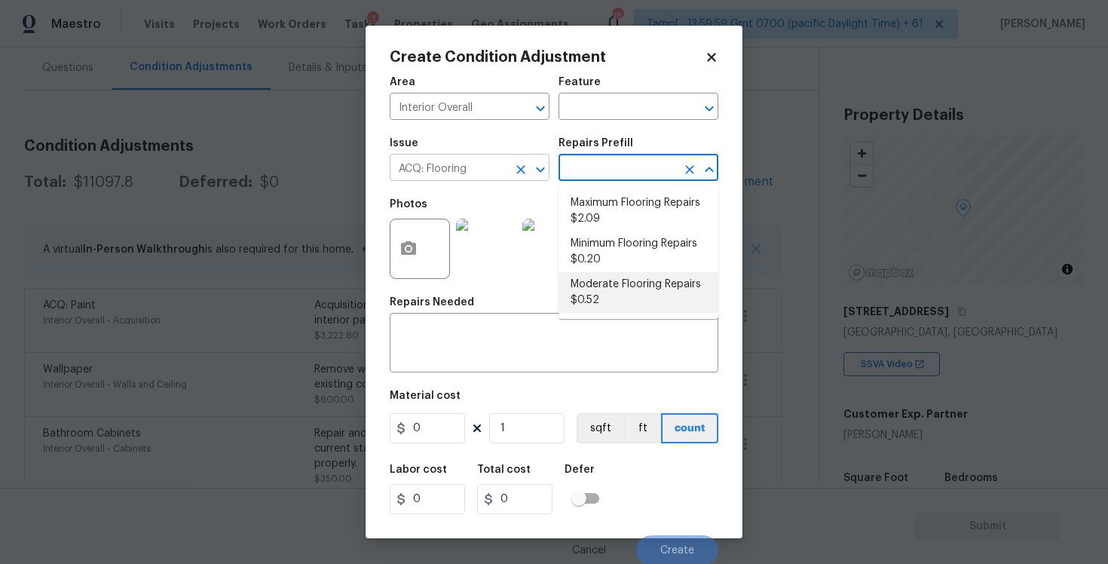
click at [526, 171] on icon "Clear" at bounding box center [520, 169] width 15 height 15
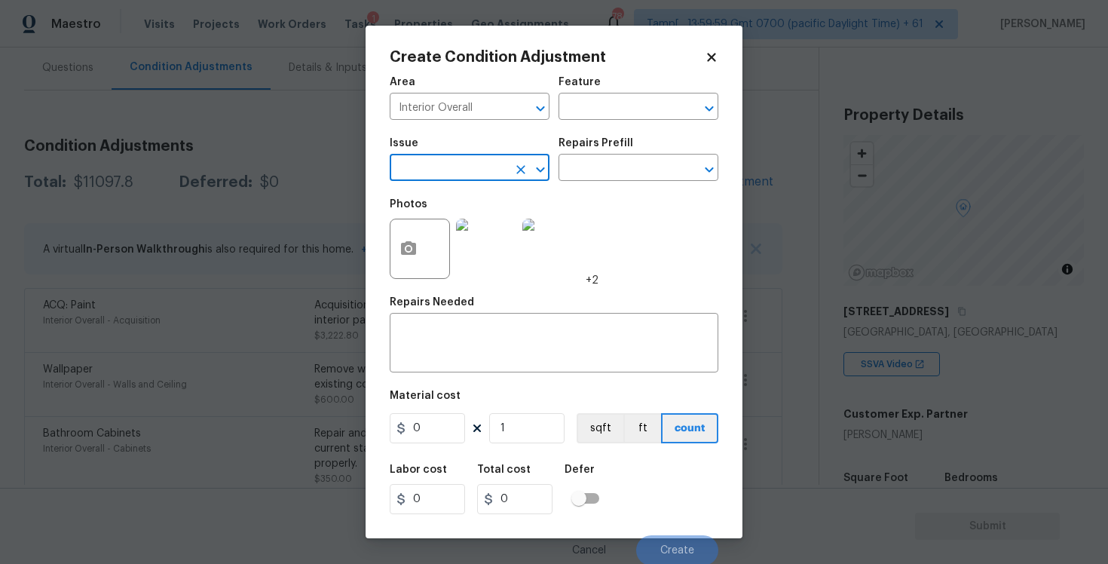
click at [526, 171] on icon "Clear" at bounding box center [520, 169] width 15 height 15
click at [503, 285] on li "Flooring General" at bounding box center [470, 289] width 160 height 25
type input "Flooring General"
click at [597, 164] on input "text" at bounding box center [618, 169] width 118 height 23
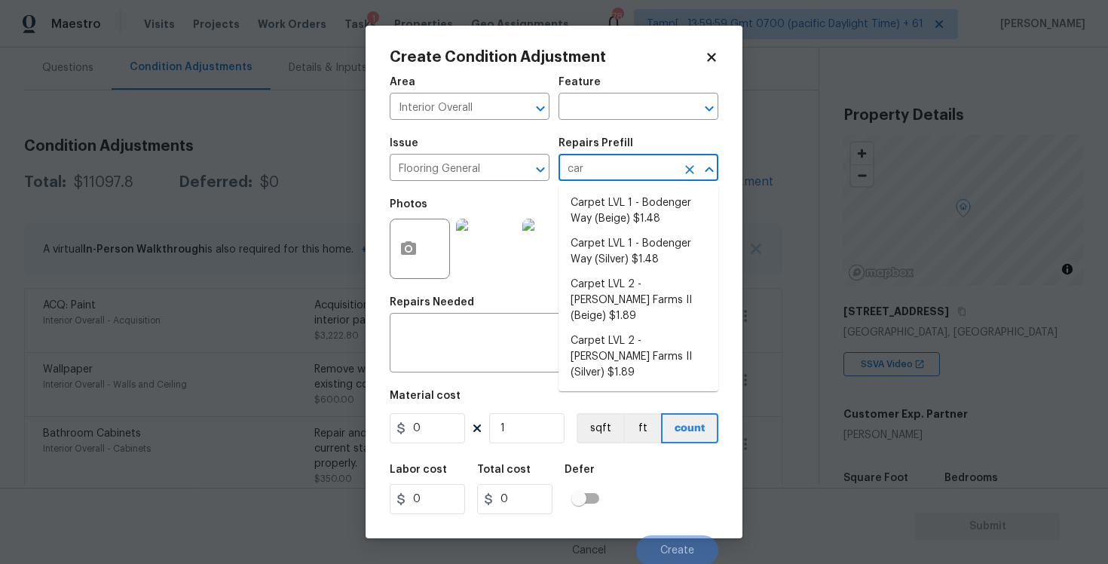
type input "carp"
click at [611, 224] on li "Carpet LVL 1 - Bodenger Way (Beige) $1.48" at bounding box center [639, 211] width 160 height 41
type input "Overall Flooring"
type textarea "Install new carpet. (Bodenger Way 749 Bird Bath, Beige) at all previously carpe…"
type input "1.48"
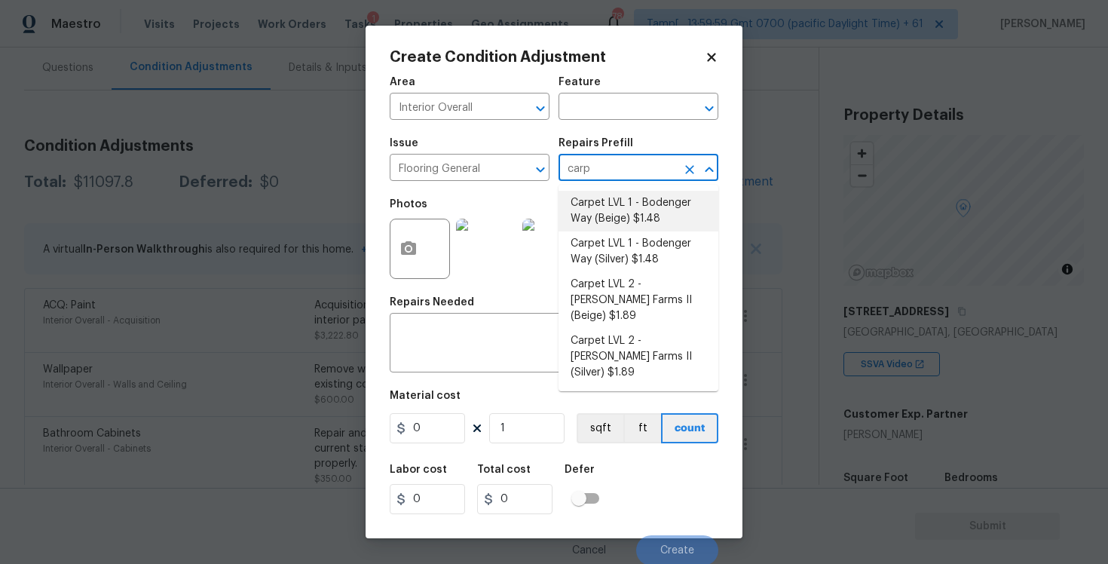
type input "1.48"
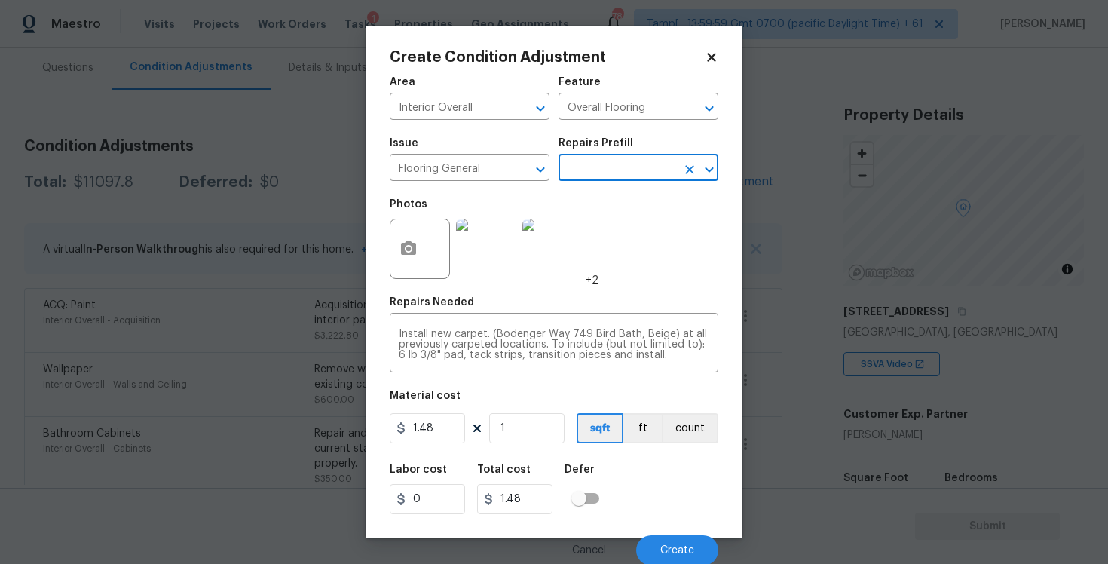
click at [520, 446] on figure "Material cost 1.48 1 sqft ft count" at bounding box center [554, 418] width 329 height 56
click at [519, 438] on input "1" at bounding box center [526, 428] width 75 height 30
type input "0"
type input "1"
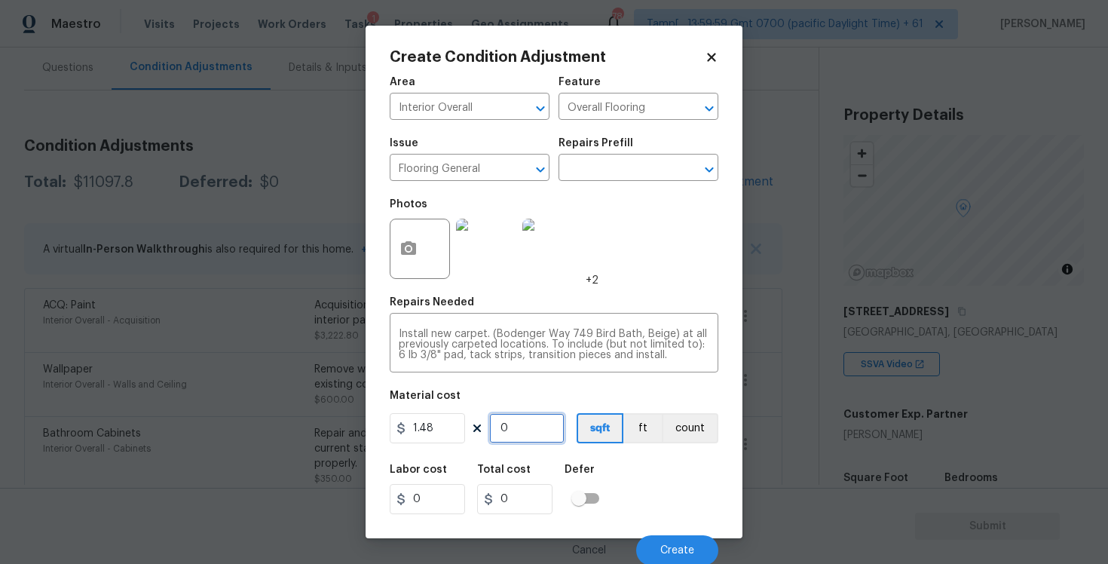
type input "1.48"
type input "15"
type input "22.2"
type input "150"
type input "222"
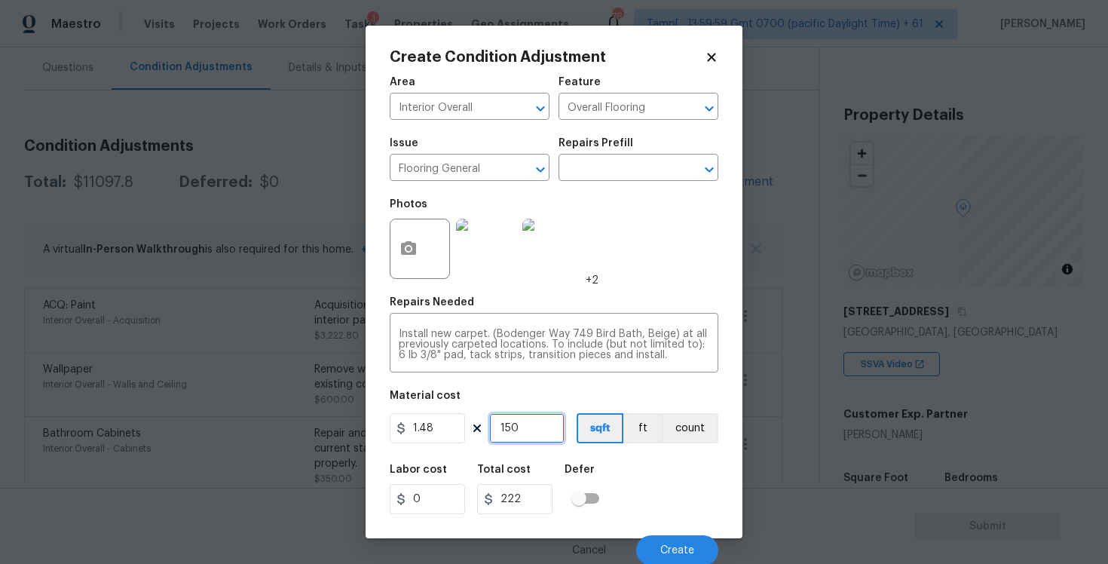
type input "1500"
type input "2220"
type input "1500"
click at [601, 467] on div "Defer" at bounding box center [587, 474] width 44 height 20
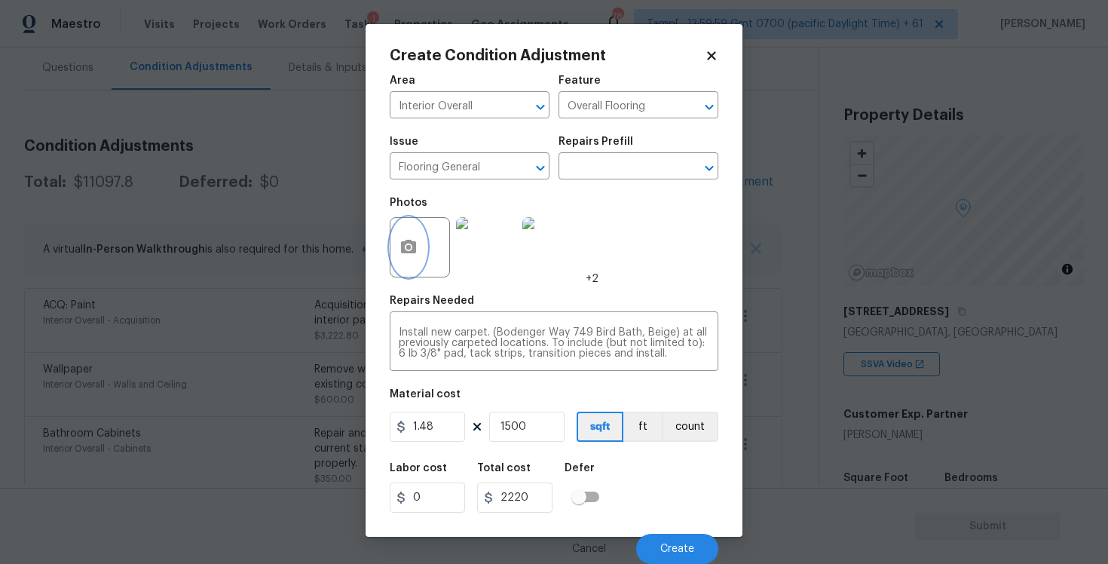
click at [422, 262] on button "button" at bounding box center [408, 247] width 36 height 59
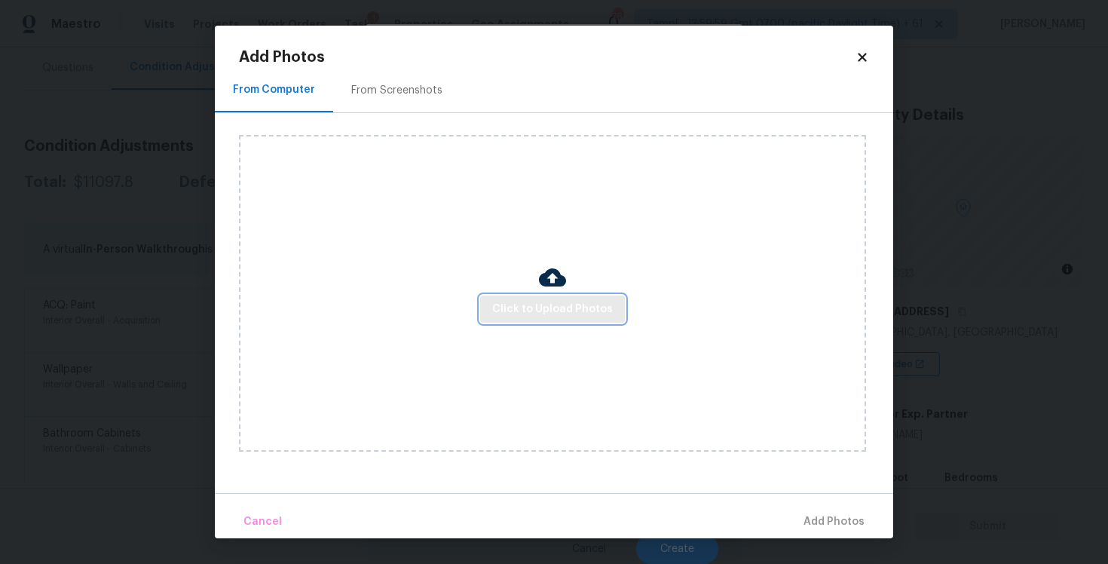
click at [520, 300] on span "Click to Upload Photos" at bounding box center [552, 309] width 121 height 19
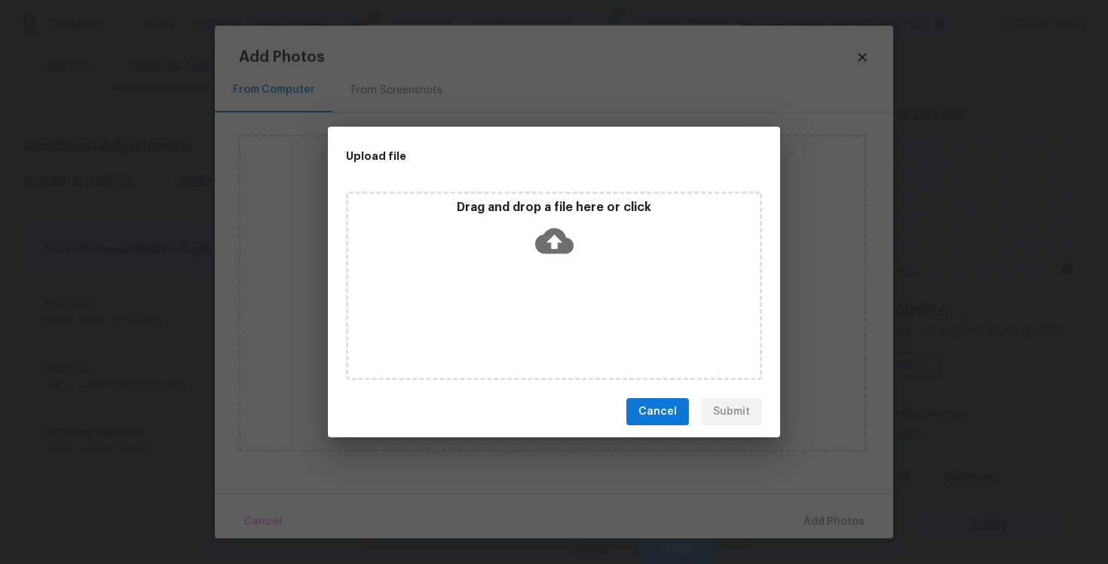
click at [535, 231] on icon at bounding box center [554, 241] width 38 height 38
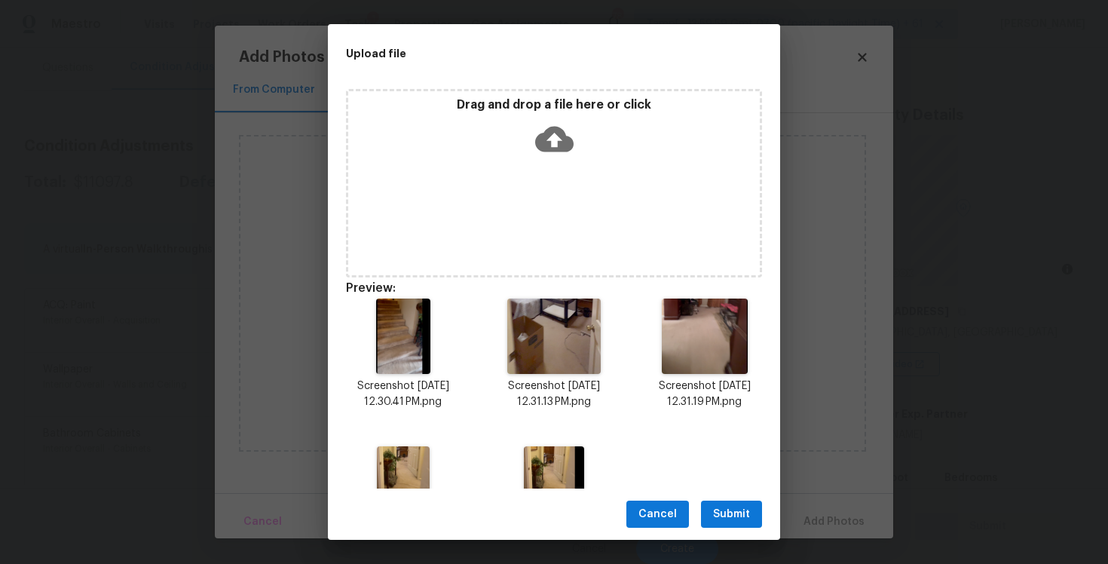
scroll to position [87, 0]
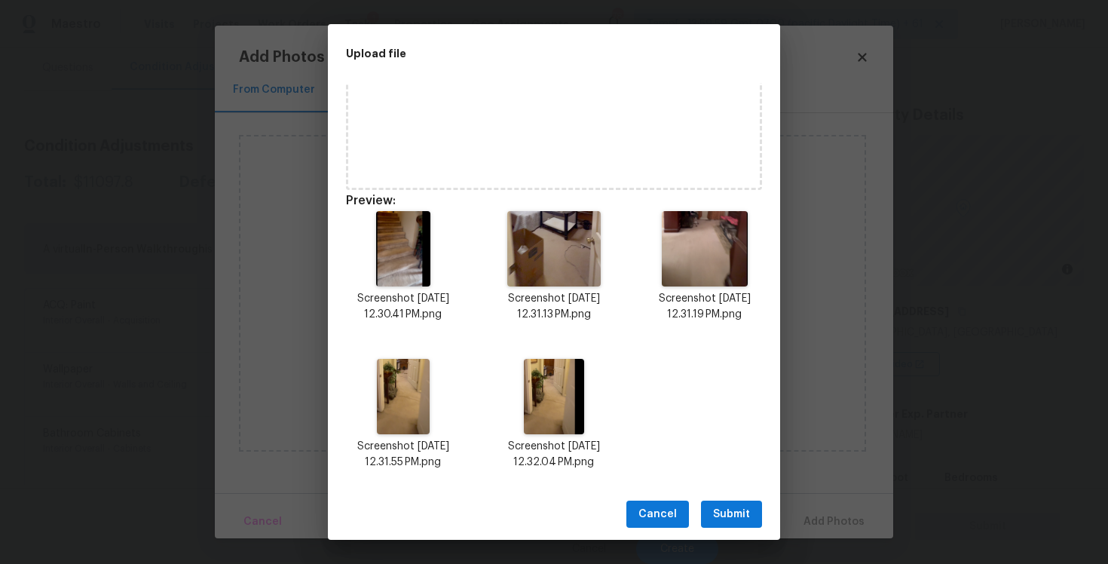
click at [726, 514] on span "Submit" at bounding box center [731, 514] width 37 height 19
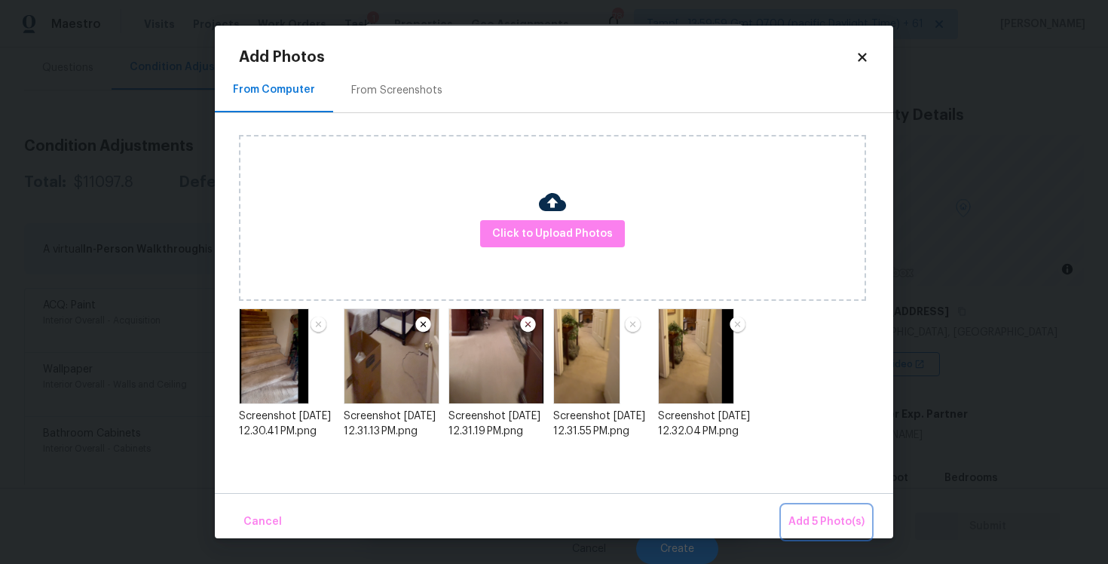
click at [813, 507] on button "Add 5 Photo(s)" at bounding box center [826, 522] width 88 height 32
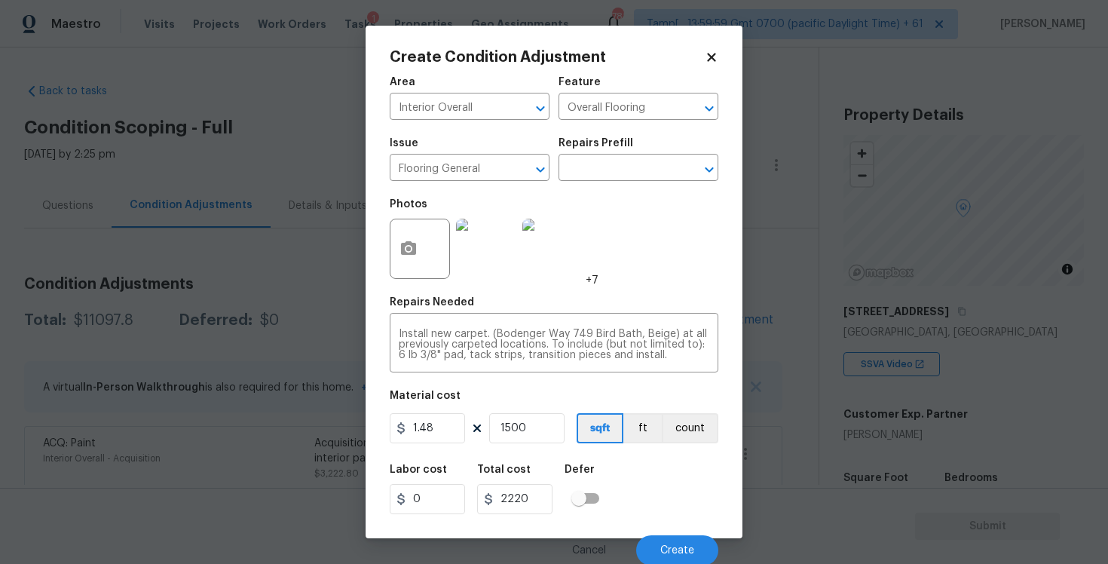
scroll to position [2, 0]
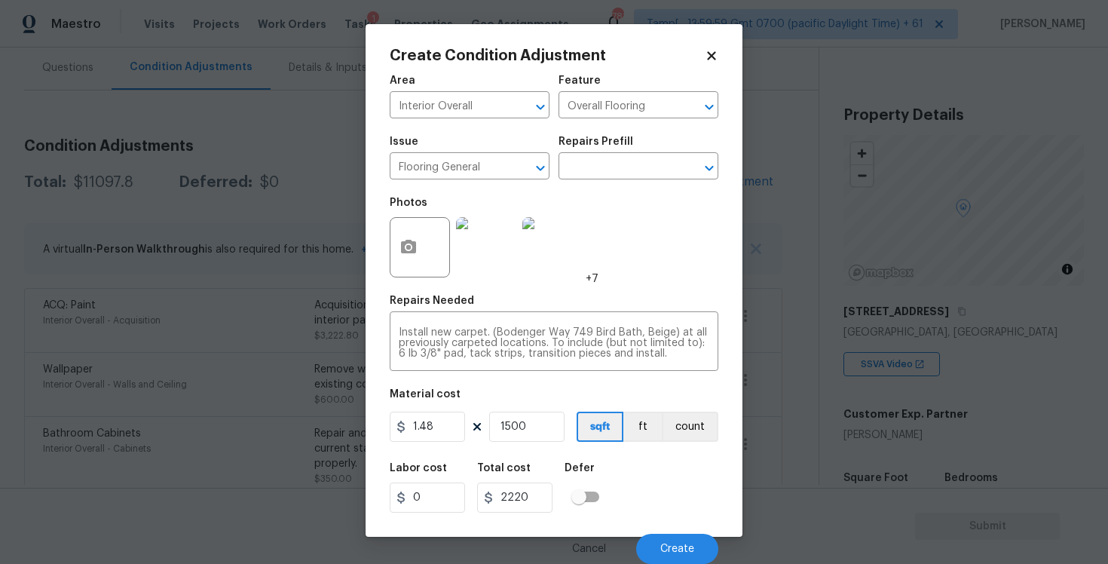
click at [662, 508] on div "Labor cost 0 Total cost 2220 Defer" at bounding box center [554, 488] width 329 height 68
click at [689, 552] on span "Create" at bounding box center [677, 548] width 34 height 11
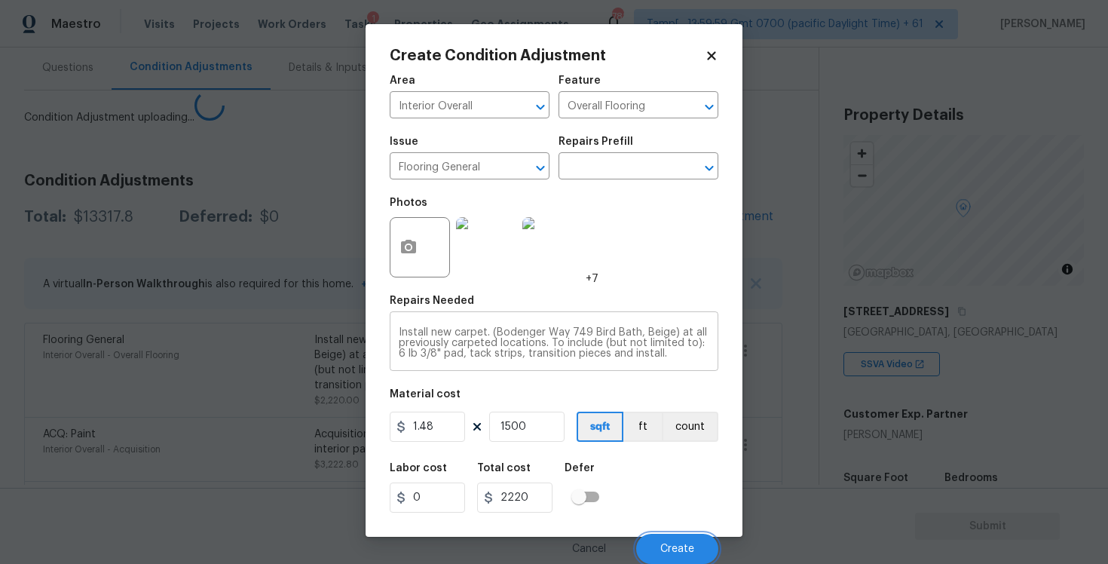
scroll to position [0, 0]
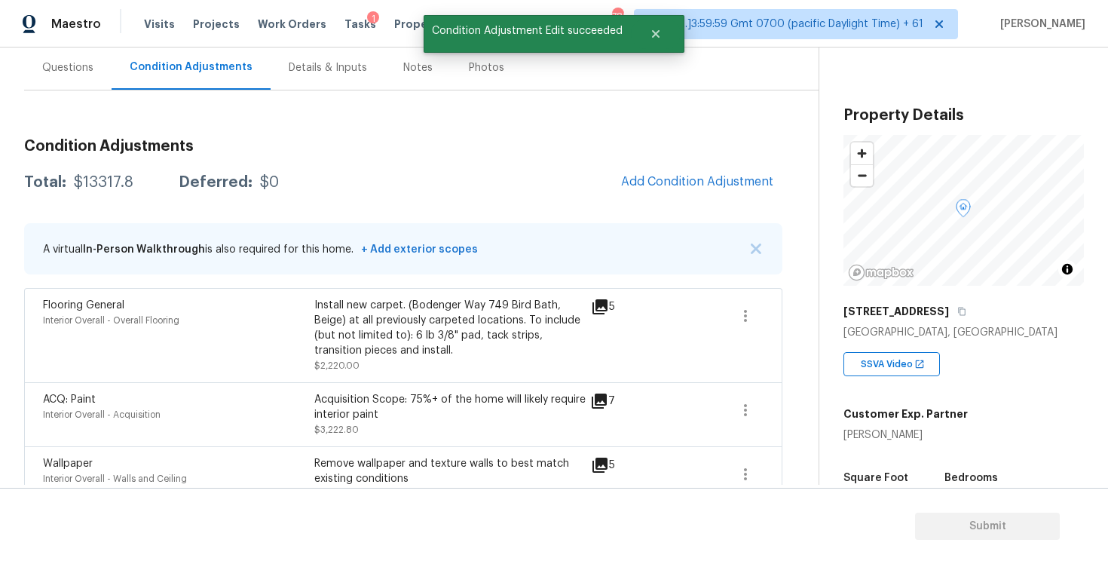
click at [675, 205] on div "Condition Adjustments Total: $13317.8 Deferred: $0 Add Condition Adjustment A v…" at bounding box center [403, 567] width 758 height 880
click at [679, 186] on span "Add Condition Adjustment" at bounding box center [697, 182] width 152 height 14
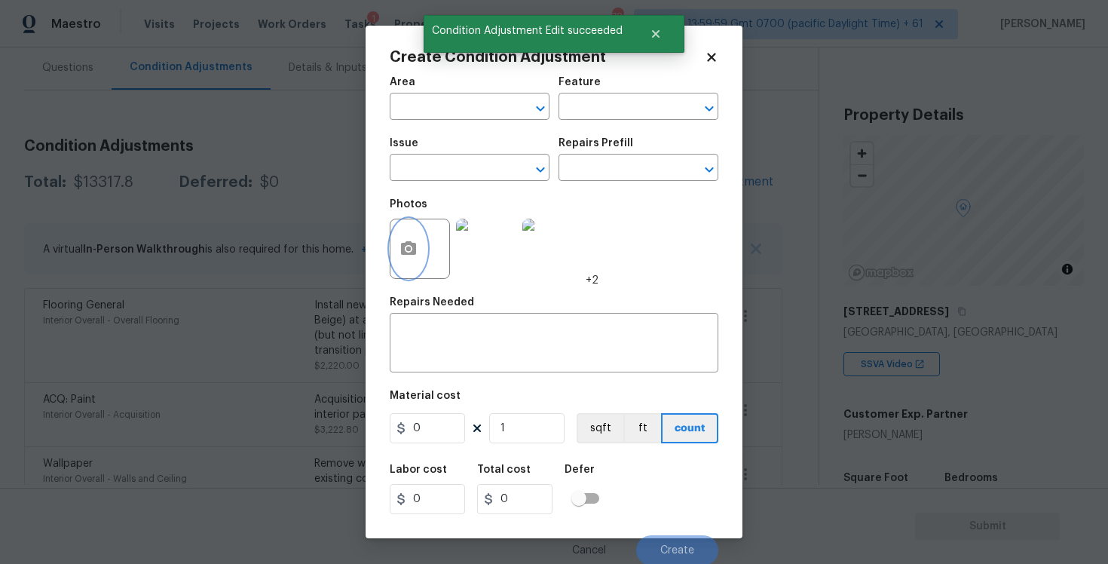
click at [424, 234] on button "button" at bounding box center [408, 248] width 36 height 59
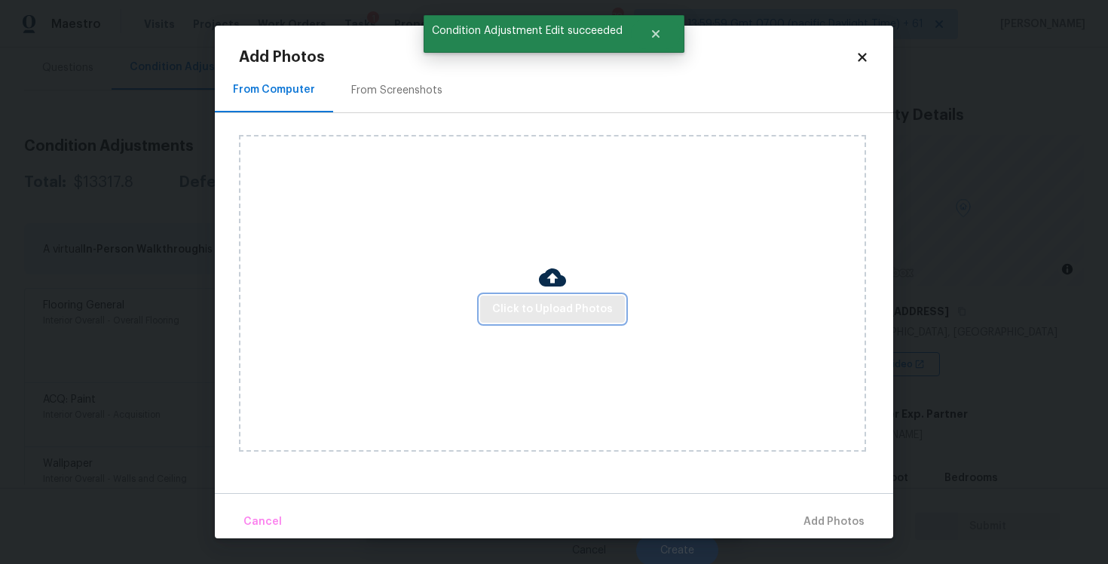
click at [546, 295] on button "Click to Upload Photos" at bounding box center [552, 309] width 145 height 28
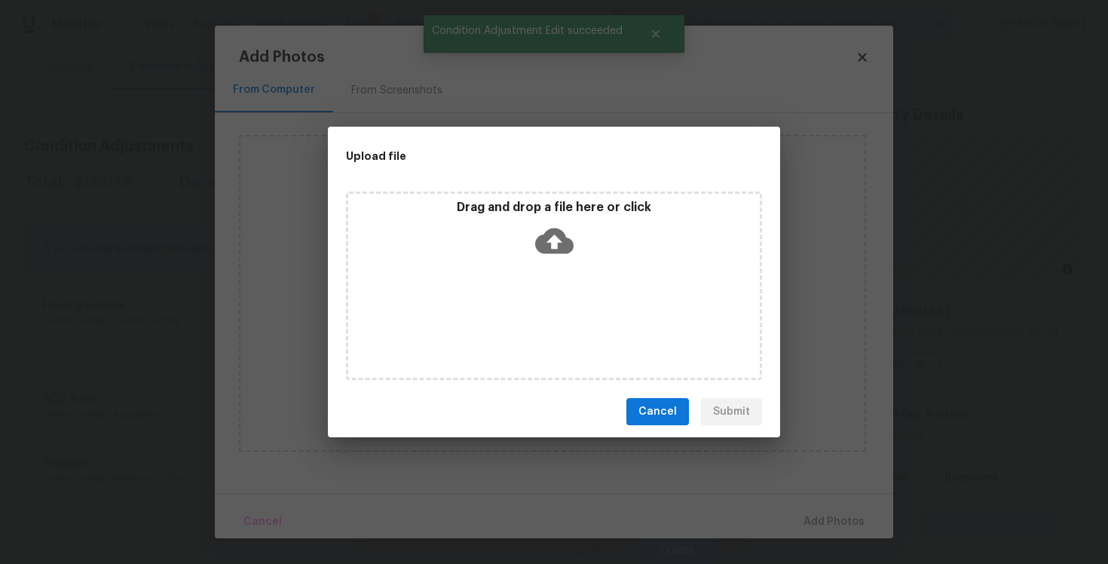
click at [540, 233] on icon at bounding box center [554, 241] width 38 height 38
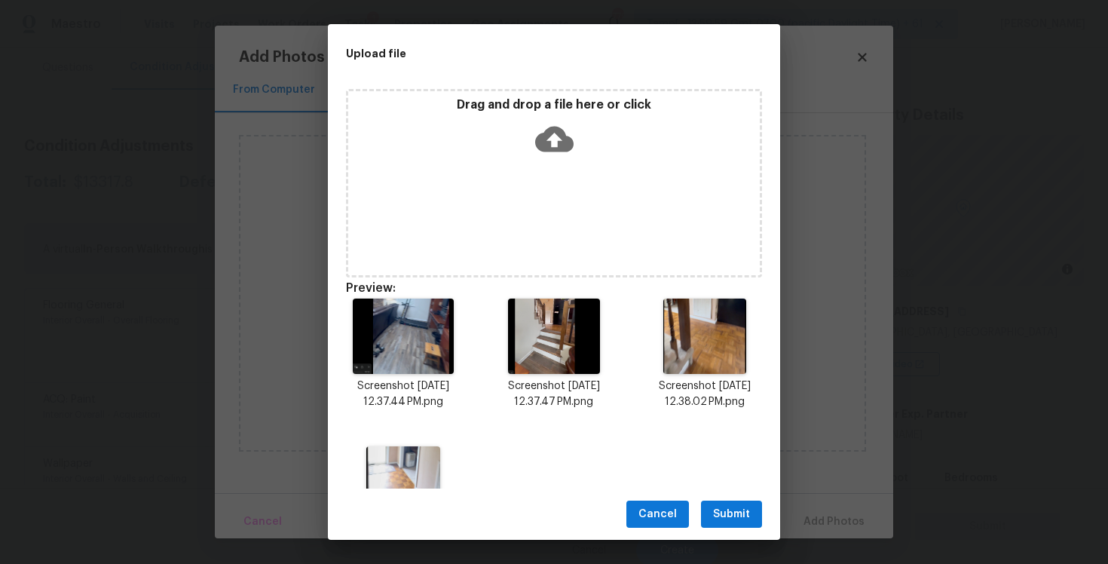
scroll to position [87, 0]
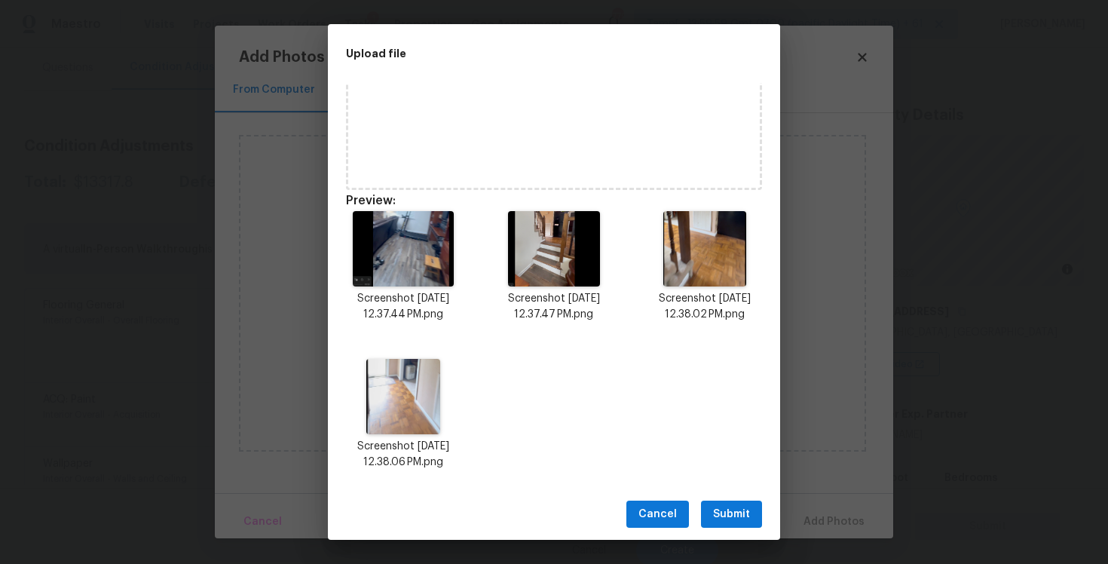
click at [737, 513] on span "Submit" at bounding box center [731, 514] width 37 height 19
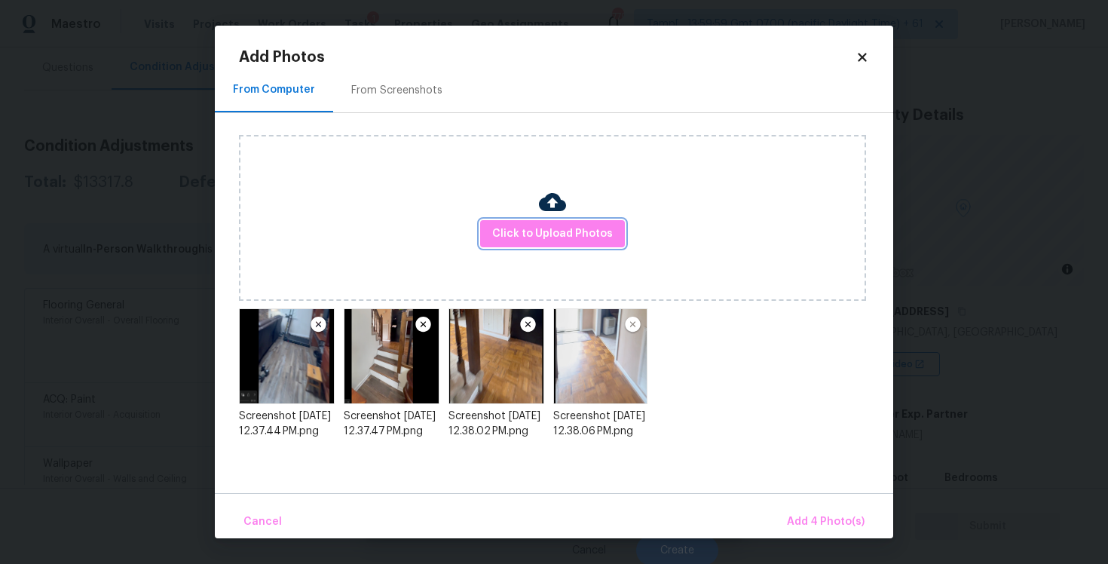
scroll to position [0, 0]
click at [809, 522] on span "Add 4 Photo(s)" at bounding box center [826, 522] width 78 height 19
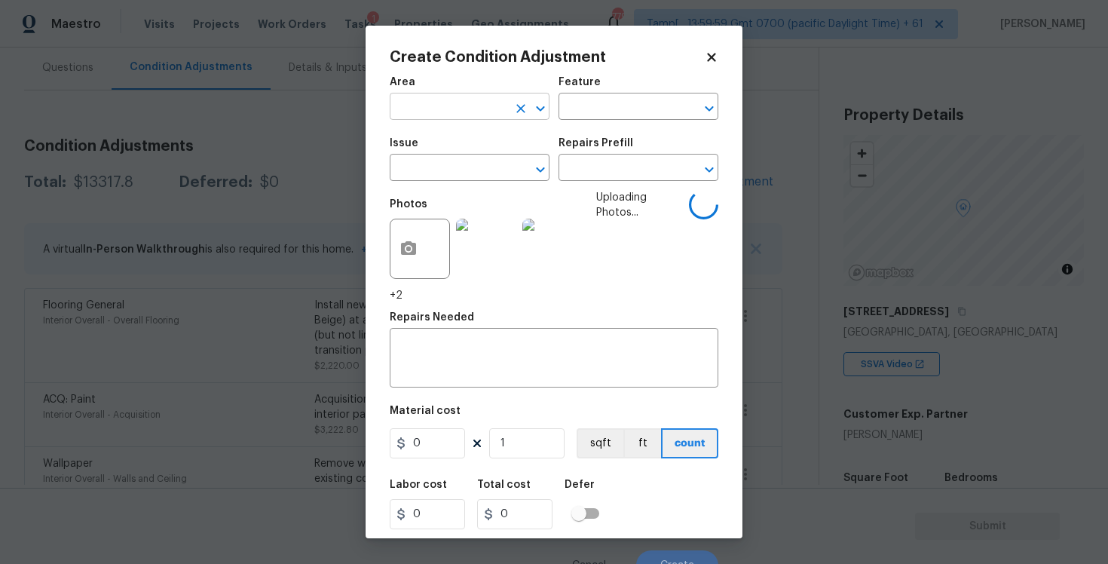
click at [467, 103] on input "text" at bounding box center [449, 107] width 118 height 23
type input "fl"
type input "inte"
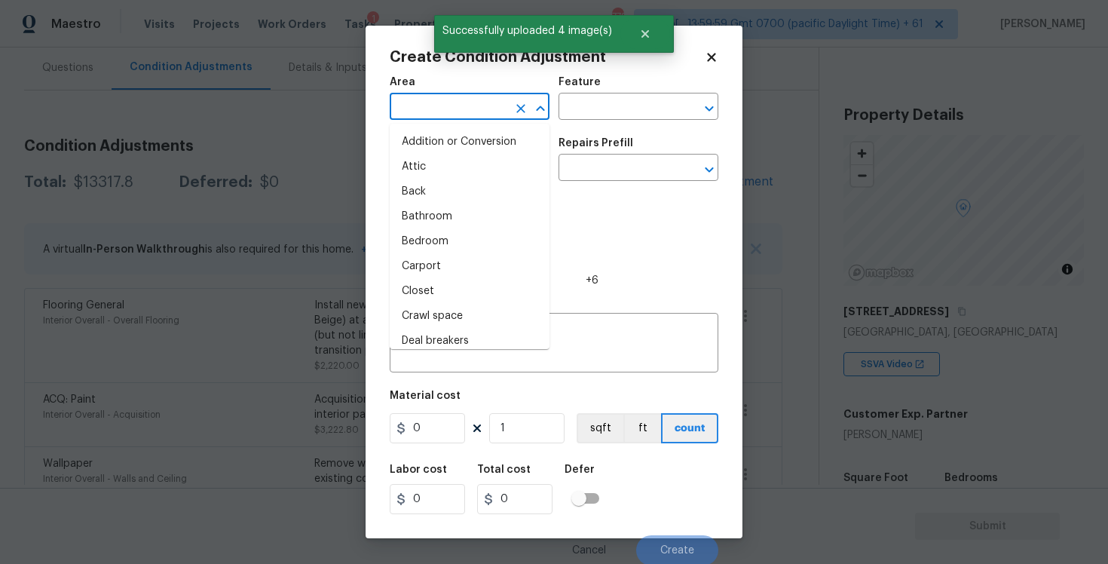
type input "r"
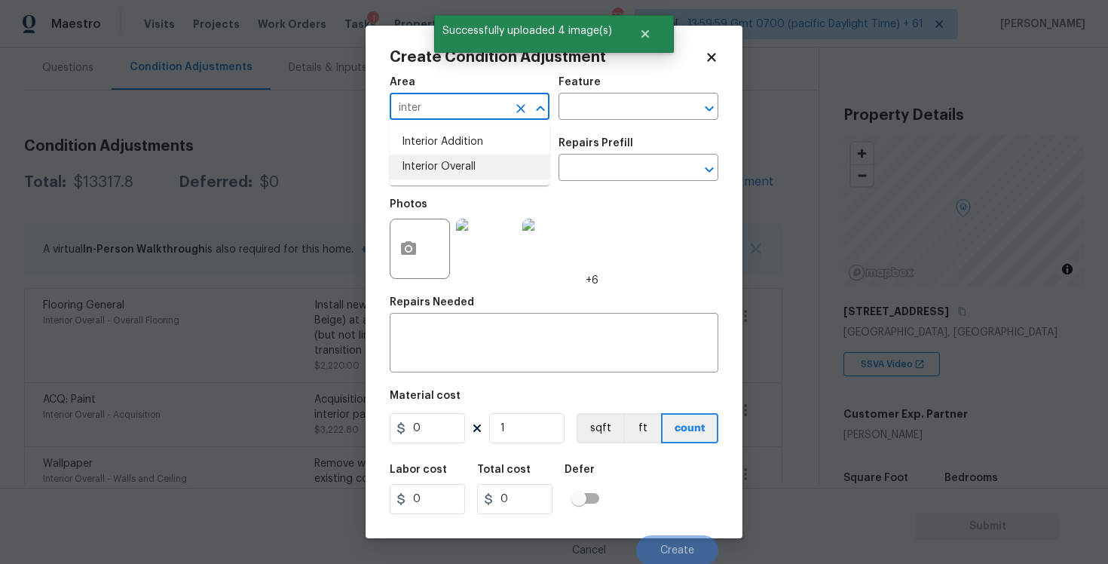
click at [471, 161] on li "Interior Overall" at bounding box center [470, 167] width 160 height 25
type input "Interior Overall"
click at [471, 161] on input "text" at bounding box center [449, 169] width 118 height 23
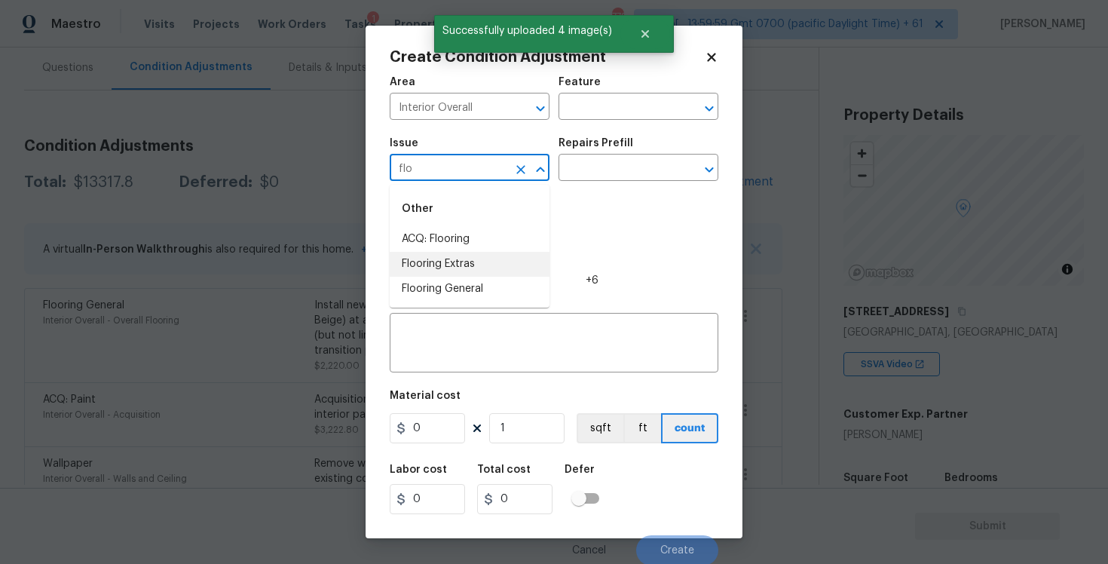
click at [470, 259] on li "Flooring Extras" at bounding box center [470, 264] width 160 height 25
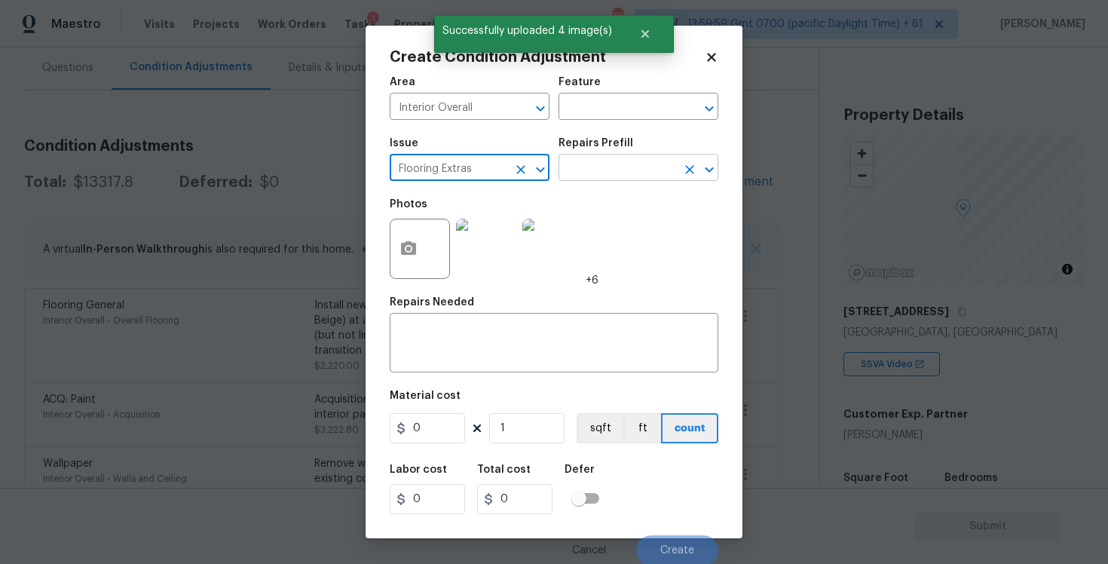
type input "Flooring Extras"
click at [590, 173] on input "text" at bounding box center [618, 169] width 118 height 23
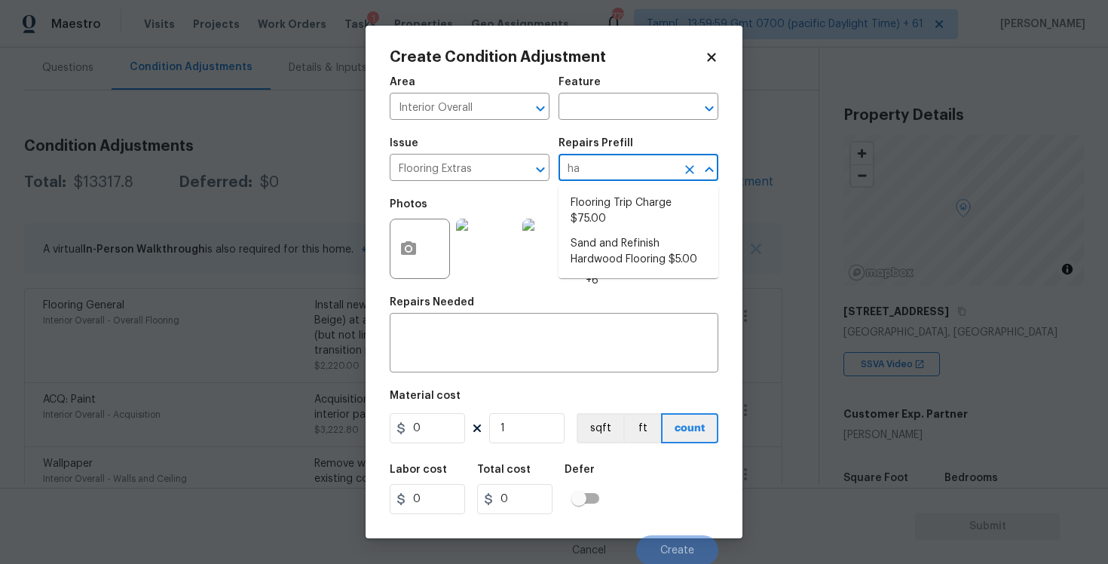
type input "har"
click at [608, 237] on li "Sand and Refinish Hardwood Flooring $5.00" at bounding box center [639, 251] width 160 height 41
type input "Overall Flooring"
type textarea "Sand and refinish the existing hardwood floors. PM to confirm color/sheen."
type input "5"
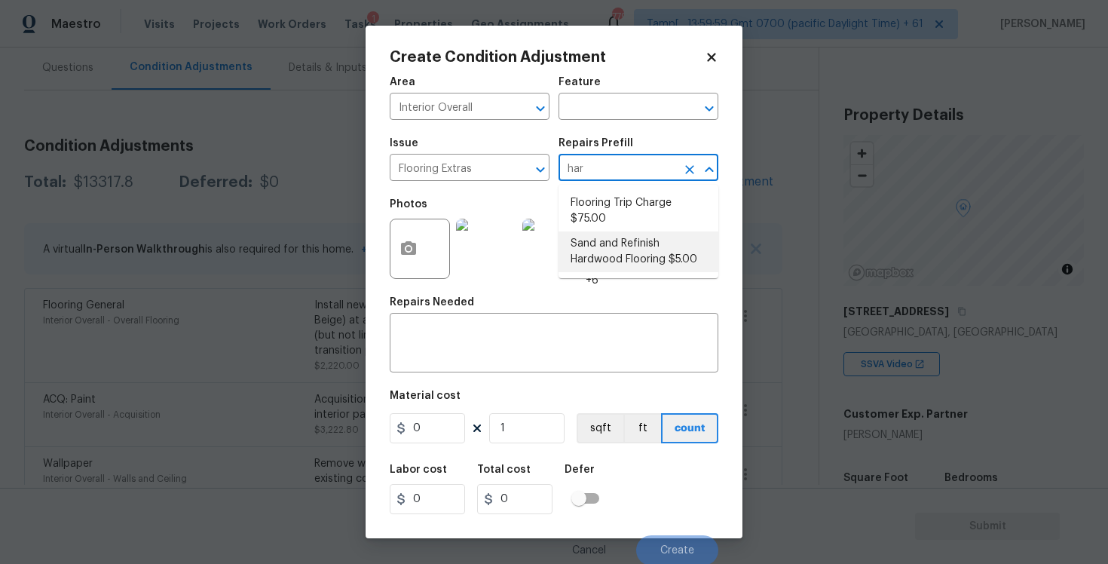
type input "5"
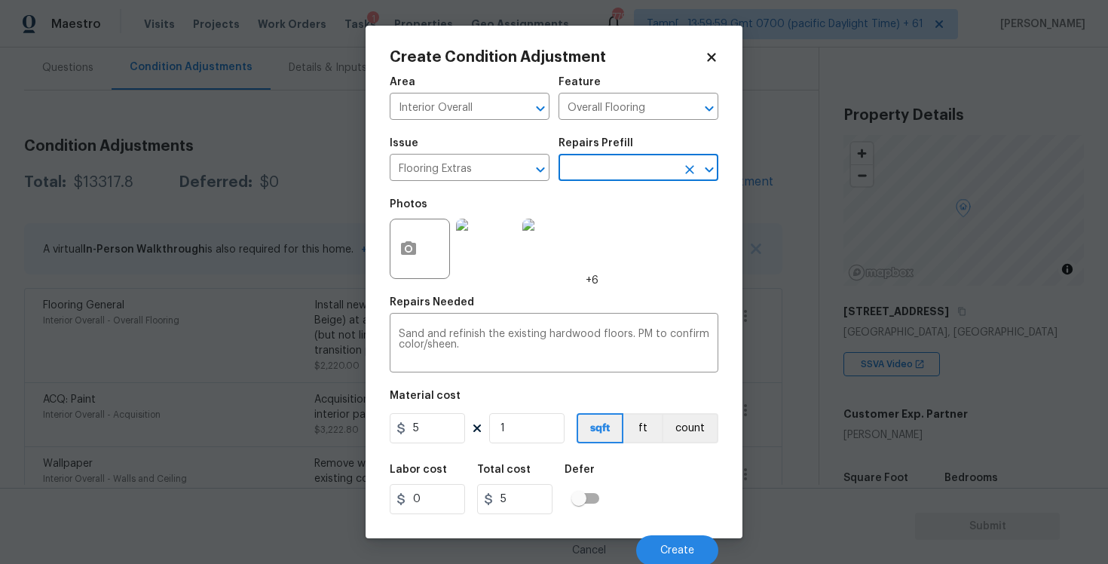
scroll to position [2, 0]
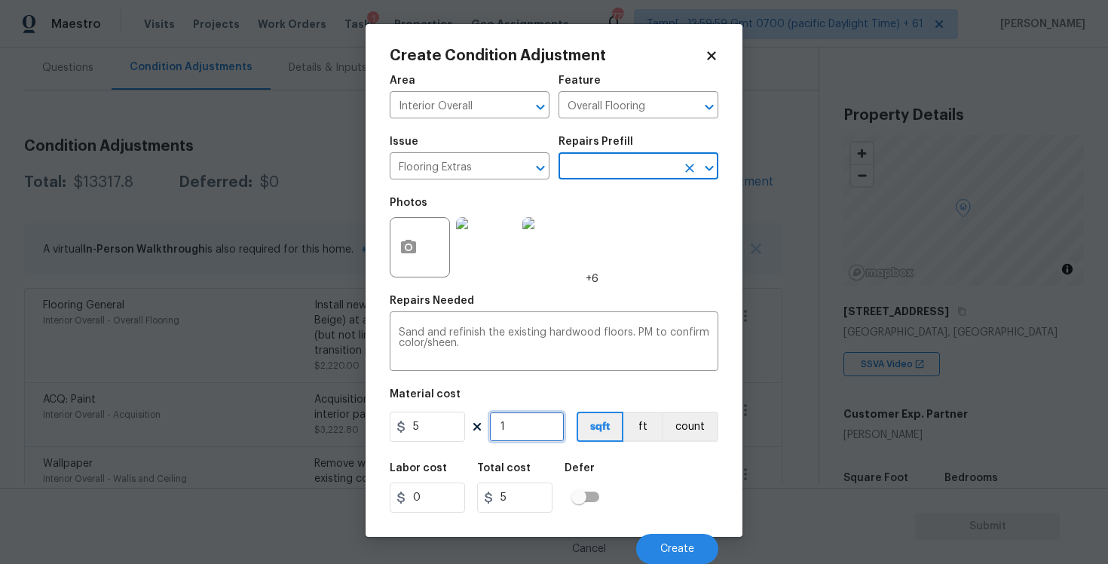
click at [545, 430] on input "1" at bounding box center [526, 427] width 75 height 30
type input "0"
type input "8"
type input "40"
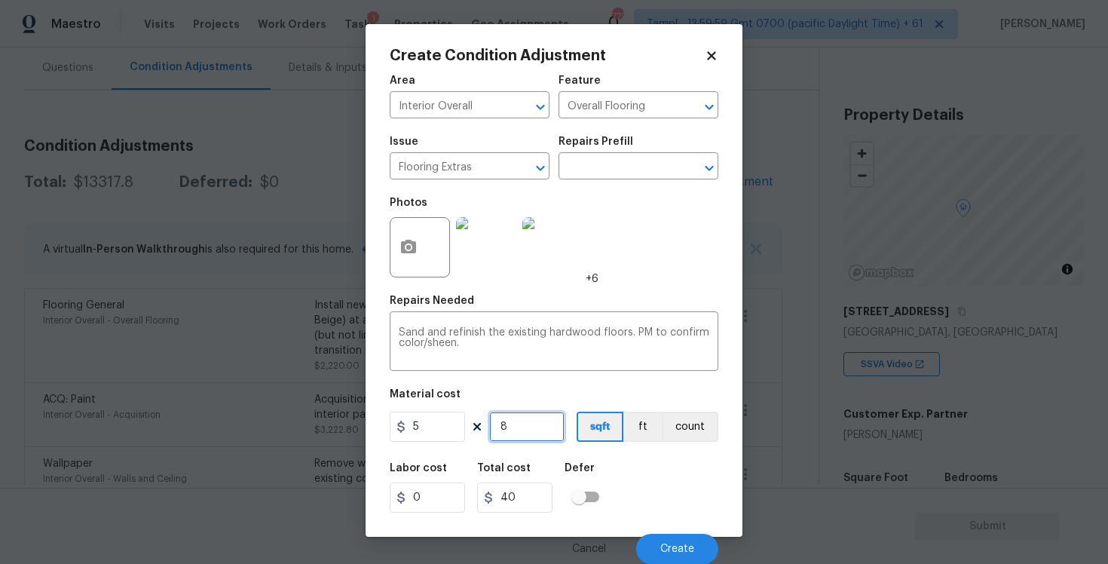
type input "80"
type input "400"
type input "800"
type input "4000"
type input "800"
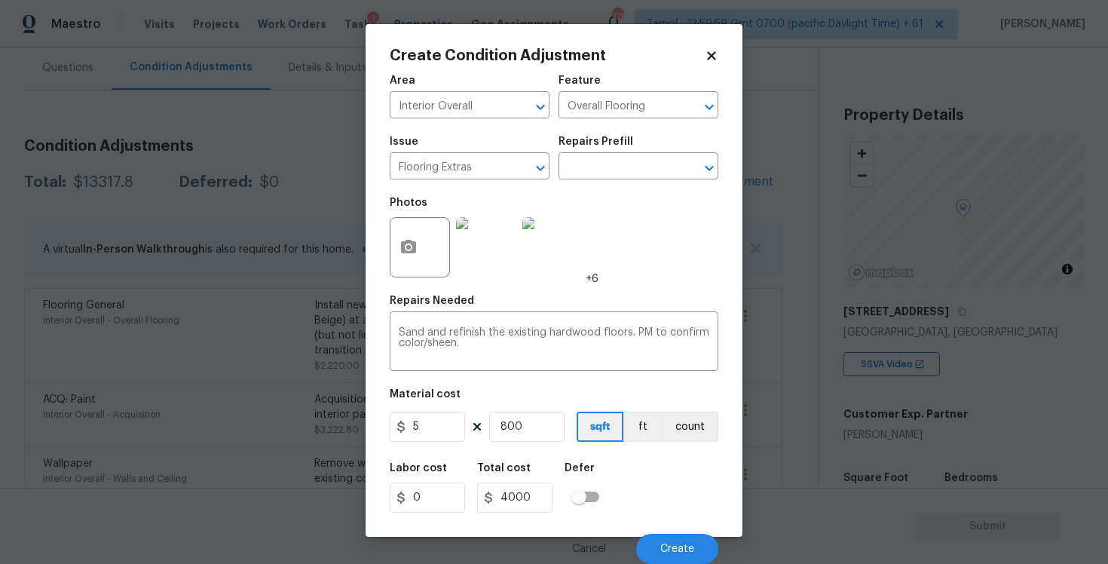
click at [680, 488] on div "Labor cost 0 Total cost 4000 Defer" at bounding box center [554, 488] width 329 height 68
click at [675, 542] on button "Create" at bounding box center [677, 549] width 82 height 30
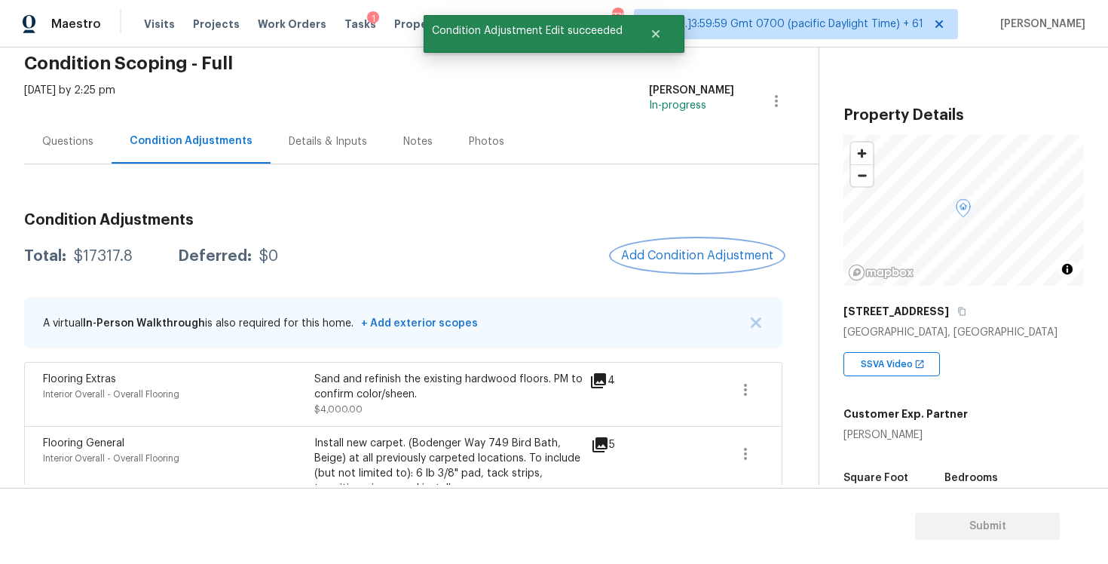
scroll to position [52, 0]
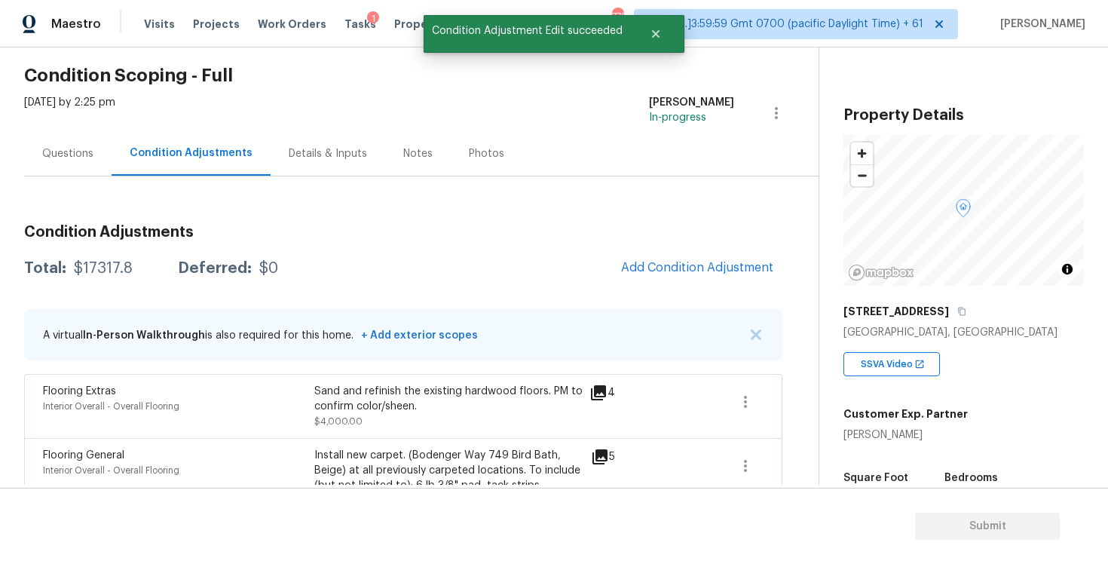
click at [669, 262] on span "Add Condition Adjustment" at bounding box center [697, 268] width 152 height 14
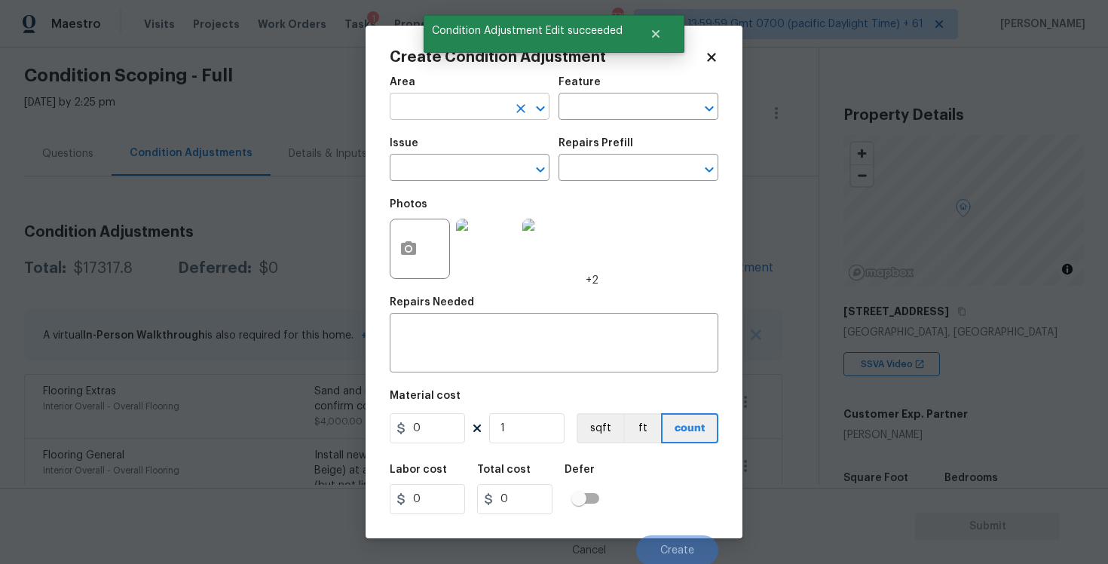
click at [430, 109] on input "text" at bounding box center [449, 107] width 118 height 23
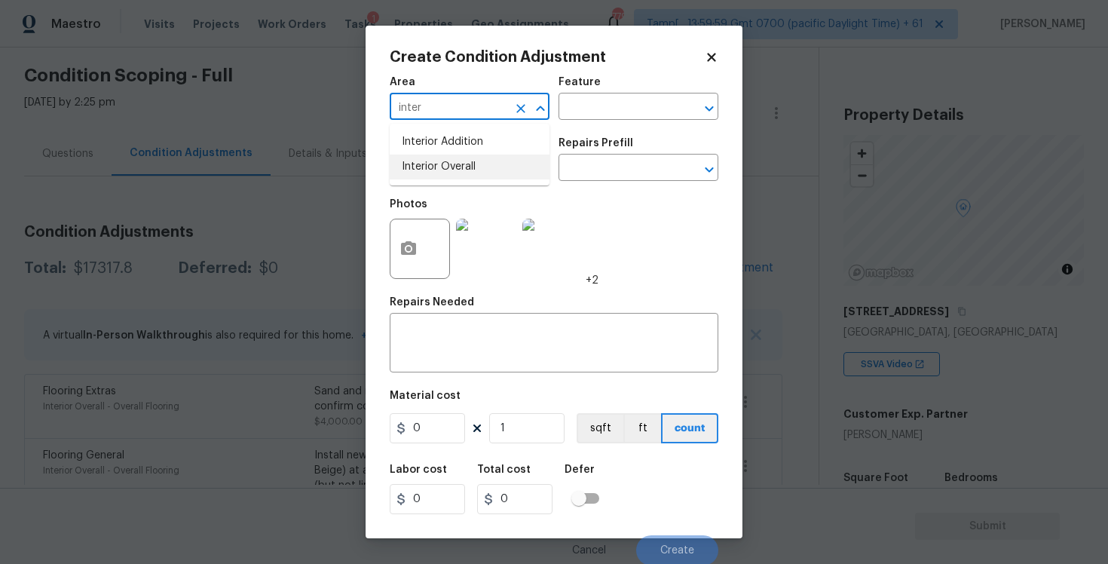
click at [431, 175] on li "Interior Overall" at bounding box center [470, 167] width 160 height 25
type input "Interior Overall"
click at [431, 175] on input "text" at bounding box center [449, 169] width 118 height 23
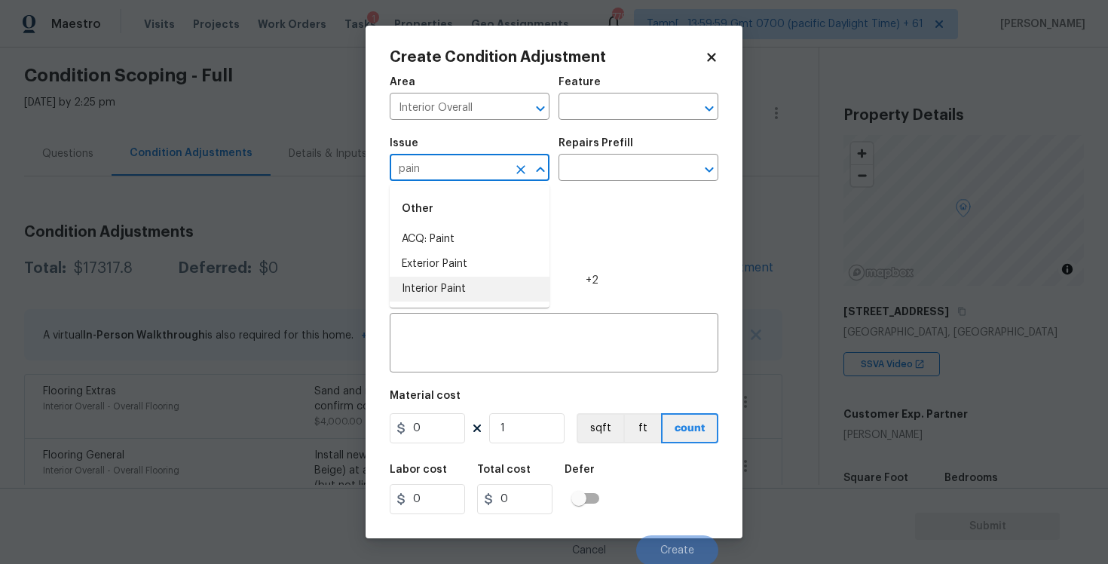
click at [447, 289] on li "Interior Paint" at bounding box center [470, 289] width 160 height 25
type input "Interior Paint"
click at [613, 153] on div "Repairs Prefill" at bounding box center [639, 148] width 160 height 20
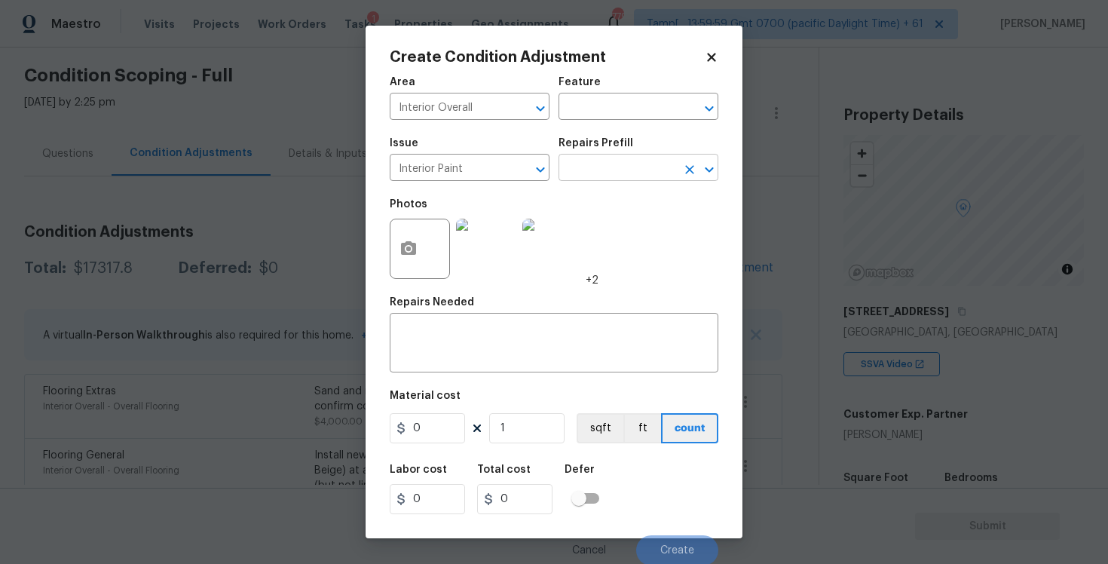
click at [608, 163] on input "text" at bounding box center [618, 169] width 118 height 23
type input "primer"
click at [625, 187] on ul "Primer - Labor Only $0.40" at bounding box center [639, 203] width 160 height 37
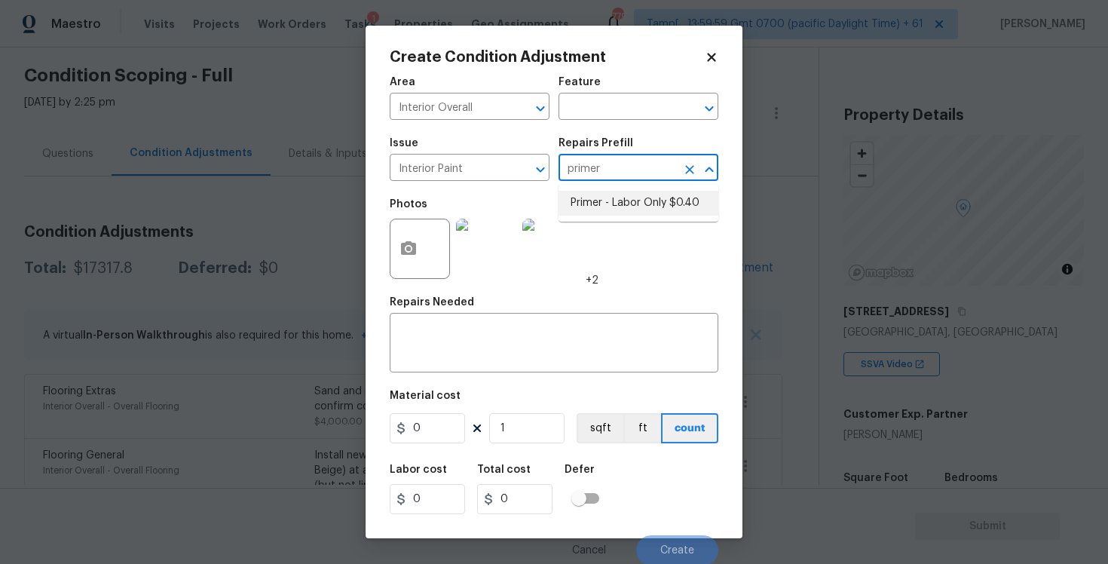
click at [623, 200] on li "Primer - Labor Only $0.40" at bounding box center [639, 203] width 160 height 25
type input "Overall Paint"
type textarea "Interior primer - PRIMER PROVIDED BY OPENDOOR - All nails, screws, drywall anch…"
type input "0.4"
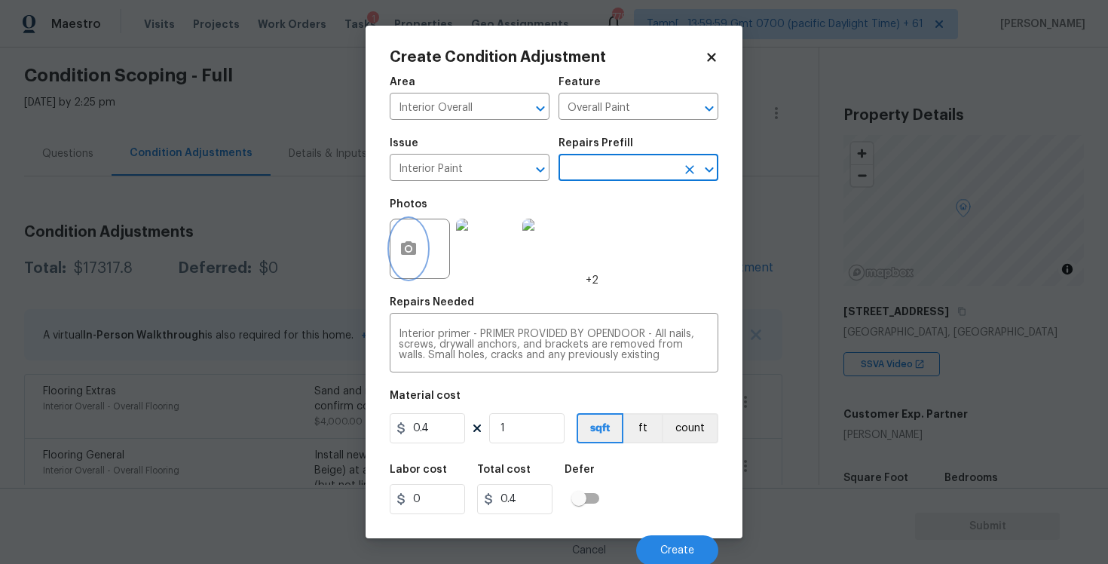
click at [415, 244] on icon "button" at bounding box center [408, 248] width 15 height 14
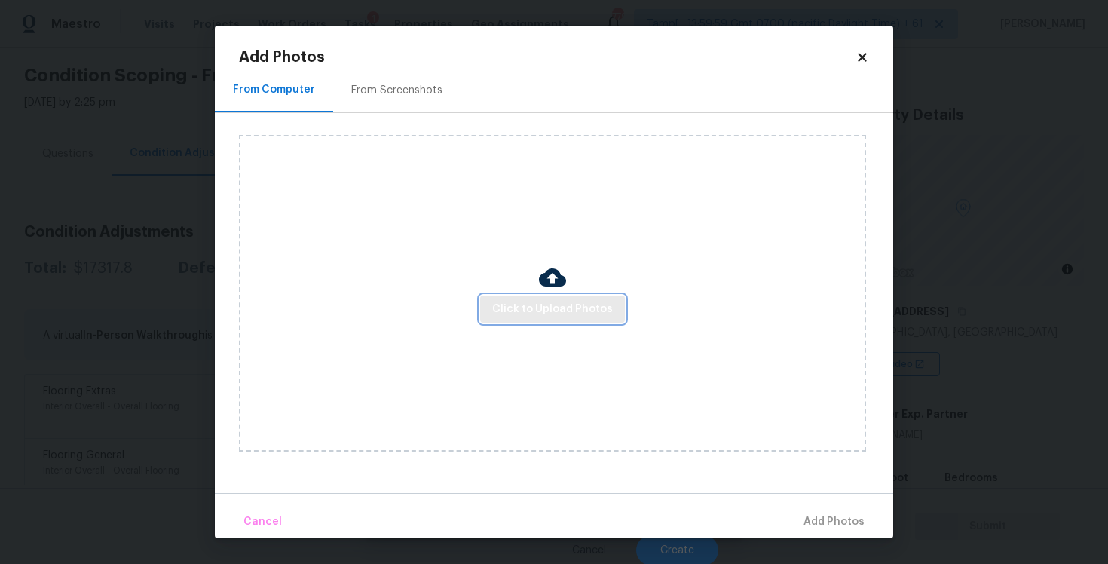
click at [568, 301] on span "Click to Upload Photos" at bounding box center [552, 309] width 121 height 19
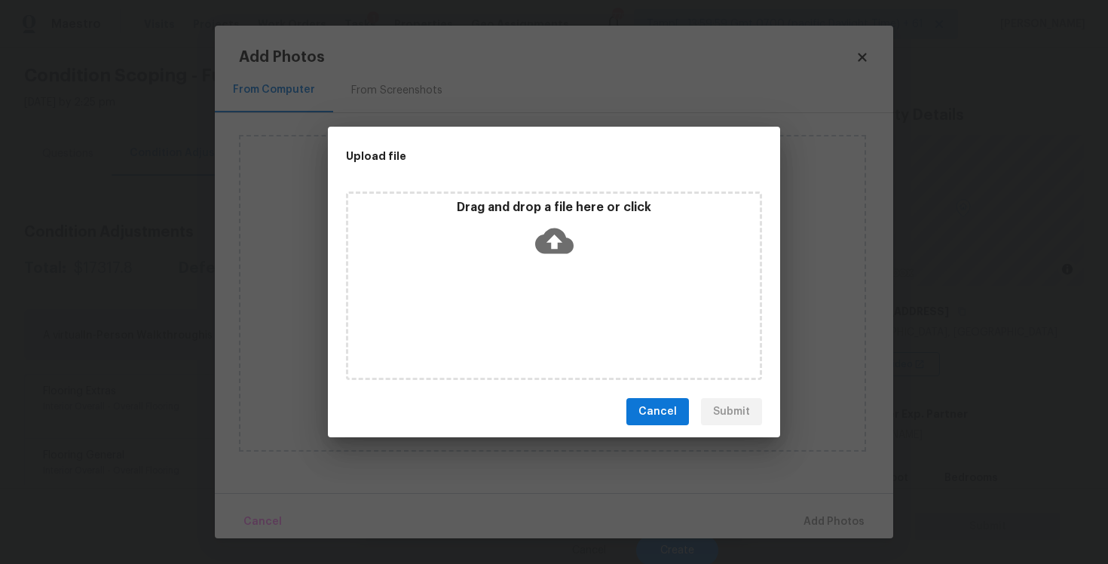
click at [552, 246] on icon at bounding box center [554, 241] width 38 height 38
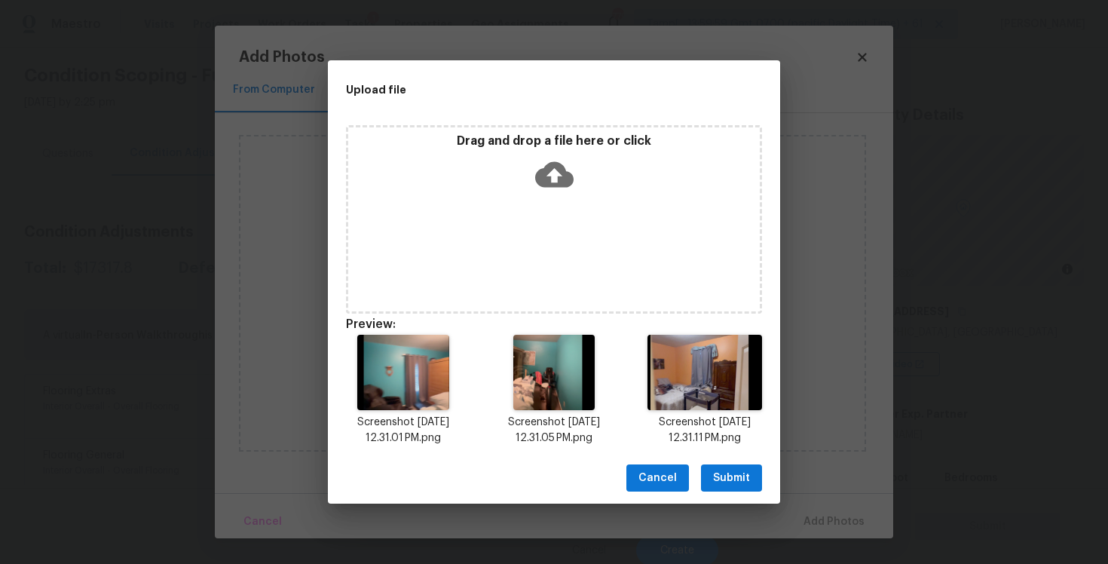
scroll to position [12, 0]
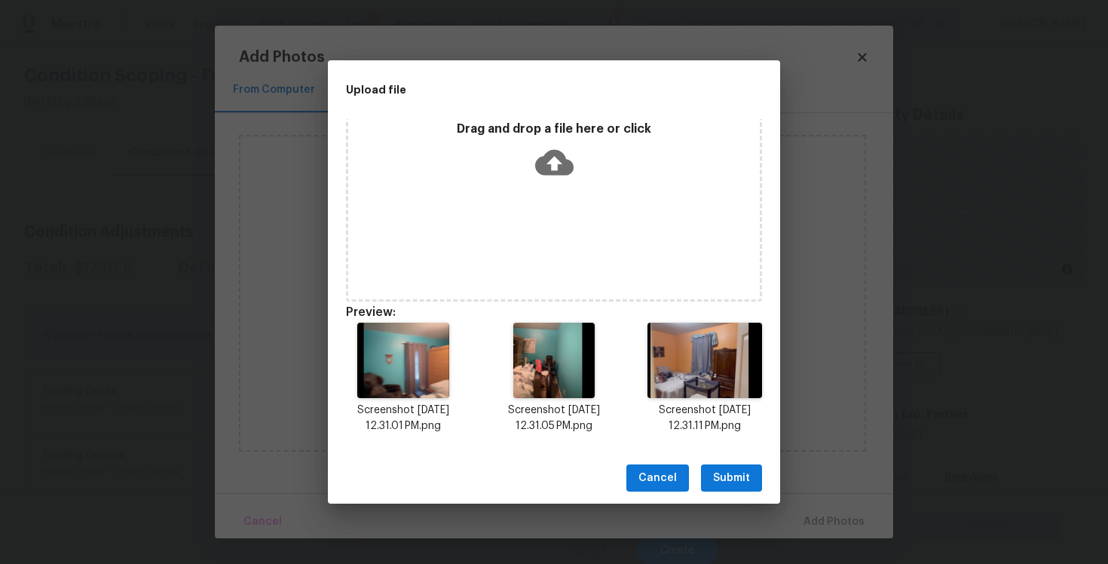
click at [737, 470] on span "Submit" at bounding box center [731, 478] width 37 height 19
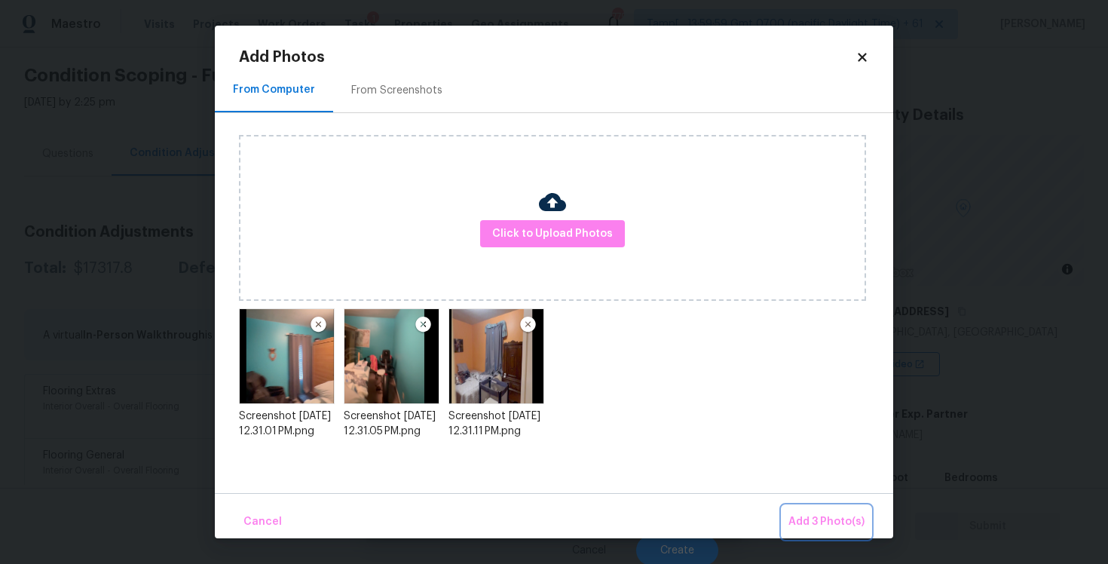
click at [834, 520] on span "Add 3 Photo(s)" at bounding box center [826, 522] width 76 height 19
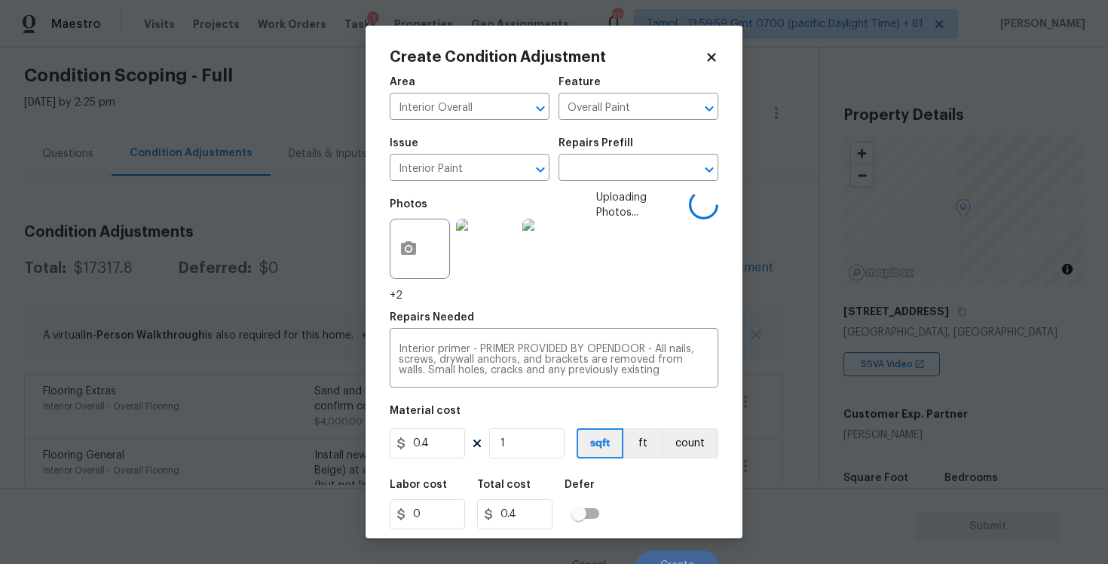
click at [435, 461] on figure "Material cost 0.4 1 sqft ft count" at bounding box center [554, 434] width 329 height 56
click at [436, 449] on input "0.4" at bounding box center [427, 443] width 75 height 30
type input "300"
click at [646, 478] on div "Labor cost 0 Total cost 300 Defer" at bounding box center [554, 504] width 329 height 68
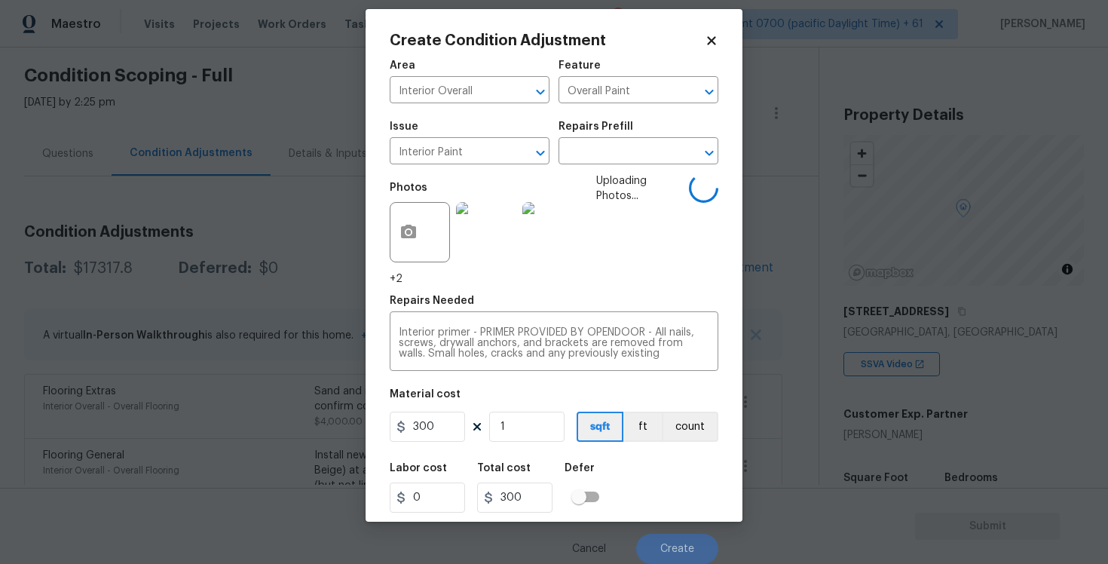
scroll to position [2, 0]
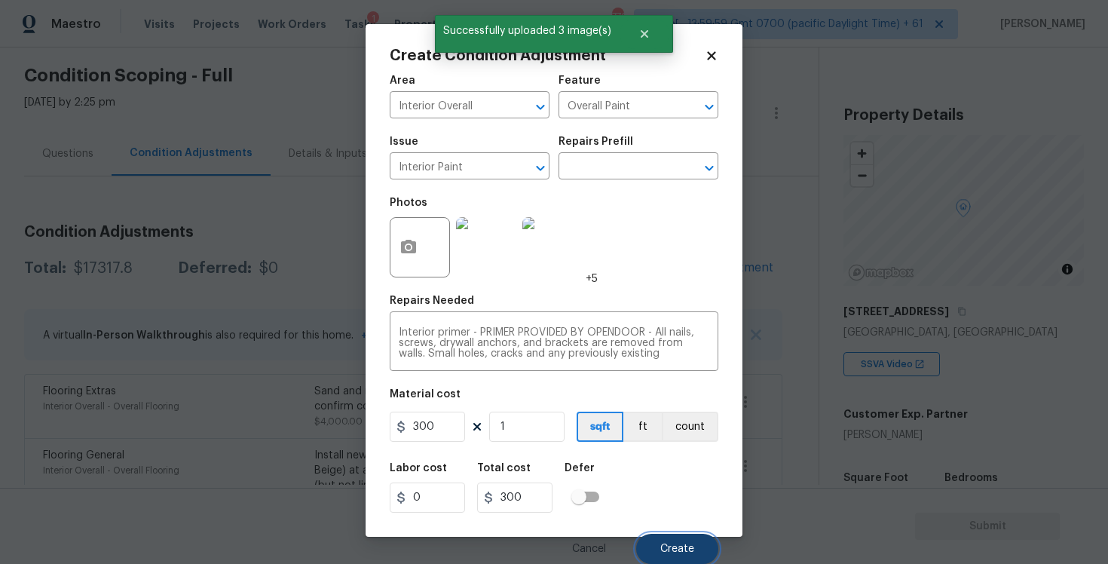
click at [663, 535] on button "Create" at bounding box center [677, 549] width 82 height 30
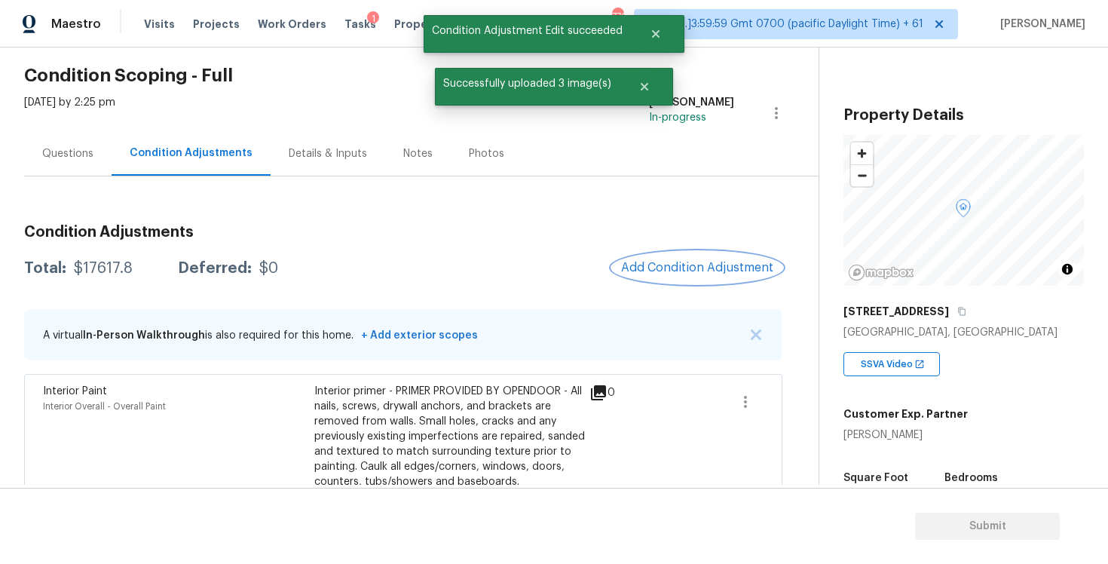
scroll to position [872, 0]
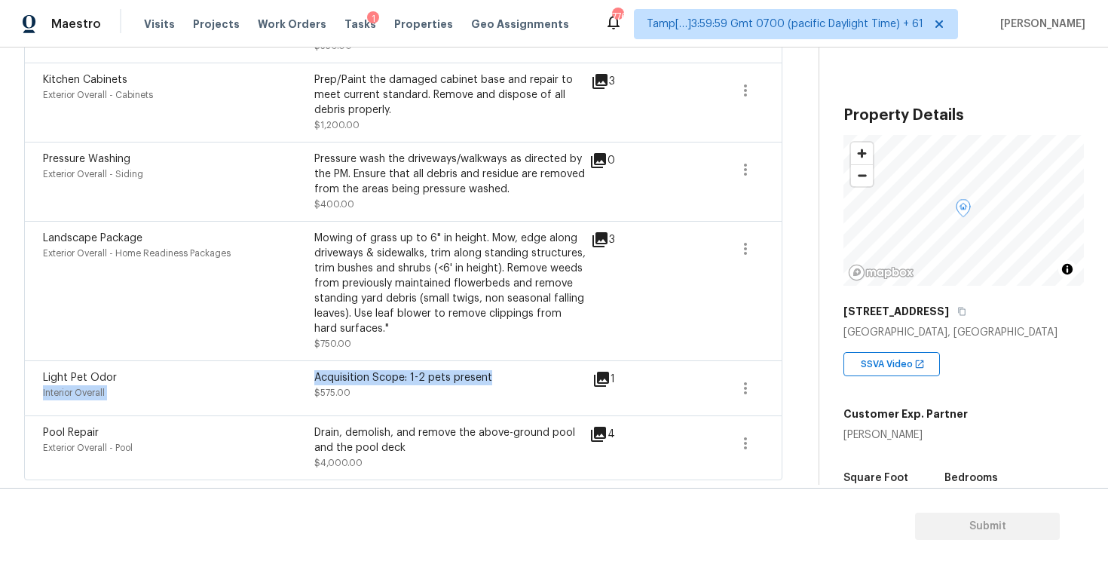
drag, startPoint x: 311, startPoint y: 377, endPoint x: 496, endPoint y: 376, distance: 184.7
click at [496, 376] on div "Light Pet Odor Interior Overall Acquisition Scope: 1-2 pets present $575.00" at bounding box center [314, 388] width 543 height 36
click at [426, 332] on div "Mowing of grass up to 6" in height. Mow, edge along driveways & sidewalks, trim…" at bounding box center [449, 284] width 271 height 106
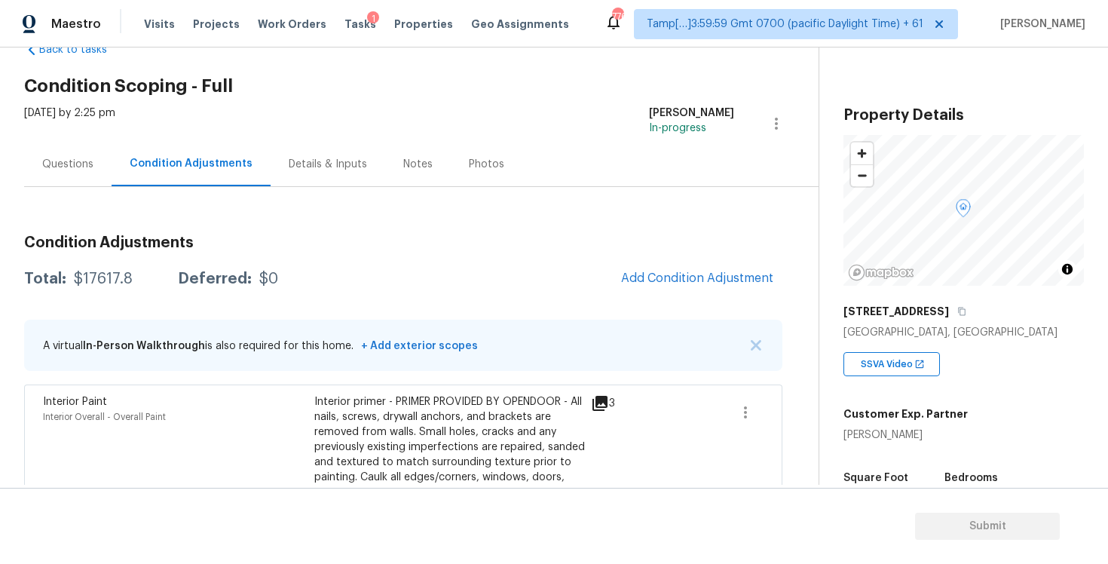
scroll to position [20, 0]
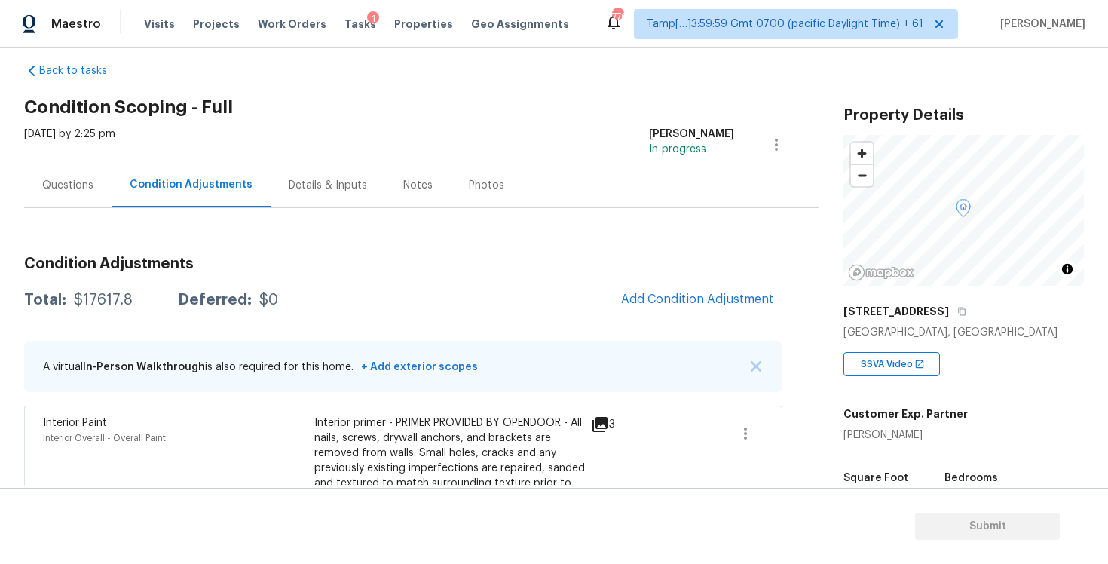
click at [74, 185] on div "Questions" at bounding box center [67, 185] width 51 height 15
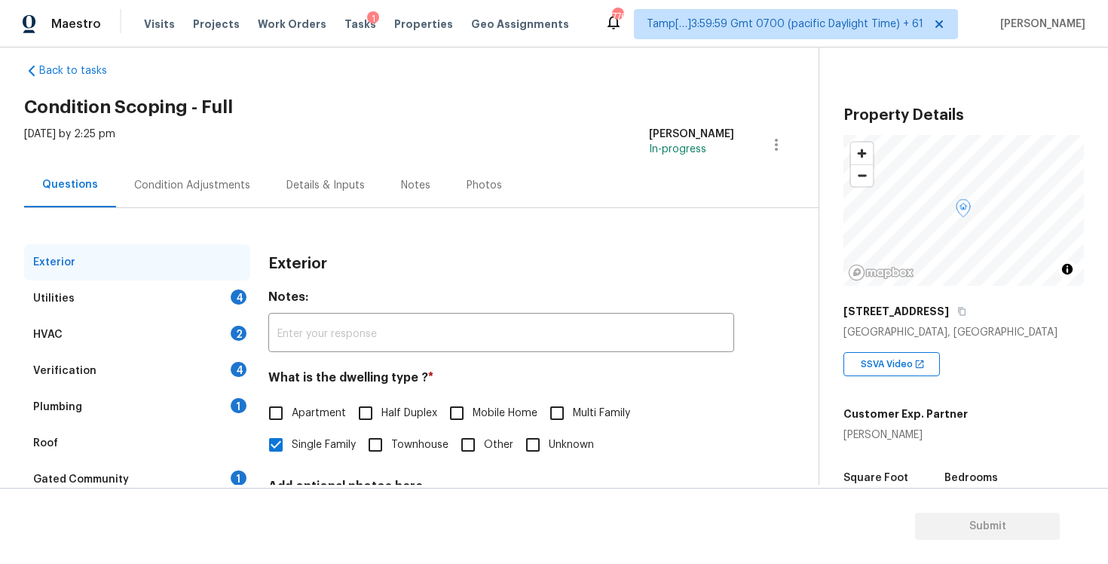
scroll to position [162, 0]
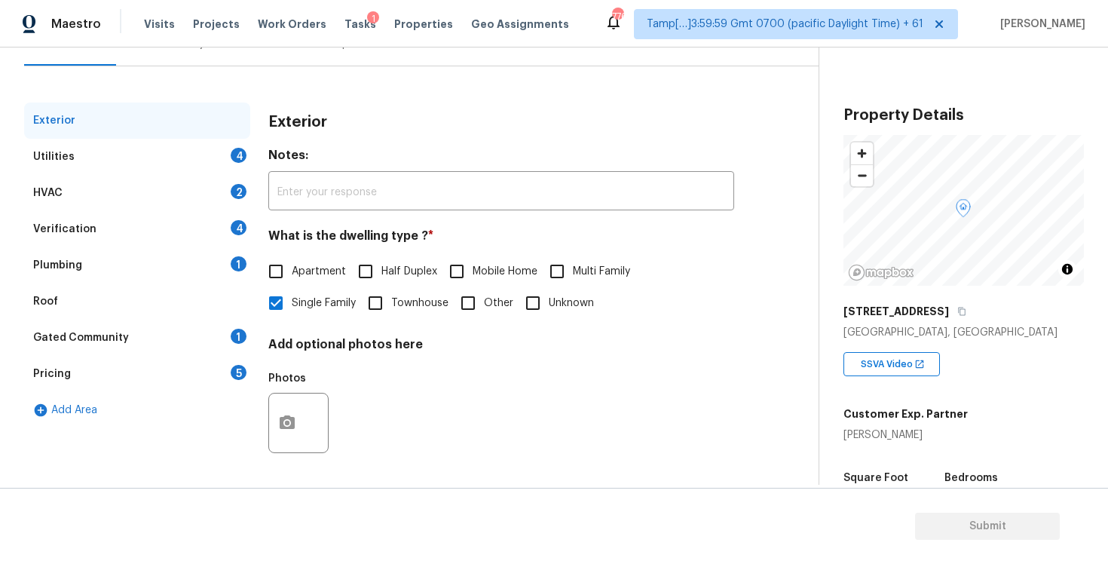
click at [221, 164] on div "Utilities 4" at bounding box center [137, 157] width 226 height 36
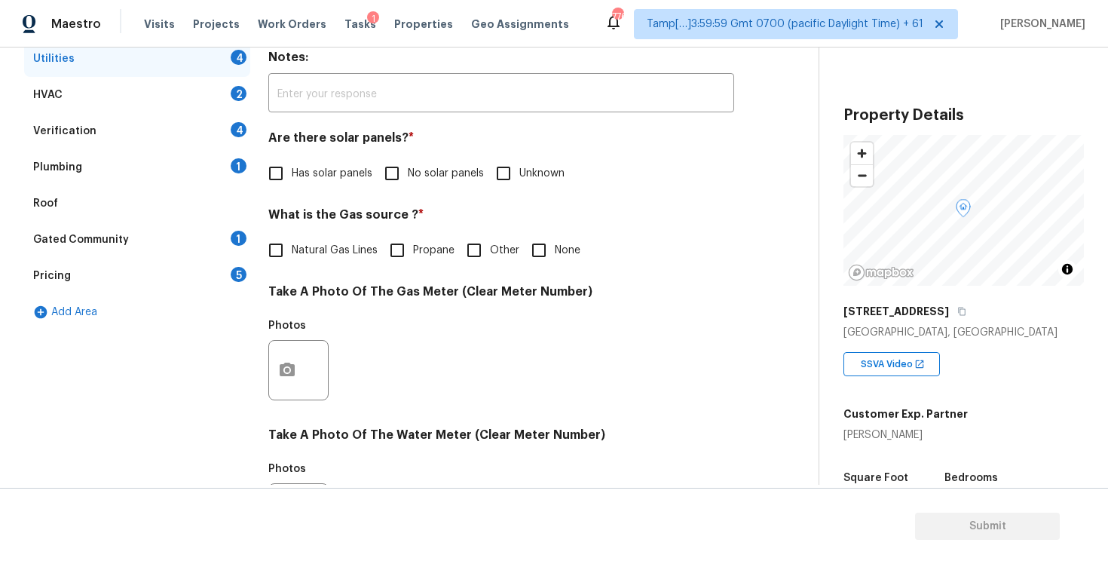
scroll to position [312, 0]
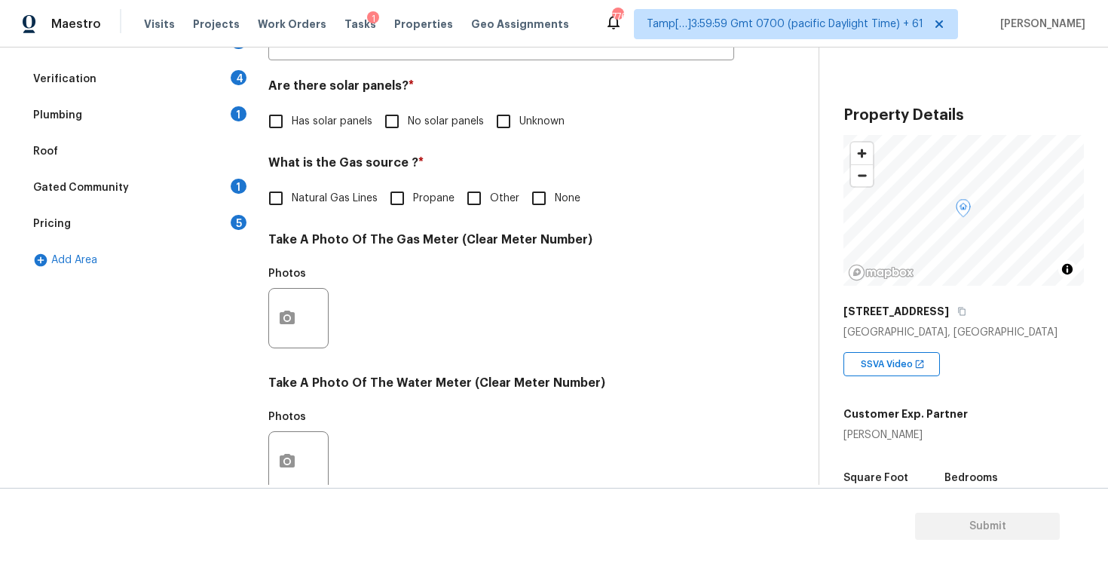
click at [390, 120] on input "No solar panels" at bounding box center [392, 122] width 32 height 32
checkbox input "true"
click at [305, 204] on span "Natural Gas Lines" at bounding box center [335, 200] width 86 height 16
click at [292, 204] on input "Natural Gas Lines" at bounding box center [276, 200] width 32 height 32
checkbox input "true"
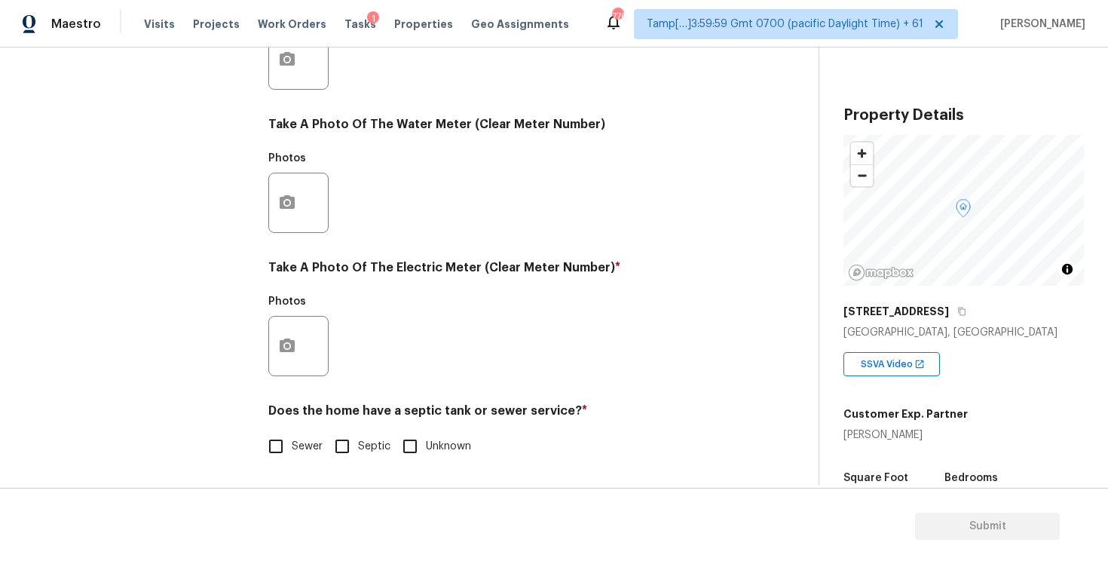
scroll to position [571, 0]
click at [290, 367] on button "button" at bounding box center [287, 346] width 36 height 59
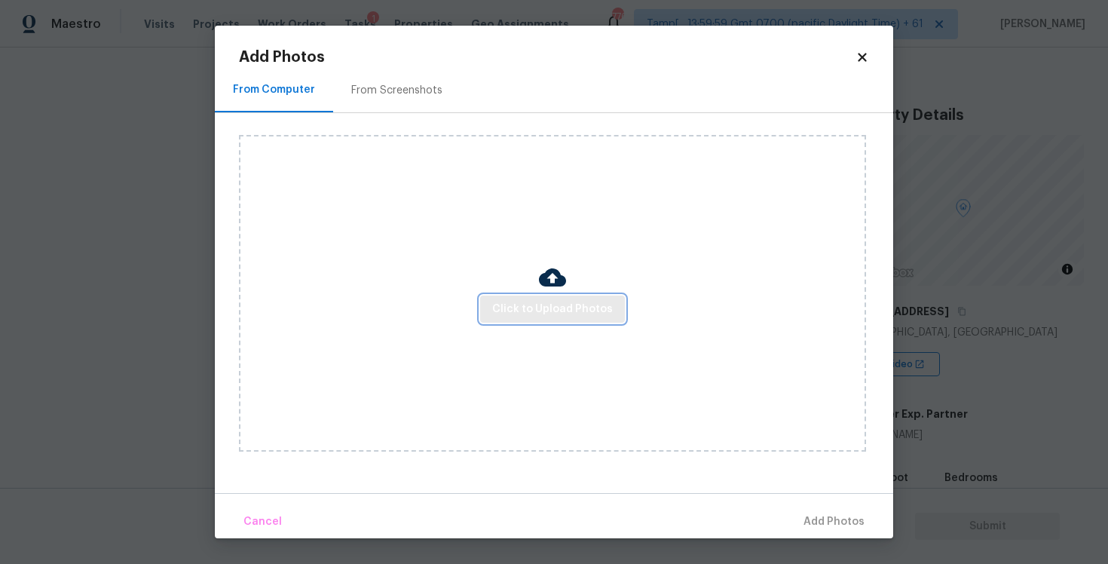
click at [574, 300] on span "Click to Upload Photos" at bounding box center [552, 309] width 121 height 19
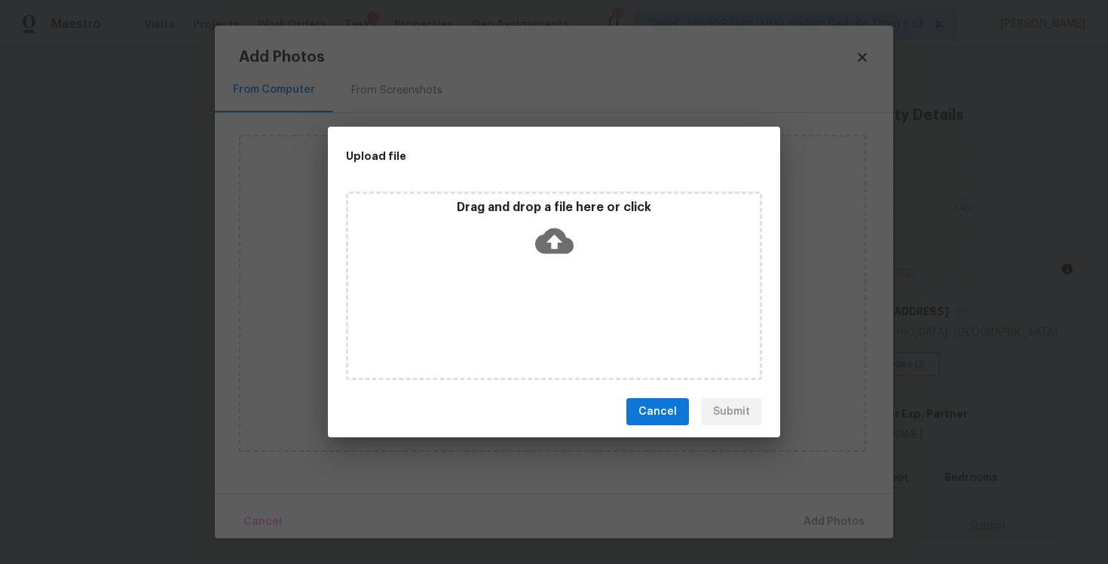
click at [552, 232] on icon at bounding box center [554, 241] width 38 height 26
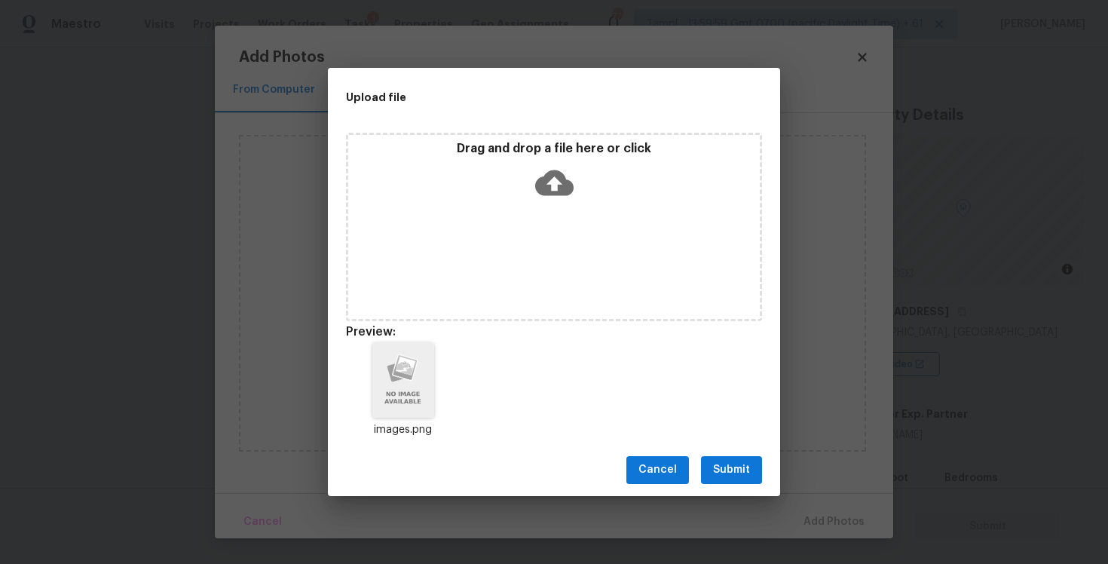
click at [758, 469] on button "Submit" at bounding box center [731, 470] width 61 height 28
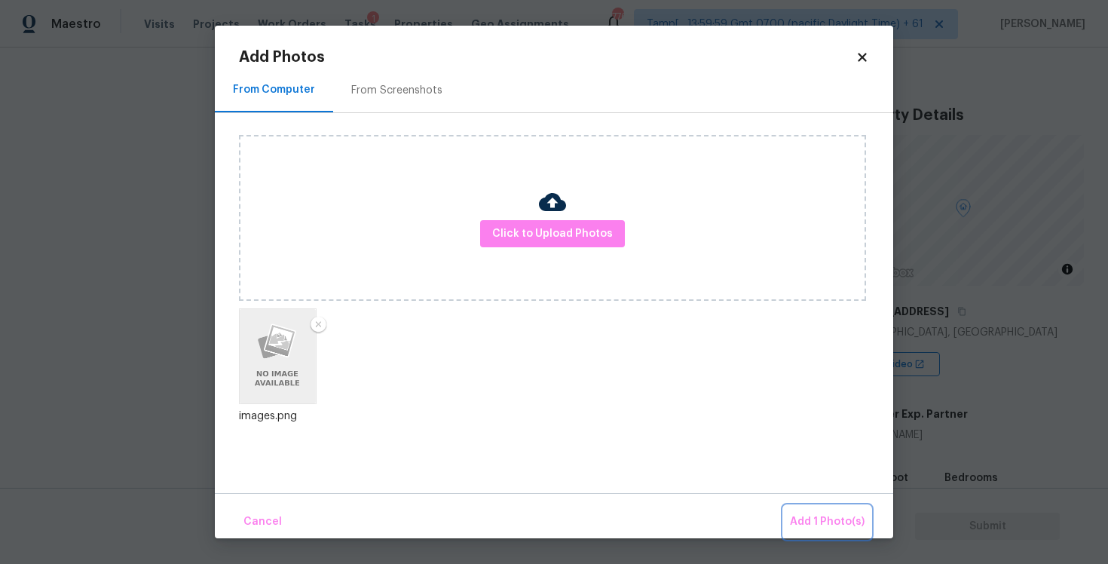
click at [834, 508] on button "Add 1 Photo(s)" at bounding box center [827, 522] width 87 height 32
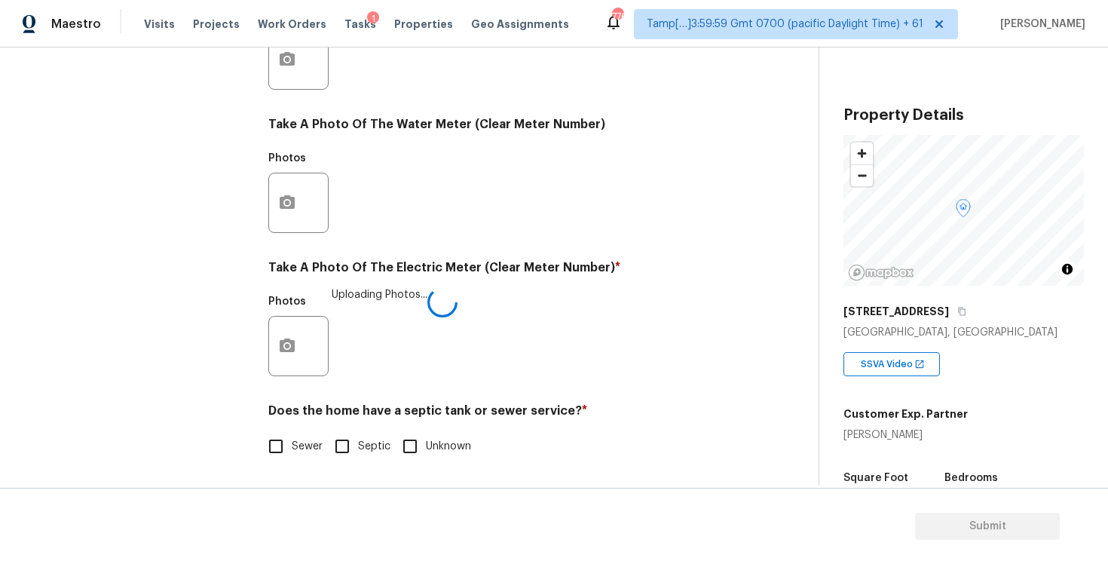
click at [257, 443] on div "Exterior Utilities 2 HVAC 2 Verification 4 Plumbing 1 Roof Gated Community 1 Pr…" at bounding box center [403, 87] width 758 height 786
click at [286, 449] on input "Sewer" at bounding box center [276, 446] width 32 height 32
checkbox input "true"
click at [339, 433] on input "Septic" at bounding box center [342, 446] width 32 height 32
checkbox input "true"
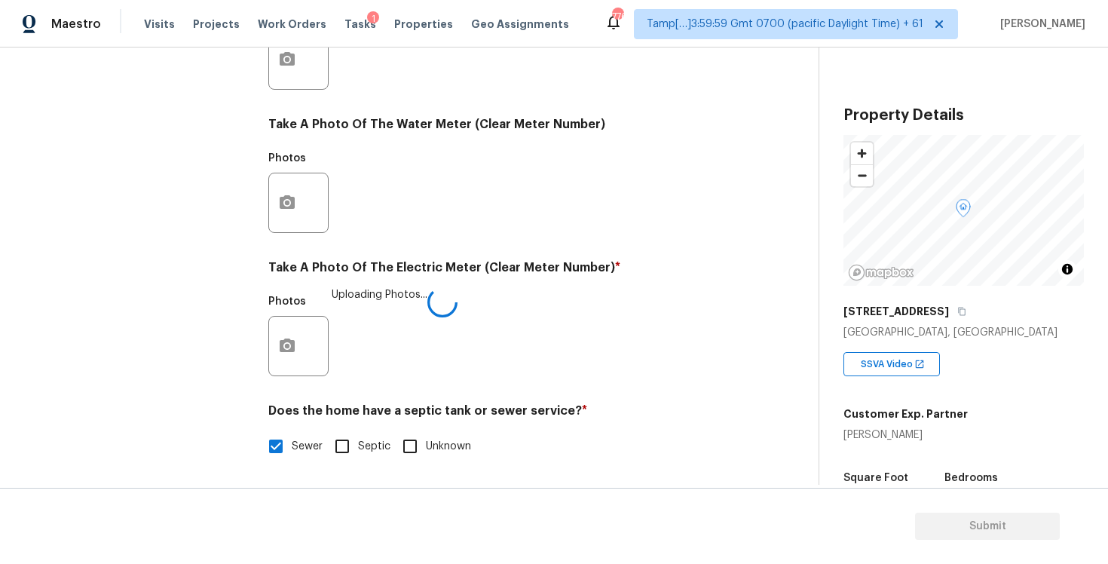
checkbox input "false"
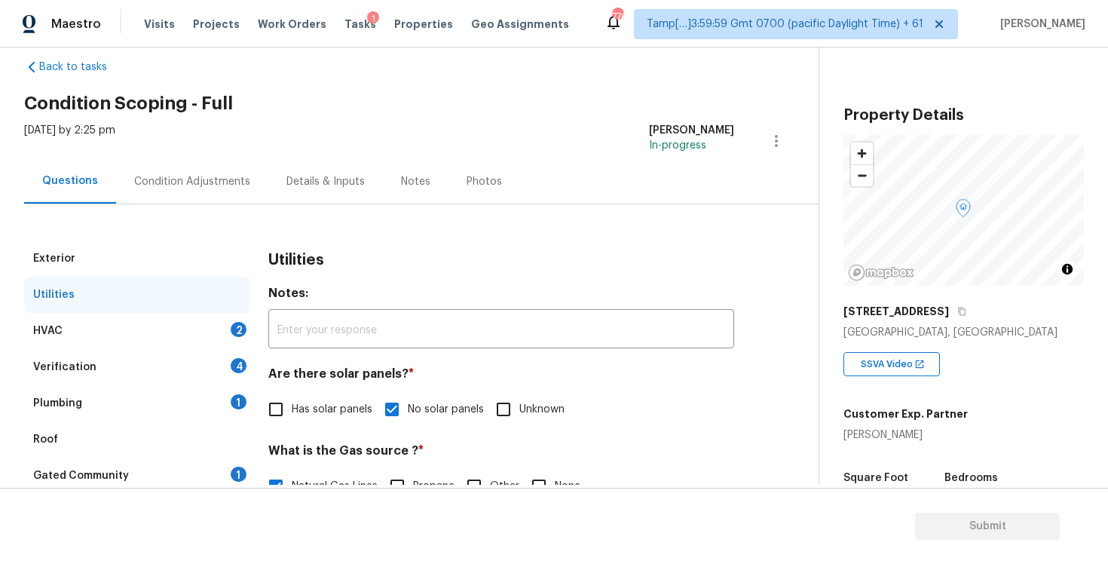
click at [197, 337] on div "HVAC 2" at bounding box center [137, 331] width 226 height 36
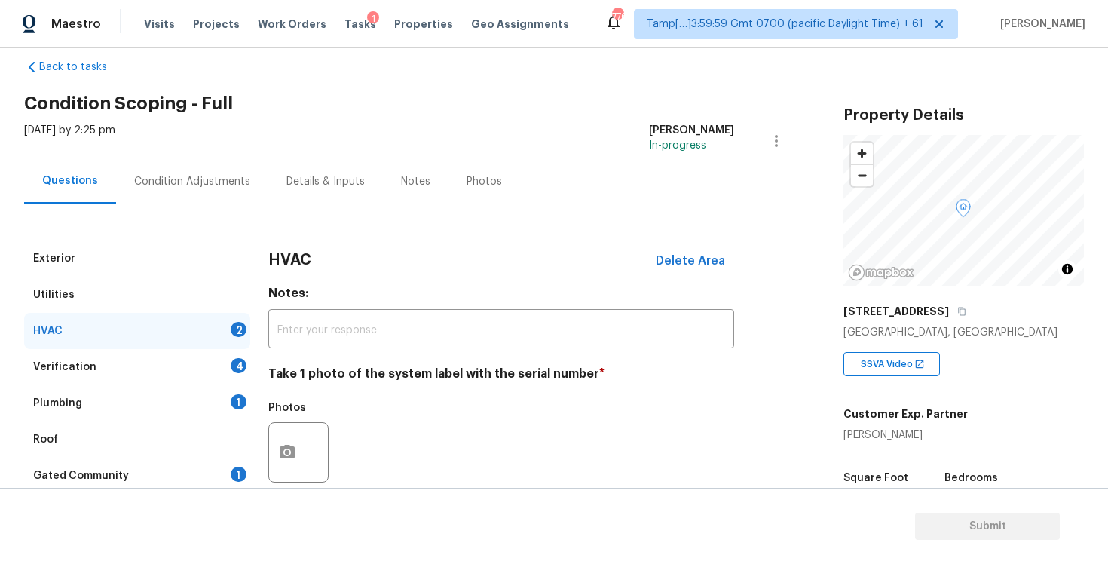
scroll to position [212, 0]
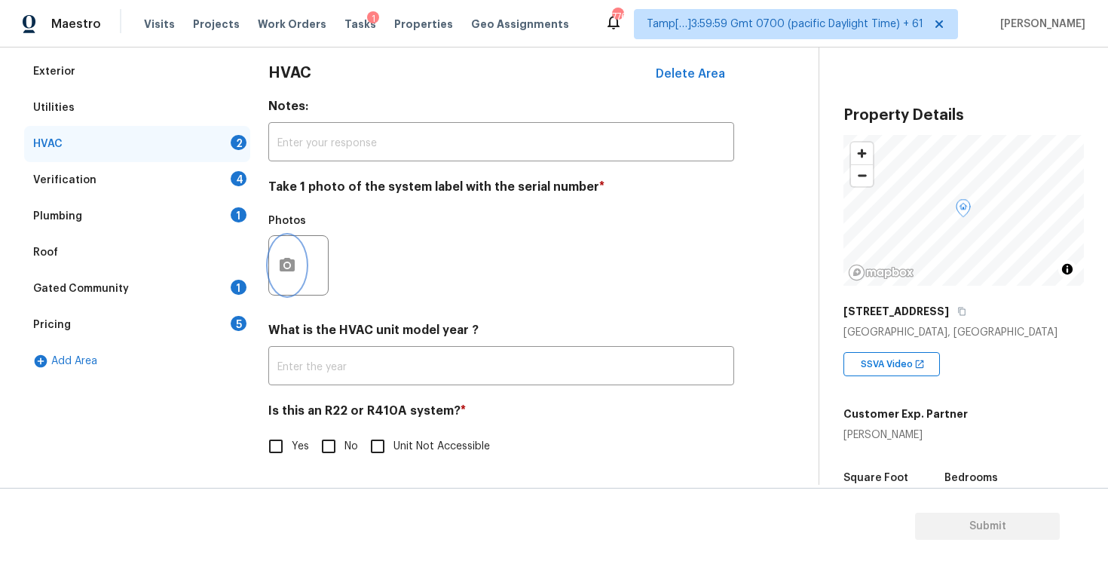
click at [297, 243] on button "button" at bounding box center [287, 265] width 36 height 59
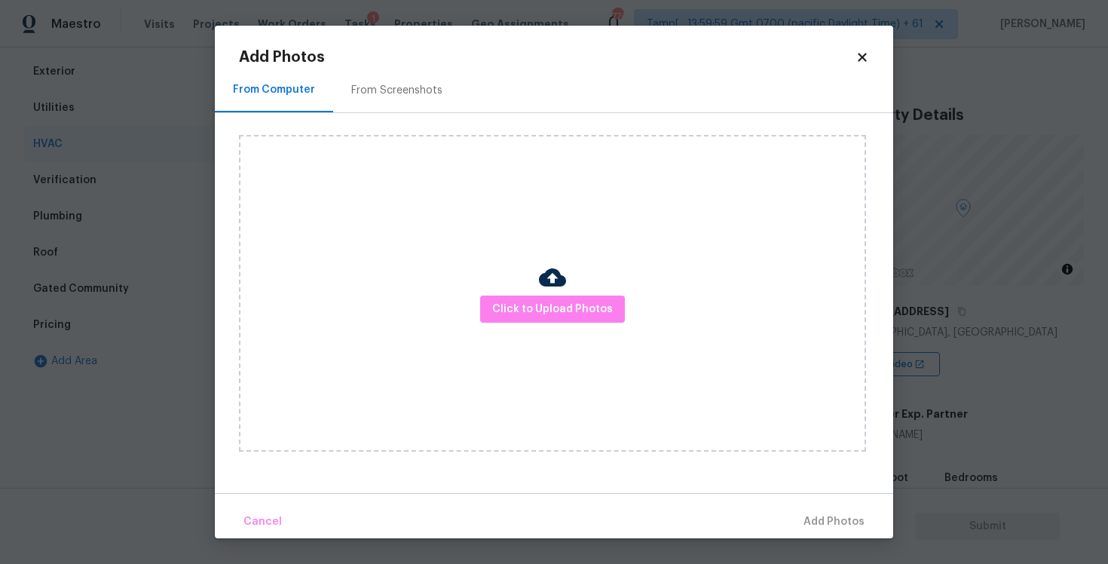
click at [520, 323] on div "Click to Upload Photos" at bounding box center [552, 293] width 627 height 317
click at [529, 286] on div "Click to Upload Photos" at bounding box center [552, 293] width 627 height 317
click at [531, 307] on span "Click to Upload Photos" at bounding box center [552, 309] width 121 height 19
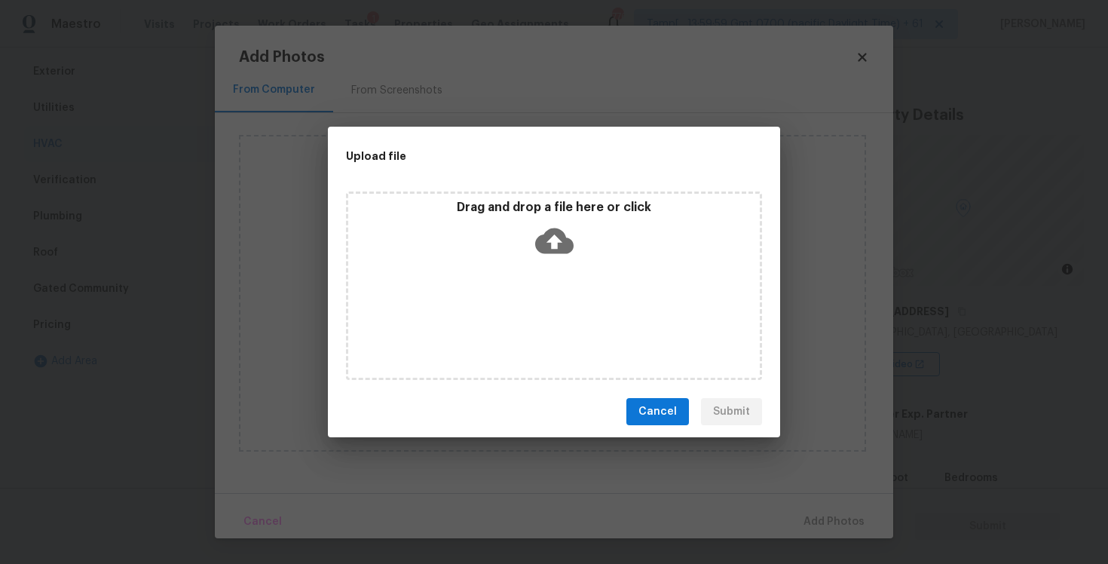
click at [538, 227] on icon at bounding box center [554, 241] width 38 height 38
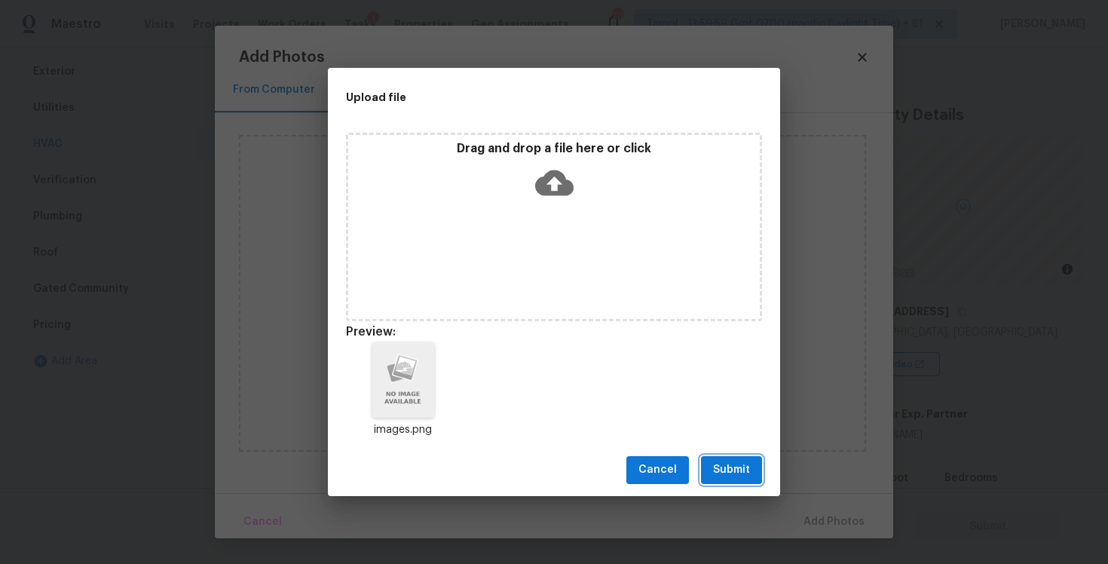
click at [737, 469] on span "Submit" at bounding box center [731, 470] width 37 height 19
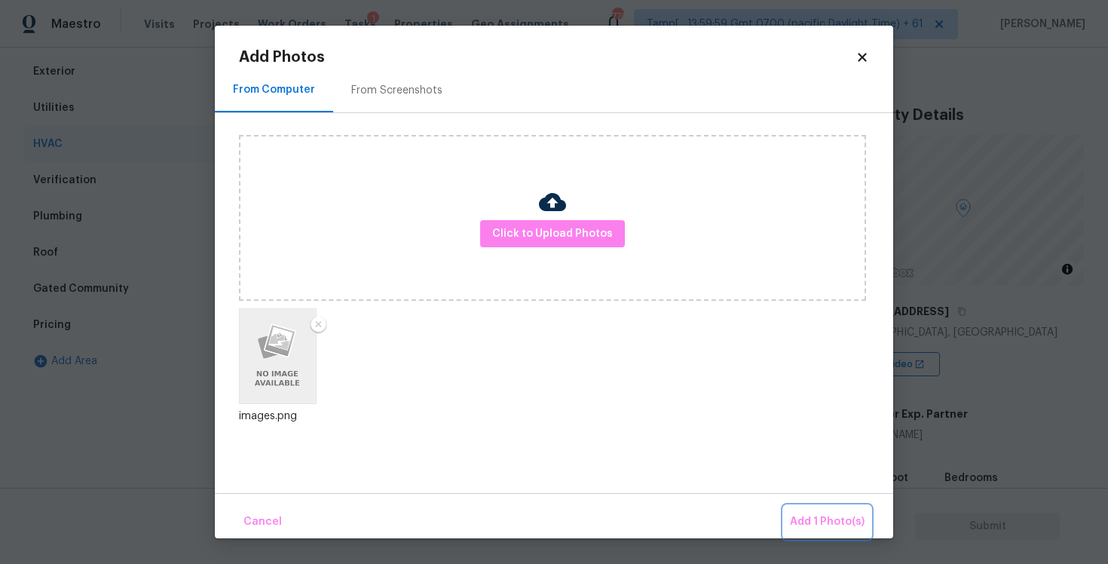
click at [814, 518] on span "Add 1 Photo(s)" at bounding box center [827, 522] width 75 height 19
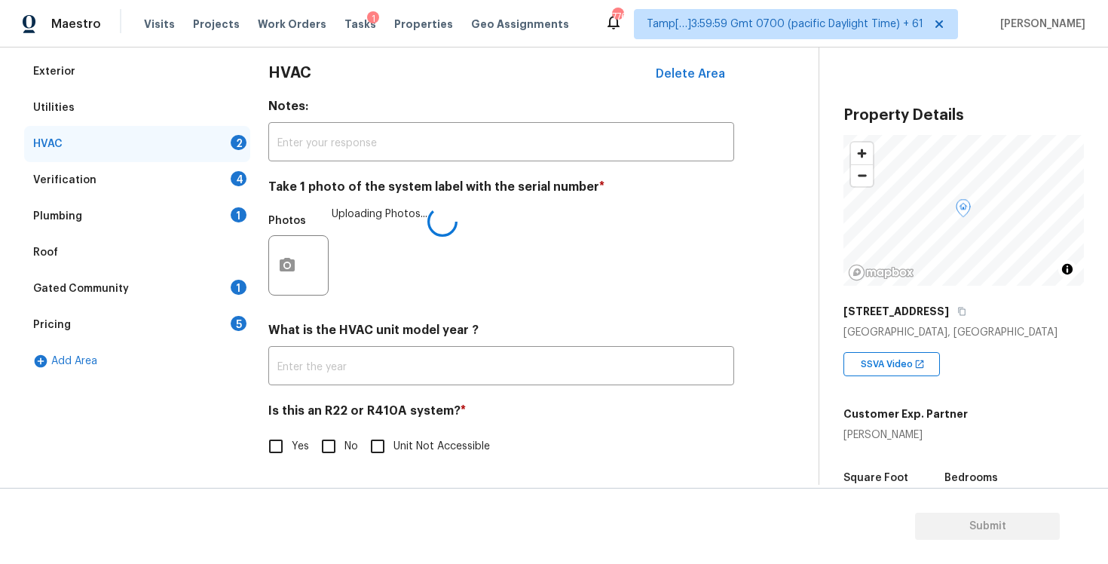
click at [337, 446] on input "No" at bounding box center [329, 446] width 32 height 32
checkbox input "true"
click at [198, 166] on div "Verification 4" at bounding box center [137, 180] width 226 height 36
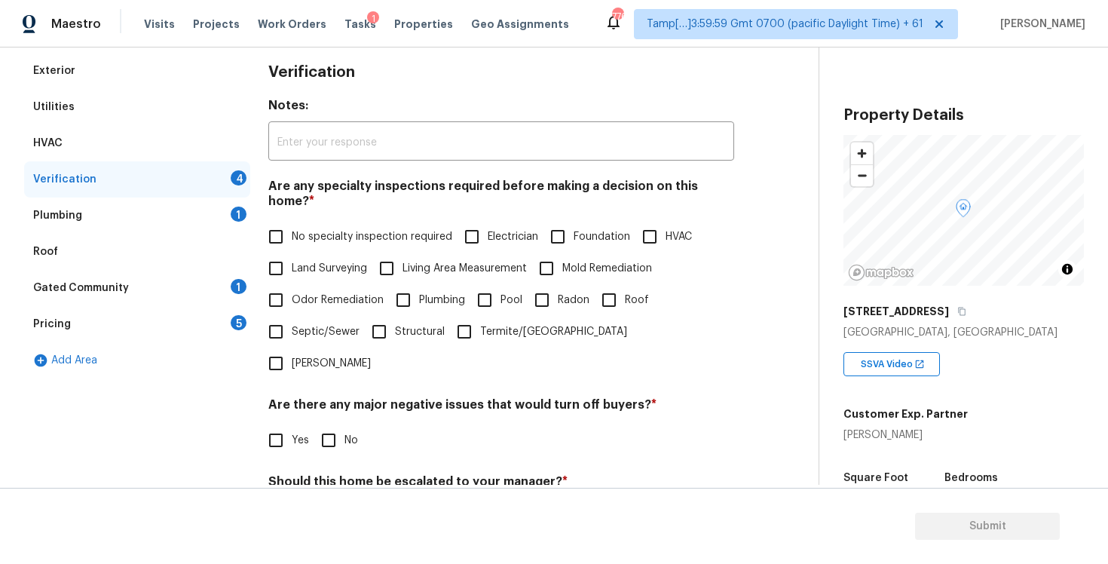
scroll to position [328, 0]
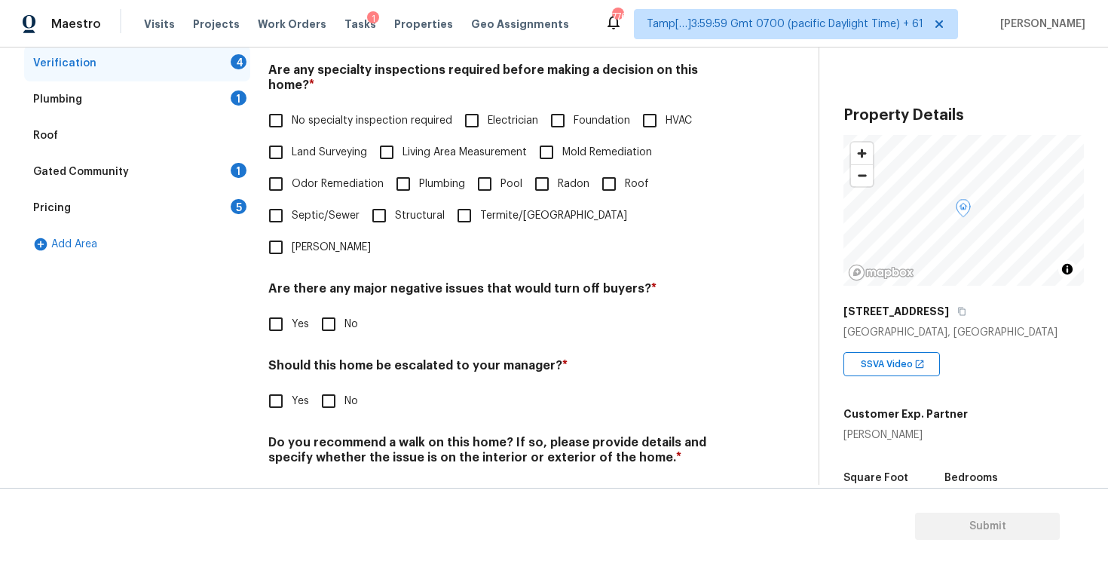
click at [274, 105] on input "No specialty inspection required" at bounding box center [276, 121] width 32 height 32
checkbox input "true"
click at [332, 308] on input "No" at bounding box center [329, 324] width 32 height 32
checkbox input "true"
click at [328, 385] on input "No" at bounding box center [329, 401] width 32 height 32
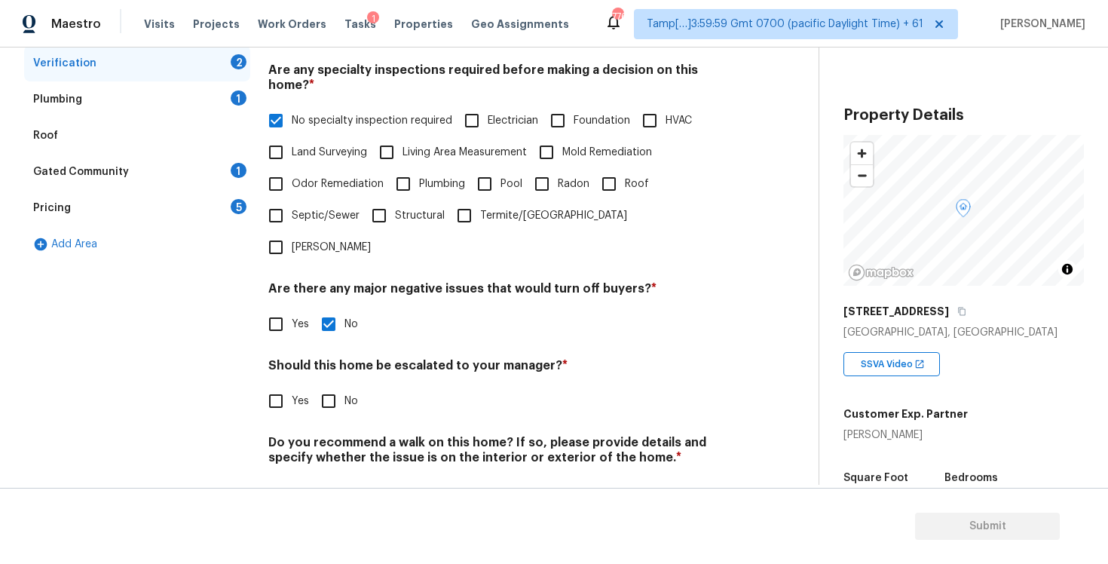
checkbox input "true"
click at [328, 479] on input "No" at bounding box center [329, 495] width 32 height 32
checkbox input "true"
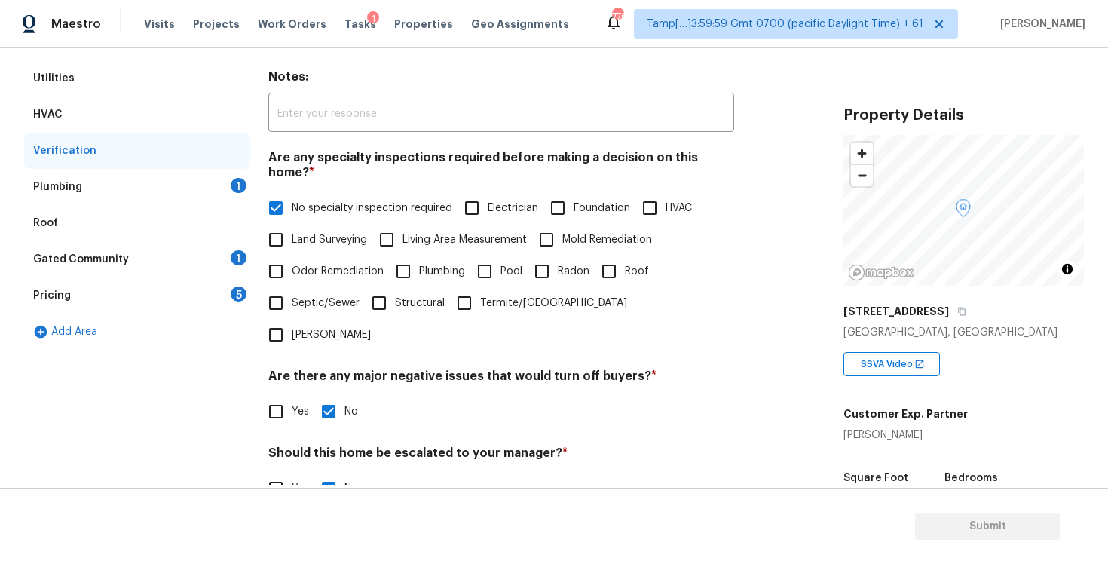
click at [216, 191] on div "Plumbing 1" at bounding box center [137, 187] width 226 height 36
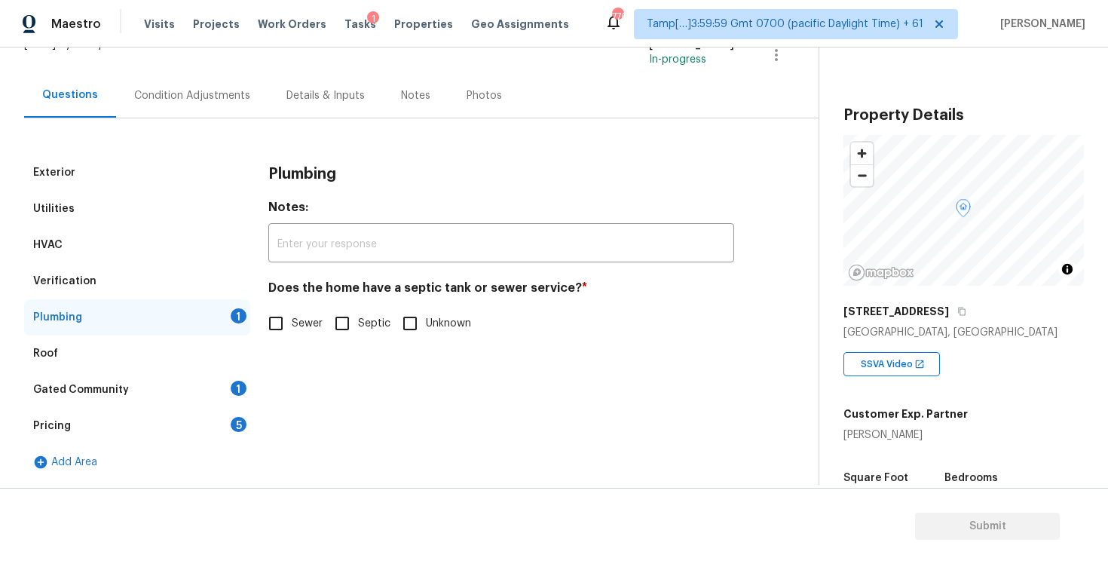
click at [268, 321] on input "Sewer" at bounding box center [276, 324] width 32 height 32
checkbox input "true"
click at [358, 317] on span "Septic" at bounding box center [374, 325] width 32 height 16
click at [358, 317] on input "Septic" at bounding box center [342, 325] width 32 height 32
checkbox input "true"
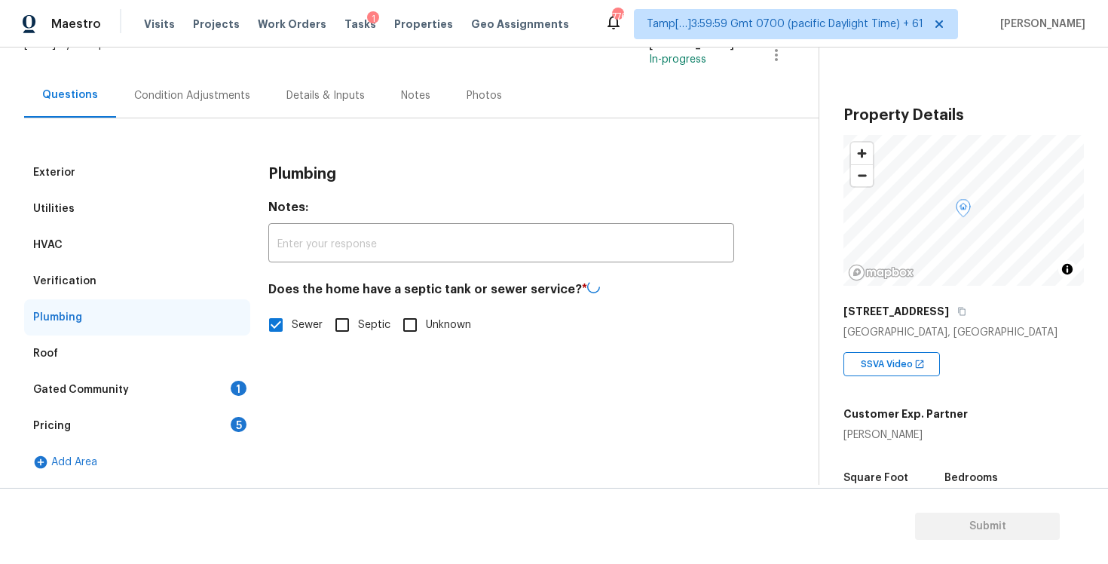
checkbox input "false"
click at [216, 381] on div "Gated Community 1" at bounding box center [137, 390] width 226 height 36
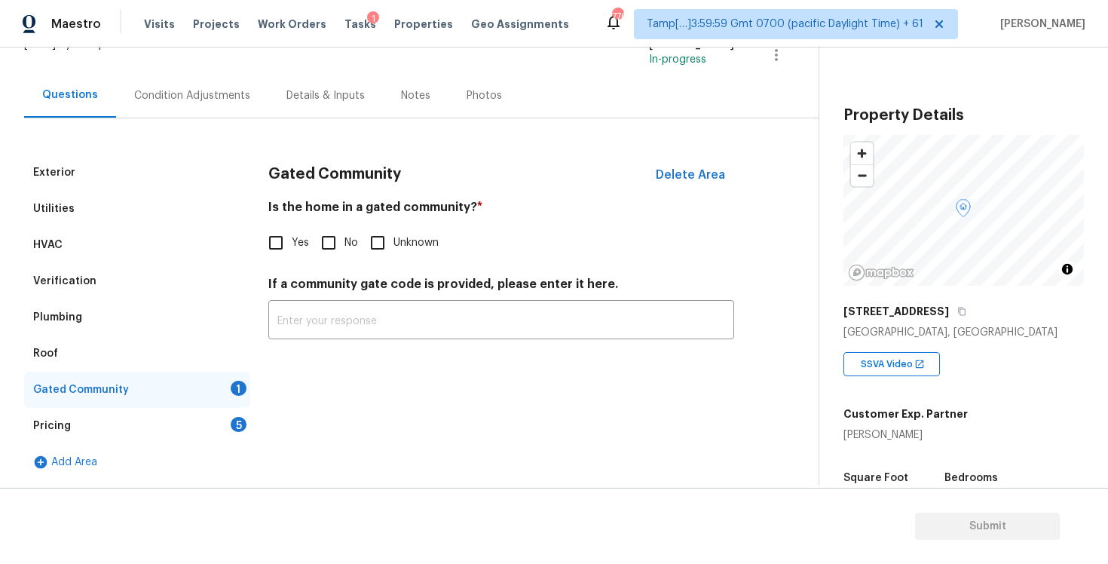
click at [329, 245] on input "No" at bounding box center [329, 243] width 32 height 32
checkbox input "true"
click at [226, 414] on div "Pricing 5" at bounding box center [137, 426] width 226 height 36
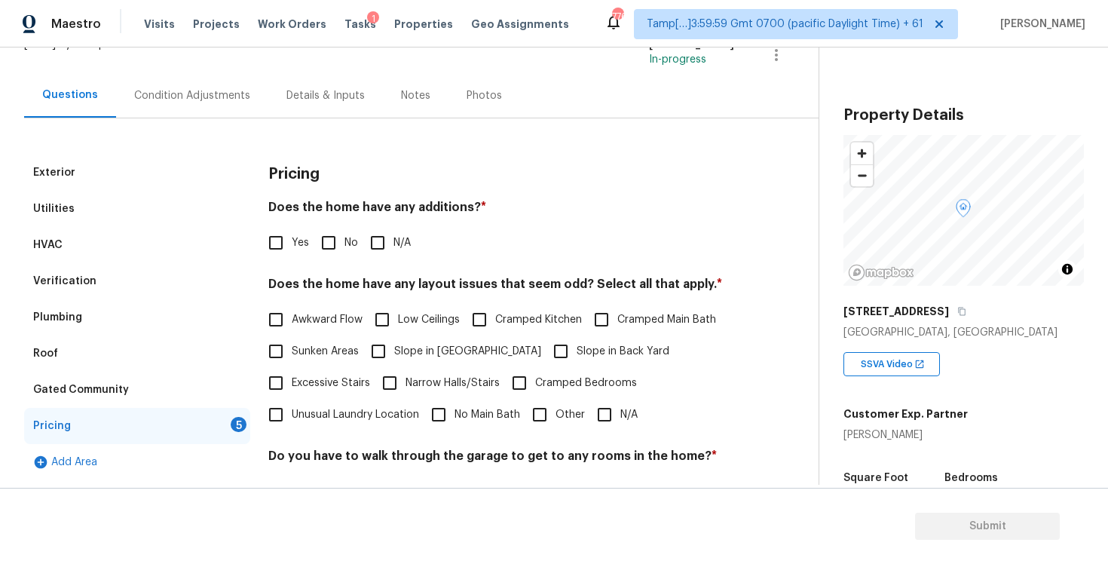
click at [328, 244] on input "No" at bounding box center [329, 243] width 32 height 32
checkbox input "true"
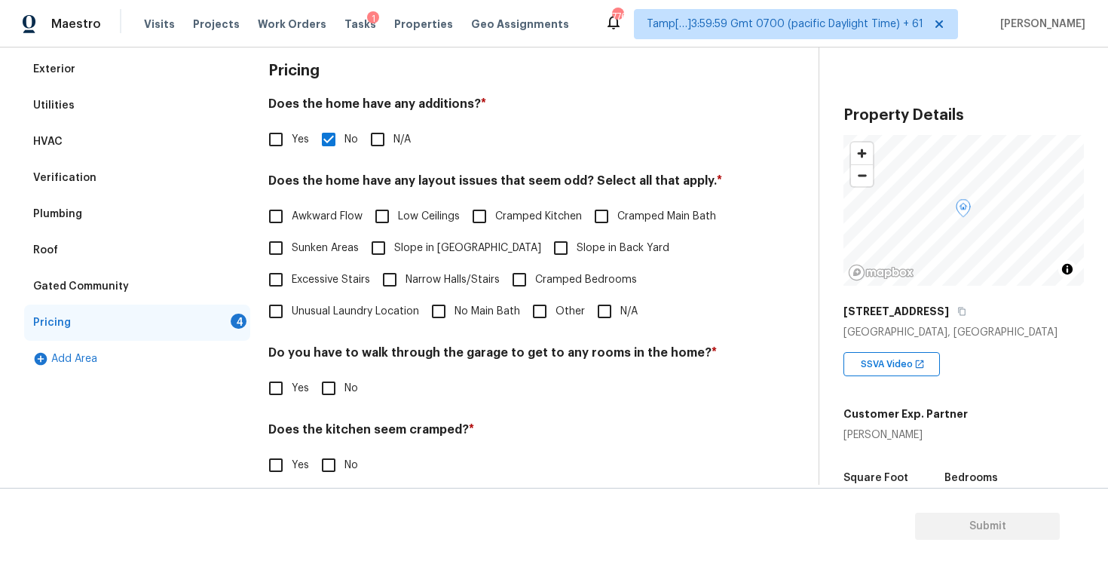
click at [545, 240] on input "Slope in Back Yard" at bounding box center [561, 248] width 32 height 32
checkbox input "true"
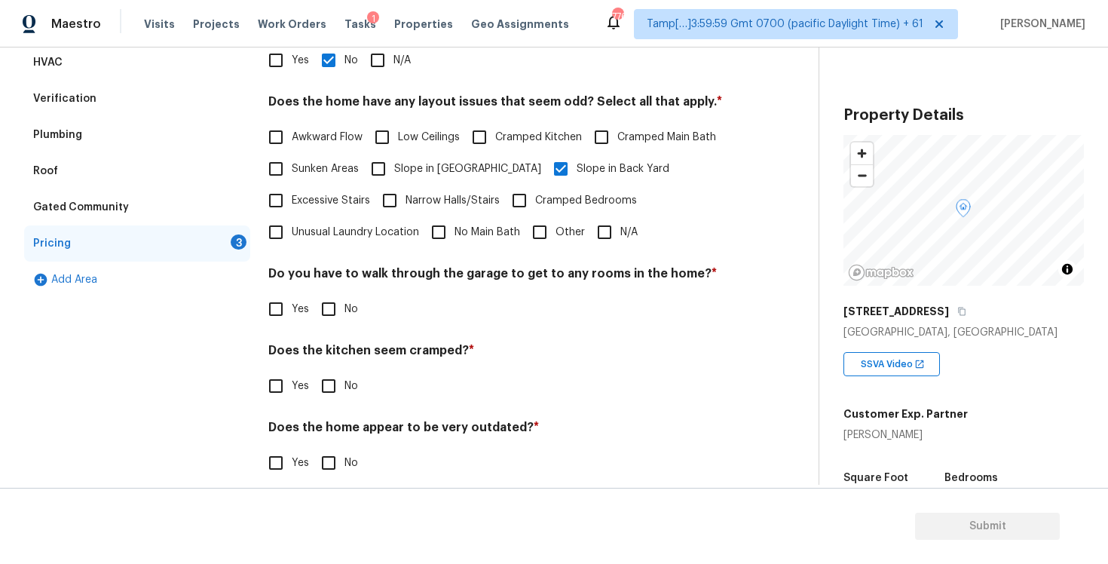
scroll to position [309, 0]
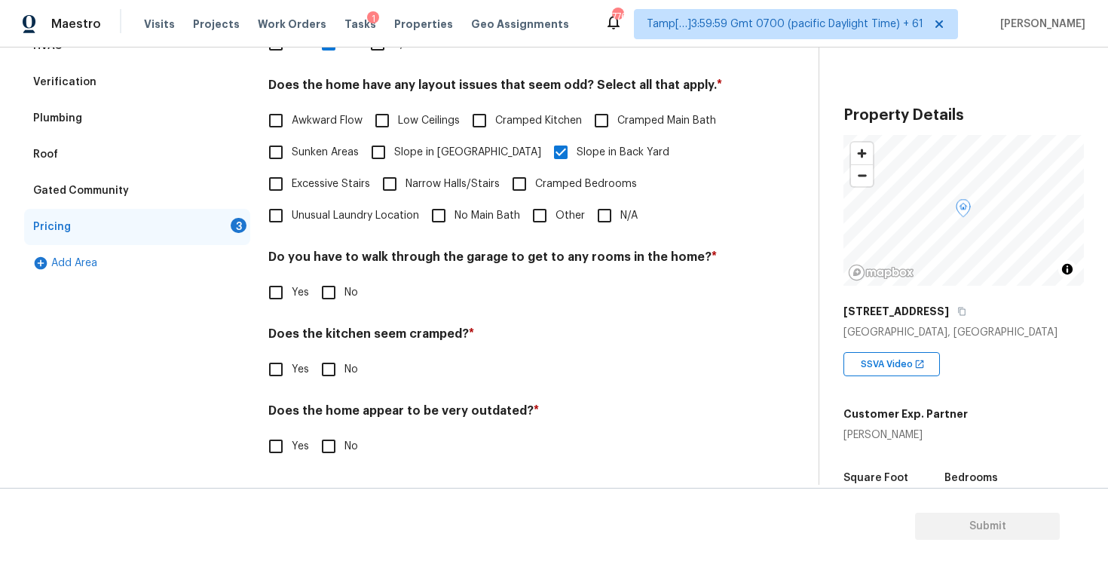
click at [328, 274] on div "Do you have to walk through the garage to get to any rooms in the home? * Yes No" at bounding box center [501, 278] width 466 height 59
click at [328, 283] on input "No" at bounding box center [329, 293] width 32 height 32
checkbox input "true"
click at [329, 366] on input "No" at bounding box center [329, 371] width 32 height 32
checkbox input "true"
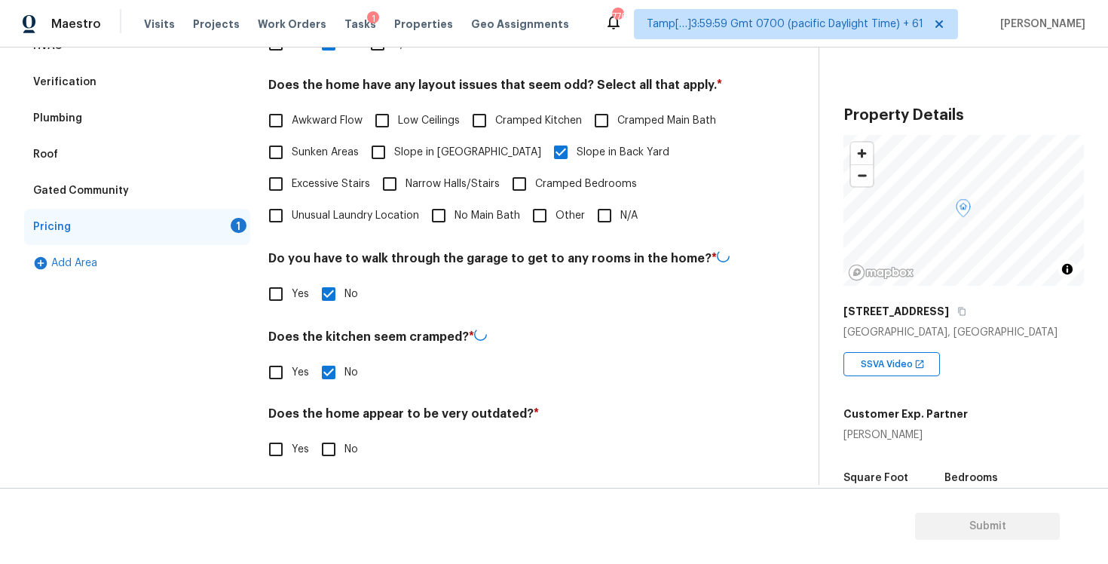
click at [333, 439] on input "No" at bounding box center [329, 449] width 32 height 32
checkbox input "true"
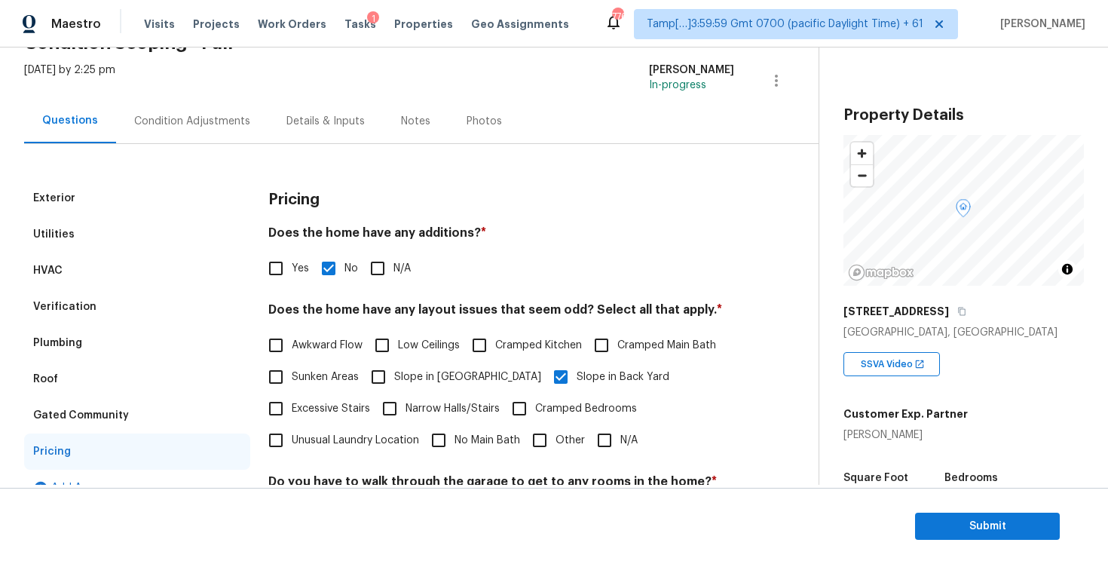
scroll to position [76, 0]
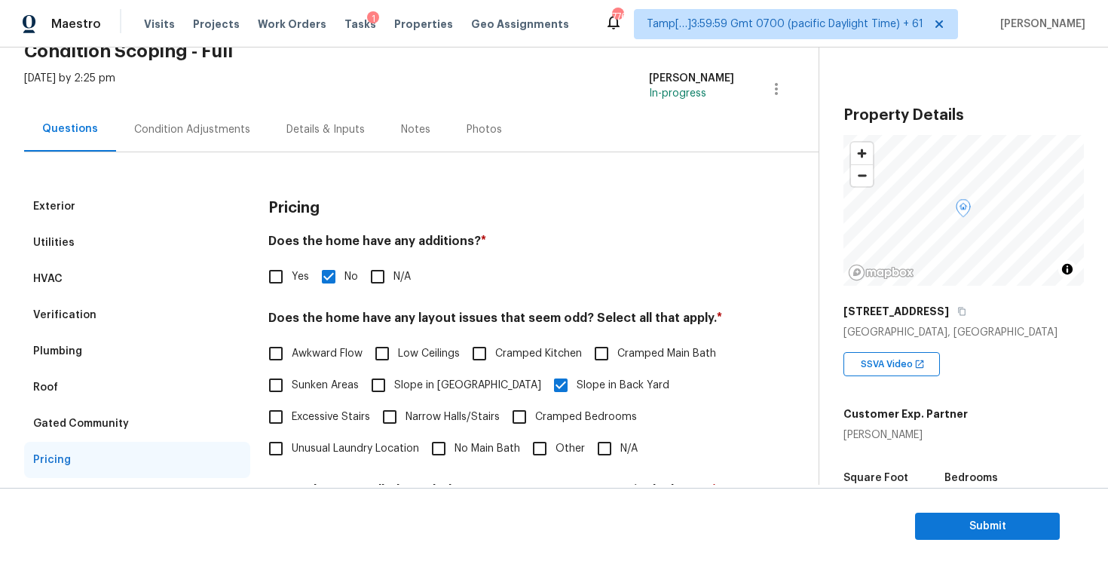
click at [197, 130] on div "Condition Adjustments" at bounding box center [192, 129] width 116 height 15
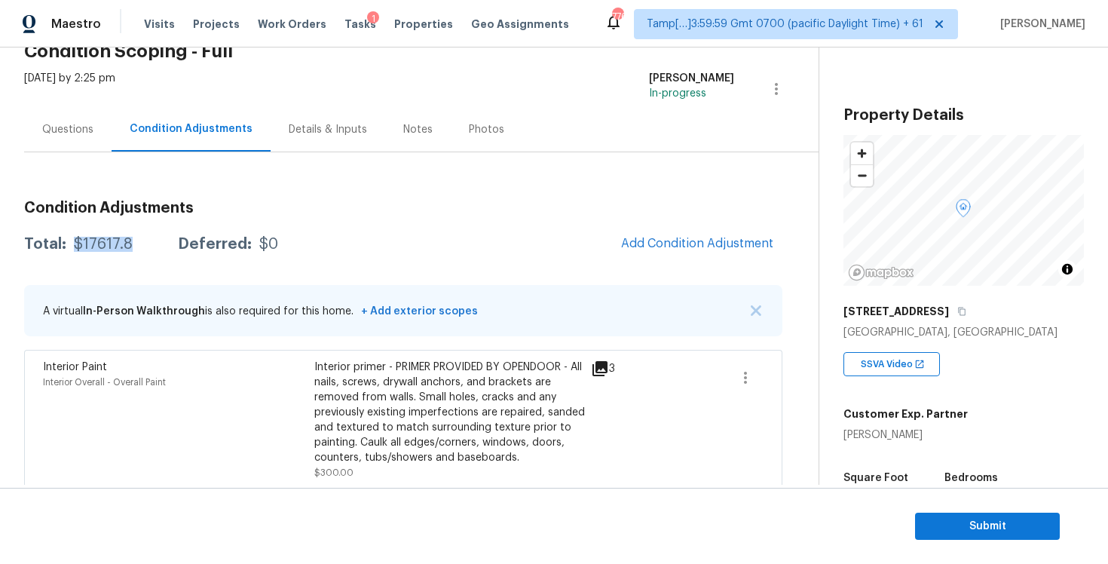
drag, startPoint x: 69, startPoint y: 244, endPoint x: 148, endPoint y: 243, distance: 79.9
click at [148, 243] on div "Total: $17617.8 Deferred: $0" at bounding box center [151, 244] width 254 height 15
copy div "$17617.8"
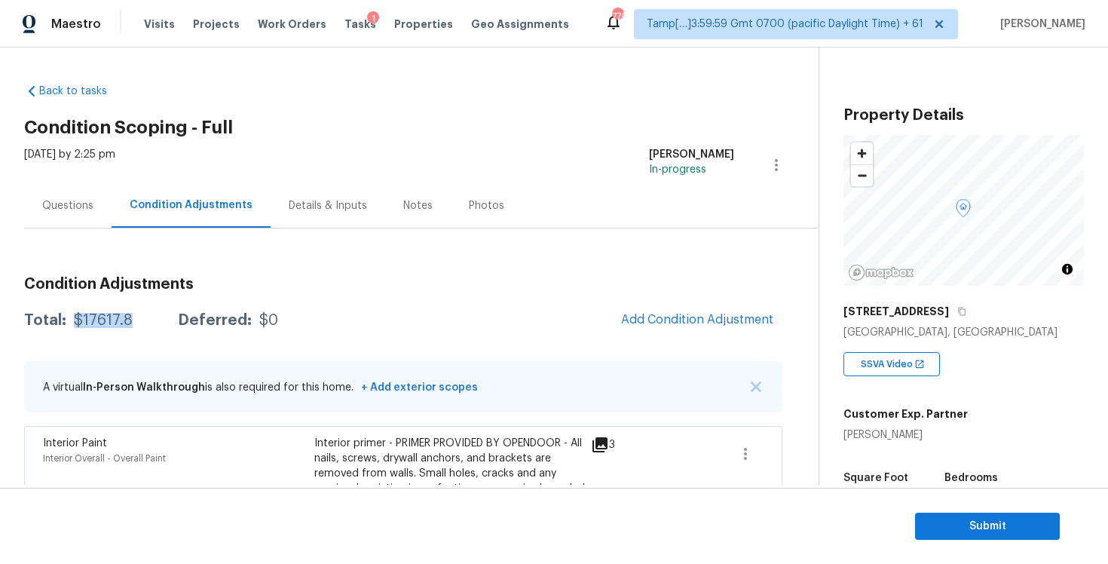
click at [87, 219] on div "Questions" at bounding box center [67, 205] width 87 height 44
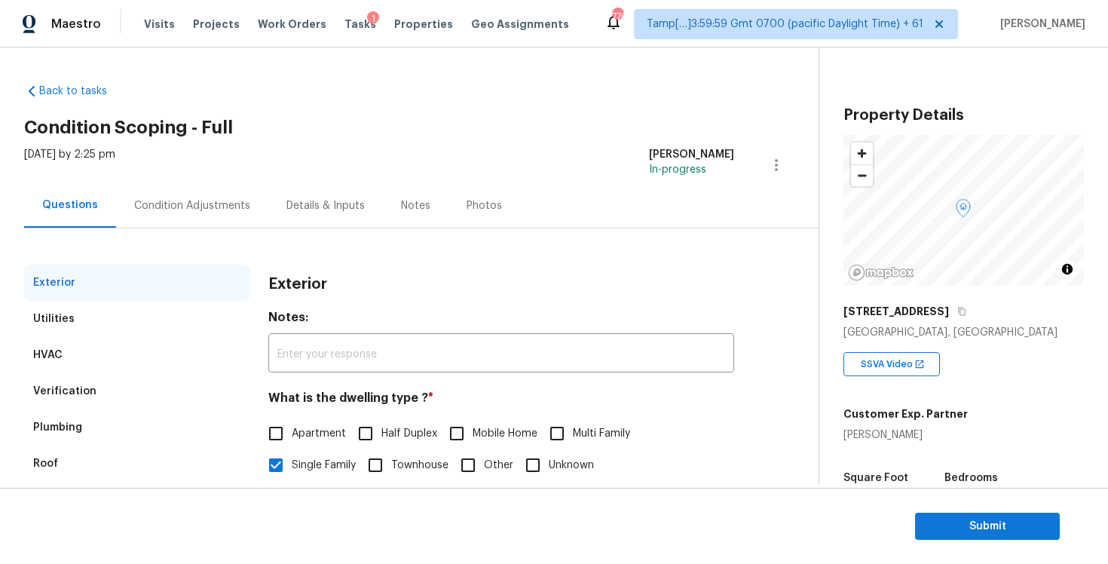
scroll to position [162, 0]
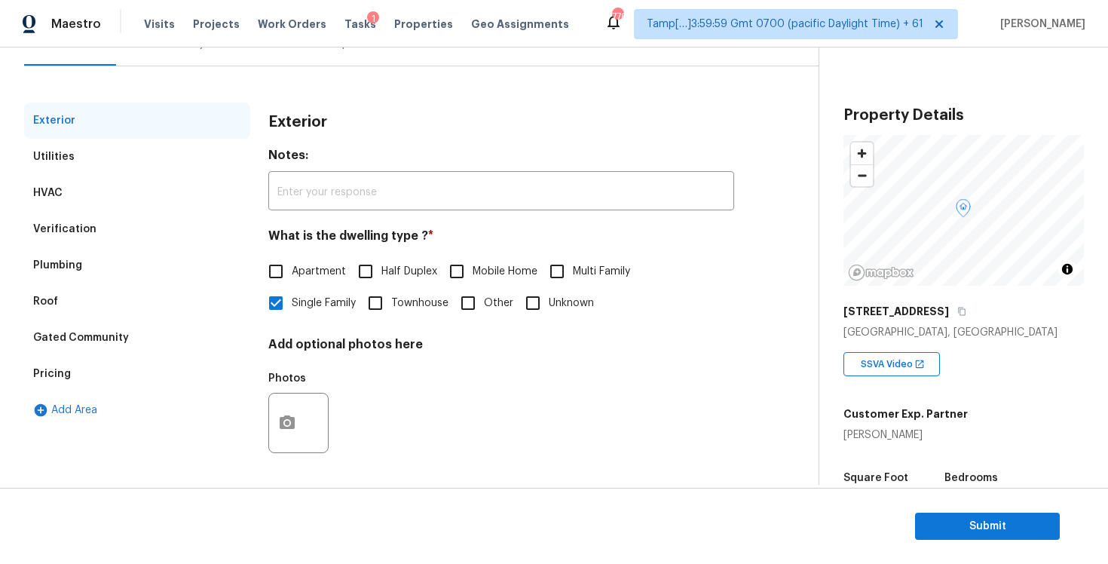
click at [175, 237] on div "Verification" at bounding box center [137, 229] width 226 height 36
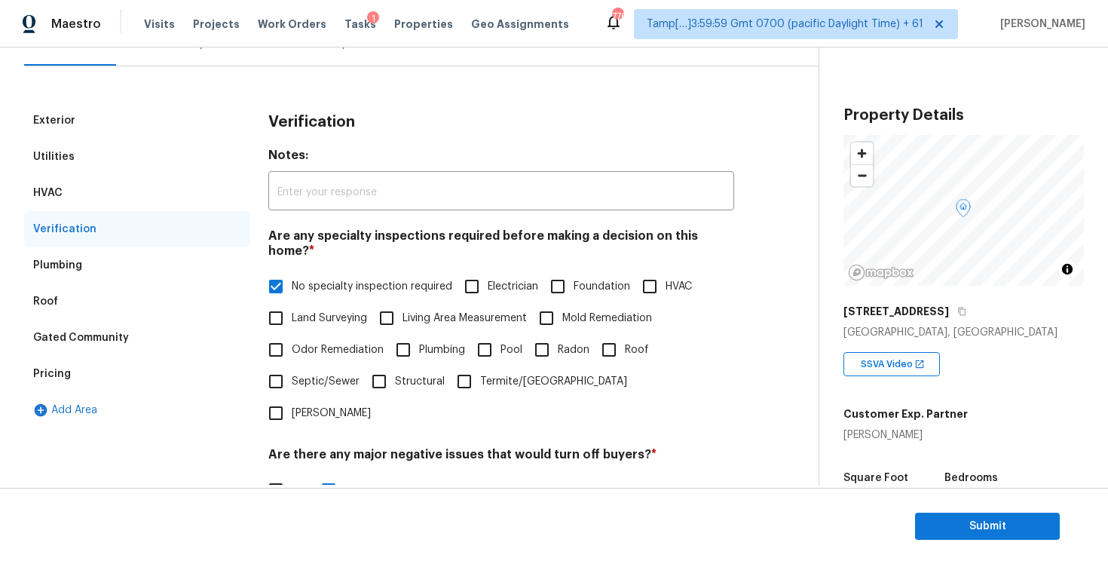
scroll to position [328, 0]
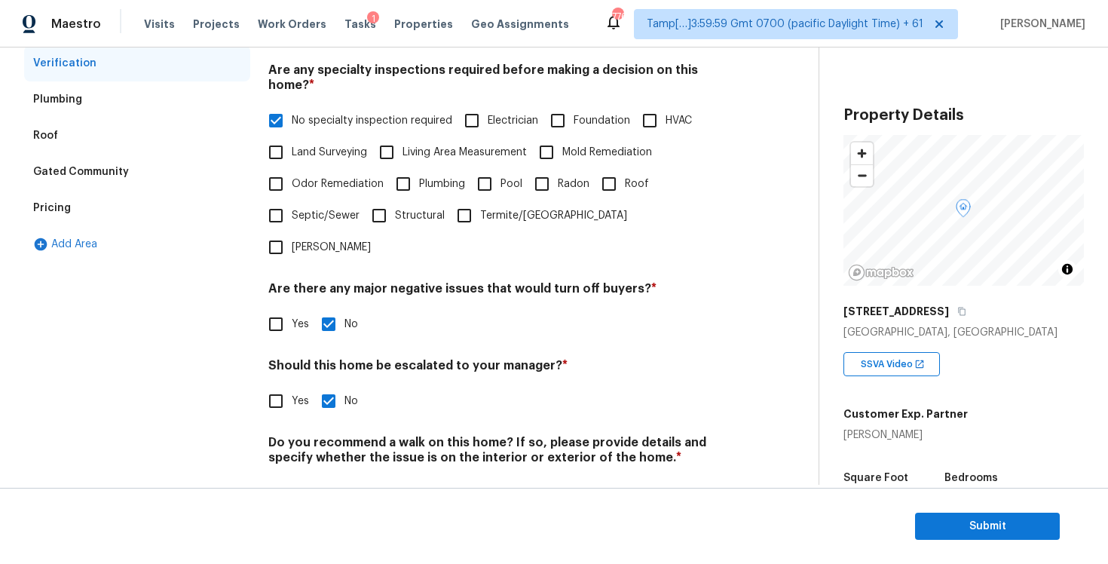
click at [173, 202] on div "Pricing" at bounding box center [137, 208] width 226 height 36
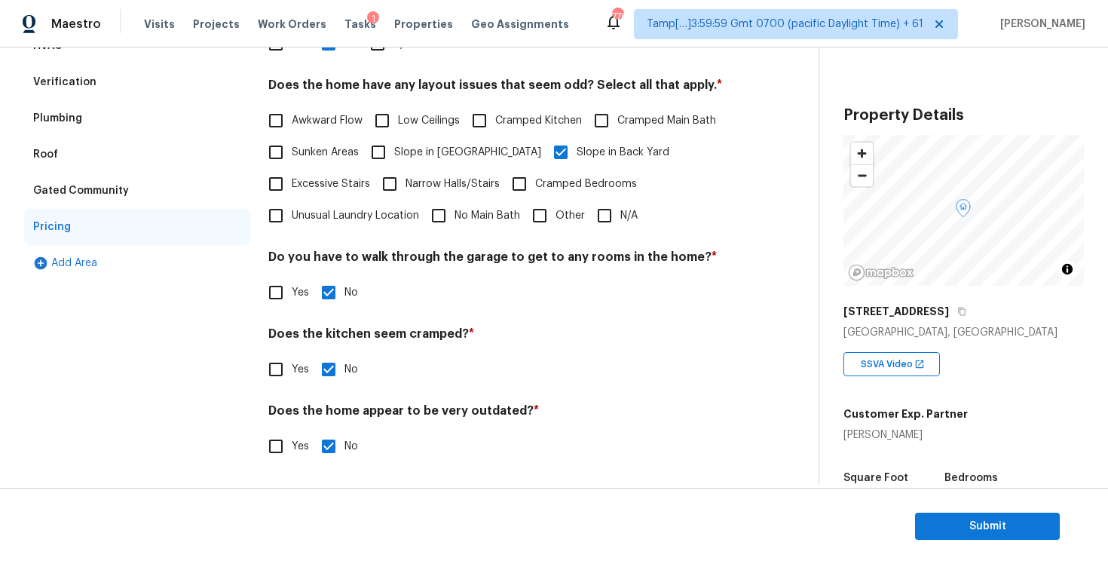
scroll to position [309, 0]
click at [301, 138] on label "Sunken Areas" at bounding box center [309, 152] width 99 height 32
click at [292, 138] on input "Sunken Areas" at bounding box center [276, 152] width 32 height 32
checkbox input "true"
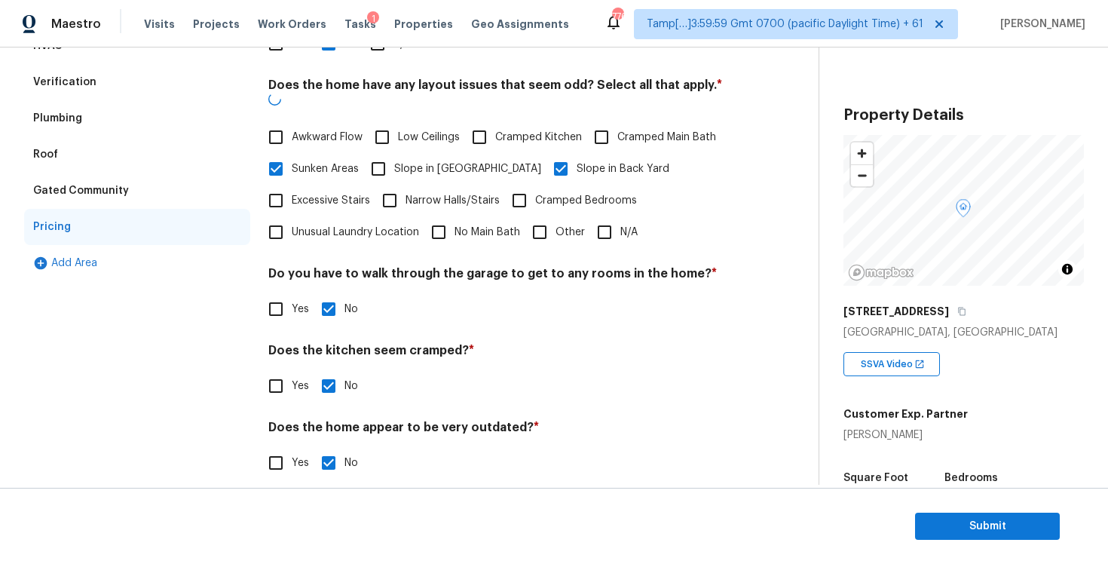
click at [277, 121] on input "Awkward Flow" at bounding box center [276, 137] width 32 height 32
checkbox input "true"
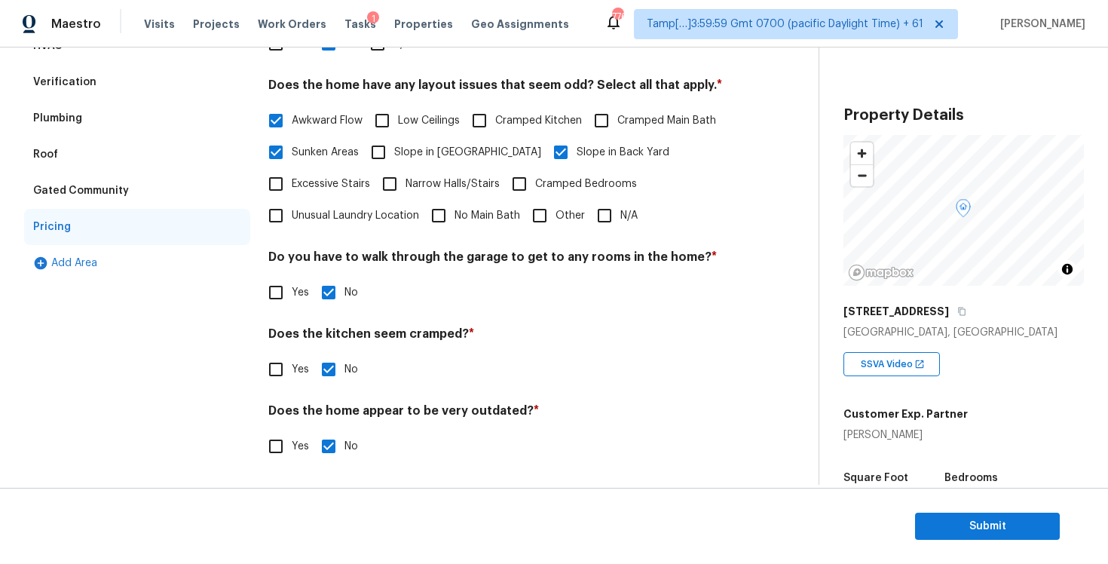
click at [536, 224] on input "Other" at bounding box center [540, 216] width 32 height 32
checkbox input "true"
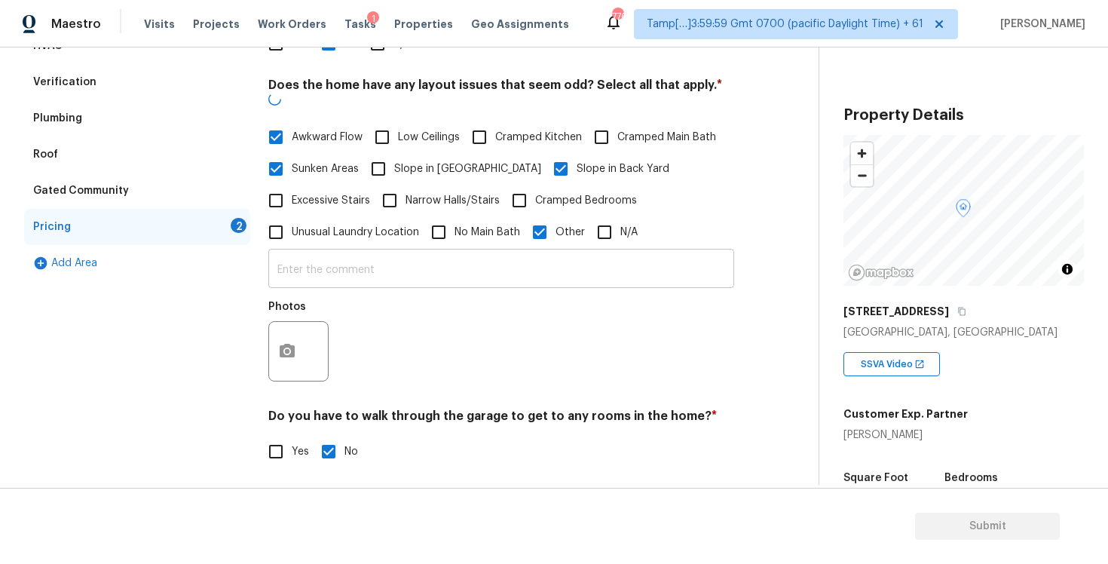
click at [409, 271] on input "text" at bounding box center [501, 270] width 466 height 35
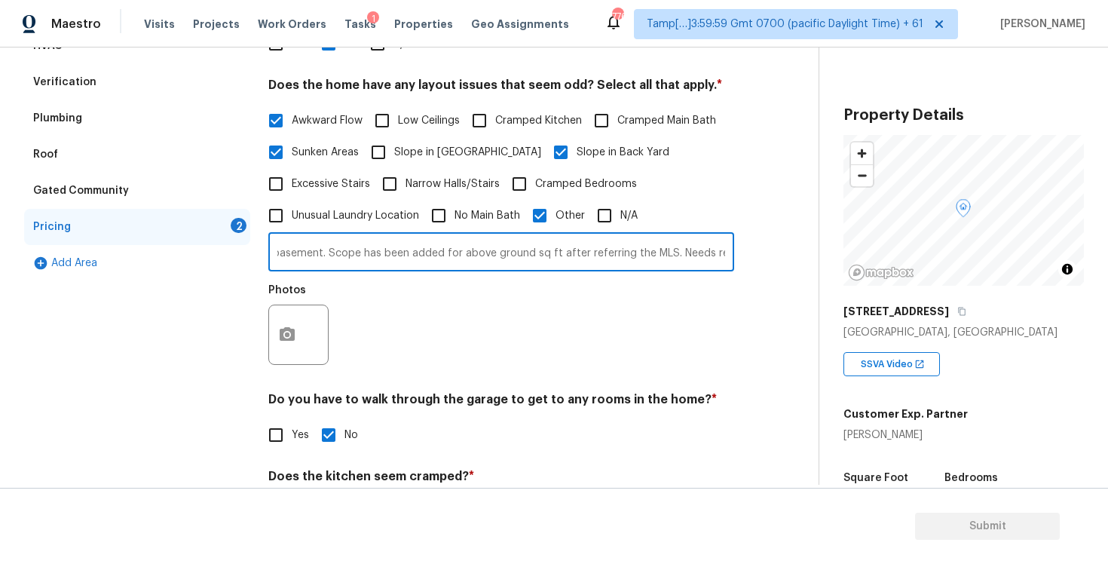
scroll to position [0, 251]
type input "Sq ft discrepancy. The property doesn't have a basement. Scope has been added f…"
click at [286, 338] on icon "button" at bounding box center [287, 335] width 18 height 18
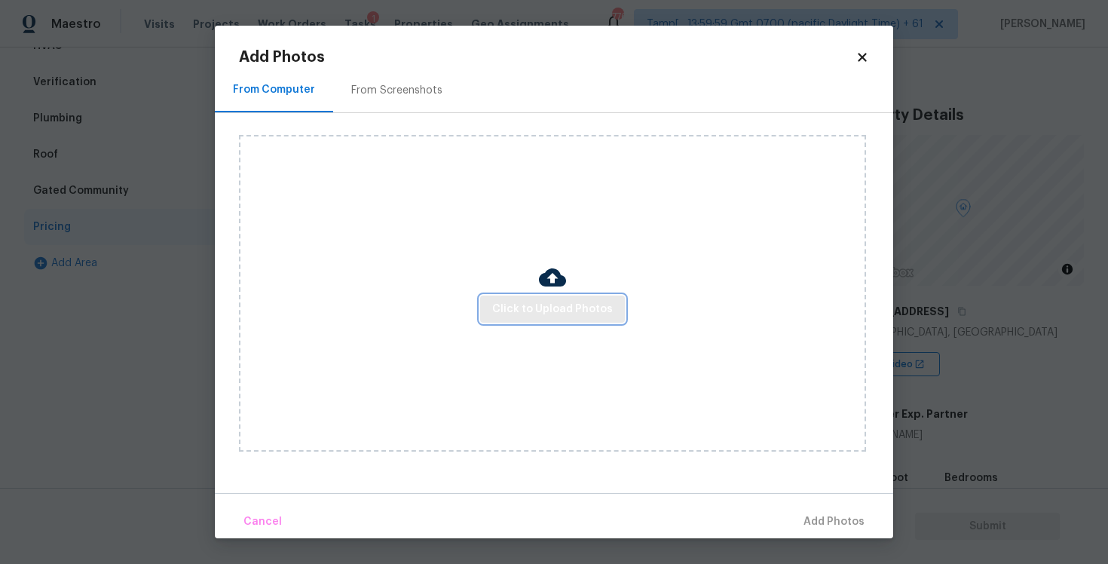
click at [549, 300] on span "Click to Upload Photos" at bounding box center [552, 309] width 121 height 19
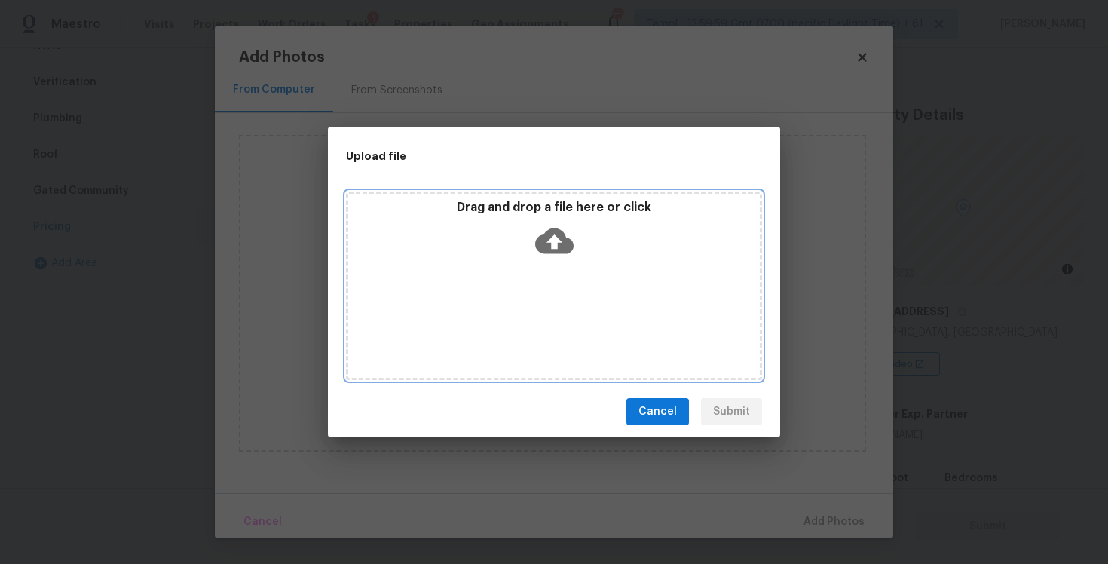
click at [553, 232] on icon at bounding box center [554, 241] width 38 height 26
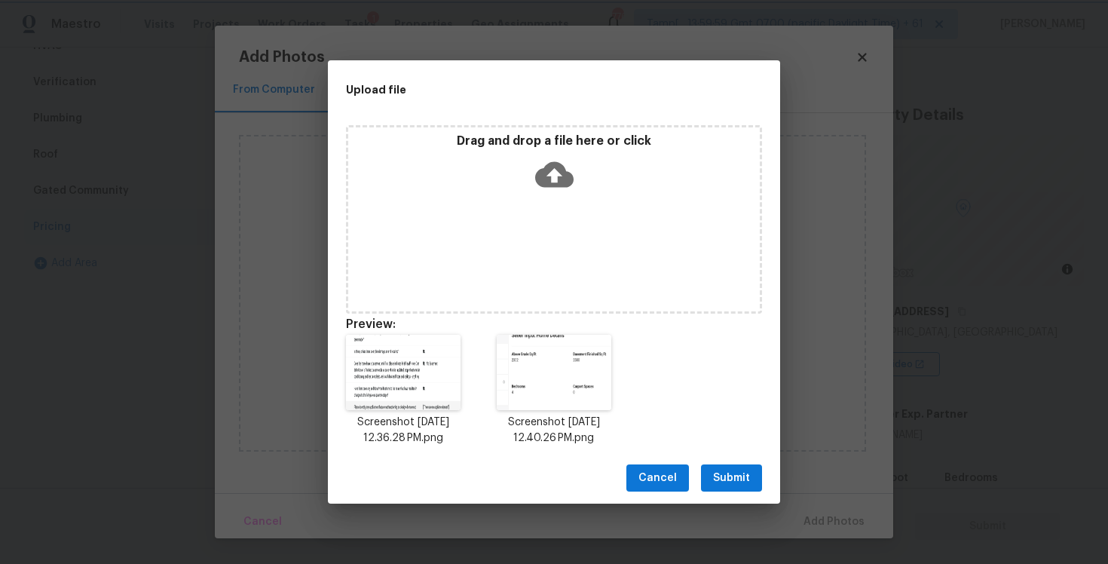
scroll to position [12, 0]
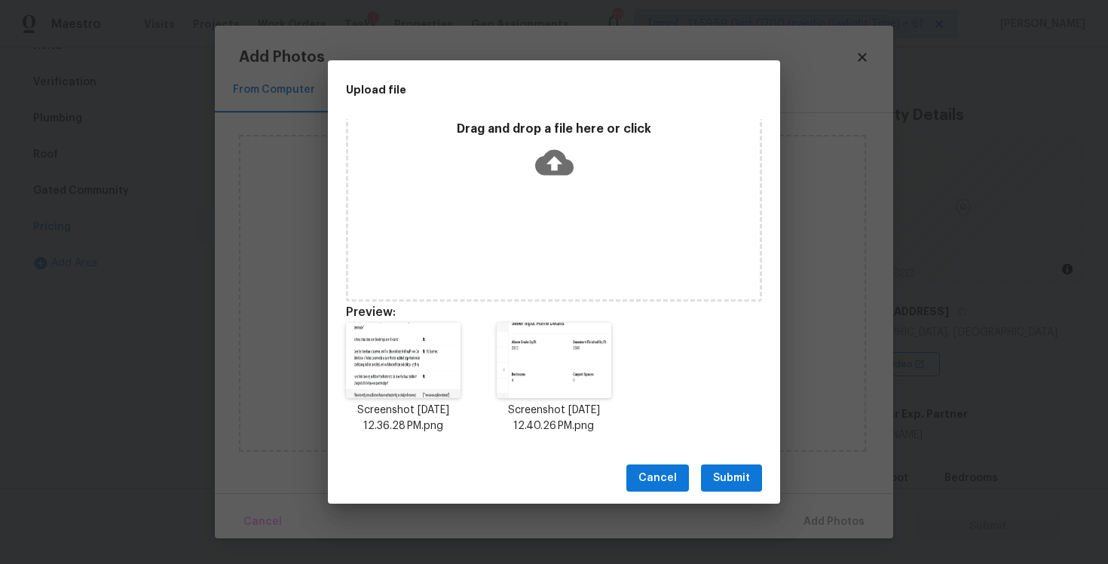
click at [722, 474] on span "Submit" at bounding box center [731, 478] width 37 height 19
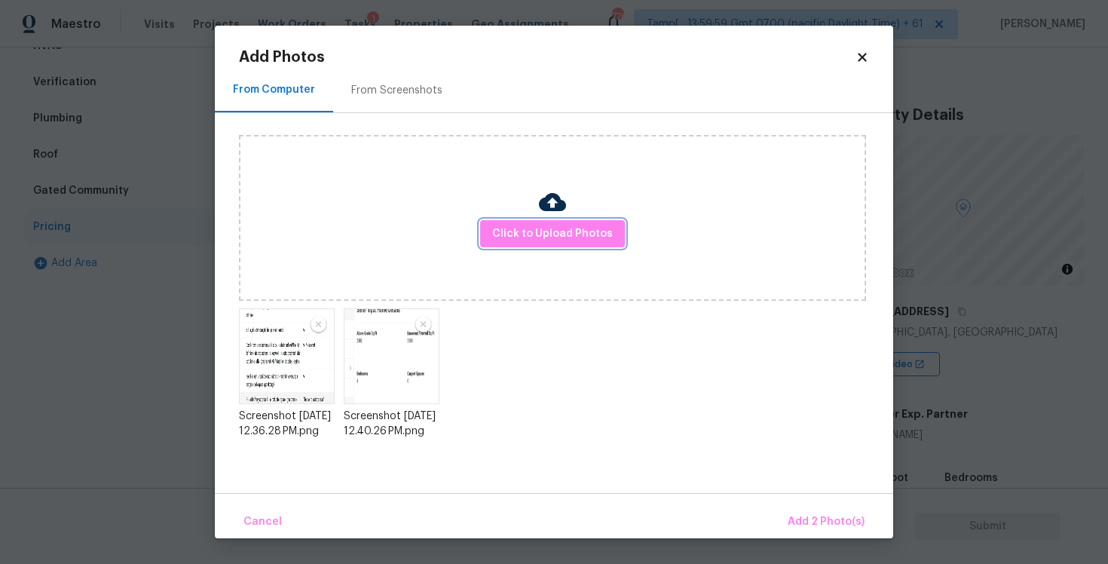
scroll to position [0, 0]
click at [813, 528] on span "Add 2 Photo(s)" at bounding box center [826, 522] width 77 height 19
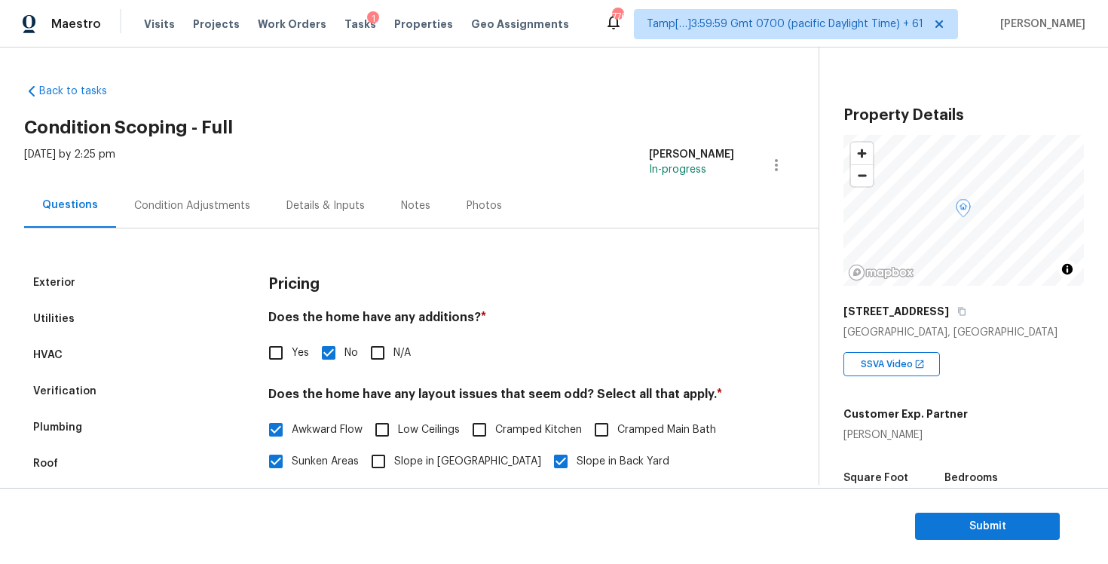
click at [218, 200] on div "Condition Adjustments" at bounding box center [192, 205] width 116 height 15
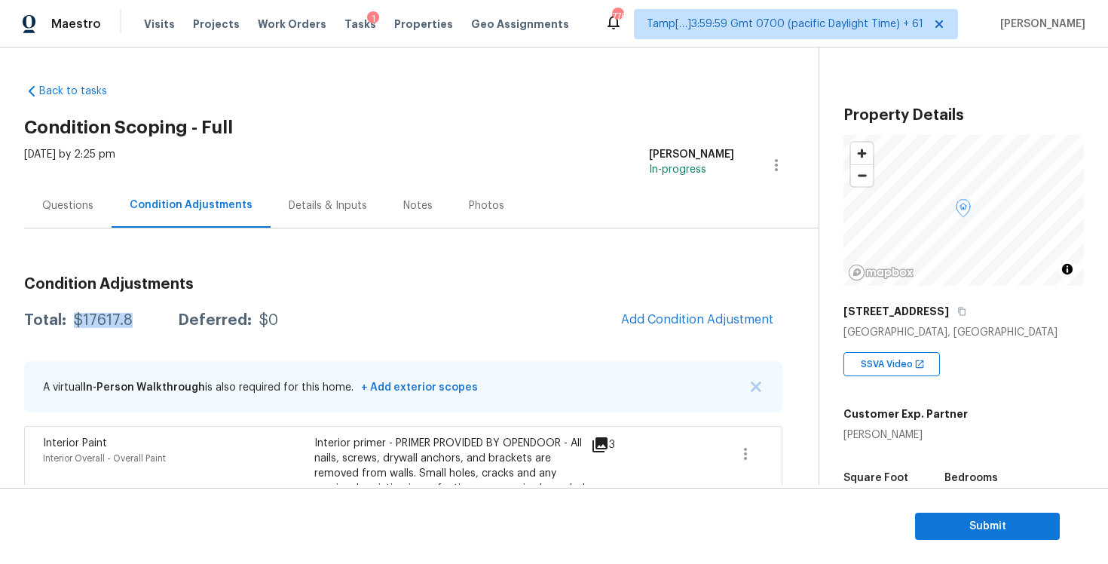
drag, startPoint x: 72, startPoint y: 315, endPoint x: 148, endPoint y: 314, distance: 76.1
click at [148, 315] on div "Total: $17617.8 Deferred: $0" at bounding box center [151, 320] width 254 height 15
copy div "$17617.8"
click at [62, 209] on div "Questions" at bounding box center [67, 205] width 51 height 15
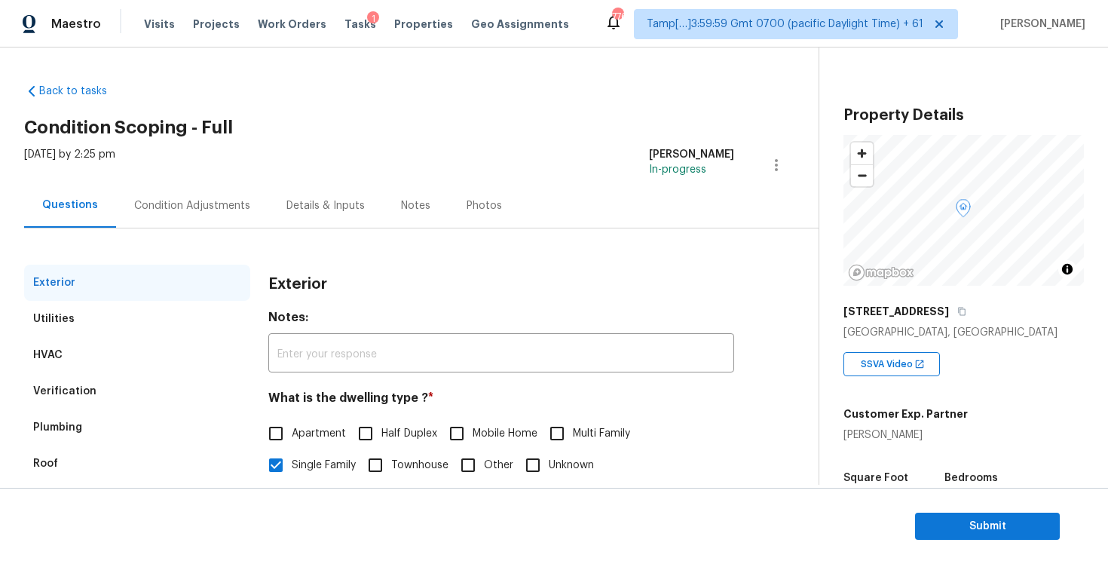
click at [167, 397] on div "Verification" at bounding box center [137, 391] width 226 height 36
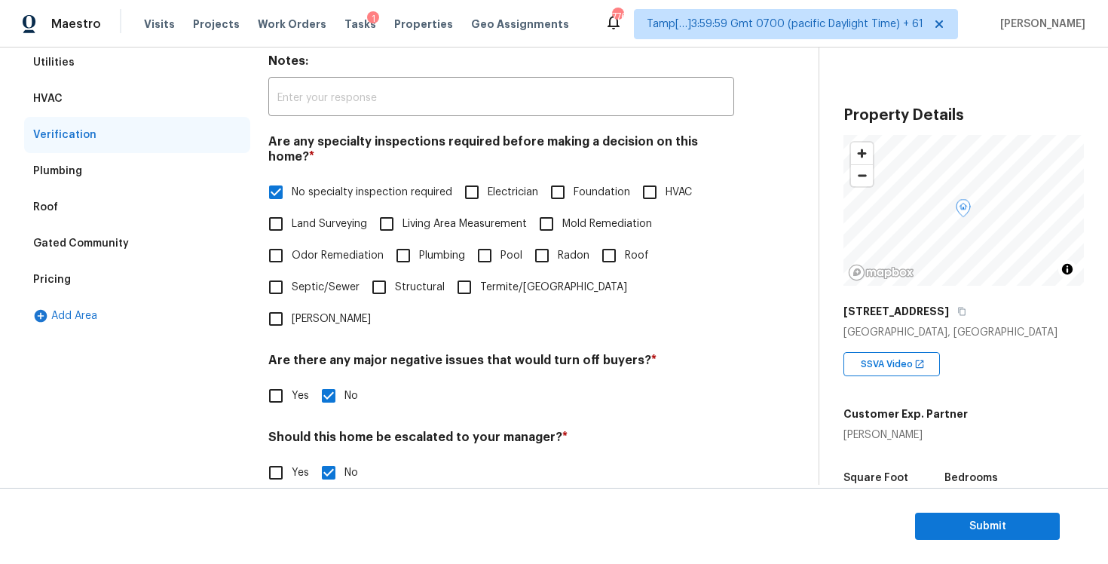
scroll to position [288, 0]
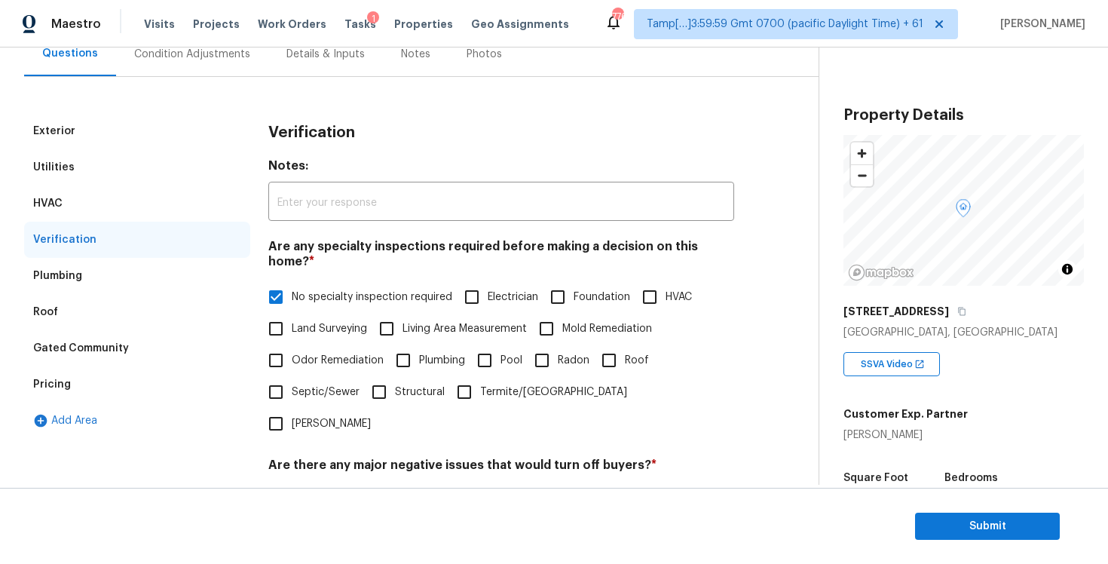
click at [191, 66] on div "Condition Adjustments" at bounding box center [192, 54] width 152 height 44
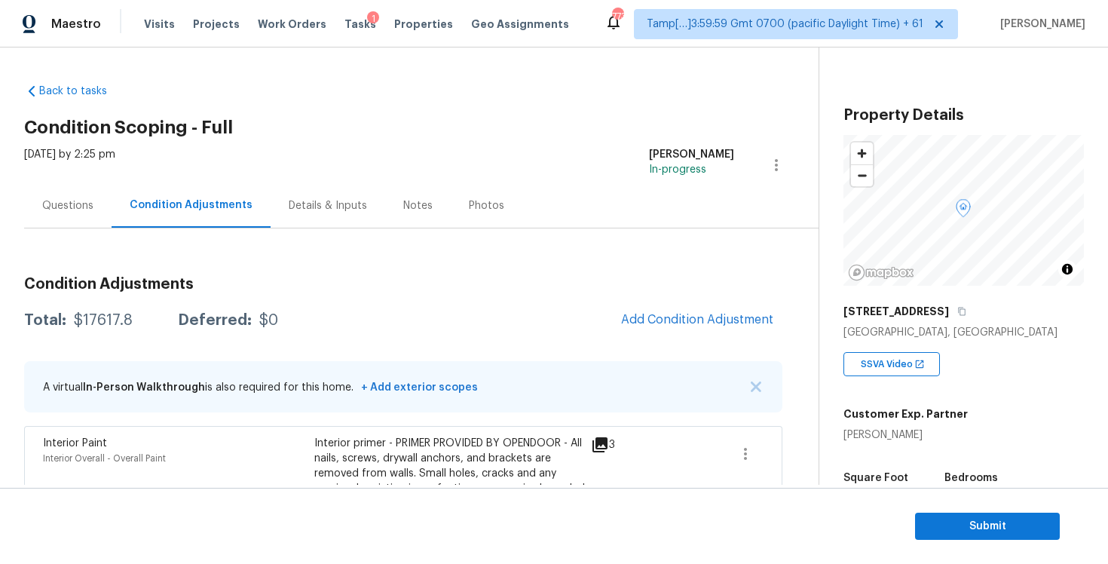
click at [90, 210] on div "Questions" at bounding box center [67, 205] width 51 height 15
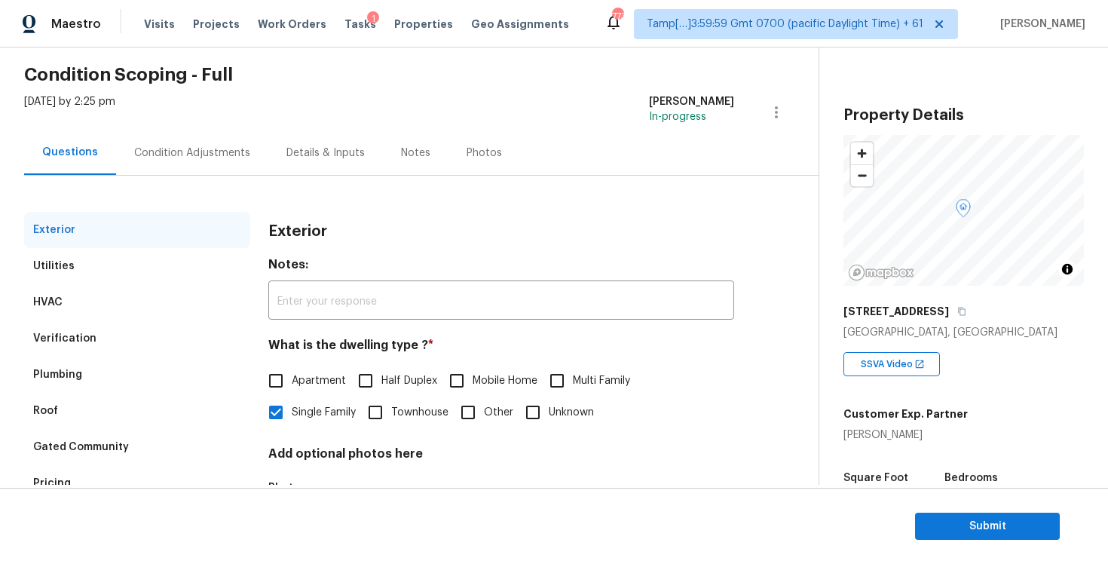
scroll to position [133, 0]
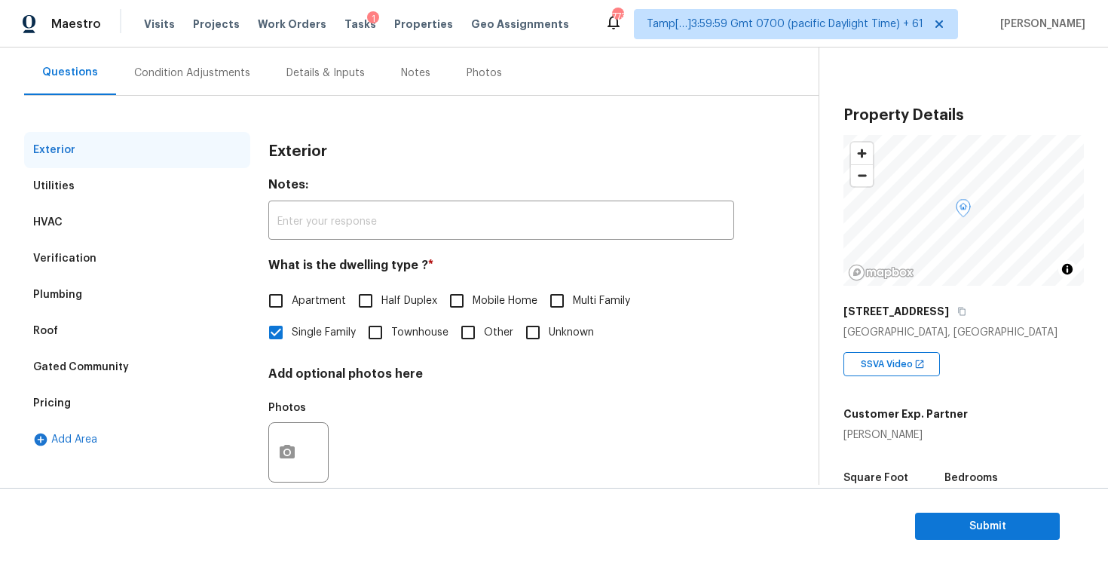
click at [172, 400] on div "Pricing" at bounding box center [137, 403] width 226 height 36
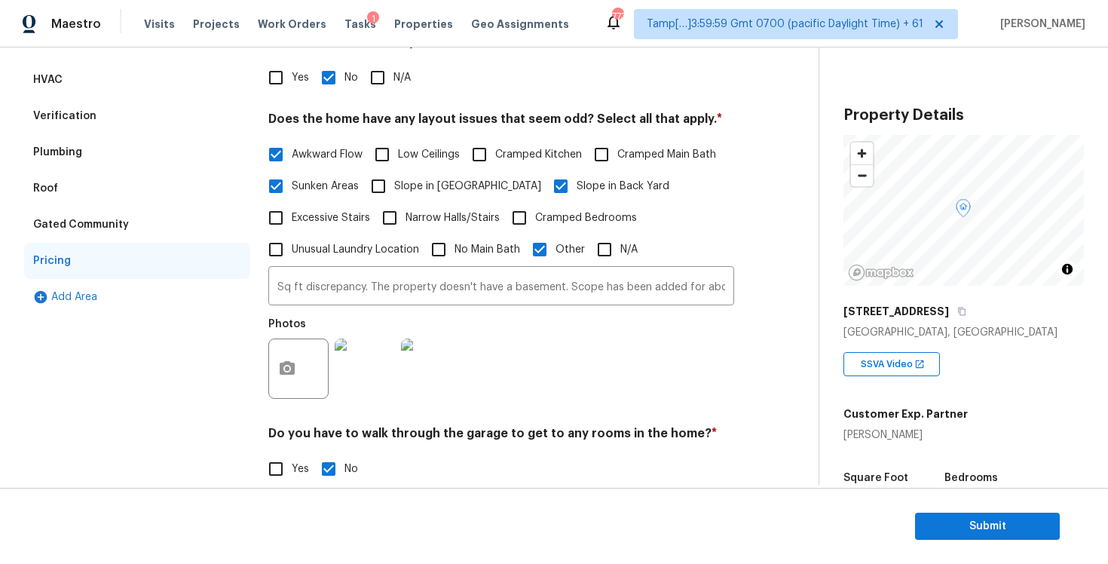
scroll to position [288, 0]
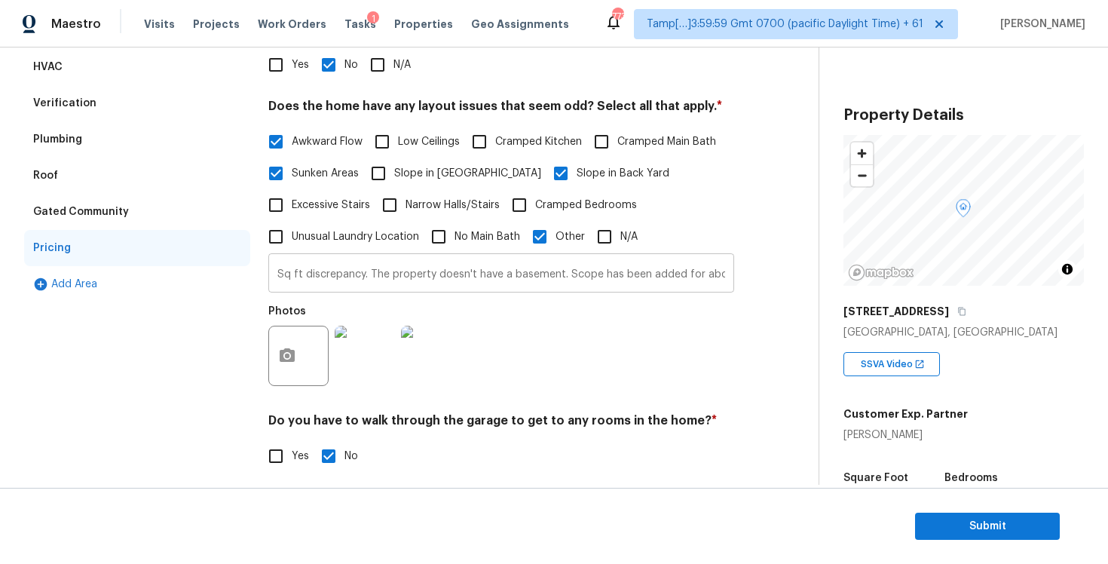
click at [505, 270] on input "Sq ft discrepancy. The property doesn't have a basement. Scope has been added f…" at bounding box center [501, 274] width 466 height 35
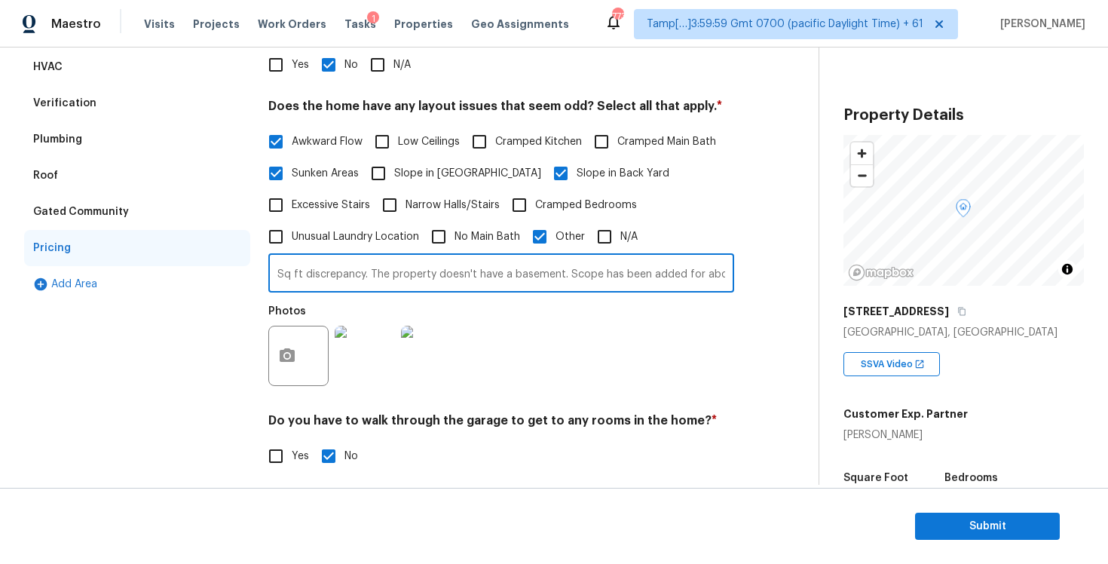
click at [505, 270] on input "Sq ft discrepancy. The property doesn't have a basement. Scope has been added f…" at bounding box center [501, 274] width 466 height 35
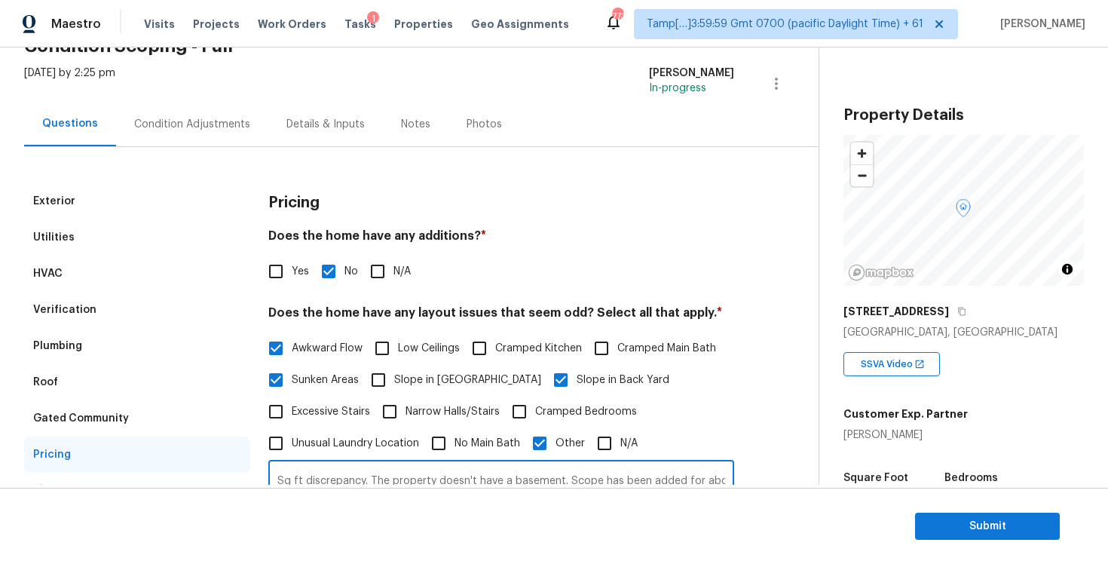
scroll to position [0, 0]
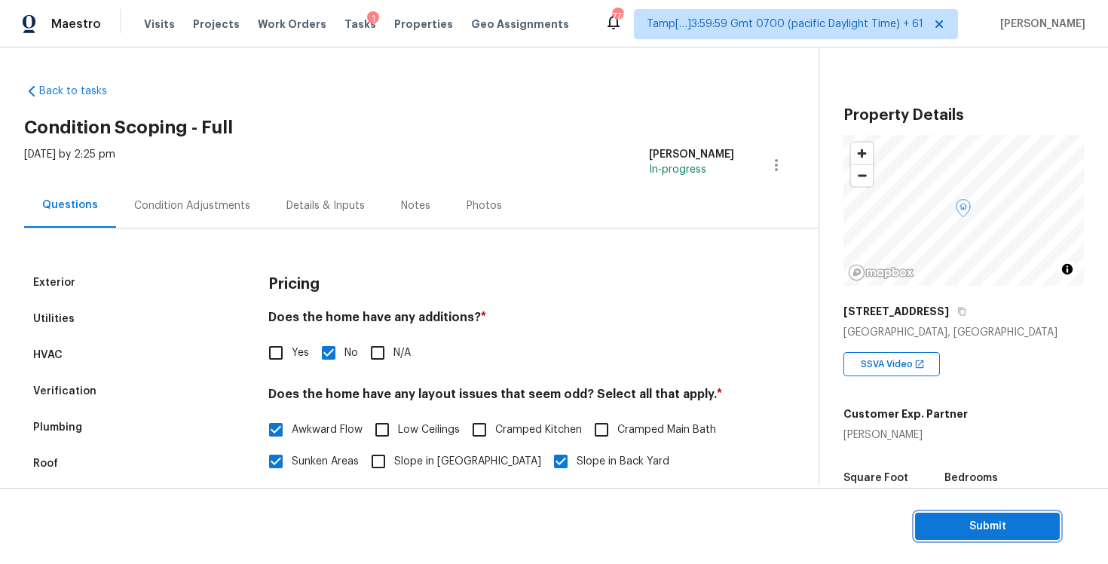
click at [1009, 528] on span "Submit" at bounding box center [987, 526] width 121 height 19
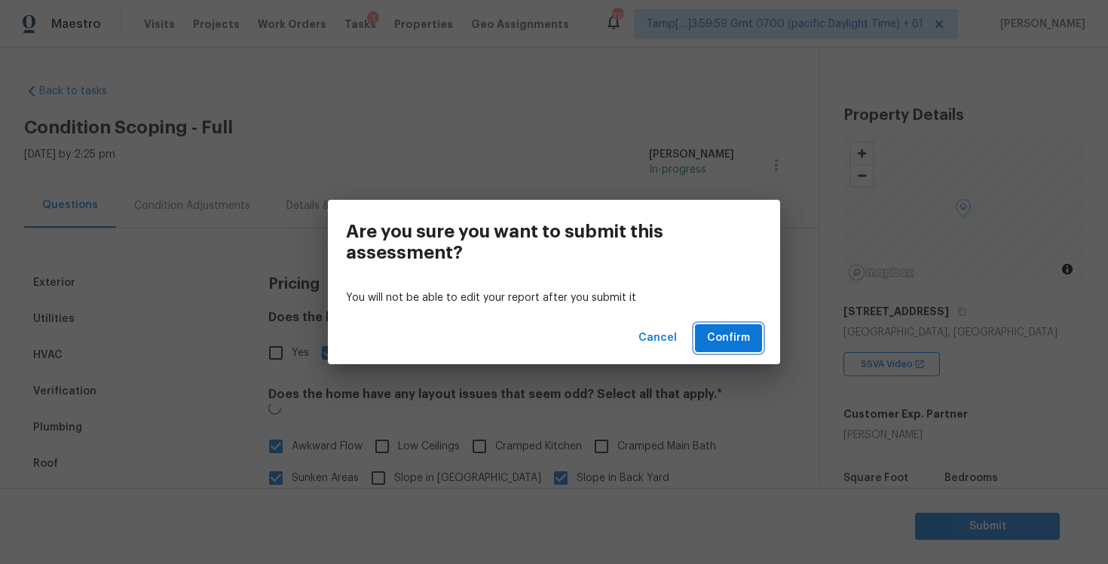
click at [719, 331] on span "Confirm" at bounding box center [728, 338] width 43 height 19
